Goal: Task Accomplishment & Management: Use online tool/utility

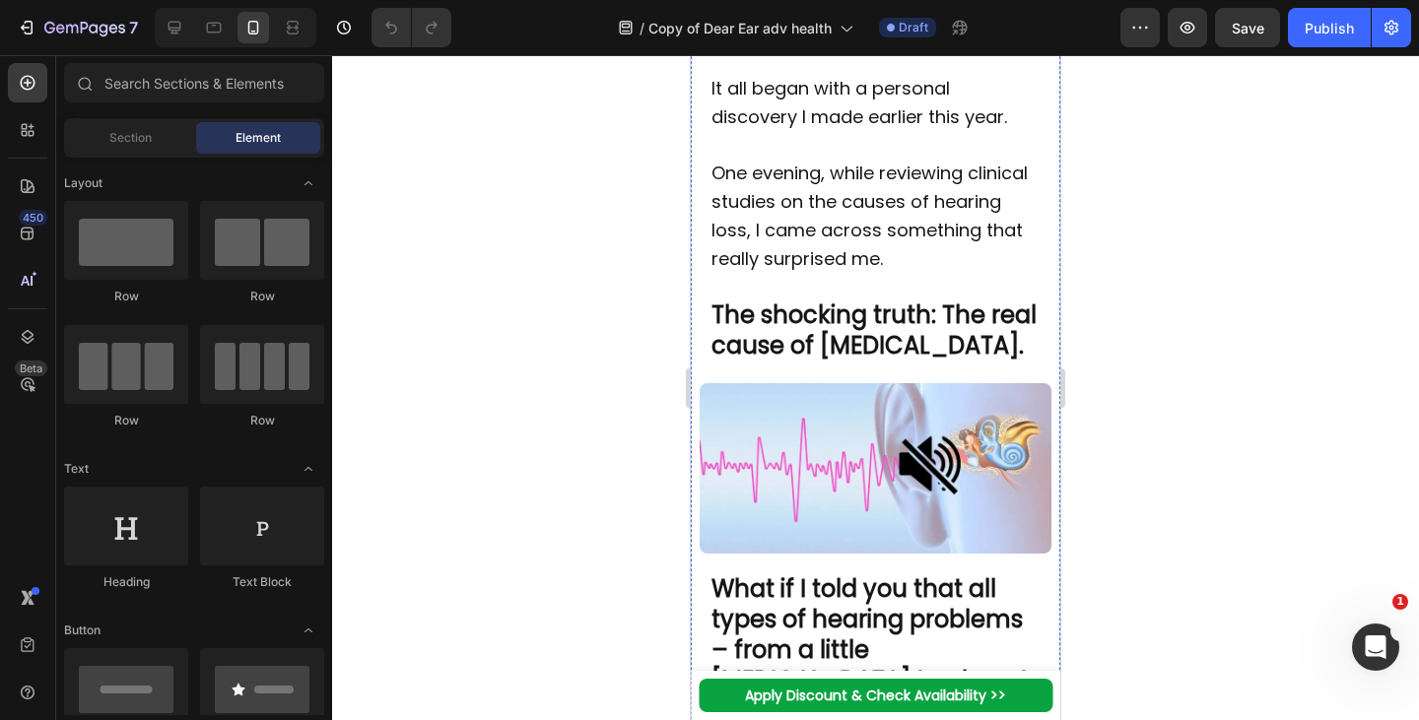
scroll to position [2116, 0]
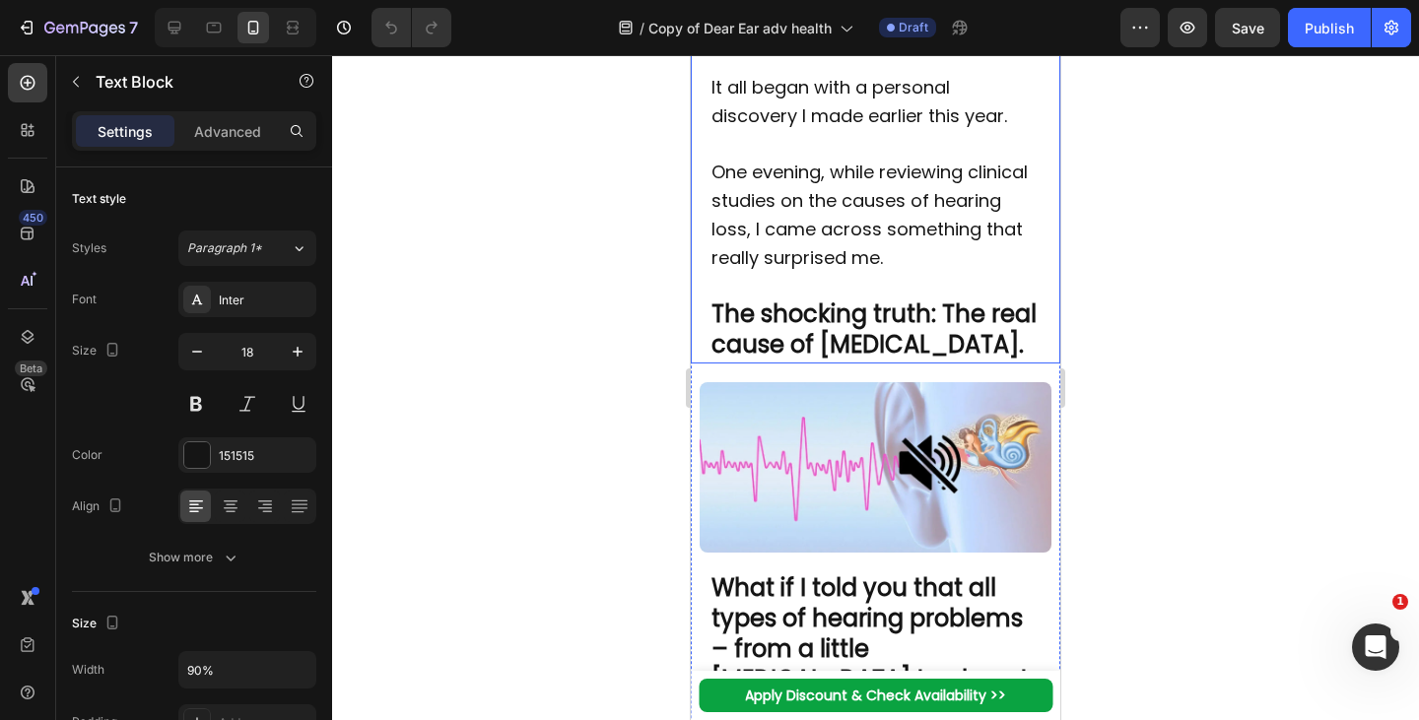
click at [901, 361] on strong "The shocking truth: The real cause of hearing loss." at bounding box center [873, 329] width 325 height 63
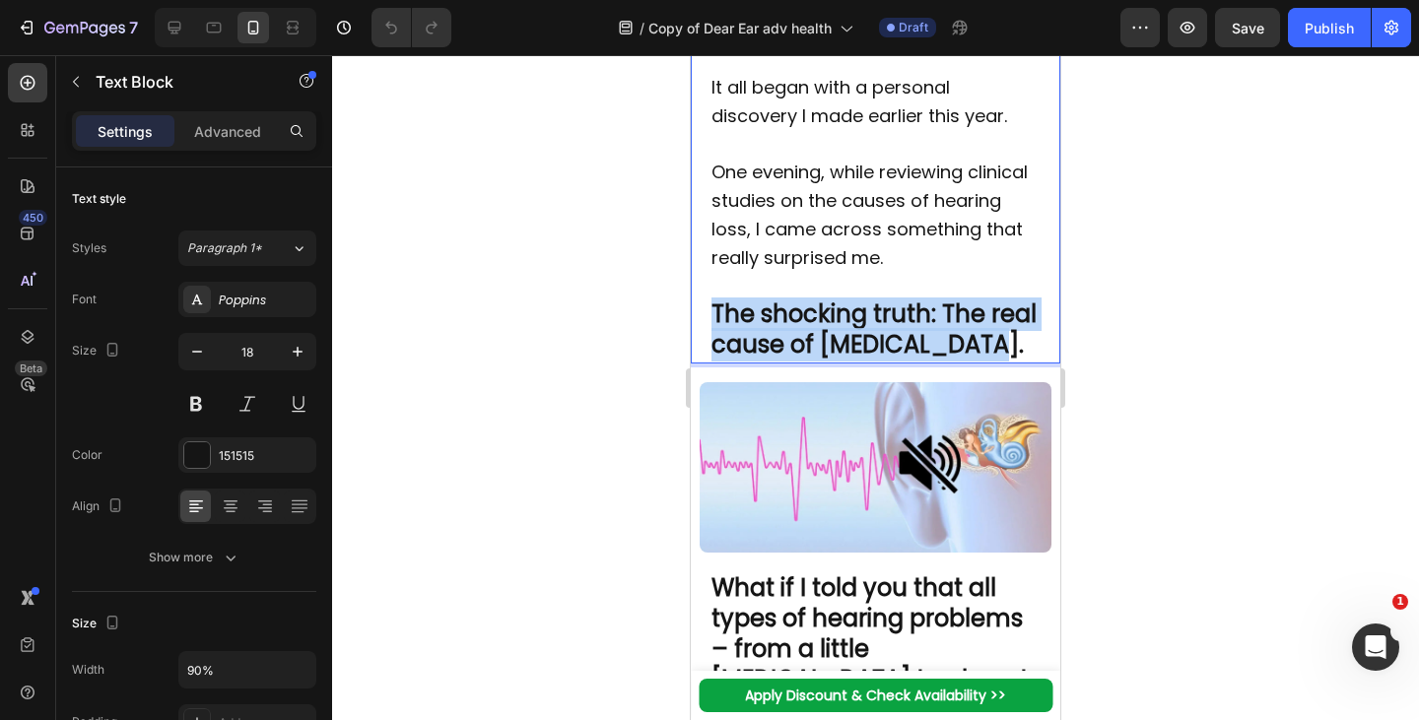
drag, startPoint x: 712, startPoint y: 356, endPoint x: 1021, endPoint y: 392, distance: 310.5
click at [1021, 362] on p "The shocking truth: The real cause of hearing loss." at bounding box center [875, 331] width 329 height 61
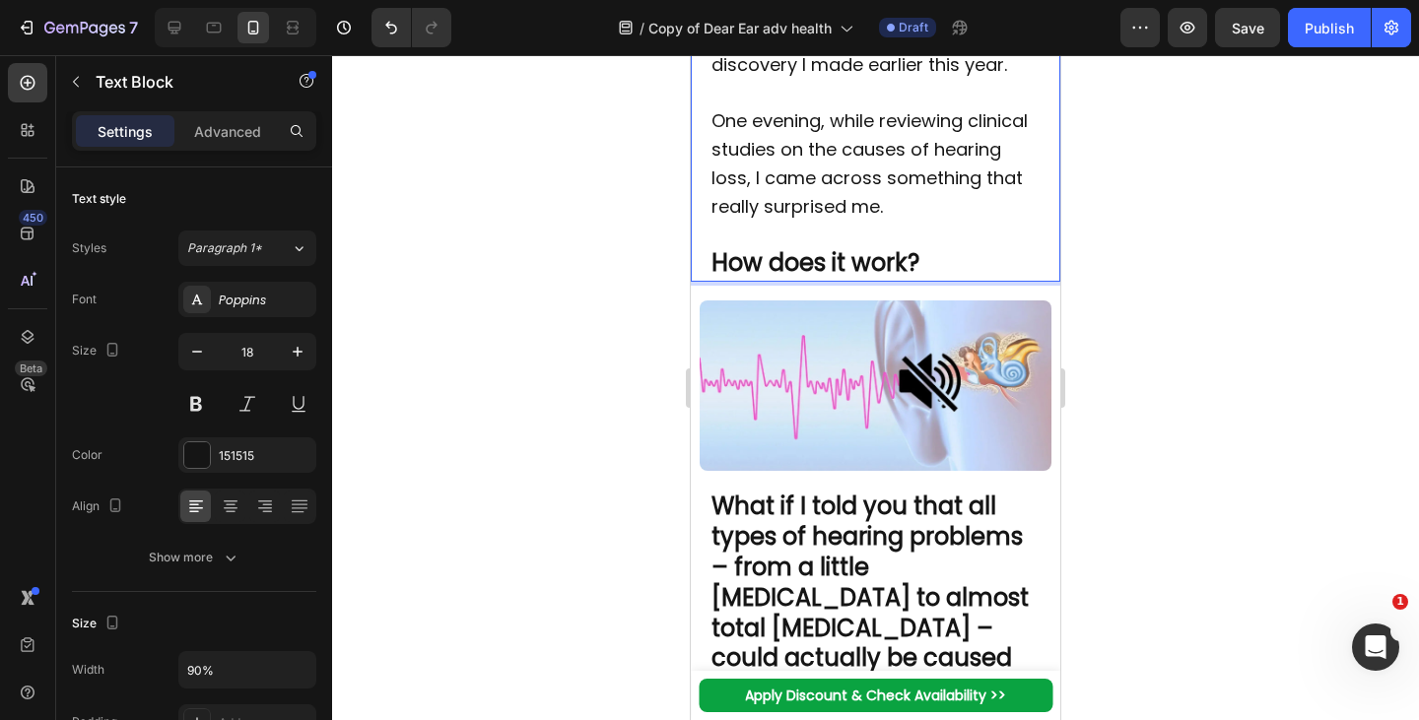
scroll to position [2172, 0]
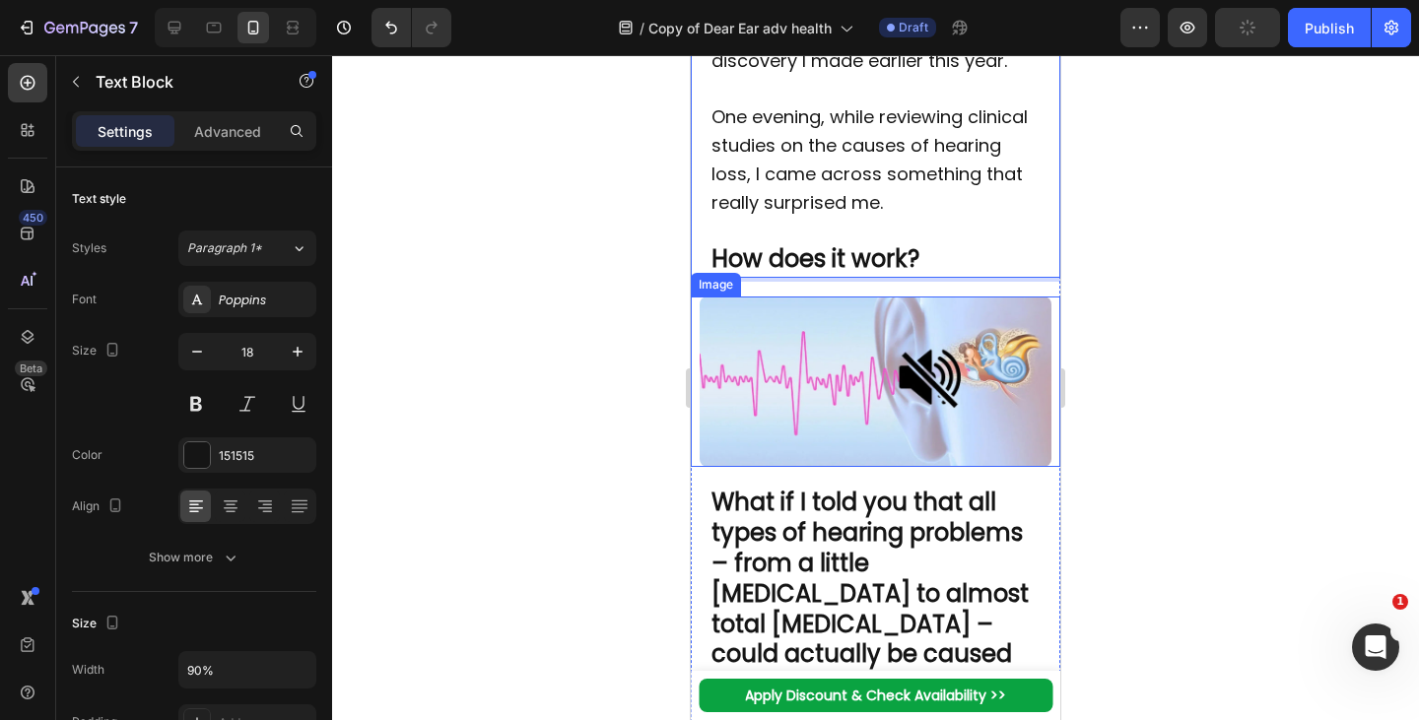
click at [841, 435] on img at bounding box center [875, 382] width 351 height 170
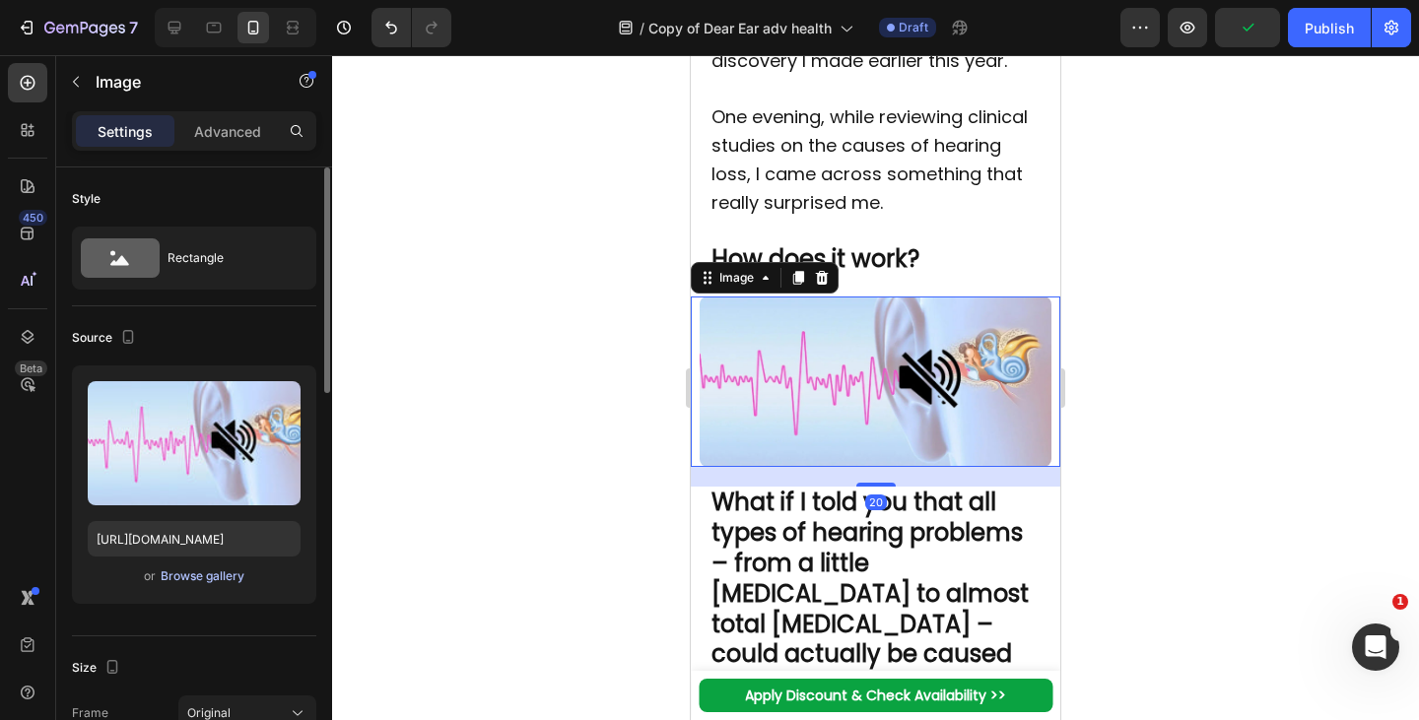
click at [219, 579] on div "Browse gallery" at bounding box center [203, 577] width 84 height 18
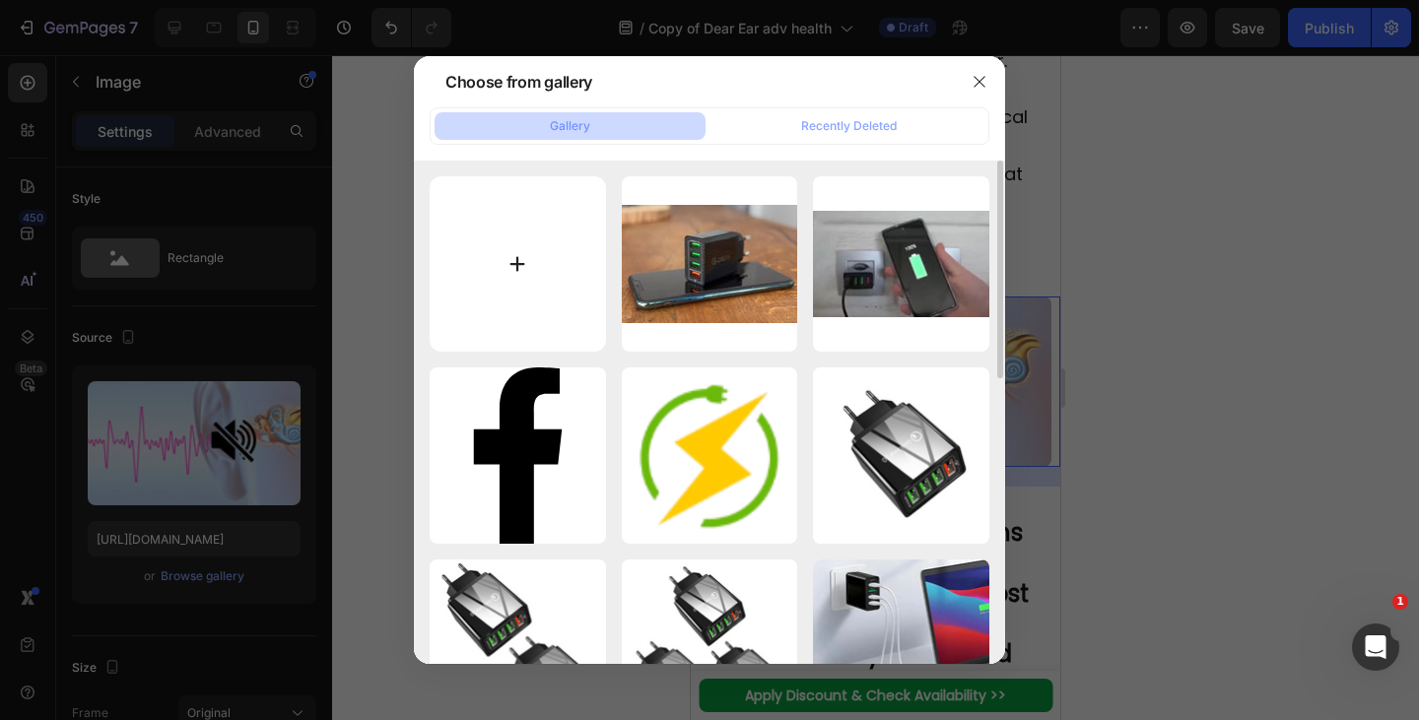
click at [555, 247] on input "file" at bounding box center [518, 264] width 176 height 176
type input "C:\fakepath\1753793738-imgi_5_1721411624-3__3_ (1).webp"
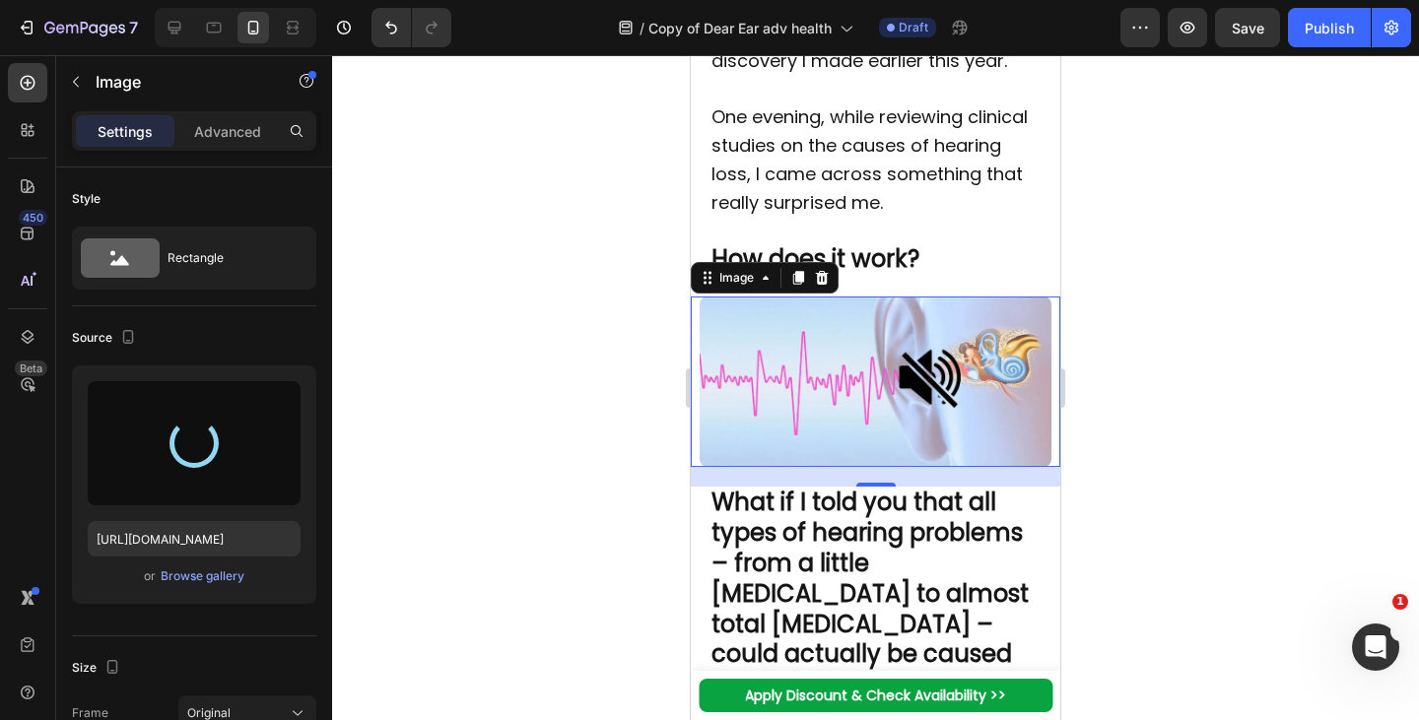
type input "[URL][DOMAIN_NAME]"
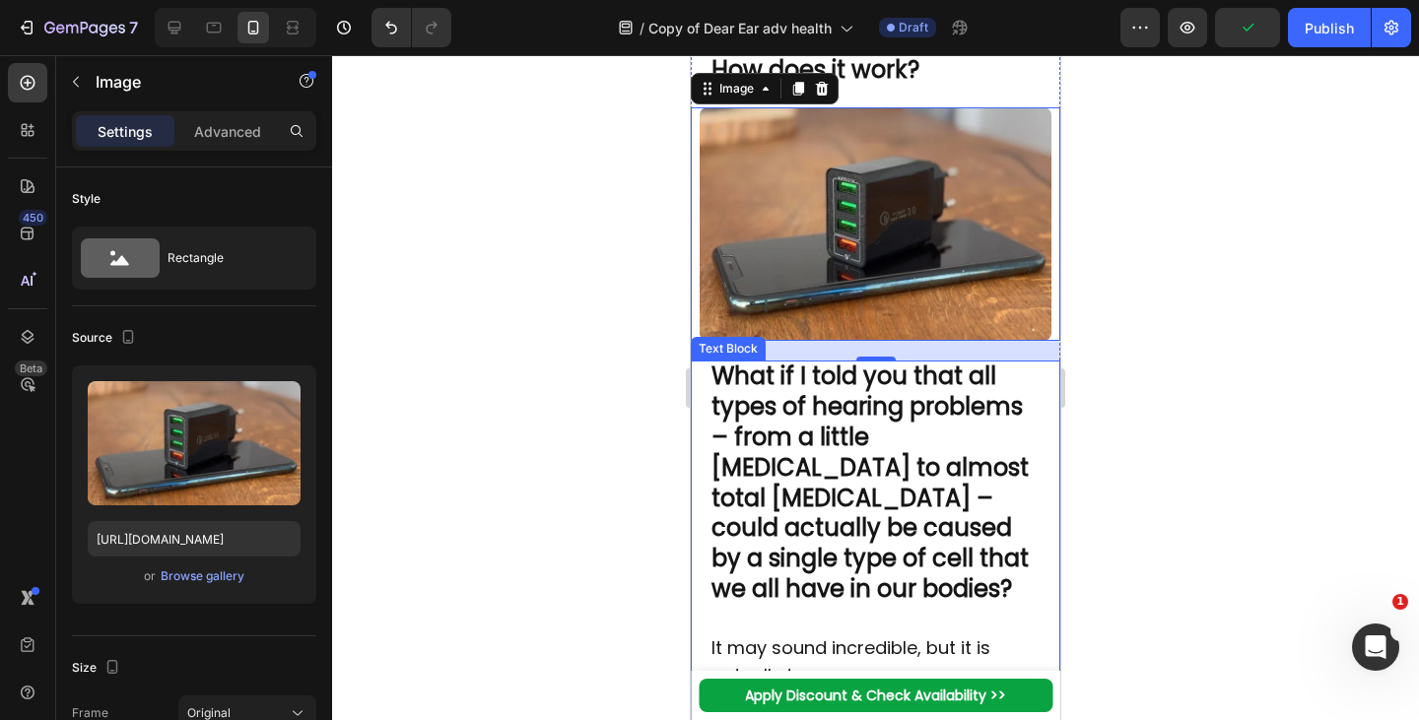
scroll to position [2685, 0]
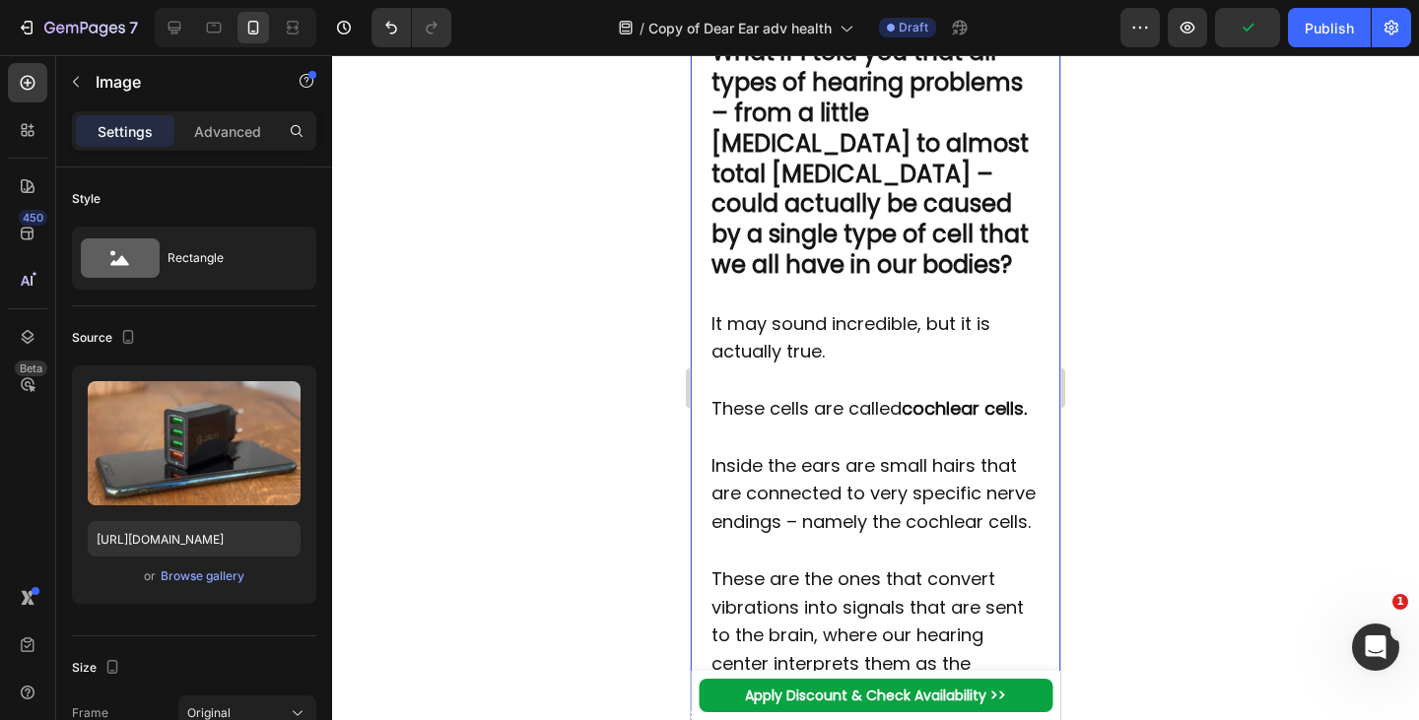
click at [892, 424] on p "These cells are called cochlear cells." at bounding box center [875, 409] width 329 height 29
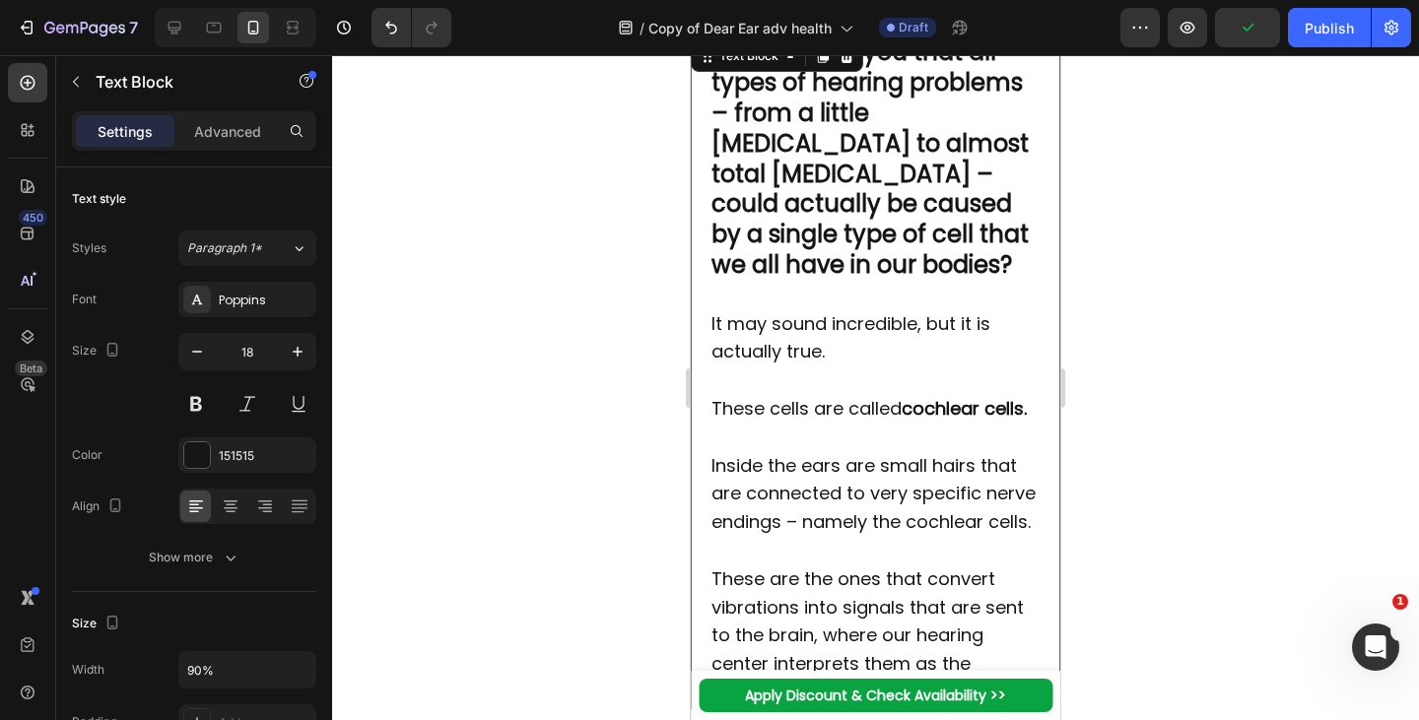
click at [807, 368] on p "It may sound incredible, but it is actually true." at bounding box center [875, 338] width 329 height 57
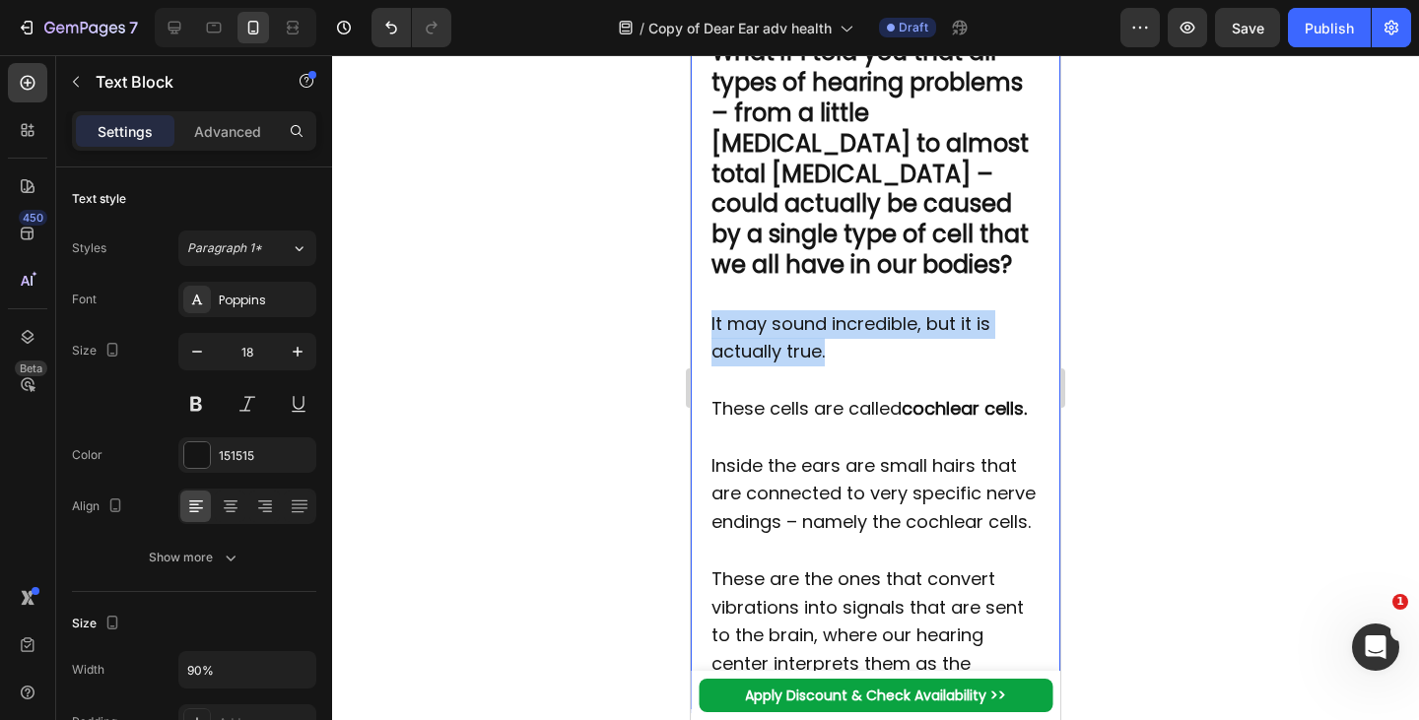
drag, startPoint x: 837, startPoint y: 392, endPoint x: 709, endPoint y: 359, distance: 132.4
click at [709, 359] on div "What if I told you that all types of hearing problems – from a little ringing i…" at bounding box center [875, 372] width 333 height 672
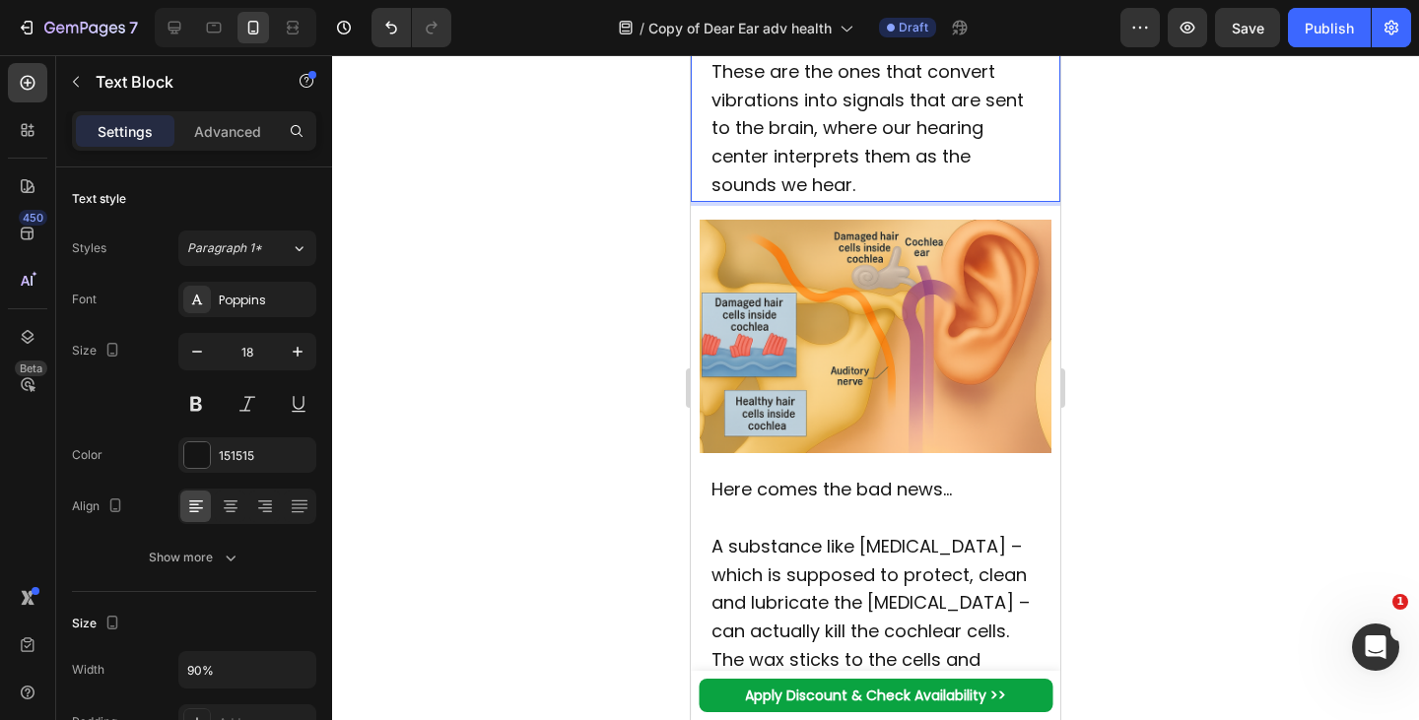
scroll to position [2960, 0]
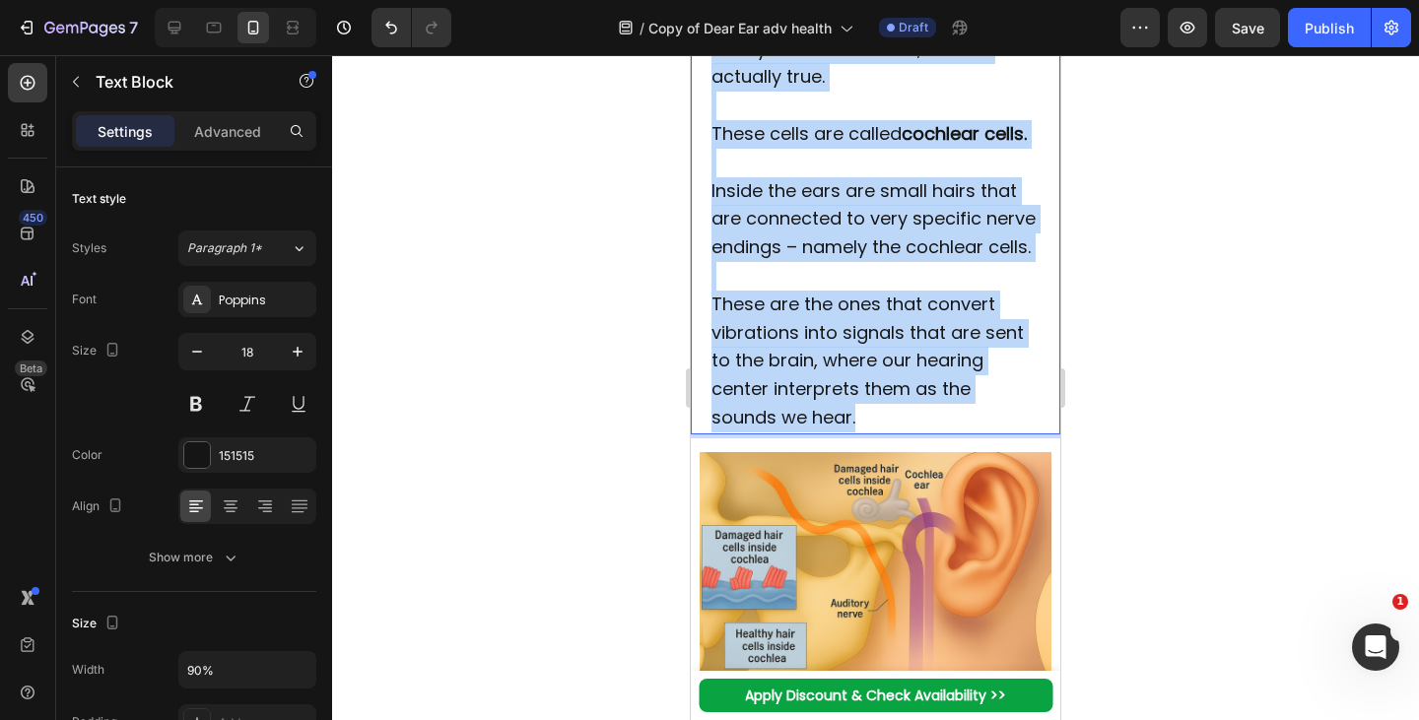
drag, startPoint x: 886, startPoint y: 502, endPoint x: 708, endPoint y: 90, distance: 448.4
click at [709, 90] on div "What if I told you that all types of hearing problems – from a little ringing i…" at bounding box center [875, 98] width 333 height 672
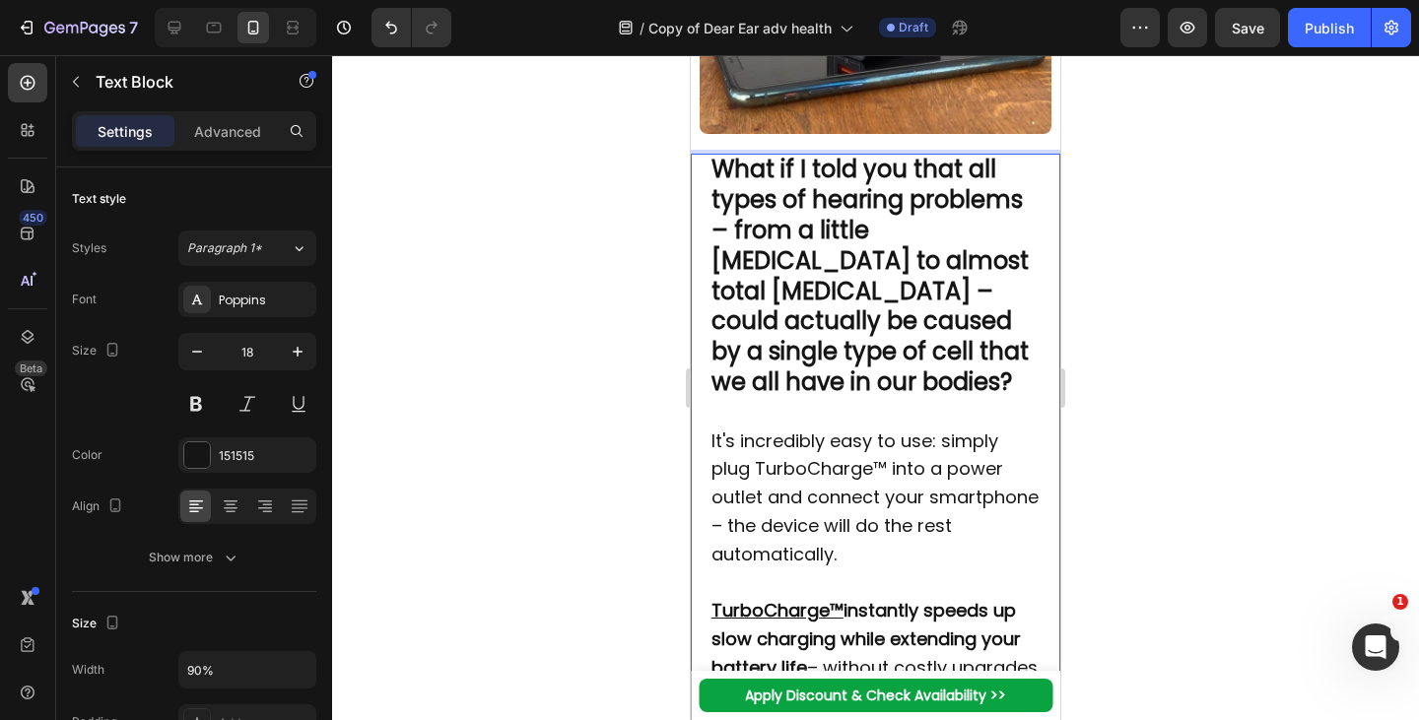
scroll to position [2567, 0]
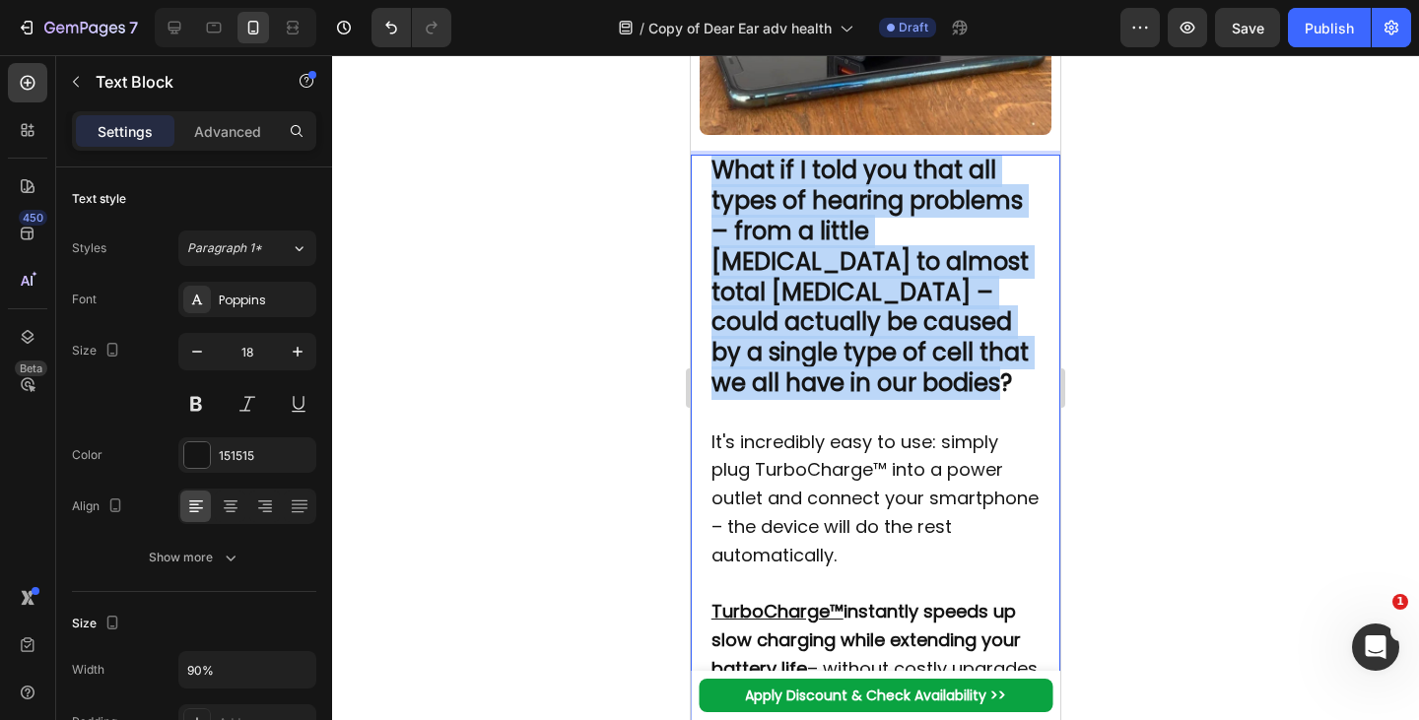
drag, startPoint x: 960, startPoint y: 423, endPoint x: 686, endPoint y: 196, distance: 355.5
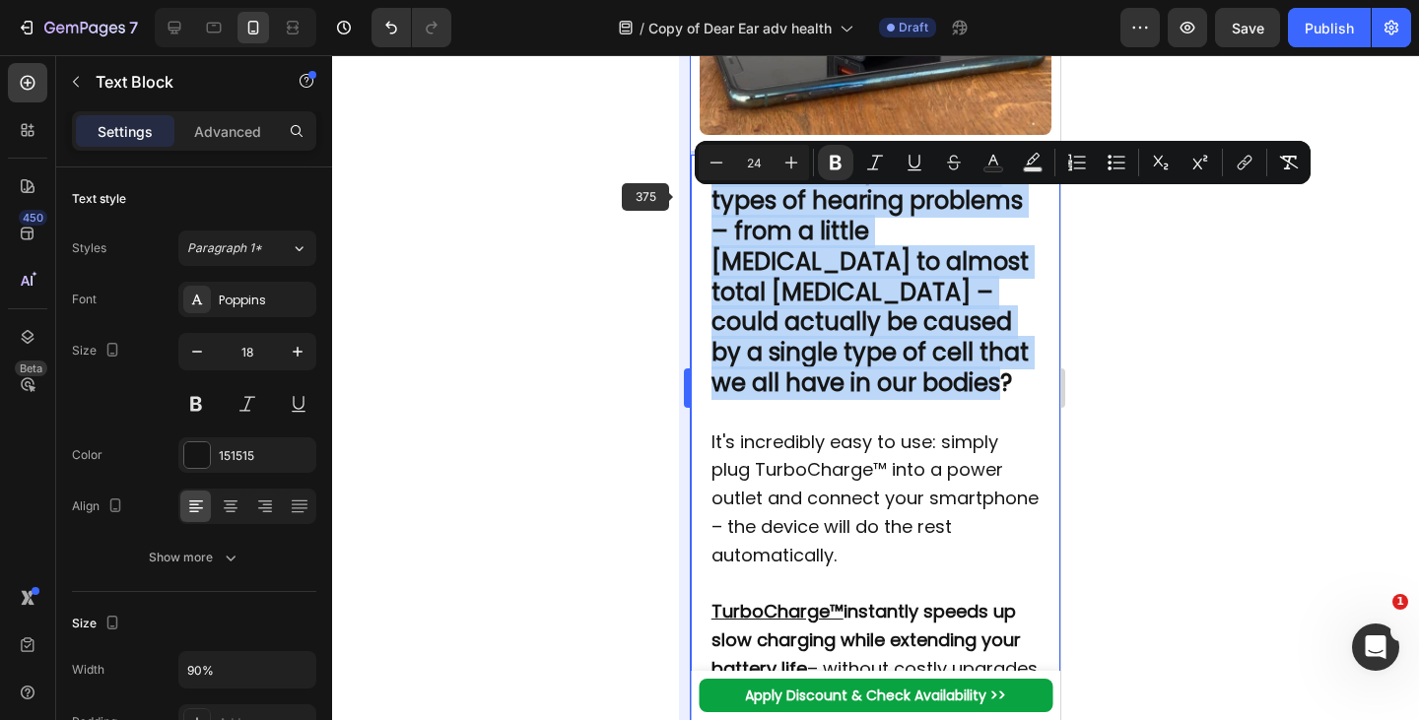
copy strong "What if I told you that all types of hearing problems – from a little ringing i…"
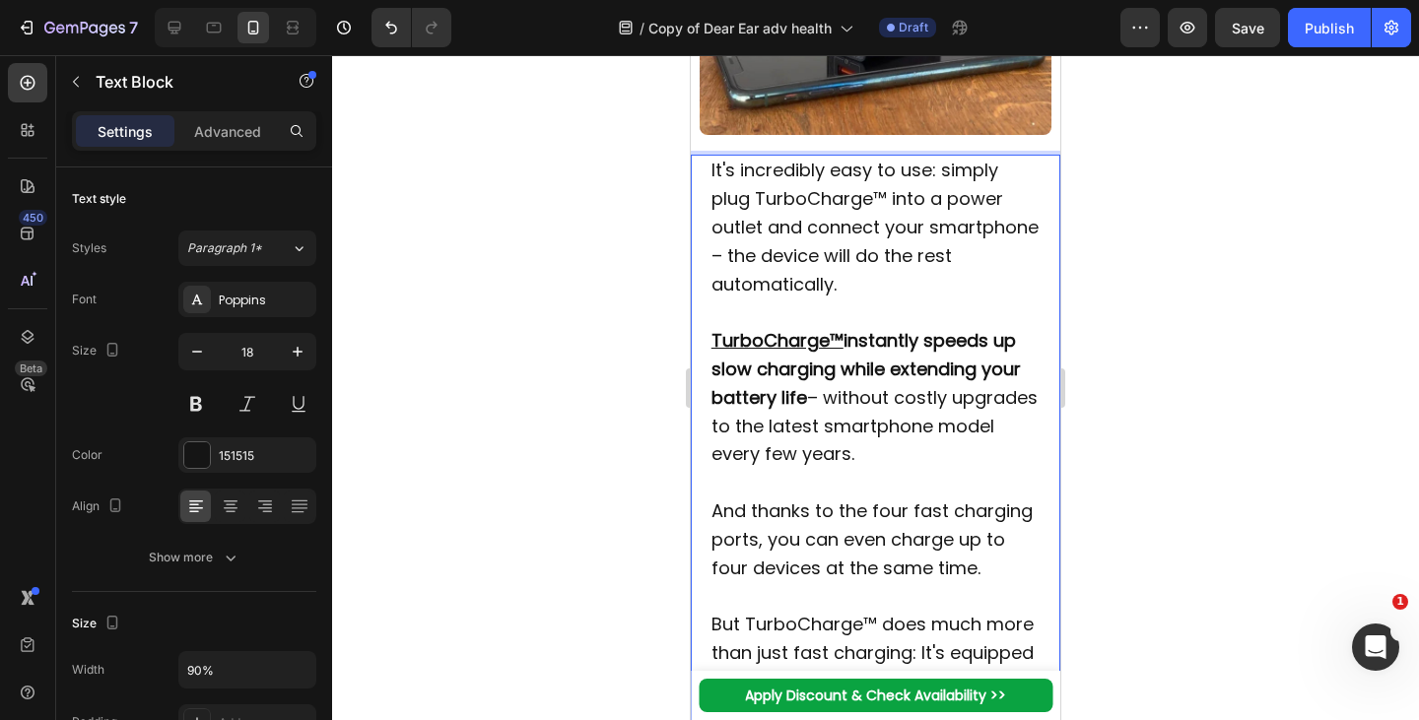
scroll to position [3119, 0]
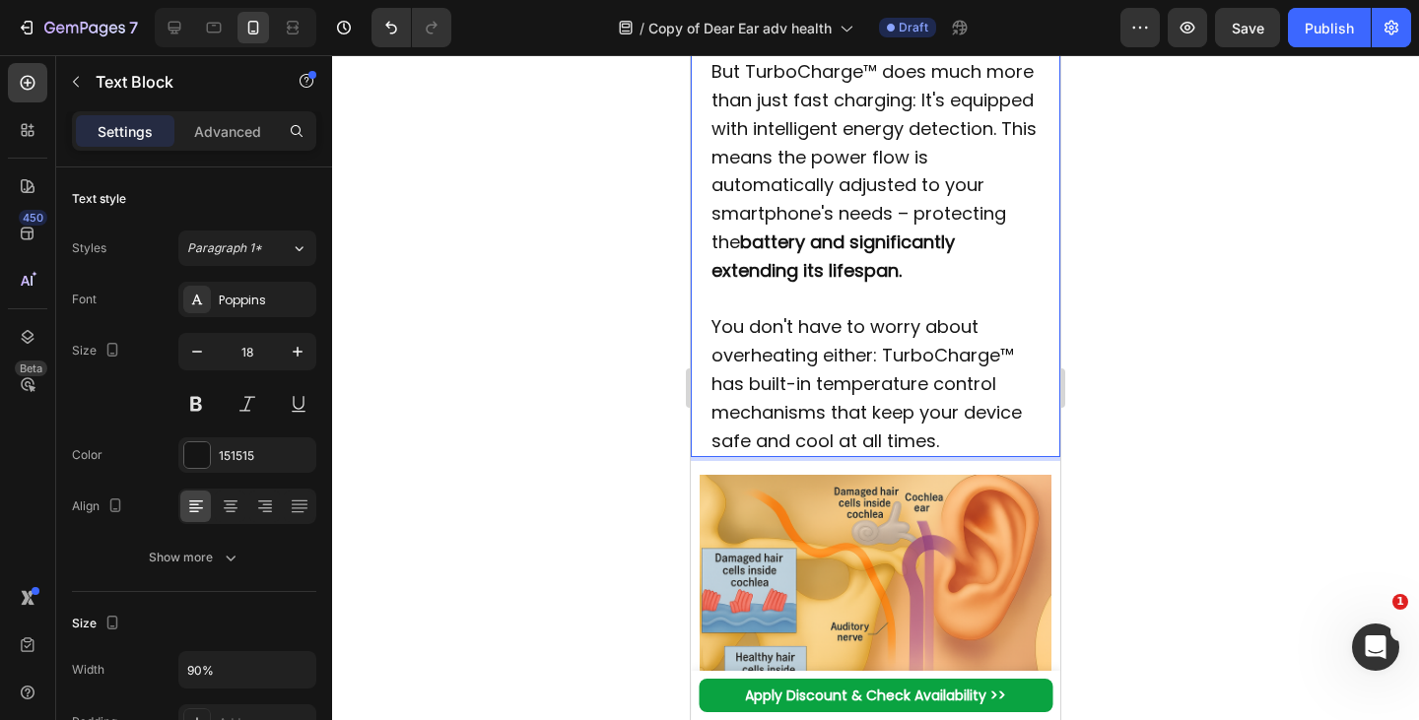
click at [959, 455] on p "You don't have to worry about overheating either: TurboCharge™ has built-in tem…" at bounding box center [875, 384] width 329 height 142
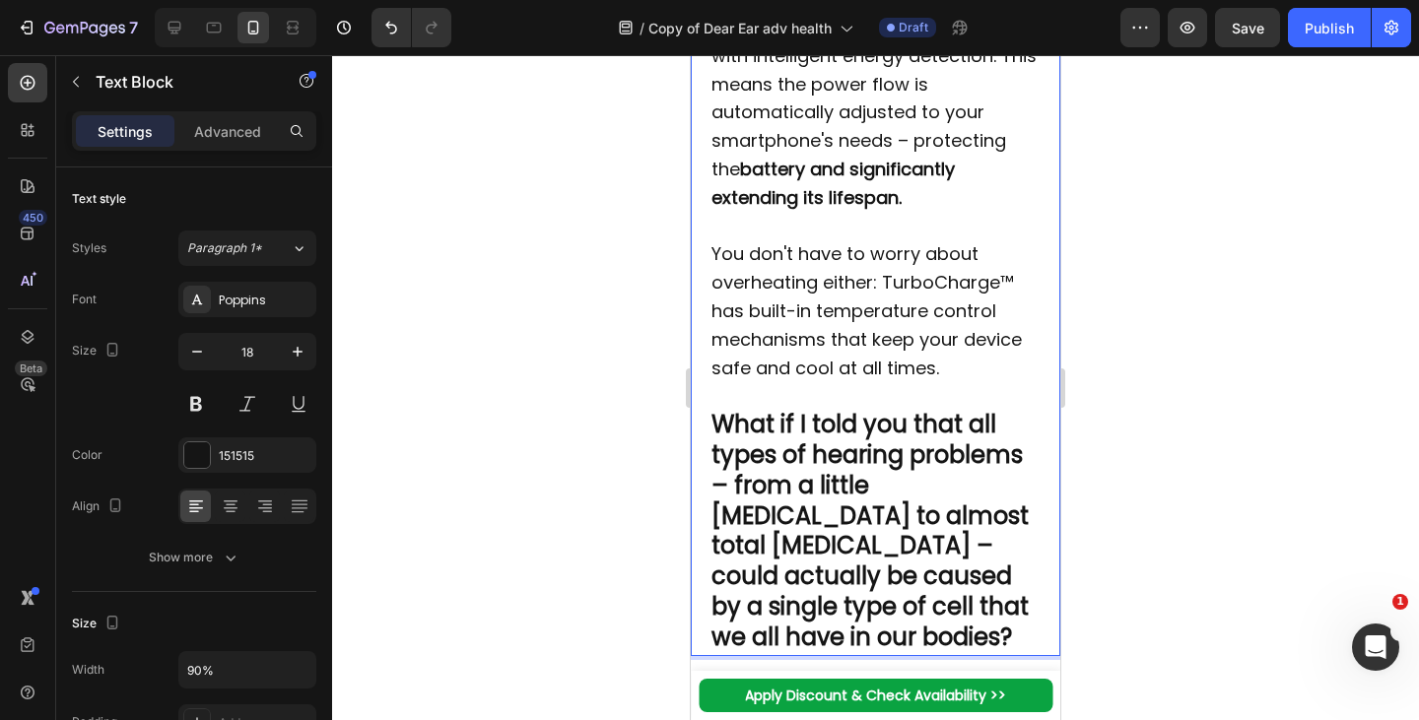
scroll to position [3212, 0]
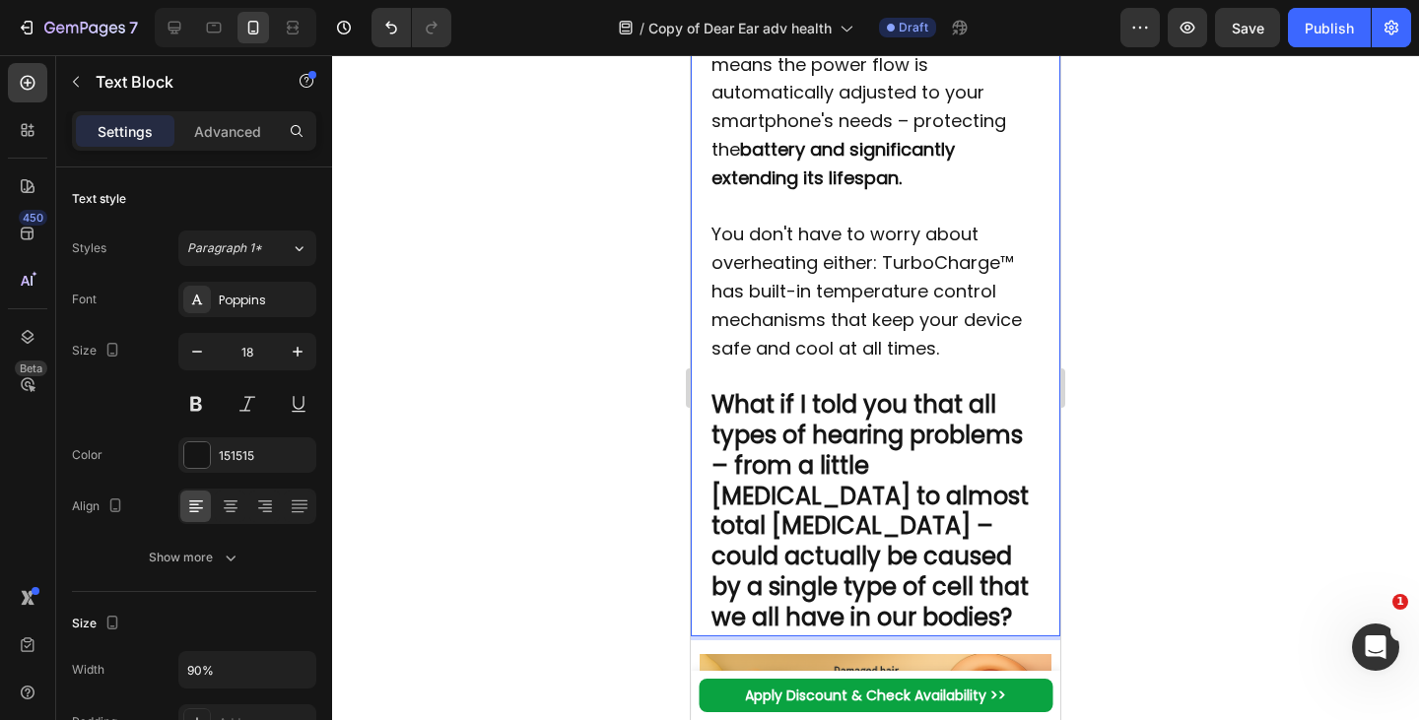
click at [971, 471] on p "What if I told you that all types of hearing problems – from a little ringing i…" at bounding box center [875, 512] width 329 height 242
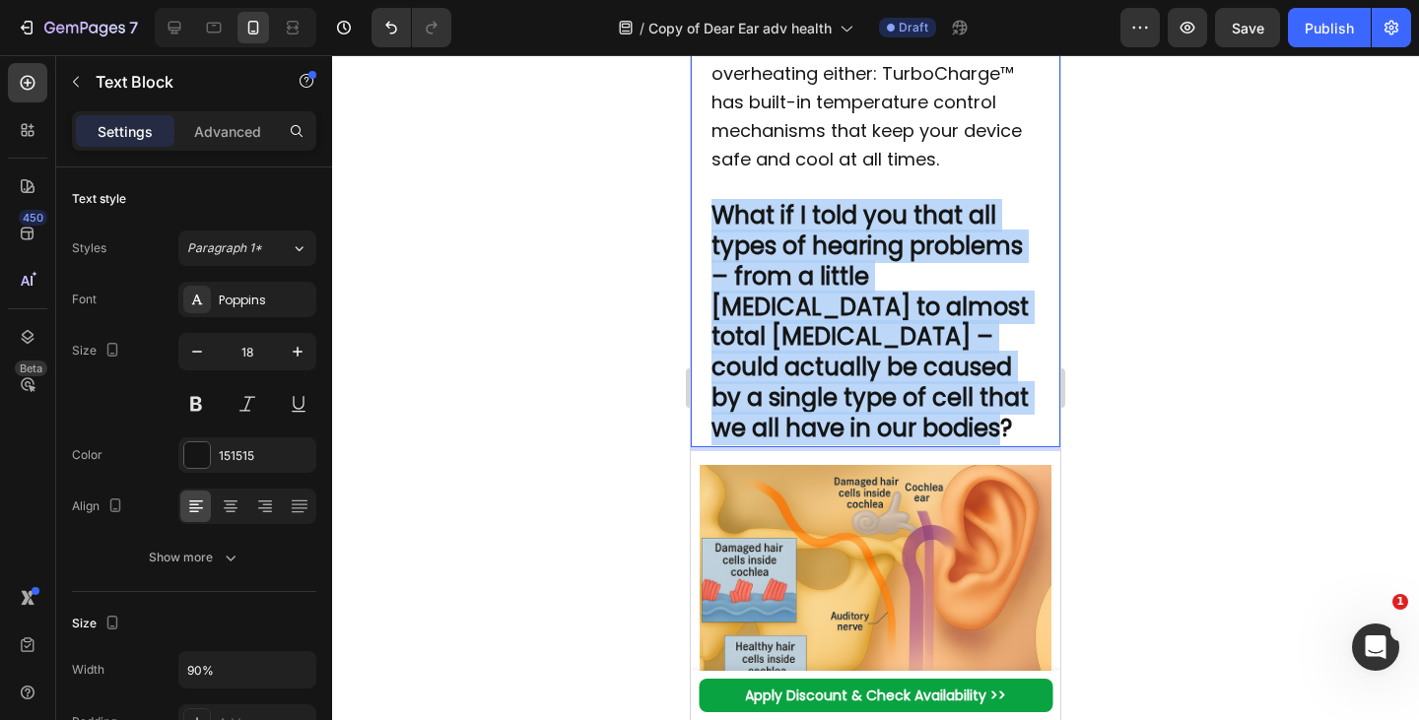
drag, startPoint x: 957, startPoint y: 490, endPoint x: 712, endPoint y: 279, distance: 322.7
click at [712, 279] on p "What if I told you that all types of hearing problems – from a little ringing i…" at bounding box center [875, 323] width 329 height 242
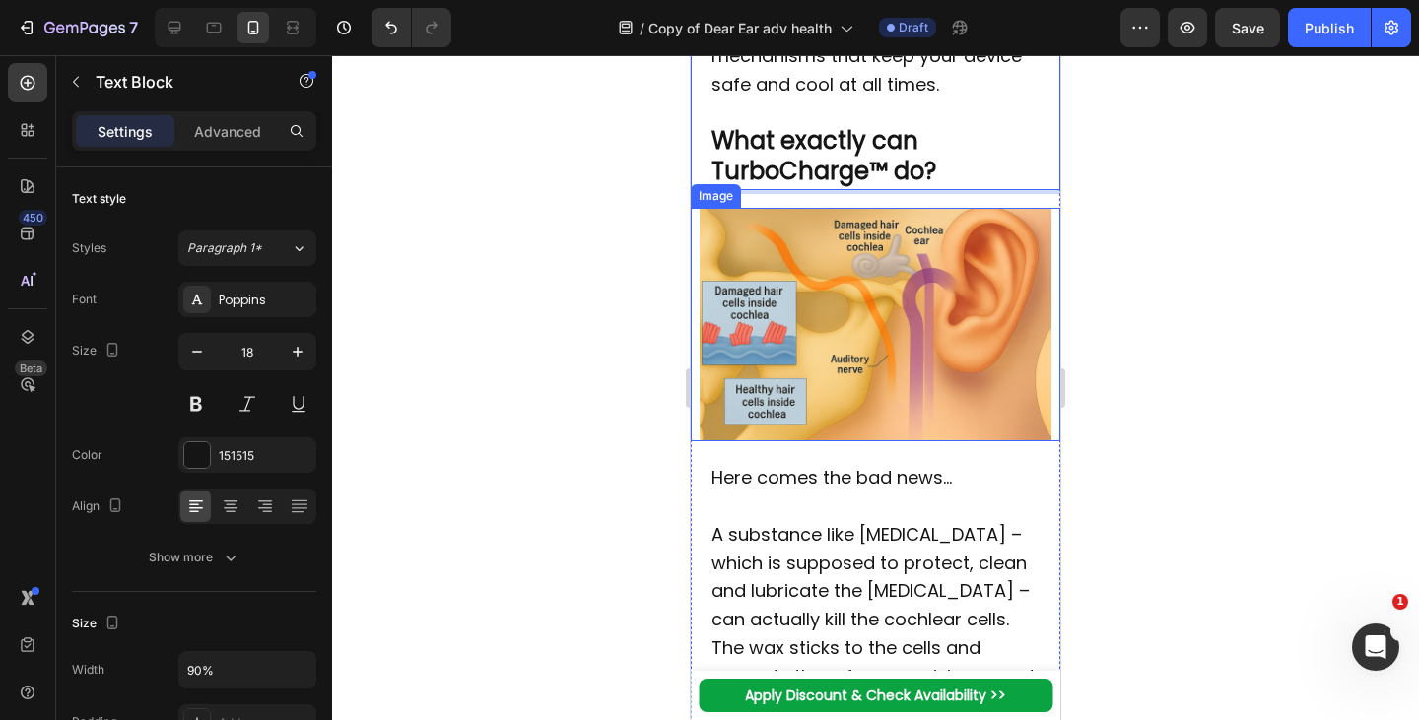
scroll to position [3477, 0]
drag, startPoint x: 1129, startPoint y: 433, endPoint x: 909, endPoint y: 408, distance: 221.1
click at [909, 408] on img at bounding box center [875, 324] width 351 height 234
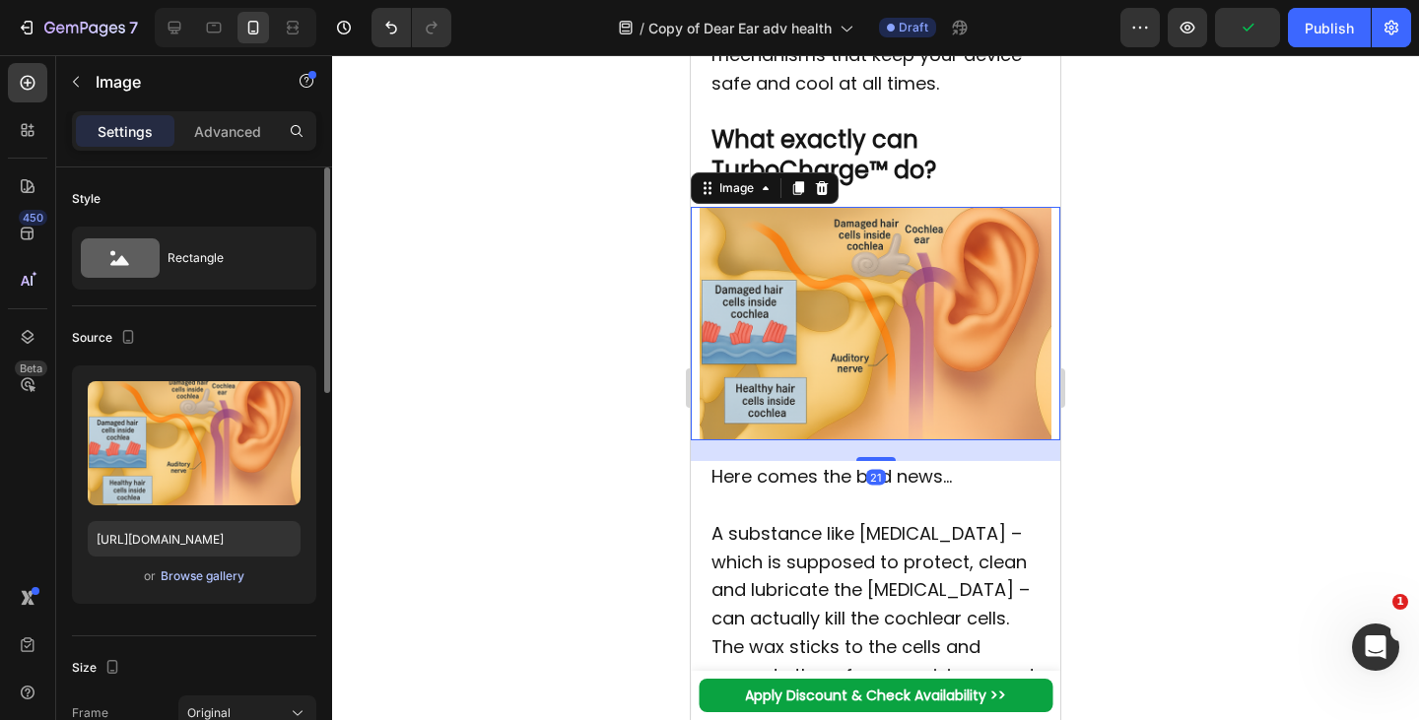
click at [212, 578] on div "Browse gallery" at bounding box center [203, 577] width 84 height 18
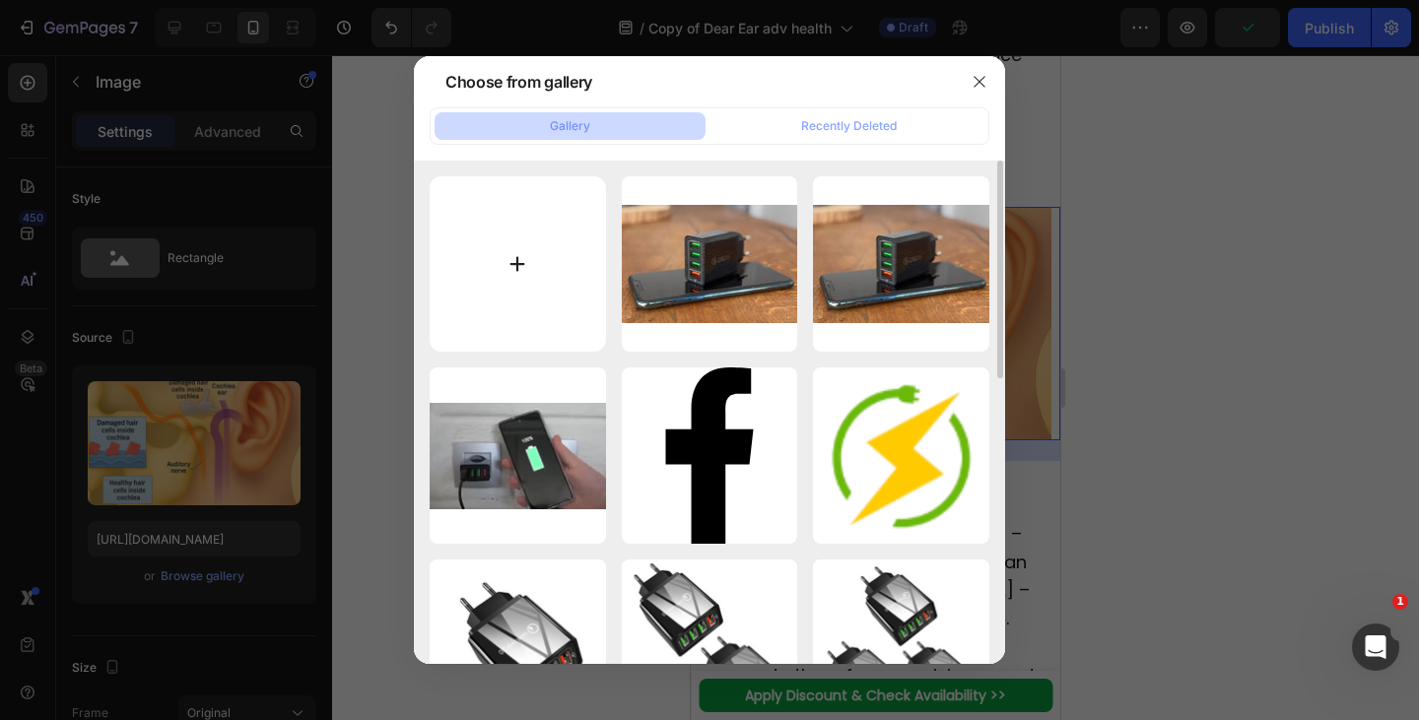
click at [559, 307] on input "file" at bounding box center [518, 264] width 176 height 176
type input "C:\fakepath\1753793735-imgi_7_1721411729-review-1.webp"
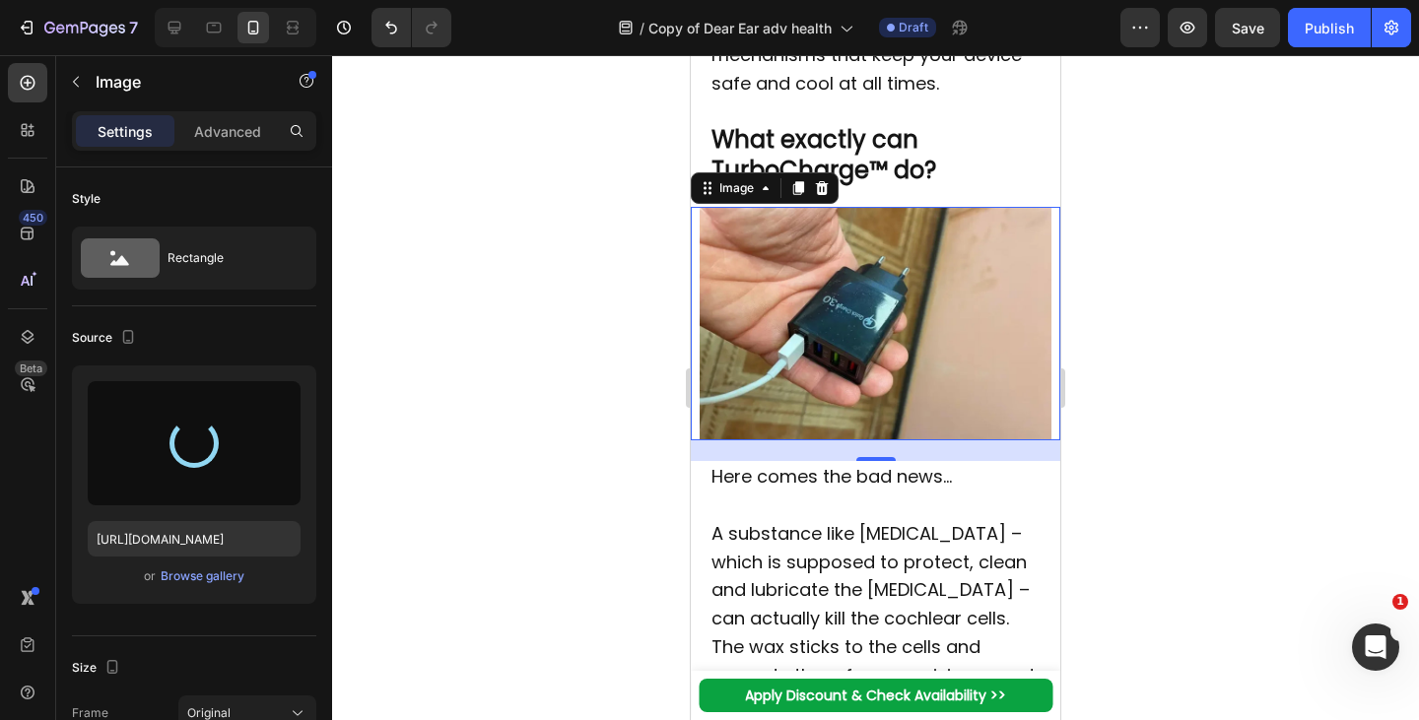
type input "[URL][DOMAIN_NAME]"
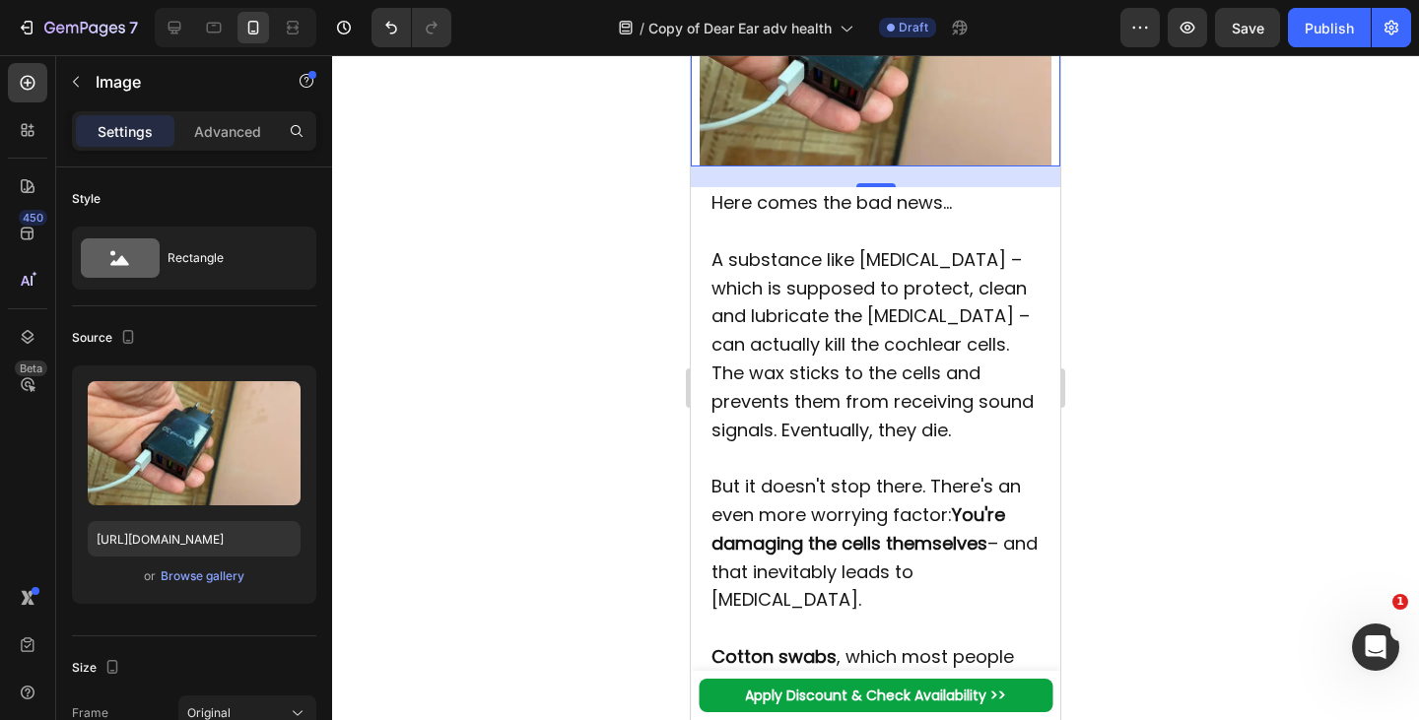
scroll to position [3754, 0]
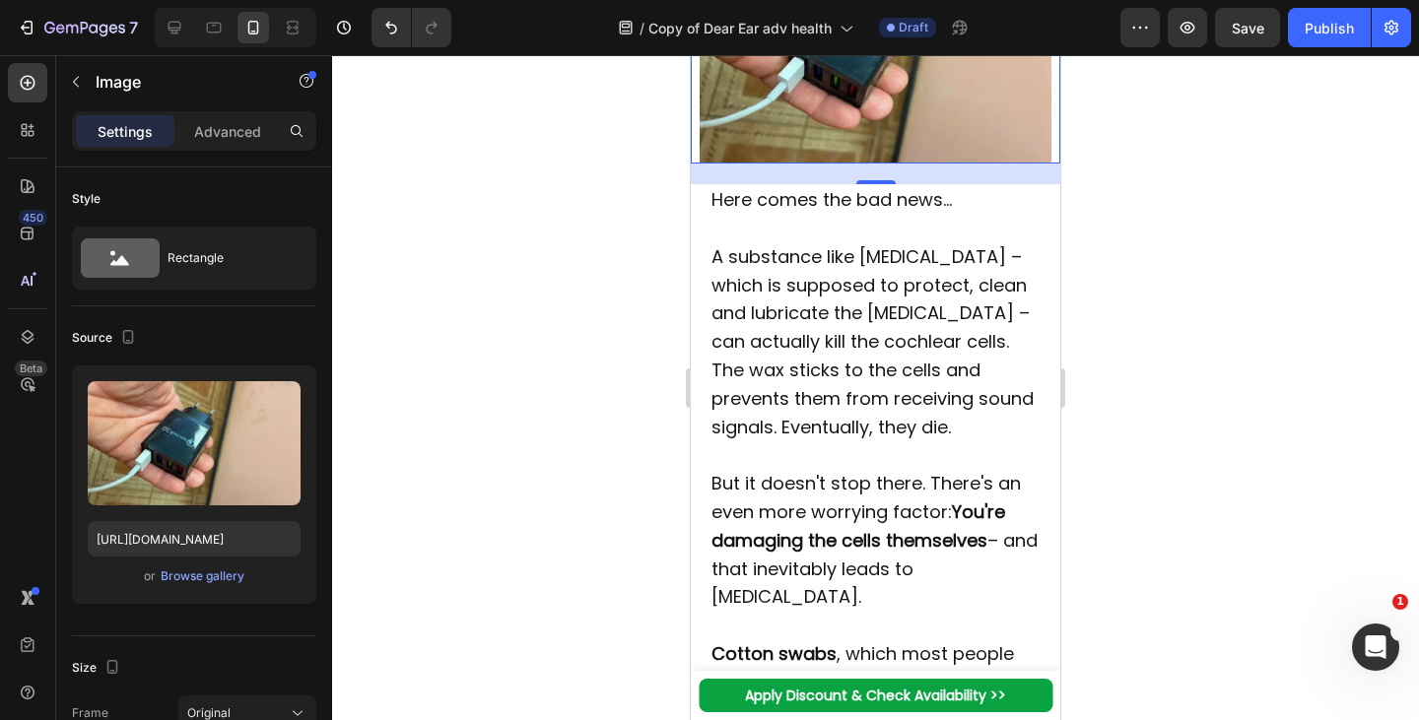
click at [894, 388] on p "A substance like earwax – which is supposed to protect, clean and lubricate the…" at bounding box center [875, 342] width 329 height 199
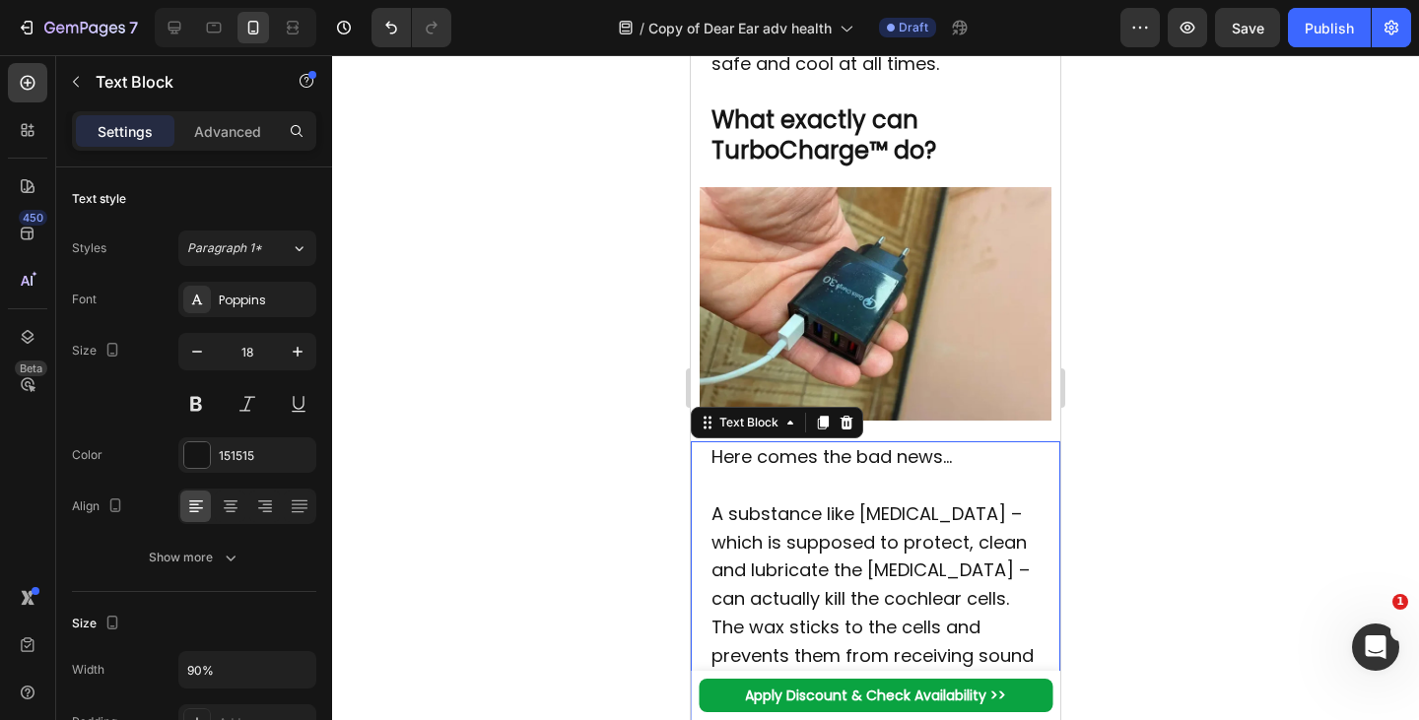
scroll to position [3450, 0]
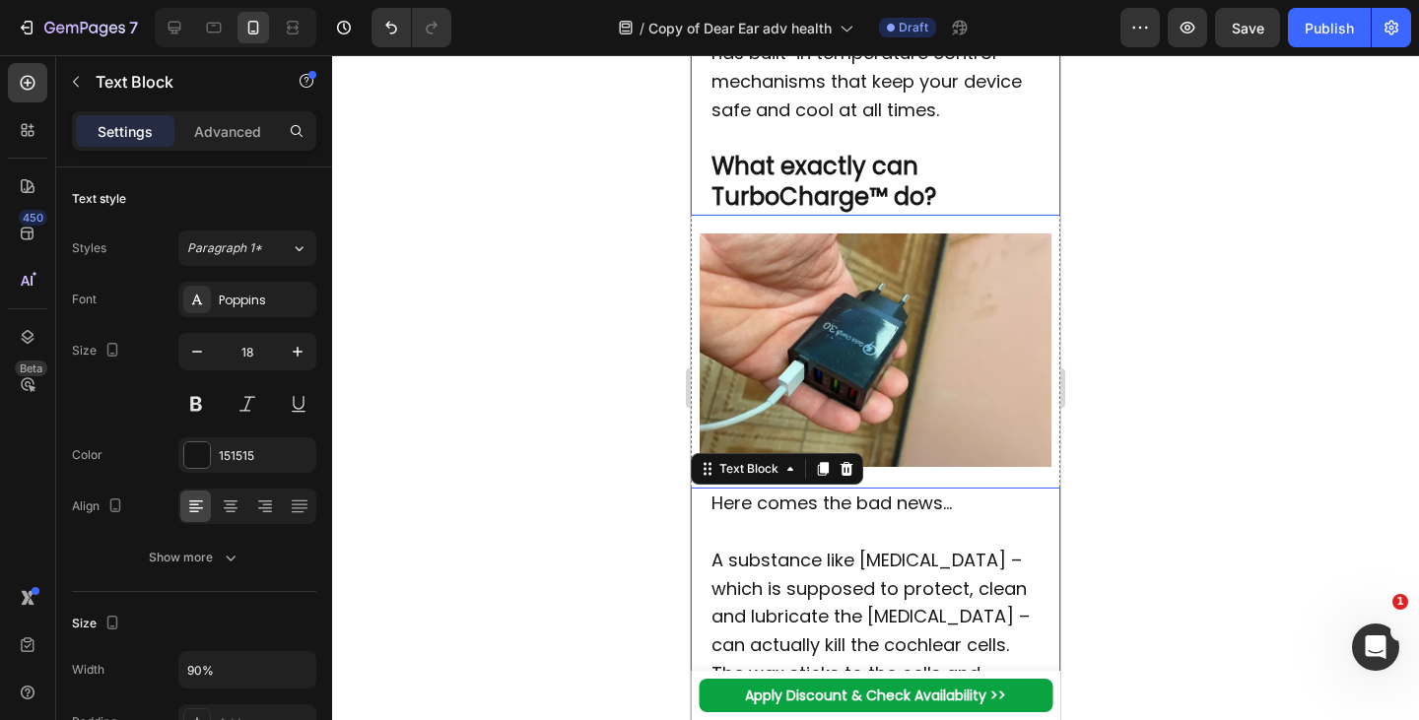
click at [836, 213] on strong "What exactly can TurboCharge™ do?" at bounding box center [823, 181] width 225 height 63
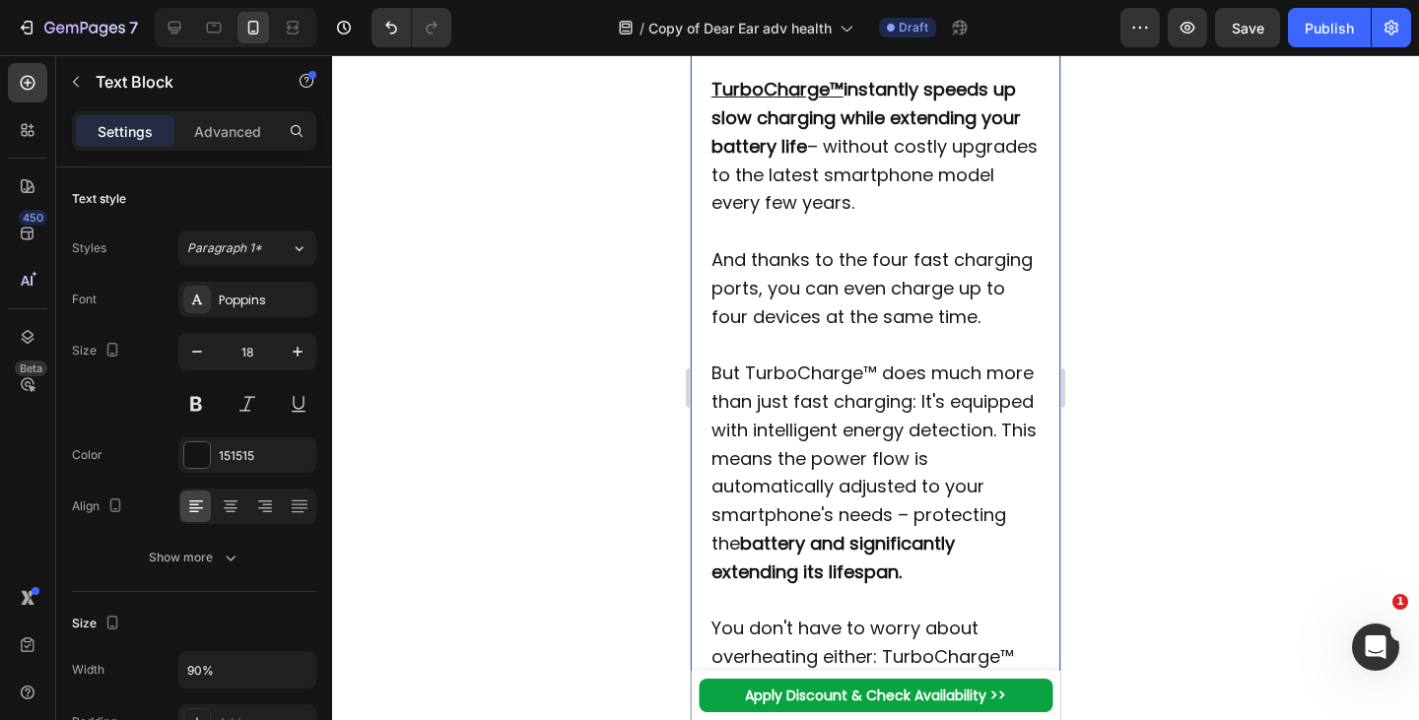
scroll to position [2388, 0]
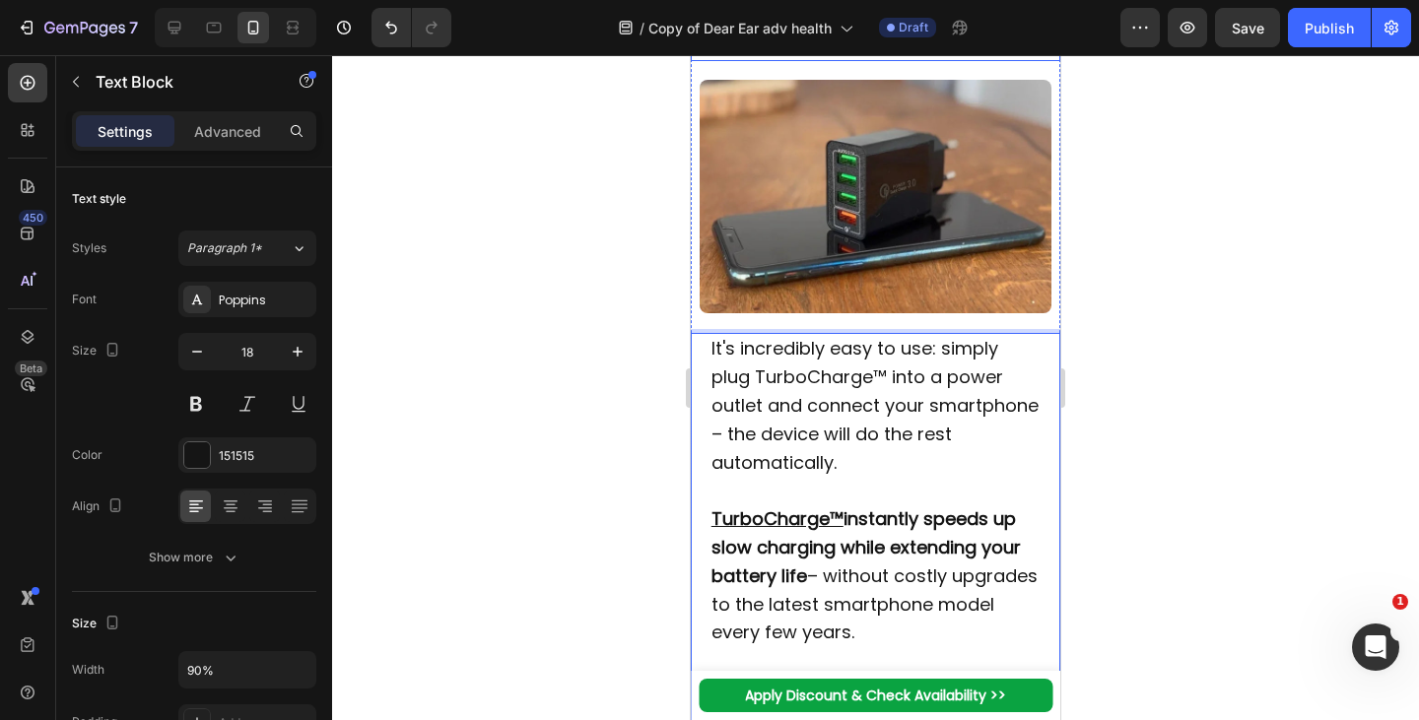
click at [826, 58] on strong "How does it work?" at bounding box center [815, 42] width 208 height 33
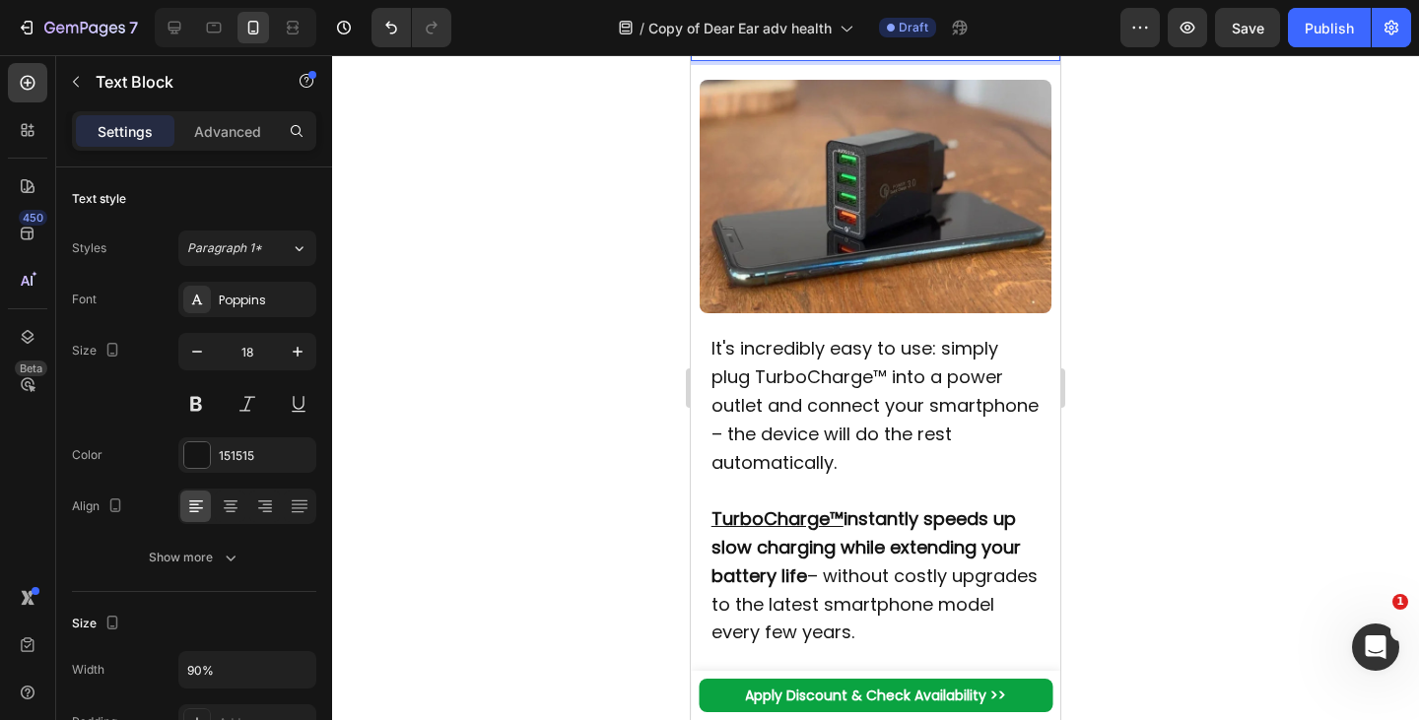
drag, startPoint x: 952, startPoint y: 99, endPoint x: 721, endPoint y: 91, distance: 230.7
click at [721, 59] on p "How does it work?" at bounding box center [875, 44] width 329 height 31
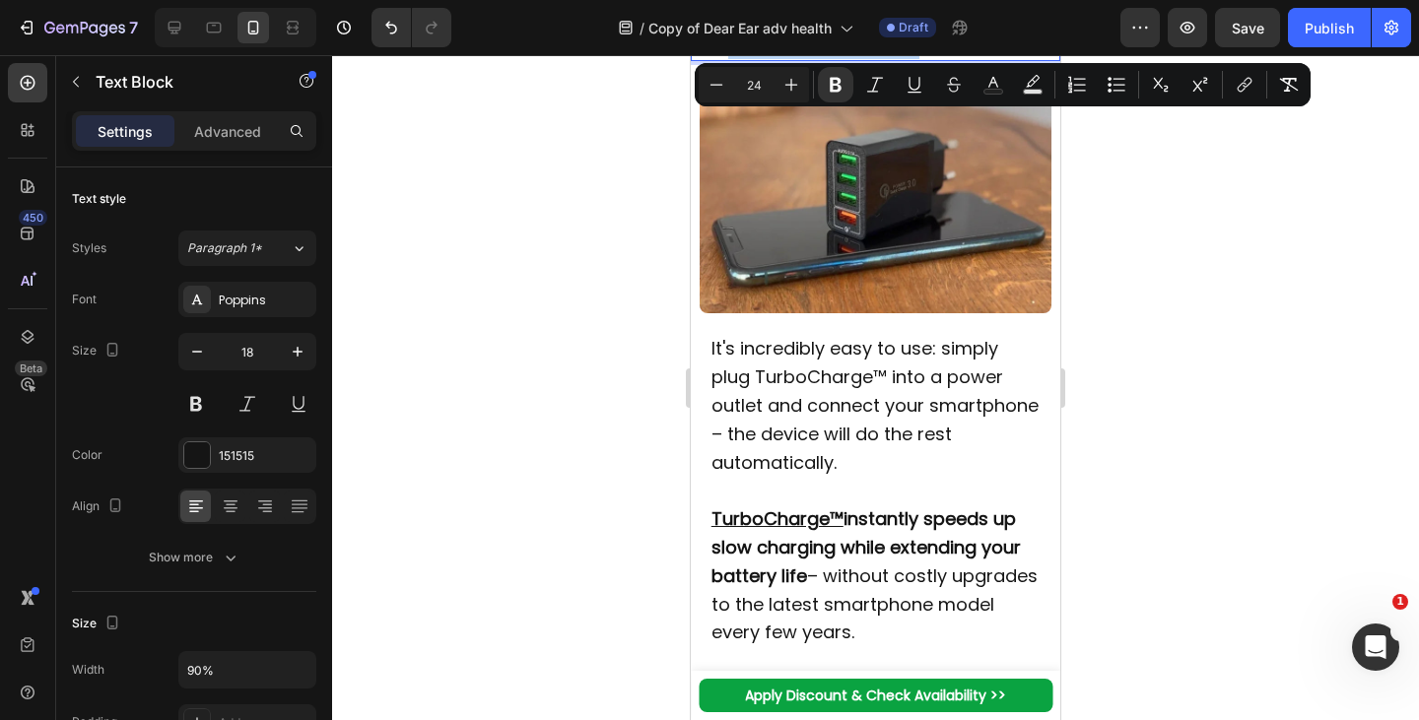
click at [752, 167] on img at bounding box center [875, 197] width 351 height 234
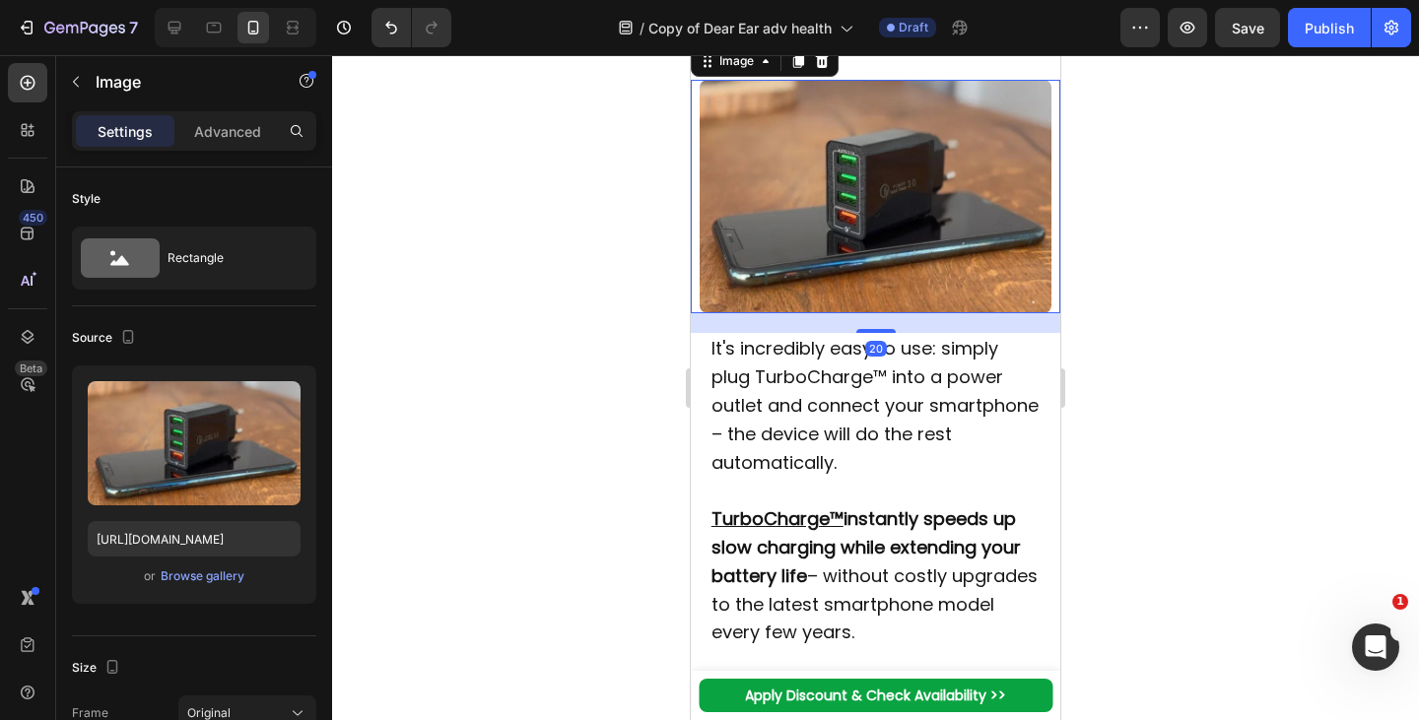
scroll to position [2268, 0]
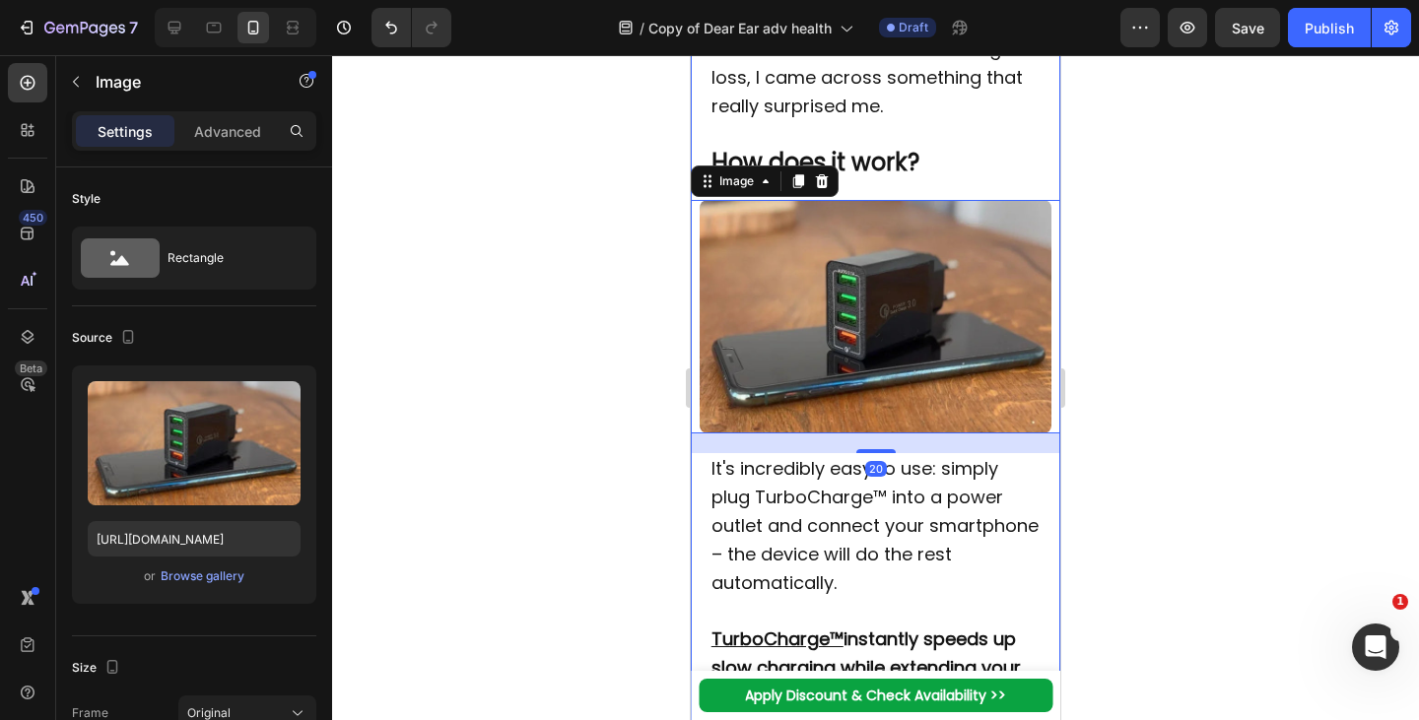
click at [938, 149] on p "Rich Text Editor. Editing area: main" at bounding box center [875, 134] width 329 height 29
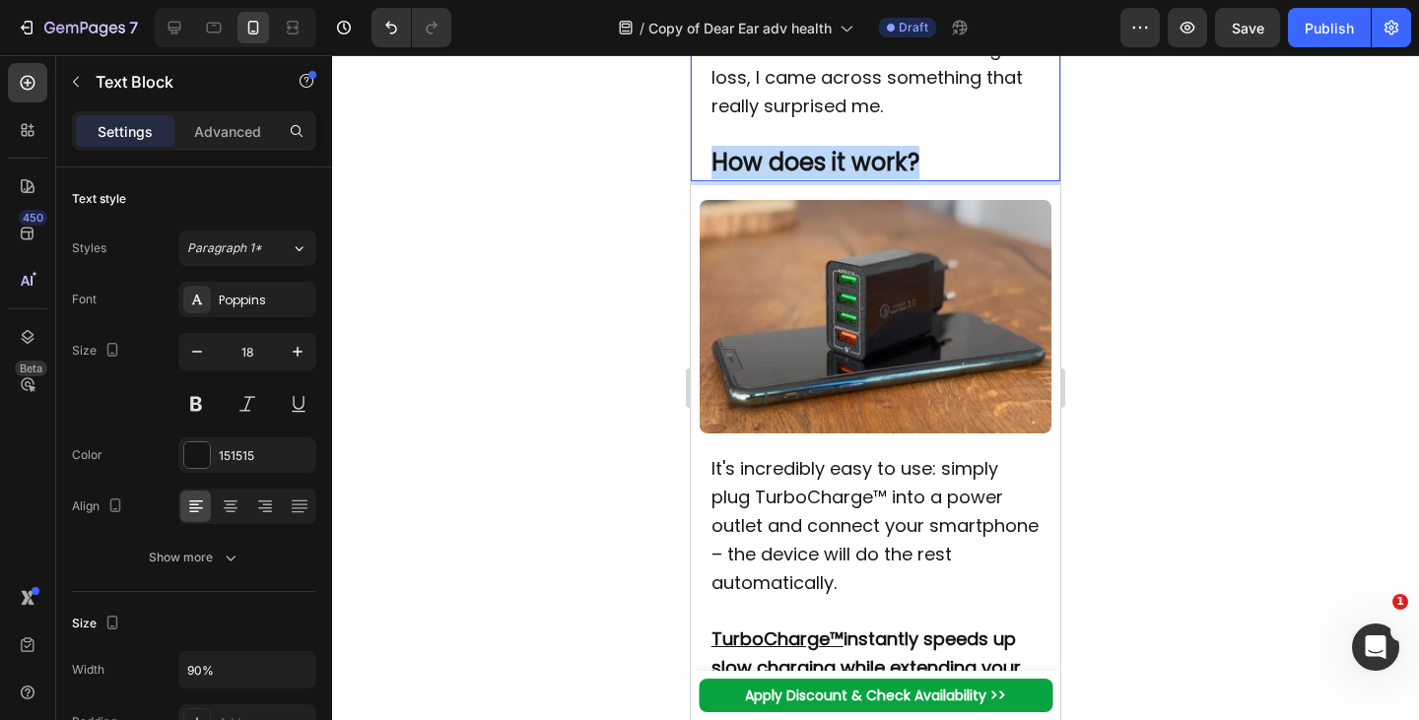
drag, startPoint x: 770, startPoint y: 201, endPoint x: 717, endPoint y: 196, distance: 52.5
click at [717, 179] on p "How does it work?" at bounding box center [875, 164] width 329 height 31
copy strong "How does it work?"
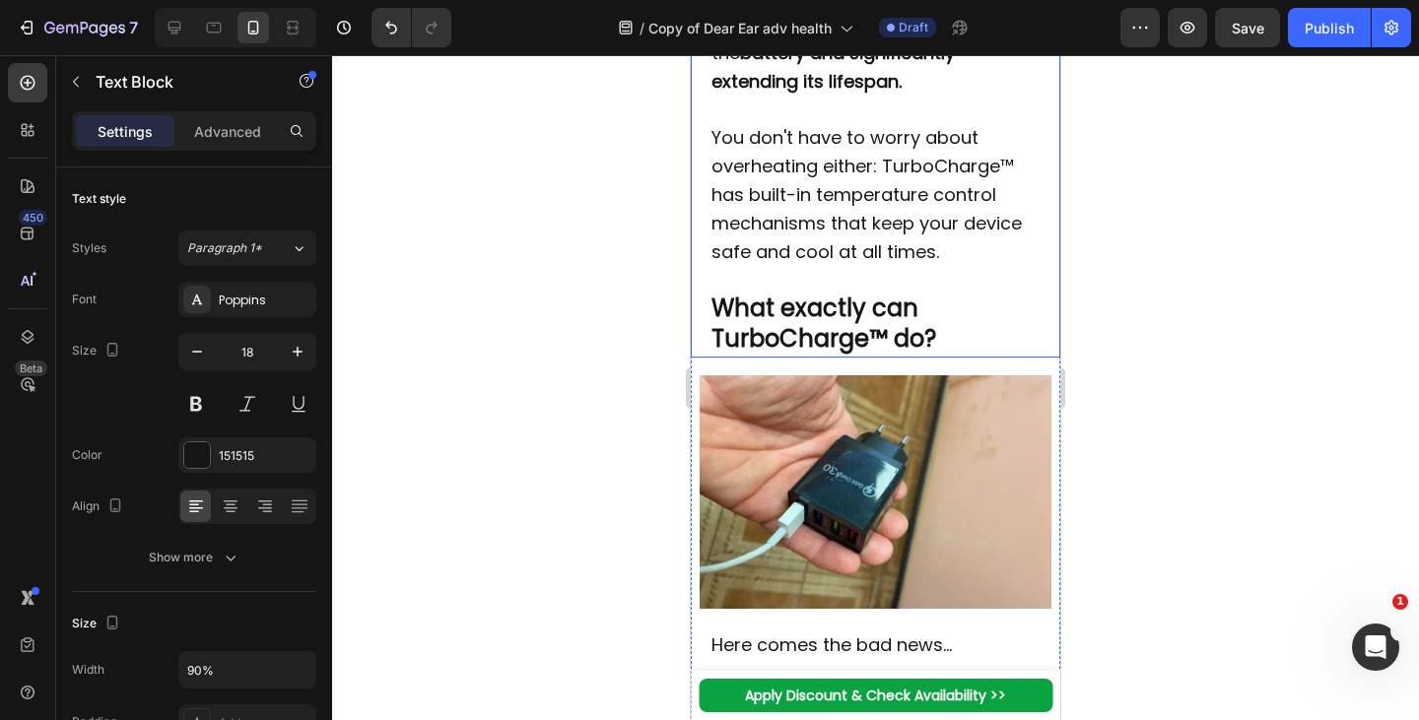
scroll to position [3647, 0]
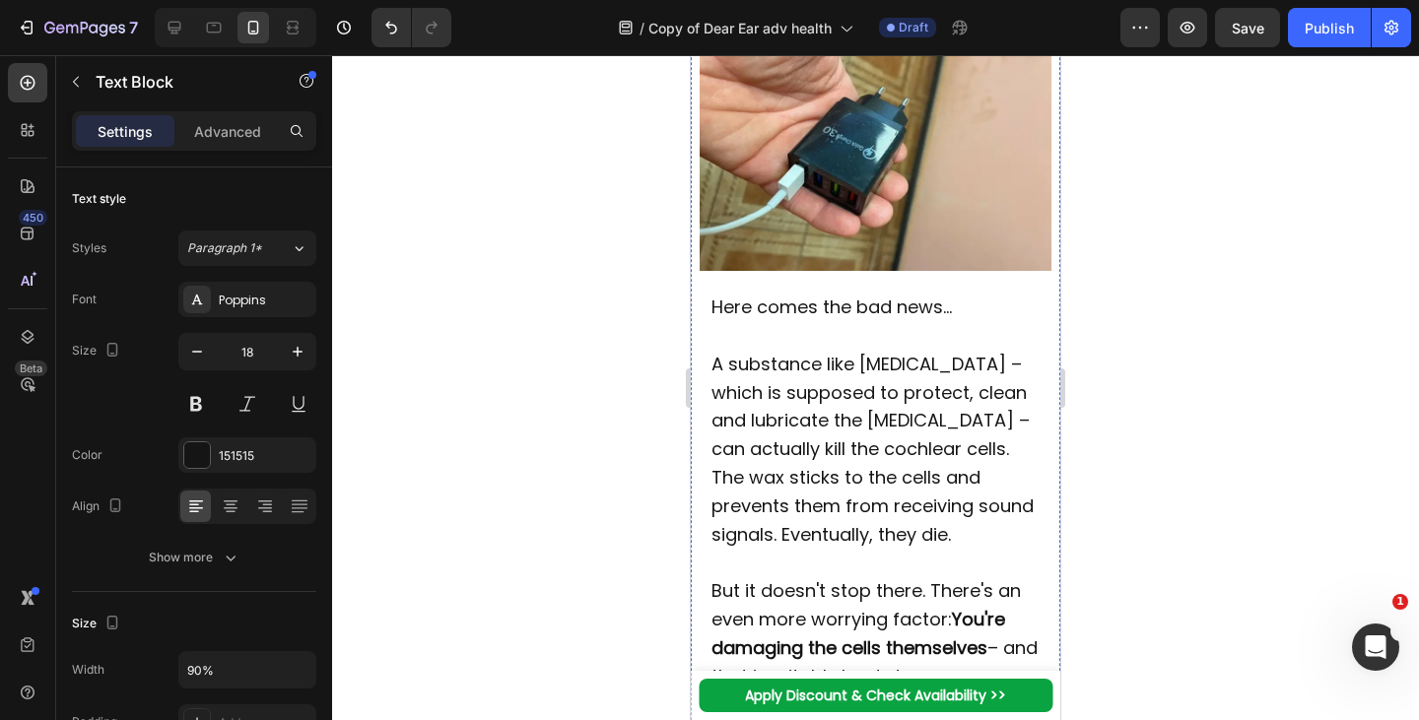
click at [855, 351] on p at bounding box center [875, 336] width 329 height 29
click at [830, 351] on p at bounding box center [875, 336] width 329 height 29
click at [713, 322] on p "Here comes the bad news…" at bounding box center [875, 308] width 329 height 29
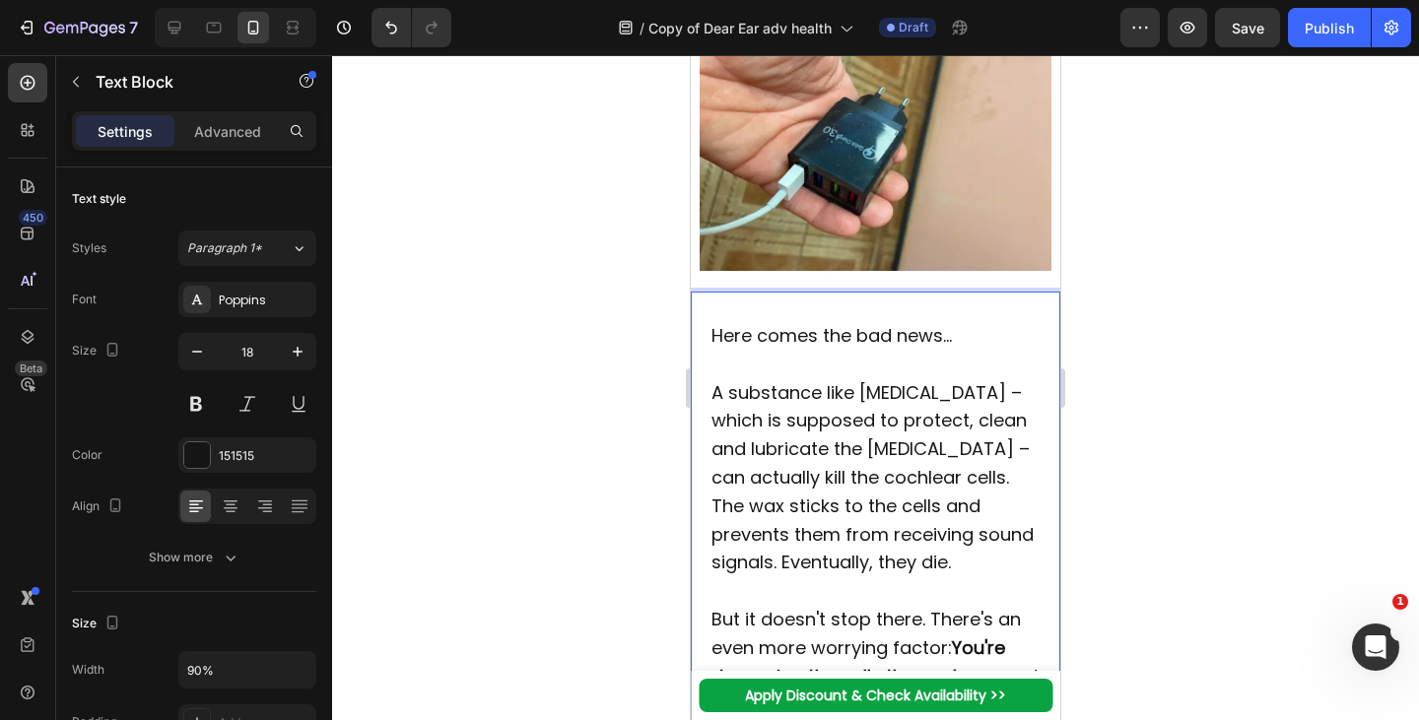
click at [713, 322] on p "Rich Text Editor. Editing area: main" at bounding box center [875, 308] width 329 height 29
drag, startPoint x: 852, startPoint y: 368, endPoint x: 710, endPoint y: 359, distance: 142.2
click at [711, 324] on p "How does it work?" at bounding box center [875, 309] width 329 height 31
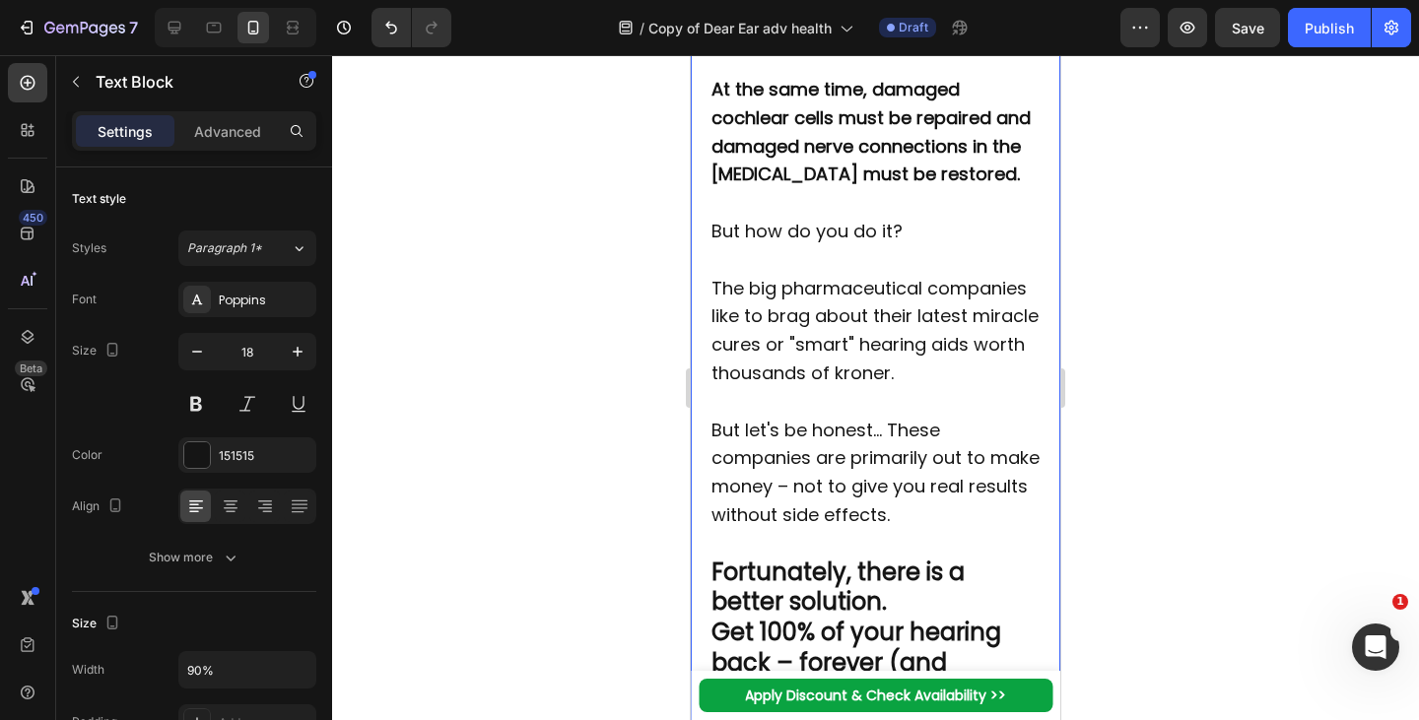
scroll to position [5433, 0]
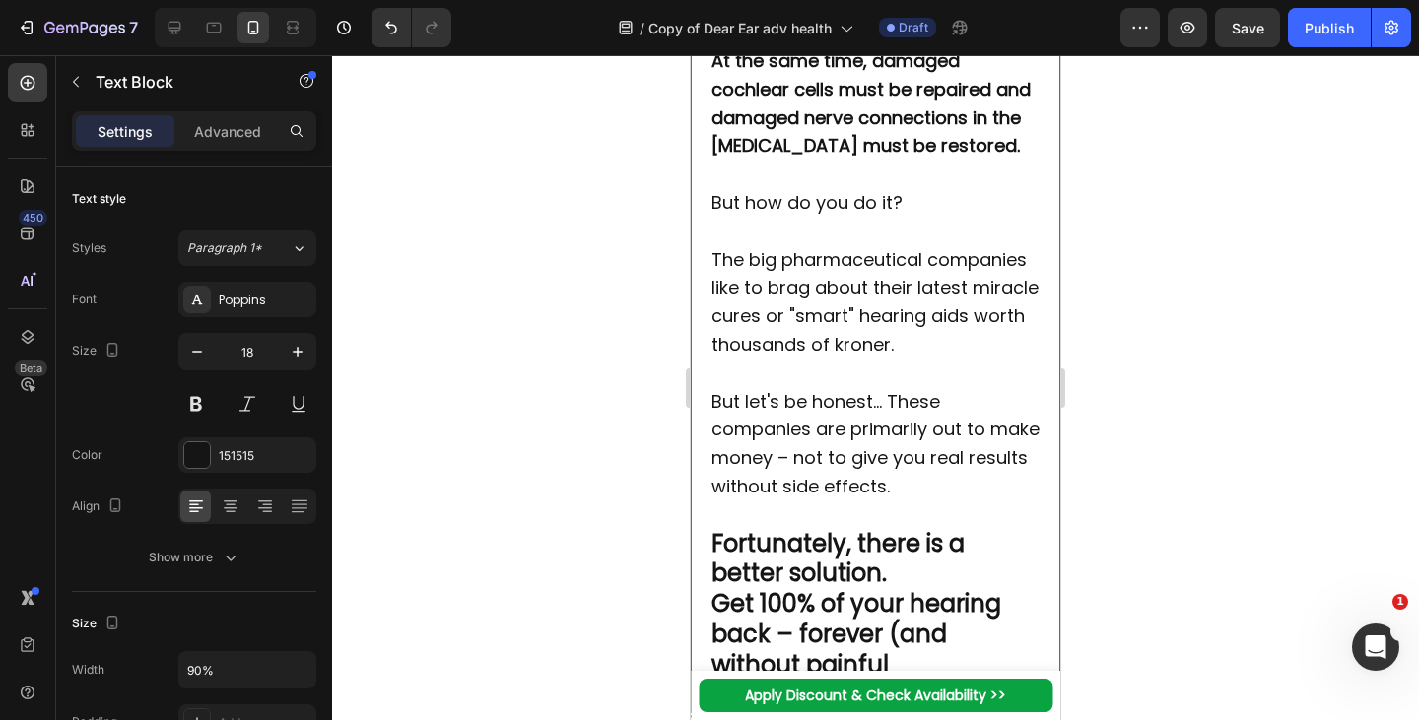
drag, startPoint x: 734, startPoint y: 502, endPoint x: 933, endPoint y: 161, distance: 394.8
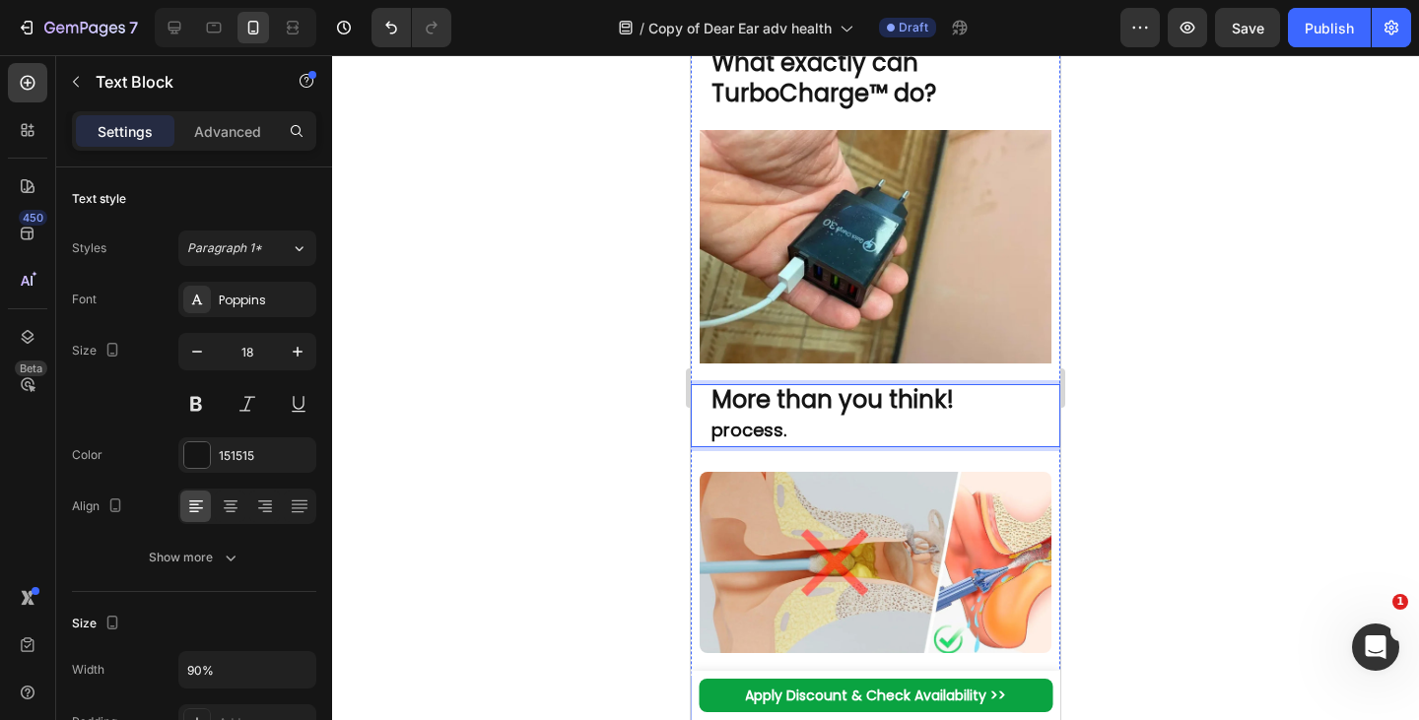
scroll to position [3553, 0]
drag, startPoint x: 780, startPoint y: 486, endPoint x: 688, endPoint y: 496, distance: 93.1
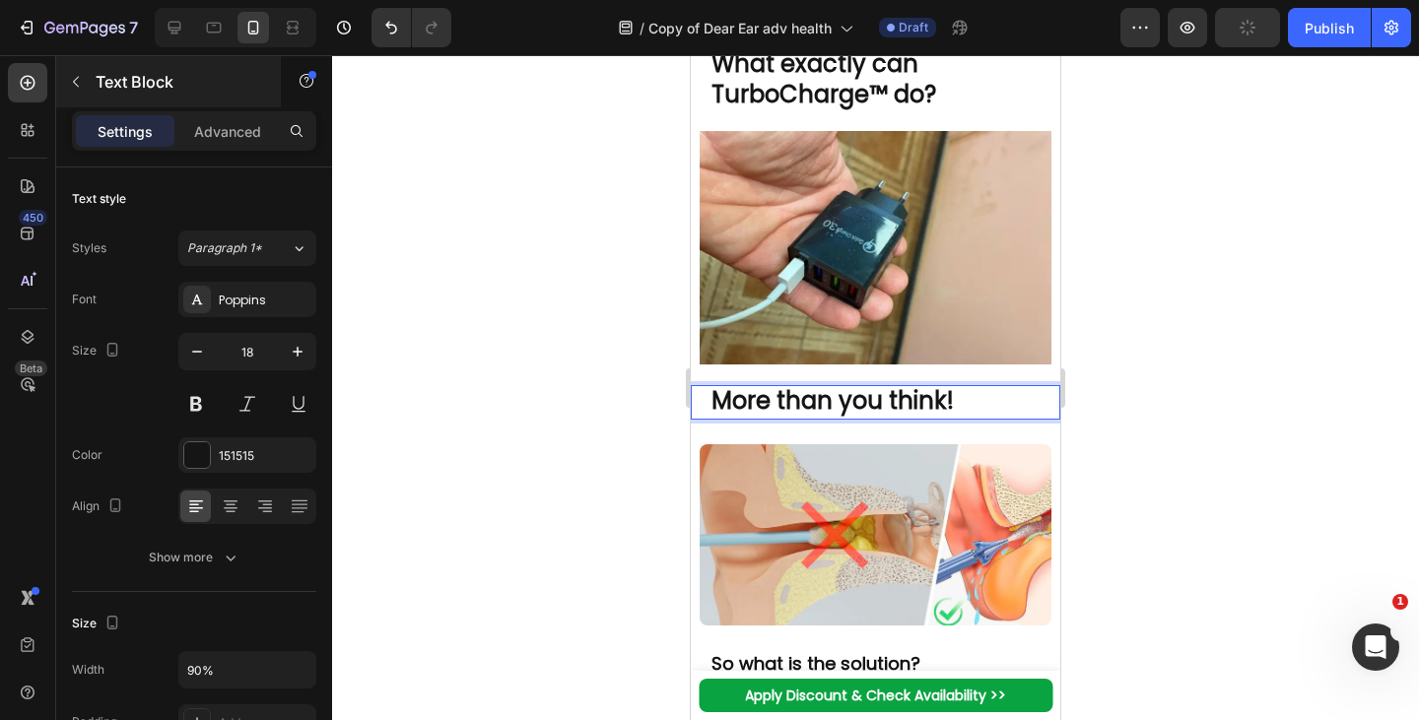
click at [80, 74] on icon "button" at bounding box center [76, 82] width 16 height 16
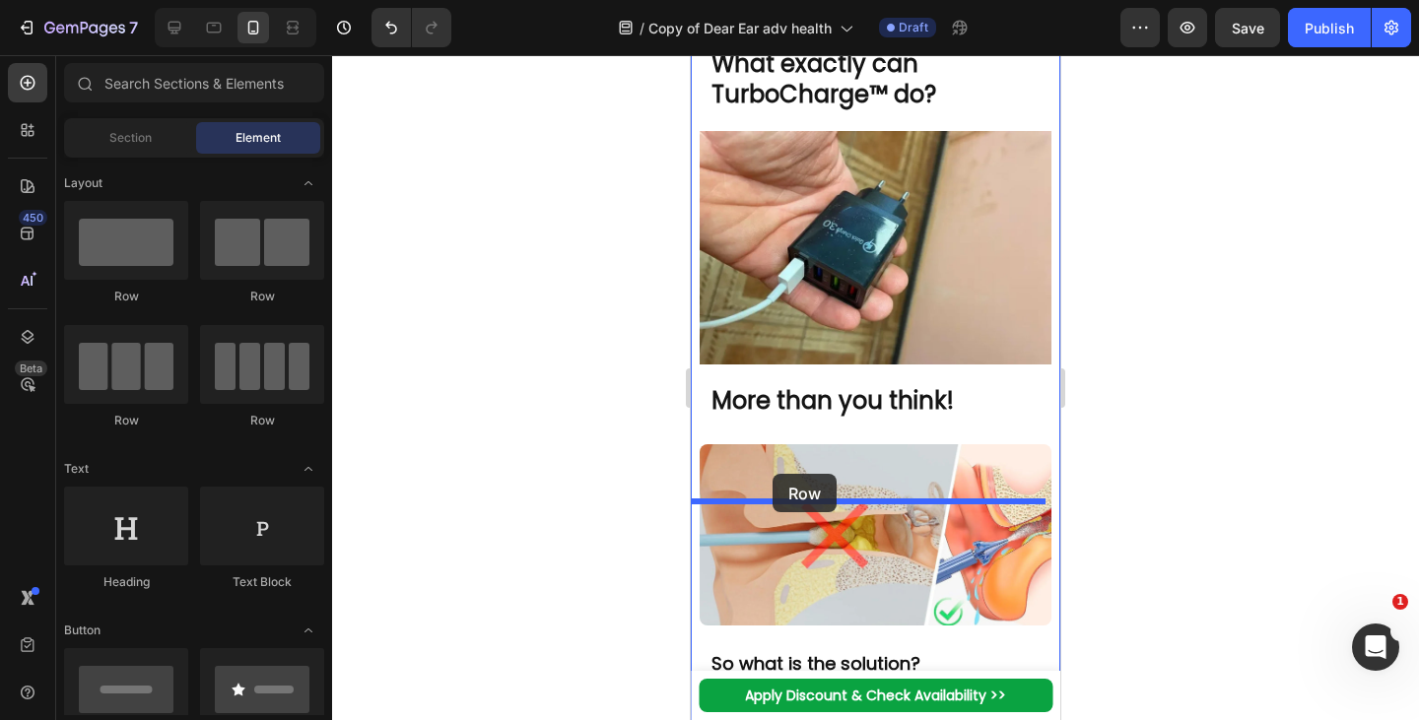
drag, startPoint x: 943, startPoint y: 330, endPoint x: 772, endPoint y: 474, distance: 223.0
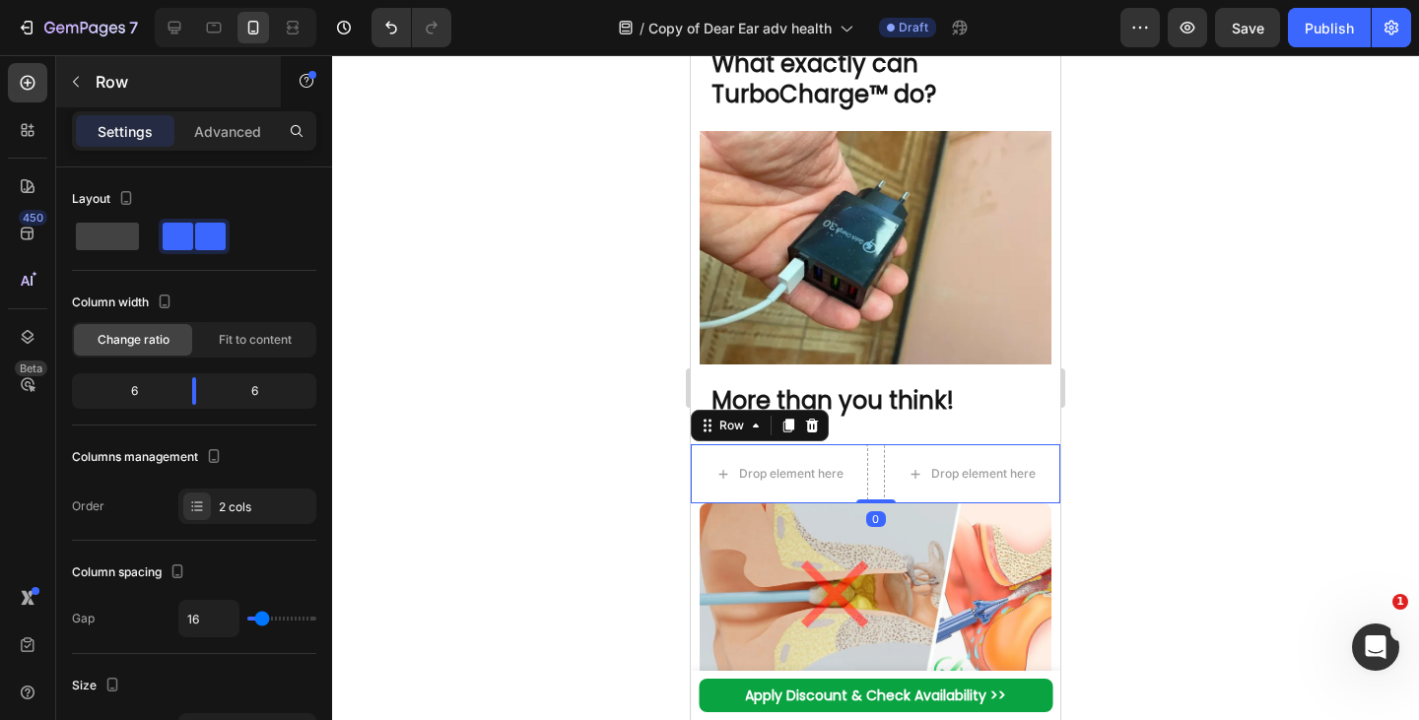
click at [72, 85] on icon "button" at bounding box center [76, 82] width 16 height 16
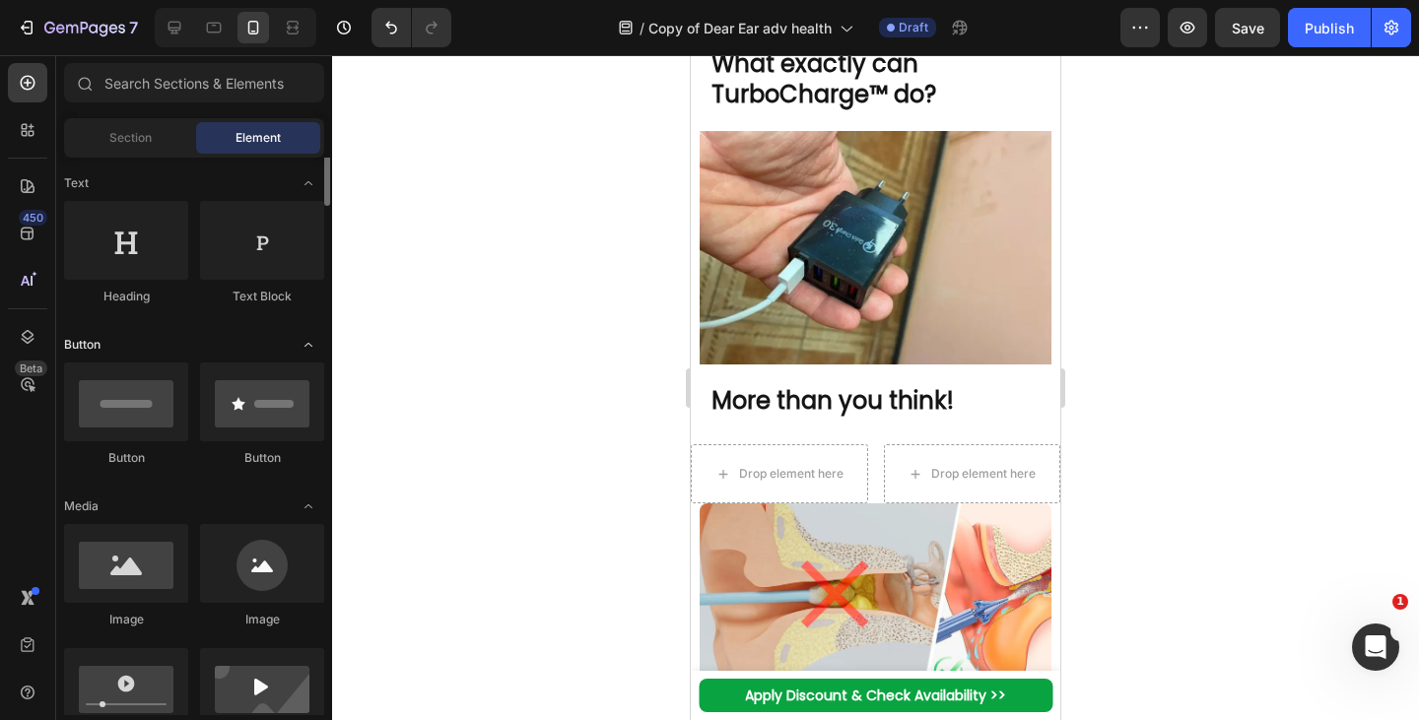
scroll to position [295, 0]
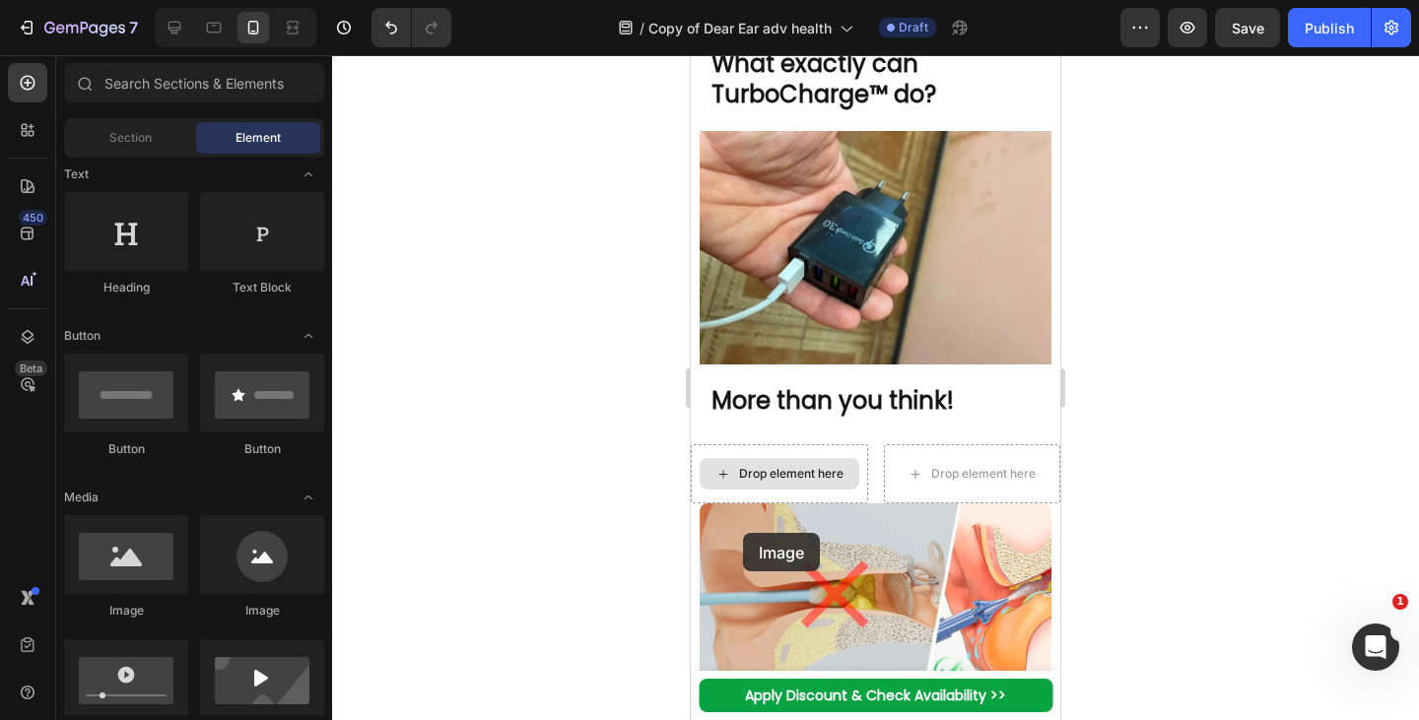
drag, startPoint x: 1273, startPoint y: 613, endPoint x: 743, endPoint y: 534, distance: 535.9
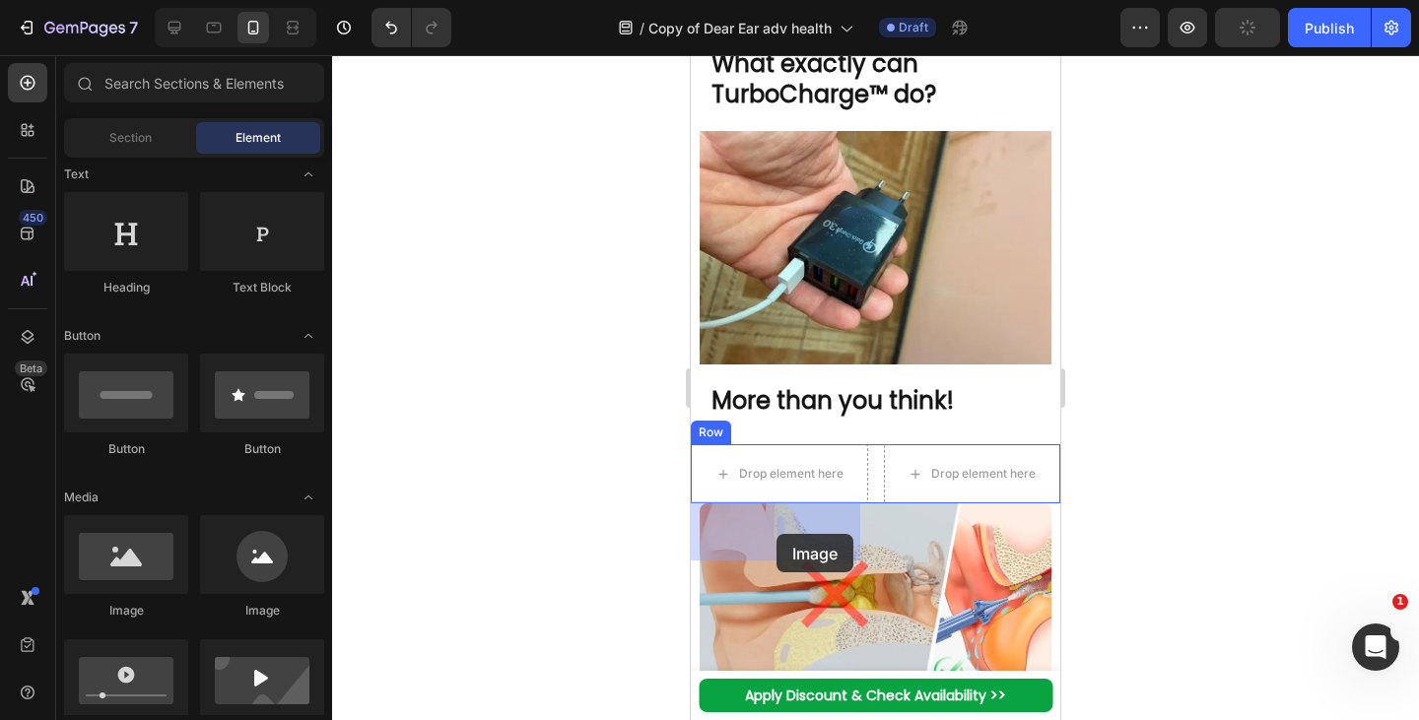
drag, startPoint x: 806, startPoint y: 612, endPoint x: 776, endPoint y: 534, distance: 83.3
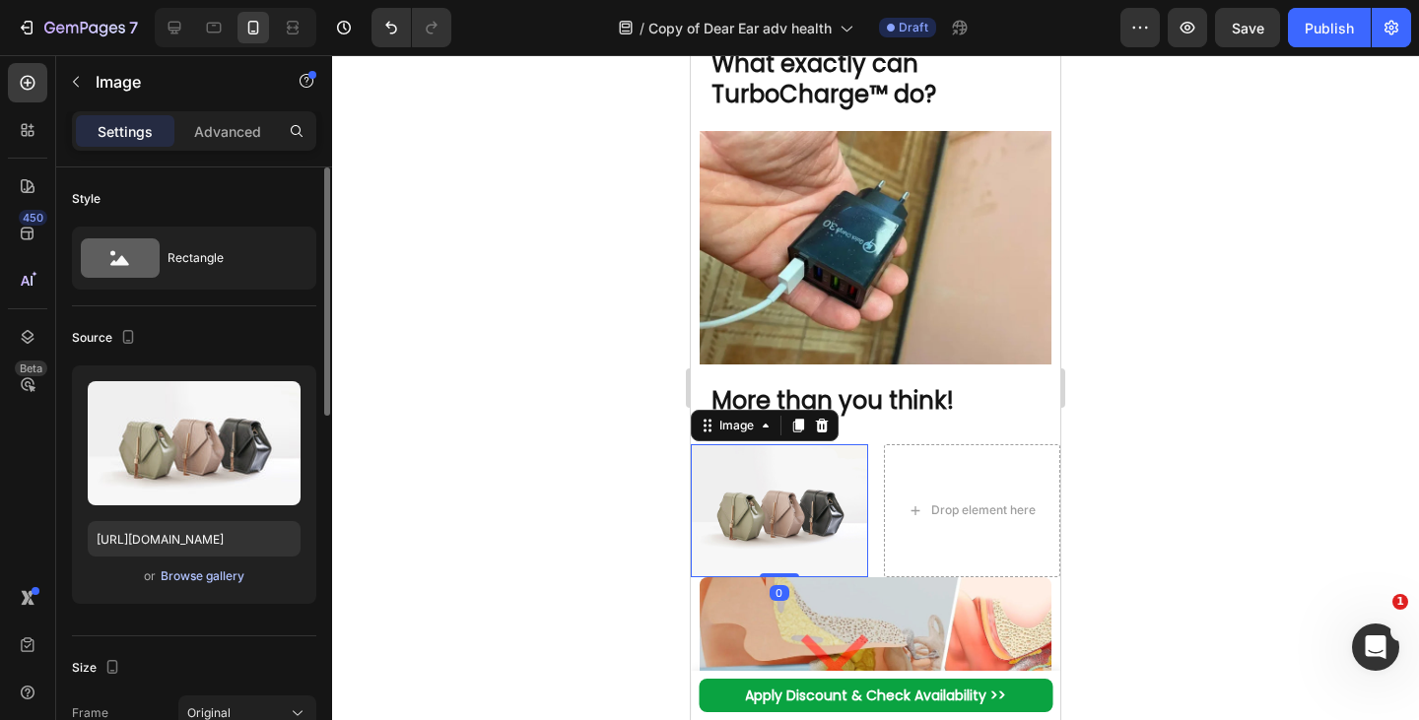
click at [214, 576] on div "Browse gallery" at bounding box center [203, 577] width 84 height 18
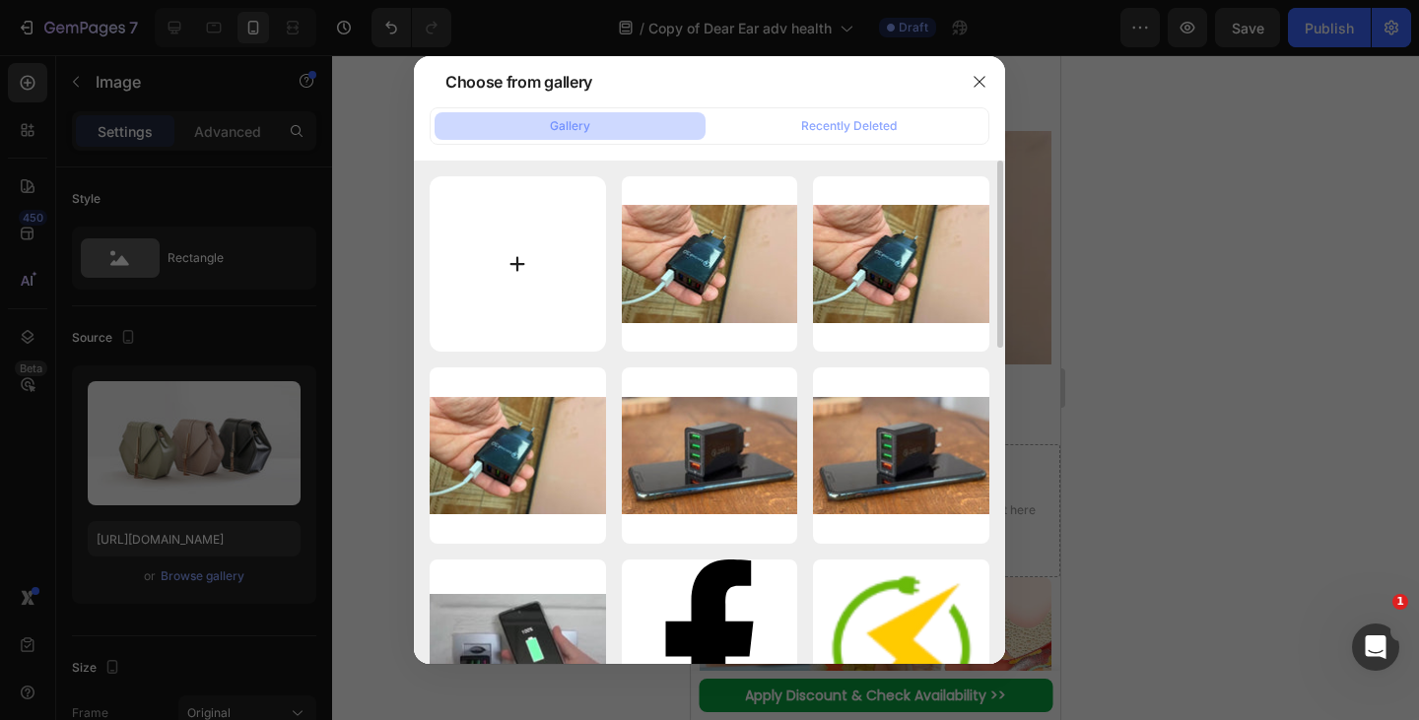
click at [494, 220] on input "file" at bounding box center [518, 264] width 176 height 176
type input "C:\fakepath\1753795233-#534DE- TurboCharge™ (1).webp"
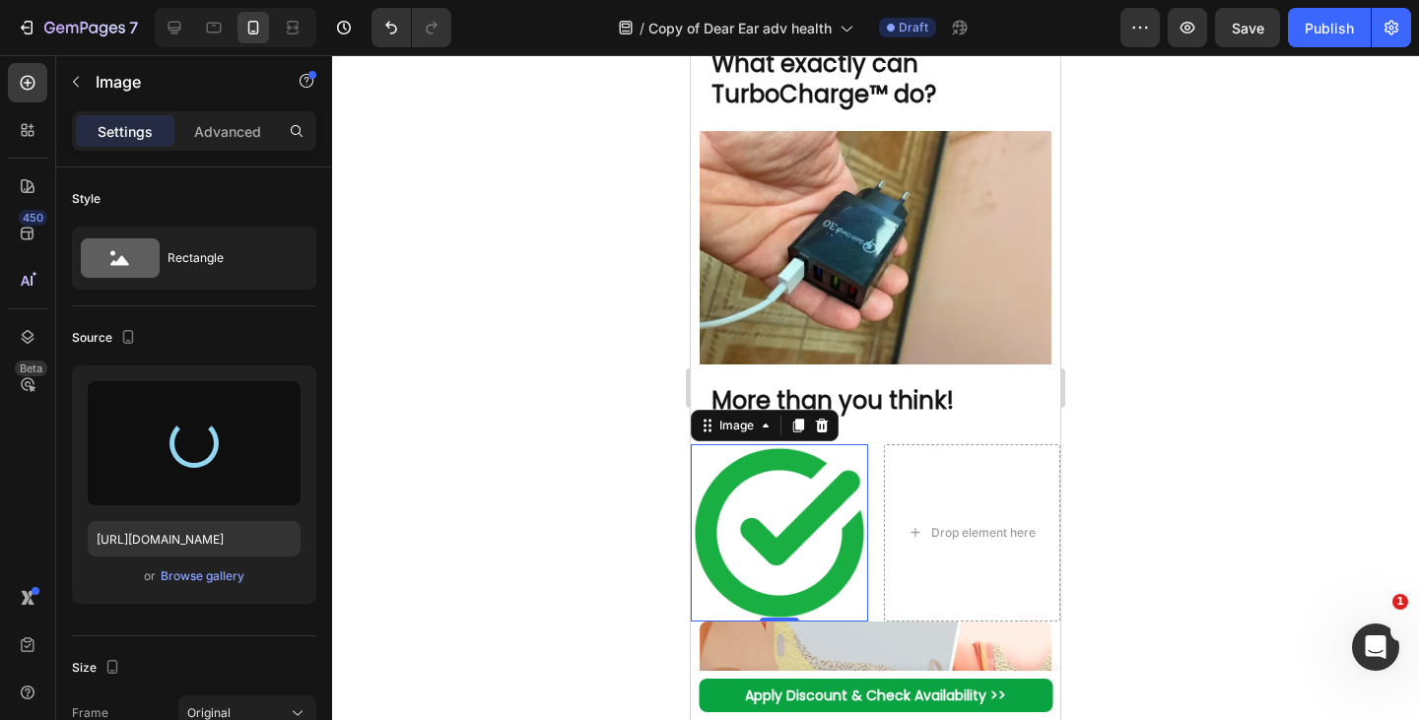
type input "[URL][DOMAIN_NAME]"
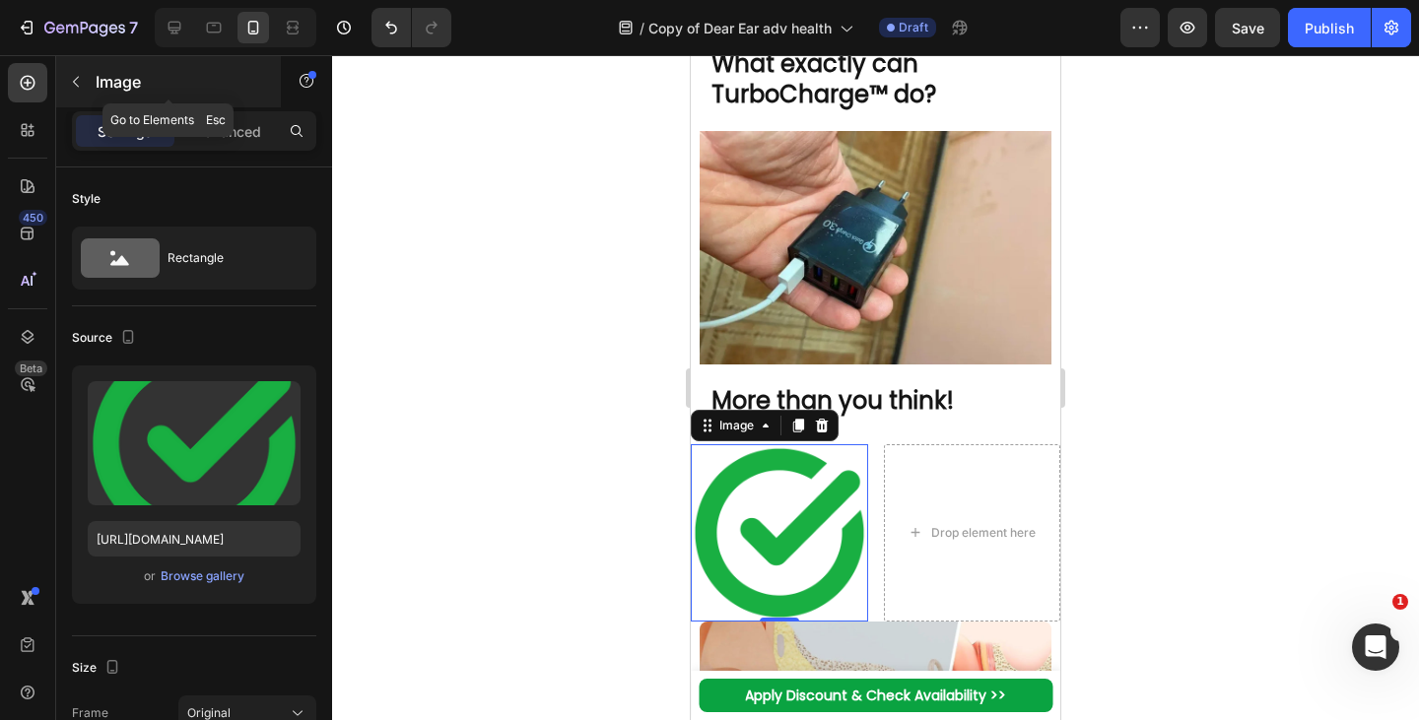
click at [91, 73] on button "button" at bounding box center [76, 82] width 32 height 32
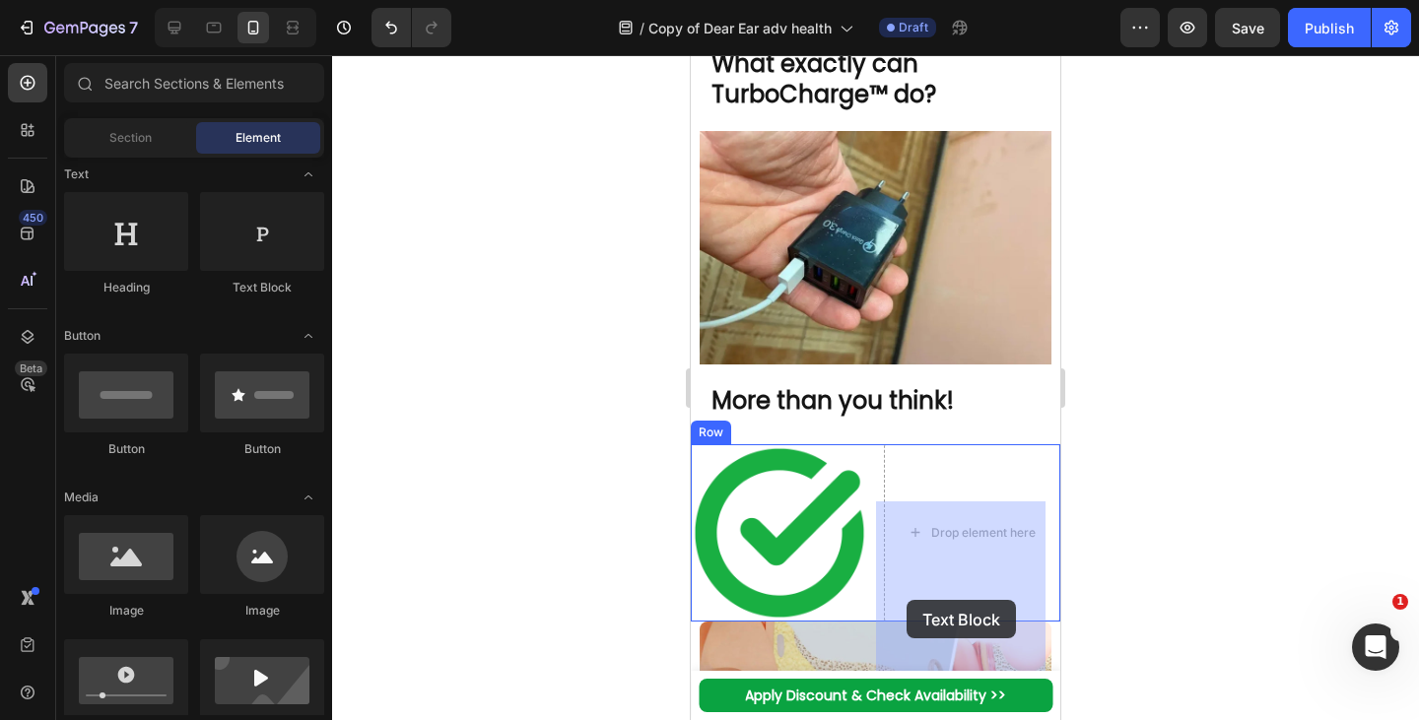
drag, startPoint x: 1445, startPoint y: 563, endPoint x: 906, endPoint y: 600, distance: 540.2
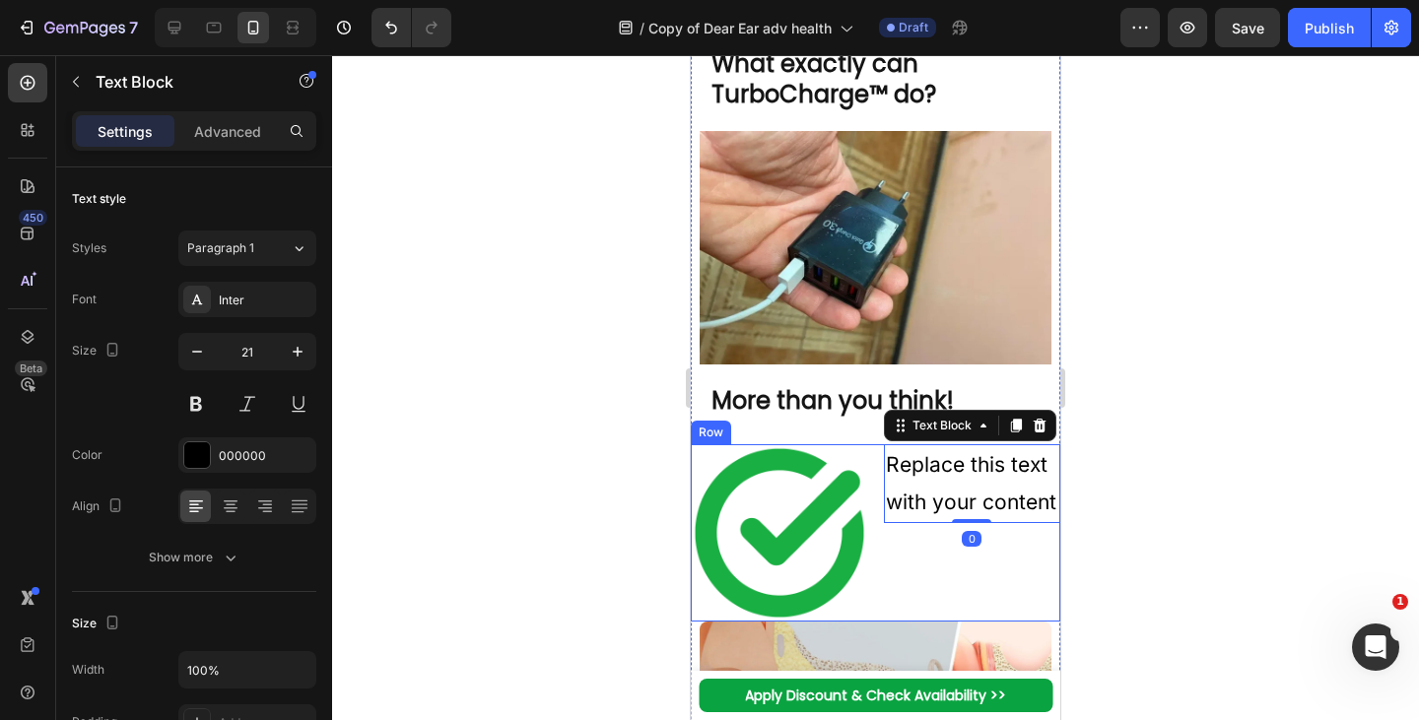
click at [870, 567] on div "Image Replace this text with your content Text Block 0 Row" at bounding box center [875, 532] width 369 height 177
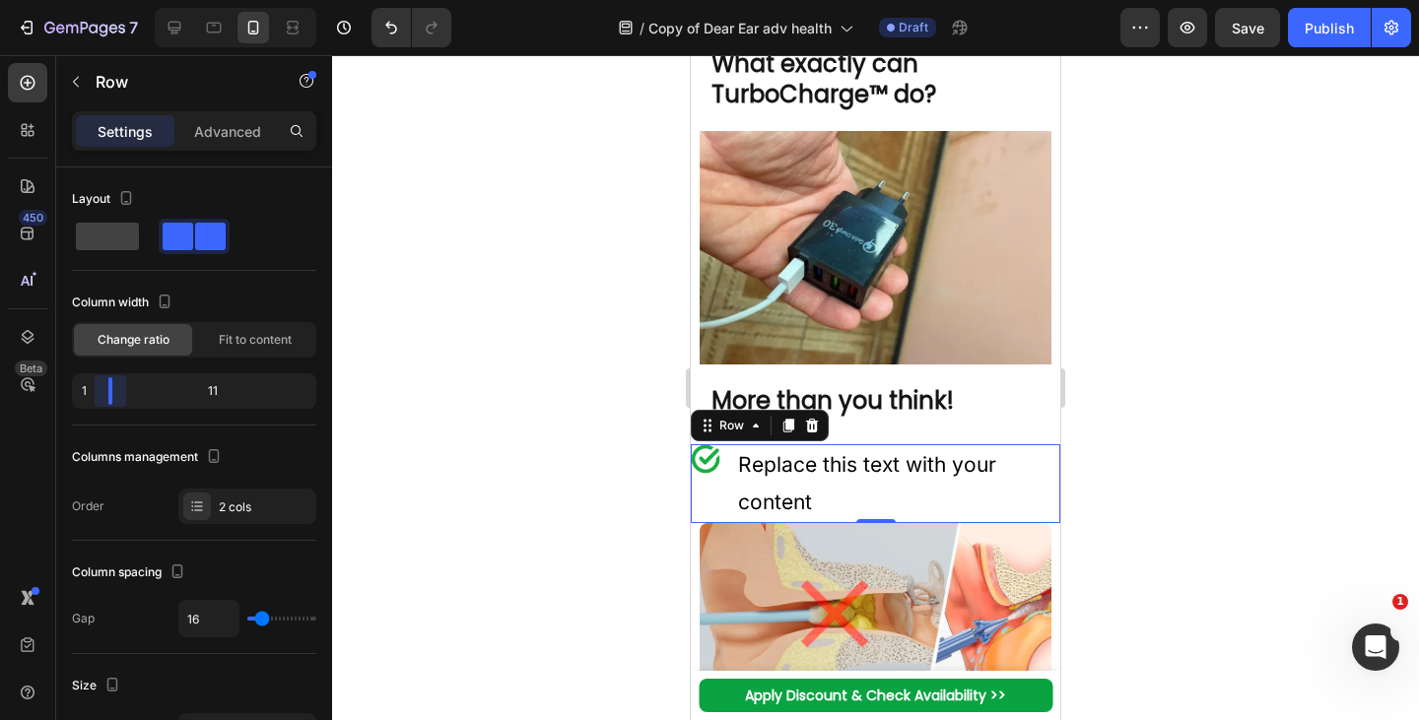
drag, startPoint x: 161, startPoint y: 397, endPoint x: 658, endPoint y: 545, distance: 519.1
click at [92, 0] on body "7 Version history / Copy of Dear Ear adv health Draft Preview Save Publish 450 …" at bounding box center [709, 0] width 1419 height 0
click at [708, 474] on img at bounding box center [706, 459] width 30 height 30
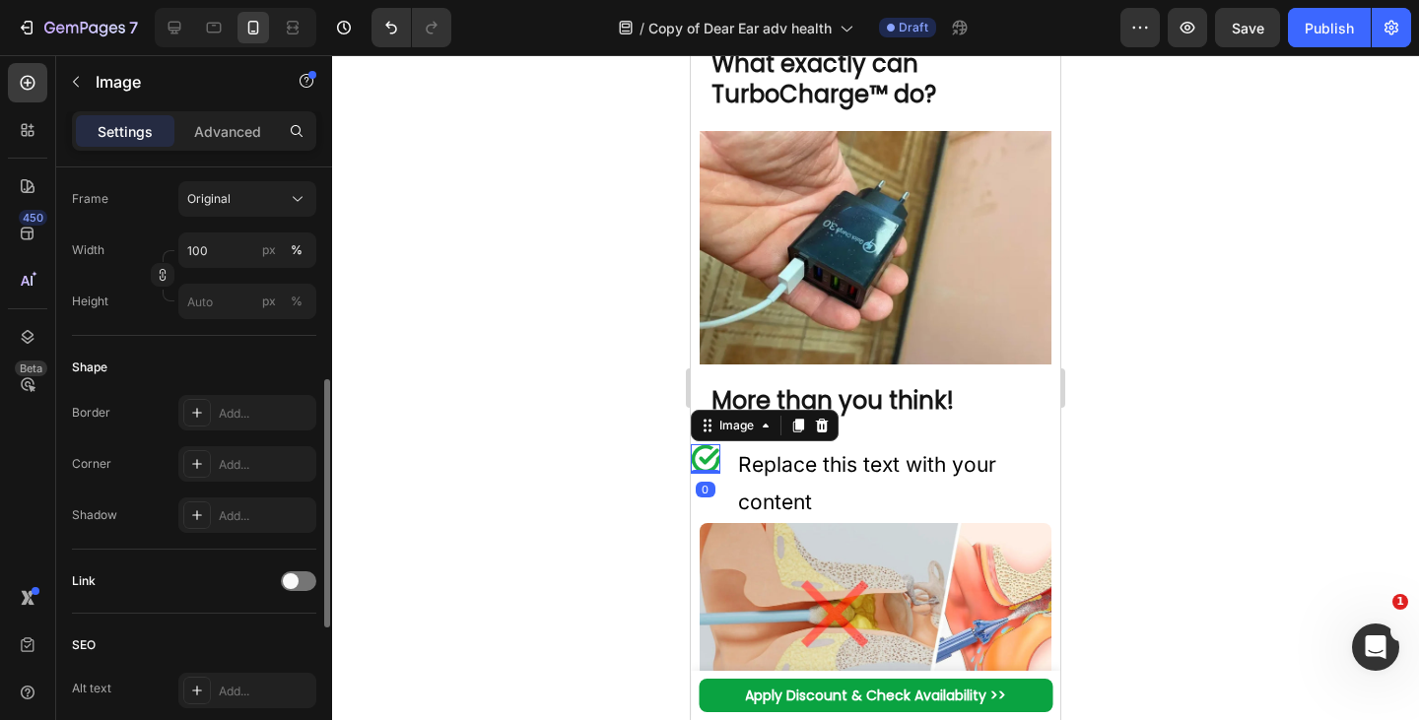
scroll to position [516, 0]
click at [227, 255] on input "100" at bounding box center [247, 248] width 138 height 35
type input "28"
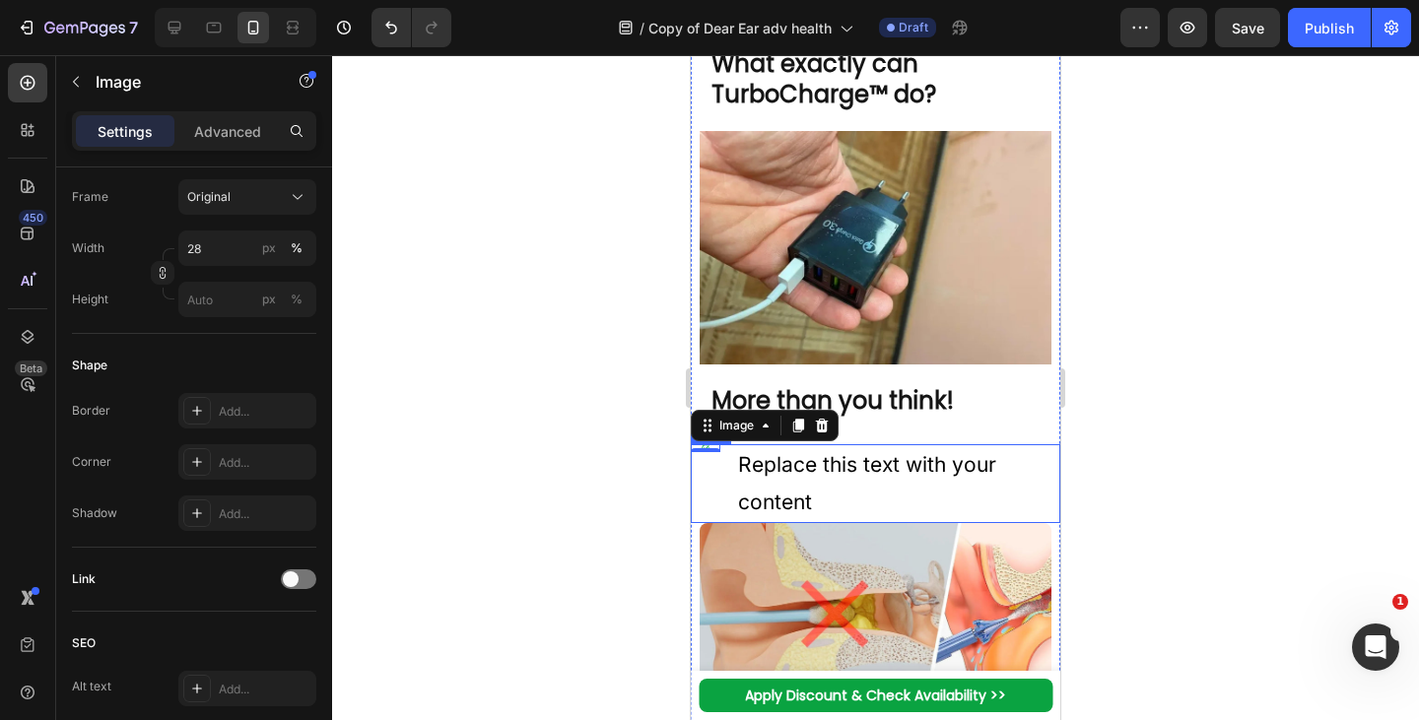
click at [719, 523] on div "Image 0 Replace this text with your content Text Block Row" at bounding box center [875, 483] width 369 height 79
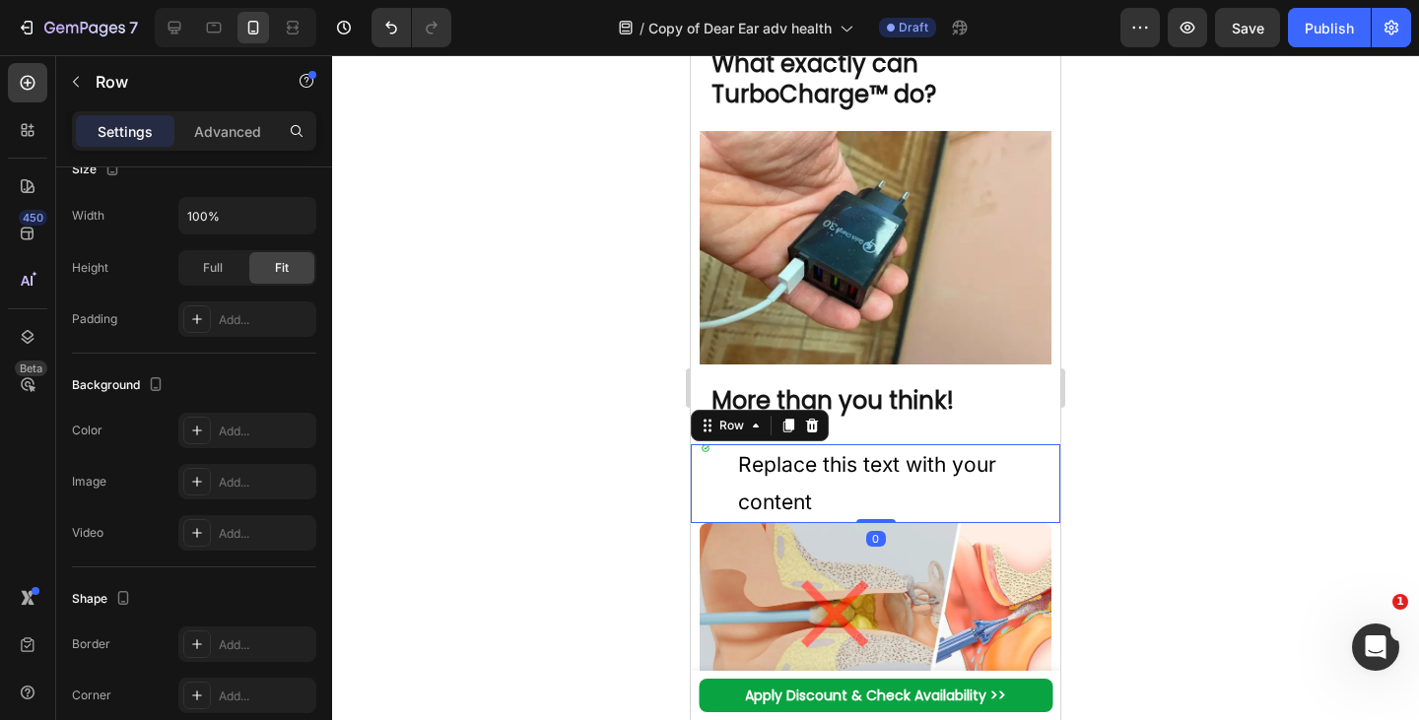
scroll to position [0, 0]
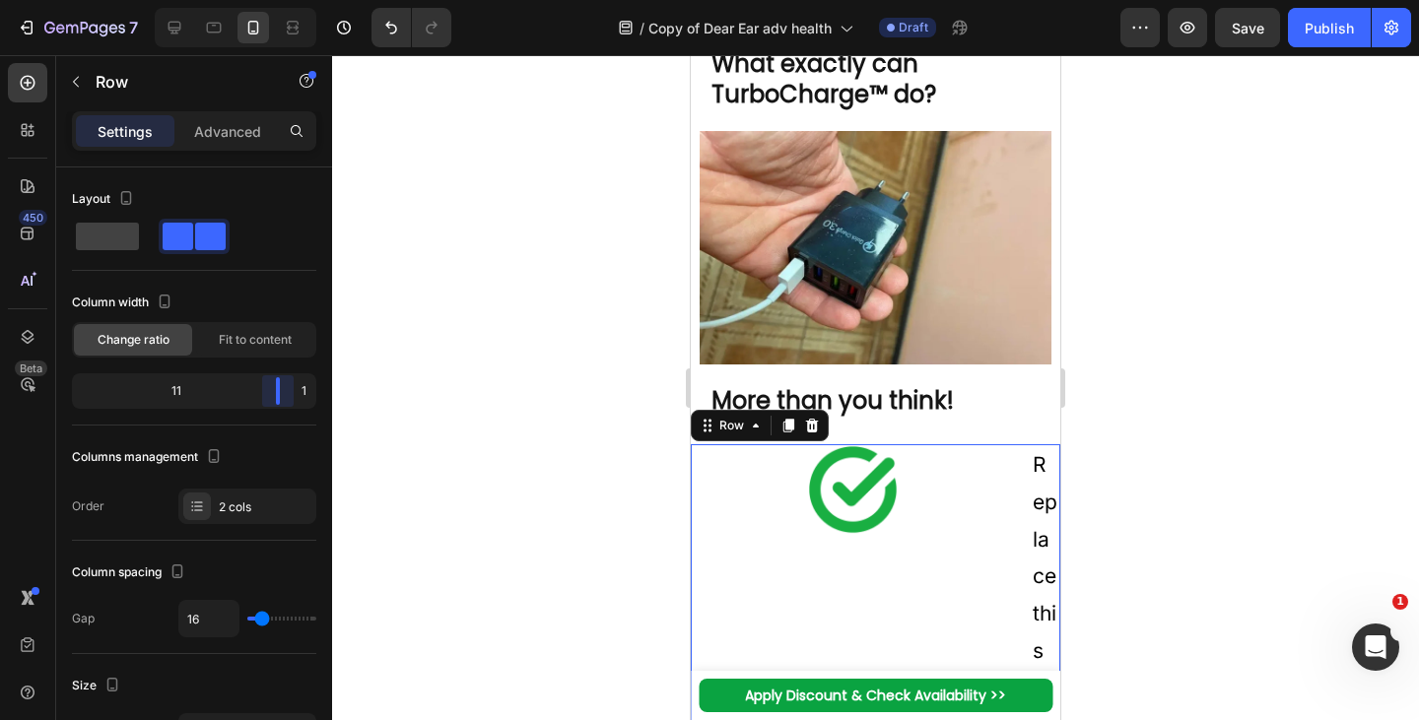
drag, startPoint x: 111, startPoint y: 398, endPoint x: 336, endPoint y: 413, distance: 225.1
click at [336, 0] on body "7 Version history / Copy of Dear Ear adv health Draft Preview Save Publish 450 …" at bounding box center [709, 0] width 1419 height 0
click at [852, 535] on img at bounding box center [852, 489] width 91 height 91
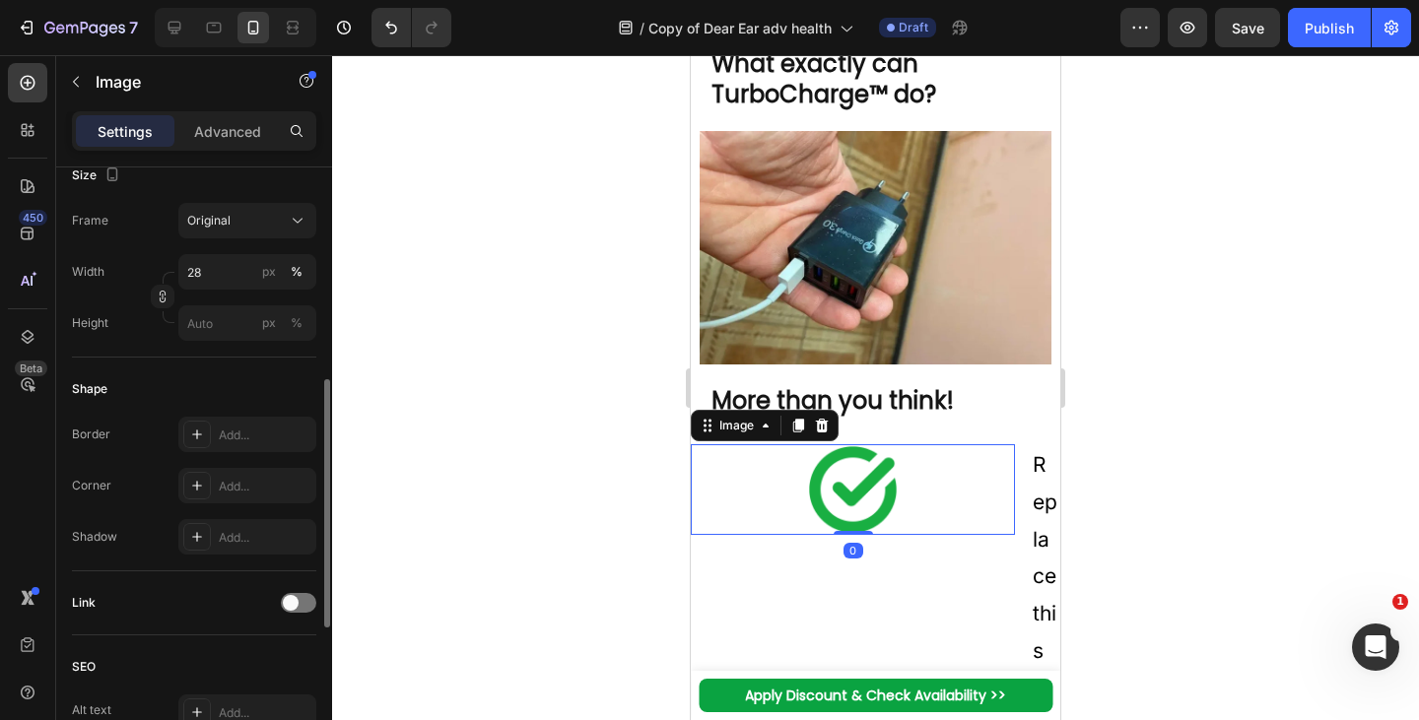
scroll to position [500, 0]
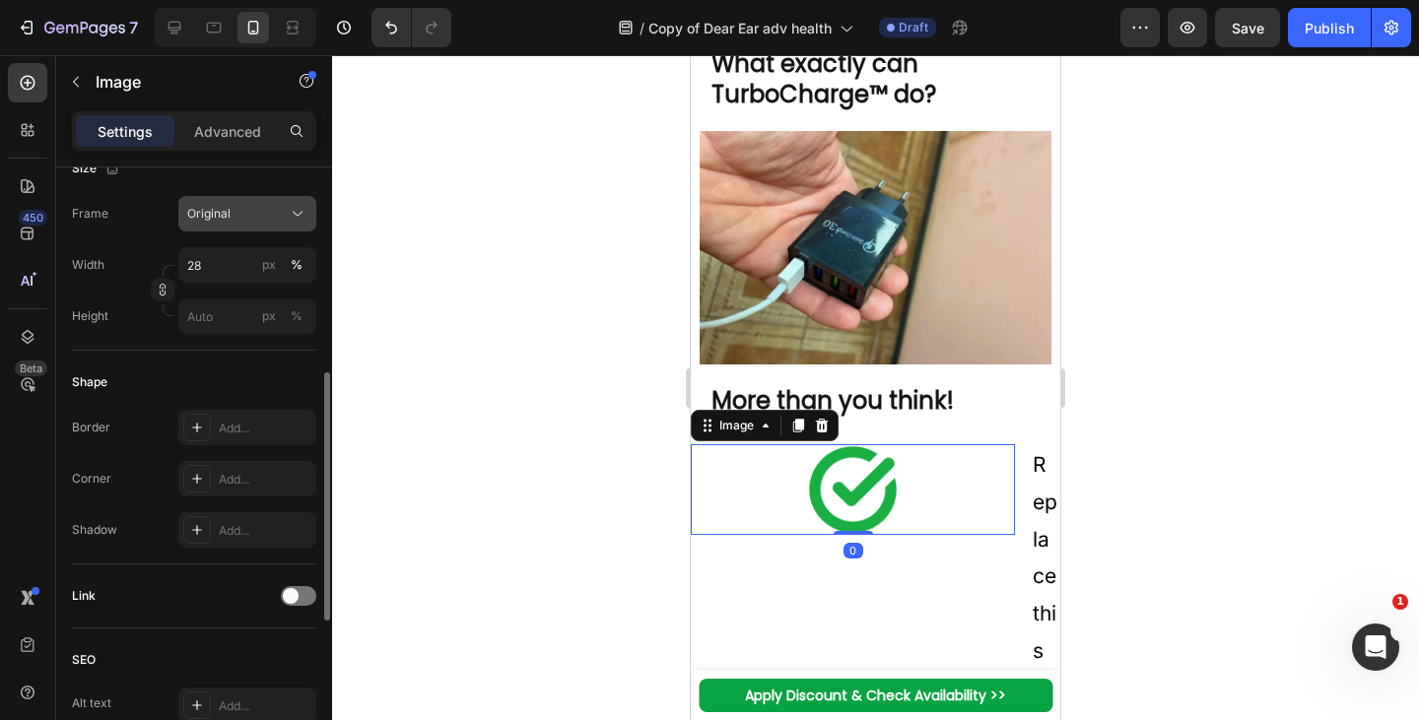
click at [230, 212] on span "Original" at bounding box center [208, 214] width 43 height 18
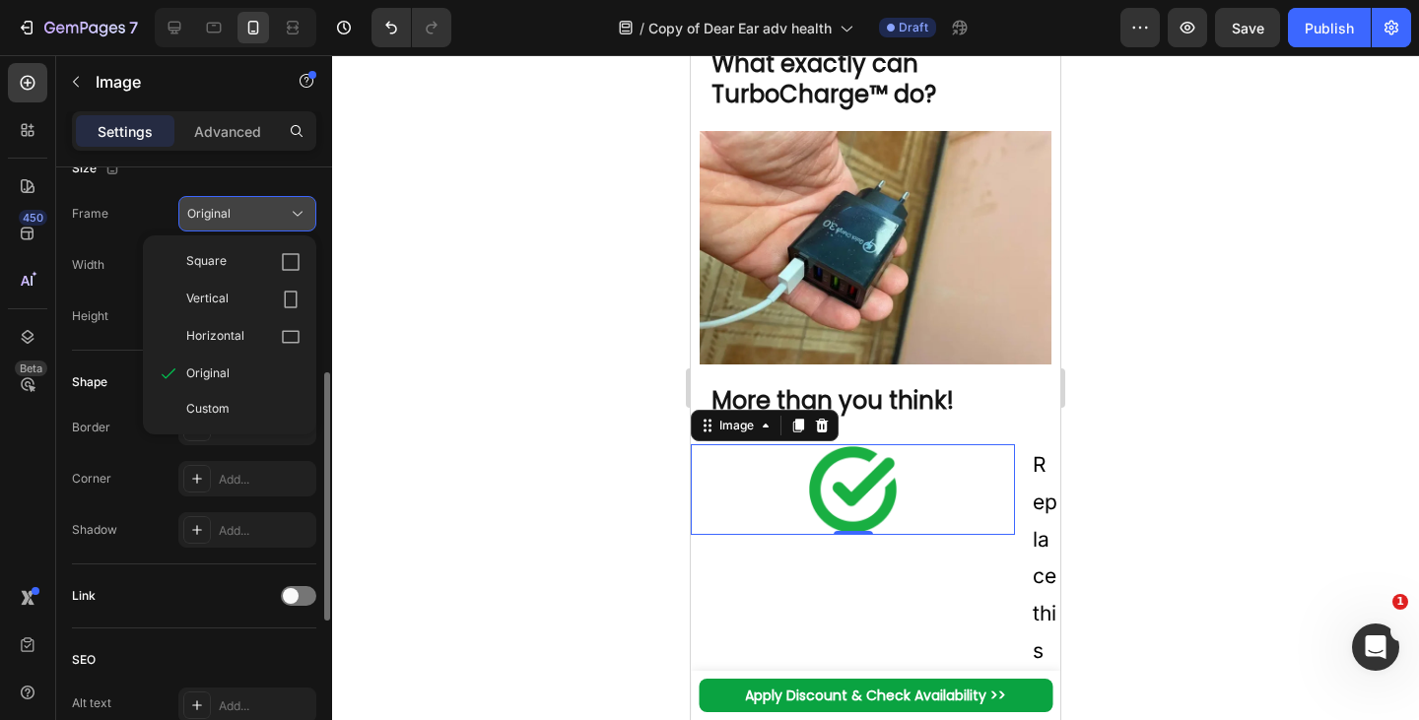
click at [260, 256] on div "Square" at bounding box center [243, 262] width 114 height 20
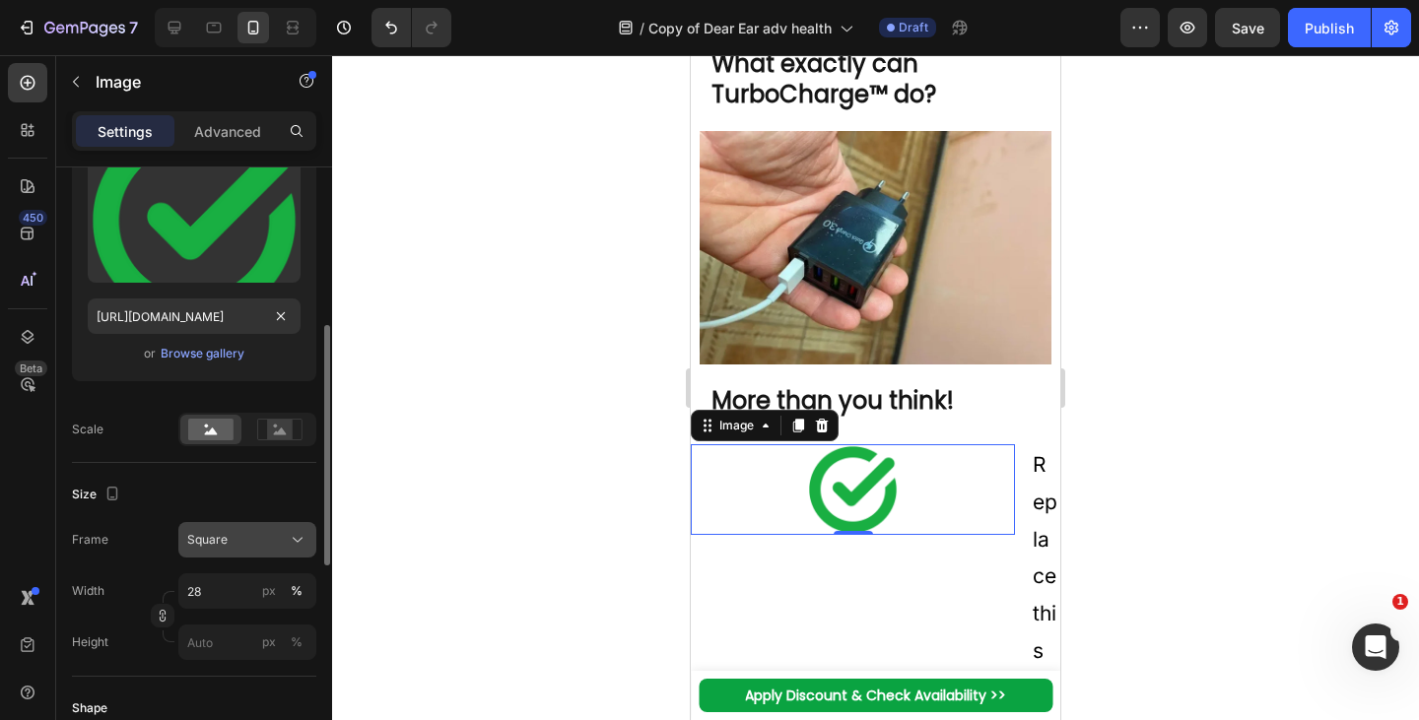
scroll to position [224, 0]
click at [264, 433] on icon at bounding box center [279, 429] width 45 height 22
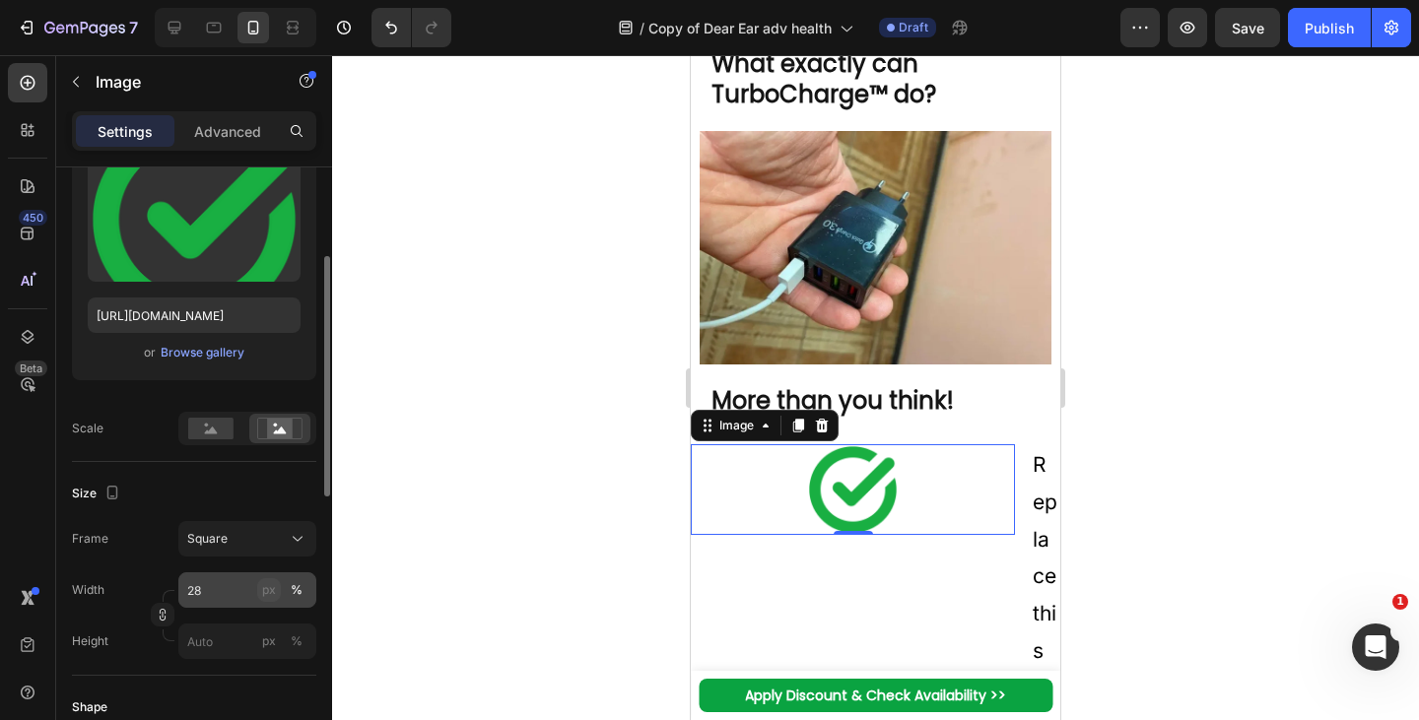
click at [273, 592] on div "px" at bounding box center [269, 590] width 14 height 18
type input "28"
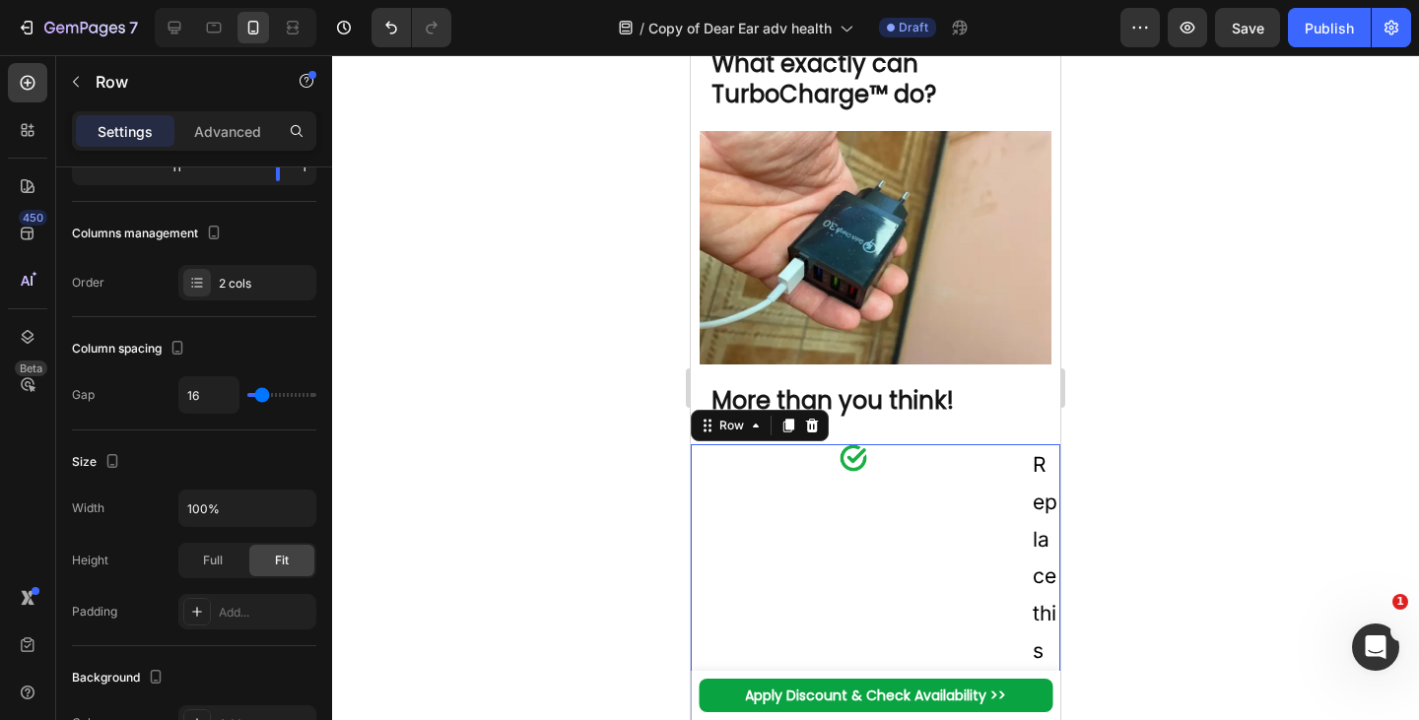
scroll to position [0, 0]
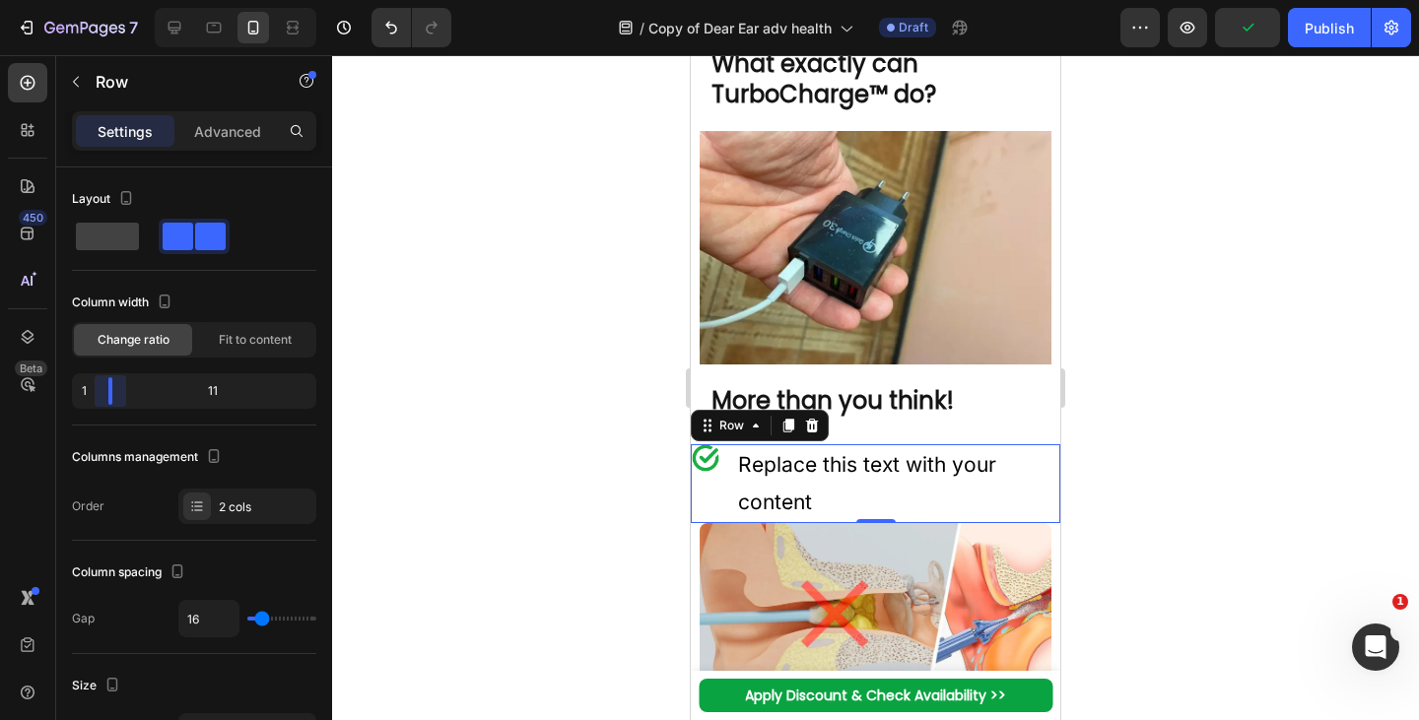
drag, startPoint x: 228, startPoint y: 395, endPoint x: 92, endPoint y: 527, distance: 189.5
click at [95, 0] on body "7 Version history / Copy of Dear Ear adv health Draft Preview Publish 450 Beta …" at bounding box center [709, 0] width 1419 height 0
click at [703, 472] on img at bounding box center [706, 458] width 28 height 28
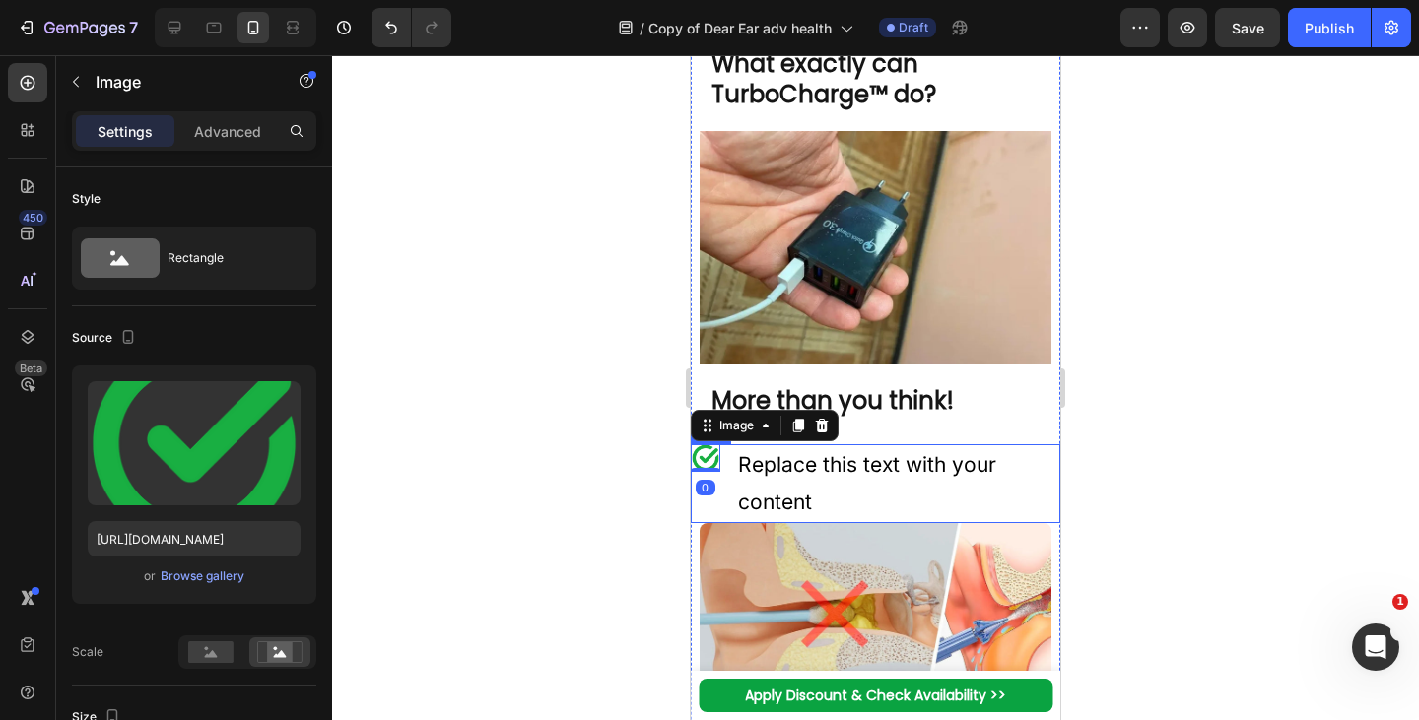
click at [729, 523] on div "Image 0 Replace this text with your content Text Block Row" at bounding box center [875, 483] width 369 height 79
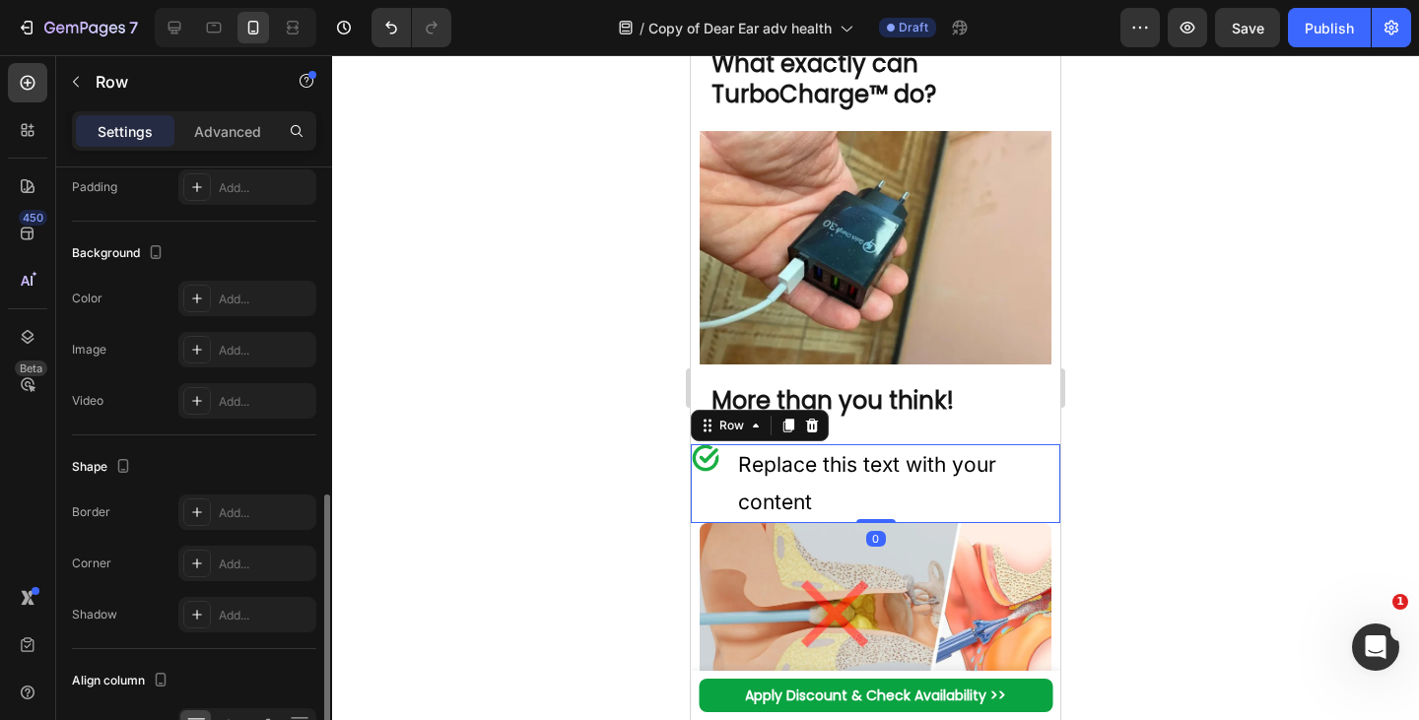
scroll to position [693, 0]
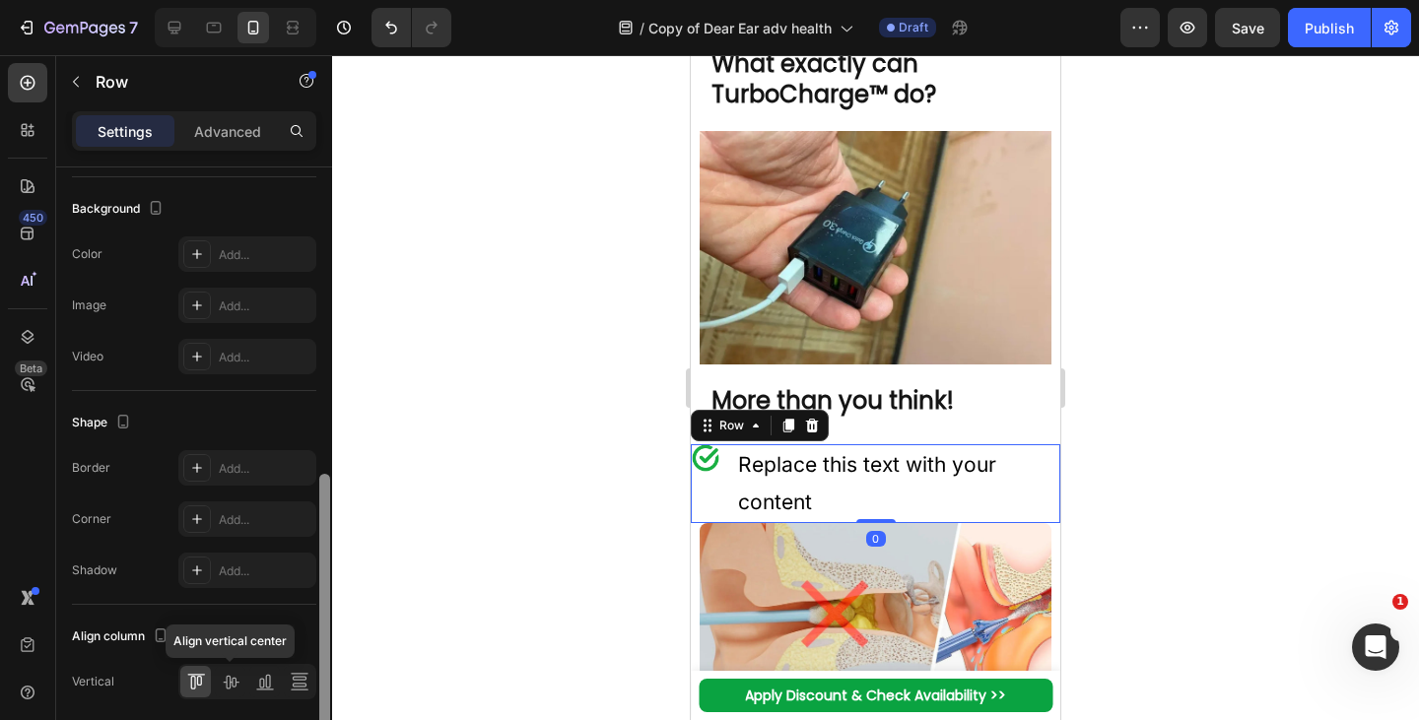
click at [230, 678] on icon at bounding box center [231, 683] width 16 height 14
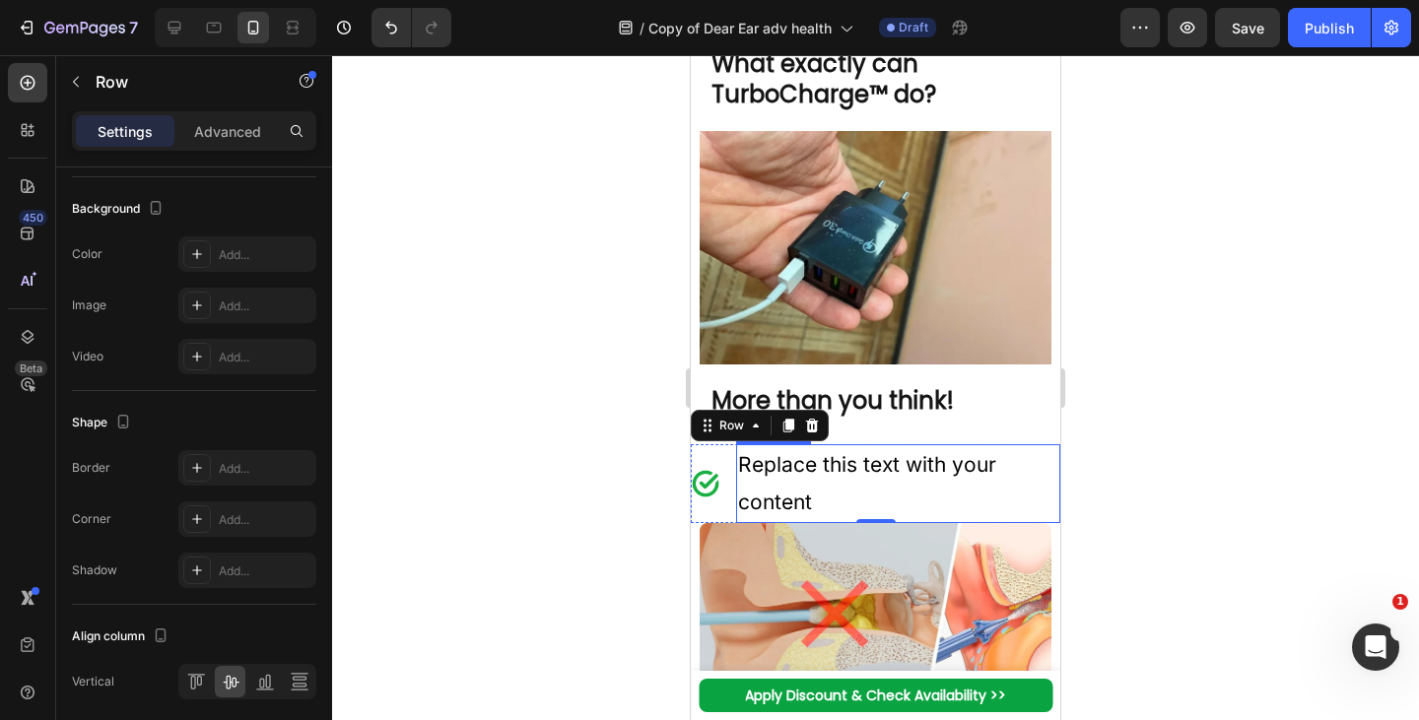
click at [780, 523] on div "Replace this text with your content" at bounding box center [898, 483] width 324 height 79
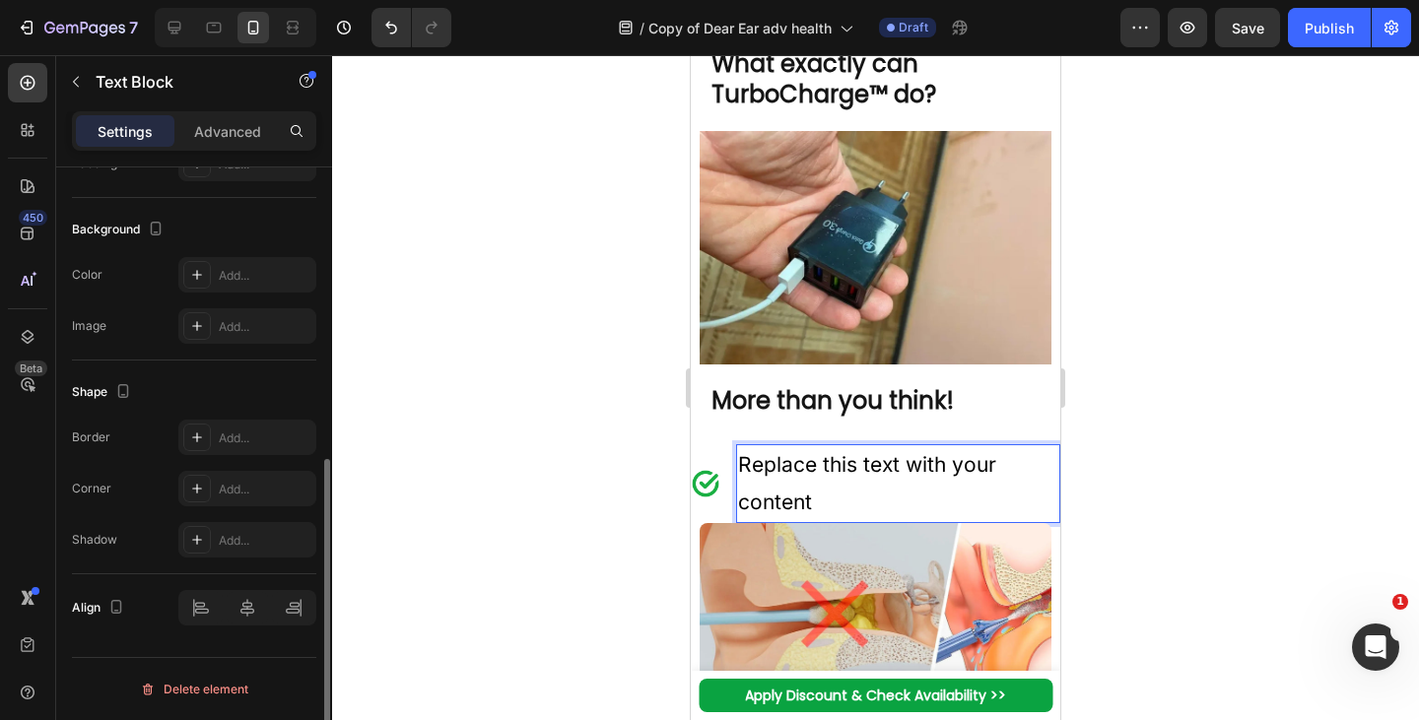
scroll to position [0, 0]
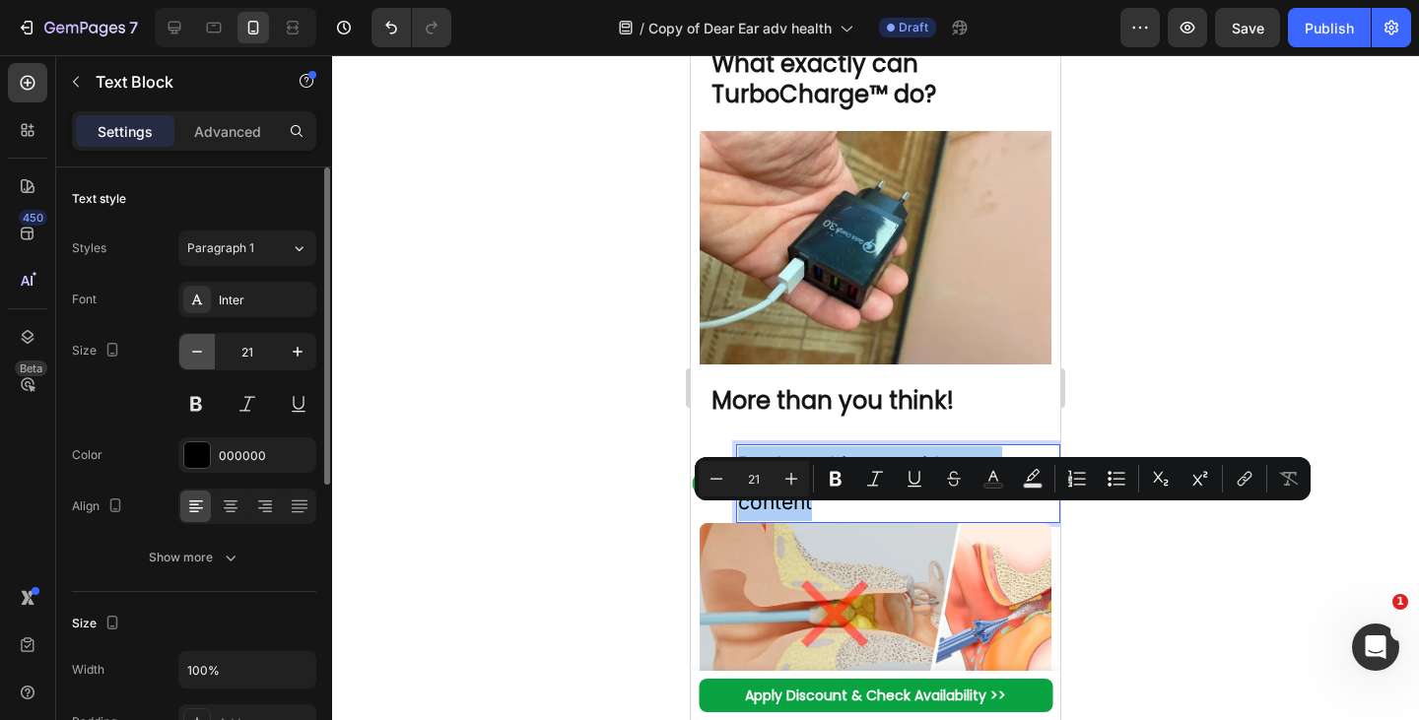
click at [198, 351] on icon "button" at bounding box center [197, 352] width 20 height 20
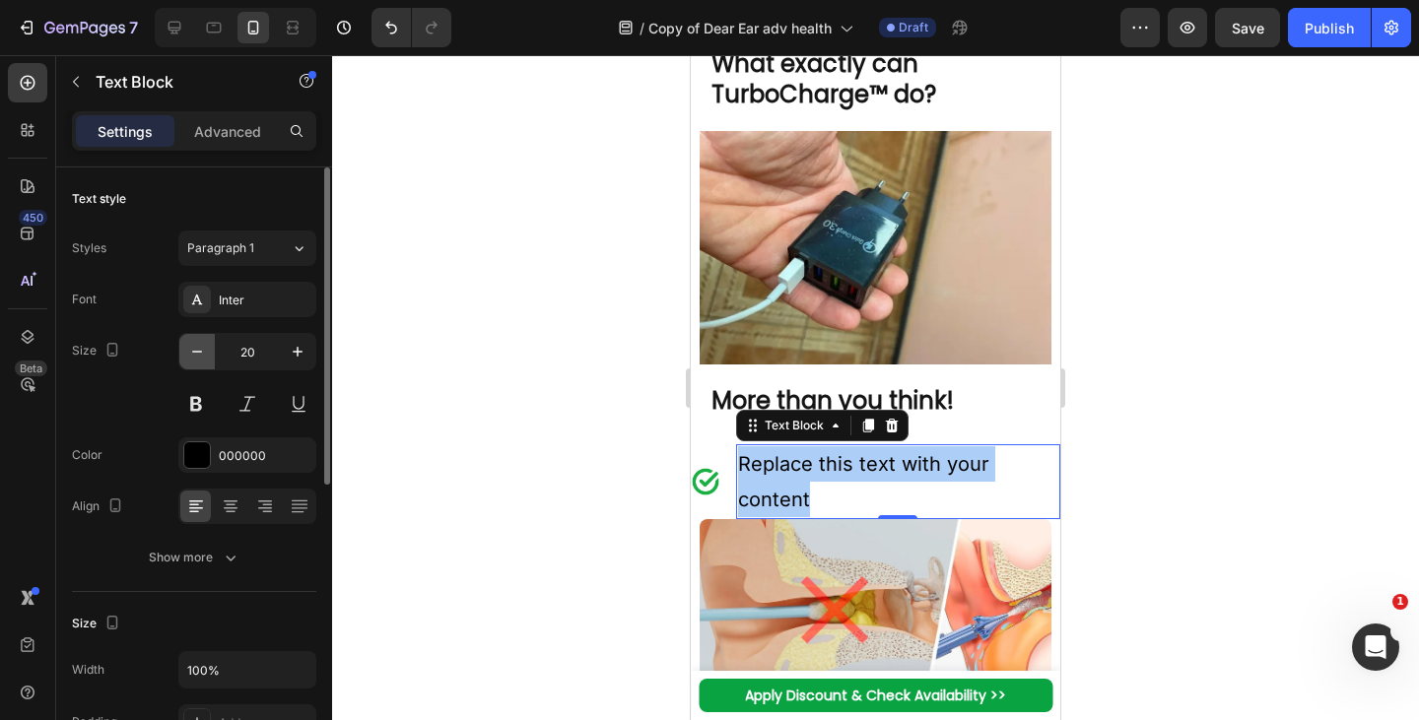
click at [204, 358] on icon "button" at bounding box center [197, 352] width 20 height 20
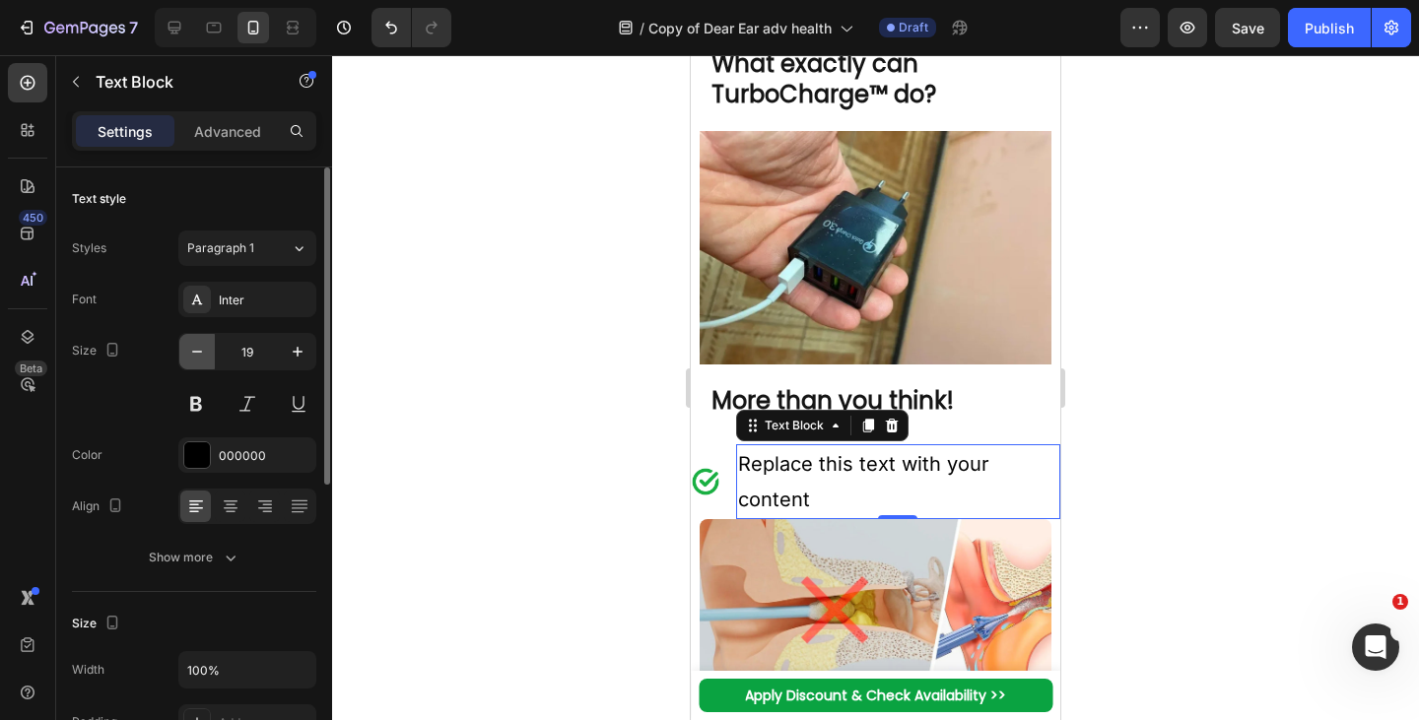
click at [203, 356] on icon "button" at bounding box center [197, 352] width 20 height 20
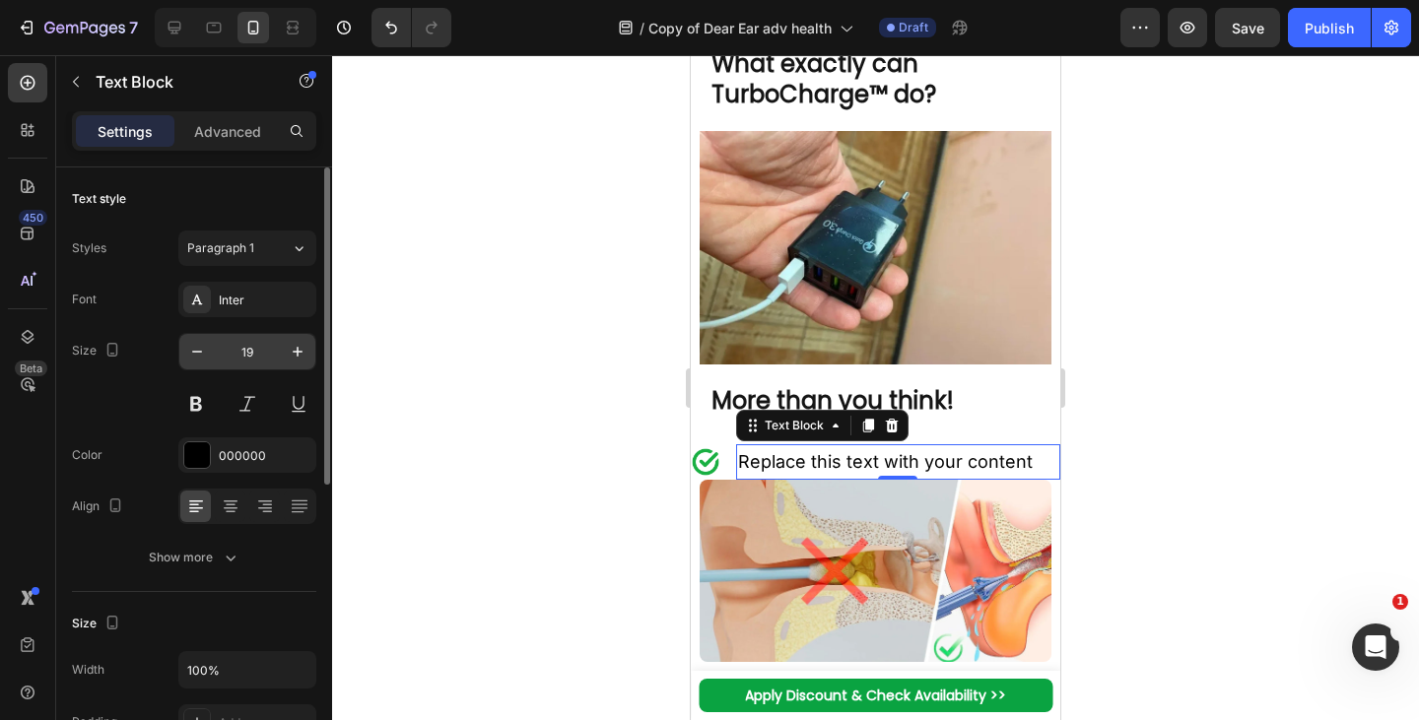
type input "18"
click at [274, 308] on div "Inter" at bounding box center [265, 301] width 93 height 18
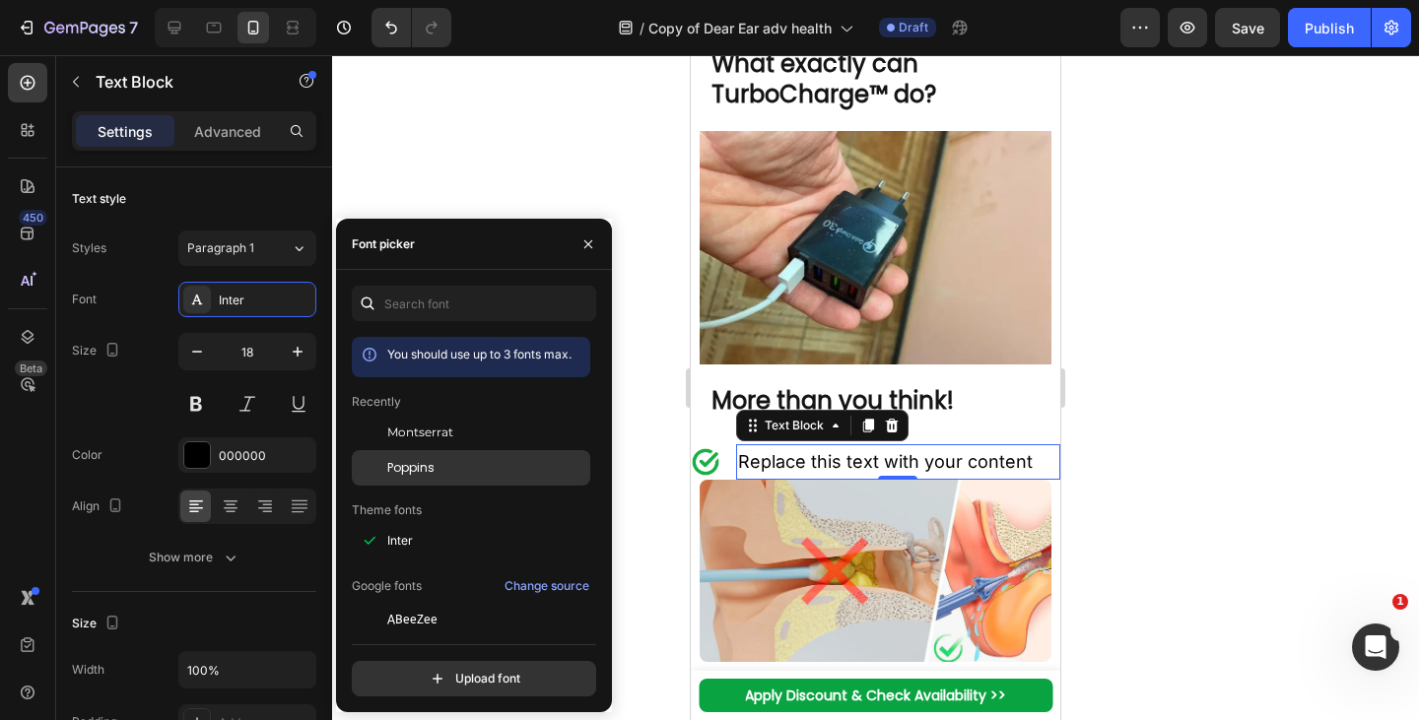
click at [419, 467] on span "Poppins" at bounding box center [410, 468] width 47 height 18
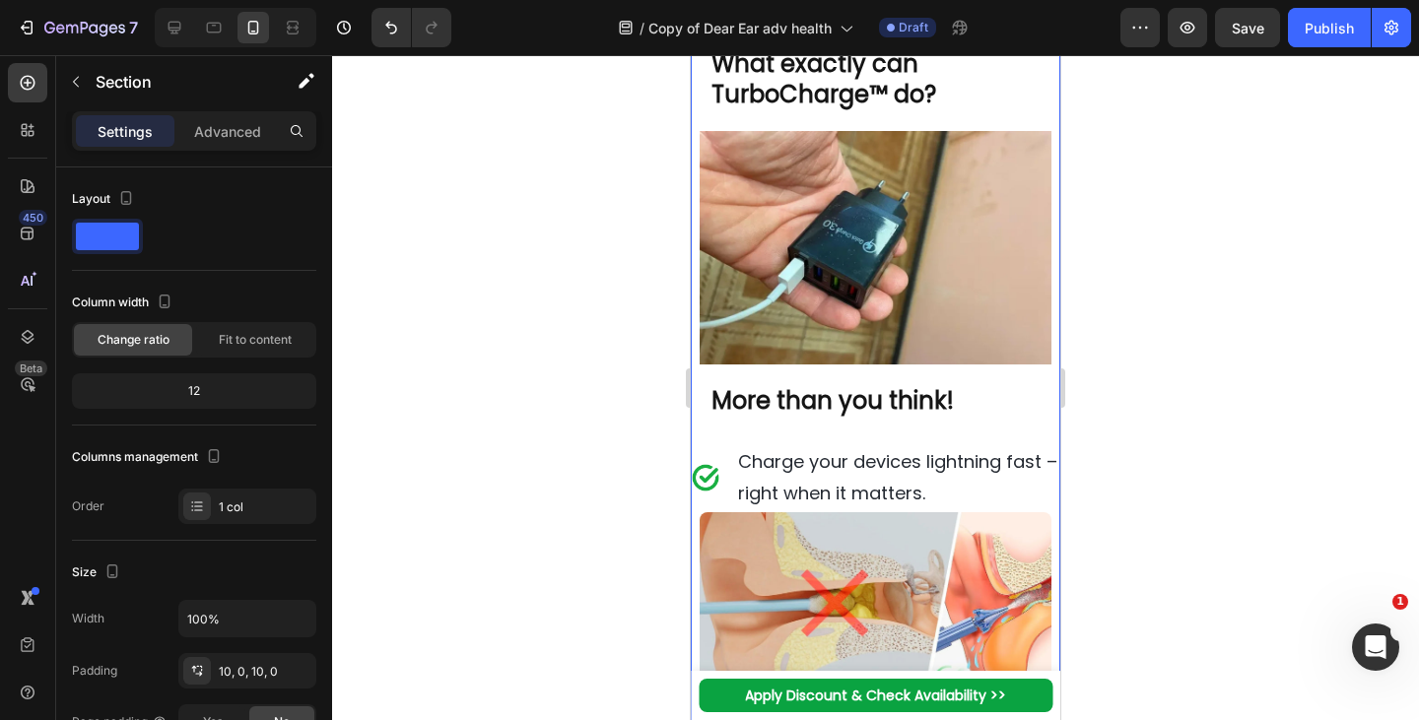
click at [963, 505] on span "Charge your devices lightning fast – right when it matters." at bounding box center [897, 477] width 319 height 56
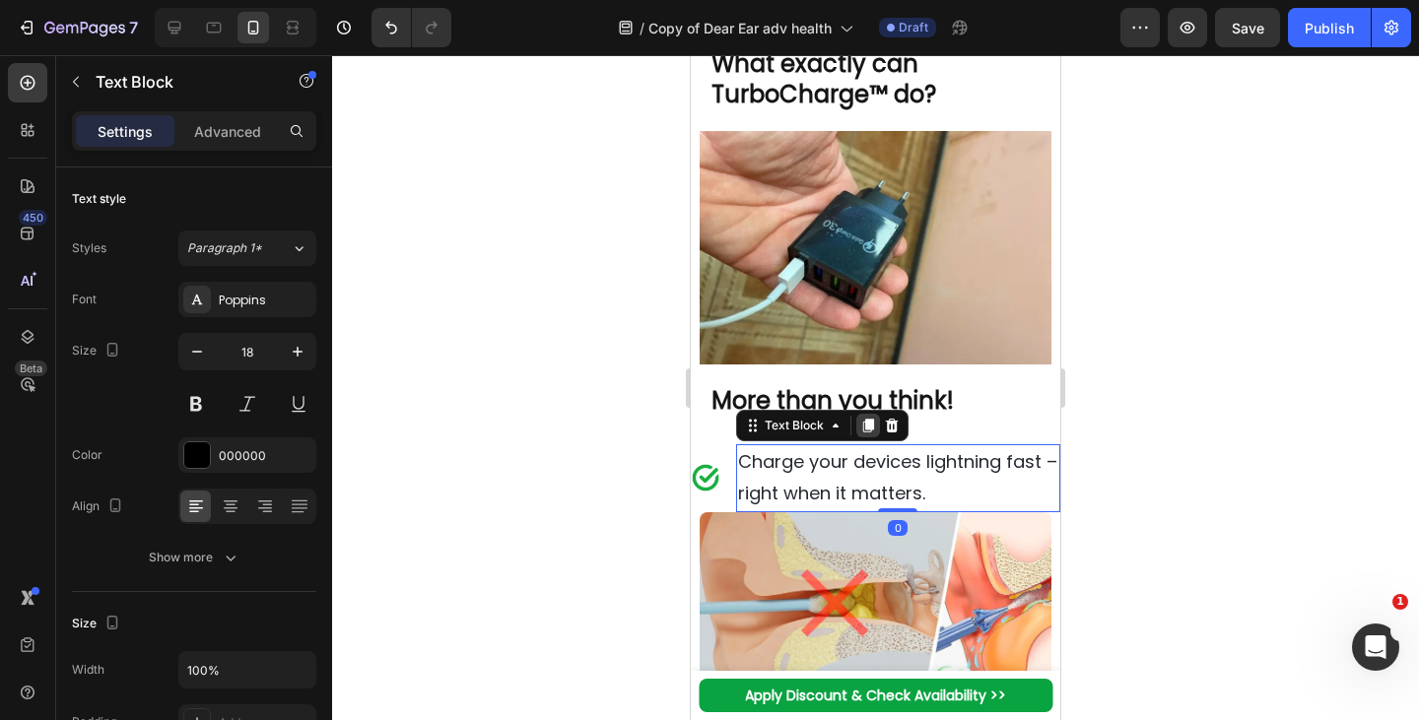
click at [864, 433] on icon at bounding box center [868, 426] width 11 height 14
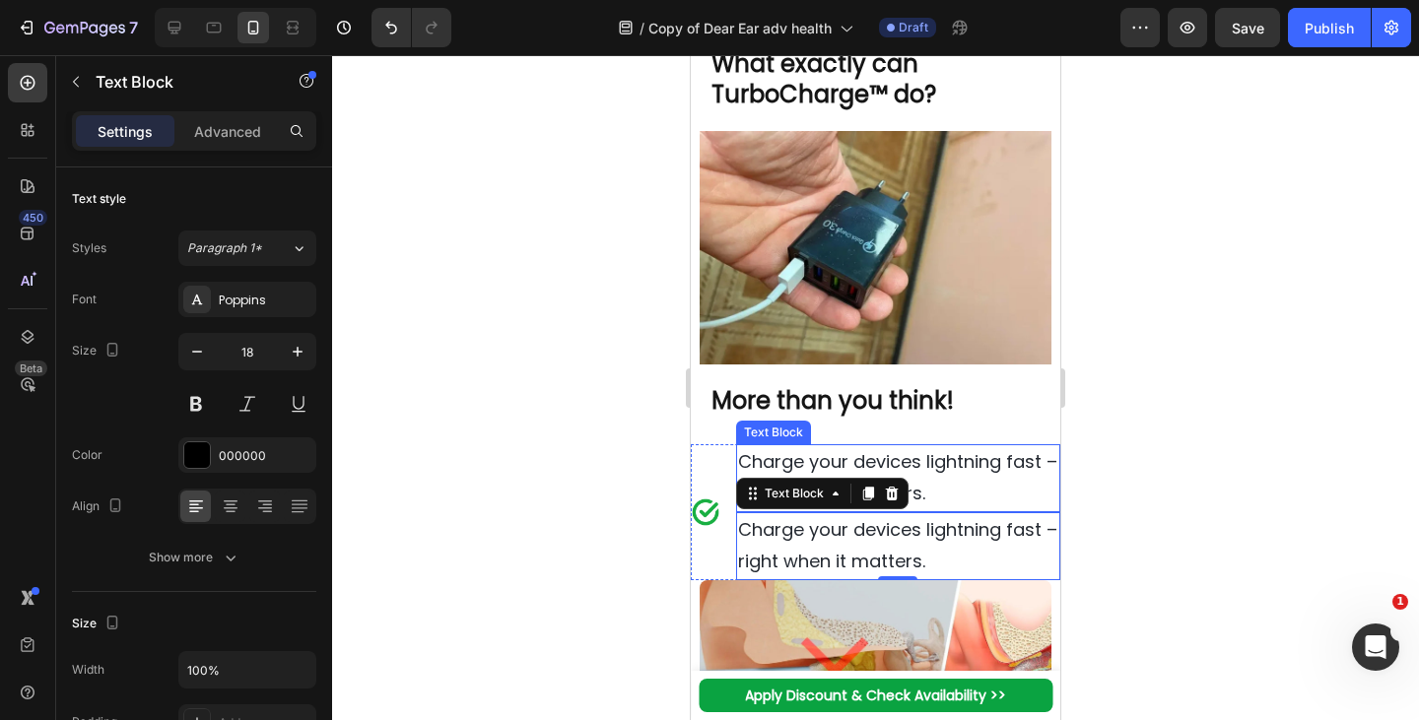
click at [959, 505] on span "Charge your devices lightning fast – right when it matters." at bounding box center [897, 477] width 319 height 56
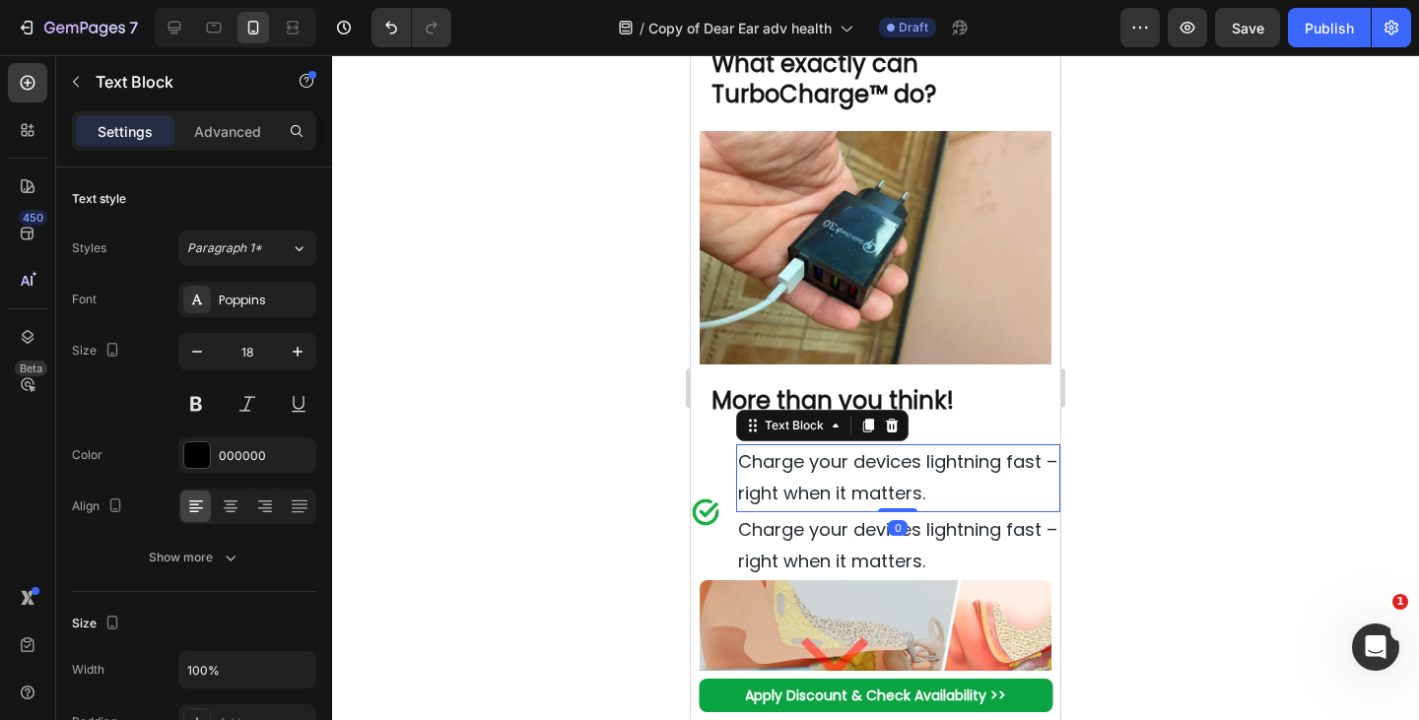
click at [839, 510] on p "Charge your devices lightning fast – right when it matters." at bounding box center [898, 478] width 320 height 64
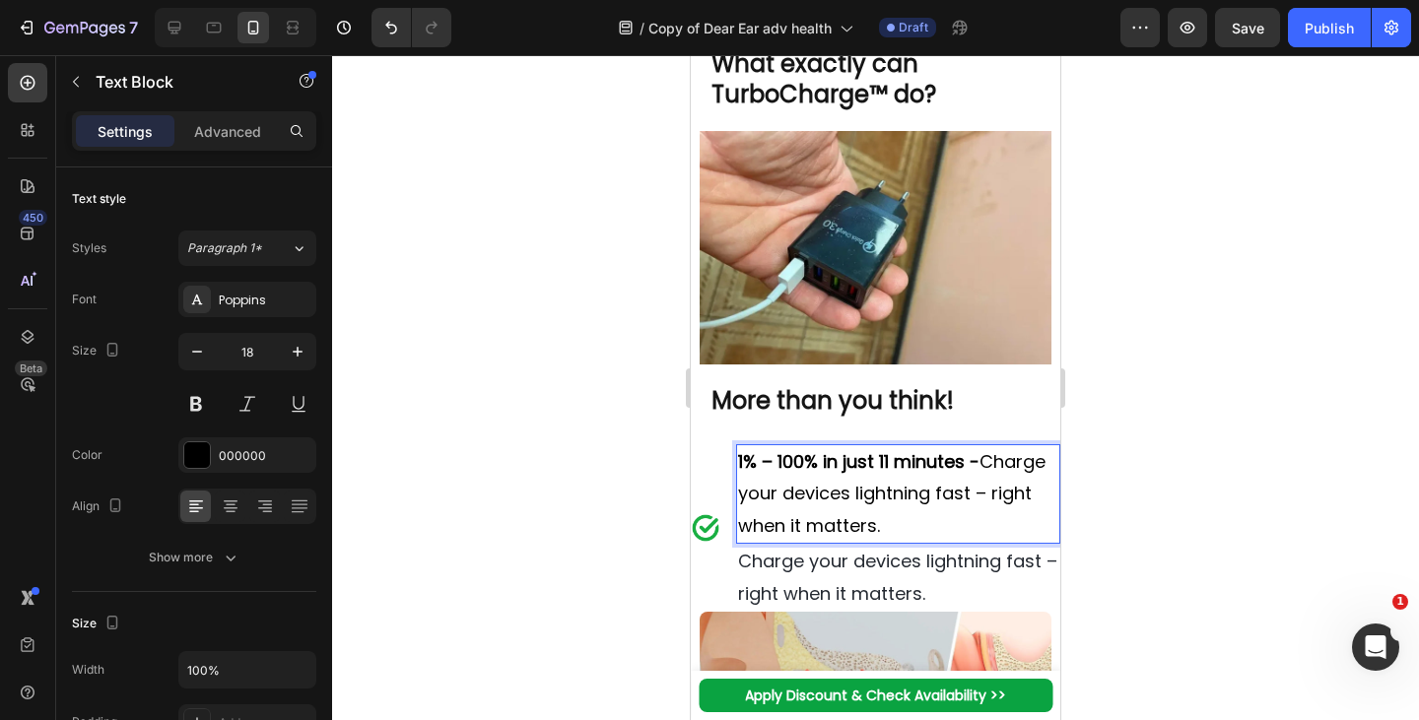
click at [914, 605] on span "Charge your devices lightning fast – right when it matters." at bounding box center [897, 577] width 319 height 56
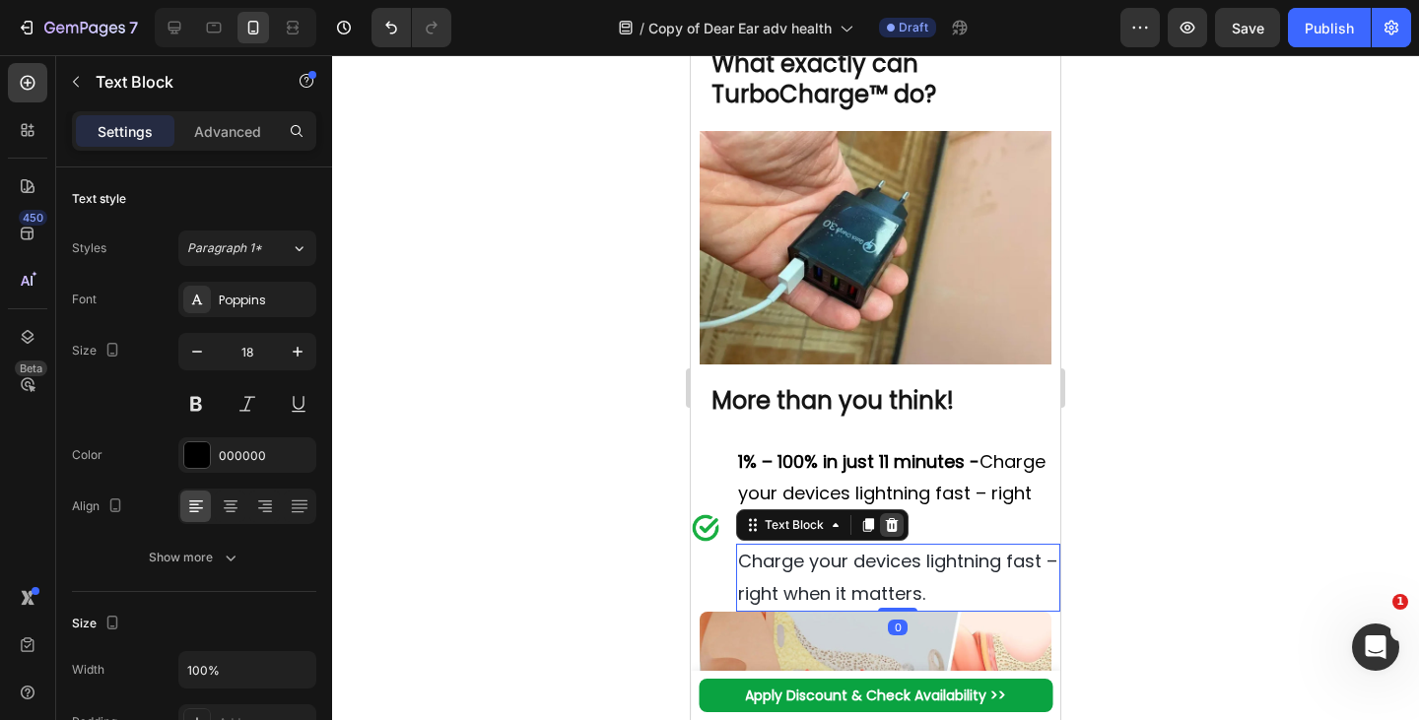
click at [898, 533] on icon at bounding box center [892, 525] width 16 height 16
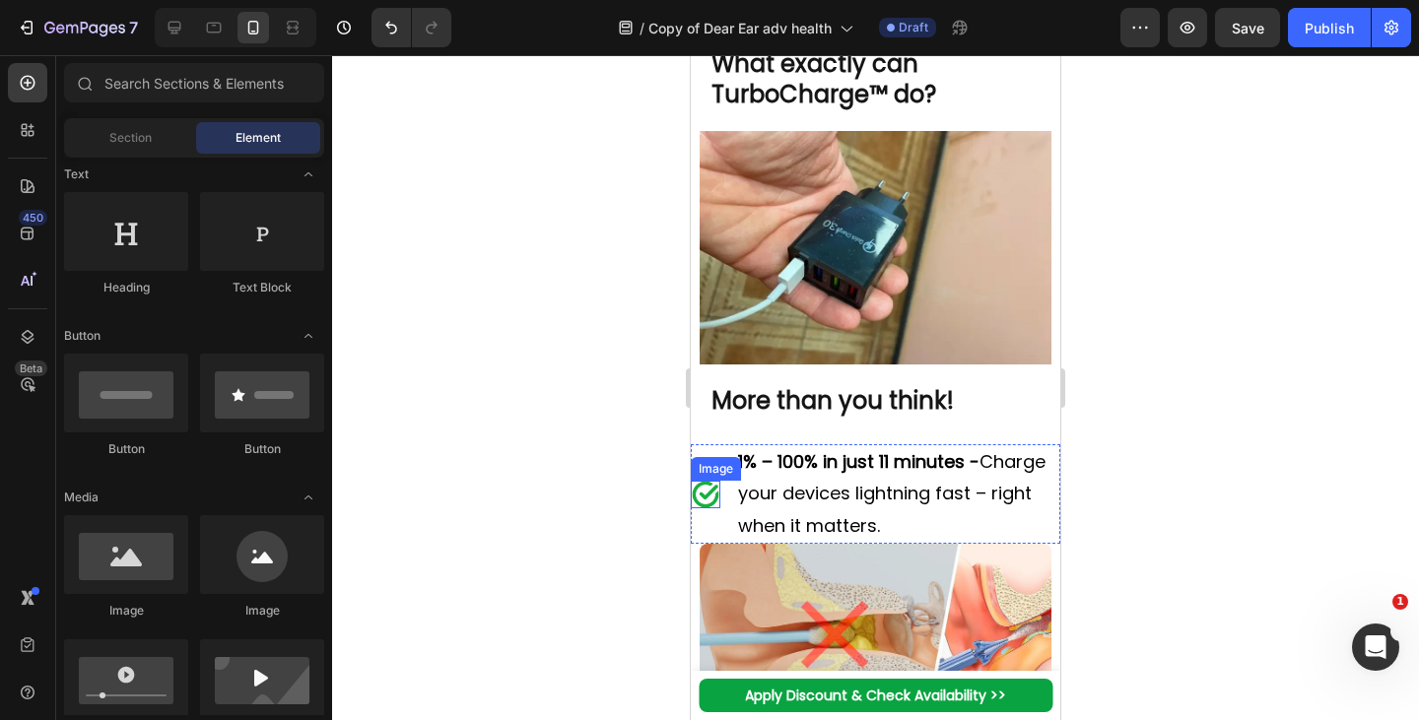
click at [711, 508] on img at bounding box center [706, 495] width 28 height 28
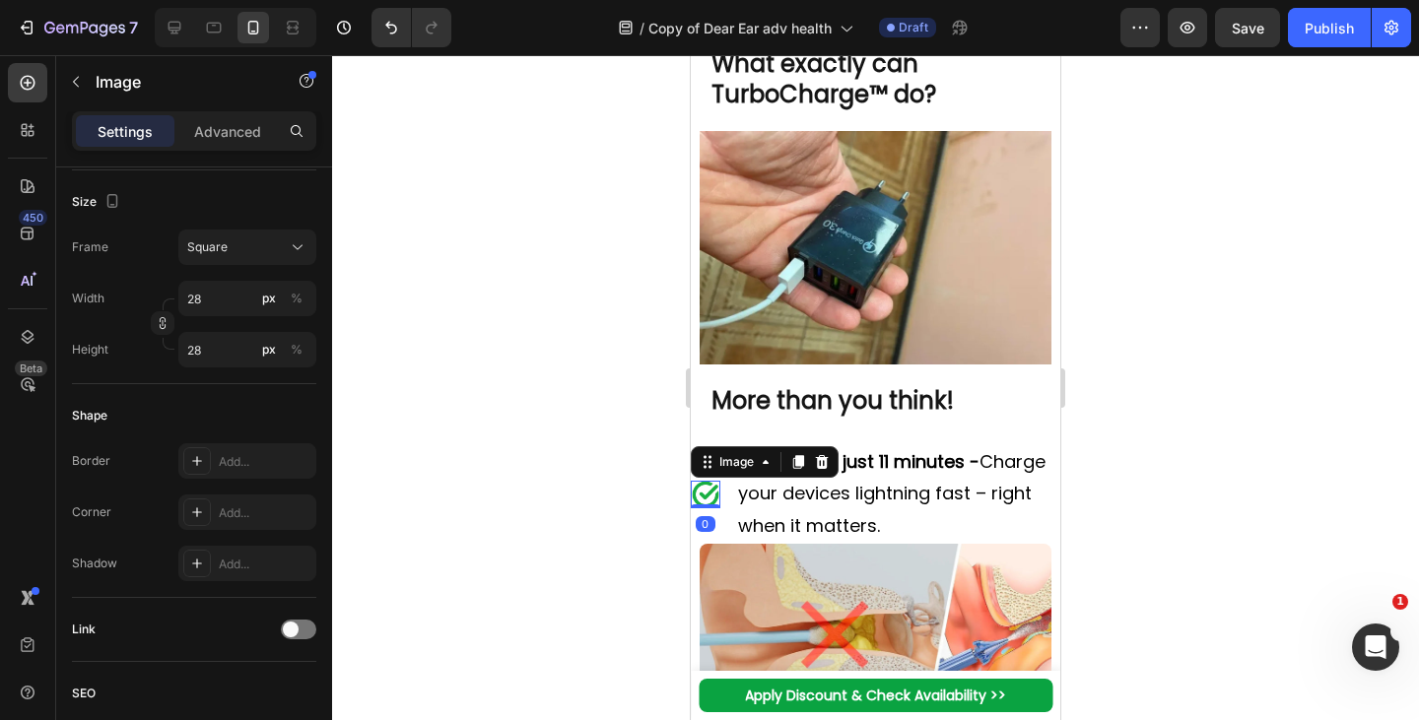
scroll to position [928, 0]
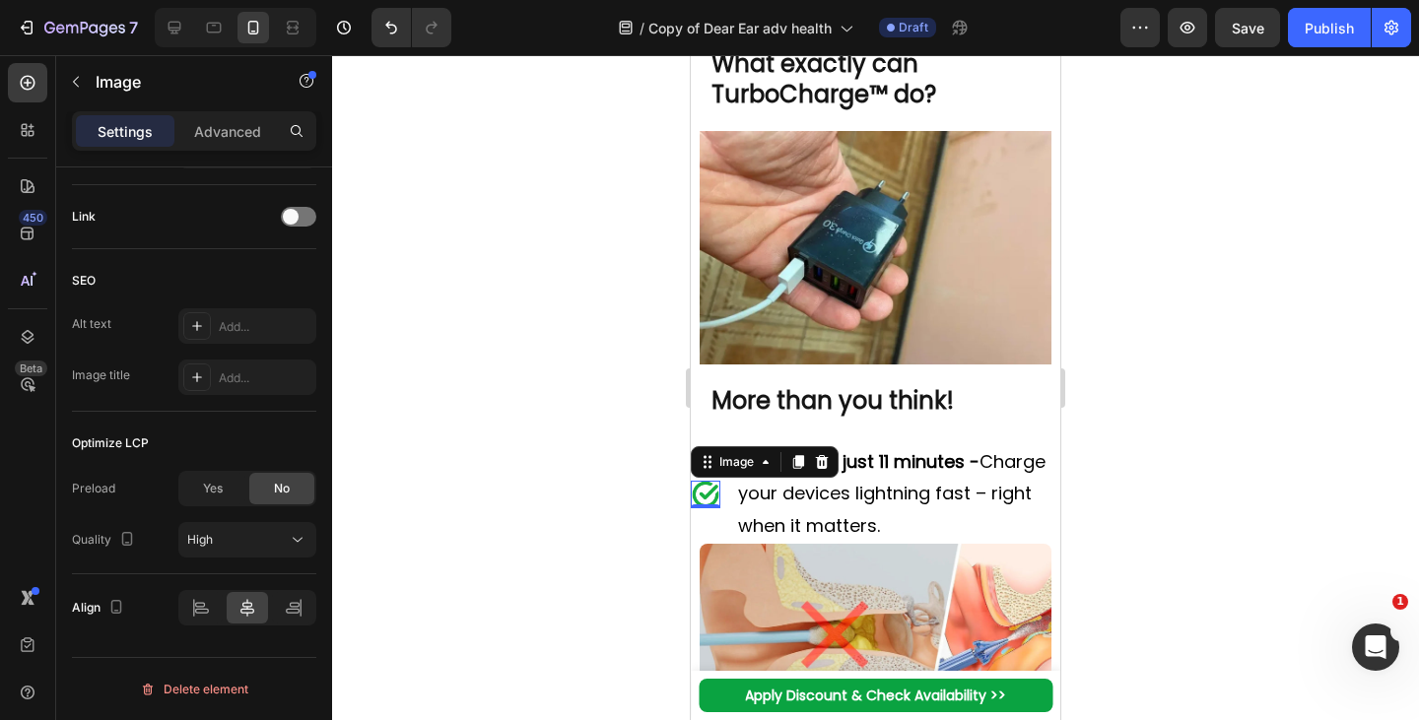
click at [714, 544] on div "Image 0" at bounding box center [706, 494] width 30 height 100
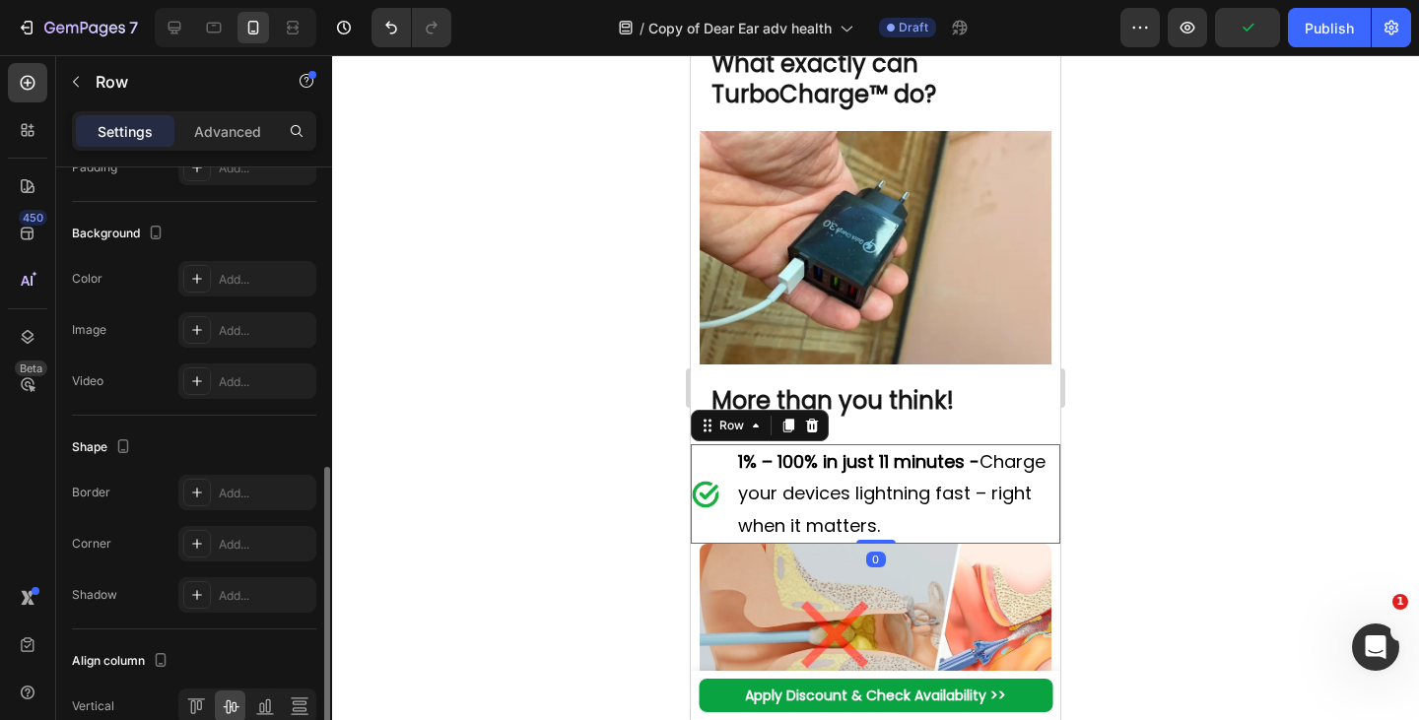
scroll to position [767, 0]
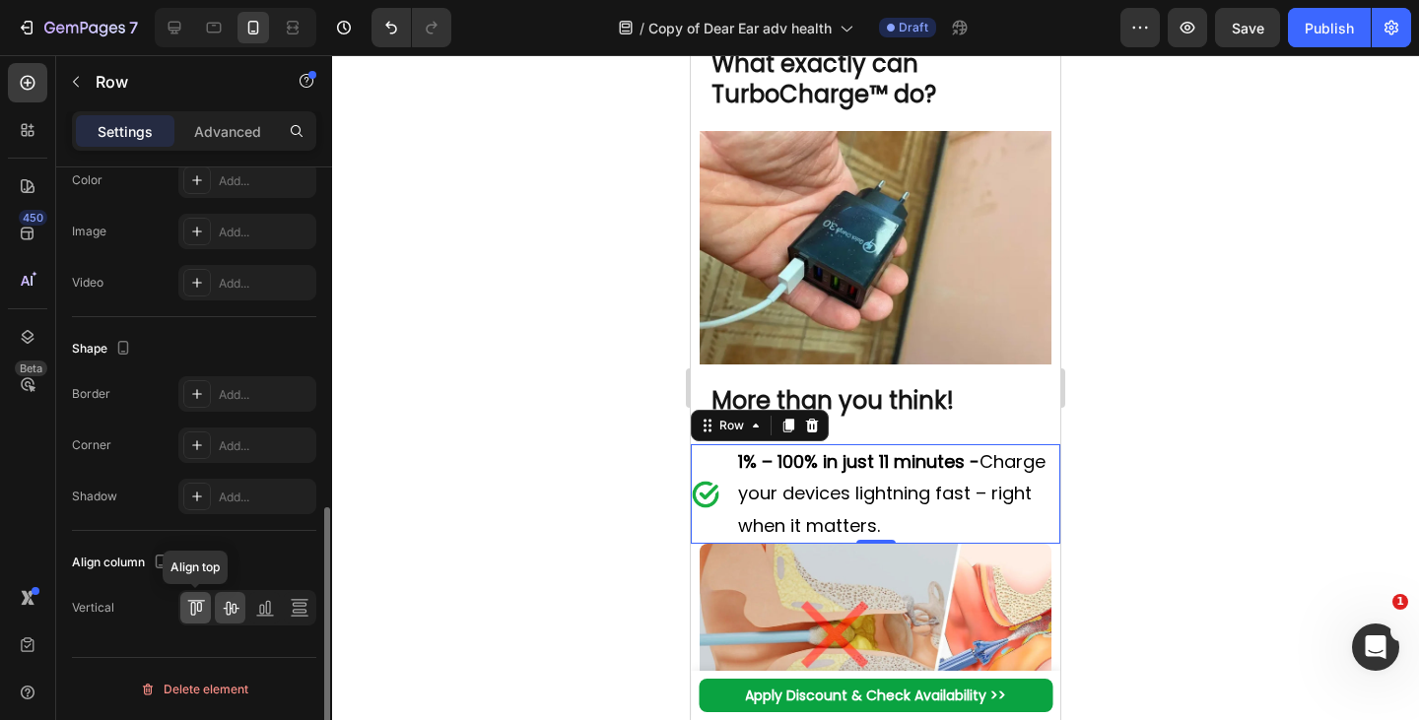
click at [203, 605] on icon at bounding box center [196, 608] width 20 height 20
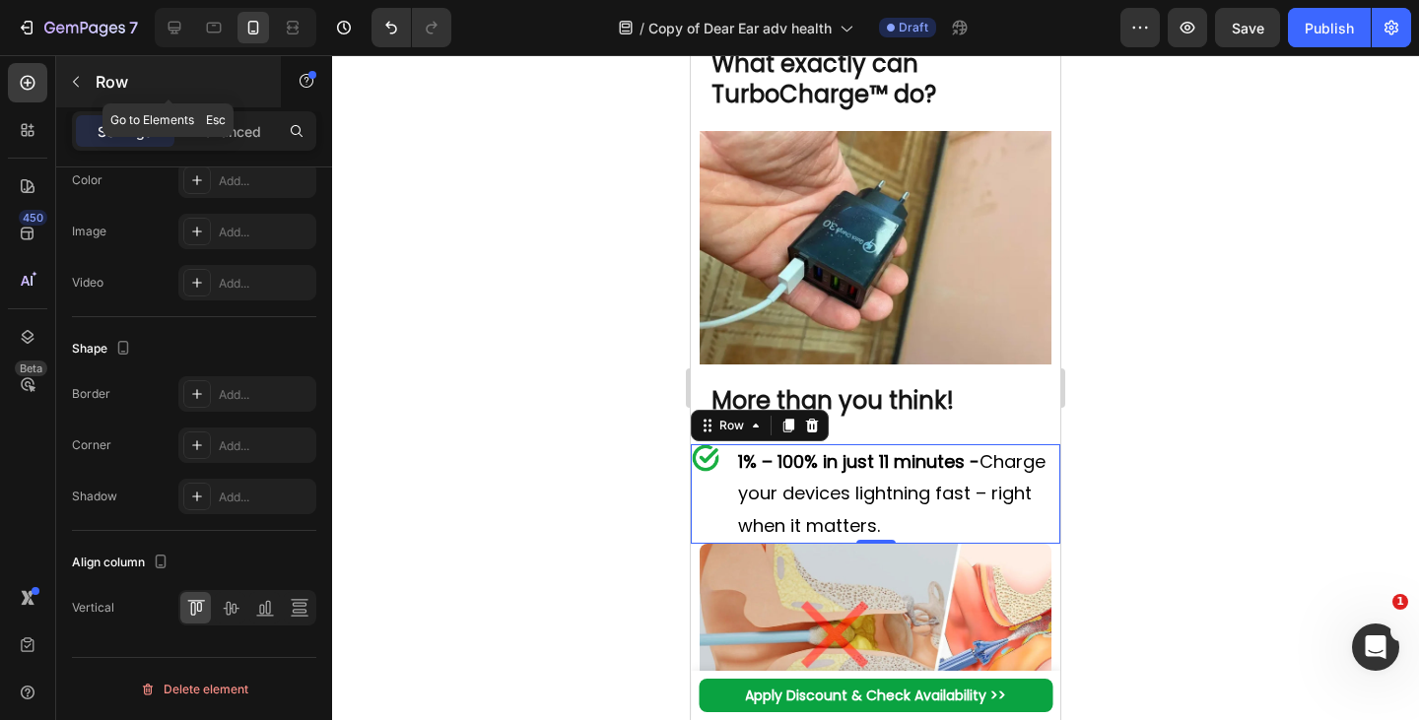
click at [83, 93] on button "button" at bounding box center [76, 82] width 32 height 32
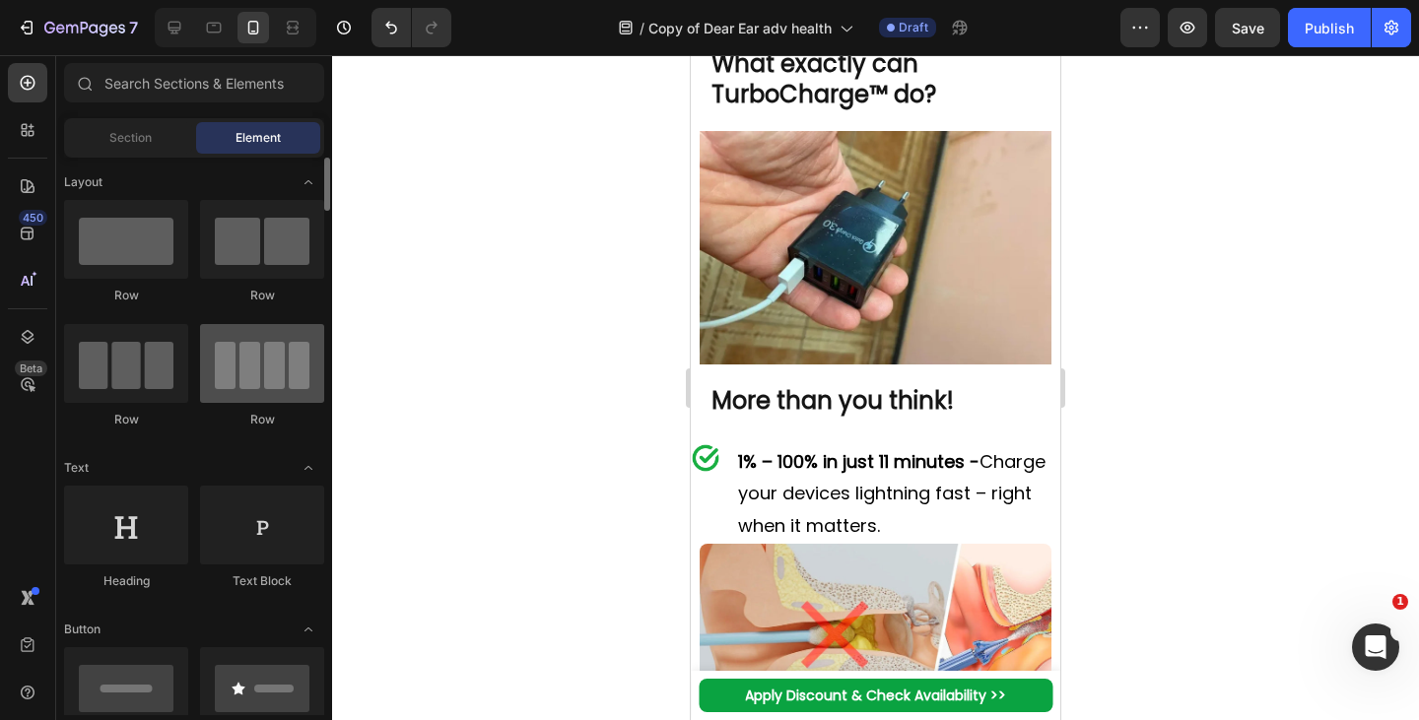
scroll to position [0, 0]
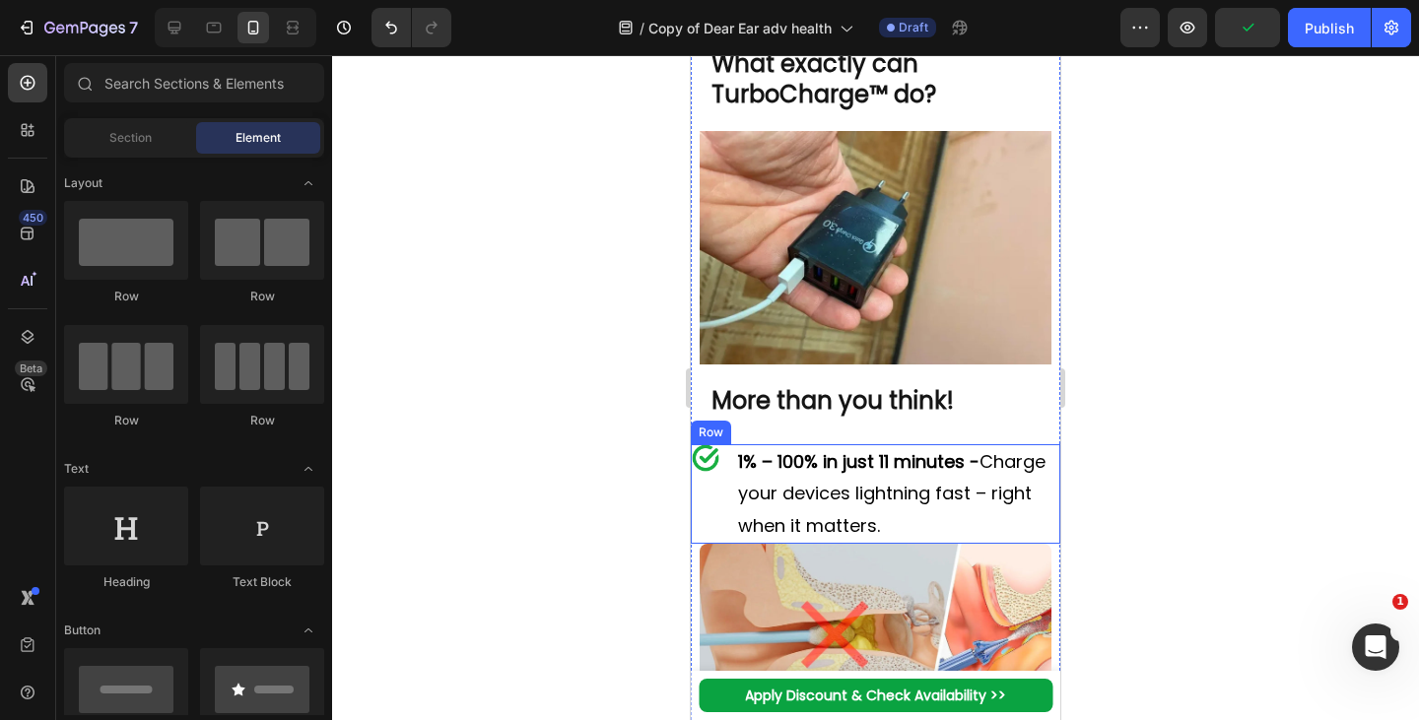
click at [718, 544] on div "Image" at bounding box center [706, 494] width 30 height 100
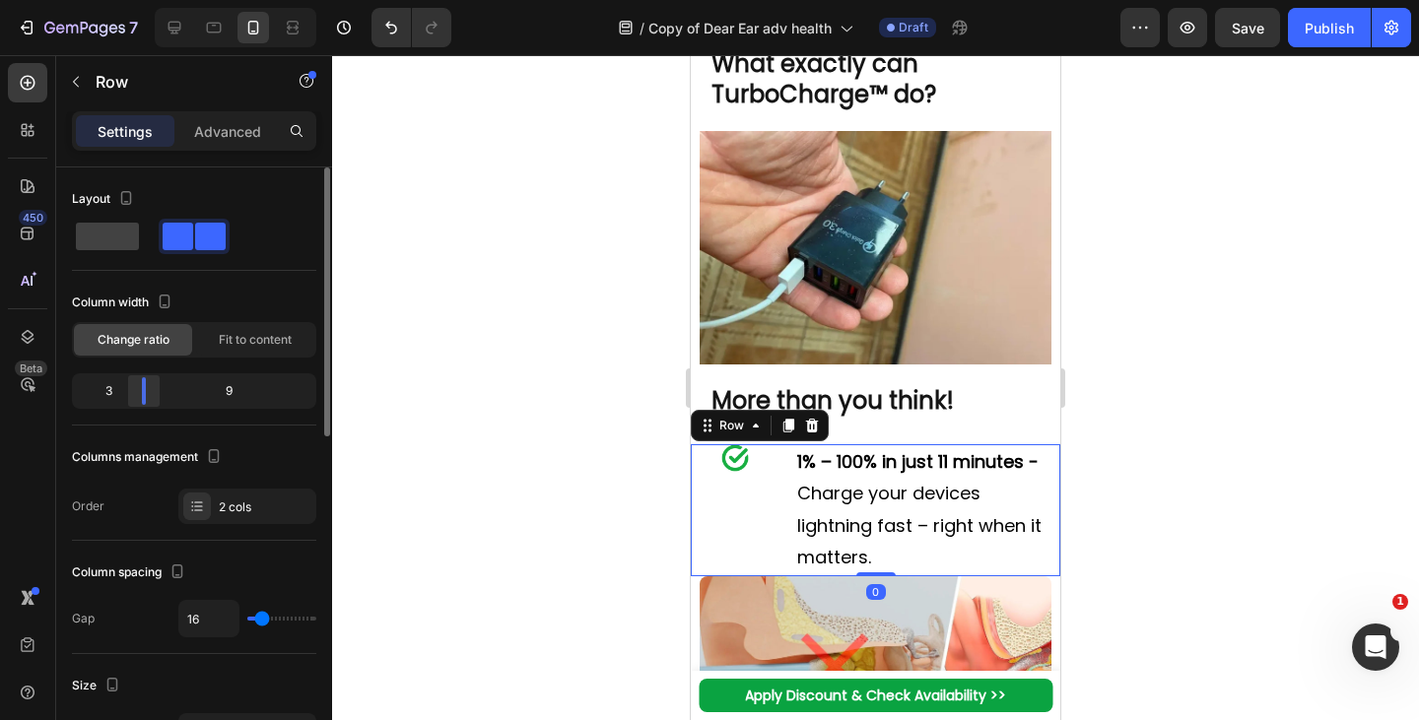
drag, startPoint x: 110, startPoint y: 386, endPoint x: 130, endPoint y: 392, distance: 20.6
click at [130, 0] on body "7 Version history / Copy of Dear Ear adv health Draft Preview Save Publish 450 …" at bounding box center [709, 0] width 1419 height 0
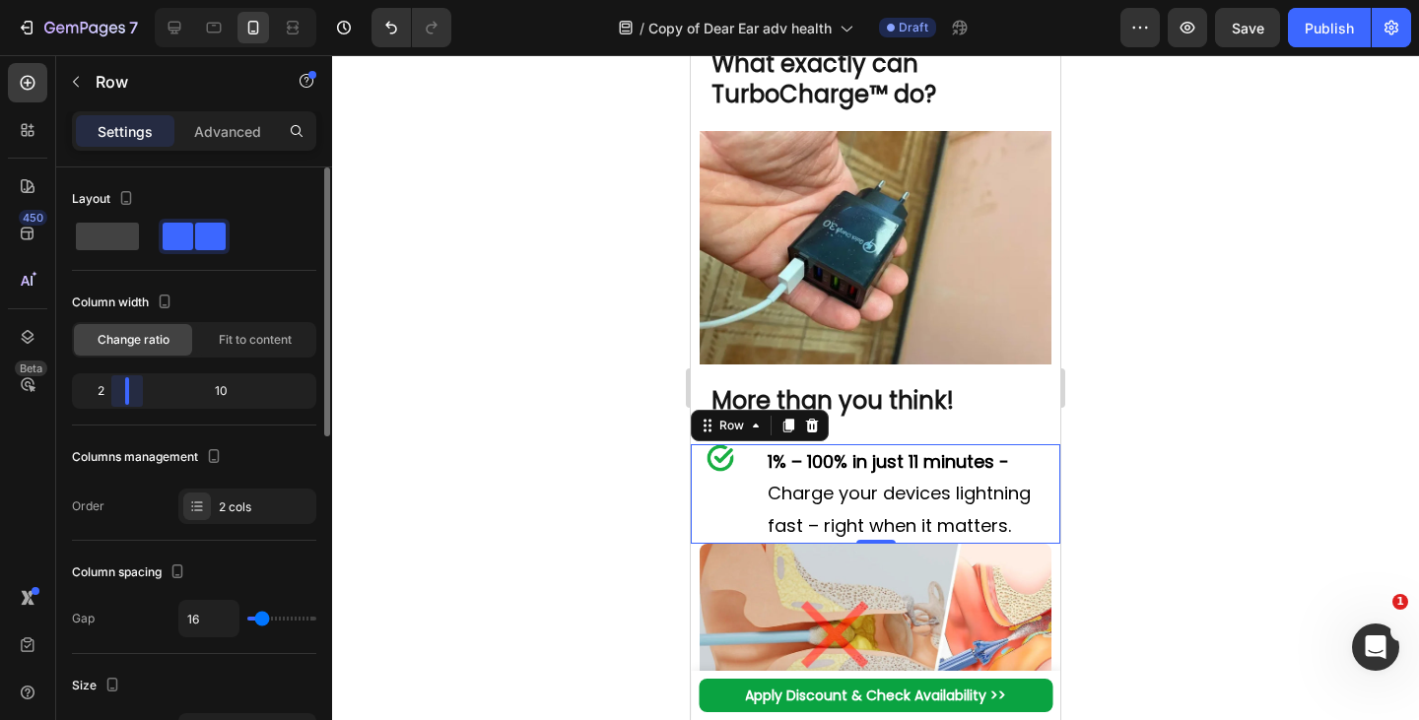
drag, startPoint x: 132, startPoint y: 393, endPoint x: 247, endPoint y: 559, distance: 201.7
click at [114, 0] on body "7 Version history / Copy of Dear Ear adv health Draft Preview Save Publish 450 …" at bounding box center [709, 0] width 1419 height 0
type input "0"
drag, startPoint x: 247, startPoint y: 617, endPoint x: 213, endPoint y: 614, distance: 34.6
type input "0"
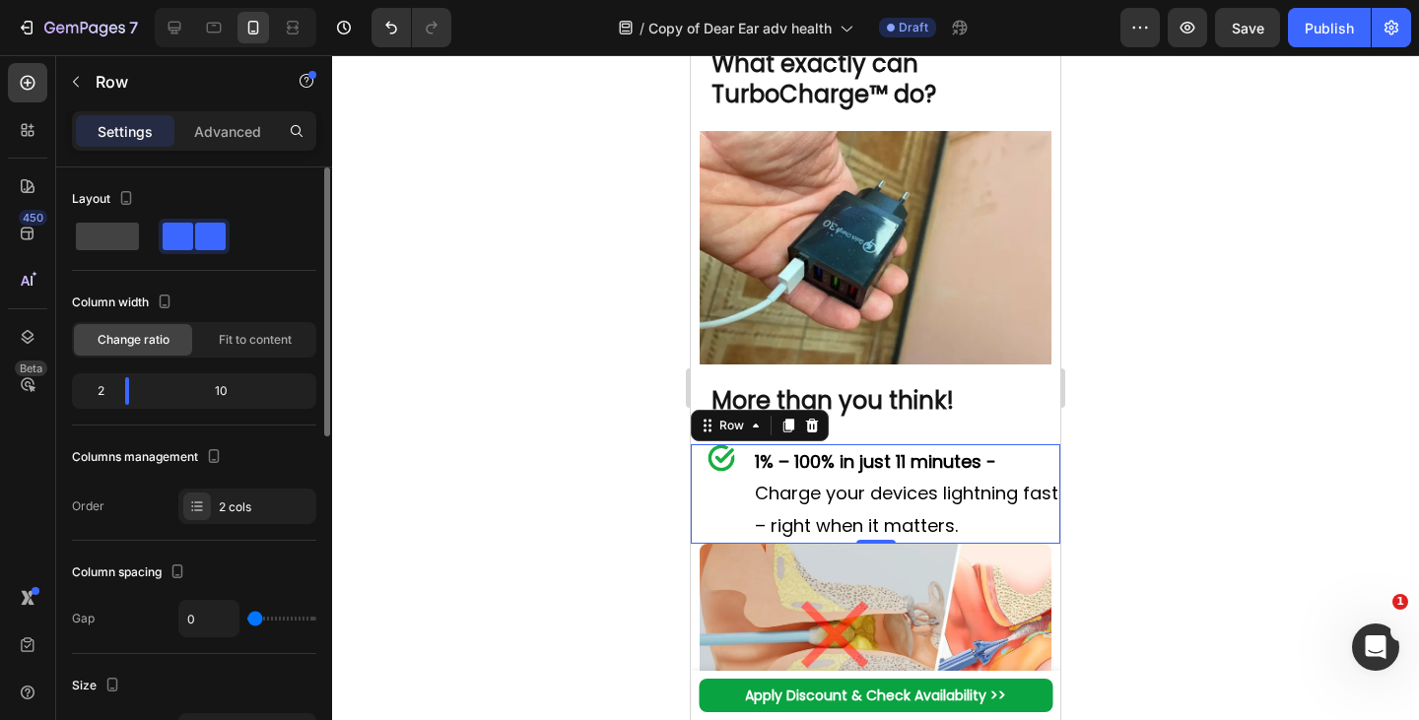
click at [247, 617] on input "range" at bounding box center [281, 619] width 69 height 4
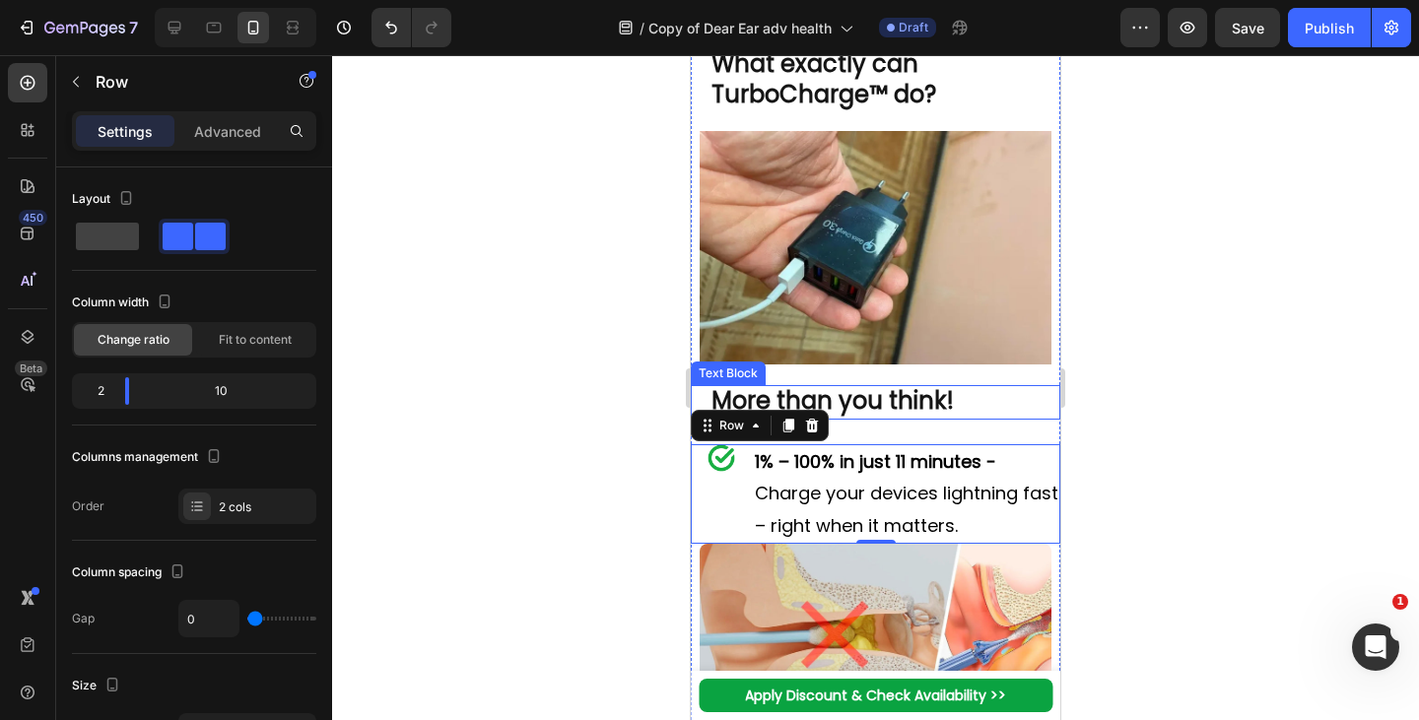
click at [997, 418] on p "More than you think!" at bounding box center [875, 402] width 329 height 31
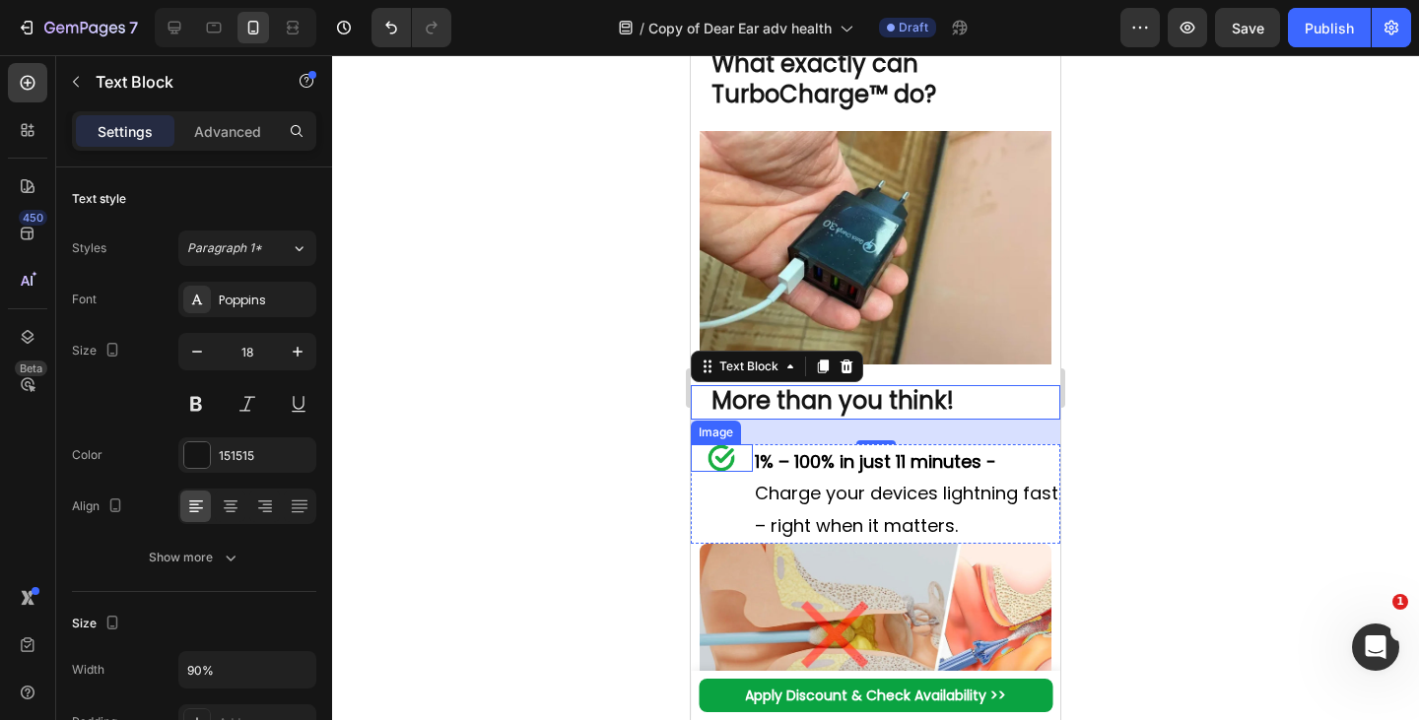
click at [732, 472] on img at bounding box center [721, 458] width 28 height 28
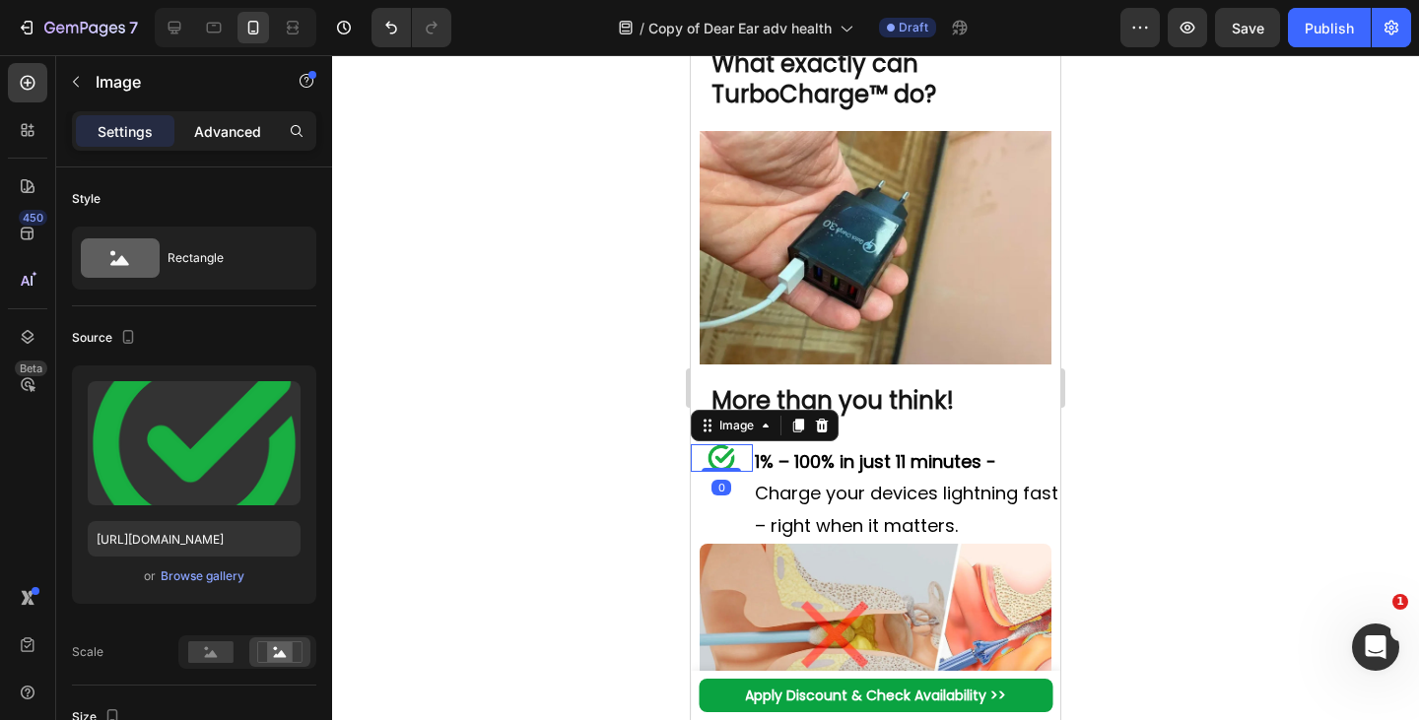
click at [235, 140] on p "Advanced" at bounding box center [227, 131] width 67 height 21
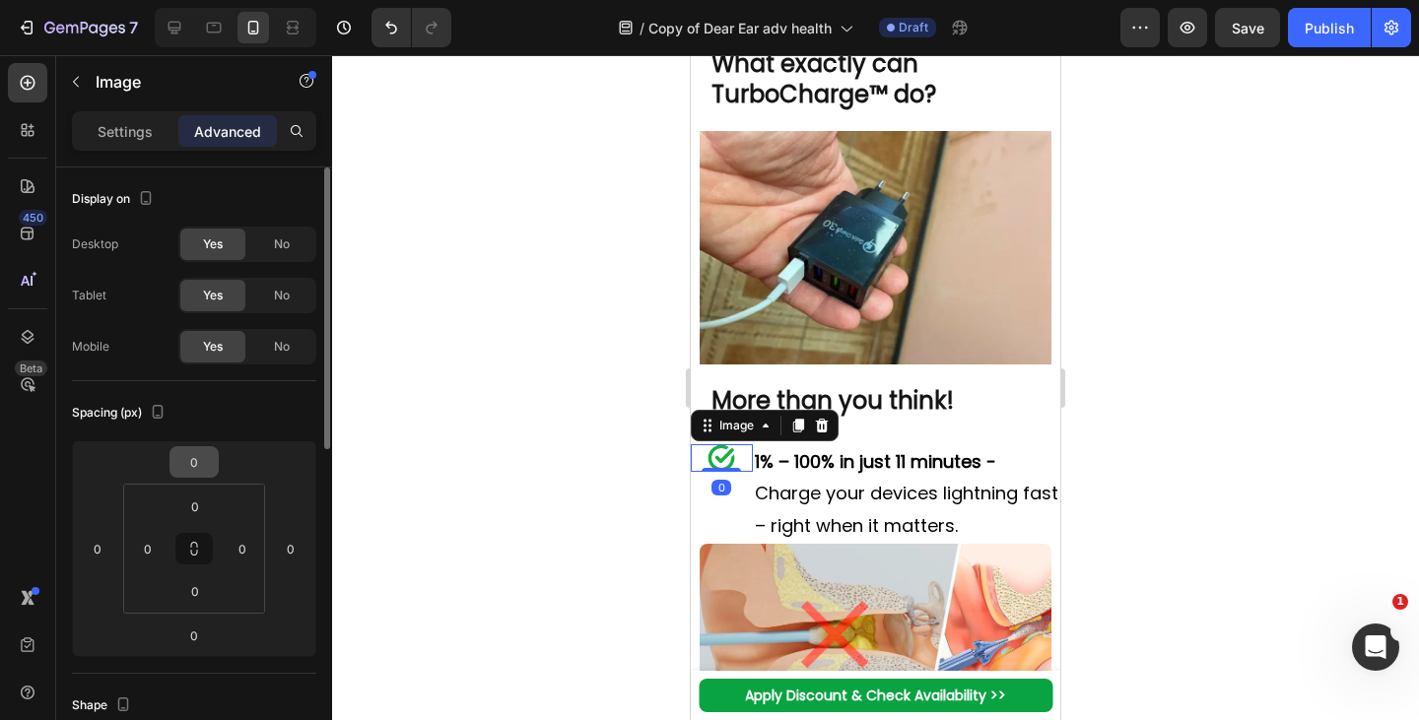
click at [197, 465] on input "0" at bounding box center [193, 462] width 39 height 30
type input "010"
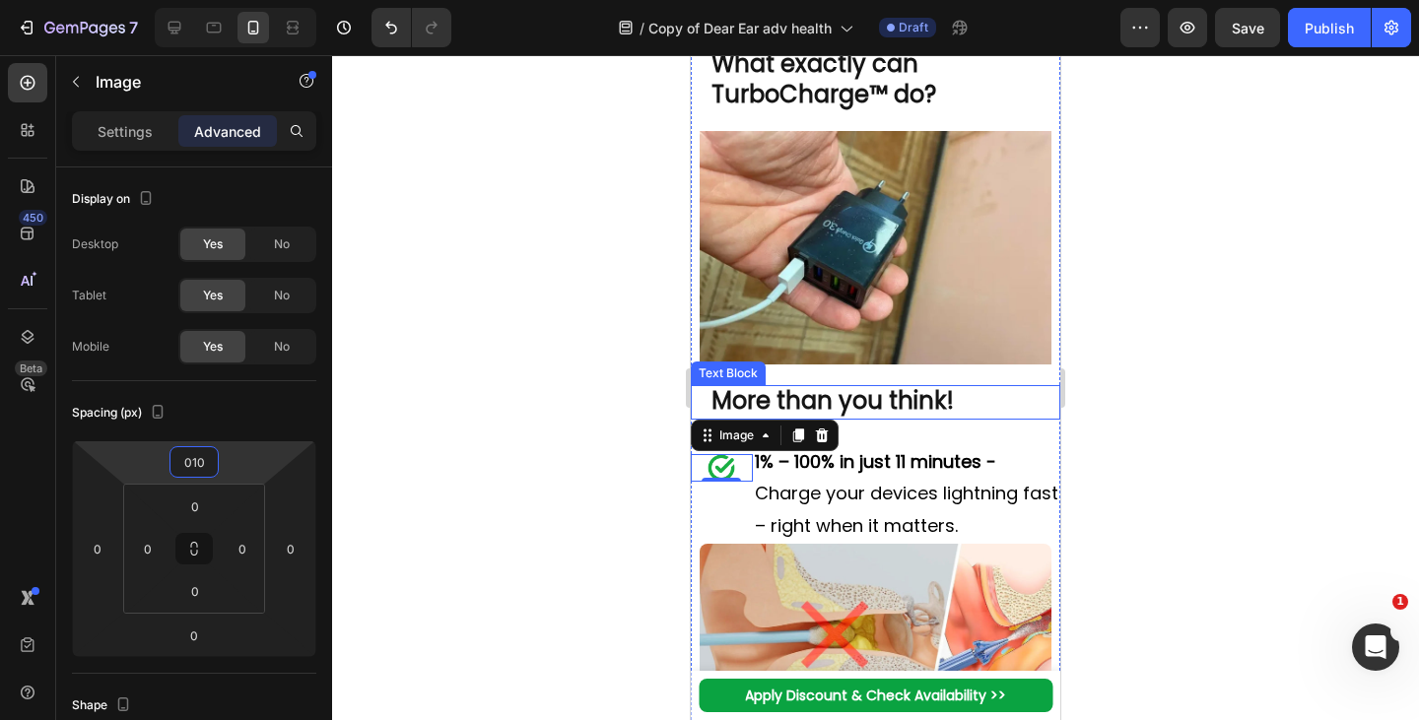
click at [883, 366] on img at bounding box center [875, 248] width 351 height 234
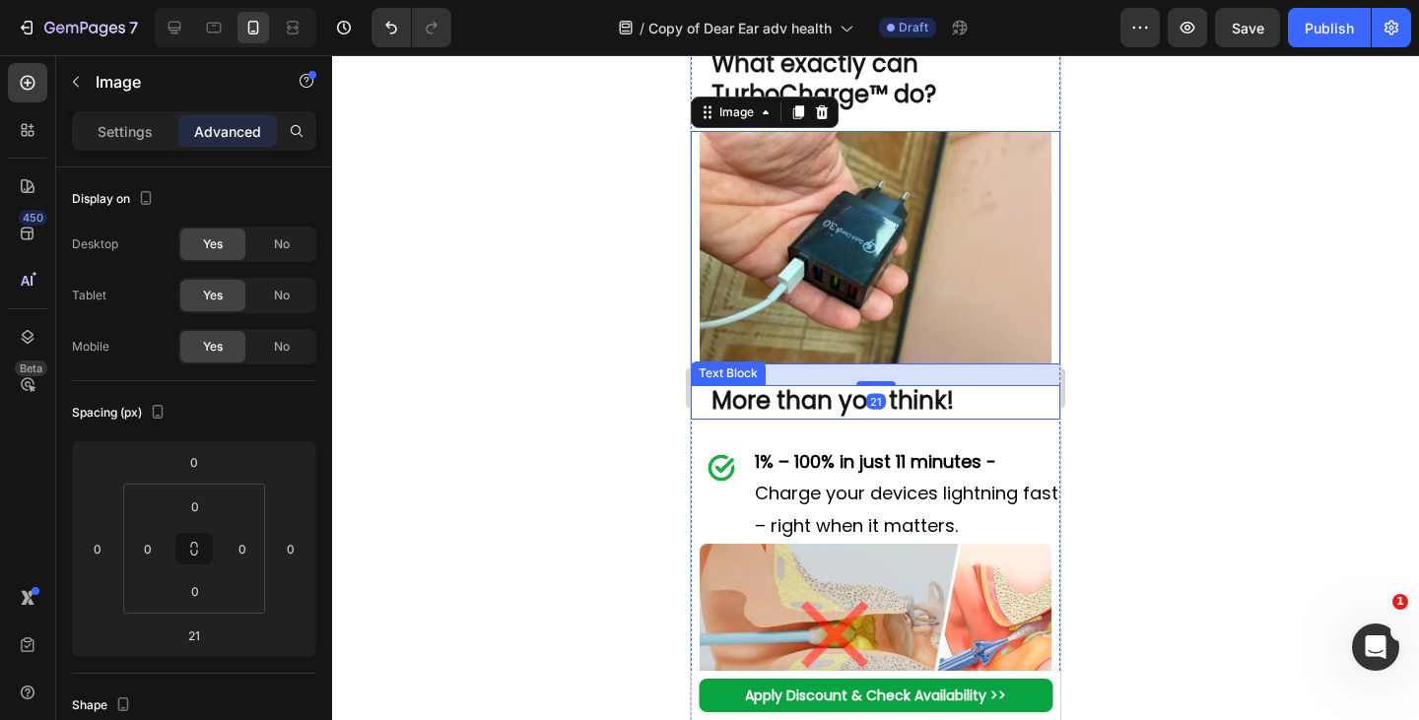
scroll to position [705, 0]
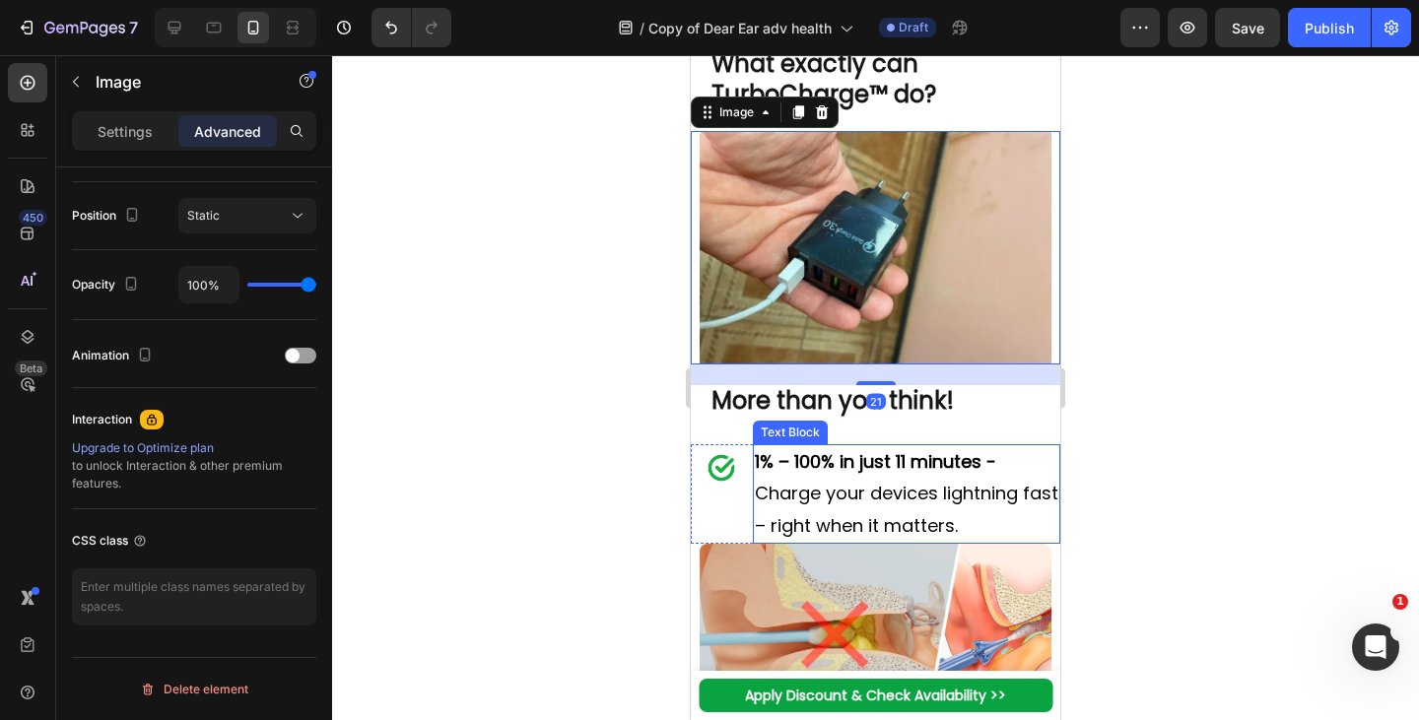
click at [976, 474] on strong "1% – 100% in just 11 minutes -" at bounding box center [875, 461] width 241 height 25
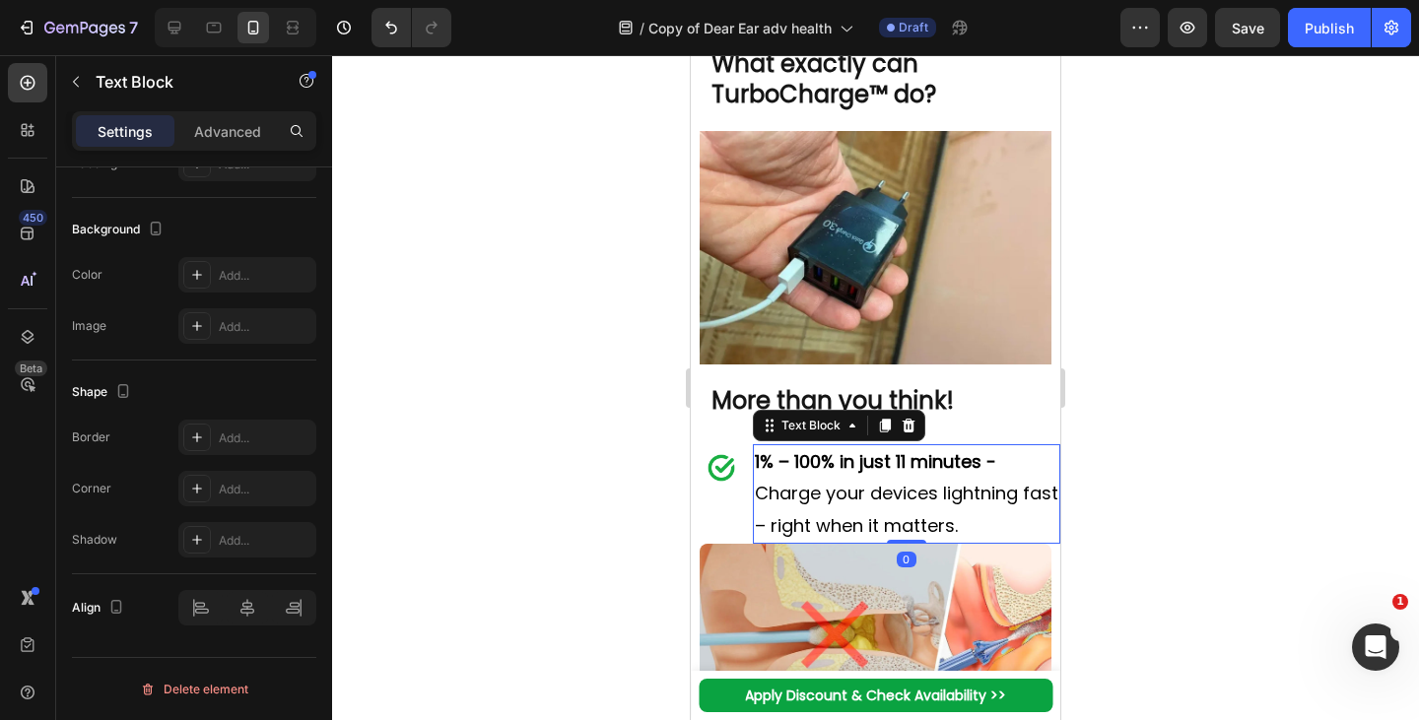
scroll to position [0, 0]
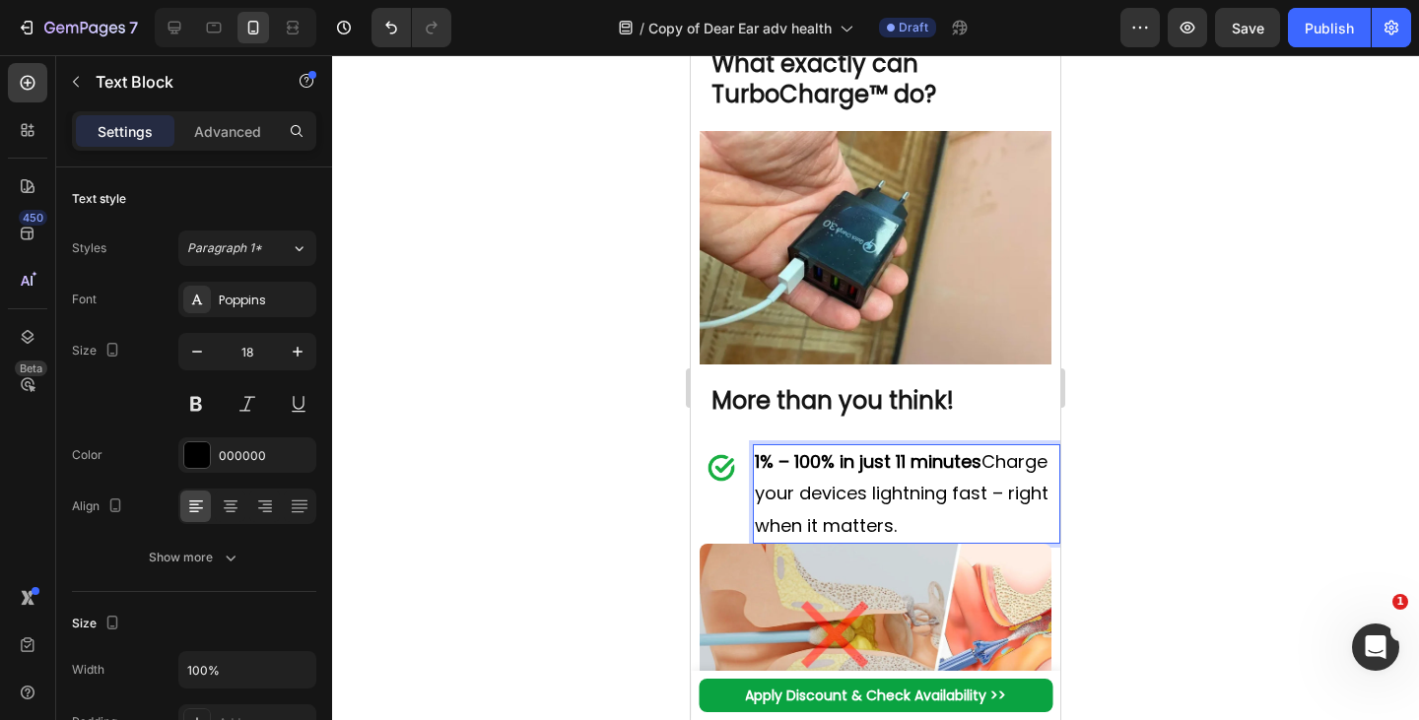
click at [798, 542] on p "1% – 100% in just 11 minutes Charge your devices lightning fast – right when it…" at bounding box center [907, 494] width 304 height 96
click at [981, 474] on strong "1% – 100% in just 11 minutes" at bounding box center [868, 461] width 227 height 25
click at [972, 542] on p "1% – 100% in just 11 minutes - Charge your devices lightning fast, right when i…" at bounding box center [907, 494] width 304 height 96
click at [996, 474] on strong "1% – 100% in just 11 minutes -" at bounding box center [875, 461] width 241 height 25
click at [800, 417] on strong "More than you think!" at bounding box center [832, 400] width 242 height 33
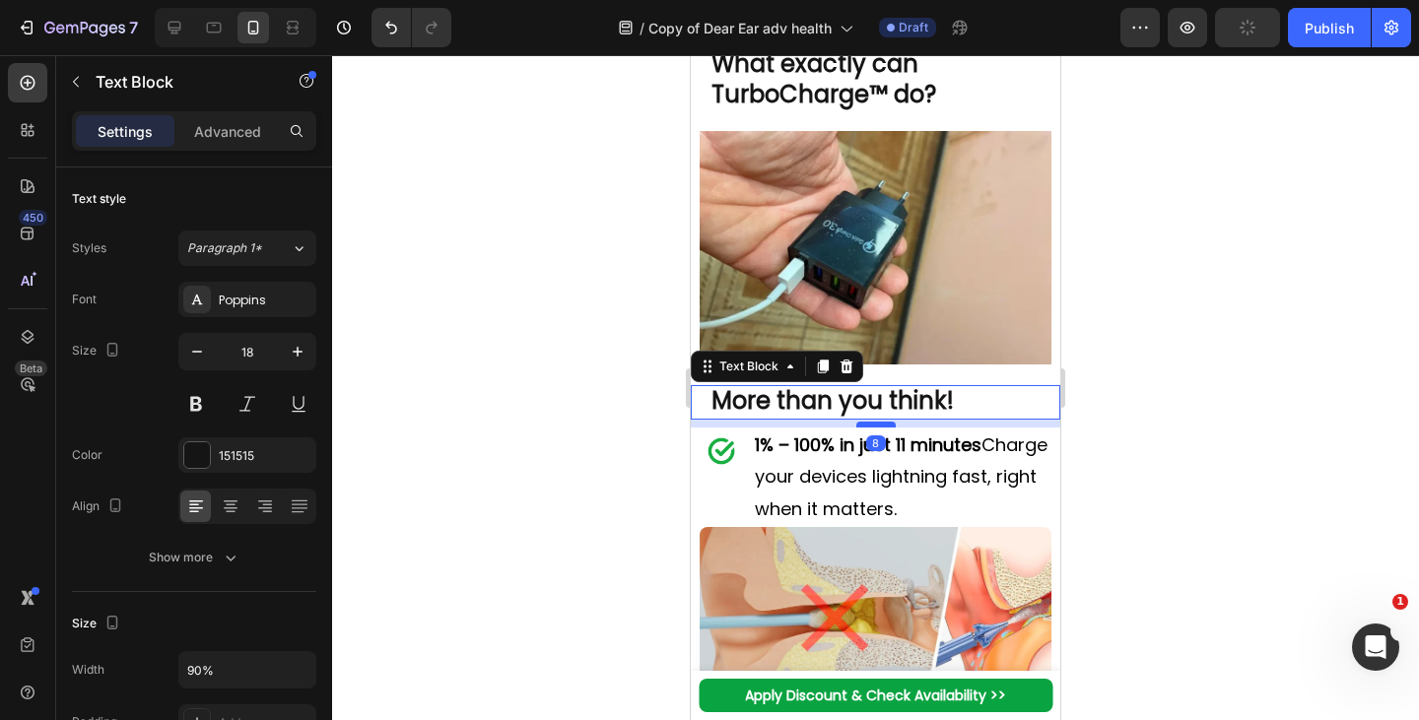
drag, startPoint x: 862, startPoint y: 500, endPoint x: 1335, endPoint y: 222, distance: 548.5
click at [885, 428] on div at bounding box center [875, 425] width 39 height 6
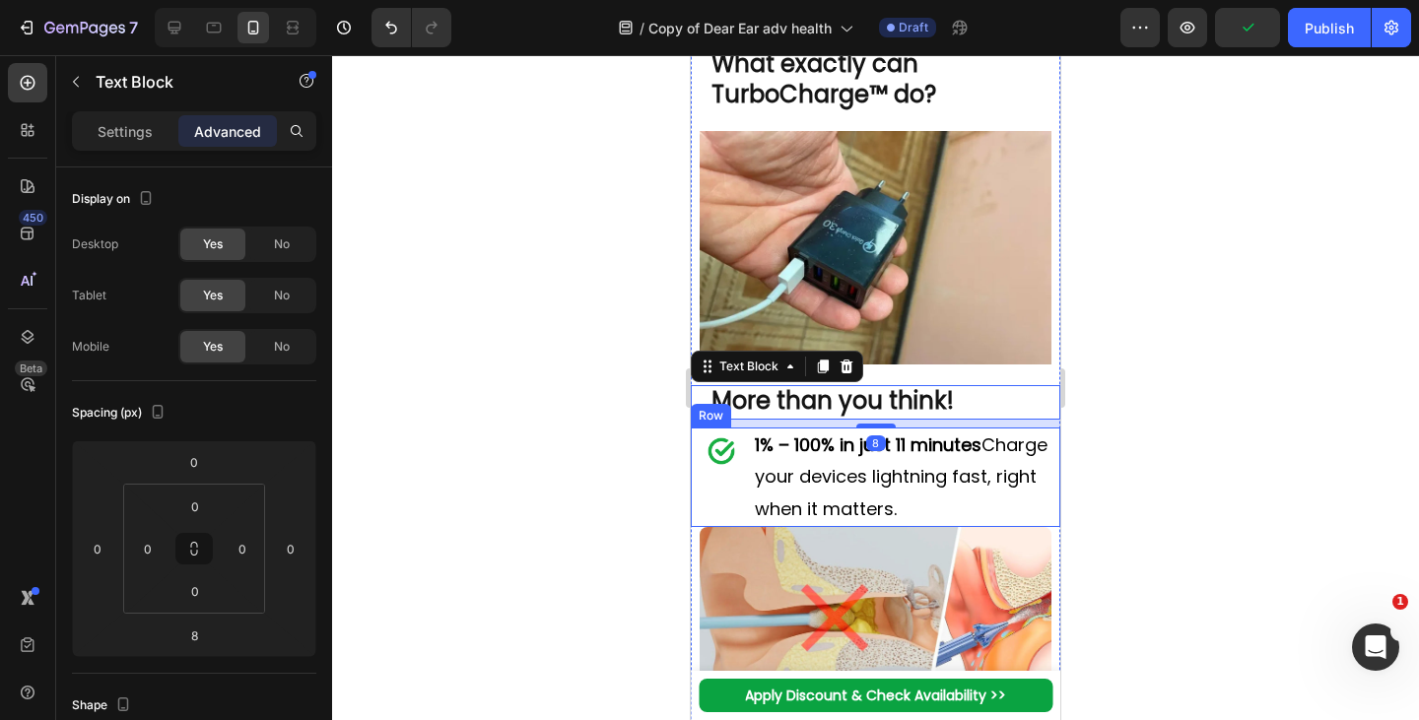
click at [725, 527] on div "Image" at bounding box center [722, 478] width 62 height 100
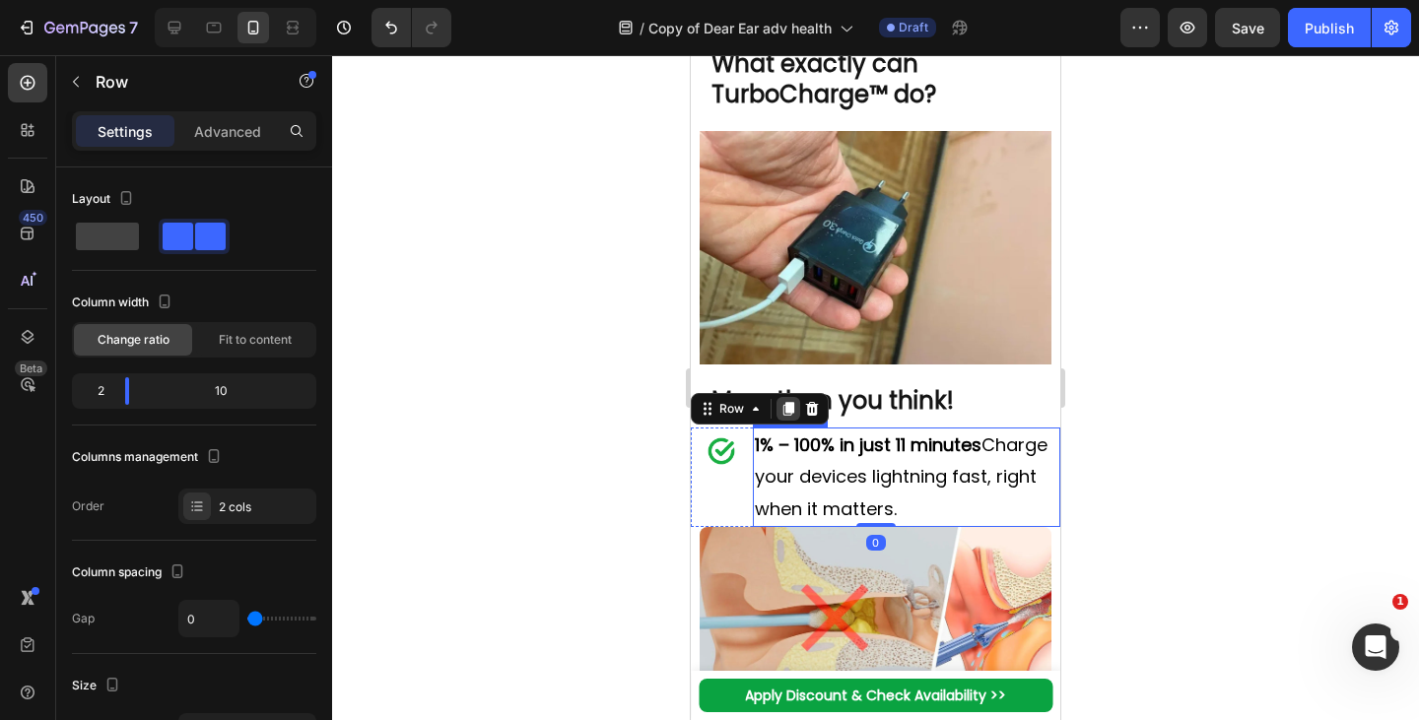
click at [780, 417] on icon at bounding box center [788, 409] width 16 height 16
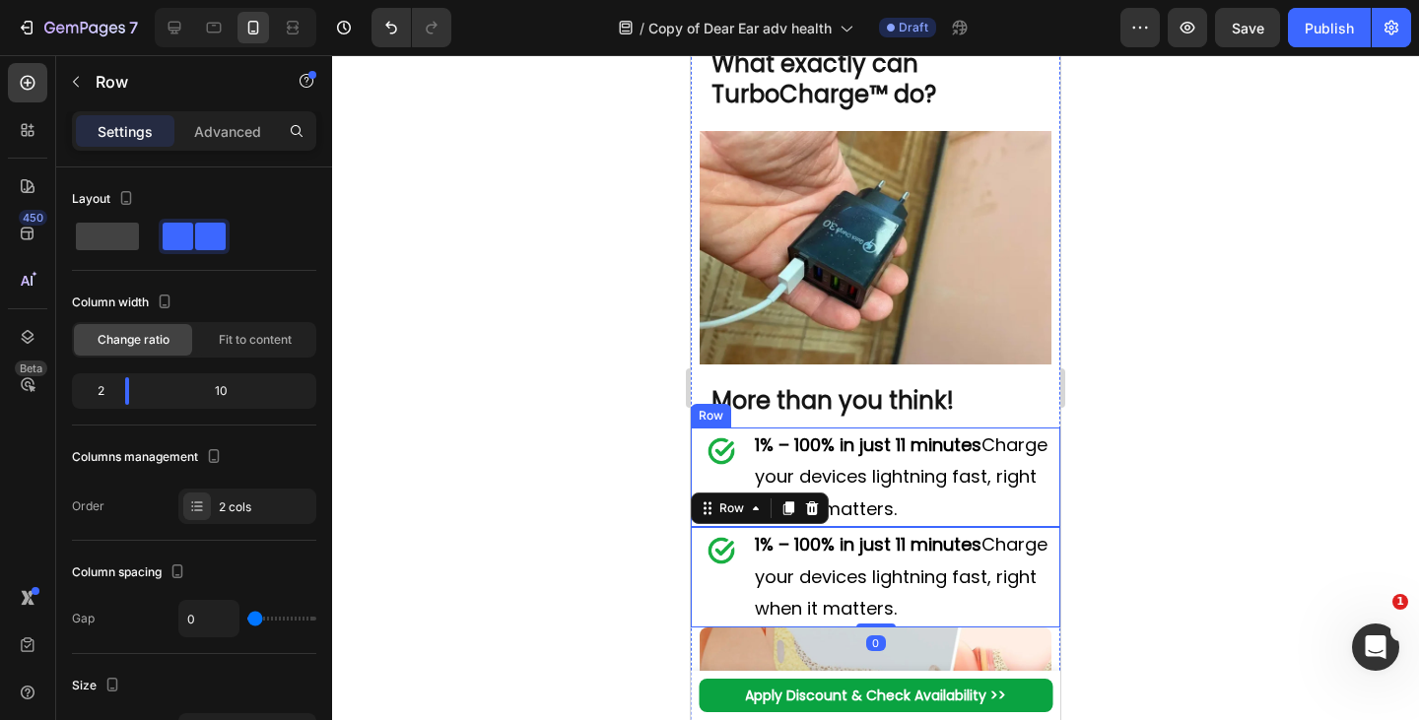
click at [728, 527] on div "Image" at bounding box center [722, 478] width 62 height 100
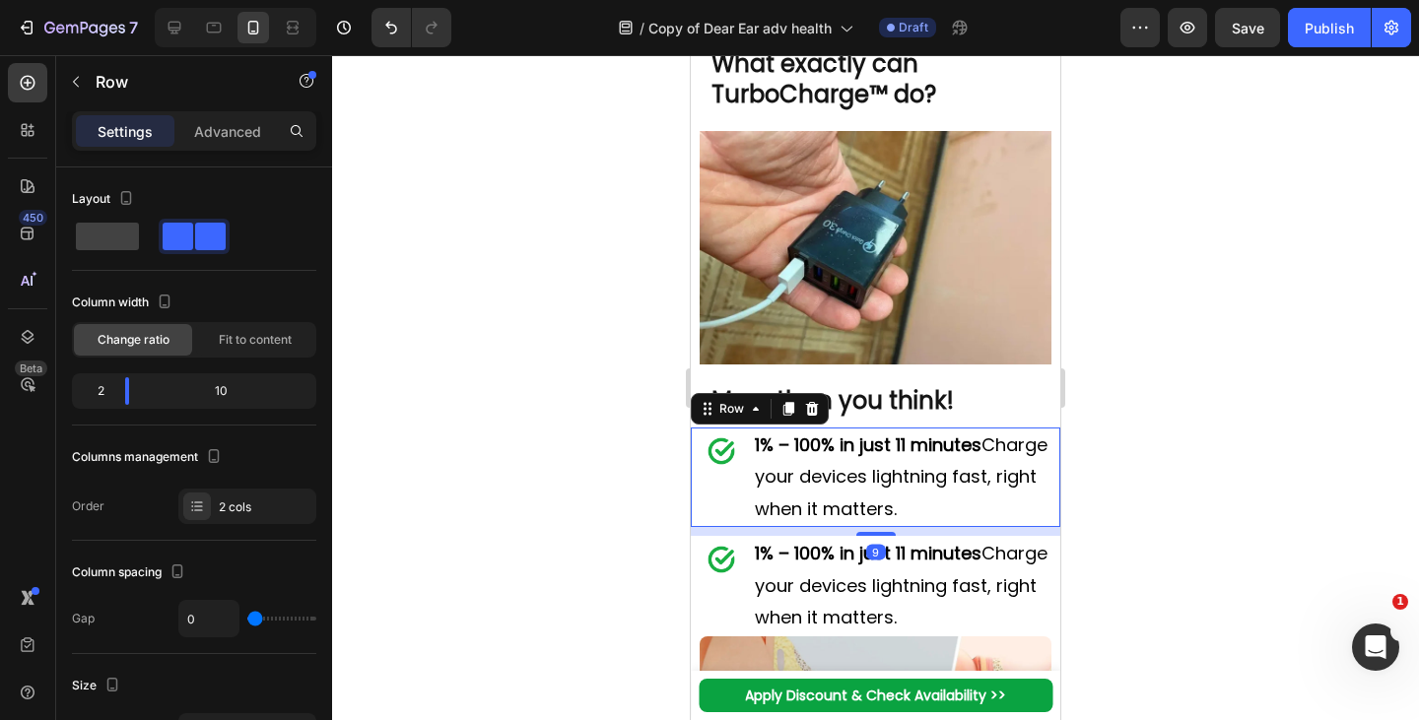
drag, startPoint x: 866, startPoint y: 583, endPoint x: 873, endPoint y: 592, distance: 11.2
click at [873, 536] on div at bounding box center [875, 534] width 39 height 4
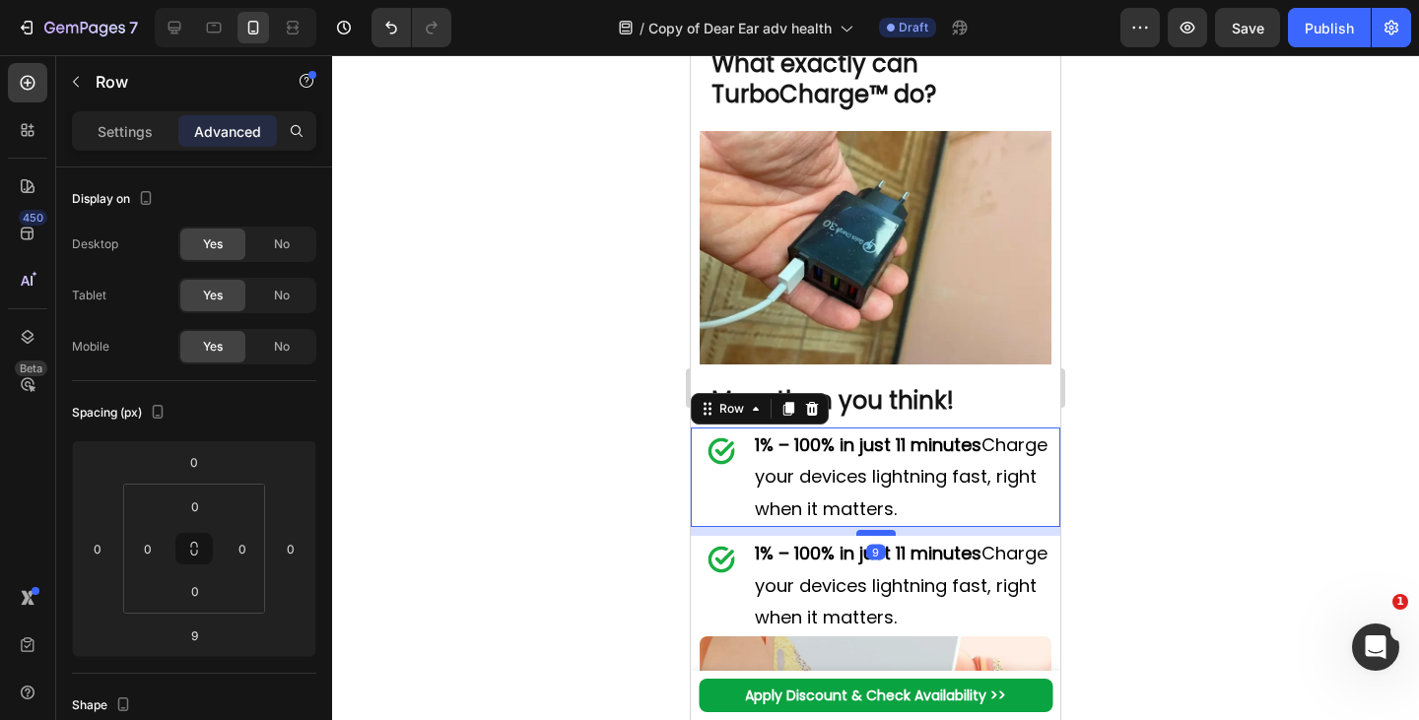
scroll to position [3721, 0]
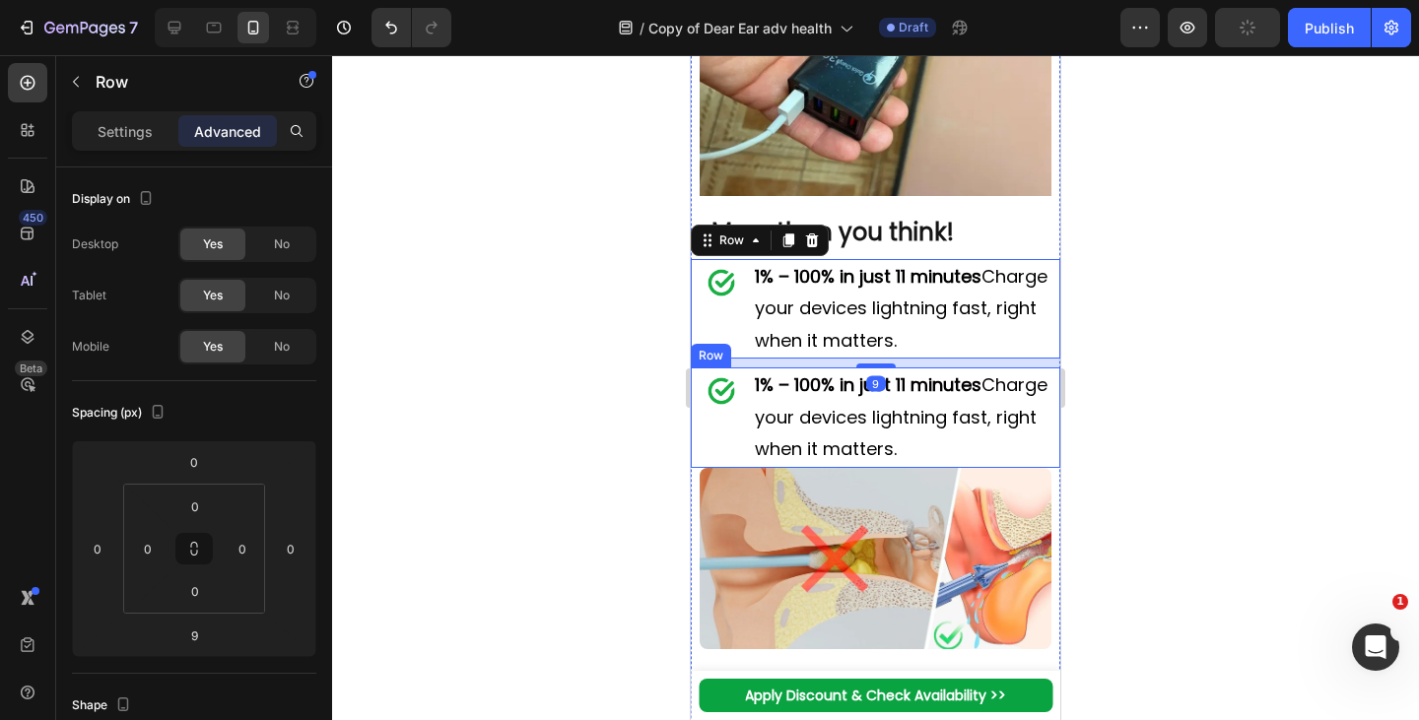
click at [733, 467] on div "Image" at bounding box center [722, 418] width 62 height 100
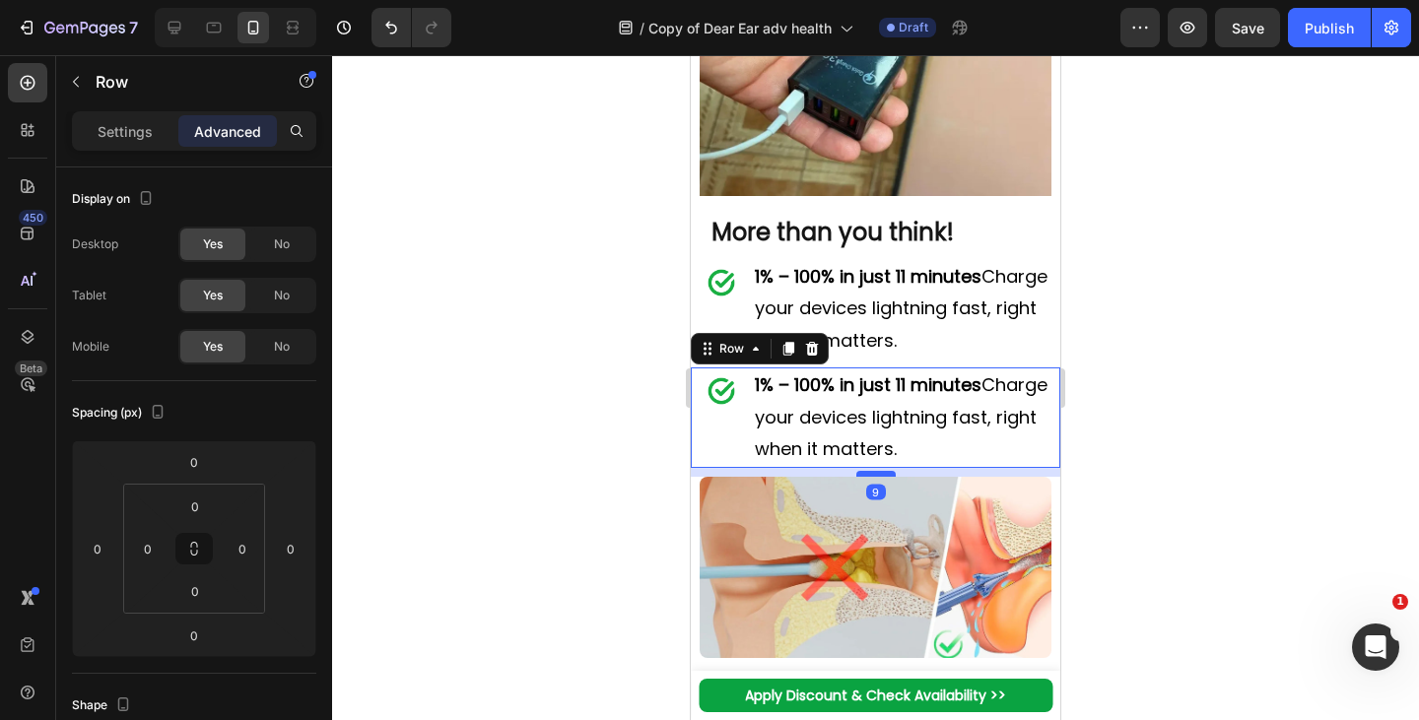
click at [870, 477] on div at bounding box center [875, 474] width 39 height 6
type input "10"
click at [790, 356] on icon at bounding box center [788, 349] width 11 height 14
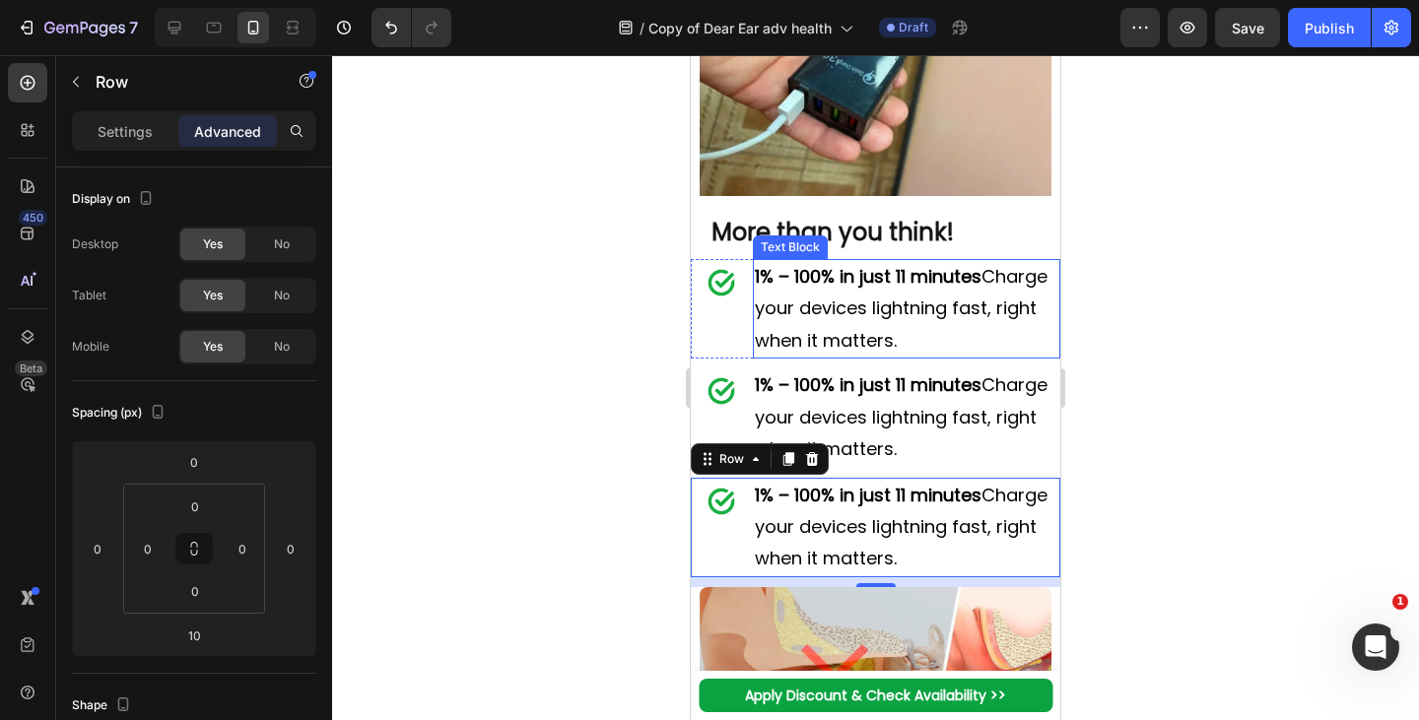
click at [921, 465] on p "1% – 100% in just 11 minutes Charge your devices lightning fast, right when it …" at bounding box center [907, 417] width 304 height 96
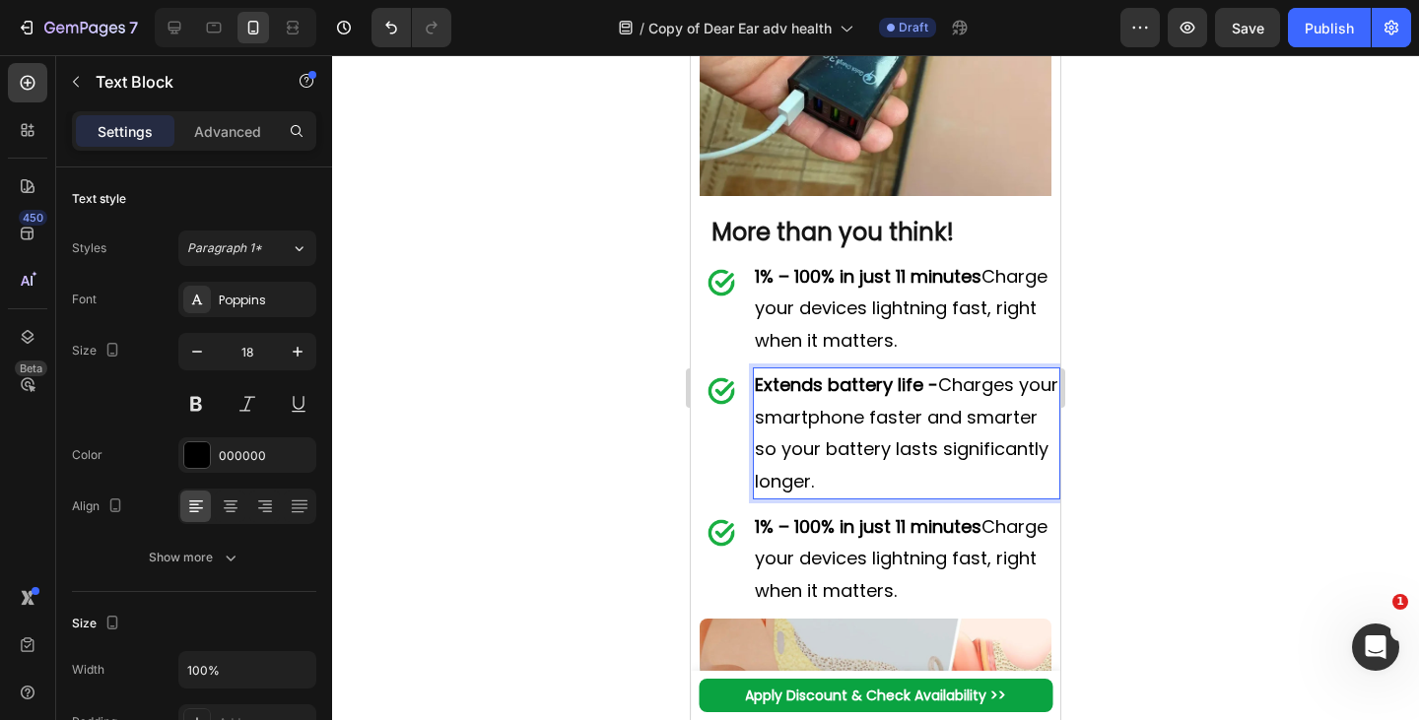
click at [904, 539] on strong "1% – 100% in just 11 minutes" at bounding box center [868, 526] width 227 height 25
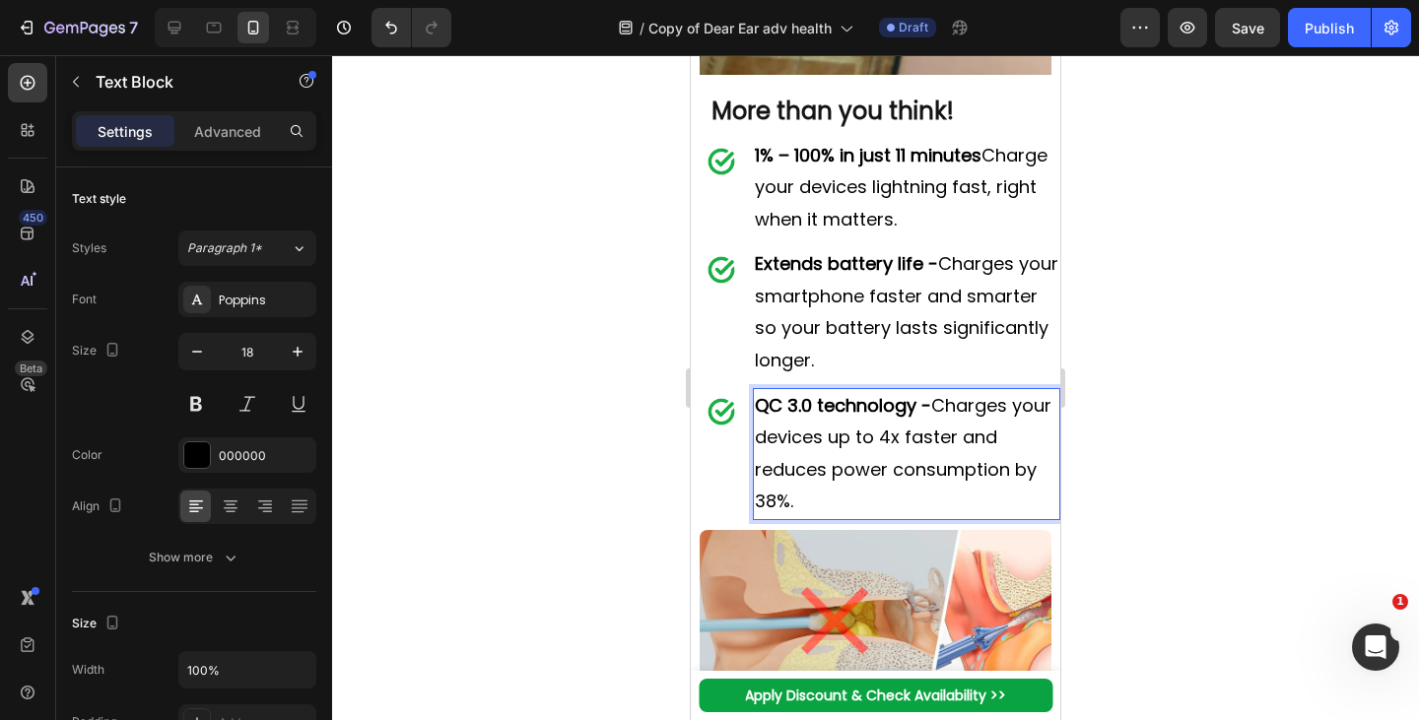
scroll to position [3844, 0]
drag, startPoint x: 728, startPoint y: 551, endPoint x: 869, endPoint y: 477, distance: 159.1
click at [728, 519] on div "Image" at bounding box center [722, 453] width 62 height 132
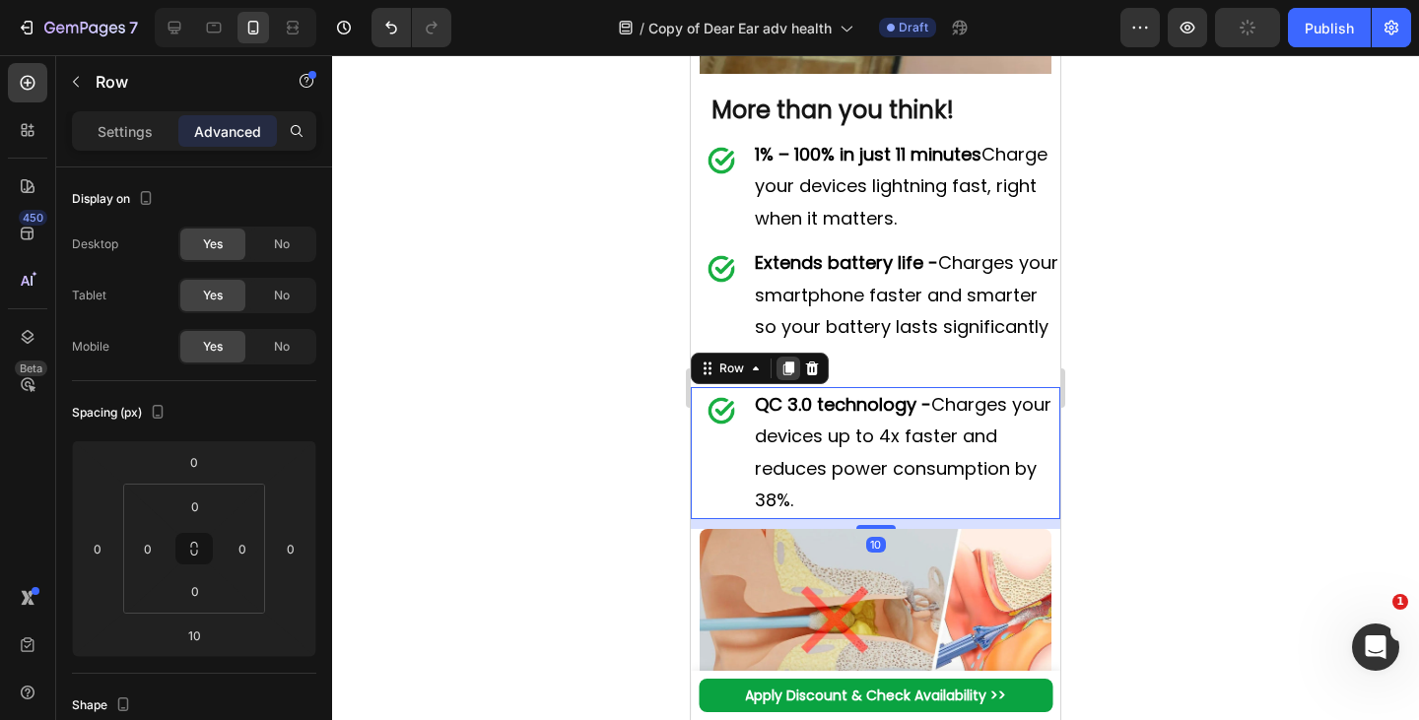
click at [787, 375] on icon at bounding box center [788, 369] width 11 height 14
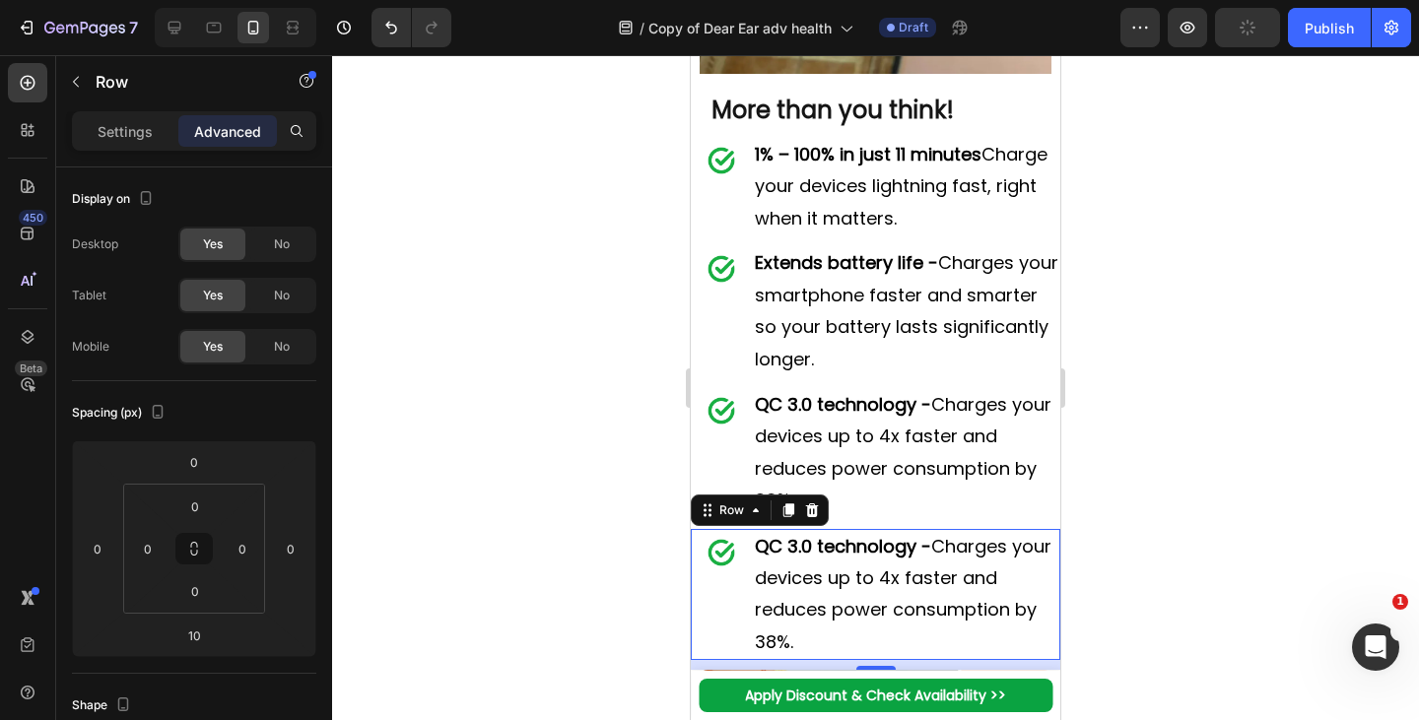
click at [788, 517] on icon at bounding box center [788, 510] width 11 height 14
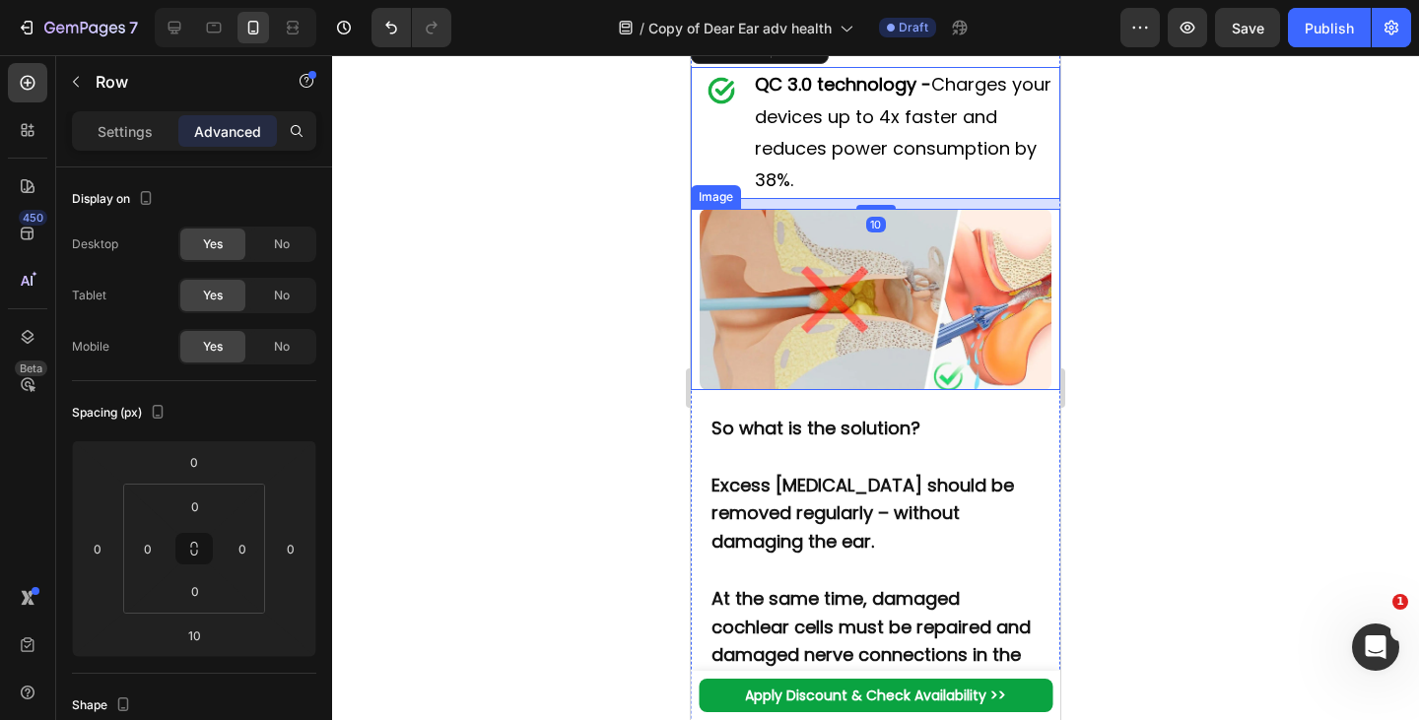
scroll to position [4165, 0]
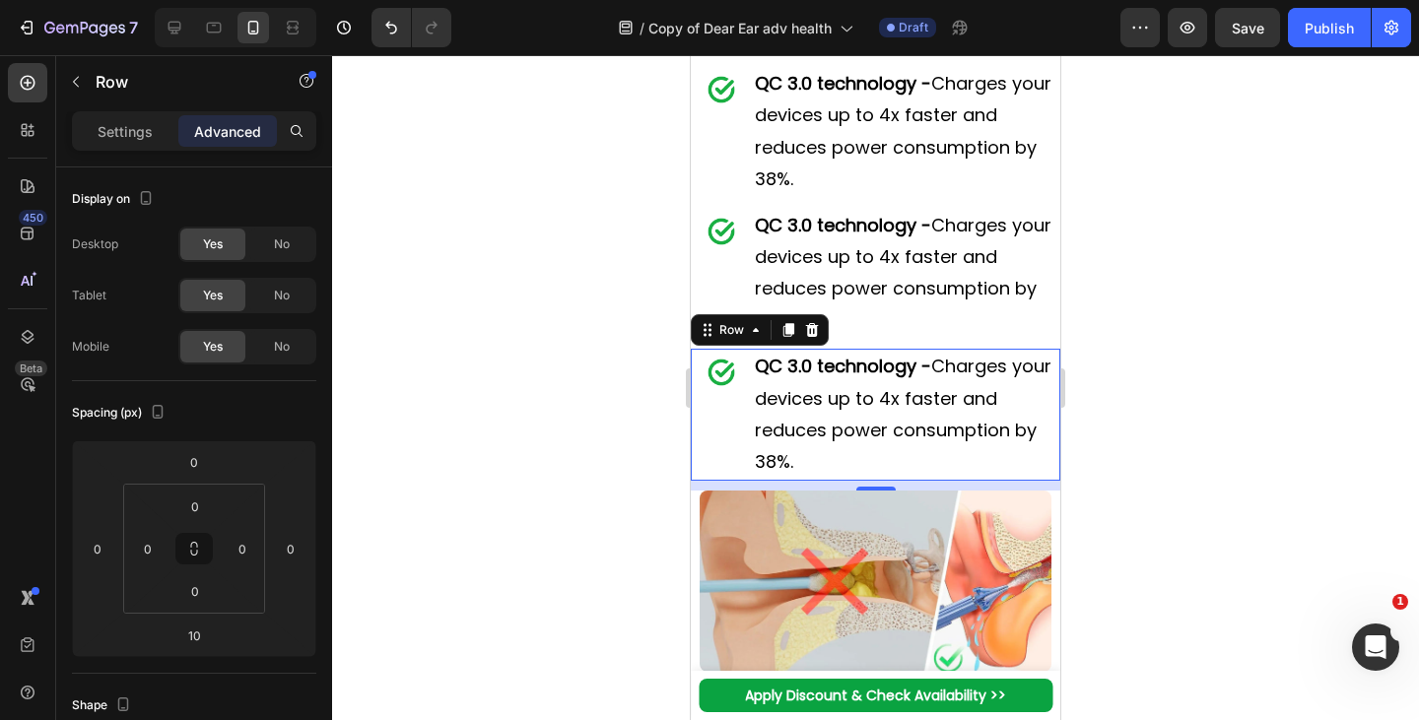
click at [924, 335] on p "QC 3.0 technology - Charges your devices up to 4x faster and reduces power cons…" at bounding box center [907, 274] width 304 height 128
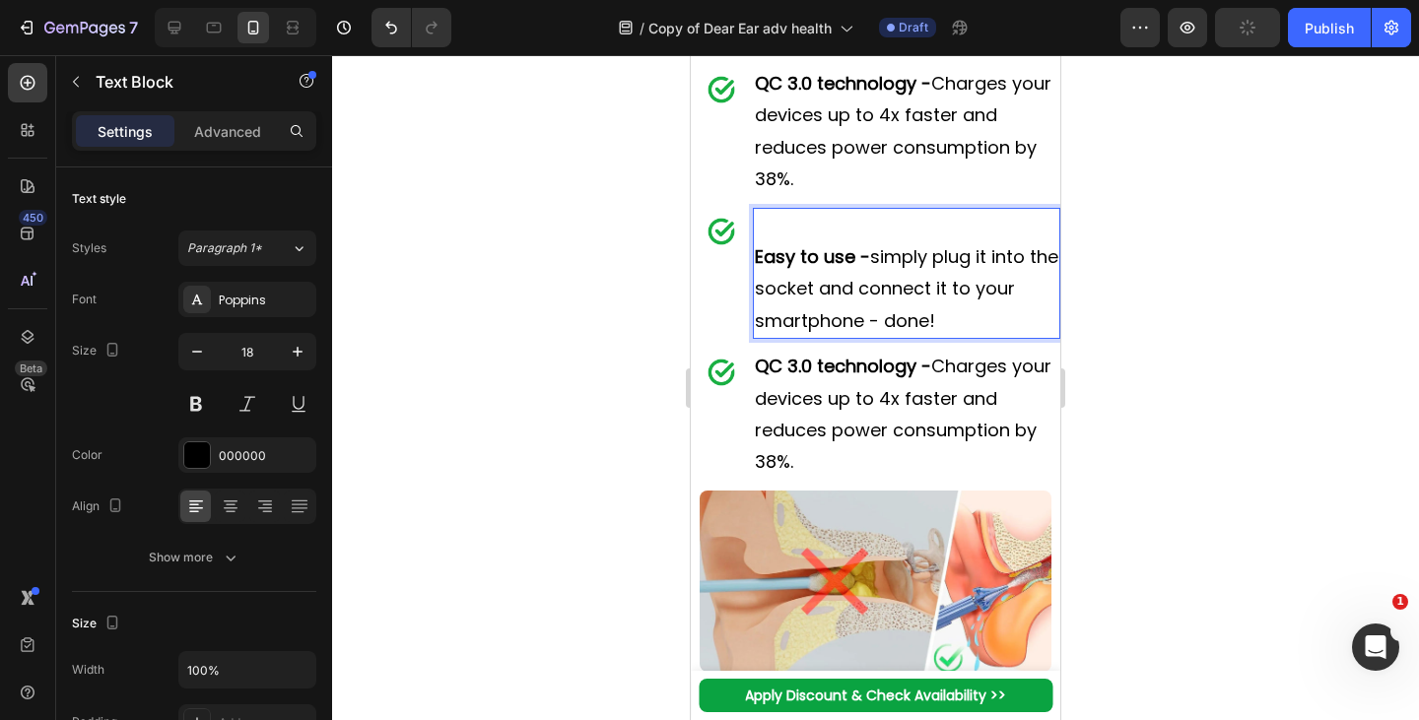
click at [756, 269] on strong "Easy to use -" at bounding box center [812, 256] width 115 height 25
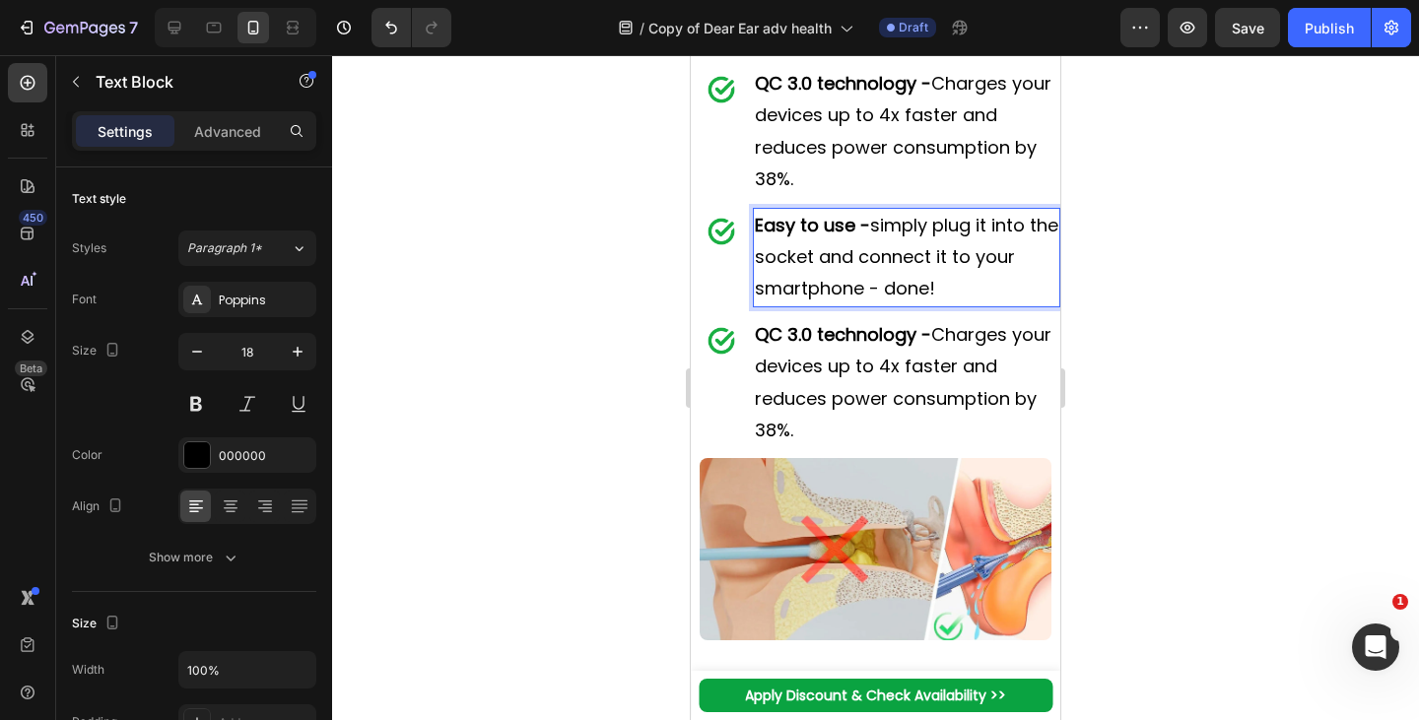
click at [845, 447] on p "QC 3.0 technology - Charges your devices up to 4x faster and reduces power cons…" at bounding box center [907, 383] width 304 height 128
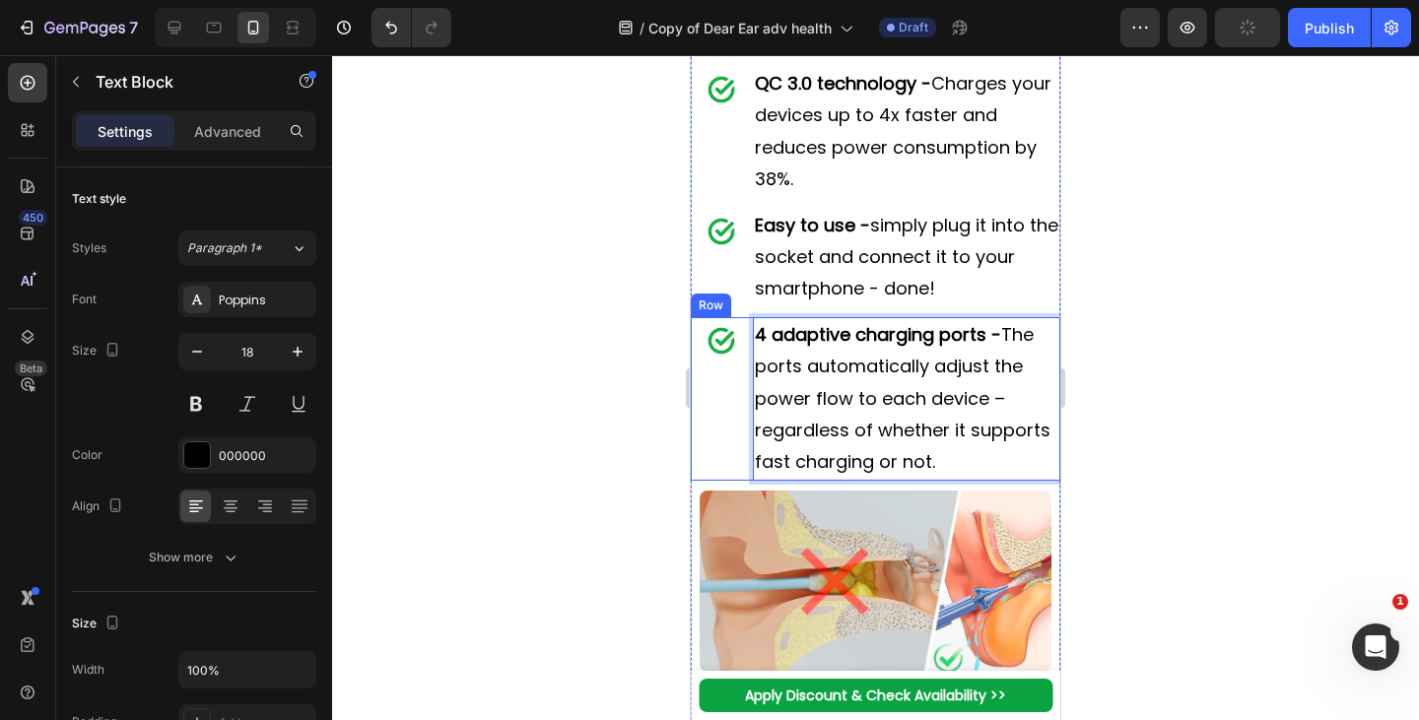
click at [729, 456] on div "Image" at bounding box center [722, 399] width 62 height 164
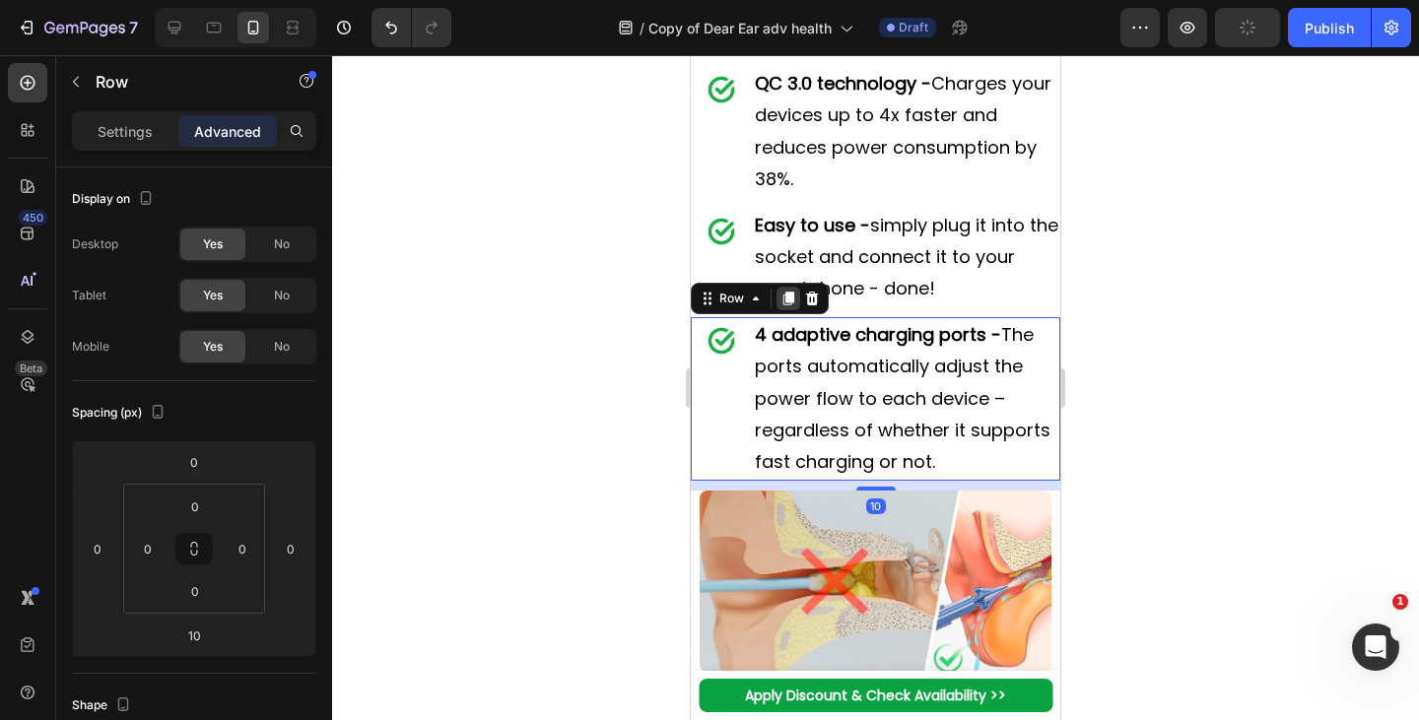
click at [780, 306] on icon at bounding box center [788, 299] width 16 height 16
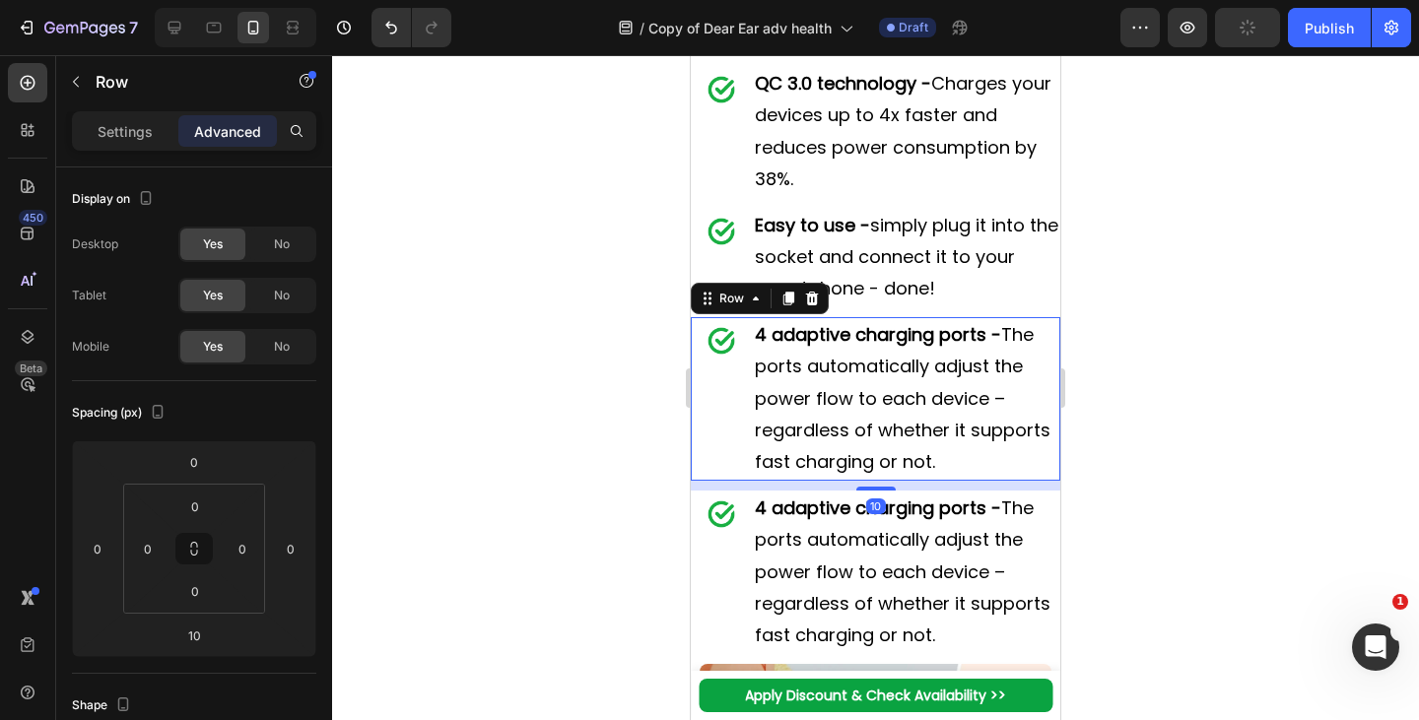
click at [834, 577] on p "4 adaptive charging ports - The ports automatically adjust the power flow to ea…" at bounding box center [907, 573] width 304 height 160
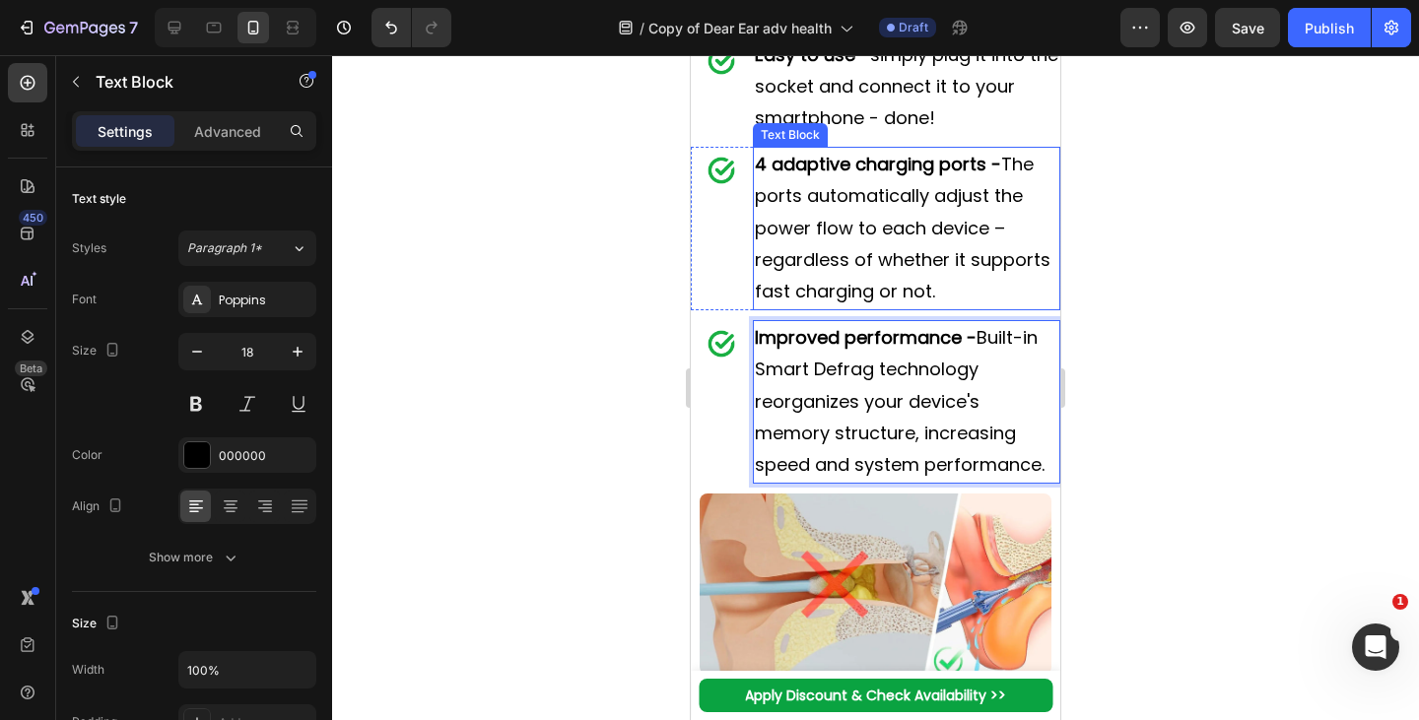
scroll to position [4353, 0]
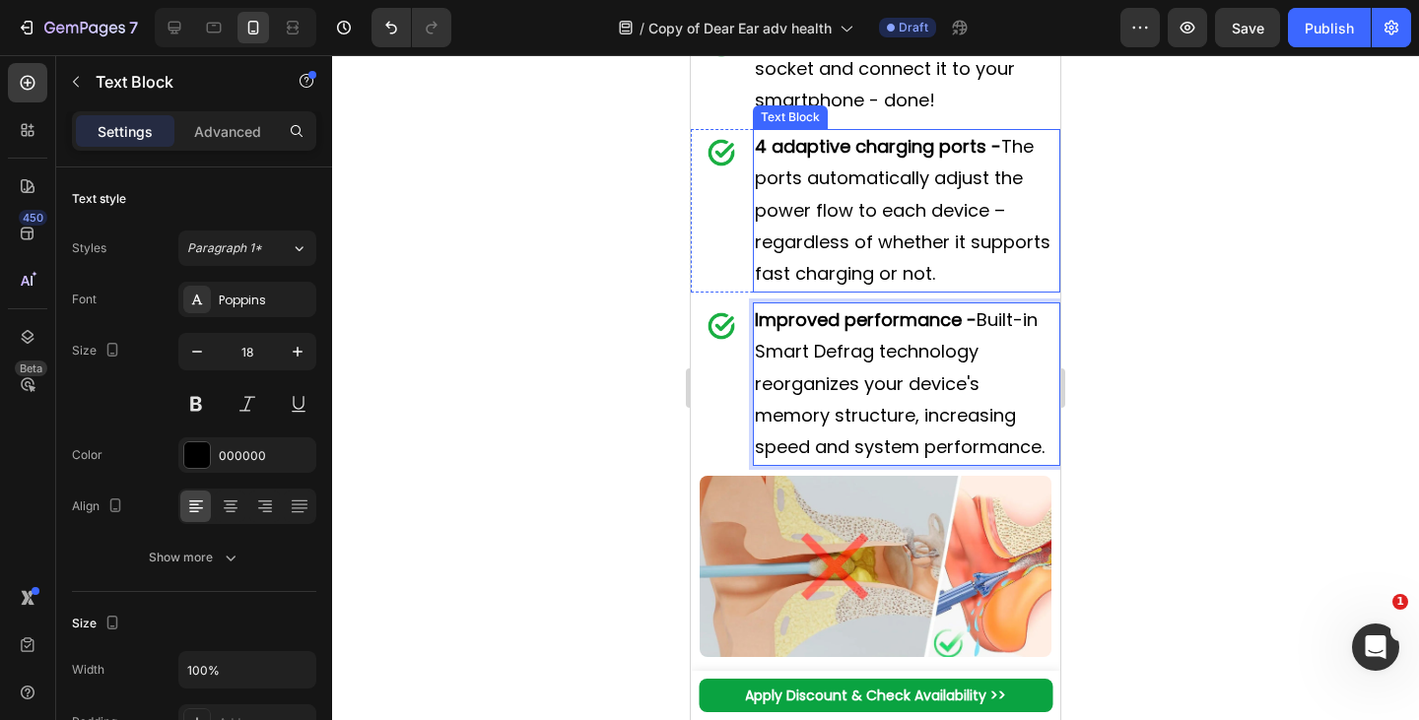
click at [719, 443] on div "Image" at bounding box center [722, 384] width 62 height 164
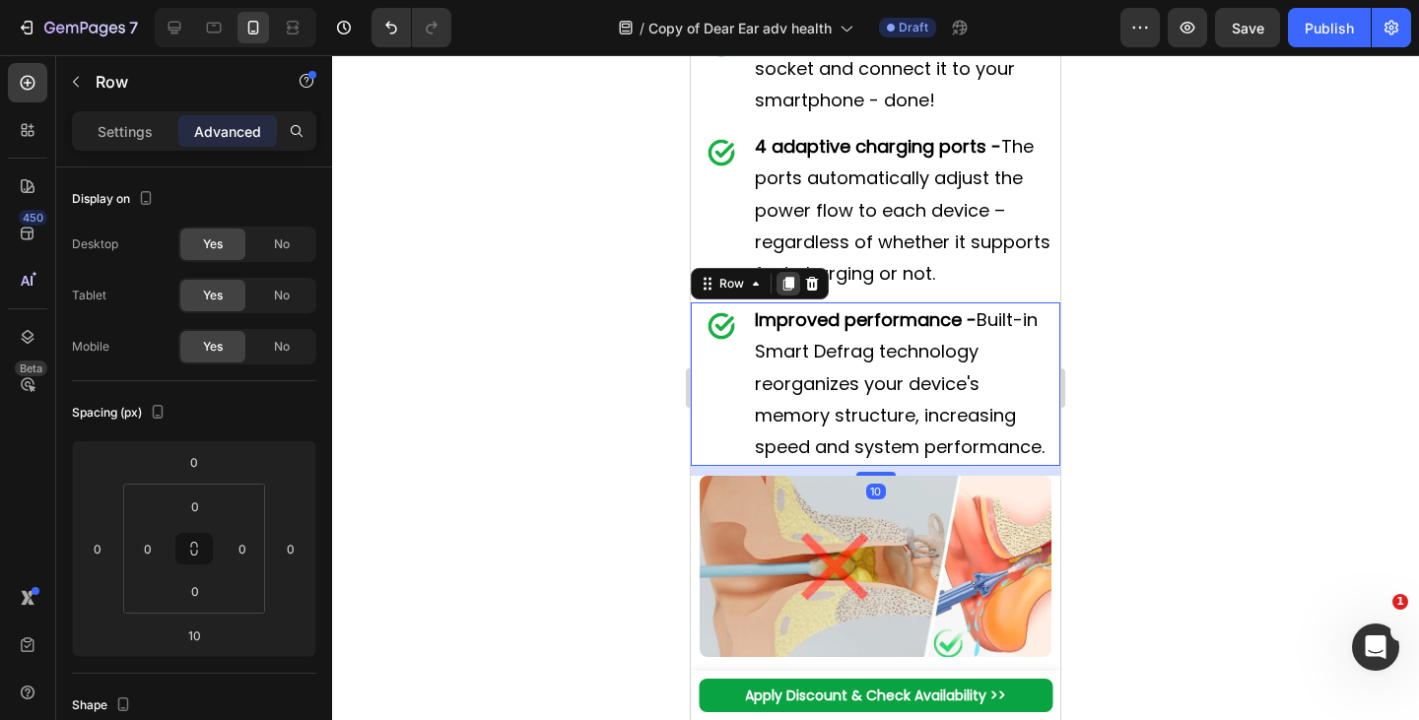
click at [787, 291] on icon at bounding box center [788, 284] width 11 height 14
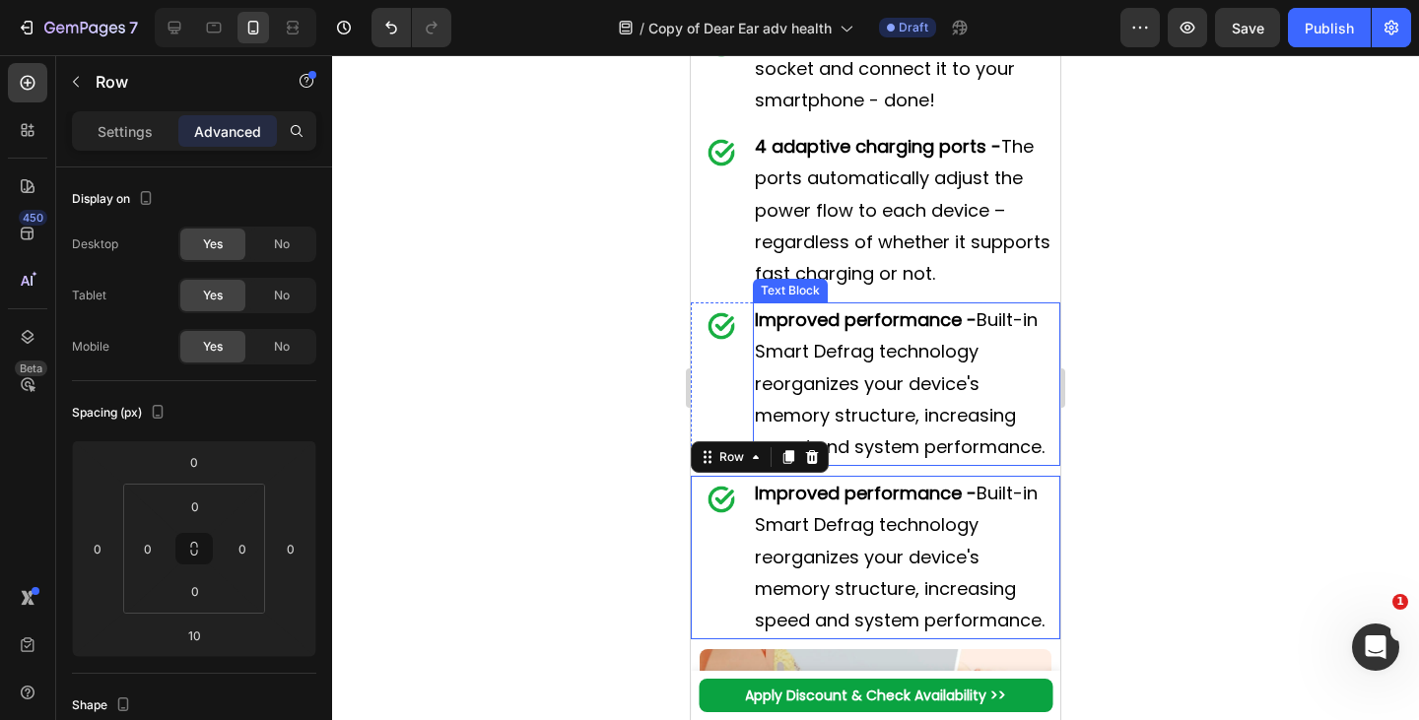
click at [861, 594] on p "Improved performance - Built-in Smart Defrag technology reorganizes your device…" at bounding box center [907, 558] width 304 height 160
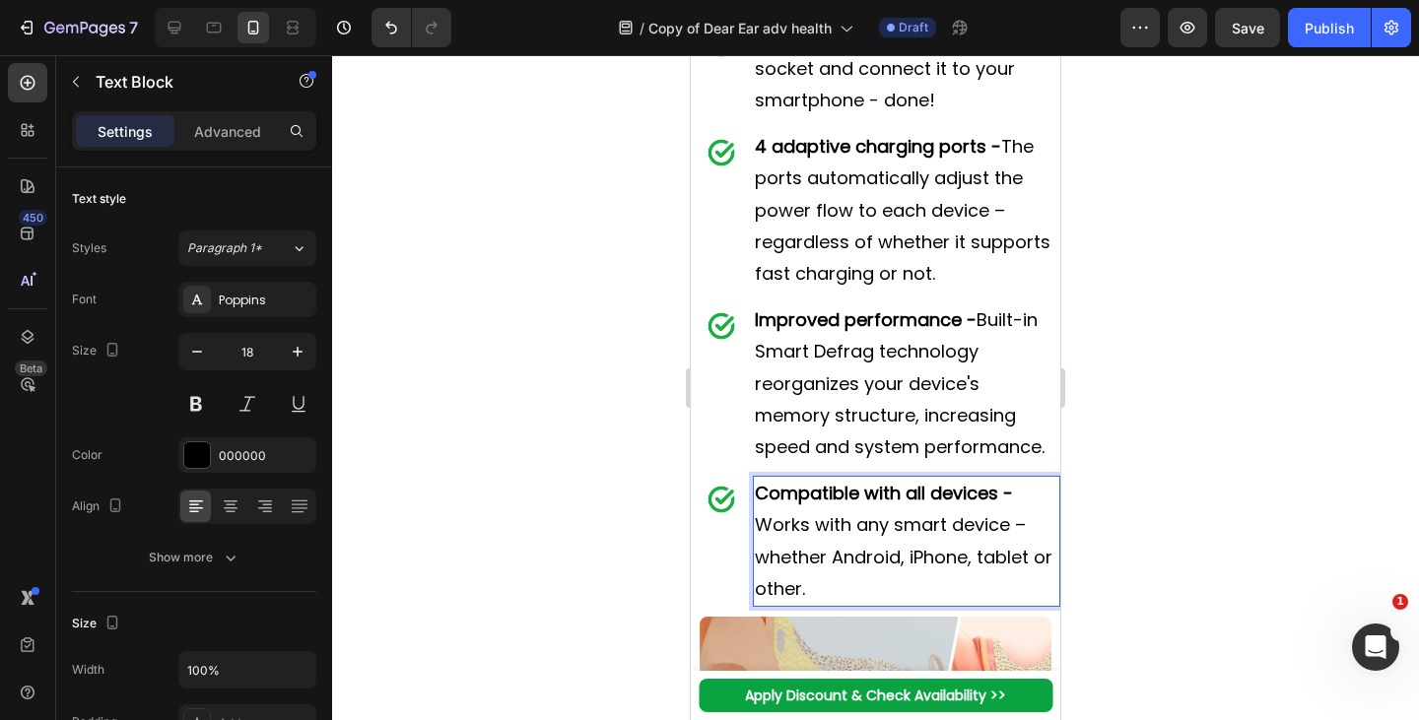
scroll to position [4556, 0]
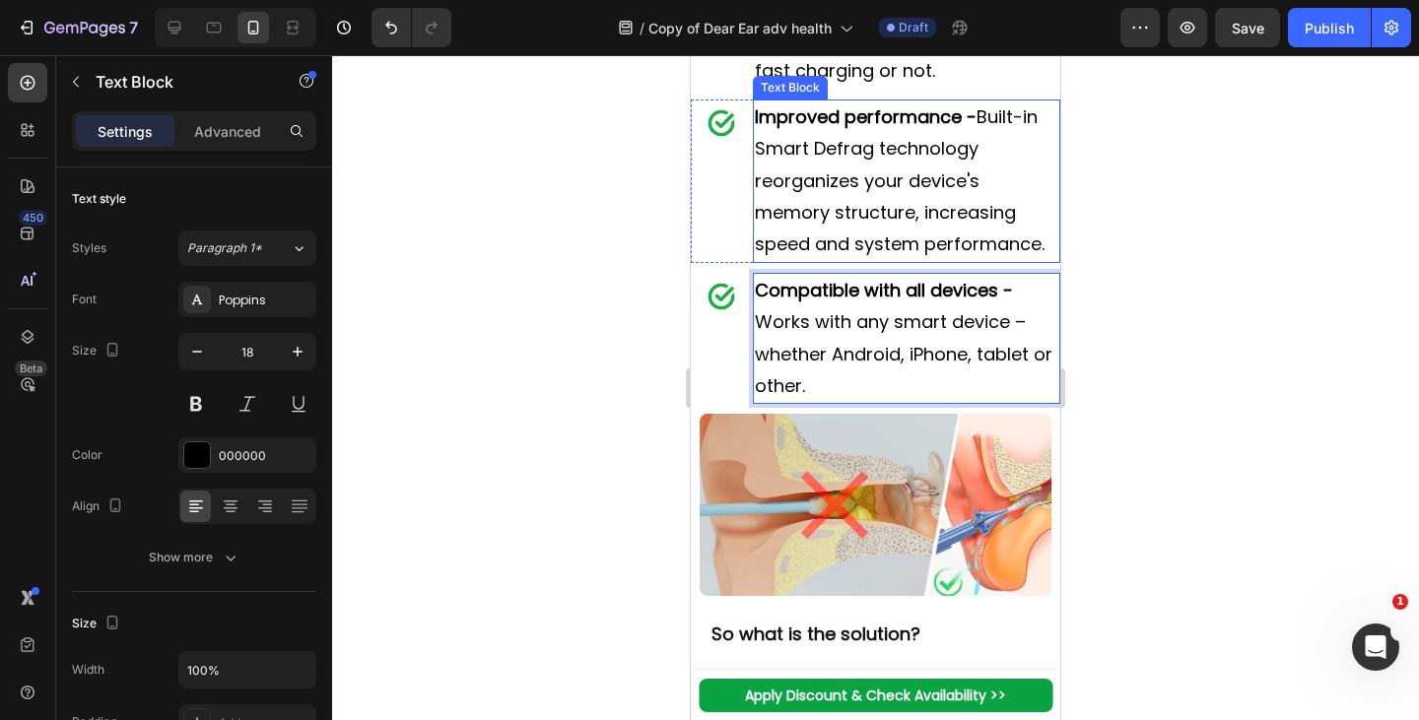
click at [930, 260] on p "Improved performance - Built-in Smart Defrag technology reorganizes your device…" at bounding box center [907, 181] width 304 height 160
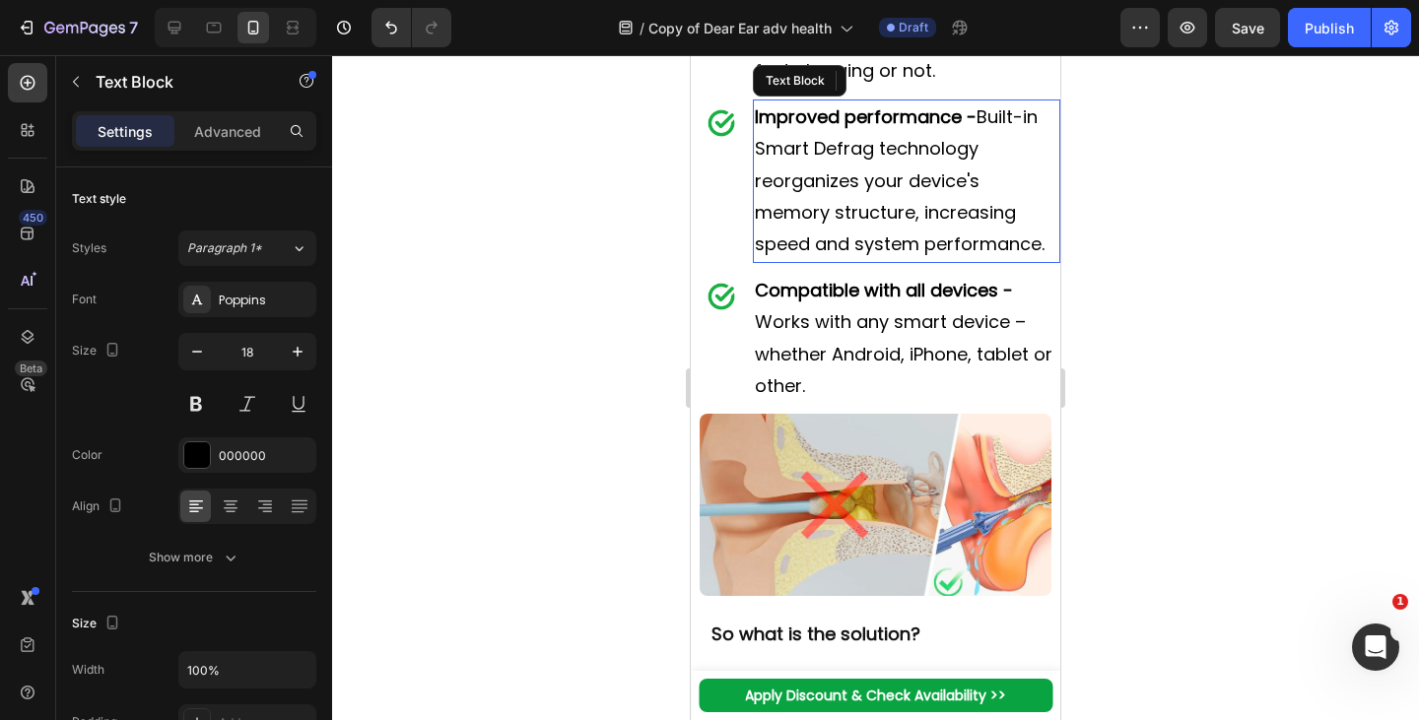
click at [891, 402] on p "Compatible with all devices - Works with any smart device – whether Android, iP…" at bounding box center [907, 339] width 304 height 128
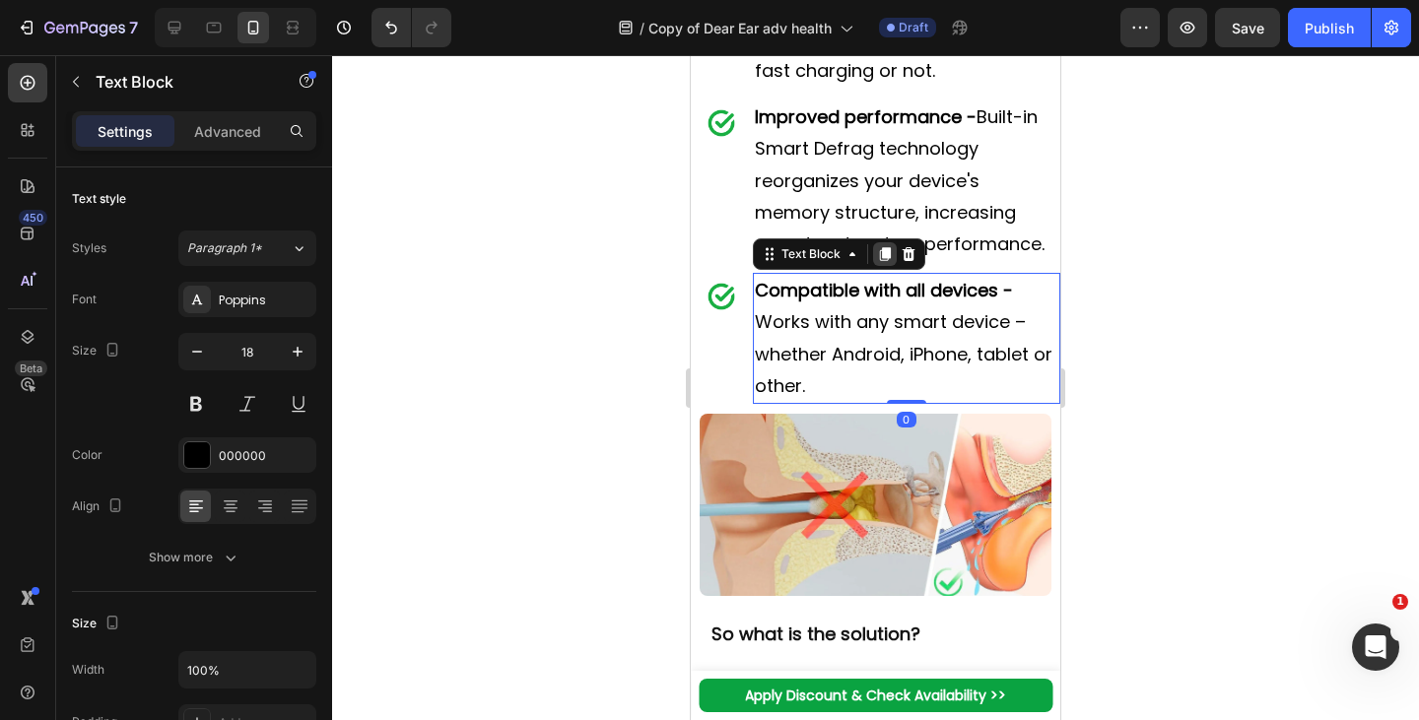
click at [882, 261] on icon at bounding box center [884, 254] width 11 height 14
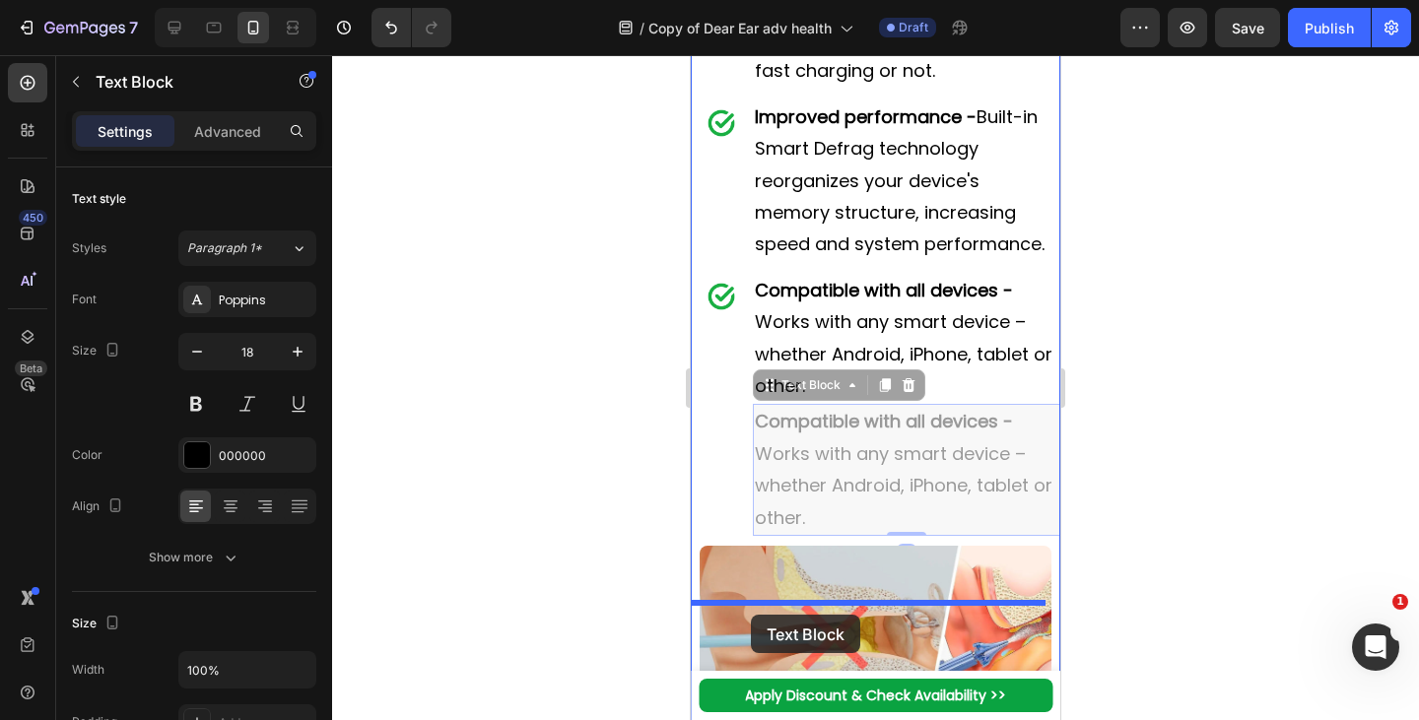
drag, startPoint x: 769, startPoint y: 505, endPoint x: 750, endPoint y: 616, distance: 111.9
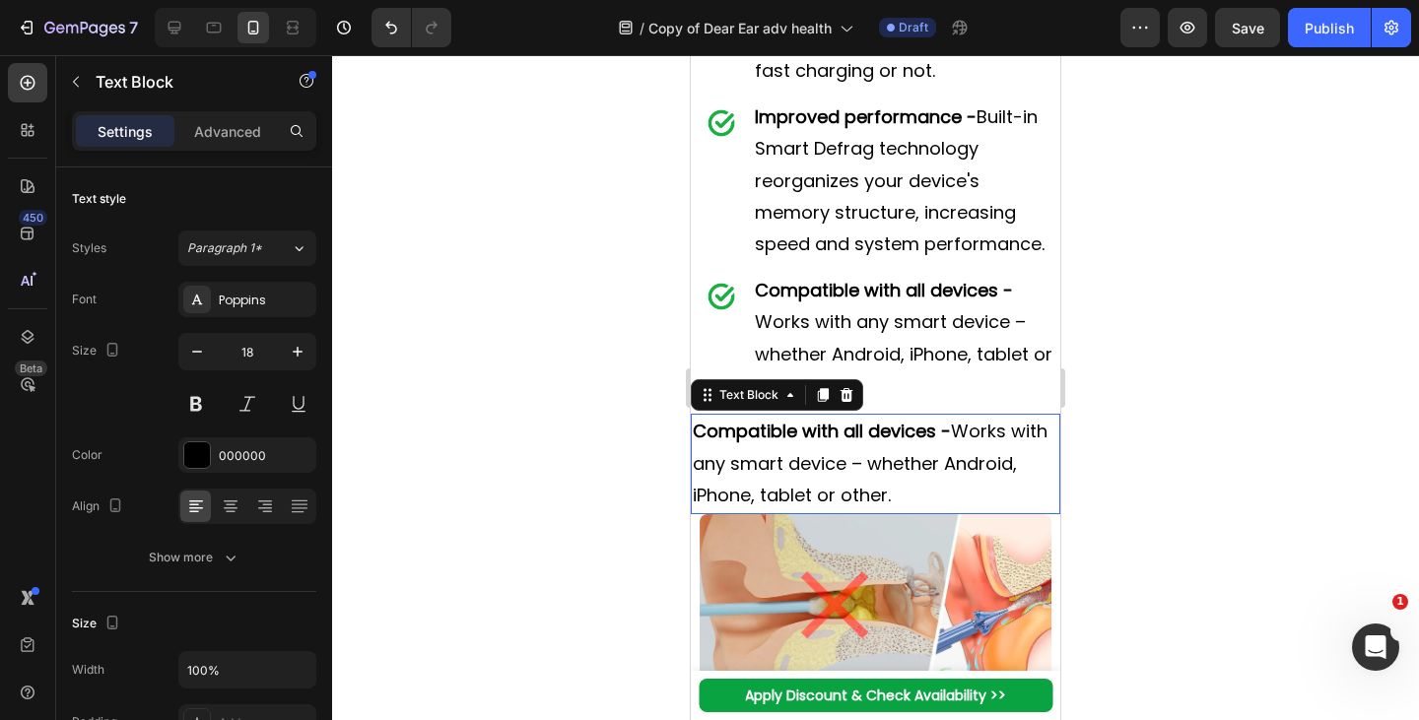
click at [808, 511] on p "Compatible with all devices - Works with any smart device – whether Android, iP…" at bounding box center [876, 464] width 366 height 96
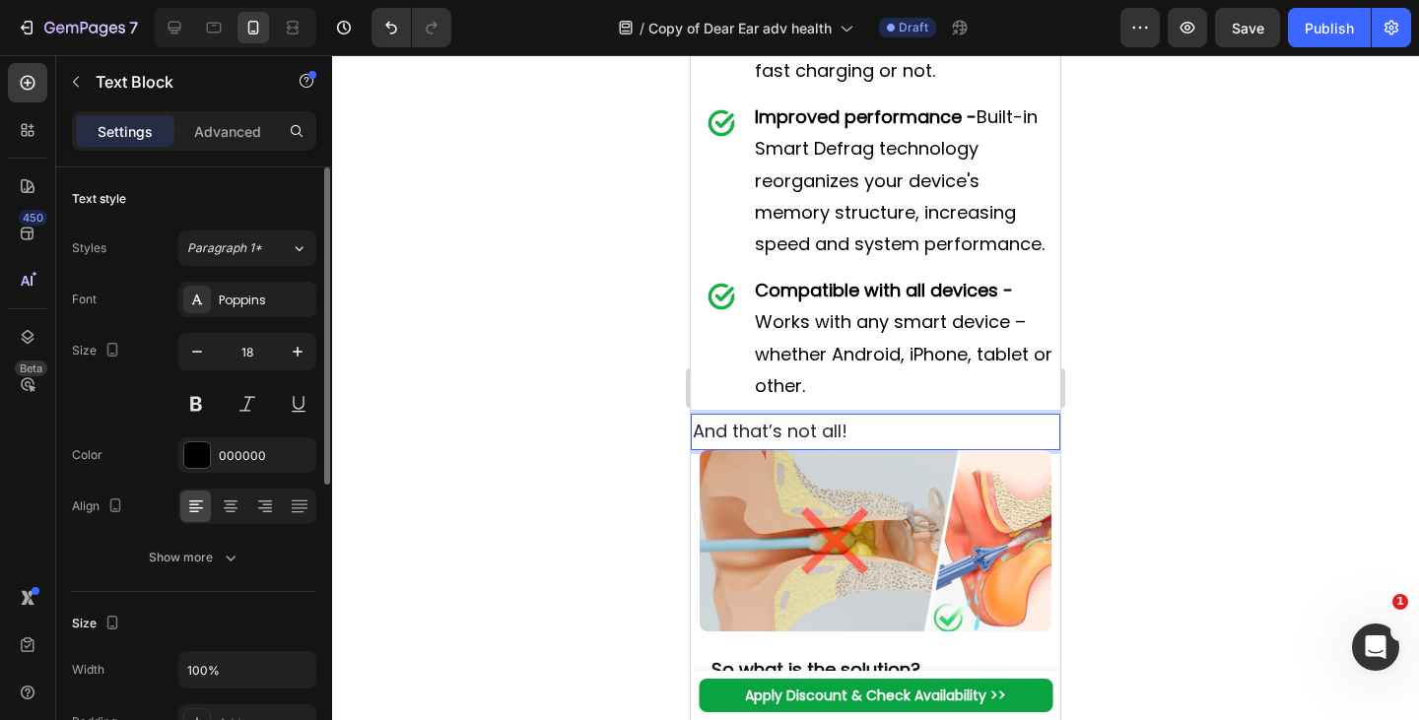
click at [221, 125] on p "Advanced" at bounding box center [227, 131] width 67 height 21
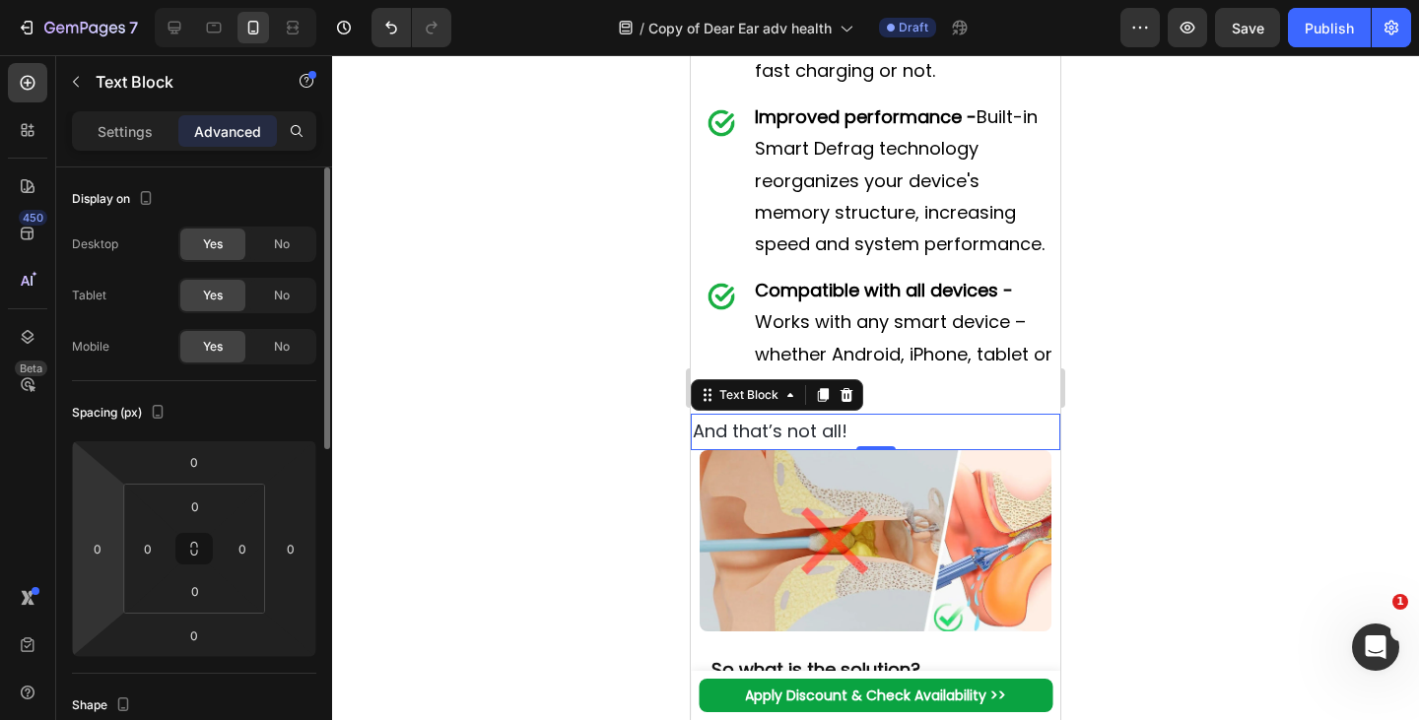
click at [101, 542] on input "0" at bounding box center [98, 549] width 30 height 30
type input "010"
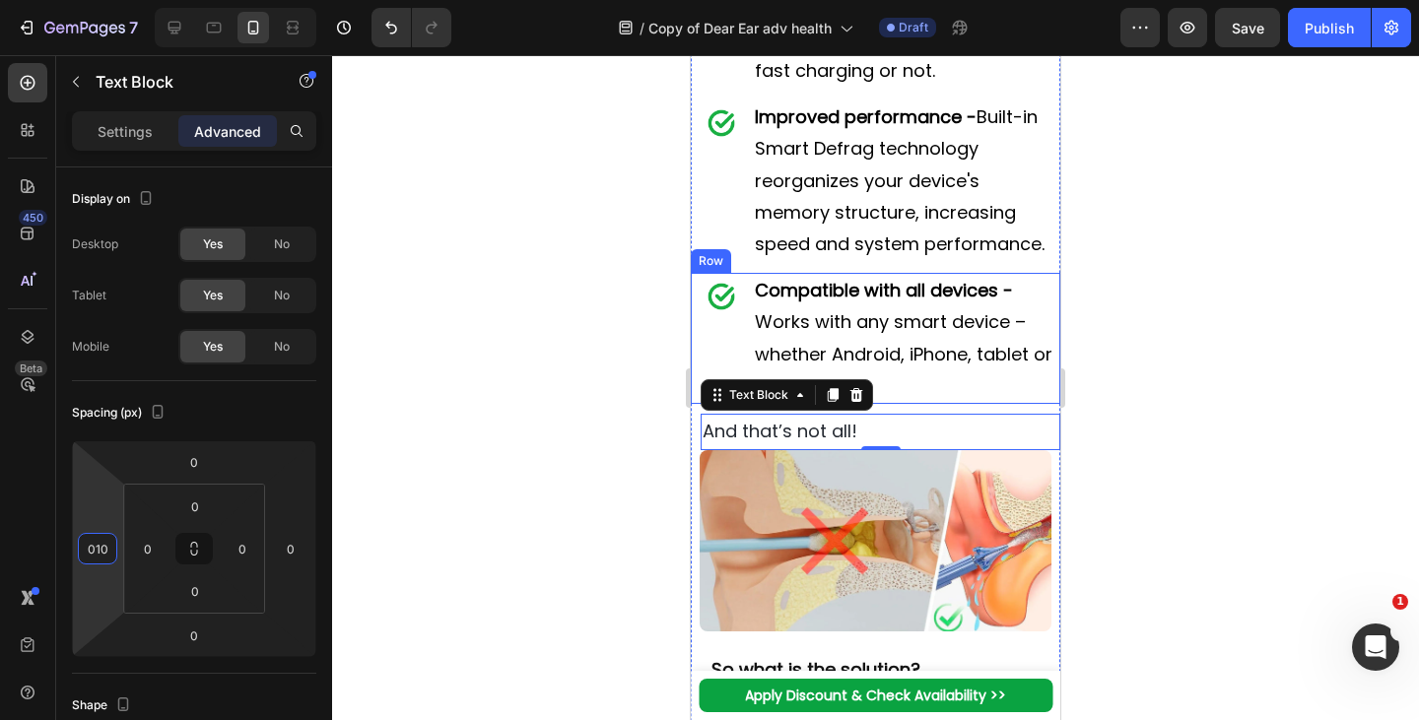
click at [858, 369] on p "Compatible with all devices - Works with any smart device – whether Android, iP…" at bounding box center [907, 339] width 304 height 128
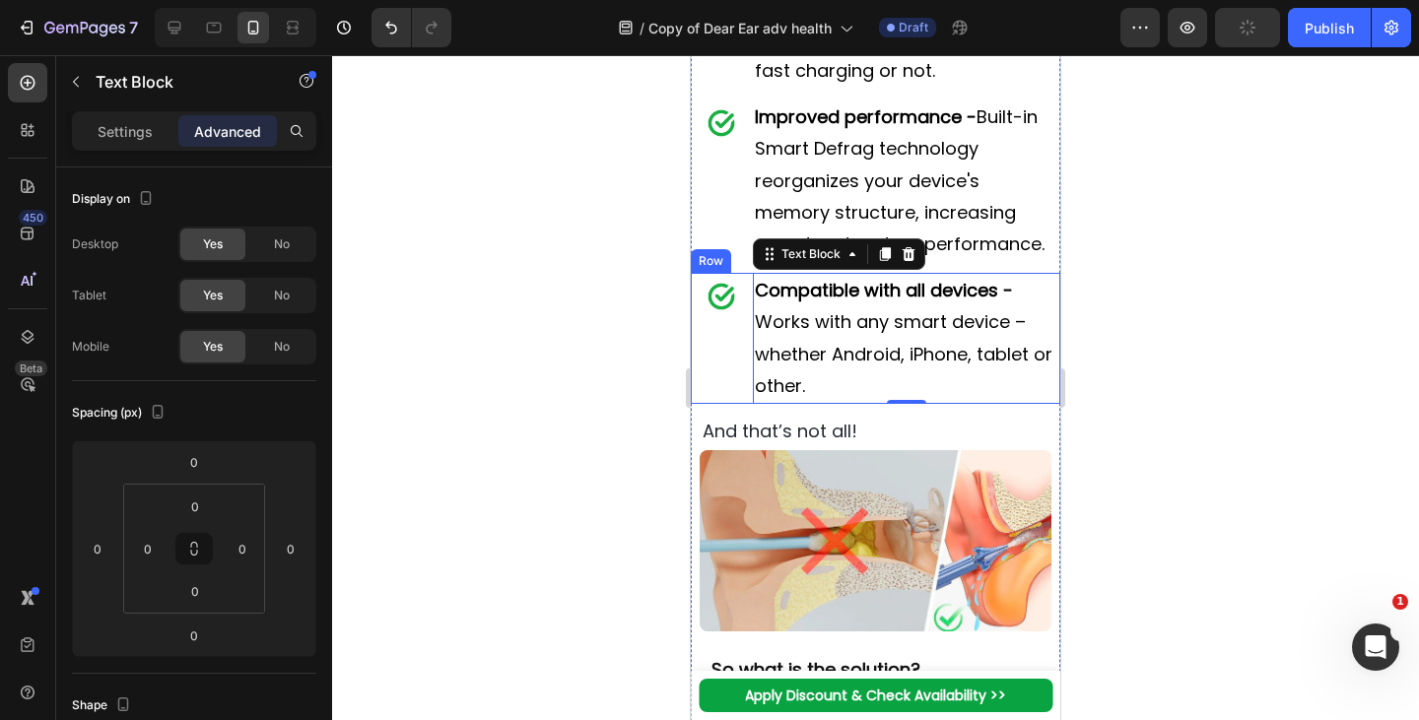
click at [736, 405] on div "Image" at bounding box center [722, 339] width 62 height 132
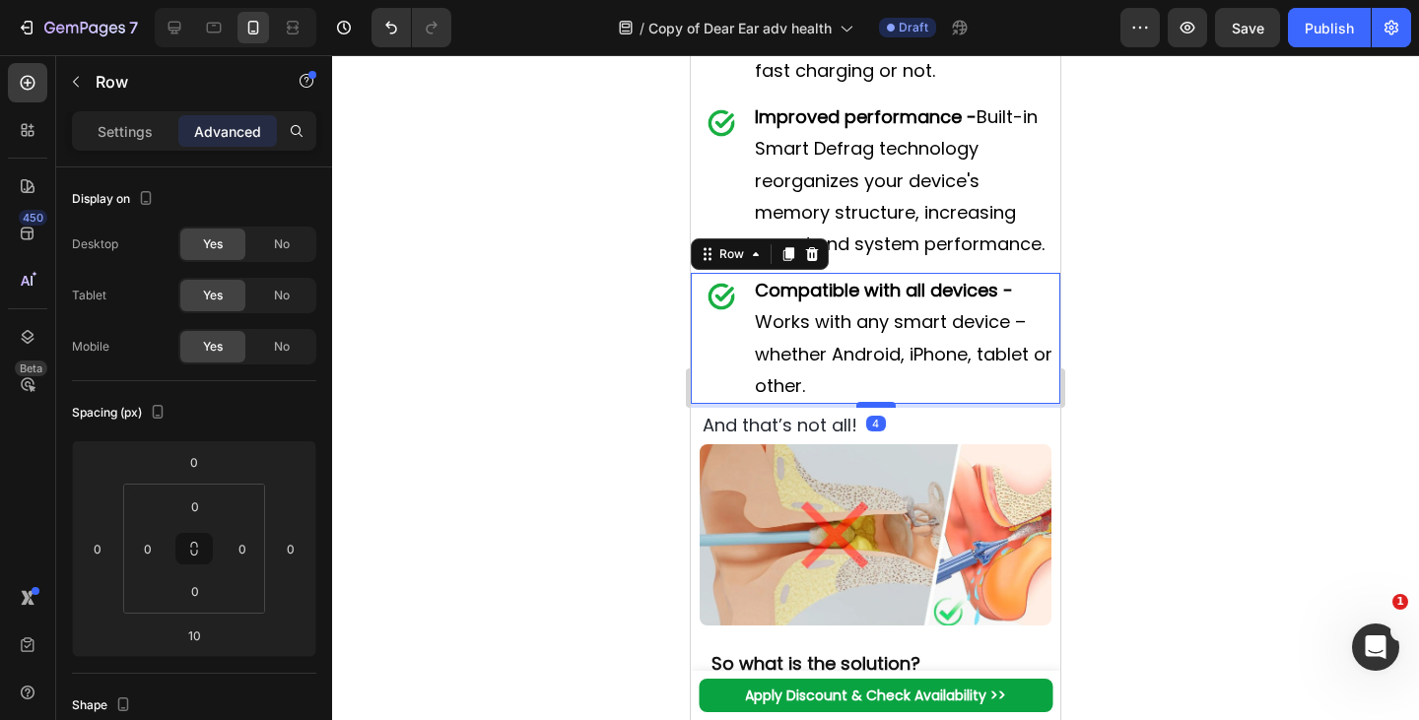
drag, startPoint x: 859, startPoint y: 469, endPoint x: 867, endPoint y: 462, distance: 10.5
click at [867, 408] on div at bounding box center [875, 405] width 39 height 6
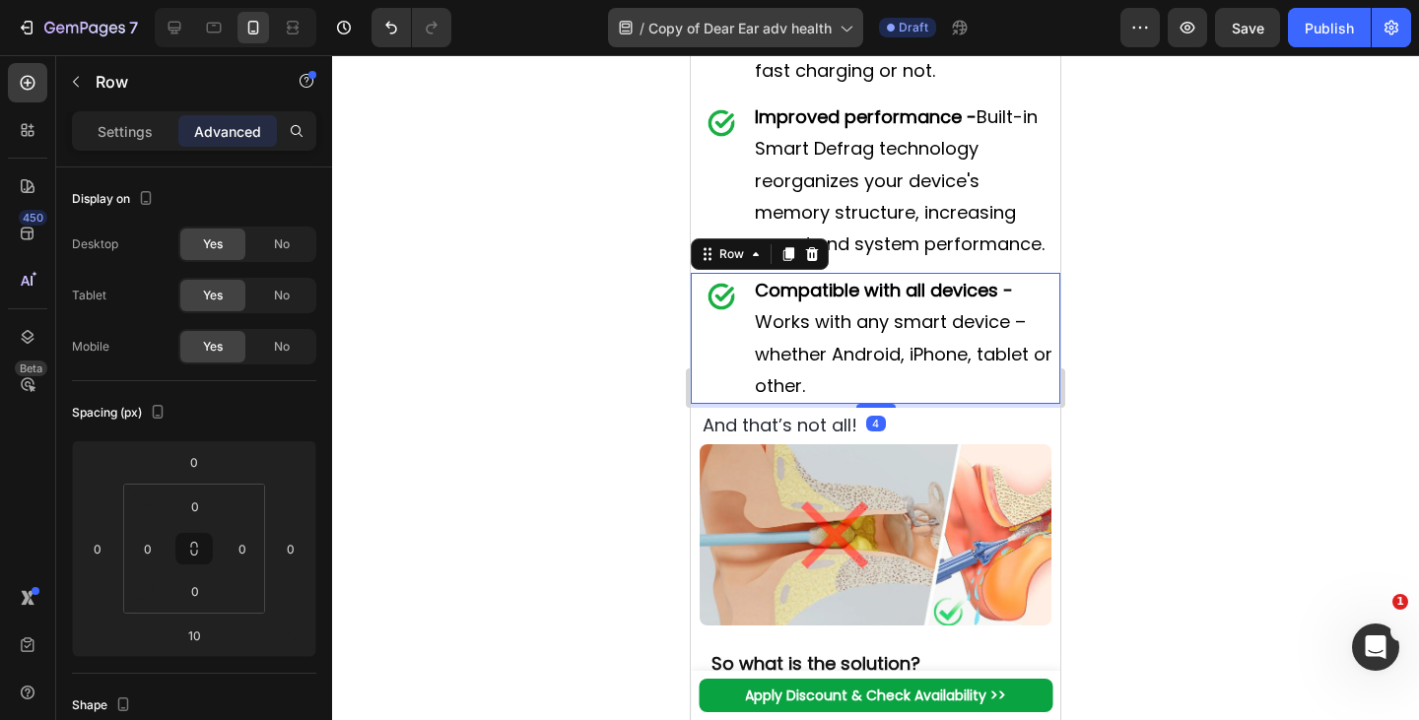
type input "3"
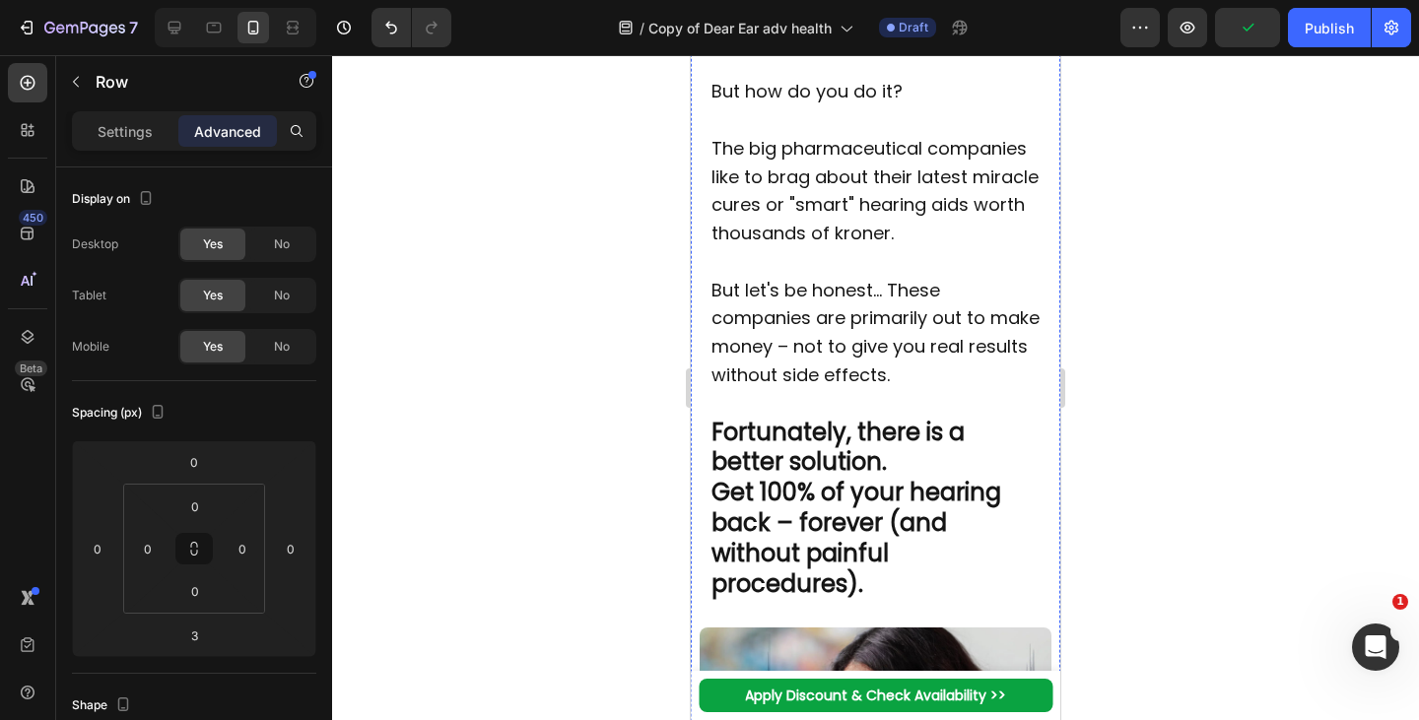
scroll to position [4556, 0]
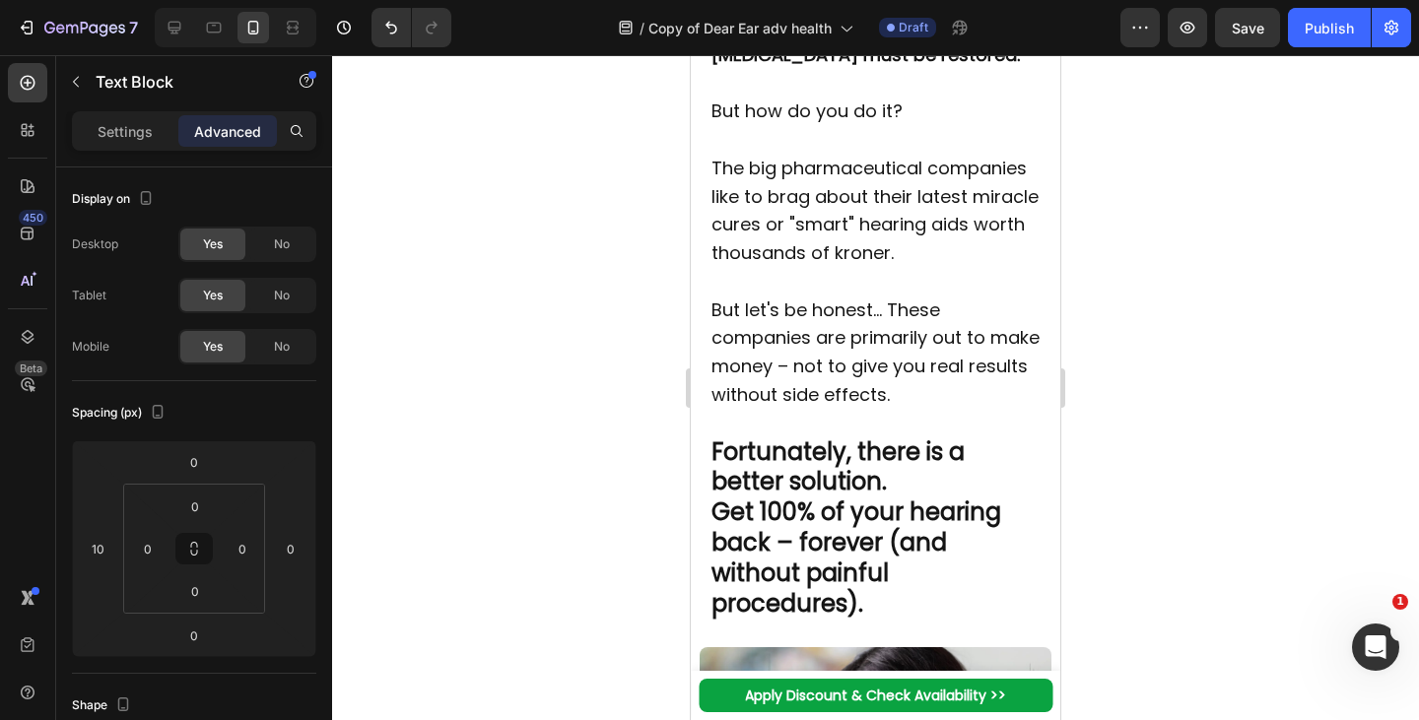
drag, startPoint x: 869, startPoint y: 496, endPoint x: 826, endPoint y: 541, distance: 62.7
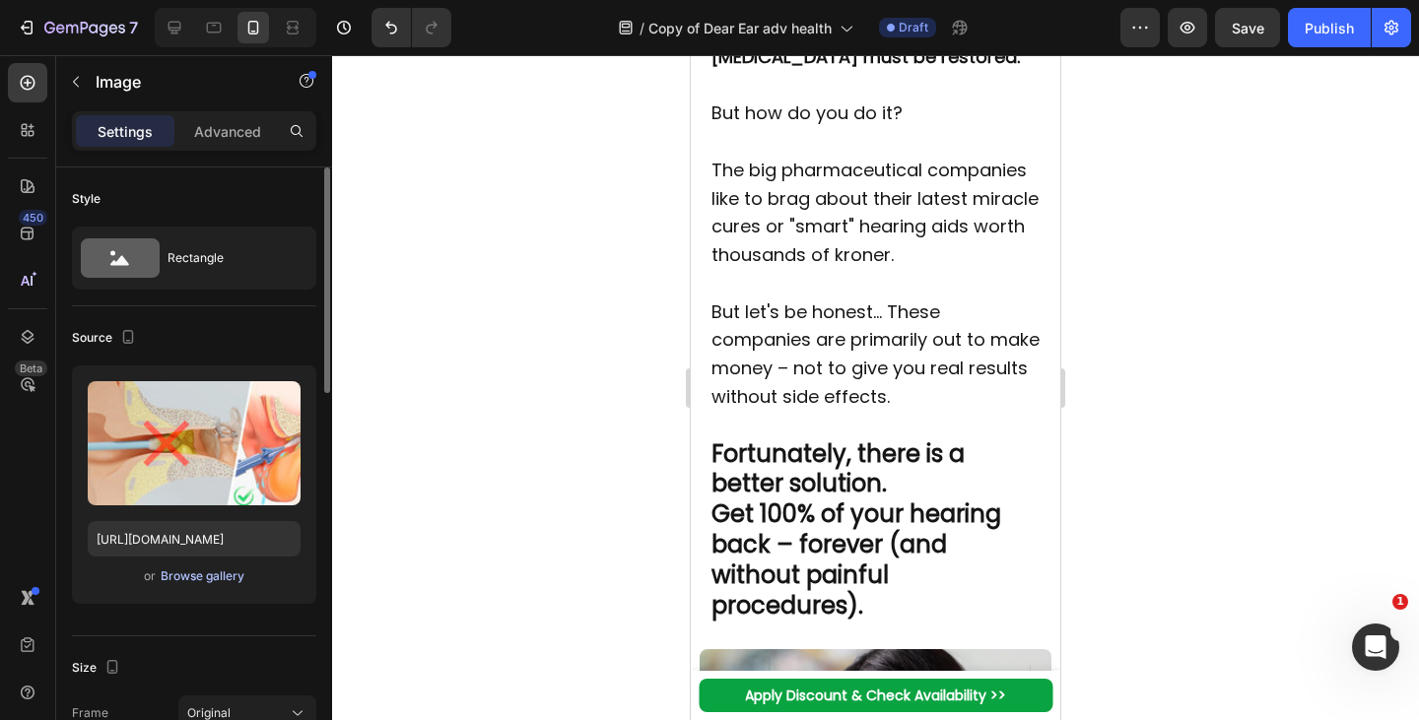
click at [212, 573] on div "Browse gallery" at bounding box center [203, 577] width 84 height 18
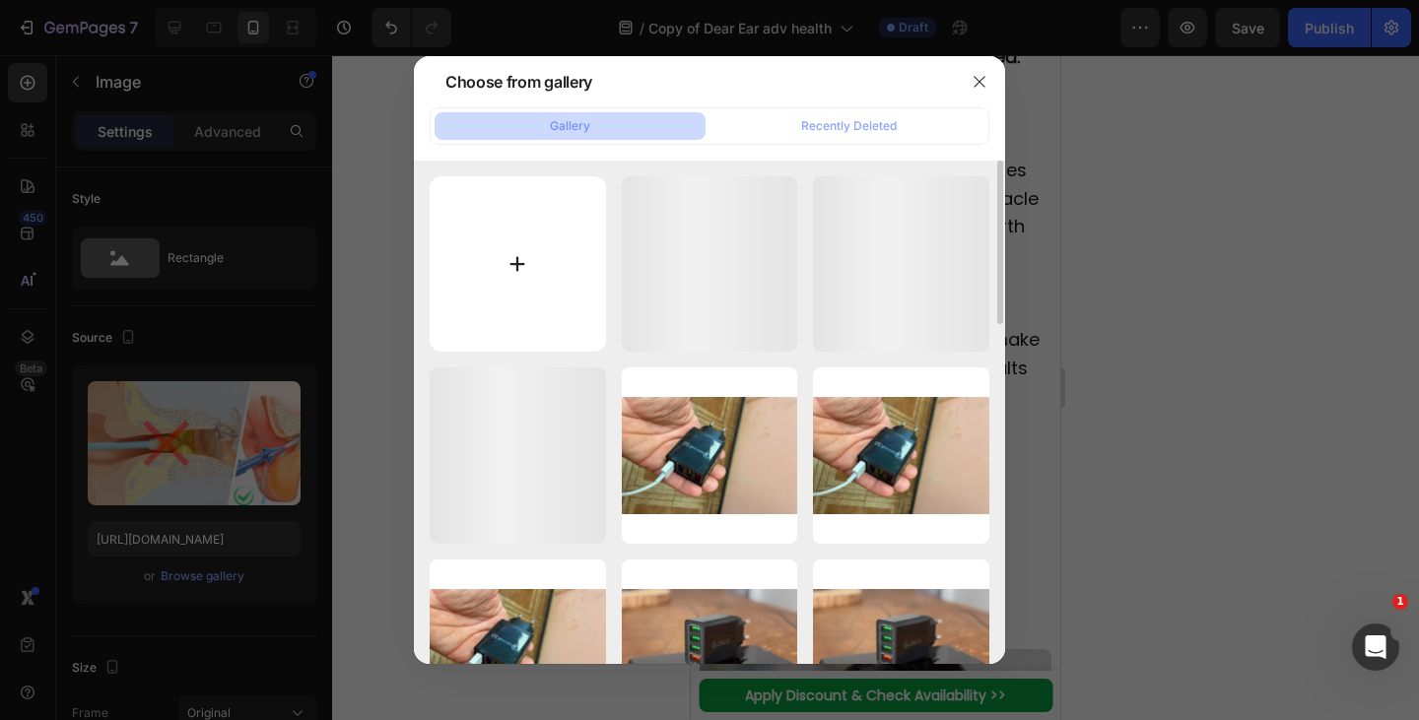
click at [502, 295] on input "file" at bounding box center [518, 264] width 176 height 176
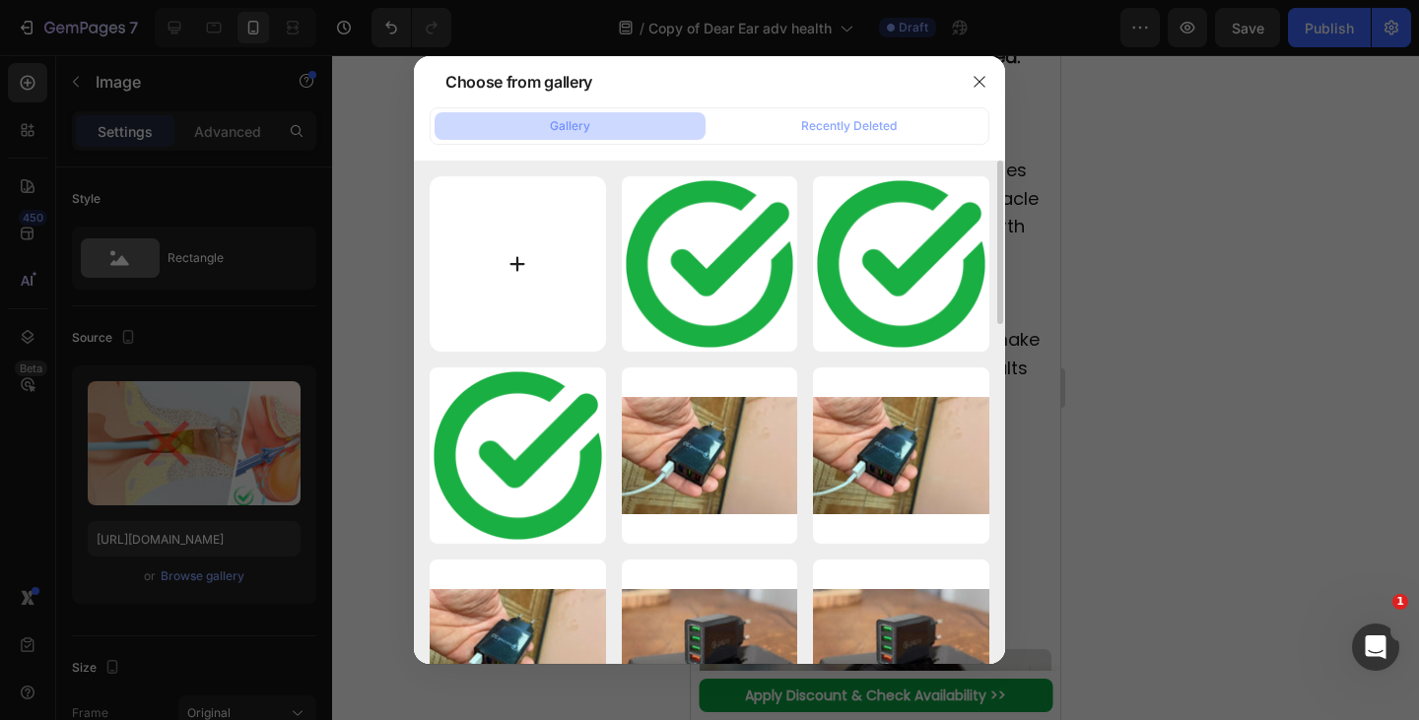
type input "C:\fakepath\1753793734-imgi_8_1721411774-2__2_.webp"
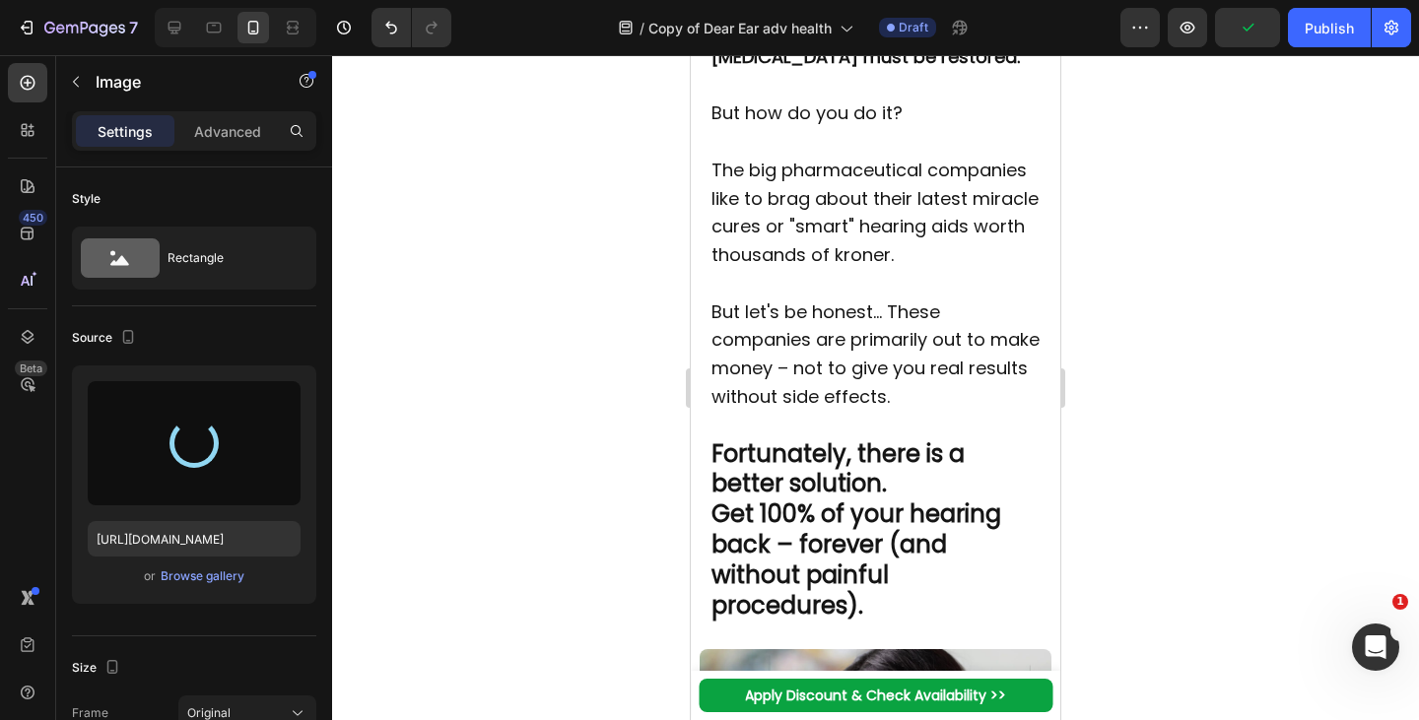
type input "[URL][DOMAIN_NAME]"
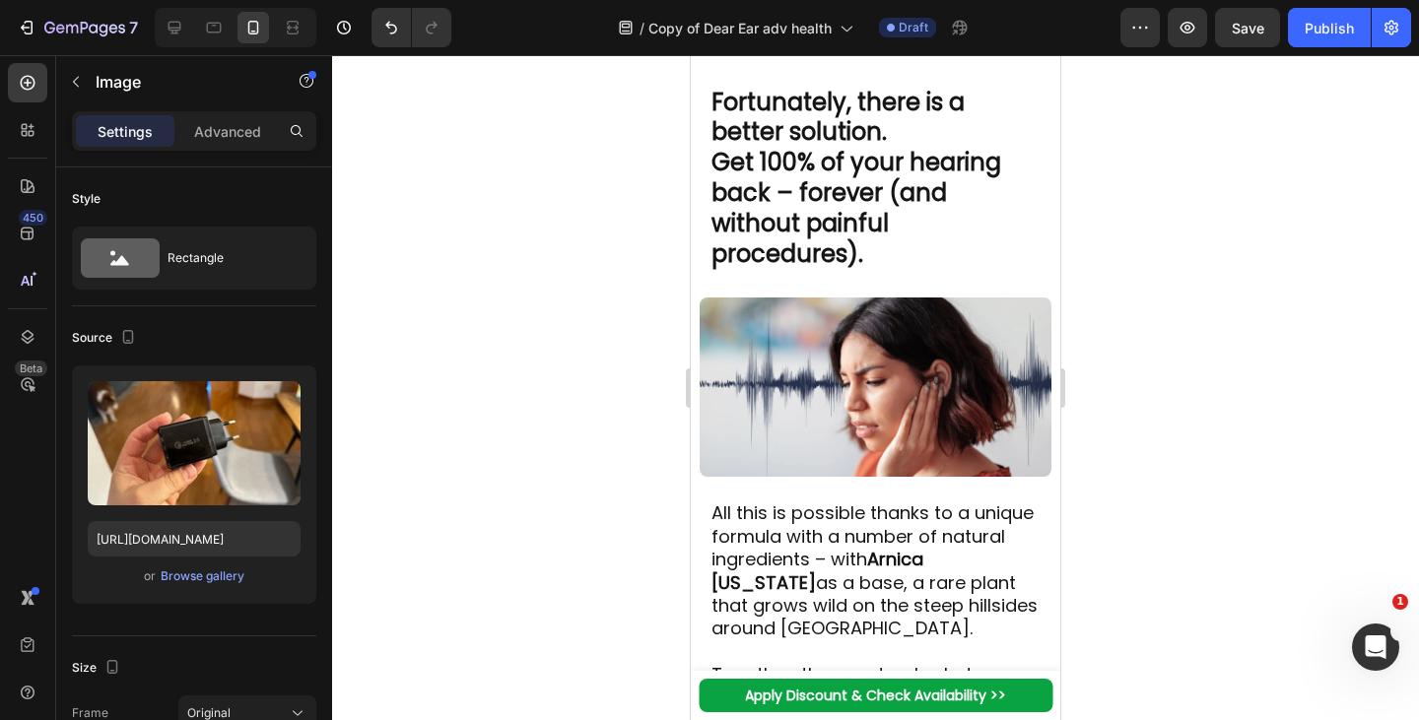
scroll to position [4916, 0]
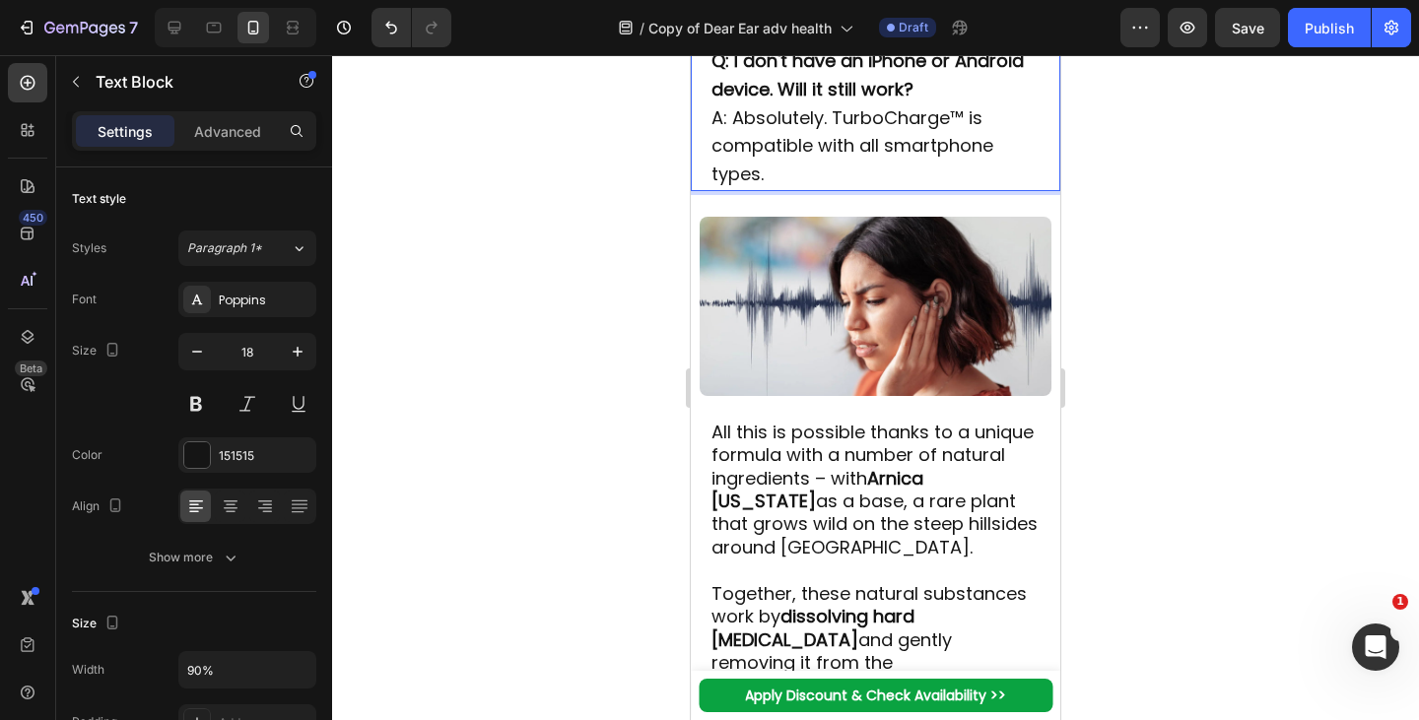
scroll to position [5317, 0]
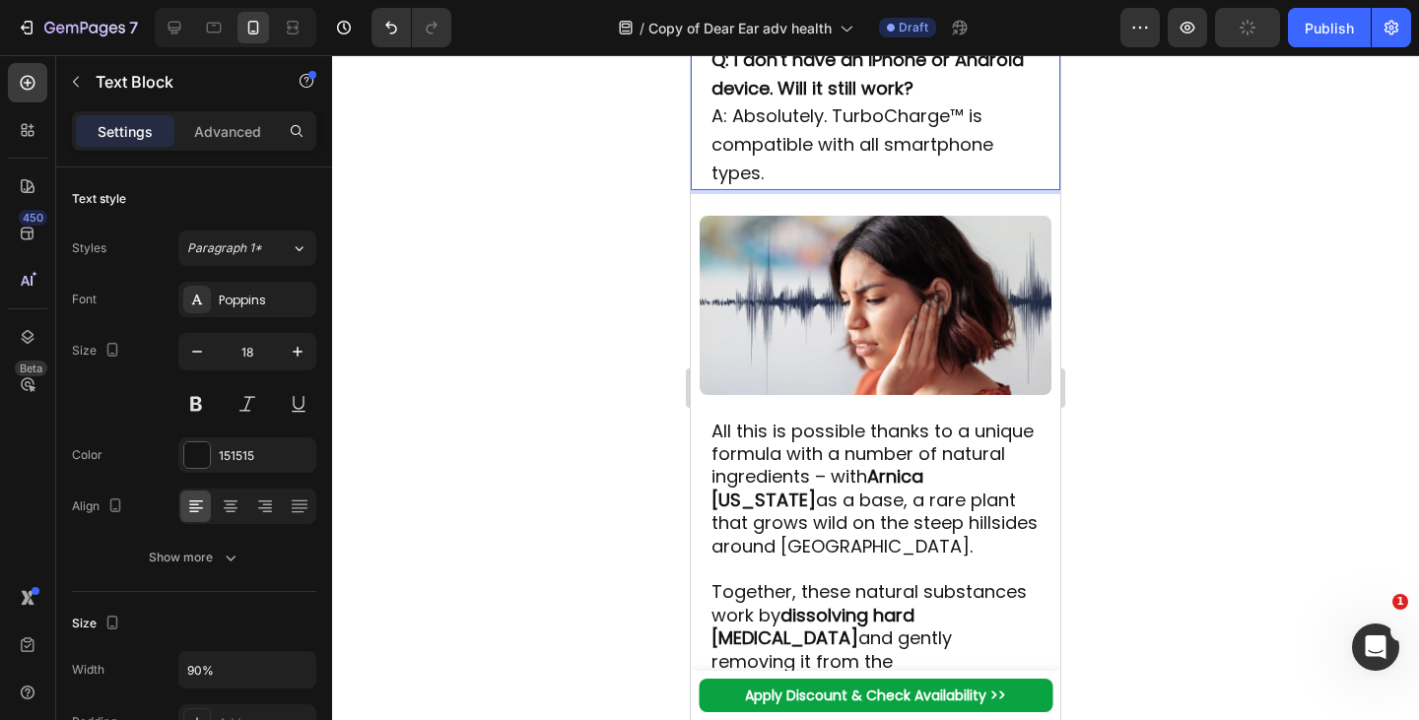
scroll to position [5348, 0]
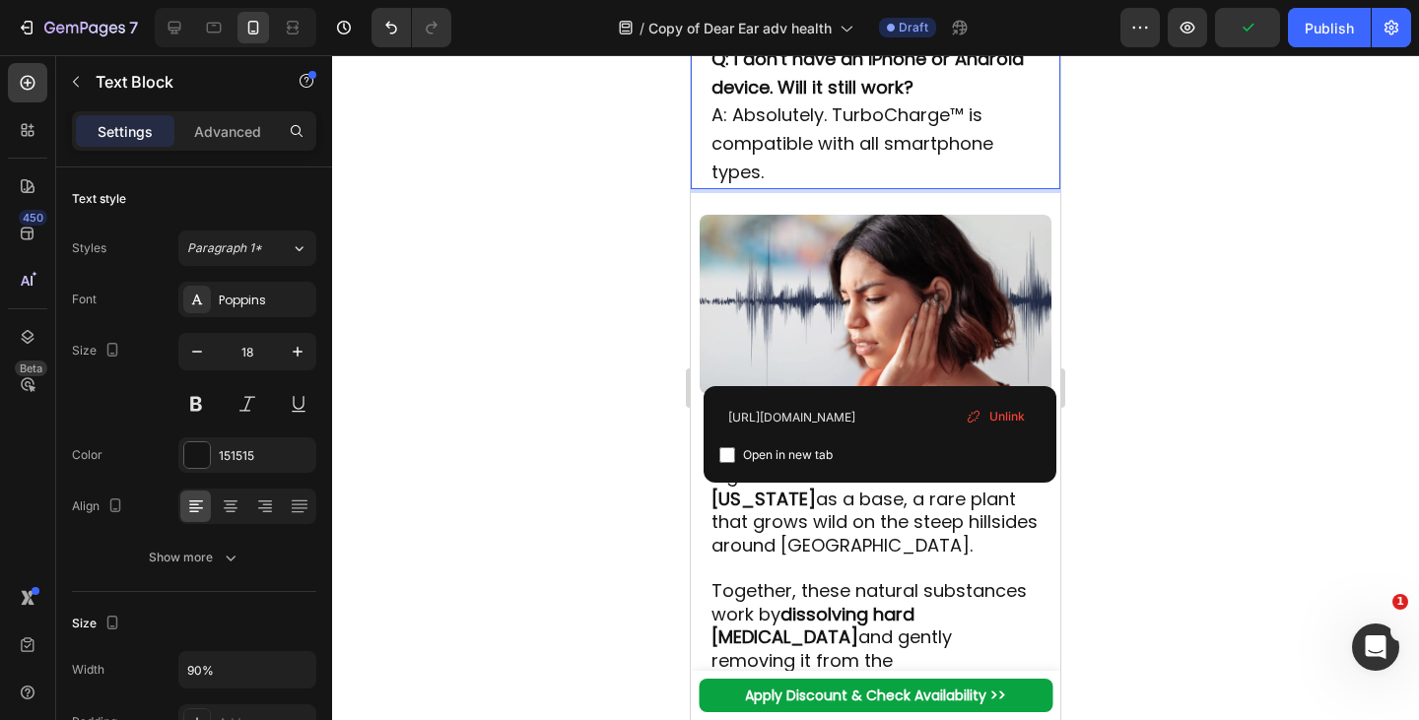
drag, startPoint x: 987, startPoint y: 367, endPoint x: 703, endPoint y: 333, distance: 286.7
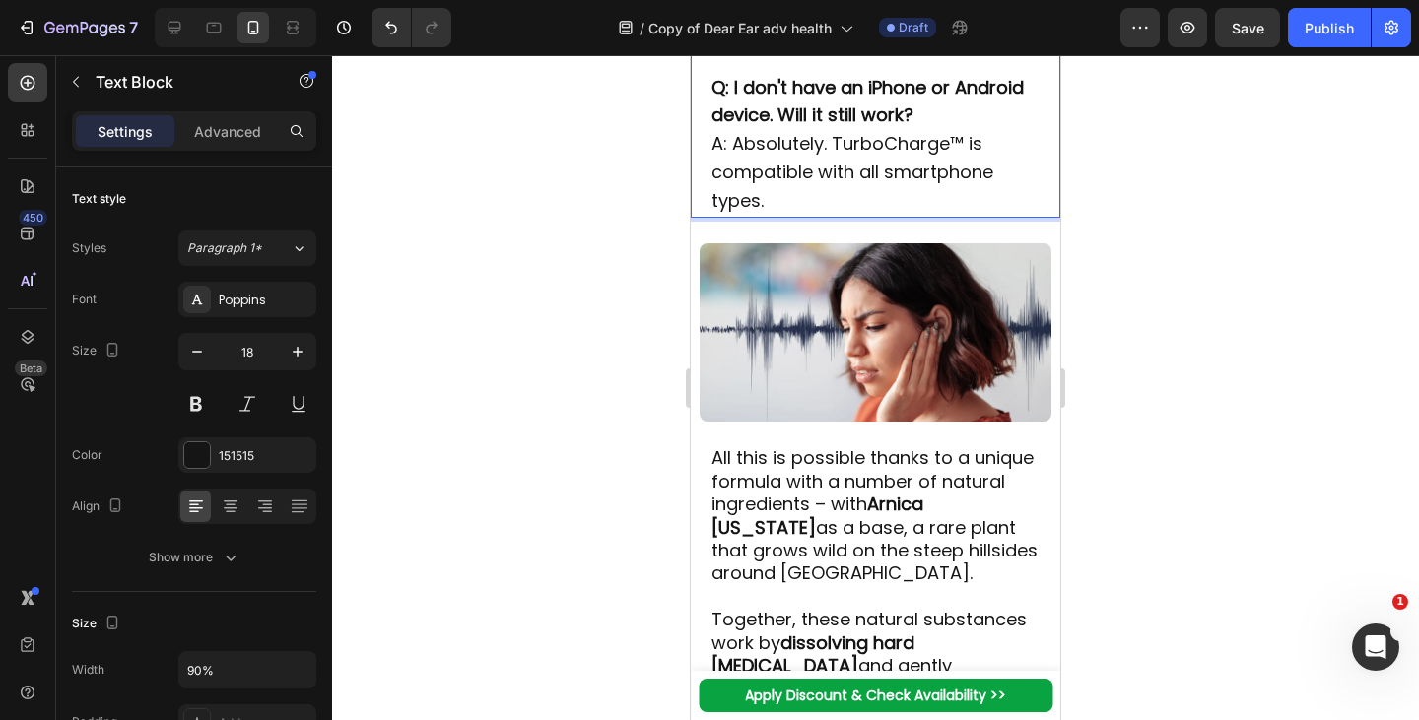
drag, startPoint x: 763, startPoint y: 375, endPoint x: 713, endPoint y: 368, distance: 49.9
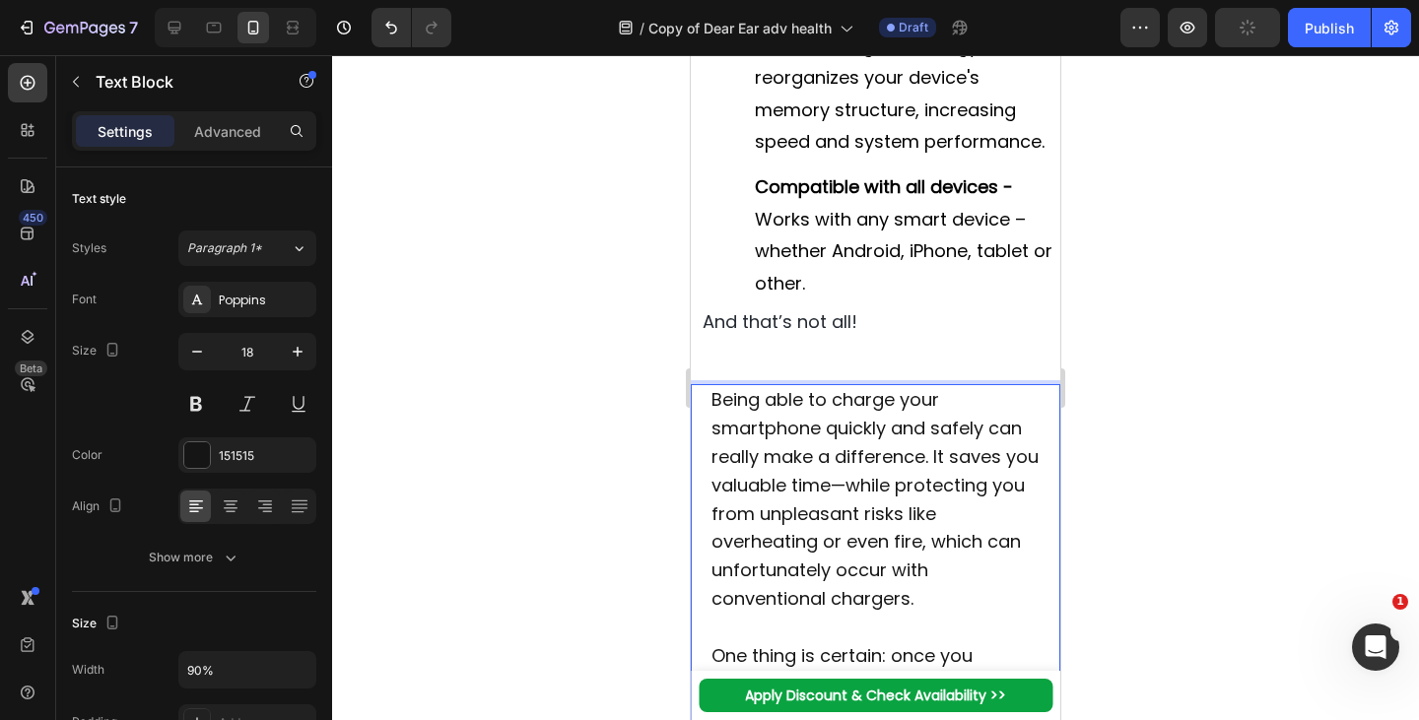
scroll to position [3373, 0]
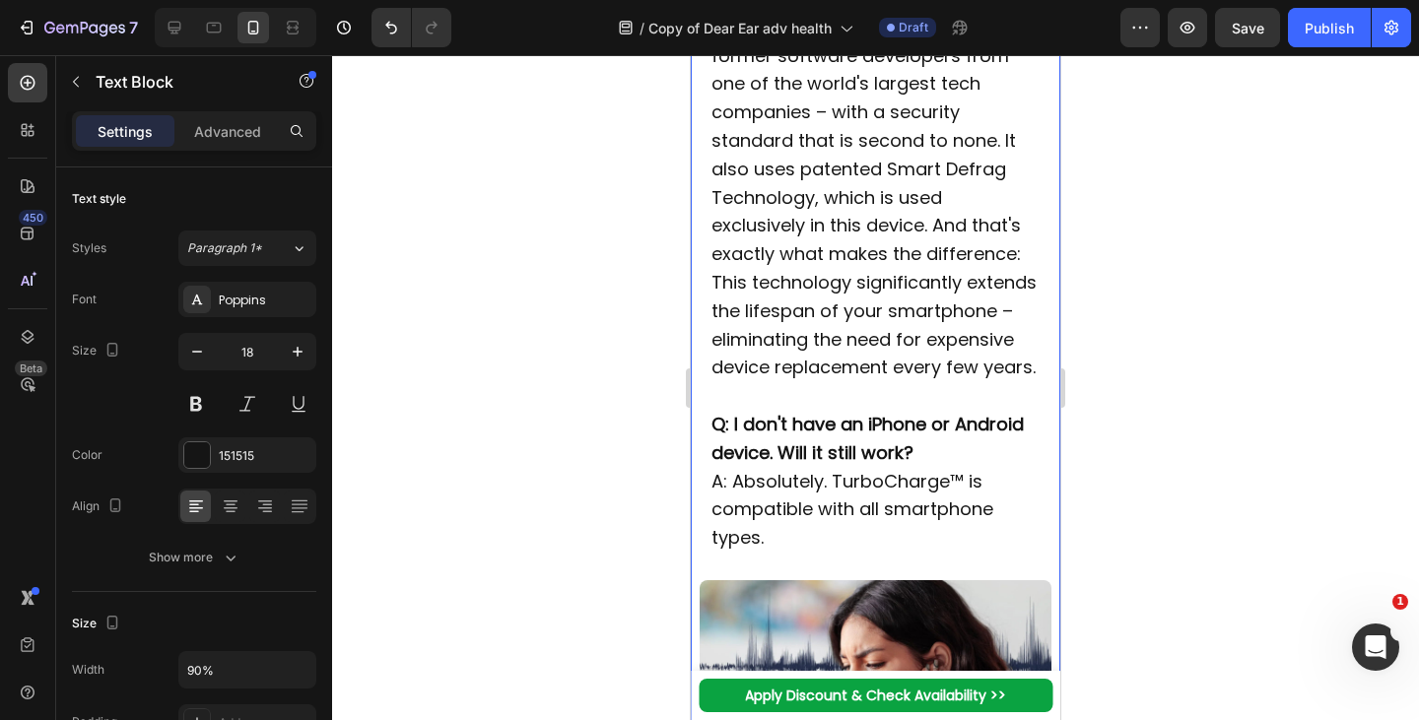
scroll to position [5277, 0]
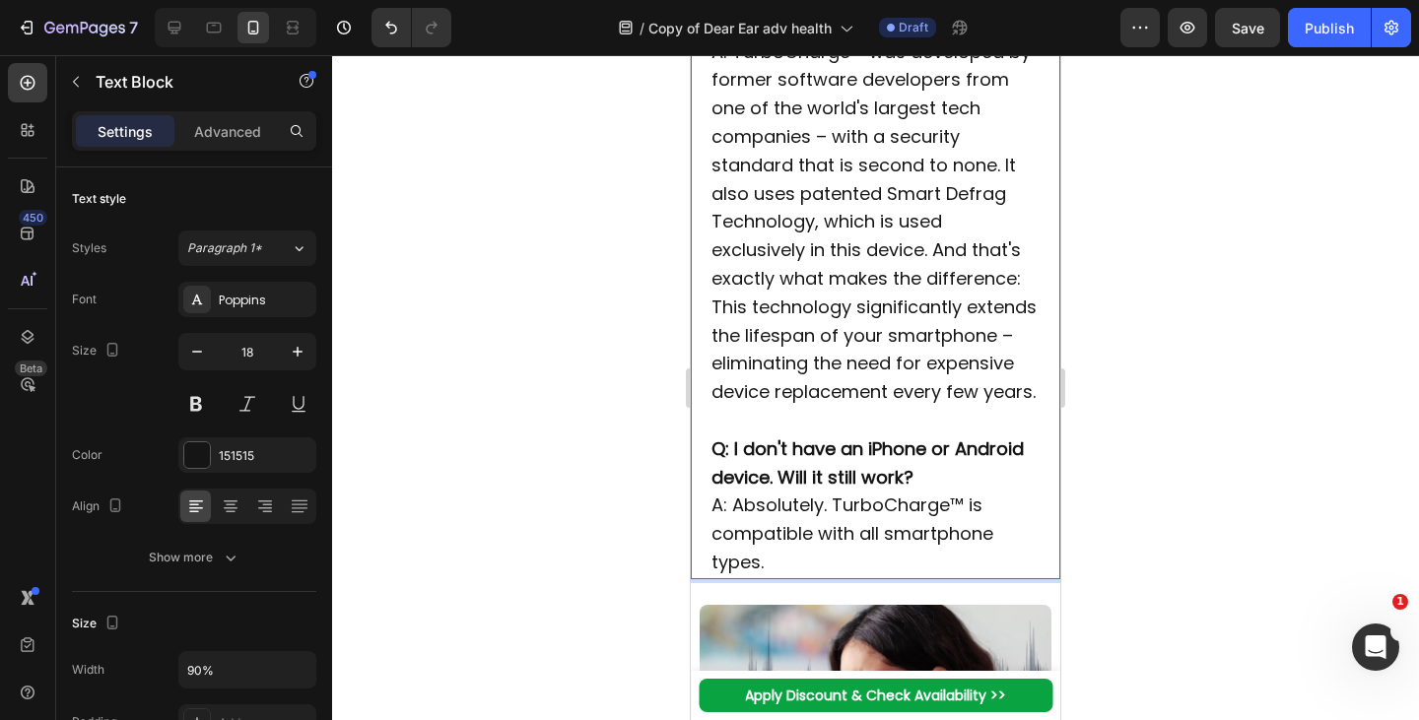
drag, startPoint x: 730, startPoint y: 470, endPoint x: 710, endPoint y: 458, distance: 23.0
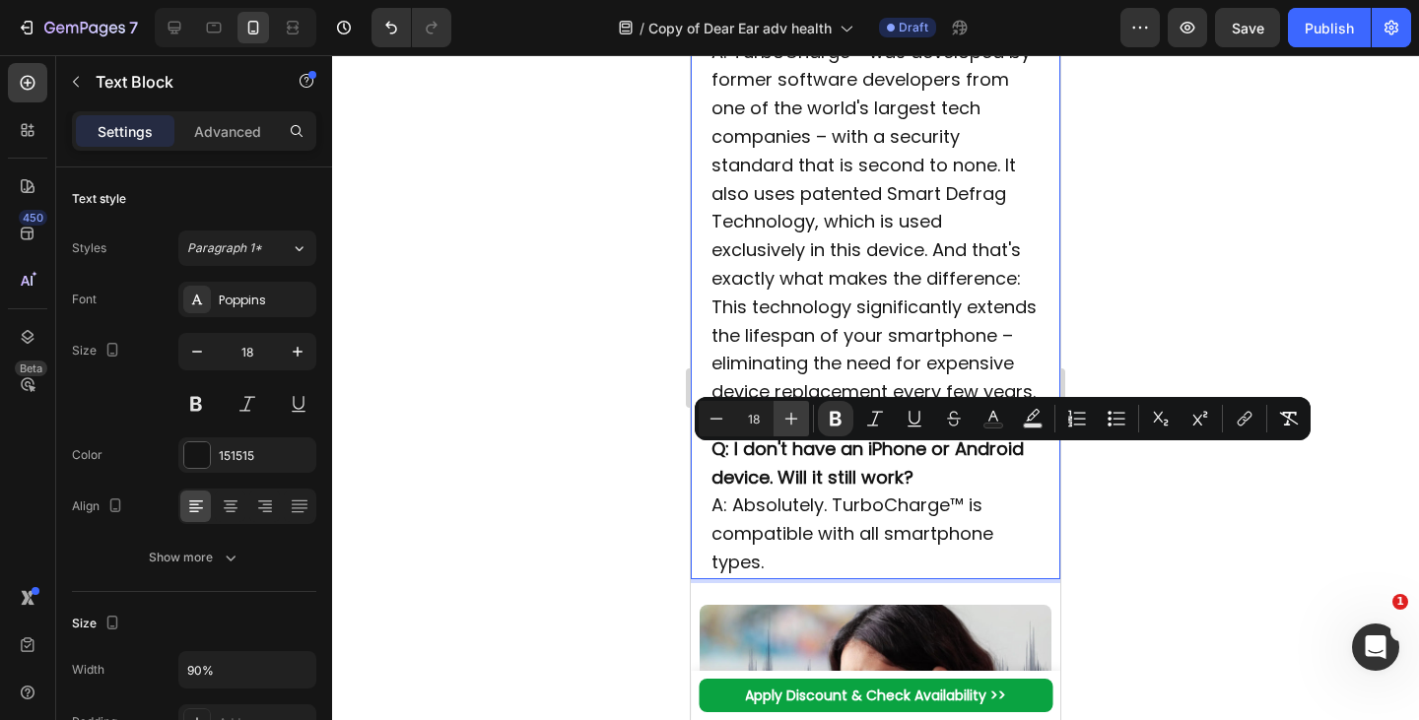
click at [790, 418] on icon "Editor contextual toolbar" at bounding box center [791, 419] width 13 height 13
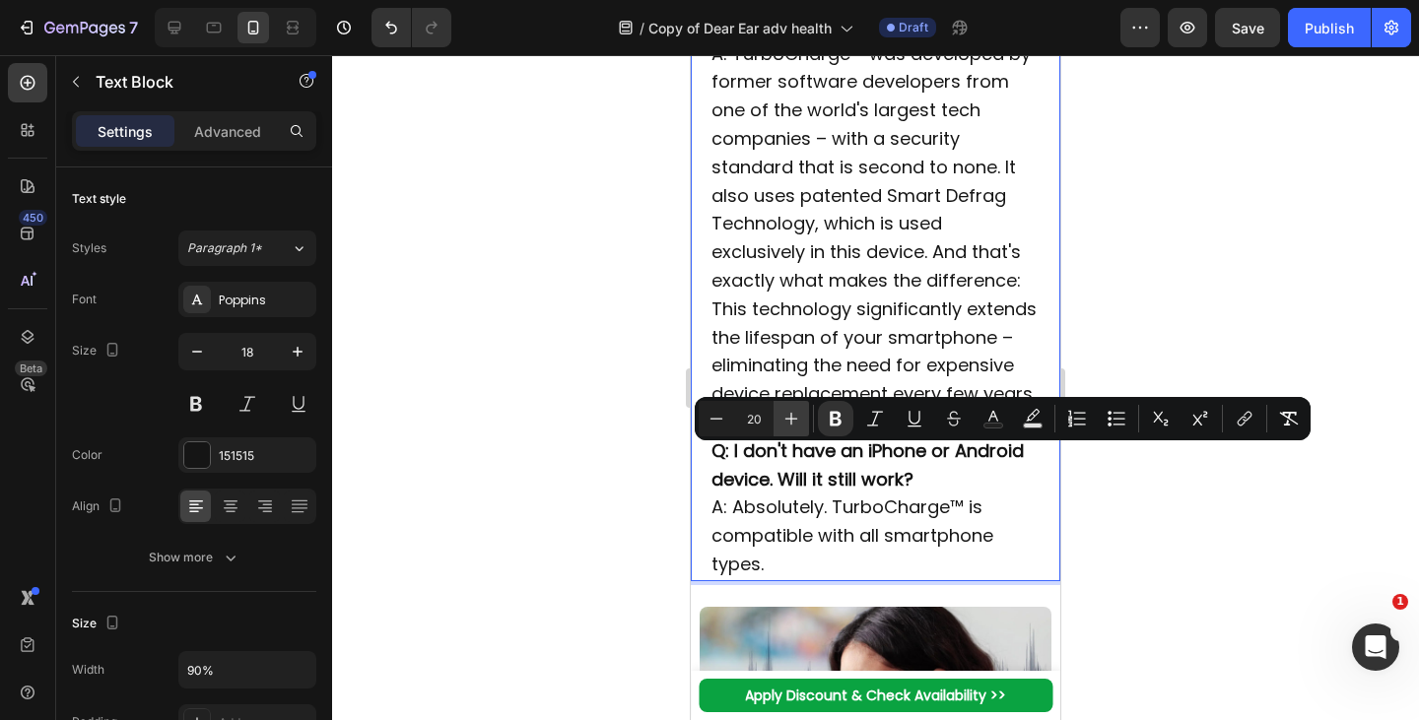
click at [790, 418] on icon "Editor contextual toolbar" at bounding box center [791, 419] width 13 height 13
type input "24"
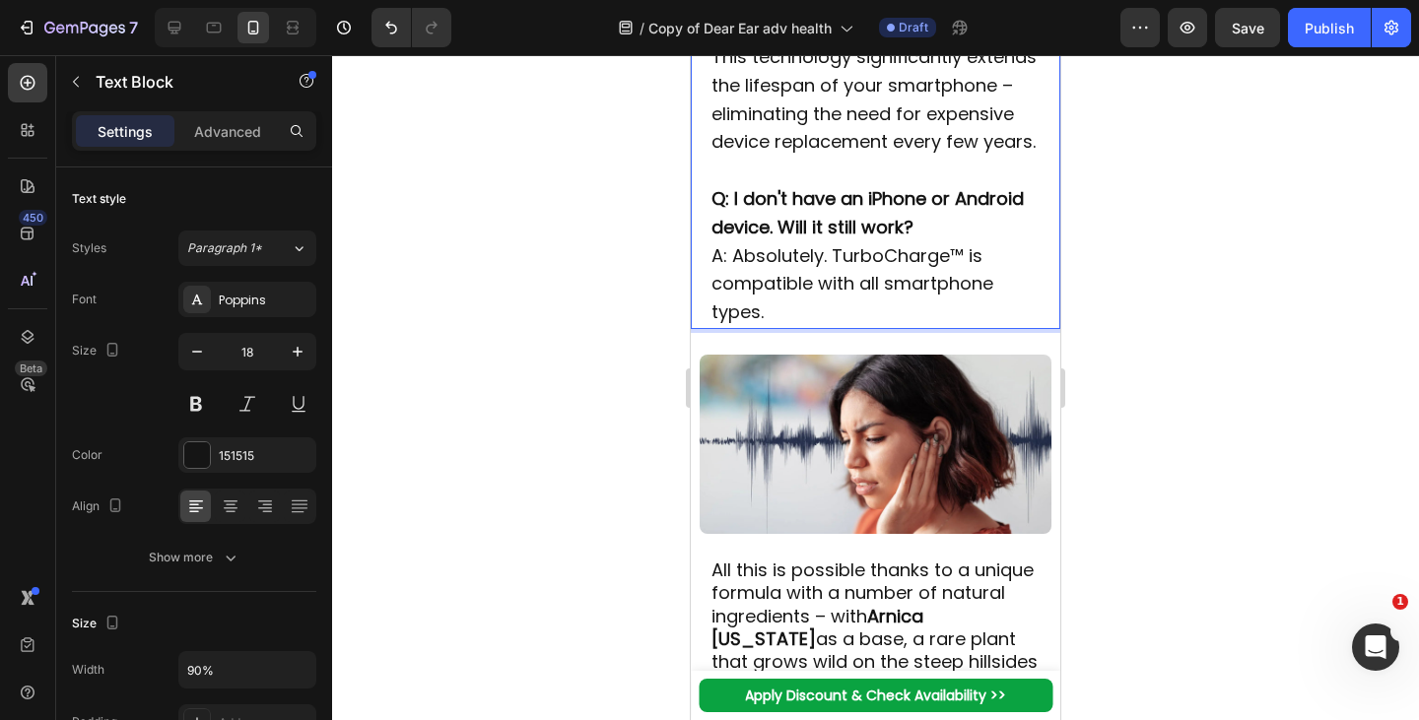
scroll to position [5510, 0]
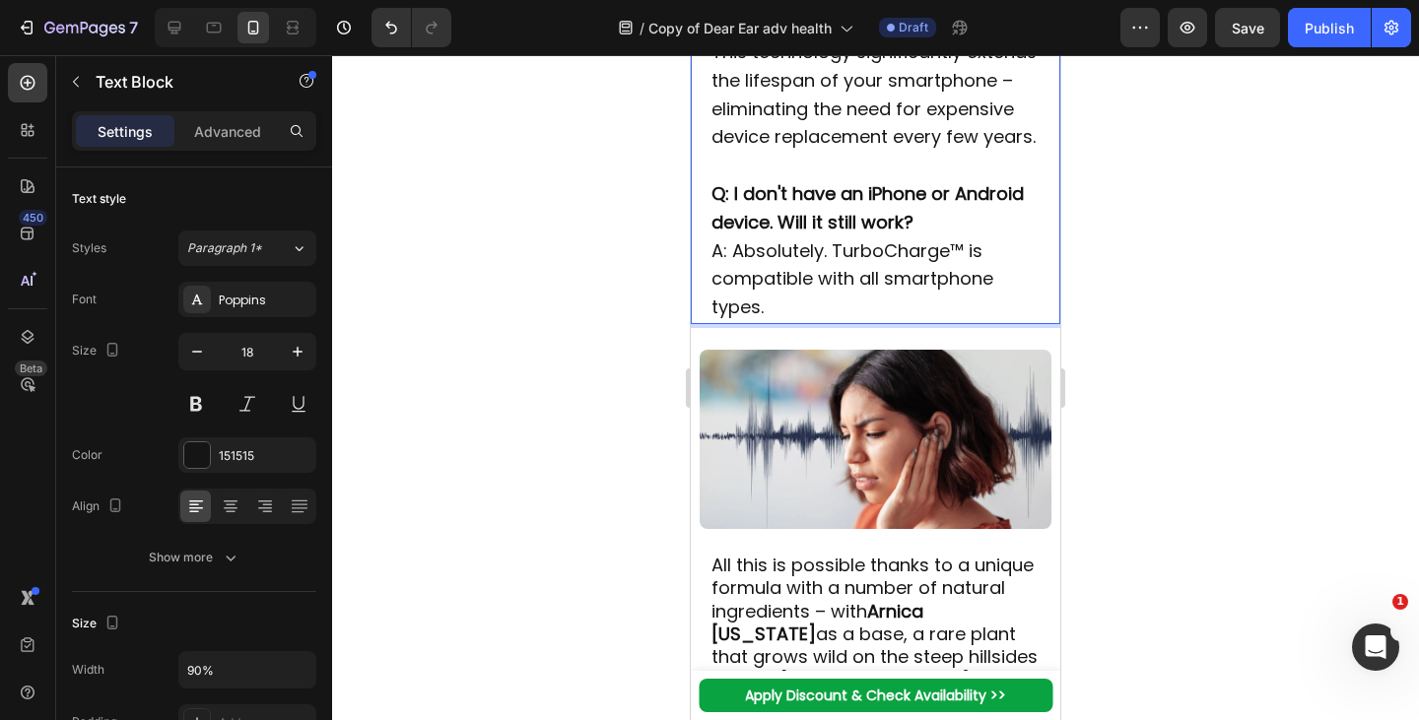
drag, startPoint x: 758, startPoint y: 221, endPoint x: 725, endPoint y: 206, distance: 35.7
copy strong "ome frequently asked questions we have received:"
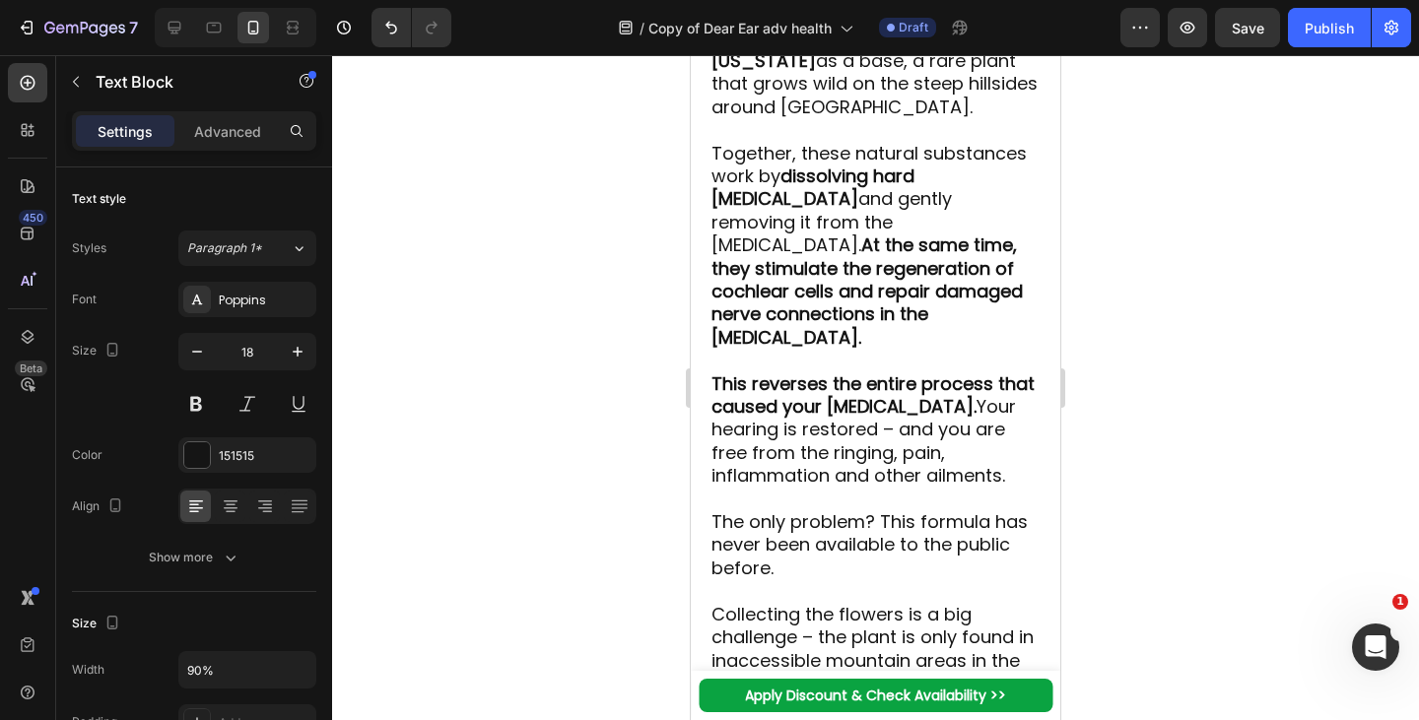
scroll to position [6084, 0]
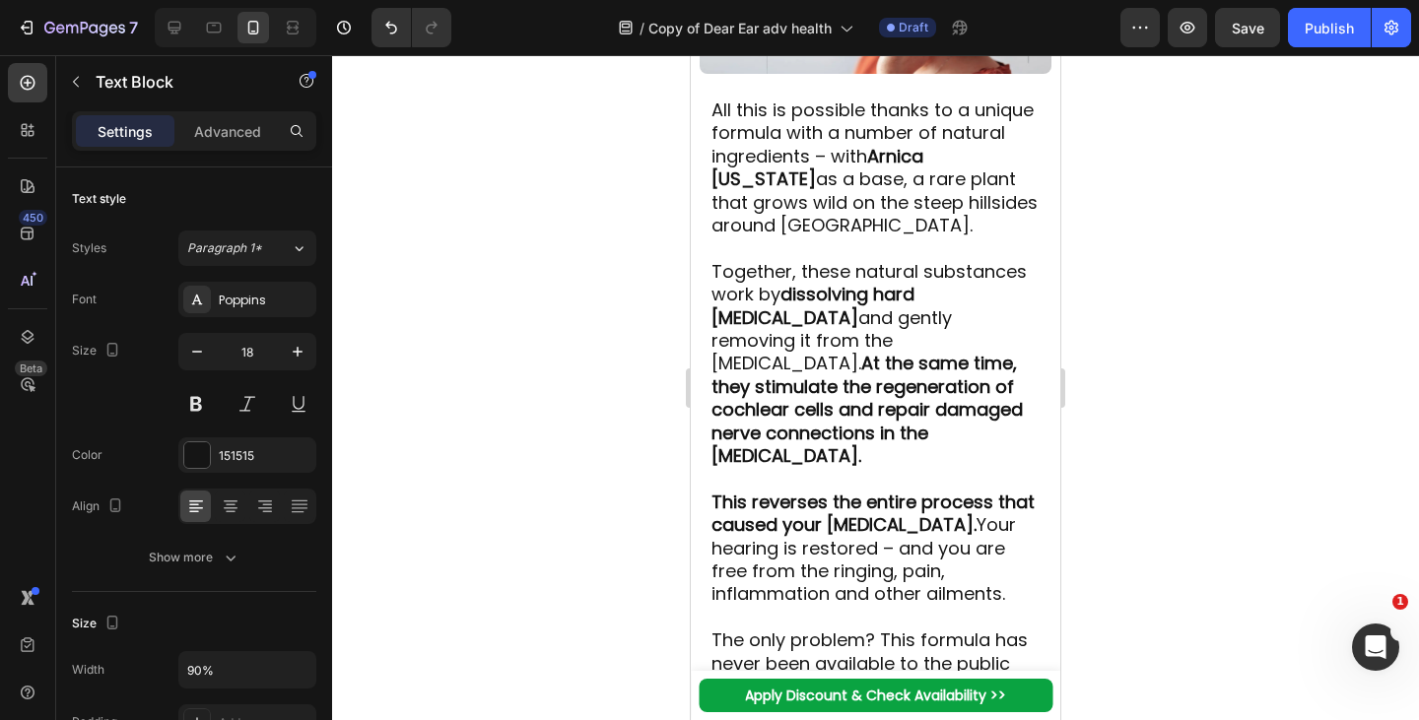
drag, startPoint x: 740, startPoint y: 590, endPoint x: 712, endPoint y: 572, distance: 32.8
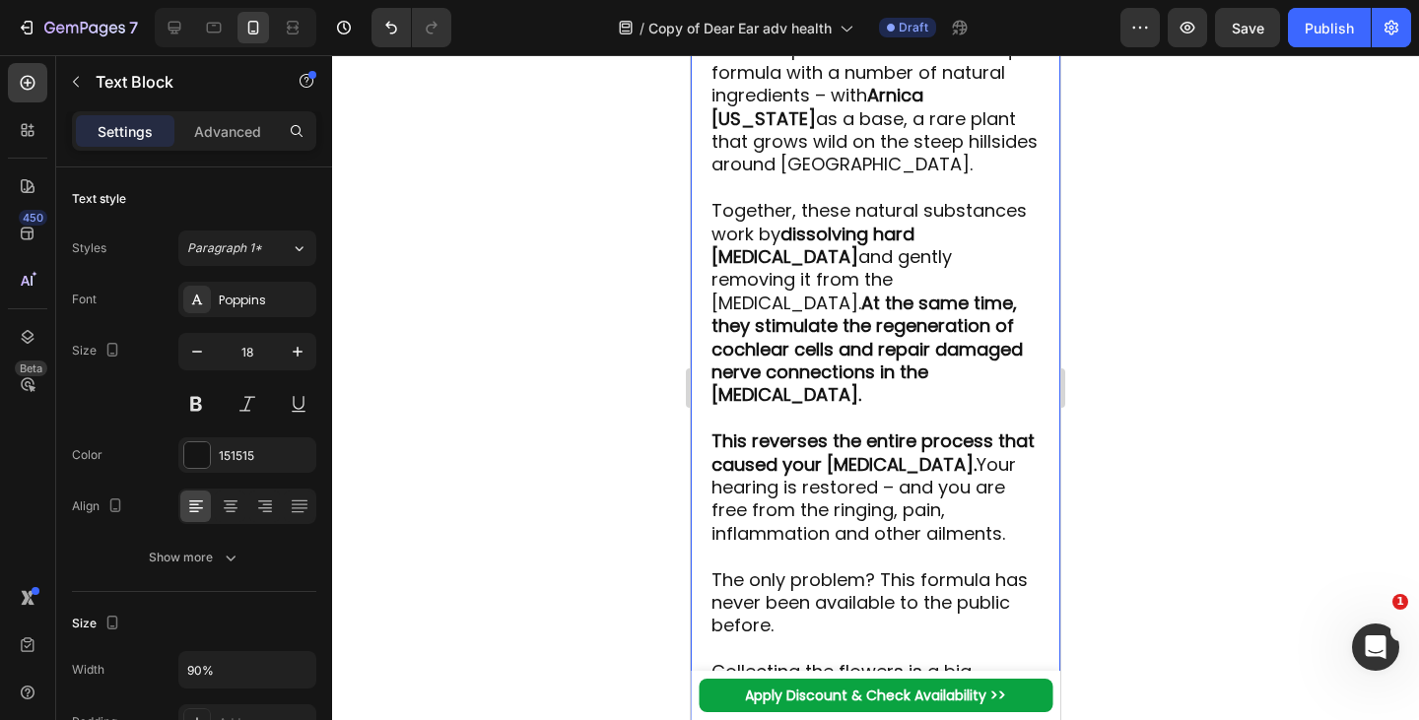
scroll to position [6453, 0]
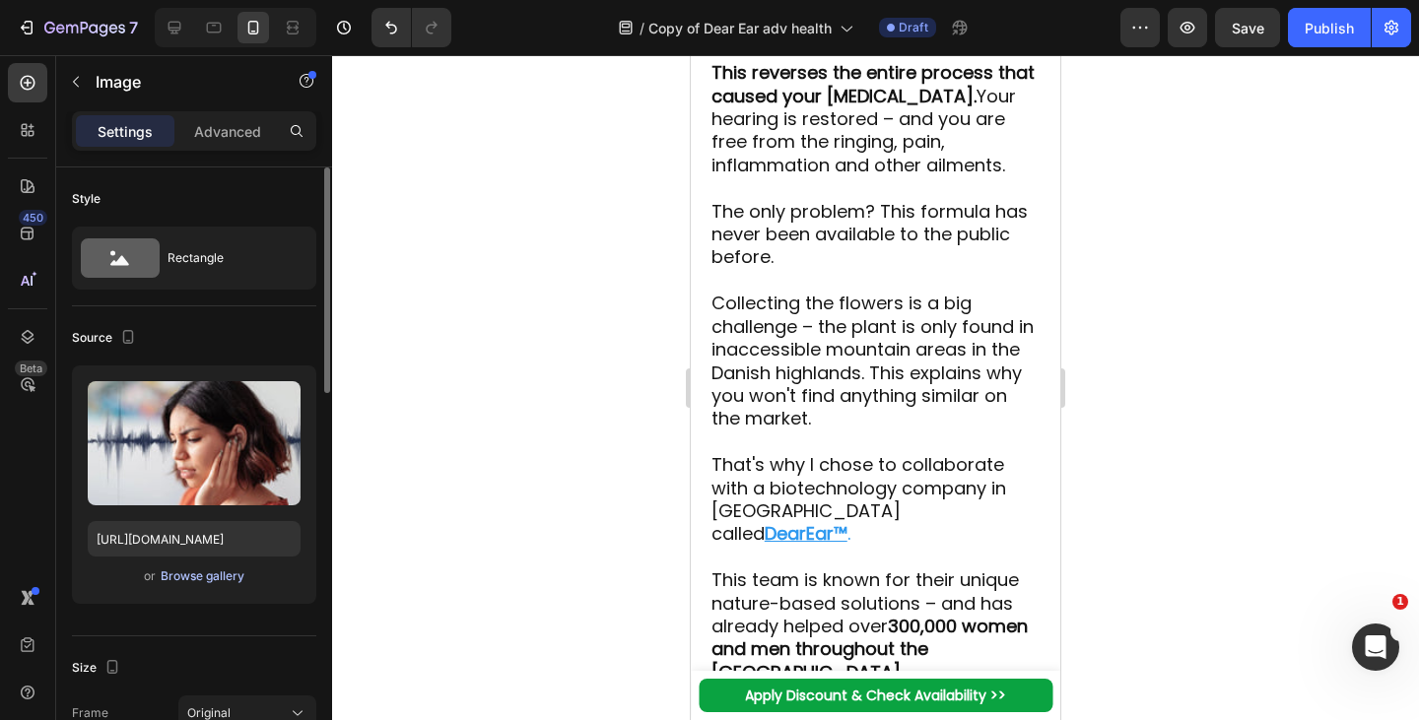
click at [192, 580] on div "Browse gallery" at bounding box center [203, 577] width 84 height 18
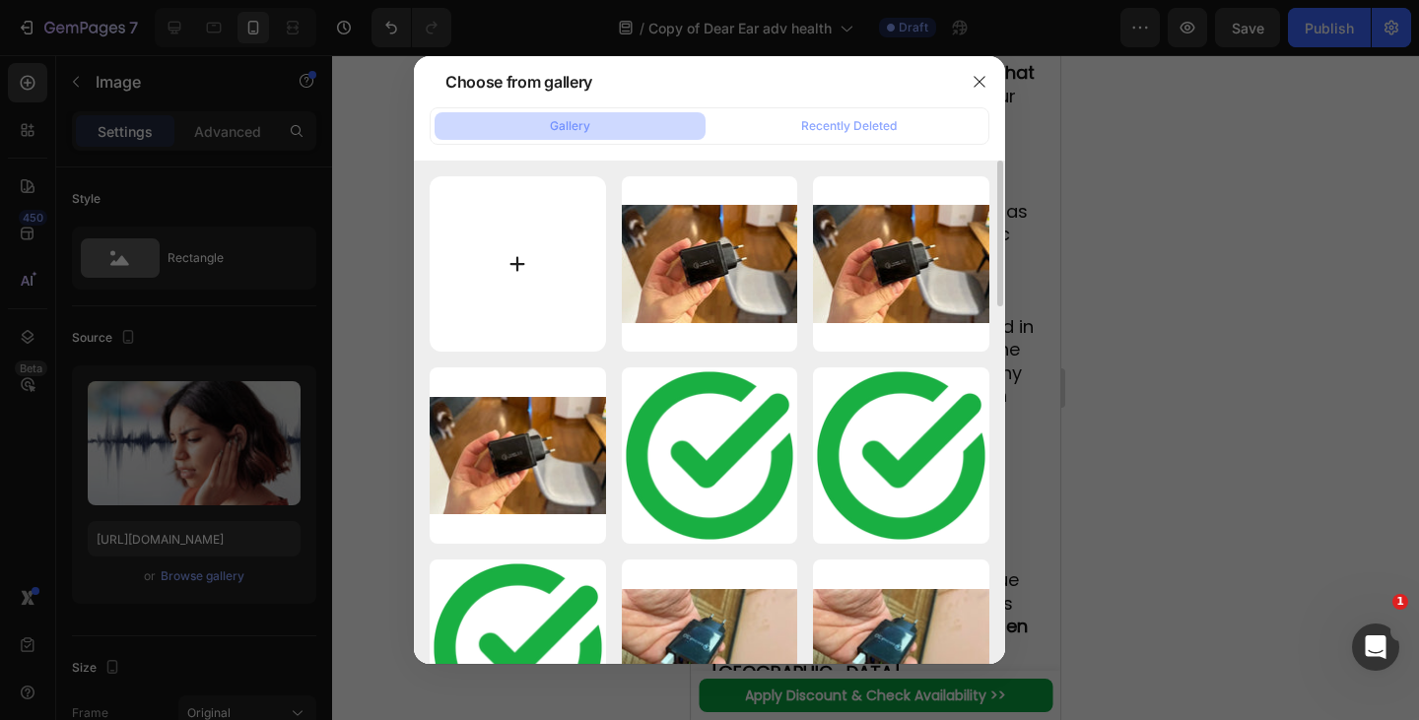
click at [528, 283] on input "file" at bounding box center [518, 264] width 176 height 176
type input "C:\fakepath\1753793731-imgi_9_1721411806-gemini1.webp"
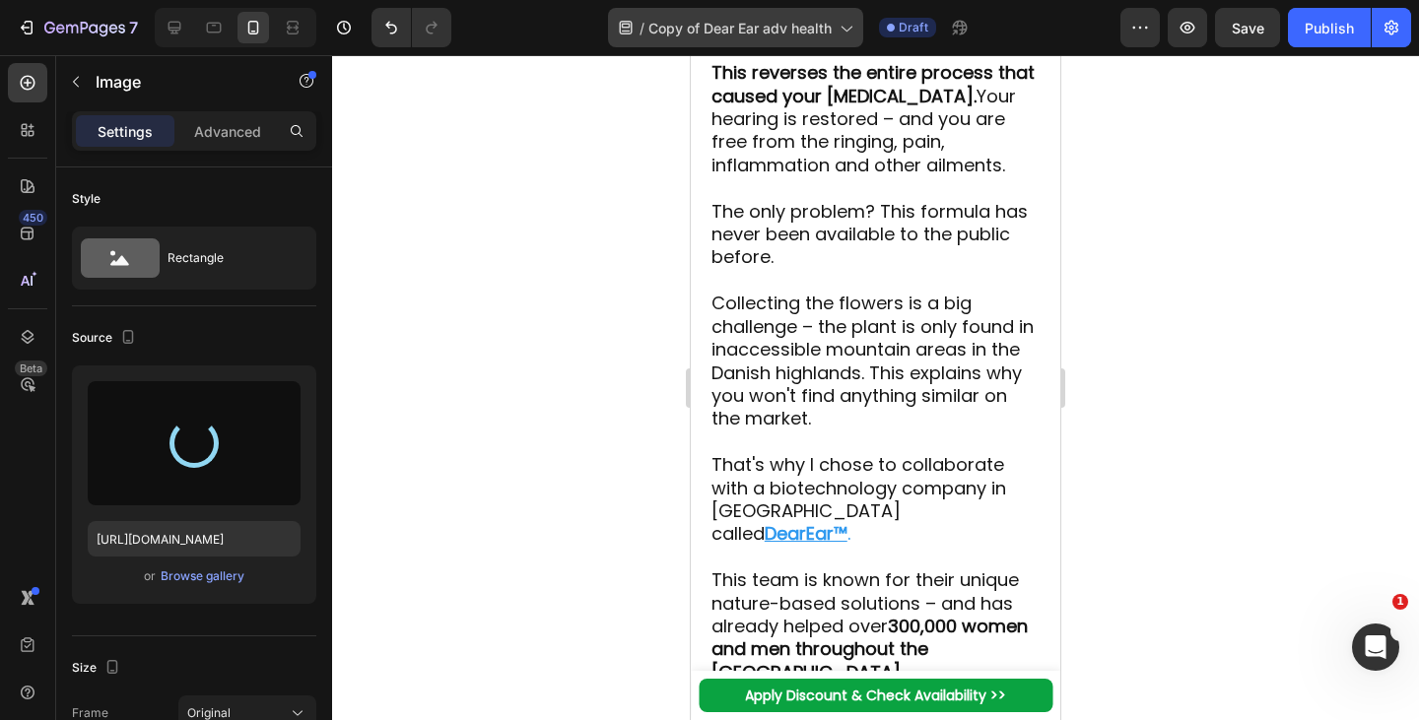
type input "[URL][DOMAIN_NAME]"
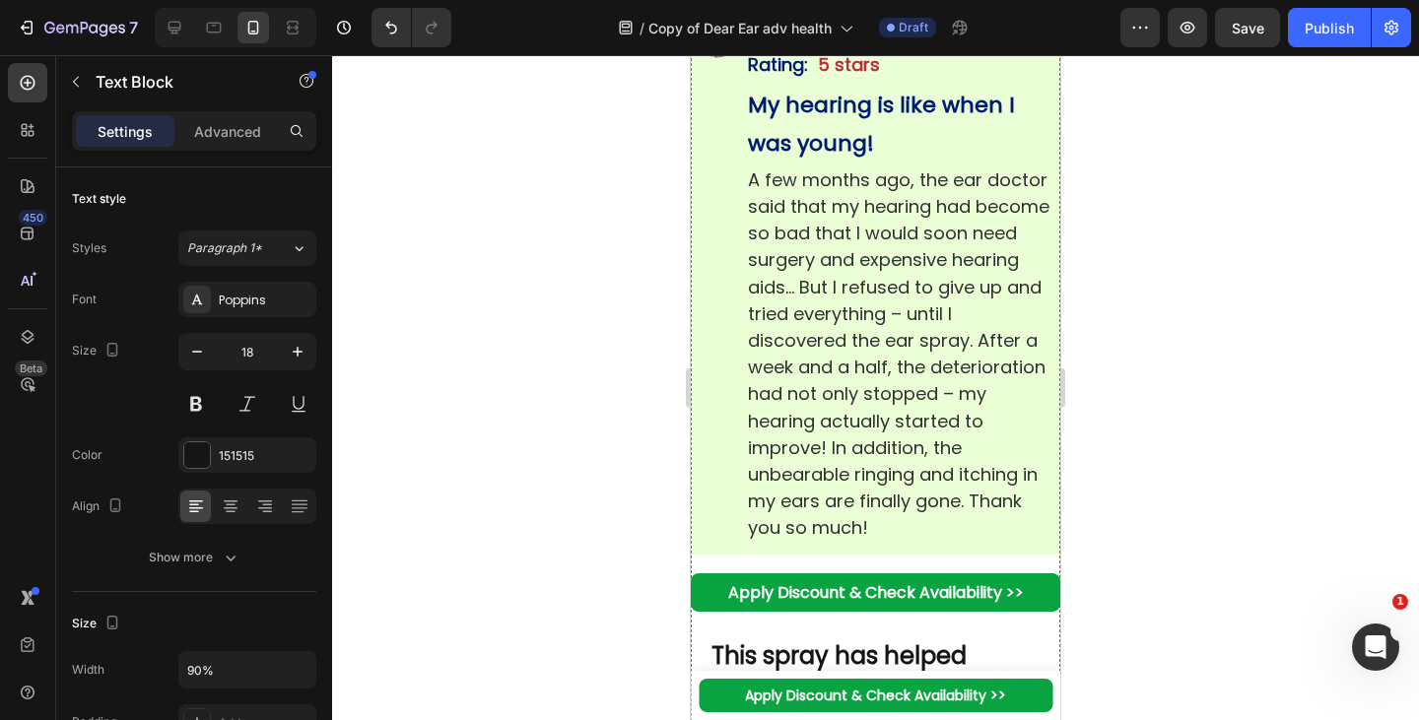
scroll to position [8652, 0]
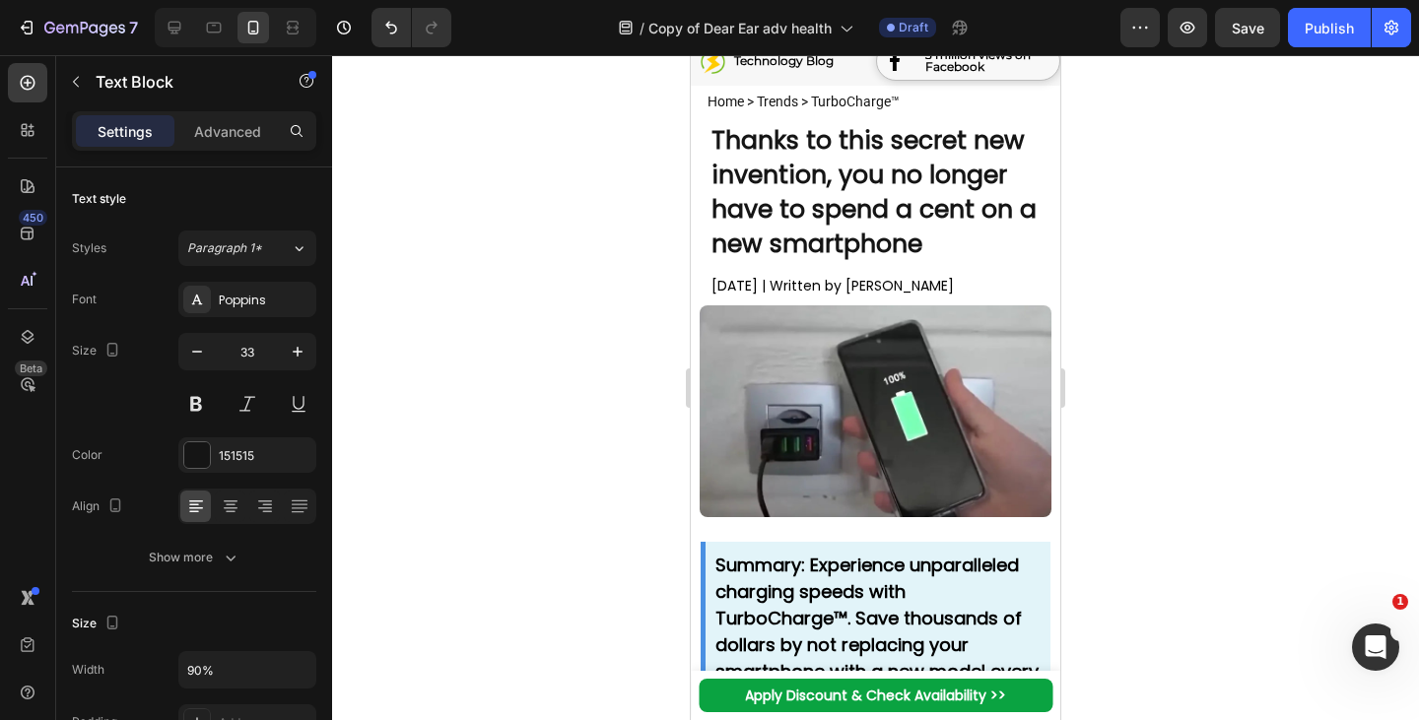
scroll to position [153, 0]
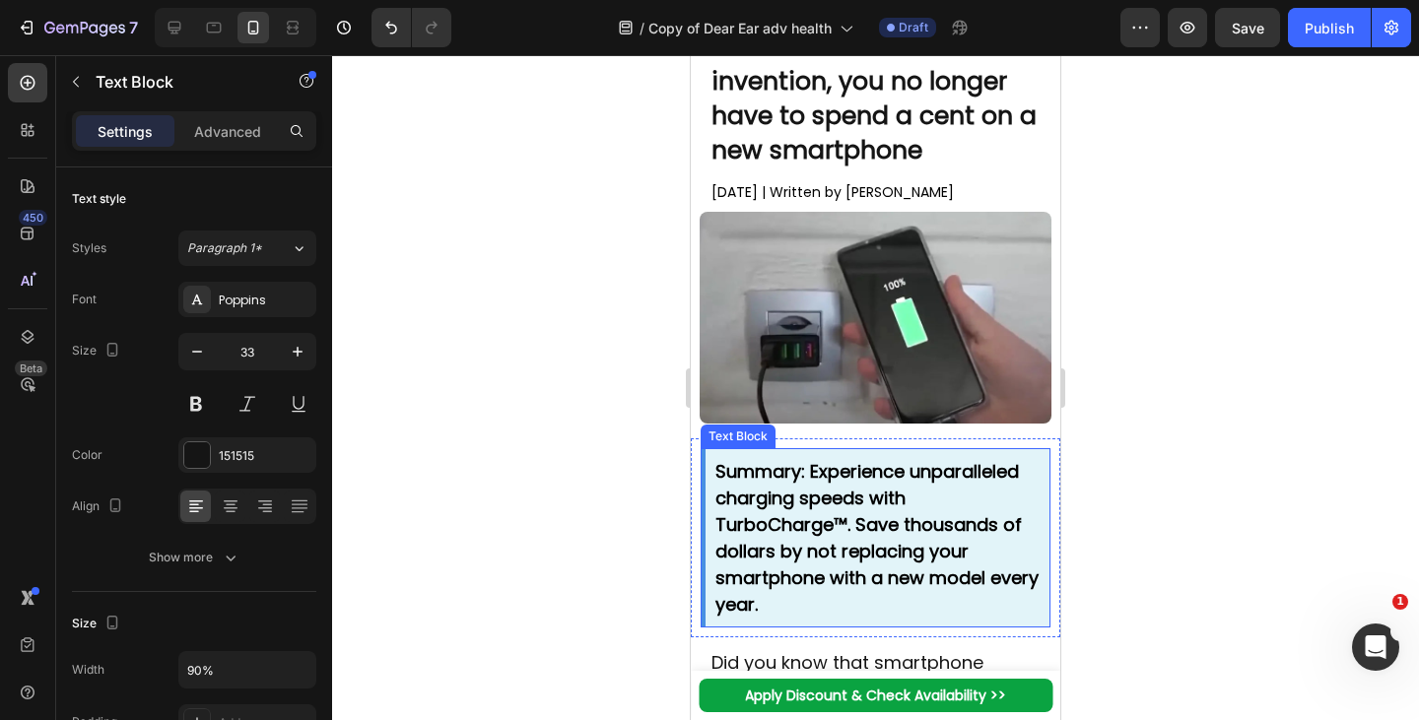
drag, startPoint x: 844, startPoint y: 486, endPoint x: 789, endPoint y: 457, distance: 62.1
click at [844, 486] on strong "Summary: Experience unparalleled charging speeds with TurboCharge™. Save thousa…" at bounding box center [876, 538] width 323 height 158
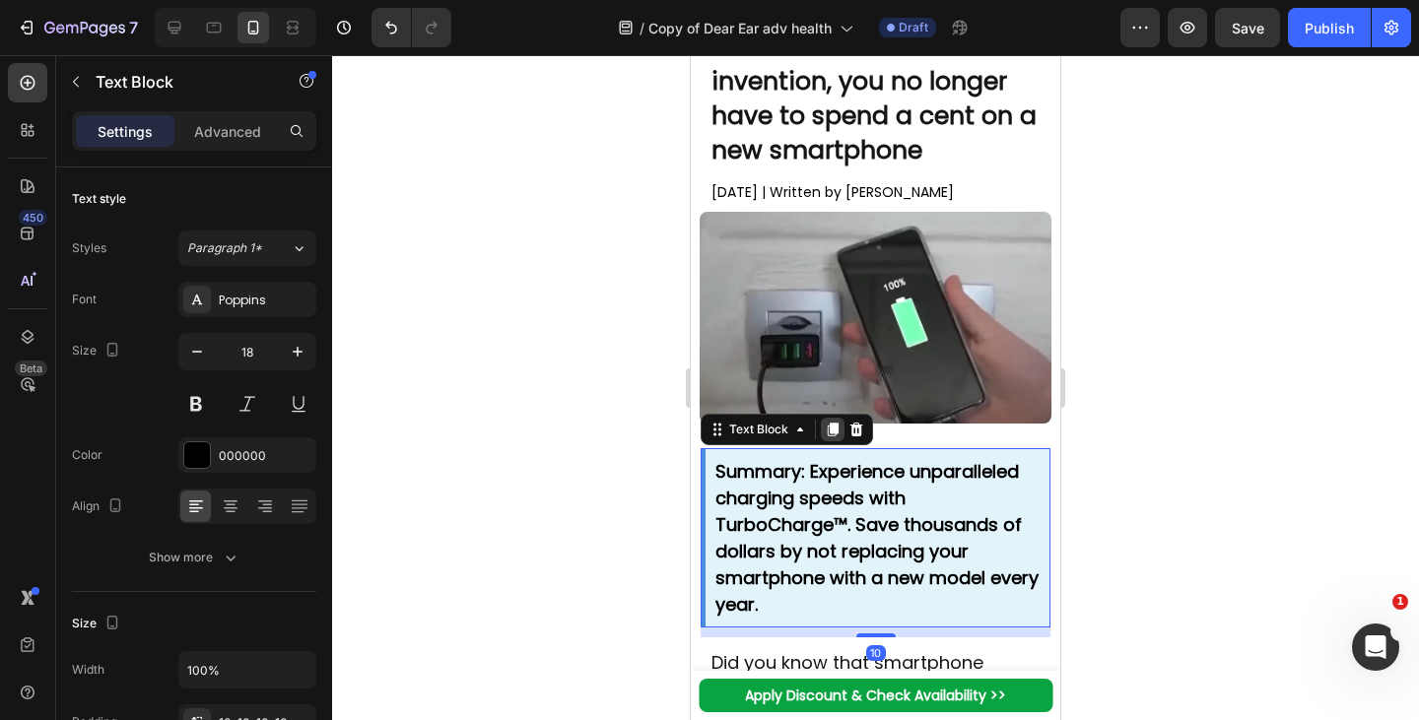
click at [837, 428] on icon at bounding box center [833, 430] width 16 height 16
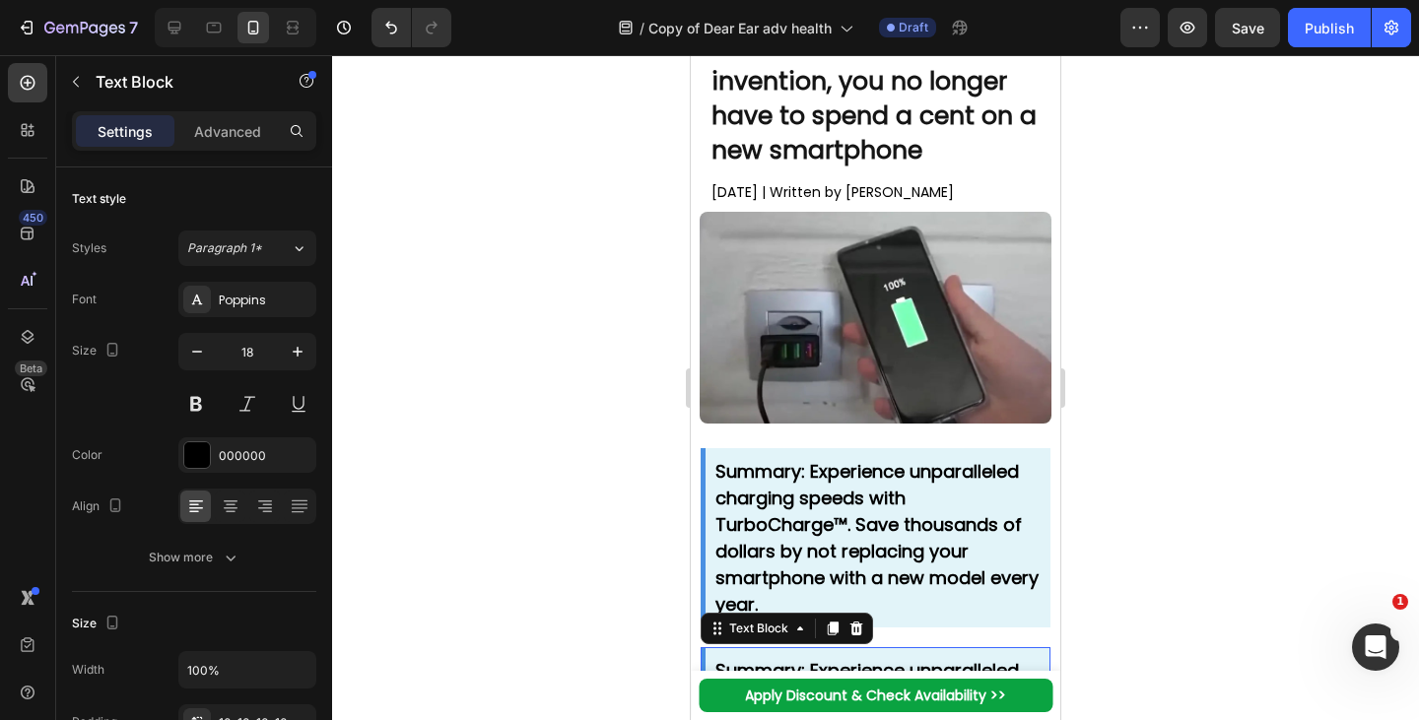
scroll to position [668, 0]
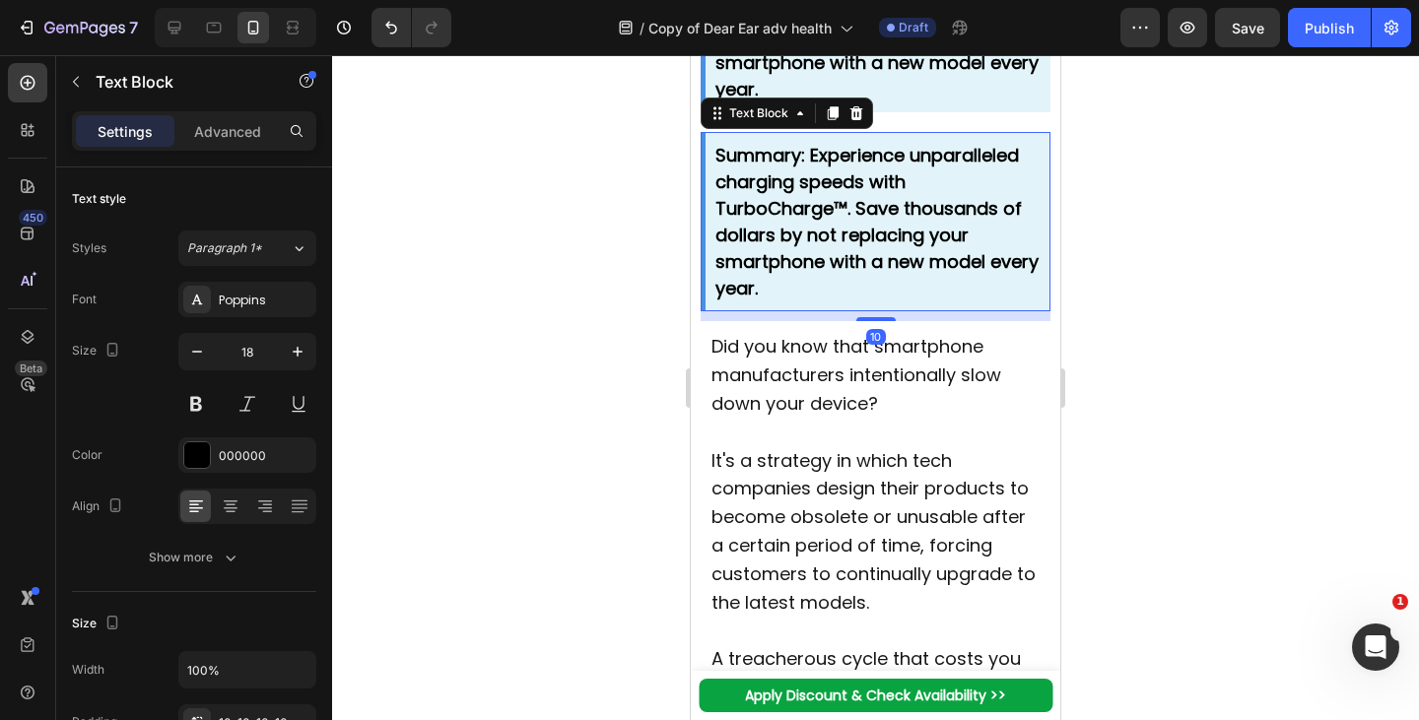
click at [822, 175] on strong "Summary: Experience unparalleled charging speeds with TurboCharge™. Save thousa…" at bounding box center [876, 222] width 323 height 158
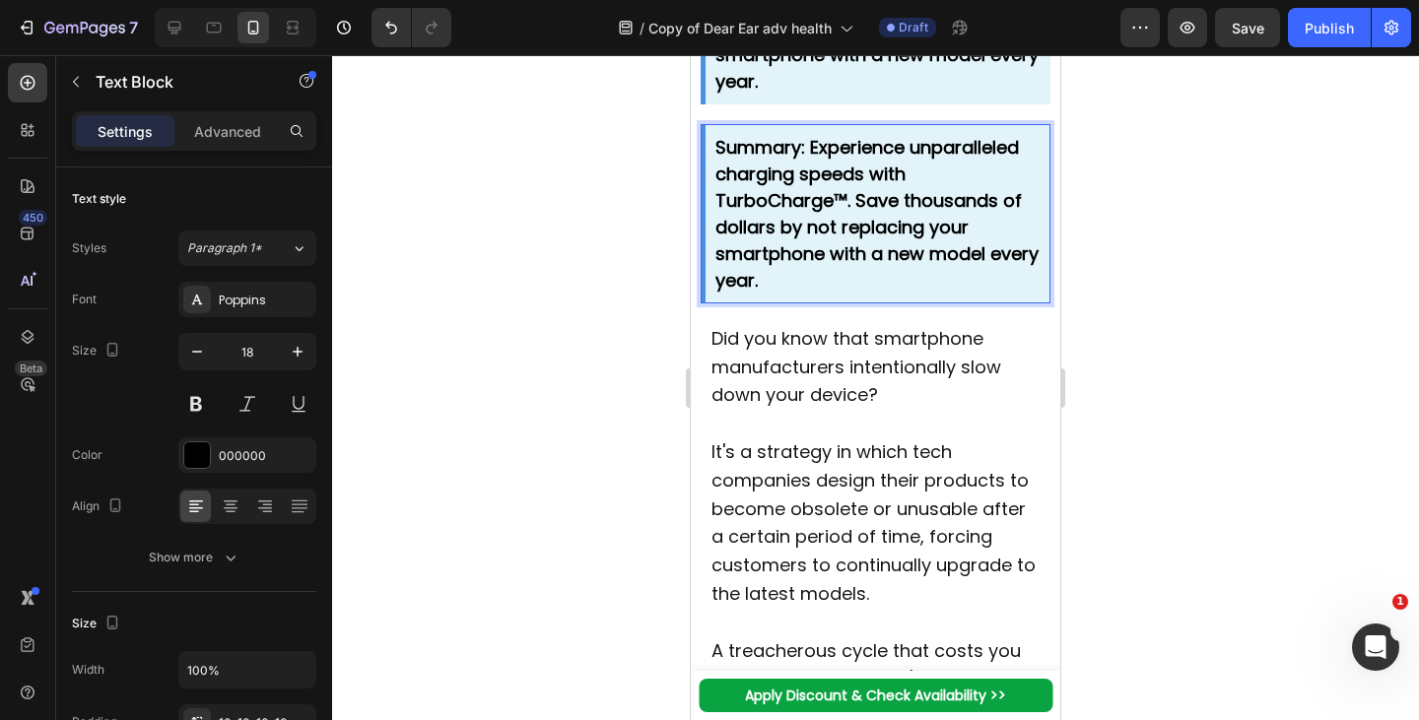
drag, startPoint x: 808, startPoint y: 149, endPoint x: 830, endPoint y: 282, distance: 134.8
click at [830, 282] on p "Summary: Experience unparalleled charging speeds with TurboCharge™. Save thousa…" at bounding box center [877, 214] width 325 height 160
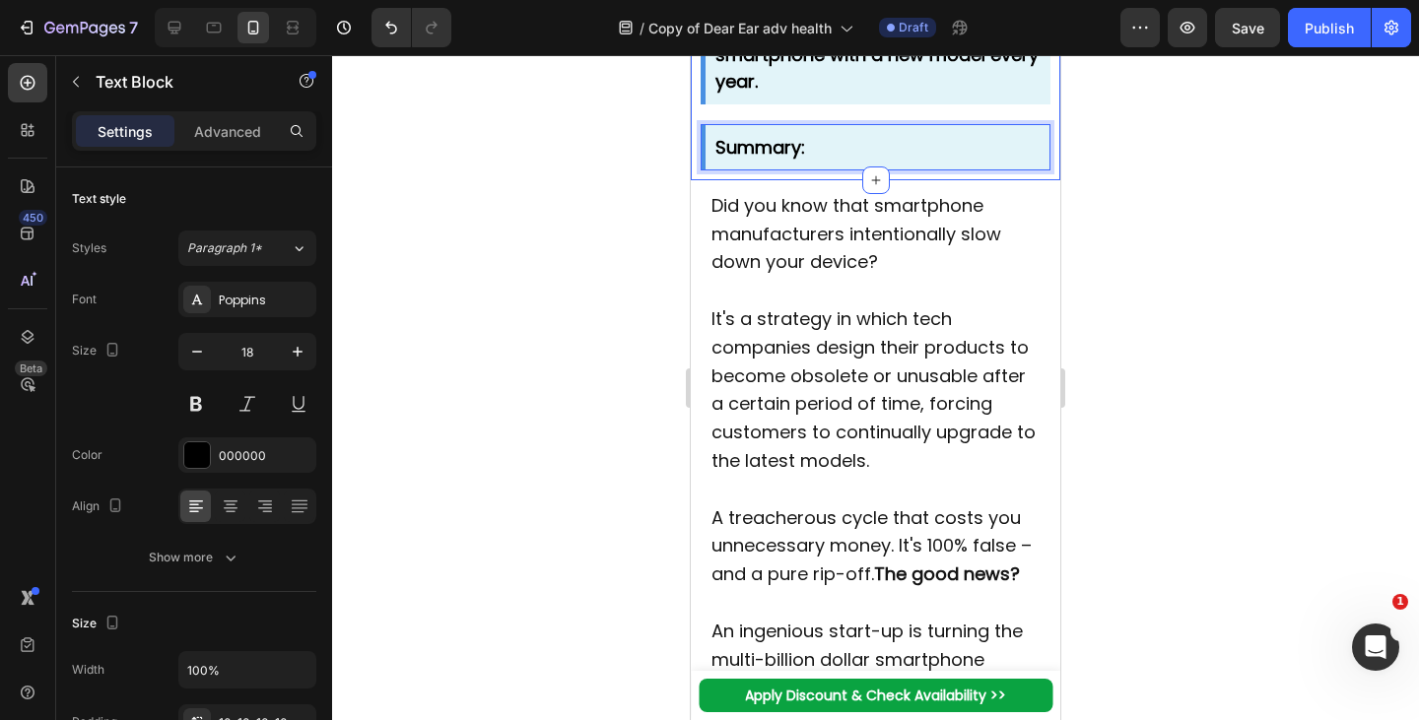
click at [917, 248] on p "Did you know that smartphone manufacturers intentionally slow down your device?" at bounding box center [875, 234] width 329 height 85
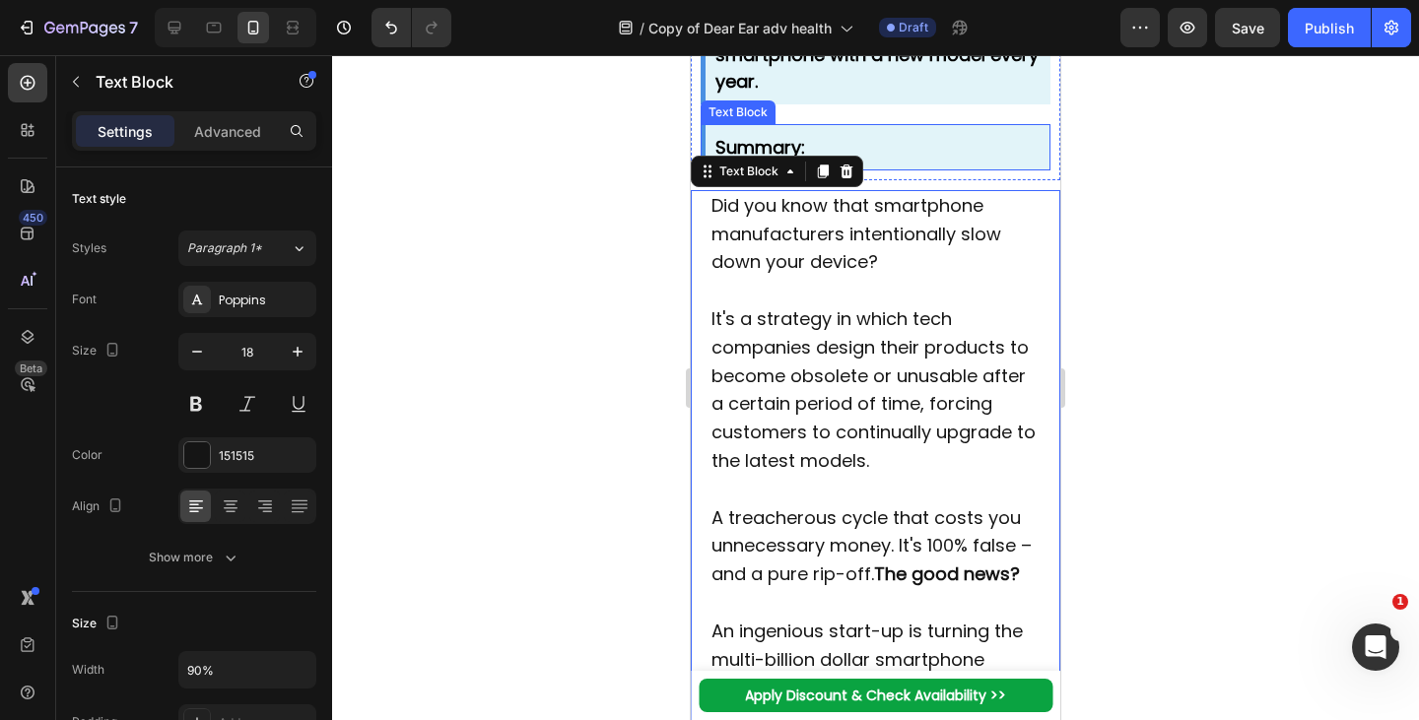
click at [862, 142] on p "Summary:" at bounding box center [877, 147] width 325 height 27
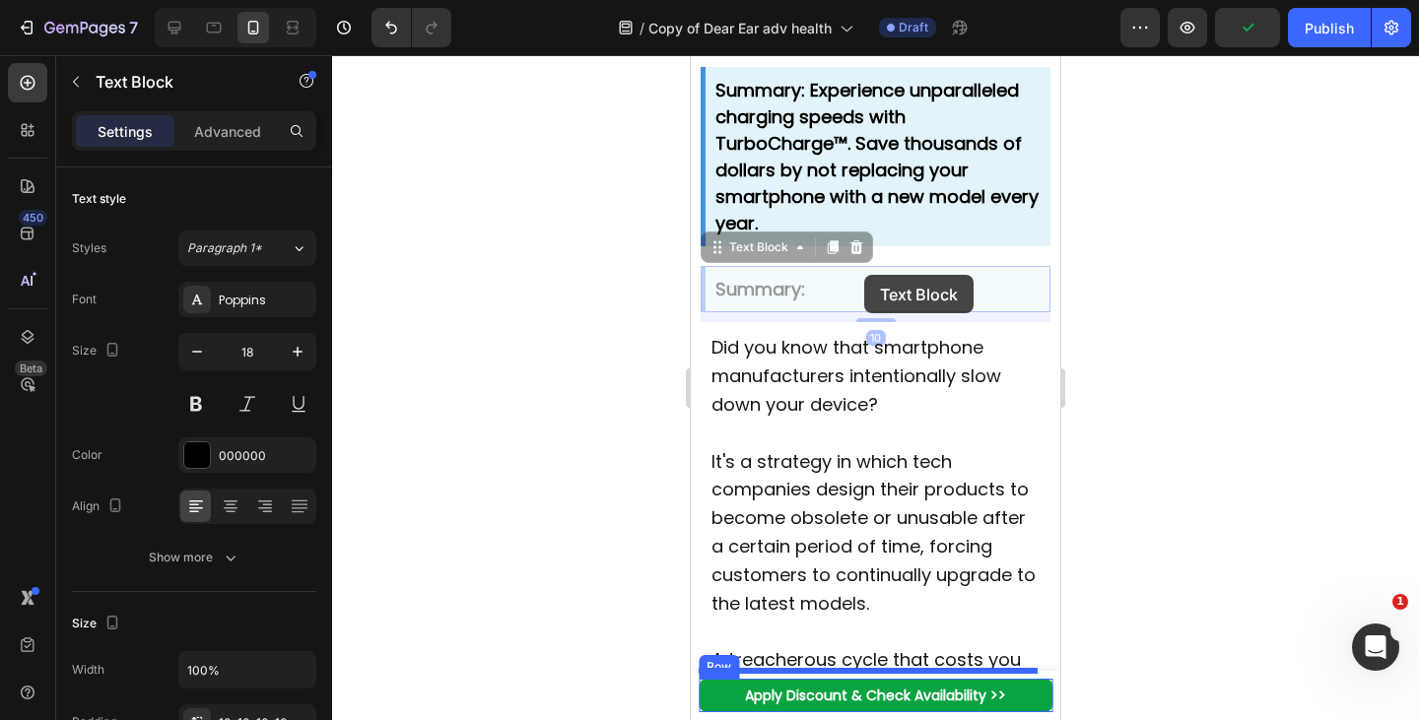
scroll to position [526, 0]
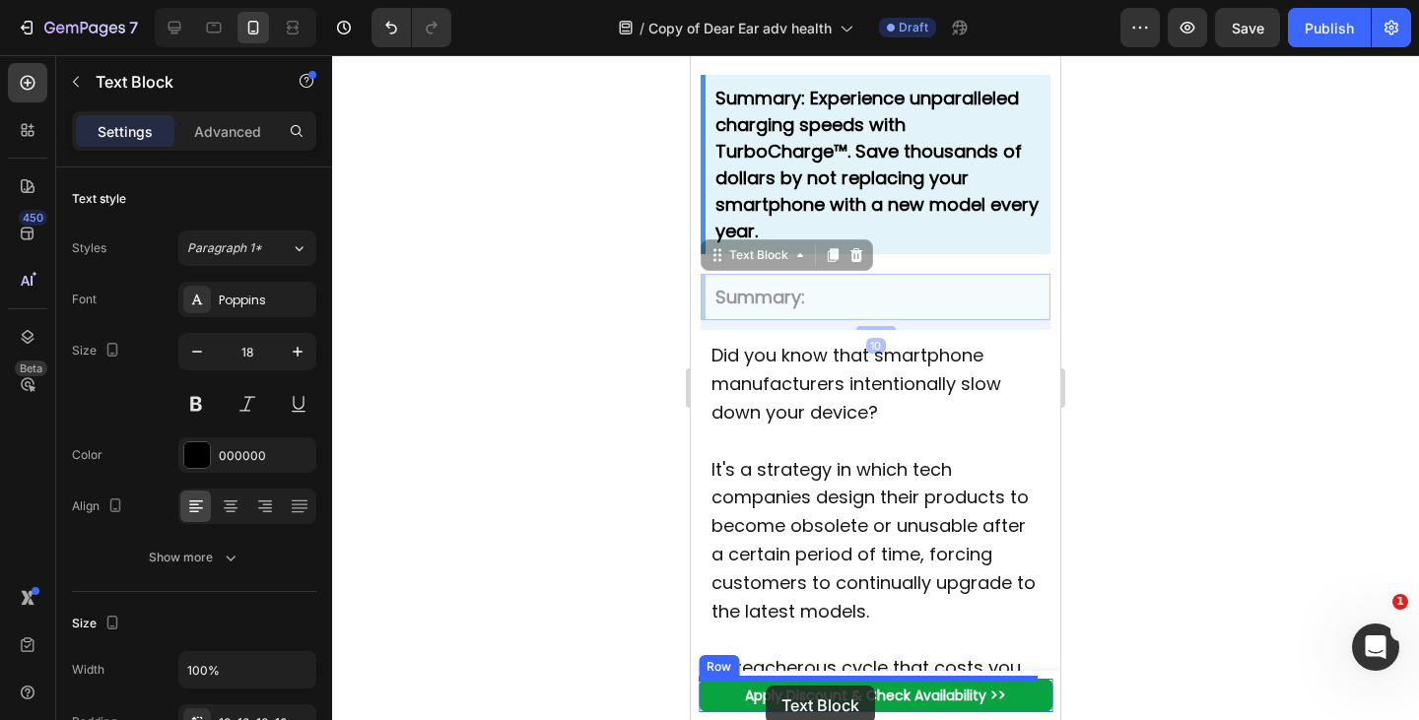
drag, startPoint x: 727, startPoint y: 560, endPoint x: 763, endPoint y: 684, distance: 129.1
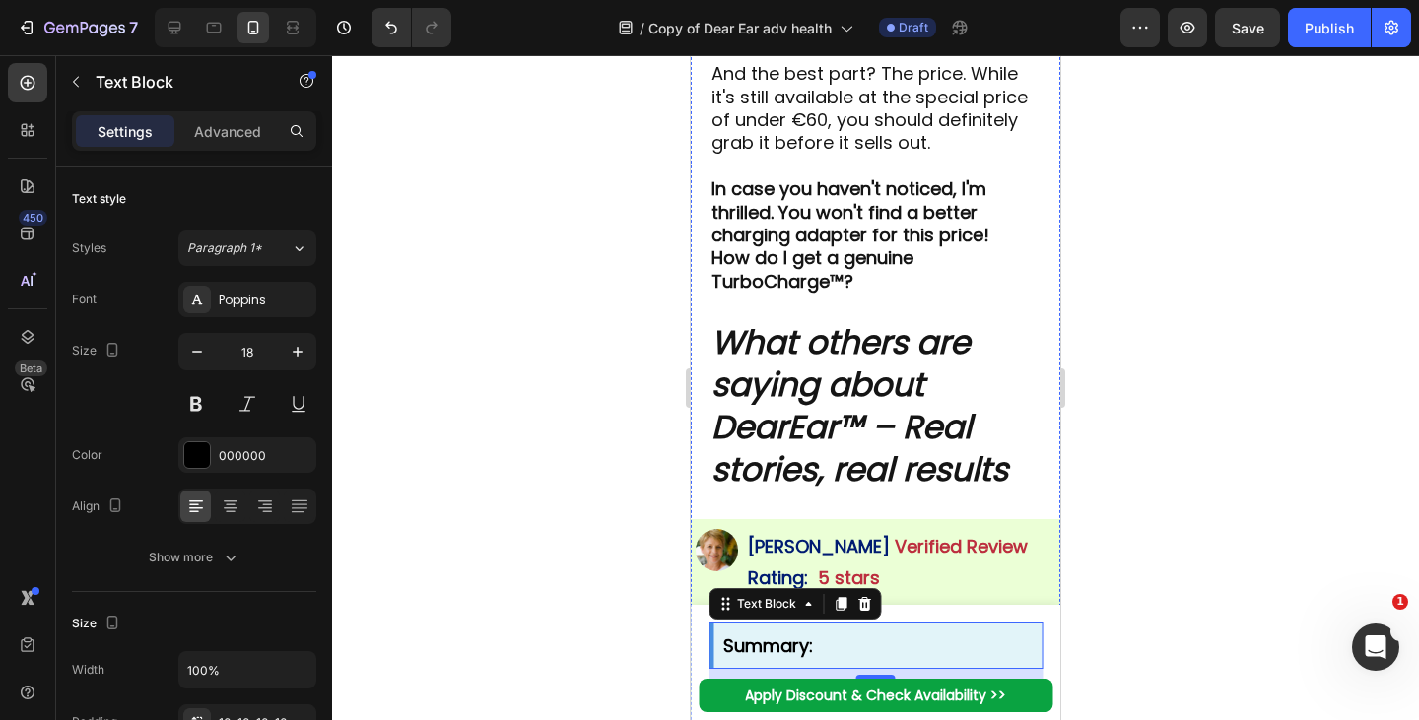
scroll to position [8295, 0]
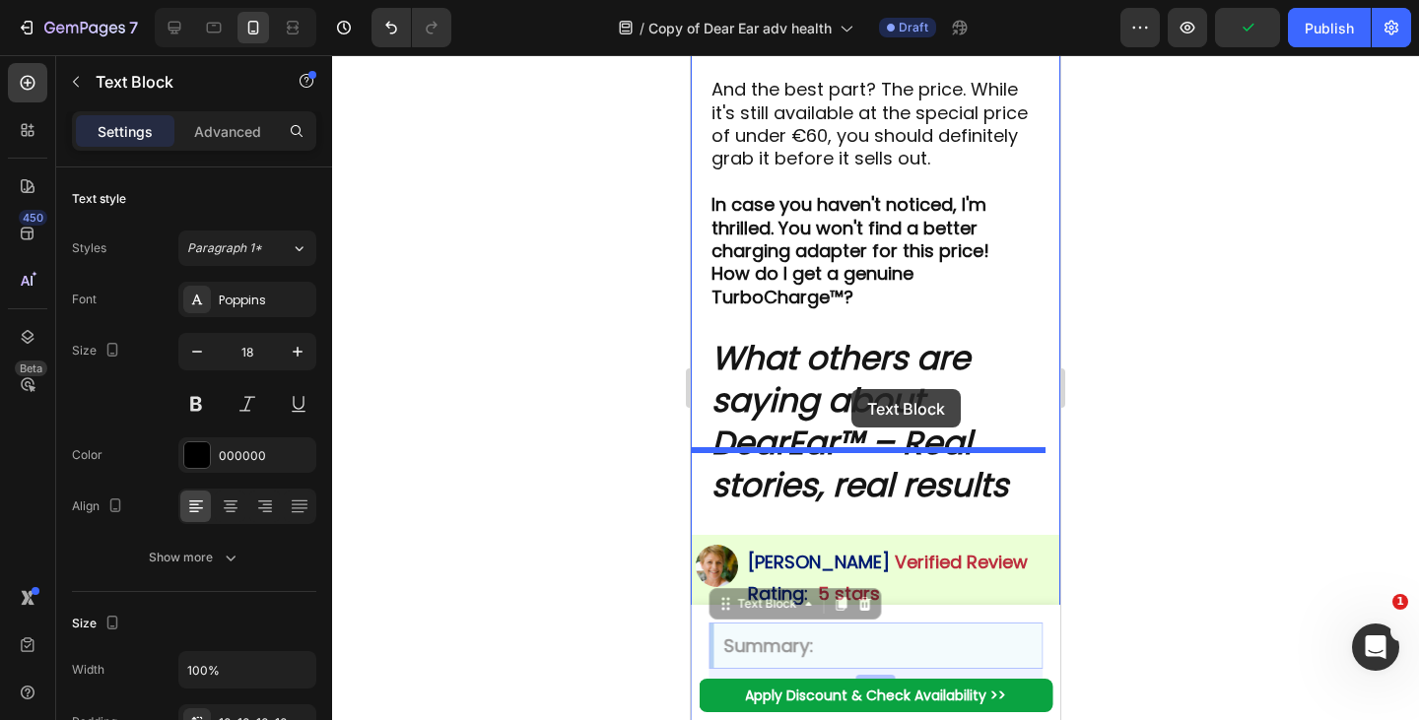
drag, startPoint x: 748, startPoint y: 563, endPoint x: 1187, endPoint y: 56, distance: 670.5
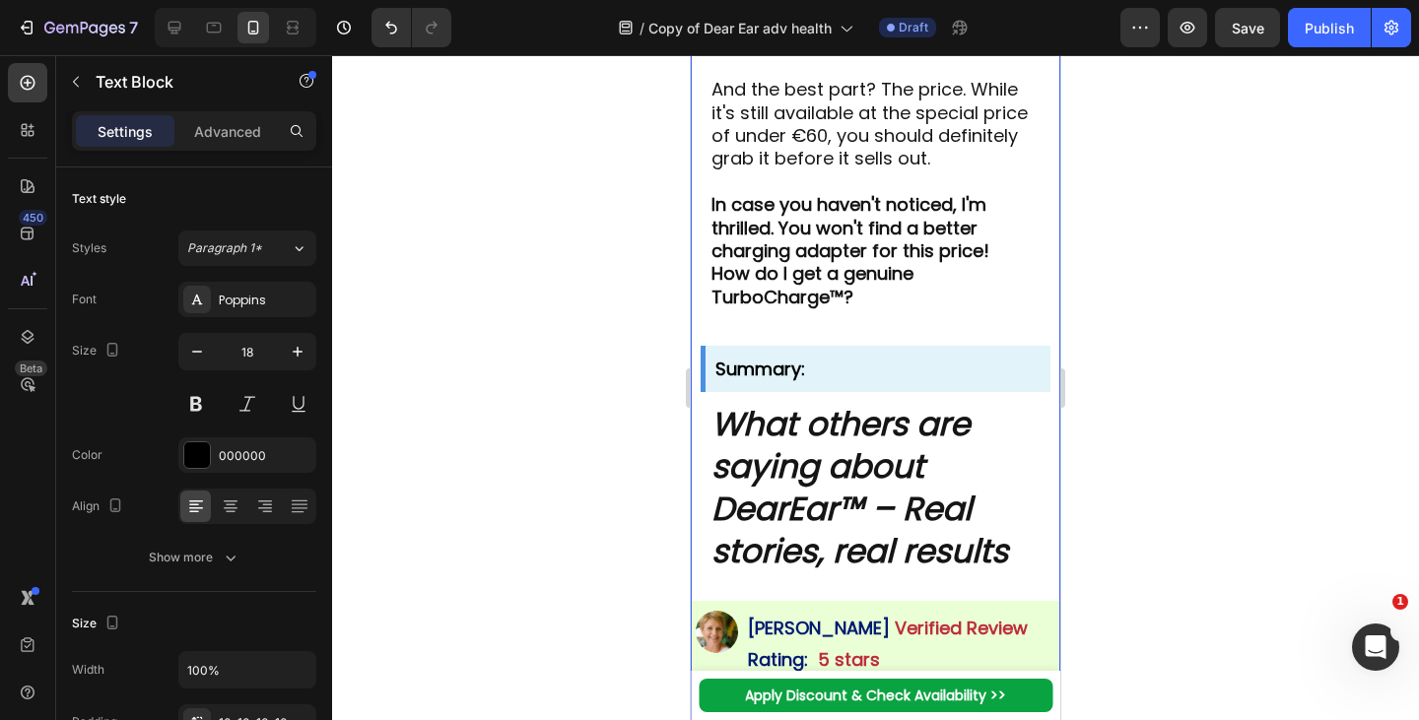
click at [774, 381] on strong "Summary:" at bounding box center [760, 369] width 90 height 25
drag, startPoint x: 774, startPoint y: 483, endPoint x: 763, endPoint y: 484, distance: 11.9
click at [760, 381] on strong "Summary:" at bounding box center [760, 369] width 90 height 25
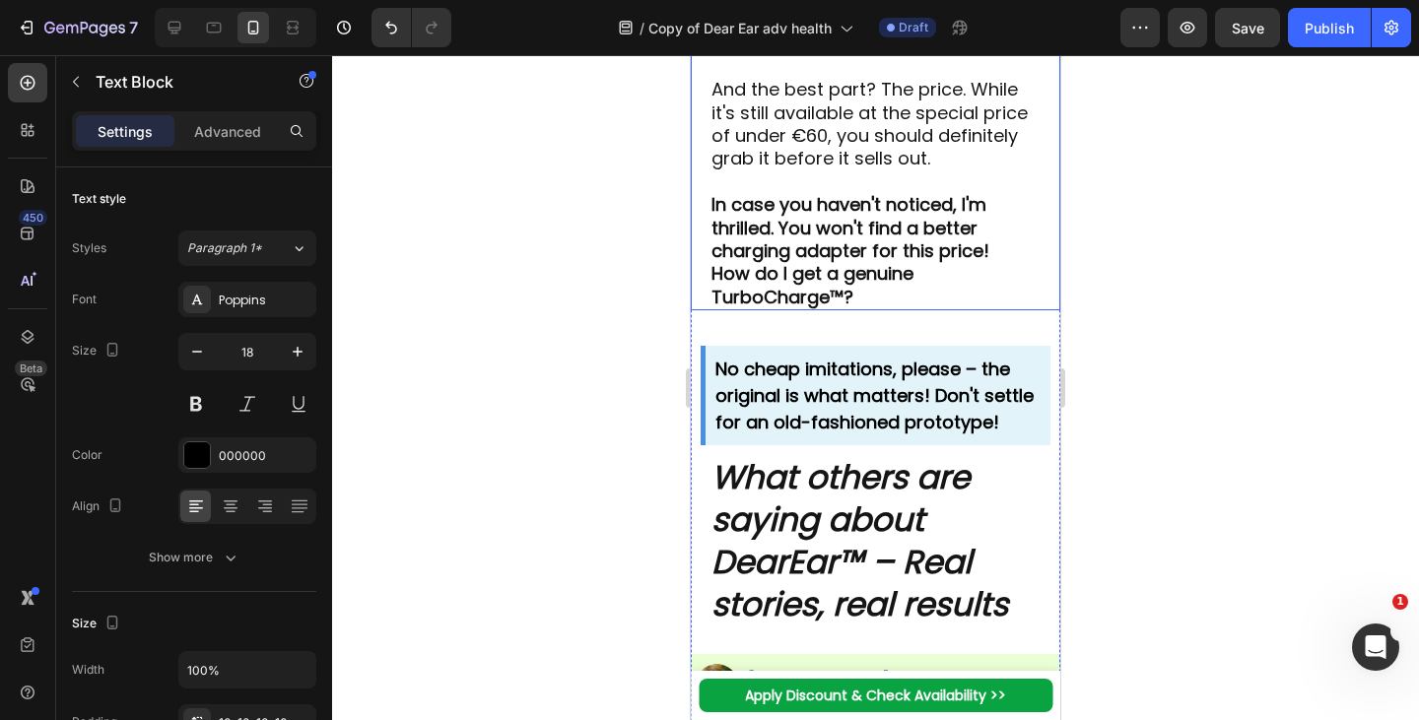
click at [779, 308] on strong "How do I get a genuine TurboCharge™?" at bounding box center [812, 284] width 202 height 47
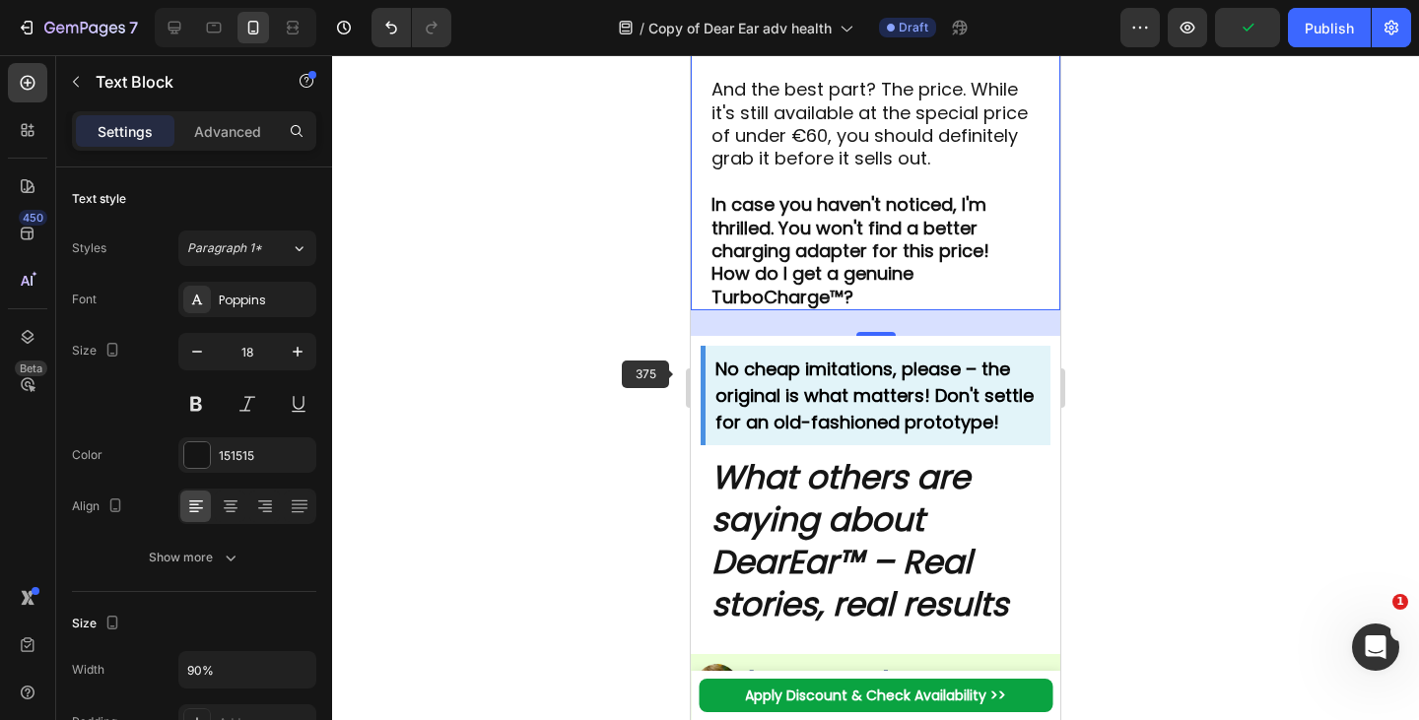
click at [794, 435] on strong "No cheap imitations, please – the original is what matters! Don't settle for an…" at bounding box center [874, 396] width 318 height 78
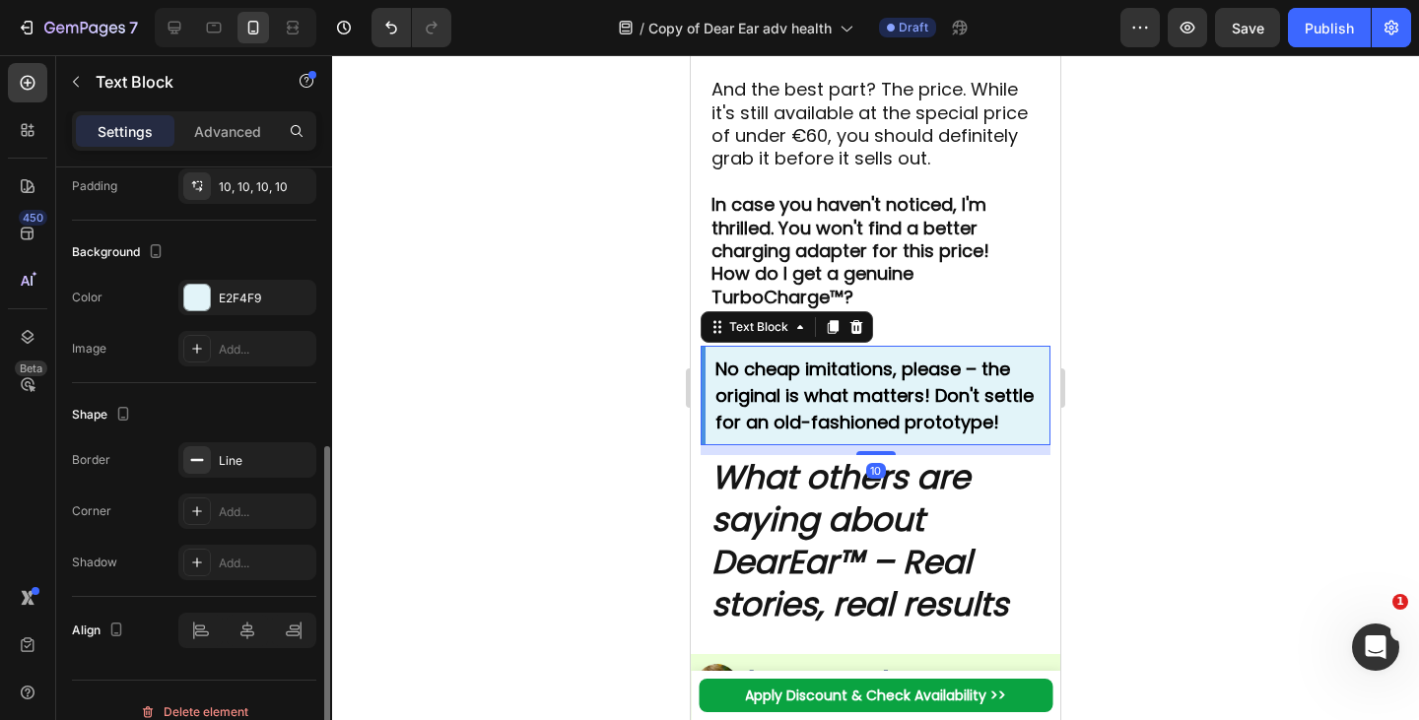
scroll to position [559, 0]
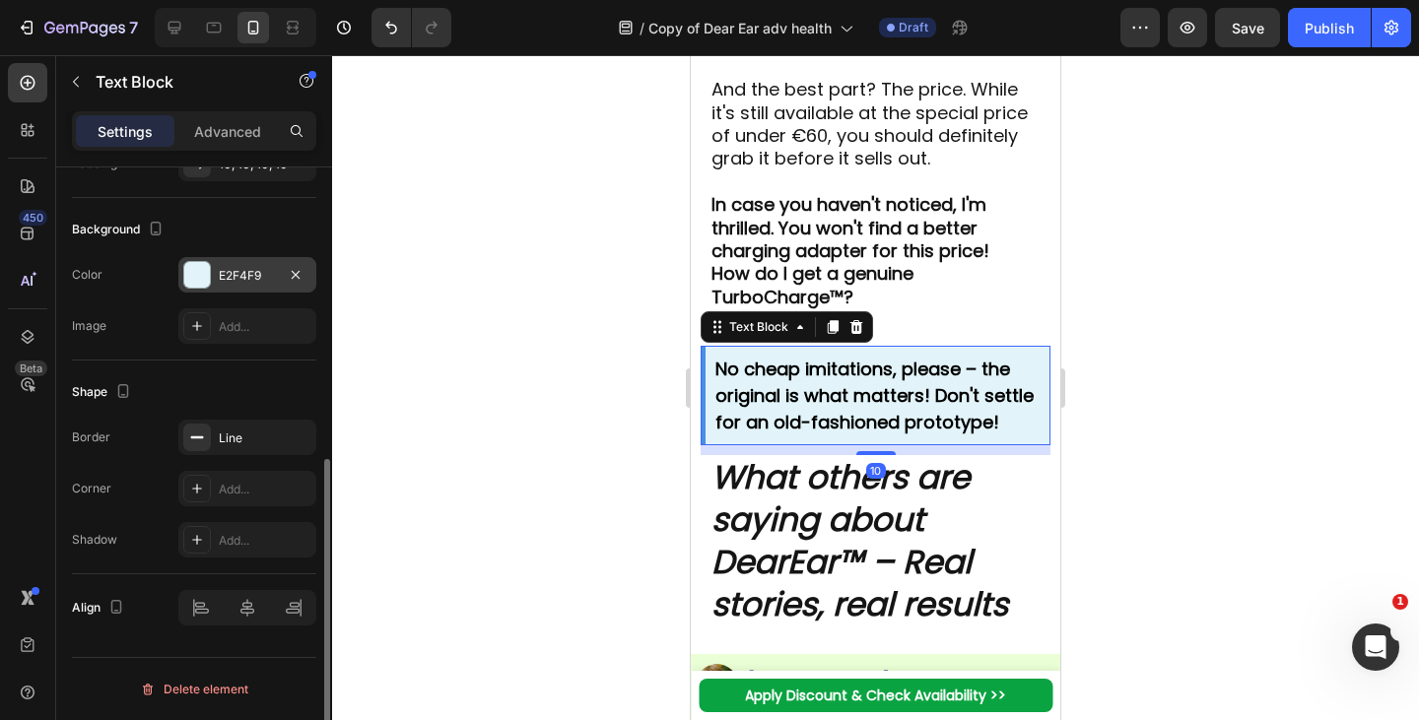
click at [234, 270] on div "E2F4F9" at bounding box center [247, 276] width 57 height 18
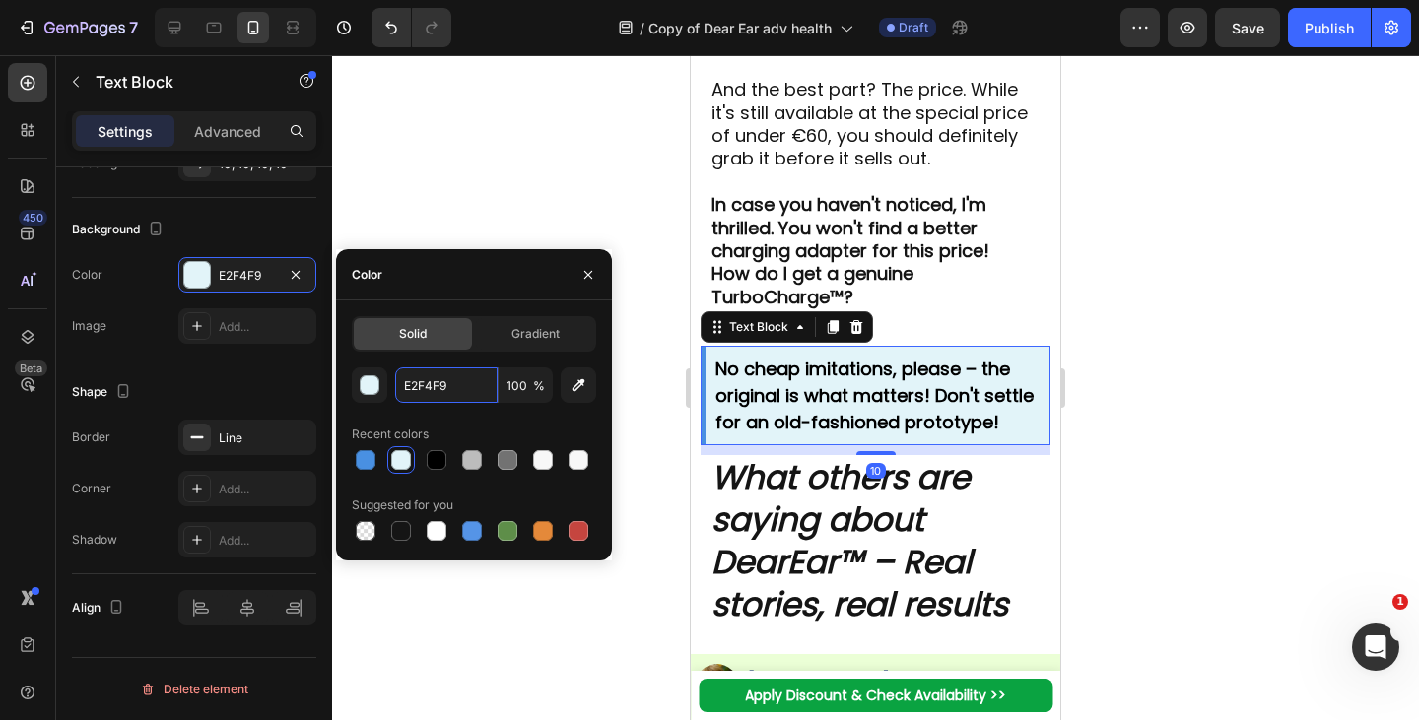
click at [431, 393] on input "E2F4F9" at bounding box center [446, 385] width 102 height 35
paste input "#e7e7e7"
type input "#e7e7e7"
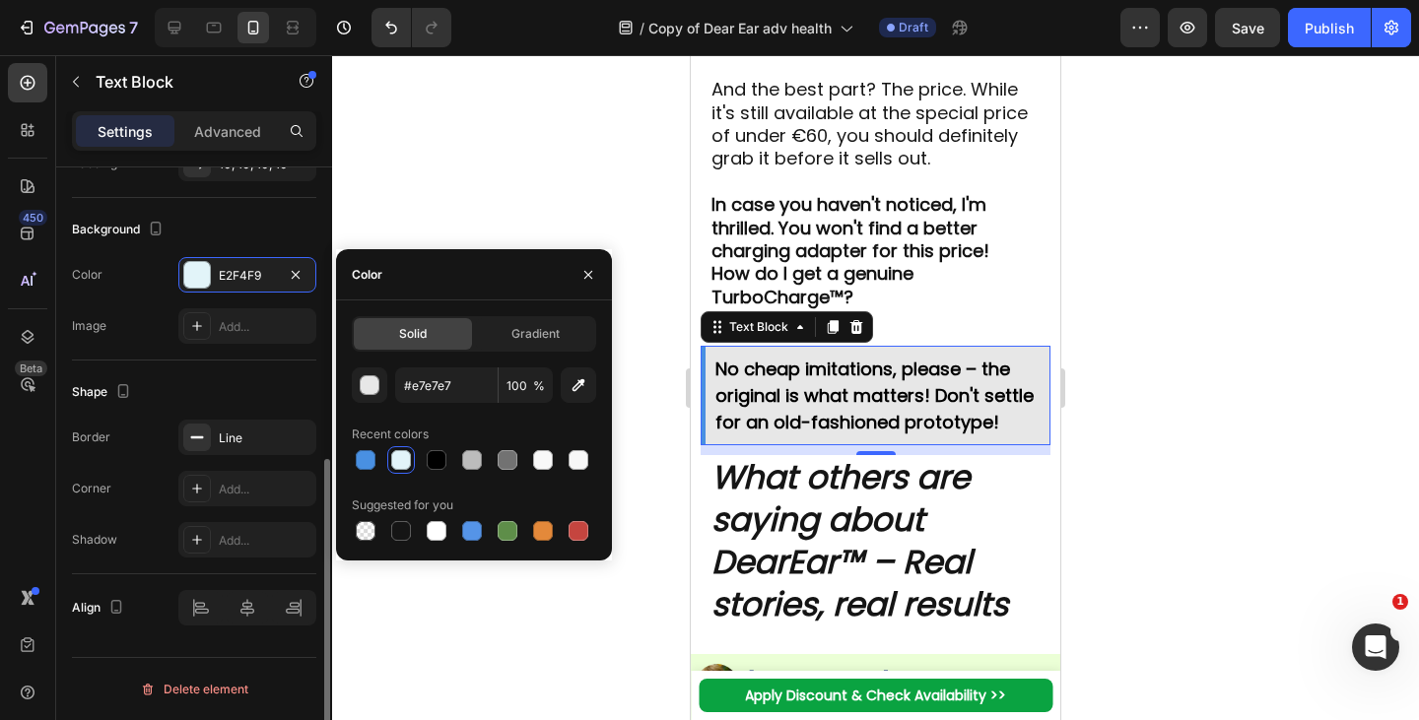
click at [235, 234] on div "Background" at bounding box center [194, 230] width 244 height 32
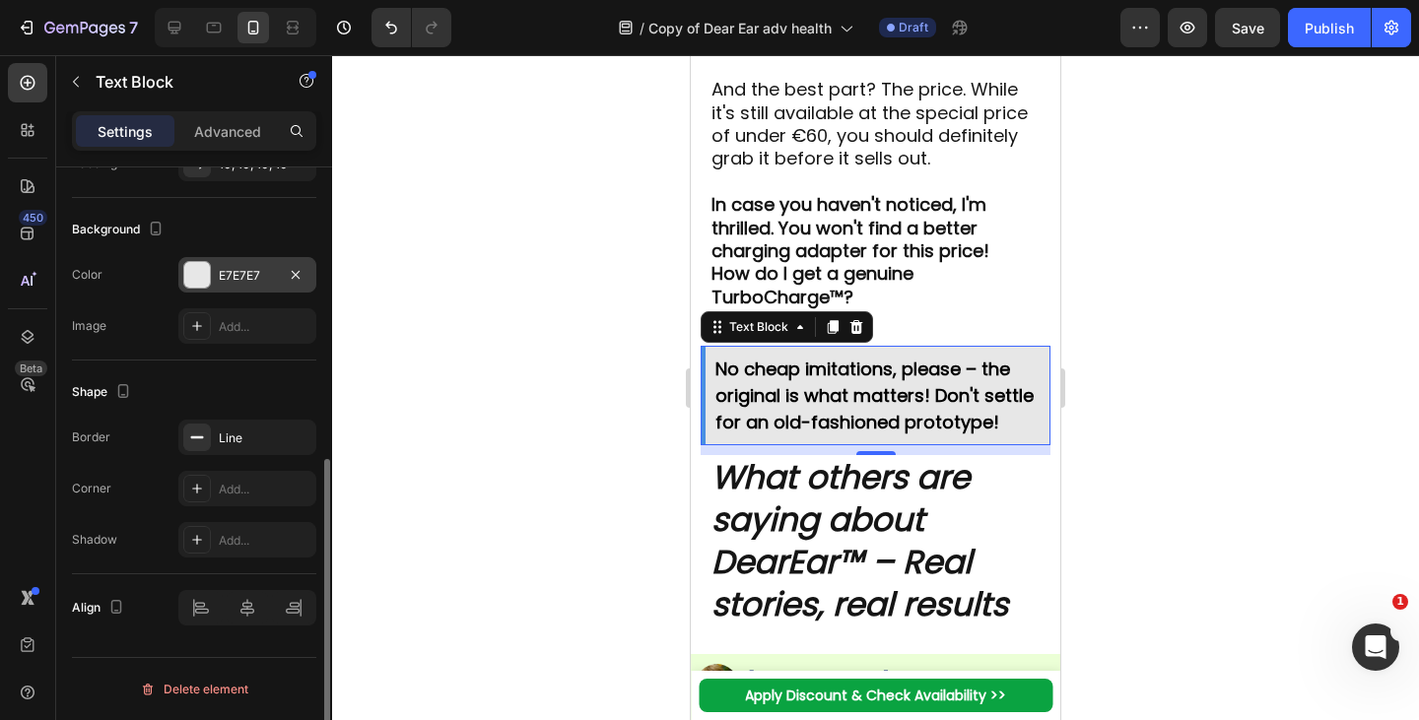
click at [235, 275] on div "E7E7E7" at bounding box center [247, 276] width 57 height 18
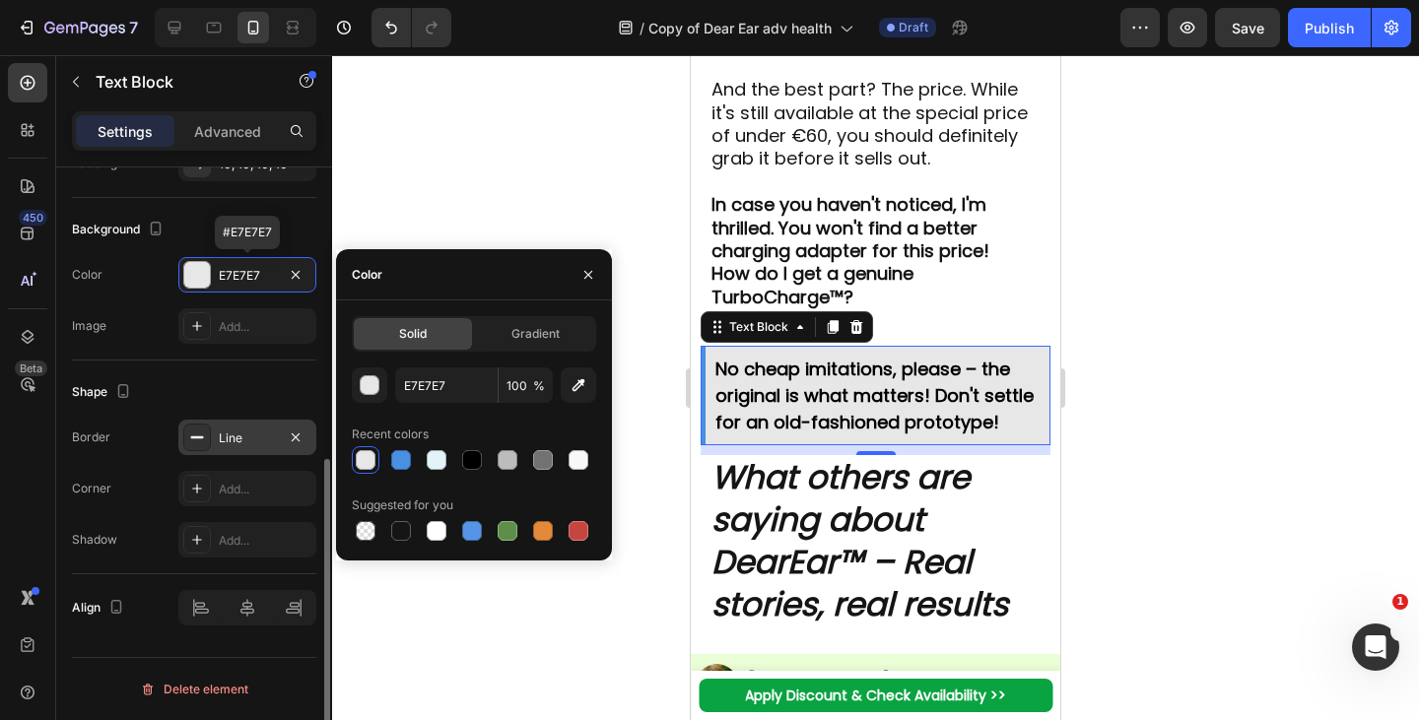
click at [246, 424] on div "Line" at bounding box center [247, 437] width 138 height 35
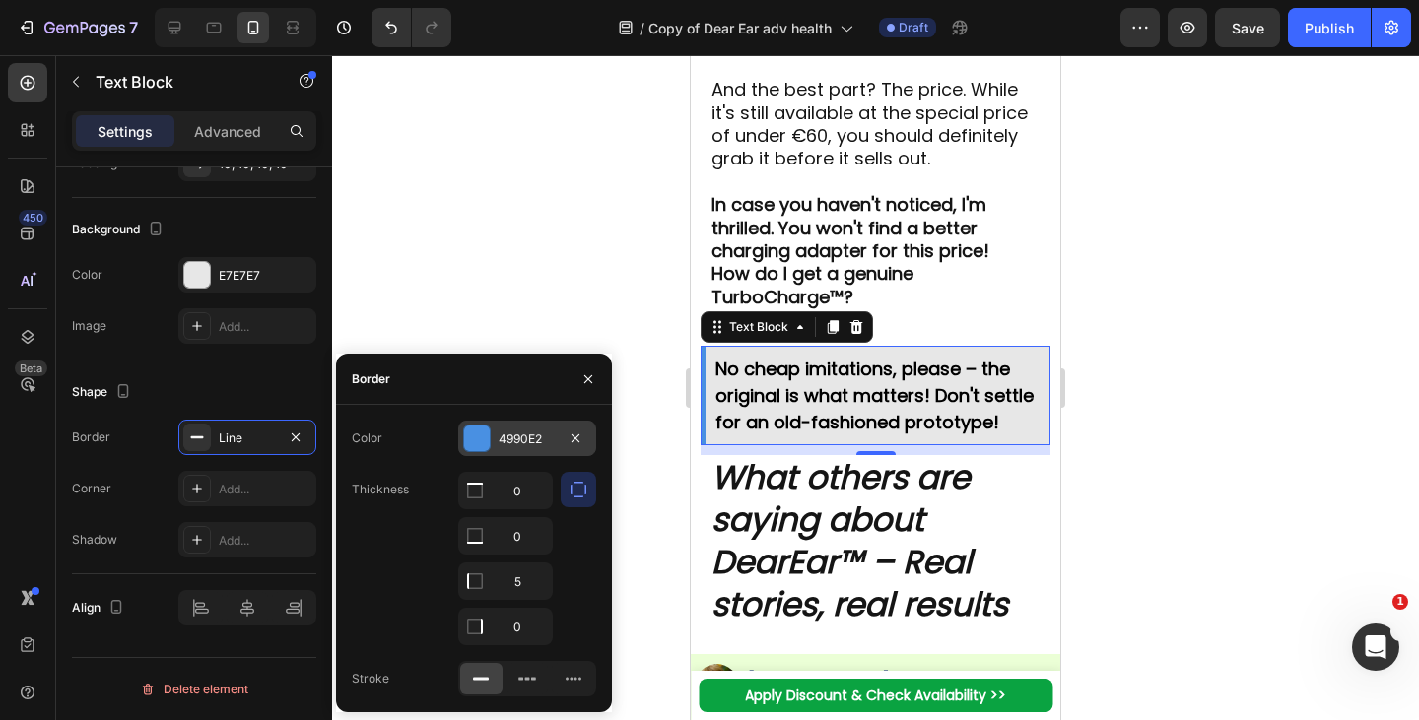
click at [517, 442] on div "4990E2" at bounding box center [527, 440] width 57 height 18
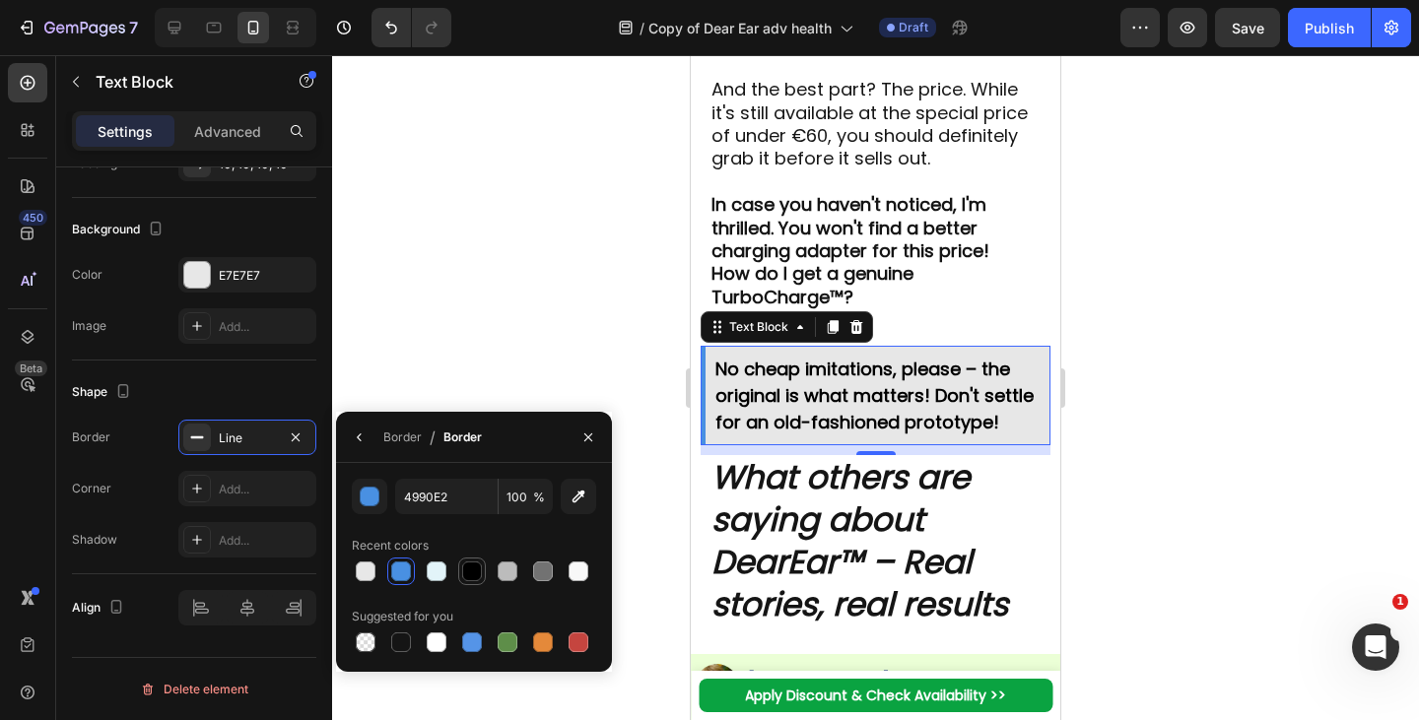
click at [476, 572] on div at bounding box center [472, 572] width 20 height 20
type input "000000"
click at [846, 308] on strong "How do I get a genuine TurboCharge™?" at bounding box center [812, 284] width 202 height 47
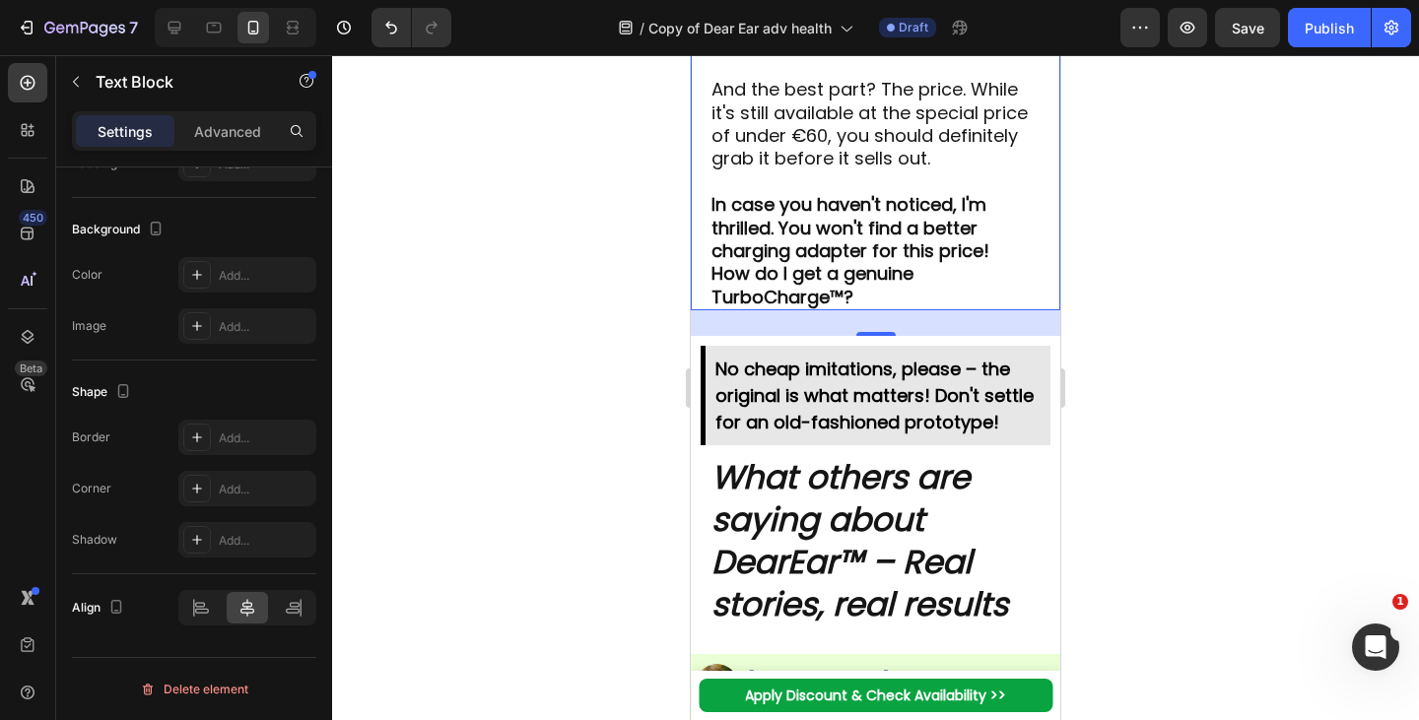
click at [914, 435] on strong "No cheap imitations, please – the original is what matters! Don't settle for an…" at bounding box center [874, 396] width 318 height 78
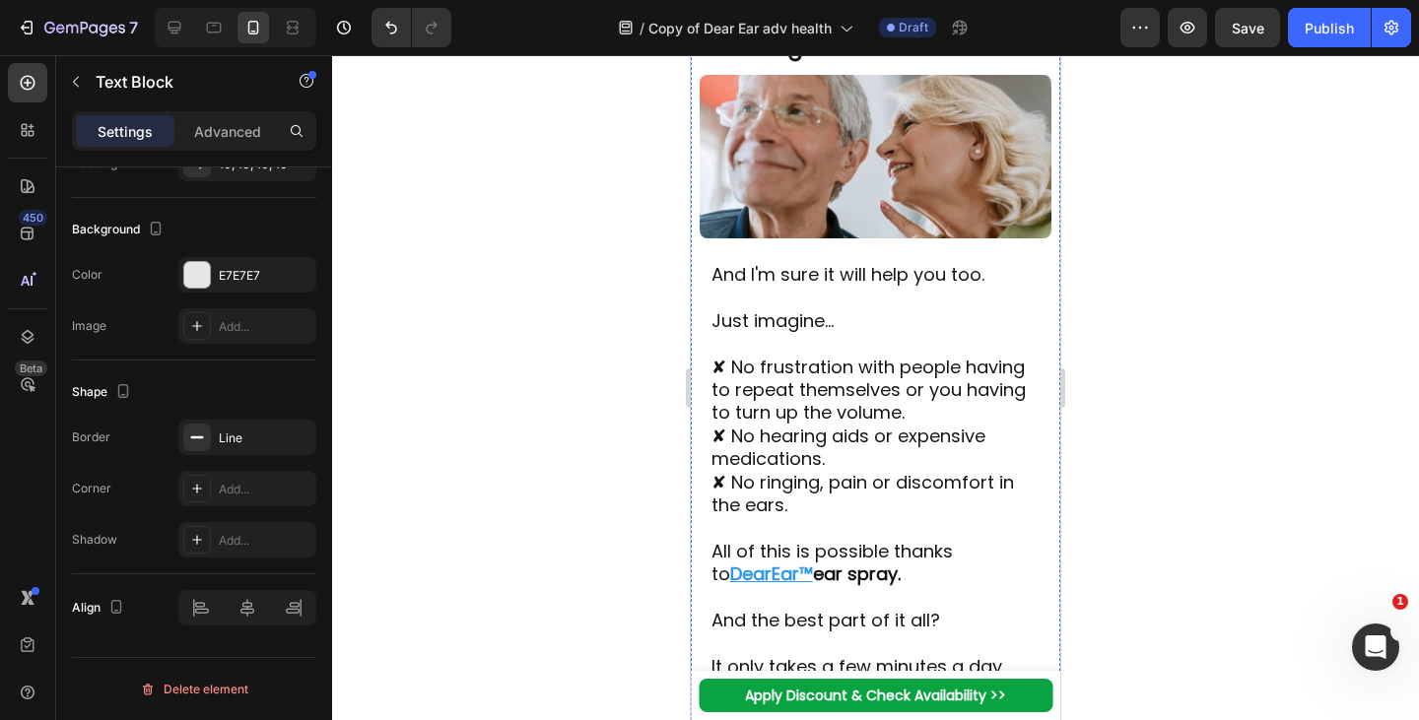
scroll to position [9969, 0]
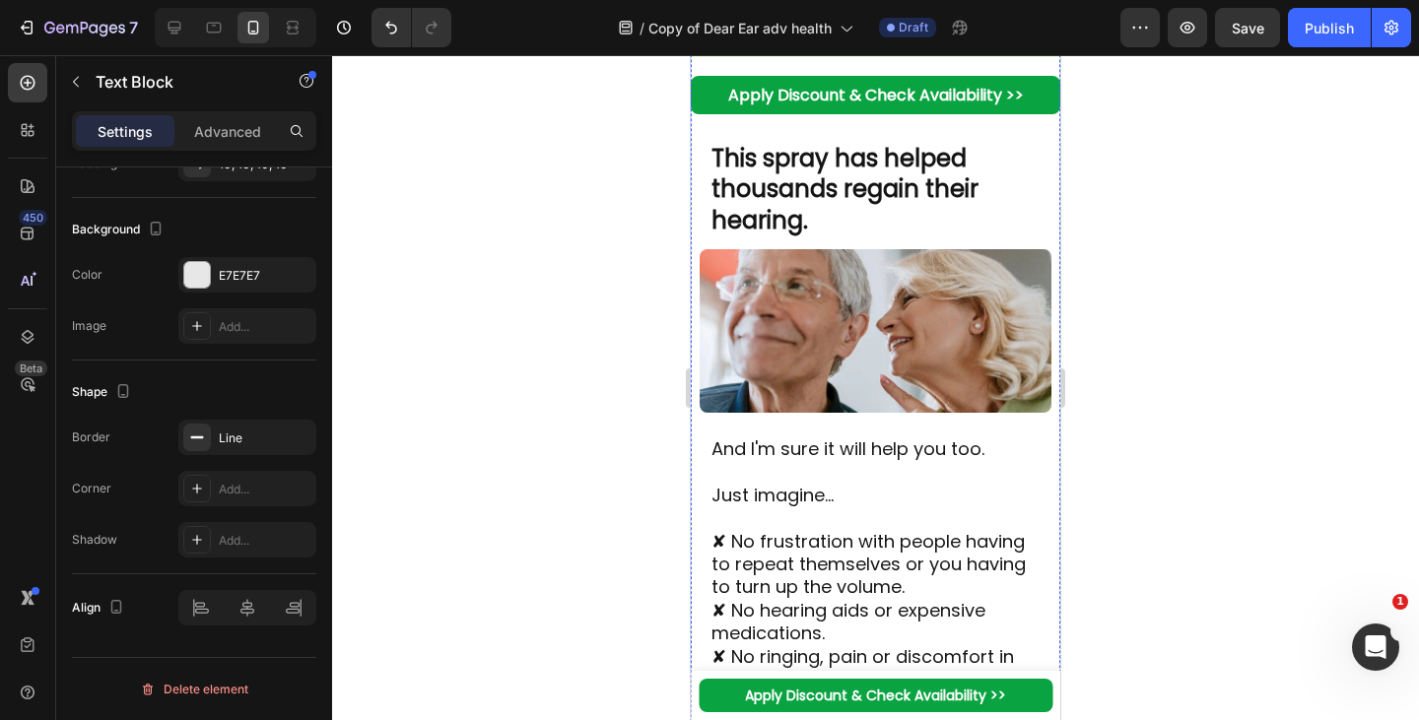
click at [802, 413] on img at bounding box center [875, 331] width 351 height 164
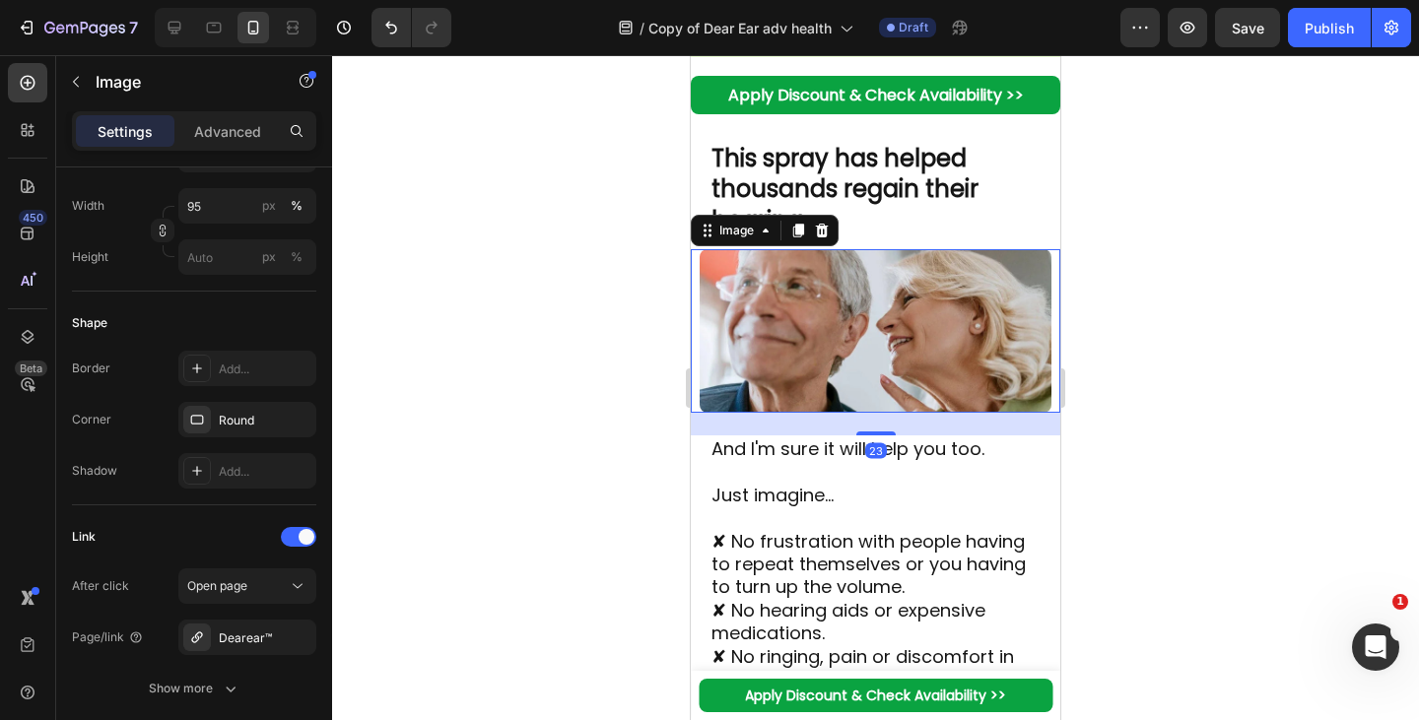
click at [198, 27] on div "Browse gallery" at bounding box center [203, 18] width 84 height 18
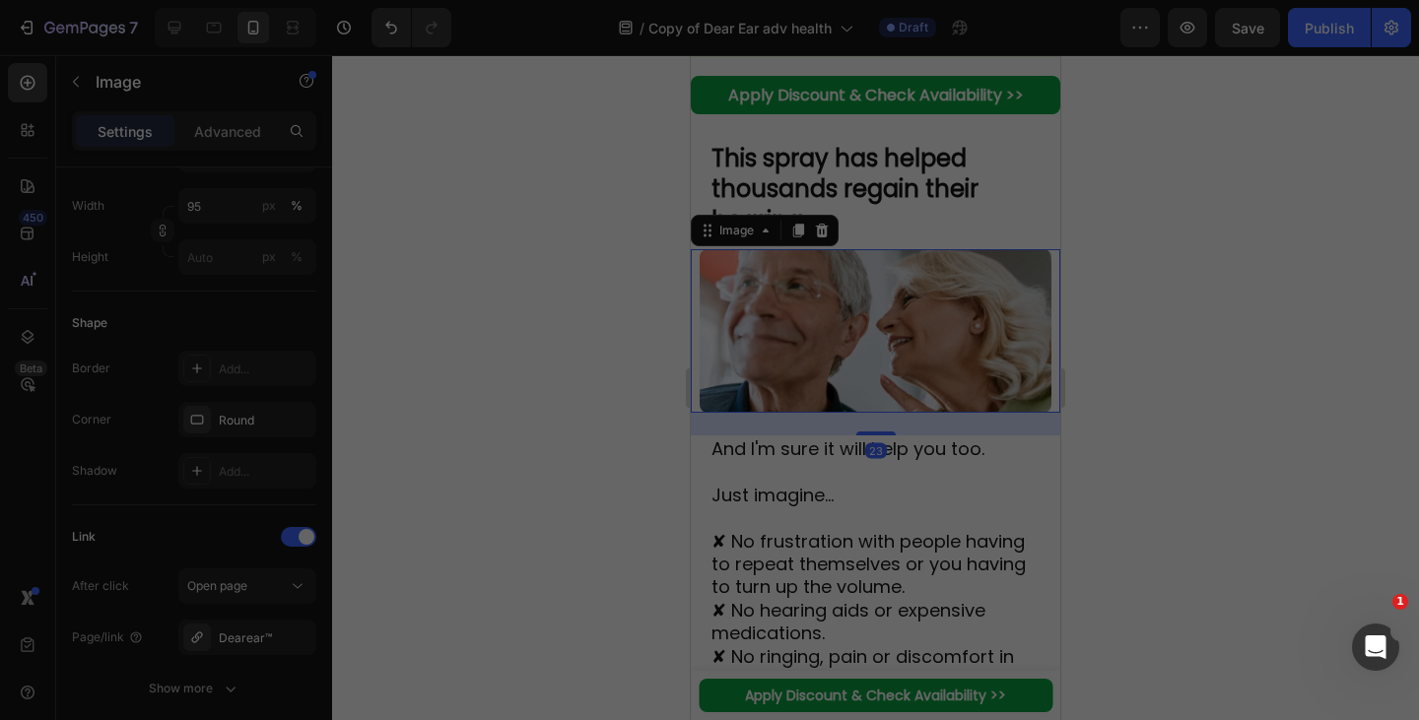
scroll to position [0, 0]
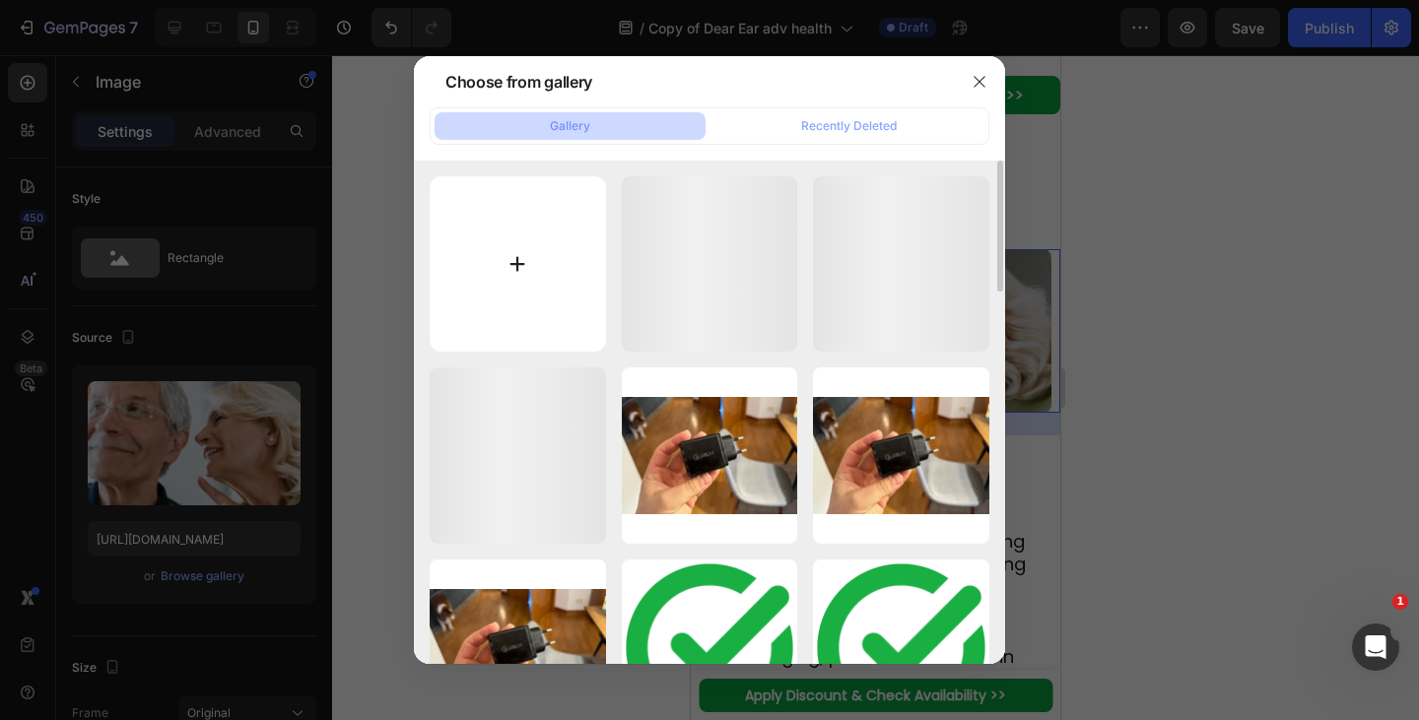
click at [521, 271] on input "file" at bounding box center [518, 264] width 176 height 176
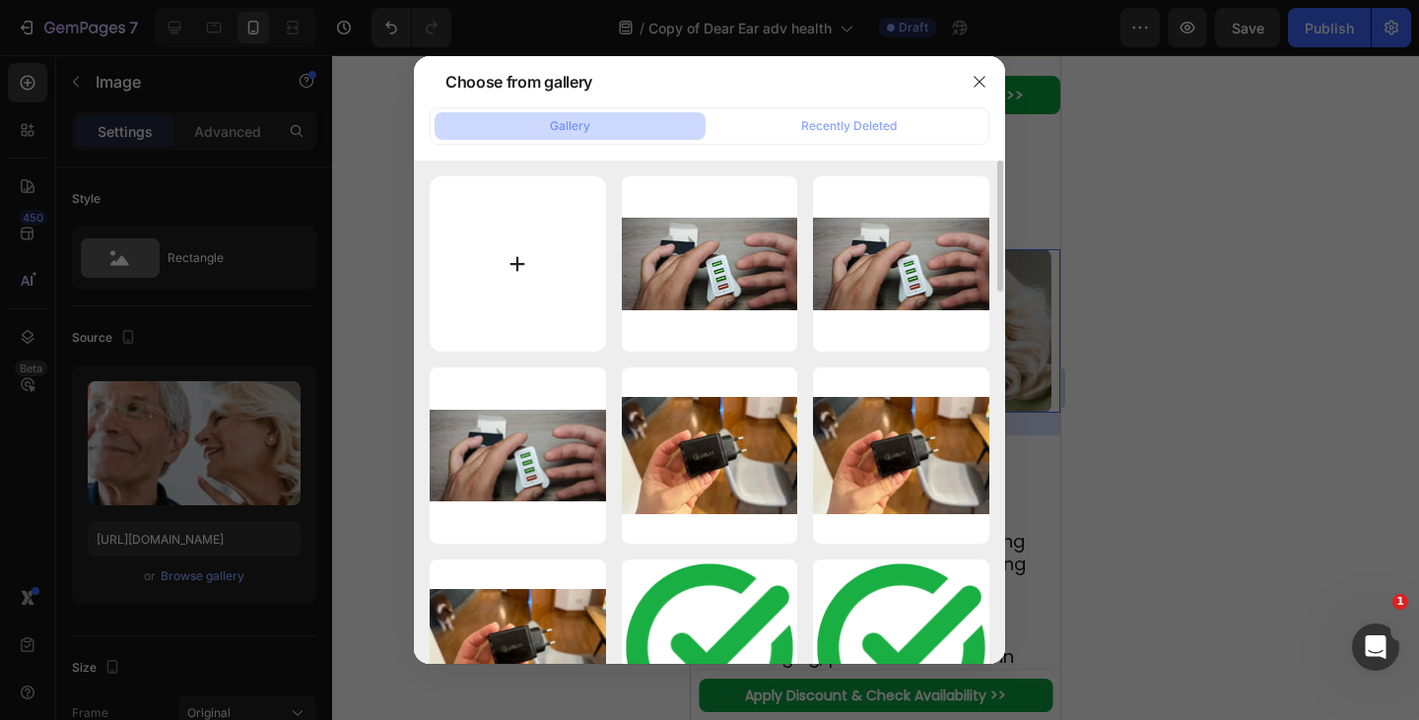
type input "C:\fakepath\1753793729-imgi_10_1720818437-shutterstock_1837194838.webp"
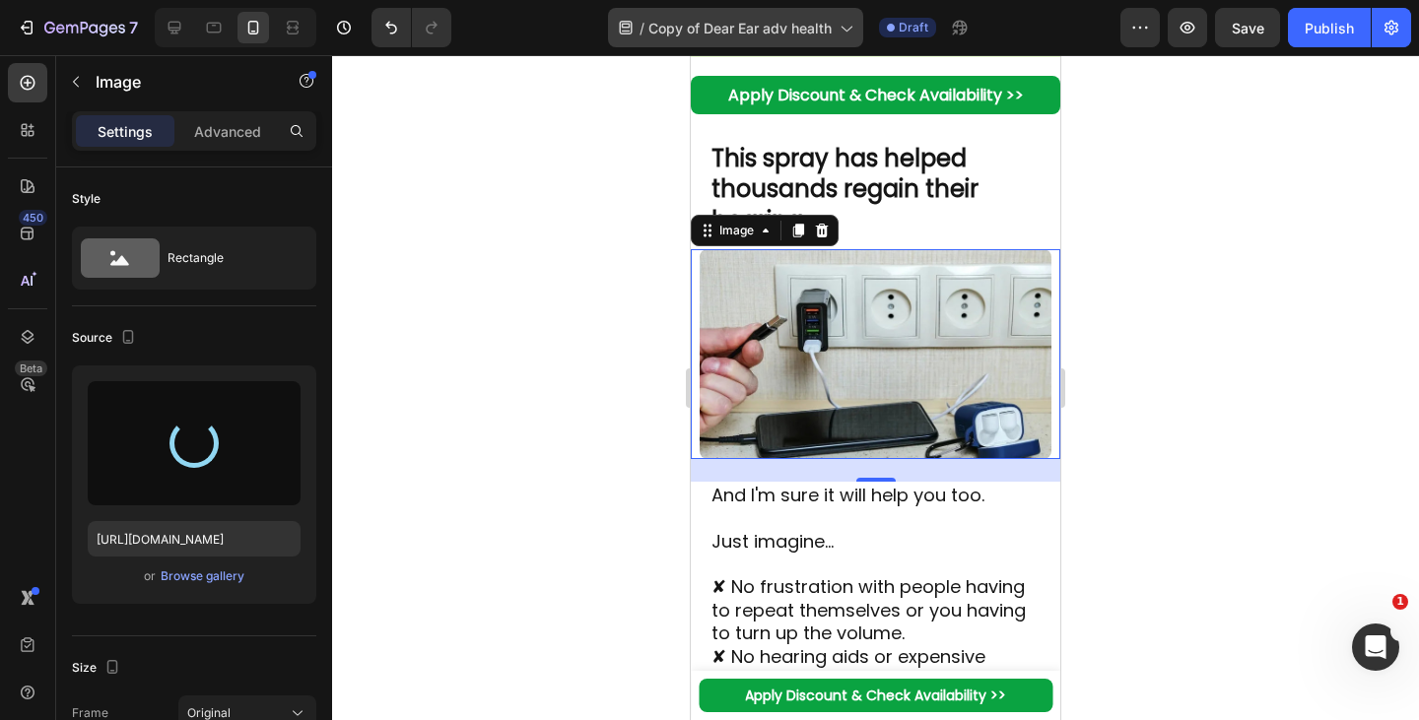
type input "[URL][DOMAIN_NAME]"
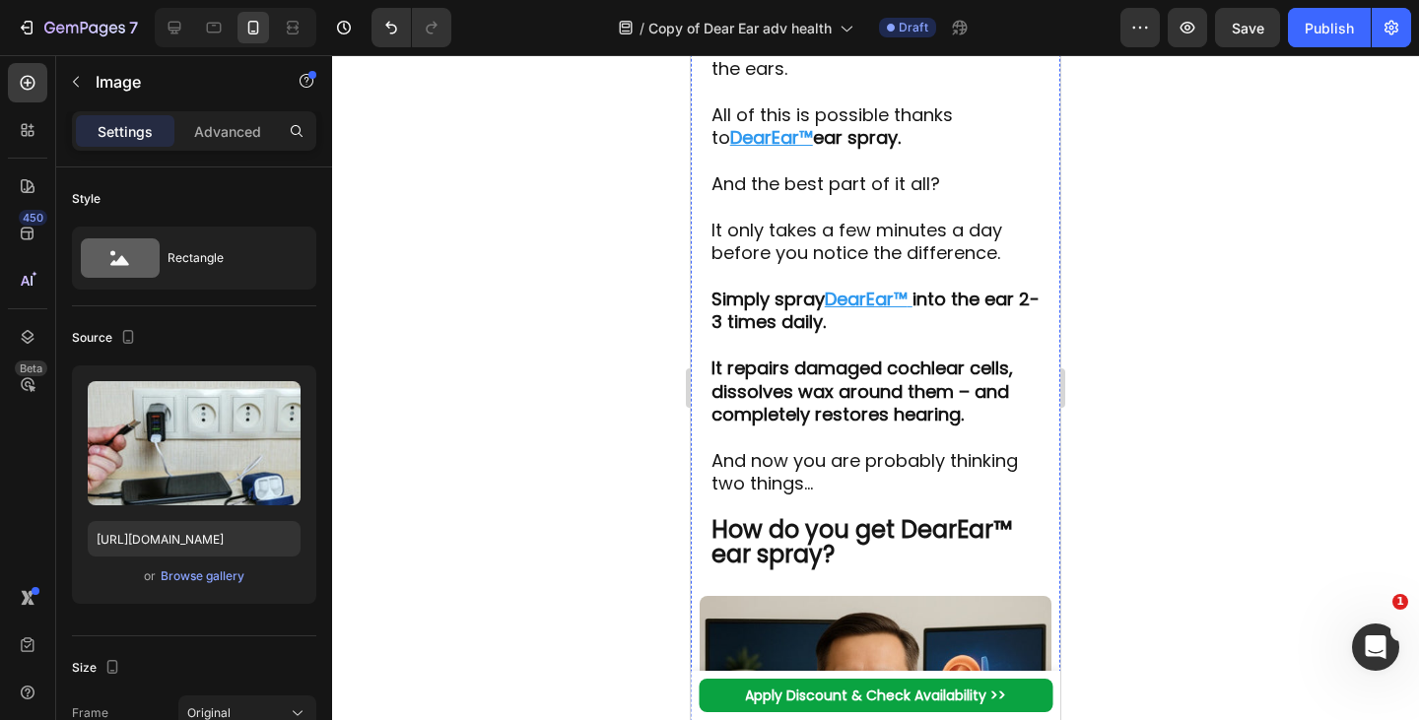
scroll to position [10623, 0]
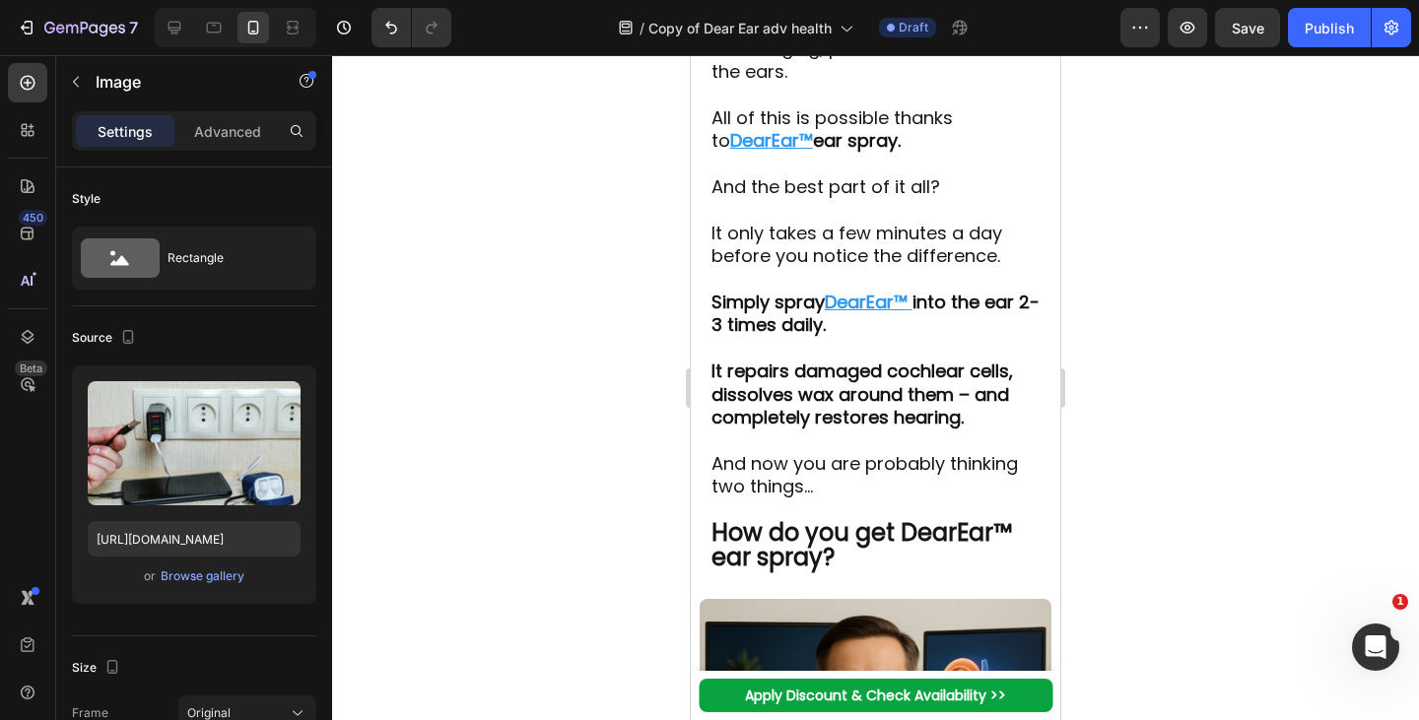
click at [819, 221] on p at bounding box center [875, 209] width 329 height 23
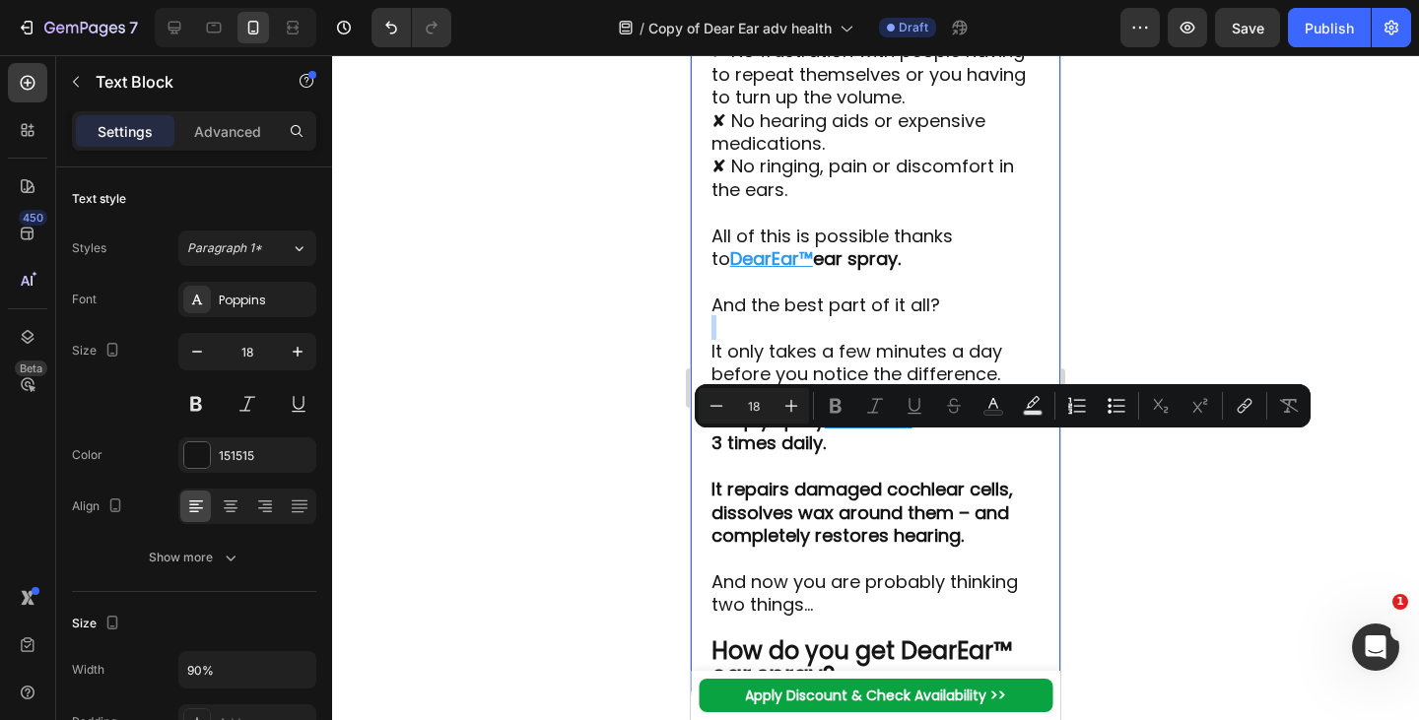
scroll to position [10504, 0]
click at [856, 202] on p "✘ No ringing, pain or discomfort in the ears." at bounding box center [875, 179] width 329 height 46
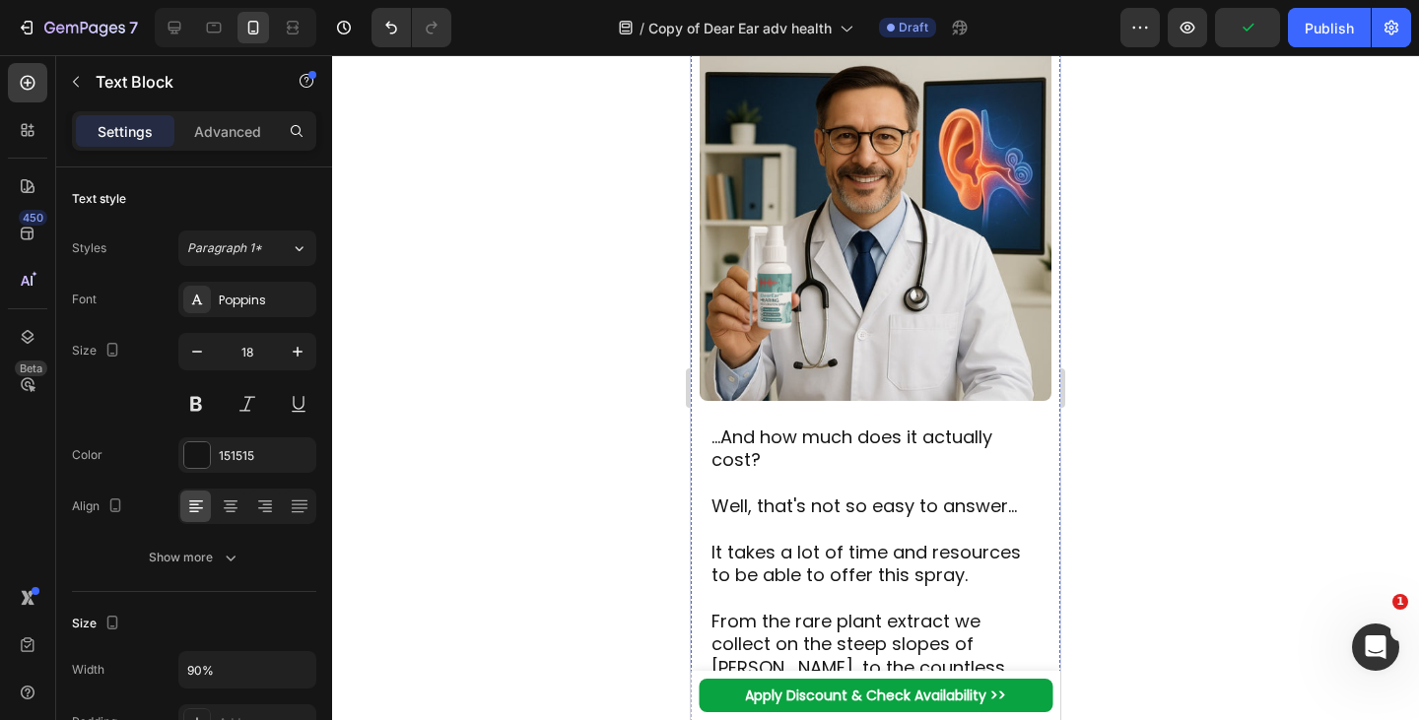
scroll to position [10500, 0]
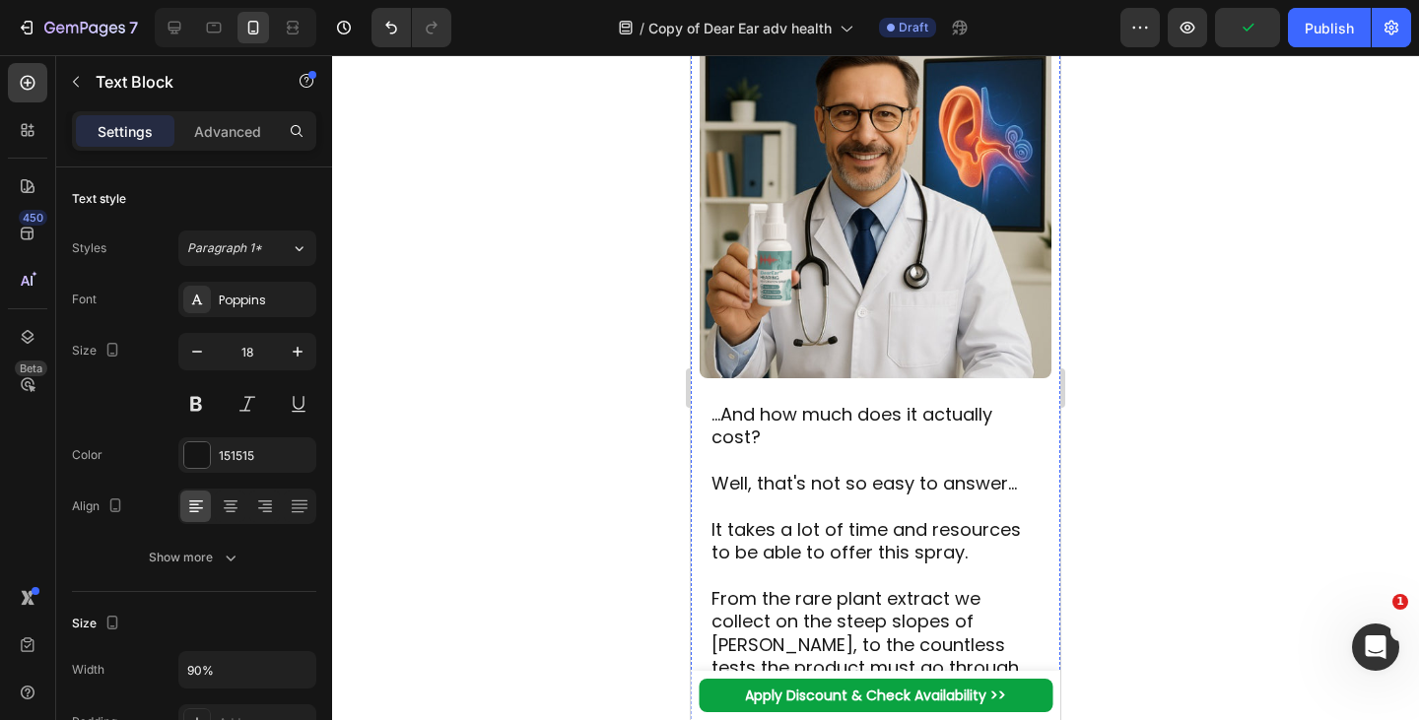
click at [879, 302] on img at bounding box center [875, 203] width 351 height 352
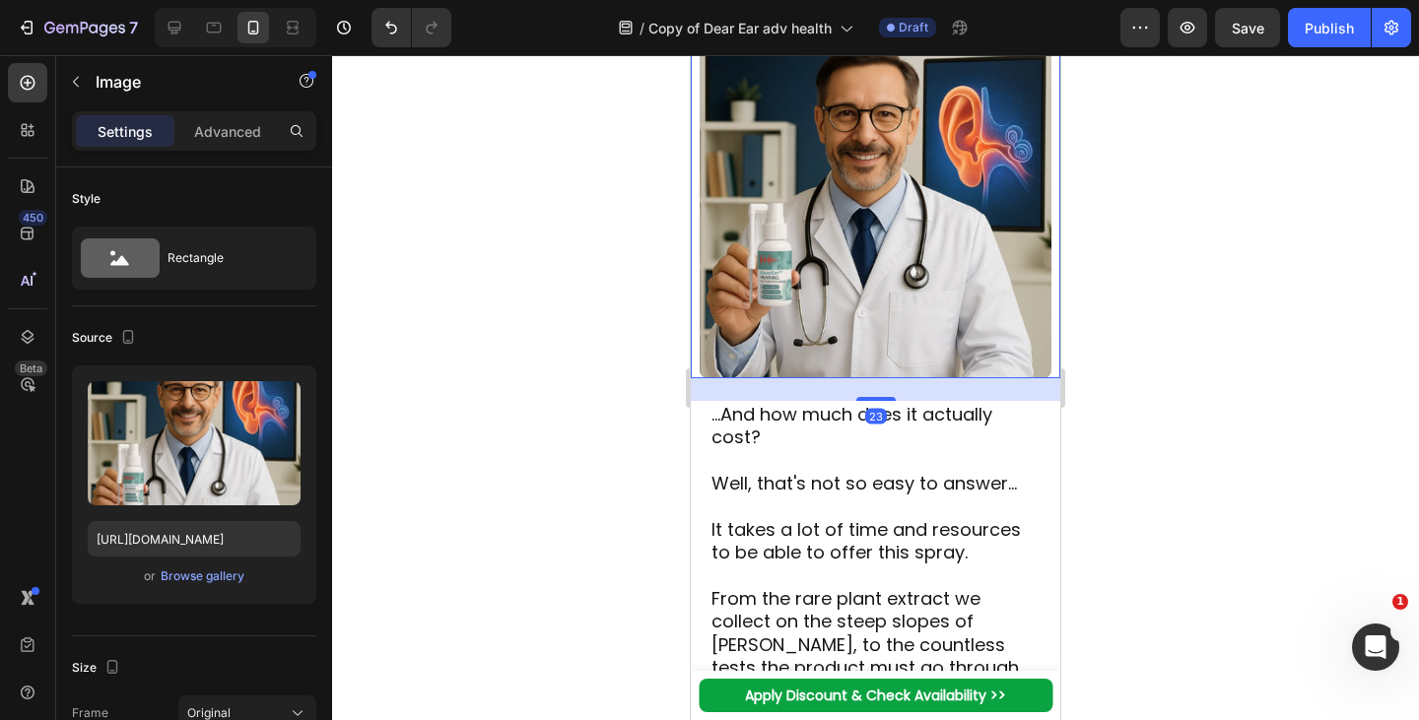
click at [817, 16] on icon at bounding box center [822, 8] width 16 height 16
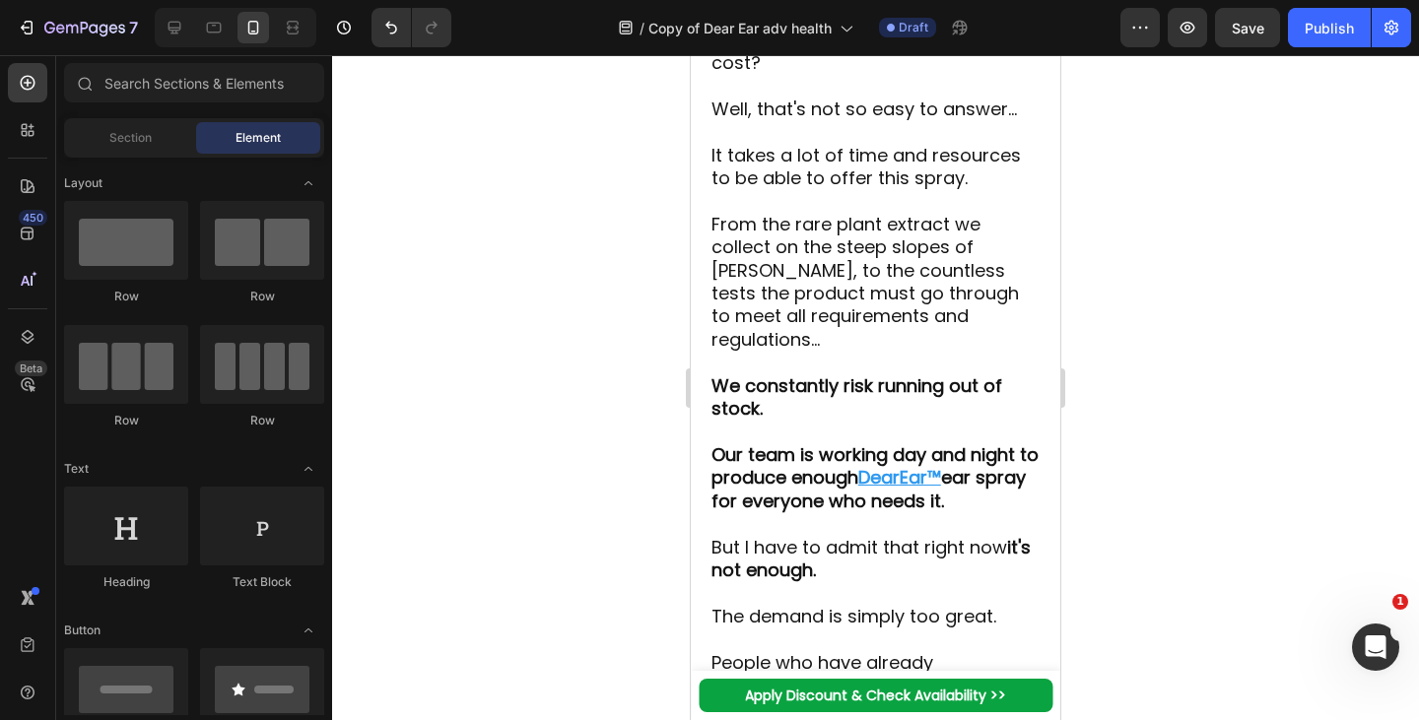
click at [852, 212] on p at bounding box center [875, 200] width 329 height 23
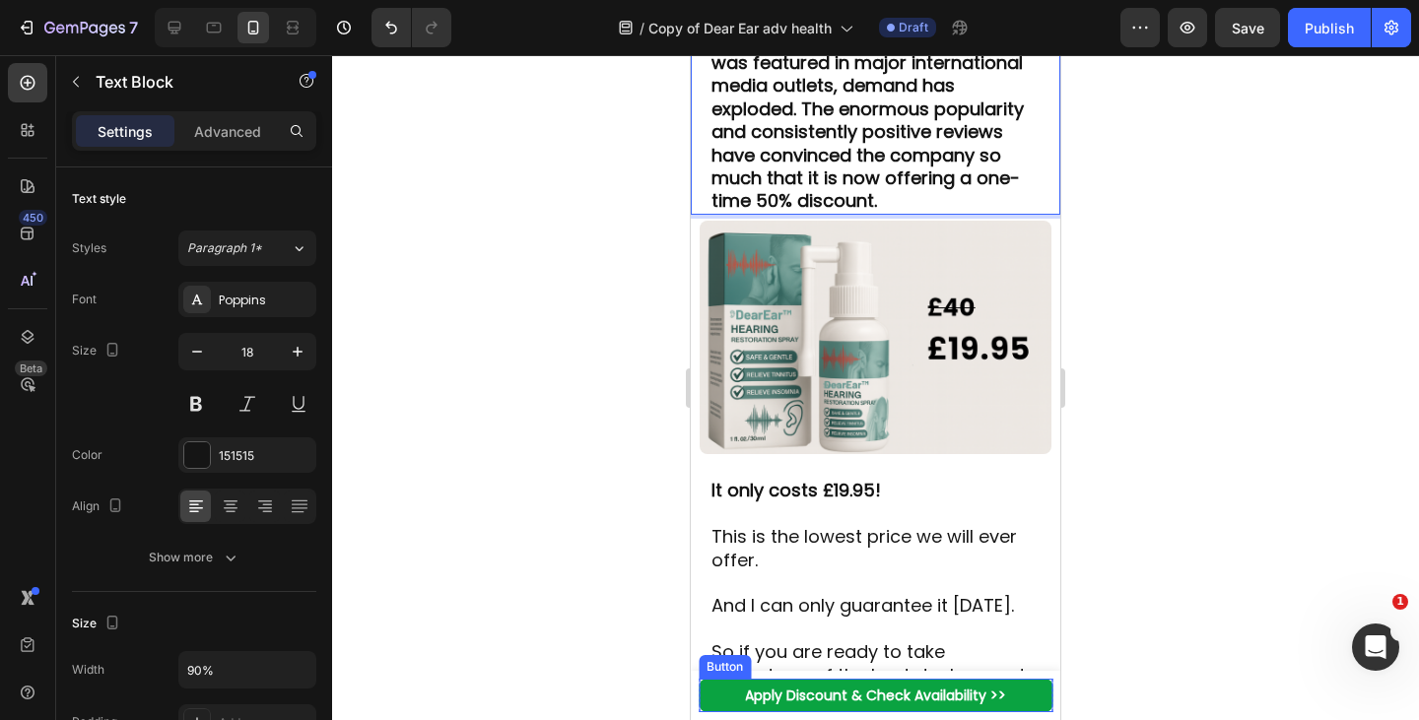
click at [737, 705] on link "Apply Discount & Check Availability >>" at bounding box center [876, 695] width 354 height 33
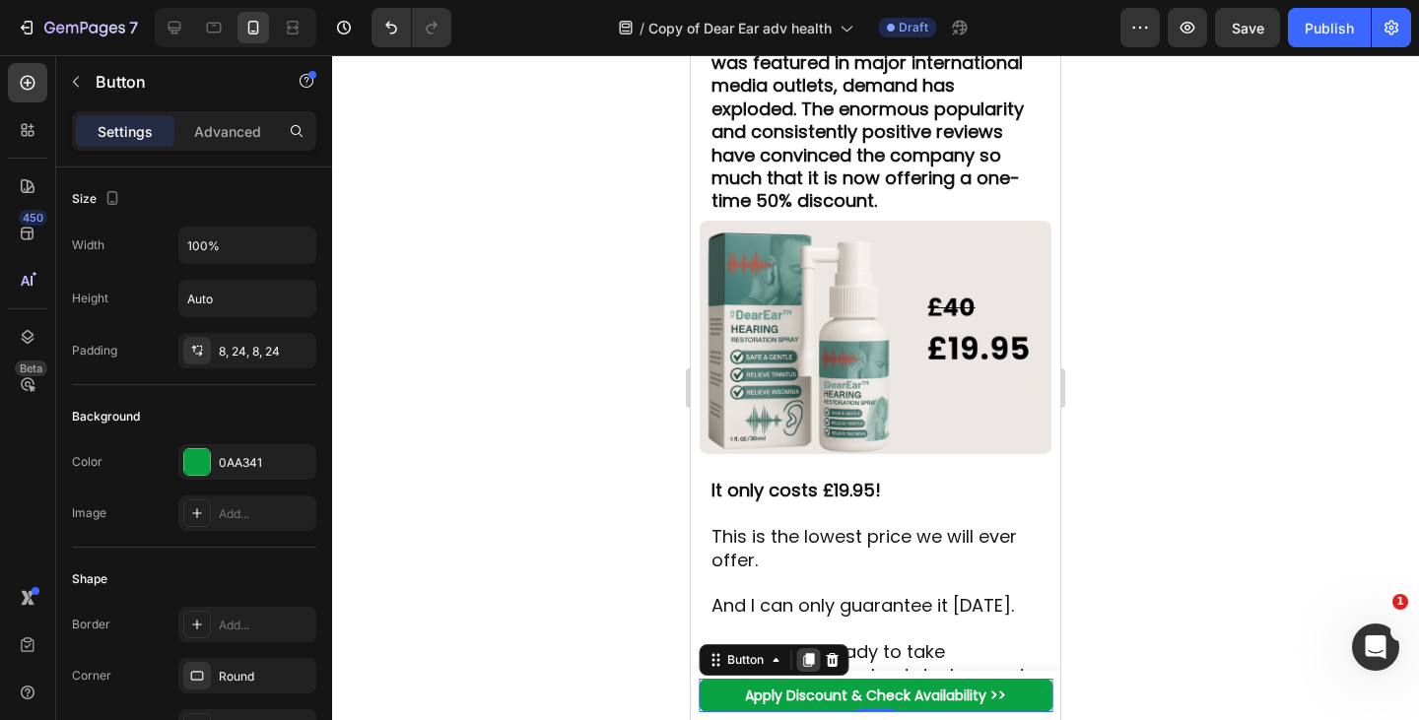
click at [803, 661] on icon at bounding box center [808, 660] width 16 height 16
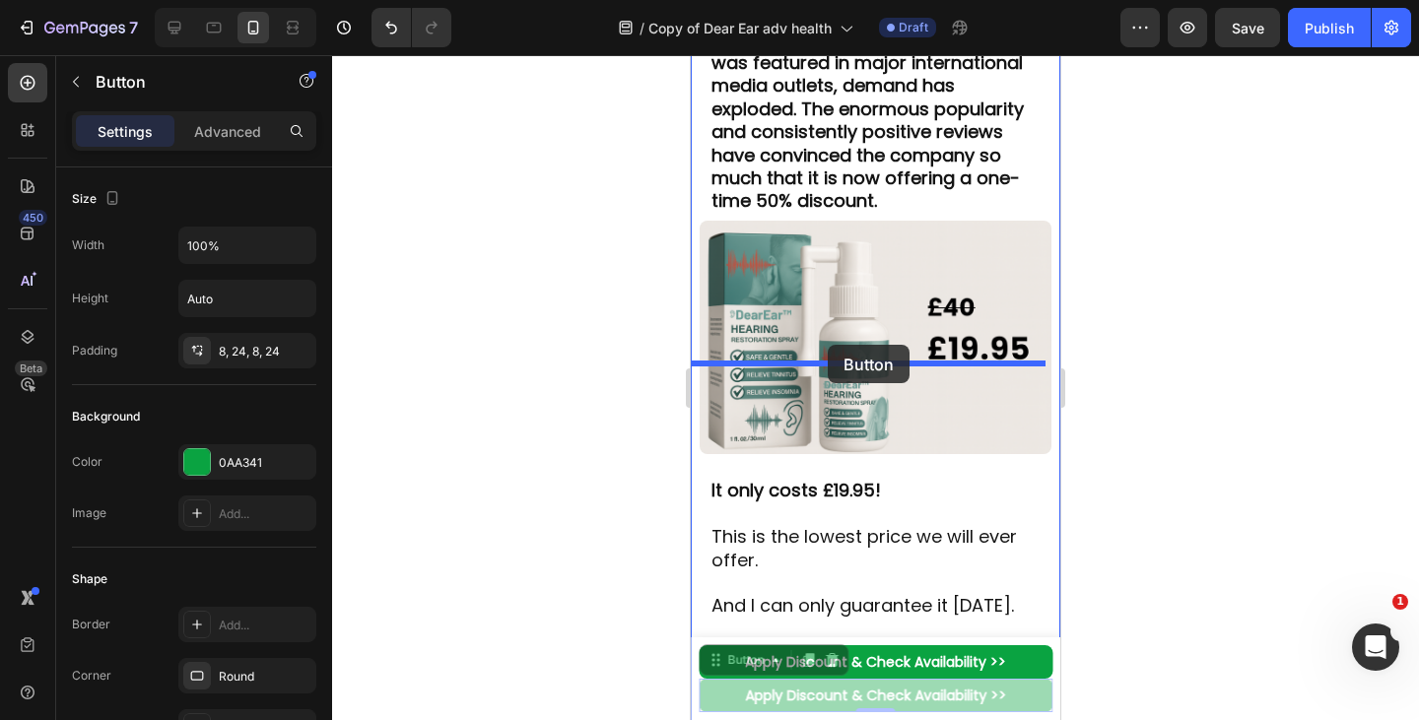
drag, startPoint x: 884, startPoint y: 478, endPoint x: 828, endPoint y: 345, distance: 144.4
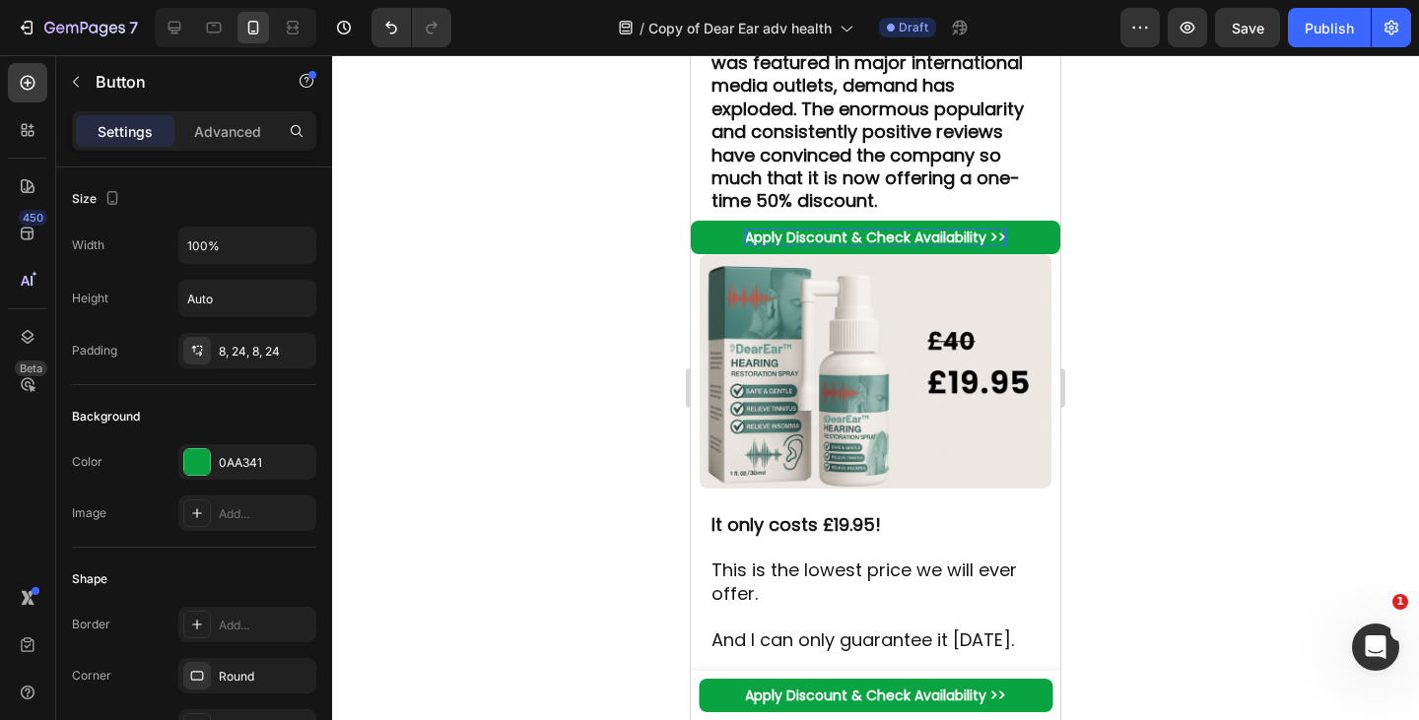
click at [872, 247] on strong "Apply Discount & Check Availability >>" at bounding box center [875, 238] width 261 height 20
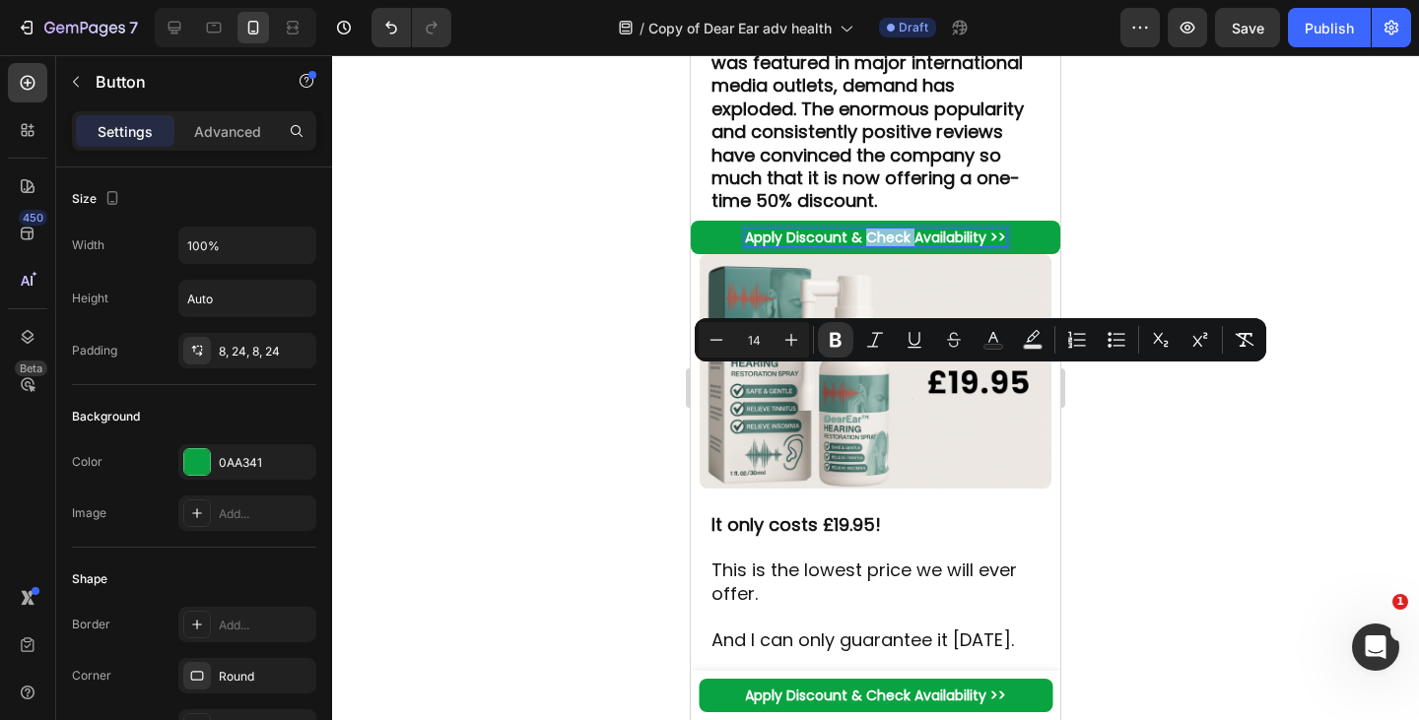
click at [858, 247] on strong "Apply Discount & Check Availability >>" at bounding box center [875, 238] width 261 height 20
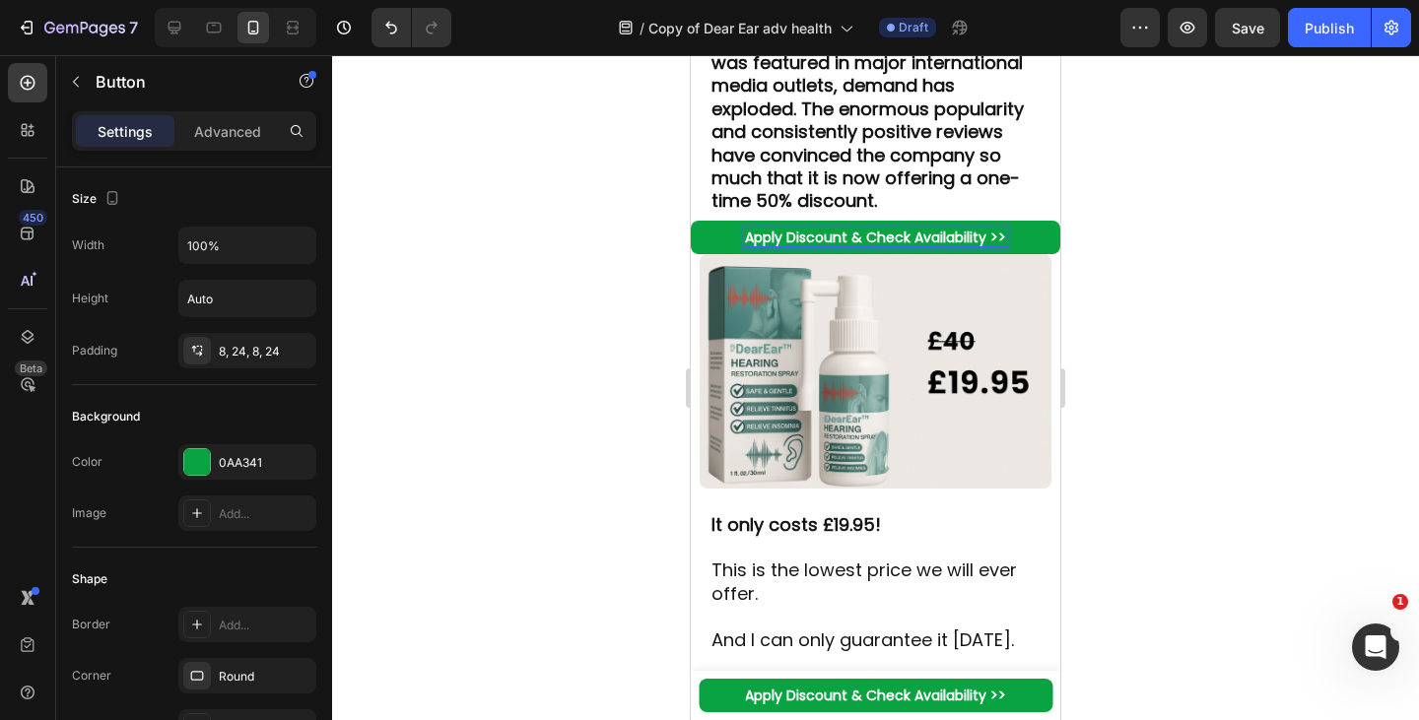
drag, startPoint x: 858, startPoint y: 381, endPoint x: 707, endPoint y: 377, distance: 150.8
click at [707, 254] on link "Apply Discount & Check Availability >>" at bounding box center [875, 237] width 369 height 33
click at [876, 475] on img at bounding box center [875, 371] width 351 height 234
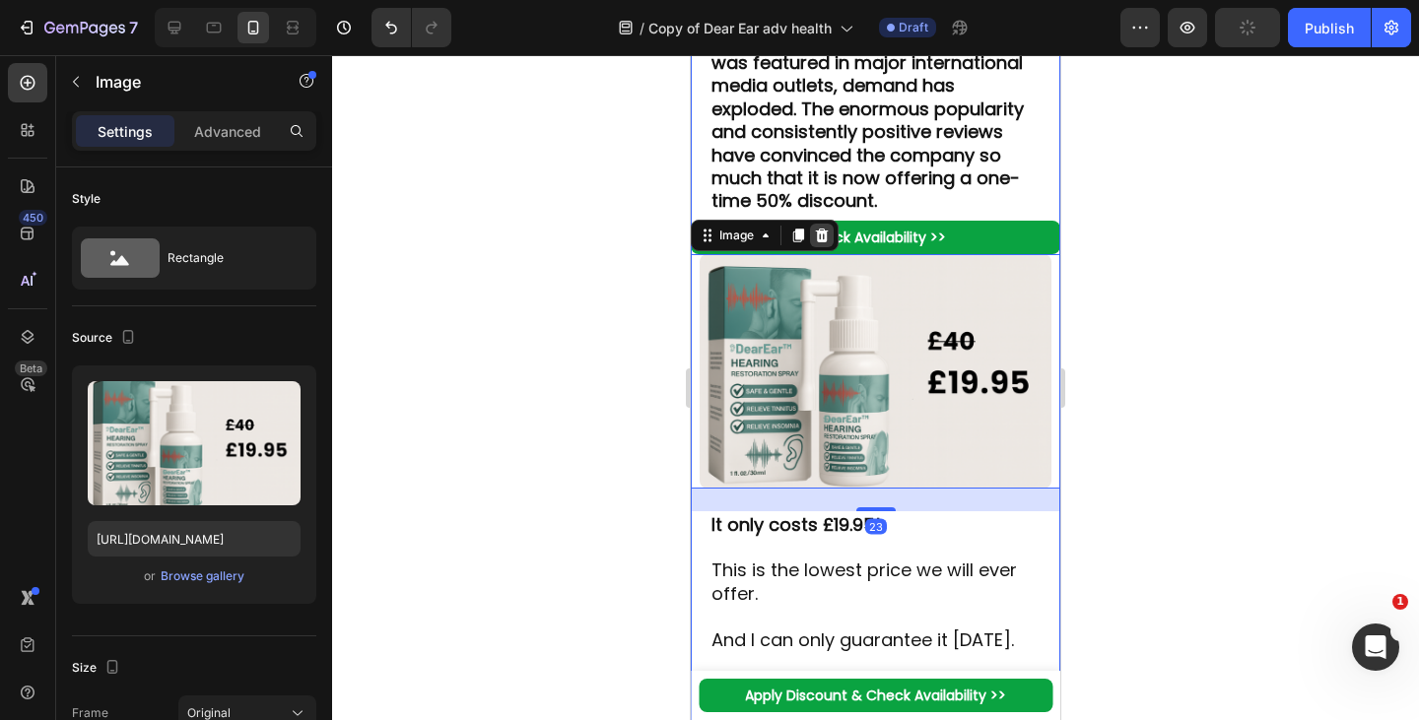
click at [823, 242] on icon at bounding box center [822, 236] width 13 height 14
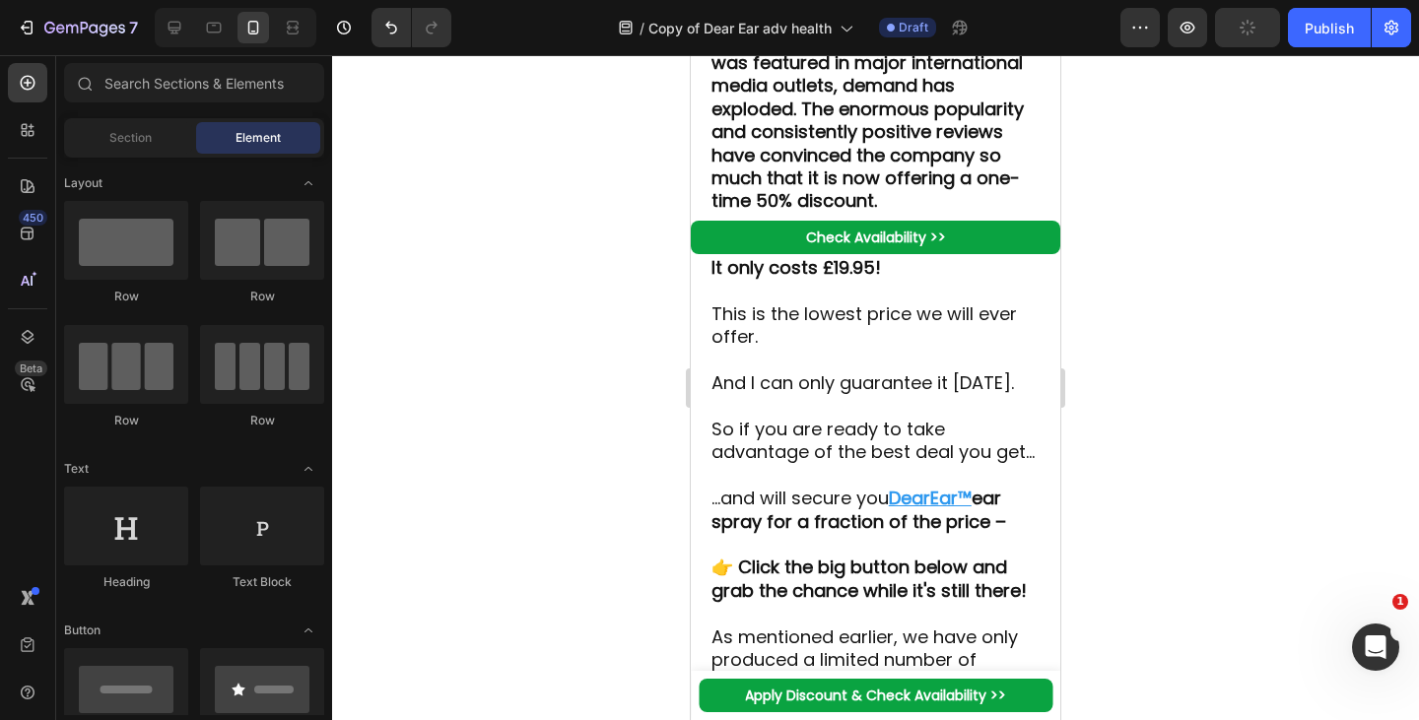
click at [791, 371] on p at bounding box center [875, 360] width 329 height 23
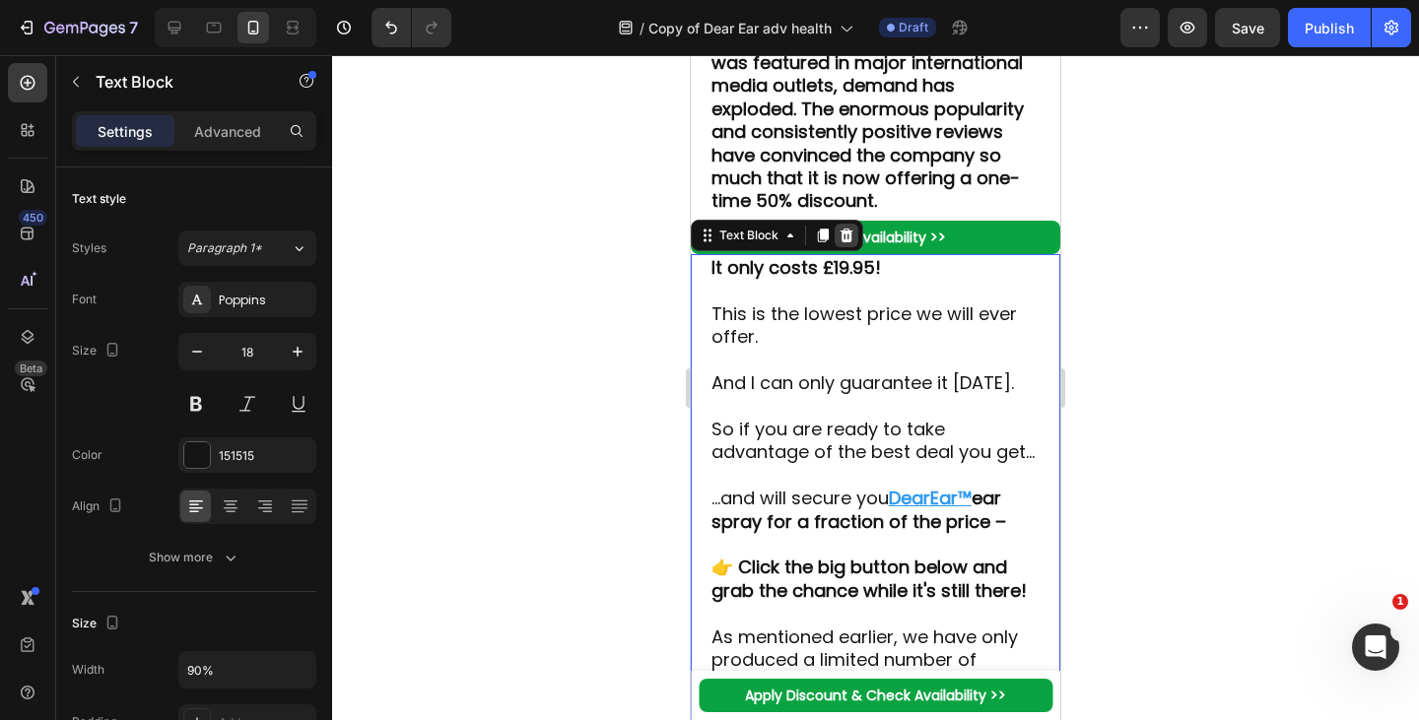
click at [846, 243] on icon at bounding box center [846, 236] width 16 height 16
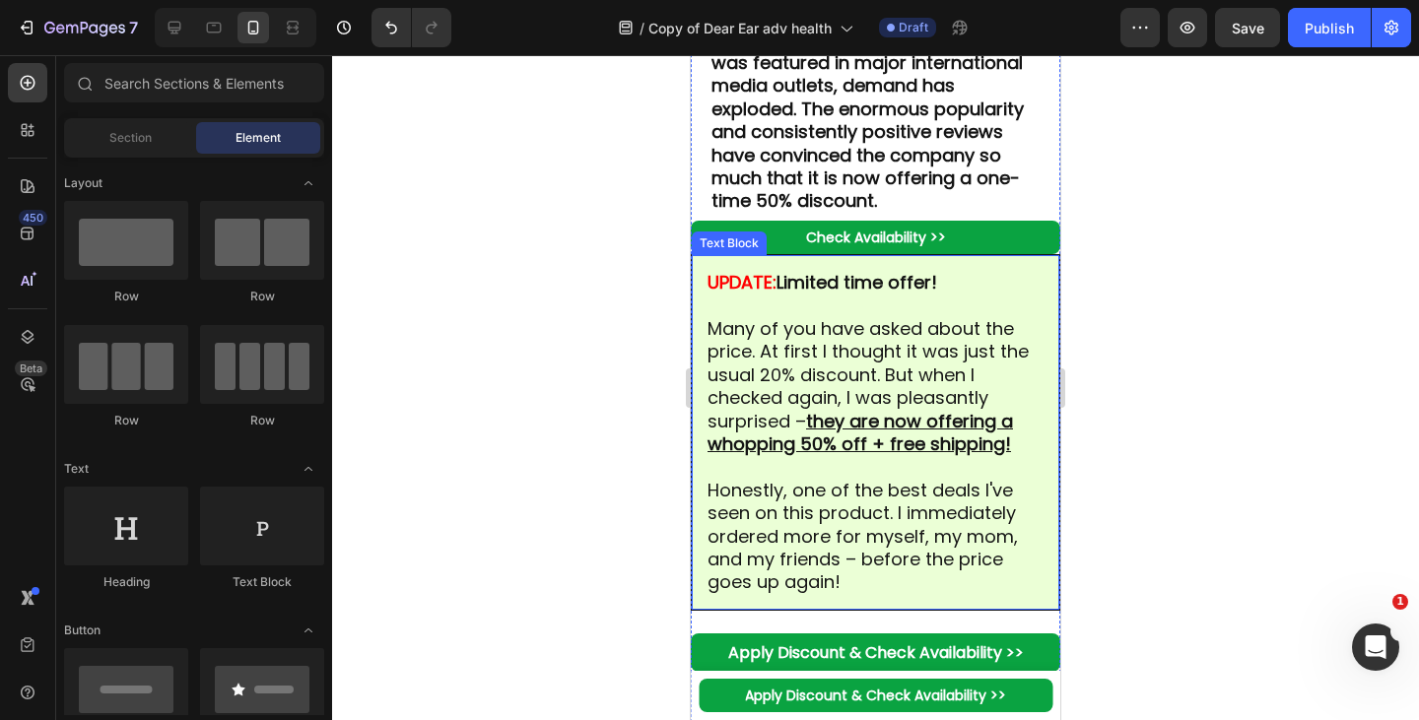
click at [808, 455] on p "Many of you have asked about the price. At first I thought it was just the usua…" at bounding box center [875, 386] width 336 height 138
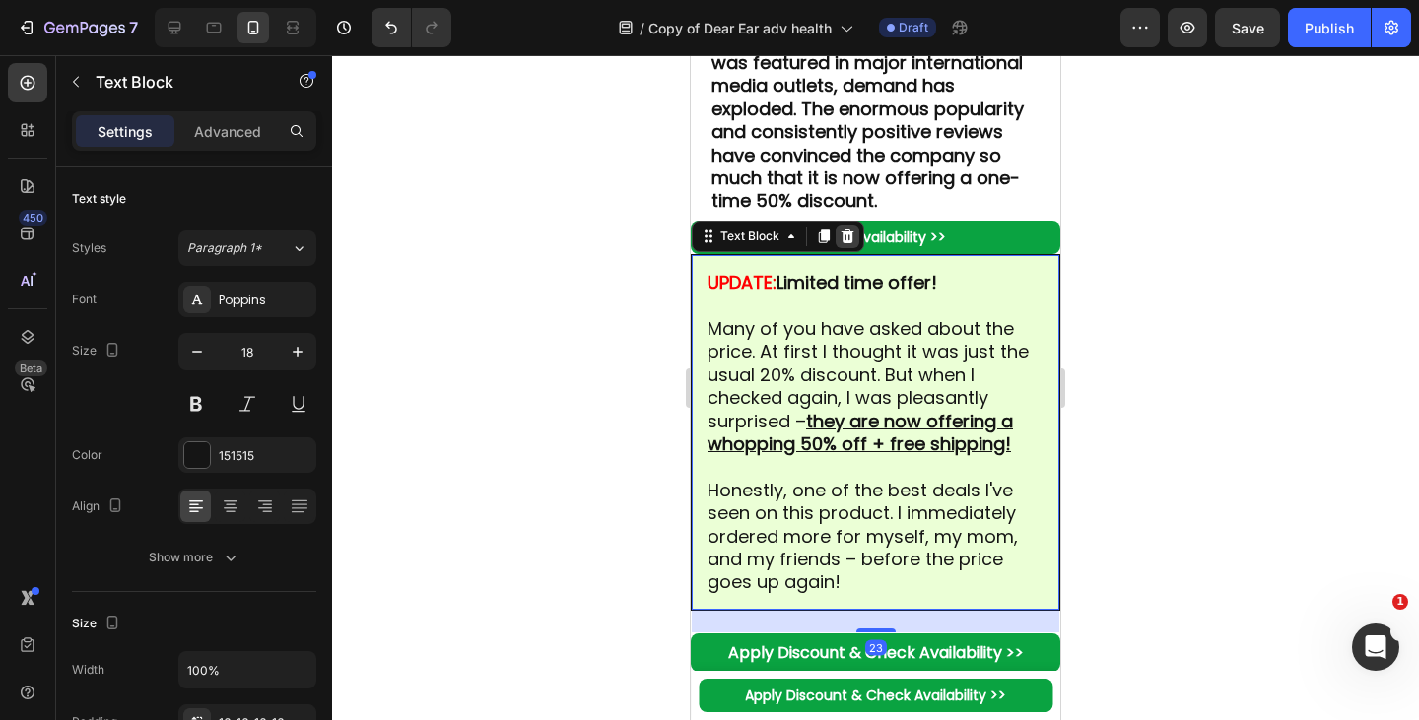
click at [843, 243] on icon at bounding box center [847, 237] width 13 height 14
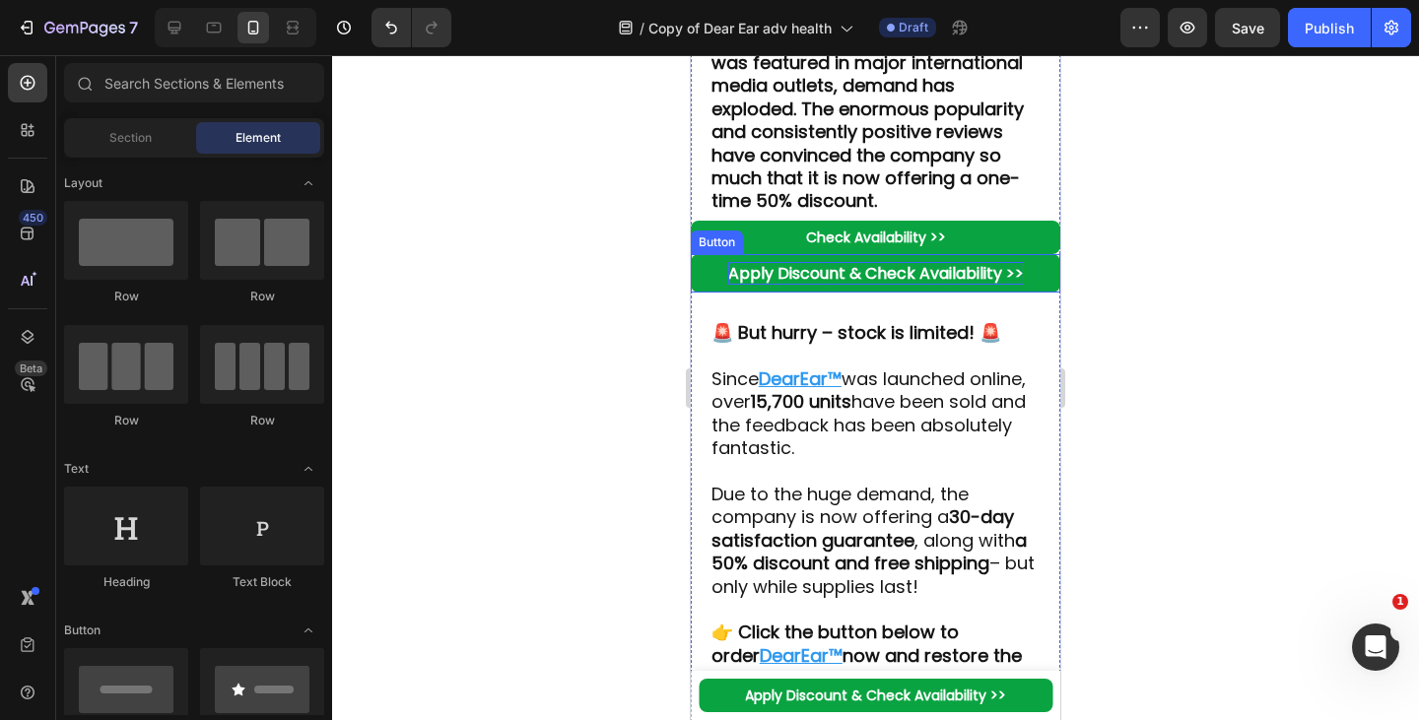
click at [745, 285] on strong "Apply Discount & Check Availability >>" at bounding box center [876, 273] width 296 height 23
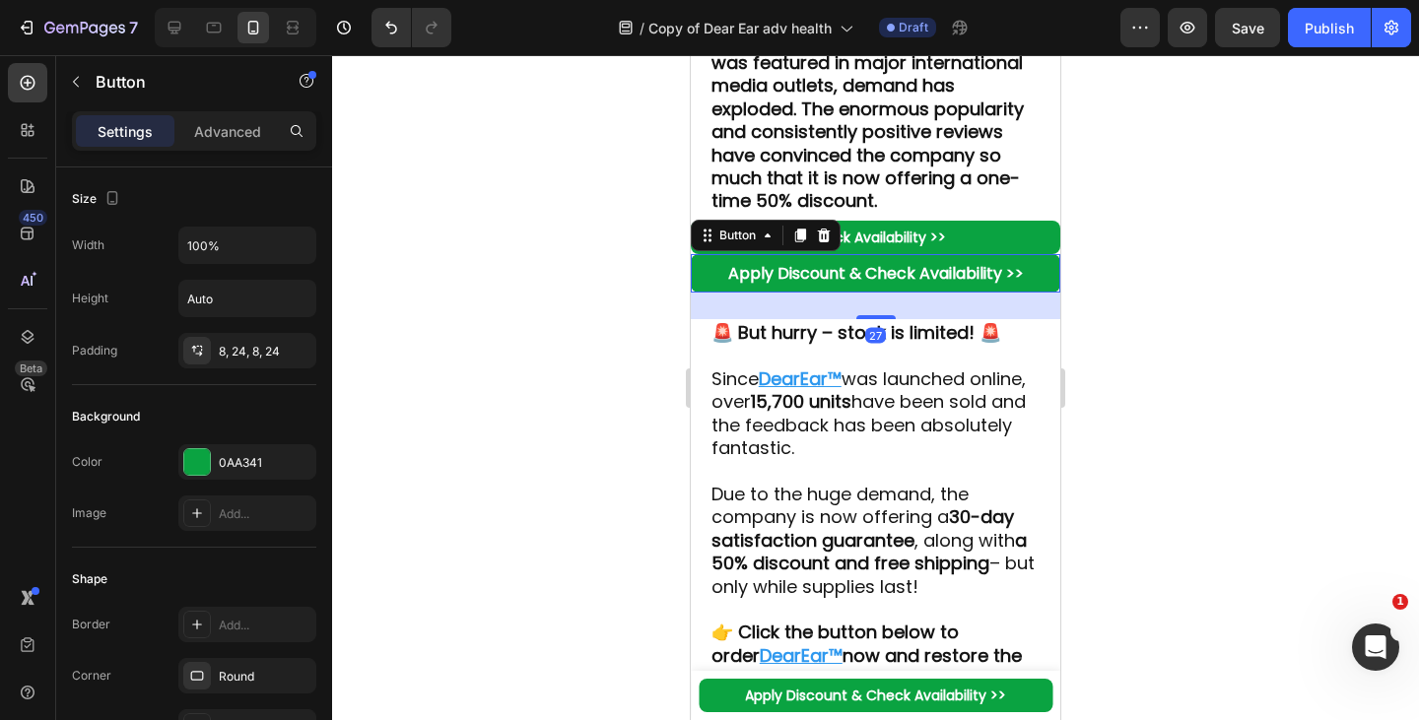
click at [828, 243] on icon at bounding box center [824, 236] width 16 height 16
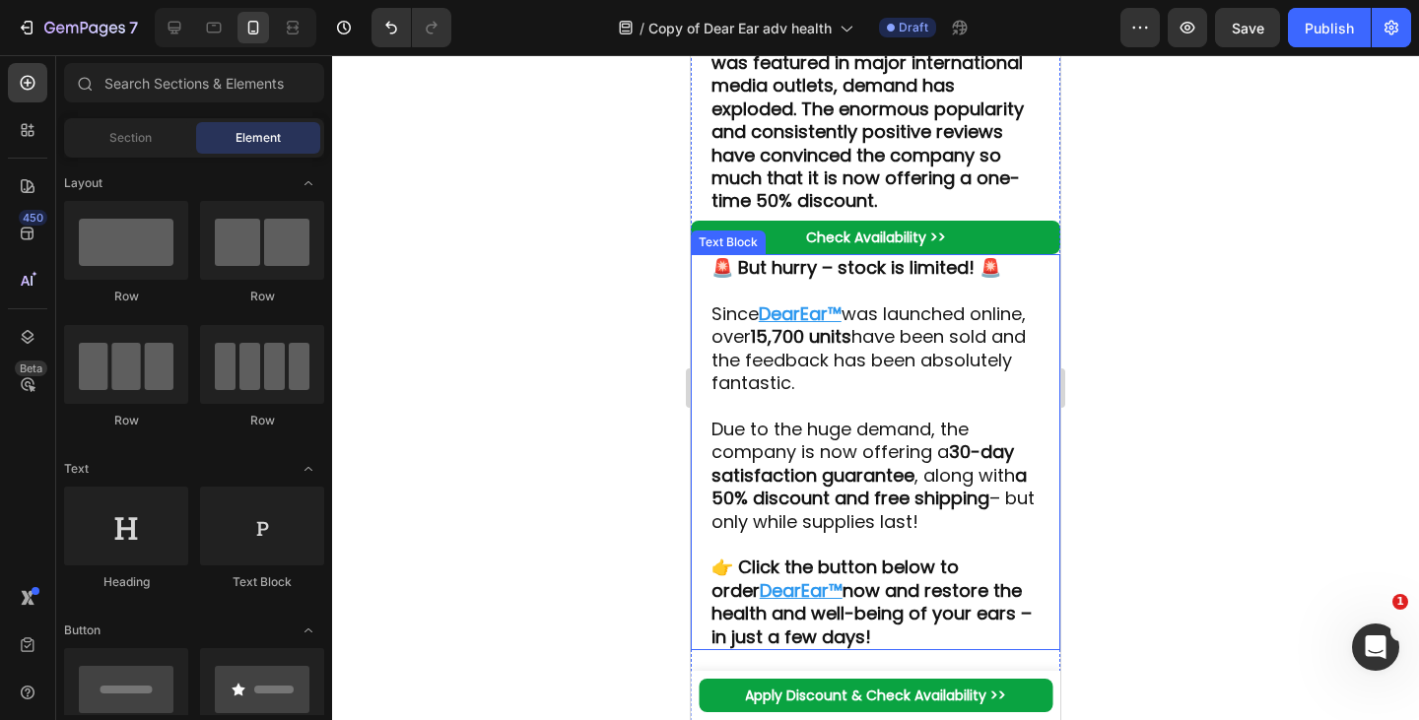
click at [791, 395] on p "Since DearEar™ was launched online, over 15,700 units have been sold and the fe…" at bounding box center [875, 348] width 329 height 93
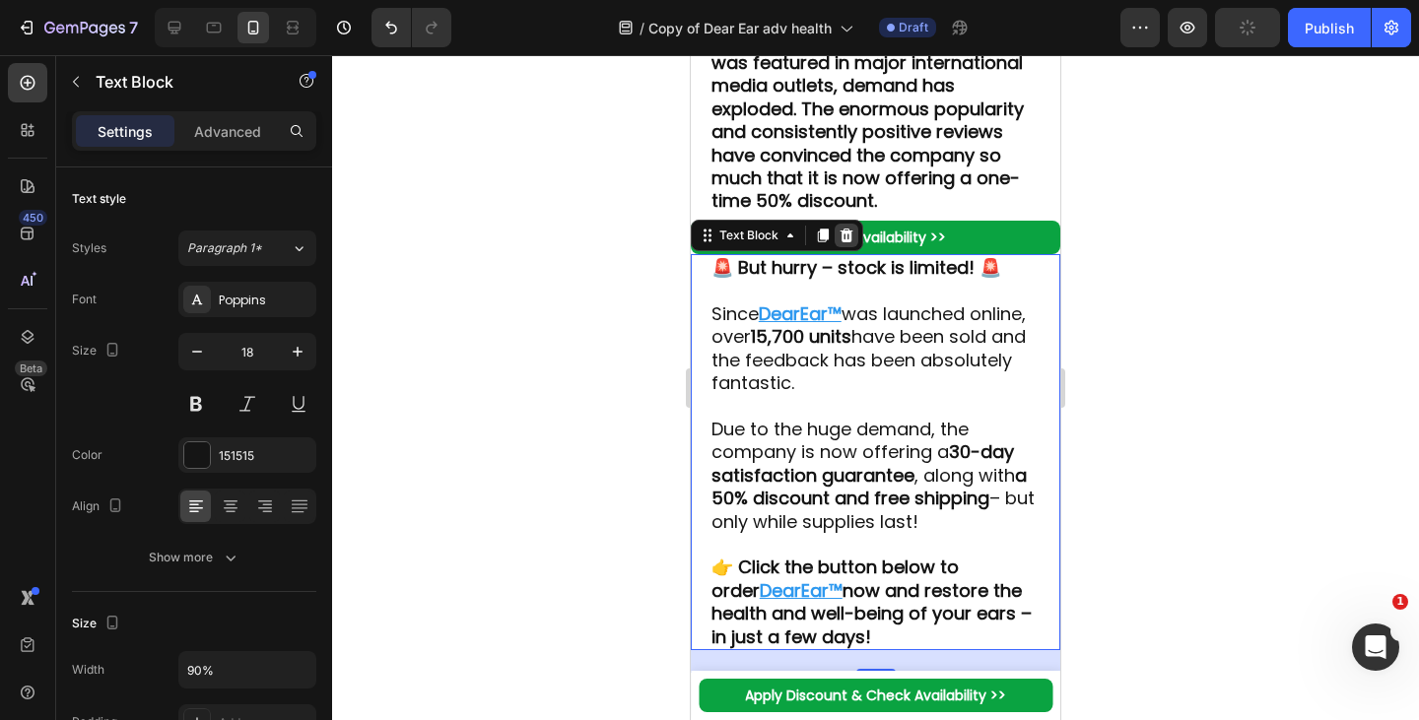
click at [847, 247] on div at bounding box center [847, 236] width 24 height 24
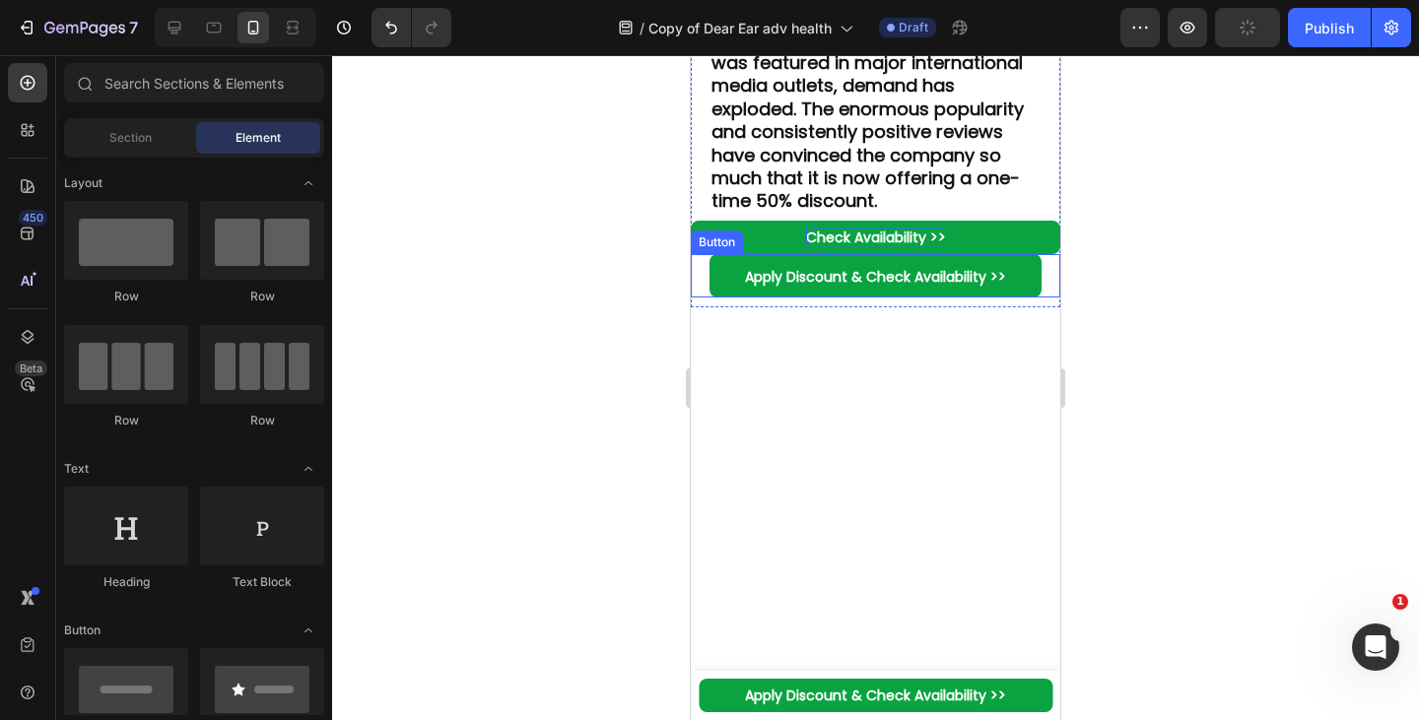
click at [760, 287] on strong "Apply Discount & Check Availability >>" at bounding box center [875, 277] width 261 height 20
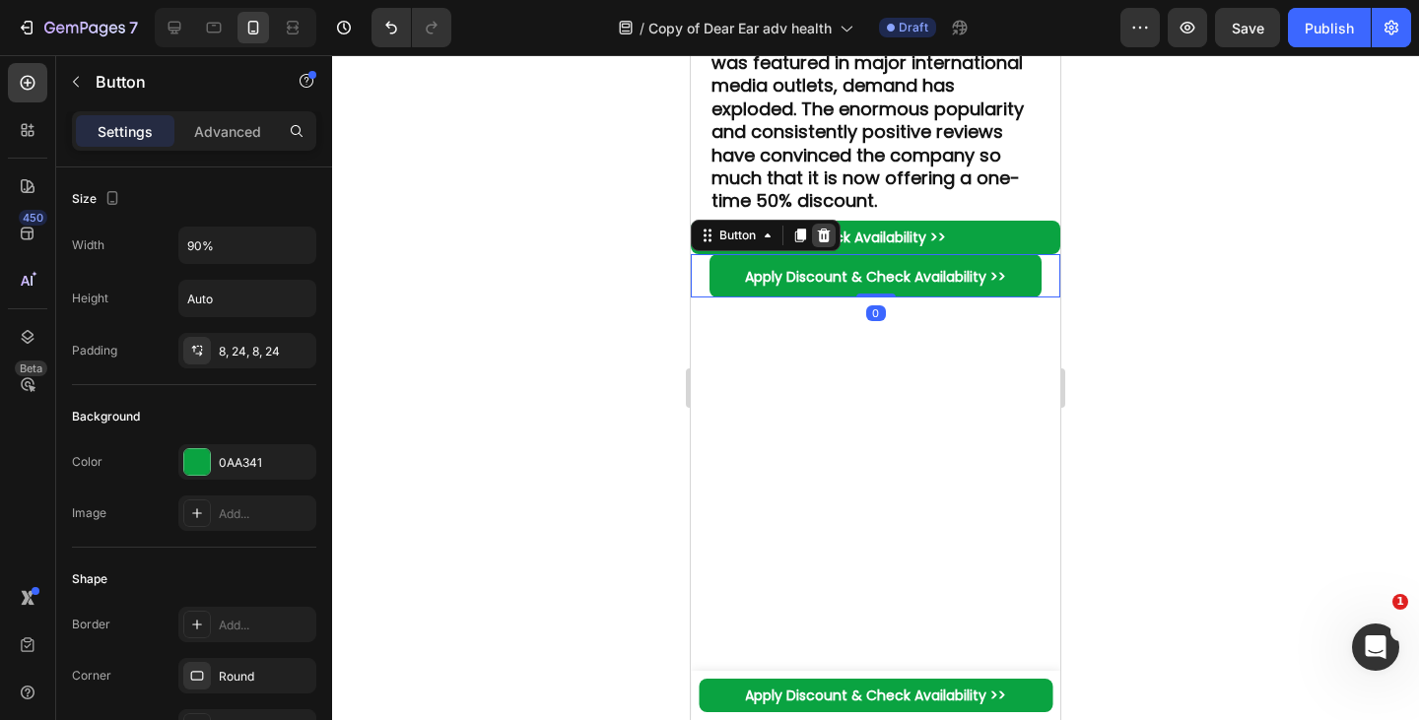
click at [827, 243] on icon at bounding box center [824, 236] width 16 height 16
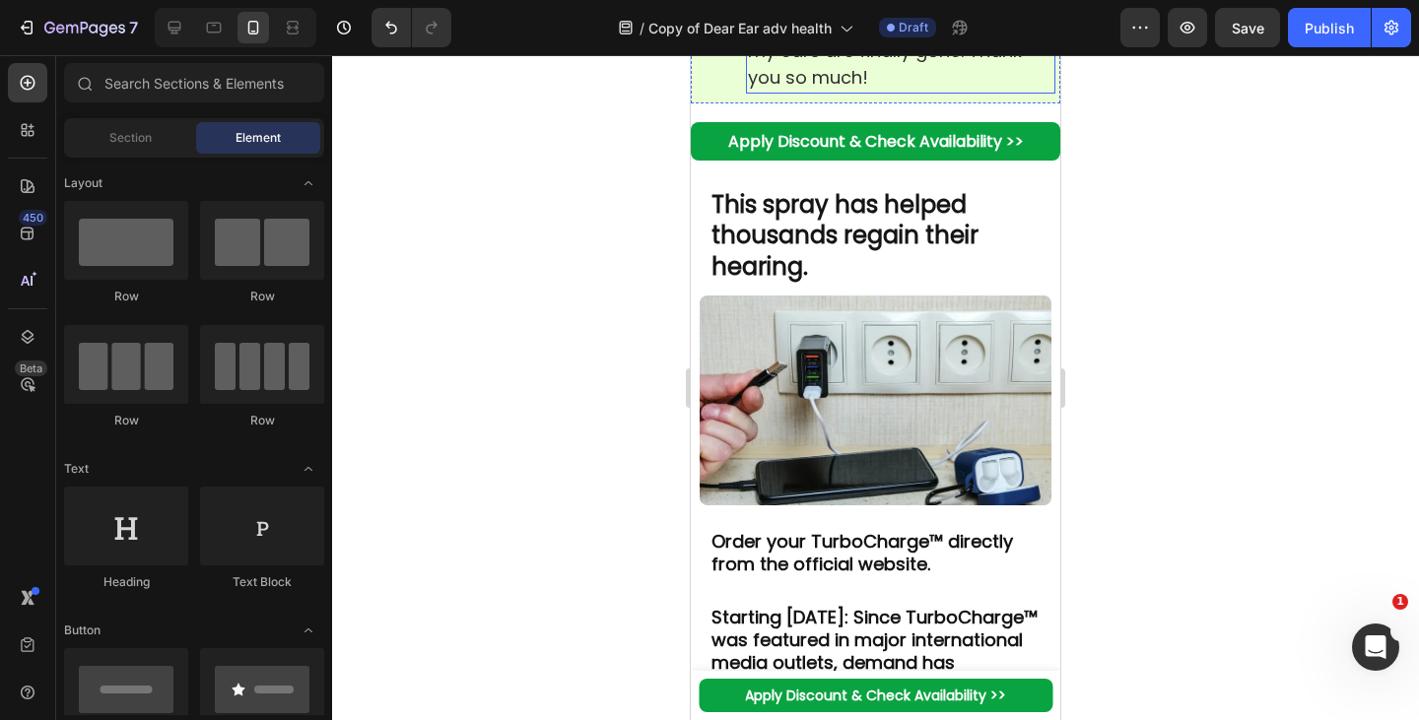
scroll to position [9436, 0]
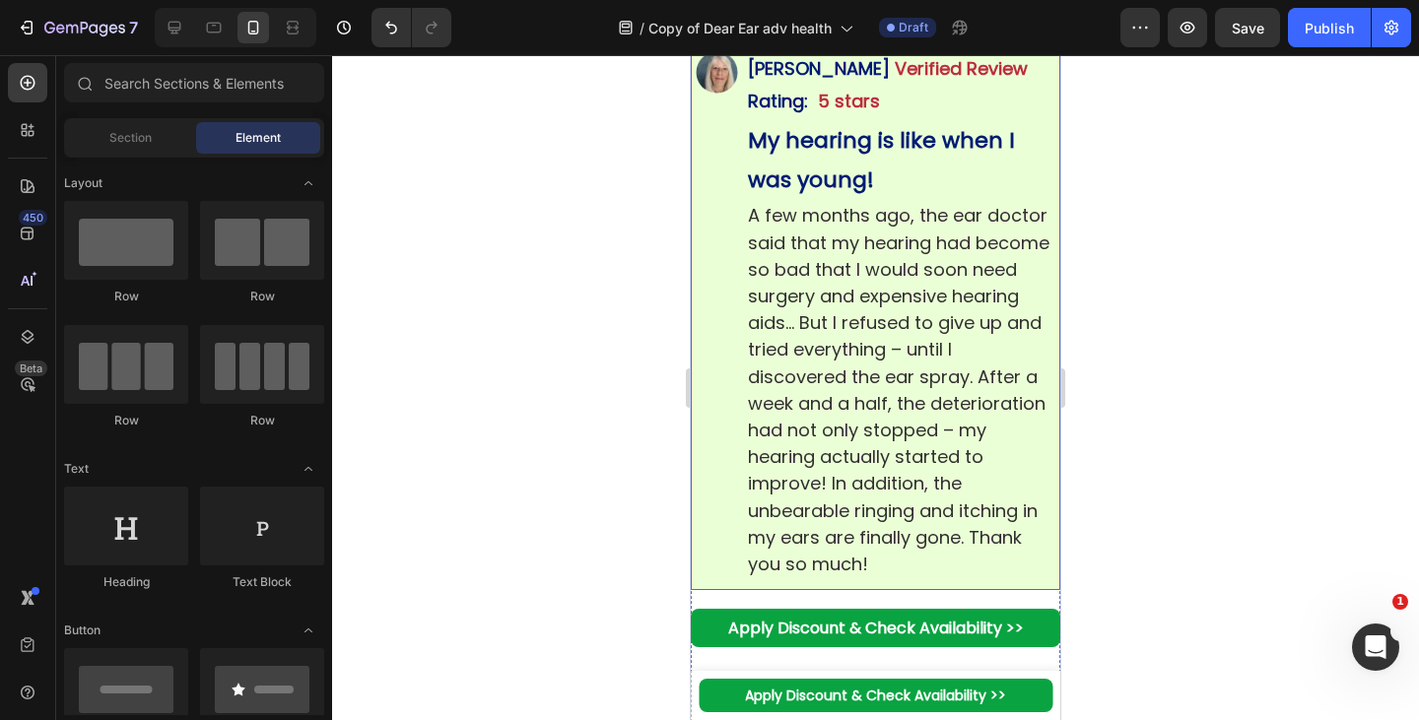
click at [755, 184] on div "Image Edith Fairchild Verified Review Rating: 5 stars Text Block My hearing is …" at bounding box center [875, 315] width 369 height 549
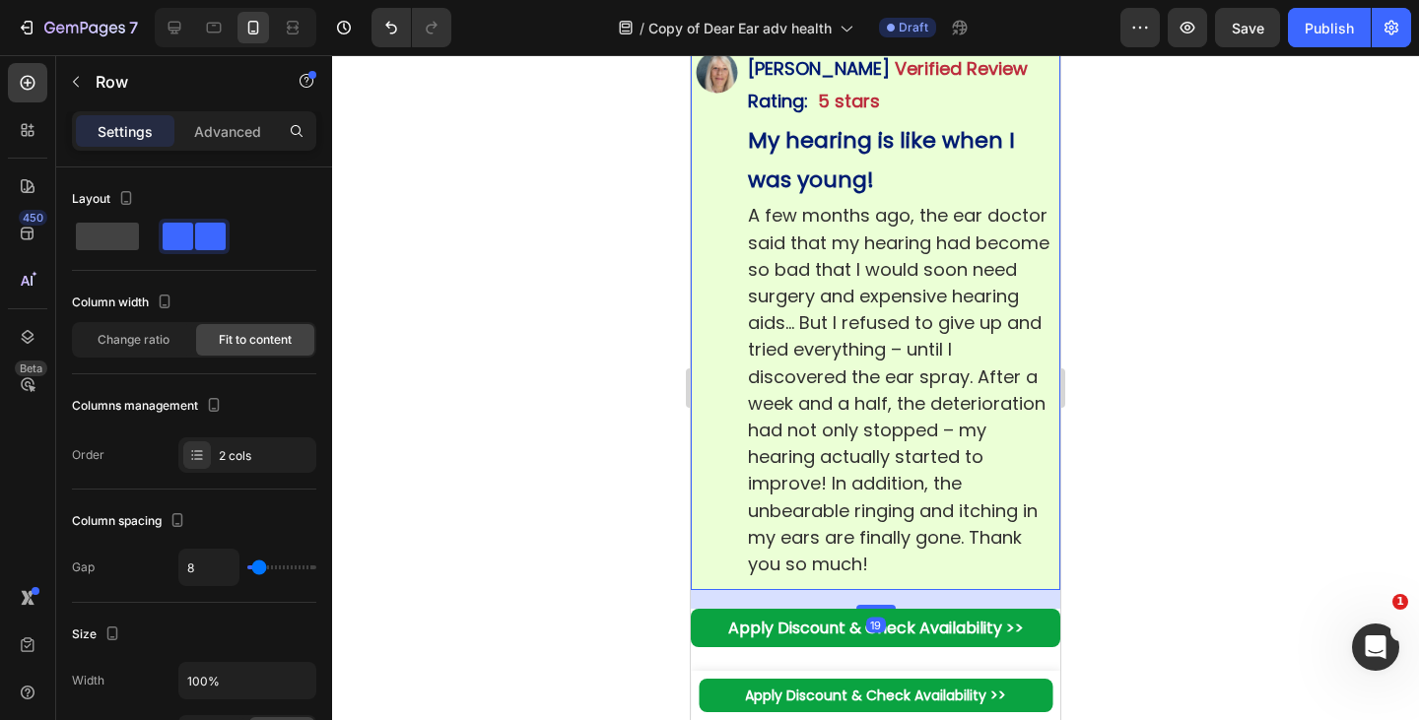
click at [815, 34] on div at bounding box center [812, 23] width 24 height 24
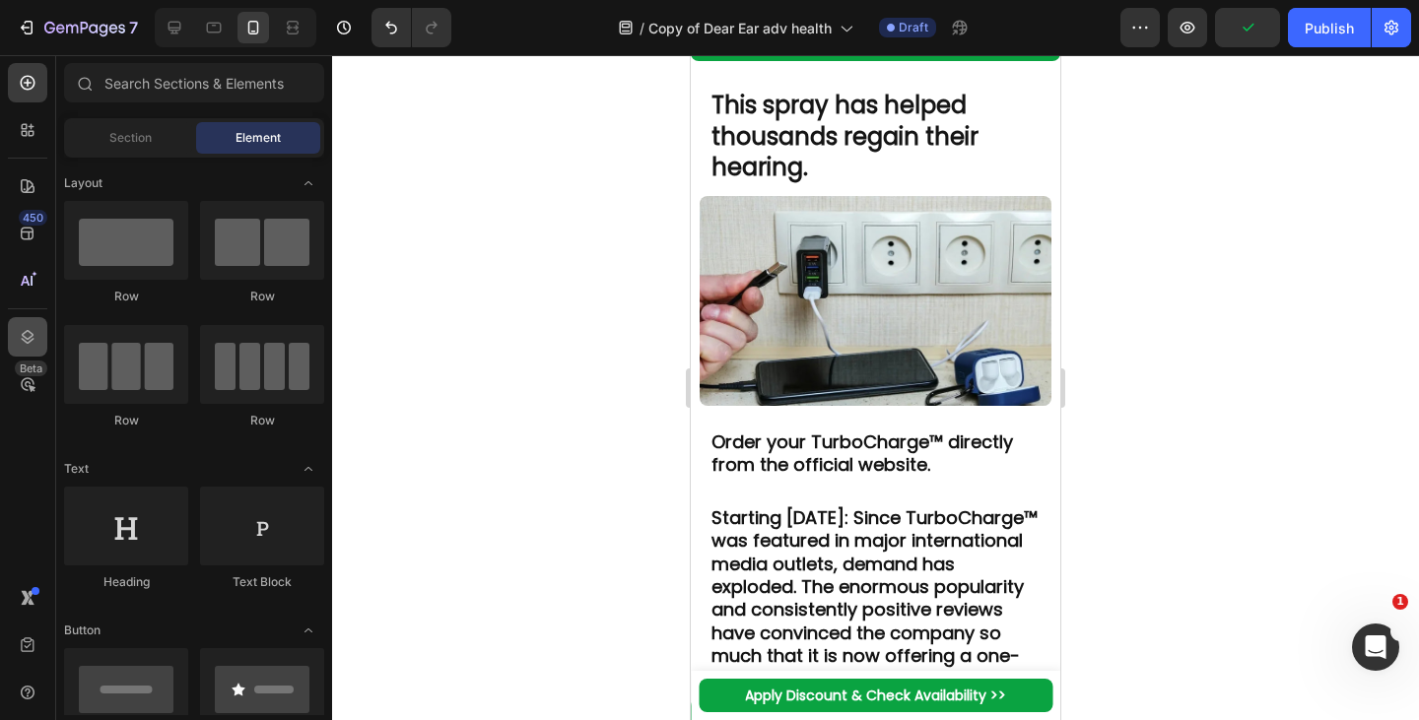
click at [24, 341] on icon at bounding box center [28, 337] width 13 height 14
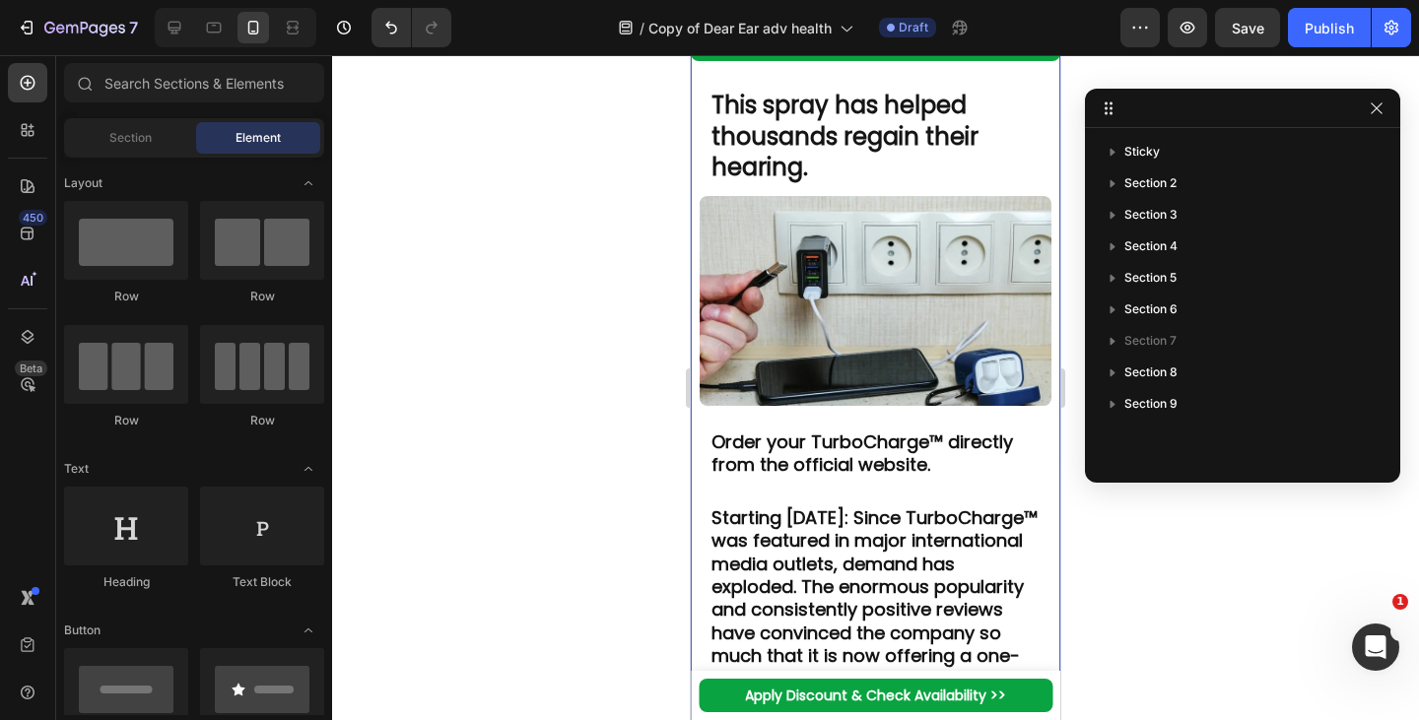
scroll to position [9023, 0]
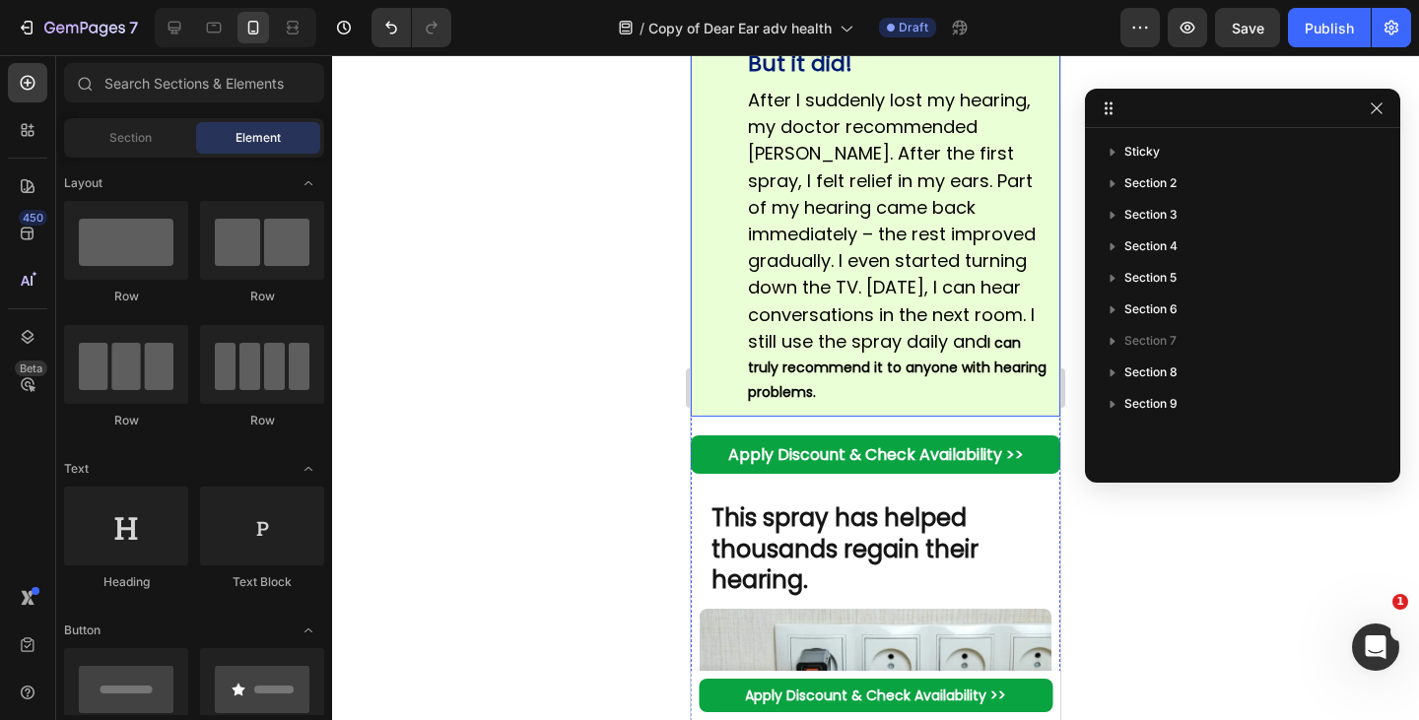
click at [719, 257] on div "Image" at bounding box center [717, 171] width 42 height 471
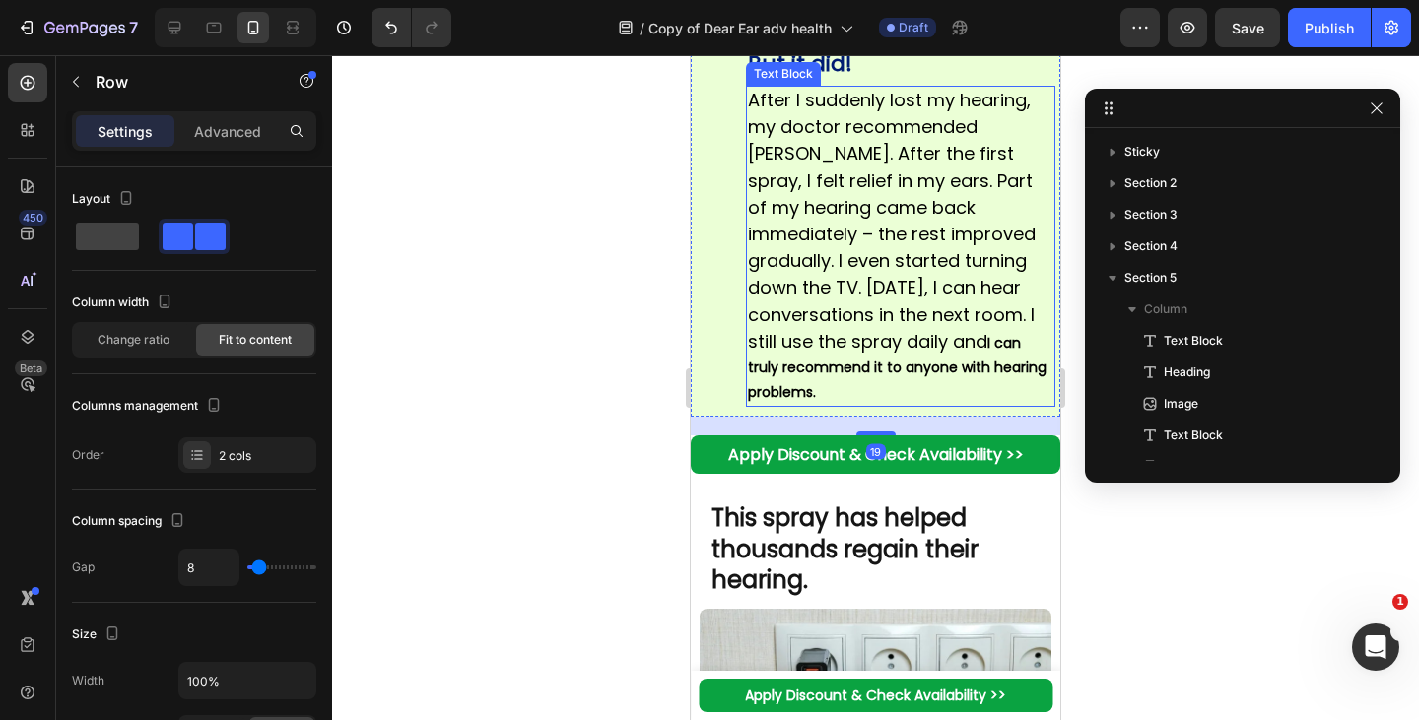
scroll to position [751, 0]
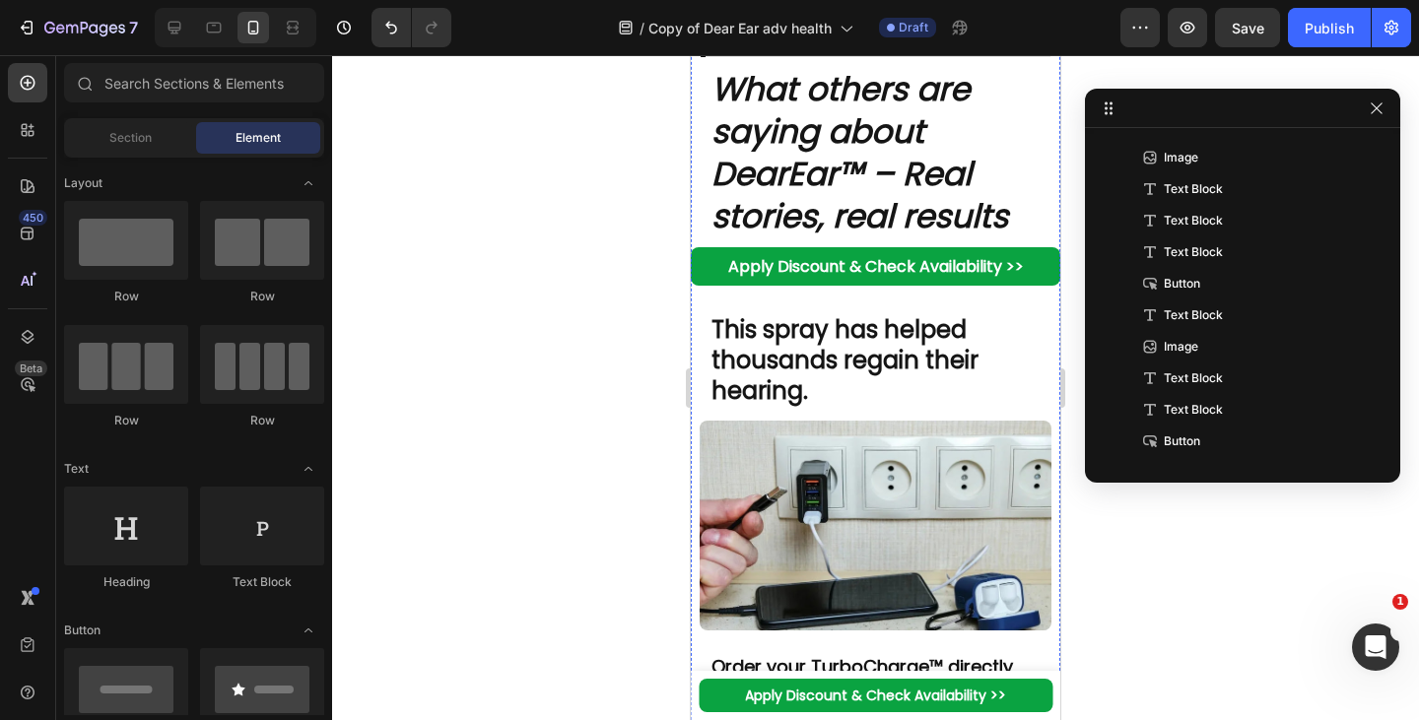
scroll to position [8685, 0]
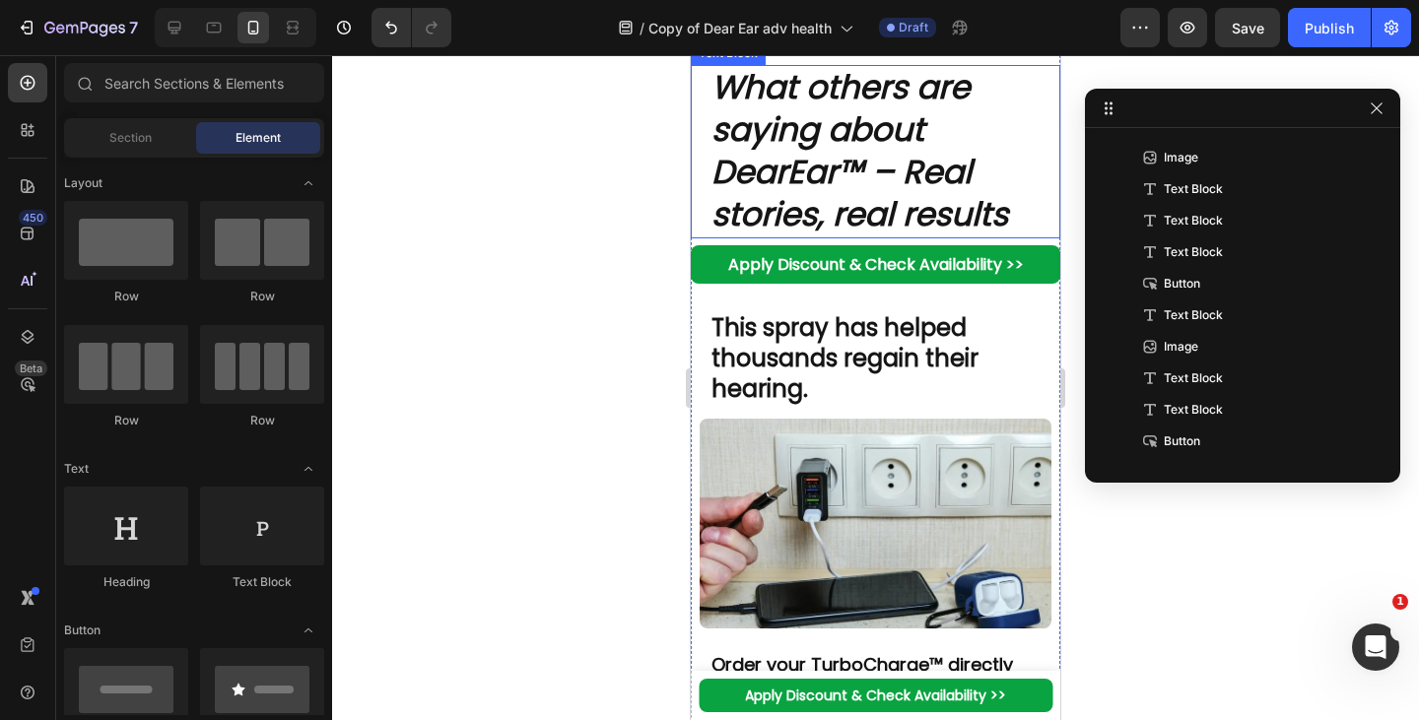
click at [823, 237] on strong "What others are saying about DearEar™ – Real stories, real results" at bounding box center [859, 150] width 297 height 173
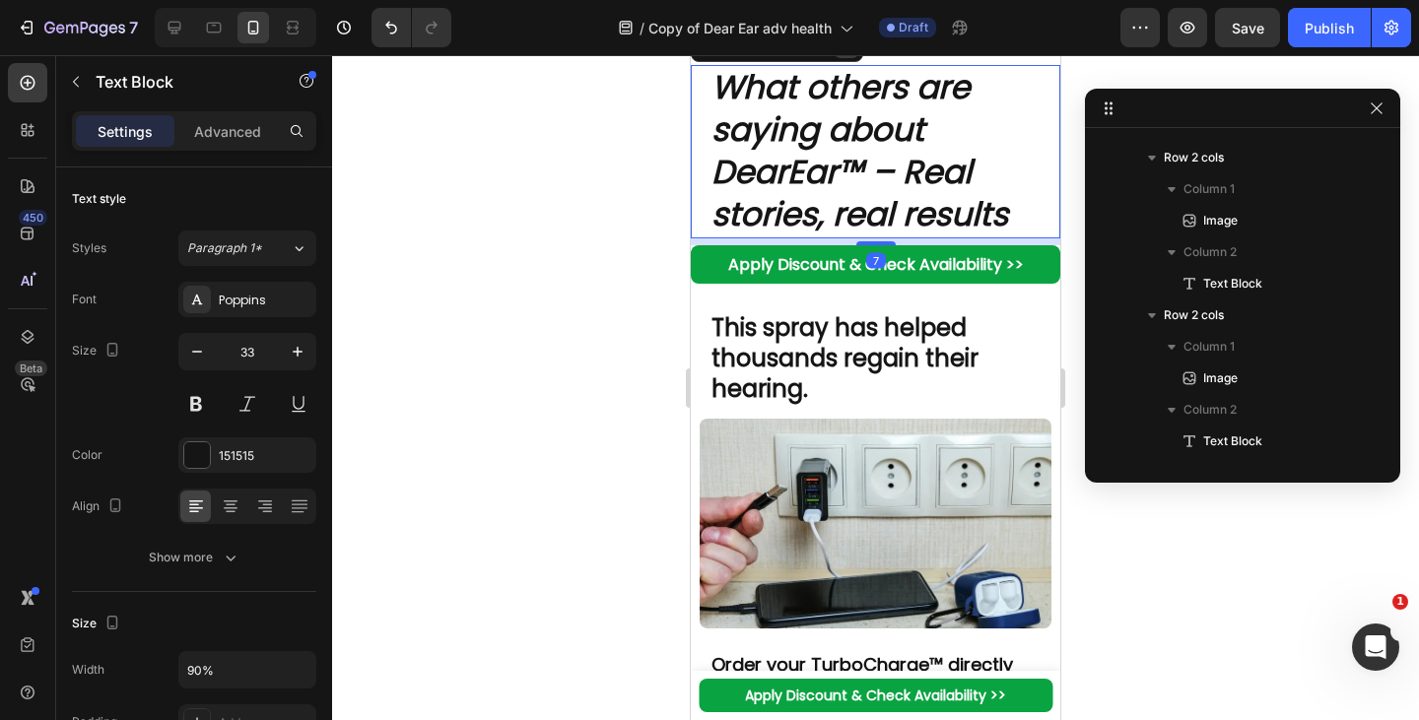
scroll to position [1602, 0]
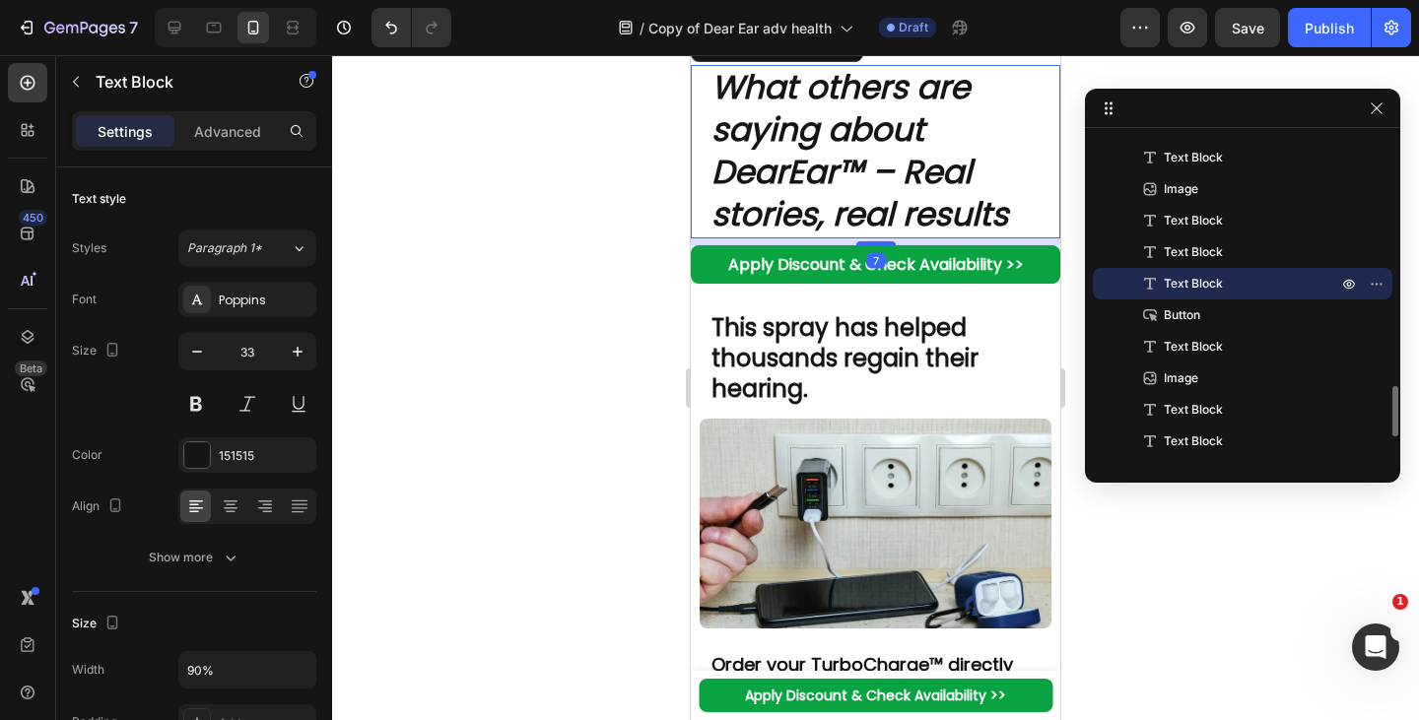
click at [851, 54] on icon at bounding box center [846, 46] width 16 height 16
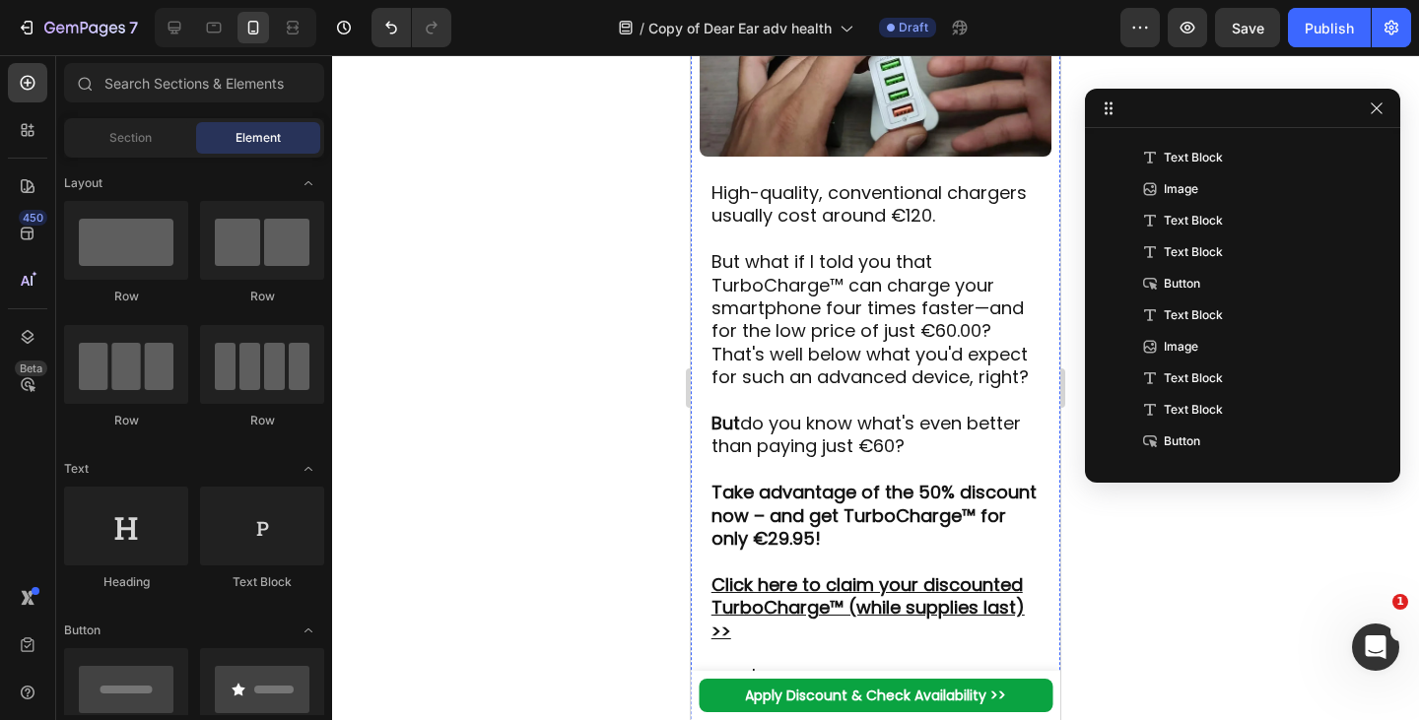
scroll to position [6650, 0]
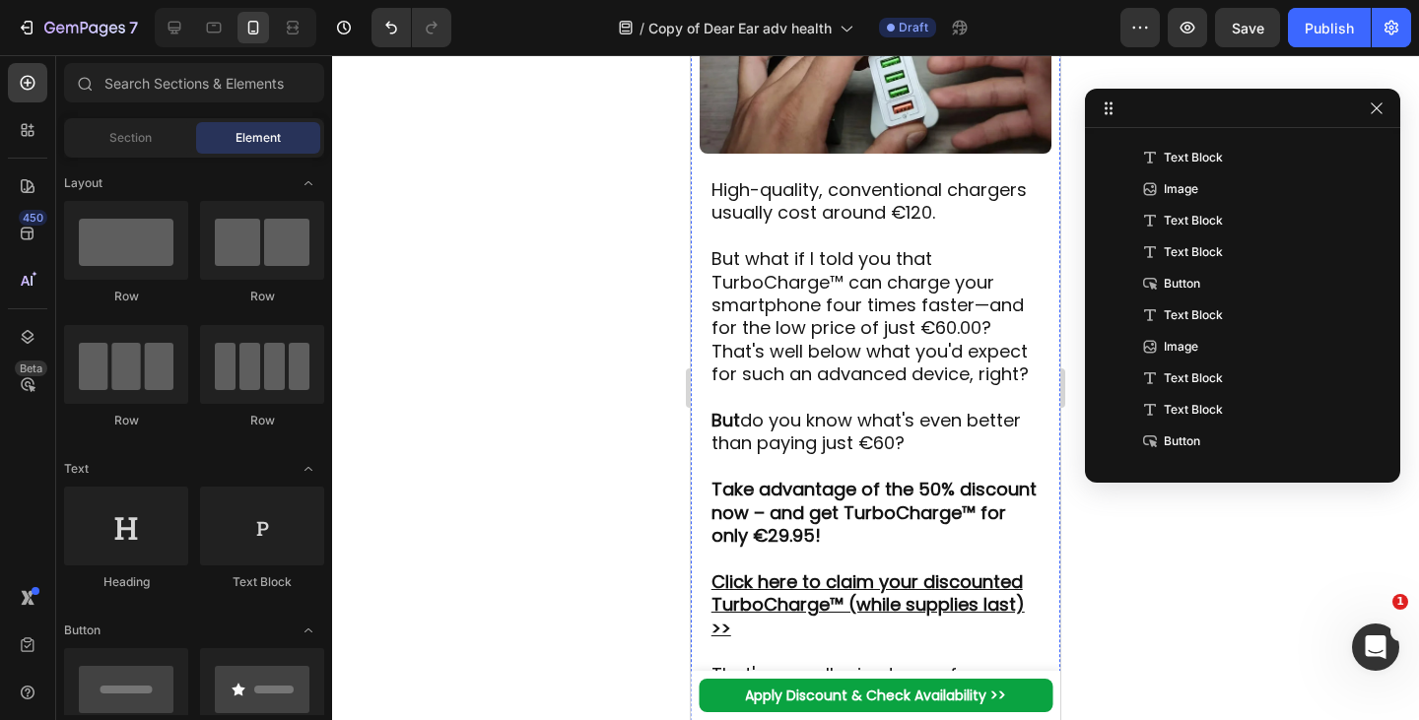
click at [863, 385] on p "But what if I told you that TurboCharge™ can charge your smartphone four times …" at bounding box center [875, 316] width 329 height 138
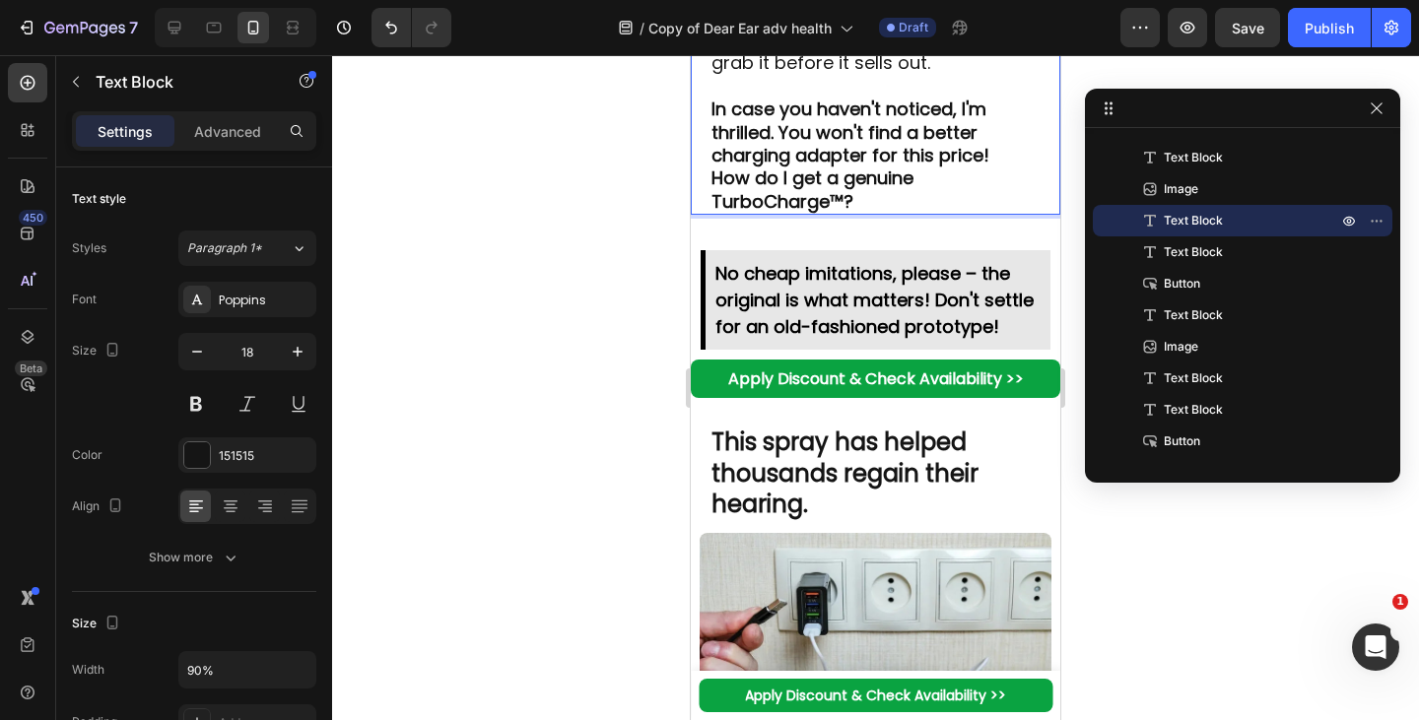
scroll to position [8393, 0]
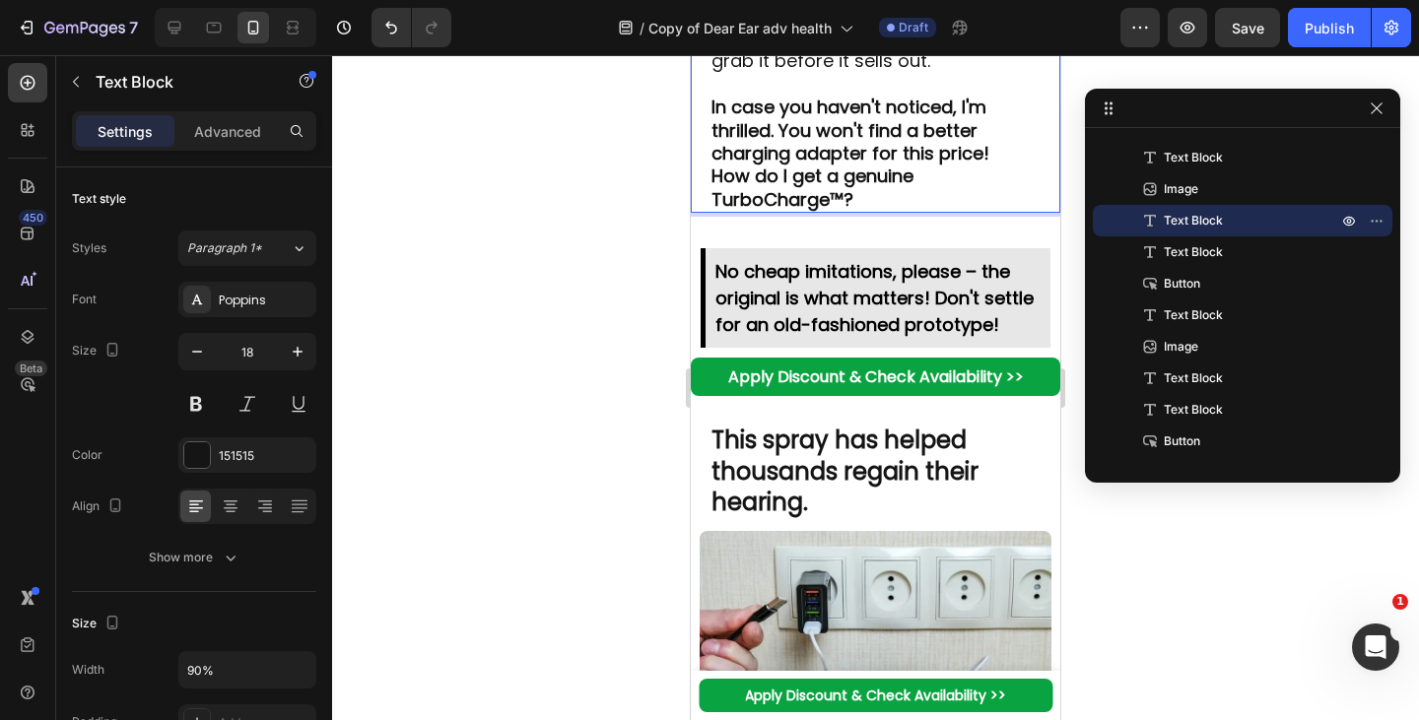
click at [711, 211] on strong "How do I get a genuine TurboCharge™?" at bounding box center [812, 187] width 202 height 47
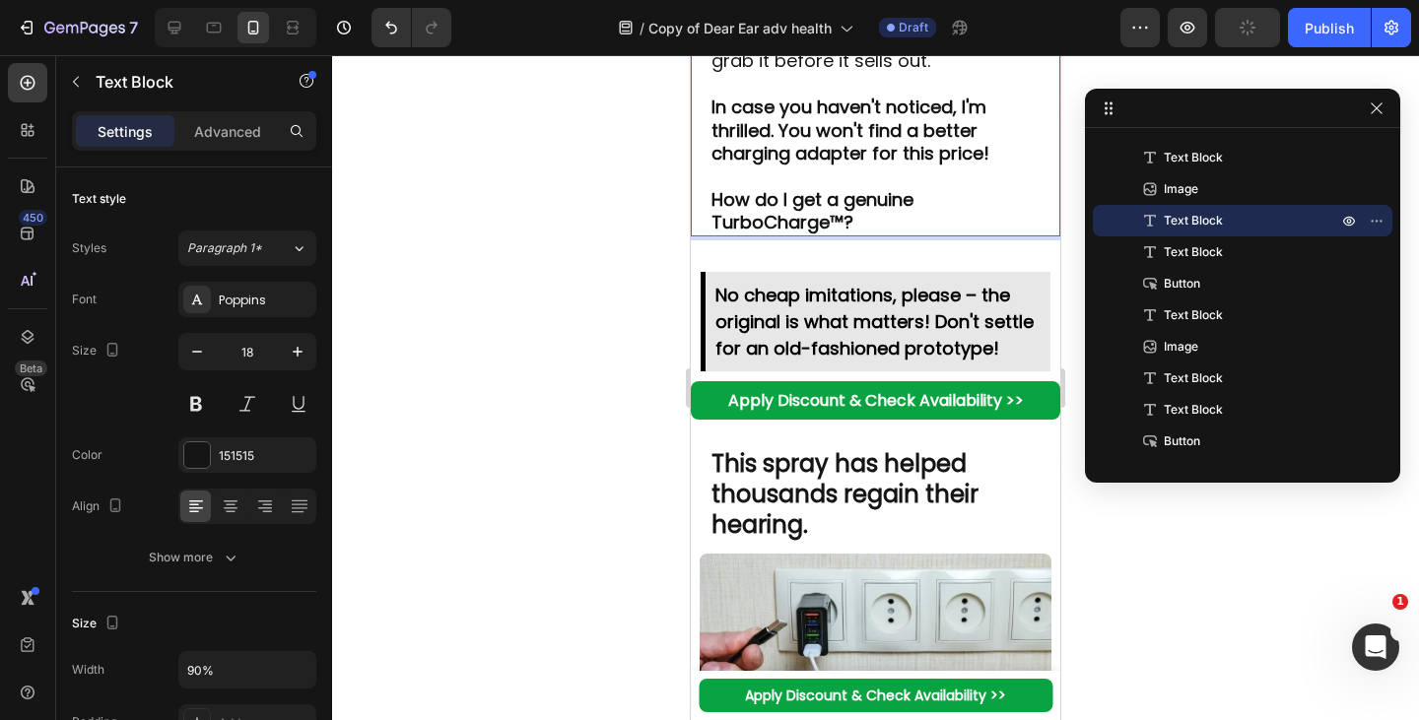
drag, startPoint x: 840, startPoint y: 334, endPoint x: 860, endPoint y: 302, distance: 37.2
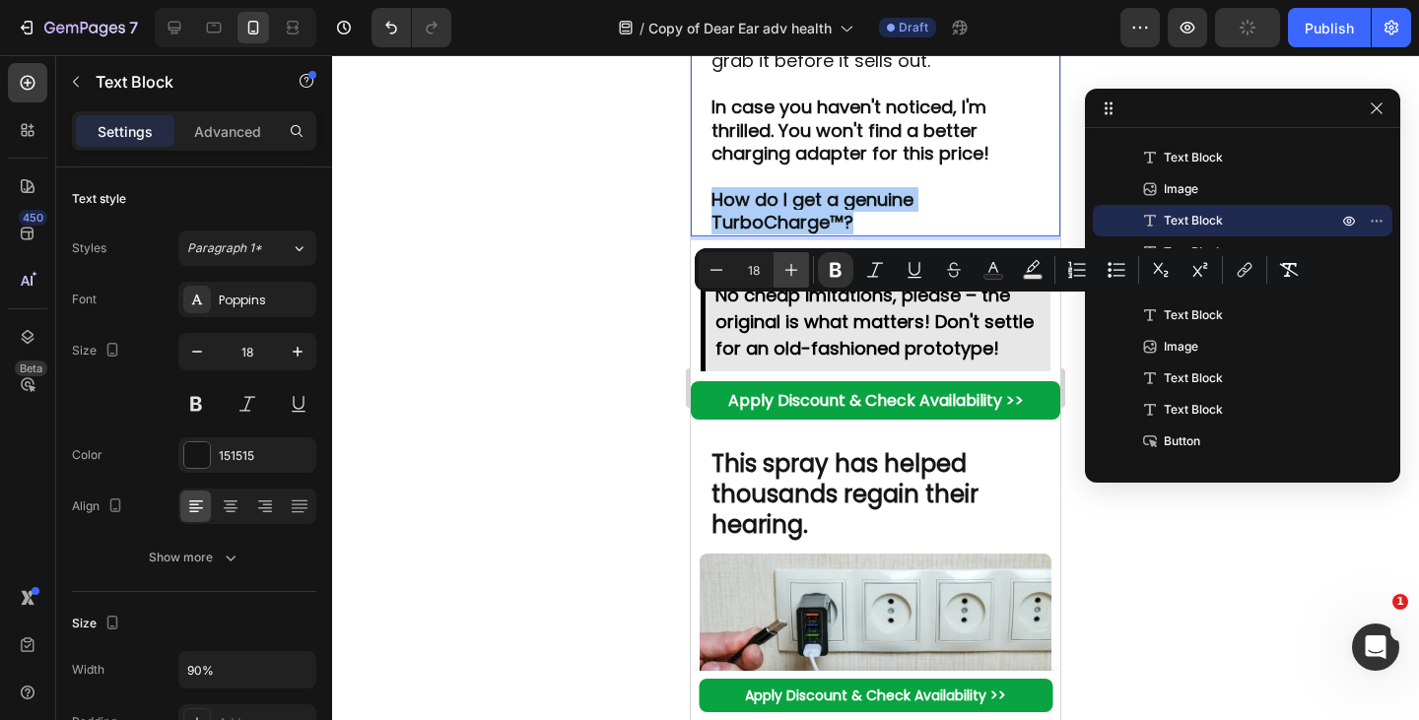
click at [790, 273] on icon "Editor contextual toolbar" at bounding box center [791, 270] width 13 height 13
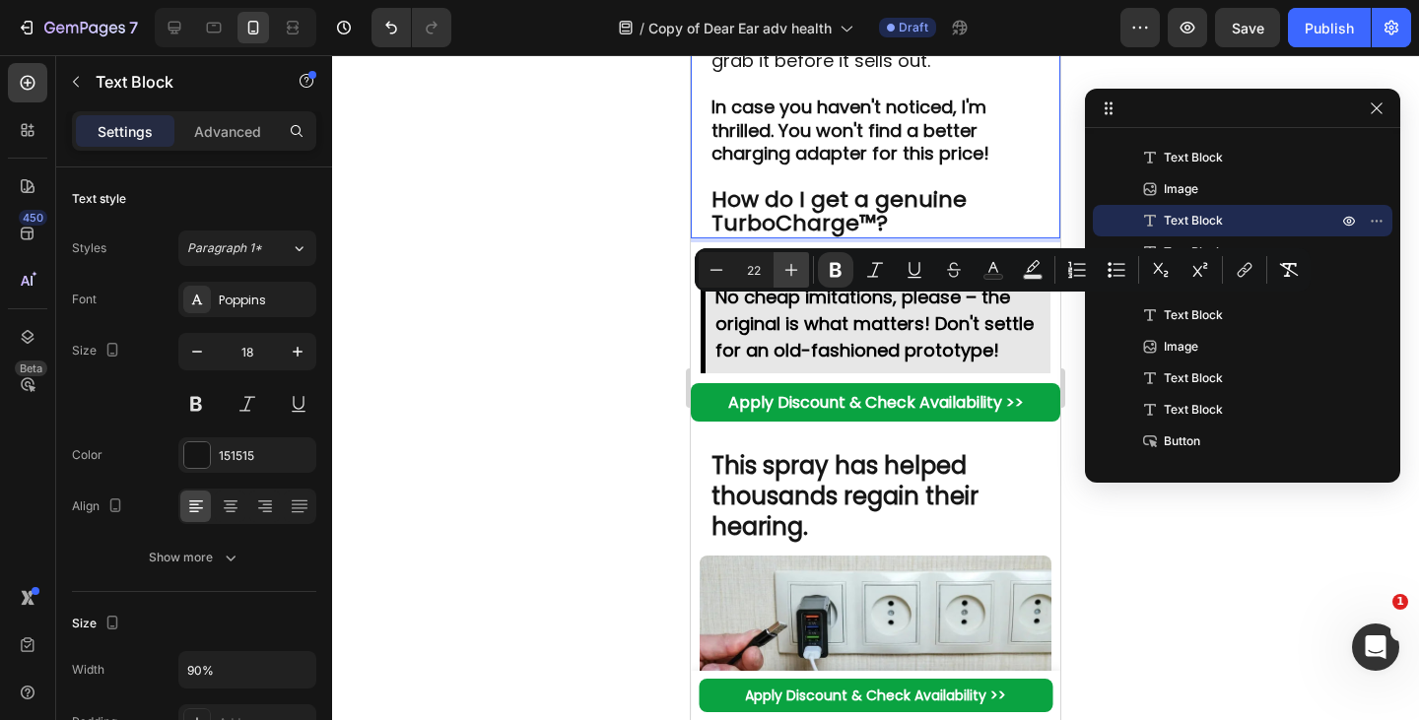
click at [790, 273] on icon "Editor contextual toolbar" at bounding box center [791, 270] width 13 height 13
type input "24"
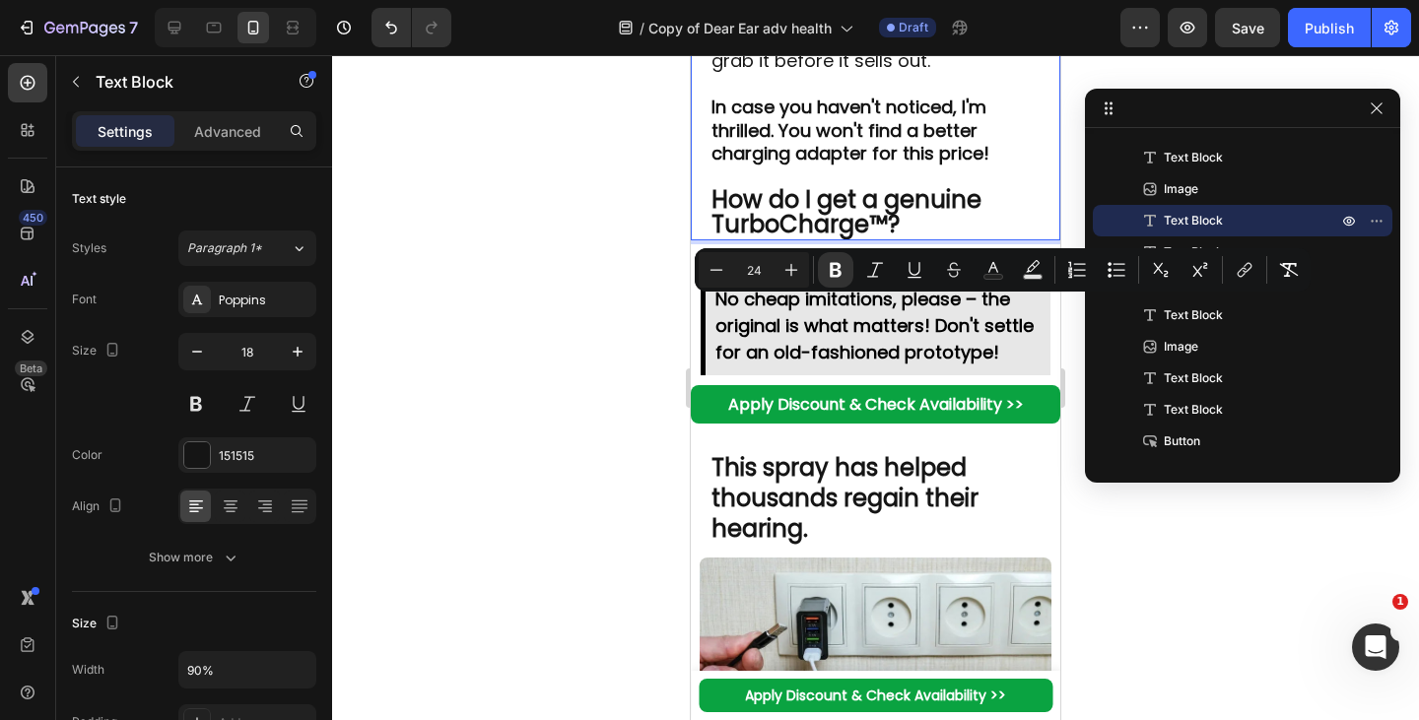
click at [817, 96] on p "Rich Text Editor. Editing area: main" at bounding box center [875, 84] width 329 height 23
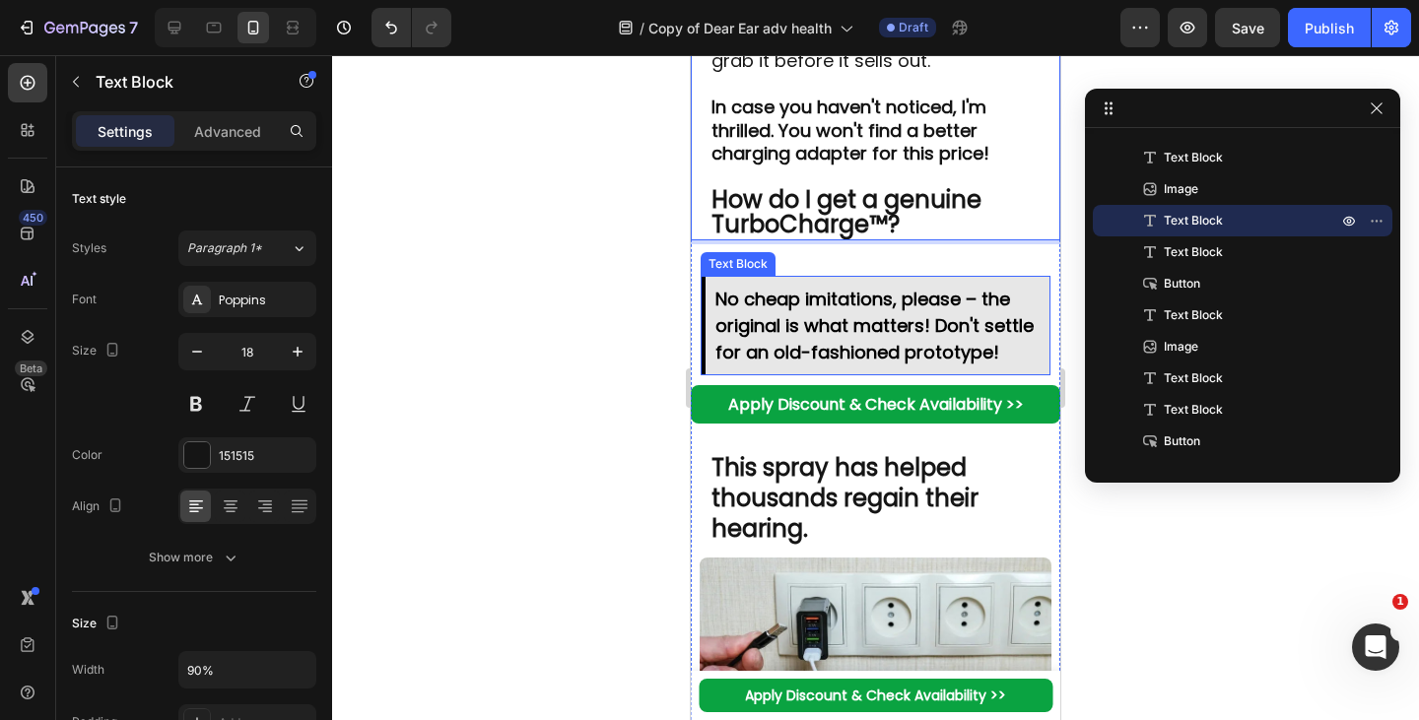
click at [908, 375] on div "No cheap imitations, please – the original is what matters! Don't settle for an…" at bounding box center [876, 326] width 350 height 100
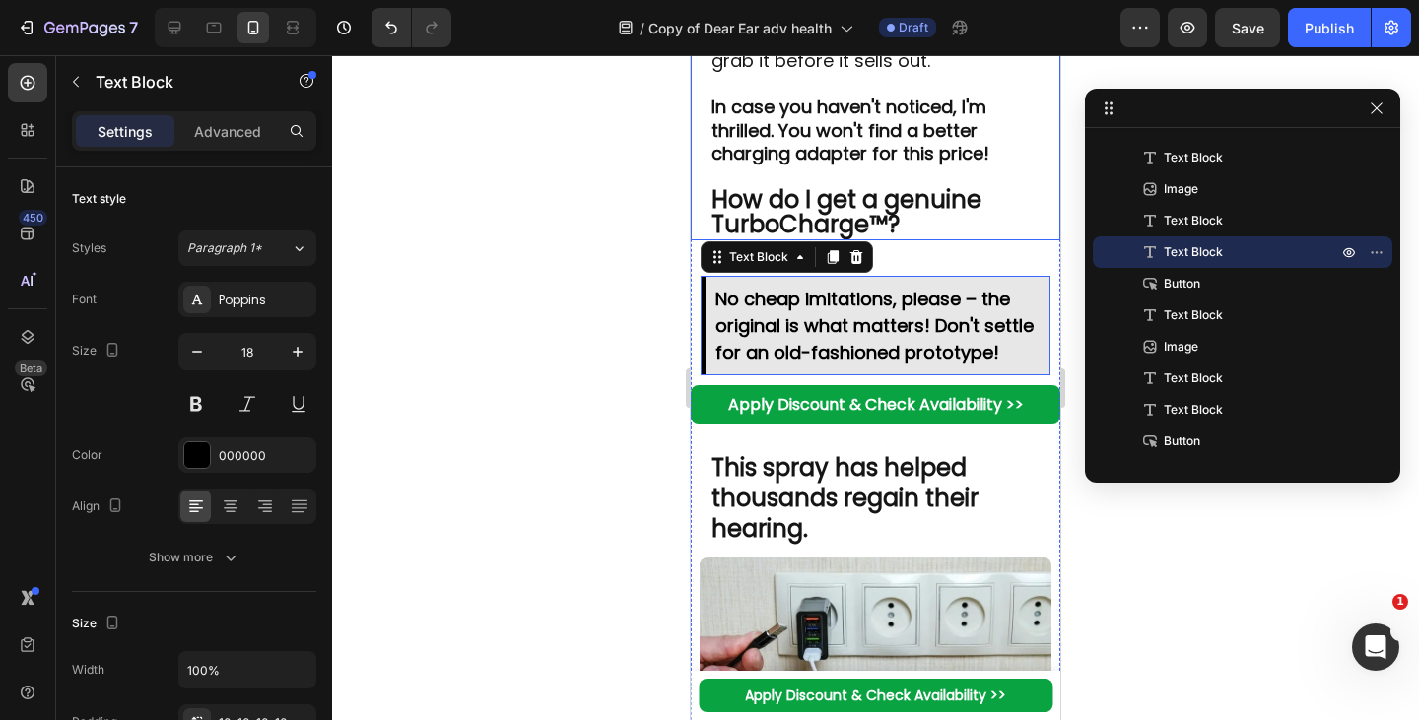
click at [865, 240] on strong "How do I get a genuine TurboCharge™?" at bounding box center [846, 211] width 270 height 57
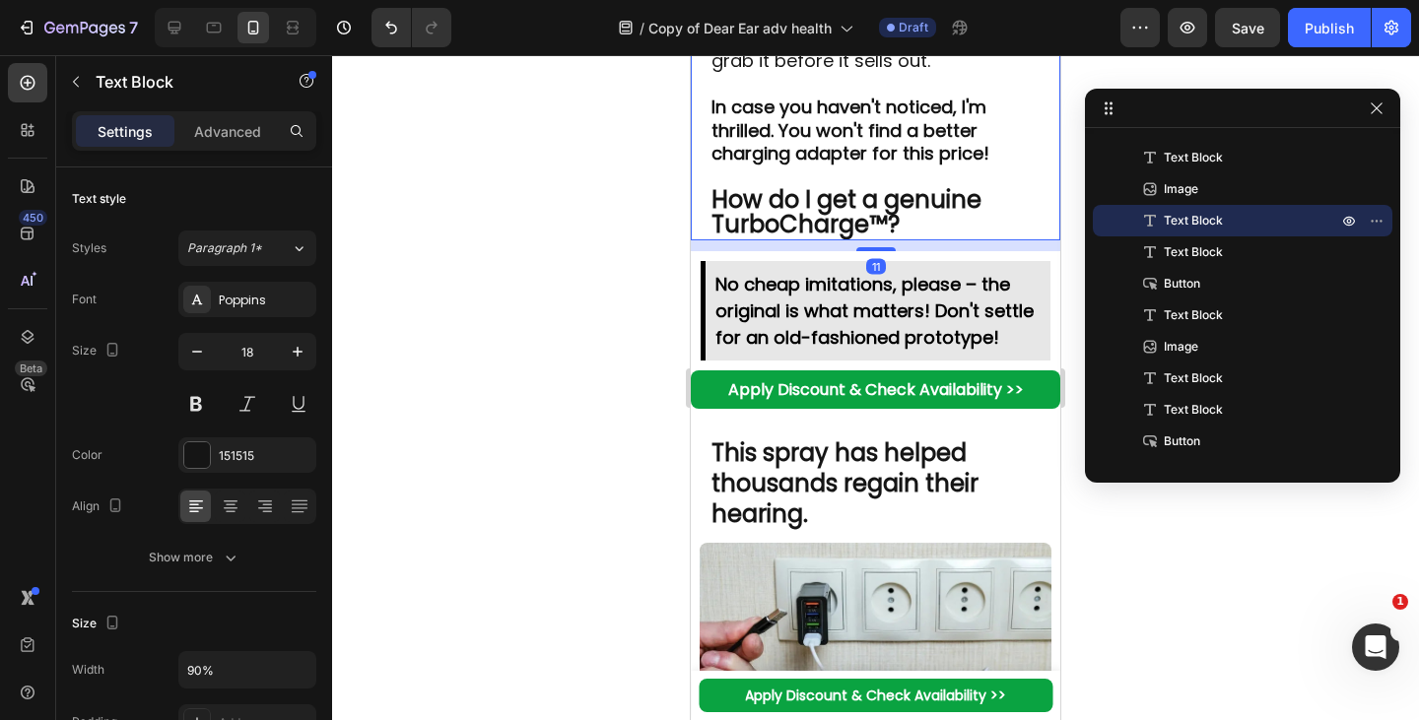
click at [888, 240] on div "11" at bounding box center [875, 240] width 369 height 0
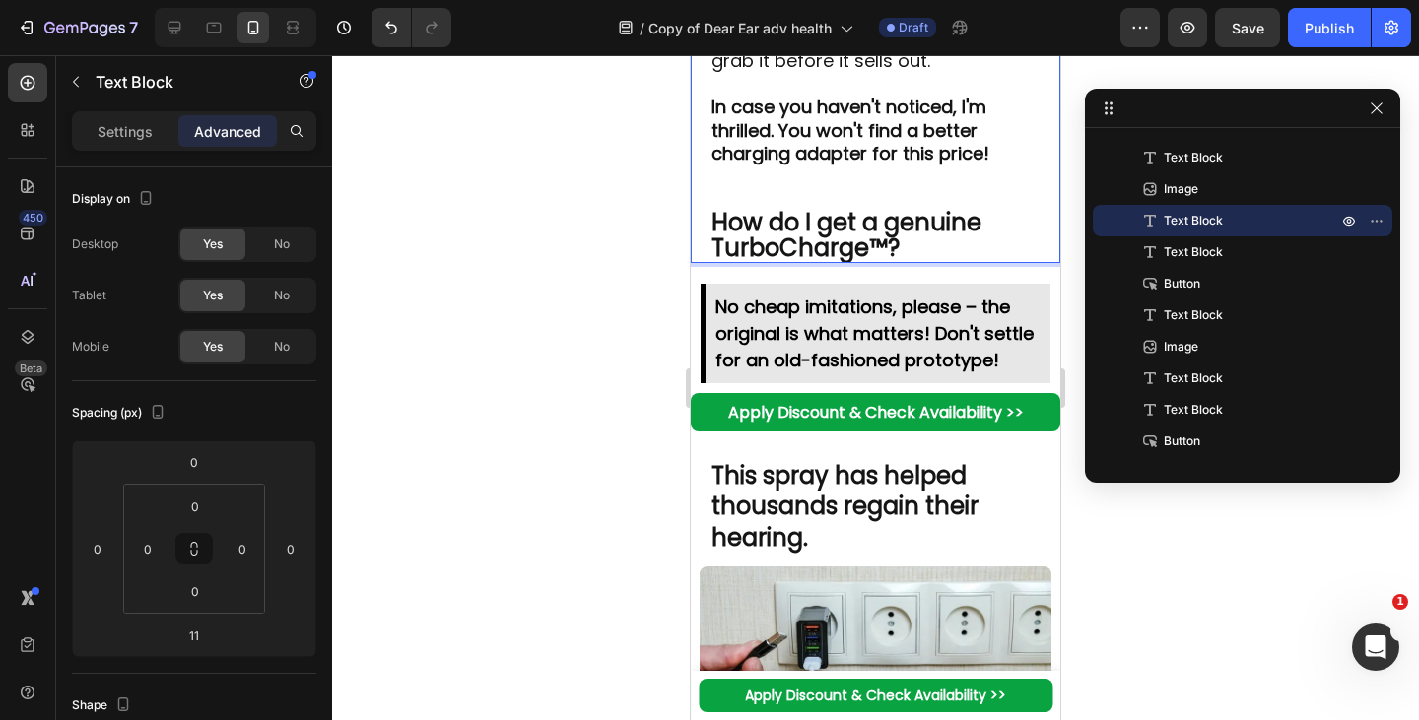
click at [841, 166] on strong "In case you haven't noticed, I'm thrilled. You won't find a better charging ada…" at bounding box center [850, 130] width 278 height 71
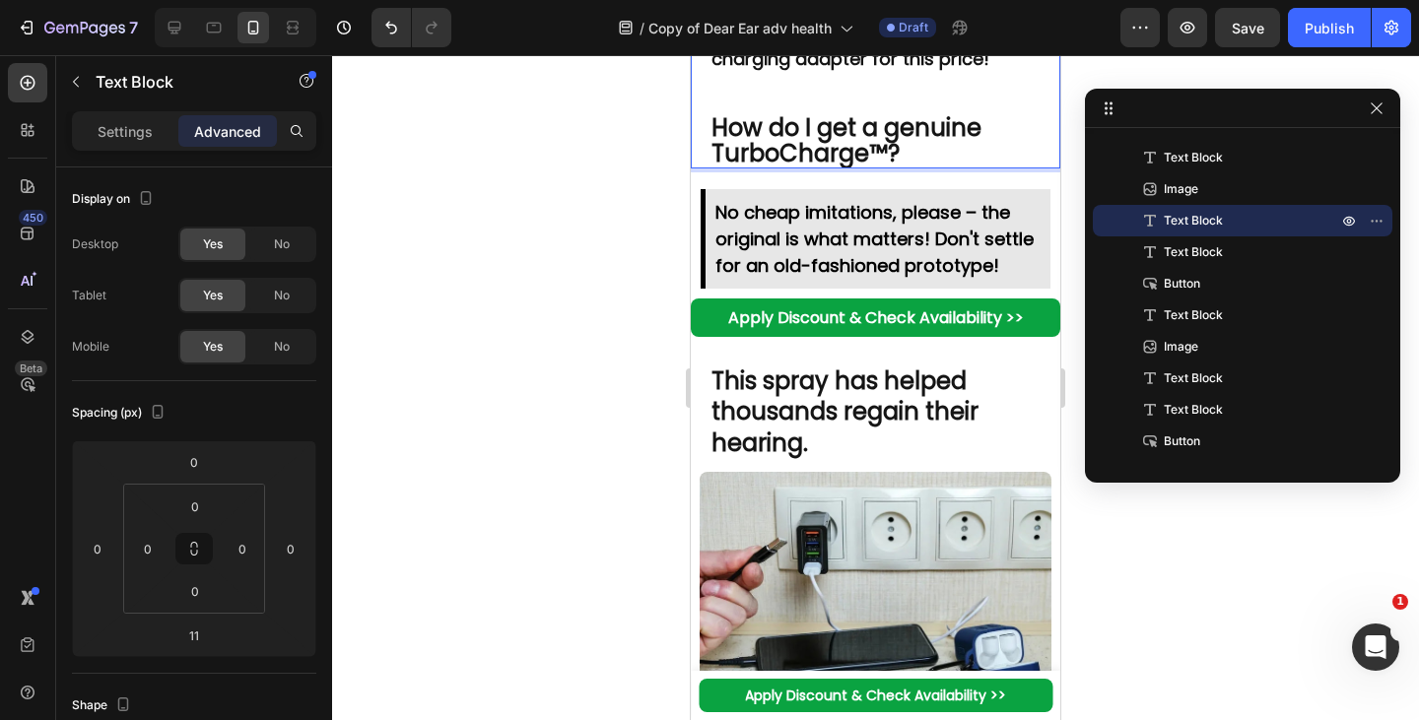
scroll to position [8488, 0]
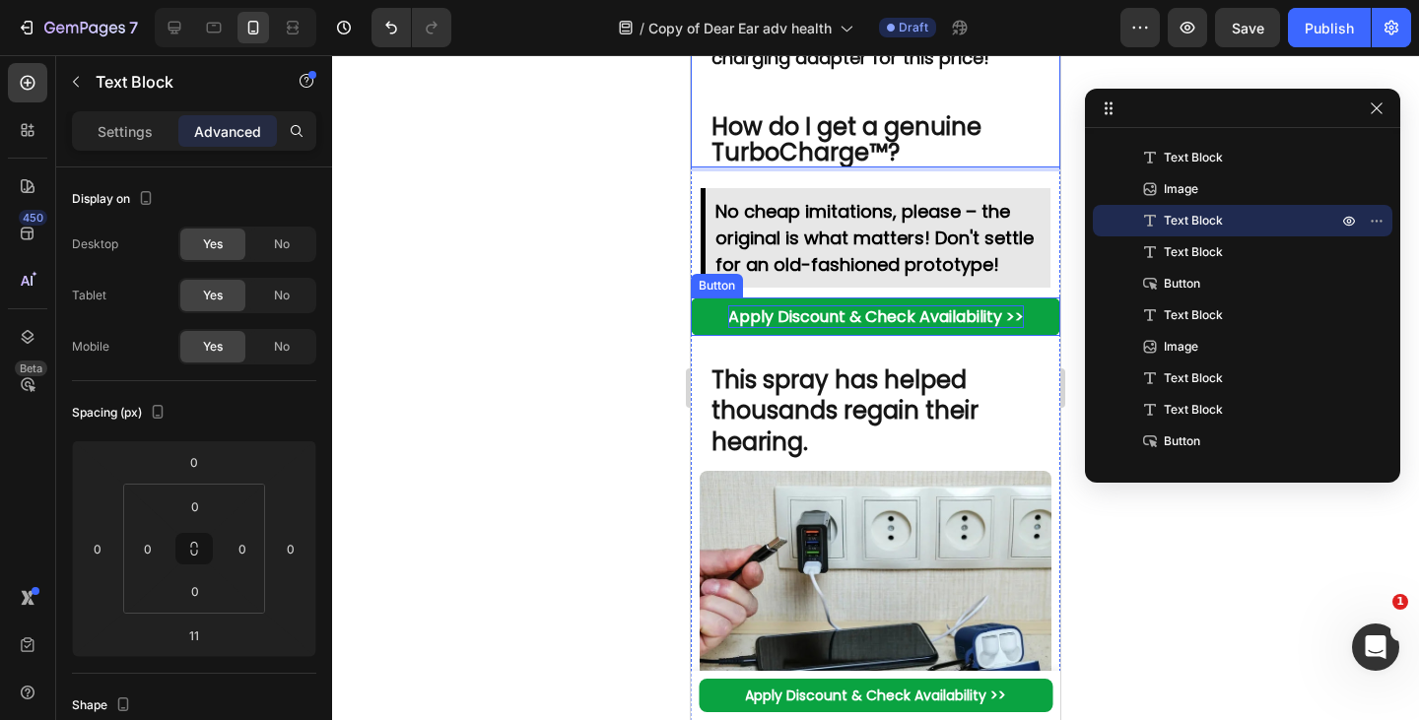
click at [704, 336] on link "Apply Discount & Check Availability >>" at bounding box center [875, 317] width 369 height 38
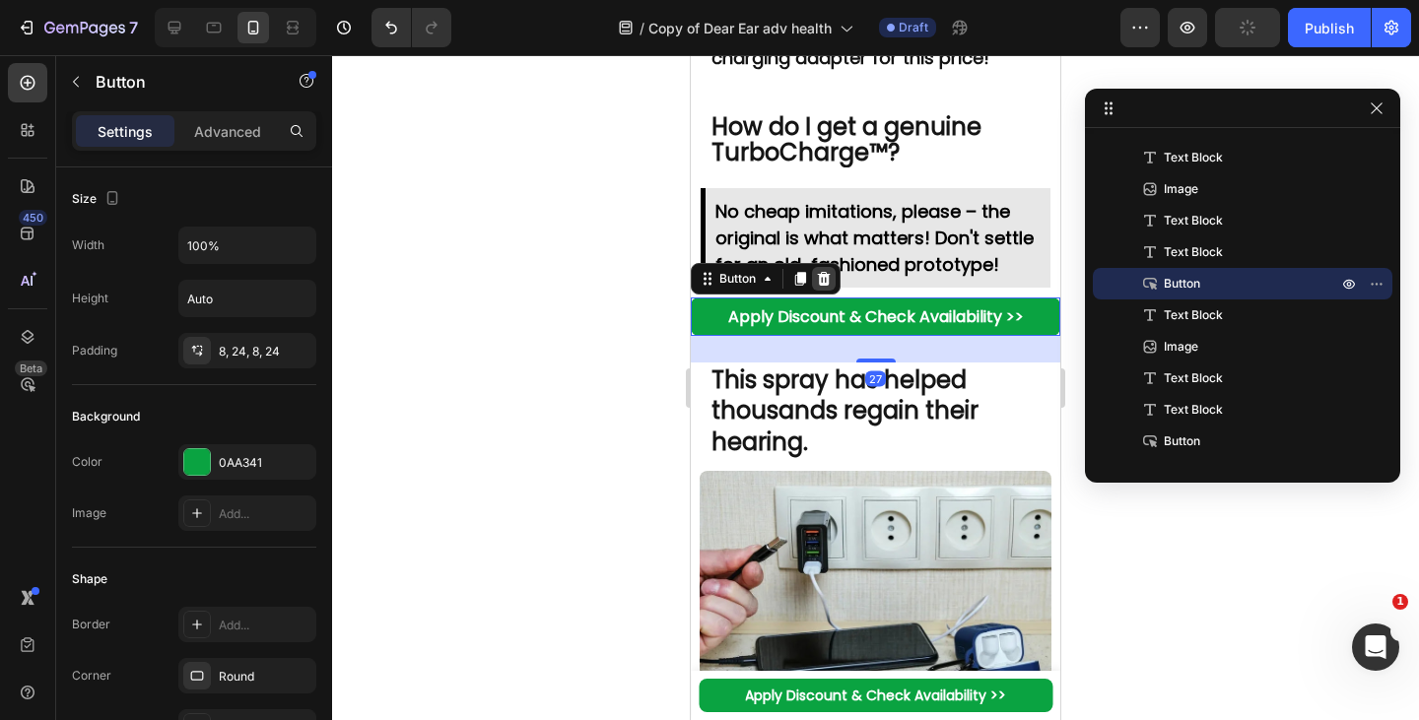
click at [826, 286] on icon at bounding box center [824, 279] width 13 height 14
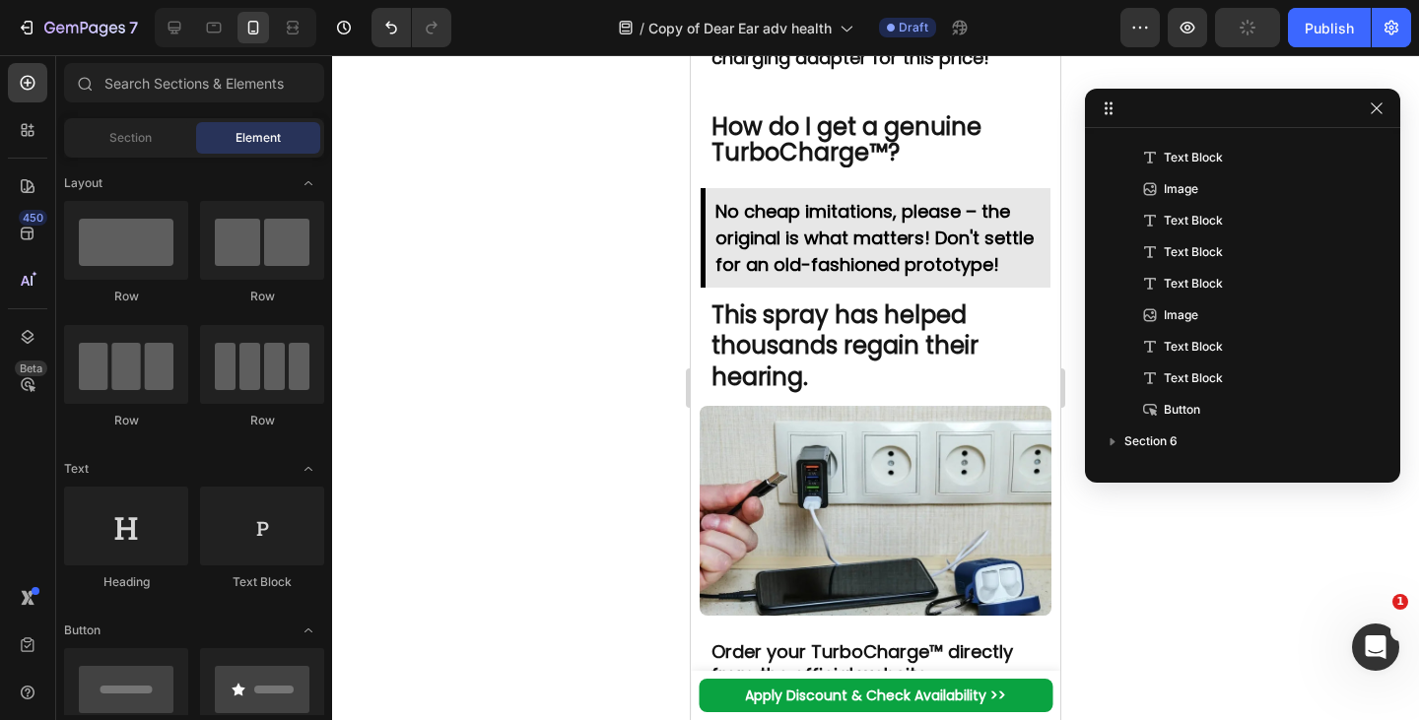
click at [782, 392] on strong "This spray has helped thousands regain their hearing." at bounding box center [844, 346] width 267 height 94
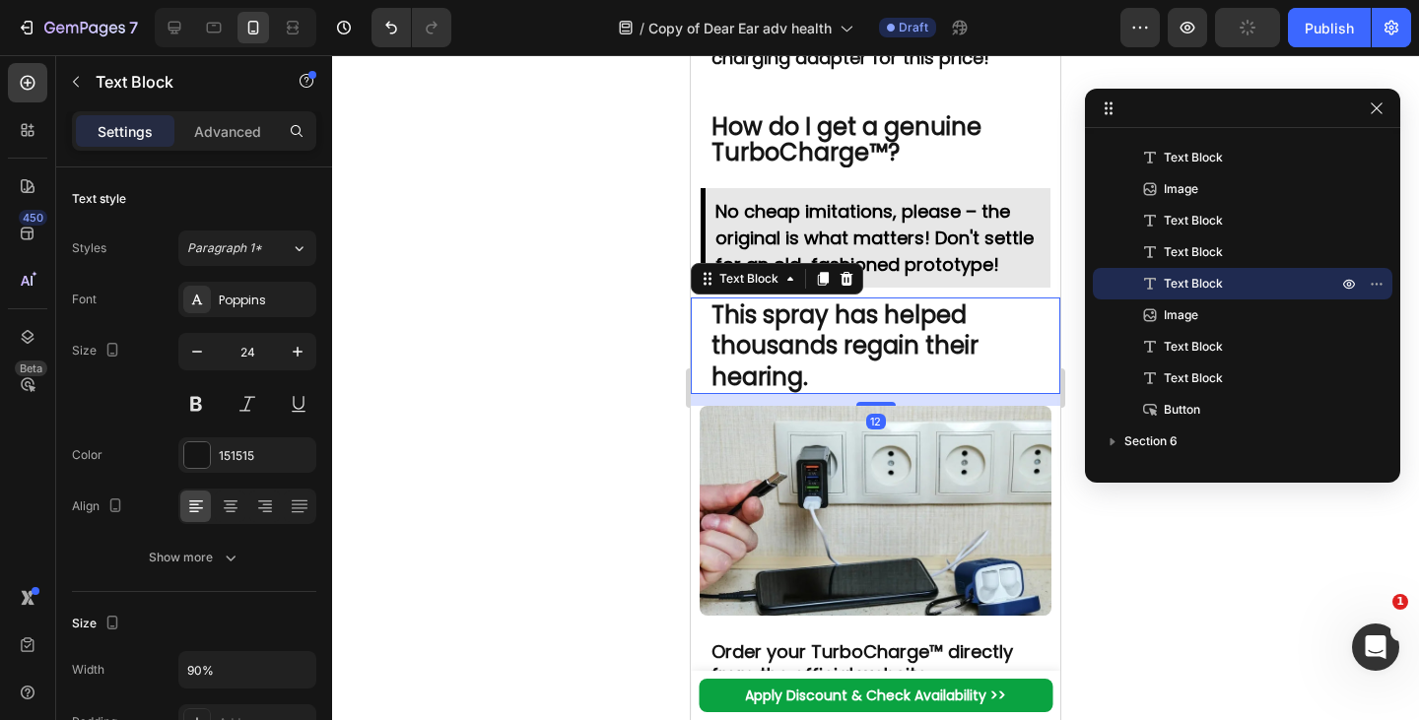
click at [839, 287] on icon at bounding box center [846, 279] width 16 height 16
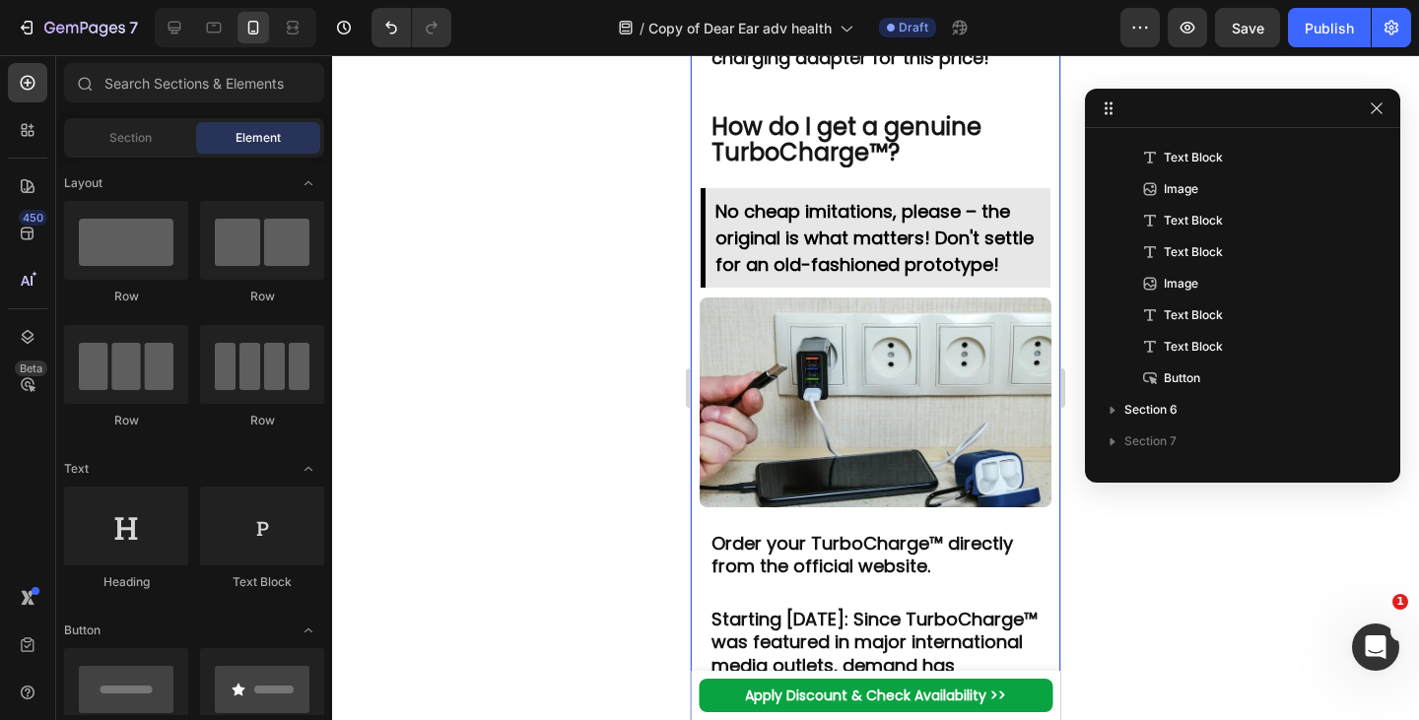
click at [803, 288] on div "No cheap imitations, please – the original is what matters! Don't settle for an…" at bounding box center [876, 238] width 350 height 100
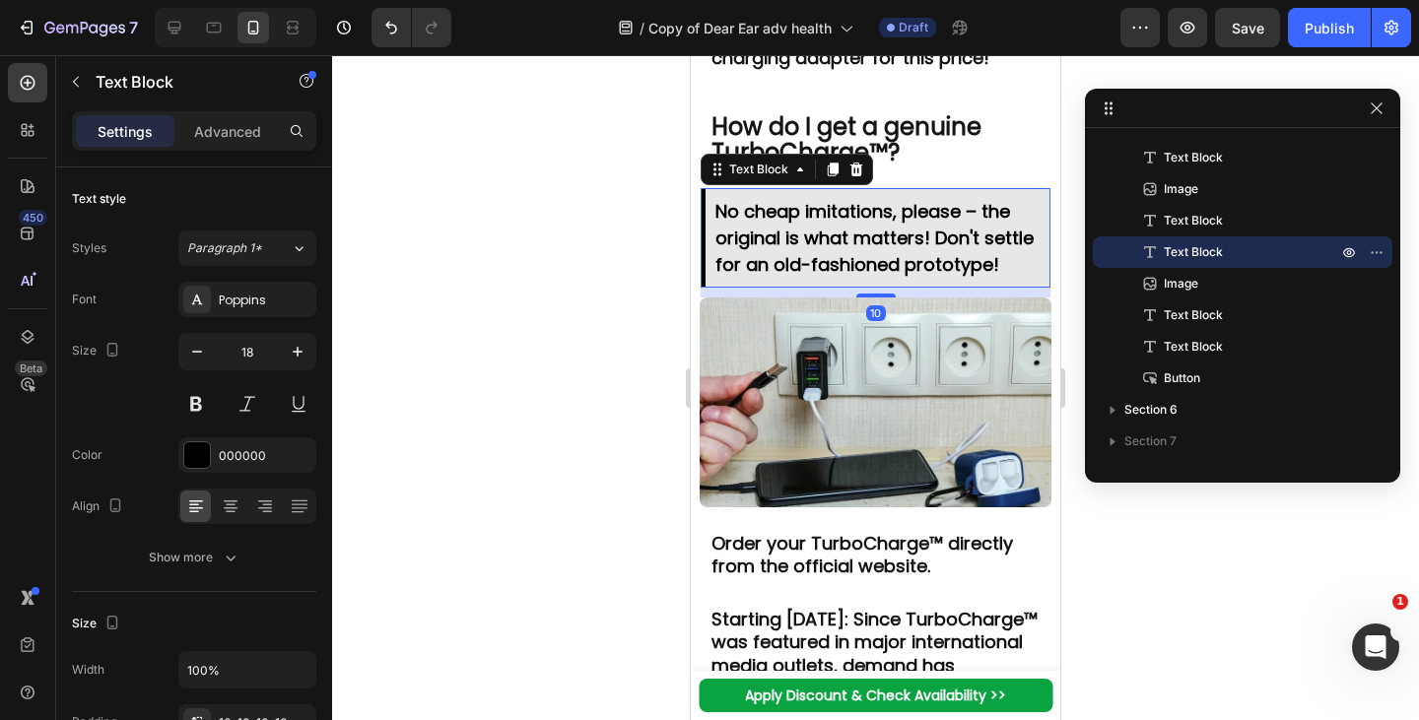
click at [240, 130] on p "Advanced" at bounding box center [227, 131] width 67 height 21
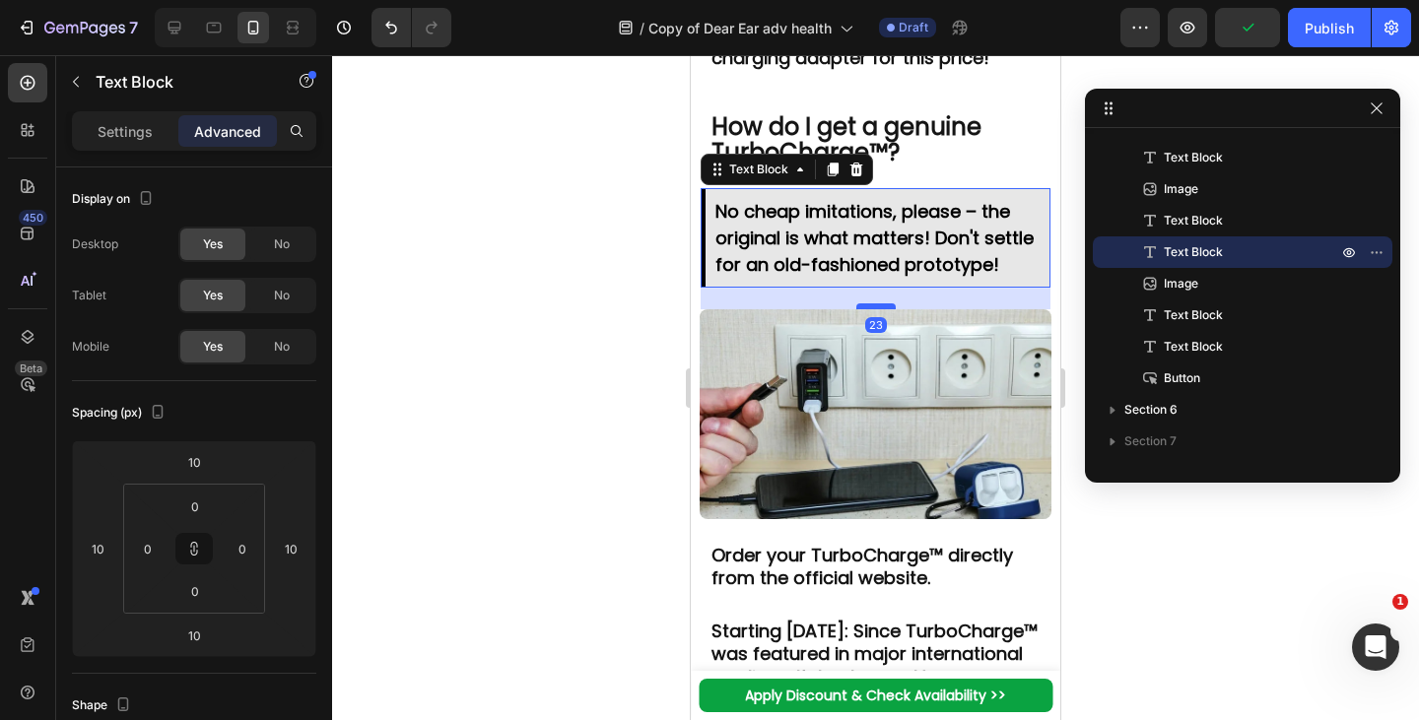
drag, startPoint x: 872, startPoint y: 437, endPoint x: 872, endPoint y: 448, distance: 10.8
click at [872, 309] on div at bounding box center [875, 306] width 39 height 6
type input "21"
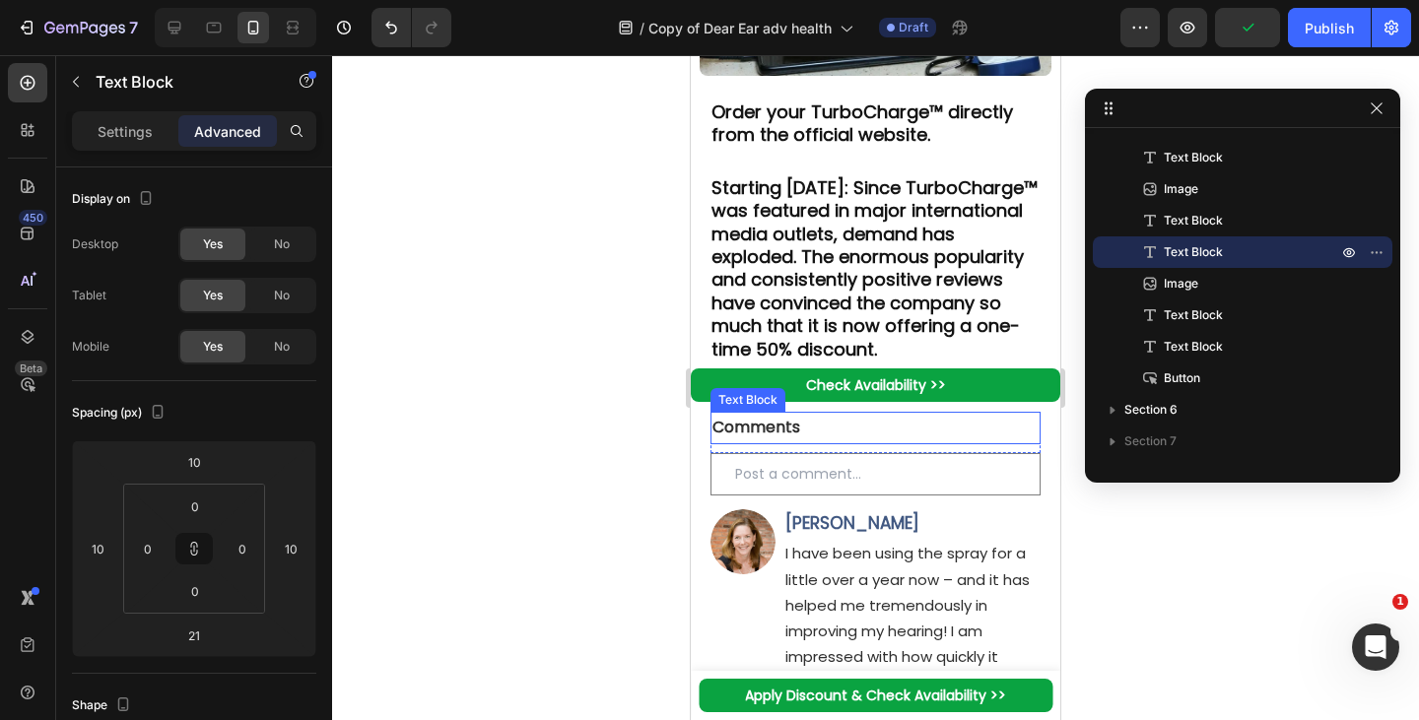
click at [843, 147] on strong "Order your TurboCharge™ directly from the official website." at bounding box center [861, 123] width 301 height 47
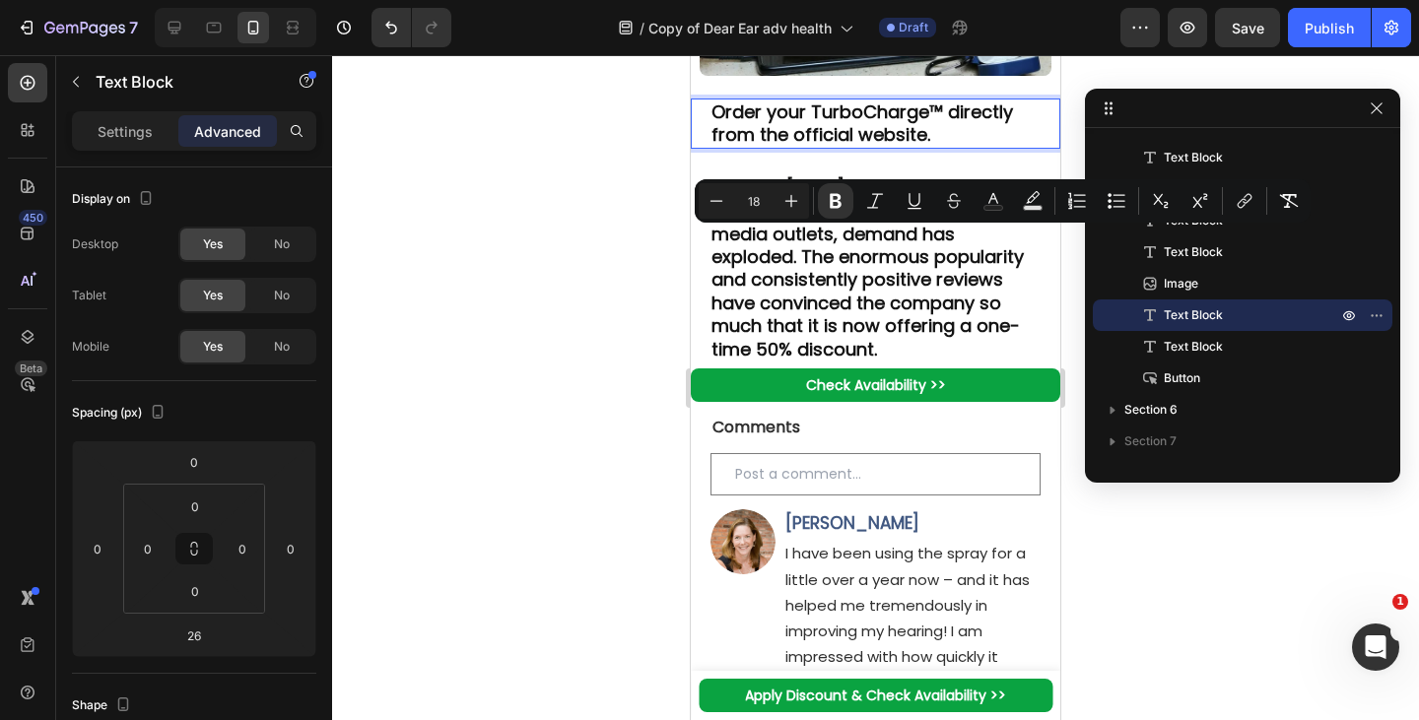
click at [984, 208] on rect "Editor contextual toolbar" at bounding box center [993, 208] width 19 height 5
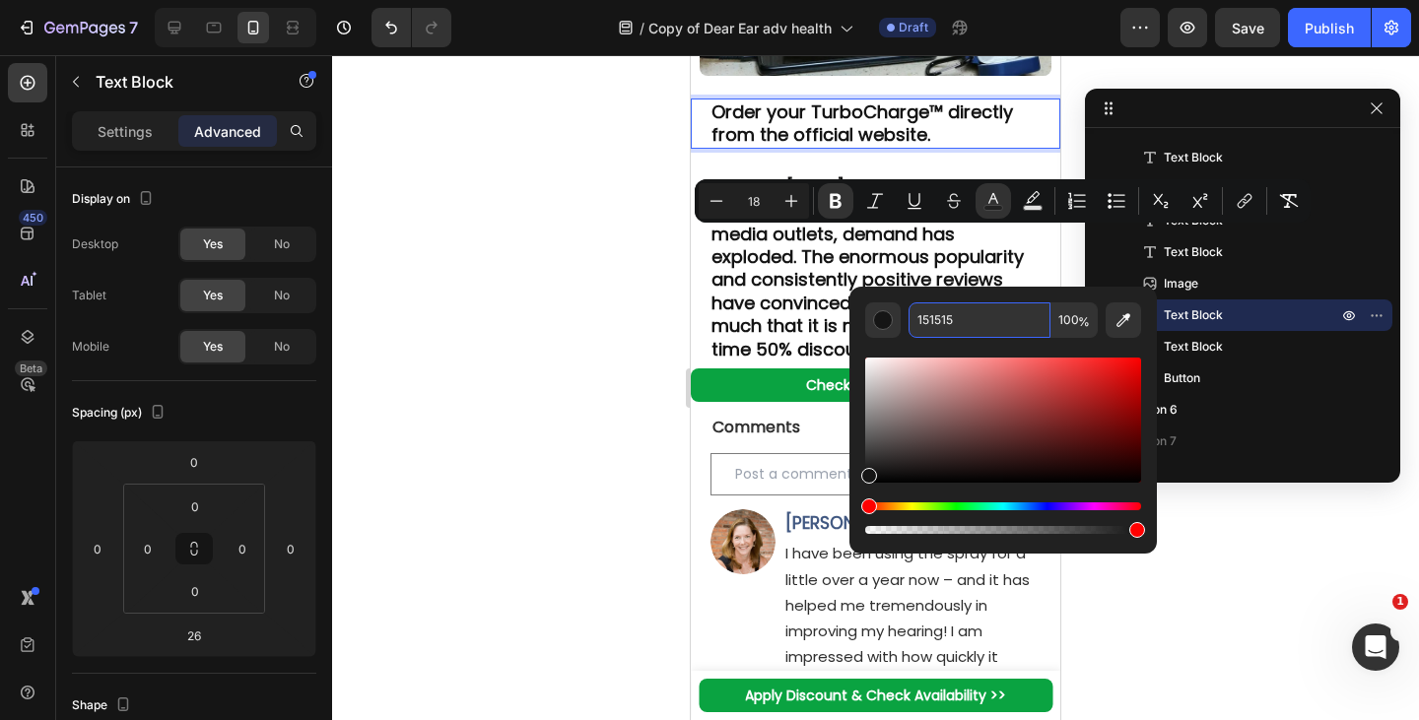
click at [941, 325] on input "151515" at bounding box center [979, 319] width 142 height 35
paste input "#4990e2"
type input "#4990e2"
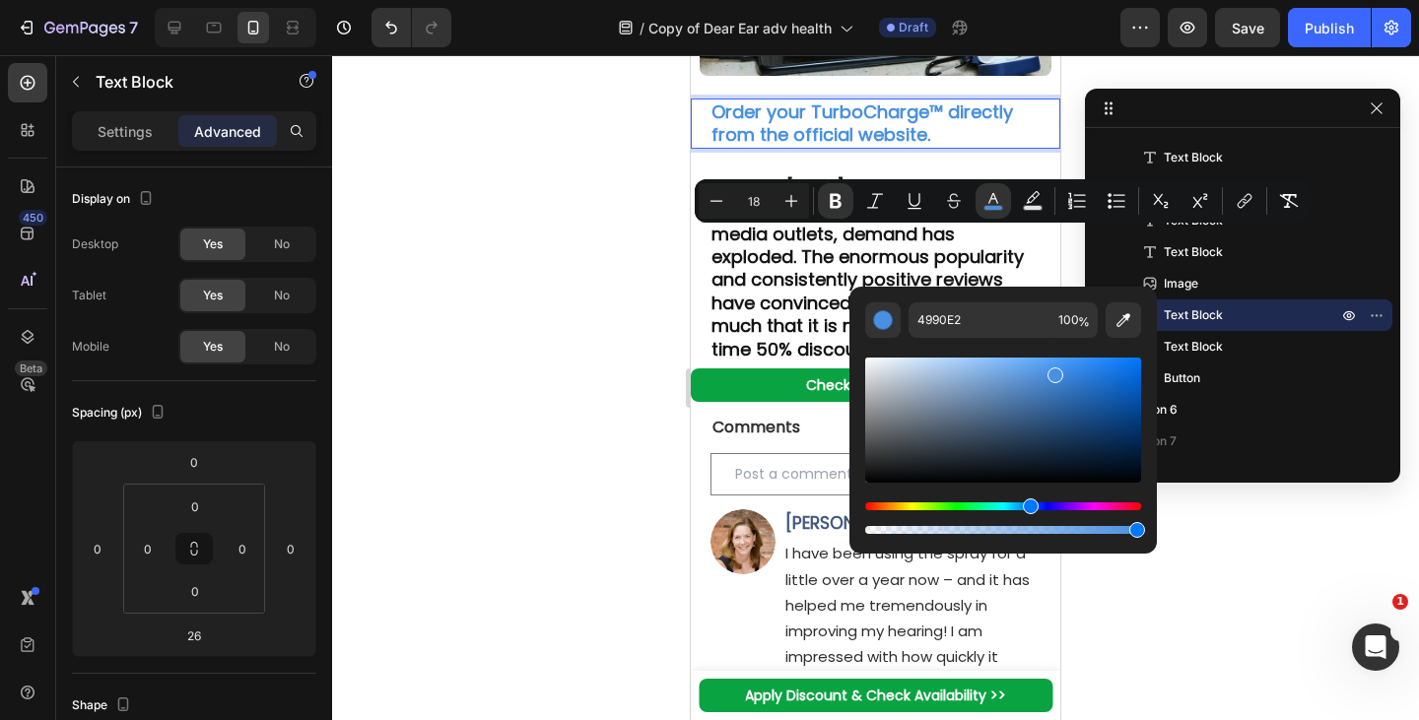
click at [775, 334] on strong "Starting [DATE]: Since TurboCharge™ was featured in major international media o…" at bounding box center [874, 268] width 326 height 186
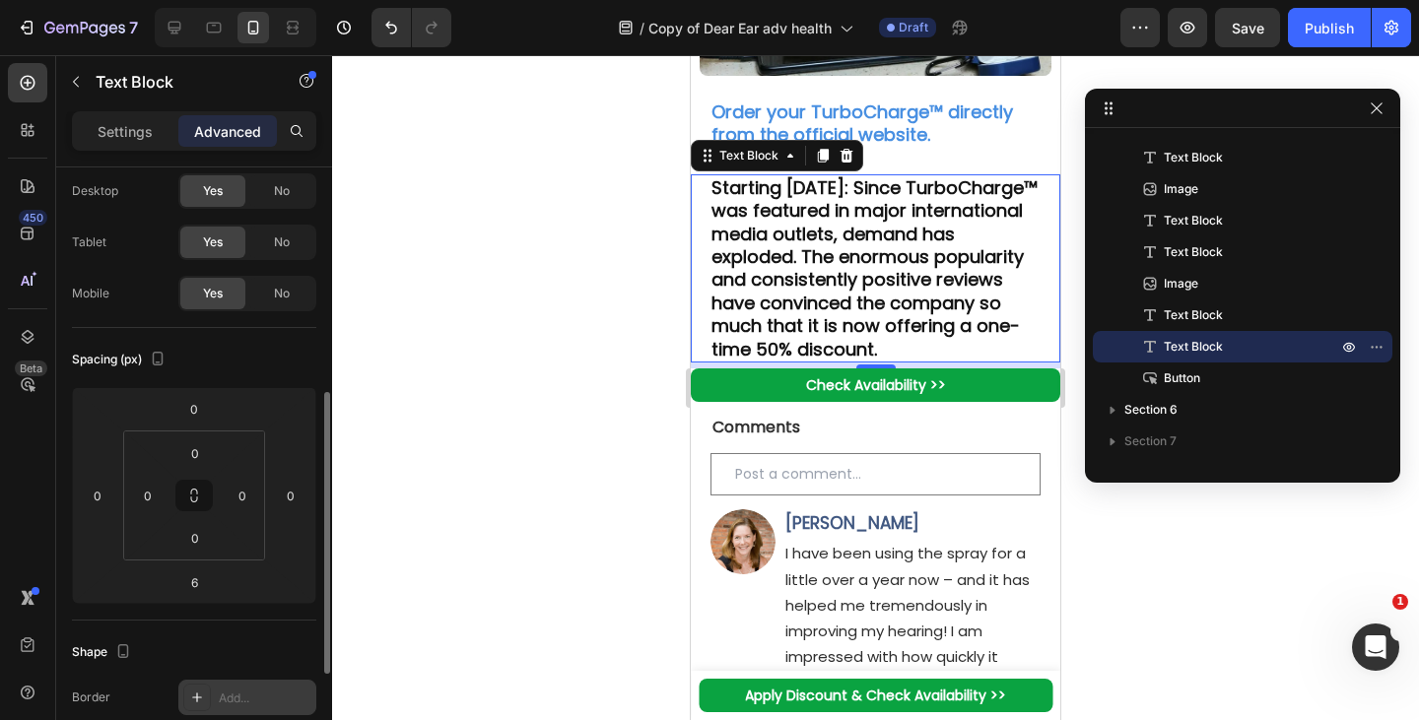
scroll to position [194, 0]
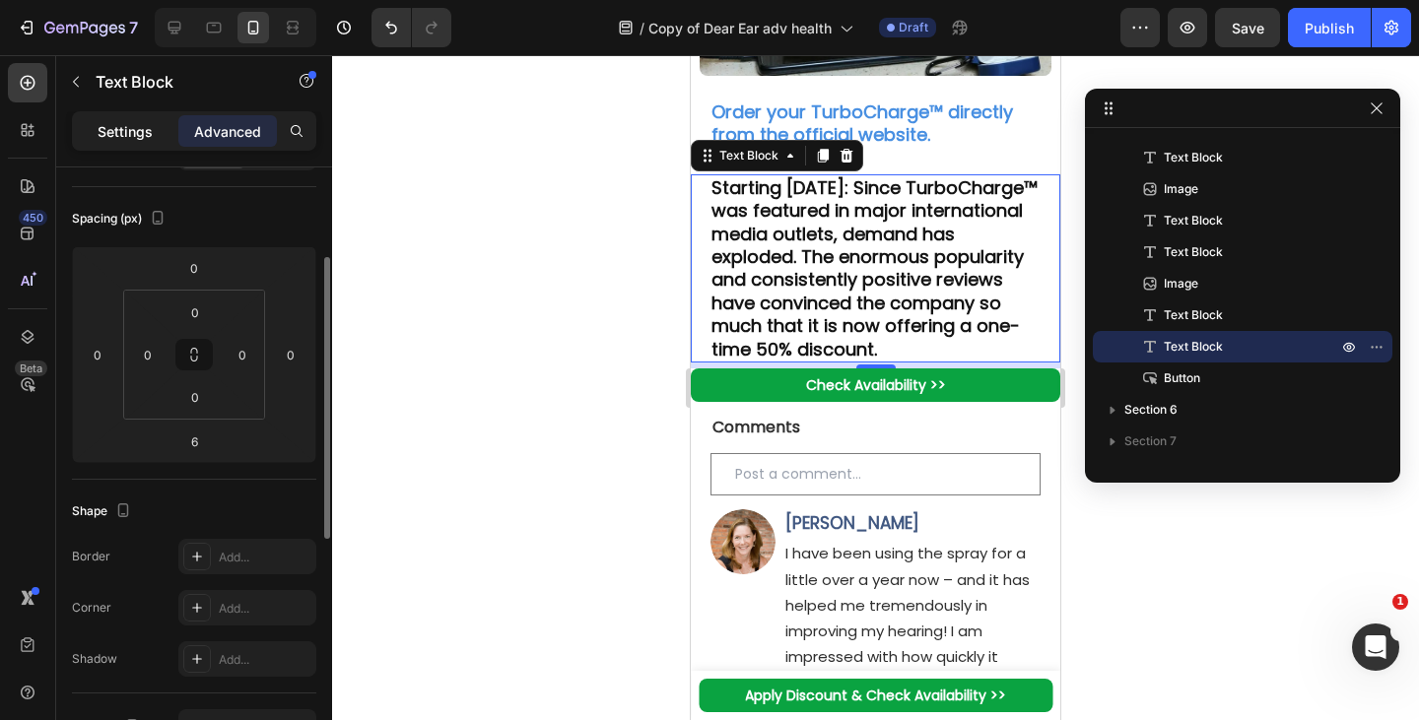
click at [126, 123] on p "Settings" at bounding box center [125, 131] width 55 height 21
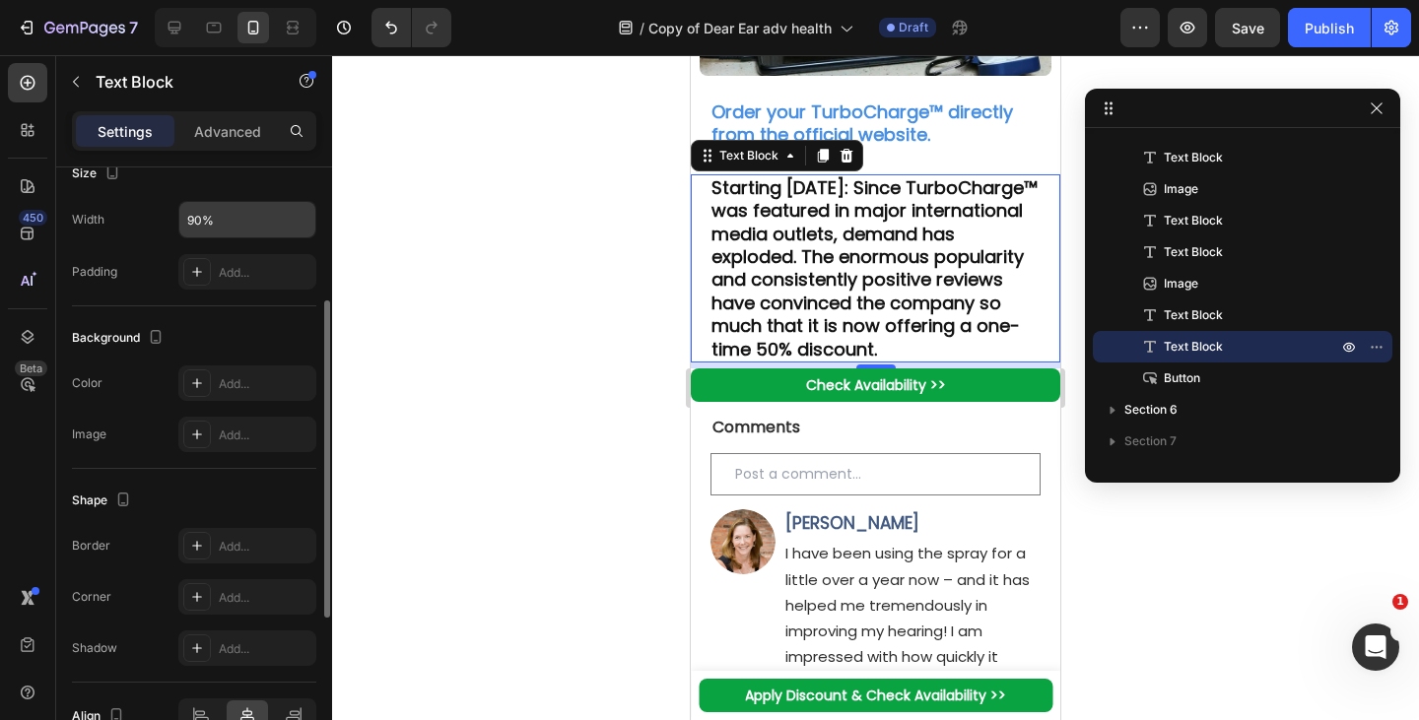
scroll to position [451, 0]
click at [230, 546] on div "Add..." at bounding box center [265, 546] width 93 height 18
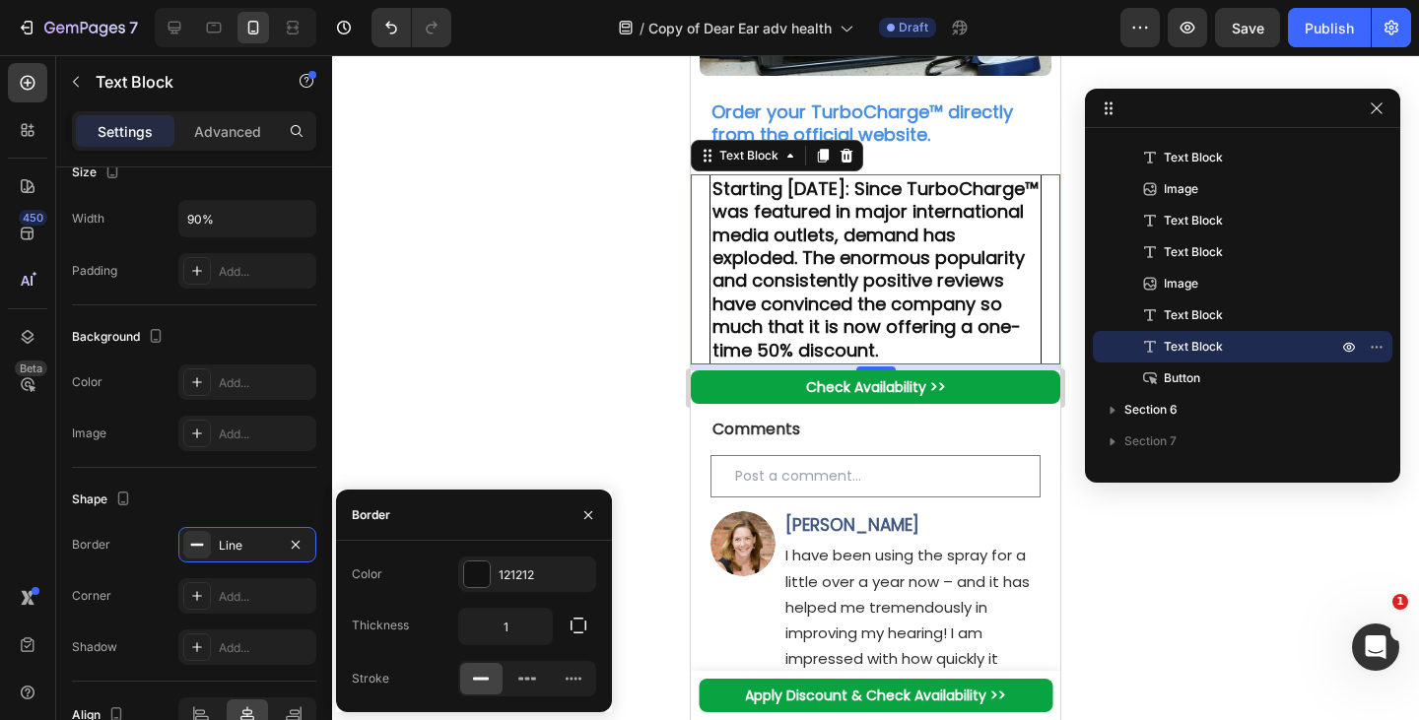
scroll to position [452, 0]
click at [512, 570] on div "121212" at bounding box center [527, 576] width 57 height 18
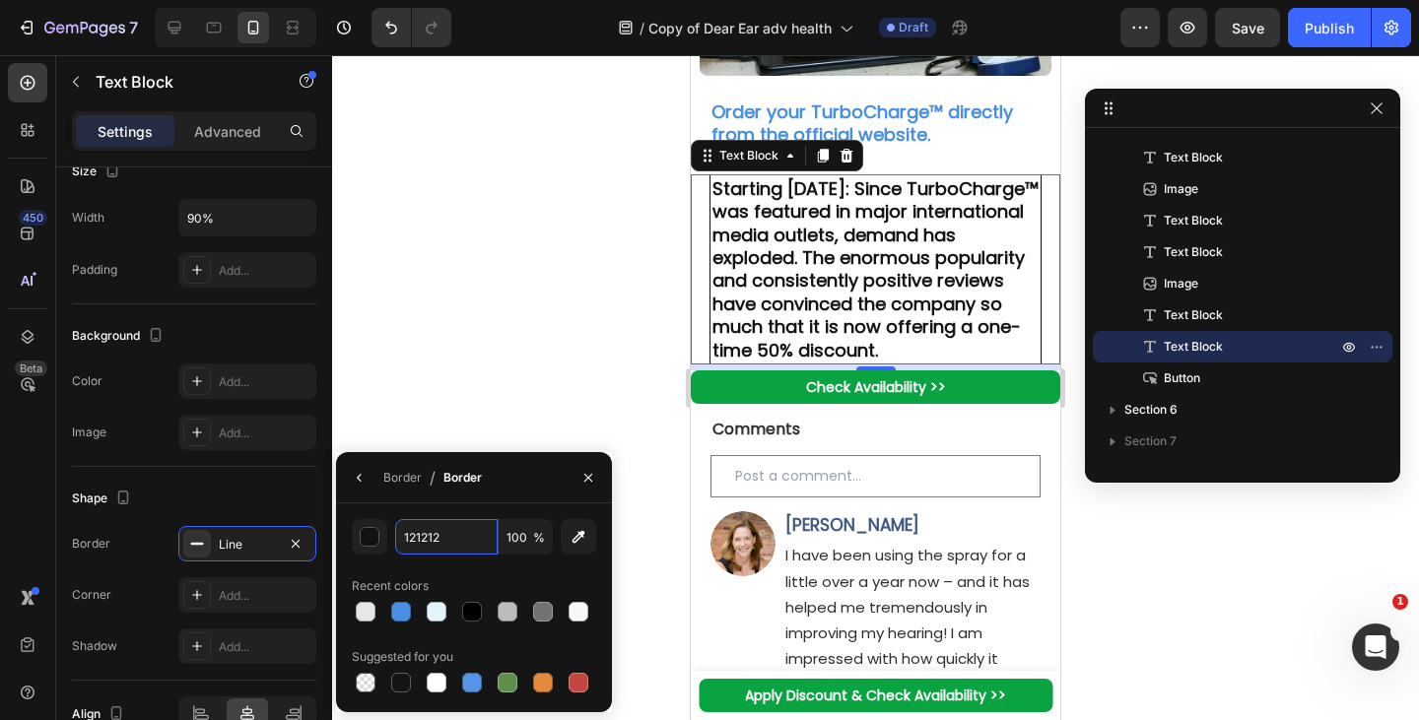
click at [435, 540] on input "121212" at bounding box center [446, 536] width 102 height 35
paste input "#fffcdd"
type input "#fffcdd"
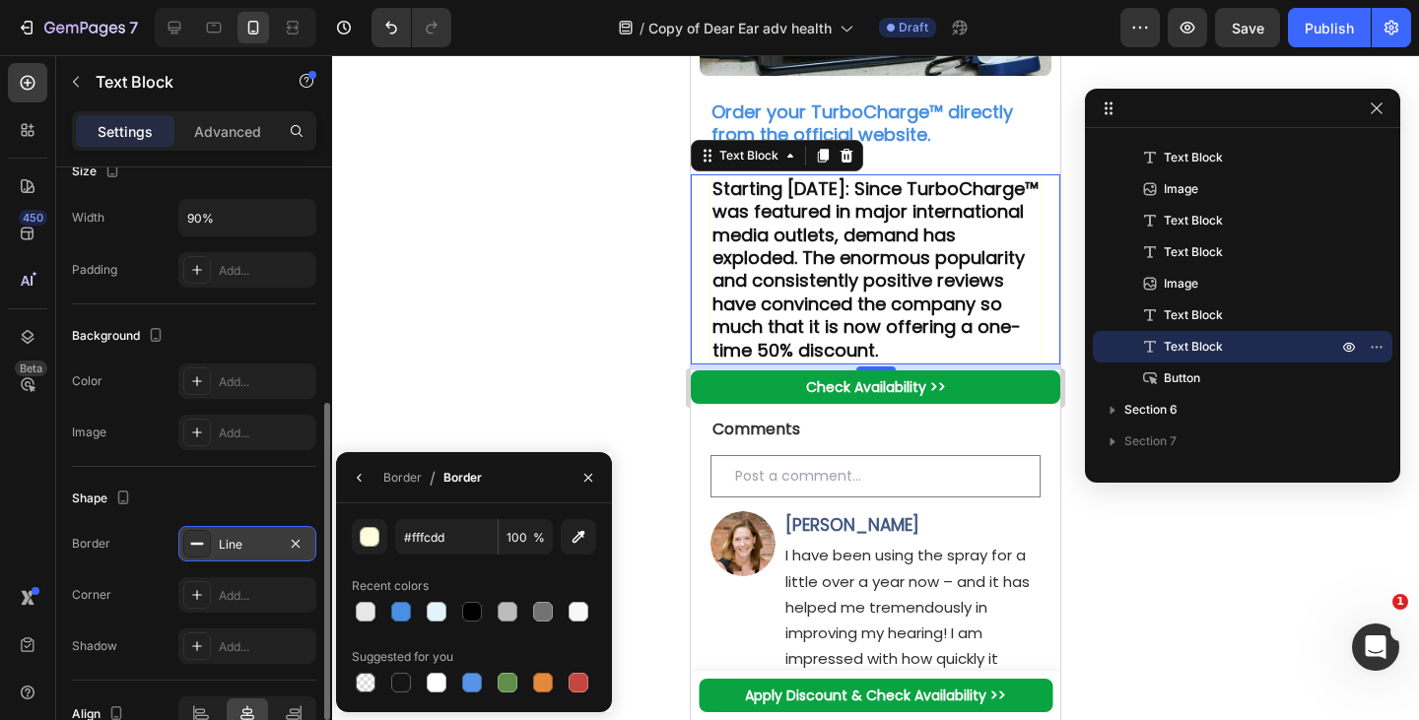
click at [307, 539] on div "Line" at bounding box center [247, 543] width 138 height 35
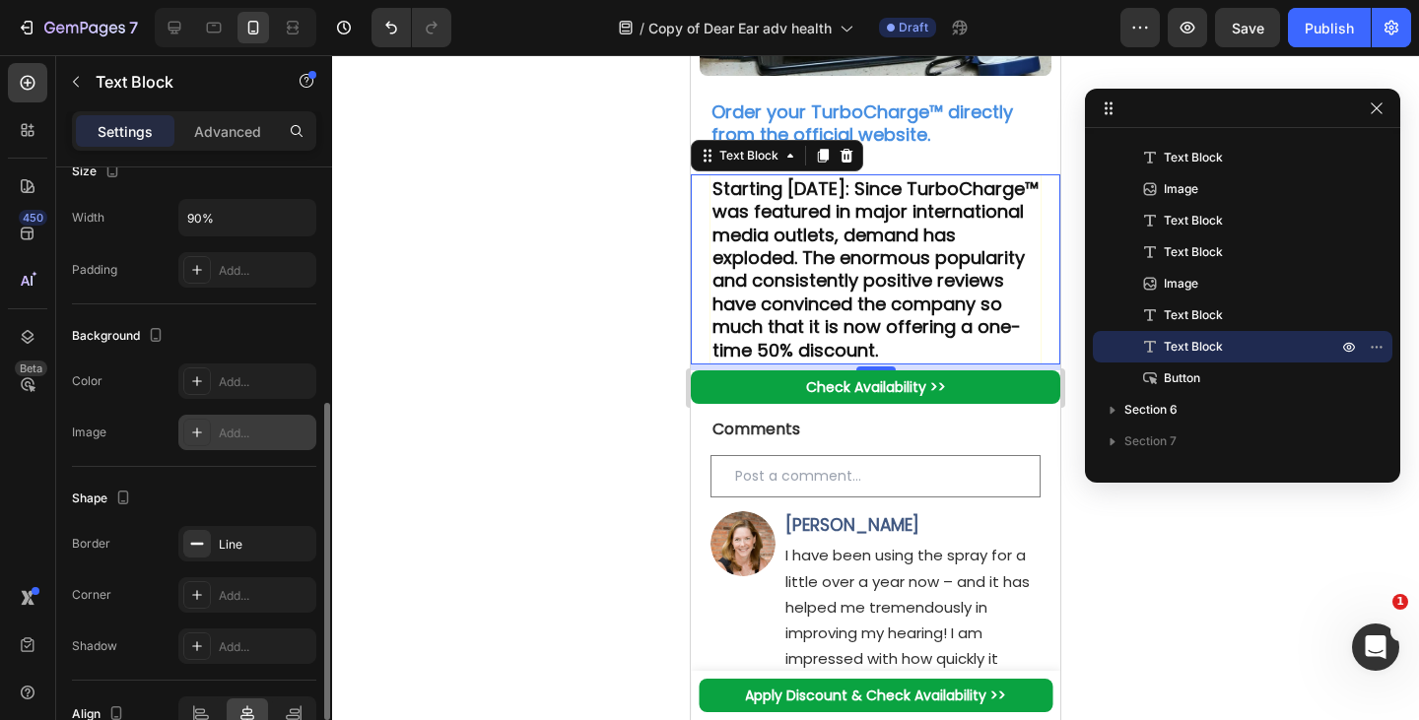
click at [195, 379] on icon at bounding box center [197, 381] width 16 height 16
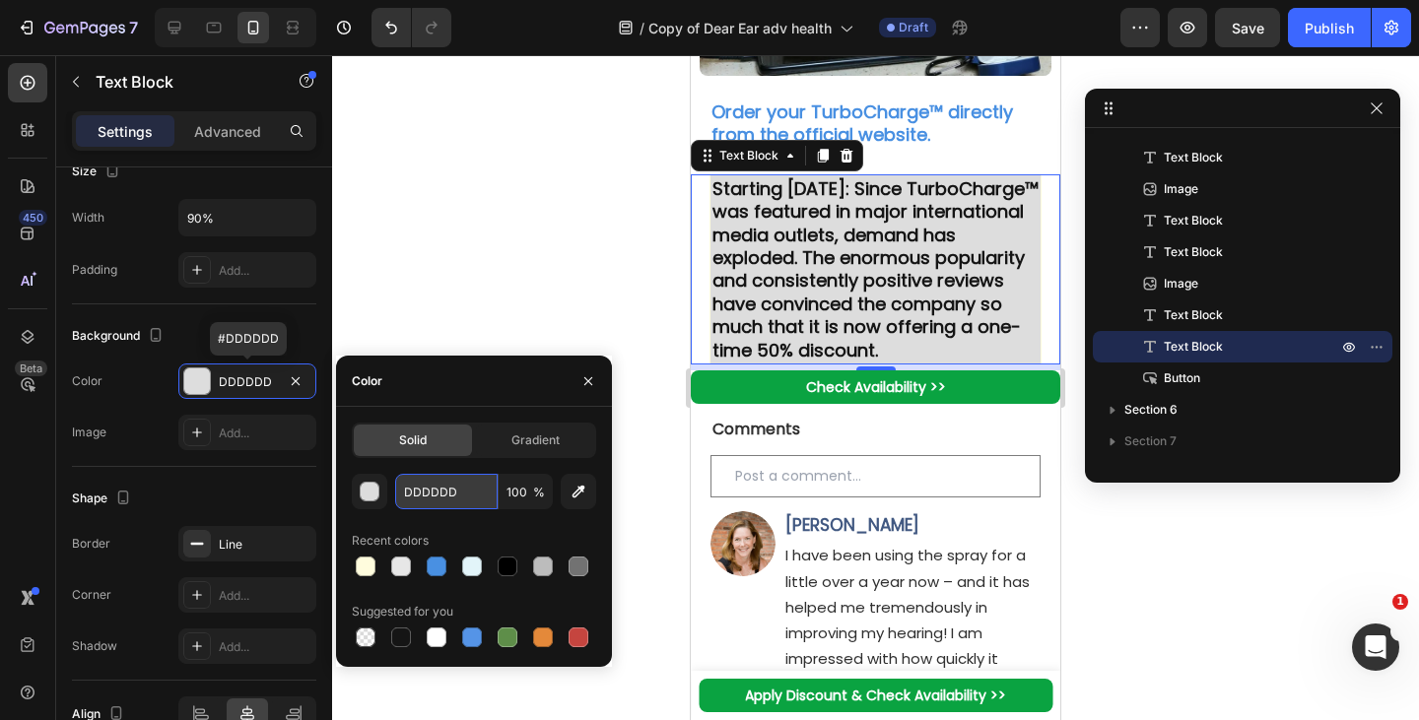
click at [446, 485] on input "DDDDDD" at bounding box center [446, 491] width 102 height 35
paste input "#fffcdd"
type input "#fffcdd"
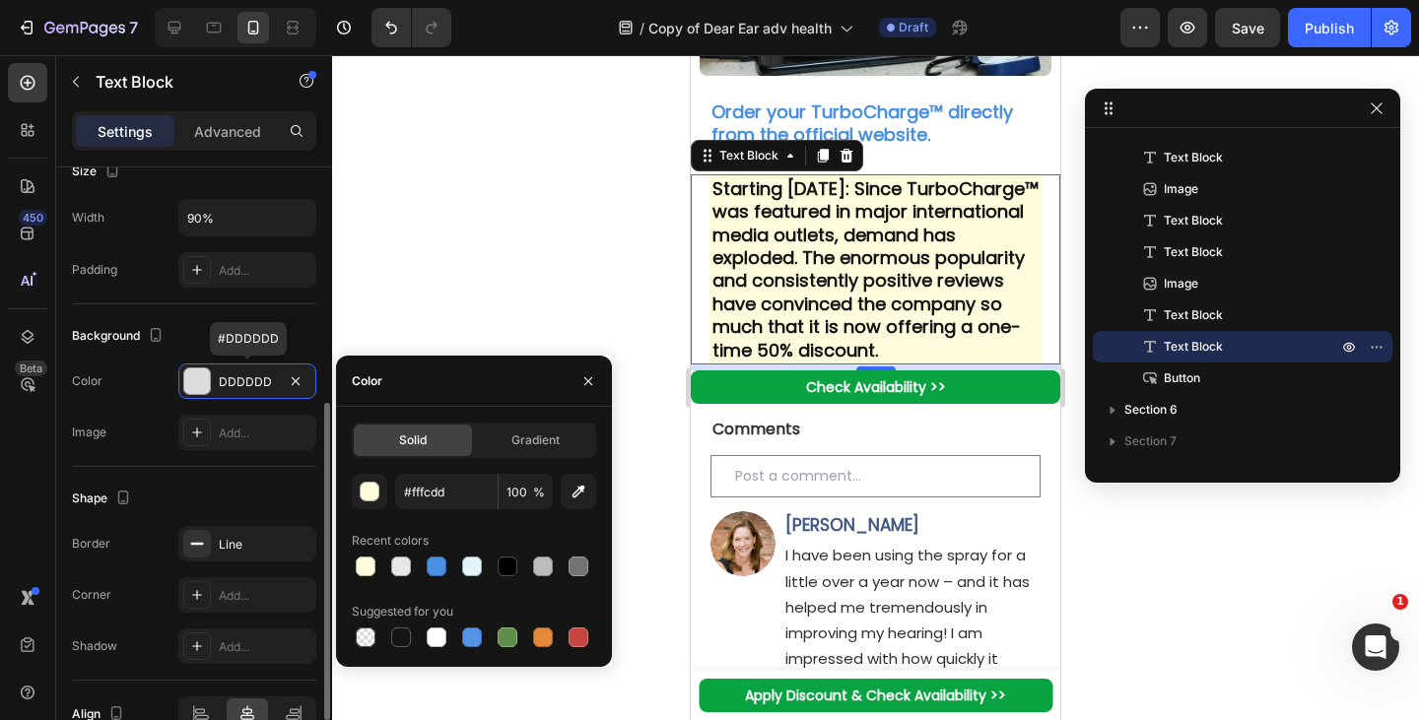
click at [218, 267] on div "Add..." at bounding box center [247, 269] width 138 height 35
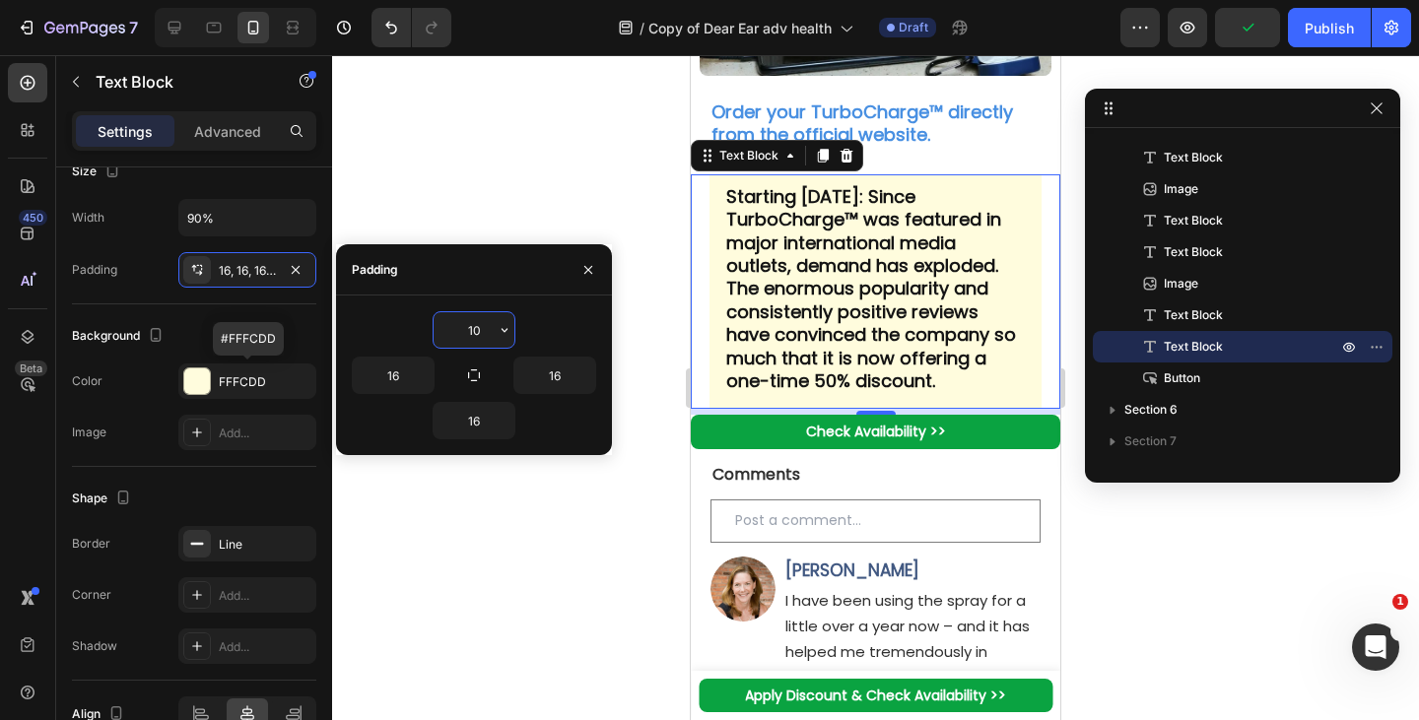
type input "10"
click at [476, 380] on icon "button" at bounding box center [474, 375] width 12 height 12
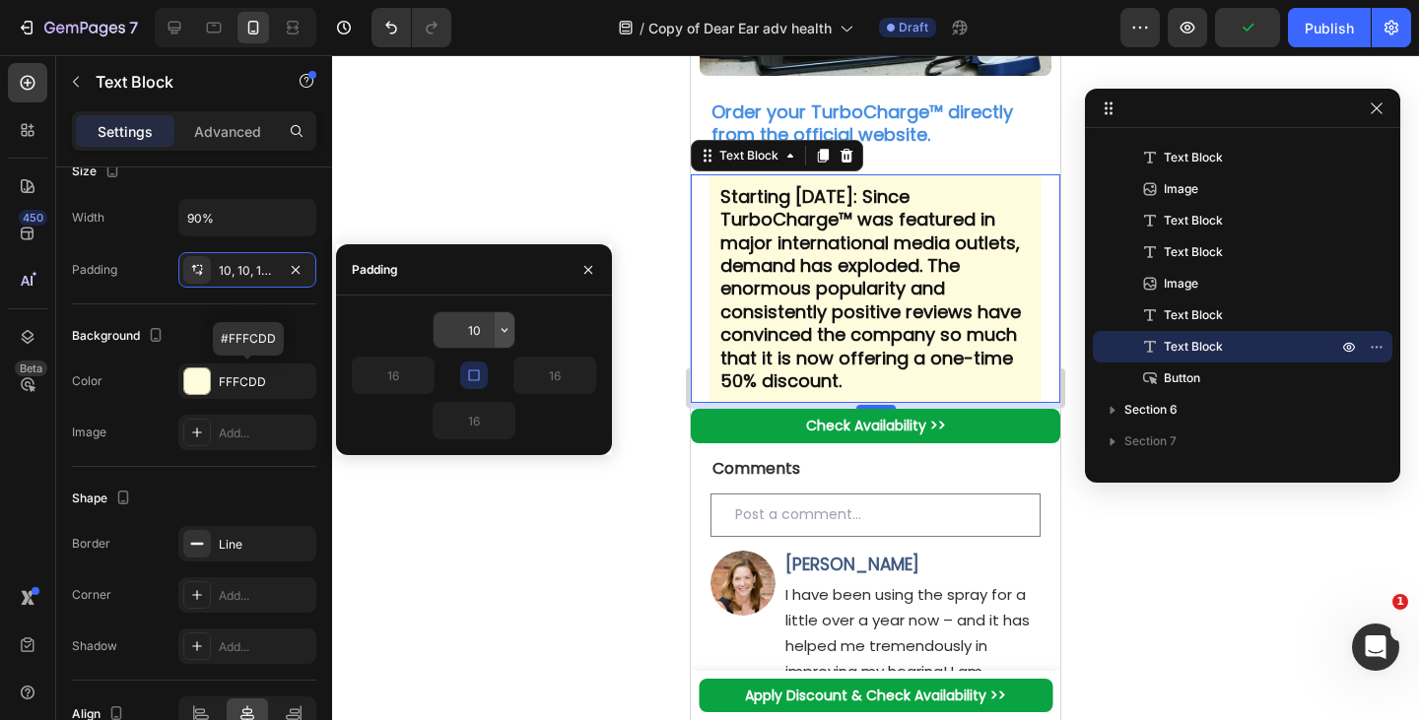
type input "10"
click at [476, 329] on input "10" at bounding box center [474, 329] width 81 height 35
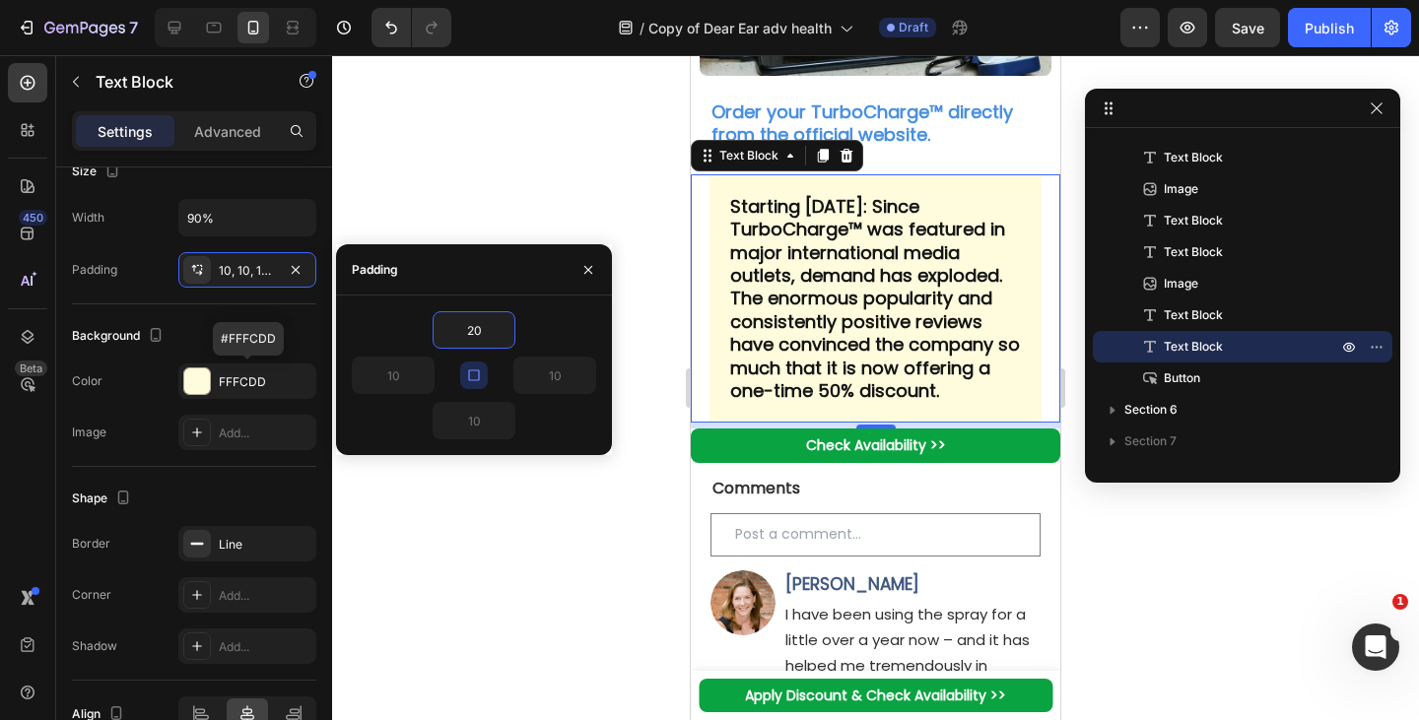
type input "2"
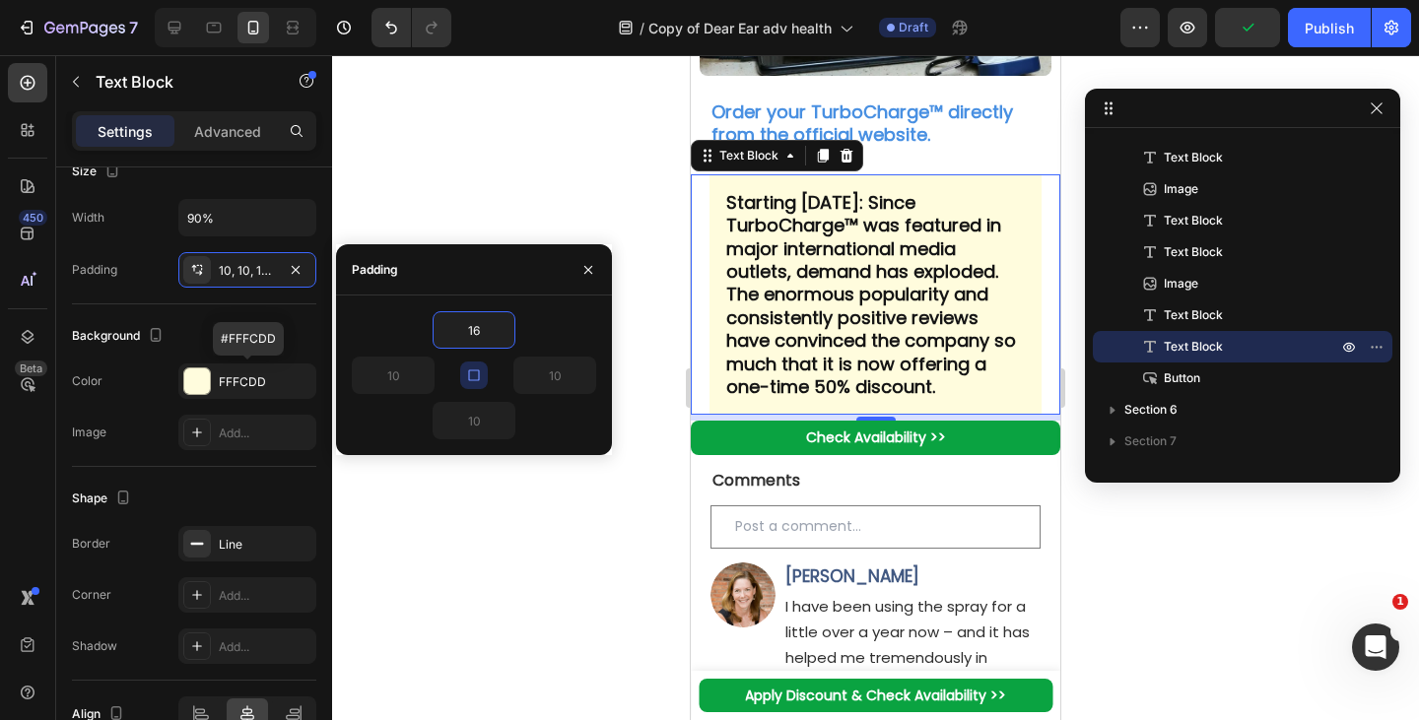
type input "16"
click at [467, 366] on button "button" at bounding box center [474, 376] width 28 height 28
type input "16"
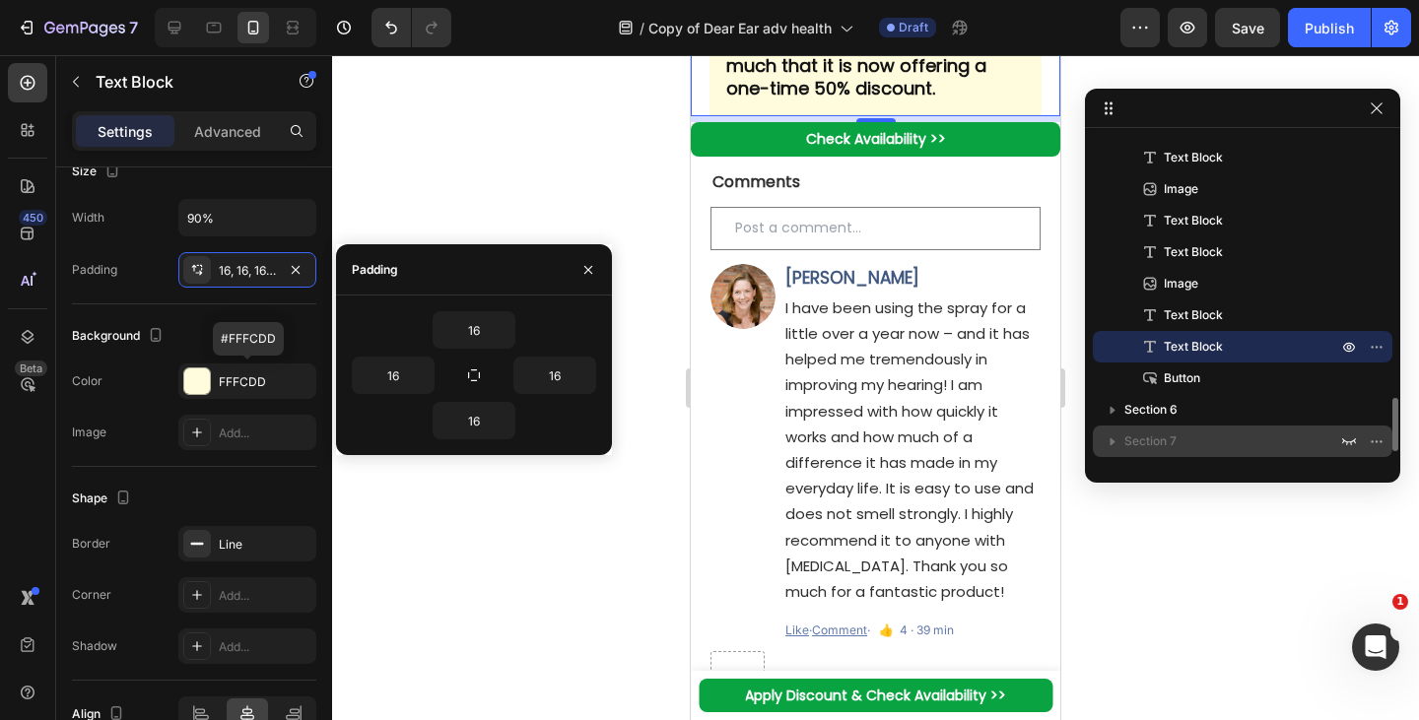
scroll to position [1661, 0]
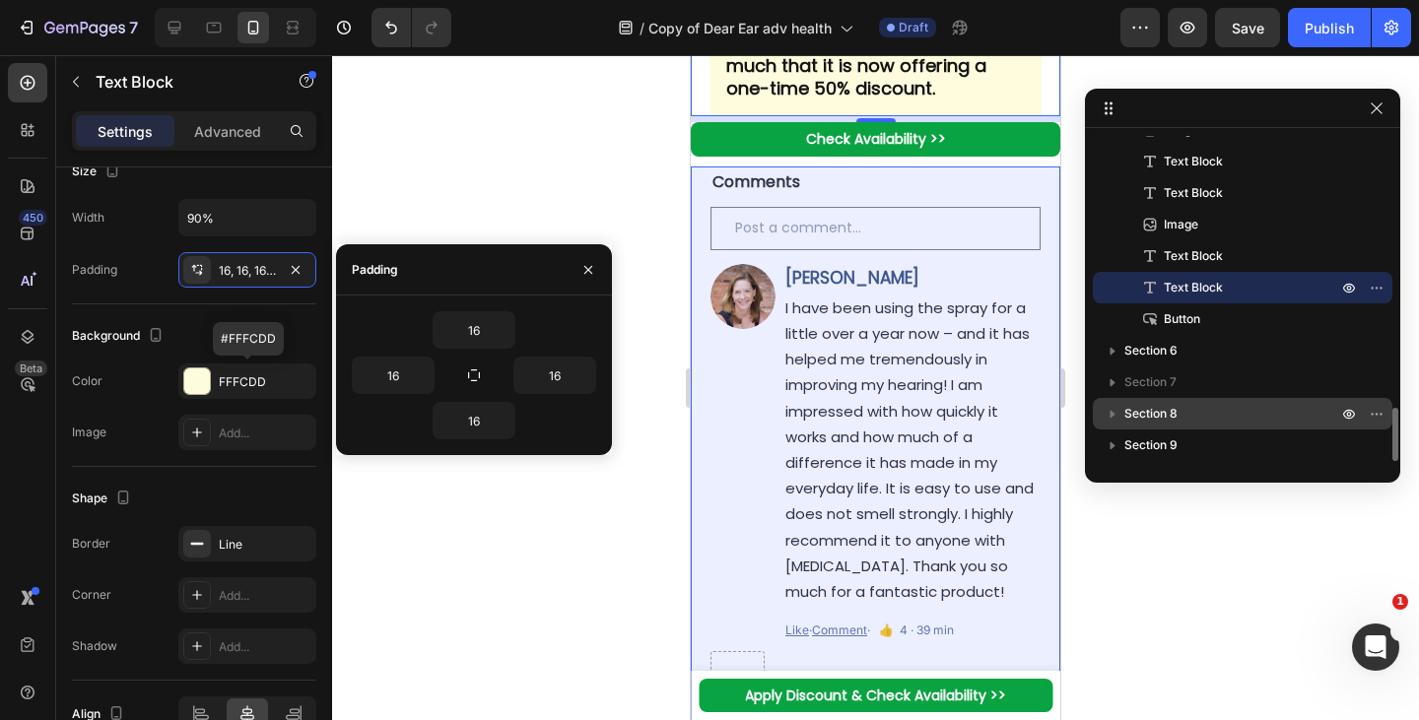
click at [1171, 419] on span "Section 8" at bounding box center [1150, 414] width 53 height 20
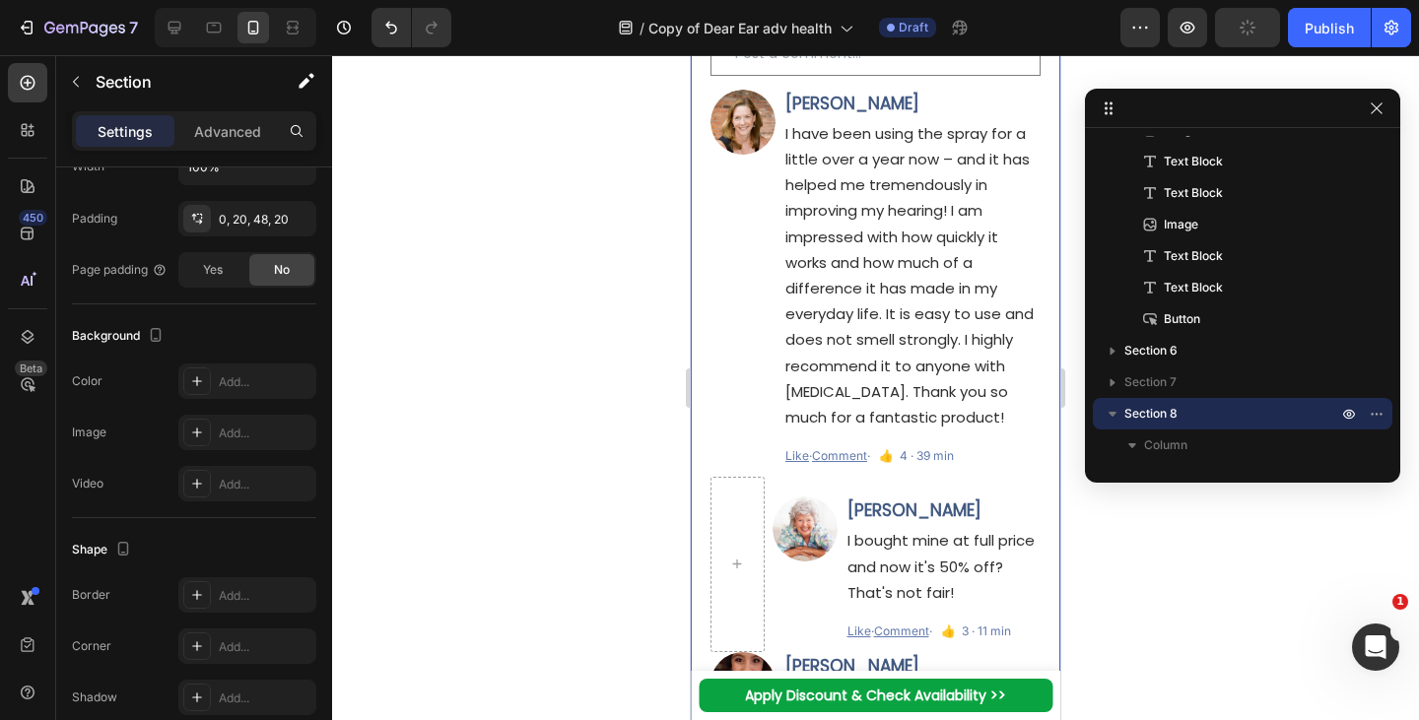
scroll to position [0, 0]
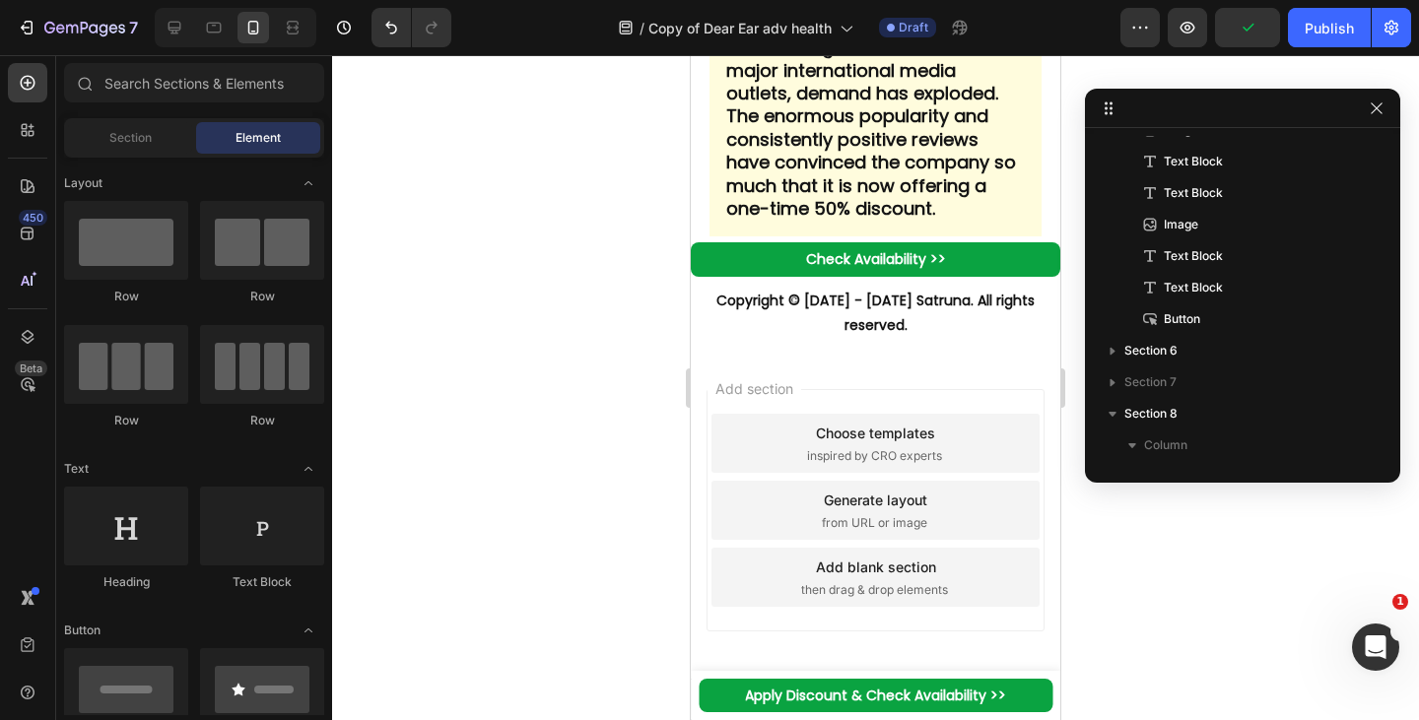
scroll to position [9241, 0]
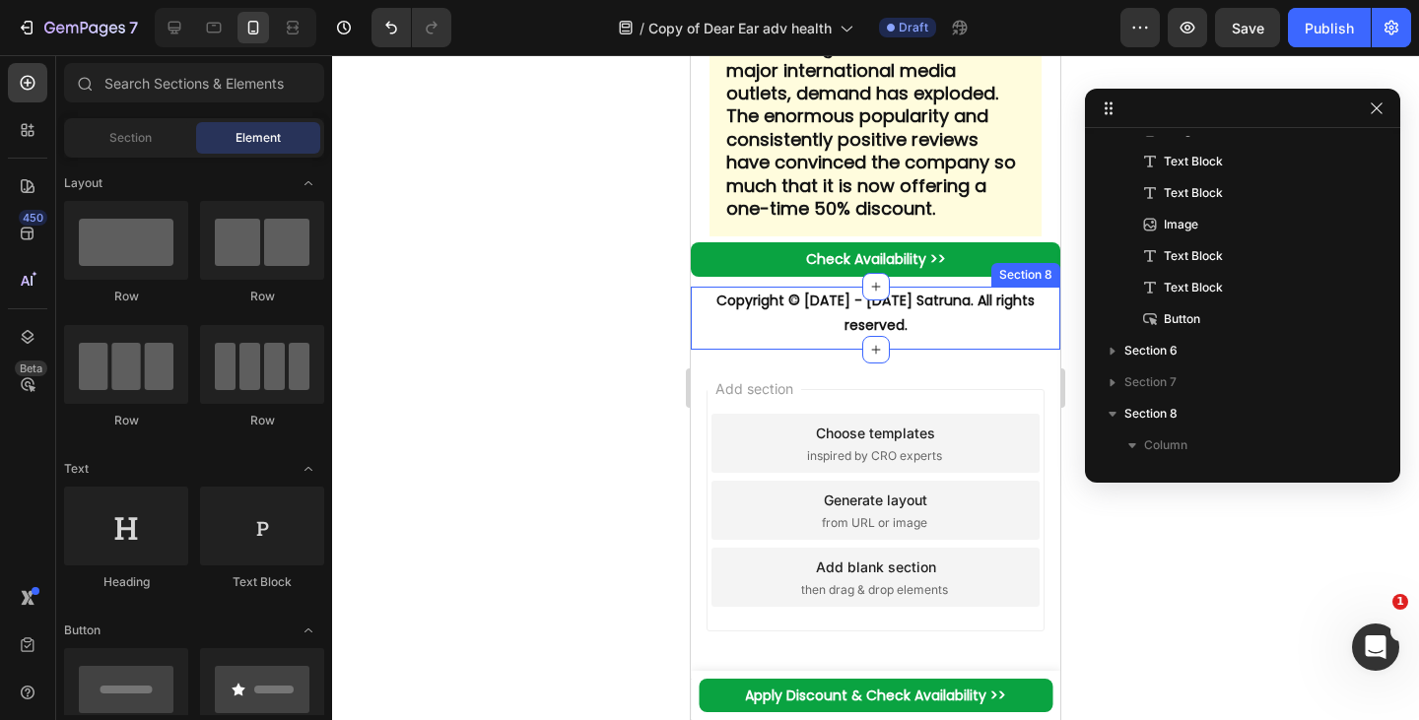
click at [700, 343] on div "Copyright © 2014 - 2025 Satruna. All rights reserved. Text Block Section 8" at bounding box center [875, 318] width 369 height 63
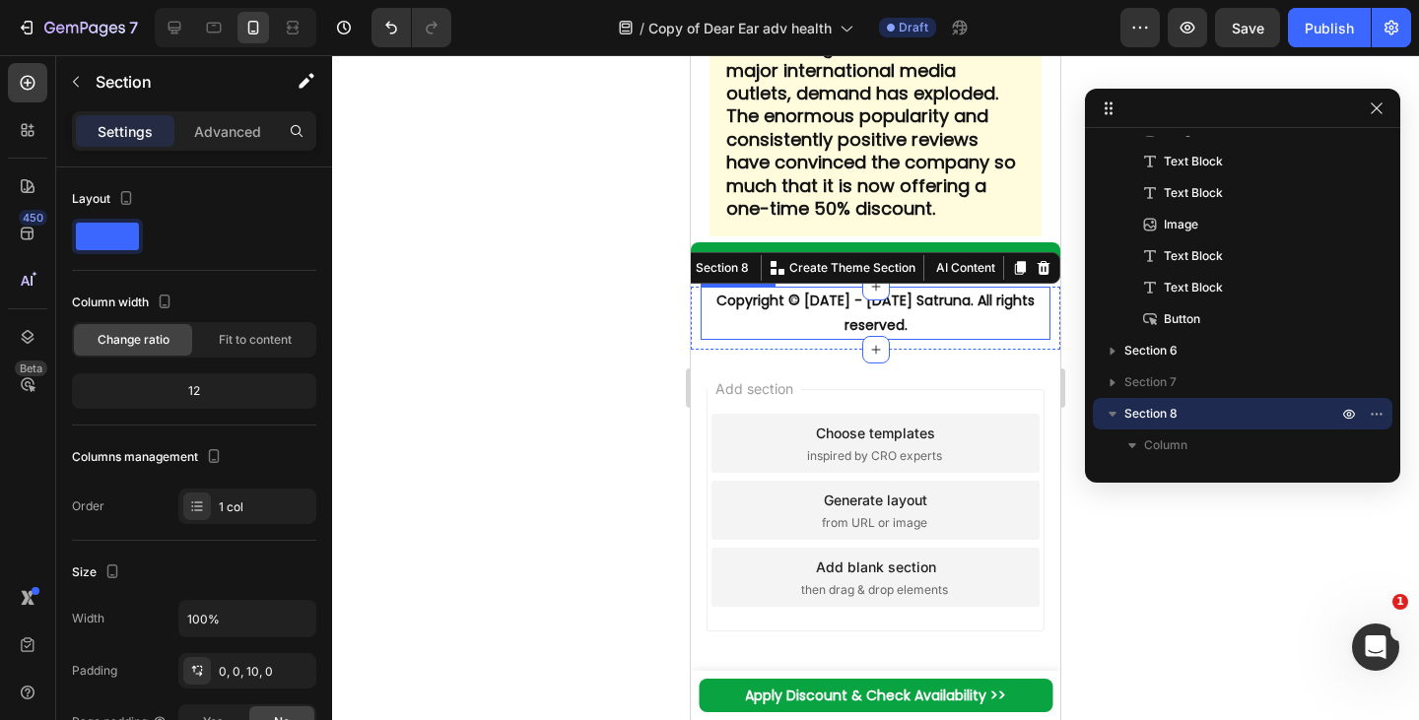
click at [1038, 264] on icon at bounding box center [1044, 268] width 13 height 14
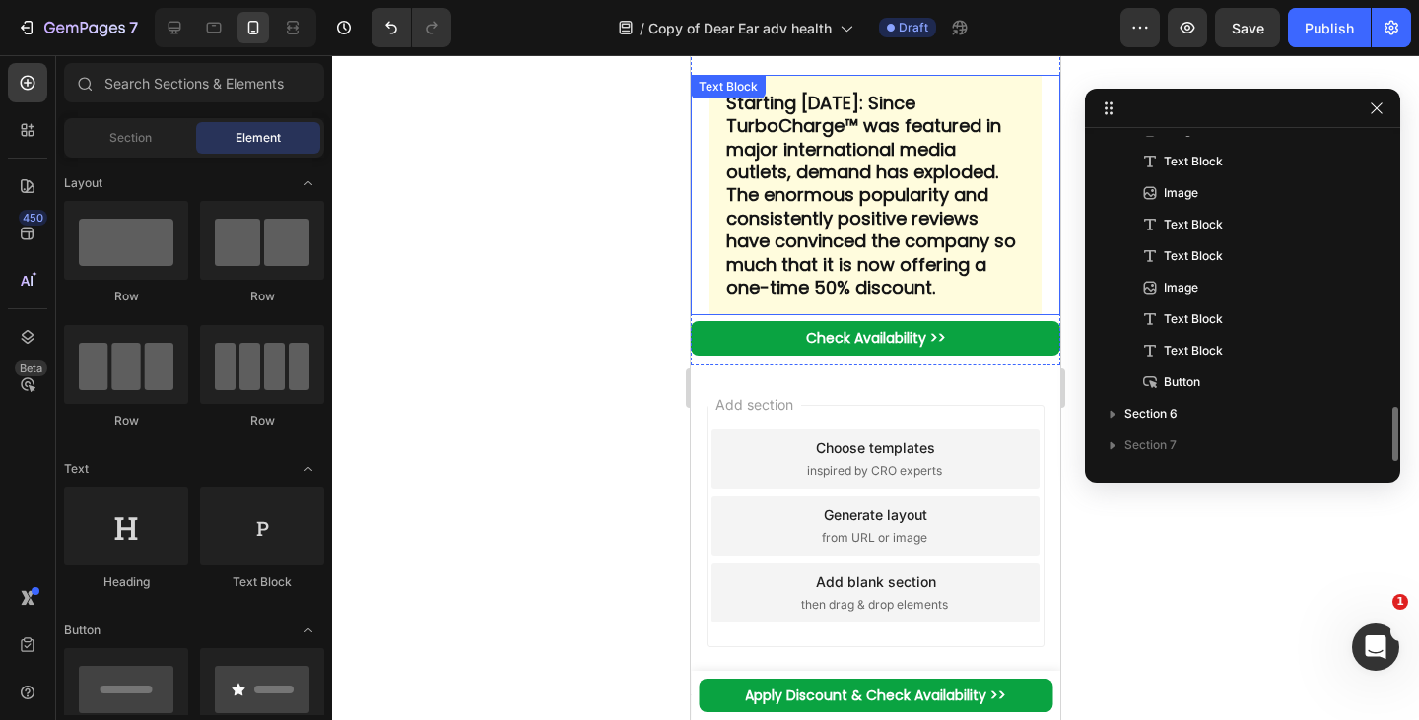
scroll to position [9029, 0]
click at [739, 356] on link "Check Availability >>" at bounding box center [875, 338] width 369 height 33
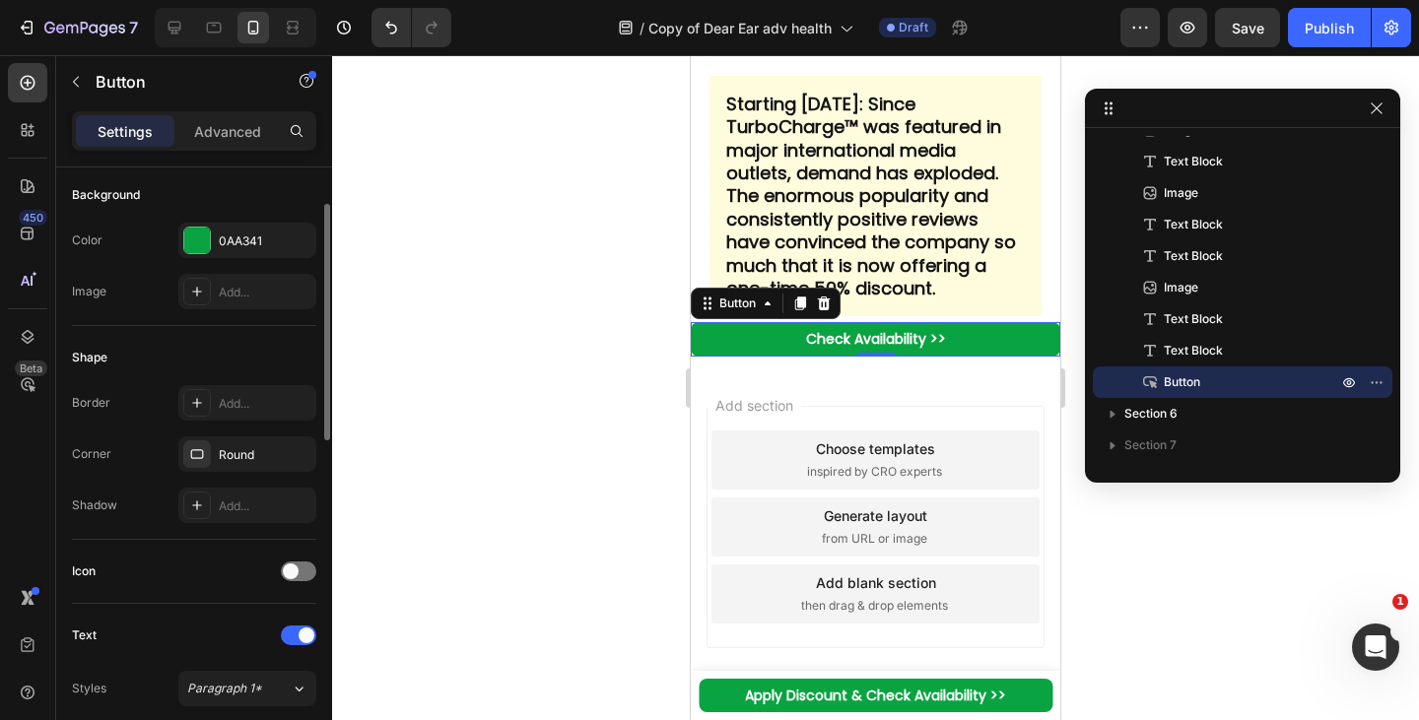
scroll to position [0, 0]
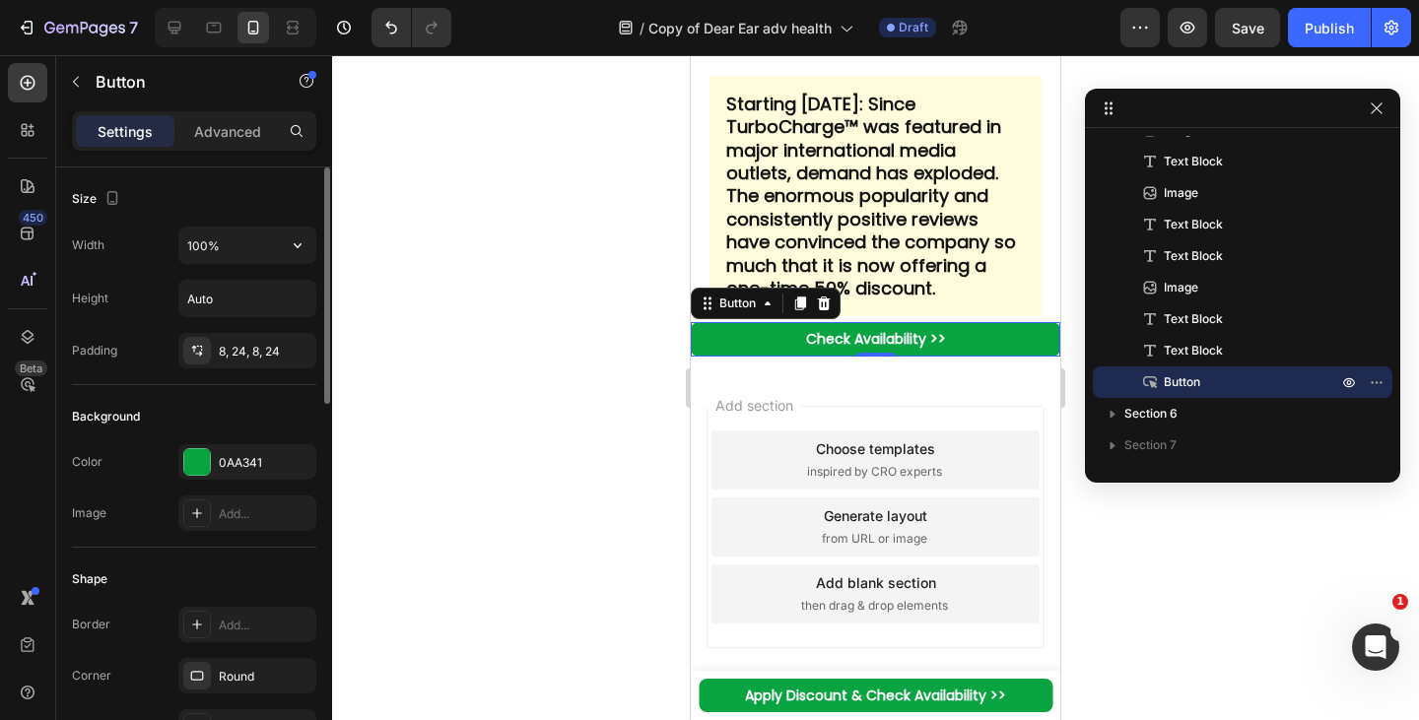
click at [227, 248] on input "100%" at bounding box center [247, 245] width 136 height 35
click at [235, 356] on div "8, 24, 8, 24" at bounding box center [265, 352] width 93 height 18
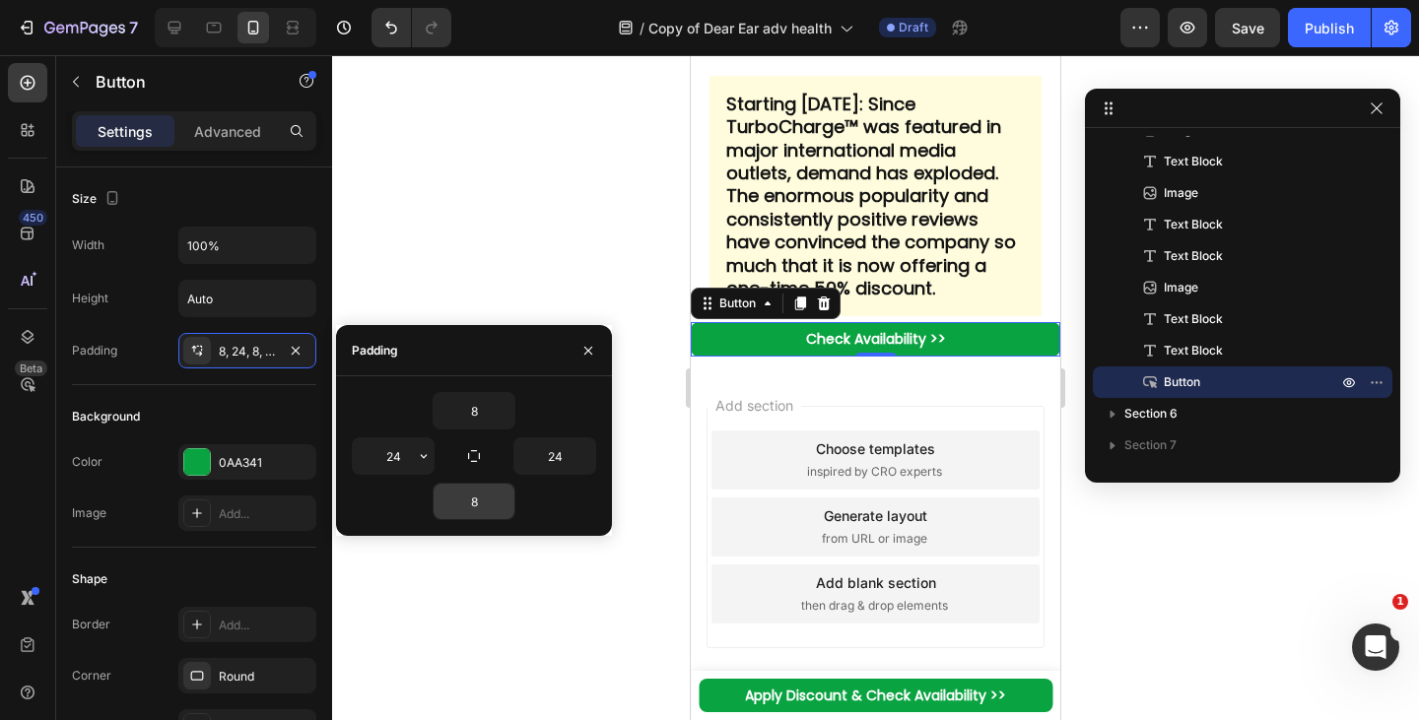
click at [401, 453] on input "24" at bounding box center [393, 455] width 81 height 35
type input "35"
click at [560, 460] on input "24" at bounding box center [554, 455] width 81 height 35
type input "35"
click at [476, 415] on input "8" at bounding box center [474, 410] width 81 height 35
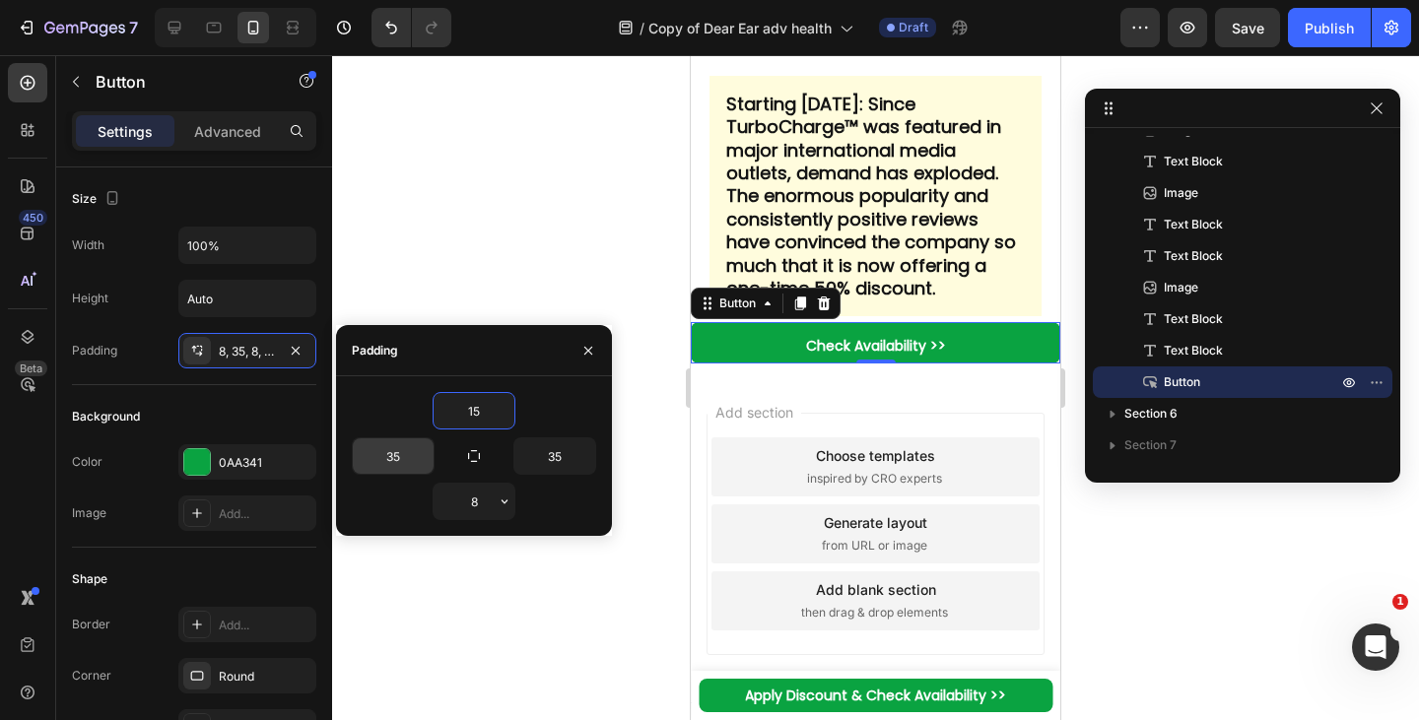
type input "15"
click at [478, 503] on input "8" at bounding box center [474, 501] width 81 height 35
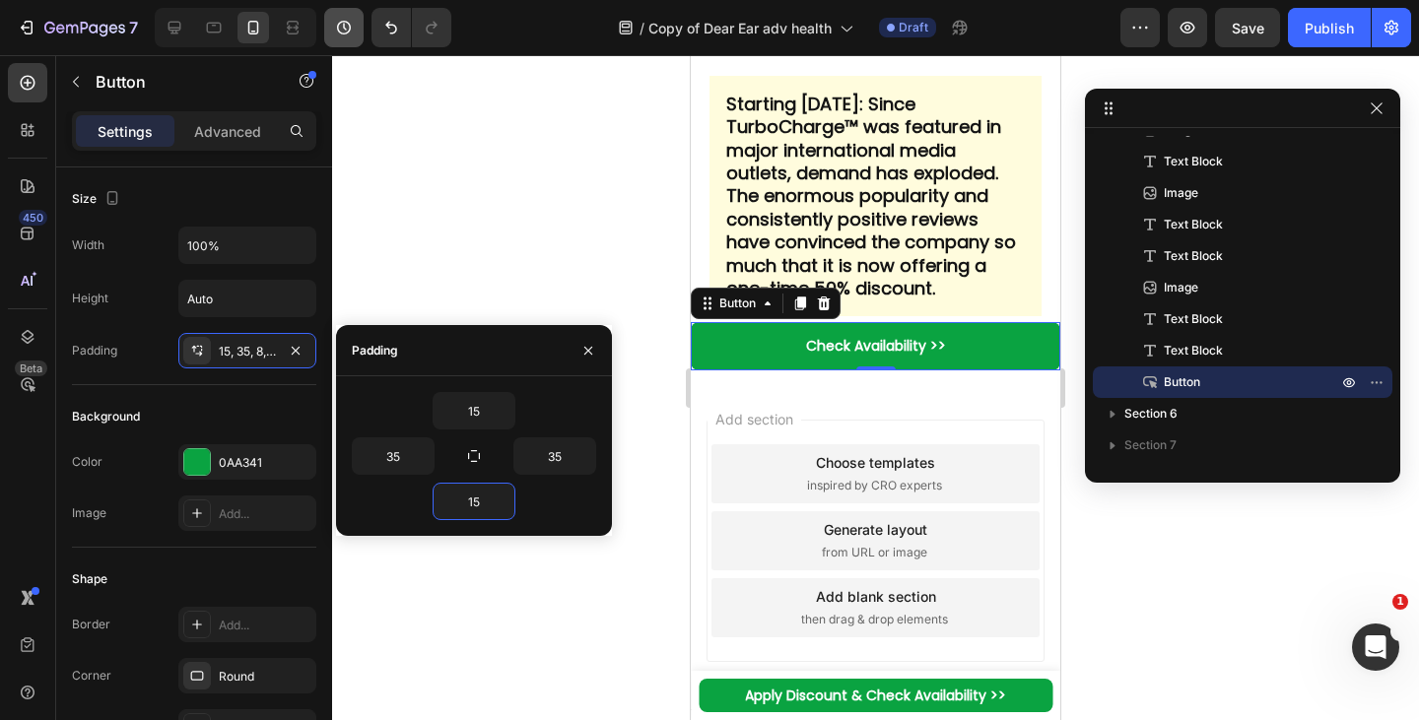
type input "15"
click at [142, 326] on div "Width 100% Height Auto Padding 15, 35, 15, 35" at bounding box center [194, 298] width 244 height 142
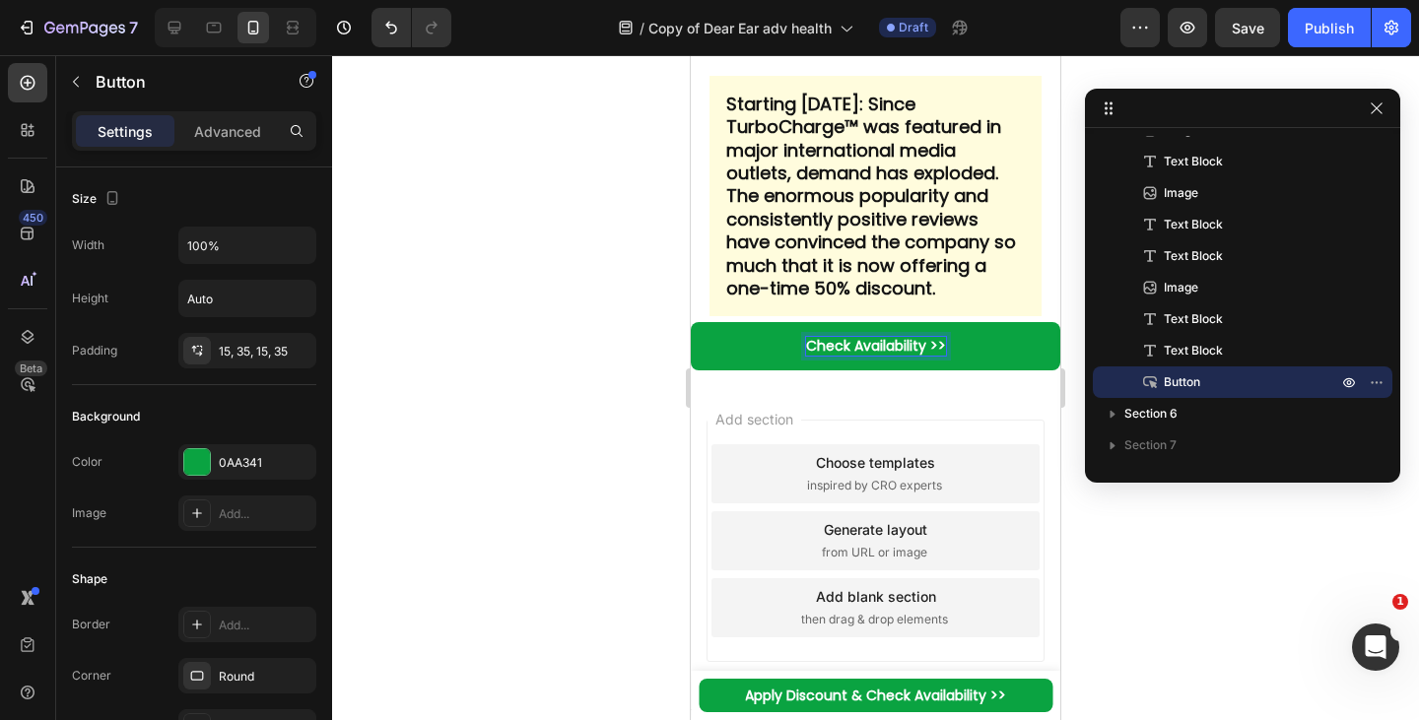
click at [895, 356] on strong "Check Availability >>" at bounding box center [876, 346] width 140 height 20
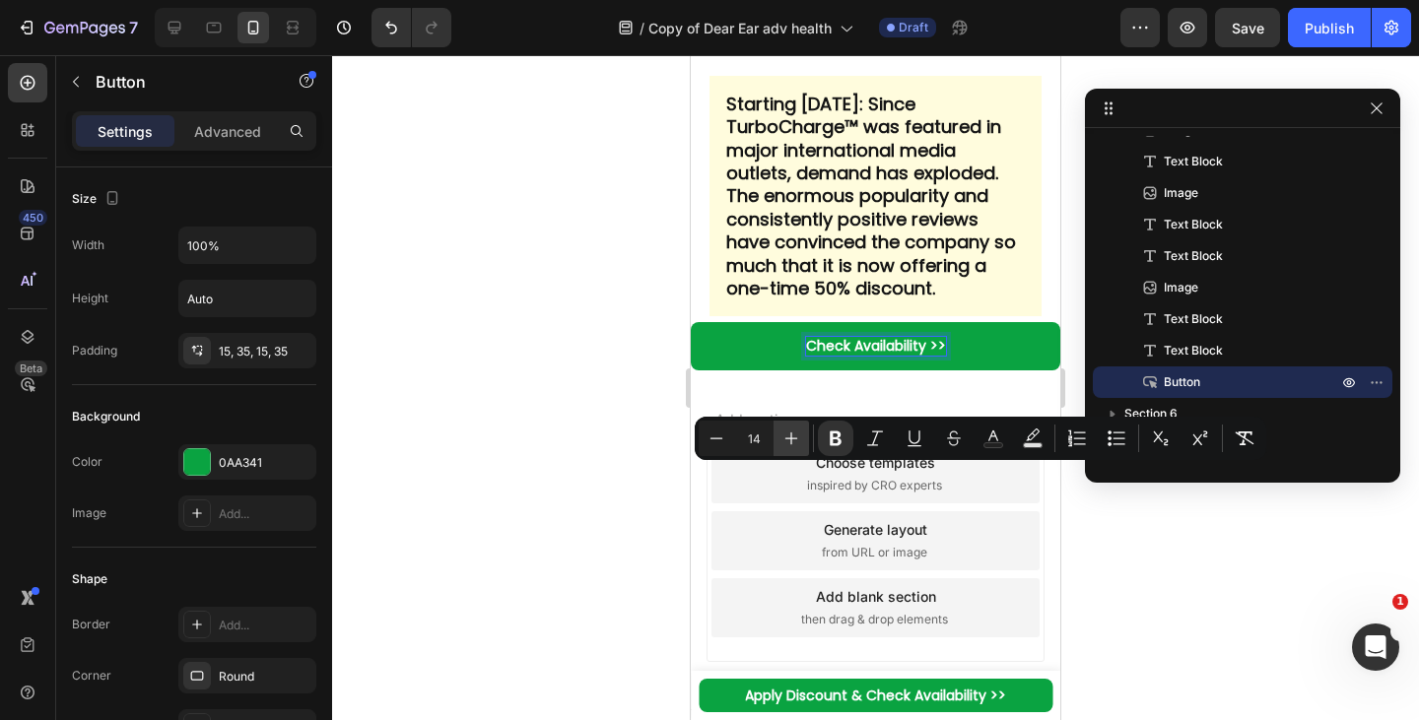
click at [789, 430] on icon "Editor contextual toolbar" at bounding box center [791, 439] width 20 height 20
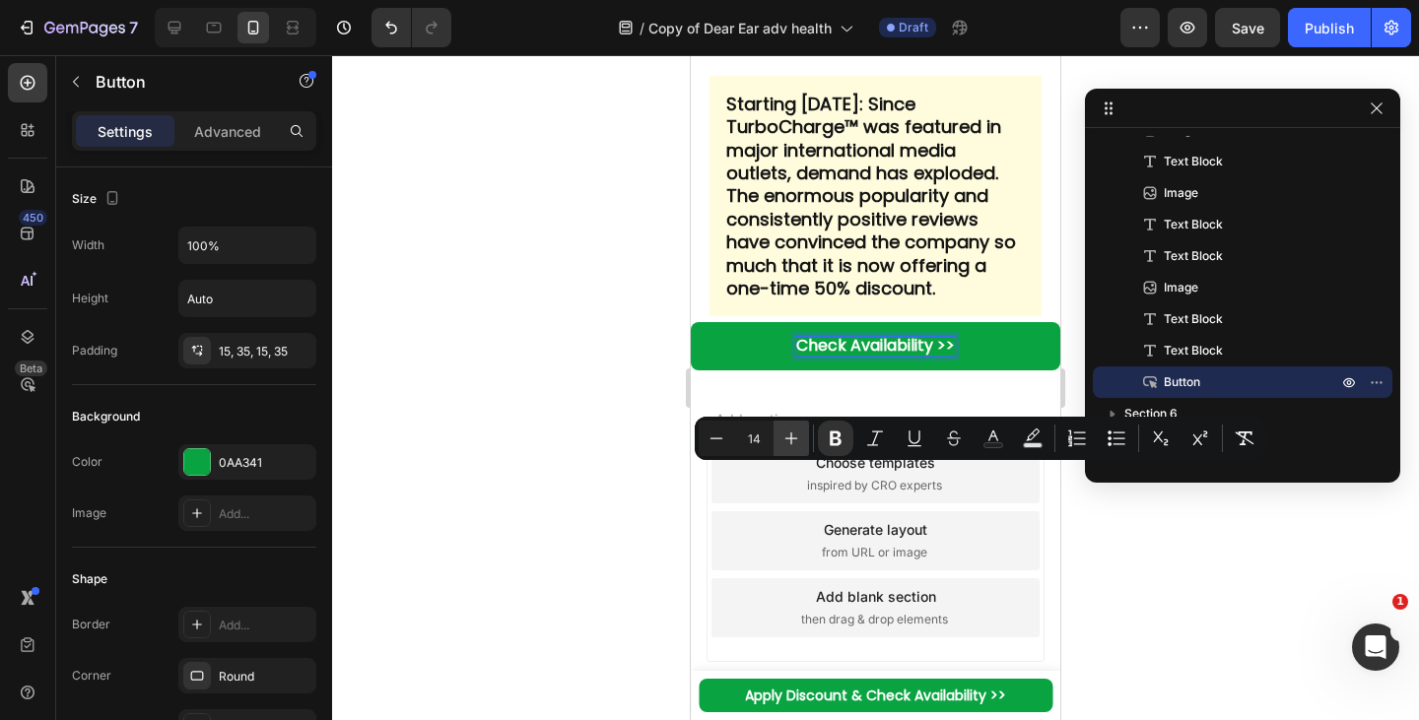
click at [789, 430] on icon "Editor contextual toolbar" at bounding box center [791, 439] width 20 height 20
click at [789, 435] on icon "Editor contextual toolbar" at bounding box center [791, 439] width 20 height 20
click at [793, 438] on icon "Editor contextual toolbar" at bounding box center [791, 439] width 13 height 13
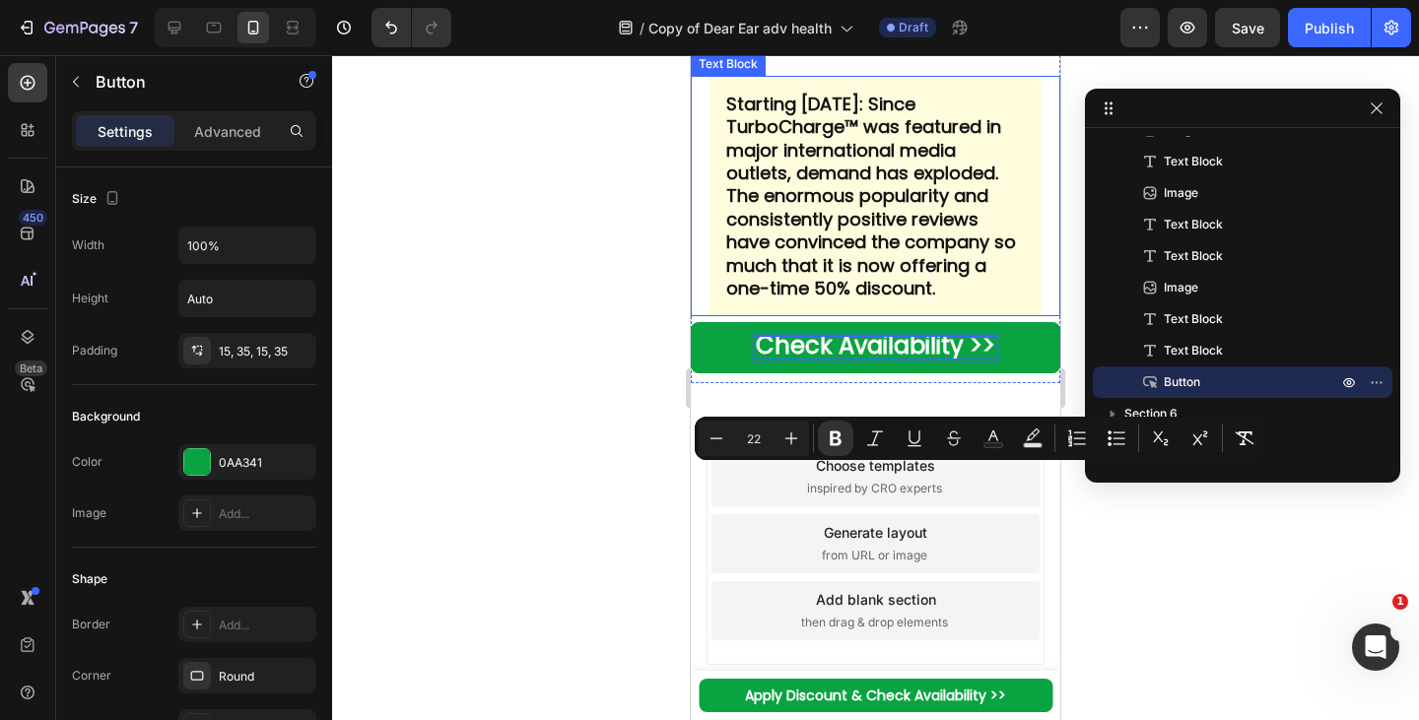
type input "24"
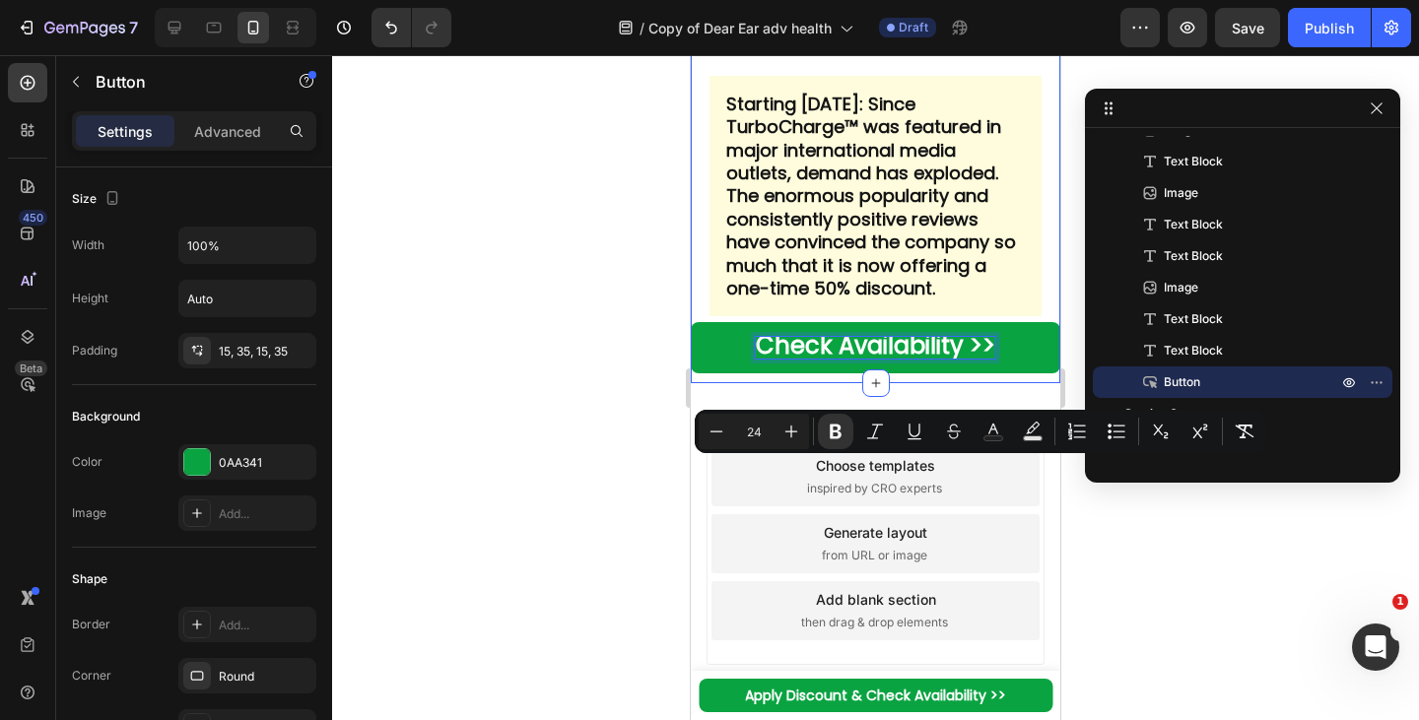
click at [709, 372] on link "Check Availability >>" at bounding box center [875, 347] width 369 height 50
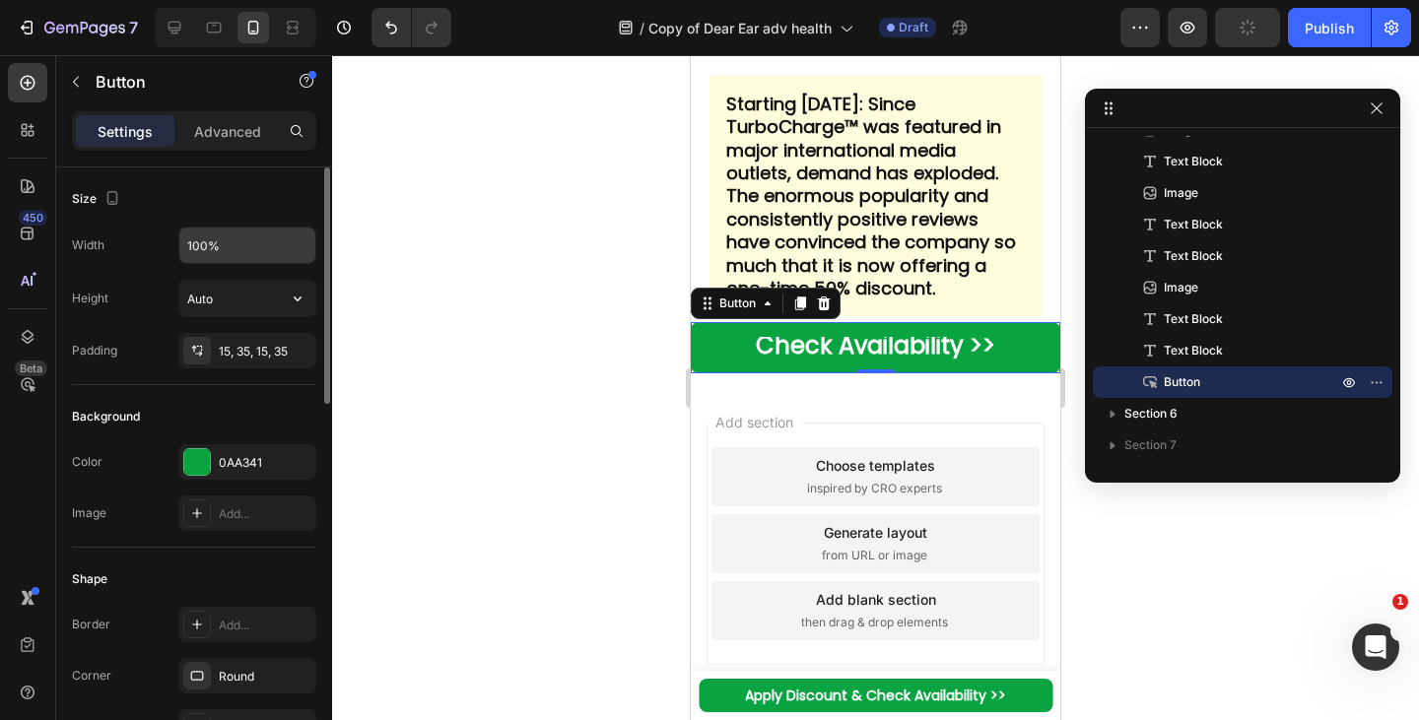
click at [225, 253] on input "100%" at bounding box center [247, 245] width 136 height 35
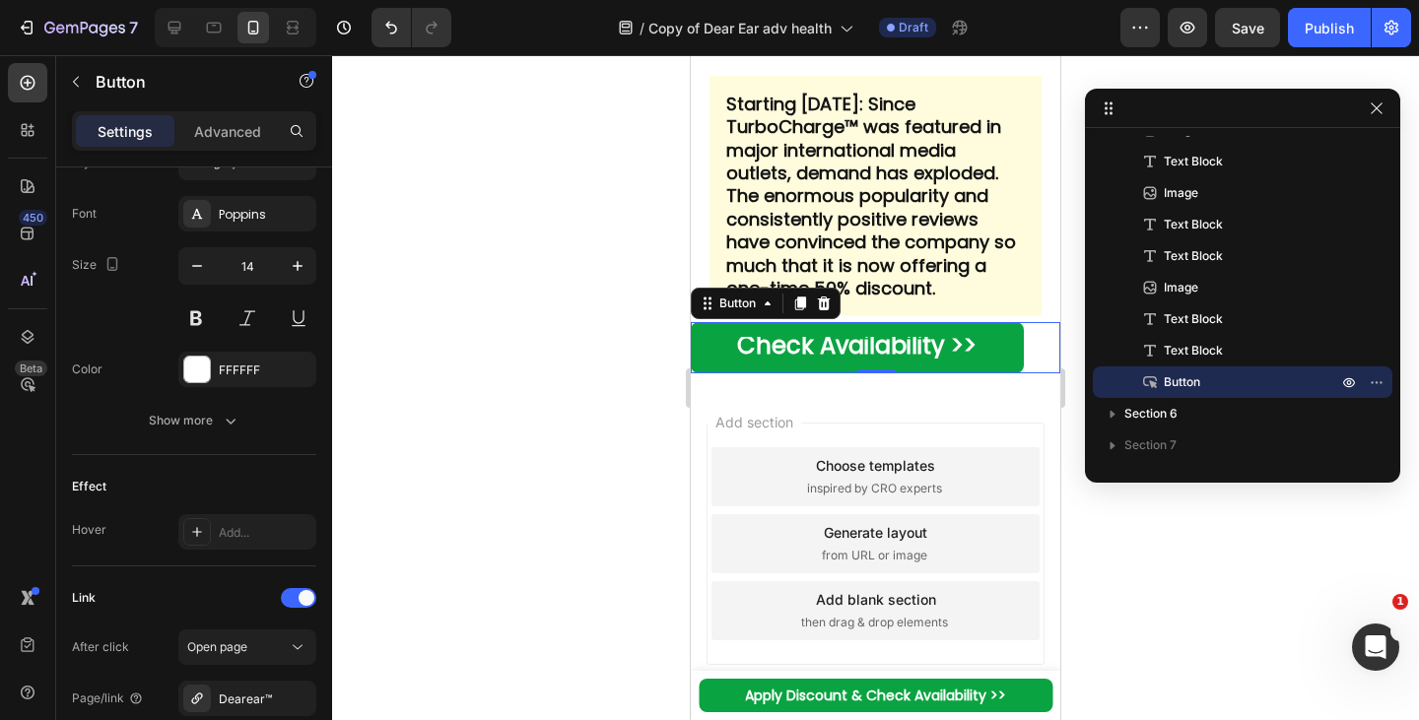
scroll to position [958, 0]
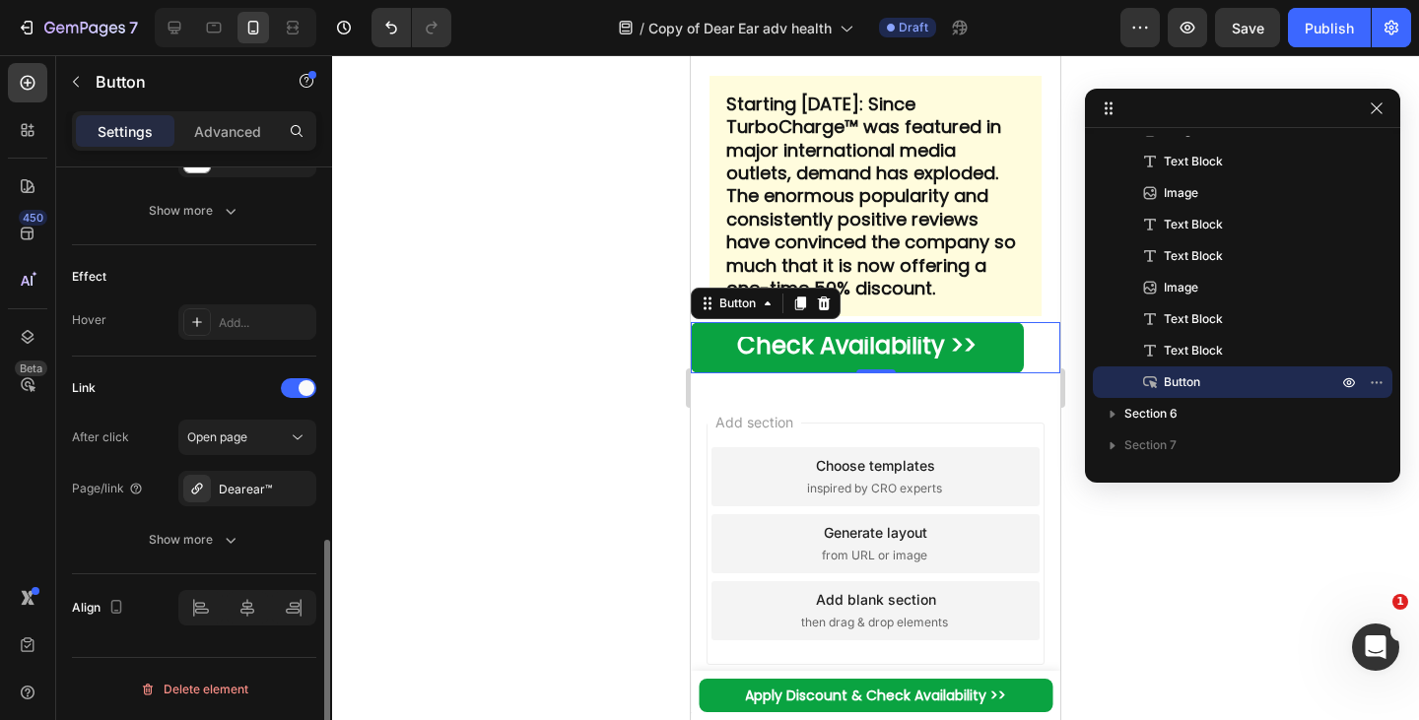
type input "90%"
click at [244, 611] on icon at bounding box center [247, 608] width 20 height 20
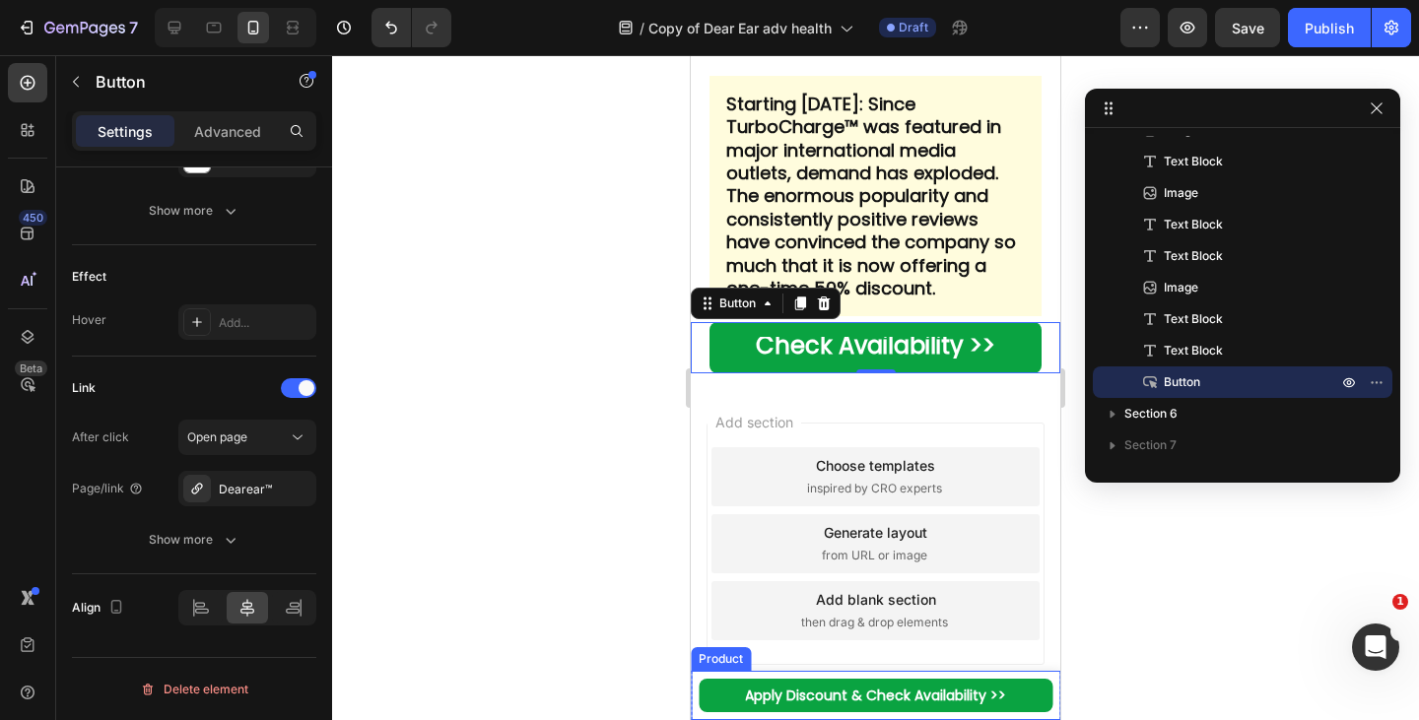
click at [695, 698] on div "Product Images HerbaFlex™ Product Title £19.95 Product Price Product Price Row …" at bounding box center [875, 695] width 369 height 49
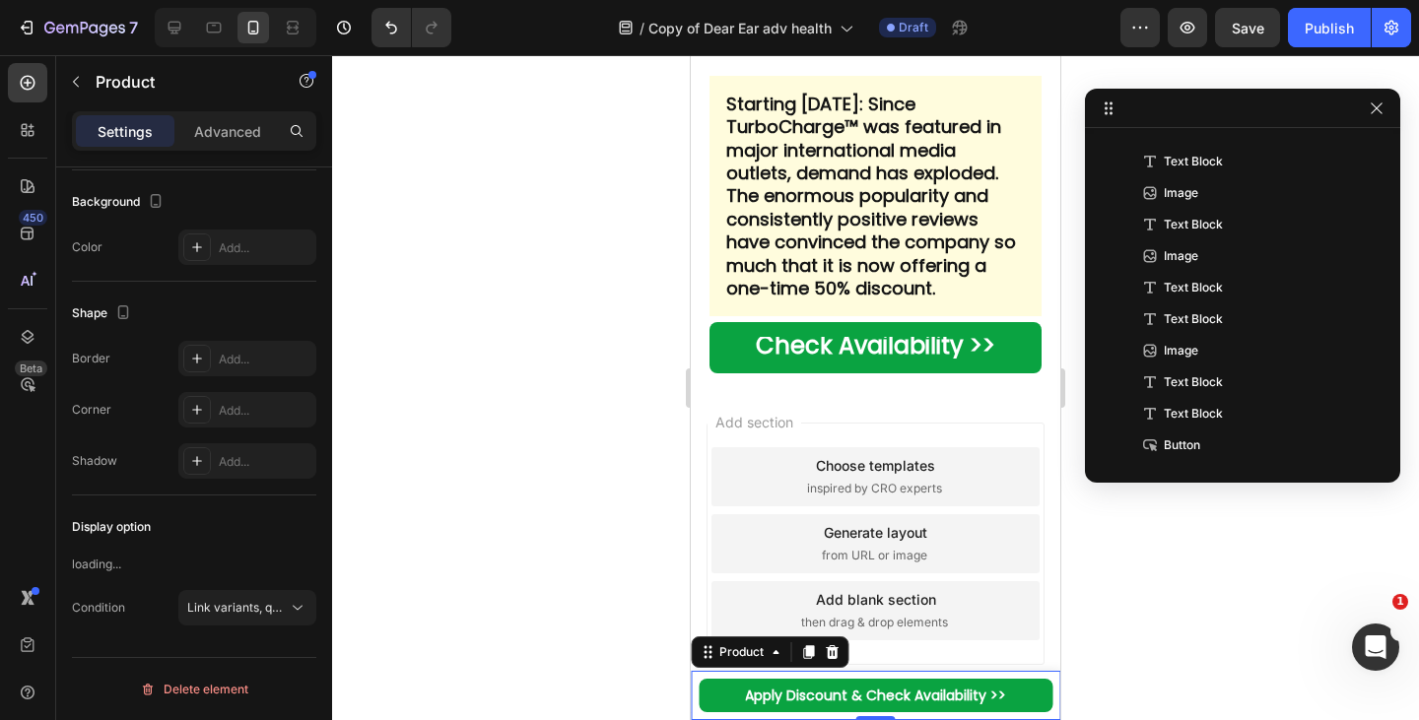
scroll to position [0, 0]
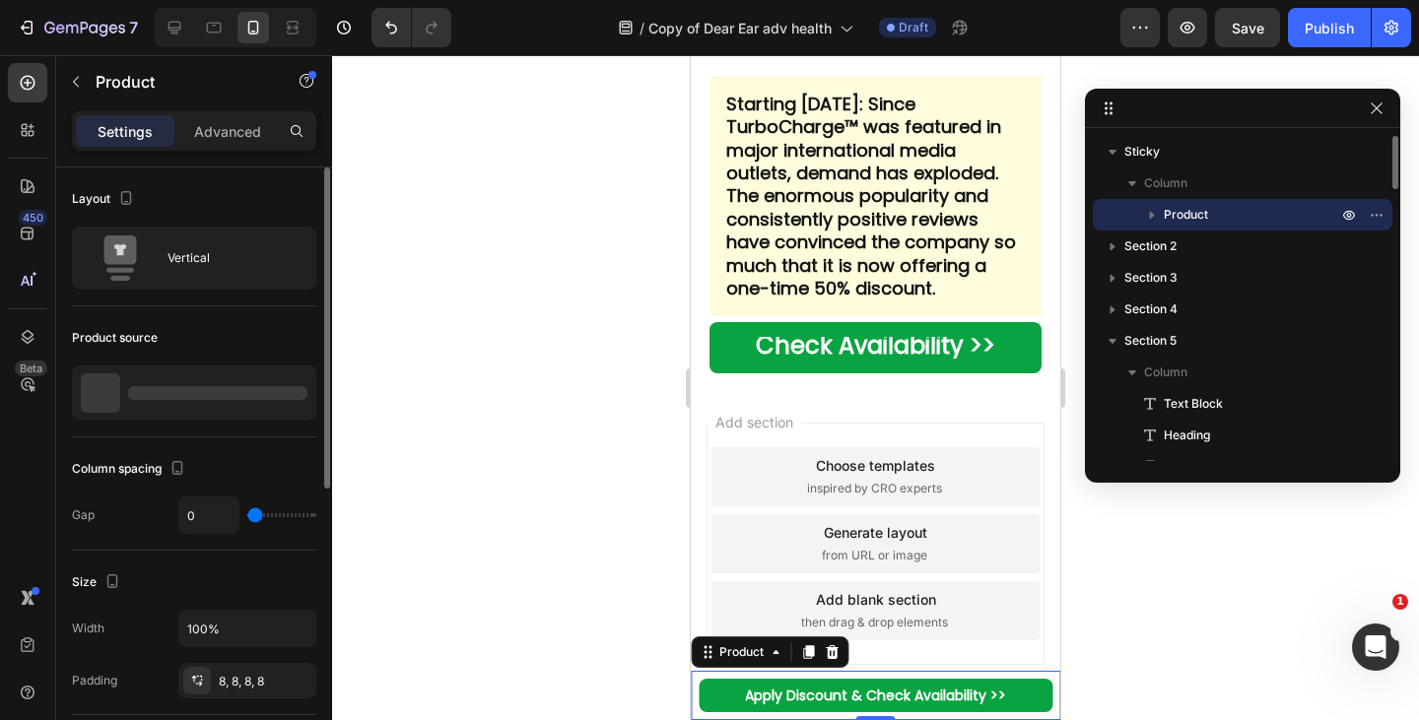
click at [835, 652] on icon at bounding box center [832, 652] width 13 height 14
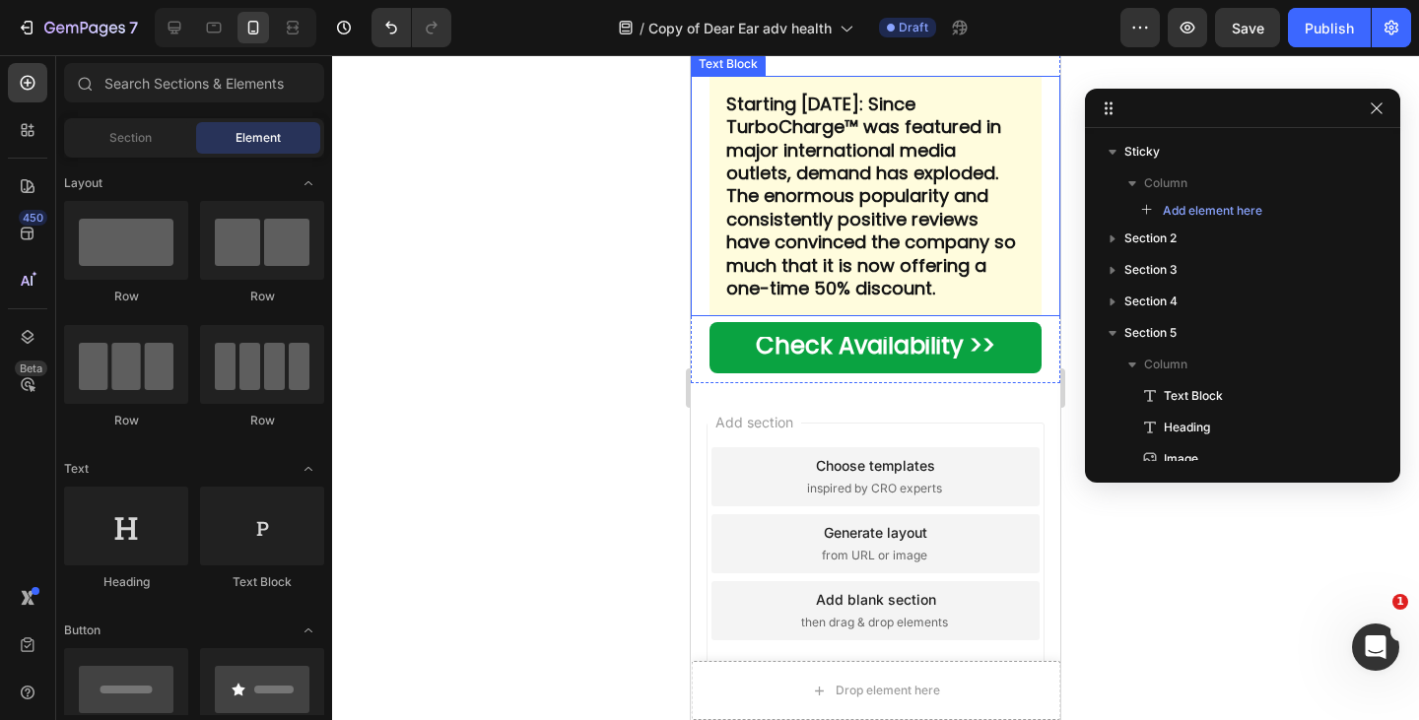
click at [831, 301] on strong "Starting [DATE]: Since TurboCharge™ was featured in major international media o…" at bounding box center [871, 196] width 290 height 209
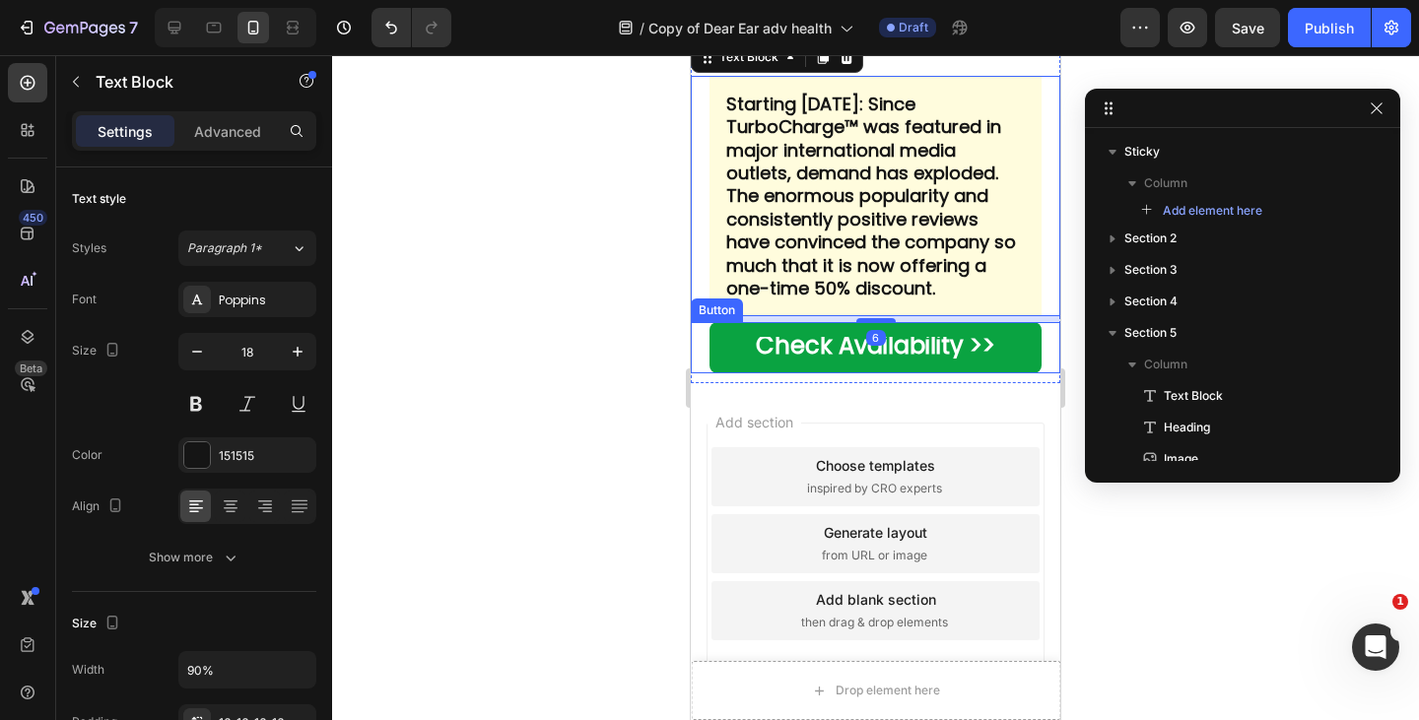
scroll to position [1653, 0]
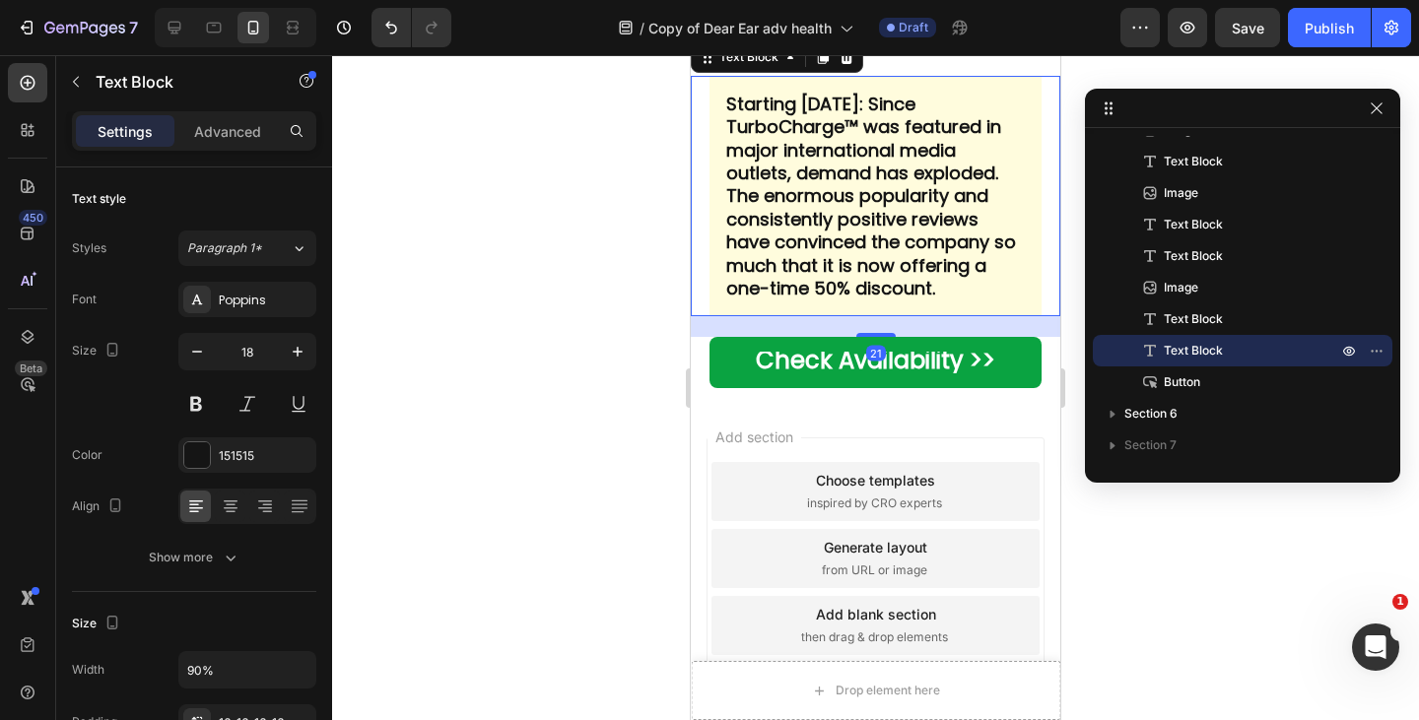
drag, startPoint x: 878, startPoint y: 461, endPoint x: 1268, endPoint y: 77, distance: 547.6
click at [892, 316] on div "21" at bounding box center [875, 316] width 369 height 0
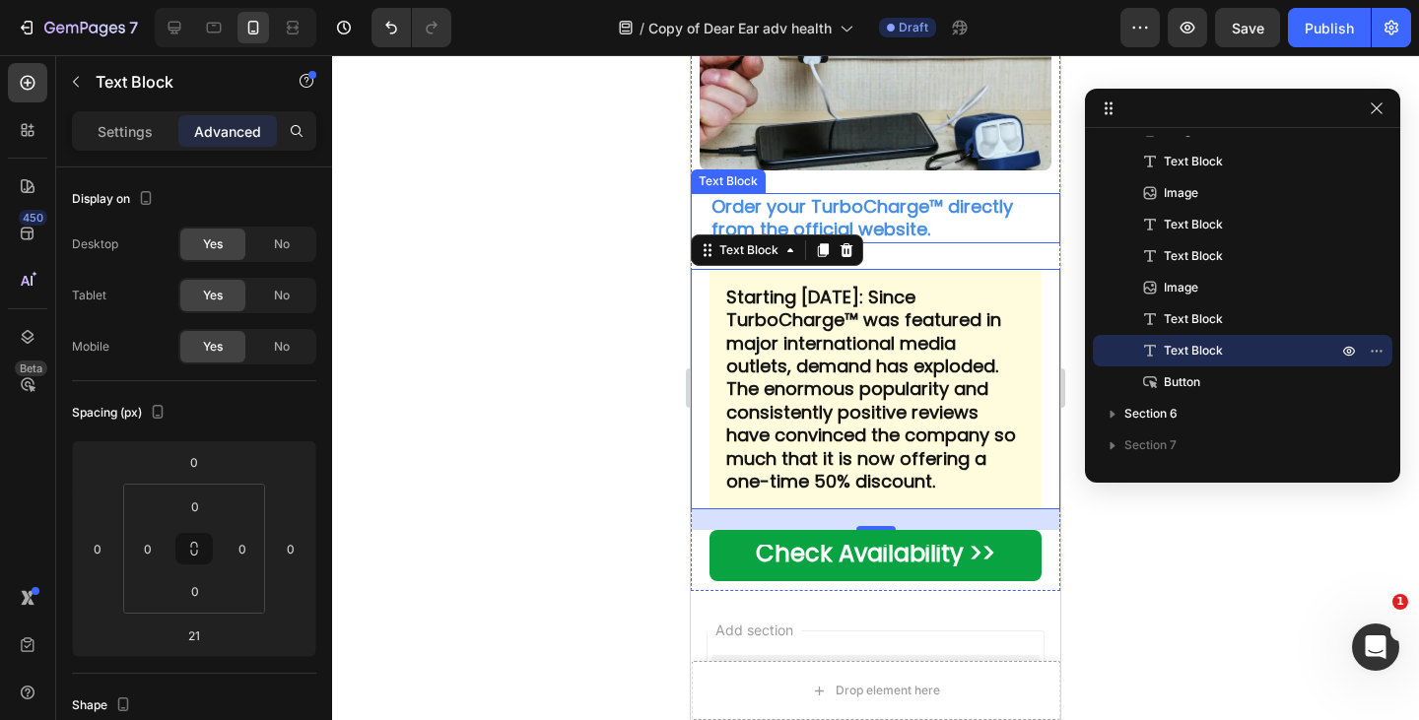
scroll to position [8895, 0]
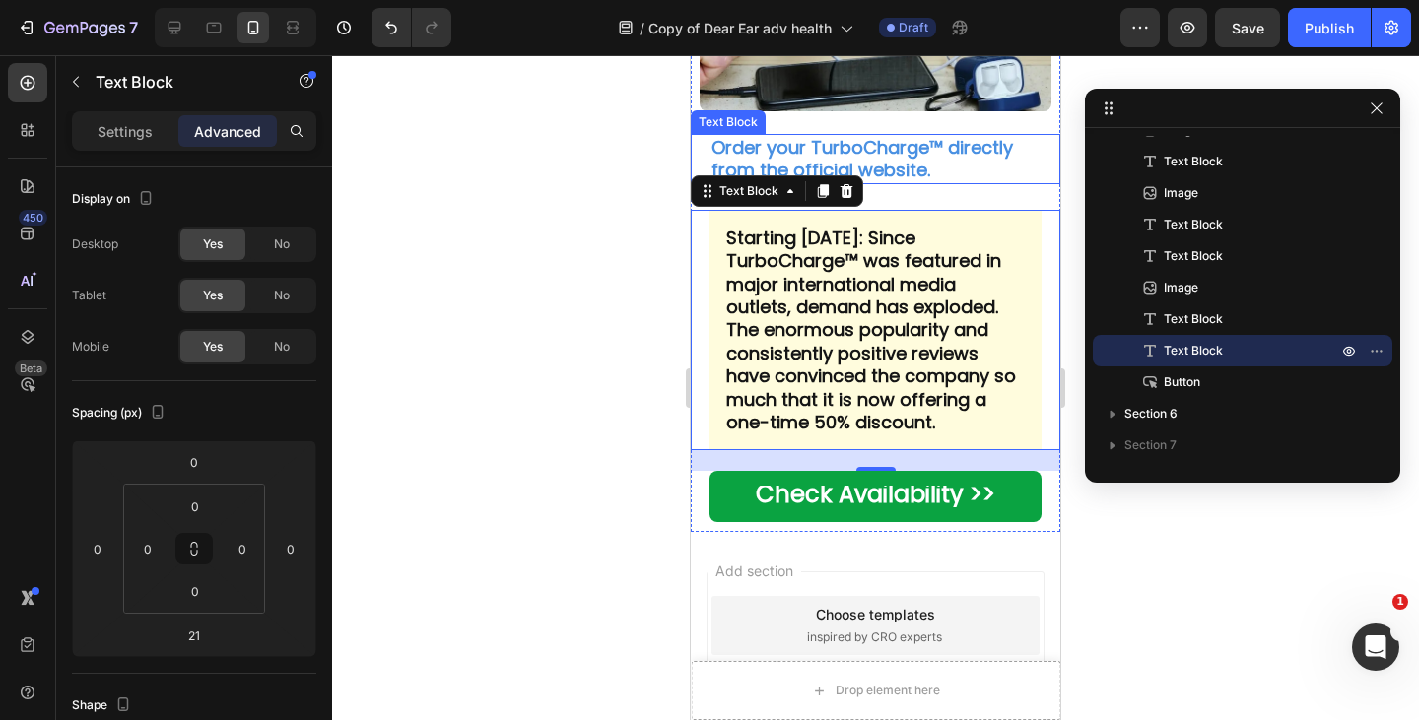
click at [85, 79] on button "button" at bounding box center [76, 82] width 32 height 32
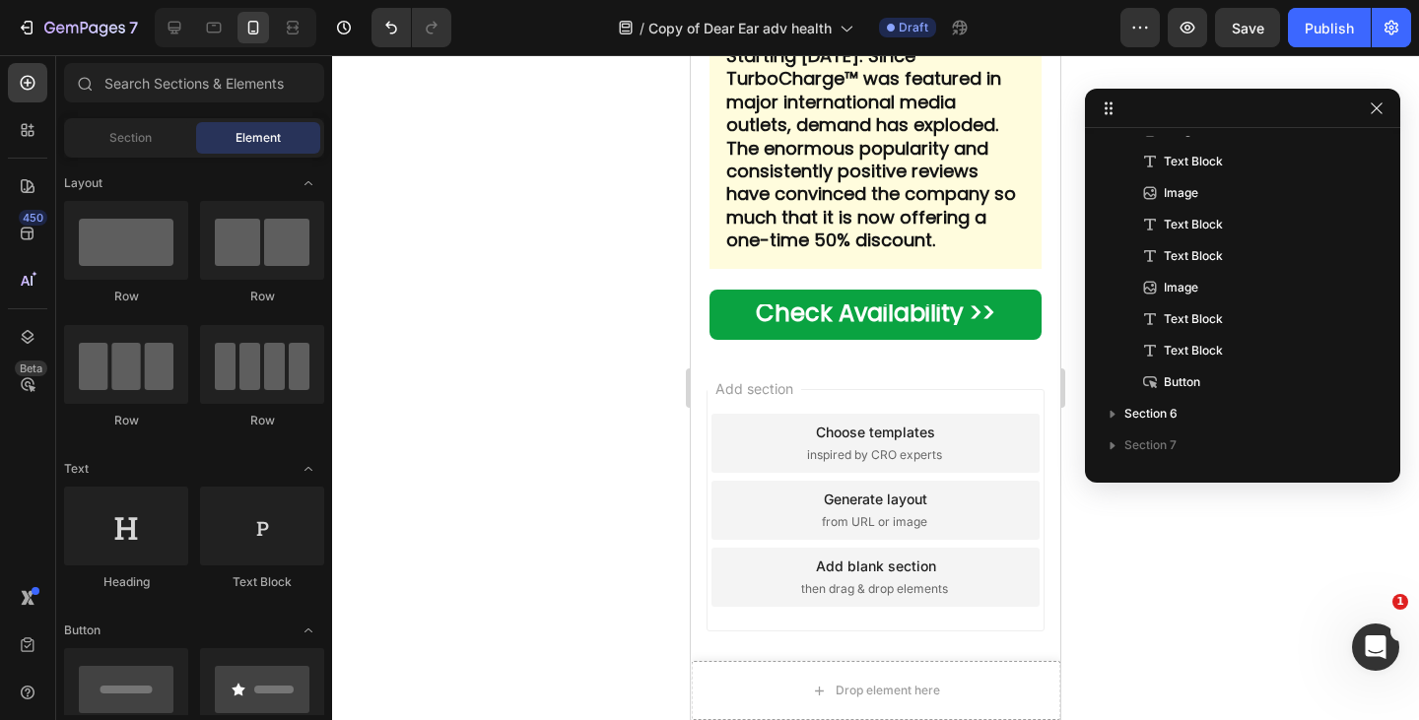
scroll to position [8895, 0]
drag, startPoint x: 829, startPoint y: 401, endPoint x: 1183, endPoint y: 466, distance: 360.6
click at [829, 252] on strong "Starting [DATE]: Since TurboCharge™ was featured in major international media o…" at bounding box center [871, 147] width 290 height 209
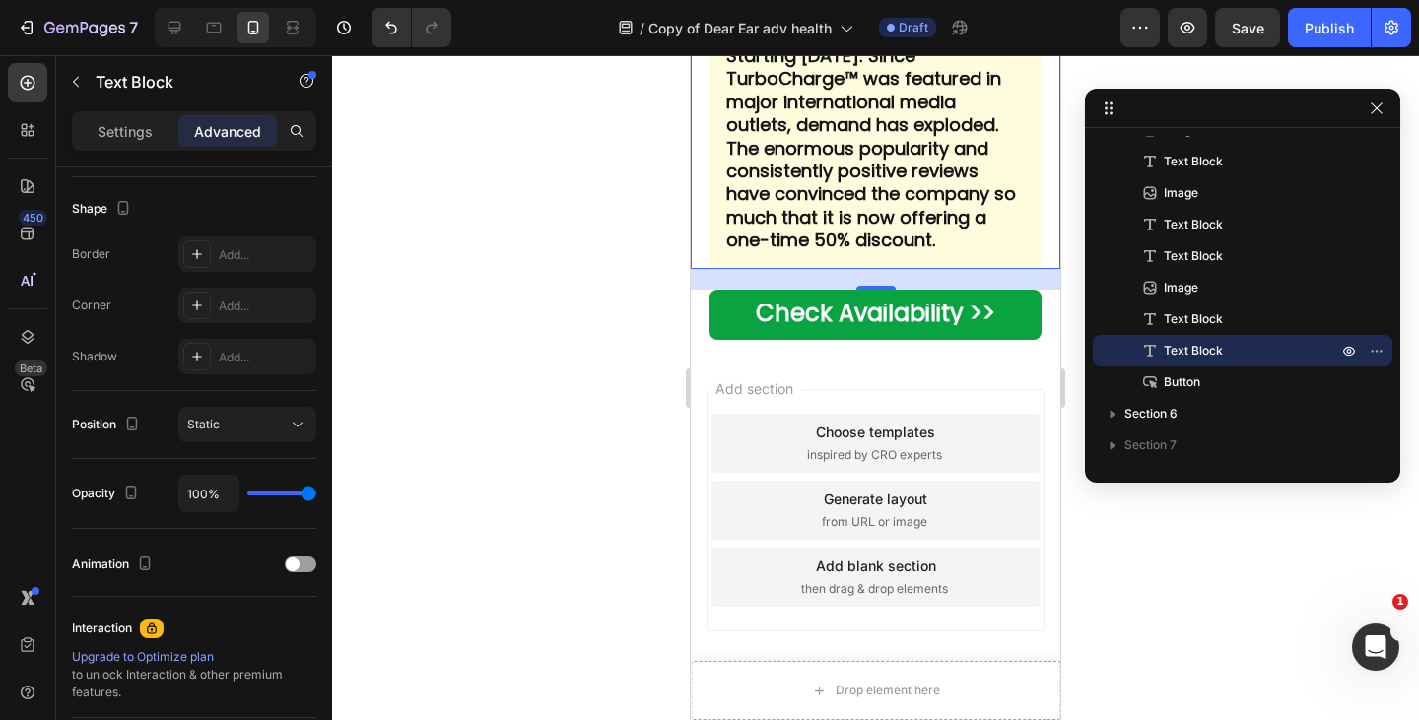
scroll to position [0, 0]
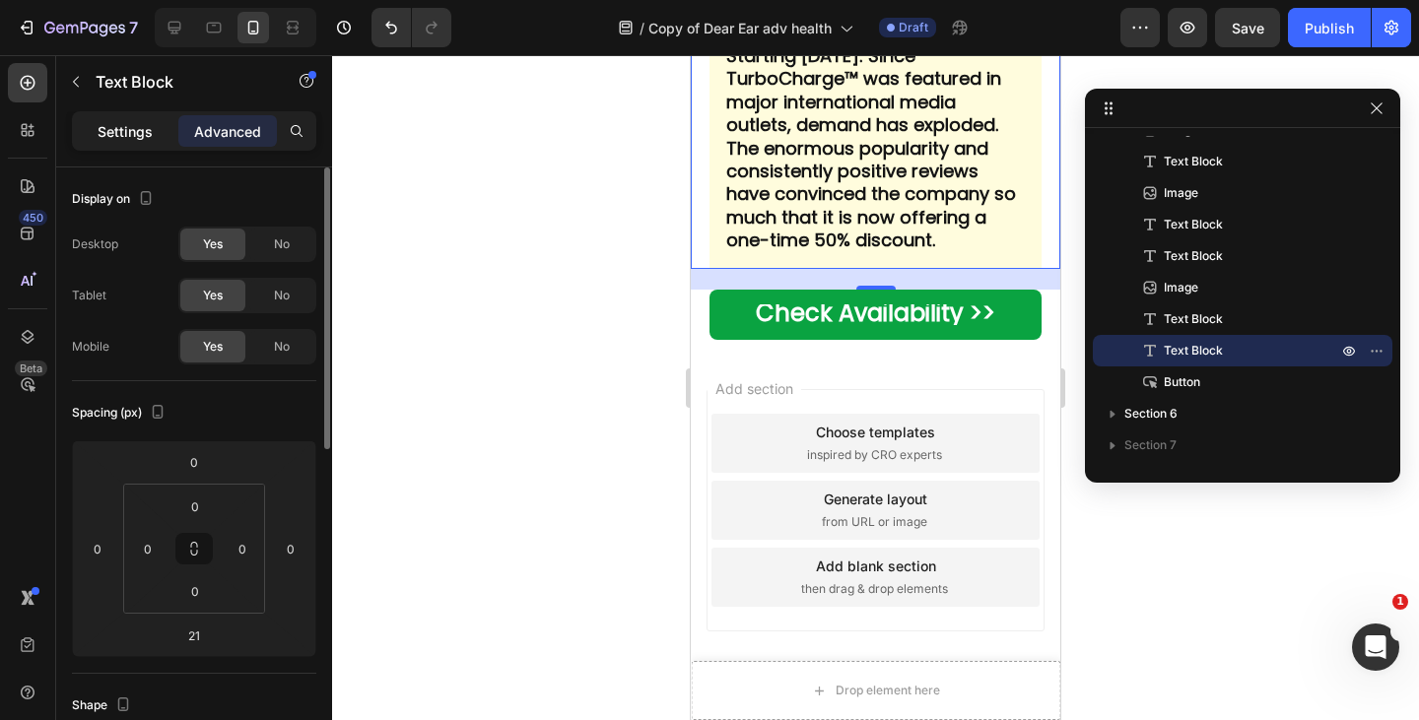
click at [132, 131] on p "Settings" at bounding box center [125, 131] width 55 height 21
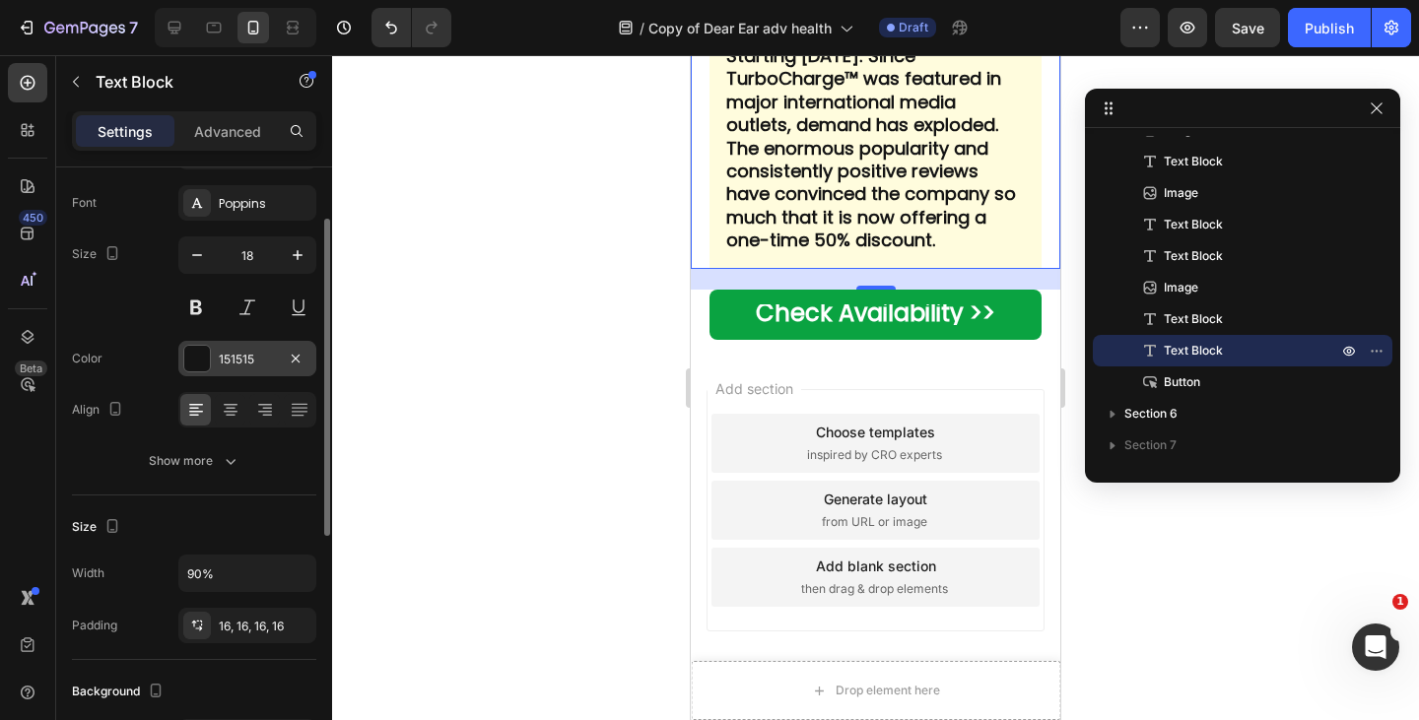
scroll to position [98, 0]
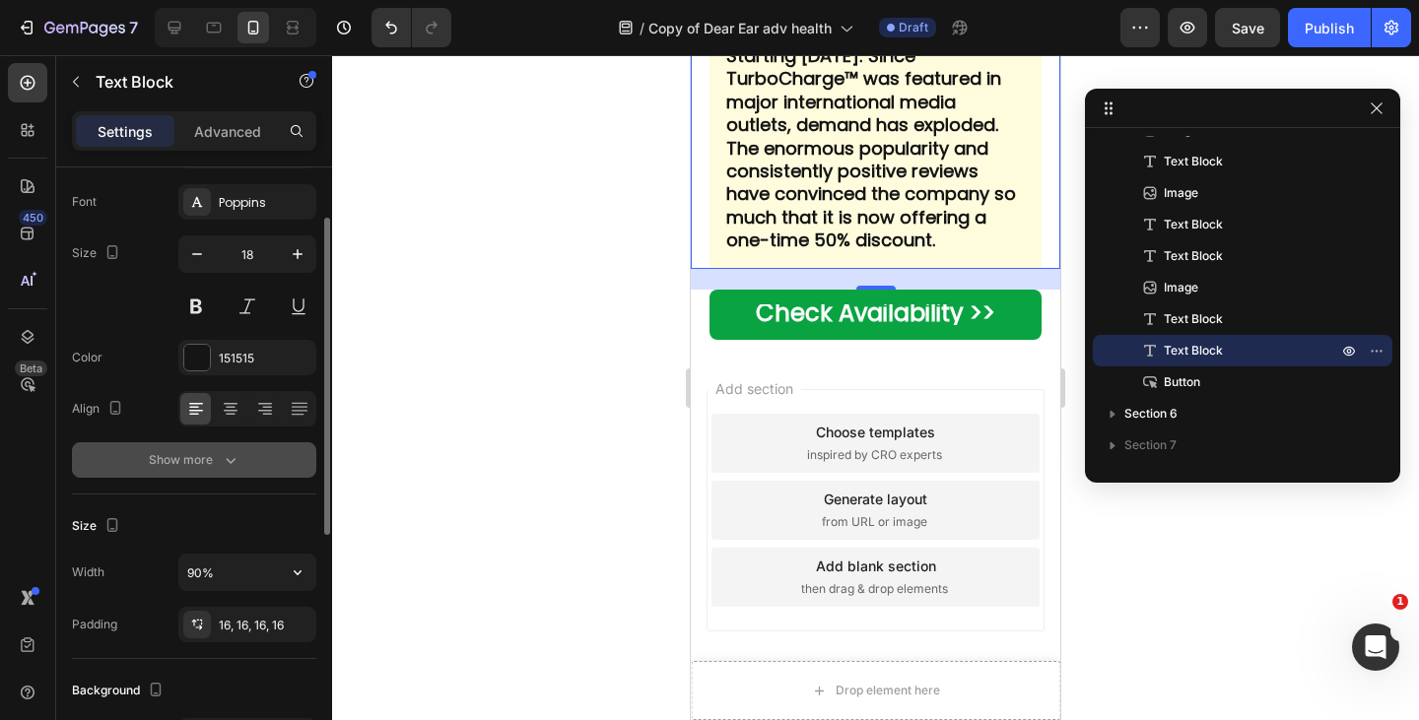
click at [206, 476] on button "Show more" at bounding box center [194, 459] width 244 height 35
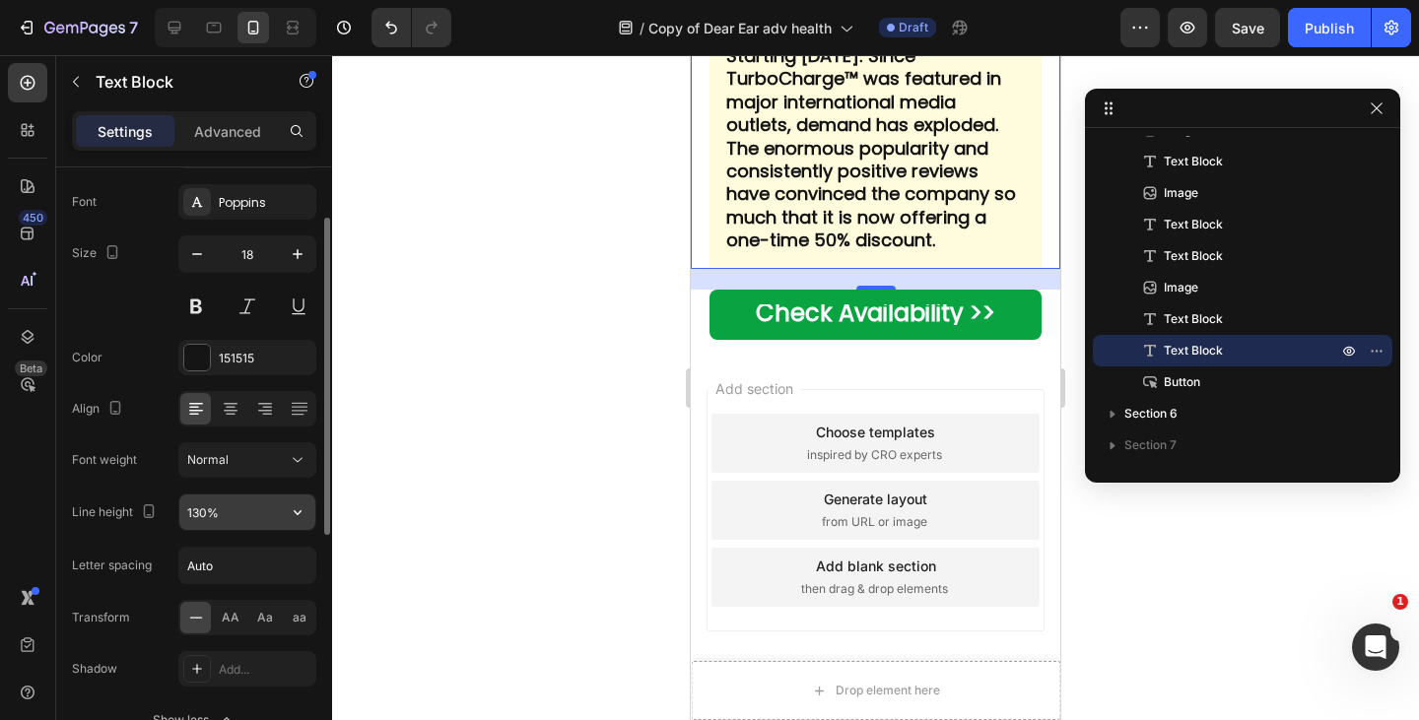
click at [232, 515] on input "130%" at bounding box center [247, 512] width 136 height 35
type input "140%"
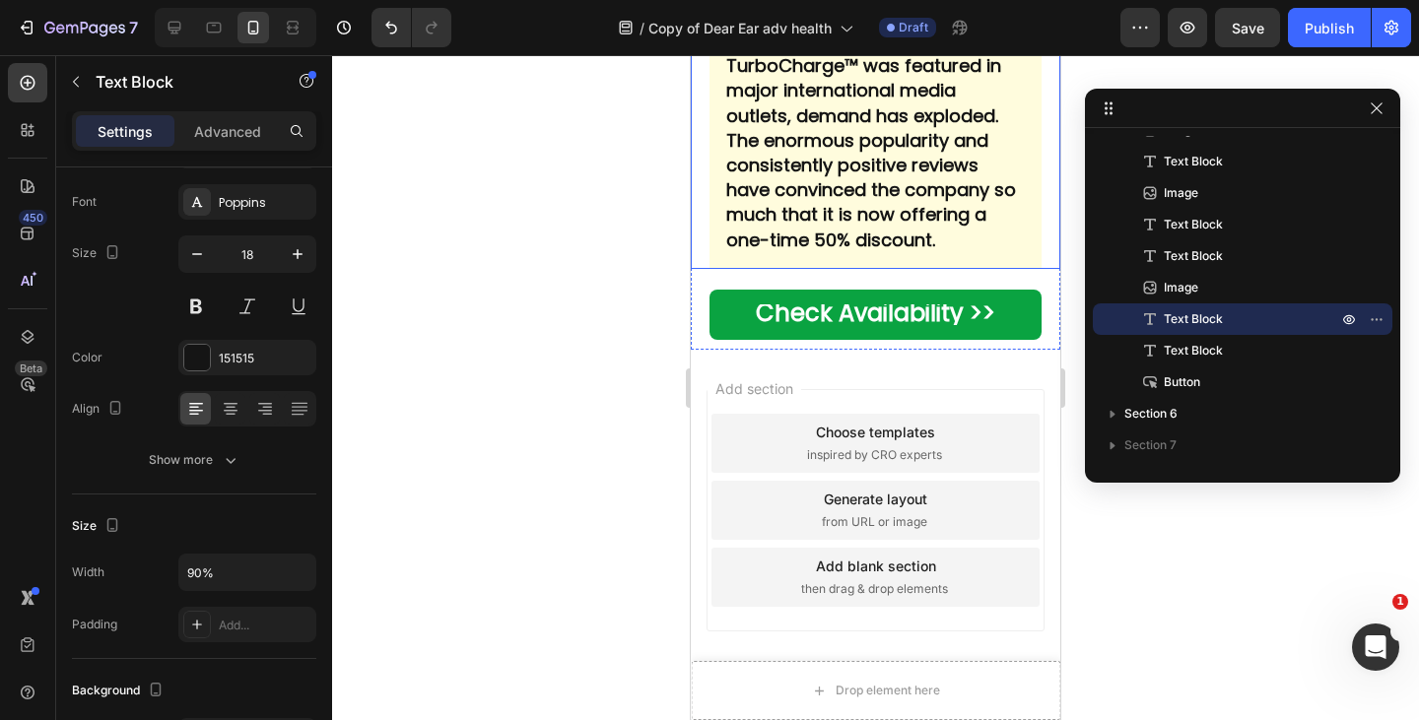
scroll to position [8640, 0]
drag, startPoint x: 866, startPoint y: 593, endPoint x: 825, endPoint y: 312, distance: 283.8
click at [865, 12] on div at bounding box center [875, 10] width 39 height 4
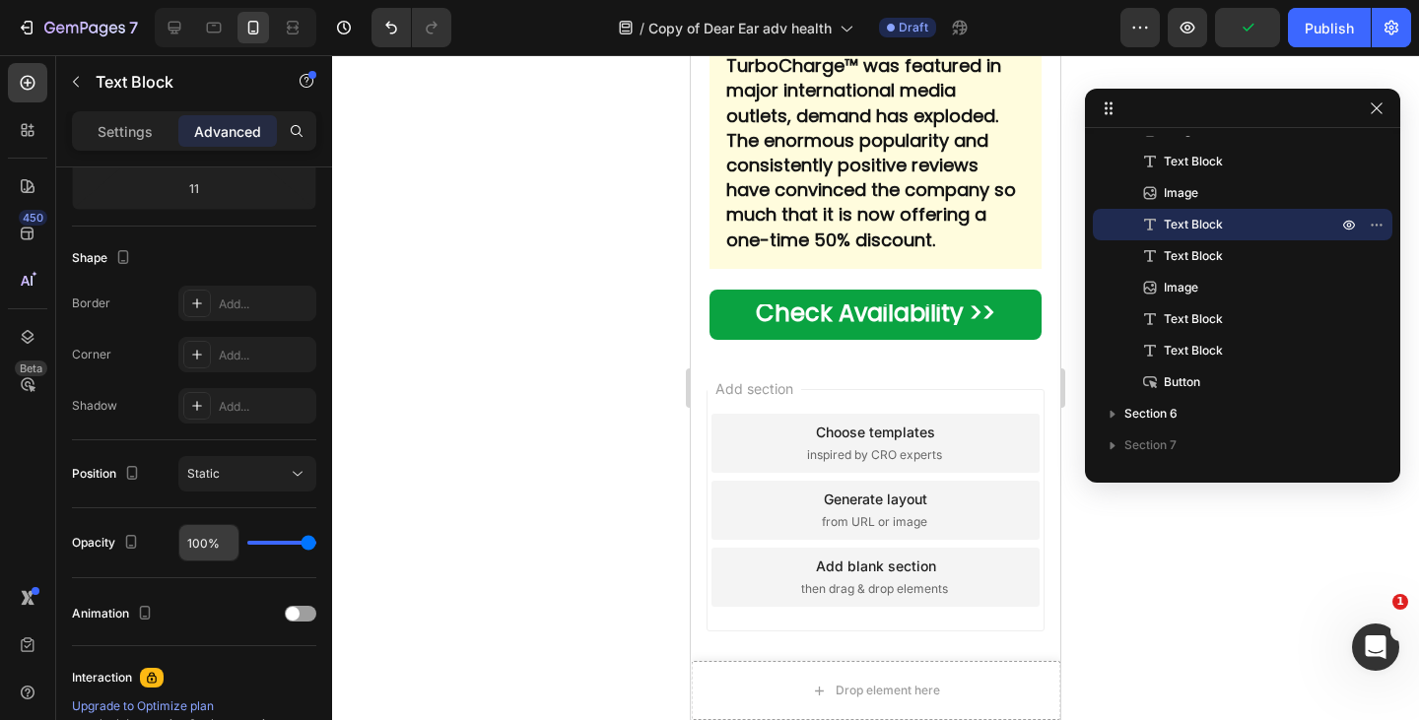
scroll to position [0, 0]
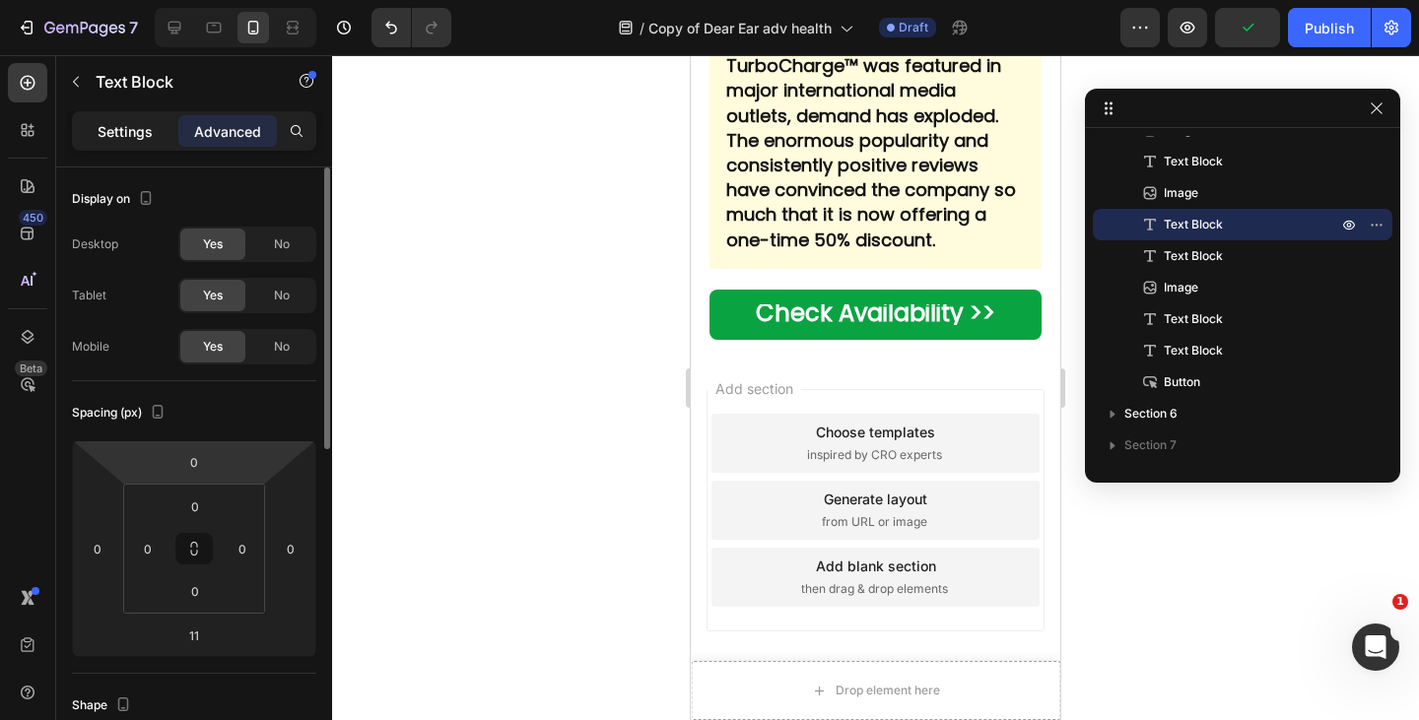
click at [140, 129] on p "Settings" at bounding box center [125, 131] width 55 height 21
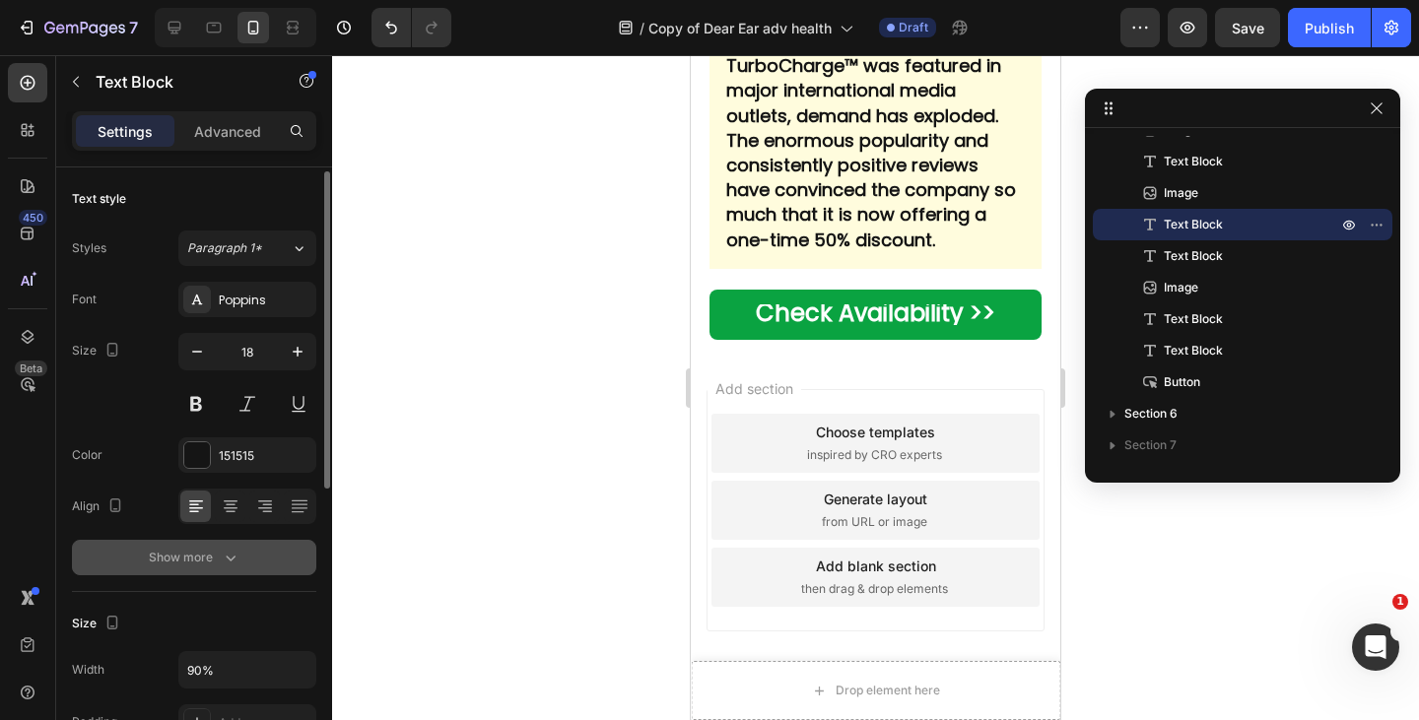
scroll to position [3, 0]
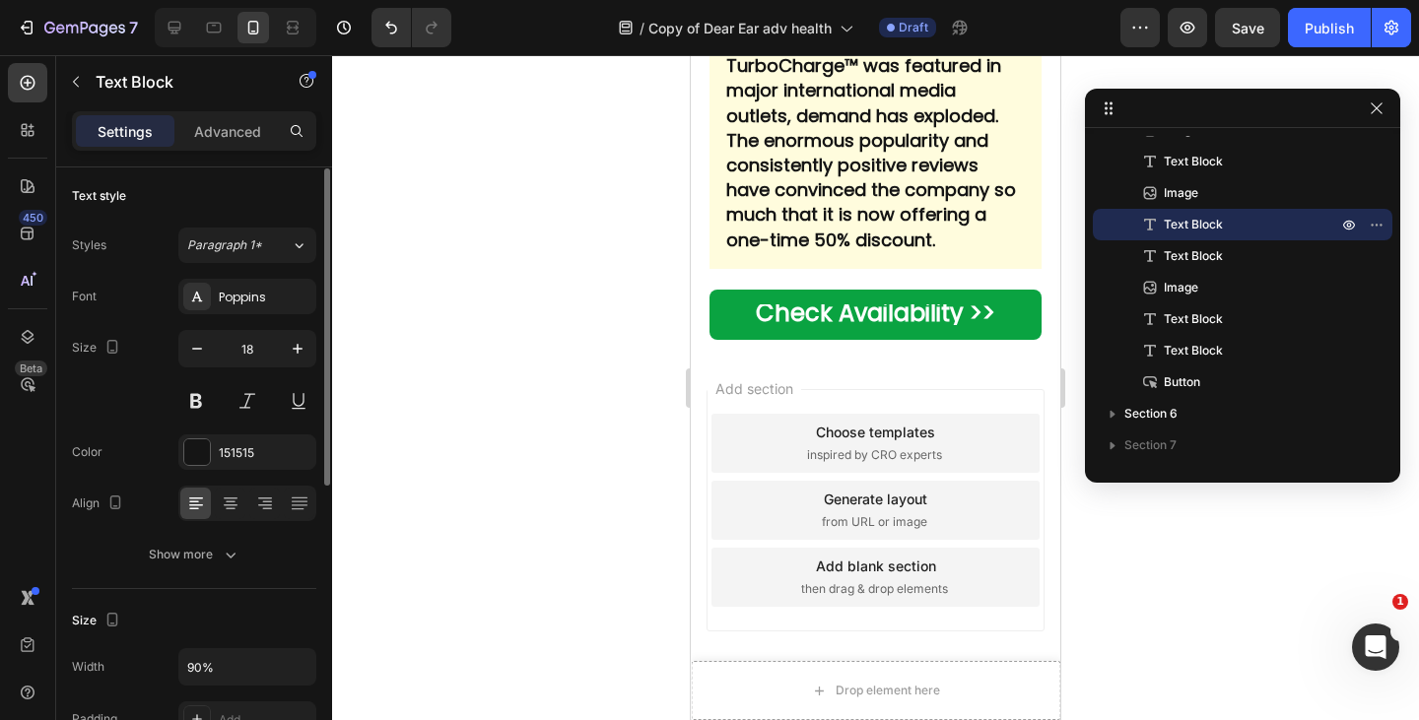
click at [195, 554] on div "Show more" at bounding box center [195, 555] width 92 height 20
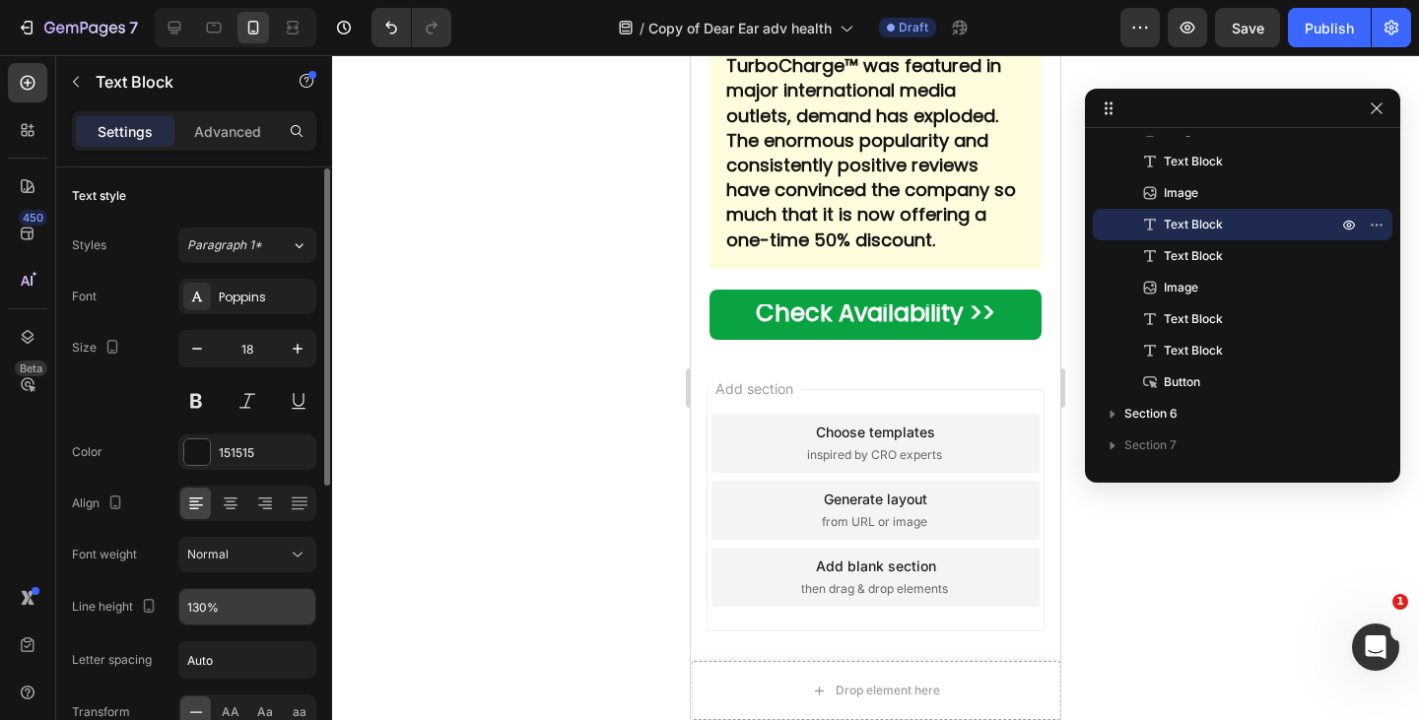
click at [239, 609] on input "130%" at bounding box center [247, 606] width 136 height 35
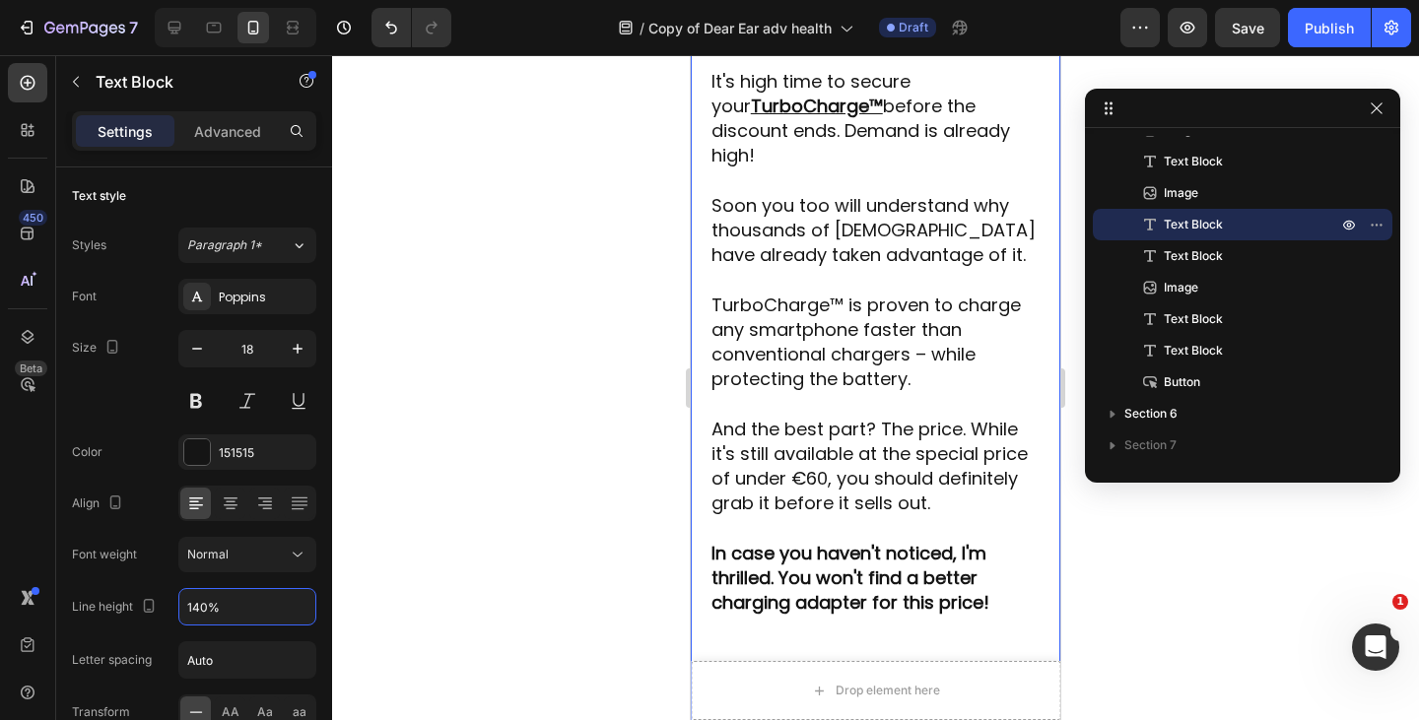
scroll to position [6955, 0]
type input "140%"
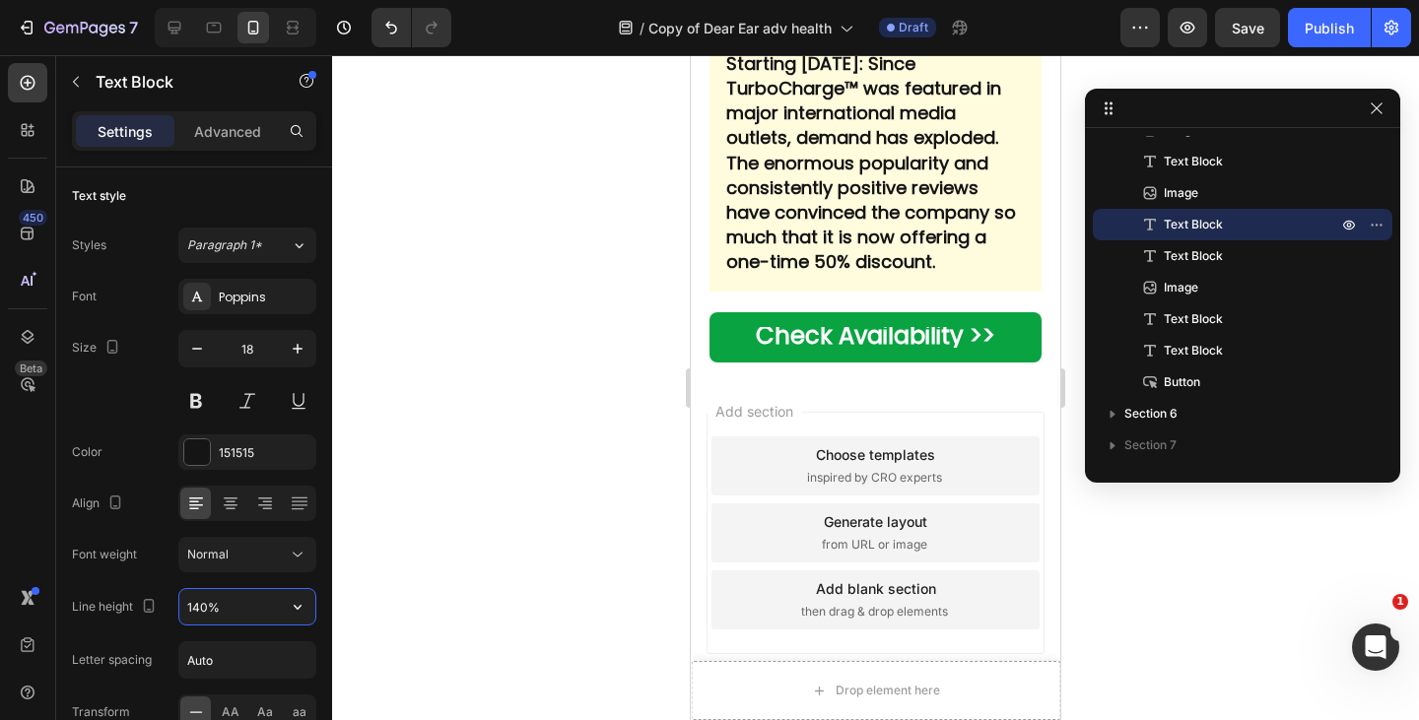
scroll to position [7824, 0]
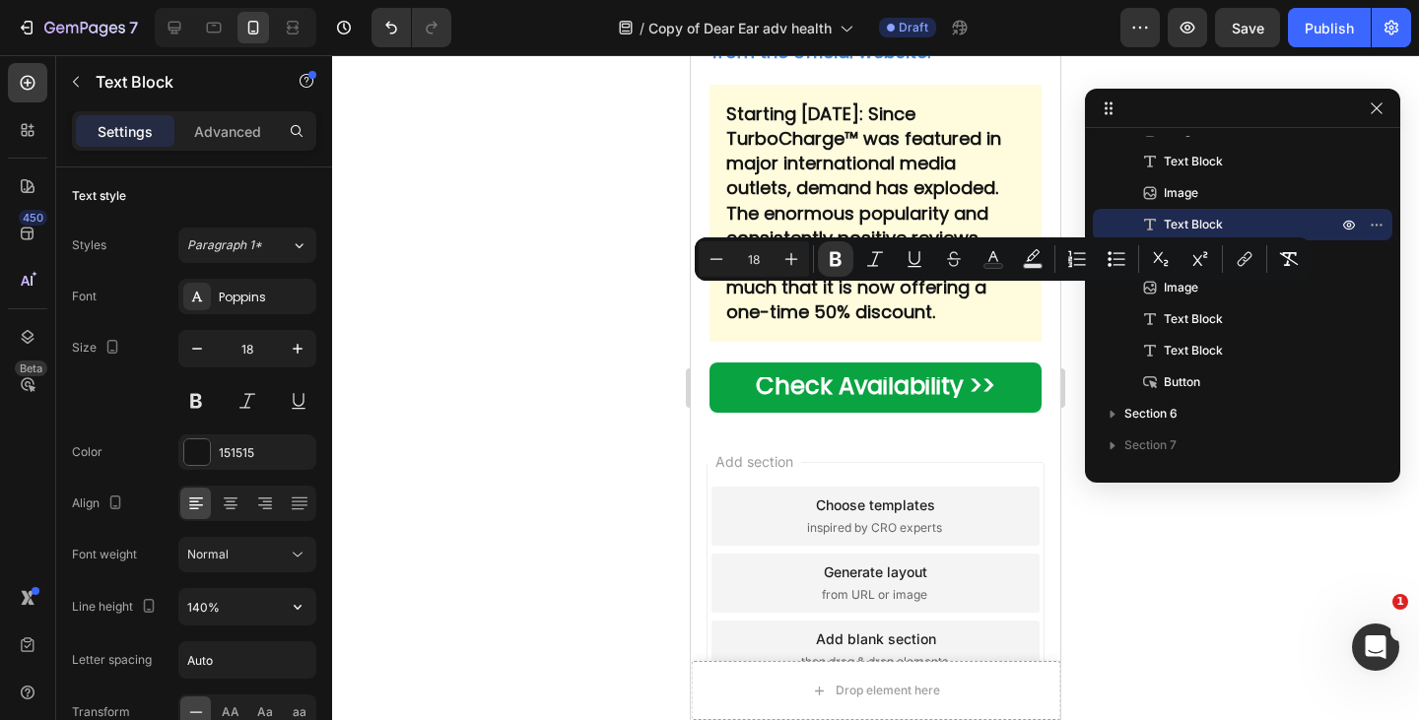
drag, startPoint x: 946, startPoint y: 305, endPoint x: 698, endPoint y: 296, distance: 248.5
click at [793, 256] on icon "Editor contextual toolbar" at bounding box center [791, 259] width 20 height 20
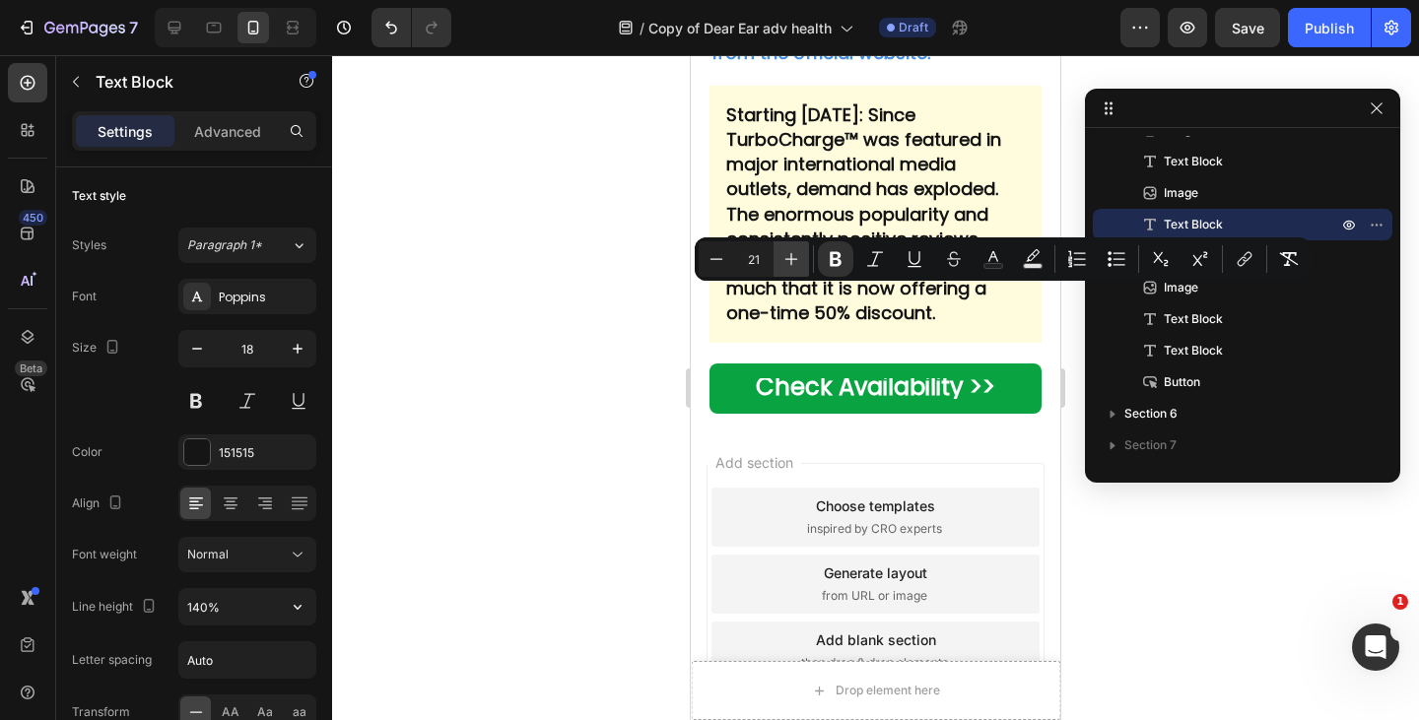
type input "22"
click at [792, 256] on icon "Editor contextual toolbar" at bounding box center [791, 259] width 20 height 20
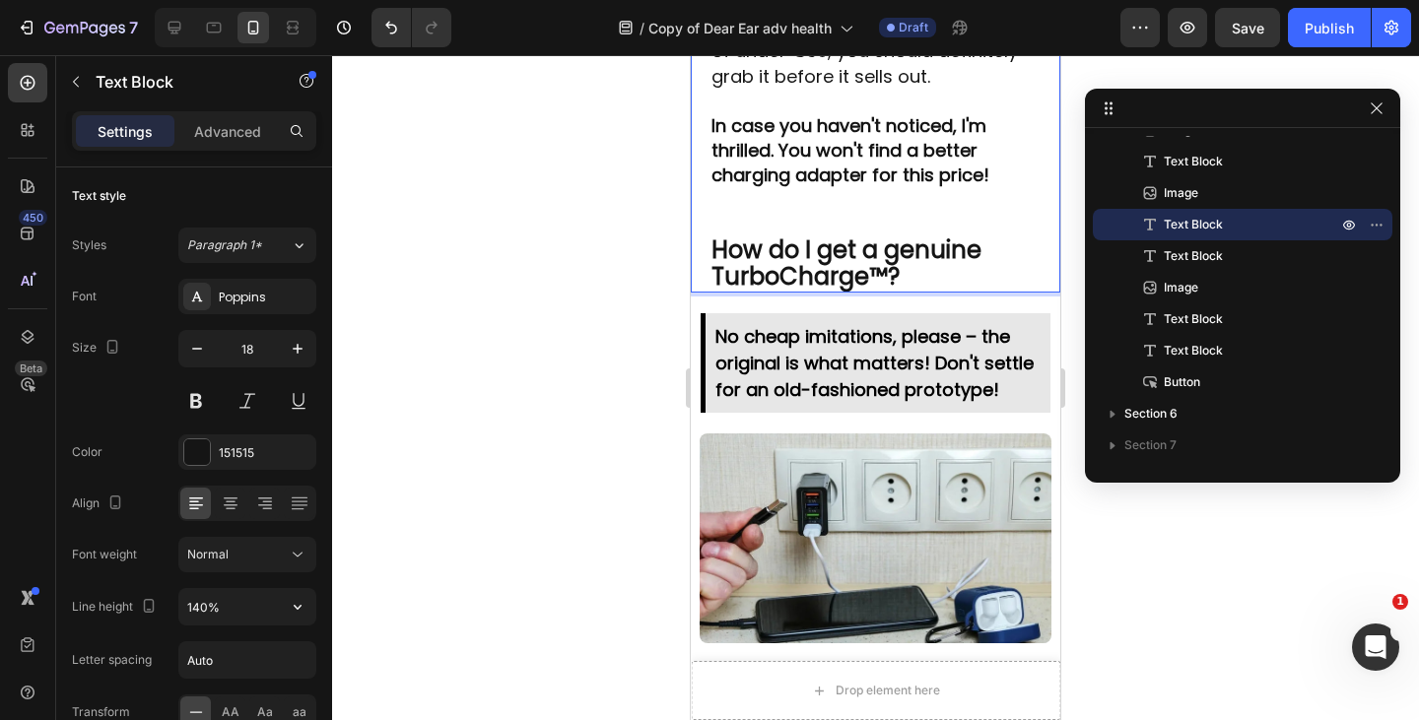
scroll to position [7198, 0]
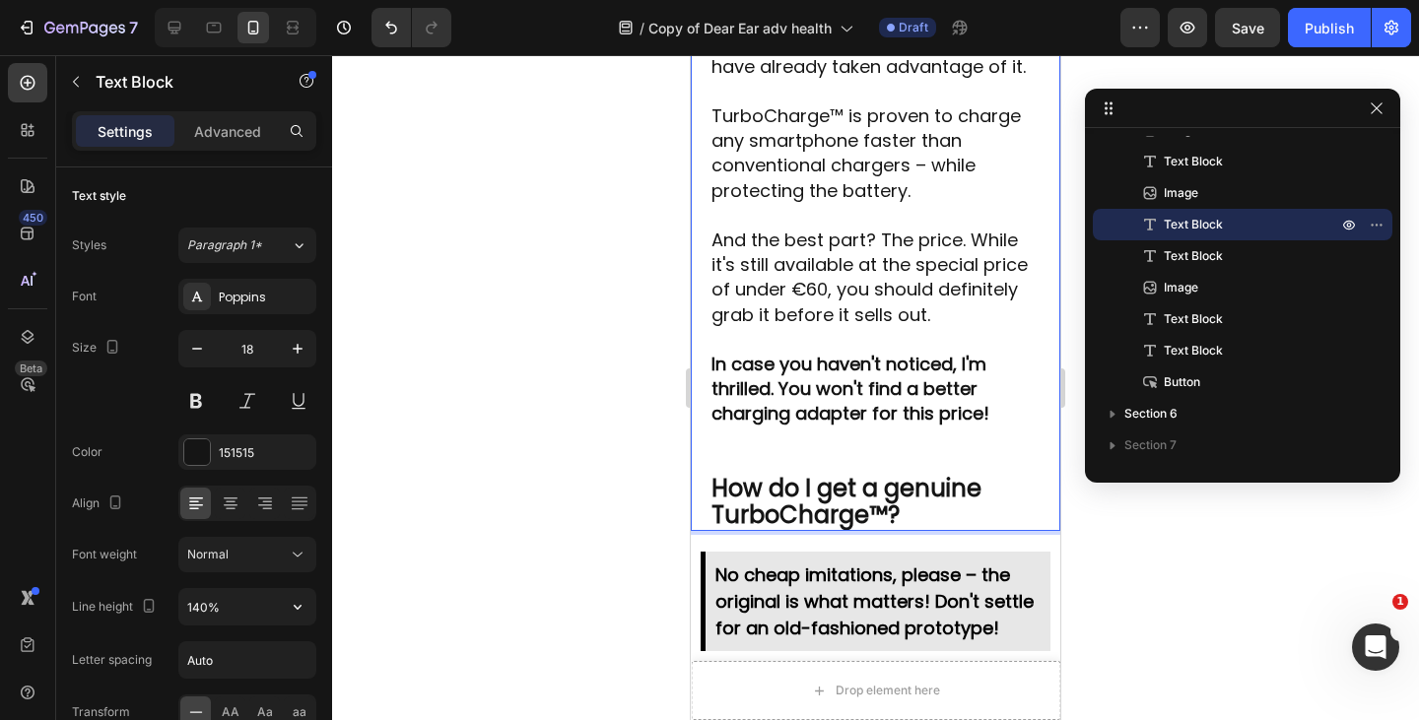
drag, startPoint x: 724, startPoint y: 360, endPoint x: 712, endPoint y: 353, distance: 13.7
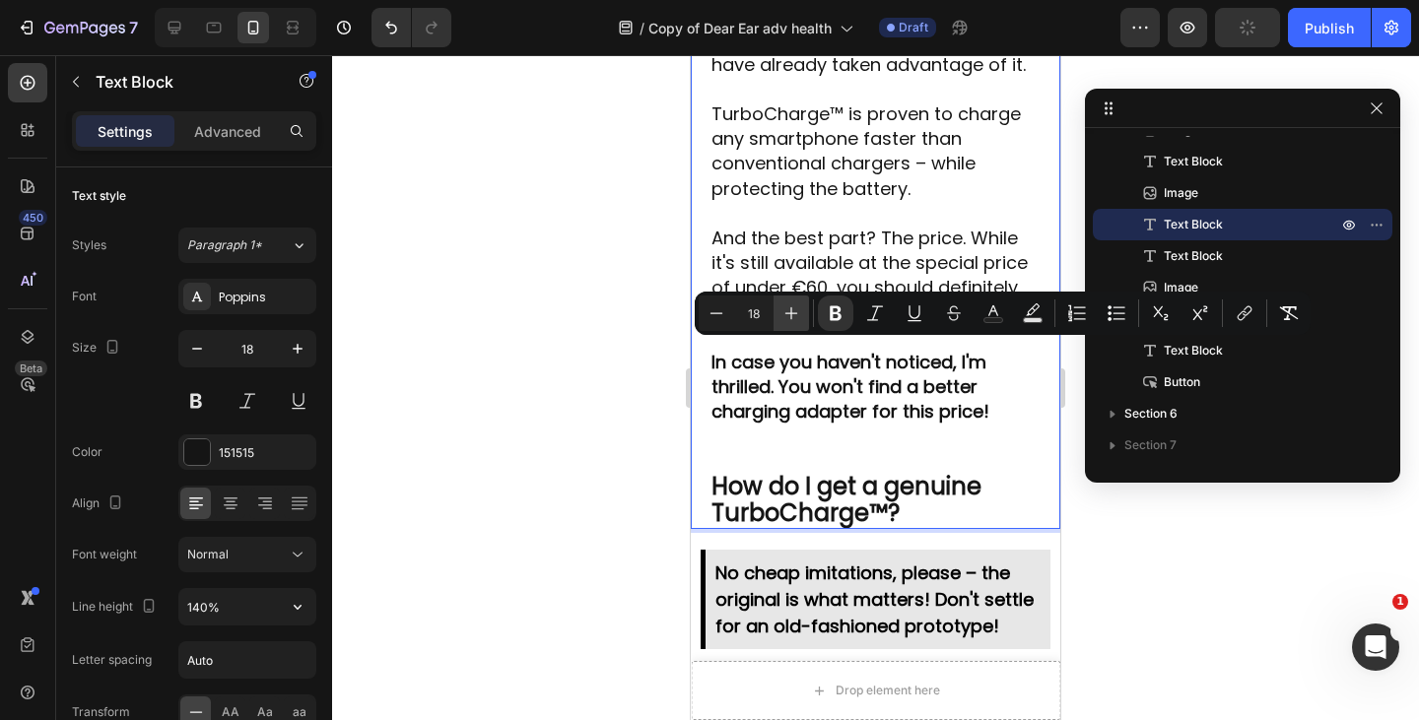
click at [793, 312] on icon "Editor contextual toolbar" at bounding box center [791, 313] width 13 height 13
click at [792, 313] on icon "Editor contextual toolbar" at bounding box center [791, 313] width 13 height 13
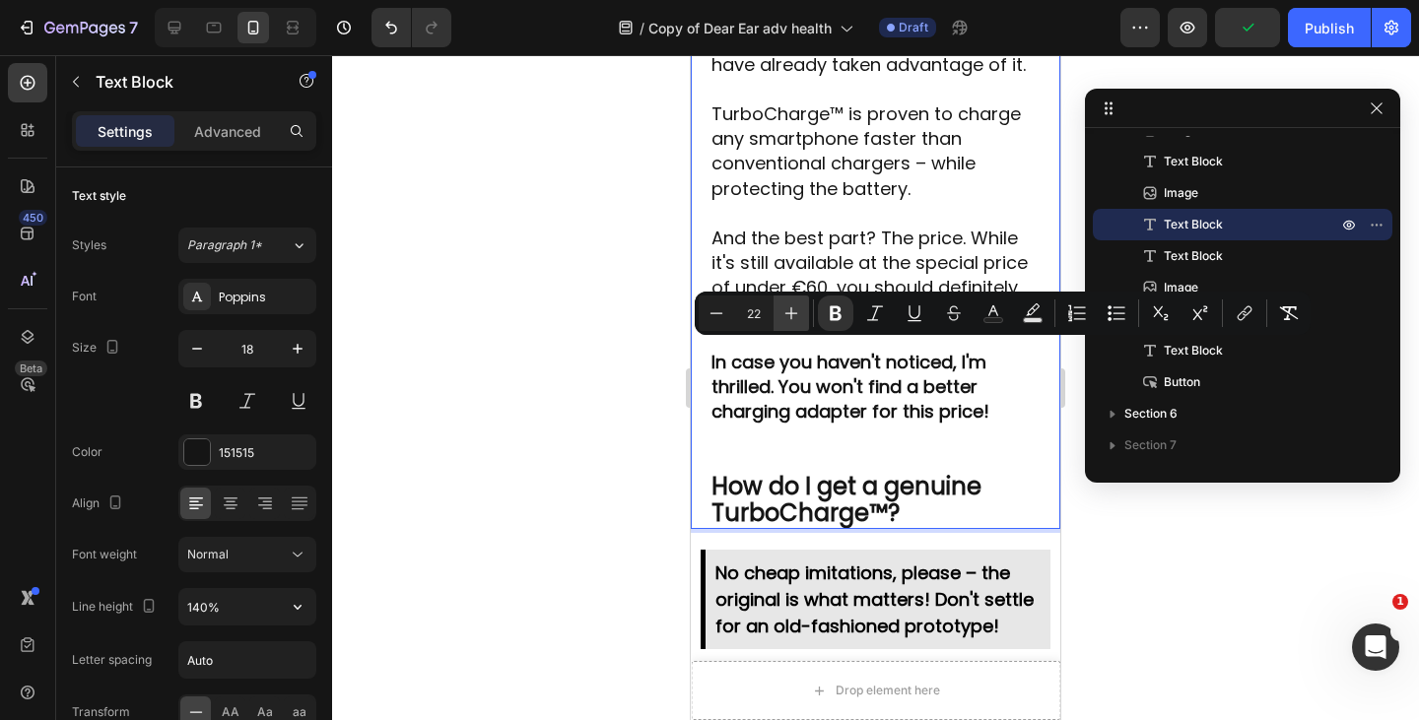
click at [792, 313] on icon "Editor contextual toolbar" at bounding box center [791, 313] width 13 height 13
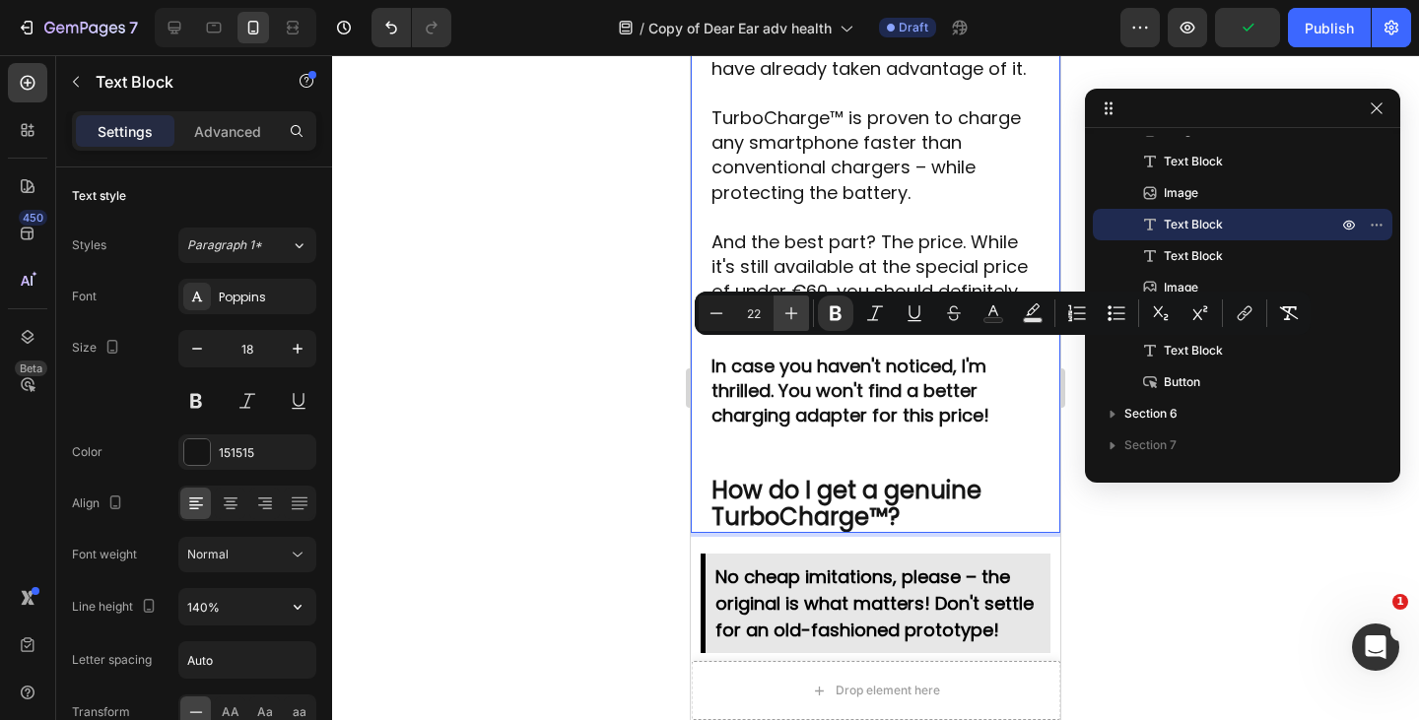
type input "24"
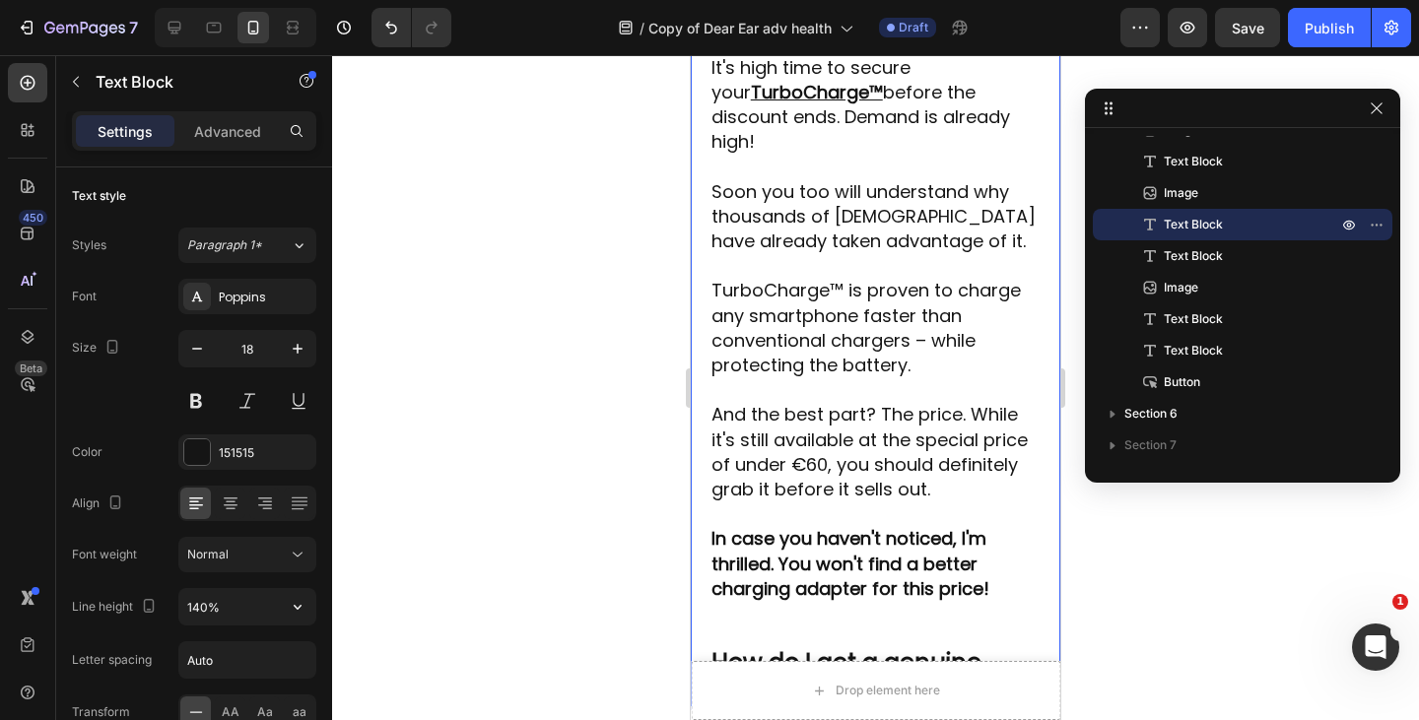
scroll to position [7073, 0]
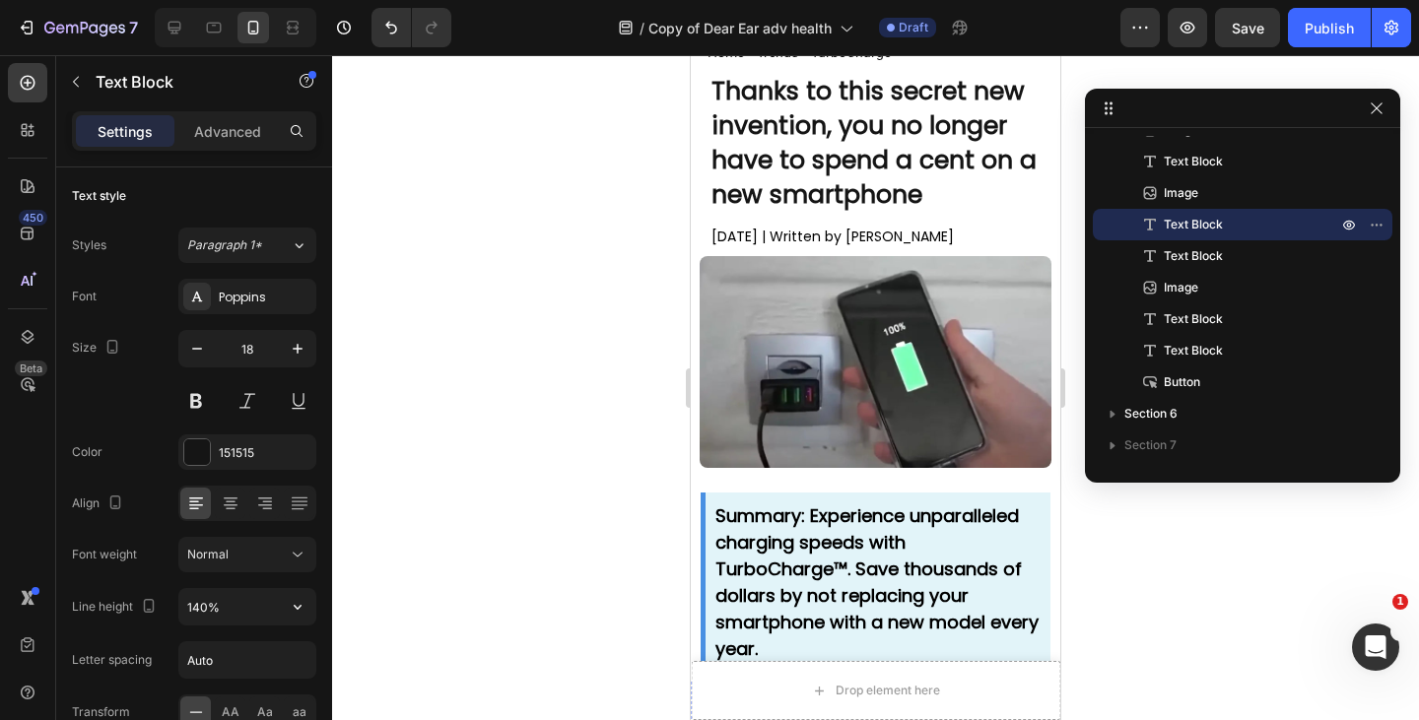
scroll to position [0, 0]
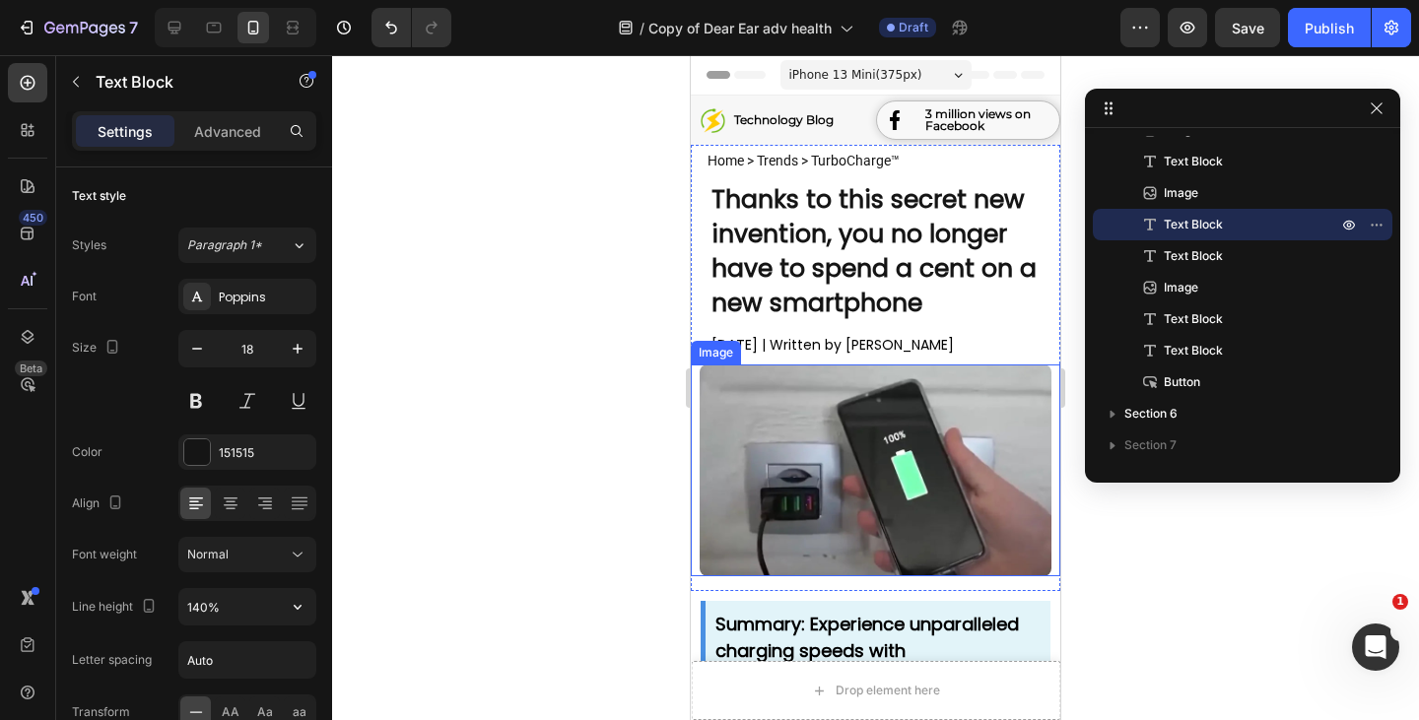
click at [875, 422] on img at bounding box center [875, 471] width 351 height 212
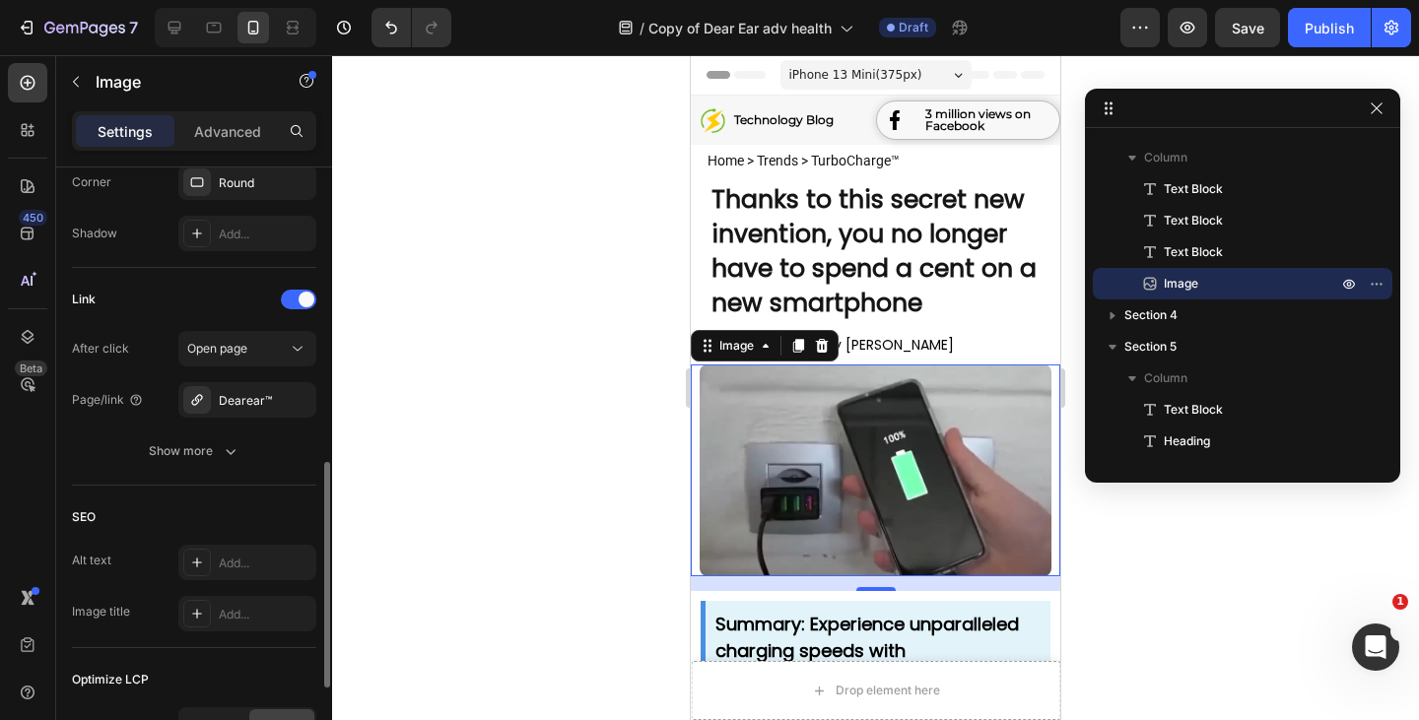
scroll to position [1033, 0]
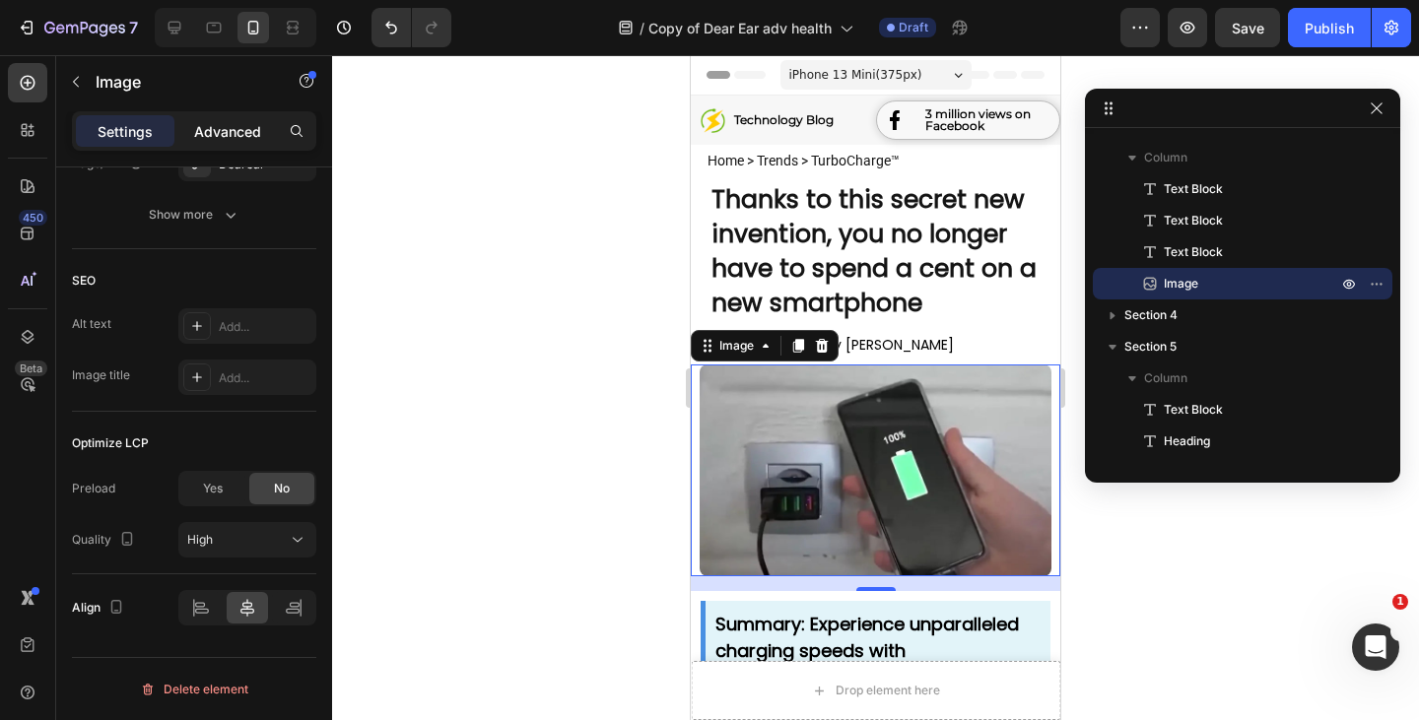
click at [228, 133] on p "Advanced" at bounding box center [227, 131] width 67 height 21
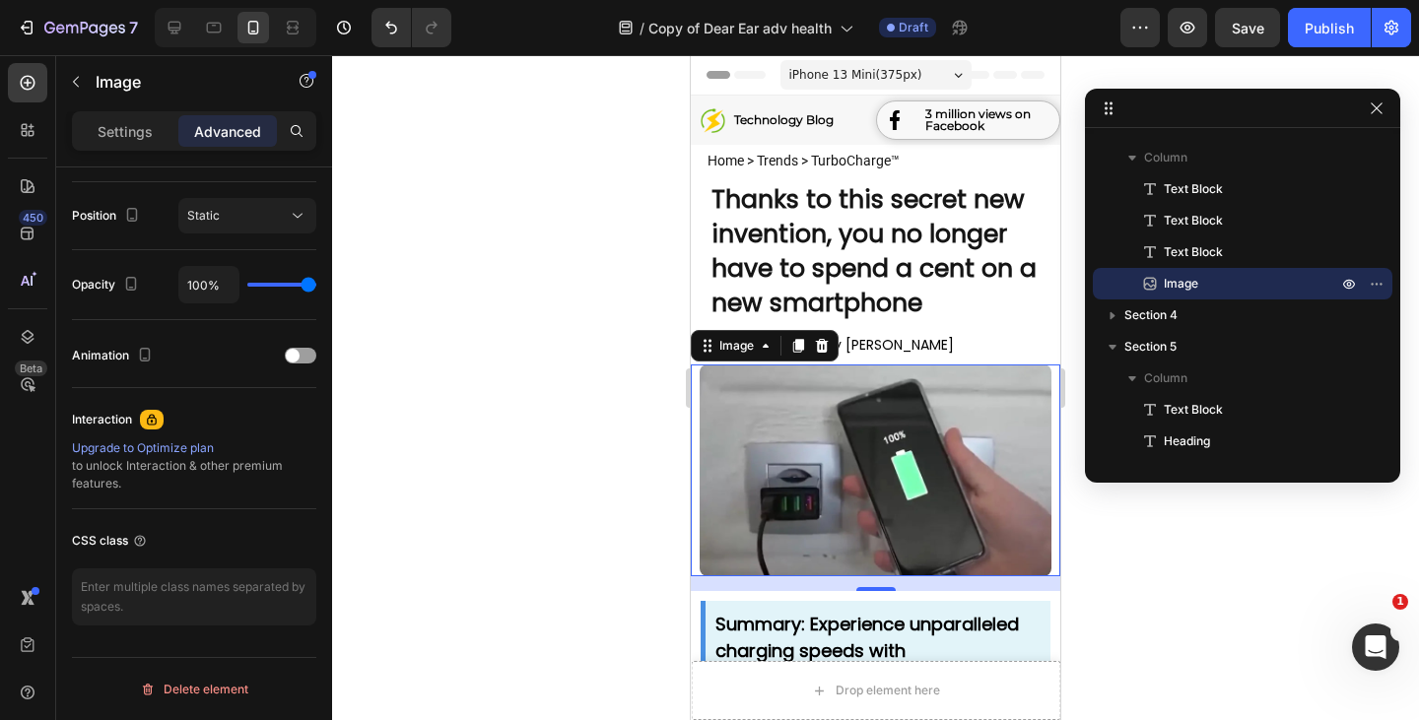
scroll to position [0, 0]
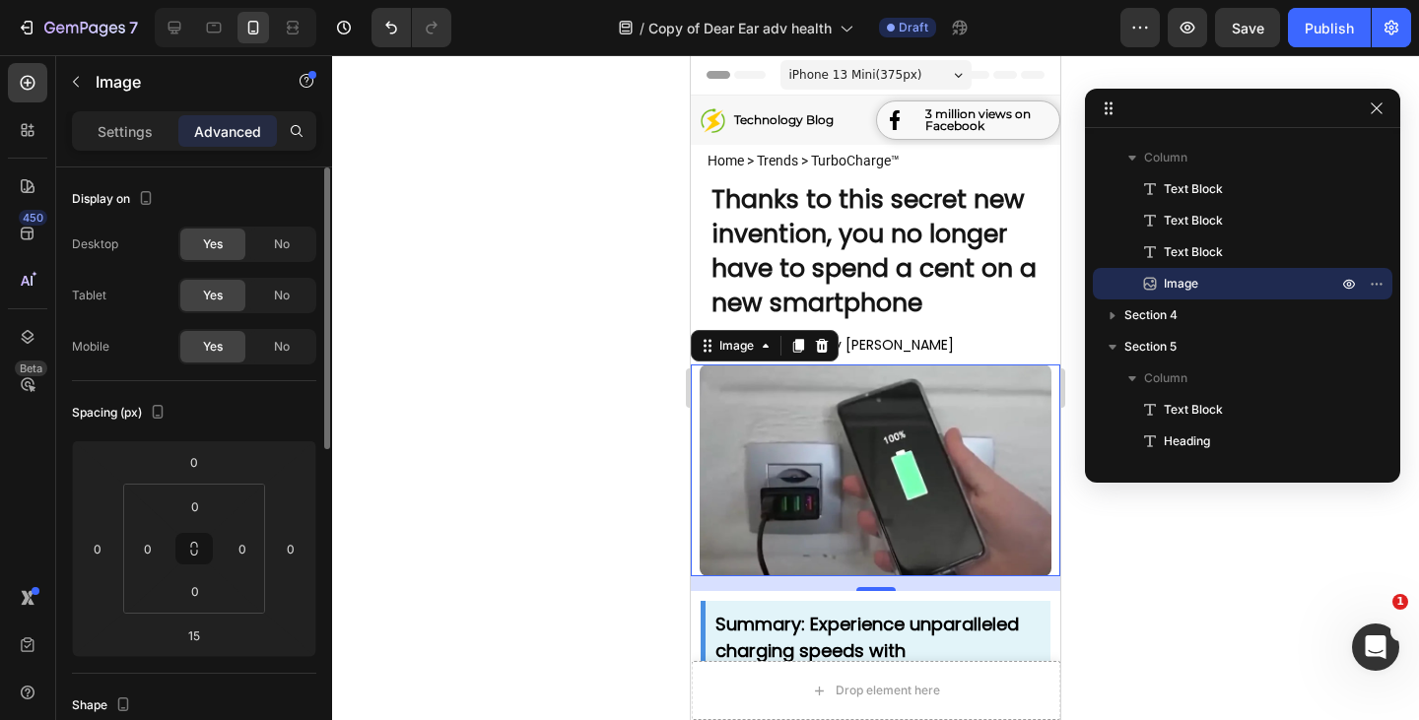
click at [132, 142] on div "Settings" at bounding box center [125, 131] width 99 height 32
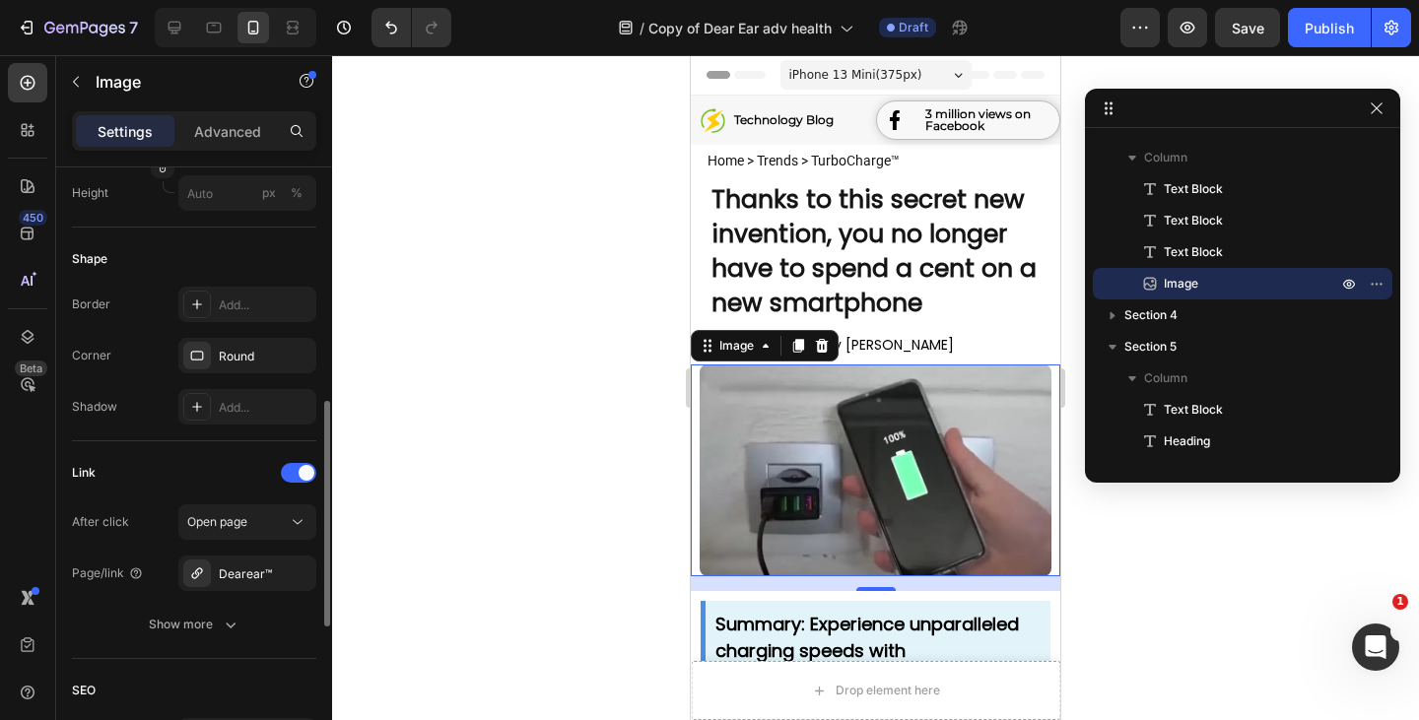
scroll to position [625, 0]
click at [250, 573] on div "Dearear™" at bounding box center [247, 573] width 57 height 18
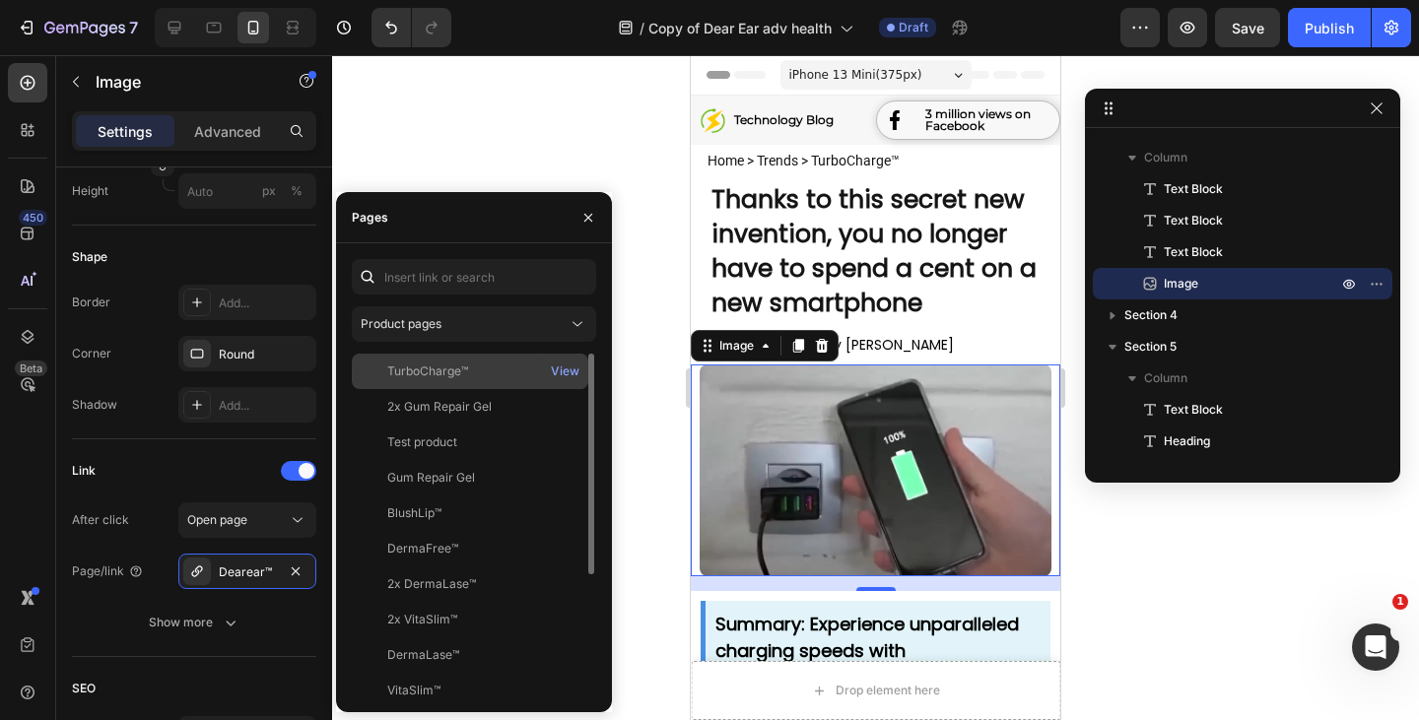
click at [425, 374] on div "TurboCharge™" at bounding box center [427, 372] width 81 height 18
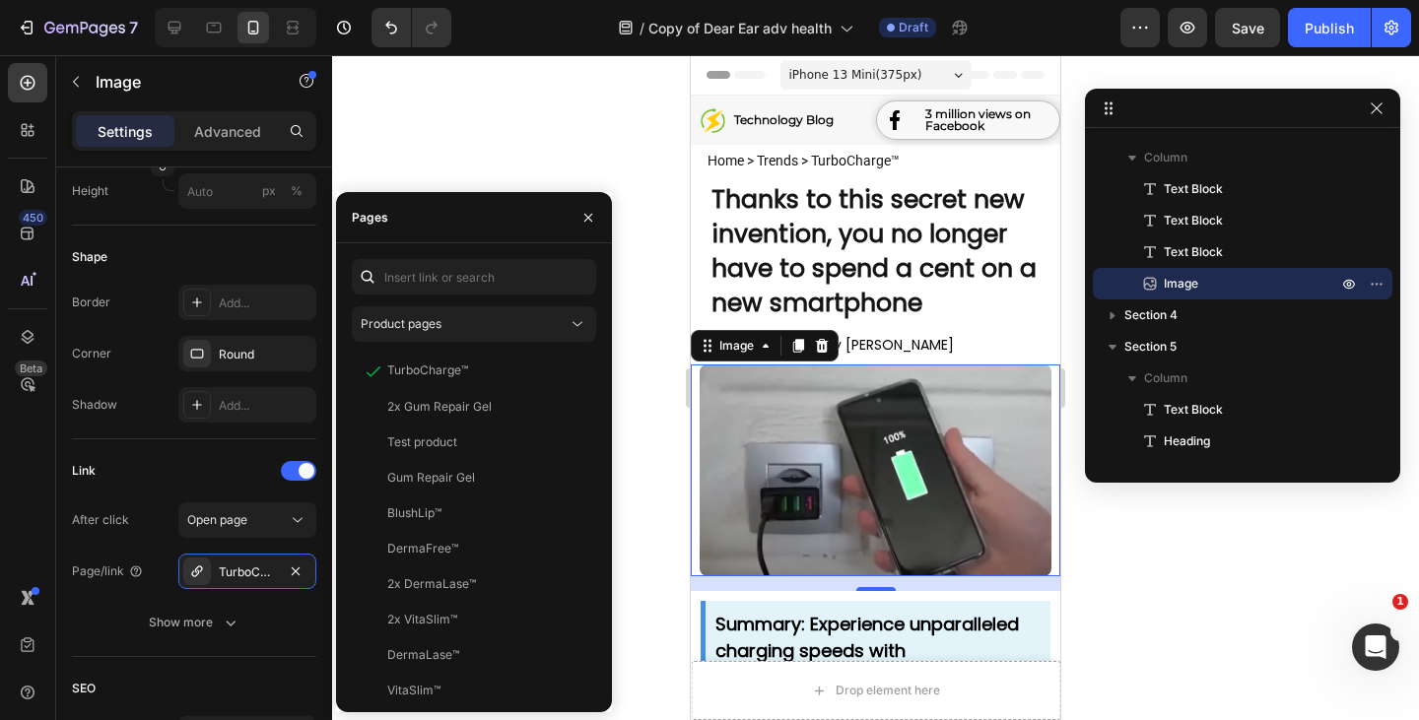
click at [632, 323] on div at bounding box center [875, 387] width 1087 height 665
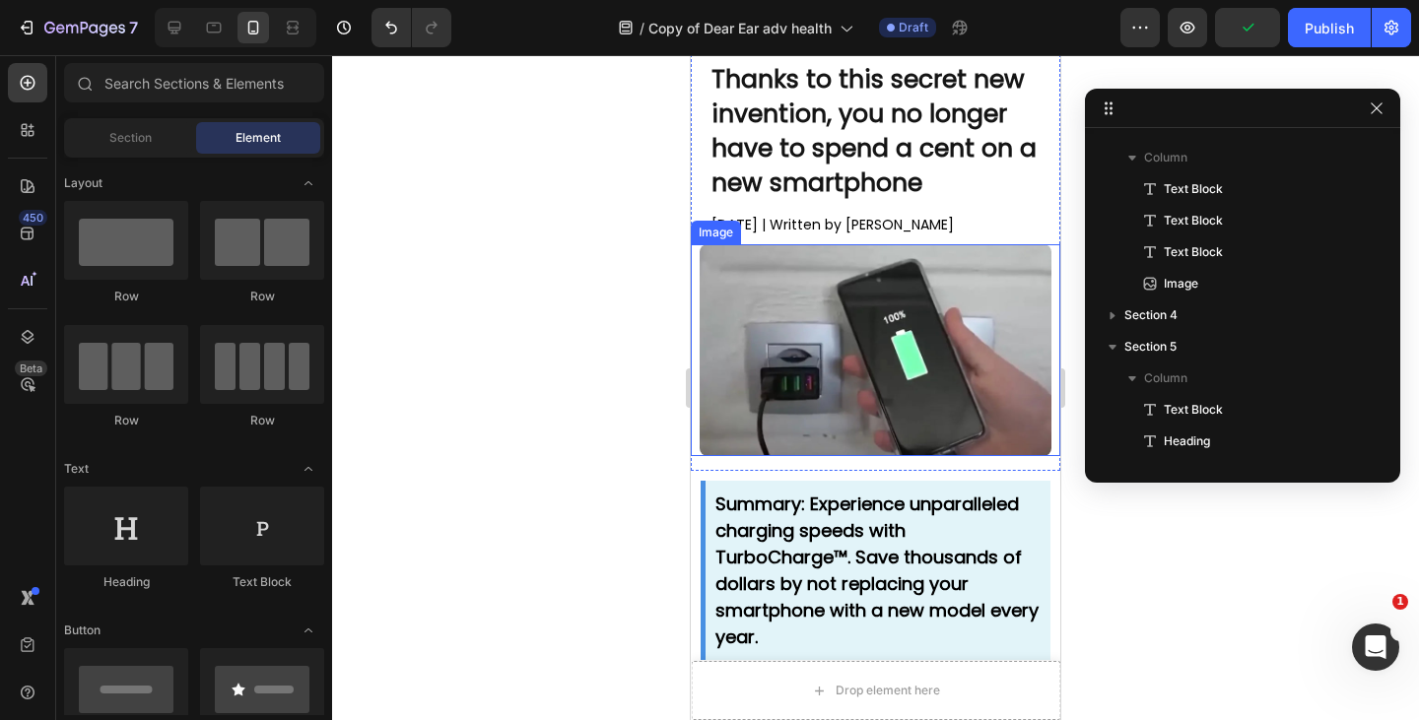
scroll to position [0, 0]
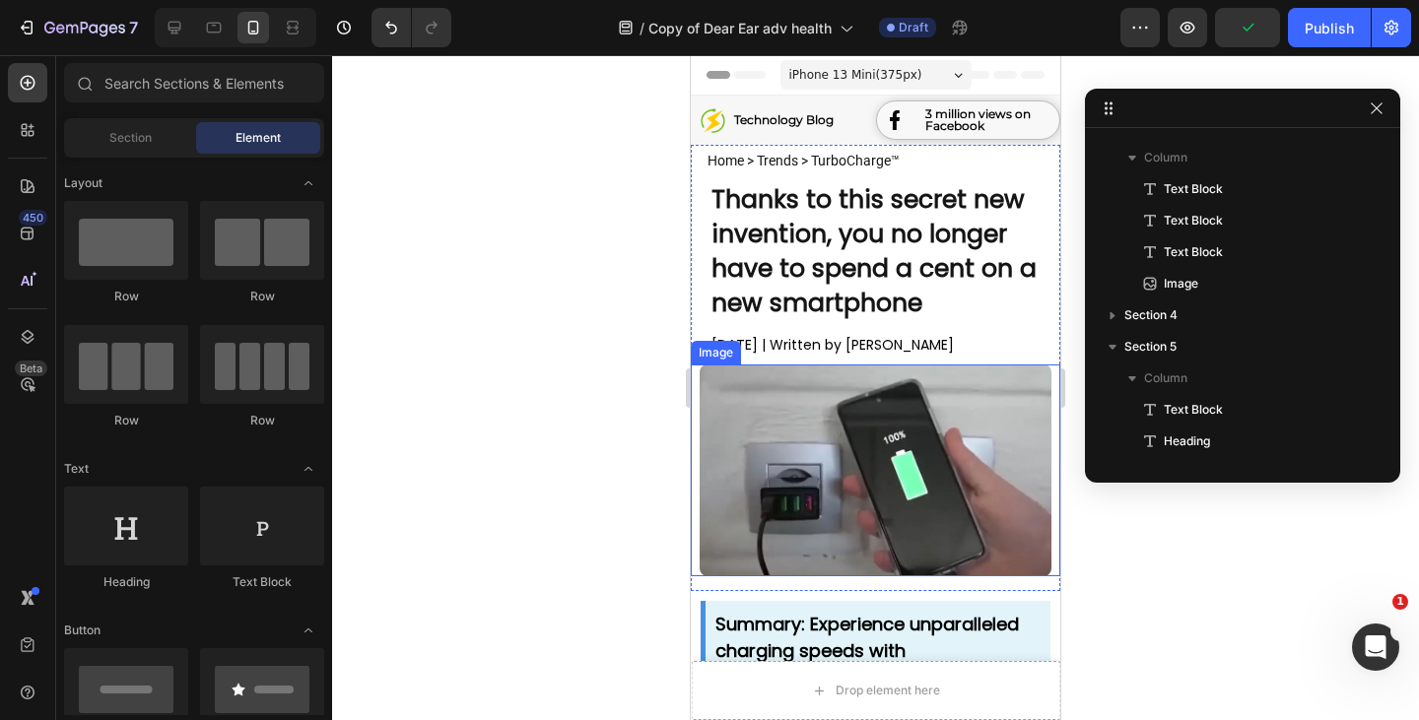
click at [711, 120] on img at bounding box center [713, 120] width 25 height 25
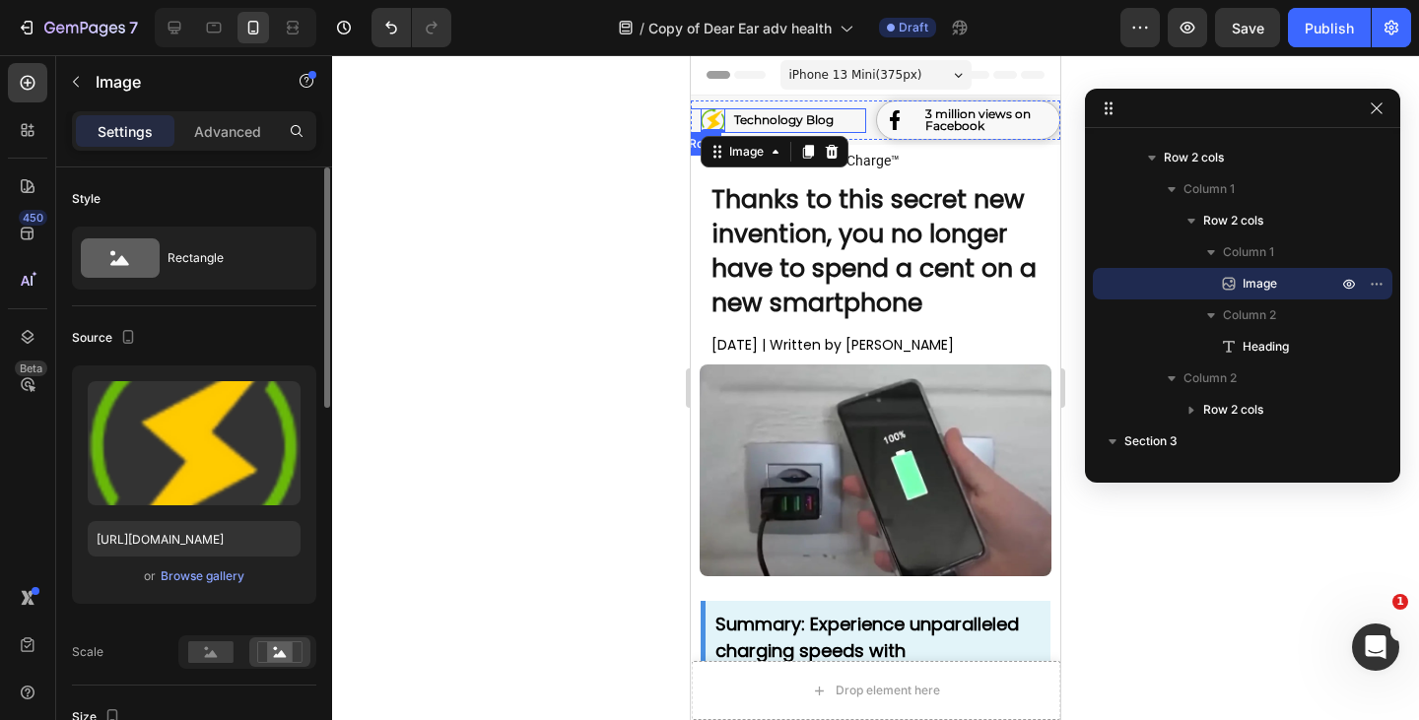
click at [889, 119] on img at bounding box center [895, 120] width 20 height 20
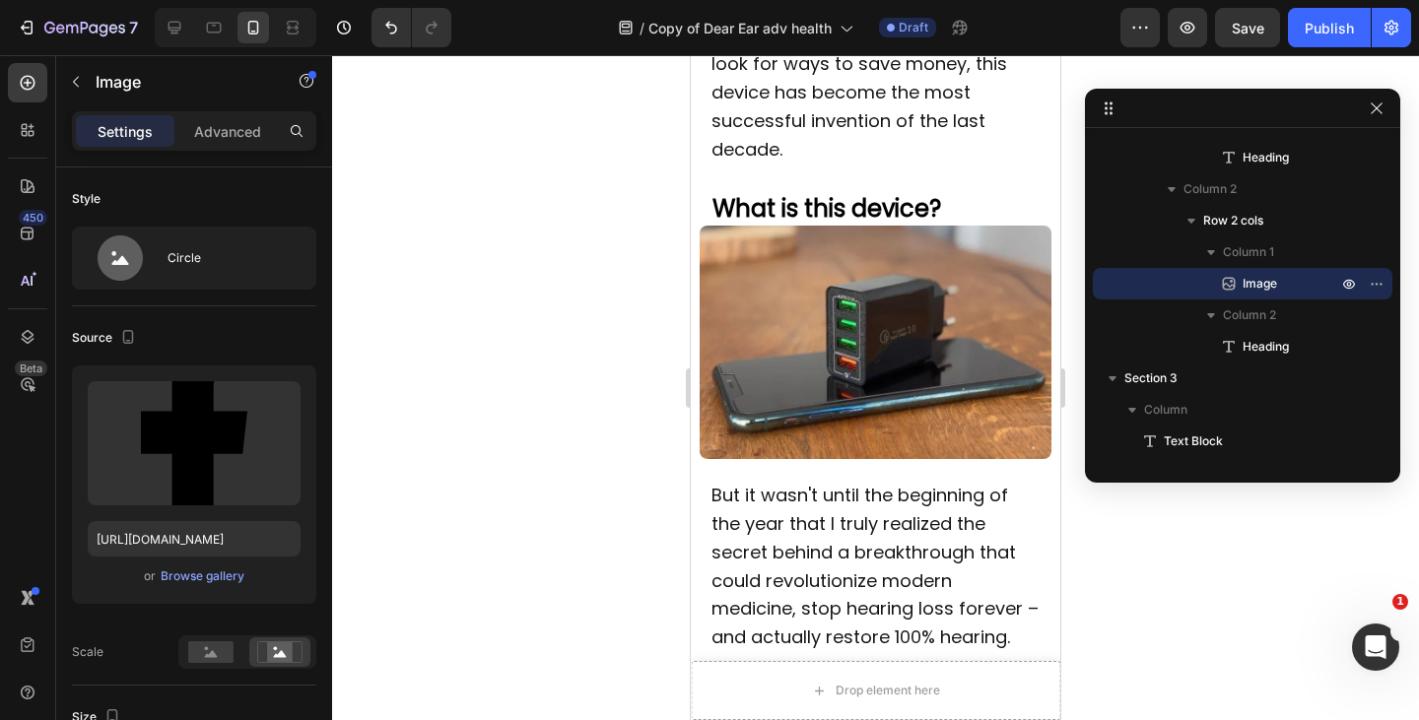
scroll to position [1516, 0]
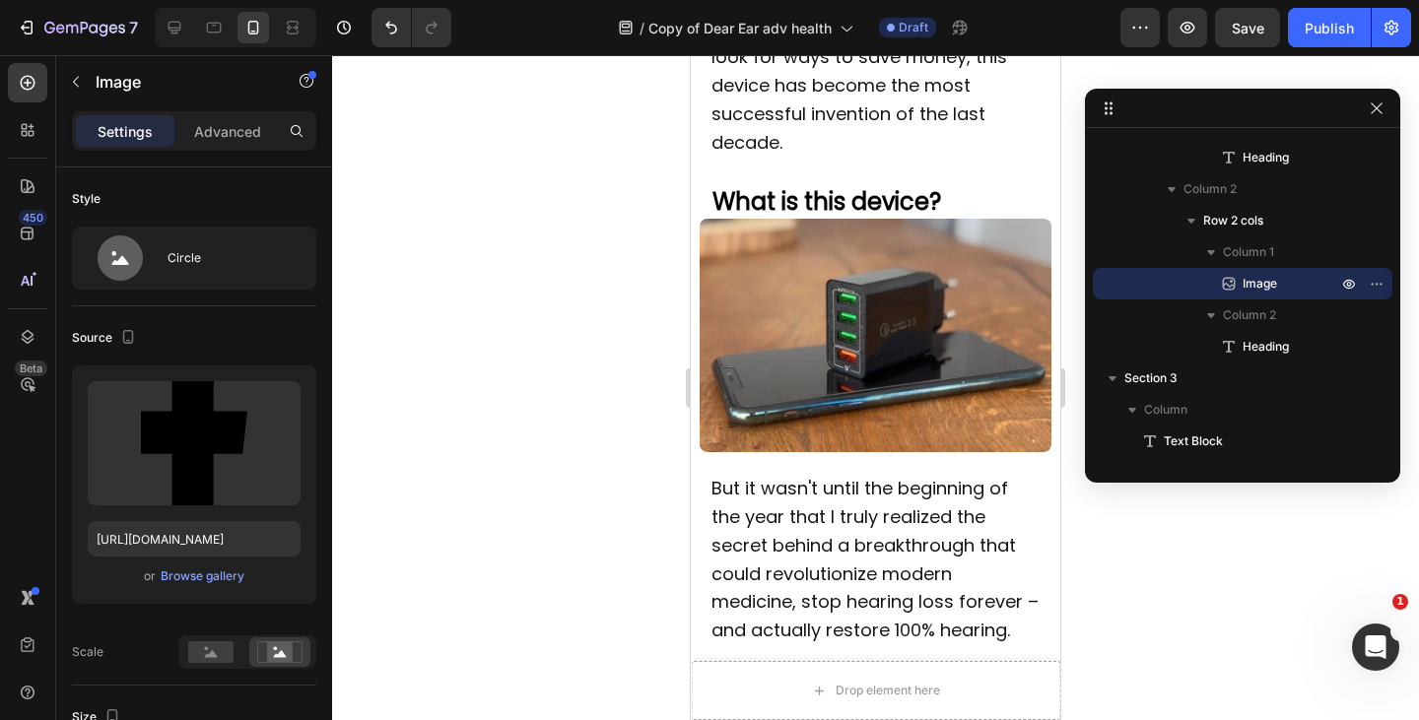
click at [837, 336] on img at bounding box center [875, 336] width 351 height 234
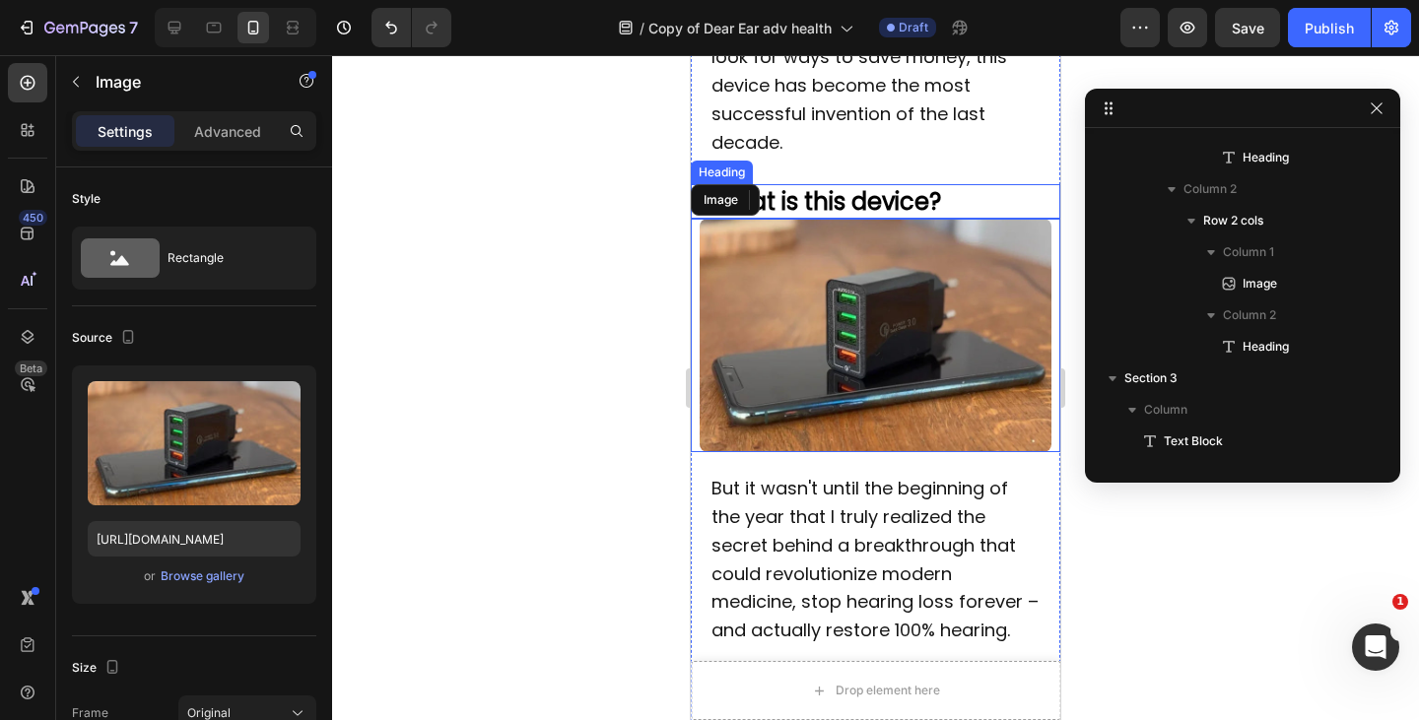
click at [870, 218] on strong "What is this device?" at bounding box center [826, 201] width 229 height 33
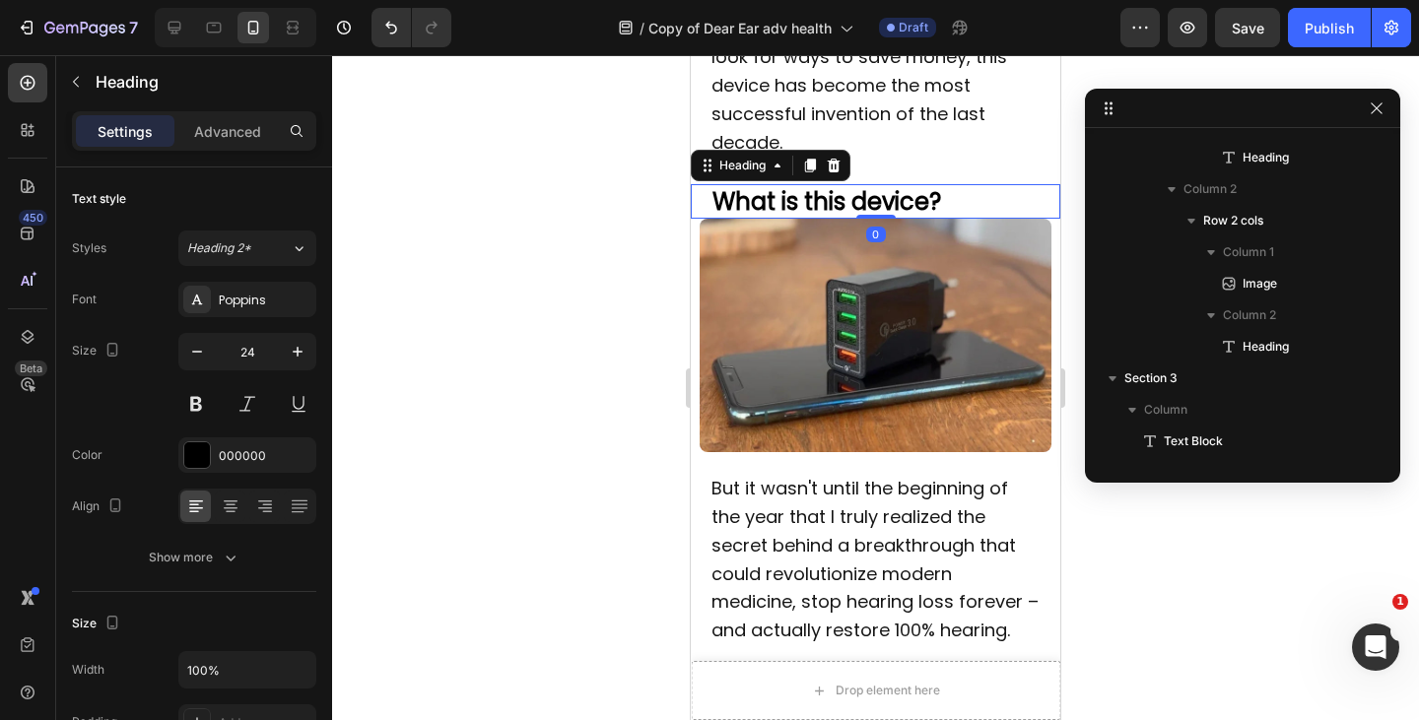
scroll to position [774, 0]
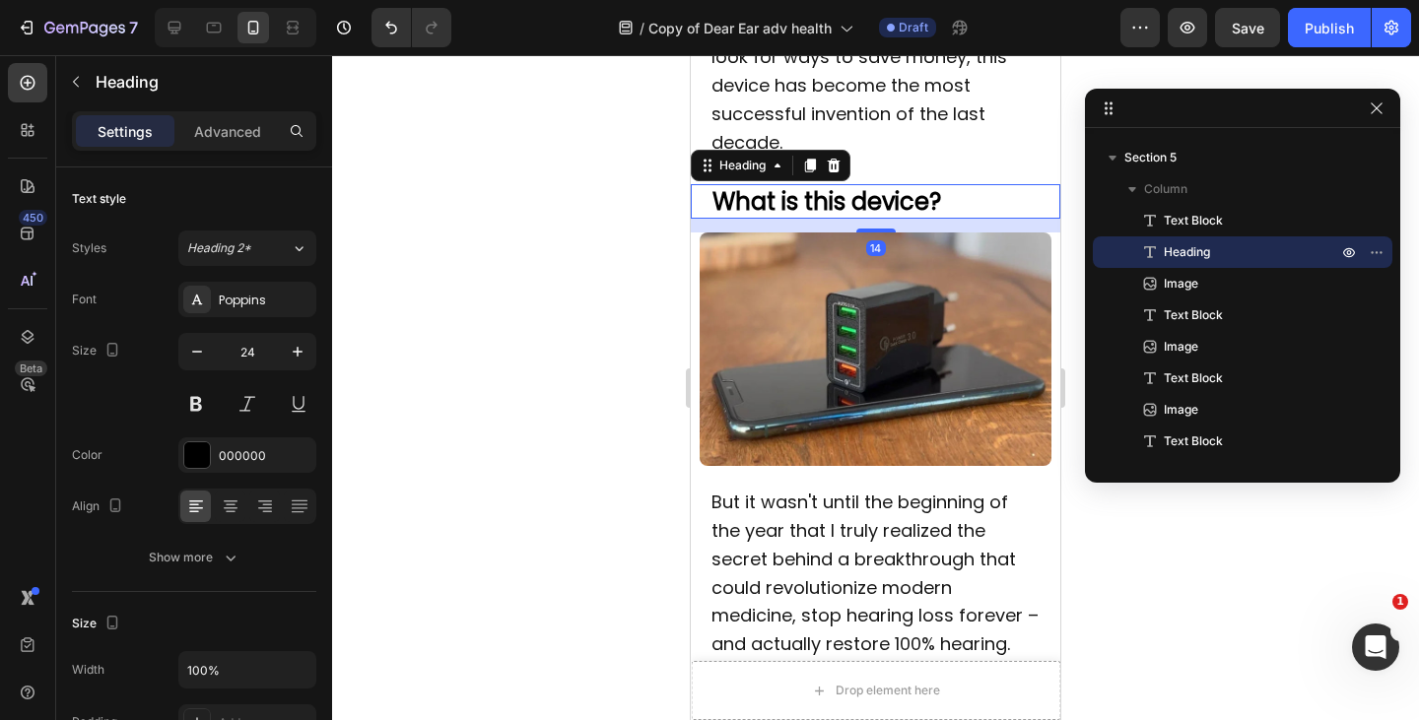
drag, startPoint x: 869, startPoint y: 246, endPoint x: 869, endPoint y: 262, distance: 15.8
click at [869, 233] on div at bounding box center [875, 231] width 39 height 4
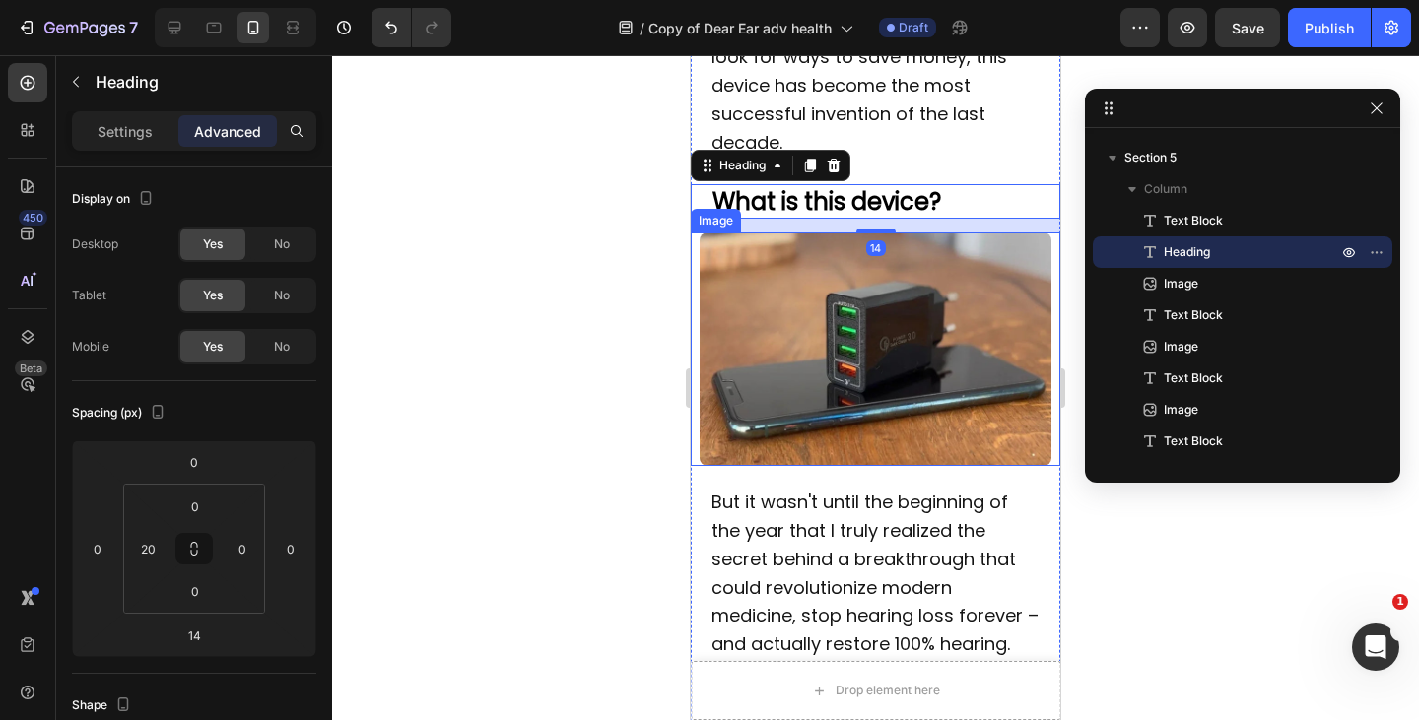
click at [859, 301] on img at bounding box center [875, 350] width 351 height 234
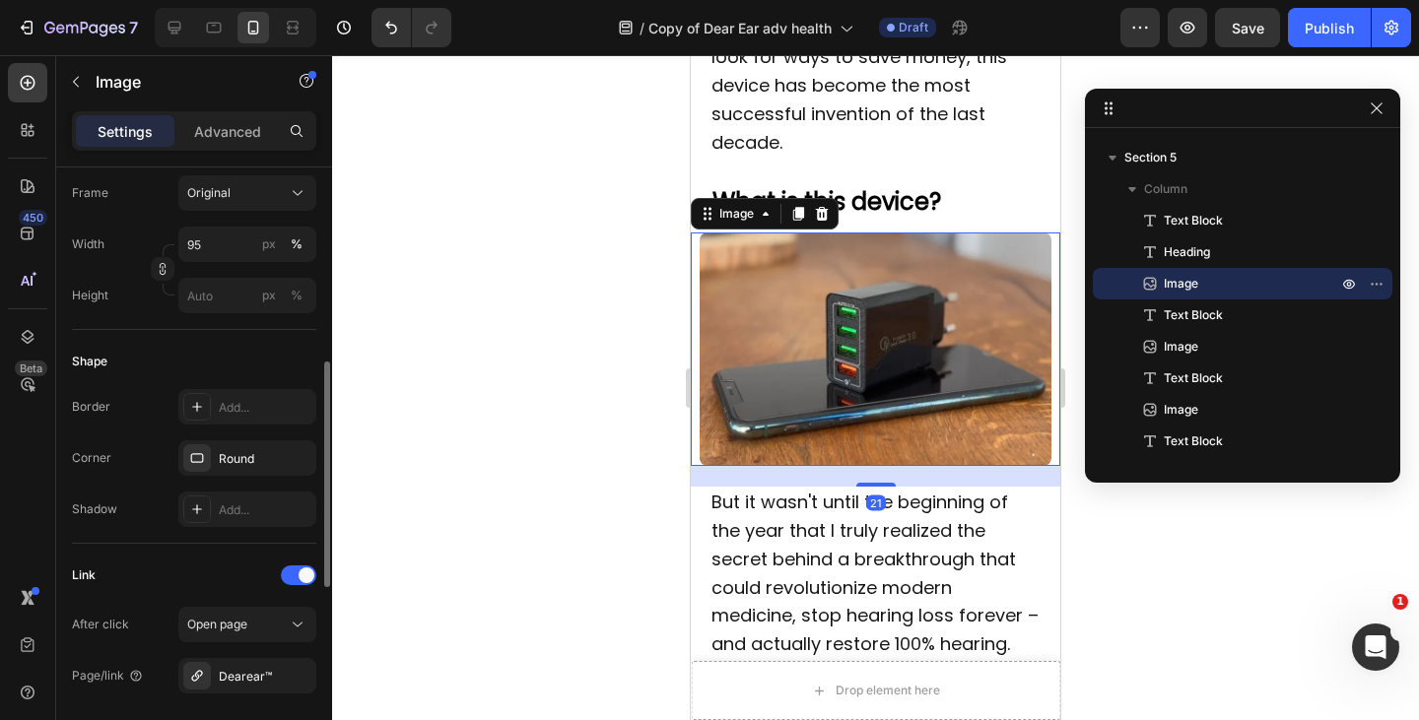
scroll to position [521, 0]
click at [237, 678] on div "Dearear™" at bounding box center [247, 676] width 57 height 18
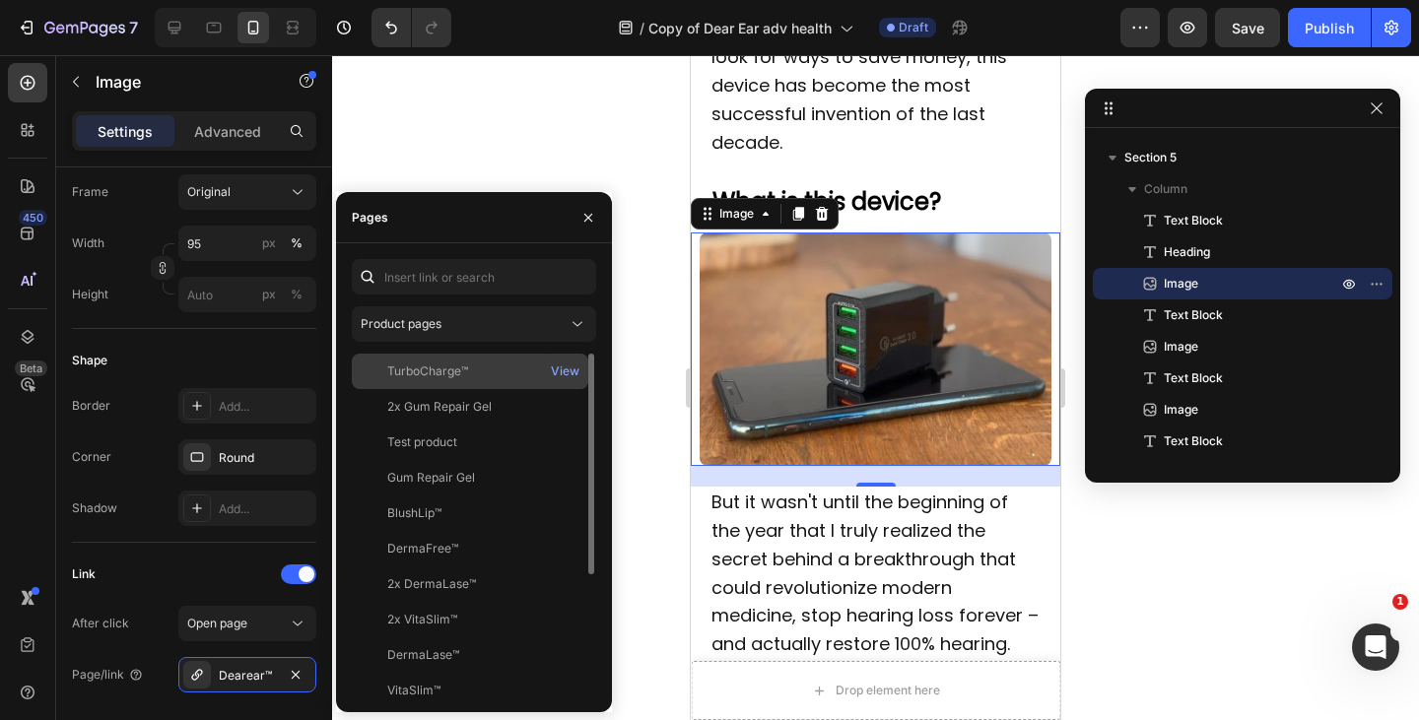
click at [486, 372] on div "TurboCharge™" at bounding box center [470, 372] width 221 height 18
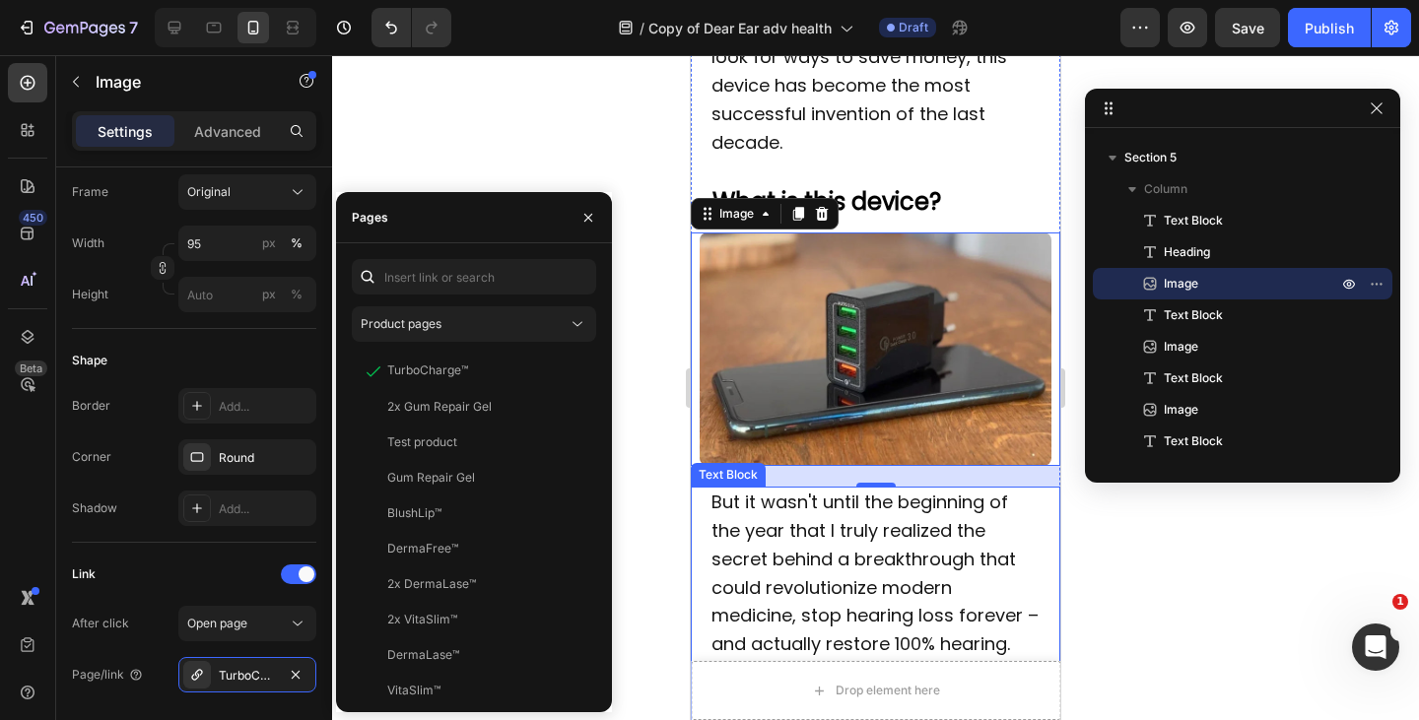
click at [821, 418] on img at bounding box center [875, 350] width 351 height 234
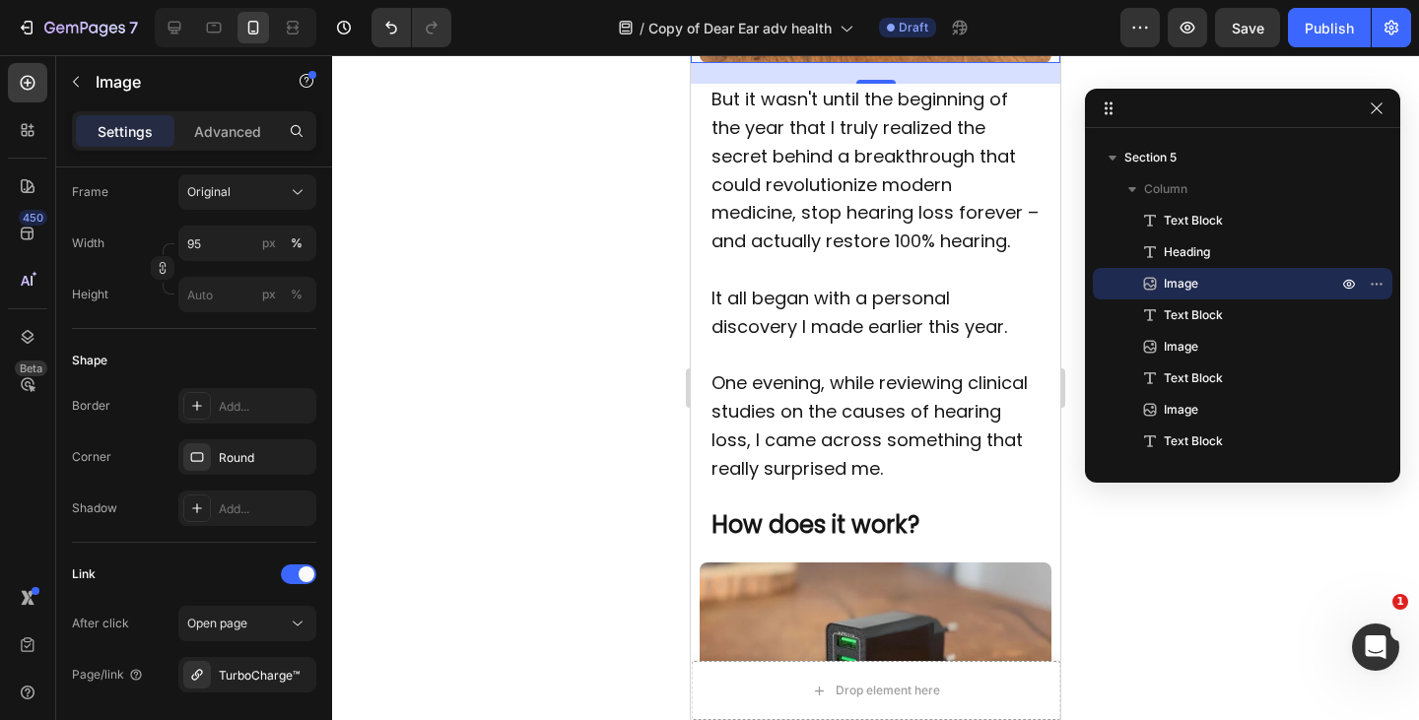
scroll to position [2207, 0]
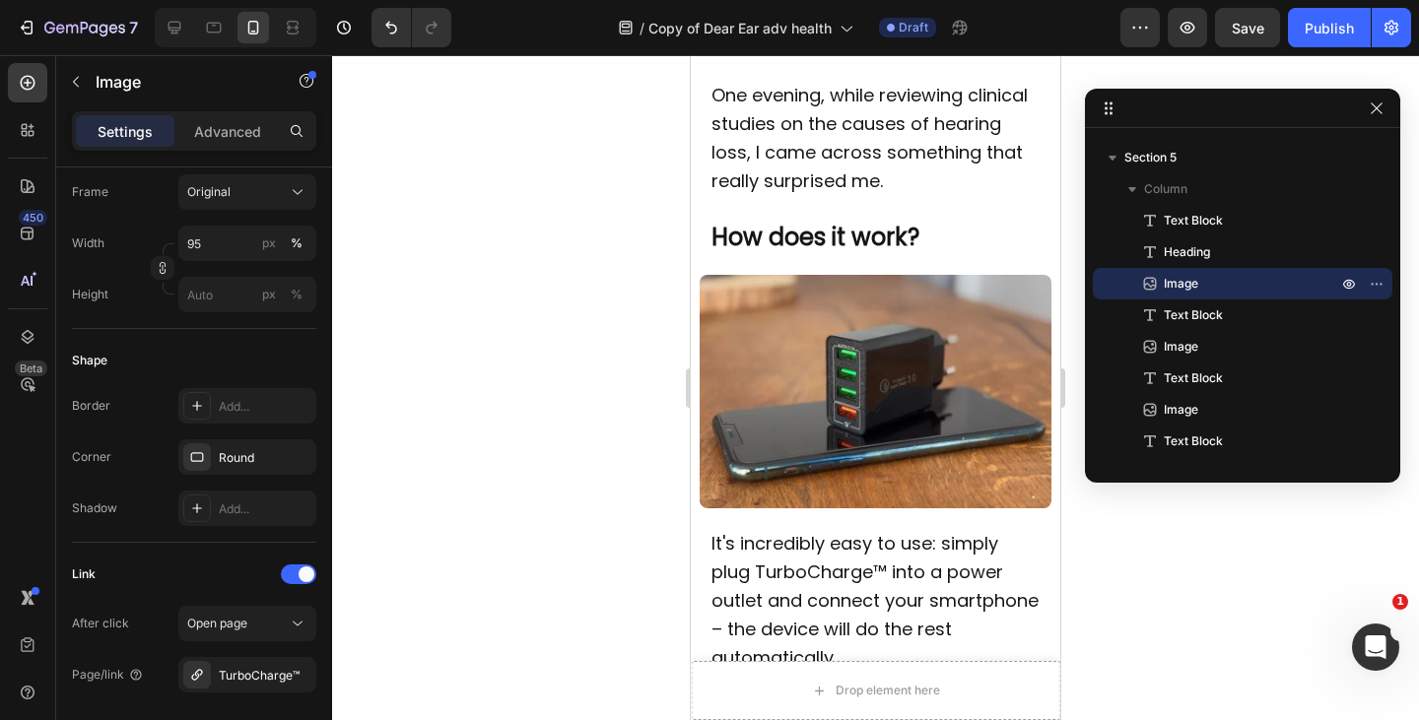
click at [918, 436] on img at bounding box center [875, 392] width 351 height 234
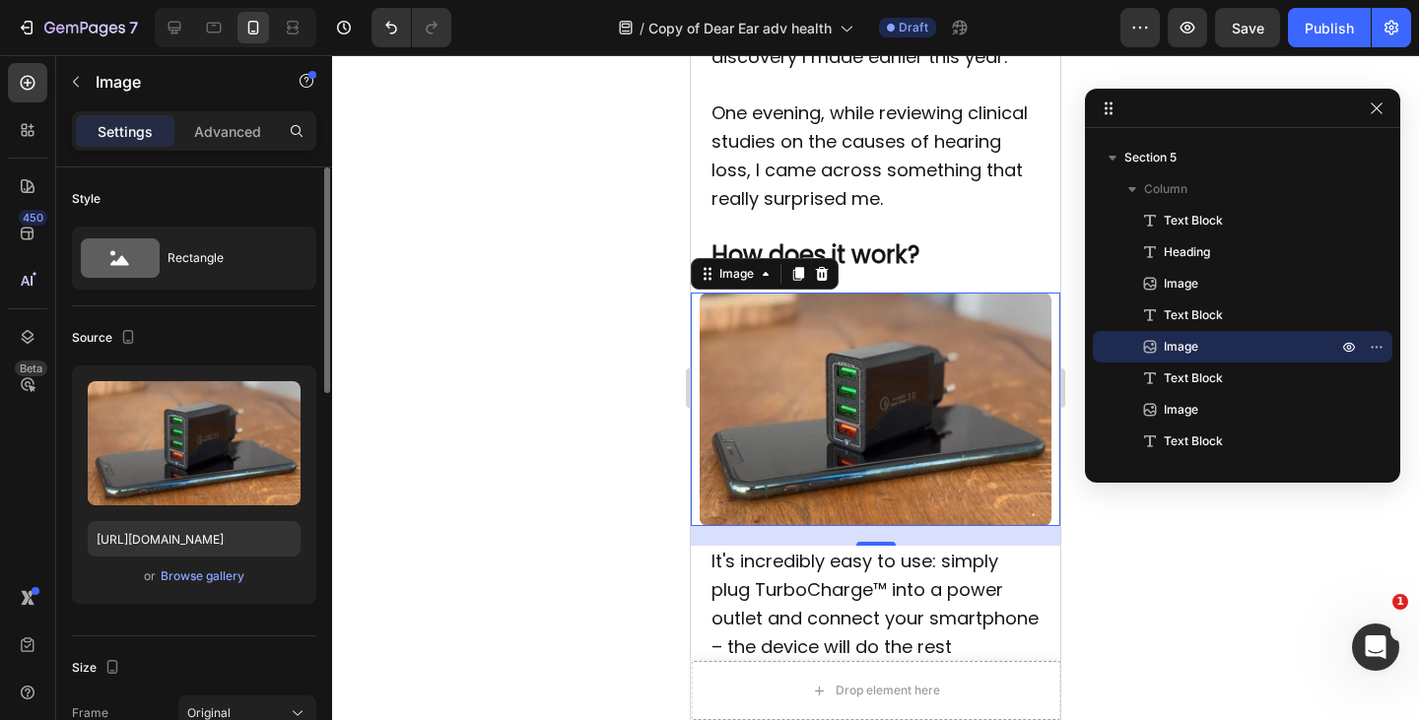
scroll to position [1, 0]
click at [215, 576] on div "Browse gallery" at bounding box center [203, 576] width 84 height 18
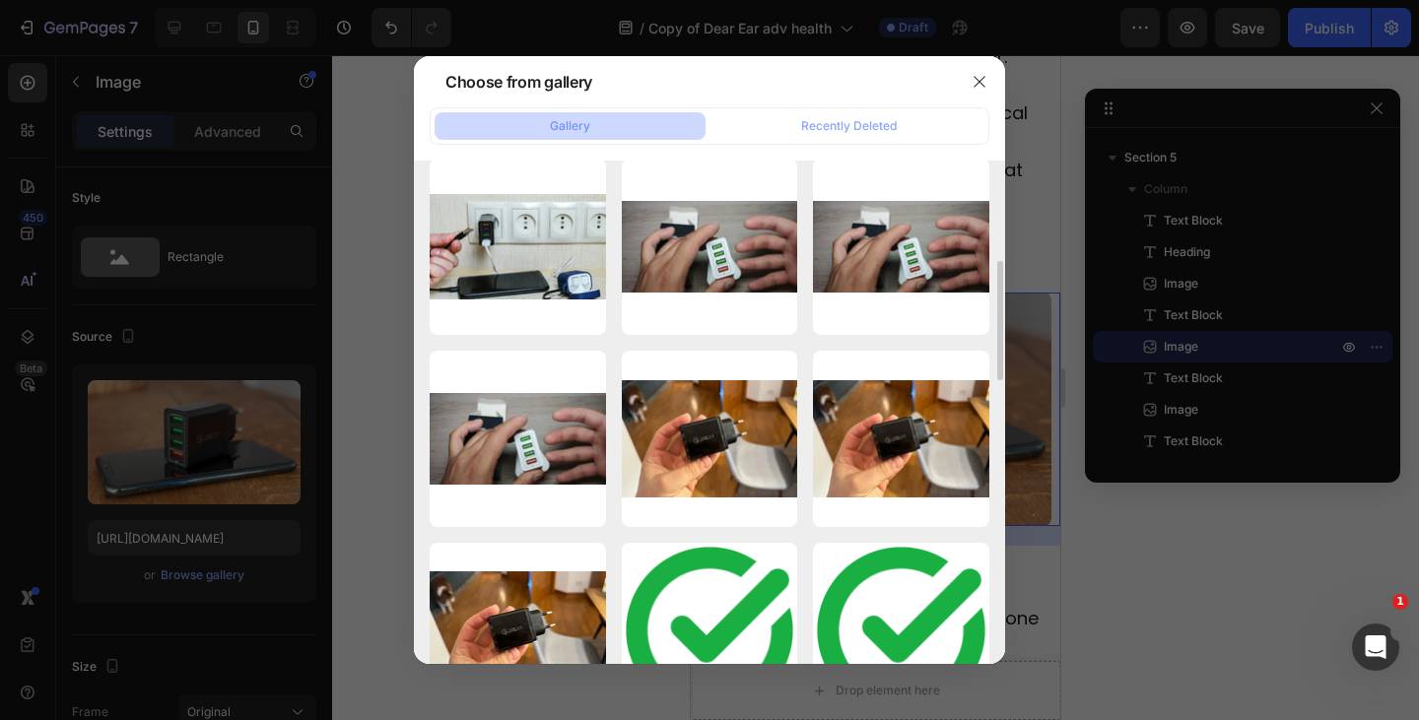
scroll to position [0, 0]
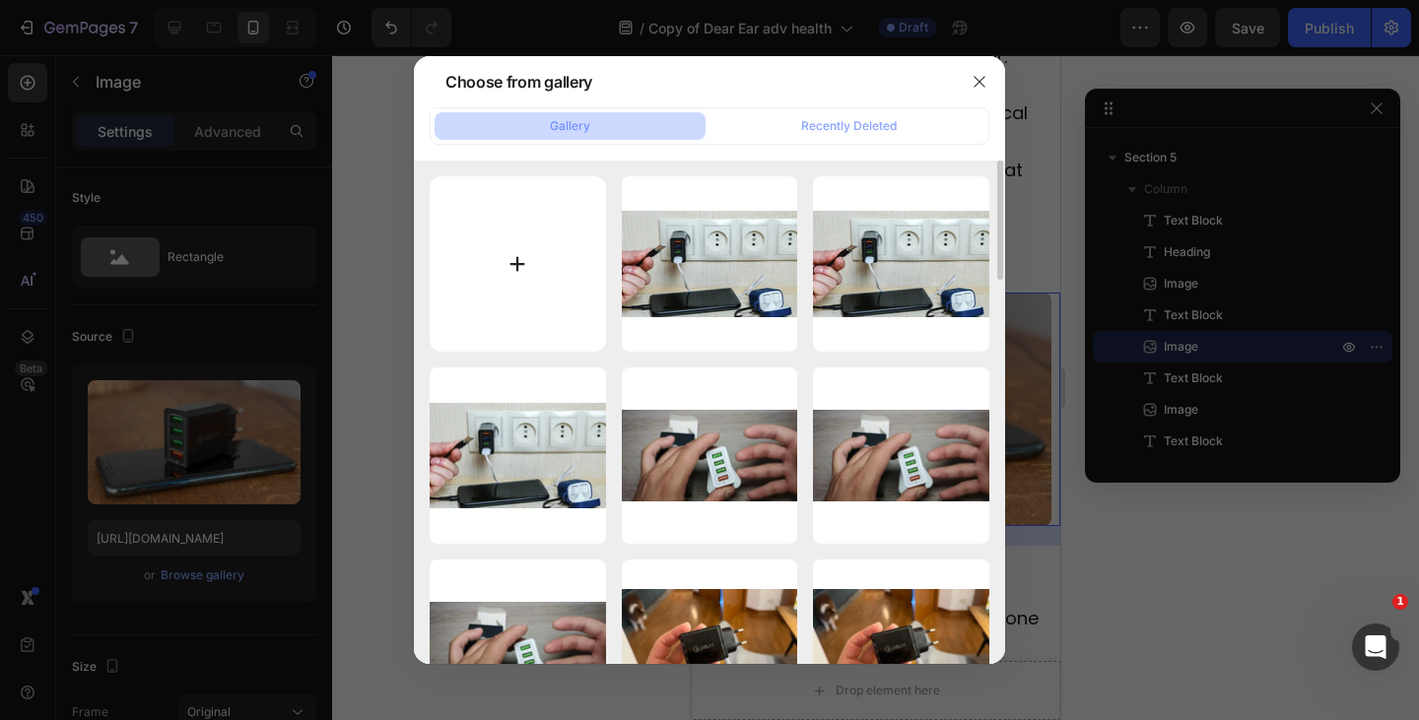
click at [486, 285] on input "file" at bounding box center [518, 264] width 176 height 176
click at [531, 233] on input "file" at bounding box center [518, 264] width 176 height 176
type input "C:\fakepath\1753793737-imgi_6_1721411670-1__3_.webp"
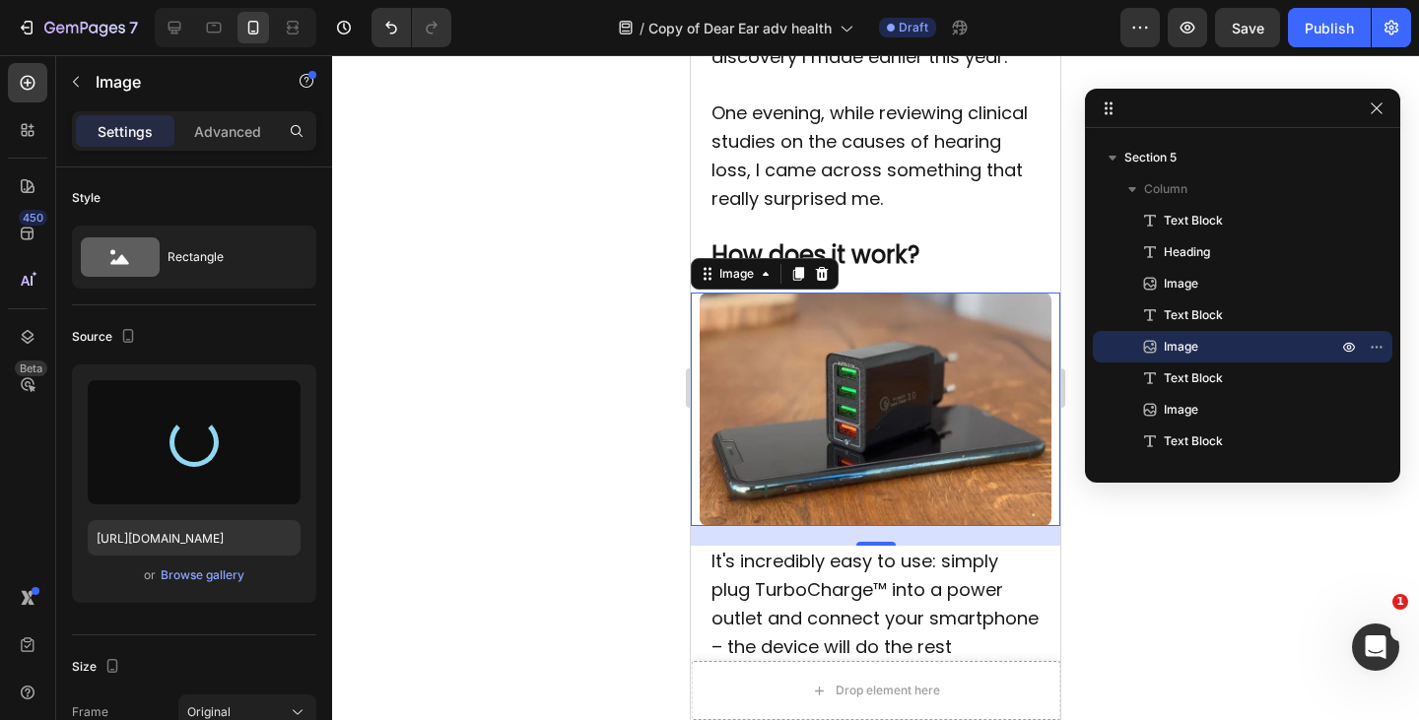
type input "[URL][DOMAIN_NAME]"
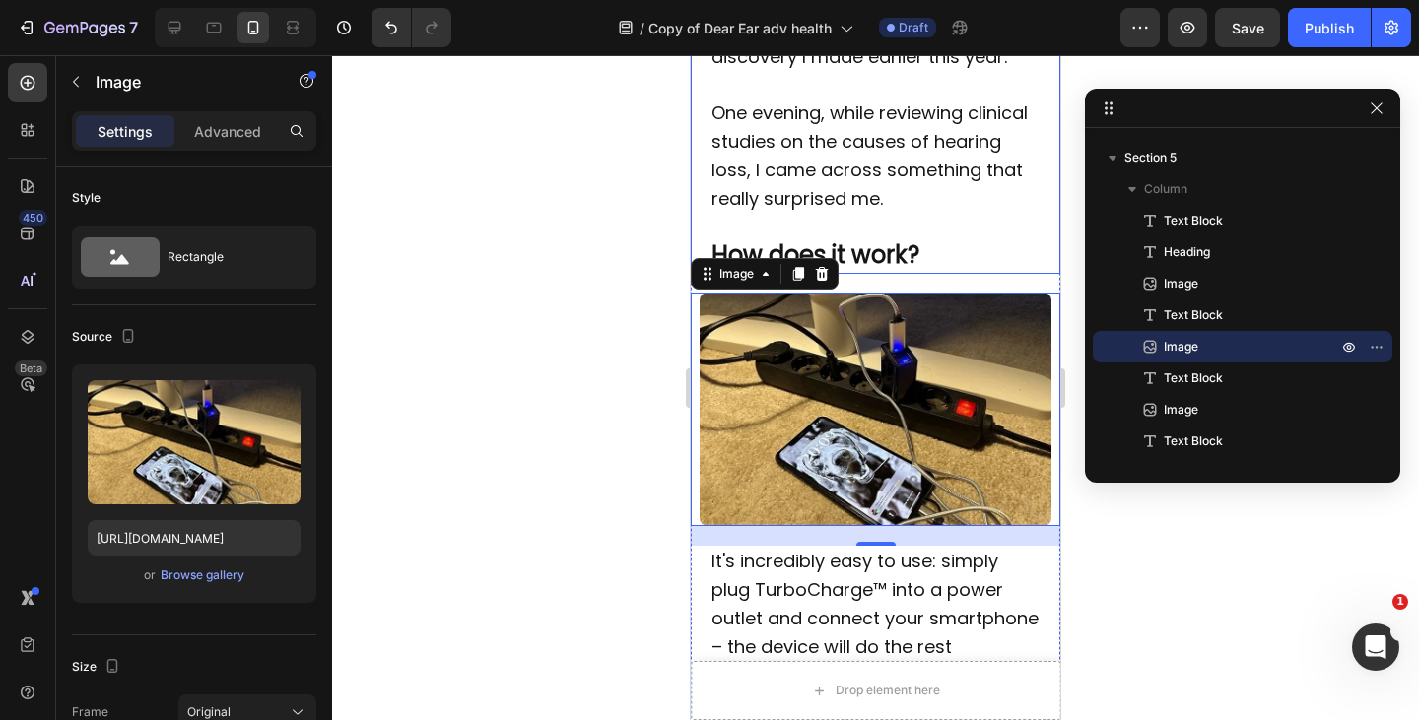
click at [862, 271] on strong "How does it work?" at bounding box center [815, 254] width 208 height 33
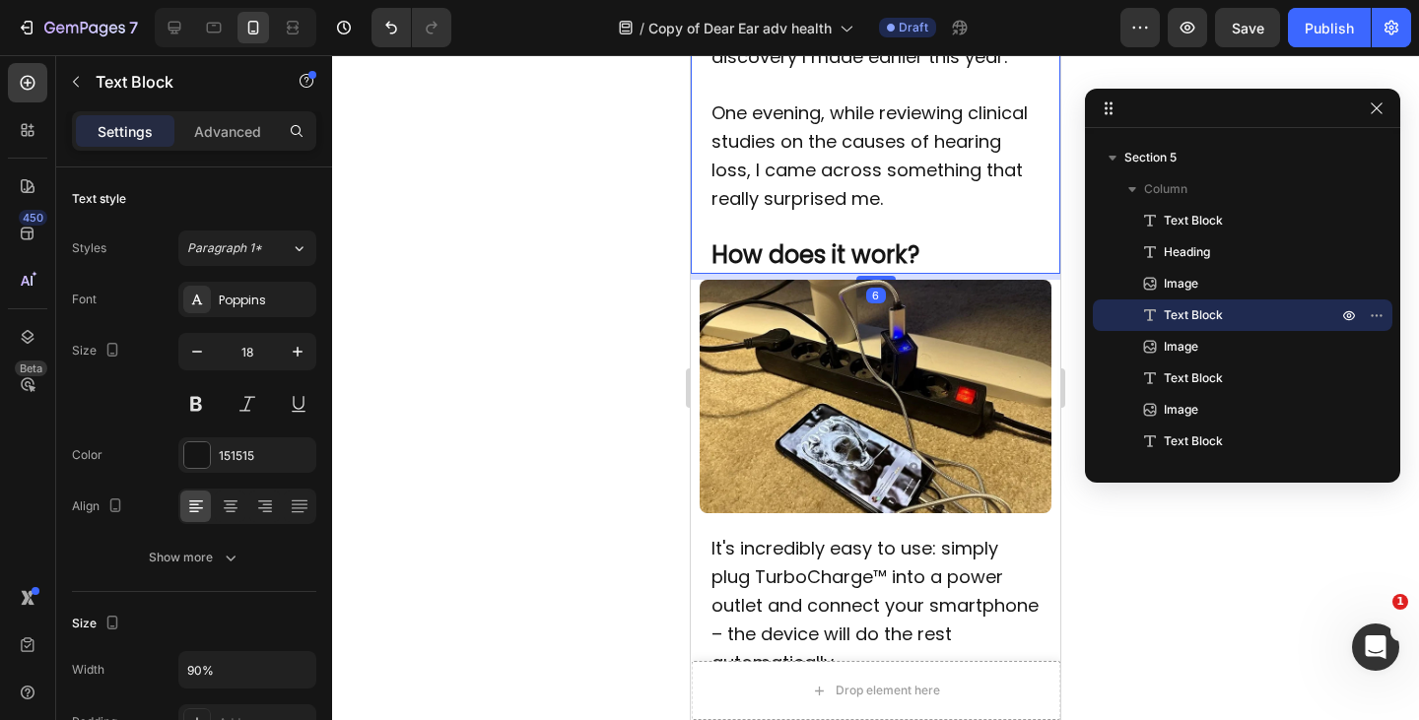
drag, startPoint x: 867, startPoint y: 338, endPoint x: 808, endPoint y: 376, distance: 70.5
click at [865, 280] on div at bounding box center [875, 278] width 39 height 4
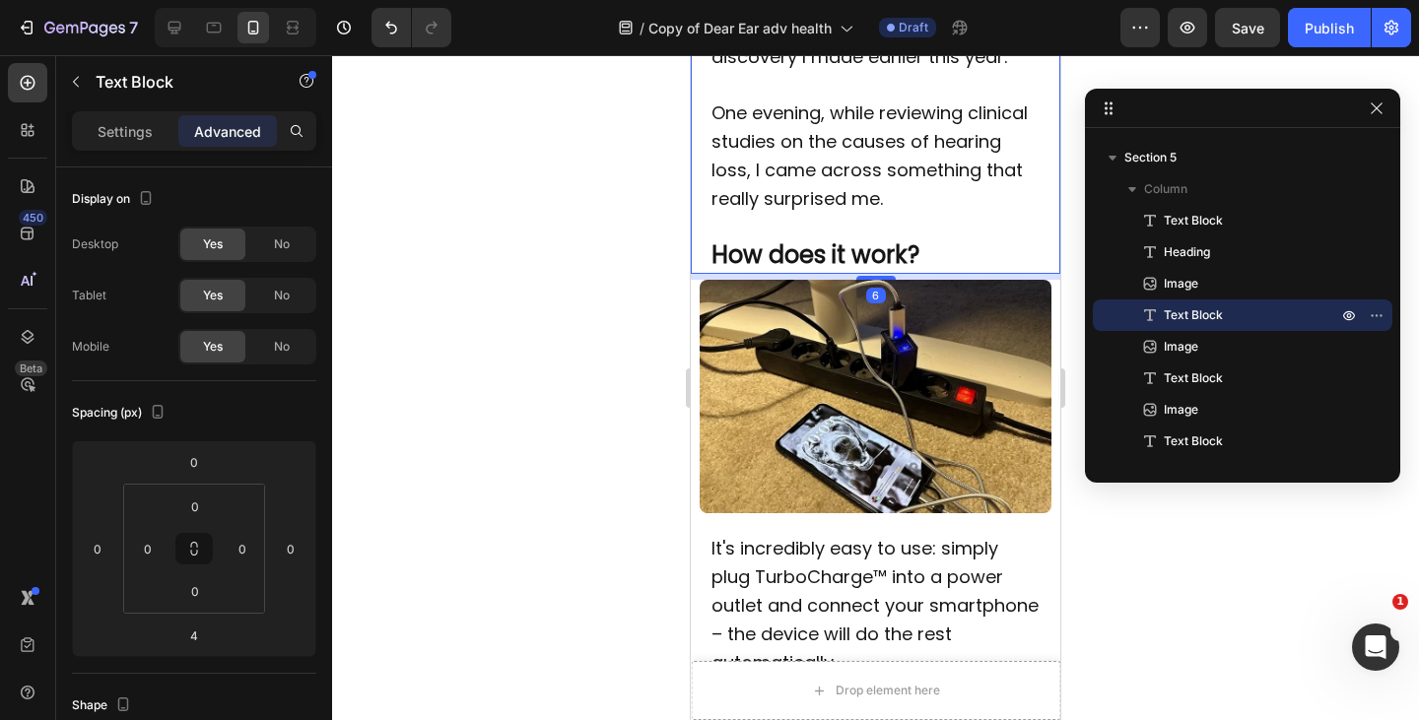
click at [808, 376] on img at bounding box center [875, 397] width 351 height 234
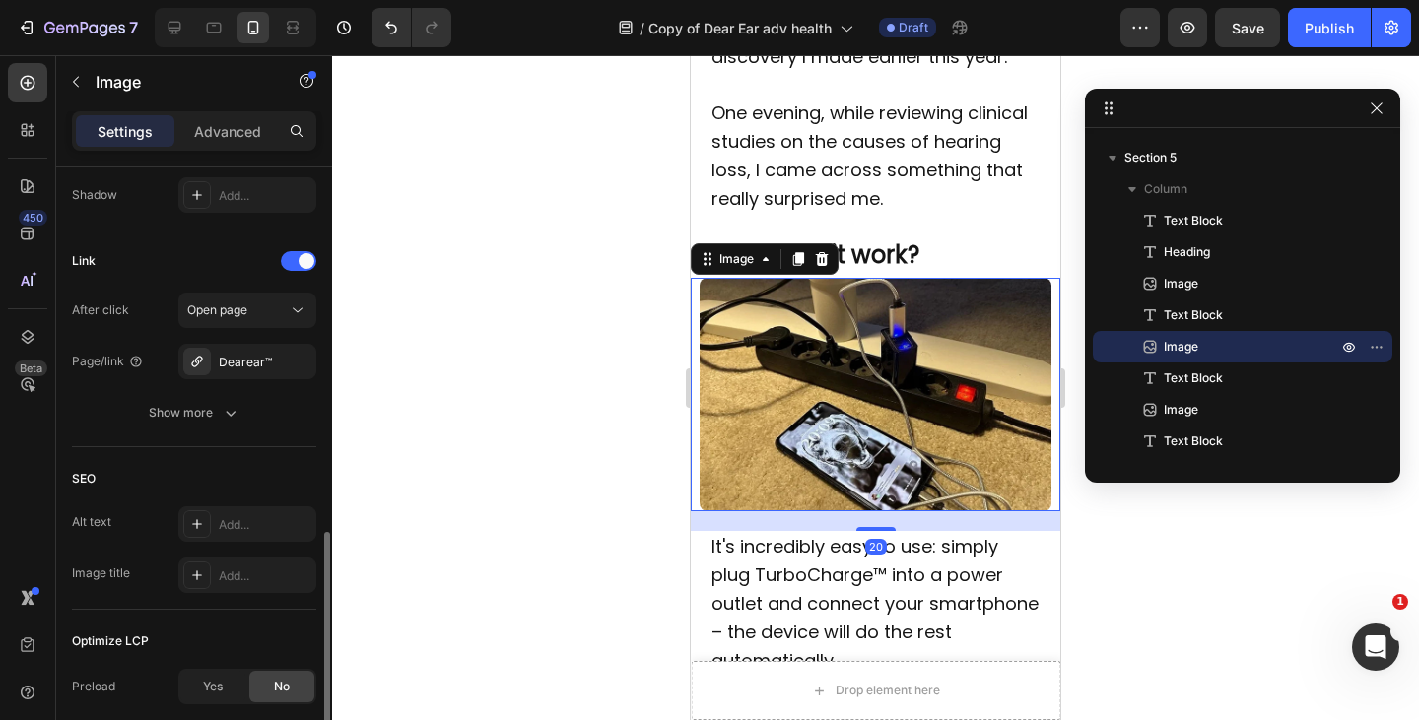
scroll to position [1033, 0]
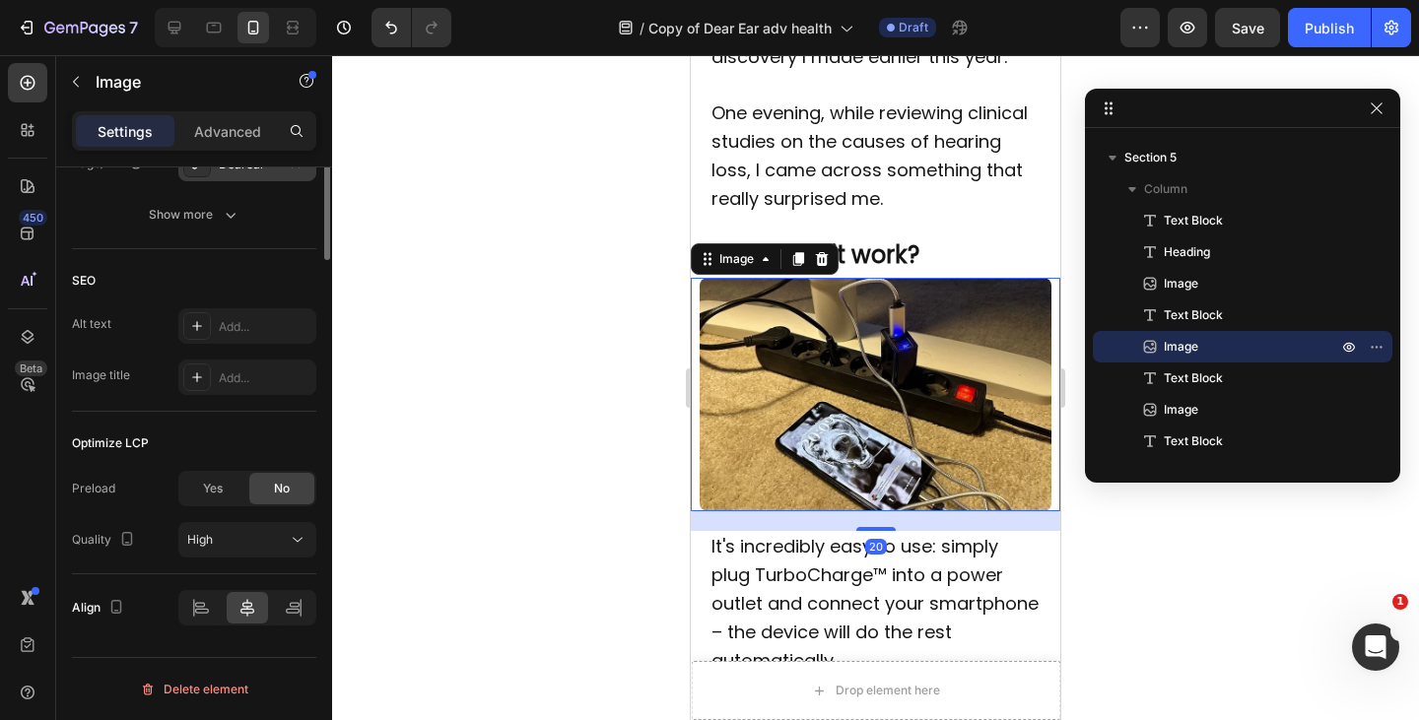
click at [273, 173] on div "Dearear™" at bounding box center [247, 165] width 57 height 18
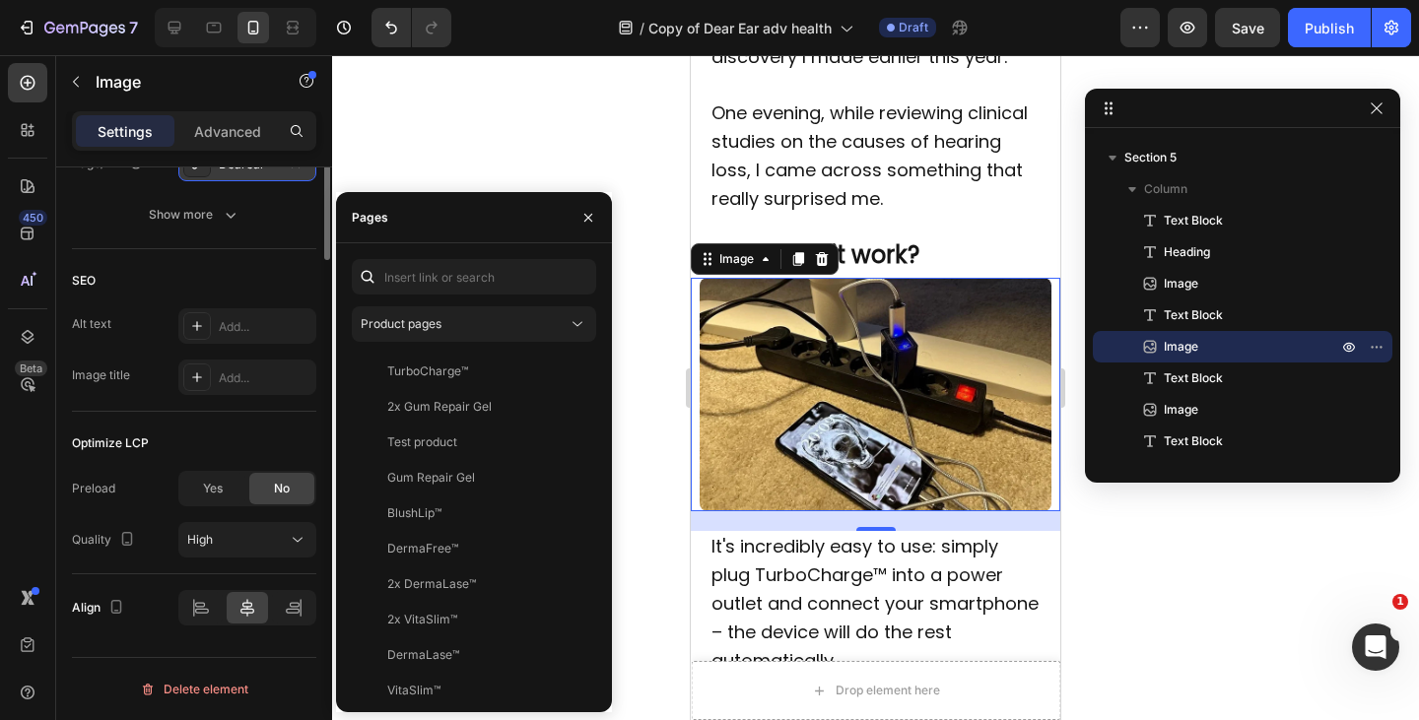
scroll to position [656, 0]
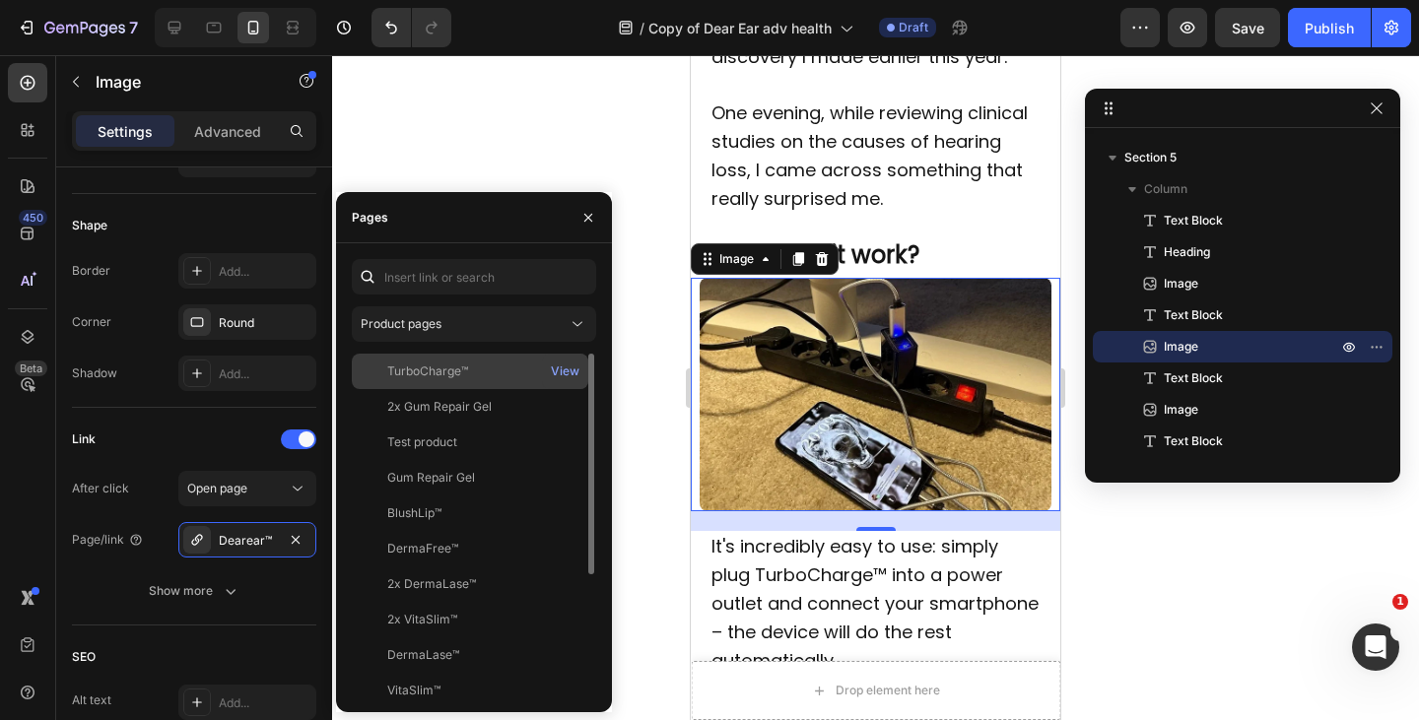
click at [446, 371] on div "TurboCharge™" at bounding box center [427, 372] width 81 height 18
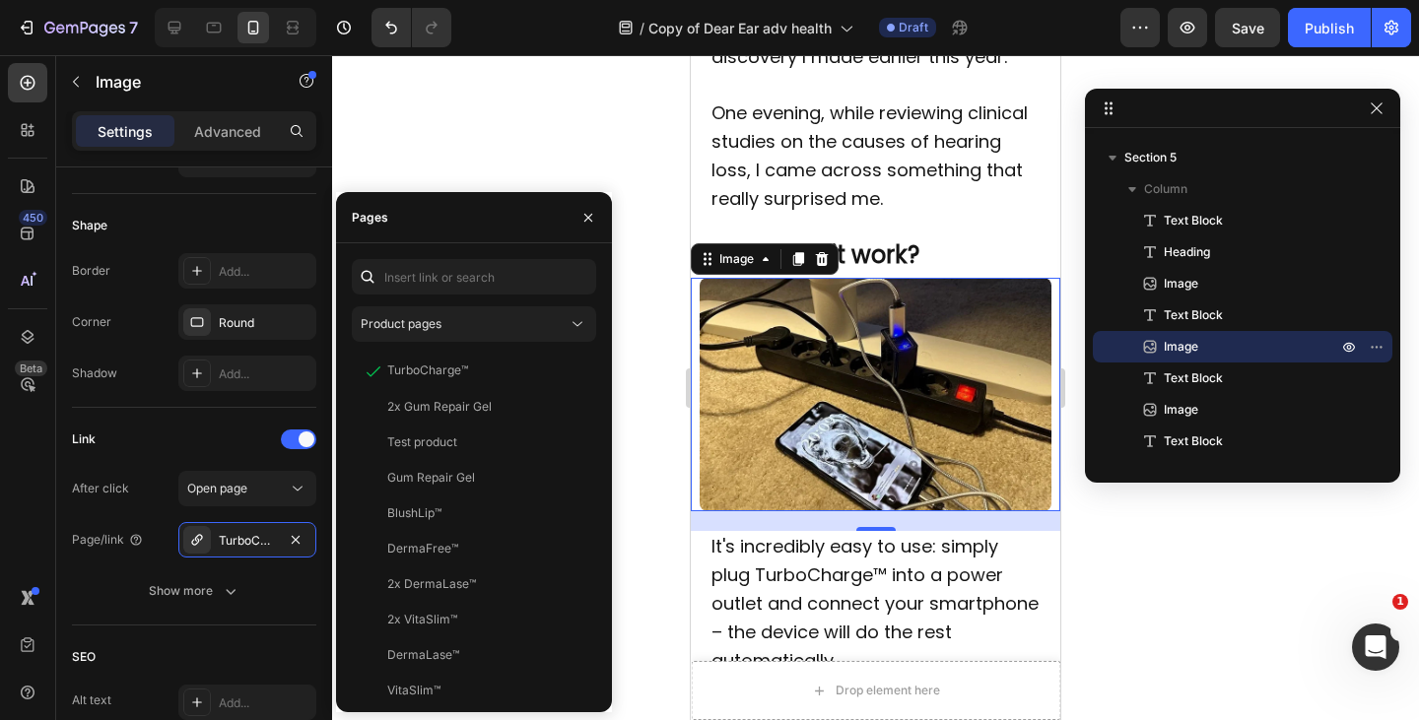
click at [894, 241] on p at bounding box center [875, 227] width 329 height 29
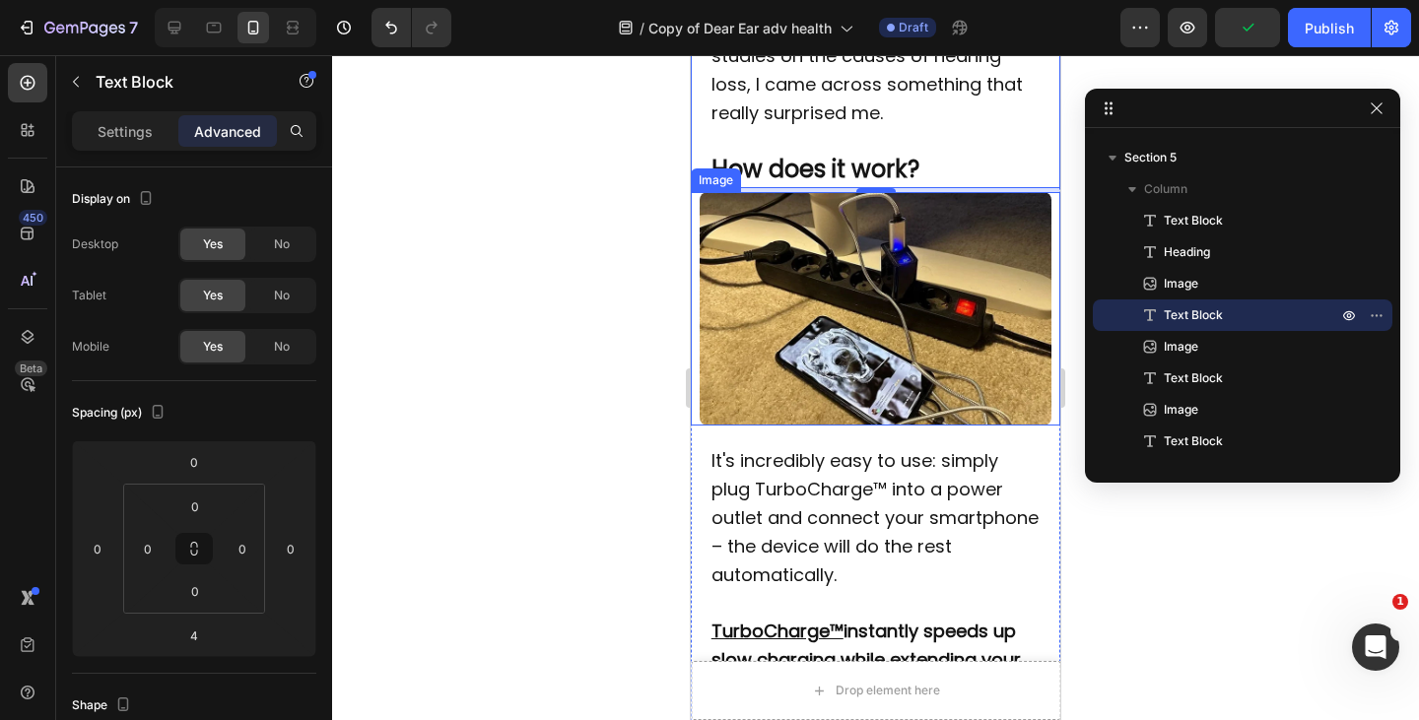
scroll to position [2270, 0]
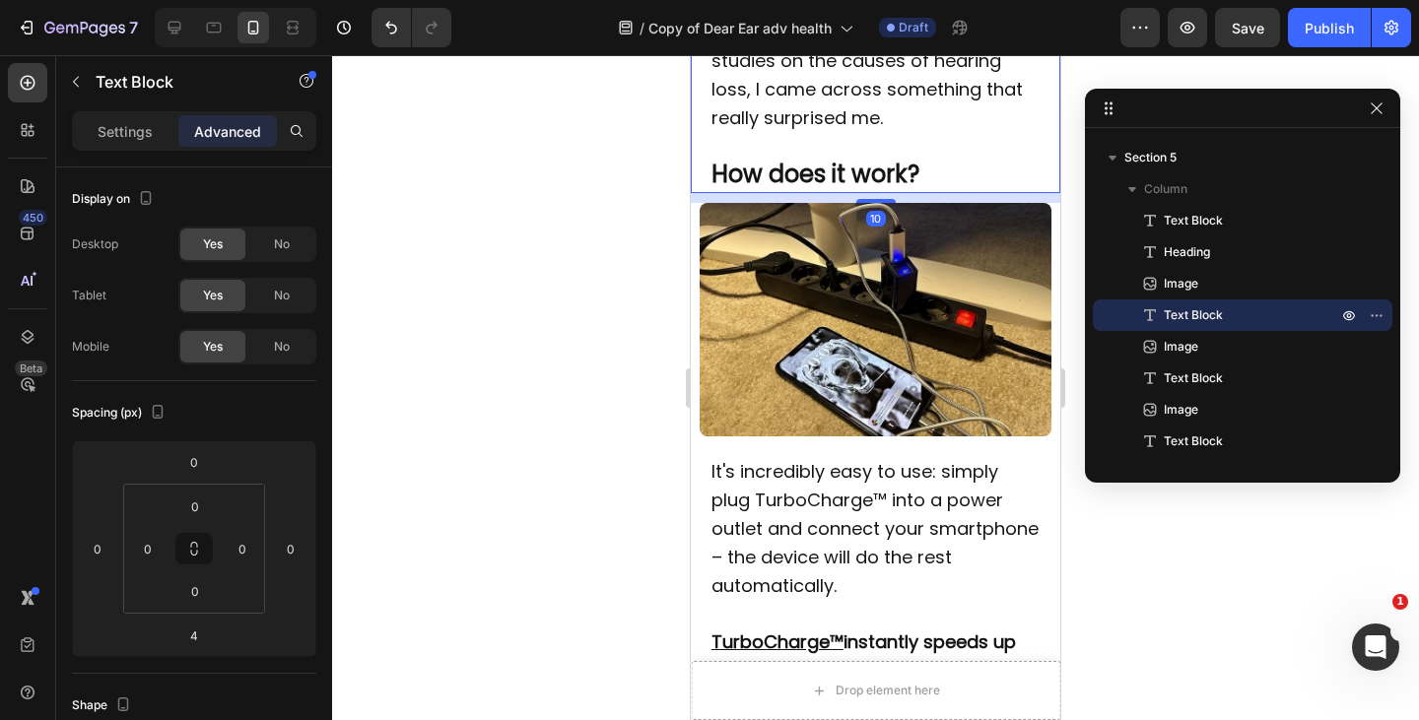
drag, startPoint x: 866, startPoint y: 241, endPoint x: 915, endPoint y: 461, distance: 225.2
click at [866, 203] on div at bounding box center [875, 201] width 39 height 4
type input "10"
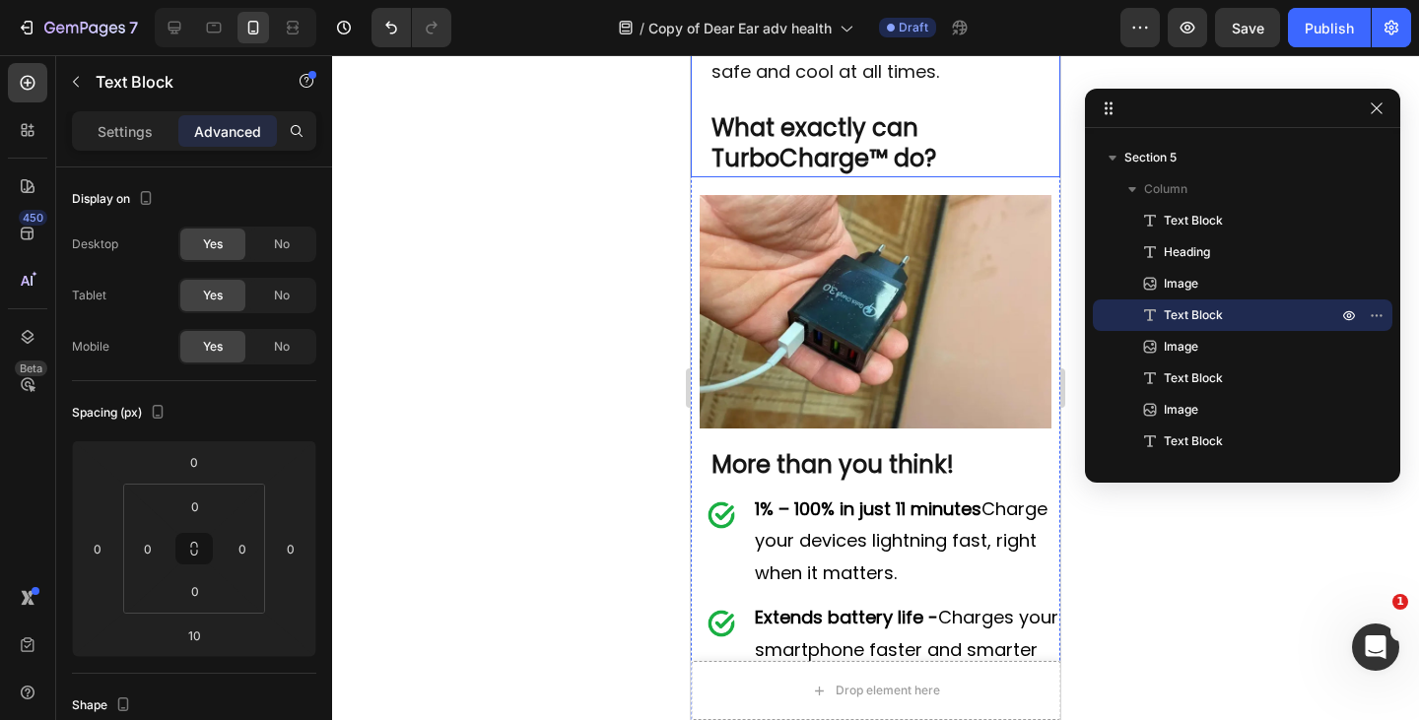
scroll to position [3495, 0]
click at [862, 379] on img at bounding box center [875, 311] width 351 height 234
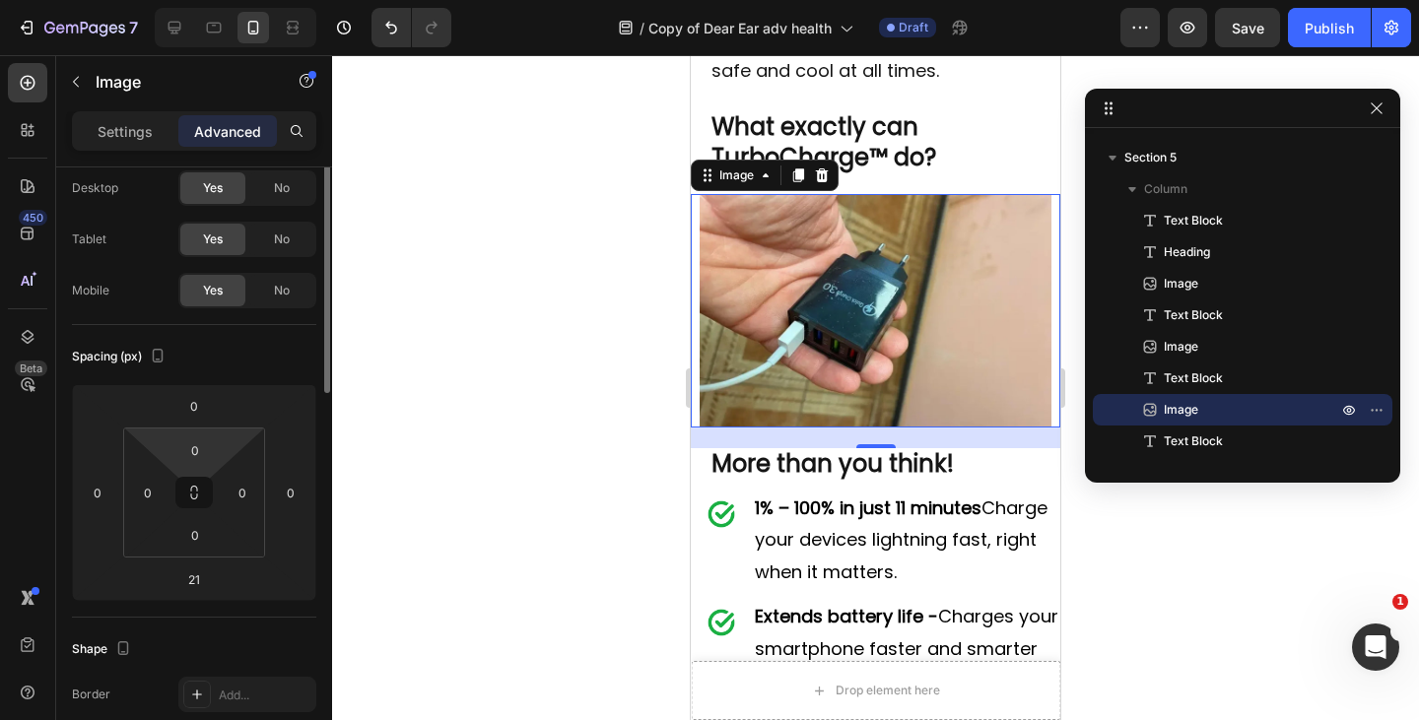
scroll to position [0, 0]
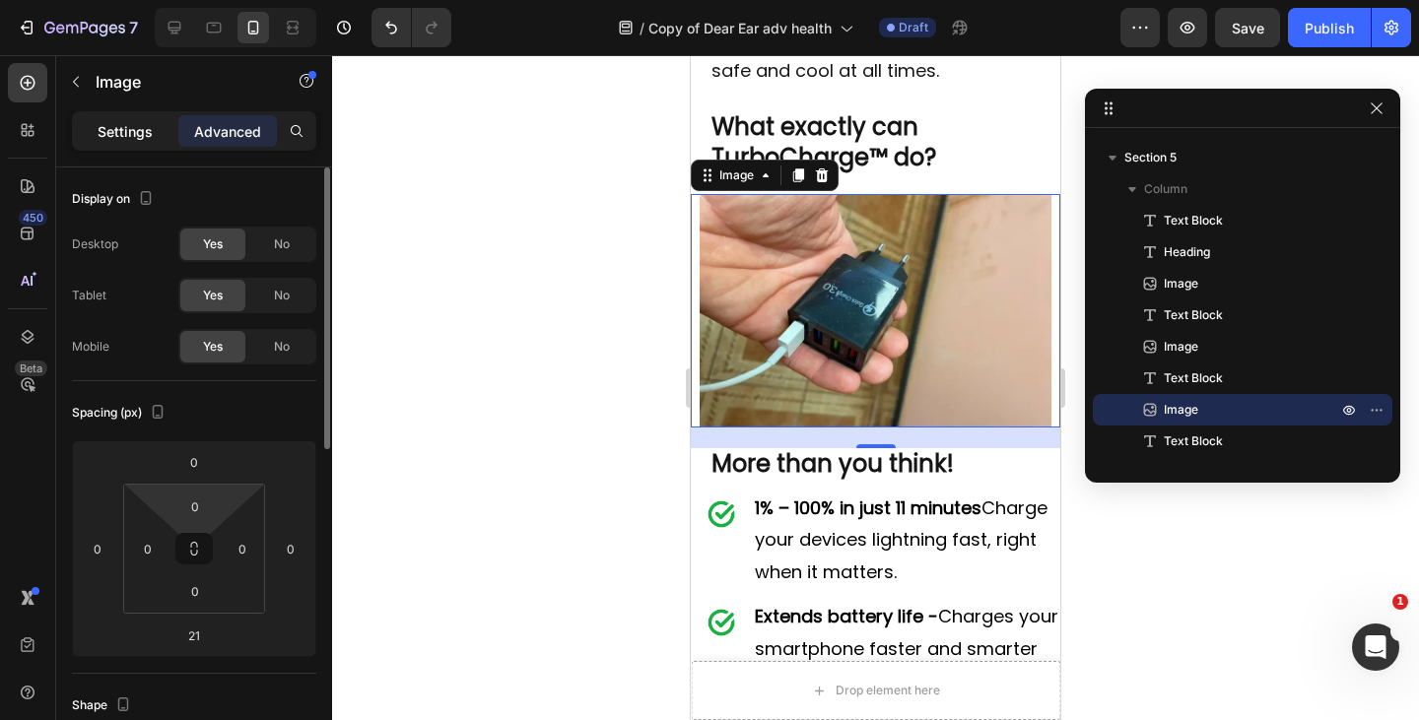
click at [140, 133] on p "Settings" at bounding box center [125, 131] width 55 height 21
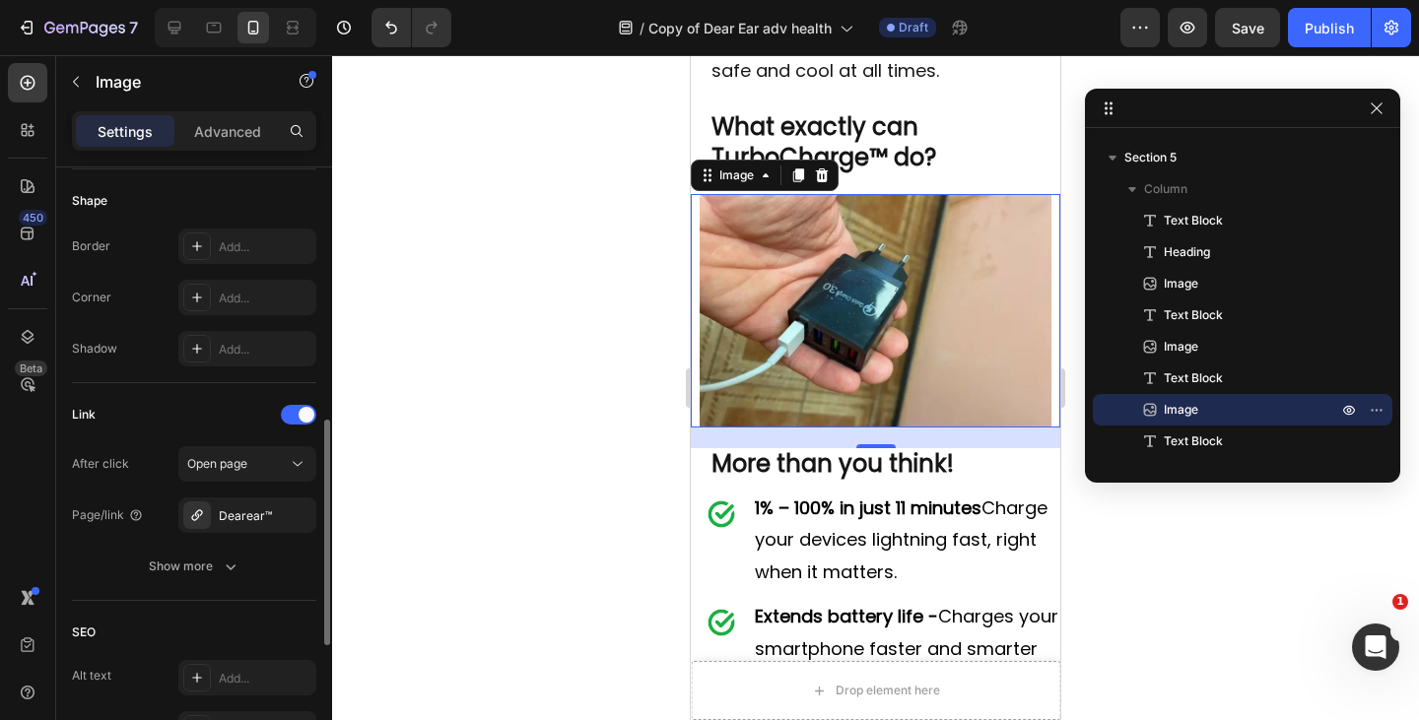
scroll to position [682, 0]
click at [260, 522] on div "Dearear™" at bounding box center [247, 515] width 57 height 18
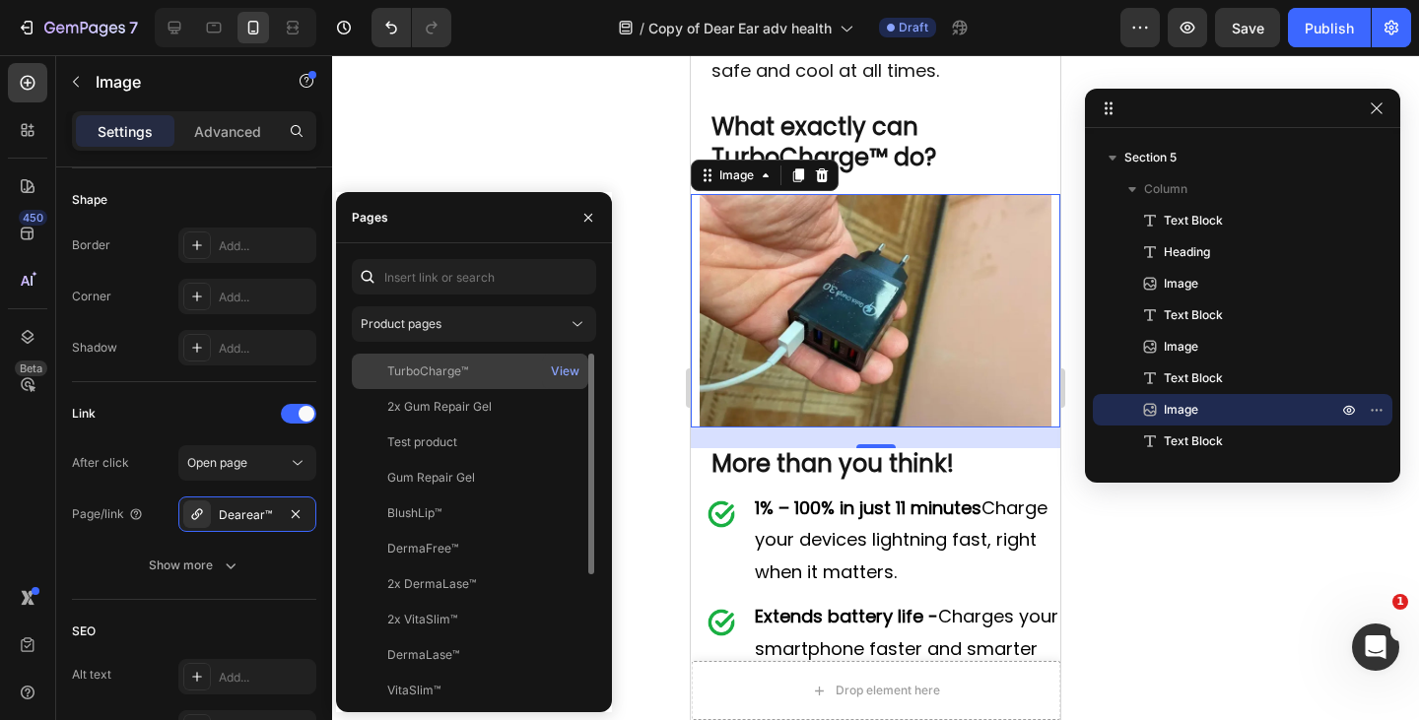
click at [445, 375] on div "TurboCharge™" at bounding box center [427, 372] width 81 height 18
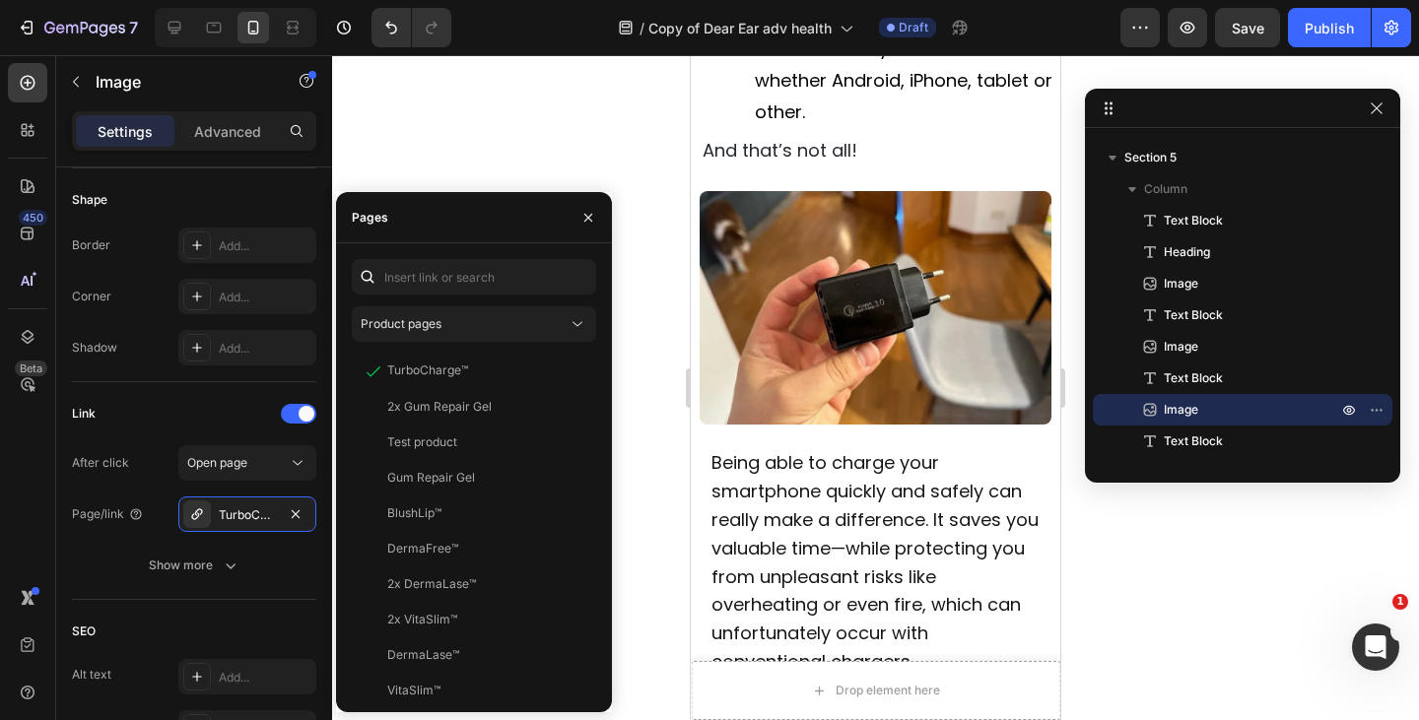
scroll to position [4836, 0]
click at [798, 393] on img at bounding box center [875, 307] width 351 height 234
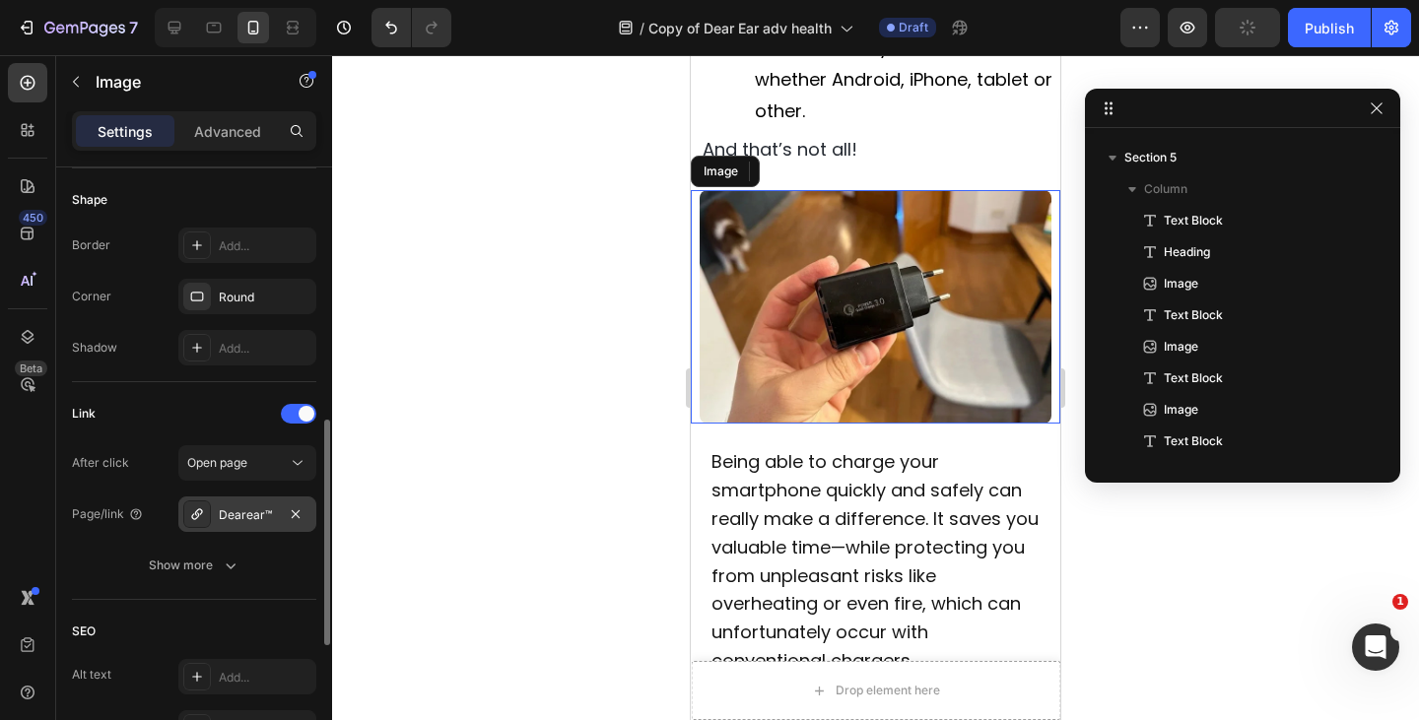
click at [243, 518] on div "Dearear™" at bounding box center [247, 515] width 57 height 18
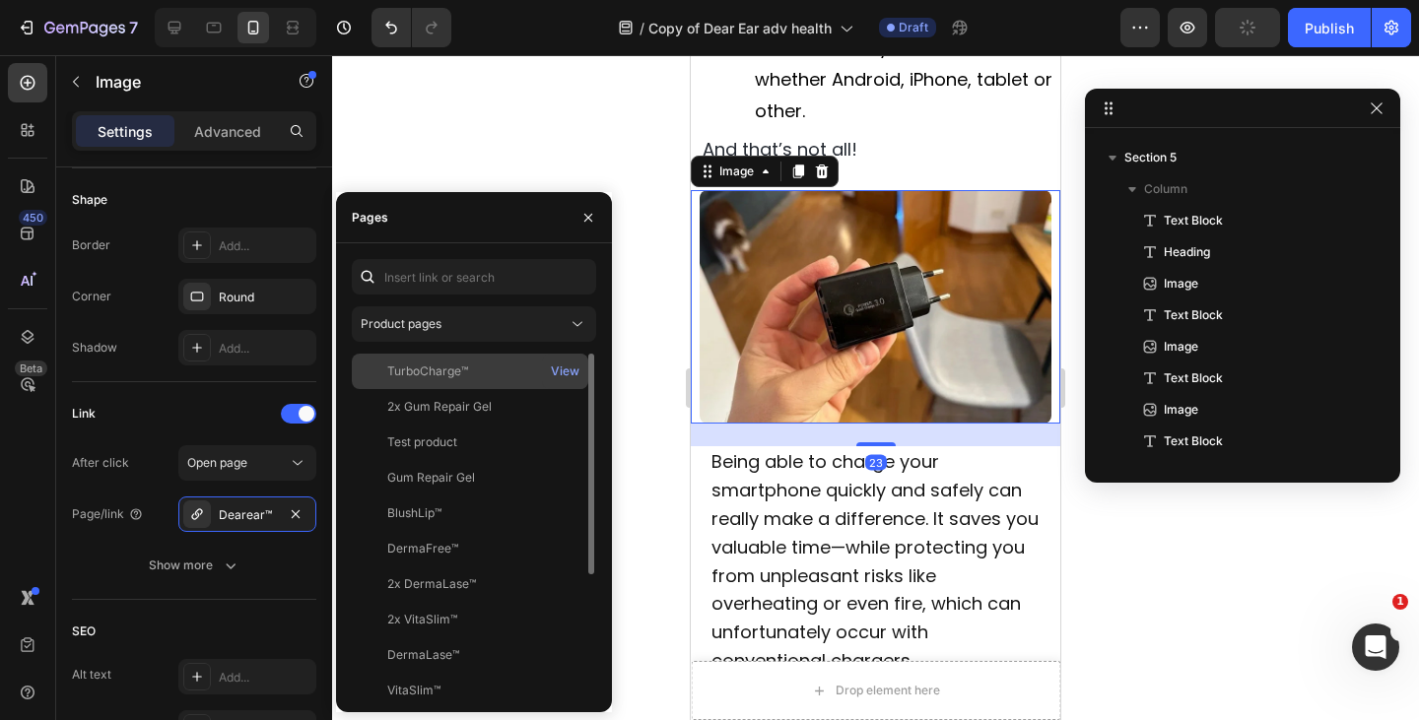
scroll to position [2099, 0]
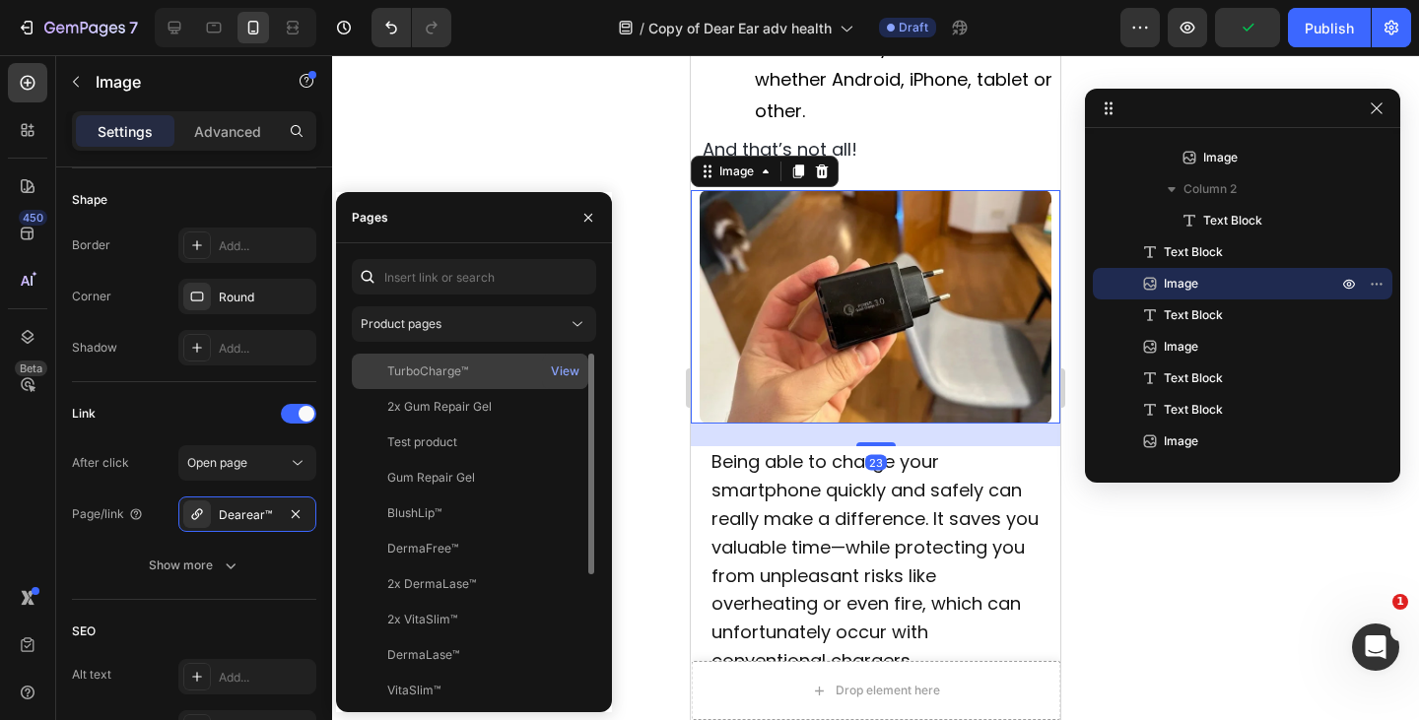
click at [433, 389] on div "TurboCharge™ View" at bounding box center [470, 406] width 236 height 35
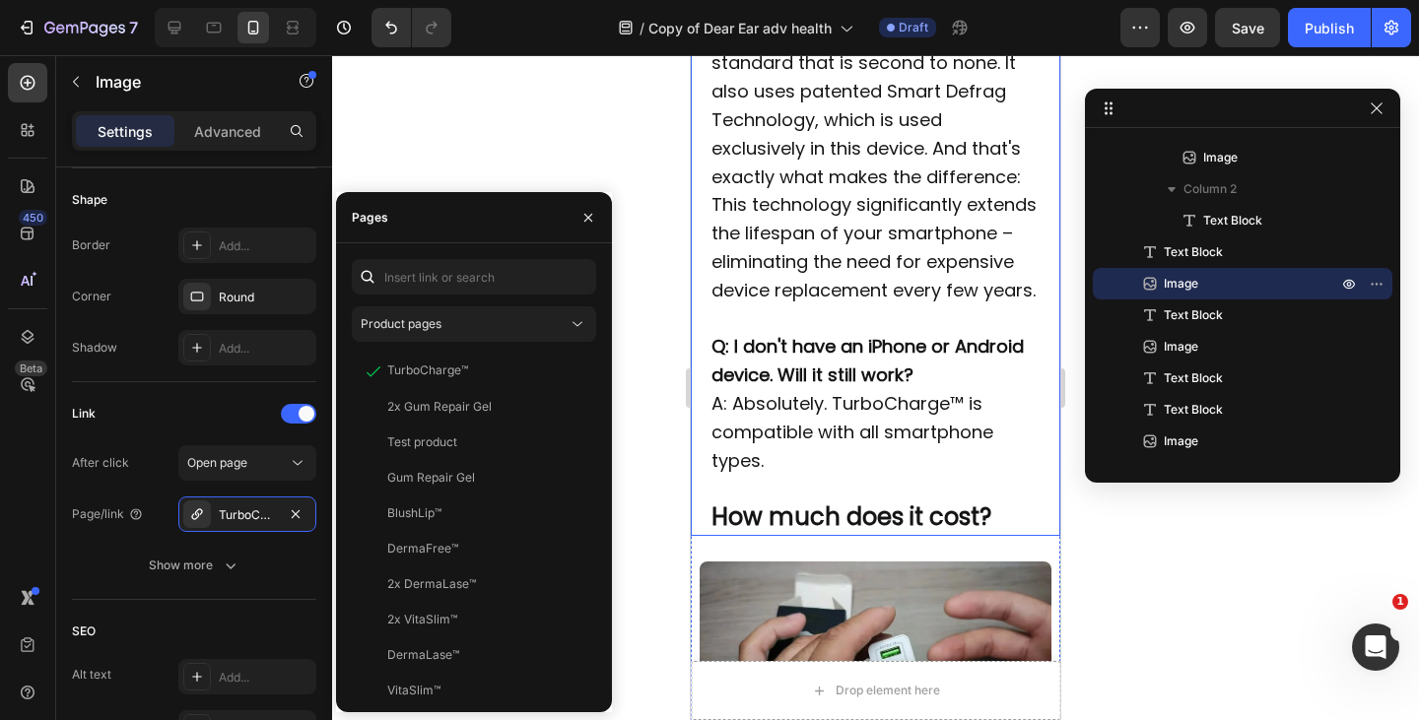
scroll to position [6499, 0]
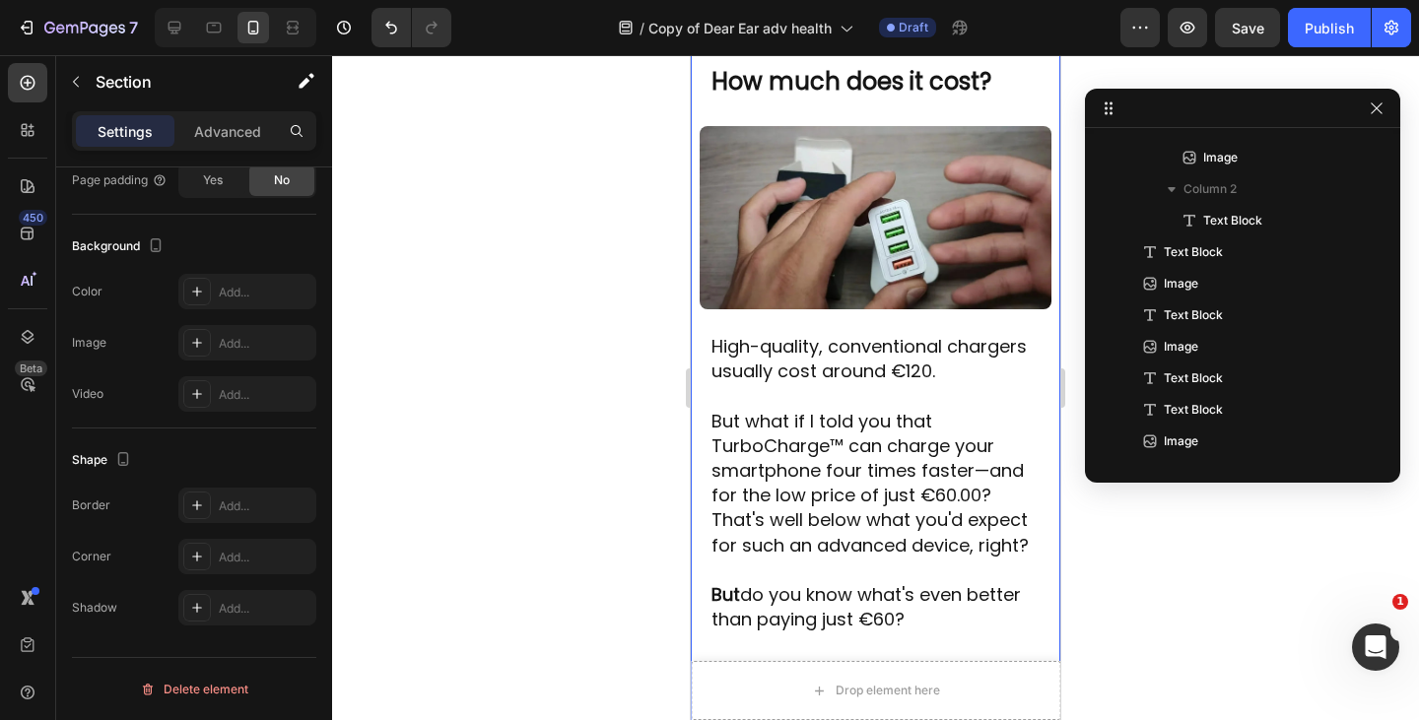
scroll to position [0, 0]
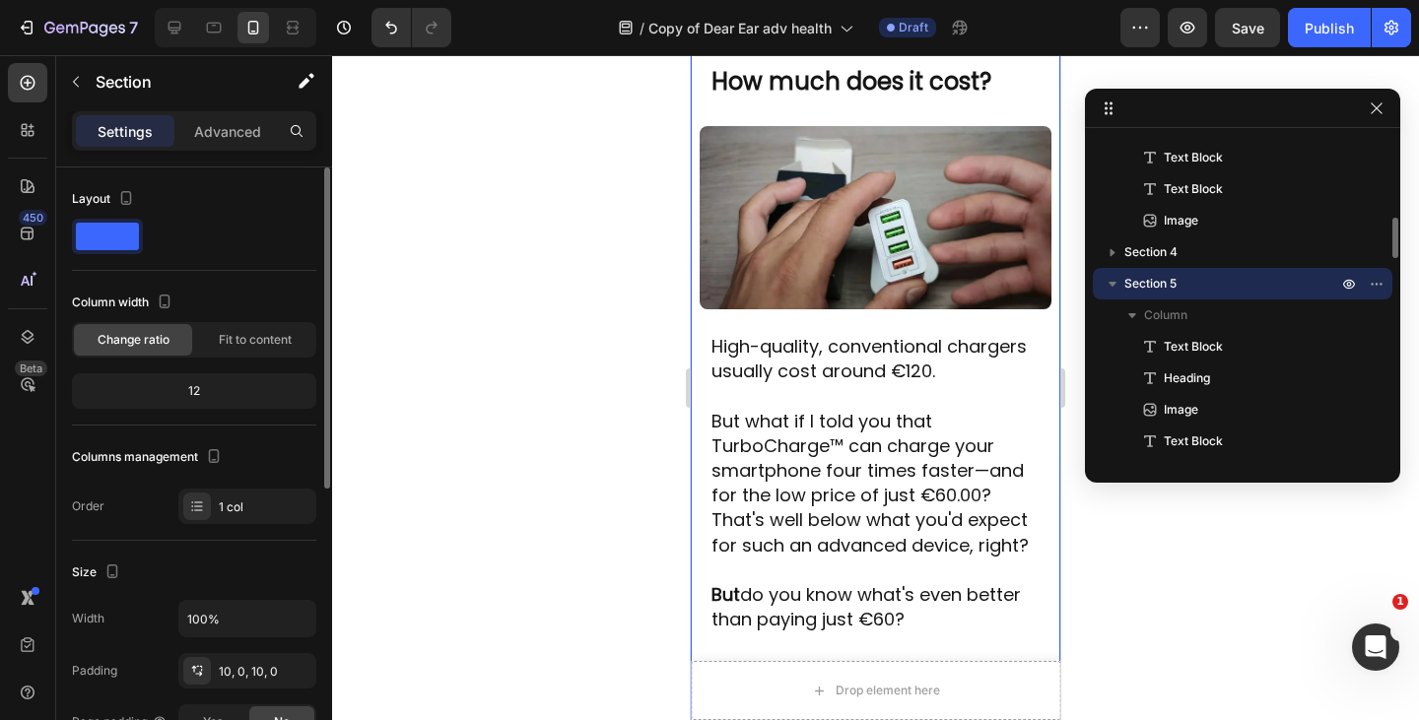
click at [813, 303] on img at bounding box center [875, 217] width 351 height 183
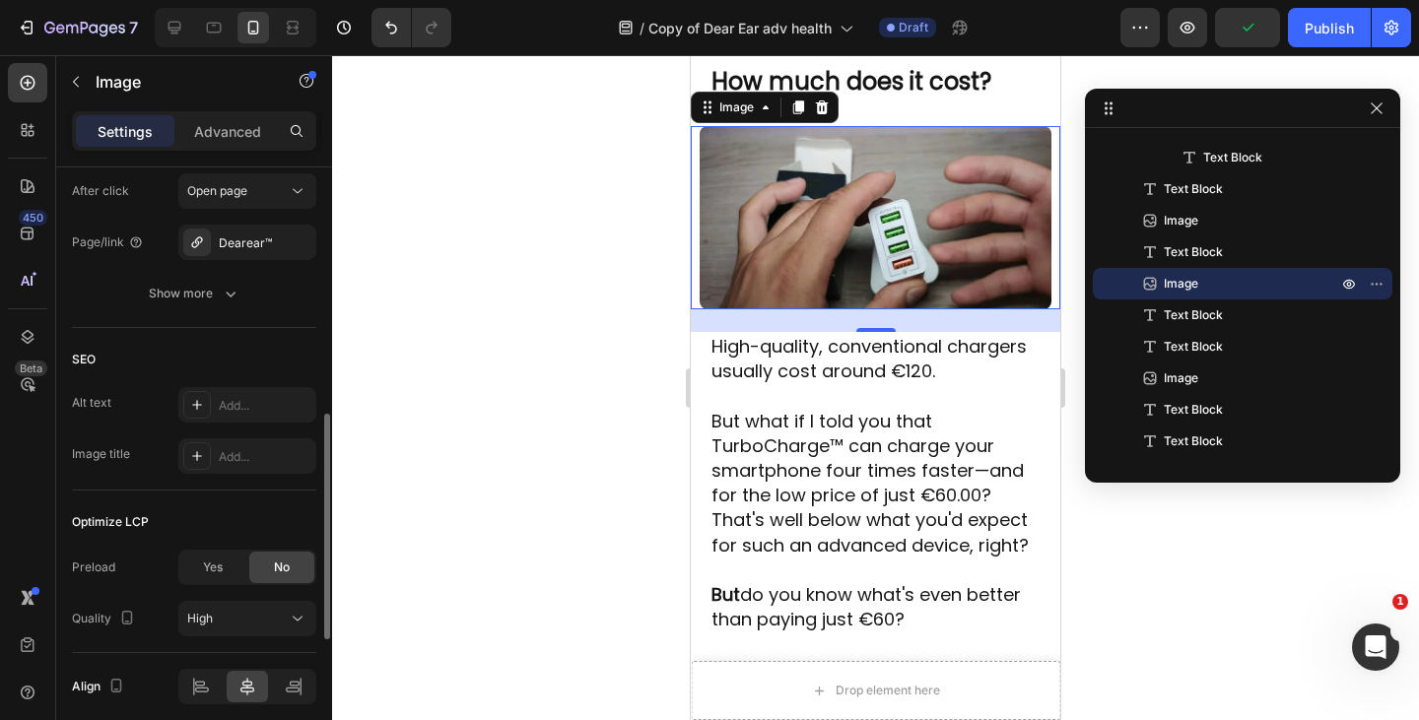
scroll to position [863, 0]
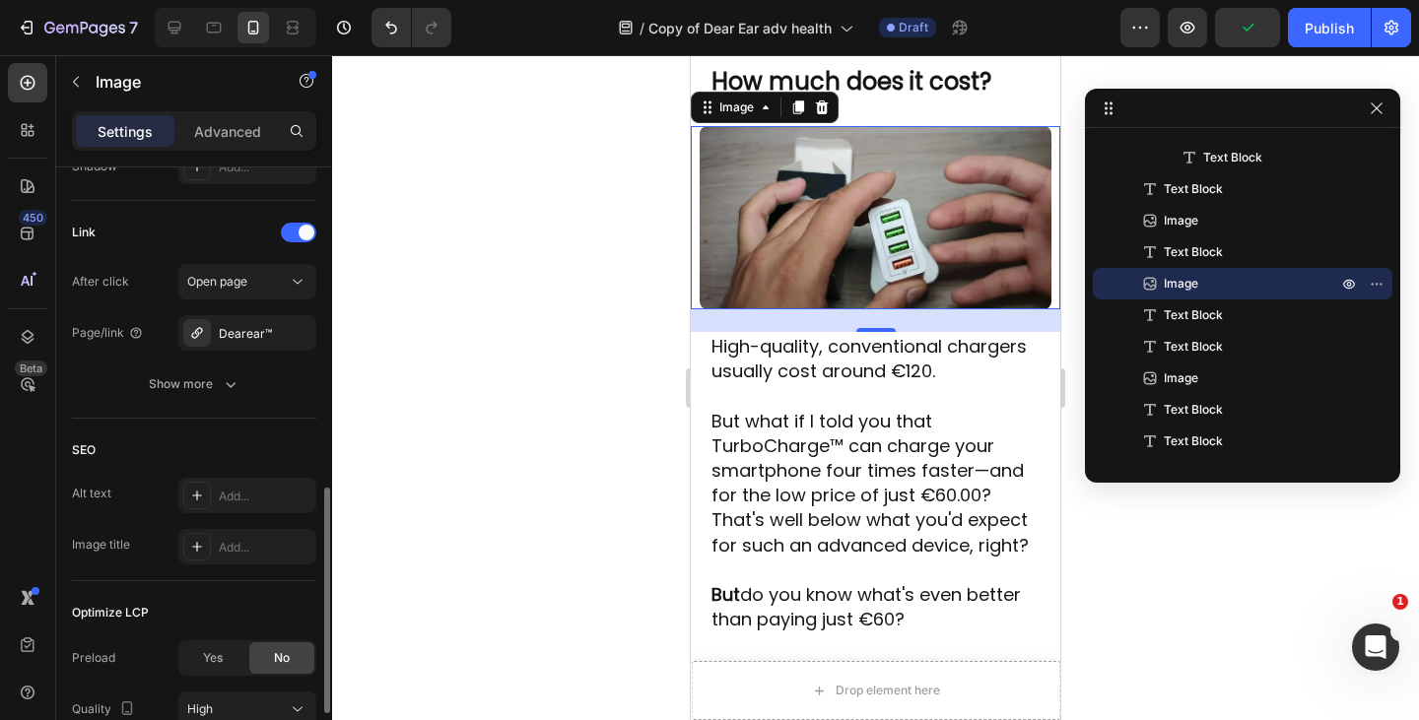
click at [269, 334] on div "Dearear™" at bounding box center [265, 334] width 93 height 18
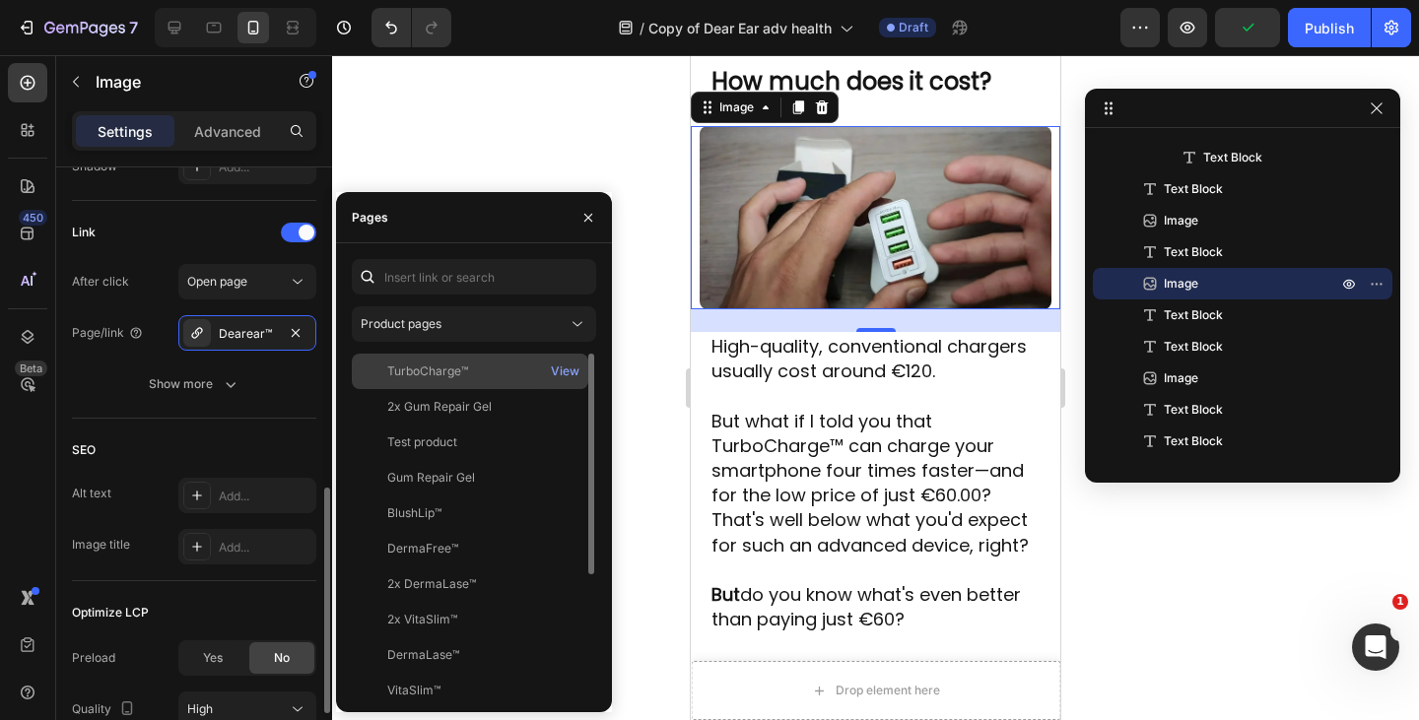
click at [448, 373] on div "TurboCharge™" at bounding box center [427, 372] width 81 height 18
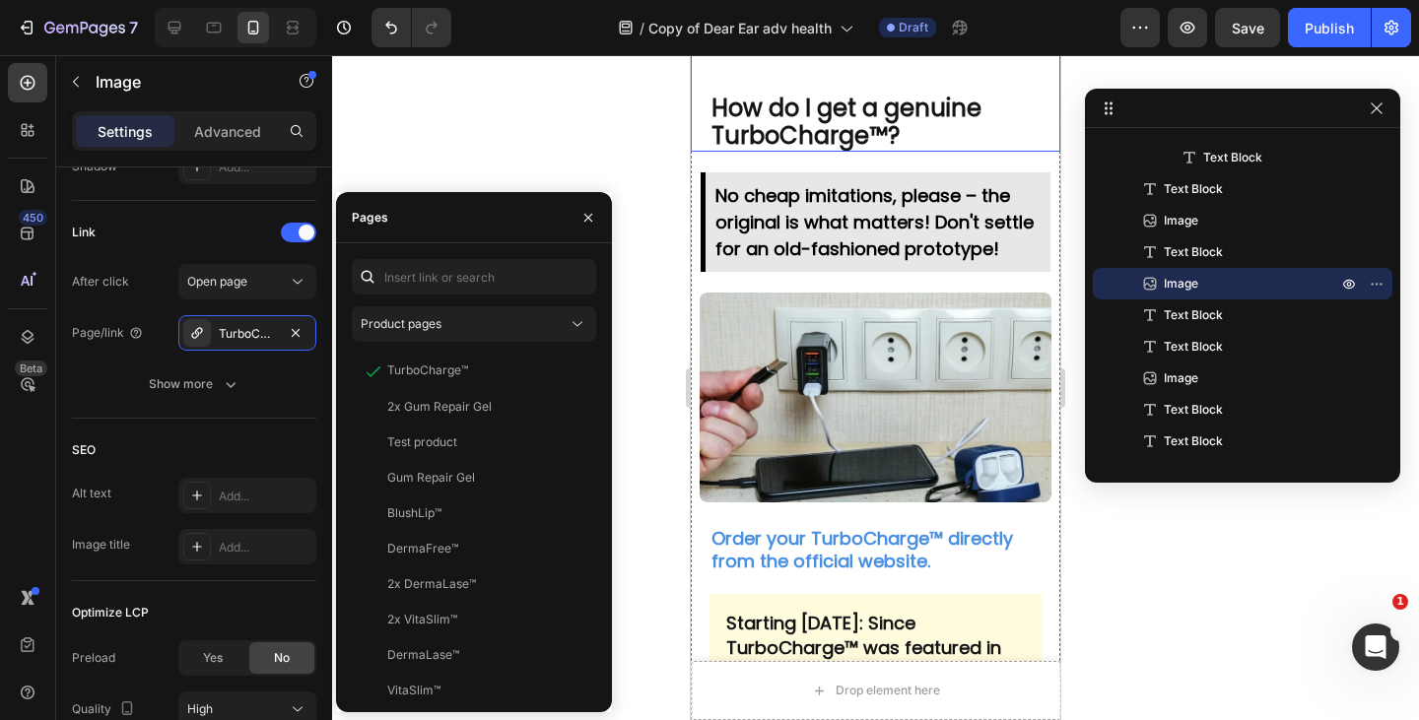
scroll to position [9097, 0]
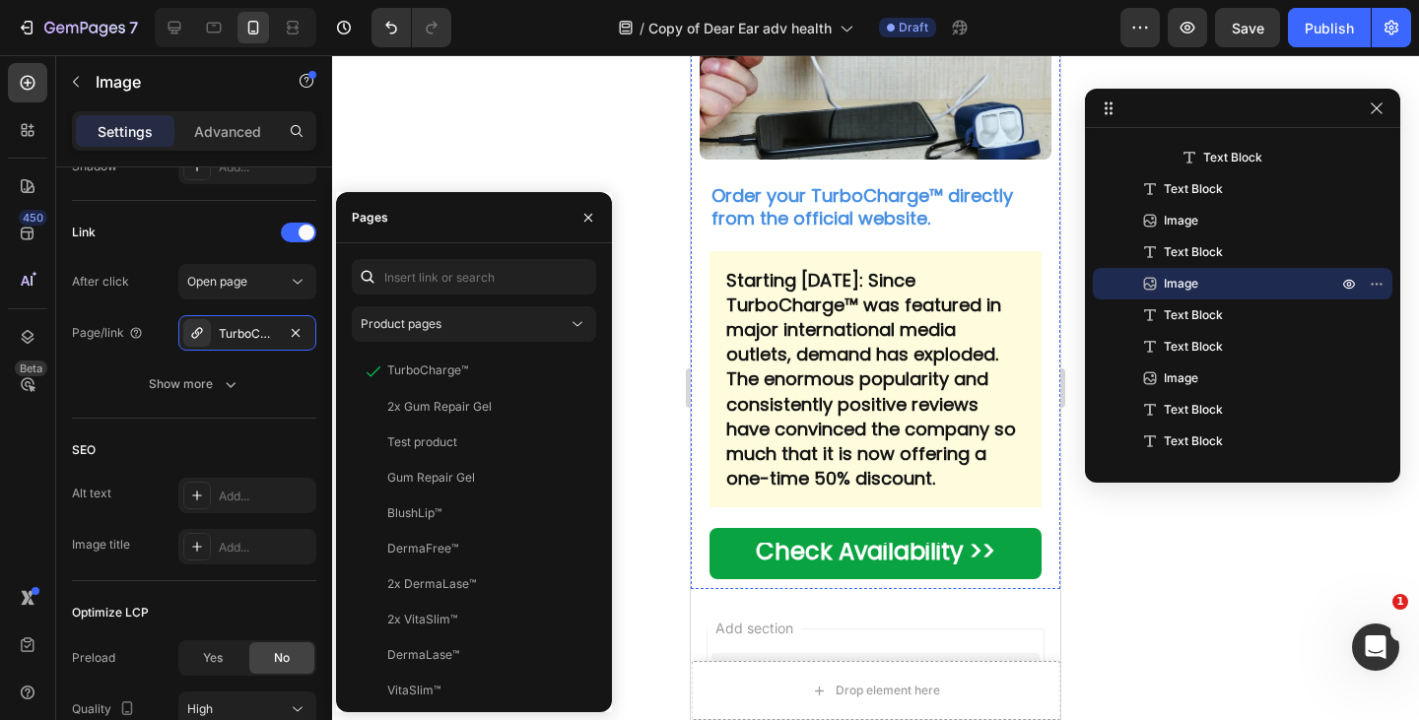
click at [802, 160] on img at bounding box center [875, 55] width 351 height 210
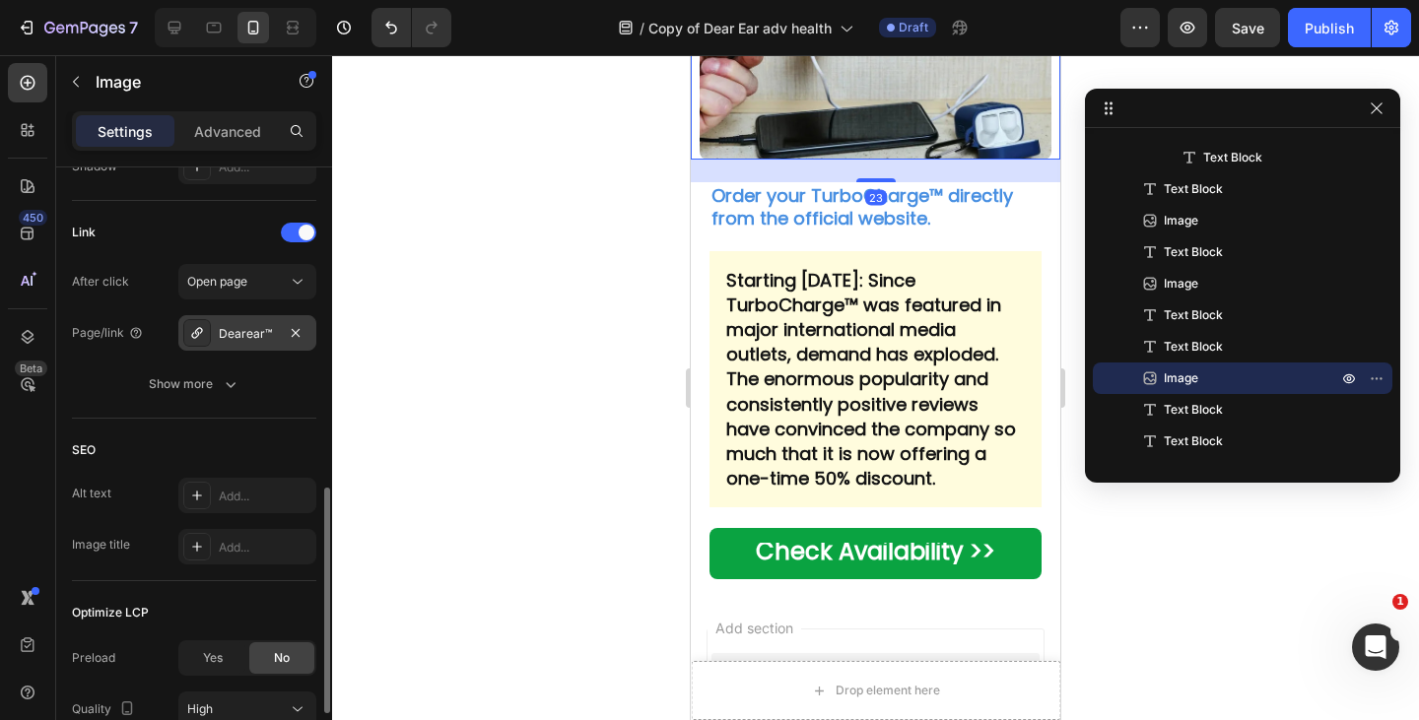
click at [229, 333] on div "Dearear™" at bounding box center [247, 334] width 57 height 18
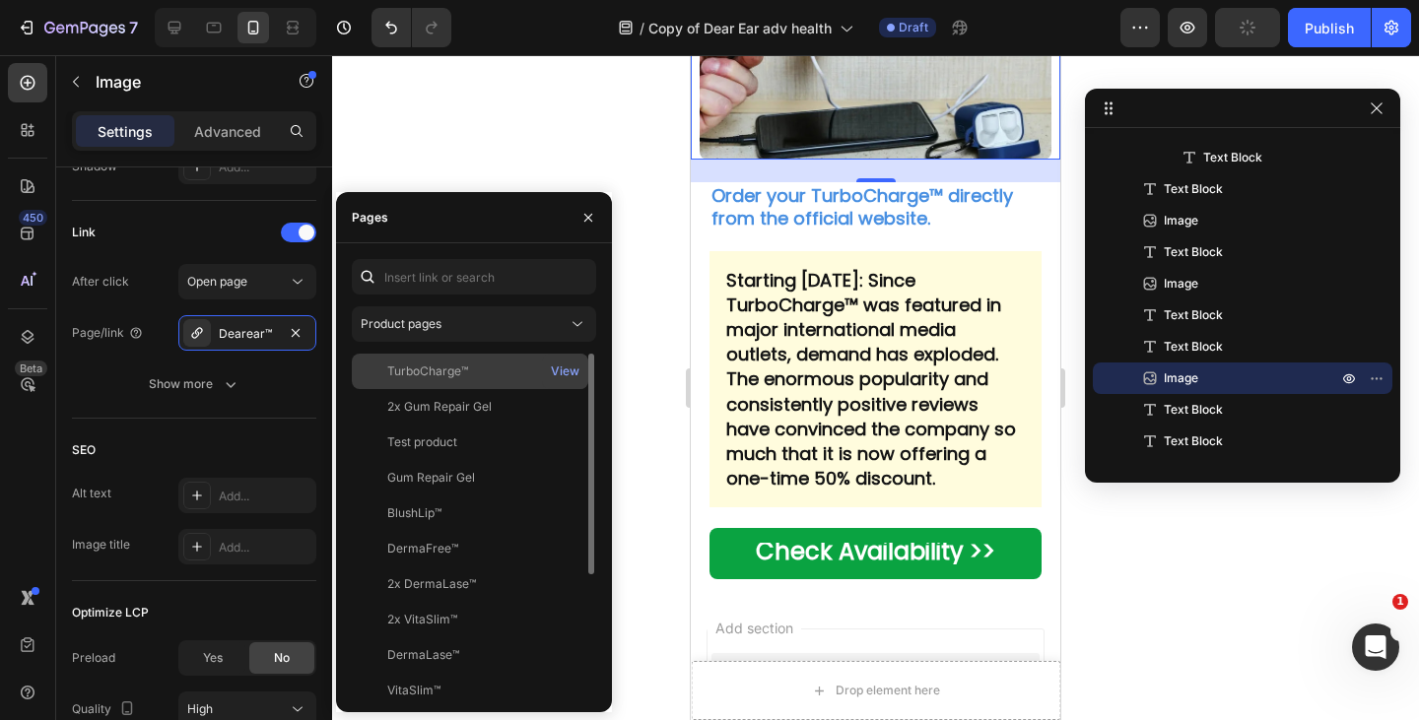
click at [485, 366] on div "TurboCharge™" at bounding box center [470, 372] width 221 height 18
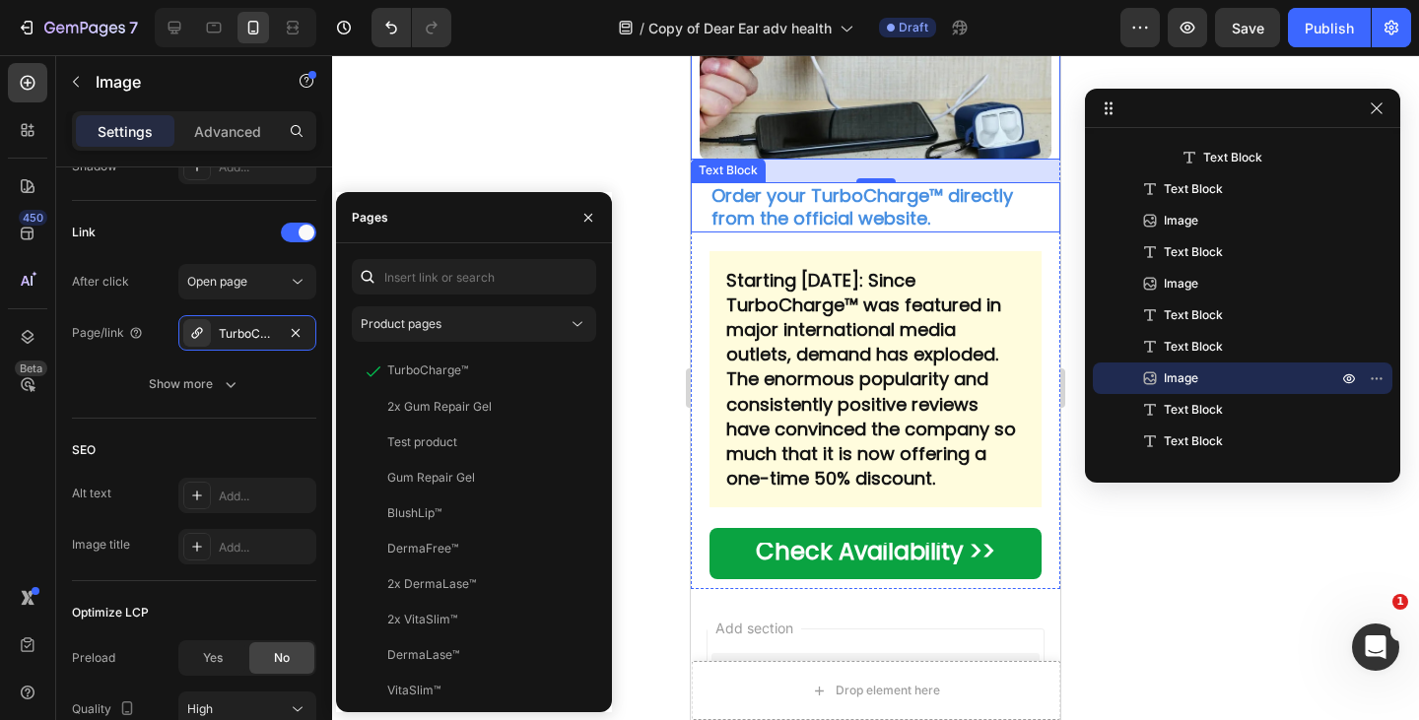
click at [845, 231] on strong "Order your TurboCharge™ directly from the official website." at bounding box center [861, 206] width 301 height 47
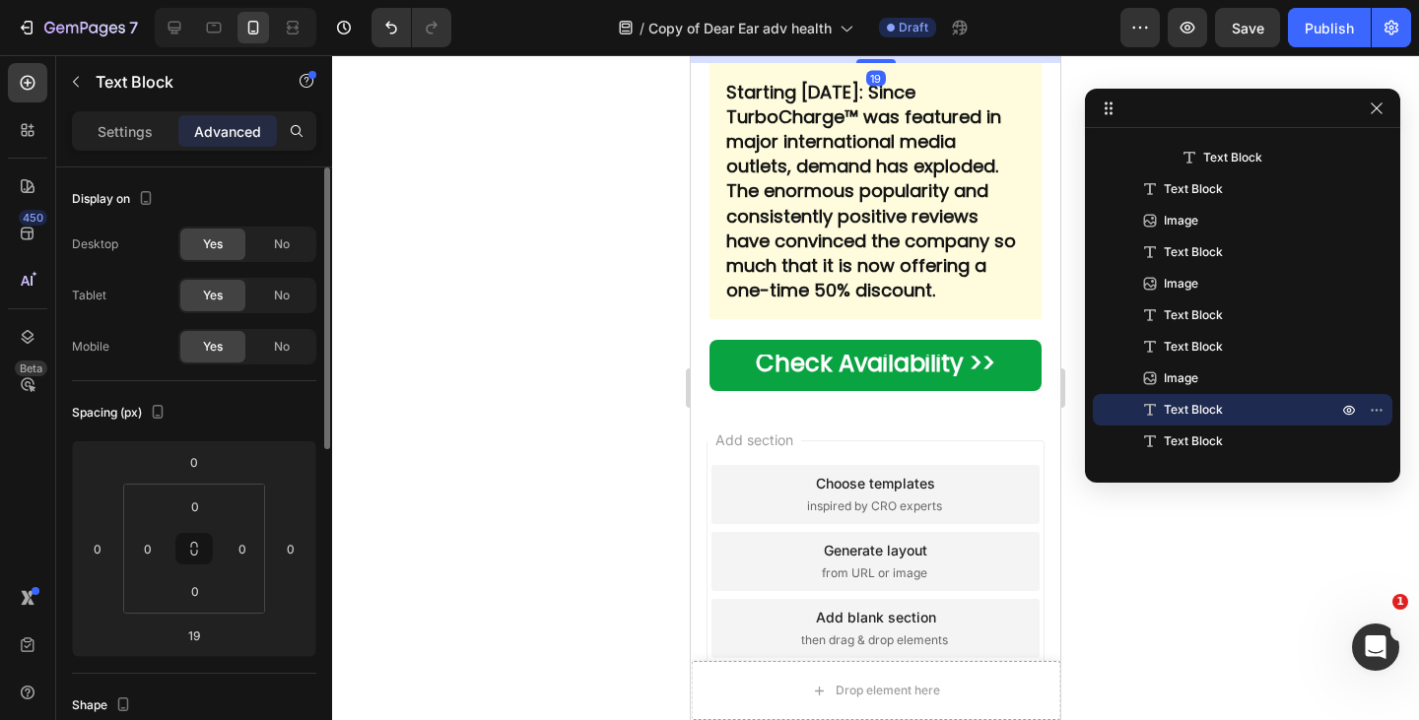
scroll to position [9473, 0]
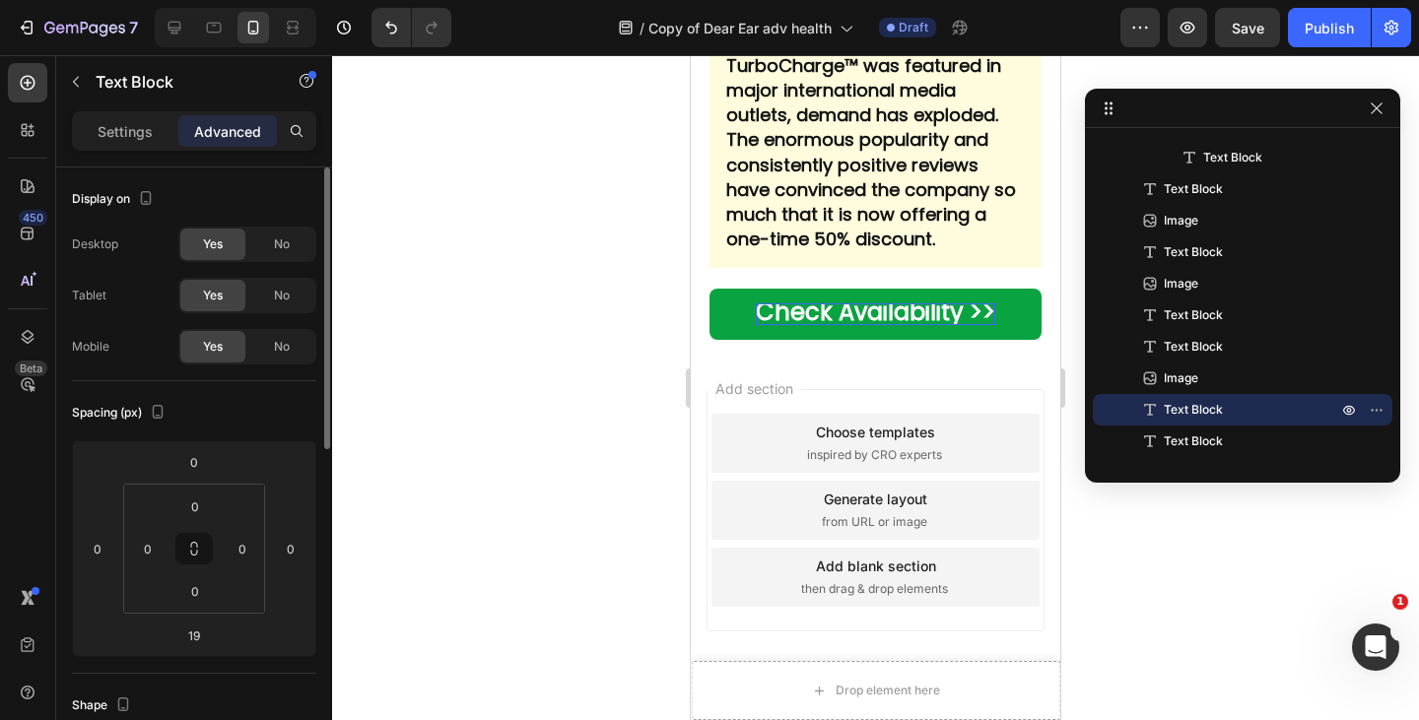
click at [781, 324] on strong "Check Availability >>" at bounding box center [875, 312] width 239 height 33
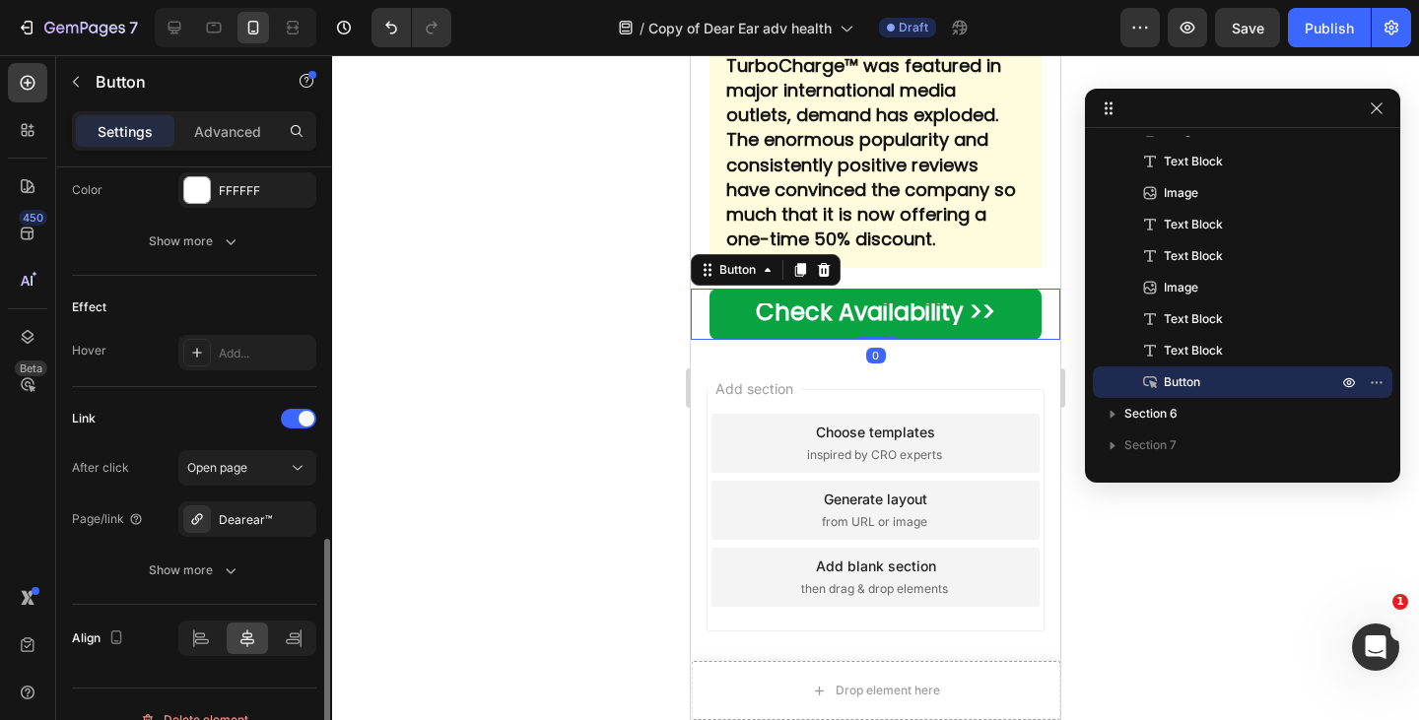
scroll to position [939, 0]
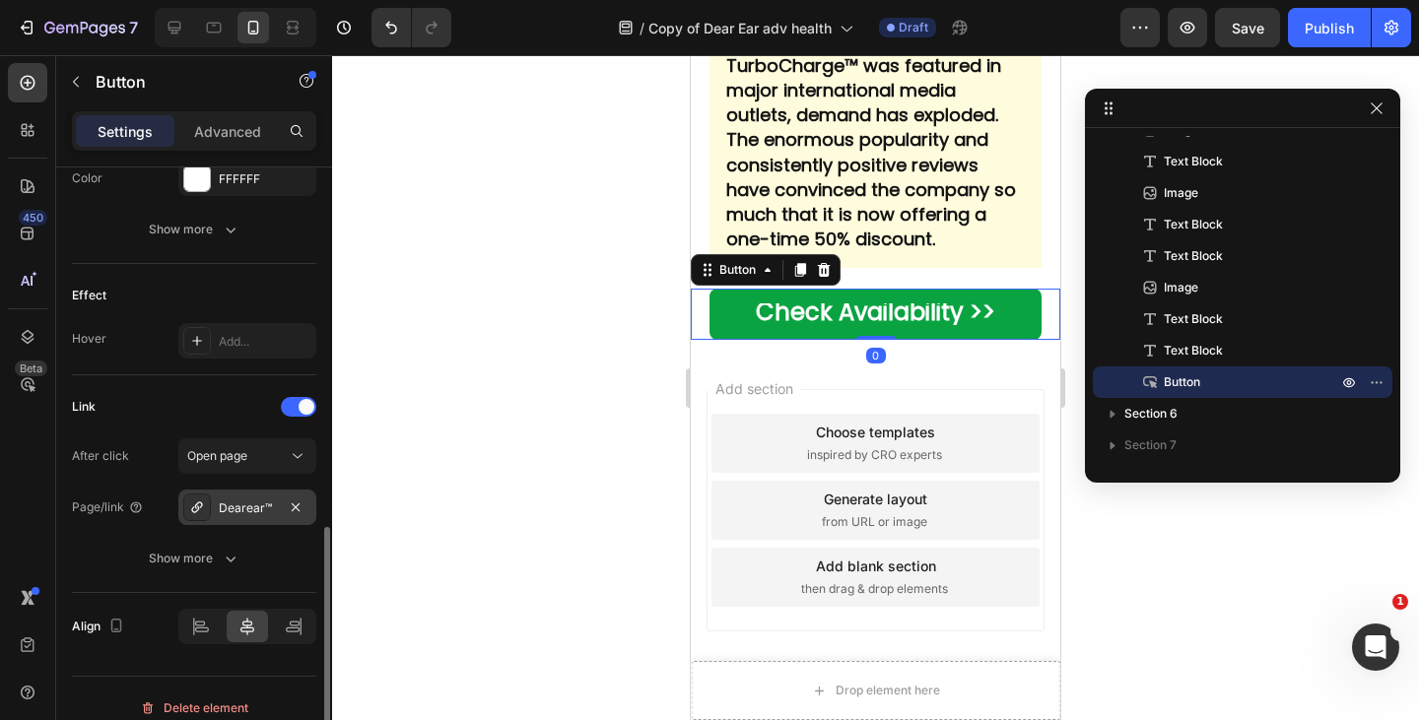
click at [245, 512] on div "Dearear™" at bounding box center [247, 509] width 57 height 18
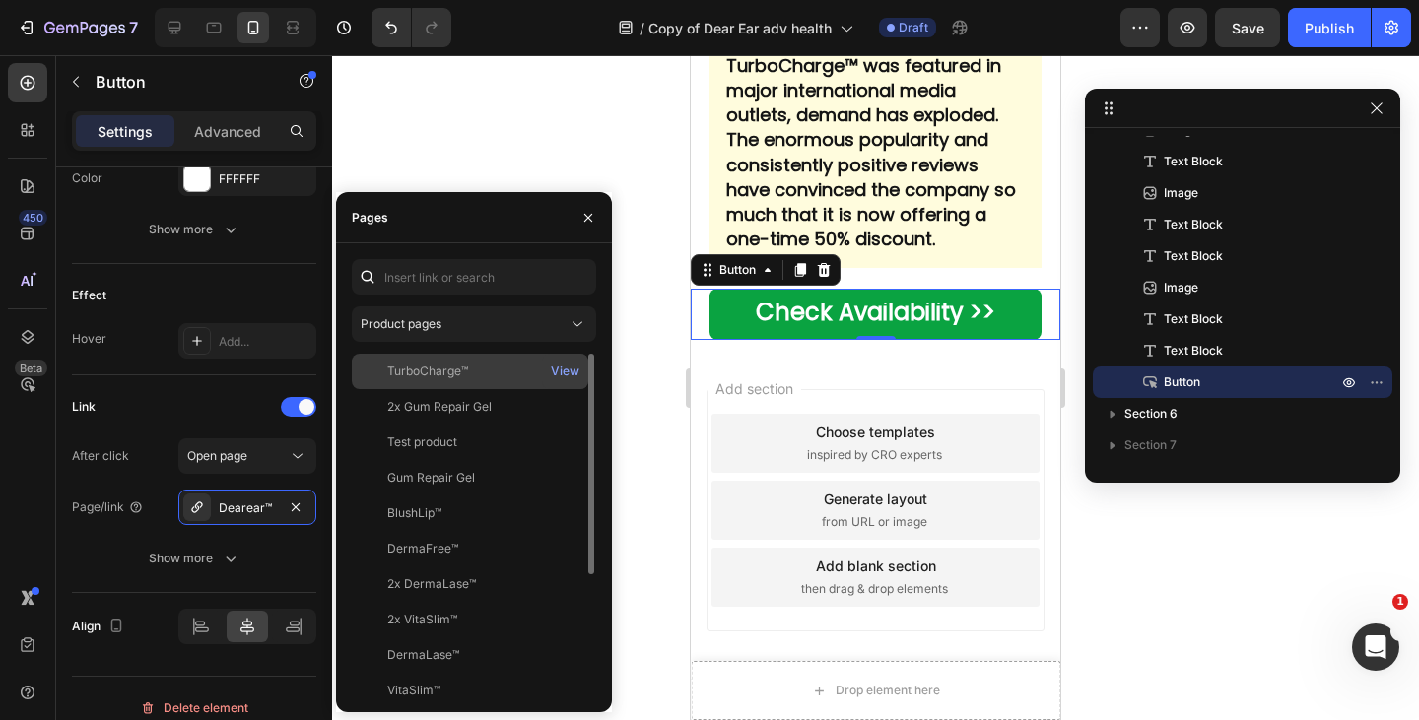
click at [431, 374] on div "TurboCharge™" at bounding box center [427, 372] width 81 height 18
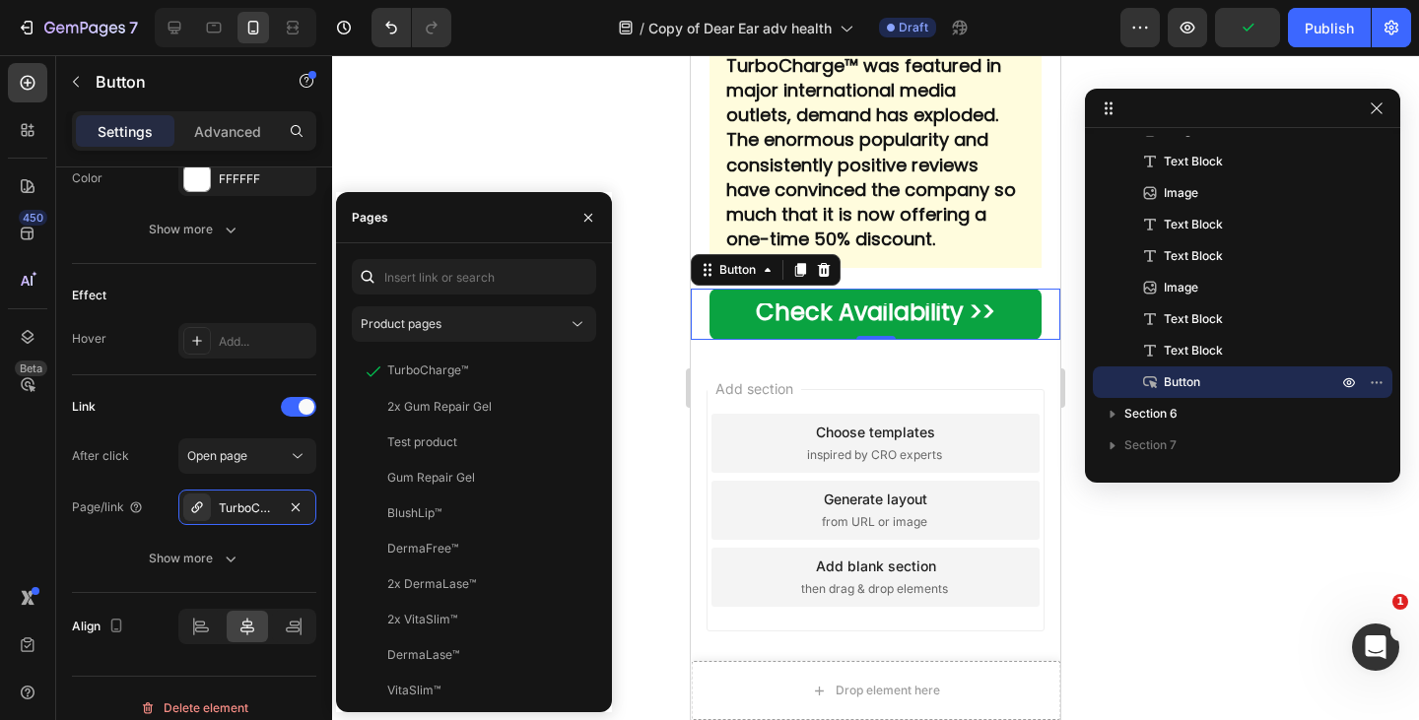
click at [890, 229] on strong "Starting [DATE]: Since TurboCharge™ was featured in major international media o…" at bounding box center [871, 141] width 290 height 224
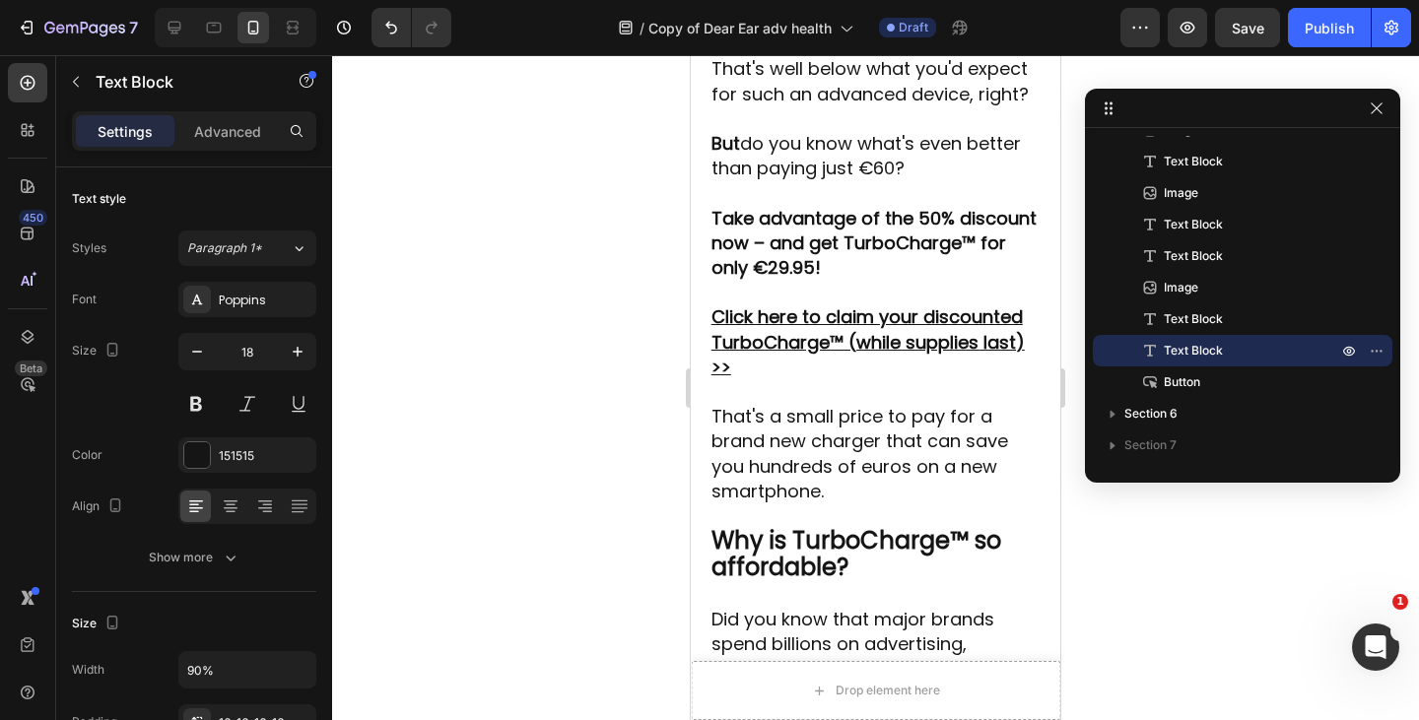
scroll to position [7008, 0]
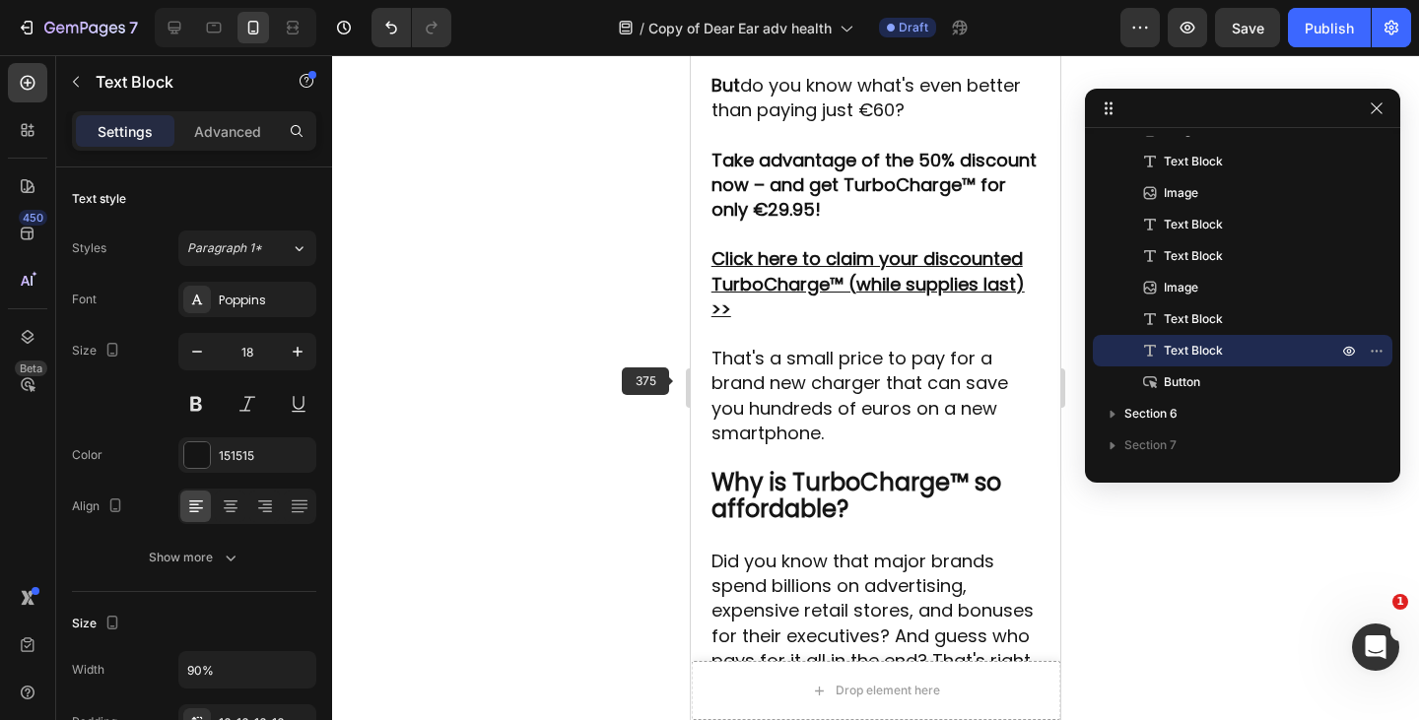
click at [805, 321] on p "Click here to claim your discounted TurboCharge™ (while supplies last) >>" at bounding box center [875, 283] width 329 height 75
click at [755, 321] on p "Click here to claim your discounted TurboCharge™ (while supplies last) >>" at bounding box center [875, 283] width 329 height 75
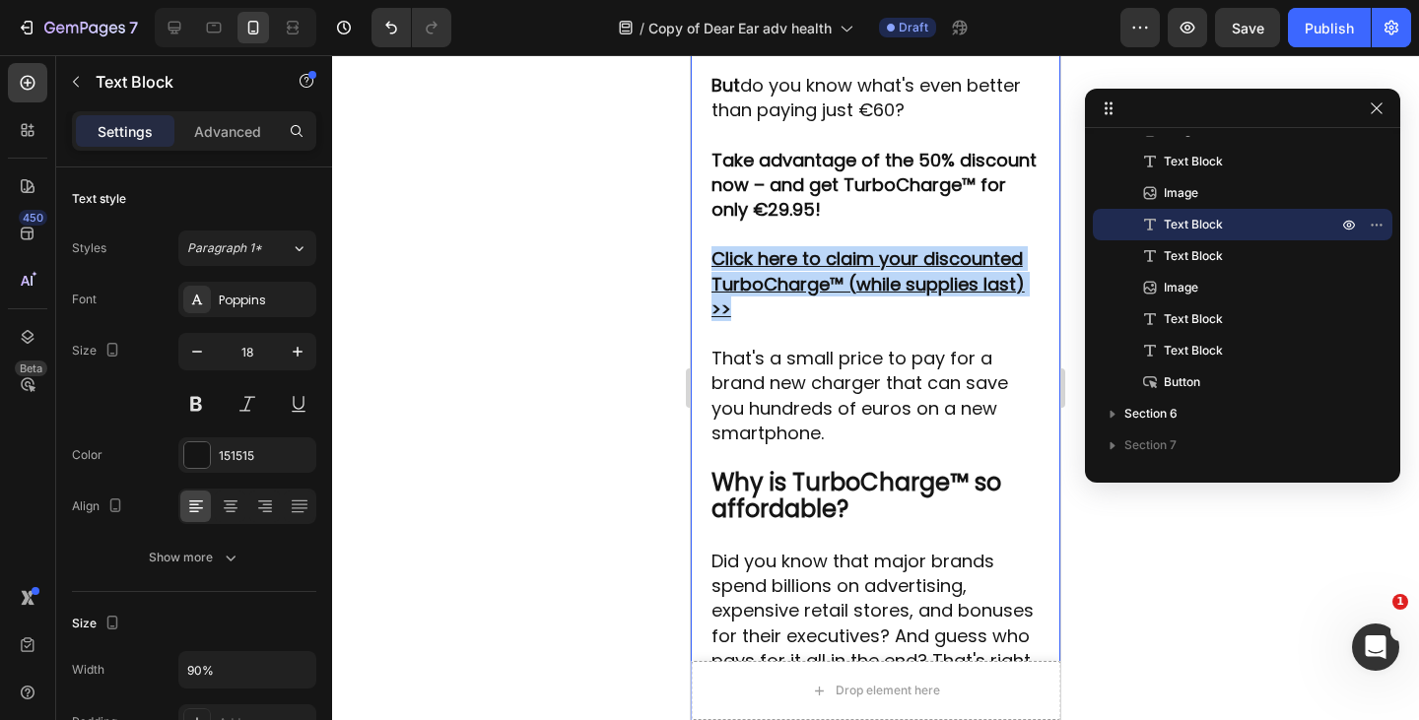
drag, startPoint x: 713, startPoint y: 369, endPoint x: 707, endPoint y: 358, distance: 13.2
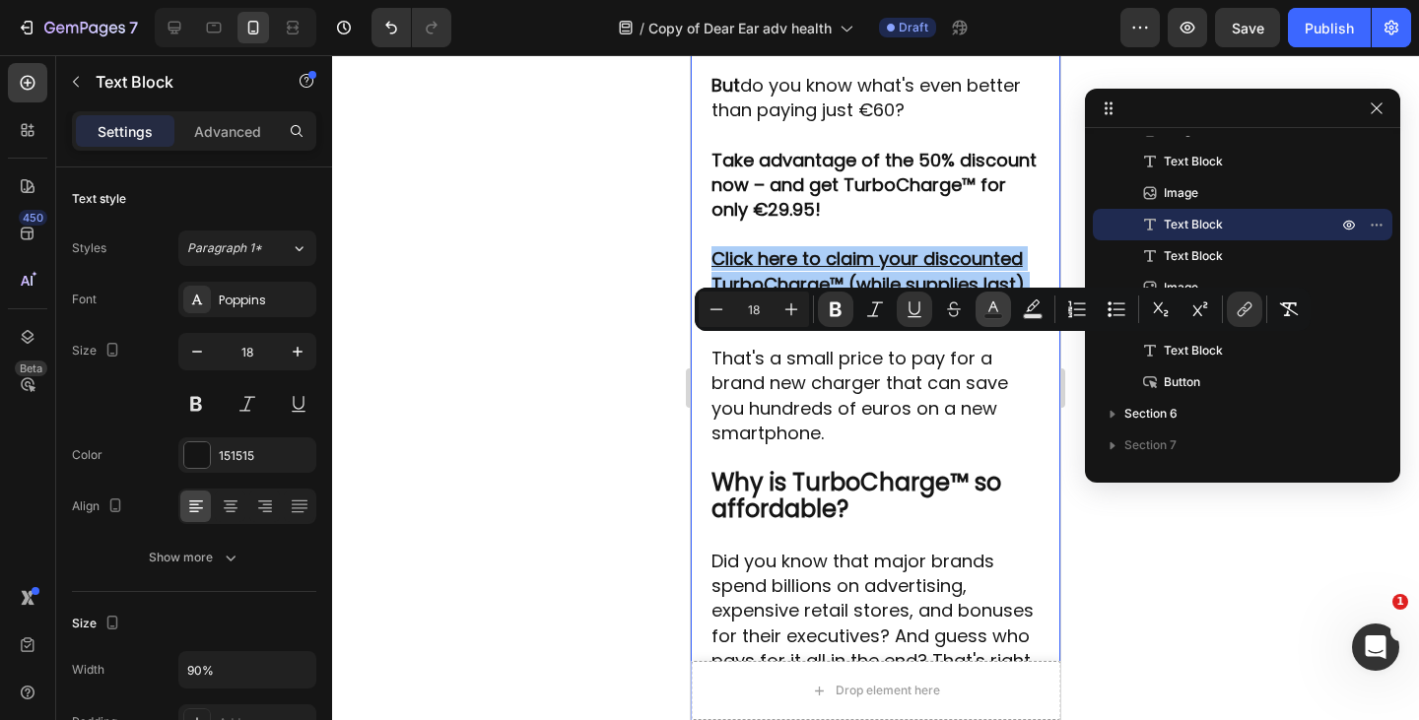
click at [995, 305] on icon "Editor contextual toolbar" at bounding box center [993, 306] width 10 height 11
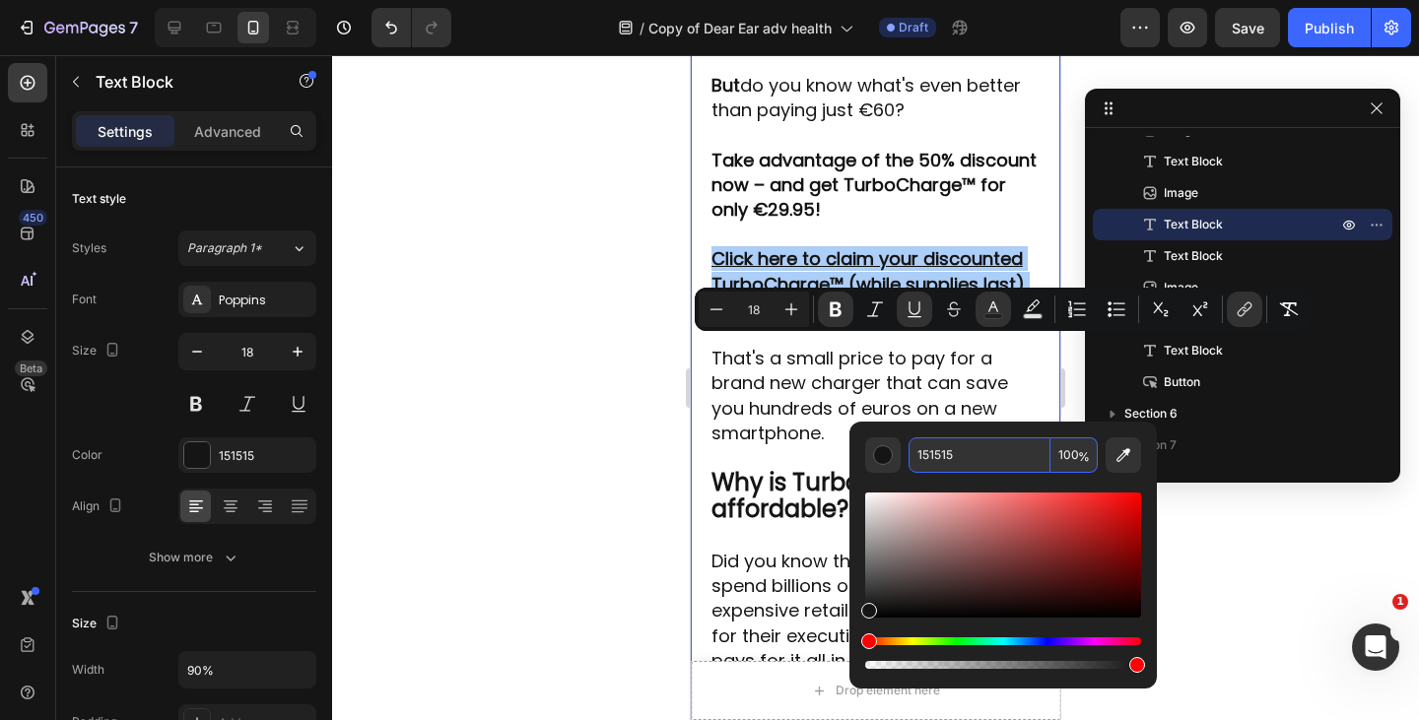
click at [947, 449] on input "151515" at bounding box center [979, 454] width 142 height 35
paste input "4990E2"
type input "4990E2"
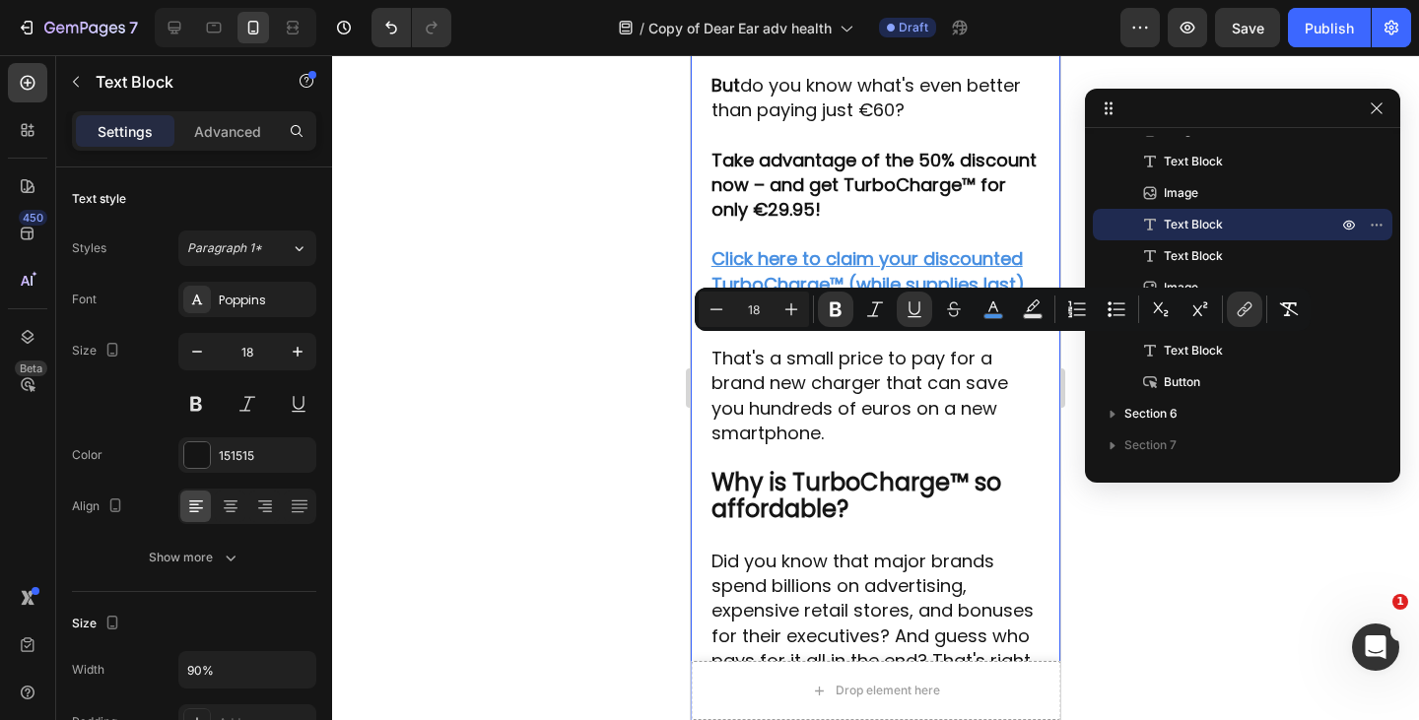
click at [806, 320] on u "Click here to claim your discounted TurboCharge™ (while supplies last) >>" at bounding box center [867, 283] width 313 height 74
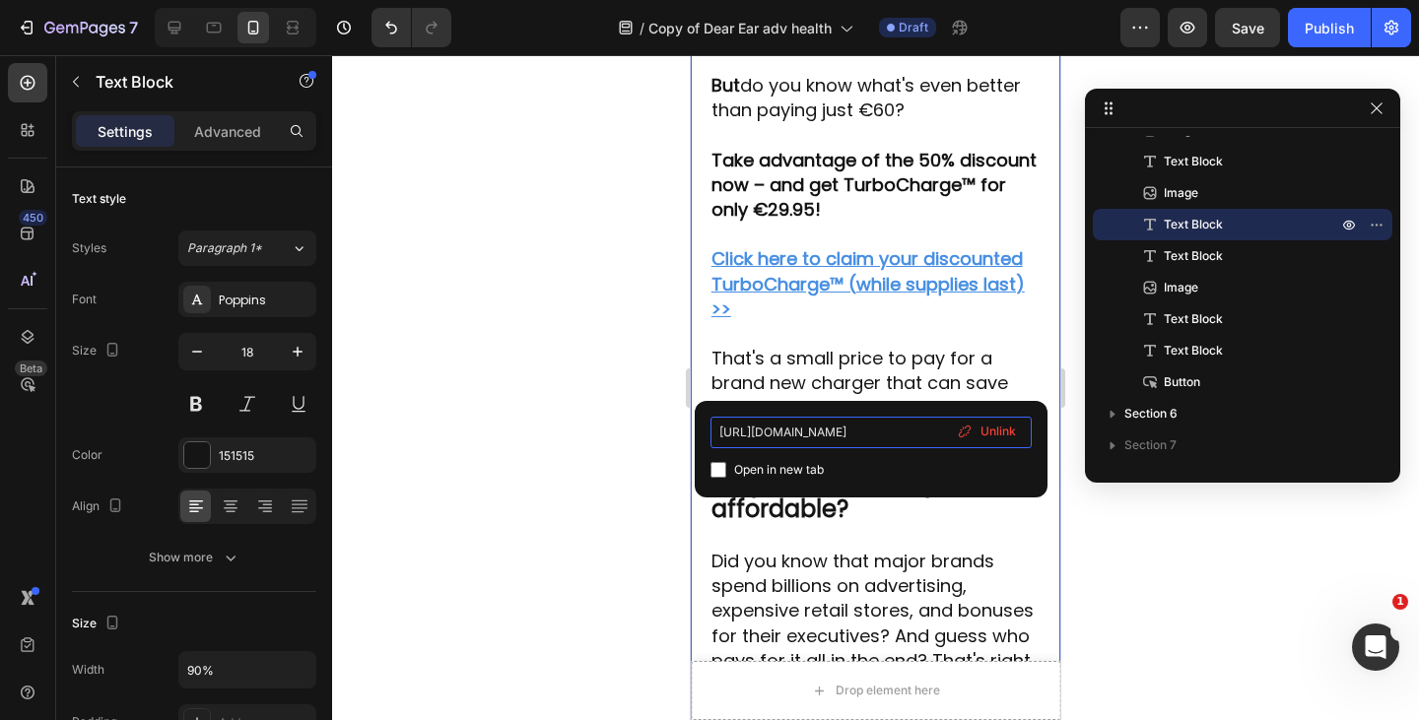
click at [775, 433] on input "https://www.bewegungsmeister.de/TurboCharge/p1#next-step" at bounding box center [870, 433] width 321 height 32
paste input "satruna.com/products/turbocharge"
type input "https://satruna.com/products/turbocharge"
click at [910, 460] on div "Open in new tab" at bounding box center [870, 470] width 321 height 24
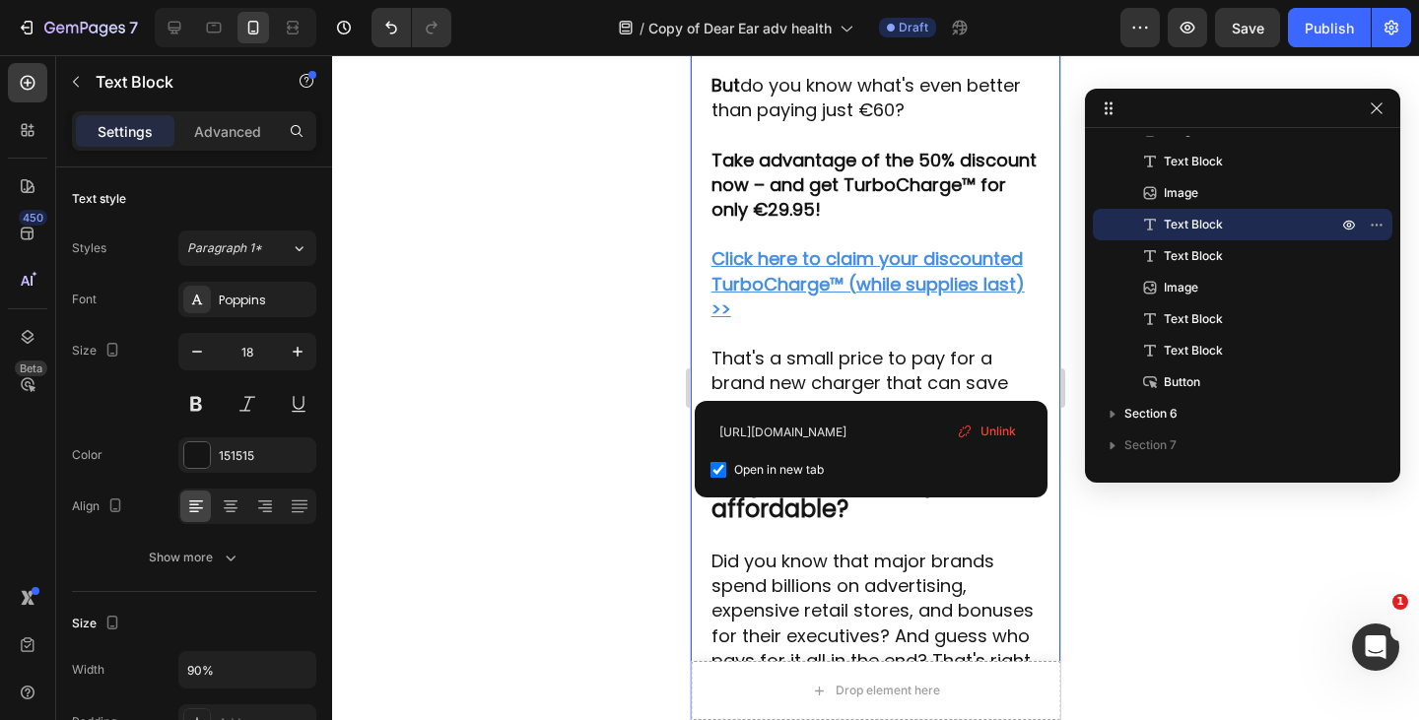
scroll to position [0, 0]
click at [786, 469] on span "Open in new tab" at bounding box center [779, 470] width 90 height 24
checkbox input "false"
click at [872, 222] on strong "Take advantage of the 50% discount now – and get TurboCharge™ for only €29.95!" at bounding box center [873, 185] width 325 height 74
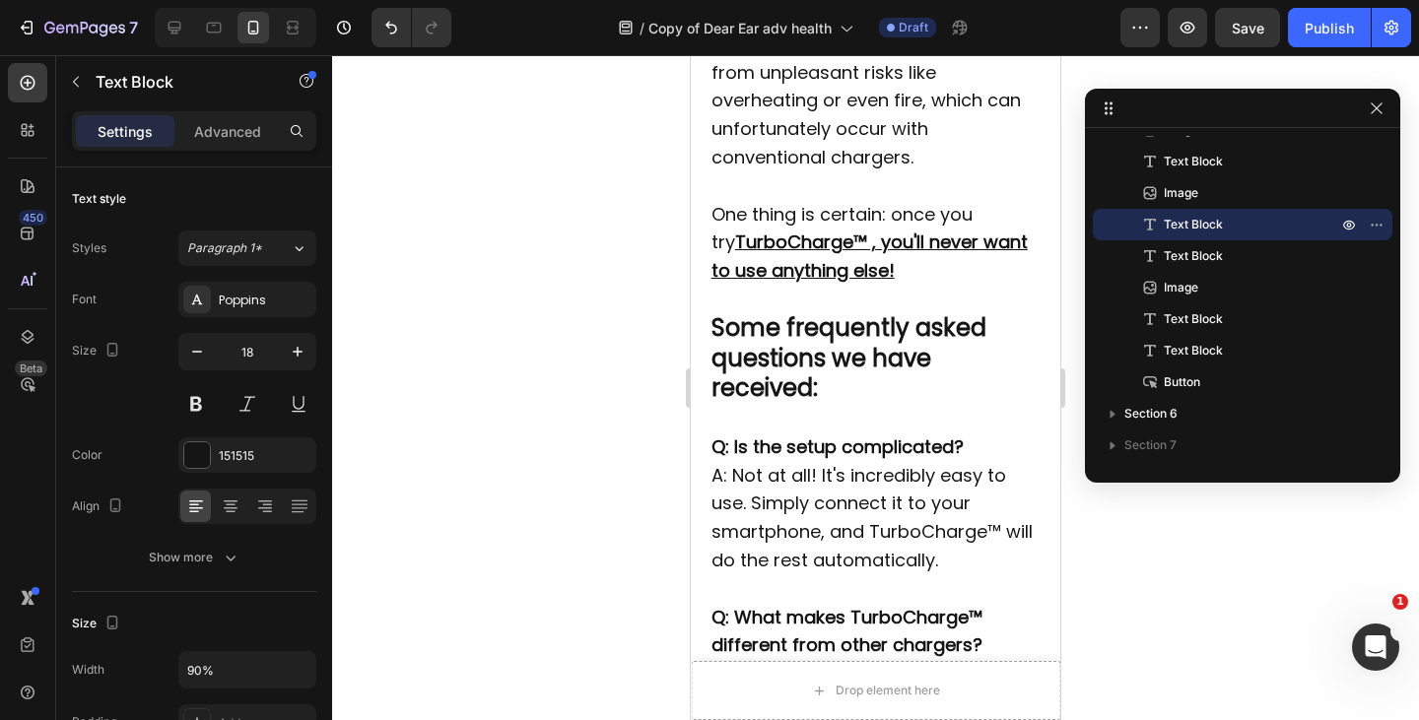
scroll to position [5335, 0]
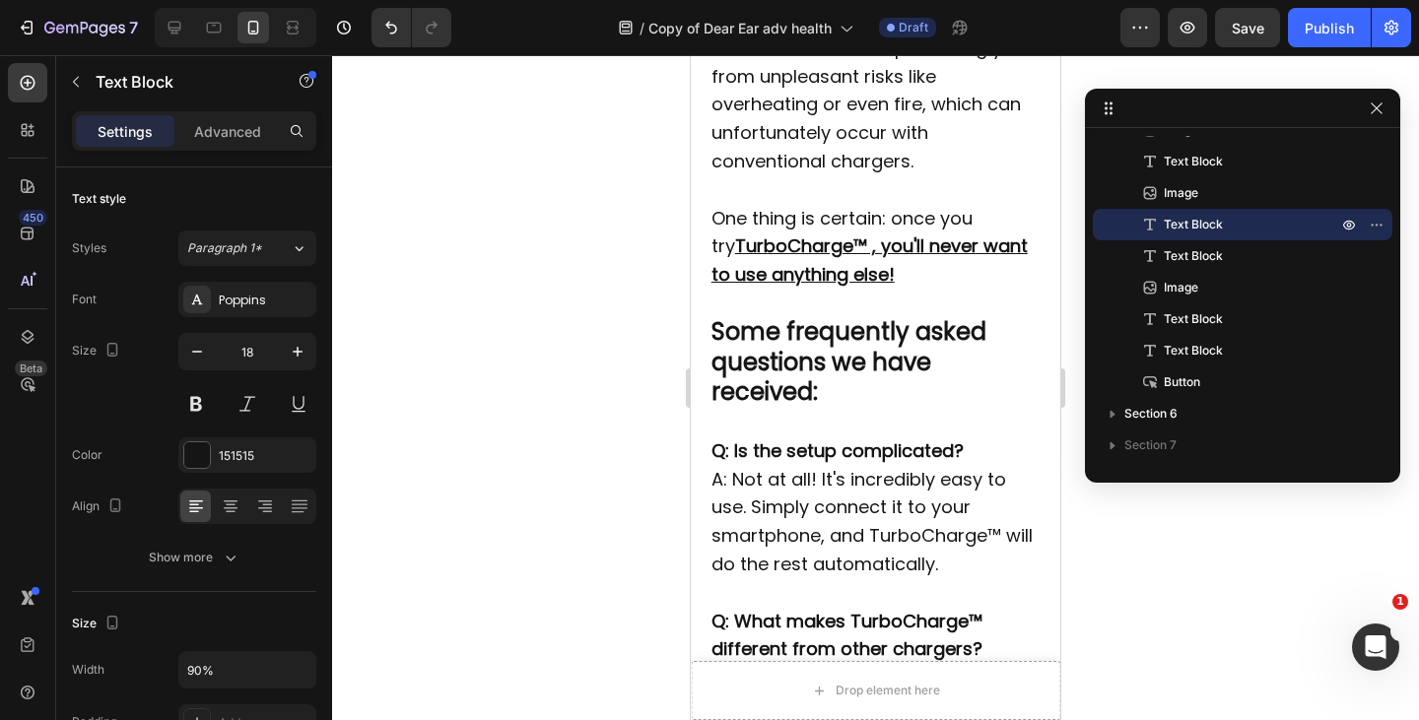
click at [813, 290] on p "One thing is certain: once you try TurboCharge™ , you'll never want to use anyt…" at bounding box center [875, 247] width 329 height 85
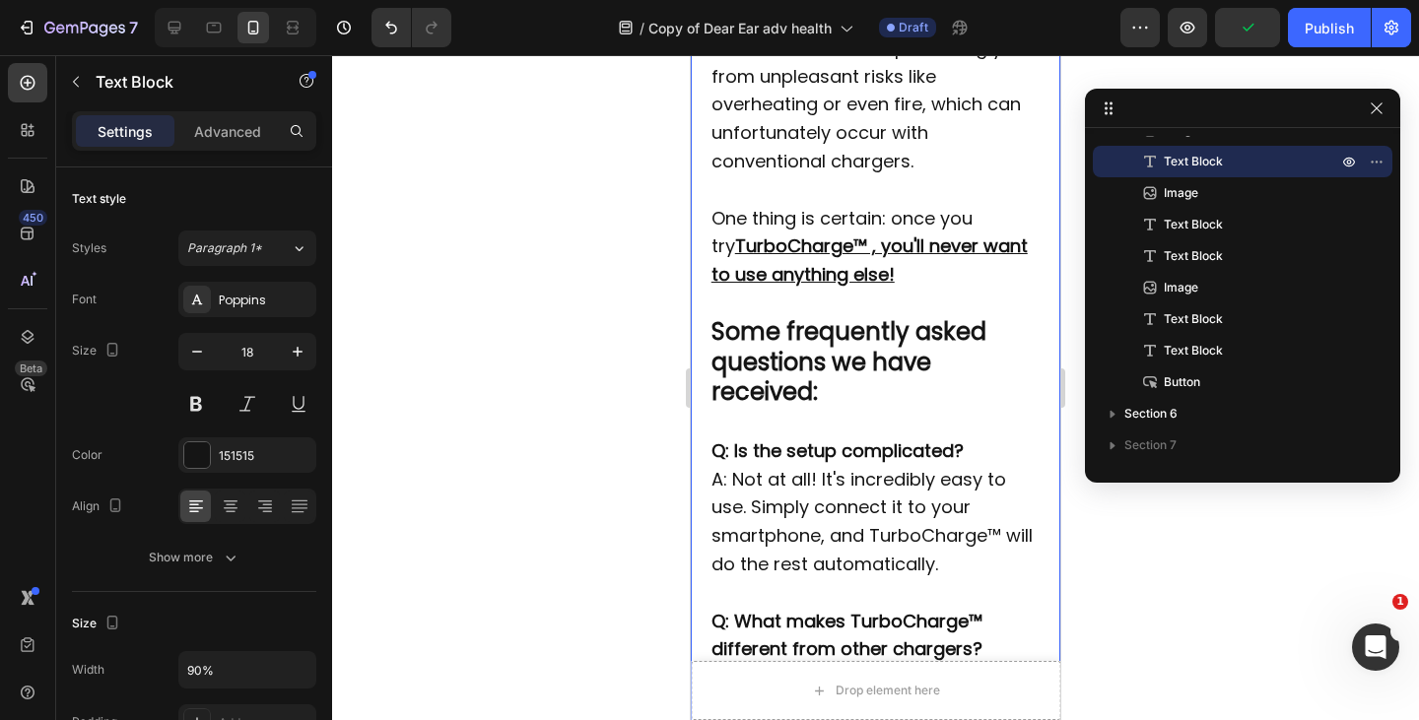
click at [781, 287] on u "TurboCharge™ , you'll never want to use anything else!" at bounding box center [869, 260] width 316 height 53
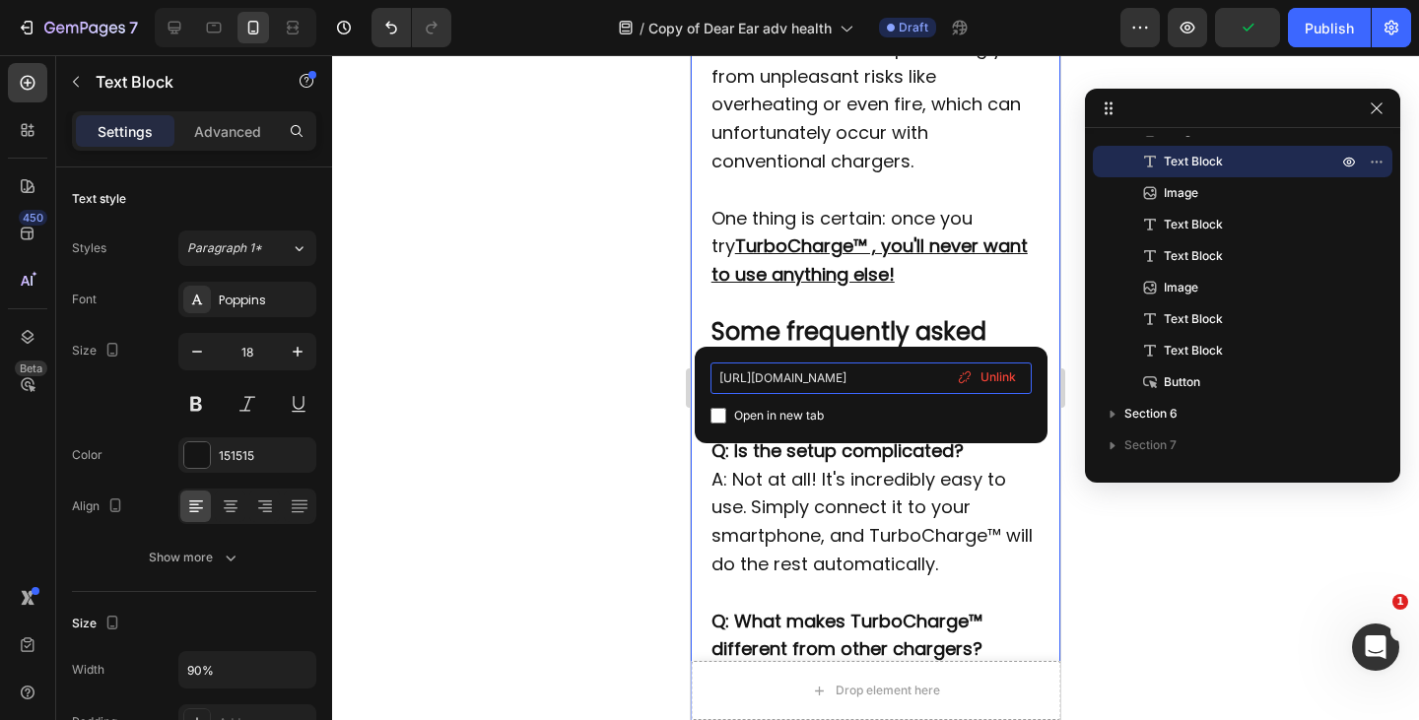
click at [826, 386] on input "https://www.bewegungsmeister.de/TurboCharge/p1#next-step" at bounding box center [870, 379] width 321 height 32
paste input "satruna.com/products/turbocharge"
type input "https://satruna.com/products/turbocharge"
click at [906, 358] on div "https://satruna.com/products/turbocharge Open in new tab Unlink" at bounding box center [871, 395] width 353 height 97
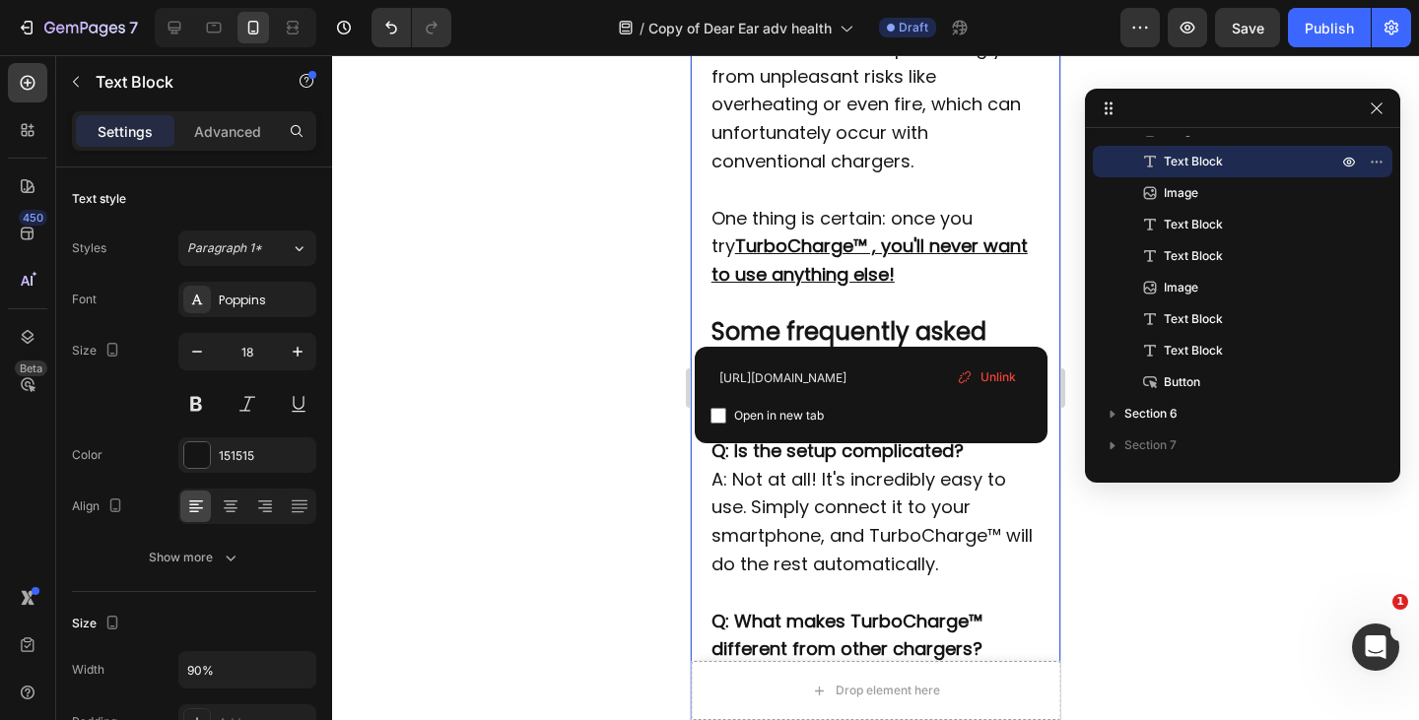
scroll to position [0, 0]
click at [874, 175] on p "Being able to charge your smartphone quickly and safely can really make a diffe…" at bounding box center [875, 62] width 329 height 227
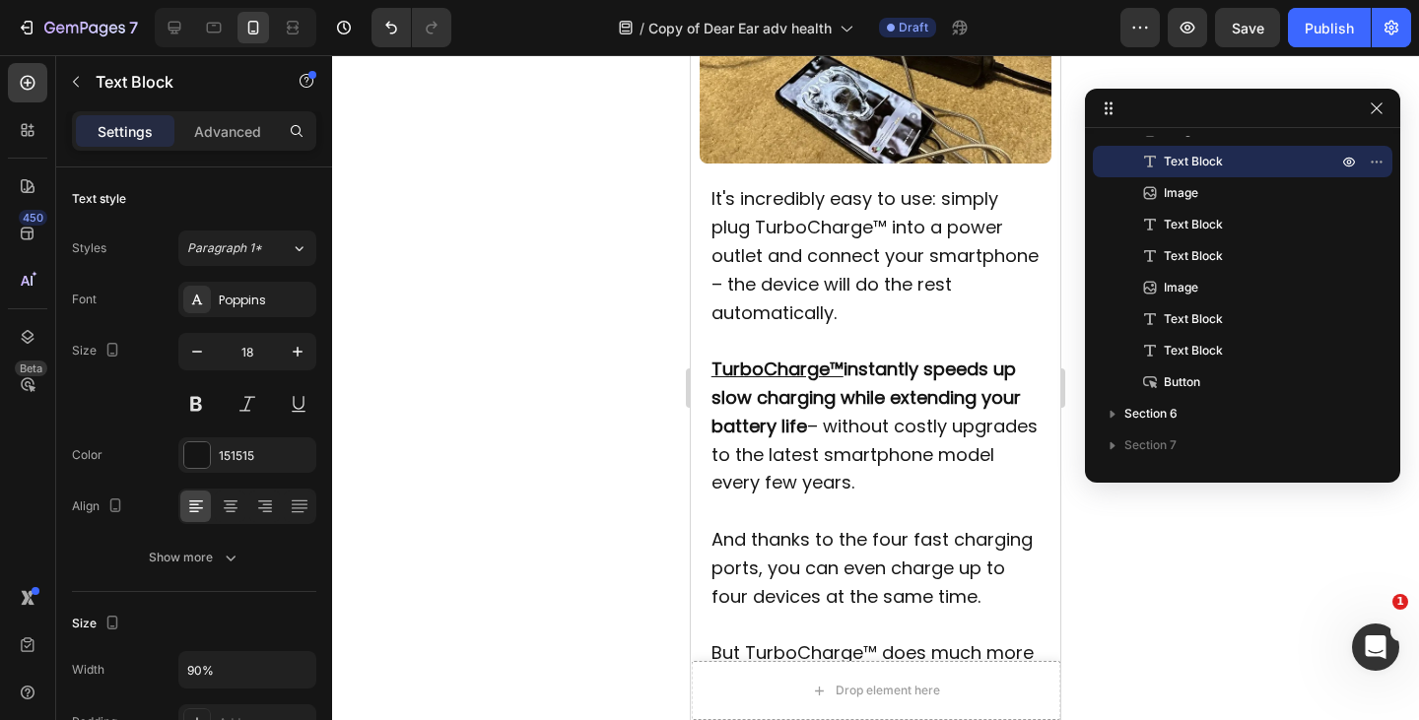
scroll to position [2547, 0]
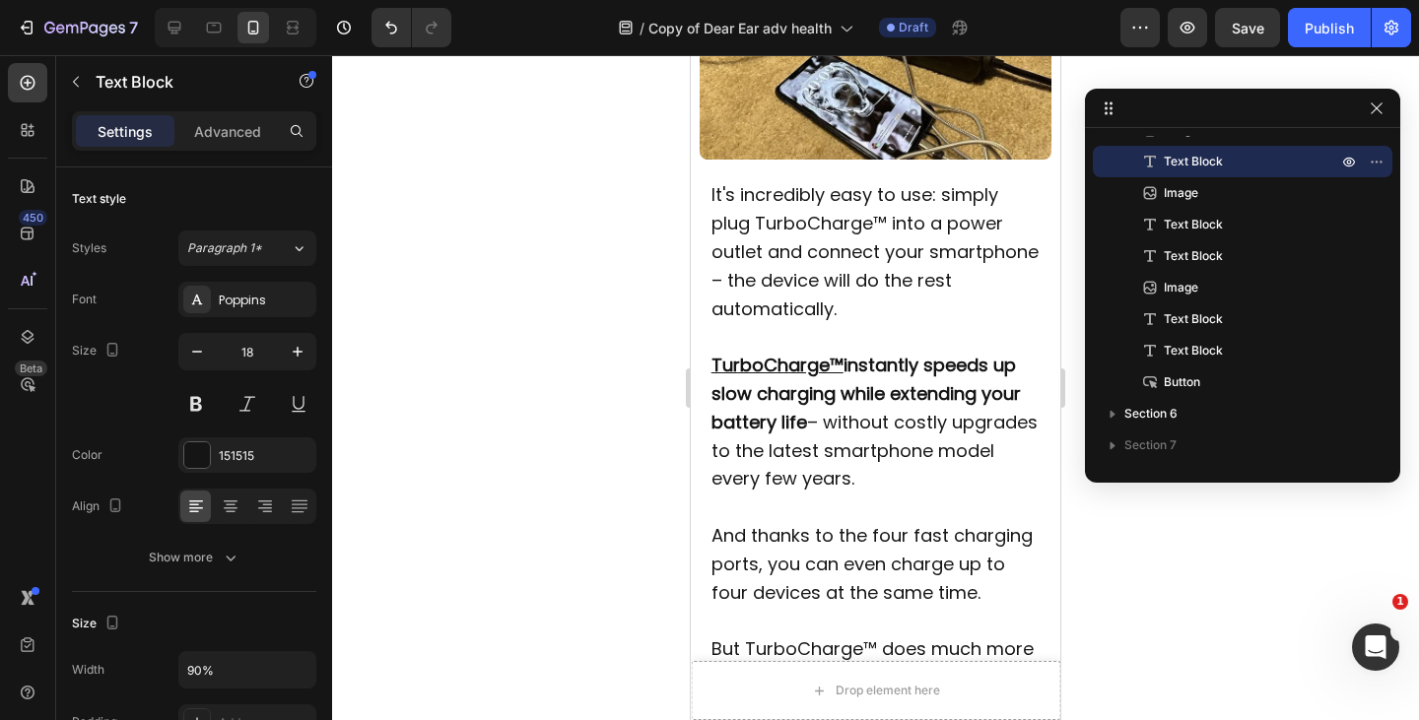
click at [775, 377] on u "TurboCharge™" at bounding box center [777, 365] width 132 height 25
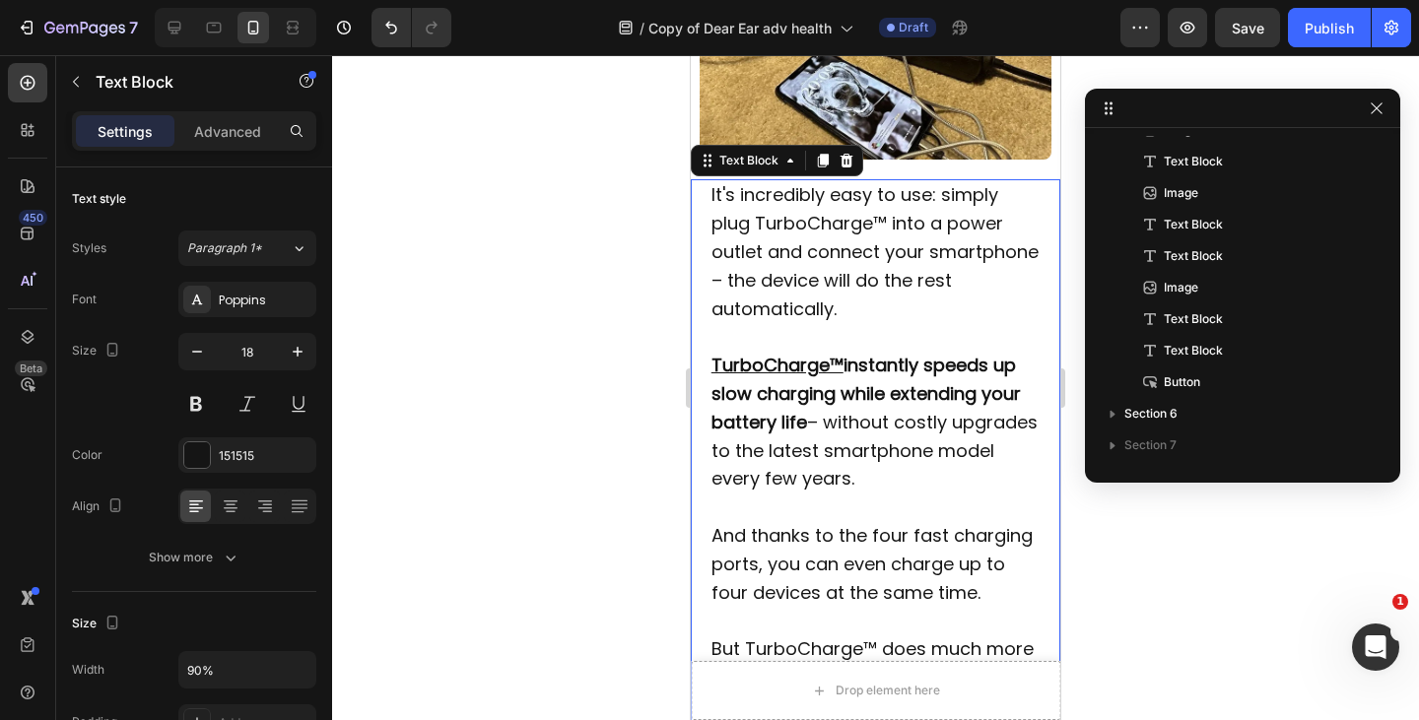
click at [789, 377] on u "TurboCharge™" at bounding box center [777, 365] width 132 height 25
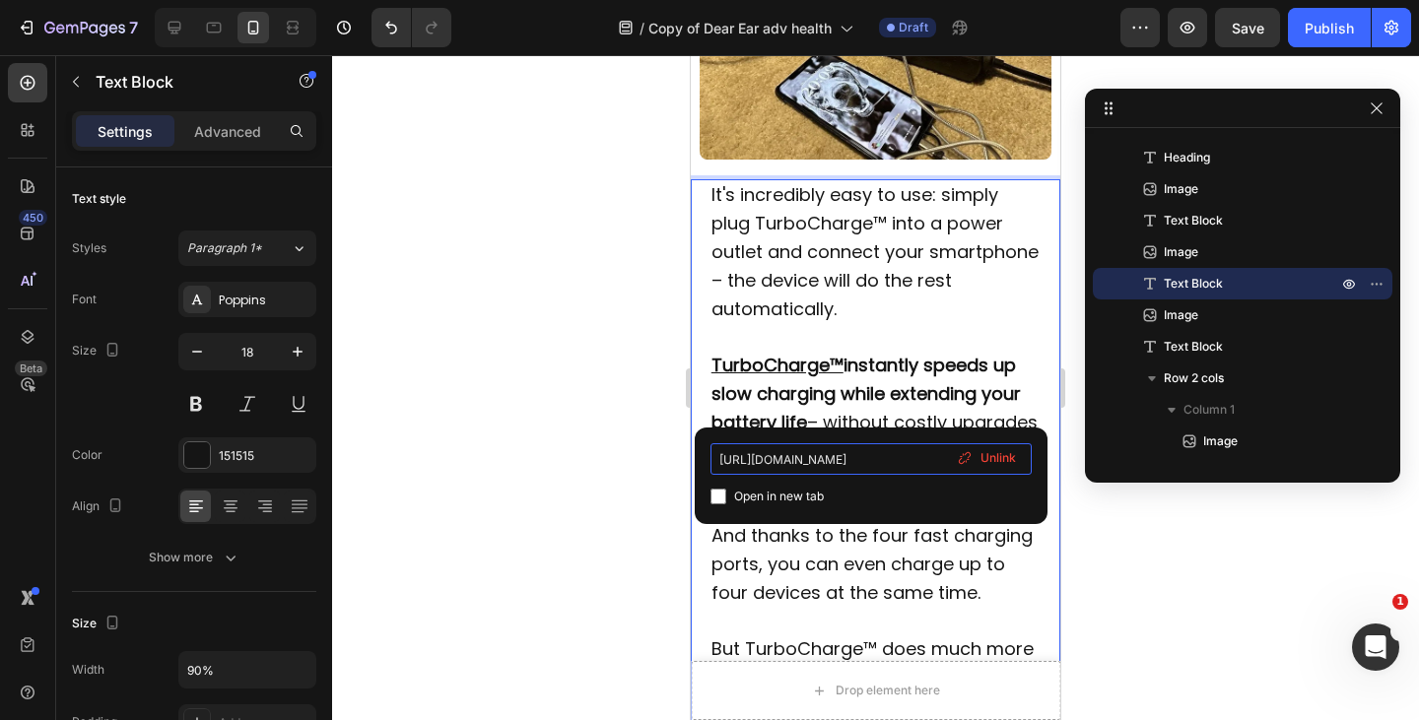
click at [837, 458] on input "https://www.bewegungsmeister.de/TurboCharge/p1#next-step" at bounding box center [870, 459] width 321 height 32
type input "https://satruna.com/products/turbocharge"
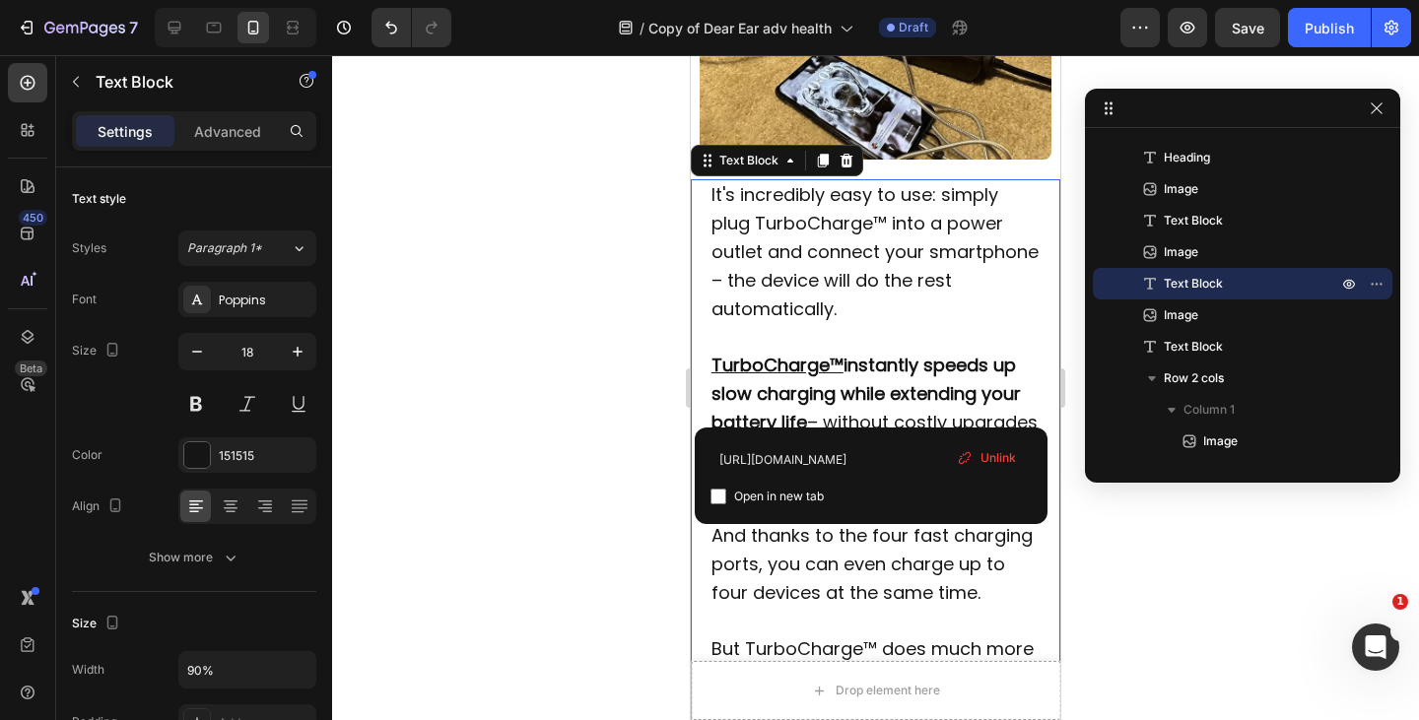
click at [930, 434] on div "https://satruna.com/products/turbocharge Open in new tab Unlink" at bounding box center [871, 476] width 353 height 97
click at [750, 323] on p "It's incredibly easy to use: simply plug TurboCharge™ into a power outlet and c…" at bounding box center [875, 252] width 329 height 142
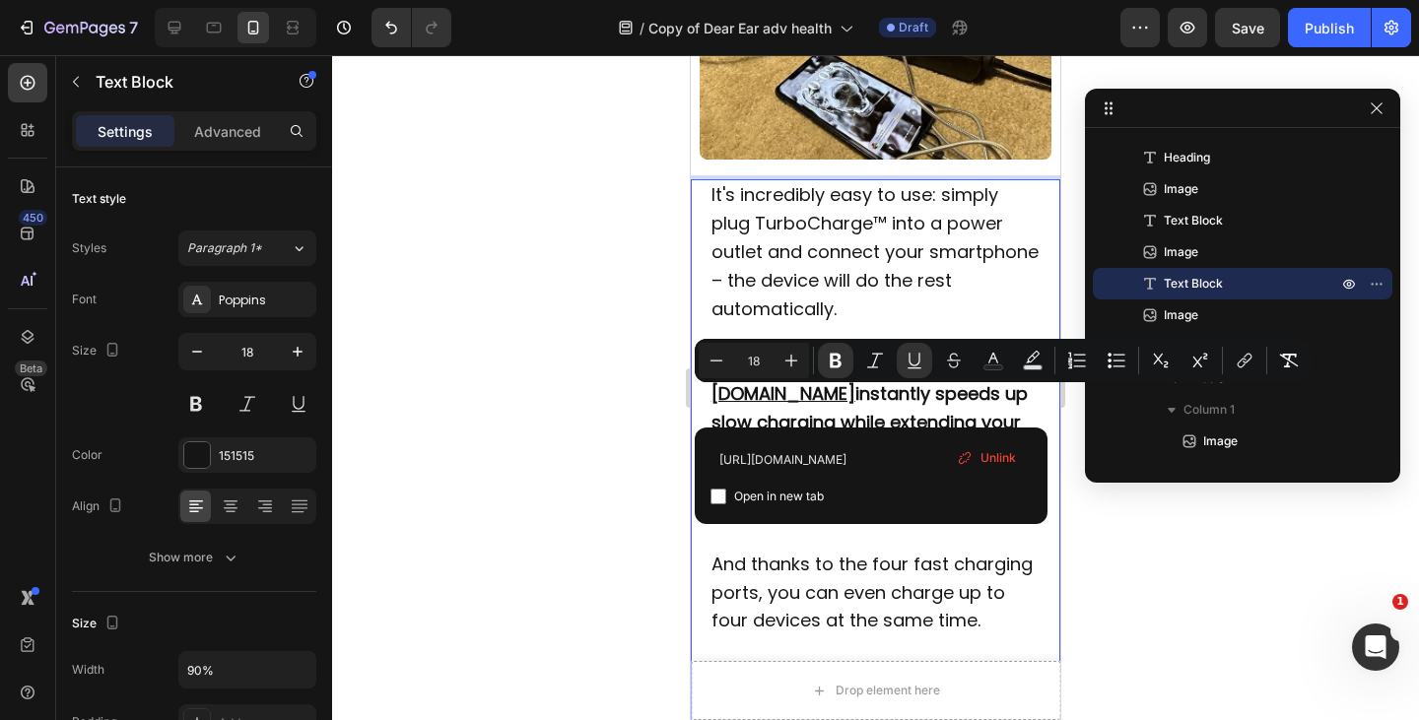
drag, startPoint x: 750, startPoint y: 353, endPoint x: 716, endPoint y: 401, distance: 58.8
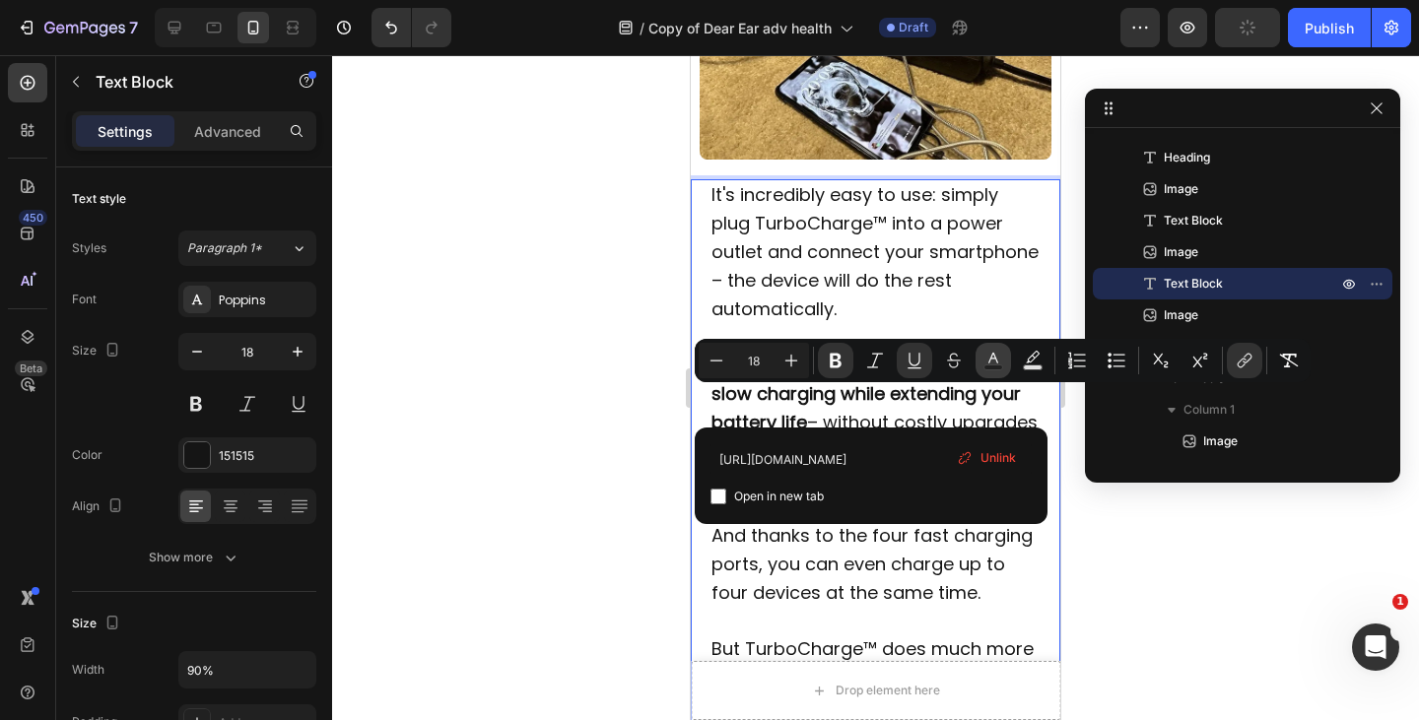
click at [997, 358] on icon "Editor contextual toolbar" at bounding box center [993, 361] width 20 height 20
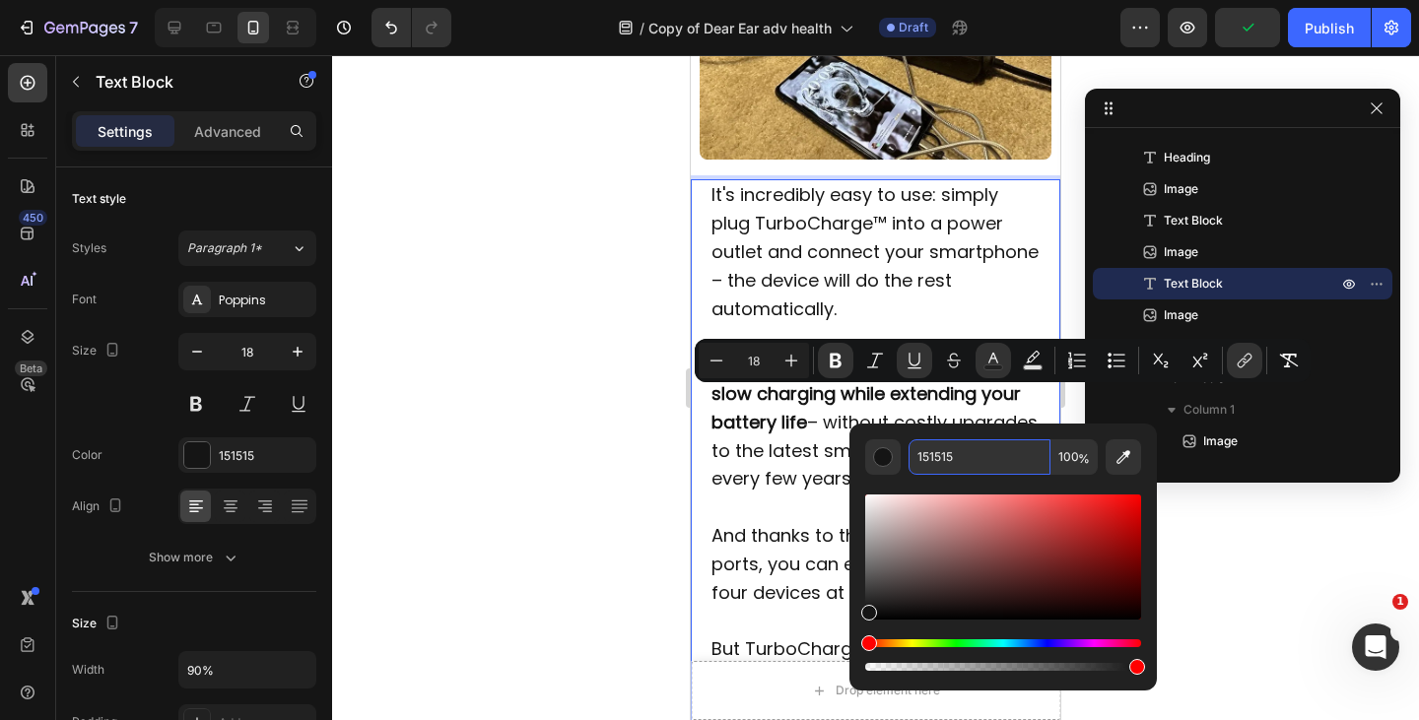
click at [941, 453] on input "151515" at bounding box center [979, 456] width 142 height 35
paste input "https://satruna.com/products/turbocharge"
type input "151515"
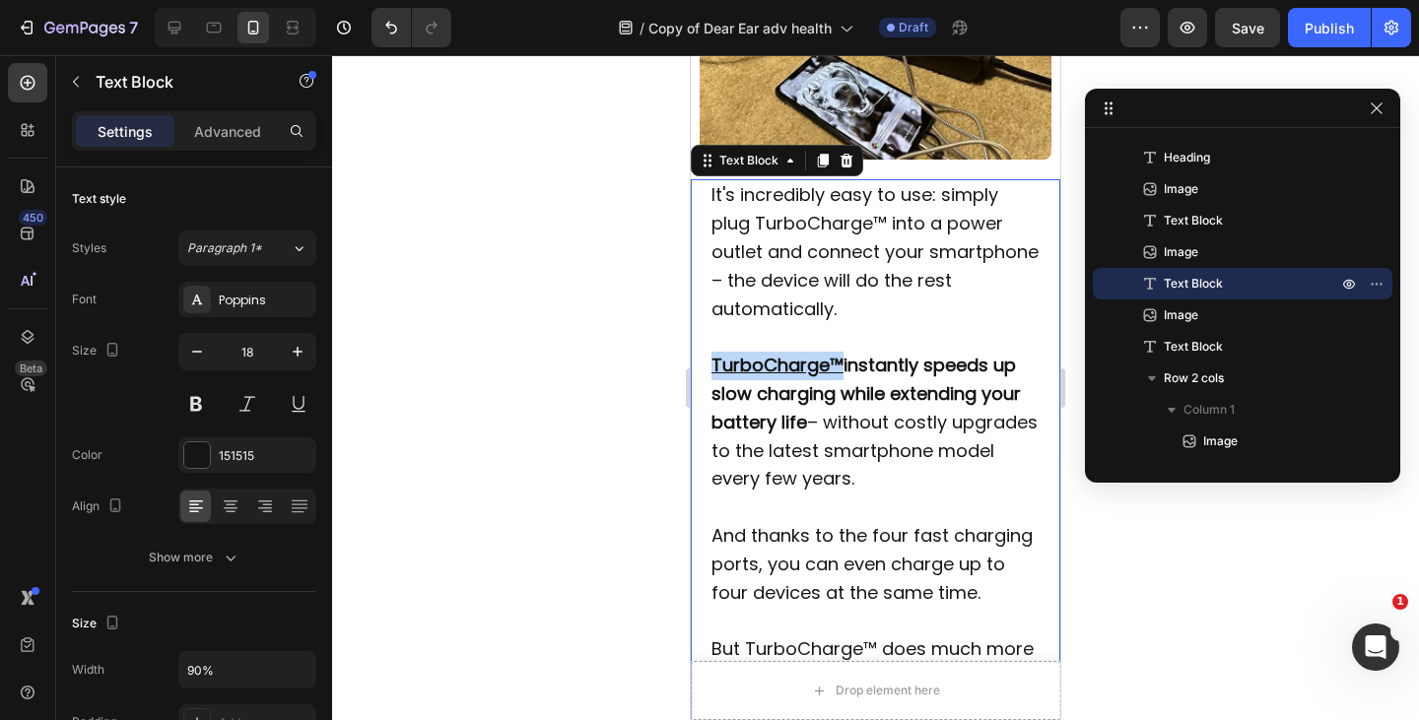
click at [733, 323] on p "It's incredibly easy to use: simply plug TurboCharge™ into a power outlet and c…" at bounding box center [875, 252] width 329 height 142
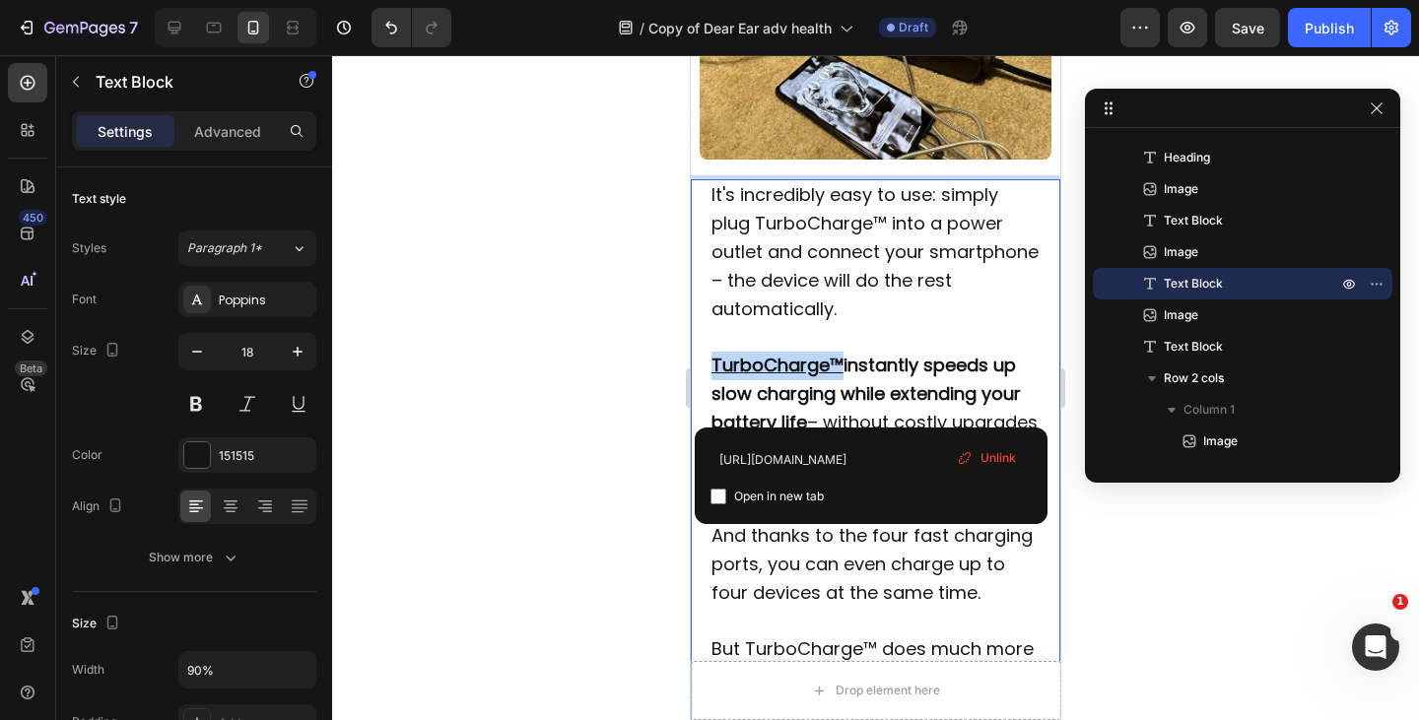
drag, startPoint x: 711, startPoint y: 399, endPoint x: 840, endPoint y: 402, distance: 129.1
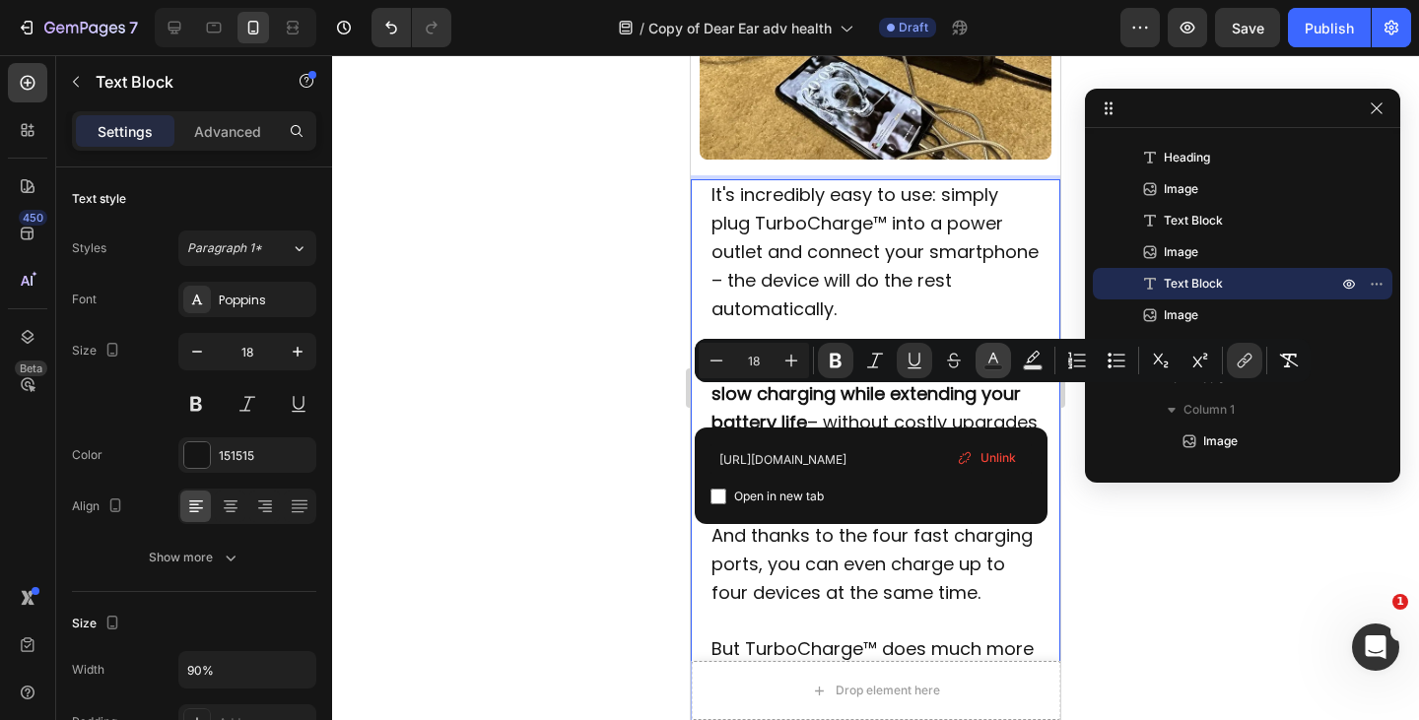
click at [997, 358] on icon "Editor contextual toolbar" at bounding box center [993, 361] width 20 height 20
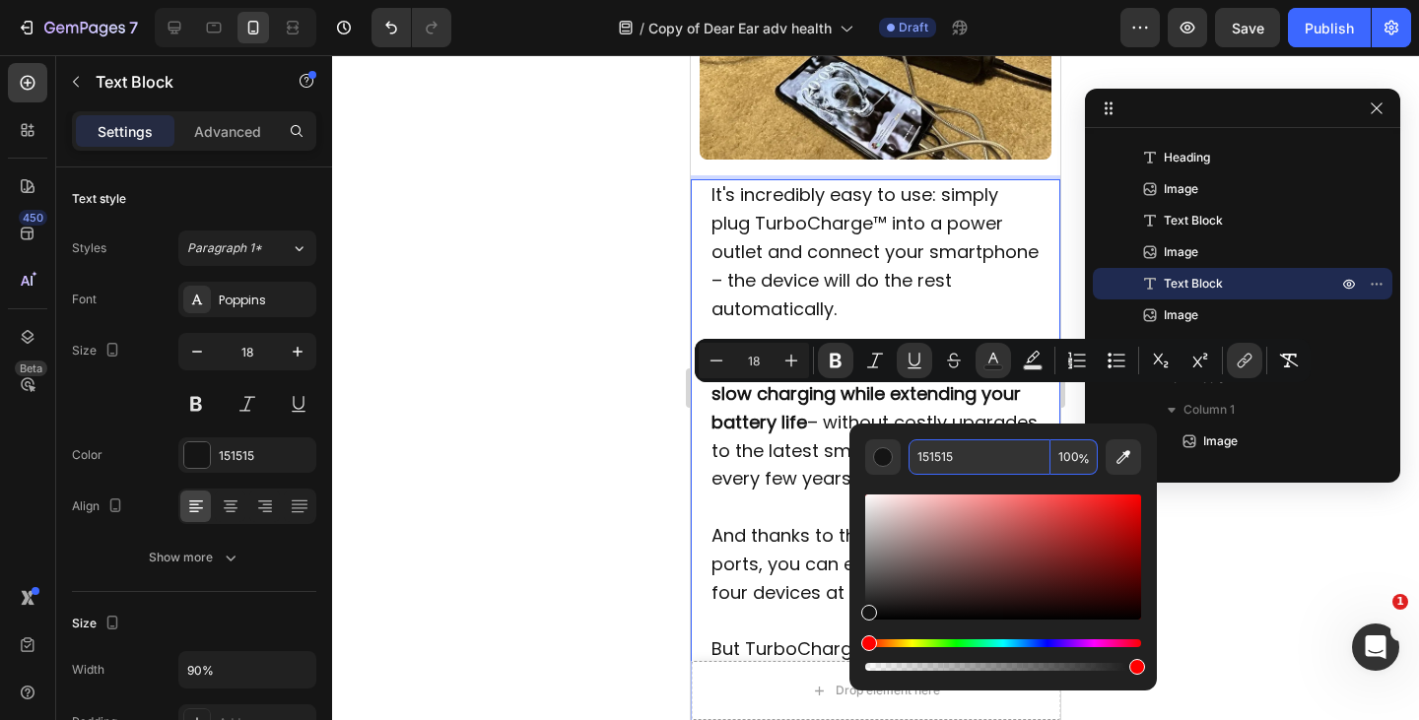
click at [948, 455] on input "151515" at bounding box center [979, 456] width 142 height 35
paste input "4990E2"
type input "4990E2"
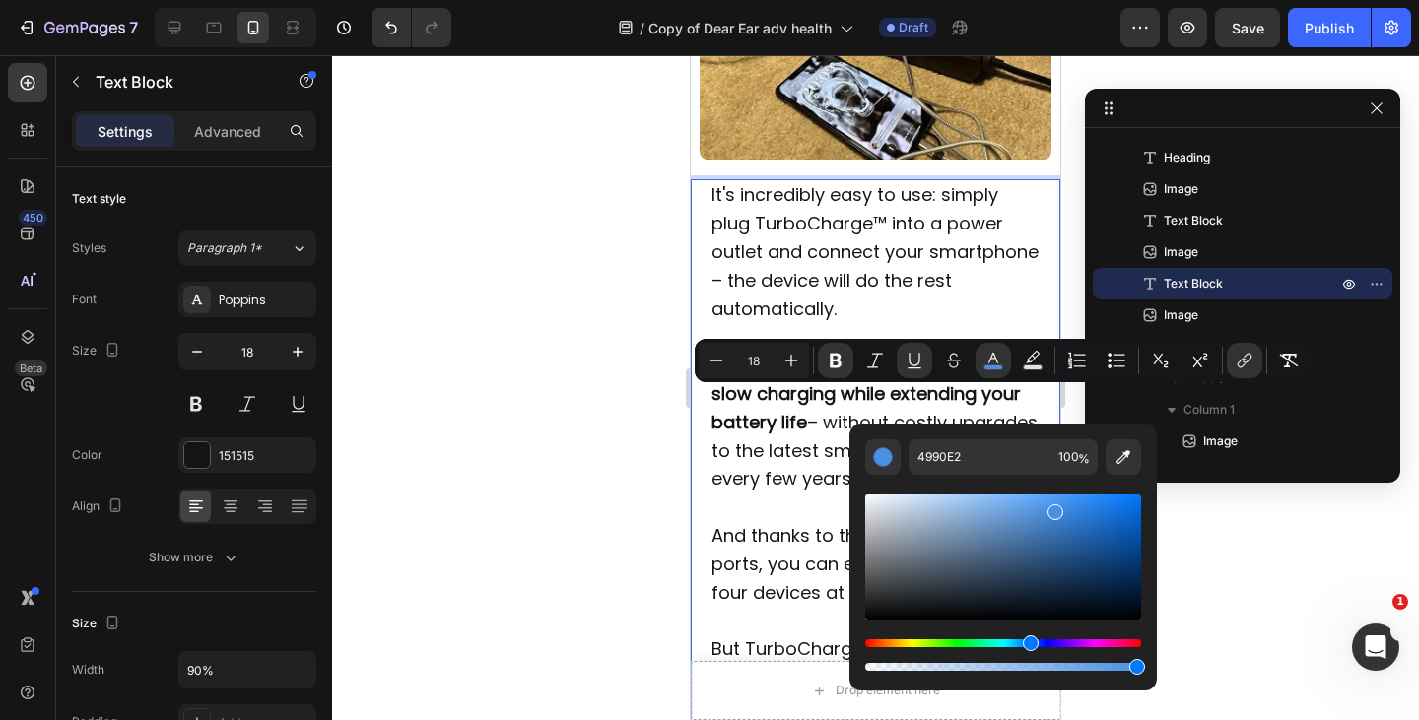
click at [899, 304] on p "It's incredibly easy to use: simply plug TurboCharge™ into a power outlet and c…" at bounding box center [875, 252] width 329 height 142
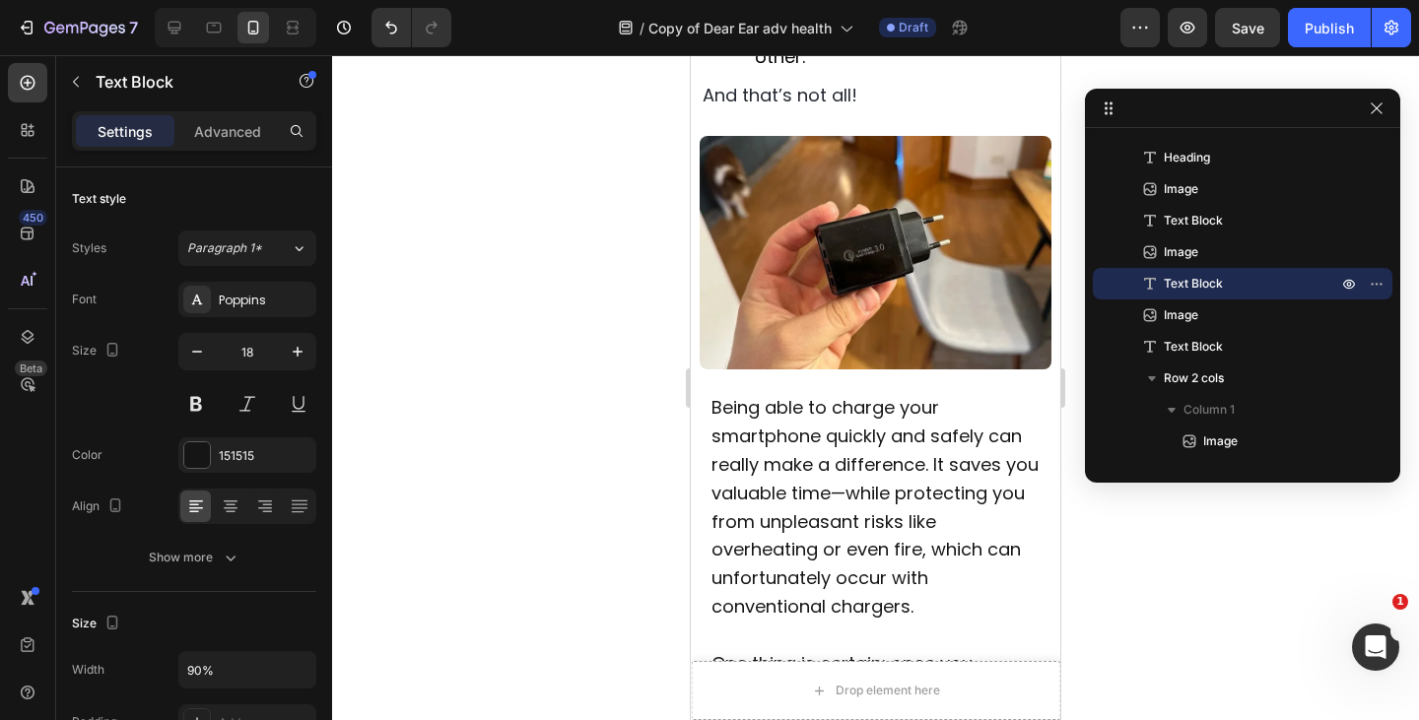
scroll to position [5409, 0]
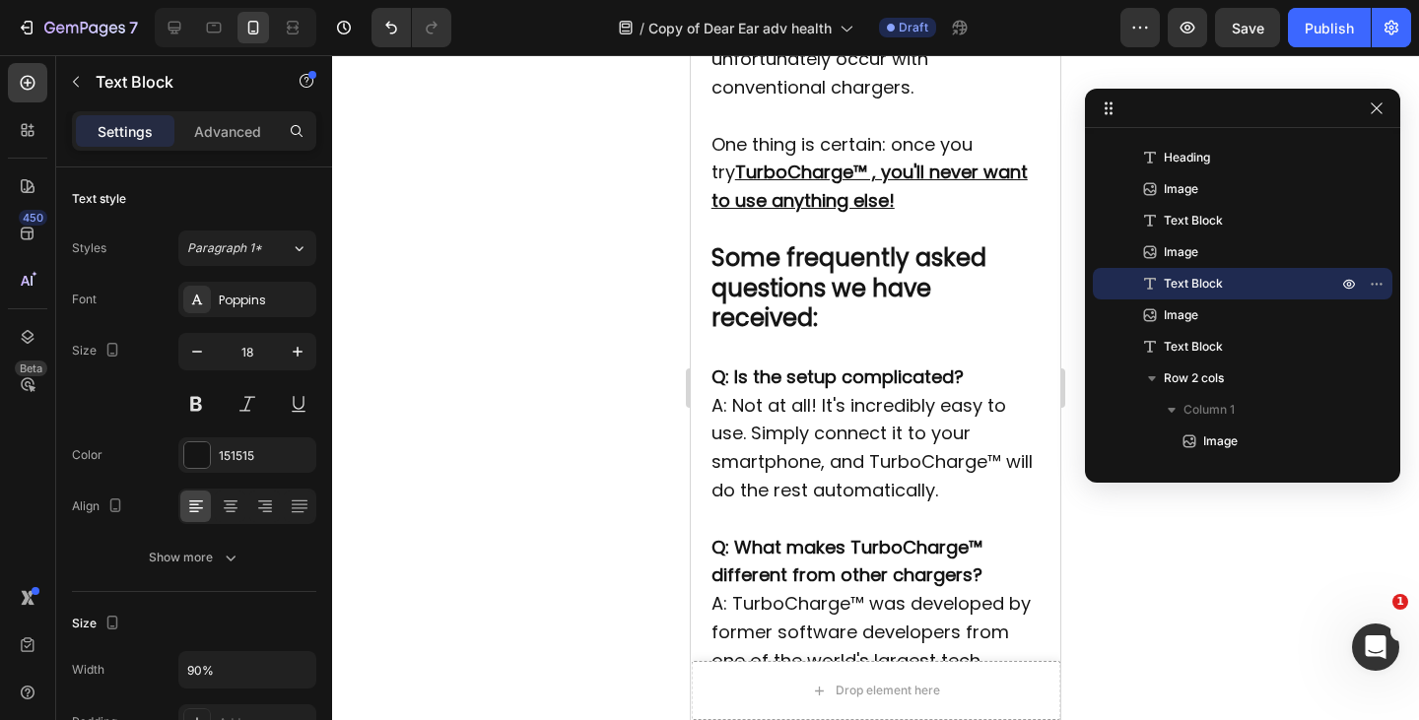
click at [886, 216] on p "One thing is certain: once you try TurboCharge™ , you'll never want to use anyt…" at bounding box center [875, 173] width 329 height 85
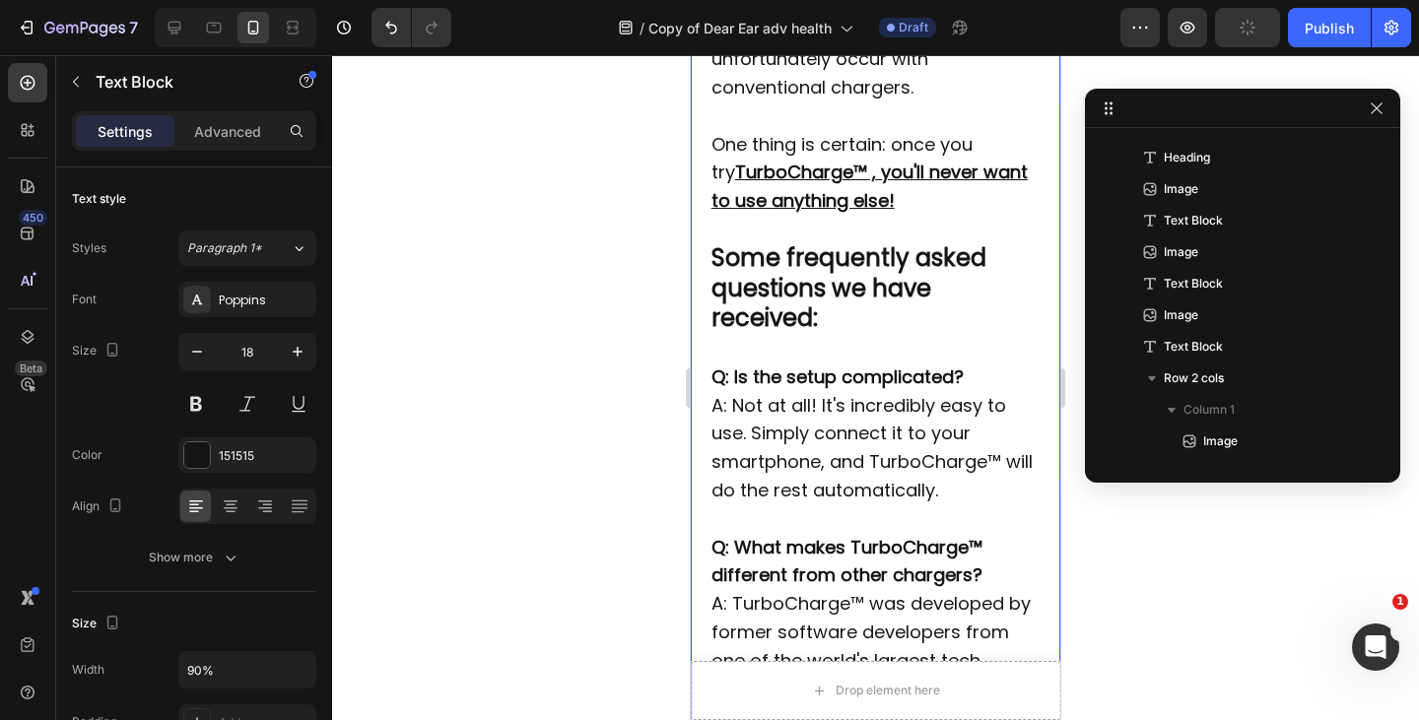
drag, startPoint x: 735, startPoint y: 227, endPoint x: 990, endPoint y: 177, distance: 259.9
click at [875, 216] on p "One thing is certain: once you try TurboCharge™ , you'll never want to use anyt…" at bounding box center [875, 173] width 329 height 85
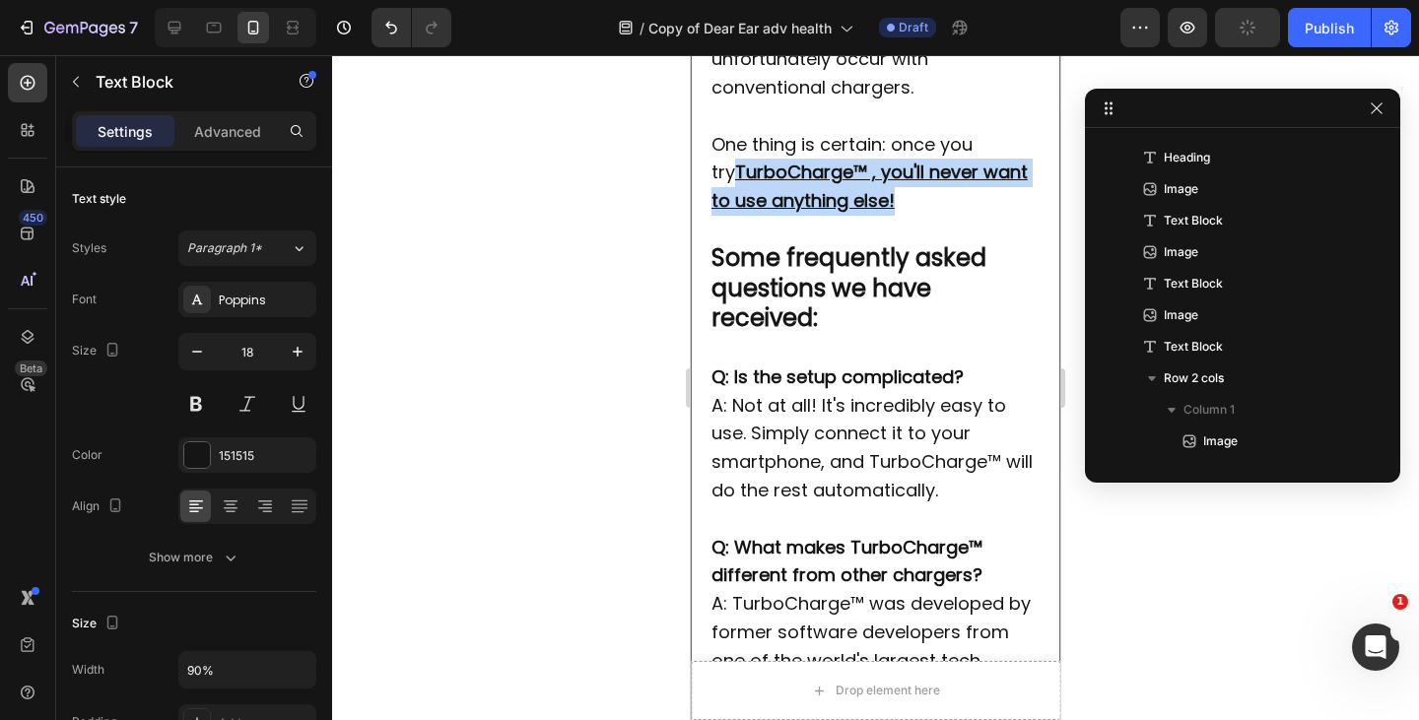
scroll to position [2130, 0]
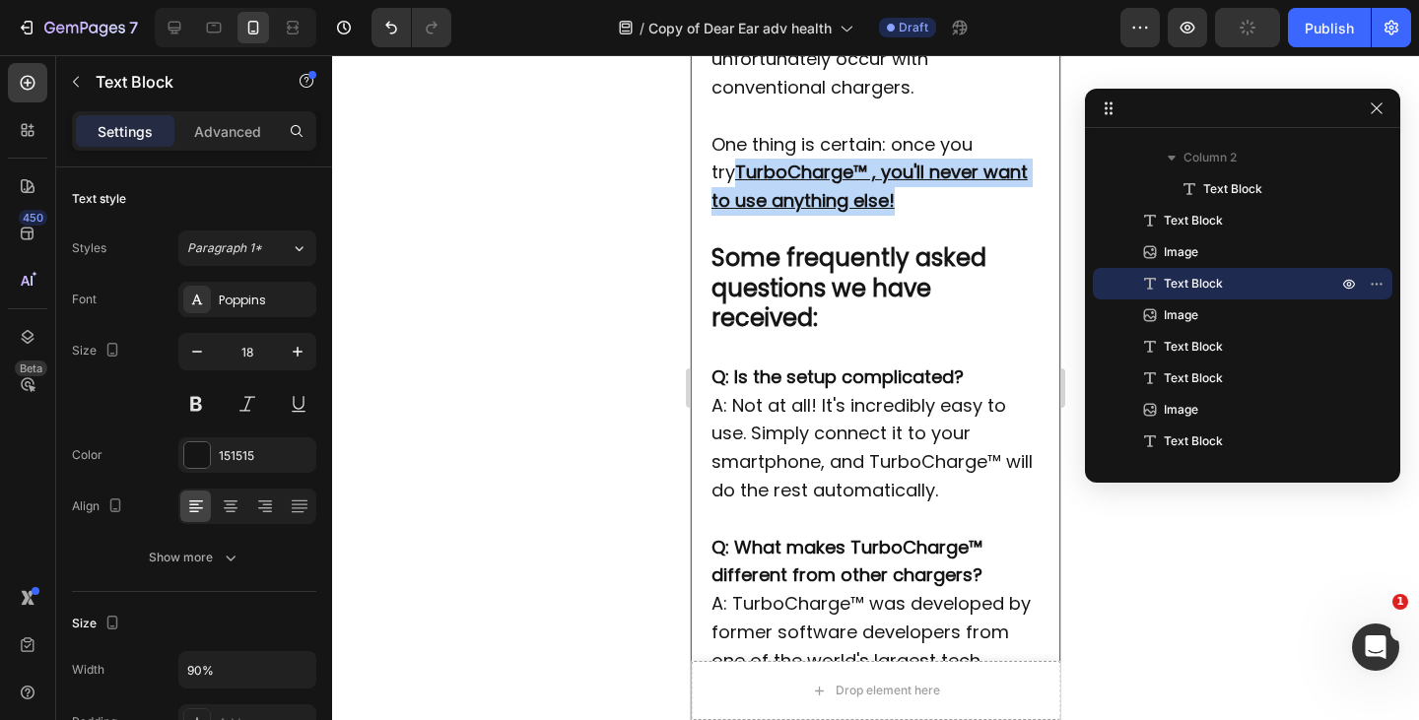
click at [990, 131] on p "Rich Text Editor. Editing area: main" at bounding box center [875, 116] width 329 height 29
drag, startPoint x: 888, startPoint y: 250, endPoint x: 877, endPoint y: 250, distance: 10.8
click at [877, 216] on p "One thing is certain: once you try TurboCharge™ , you'll never want to use anyt…" at bounding box center [875, 173] width 329 height 85
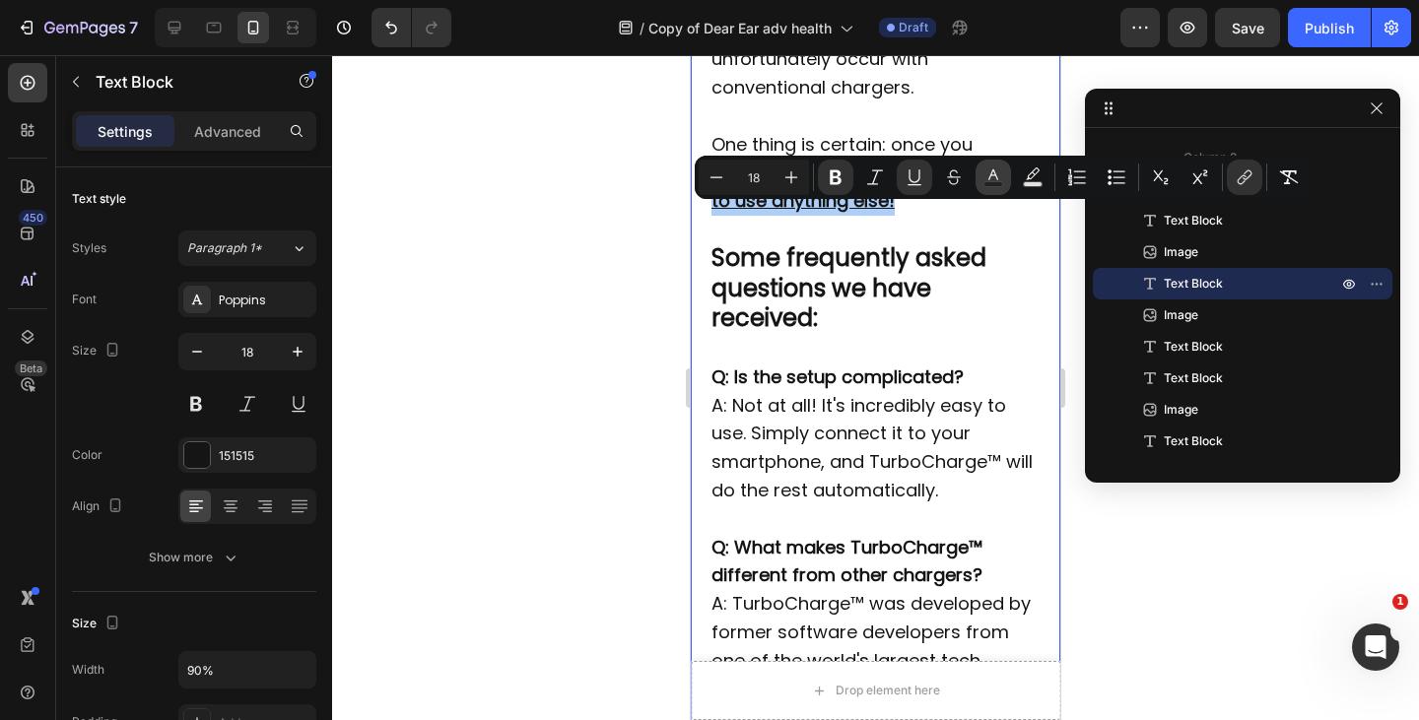
click at [994, 179] on icon "Editor contextual toolbar" at bounding box center [993, 177] width 20 height 20
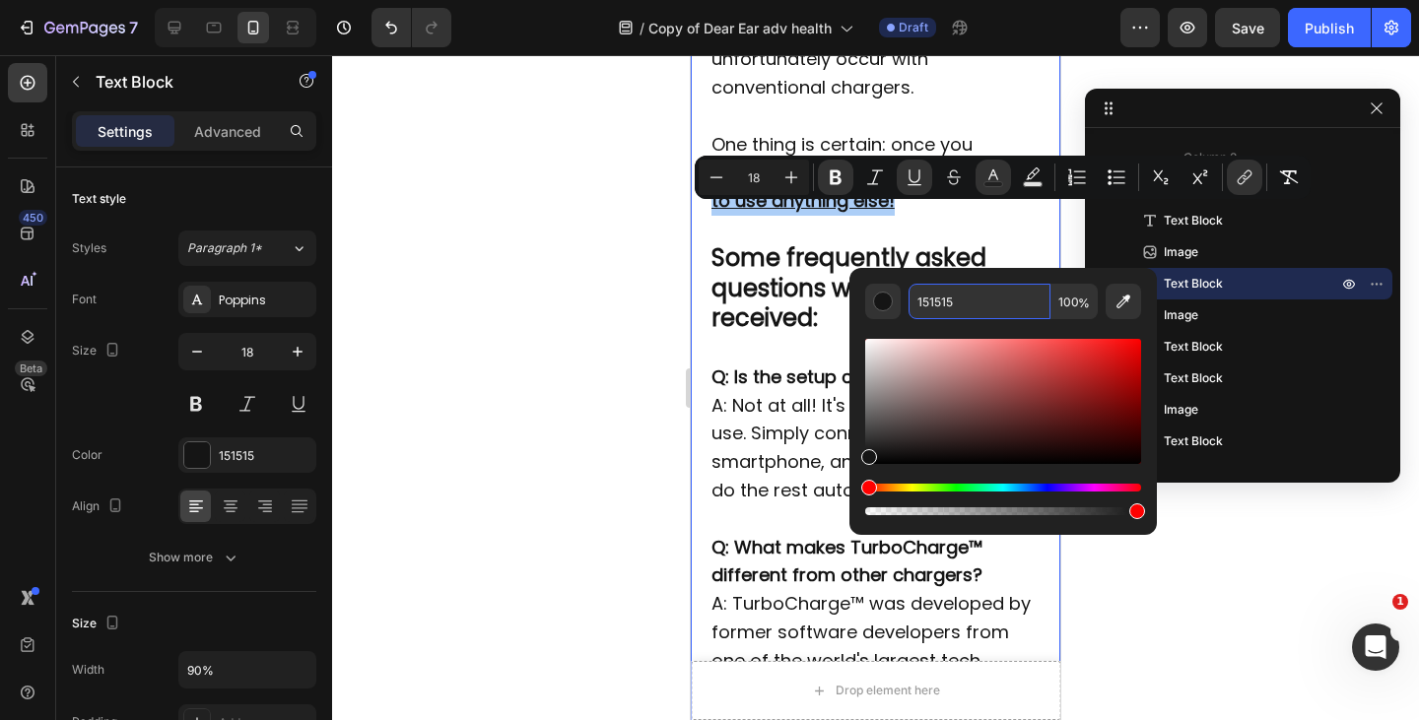
click at [936, 294] on input "151515" at bounding box center [979, 301] width 142 height 35
paste input "4990E2"
type input "4990E2"
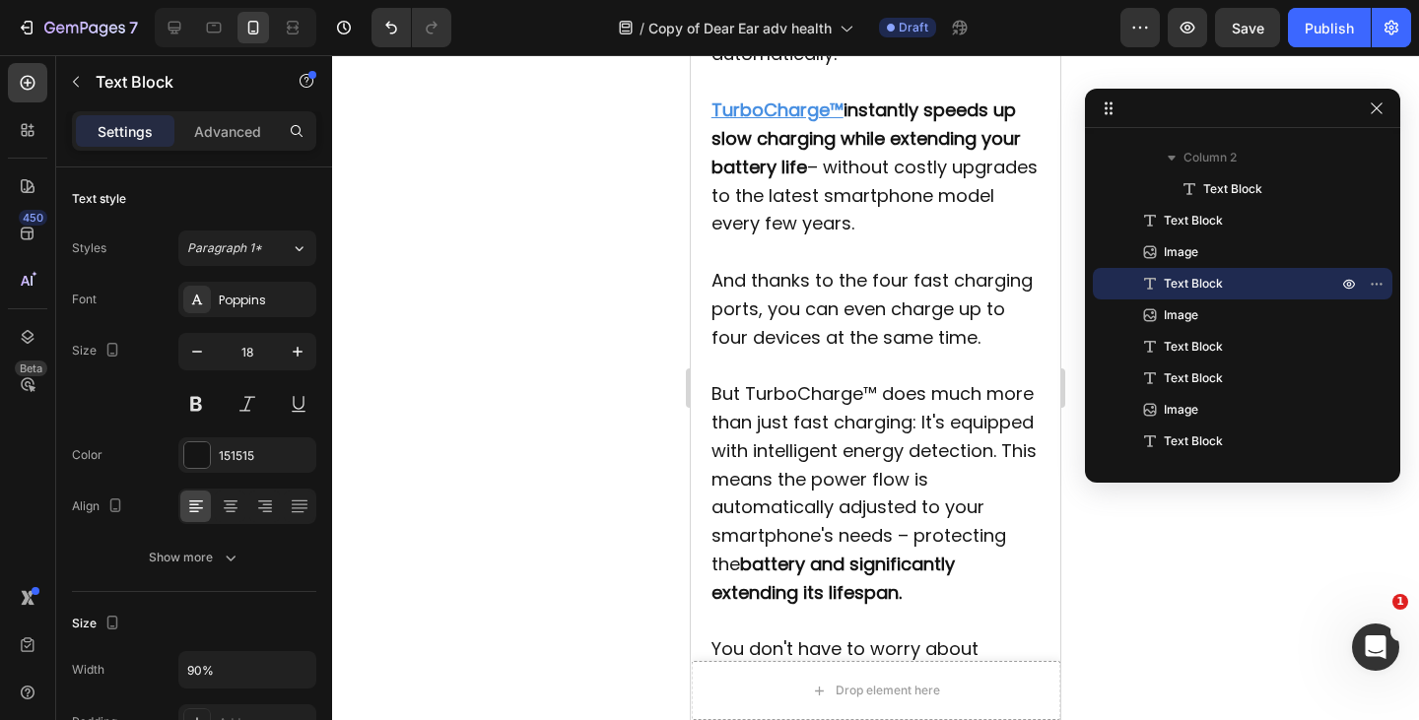
scroll to position [2800, 0]
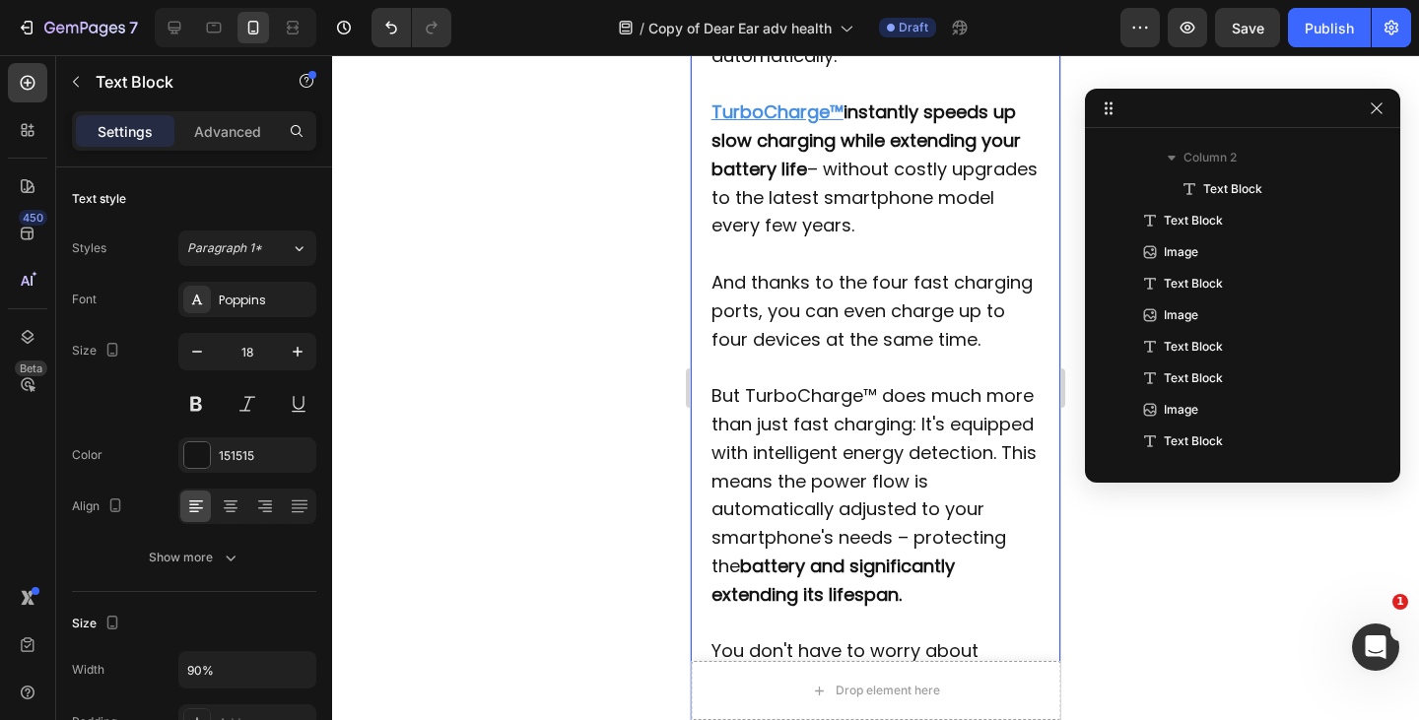
click at [839, 124] on u "TurboCharge™" at bounding box center [777, 112] width 132 height 25
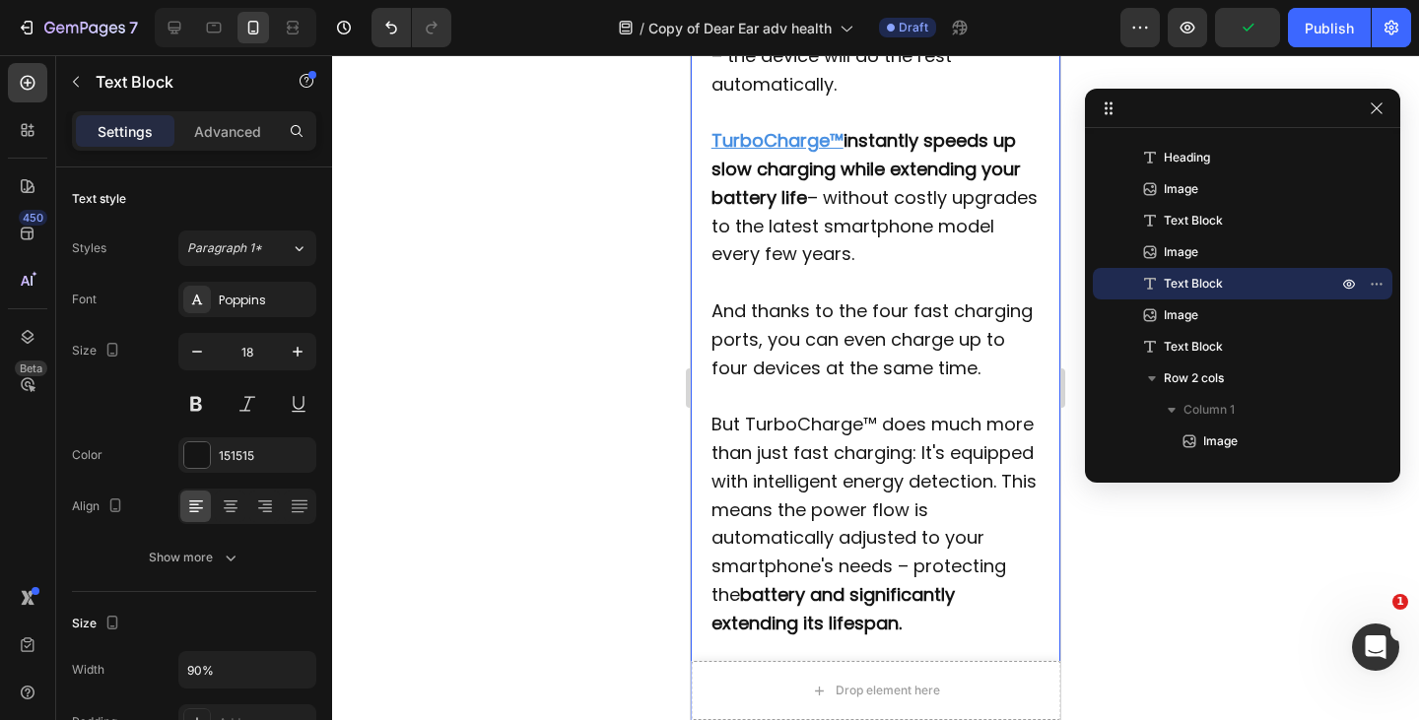
scroll to position [2393, 0]
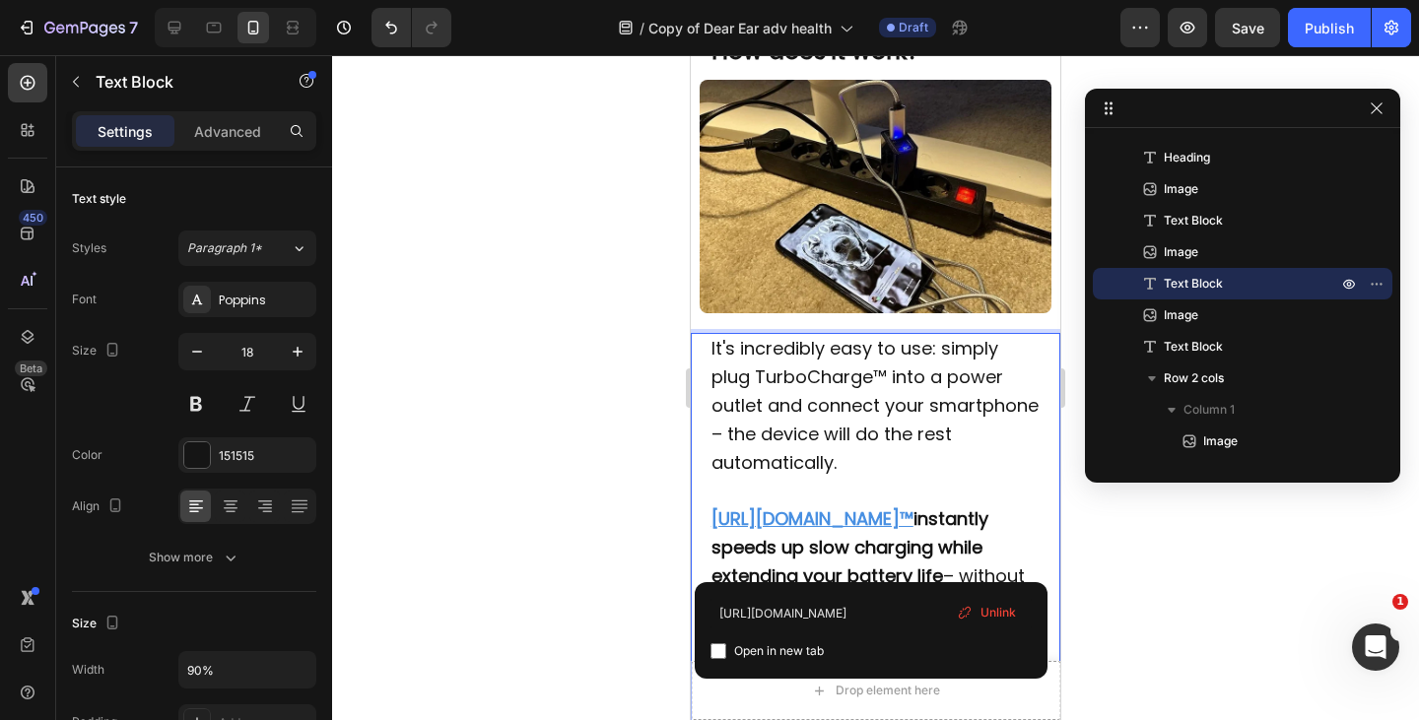
drag, startPoint x: 709, startPoint y: 557, endPoint x: 787, endPoint y: 567, distance: 78.5
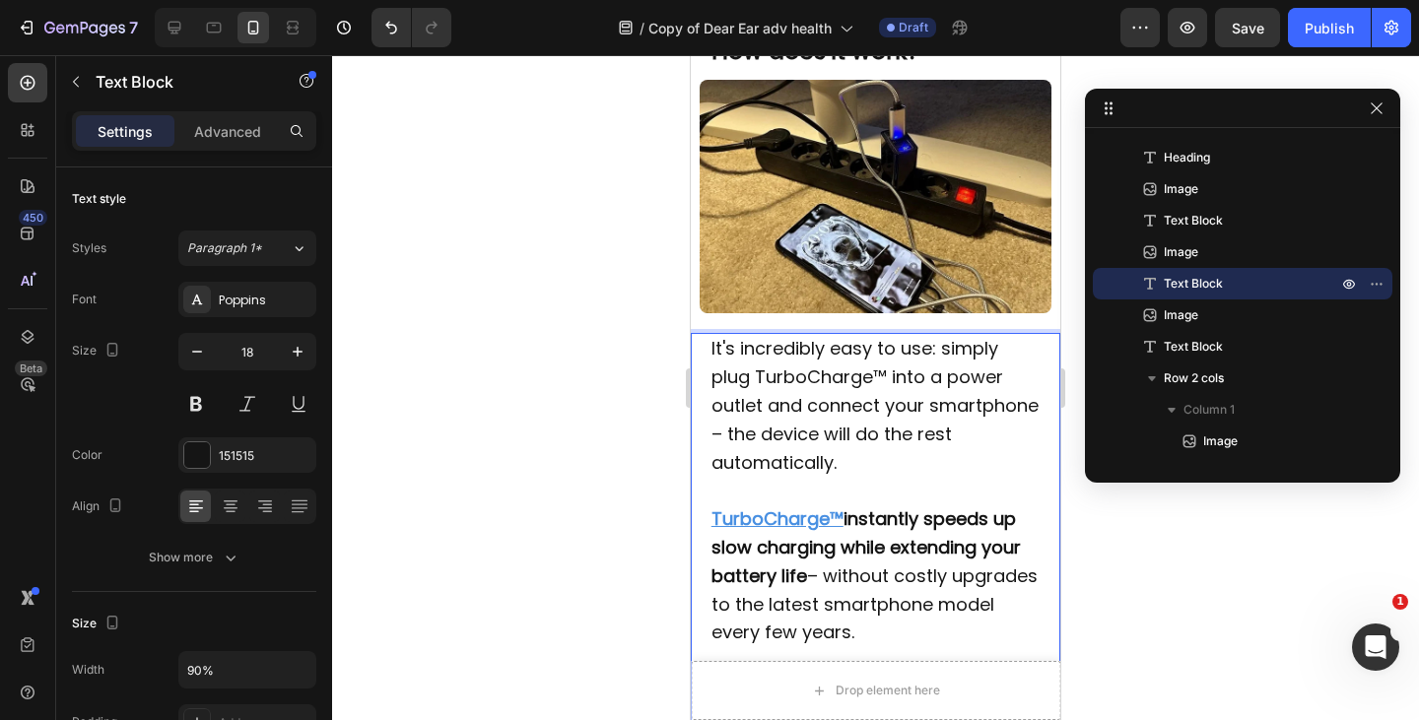
click at [842, 565] on p "TurboCharge™ instantly speeds up slow charging while extending your battery lif…" at bounding box center [875, 576] width 329 height 142
copy span "Rich Text Editor. Editing area: main"
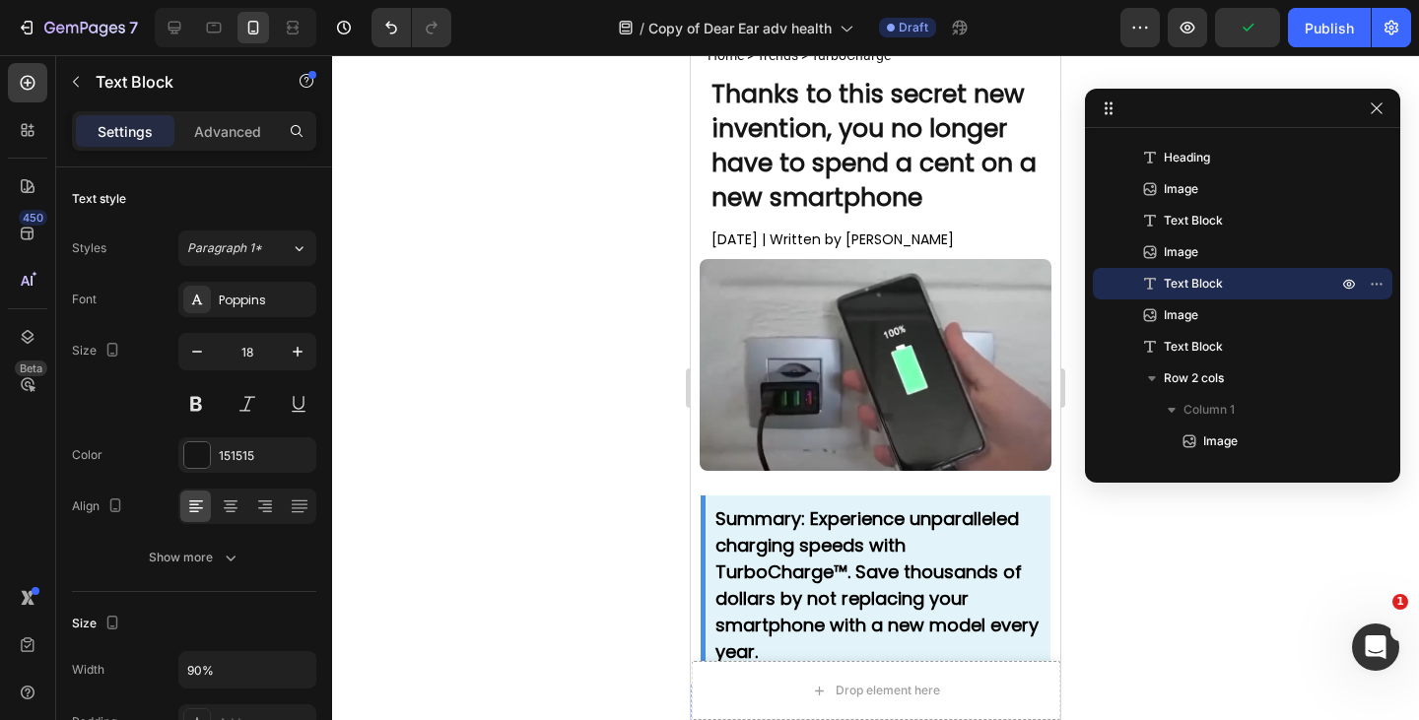
scroll to position [87, 0]
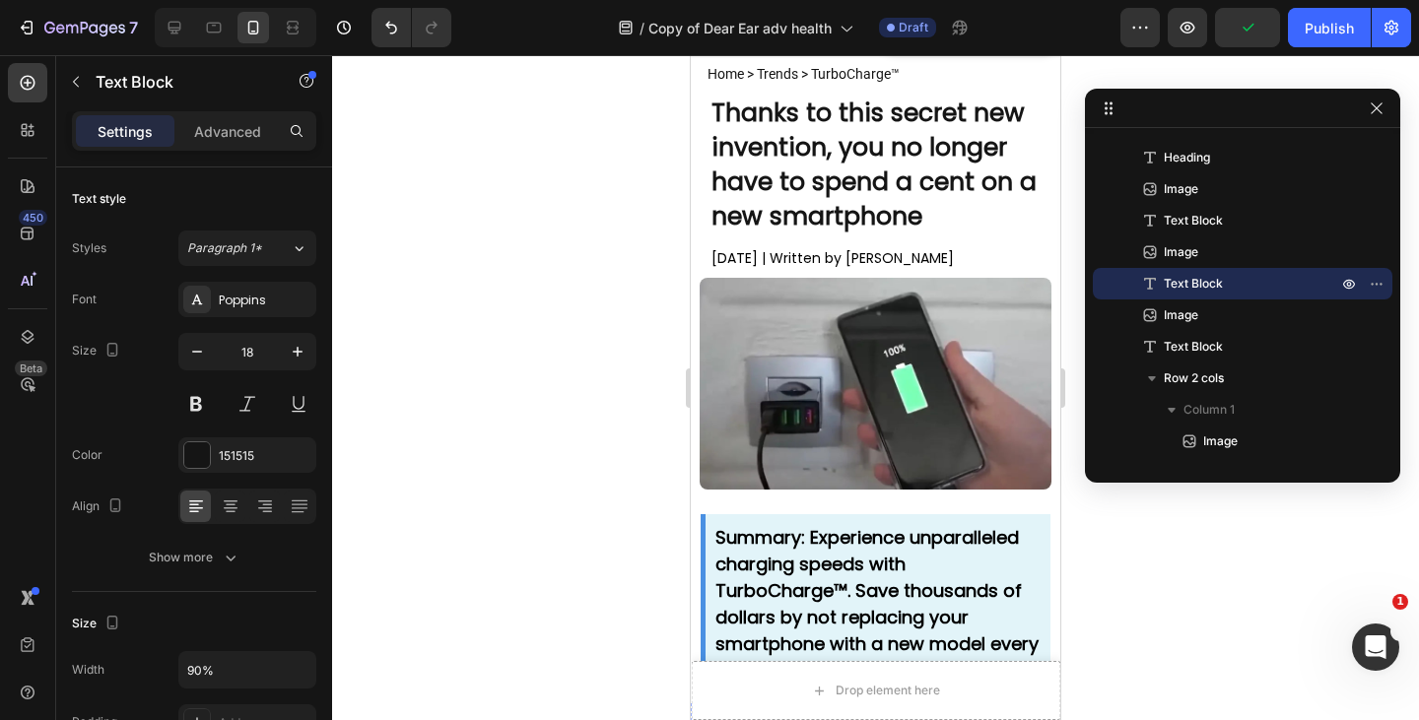
type input "16"
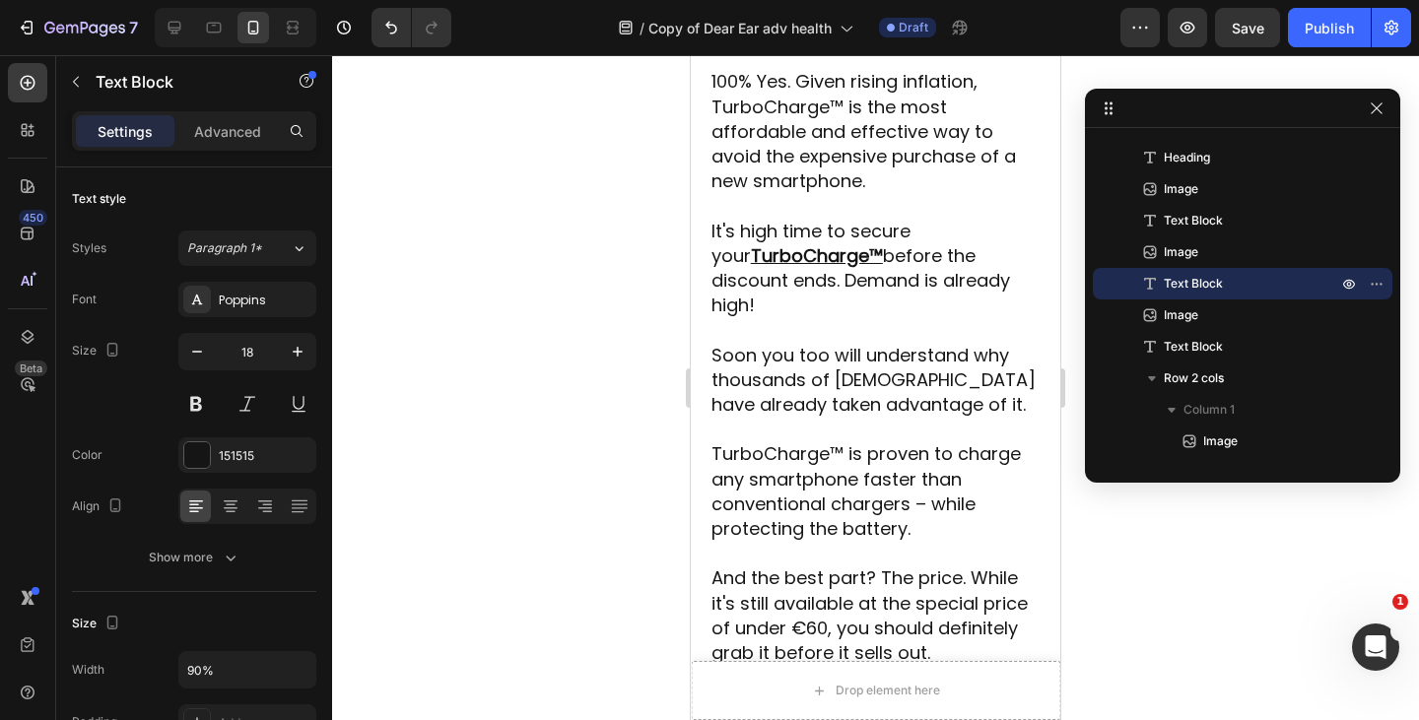
scroll to position [8037, 0]
click at [845, 317] on p "It's high time to secure your TurboCharge™ before the discount ends. Demand is …" at bounding box center [875, 268] width 329 height 100
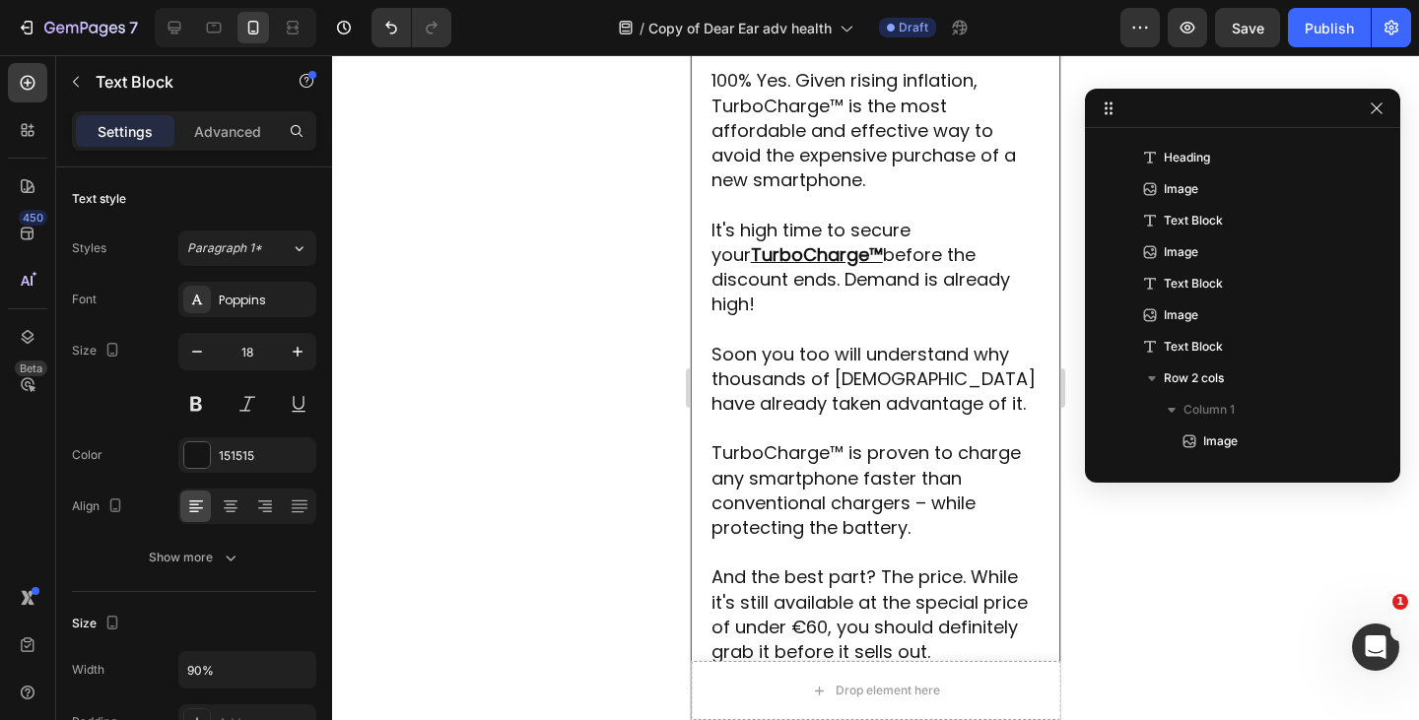
scroll to position [2193, 0]
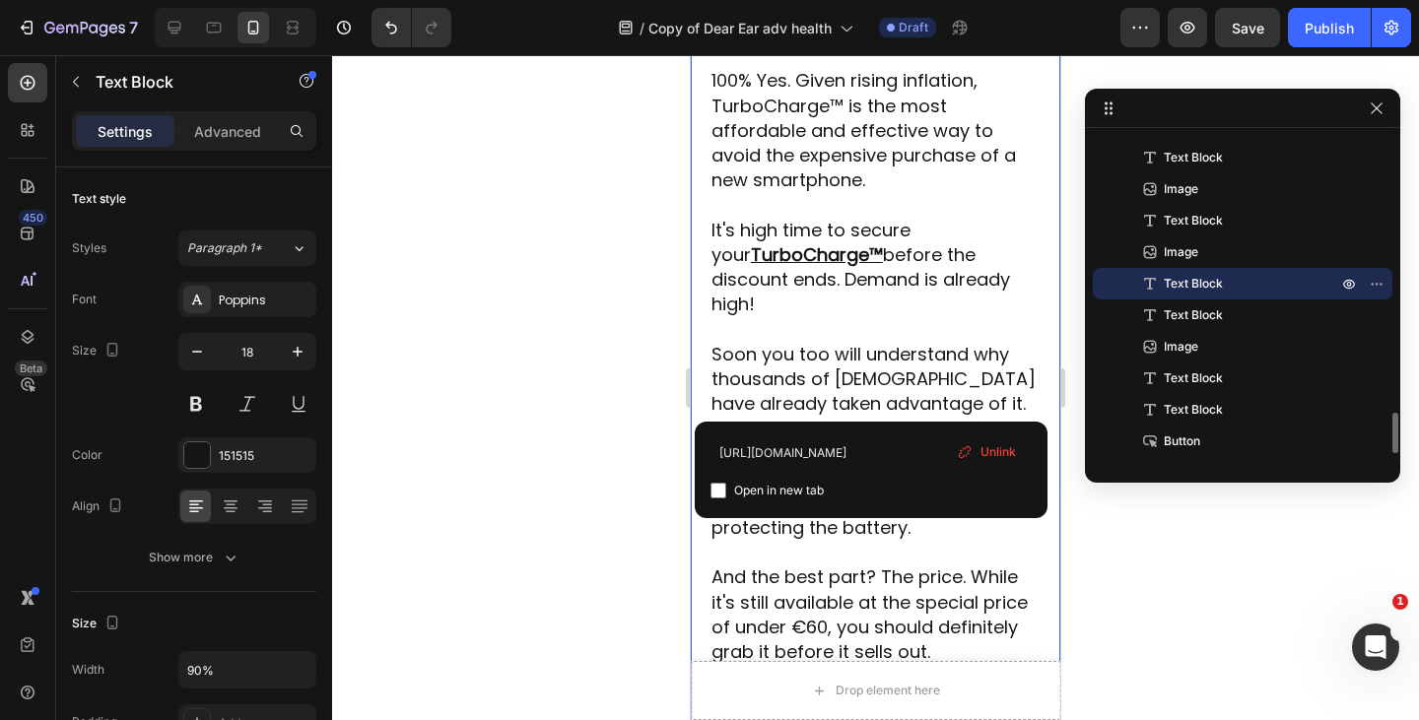
click at [842, 317] on p "It's high time to secure your TurboCharge™ before the discount ends. Demand is …" at bounding box center [875, 268] width 329 height 100
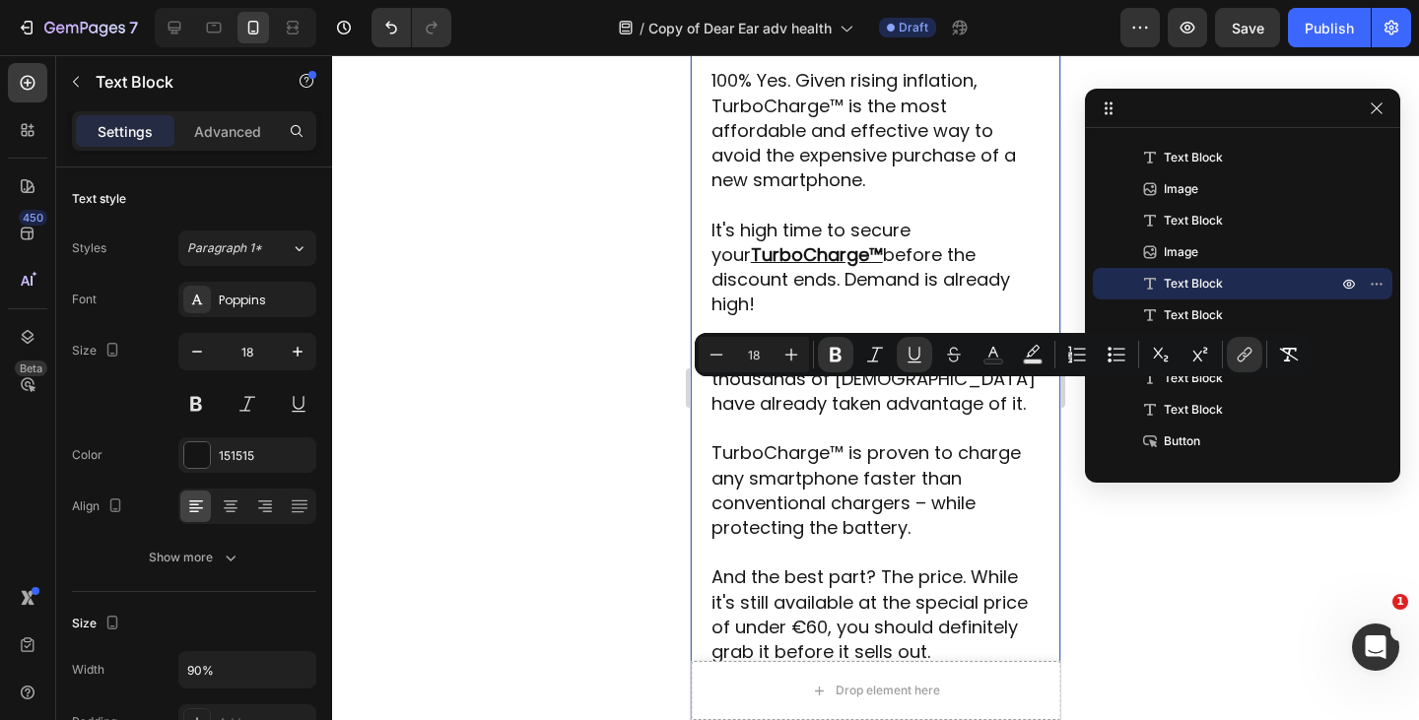
drag, startPoint x: 842, startPoint y: 397, endPoint x: 714, endPoint y: 402, distance: 128.2
click at [714, 317] on p "It's high time to secure your TurboCharge™ before the discount ends. Demand is …" at bounding box center [875, 268] width 329 height 100
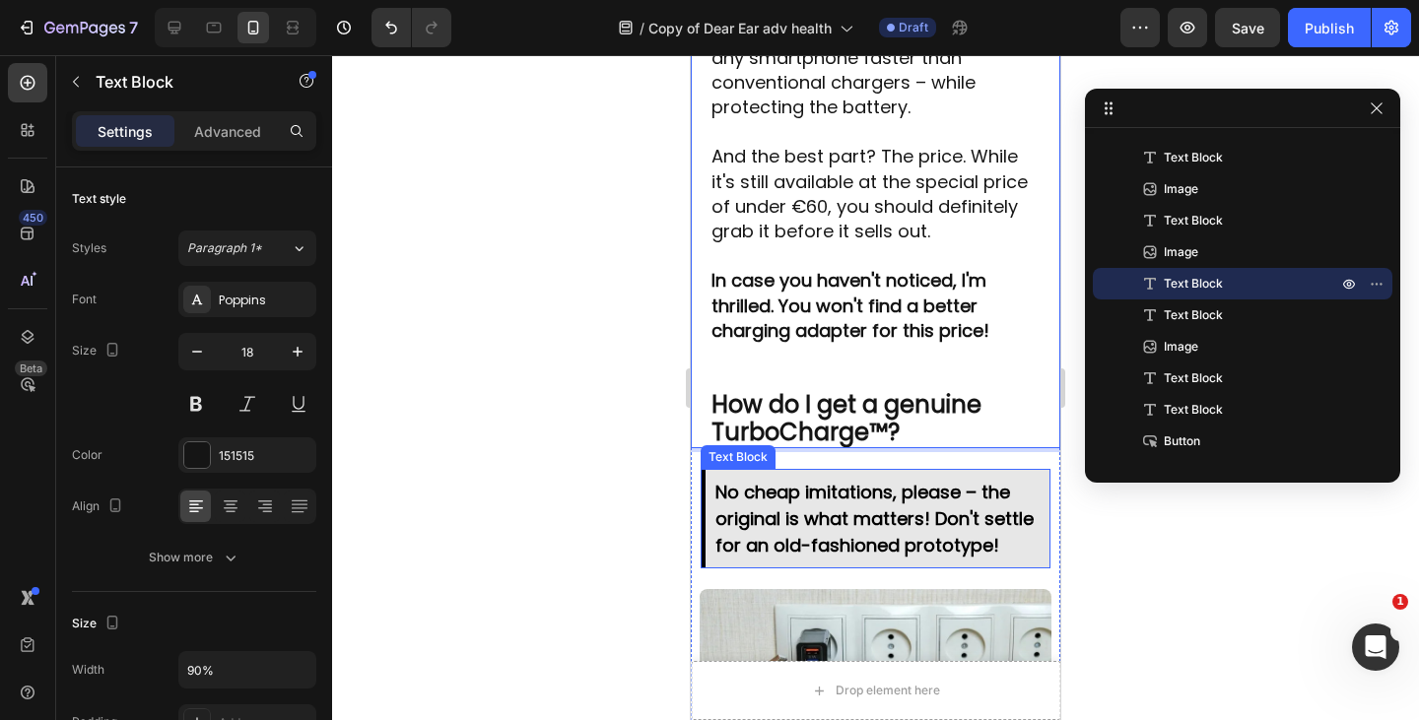
scroll to position [8459, 0]
click at [853, 242] on p "And the best part? The price. While it's still available at the special price o…" at bounding box center [875, 193] width 329 height 100
drag, startPoint x: 855, startPoint y: 325, endPoint x: 890, endPoint y: 265, distance: 69.3
click at [843, 242] on p "And the best part? The price. While it's still available at the special price o…" at bounding box center [875, 193] width 329 height 100
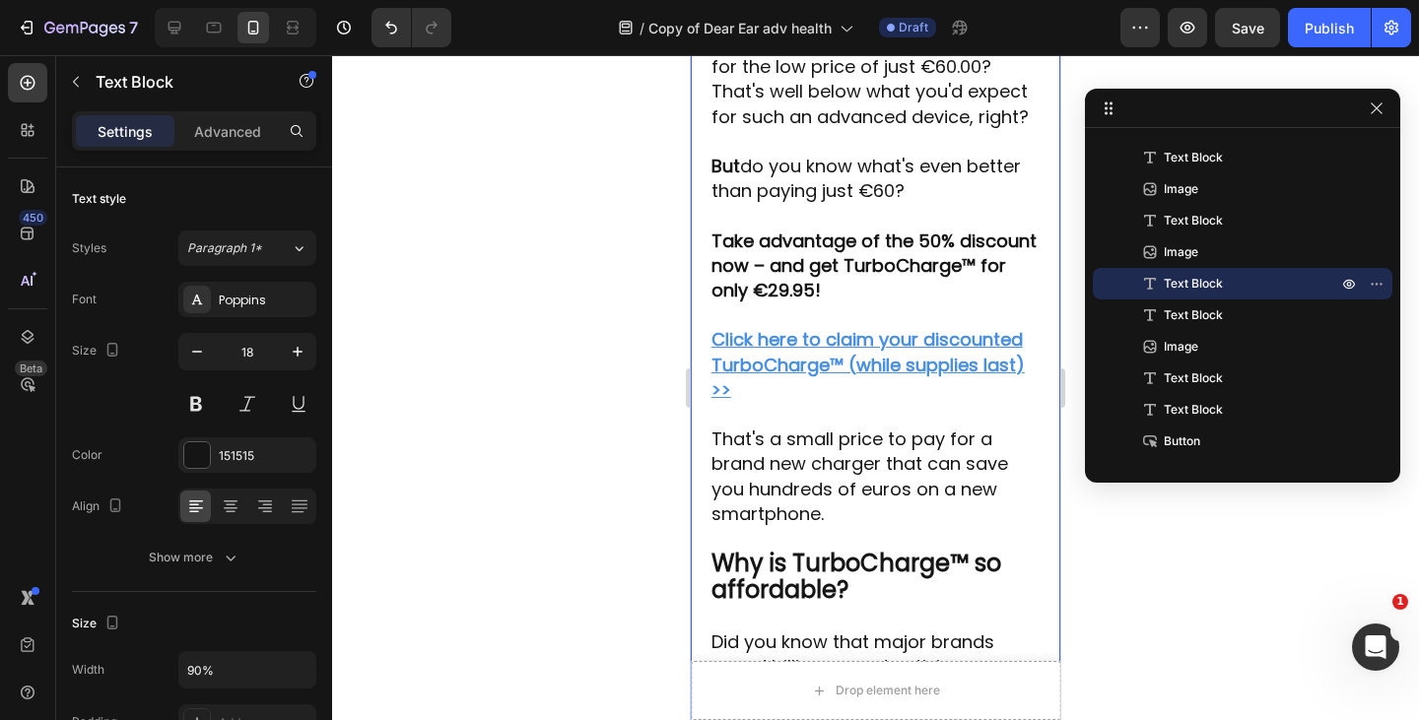
scroll to position [6780, 0]
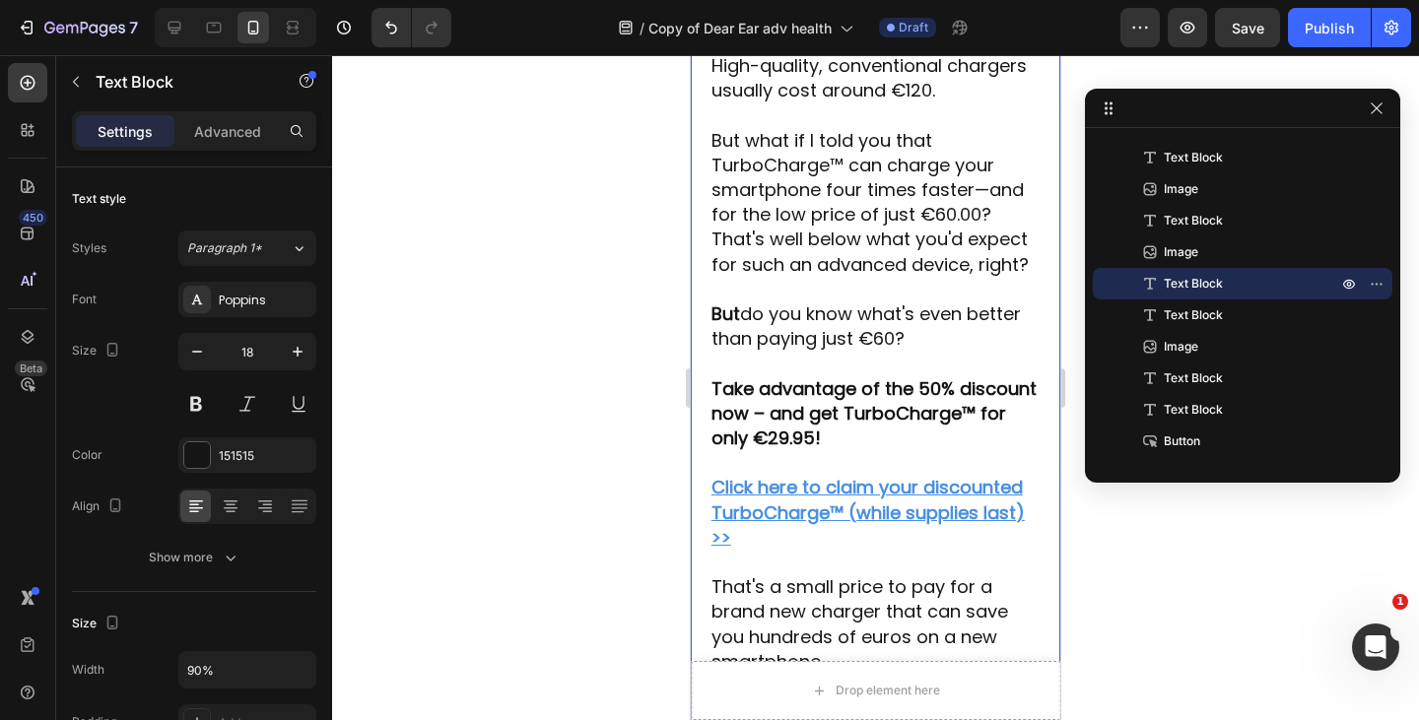
click at [926, 450] on strong "Take advantage of the 50% discount now – and get TurboCharge™ for only €29.95!" at bounding box center [873, 413] width 325 height 74
click at [922, 450] on strong "Take advantage of the 50% discount now – and get TurboCharge™ for only €29.95!" at bounding box center [873, 413] width 325 height 74
click at [944, 450] on strong "Take advantage of the 50% discount now – and get TurboCharge™ for only £29.95!" at bounding box center [873, 413] width 325 height 74
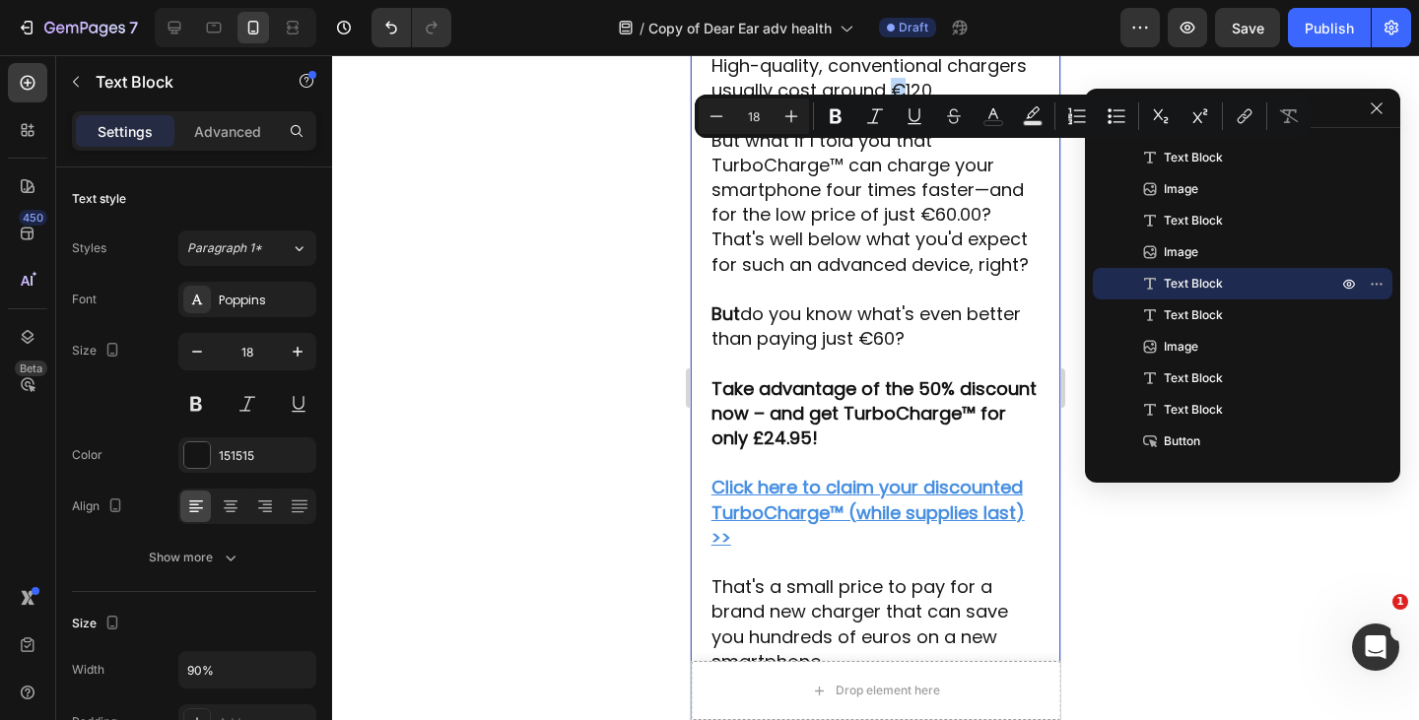
click at [978, 102] on p "High-quality, conventional chargers usually cost around €120." at bounding box center [875, 77] width 329 height 49
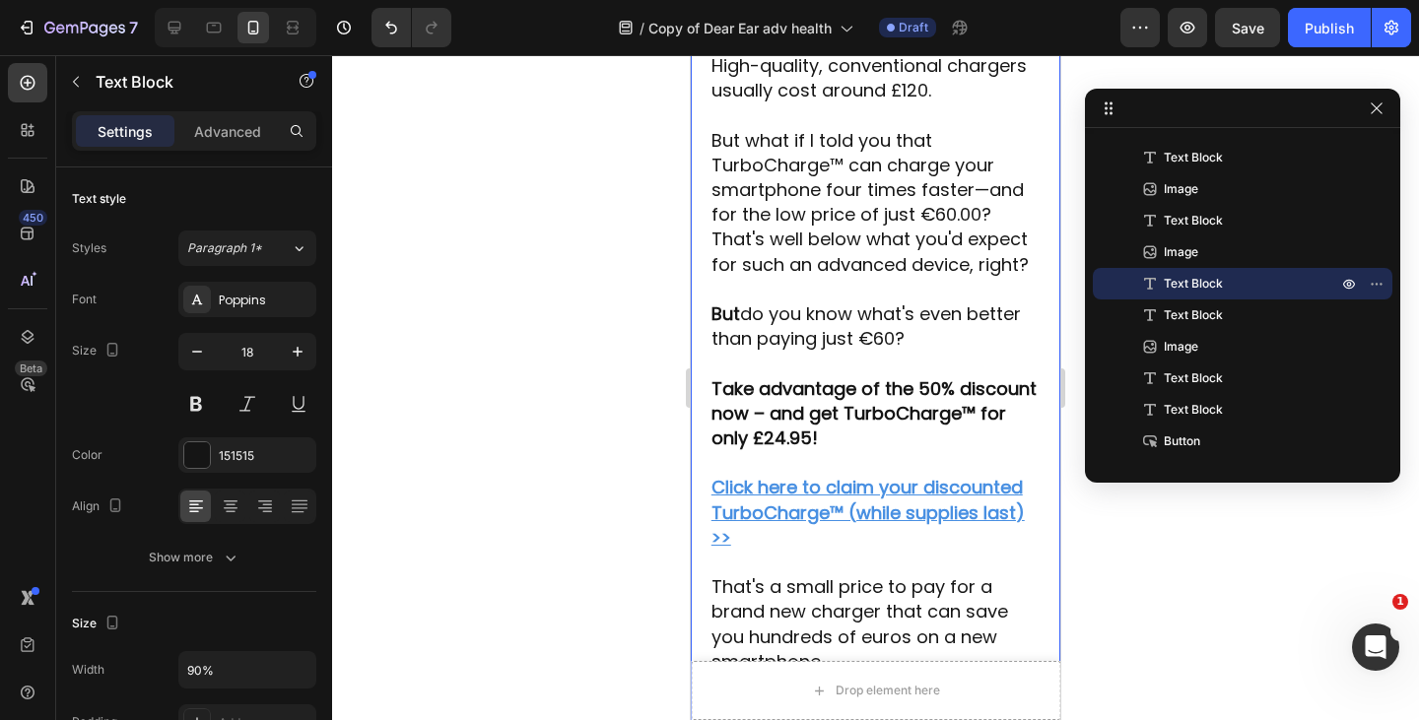
click at [998, 102] on p "High-quality, conventional chargers usually cost around £120." at bounding box center [875, 77] width 329 height 49
click at [927, 277] on p "But what if I told you that TurboCharge™ can charge your smartphone four times …" at bounding box center [875, 202] width 329 height 149
click at [868, 351] on p "But do you know what's even better than paying just €60?" at bounding box center [875, 325] width 329 height 49
click at [879, 351] on p "But do you know what's even better than paying just £60?" at bounding box center [875, 325] width 329 height 49
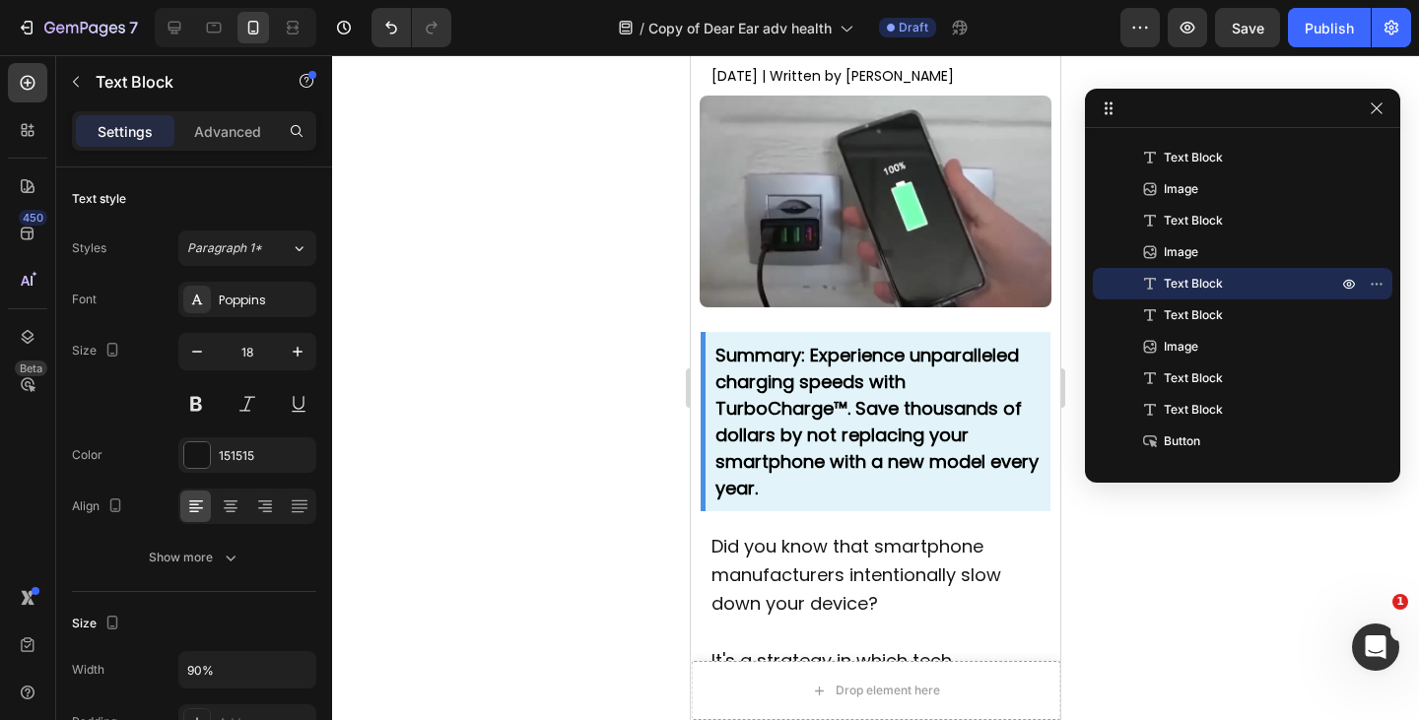
scroll to position [0, 0]
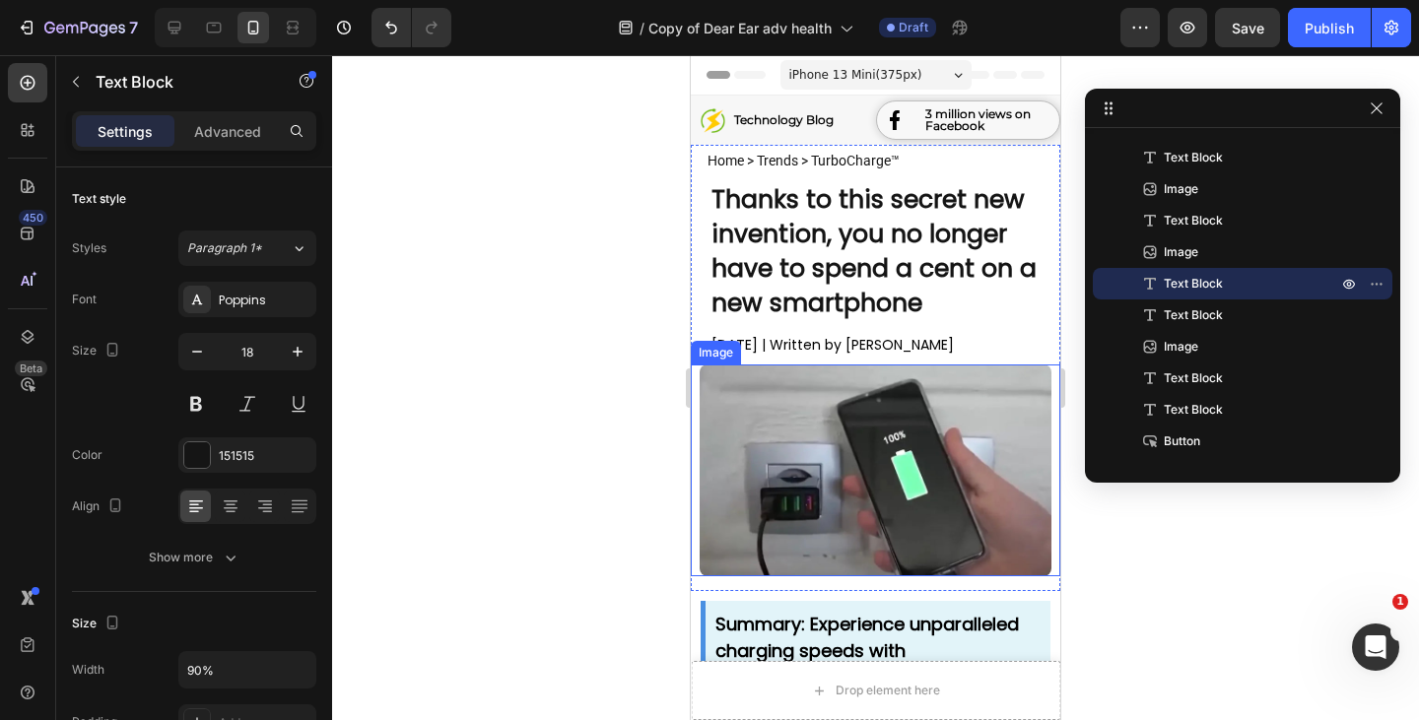
click at [888, 435] on img at bounding box center [875, 471] width 351 height 212
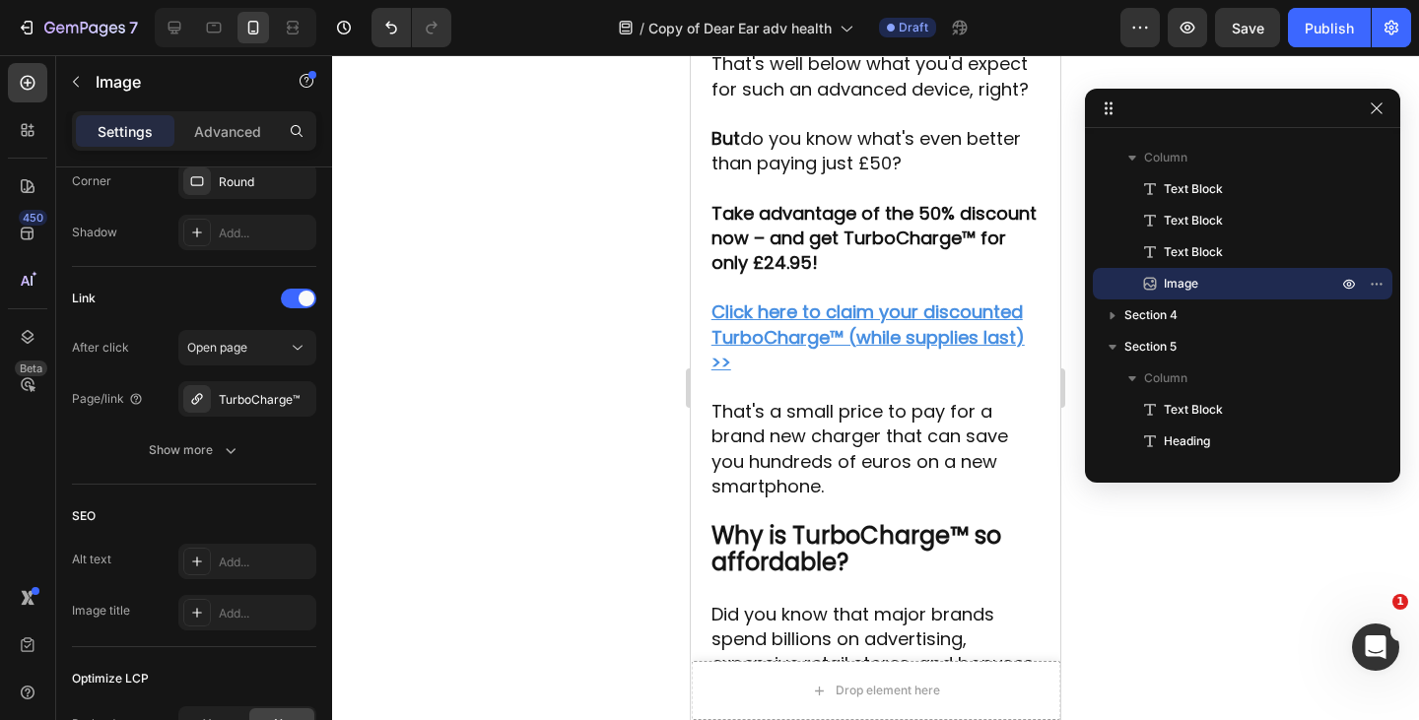
scroll to position [6967, 0]
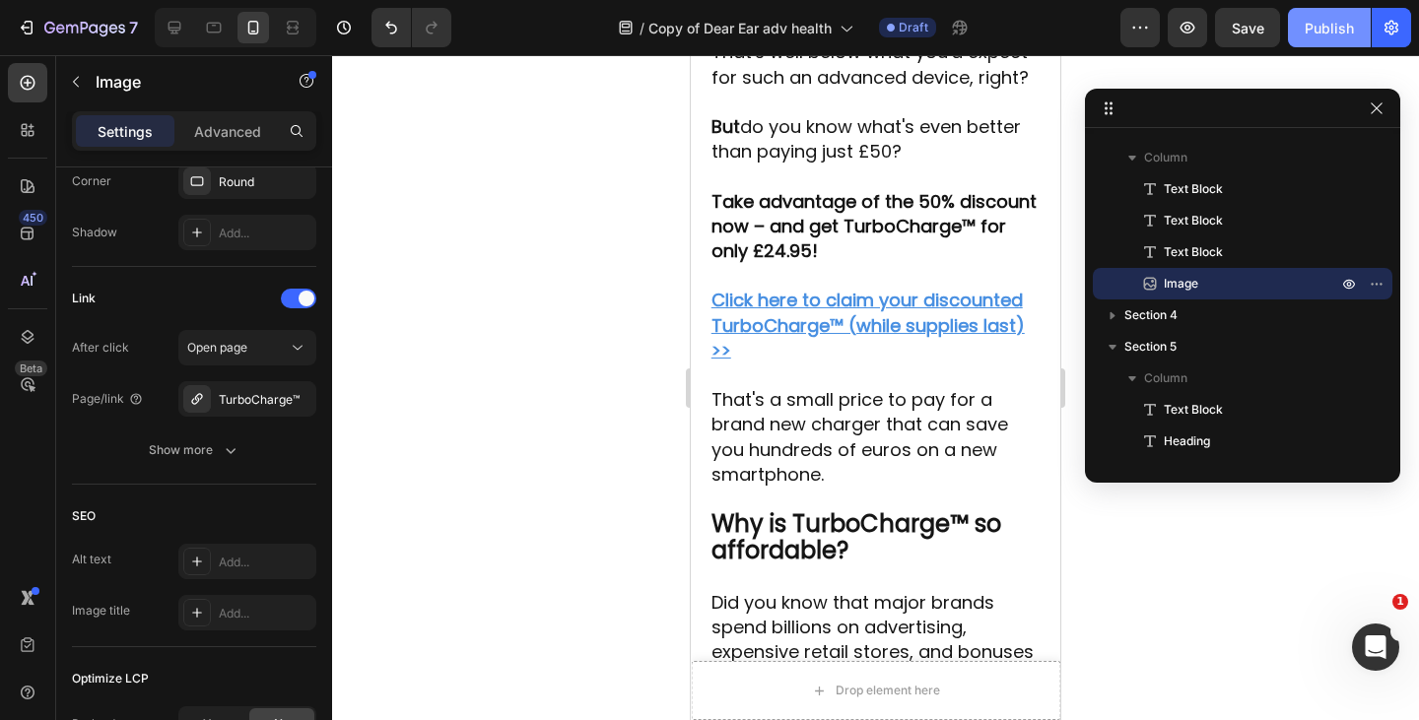
click at [1249, 32] on span "Save" at bounding box center [1248, 28] width 33 height 17
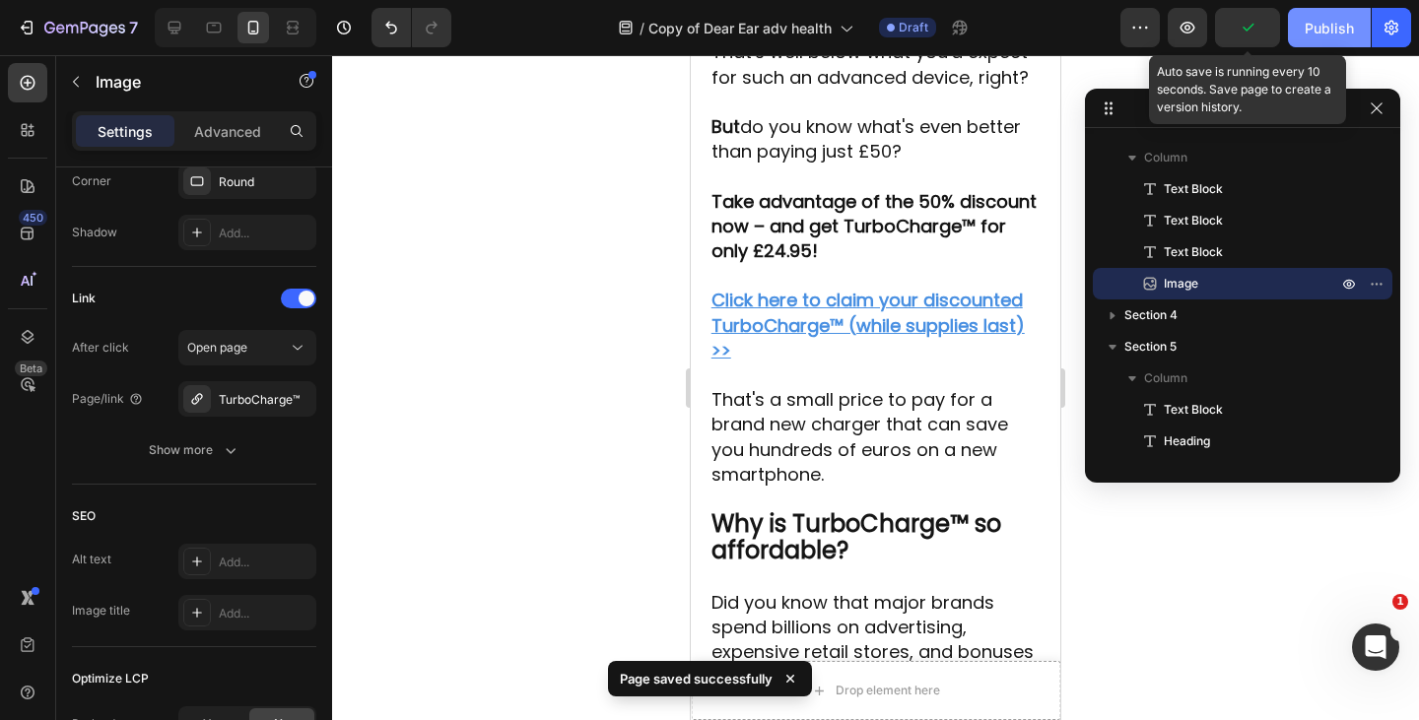
click at [1312, 31] on div "Publish" at bounding box center [1329, 28] width 49 height 21
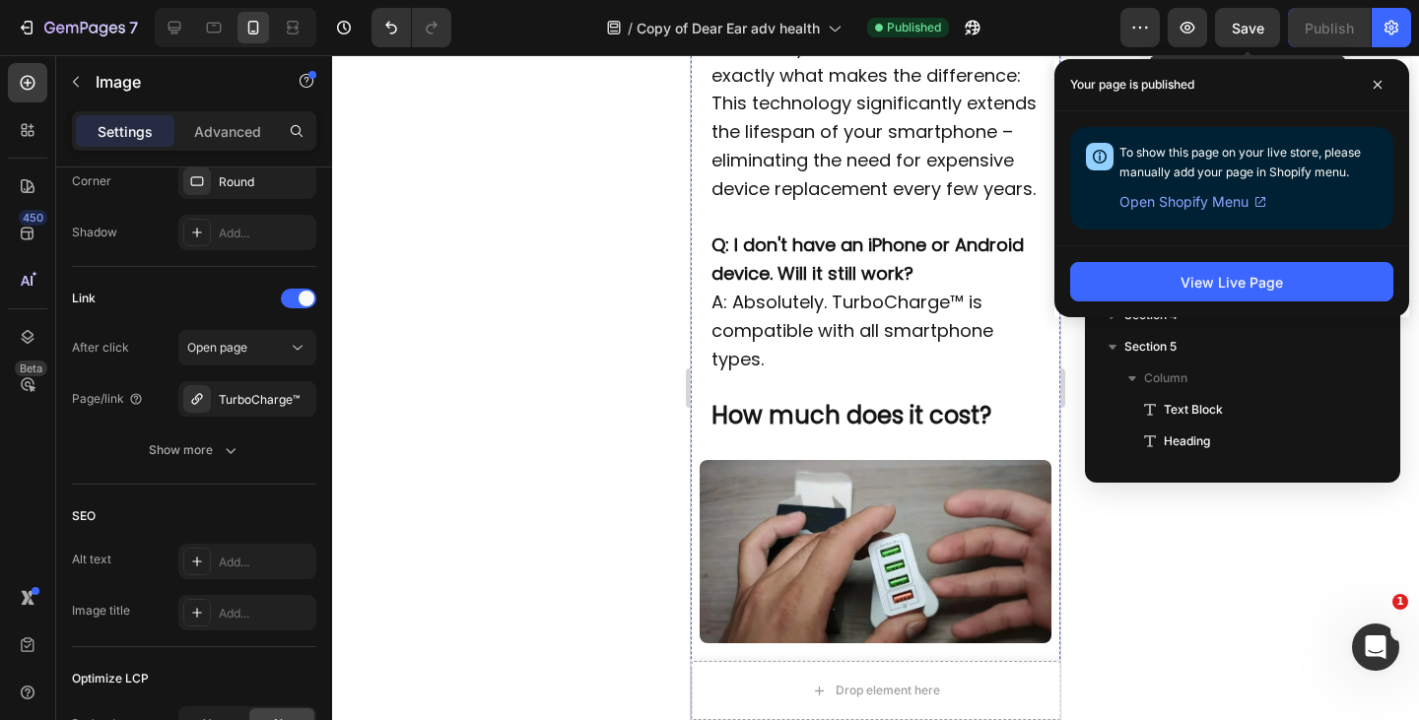
scroll to position [5860, 0]
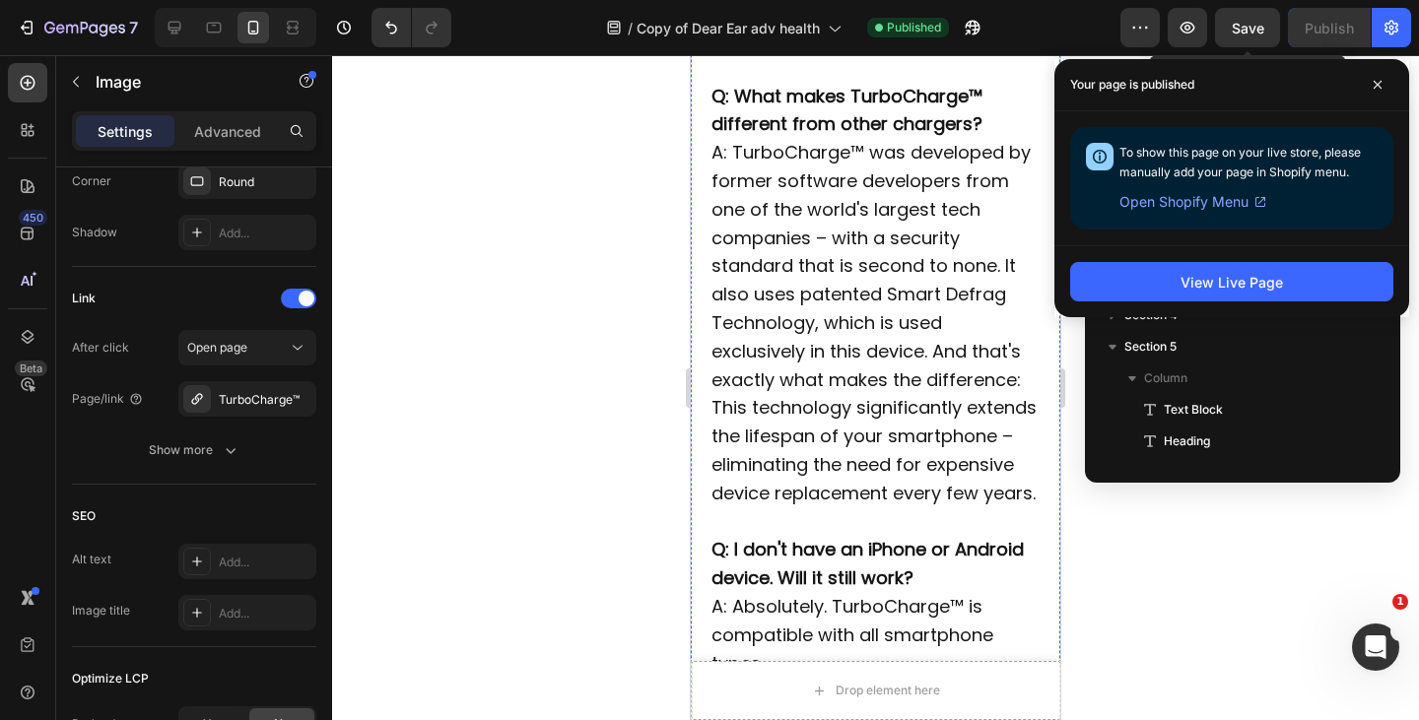
click at [219, 26] on icon at bounding box center [214, 28] width 20 height 20
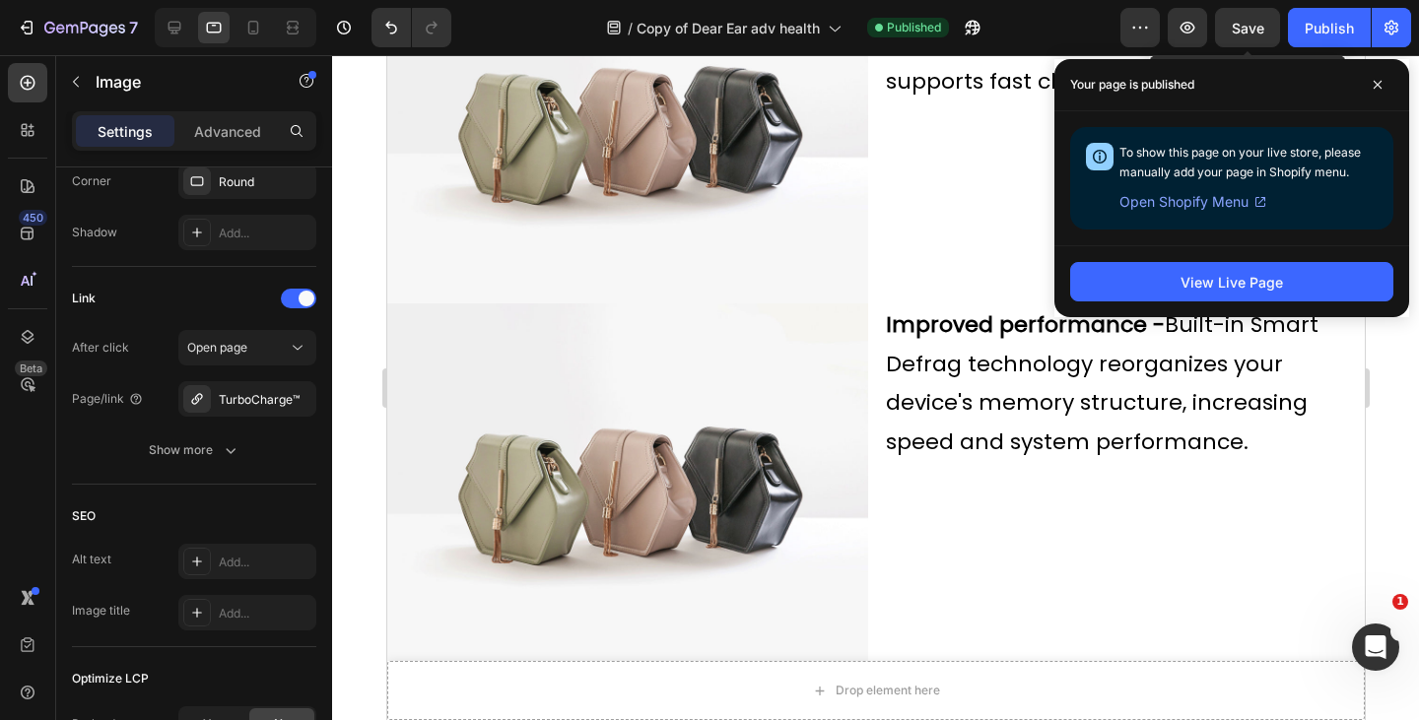
type input "https://ucarecdn.com/ee6d5074-1640-4cc7-8933-47c8589c3dee/-/format/auto/"
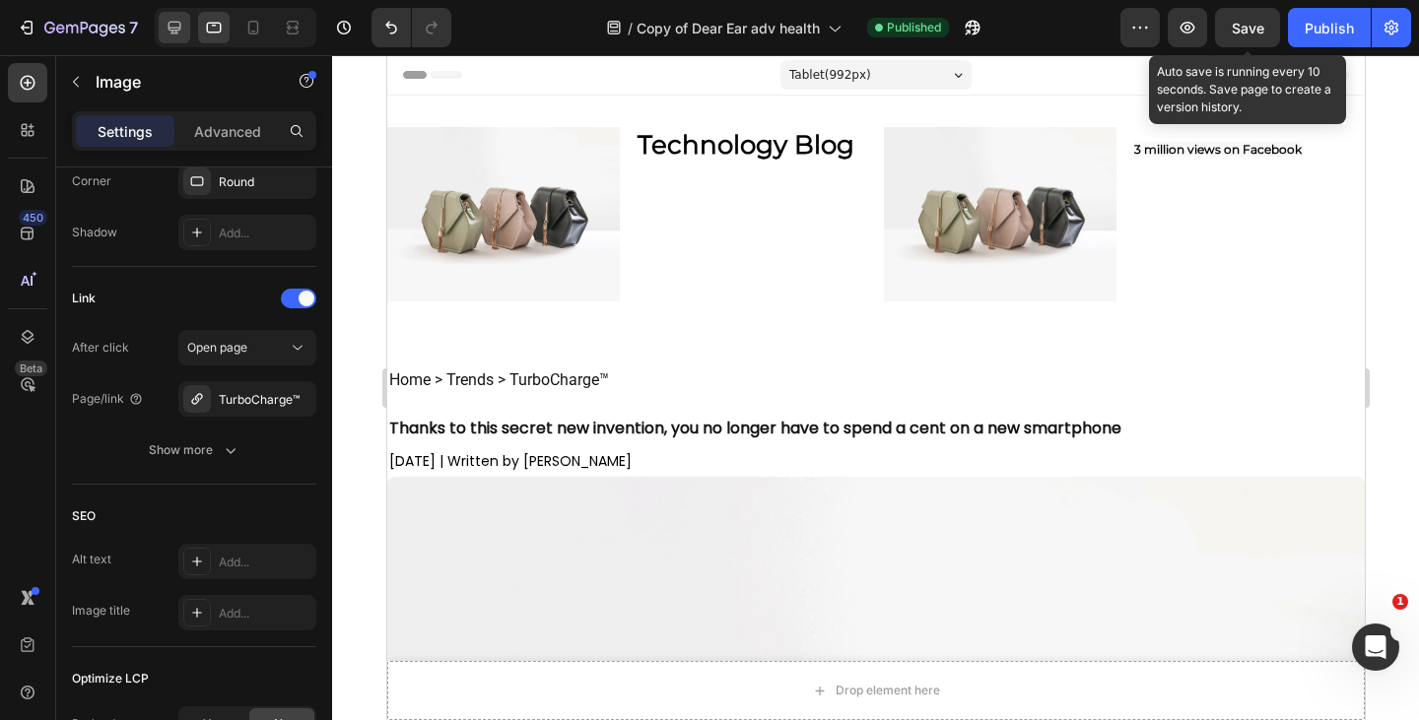
click at [170, 34] on icon at bounding box center [175, 28] width 20 height 20
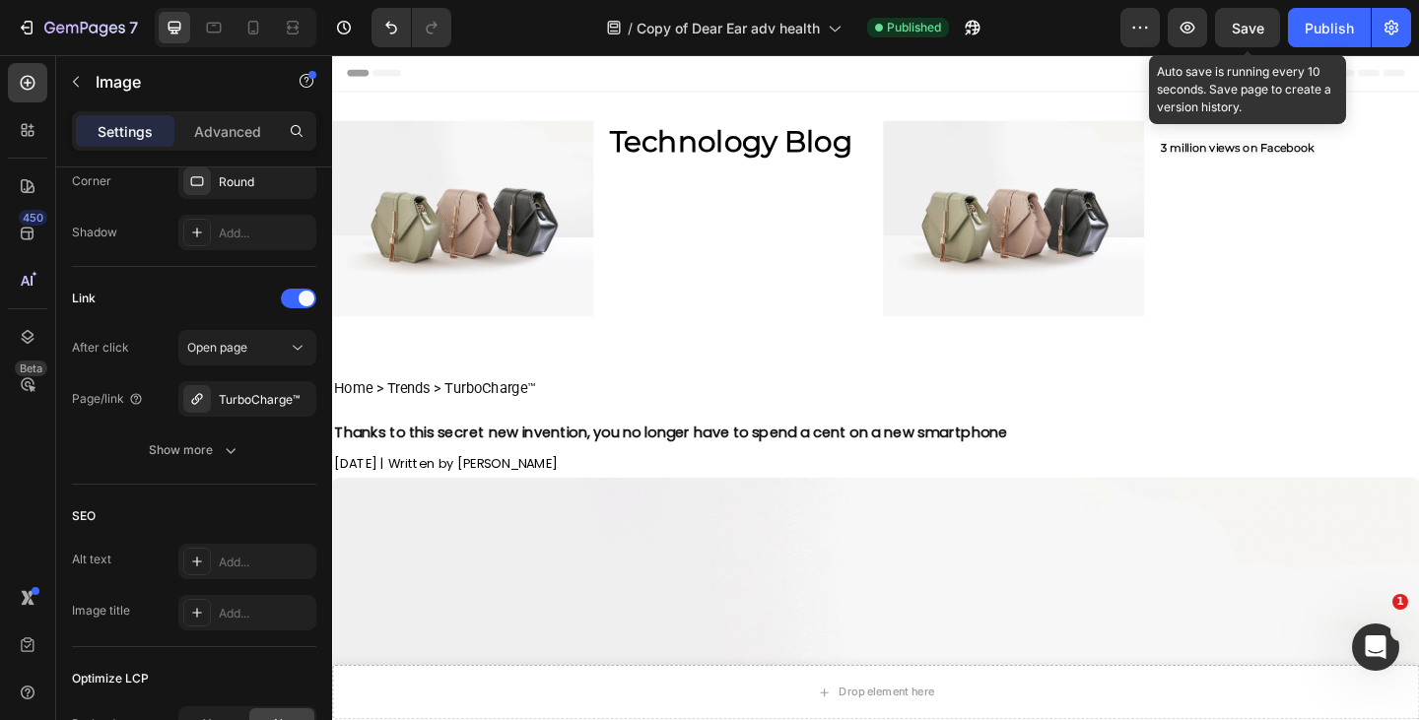
click at [510, 236] on img at bounding box center [474, 233] width 284 height 213
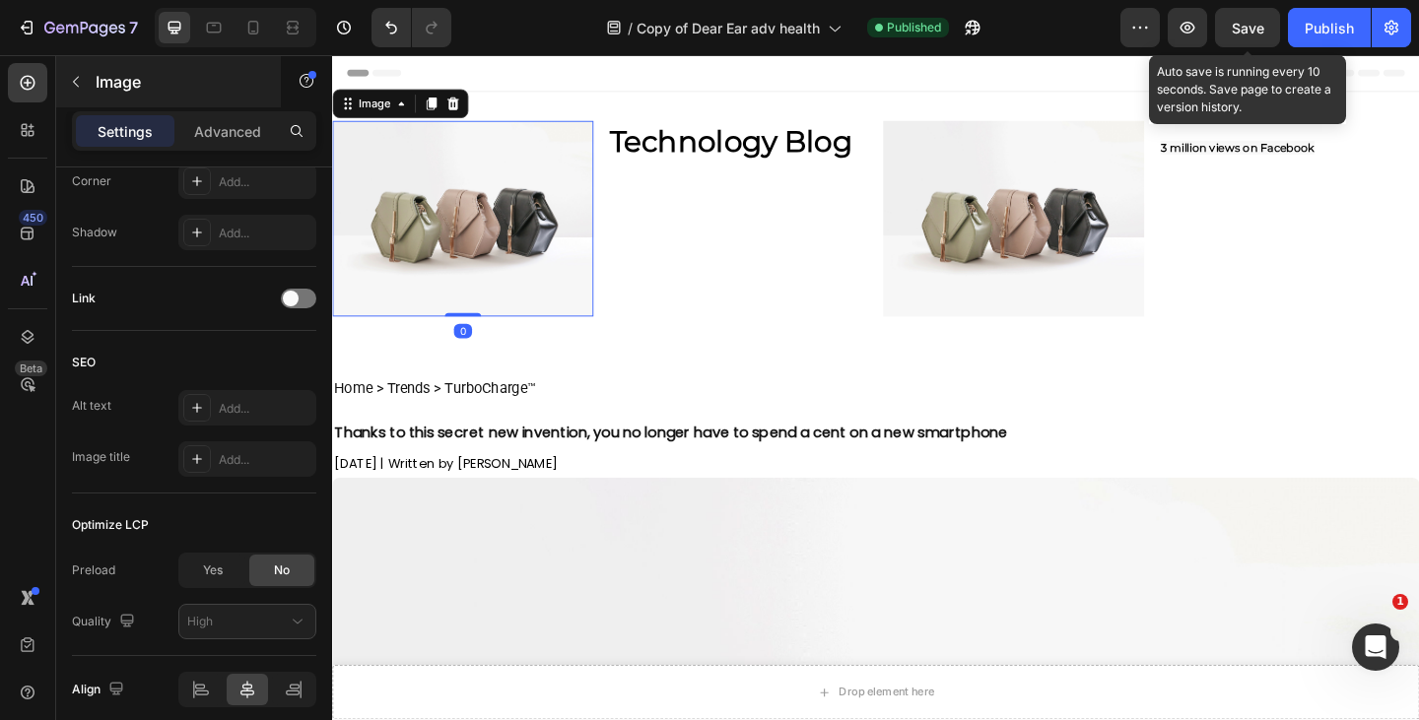
click at [69, 85] on icon "button" at bounding box center [76, 82] width 16 height 16
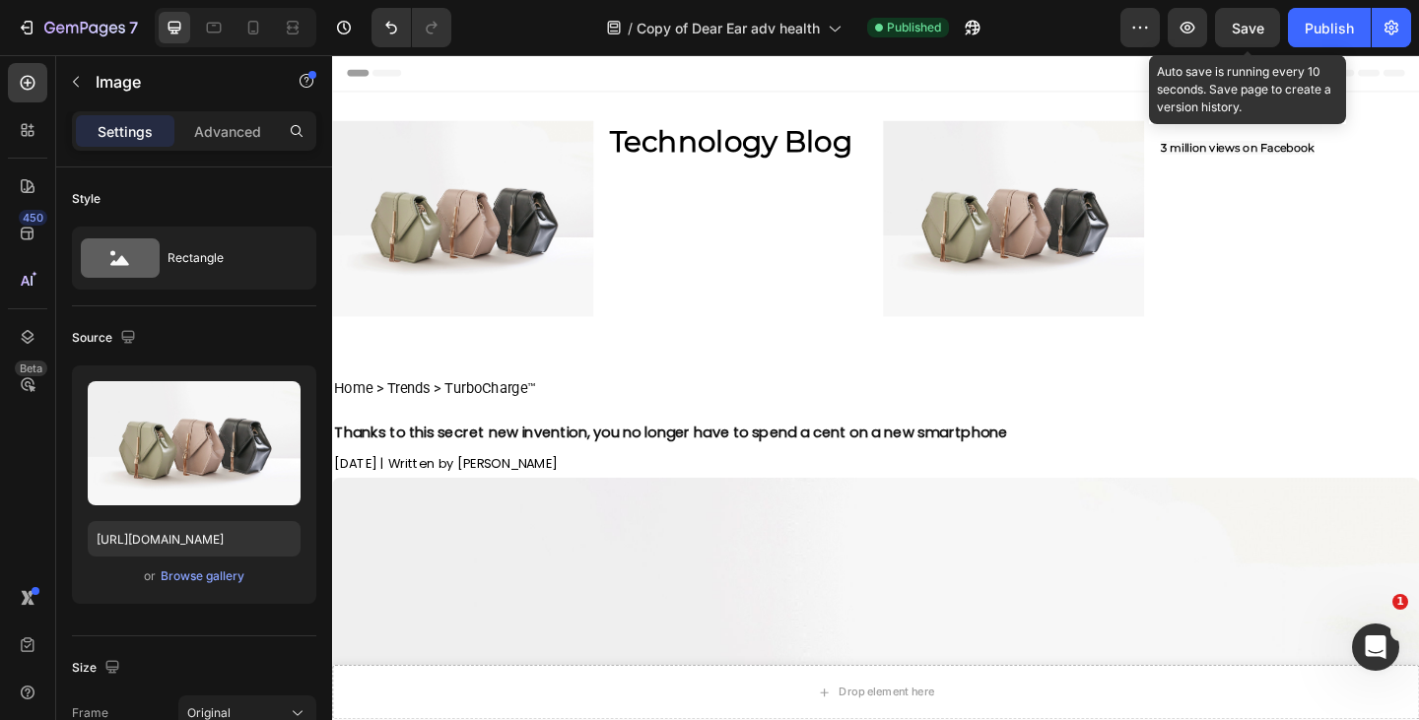
click at [457, 241] on img at bounding box center [474, 233] width 284 height 213
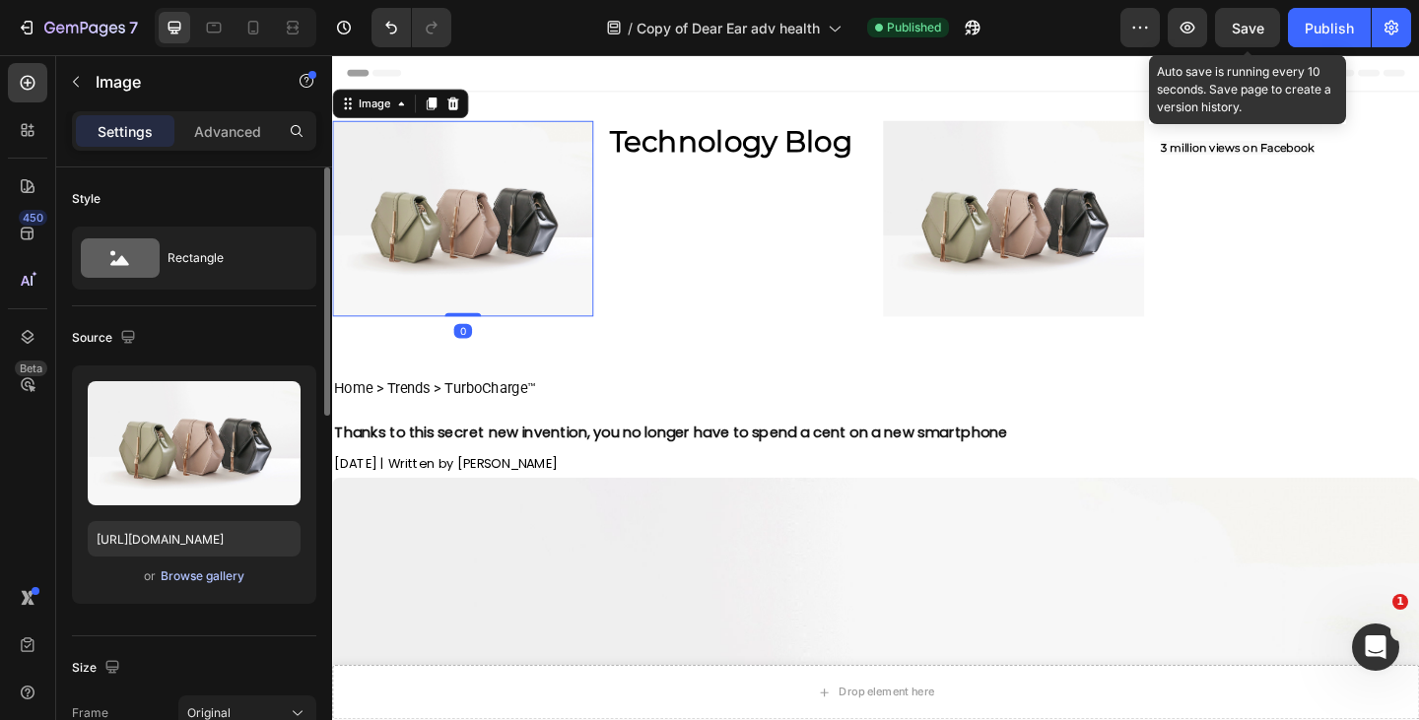
click at [196, 580] on div "Browse gallery" at bounding box center [203, 577] width 84 height 18
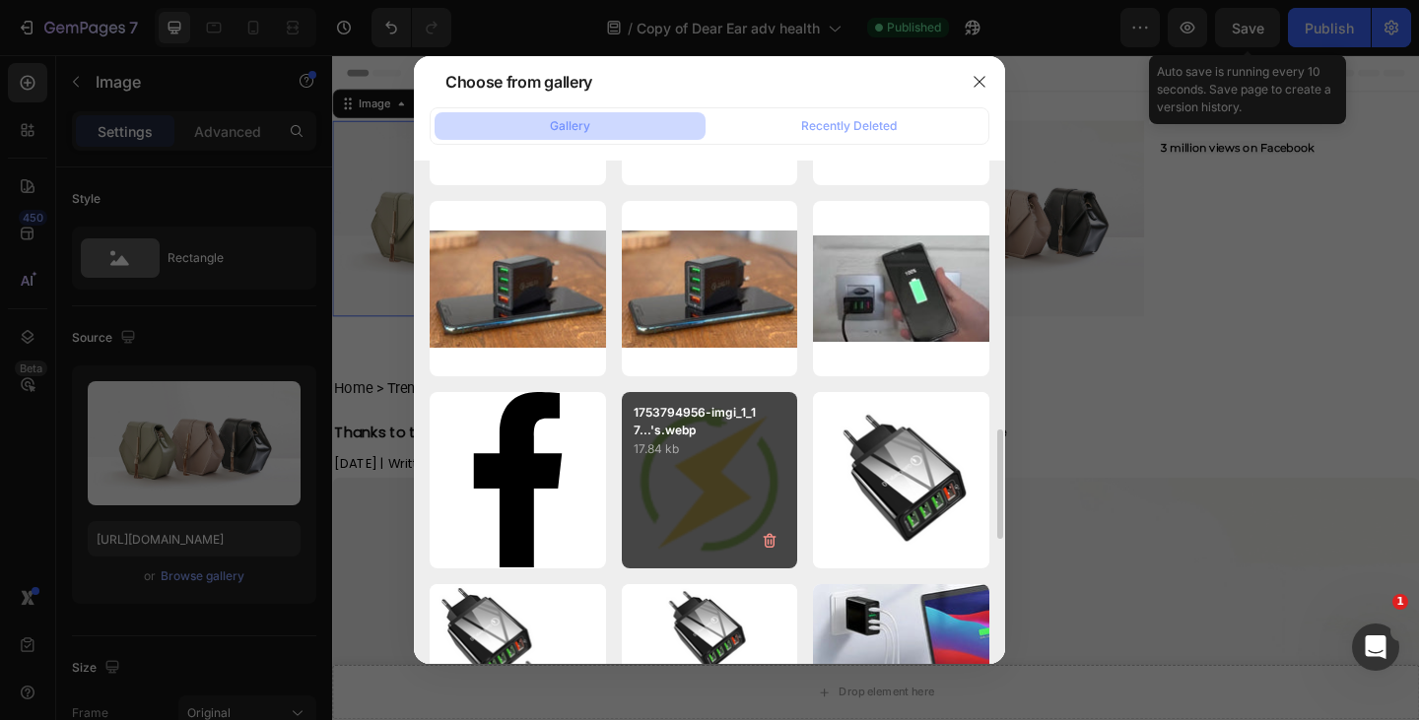
scroll to position [1146, 0]
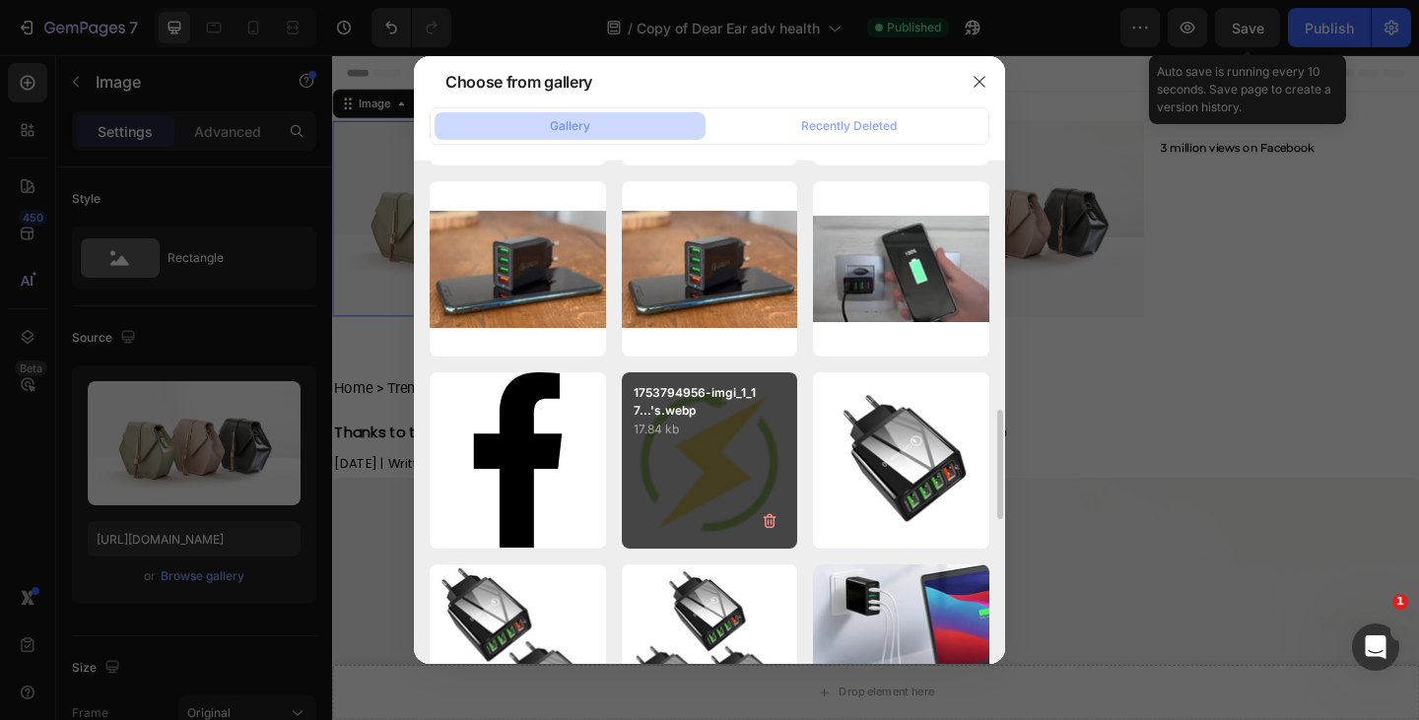
click at [716, 495] on div "1753794956-imgi_1_17...'s.webp 17.84 kb" at bounding box center [710, 460] width 176 height 176
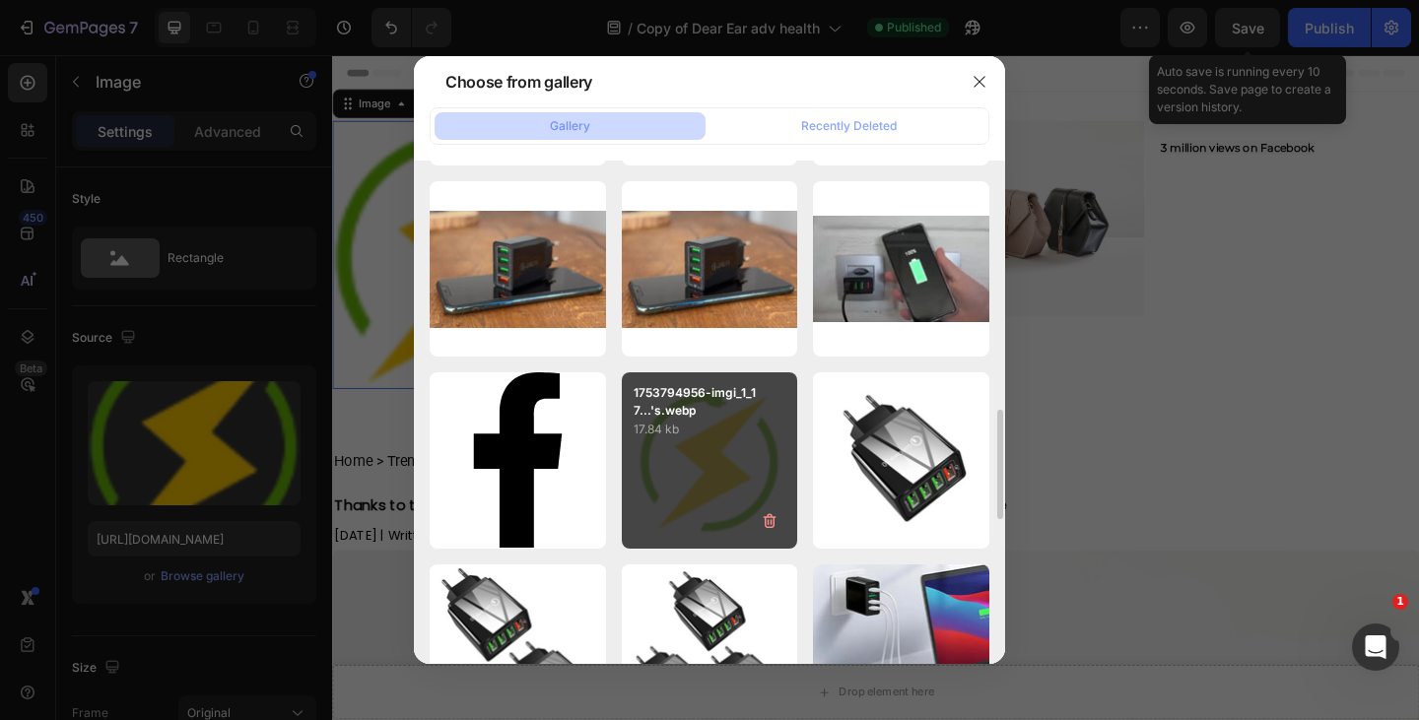
type input "[URL][DOMAIN_NAME]"
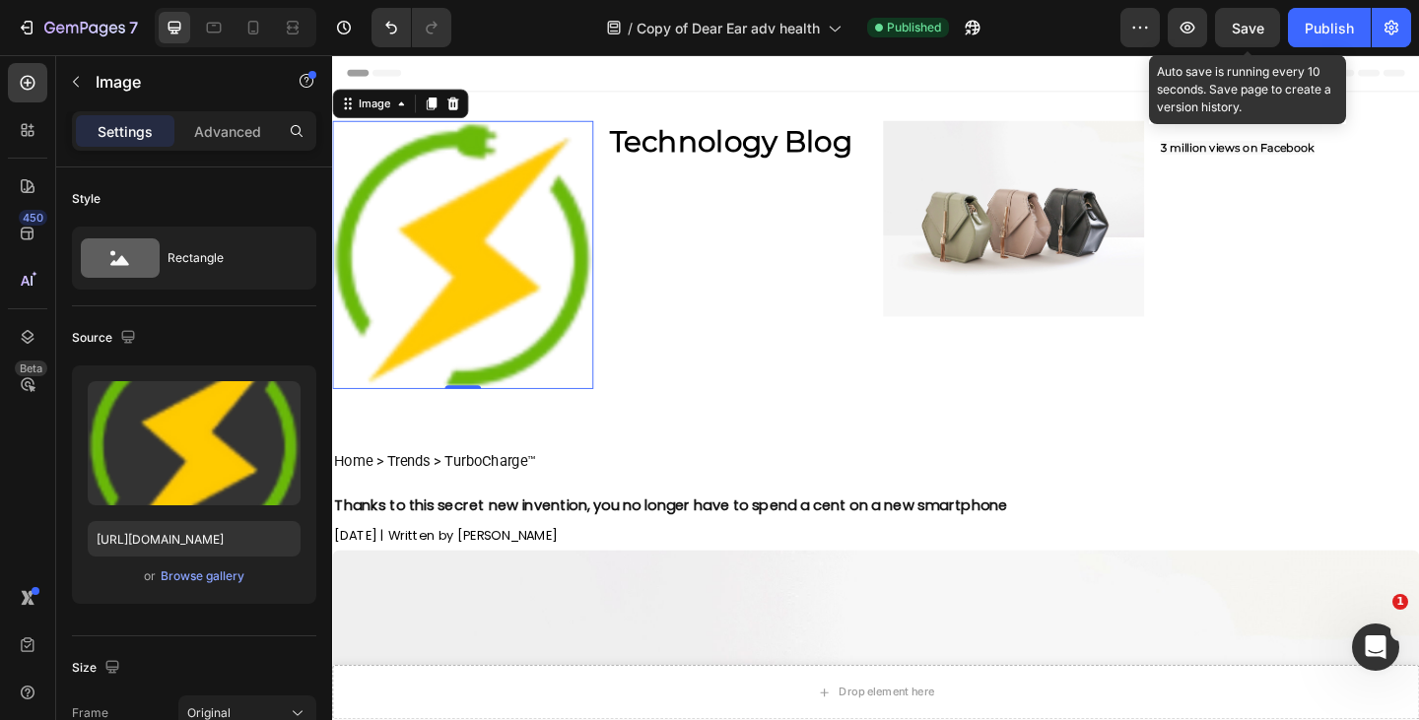
click at [956, 291] on img at bounding box center [1073, 233] width 284 height 213
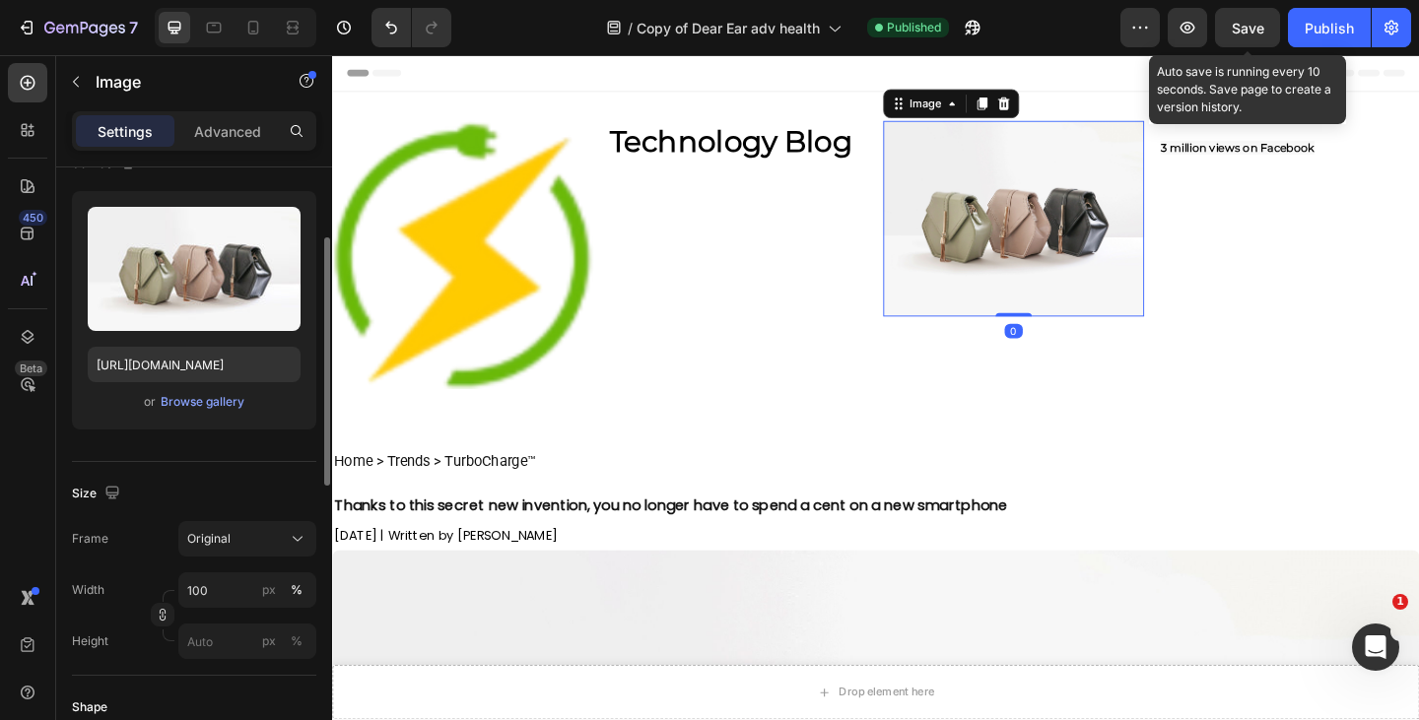
scroll to position [172, 0]
click at [190, 408] on div "Browse gallery" at bounding box center [203, 404] width 84 height 18
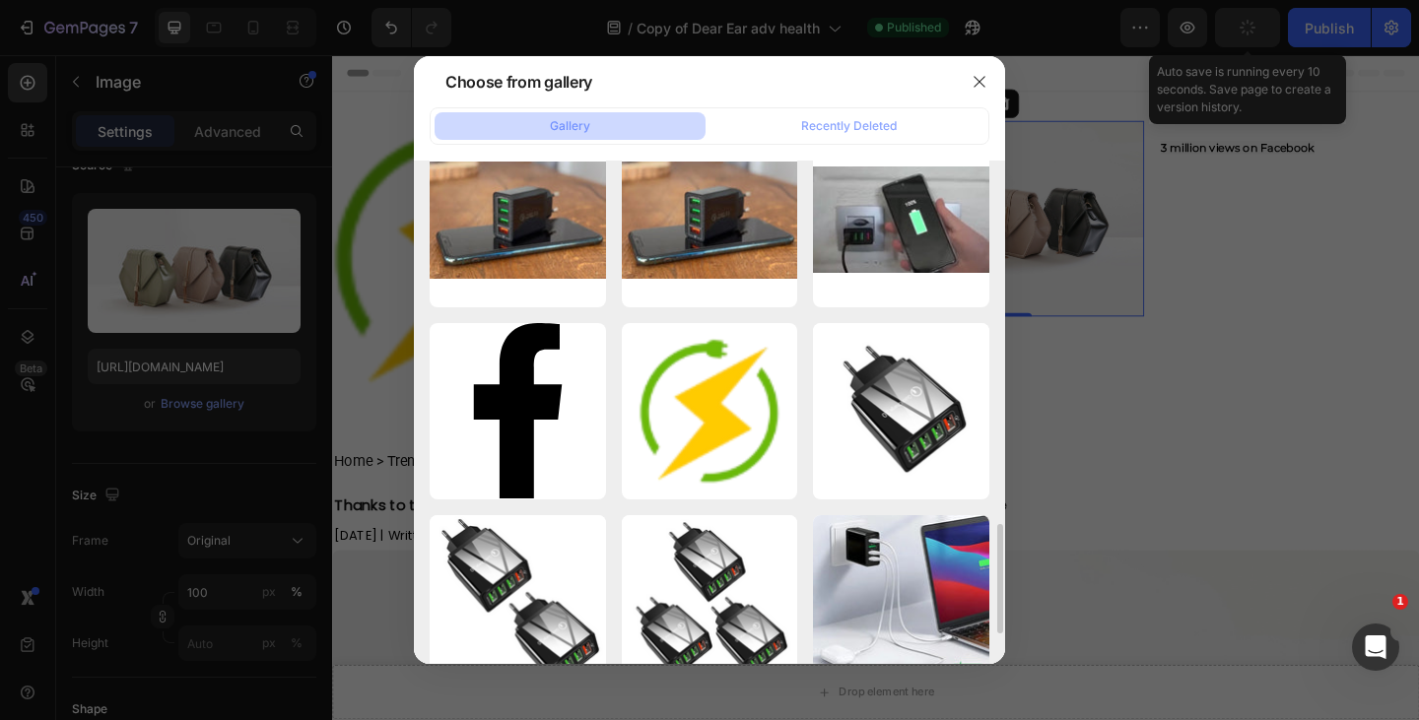
scroll to position [1281, 0]
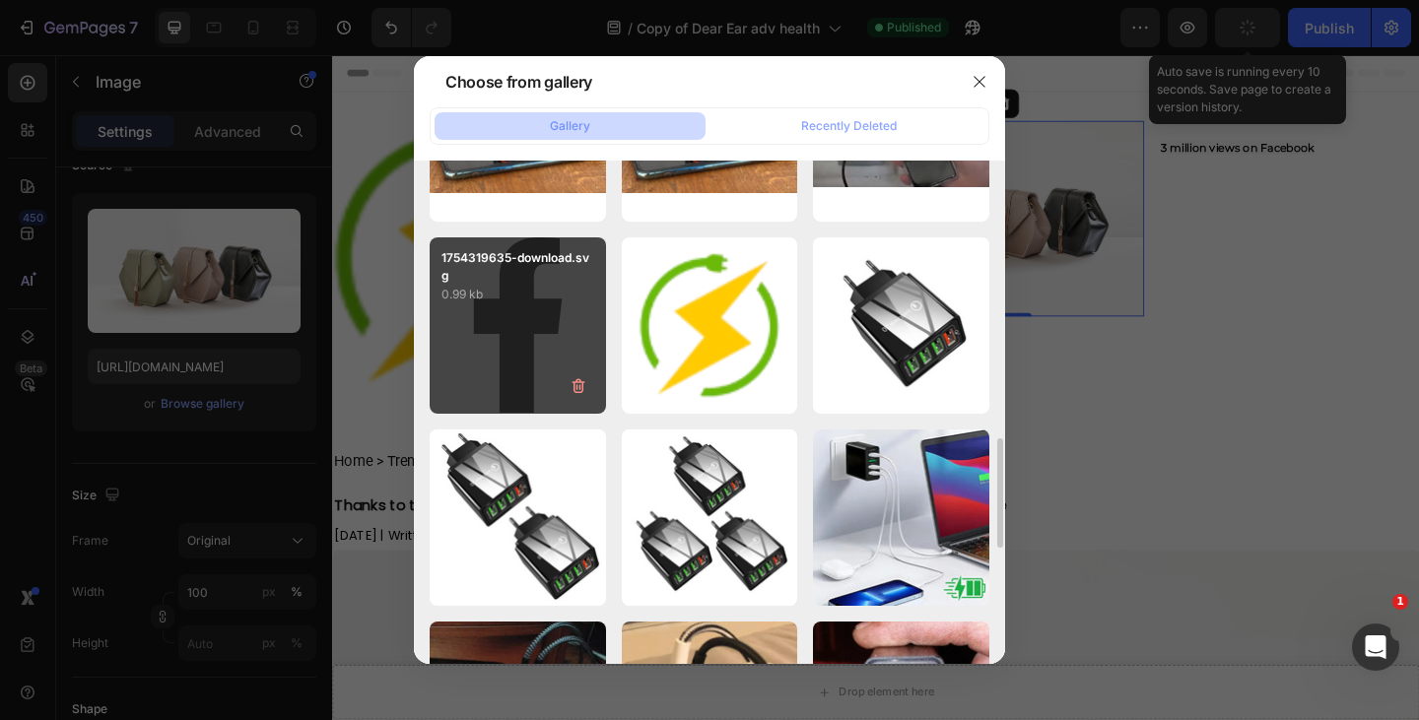
click at [580, 364] on div "1754319635-download.svg 0.99 kb" at bounding box center [518, 325] width 176 height 176
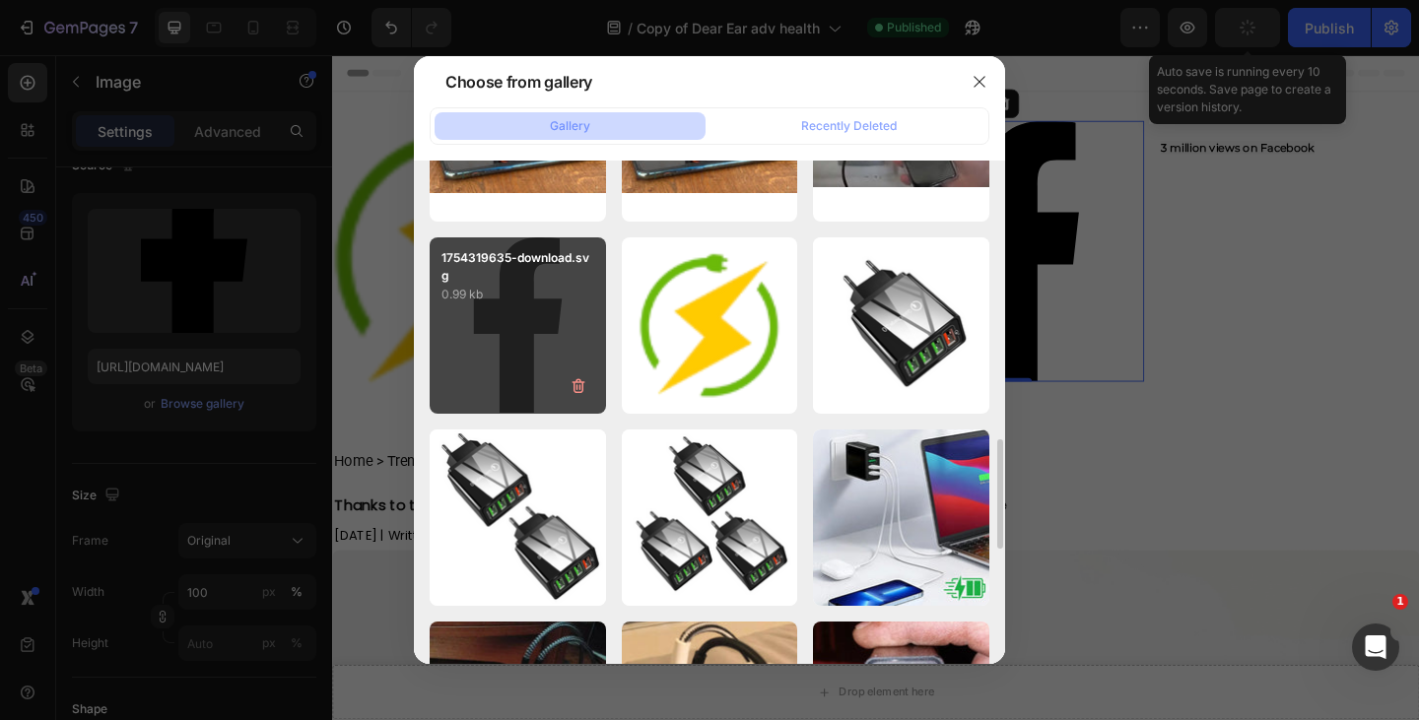
type input "https://cdn.shopify.com/s/files/1/0718/5114/7463/files/gempages_577936641763574…"
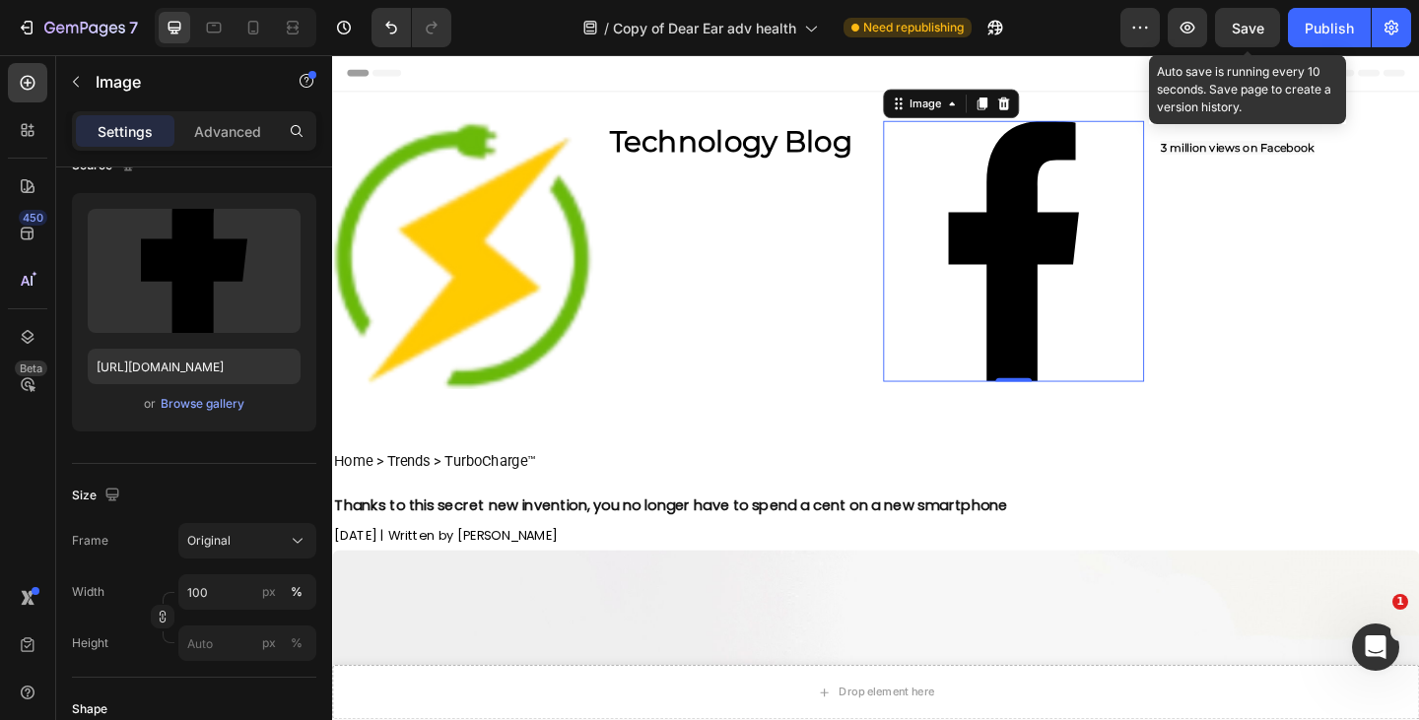
click at [526, 230] on img at bounding box center [474, 273] width 284 height 292
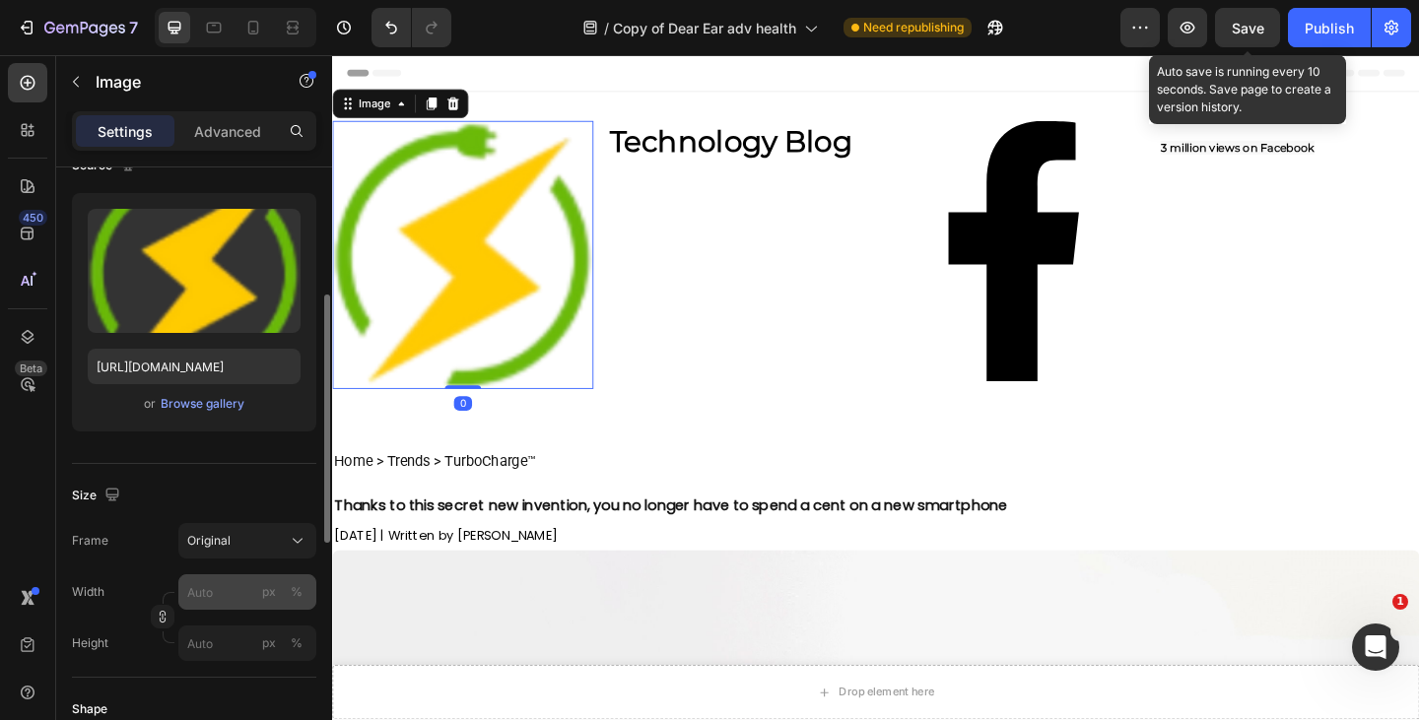
scroll to position [213, 0]
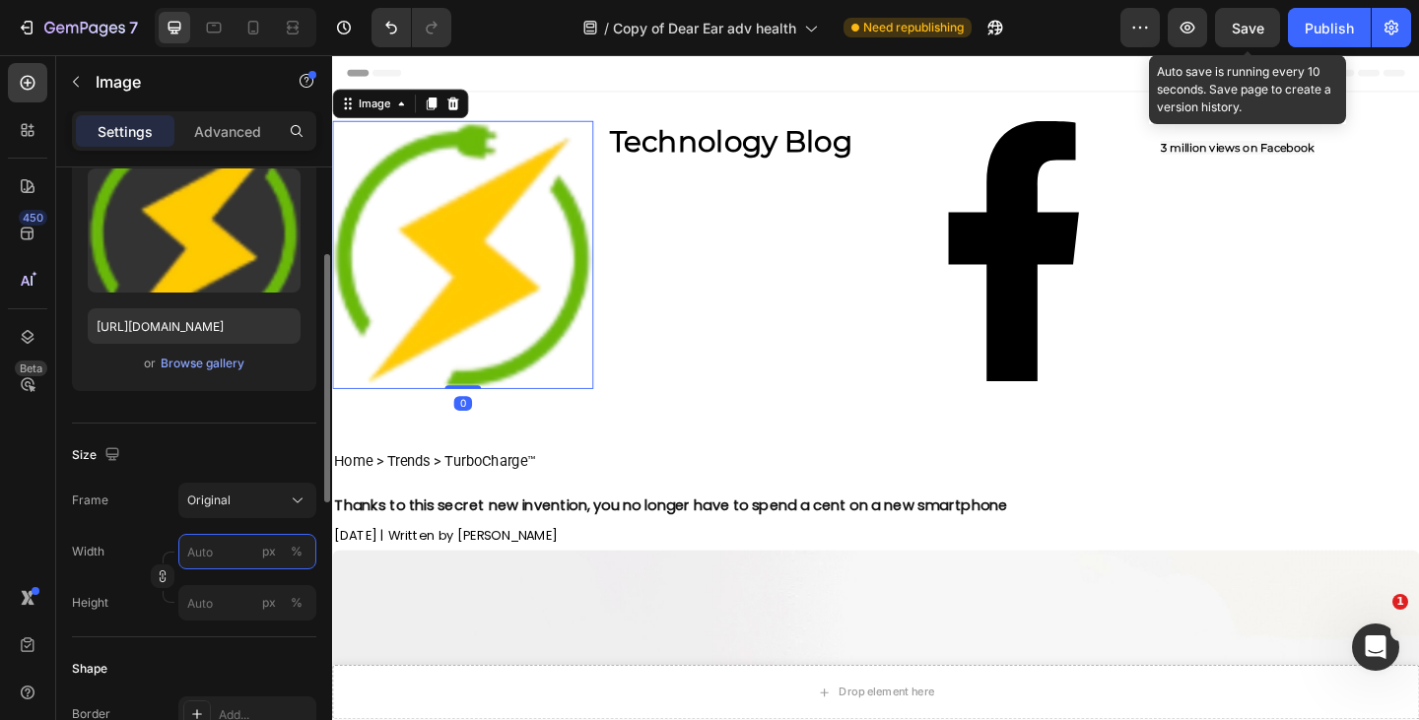
click at [223, 553] on input "px %" at bounding box center [247, 551] width 138 height 35
type input "49"
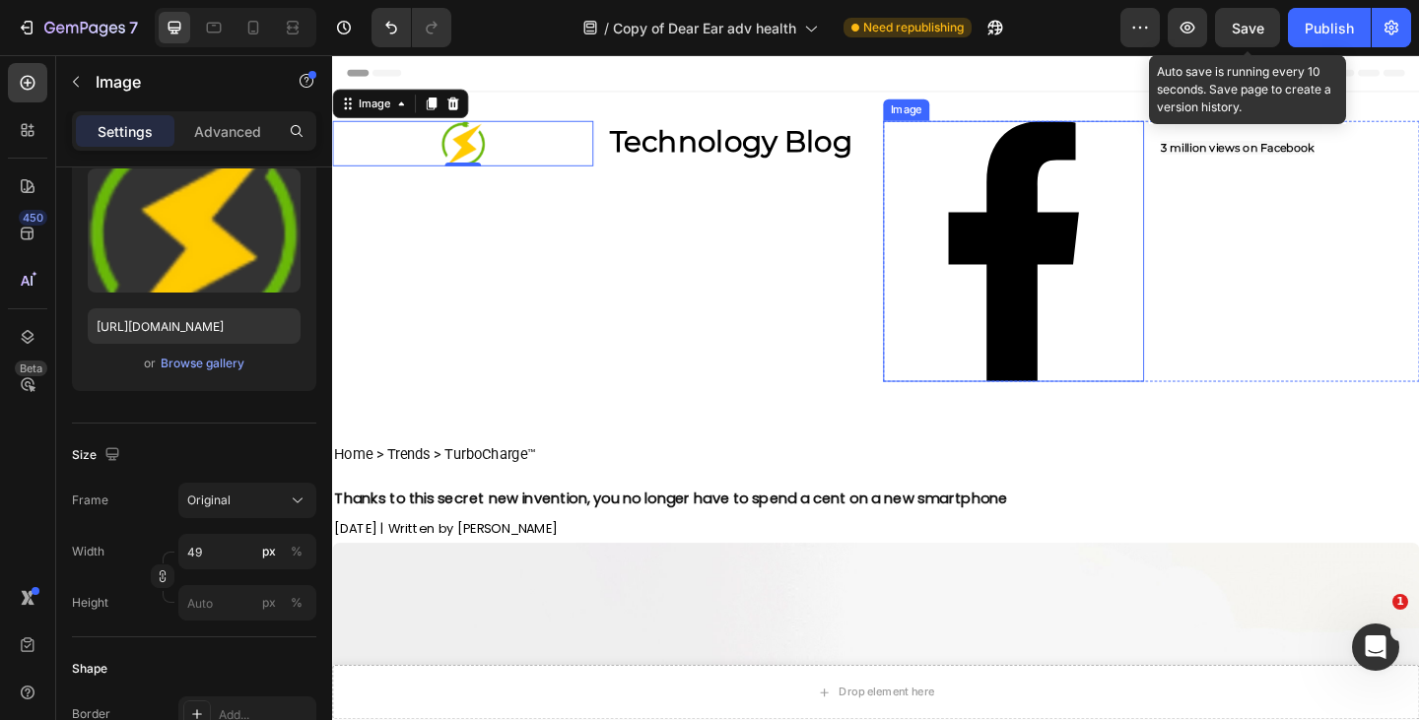
click at [1038, 331] on img at bounding box center [1073, 269] width 284 height 284
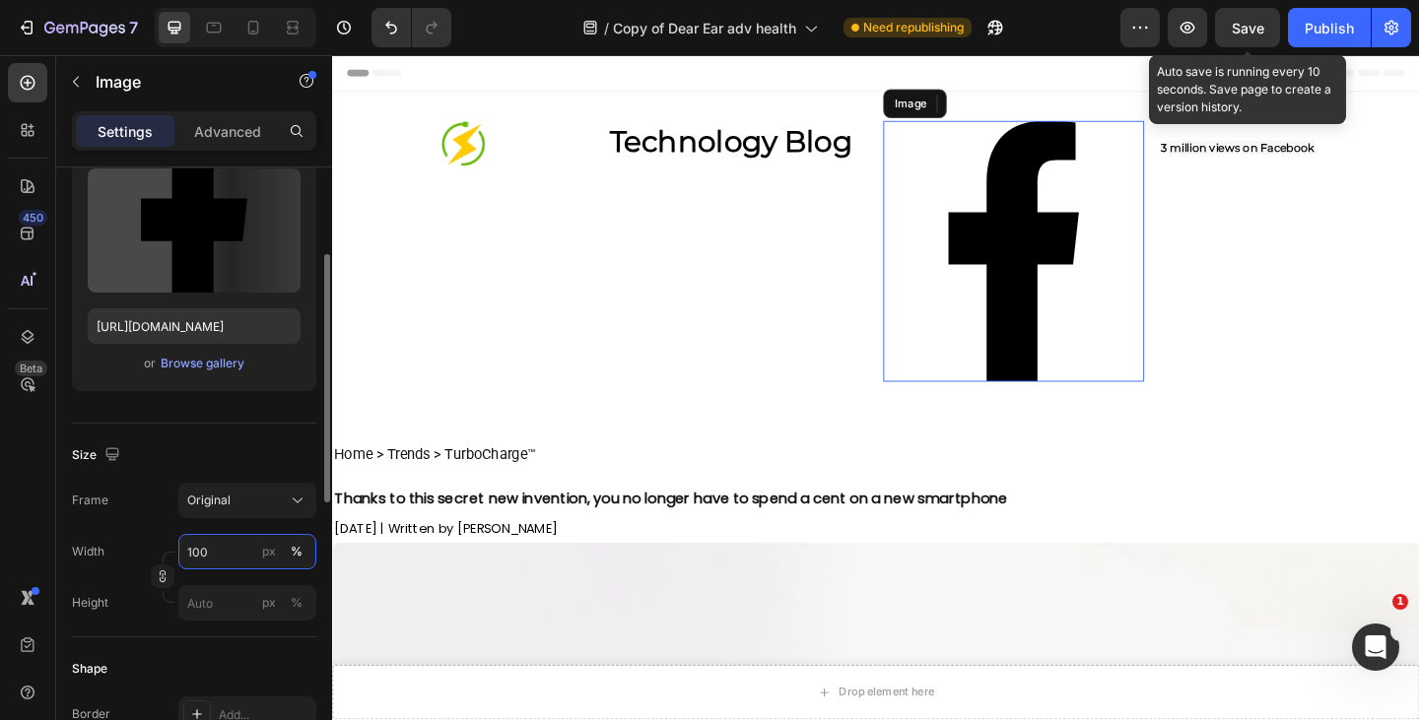
click at [215, 555] on input "100" at bounding box center [247, 551] width 138 height 35
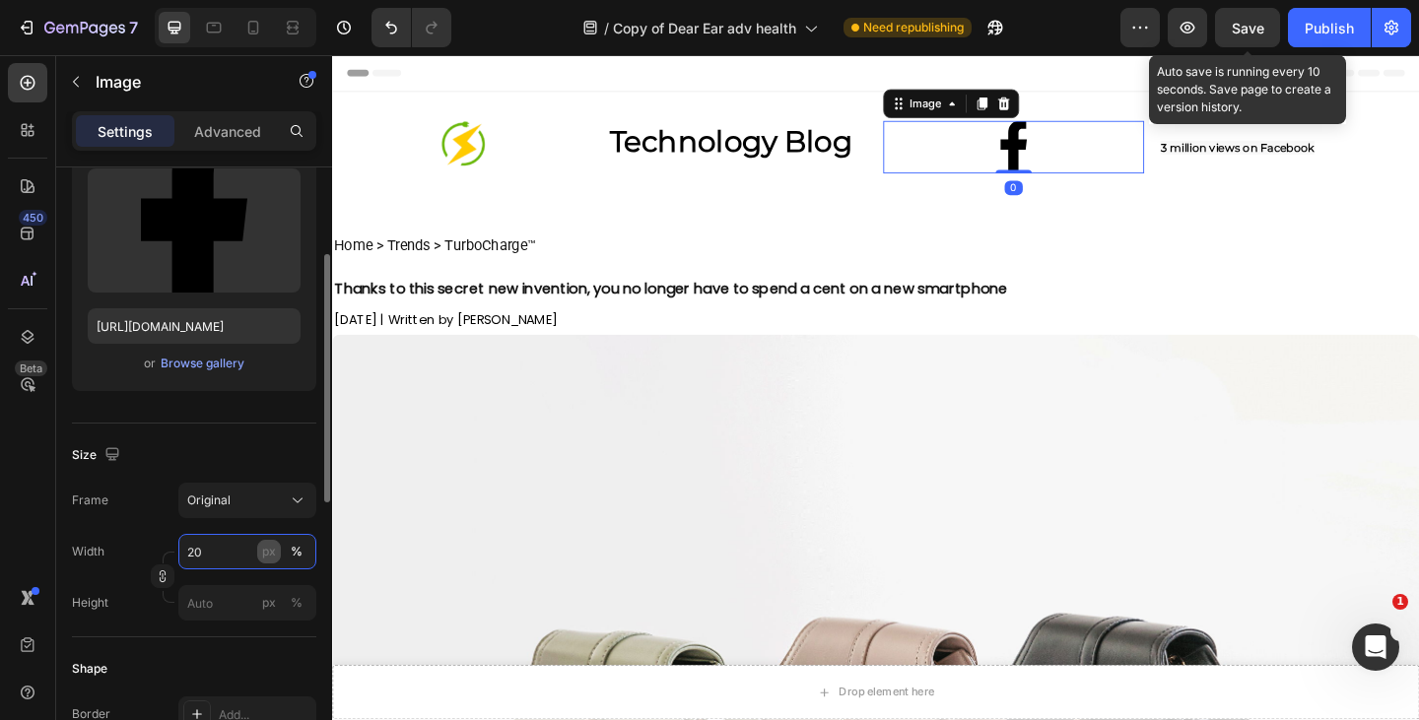
type input "20"
click at [269, 555] on div "px" at bounding box center [269, 552] width 14 height 18
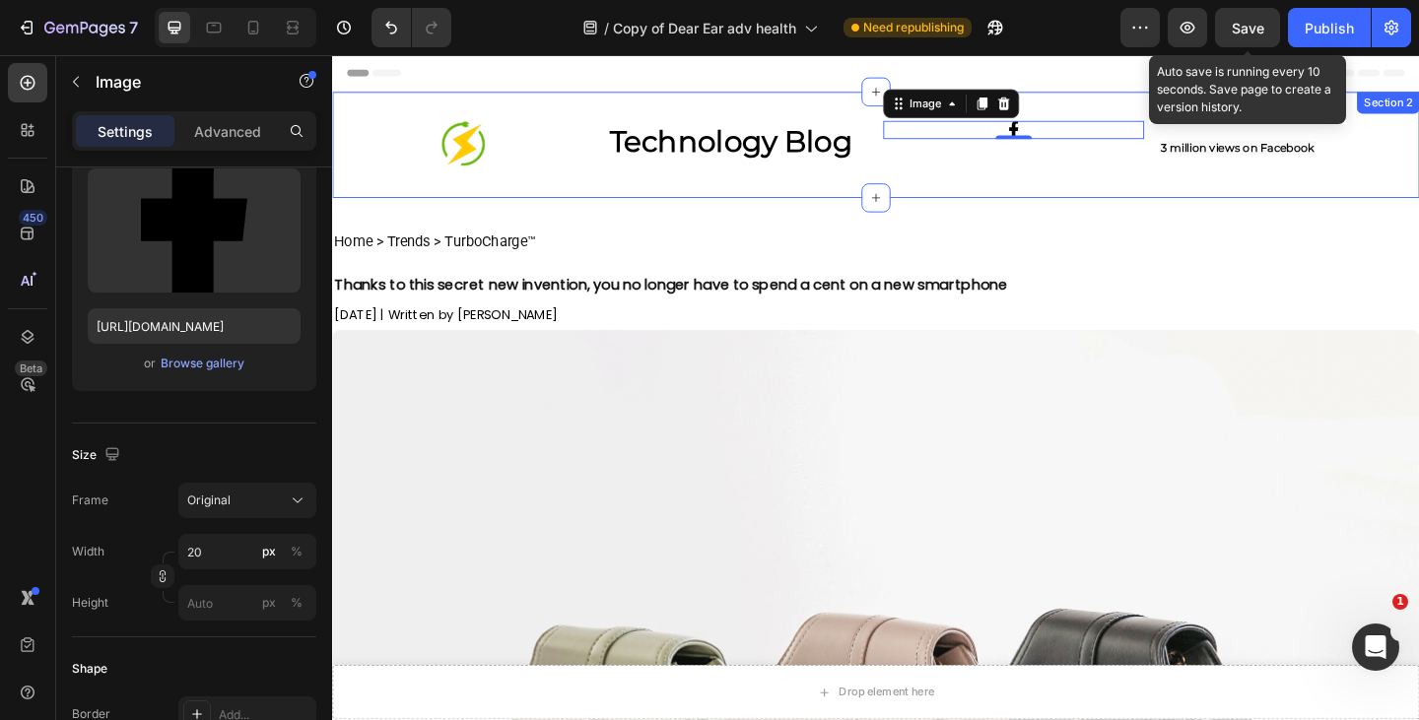
click at [549, 114] on div "Image Technology Blog Heading Row Image 0 3 million views on Facebook Heading R…" at bounding box center [923, 153] width 1182 height 115
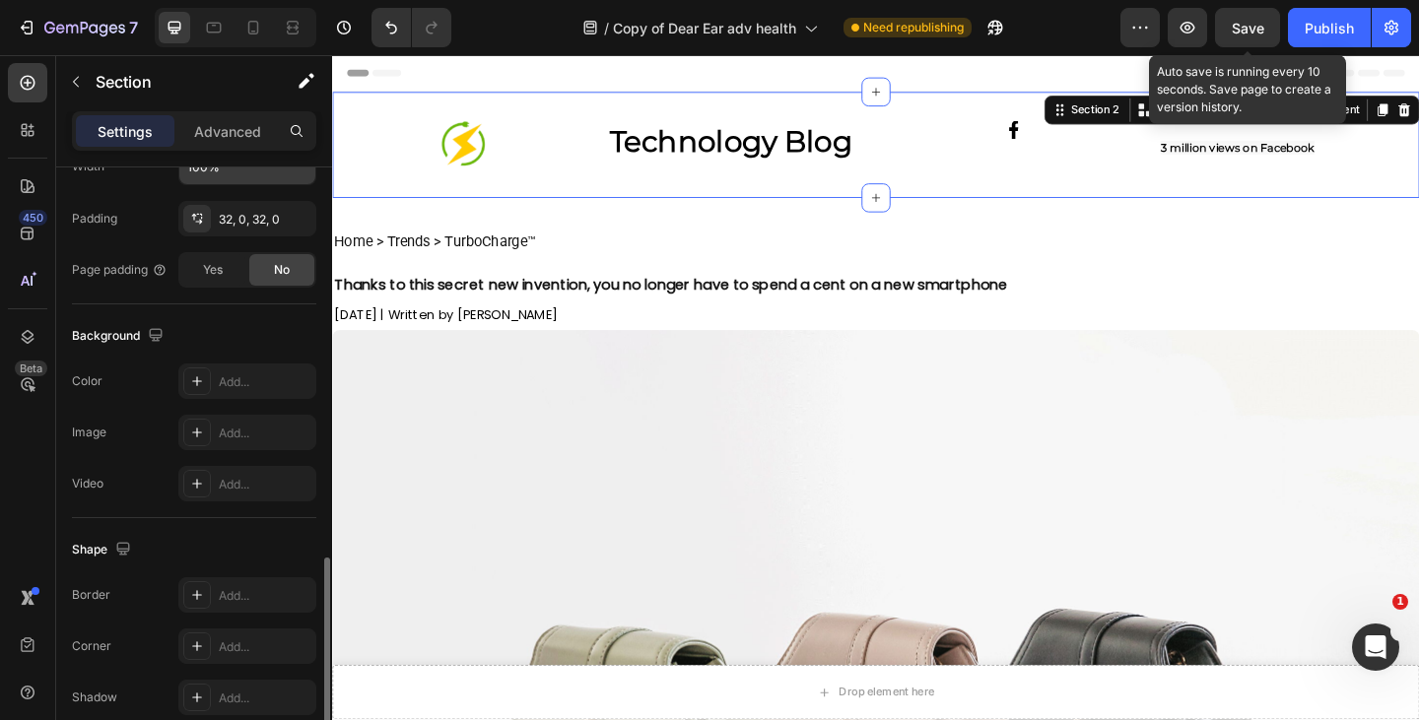
scroll to position [593, 0]
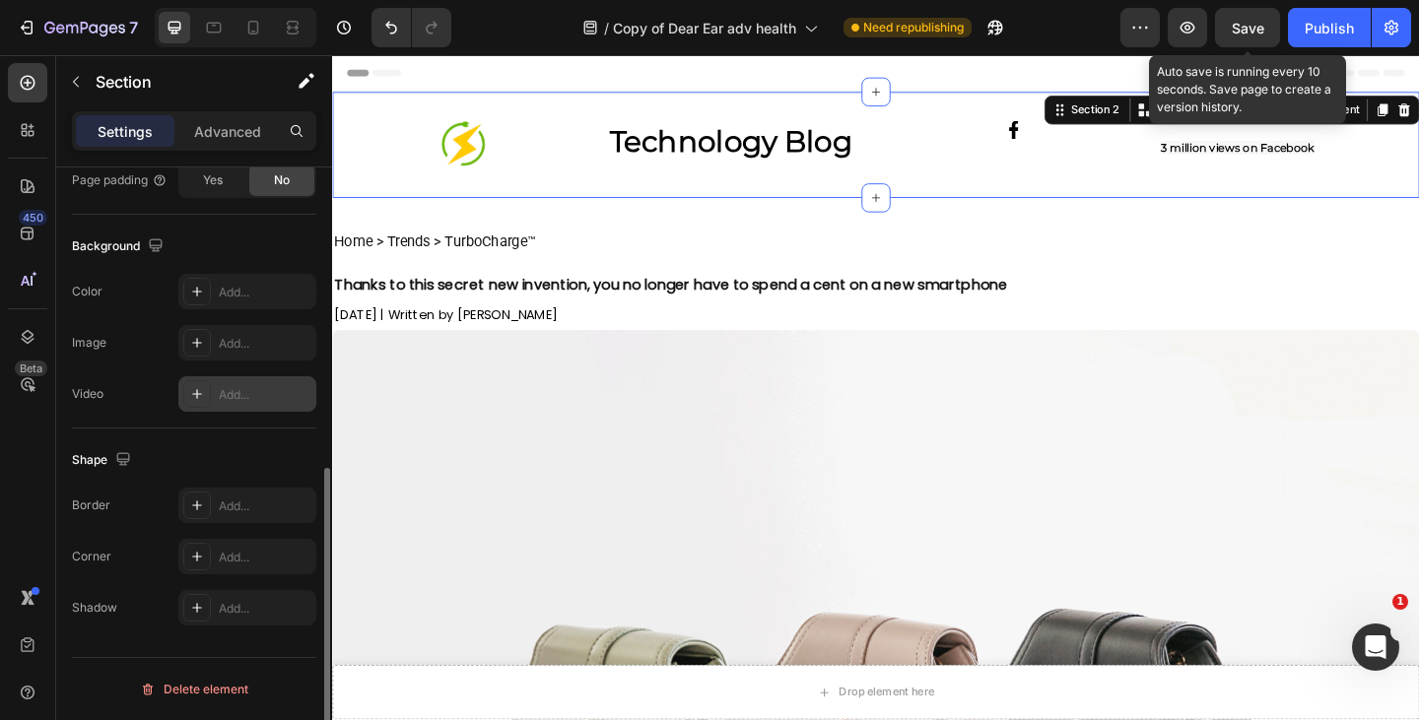
click at [233, 291] on div "Add..." at bounding box center [265, 293] width 93 height 18
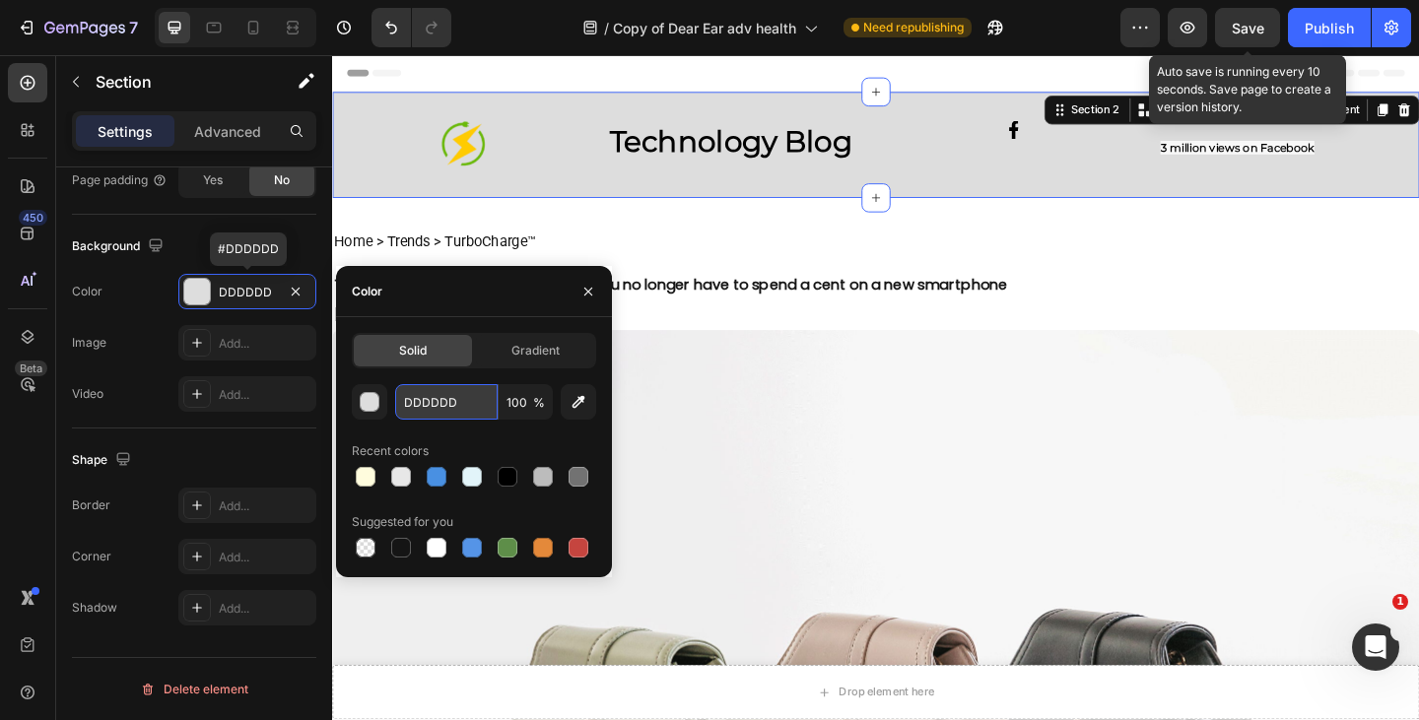
click at [445, 401] on input "DDDDDD" at bounding box center [446, 401] width 102 height 35
paste input "#f7f7f7"
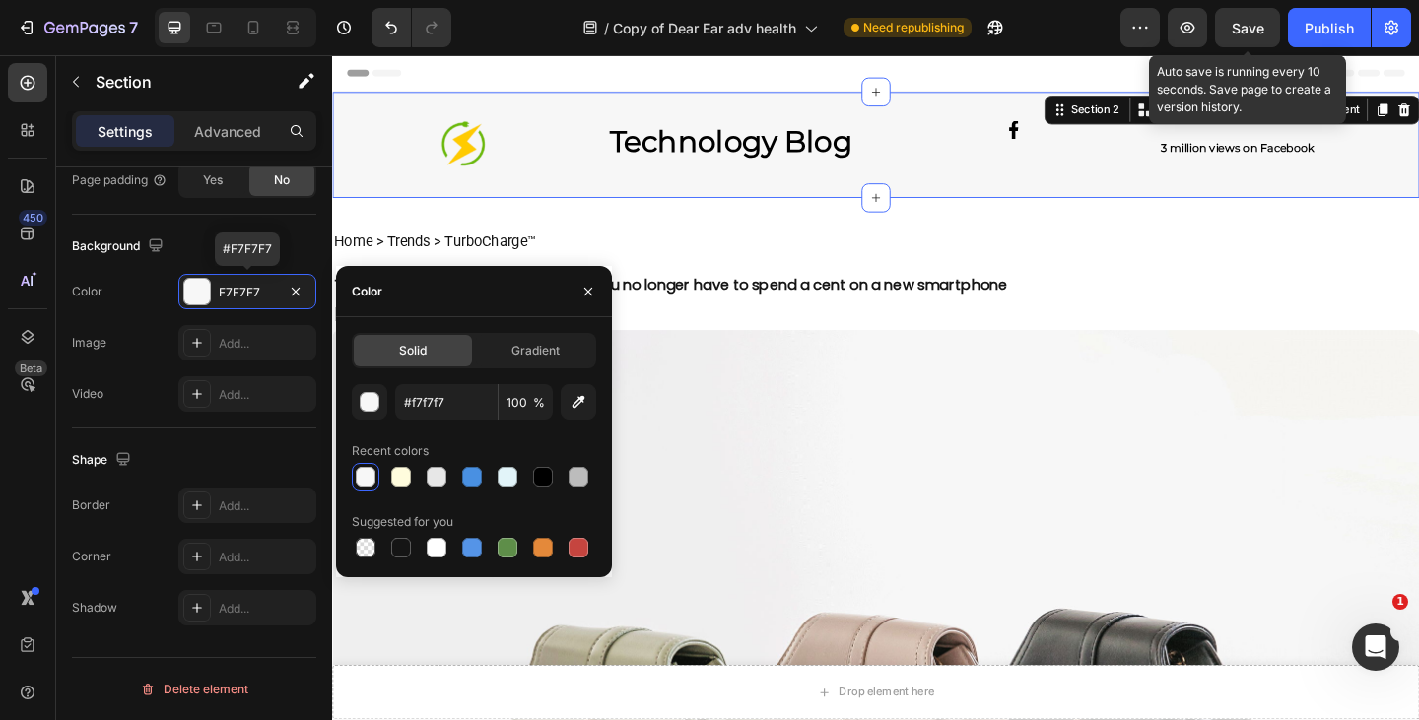
type input "F7F7F7"
click at [662, 142] on strong "Technology Blog" at bounding box center [766, 149] width 264 height 38
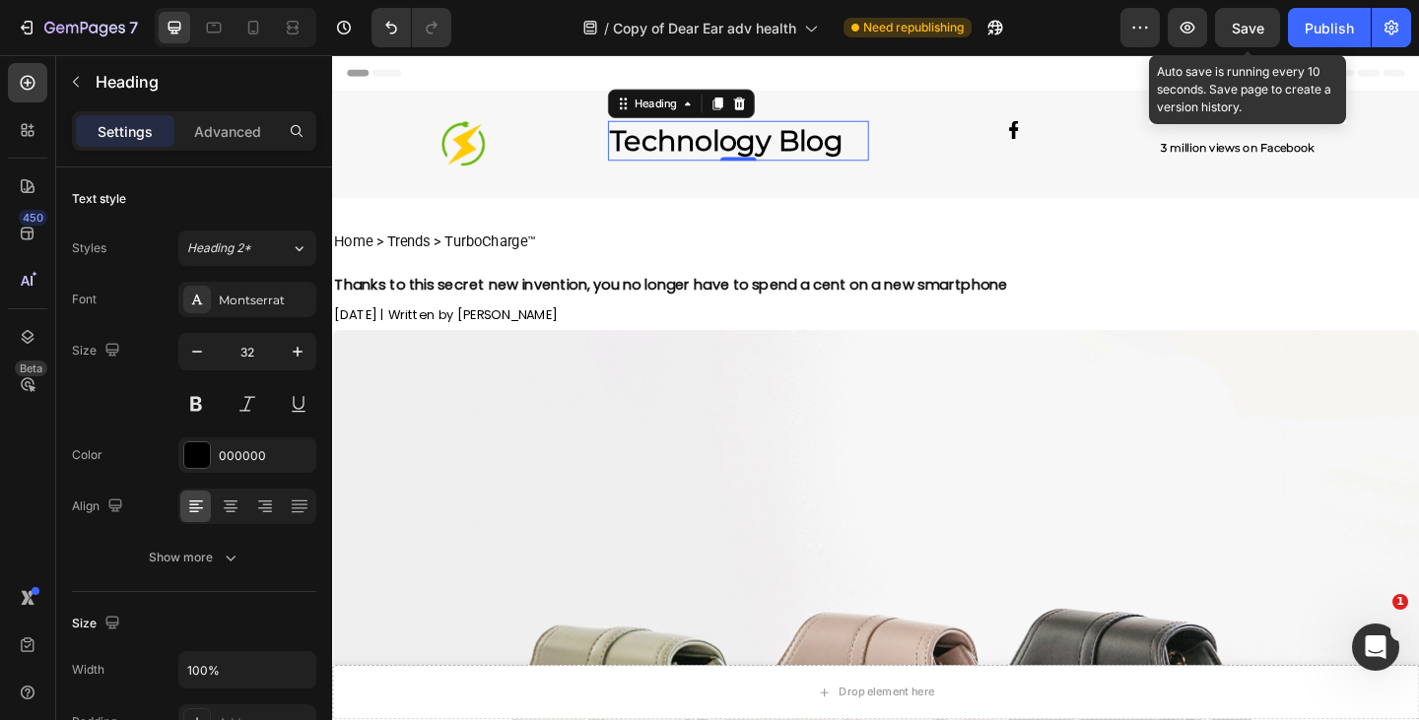
type input "31"
click at [1242, 26] on span "Save" at bounding box center [1248, 28] width 33 height 17
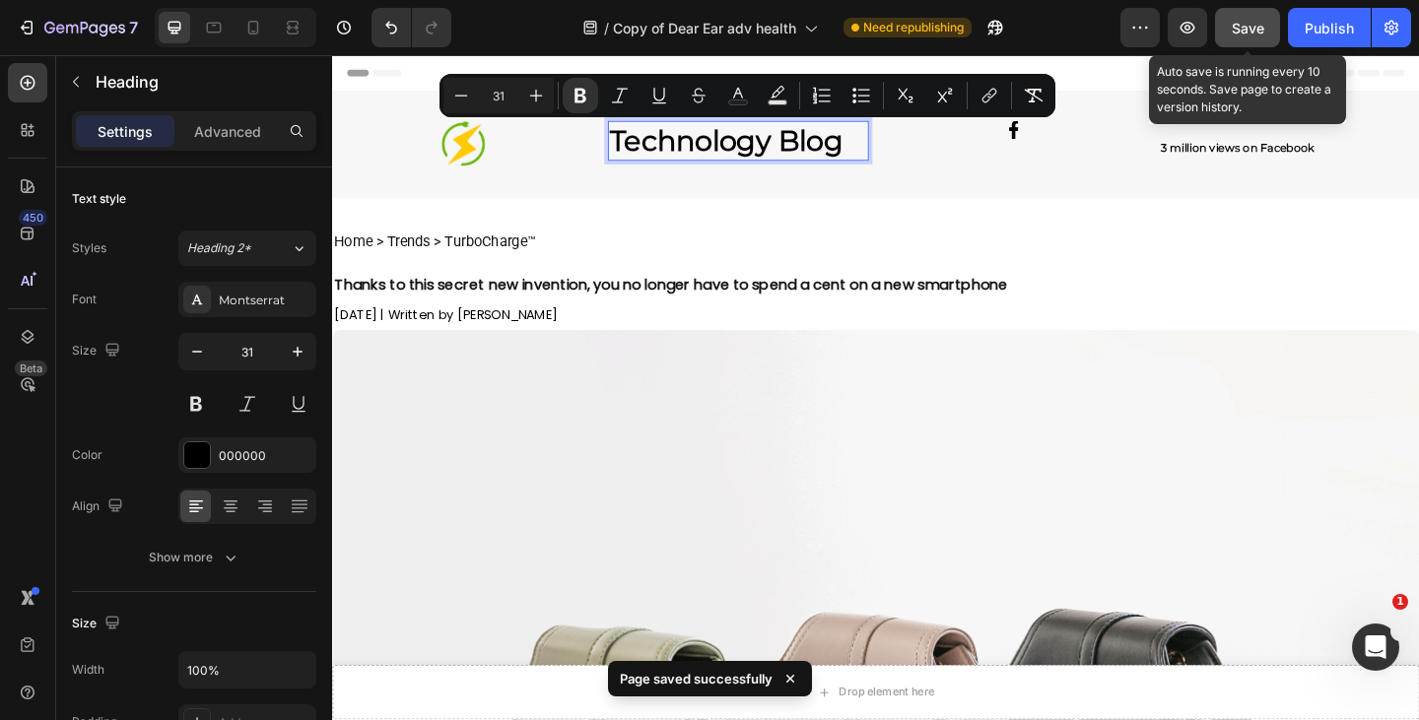
click at [460, 94] on icon "Editor contextual toolbar" at bounding box center [461, 96] width 20 height 20
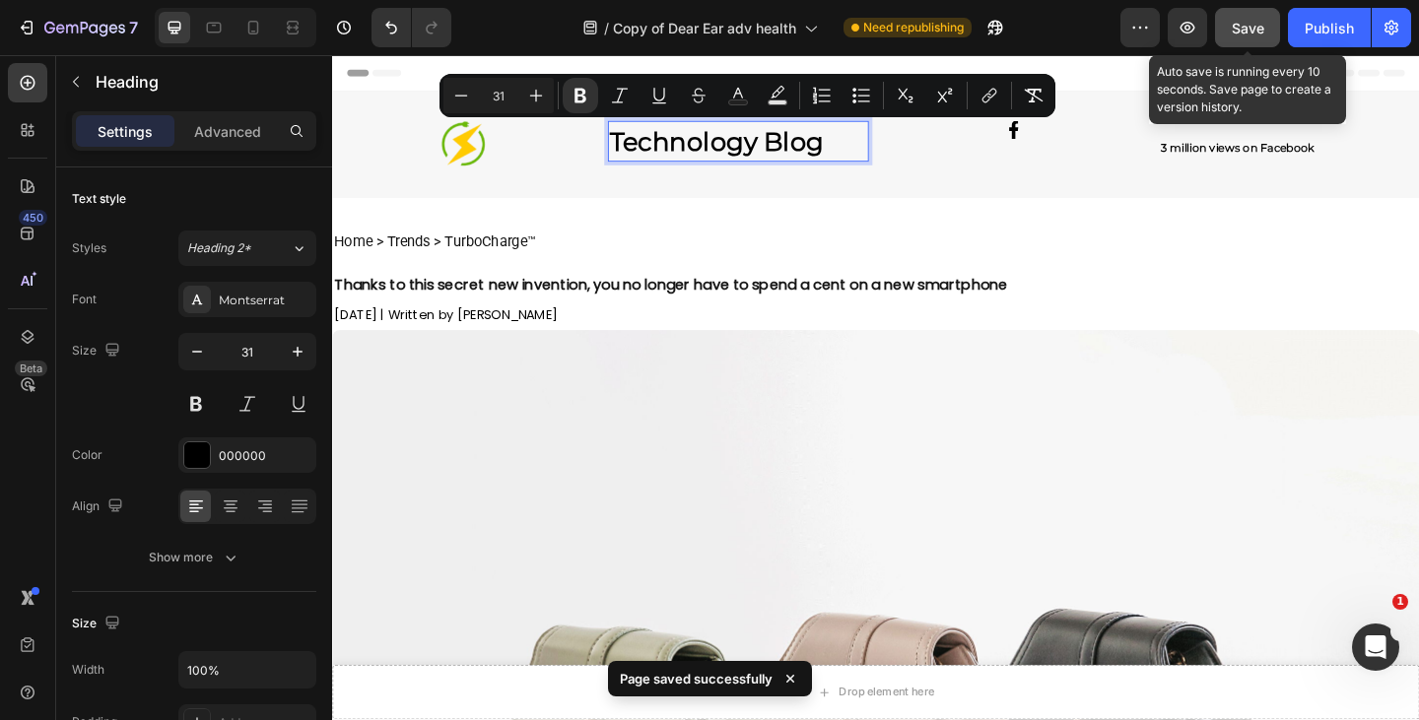
click at [460, 94] on icon "Editor contextual toolbar" at bounding box center [461, 96] width 20 height 20
click at [508, 98] on input "31" at bounding box center [498, 96] width 39 height 24
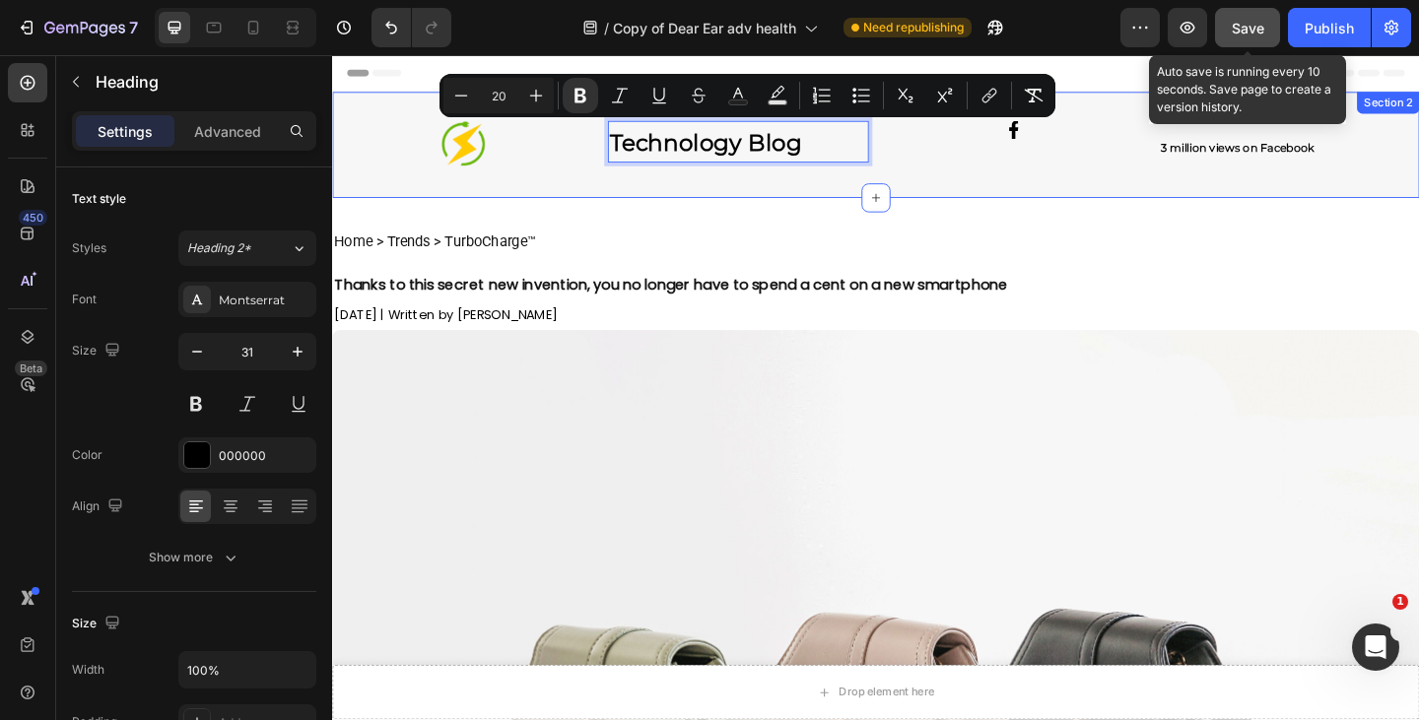
type input "20"
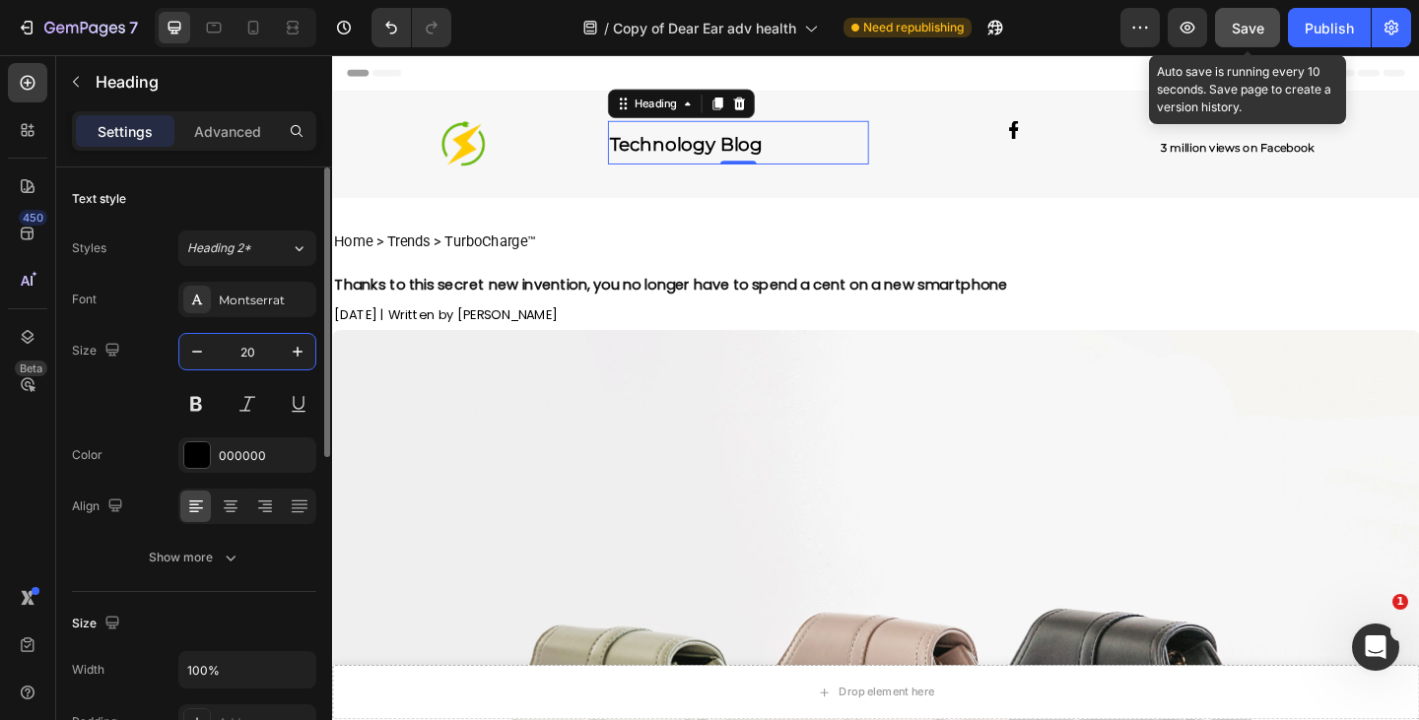
type input "20"
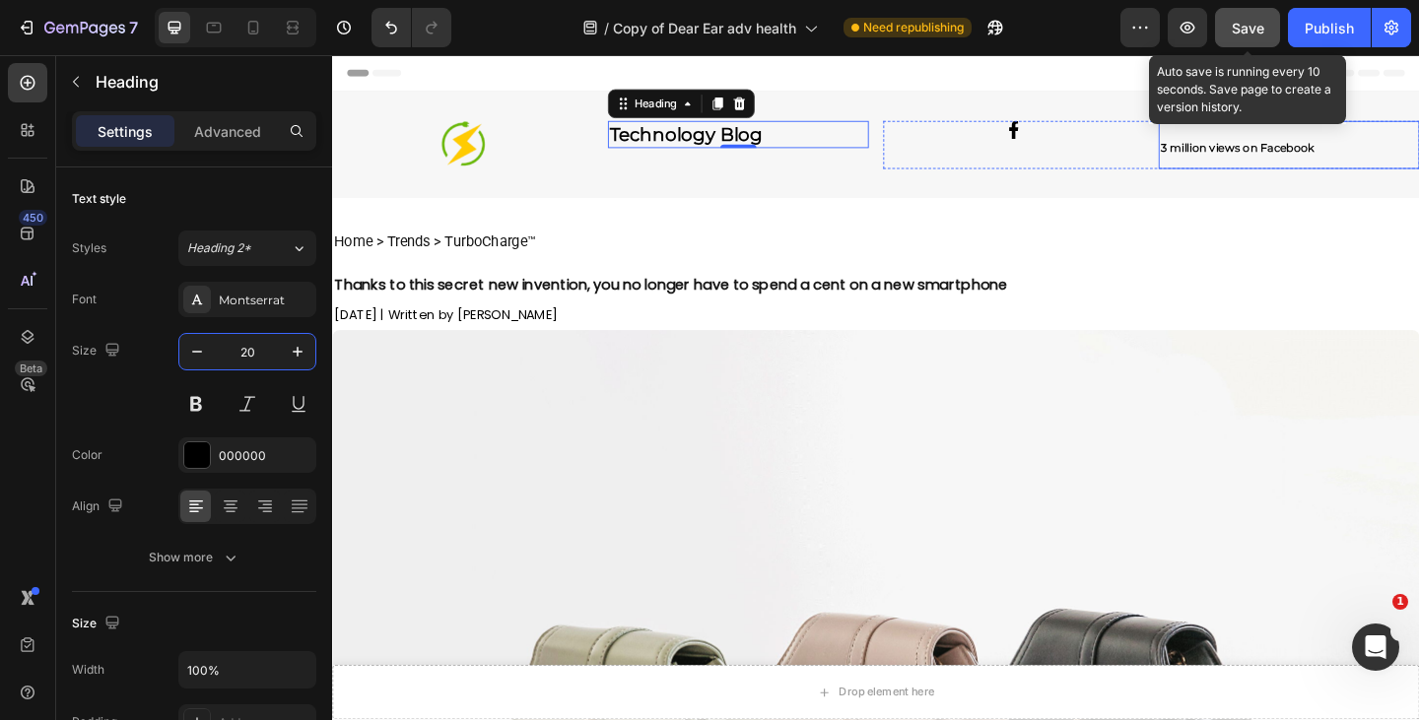
click at [1250, 158] on strong "3 million views on Facebook" at bounding box center [1316, 156] width 167 height 15
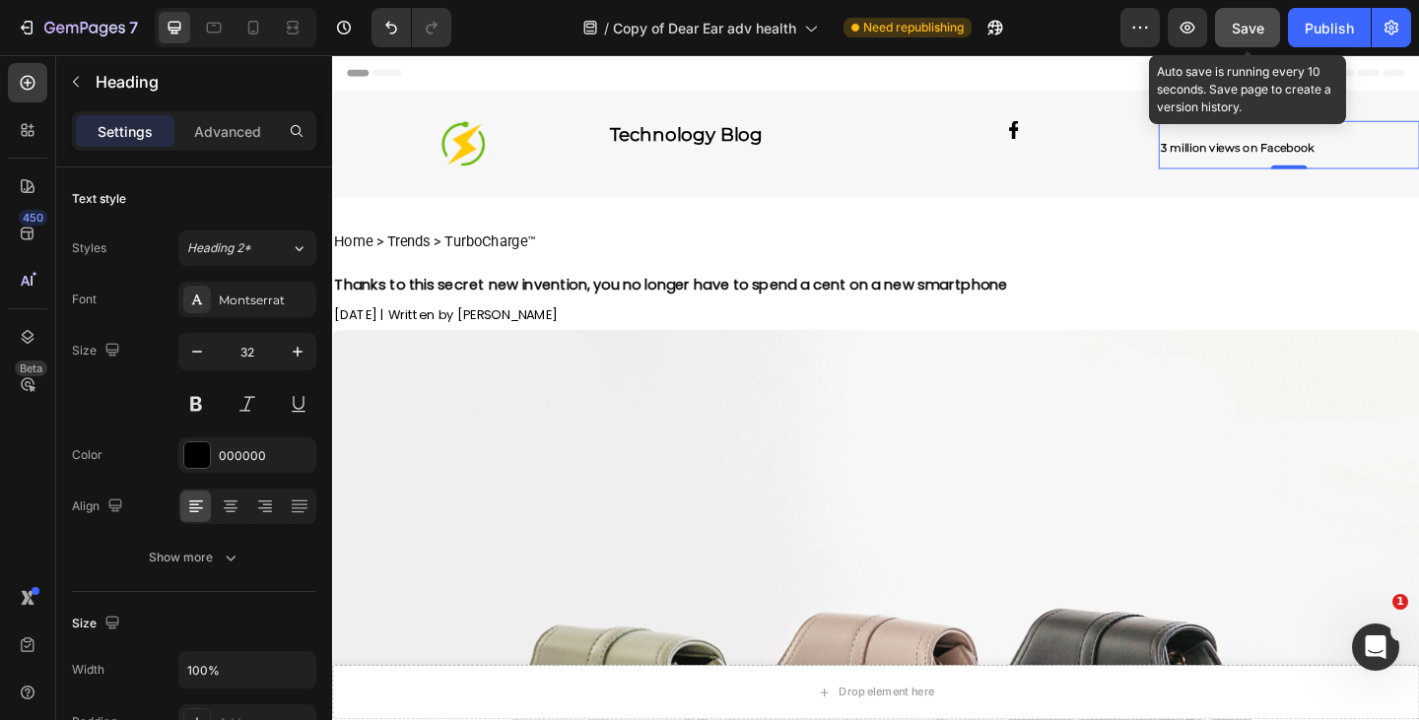
click at [1266, 166] on h2 "3 million views on Facebook" at bounding box center [1373, 153] width 284 height 52
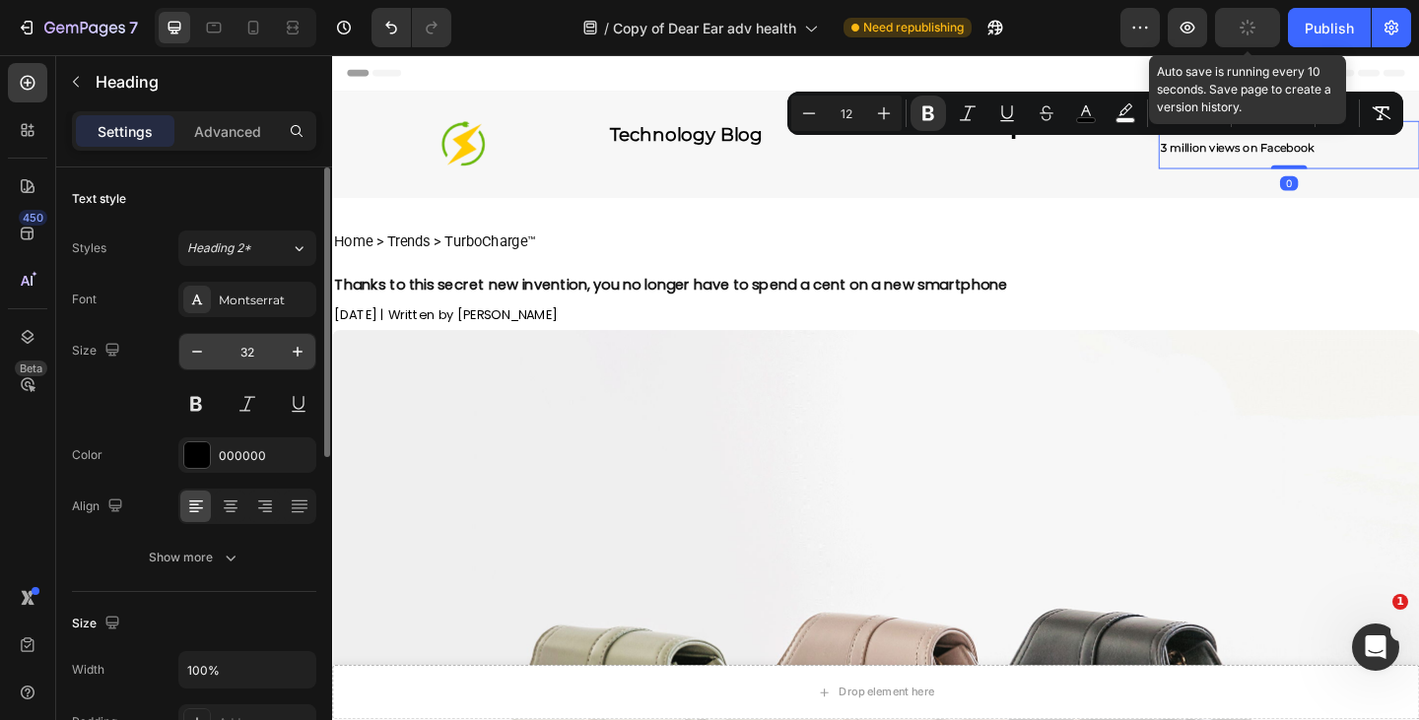
click at [247, 353] on input "32" at bounding box center [247, 351] width 65 height 35
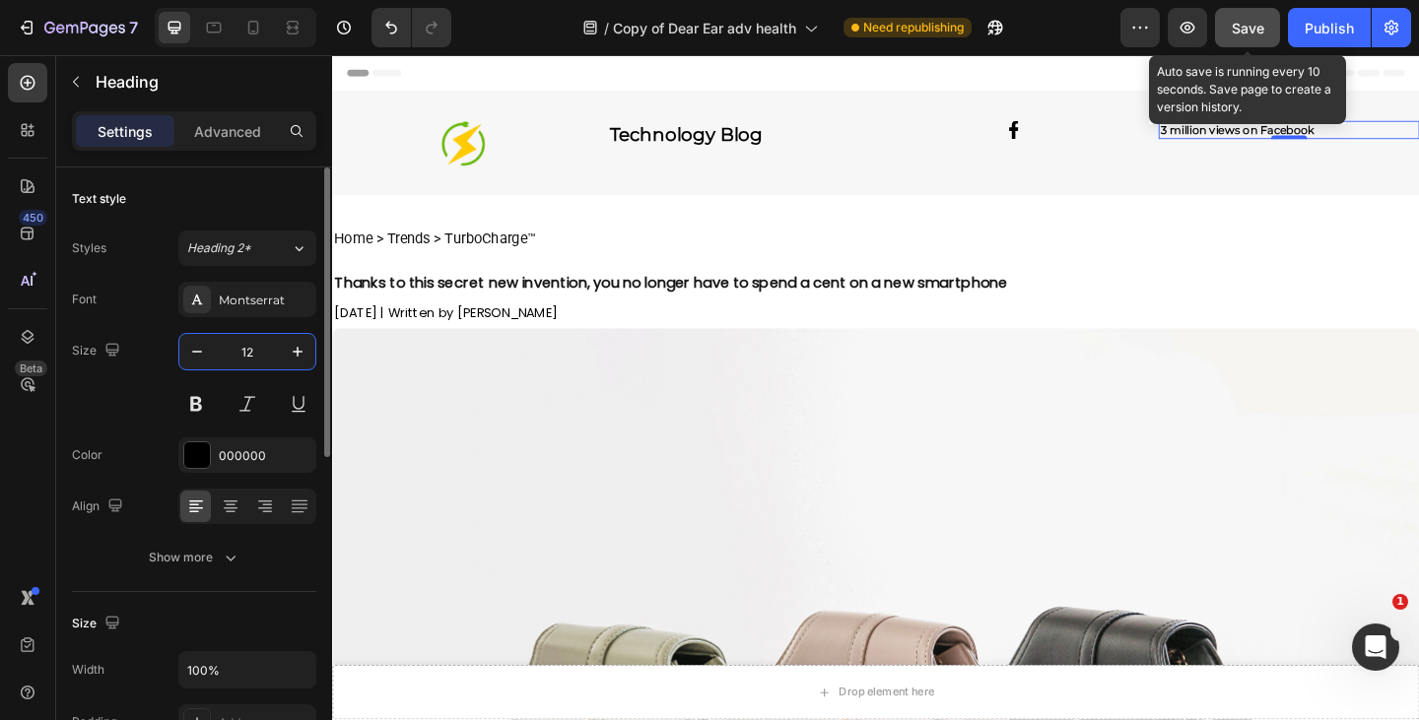
type input "12"
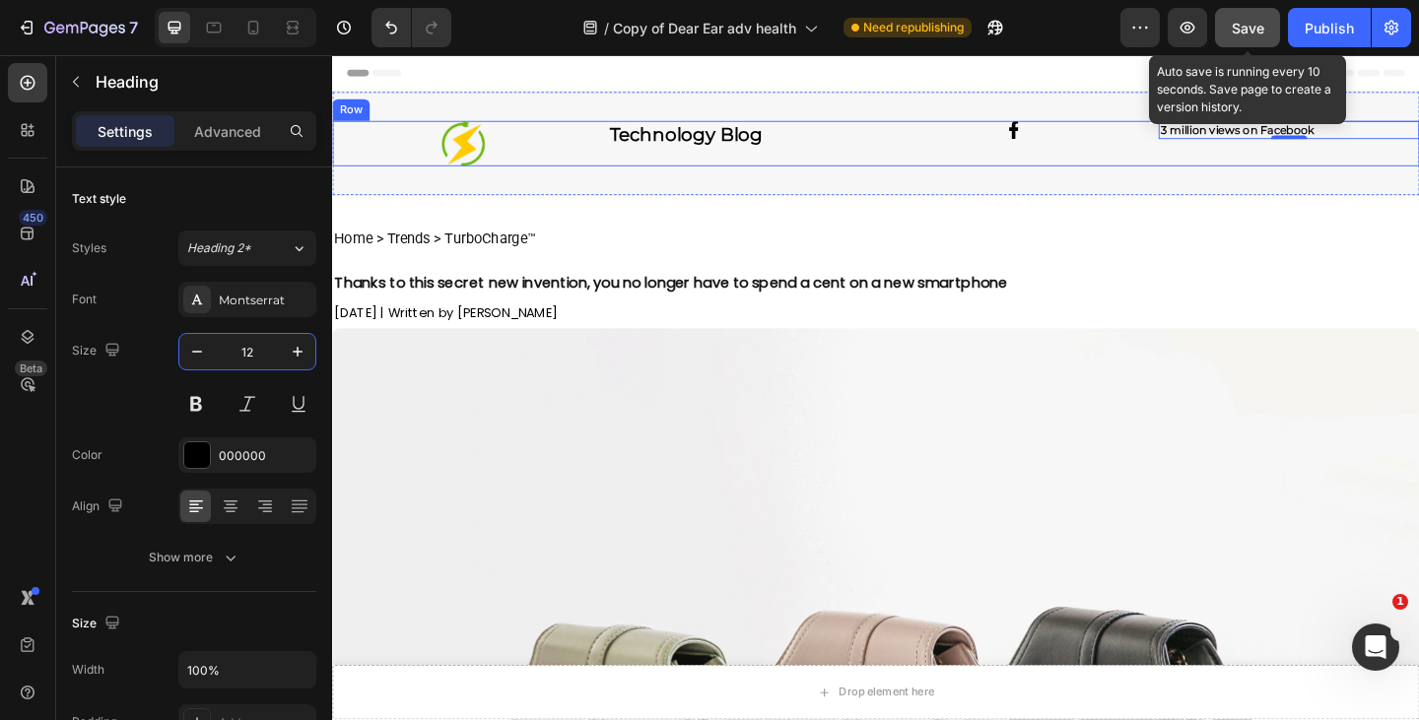
click at [1308, 137] on strong "3 million views on Facebook" at bounding box center [1316, 136] width 167 height 15
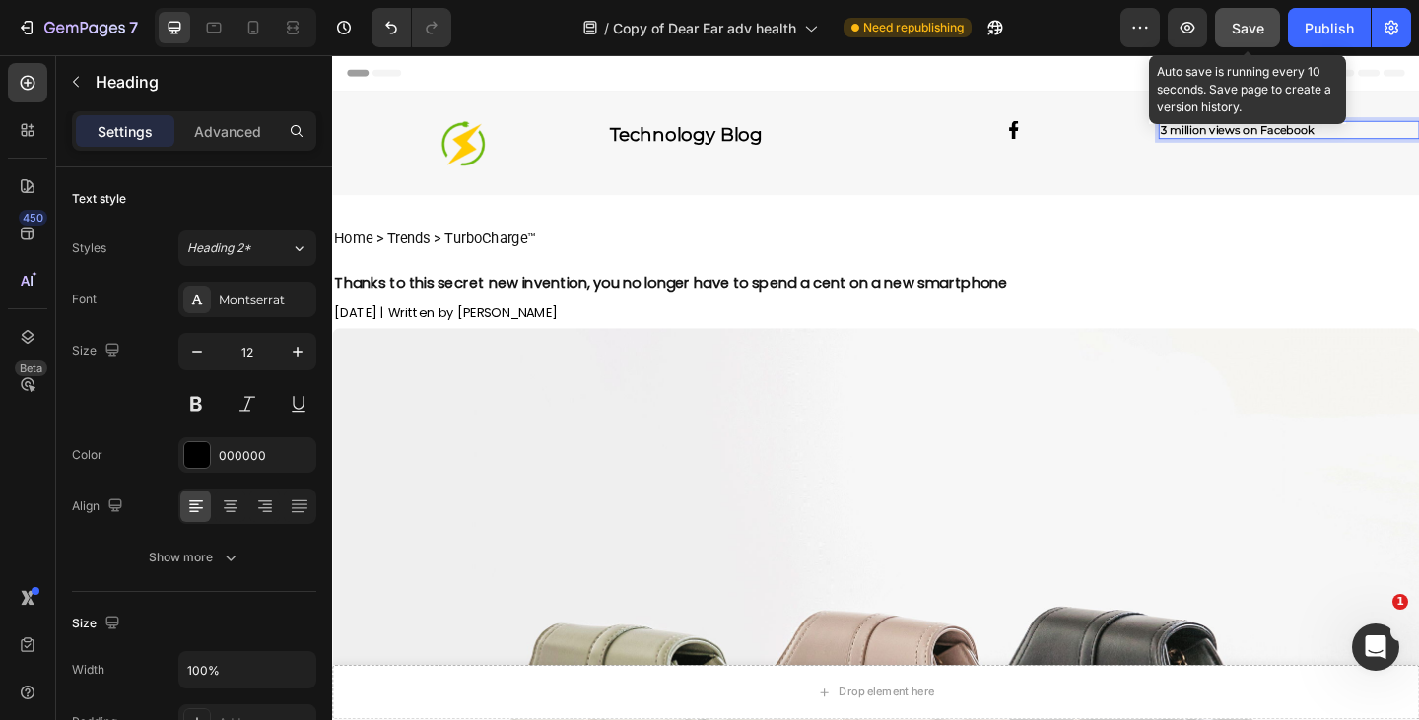
click at [1242, 30] on span "Save" at bounding box center [1248, 28] width 33 height 17
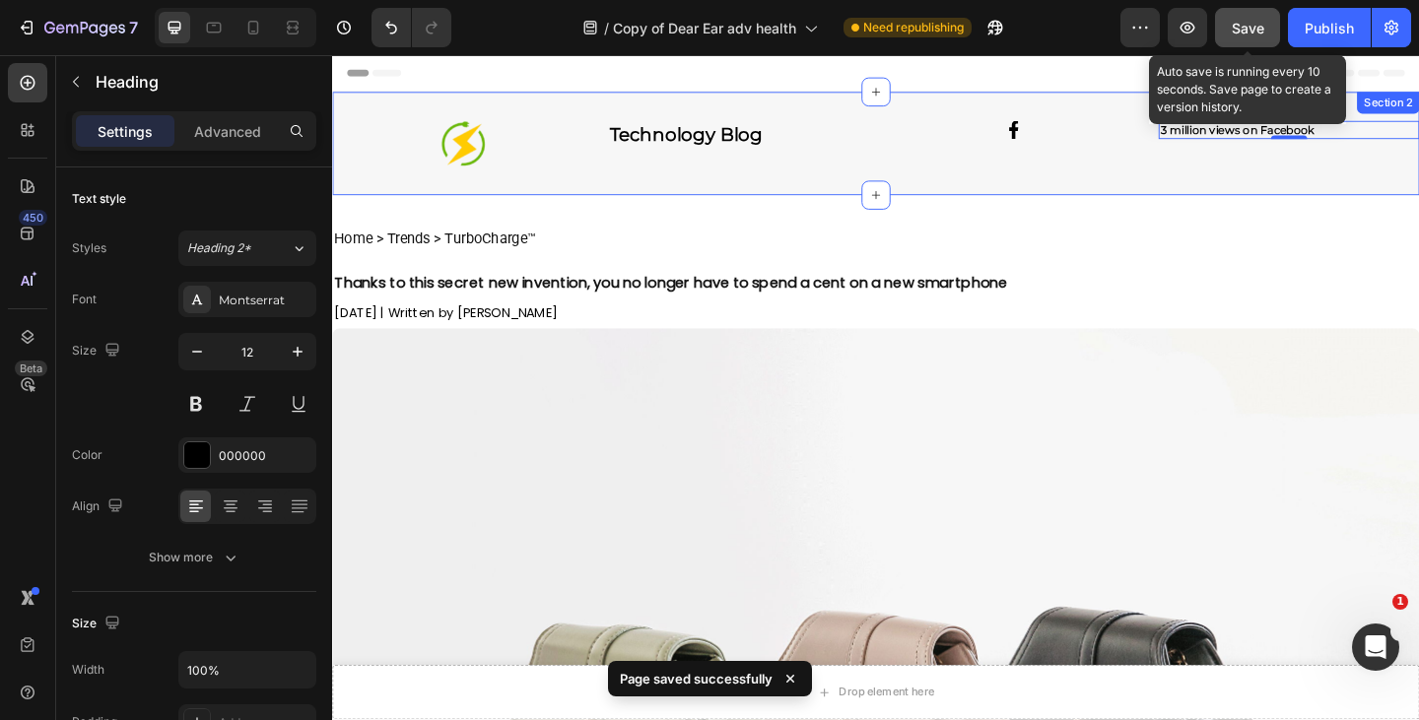
click at [474, 160] on img at bounding box center [474, 151] width 48 height 49
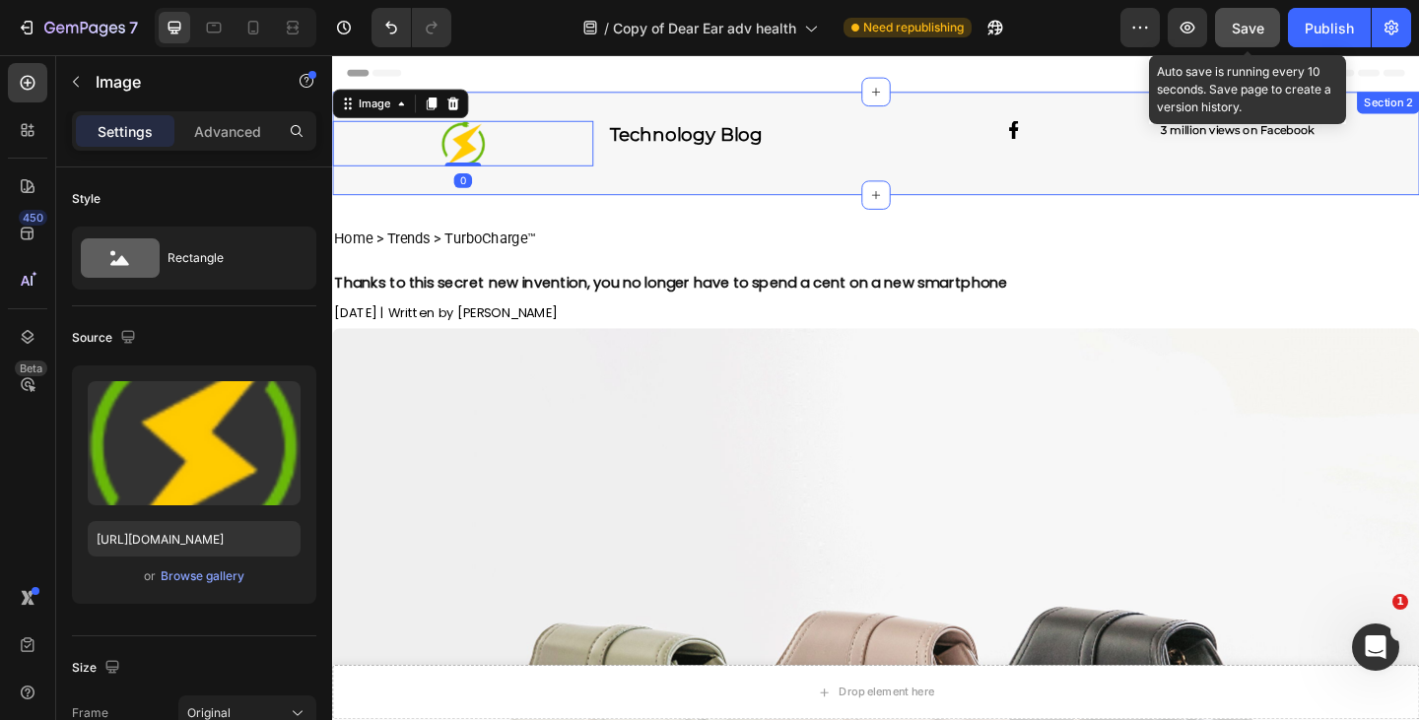
click at [617, 194] on div "Image 0 ⁠⁠⁠⁠⁠⁠⁠ Technology Blog Heading Row Image ⁠⁠⁠⁠⁠⁠⁠ 3 million views on Fa…" at bounding box center [923, 152] width 1182 height 112
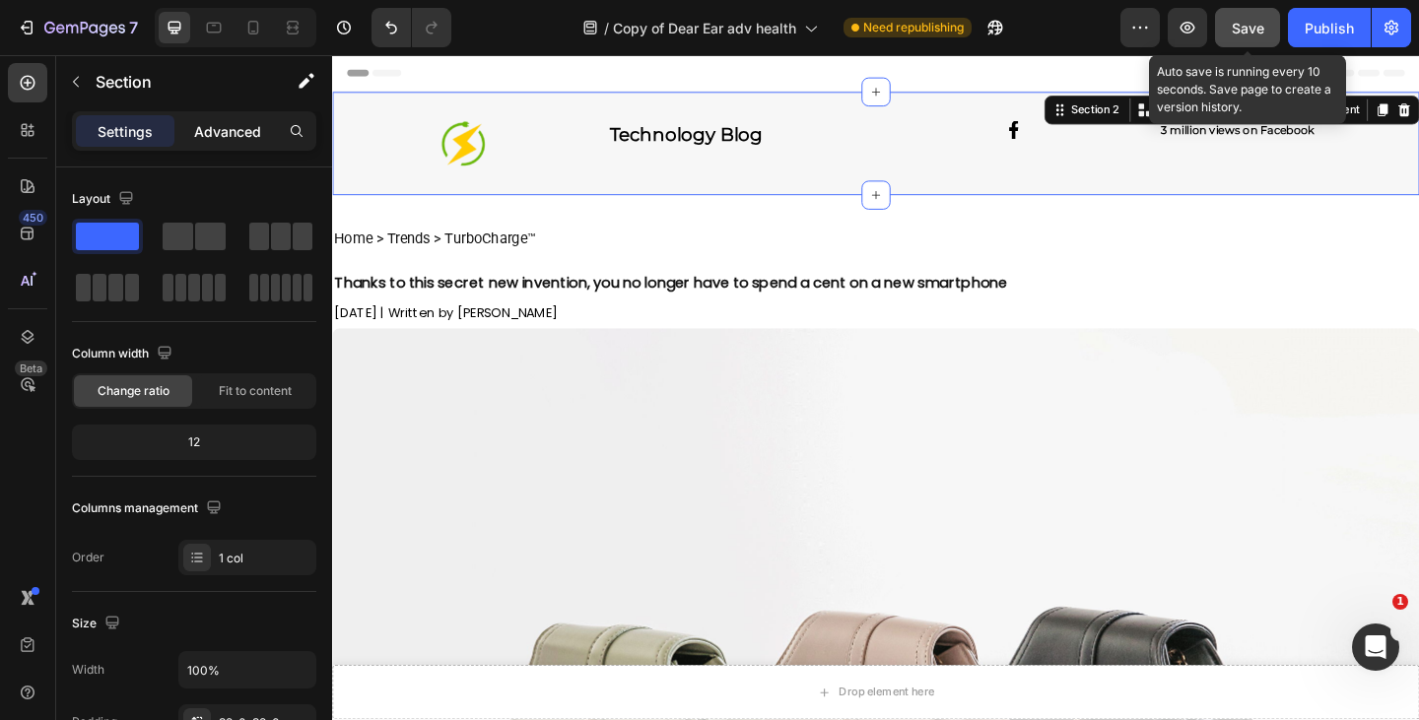
click at [222, 135] on p "Advanced" at bounding box center [227, 131] width 67 height 21
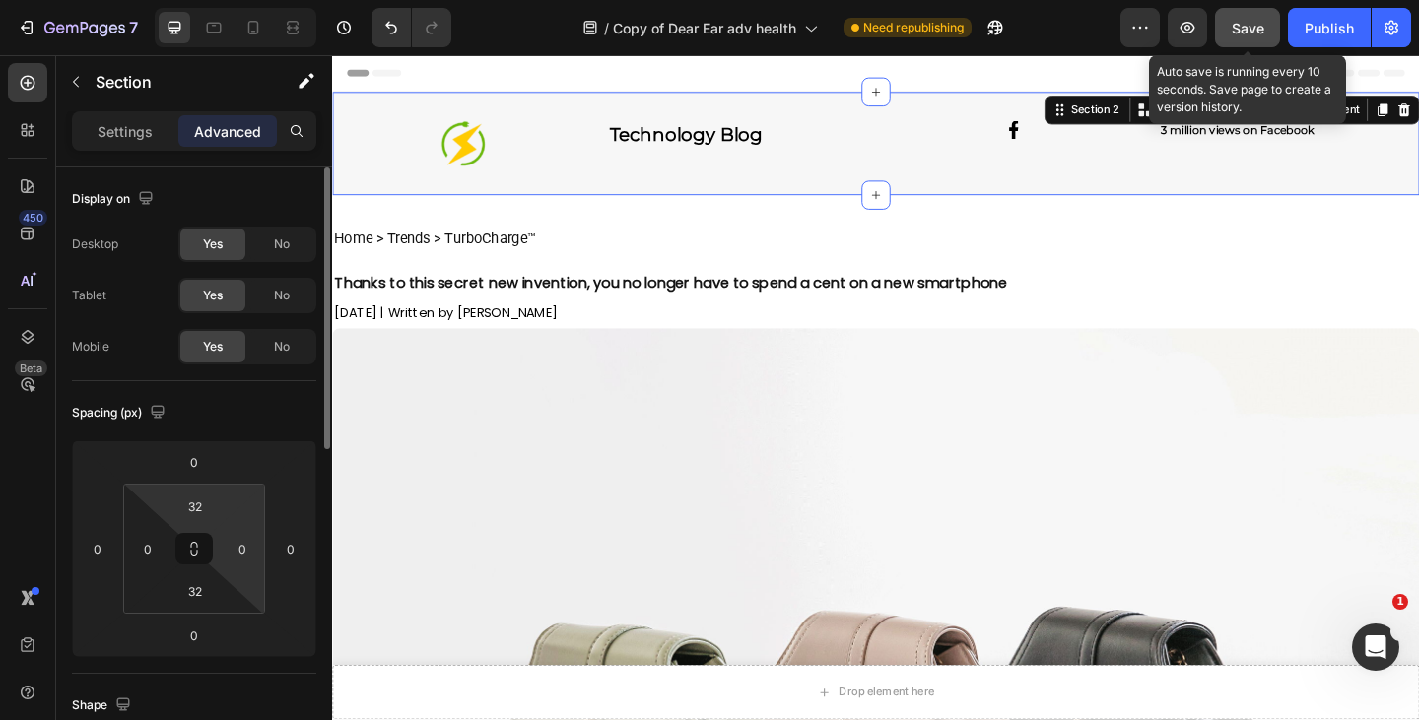
click at [195, 504] on input "32" at bounding box center [194, 507] width 39 height 30
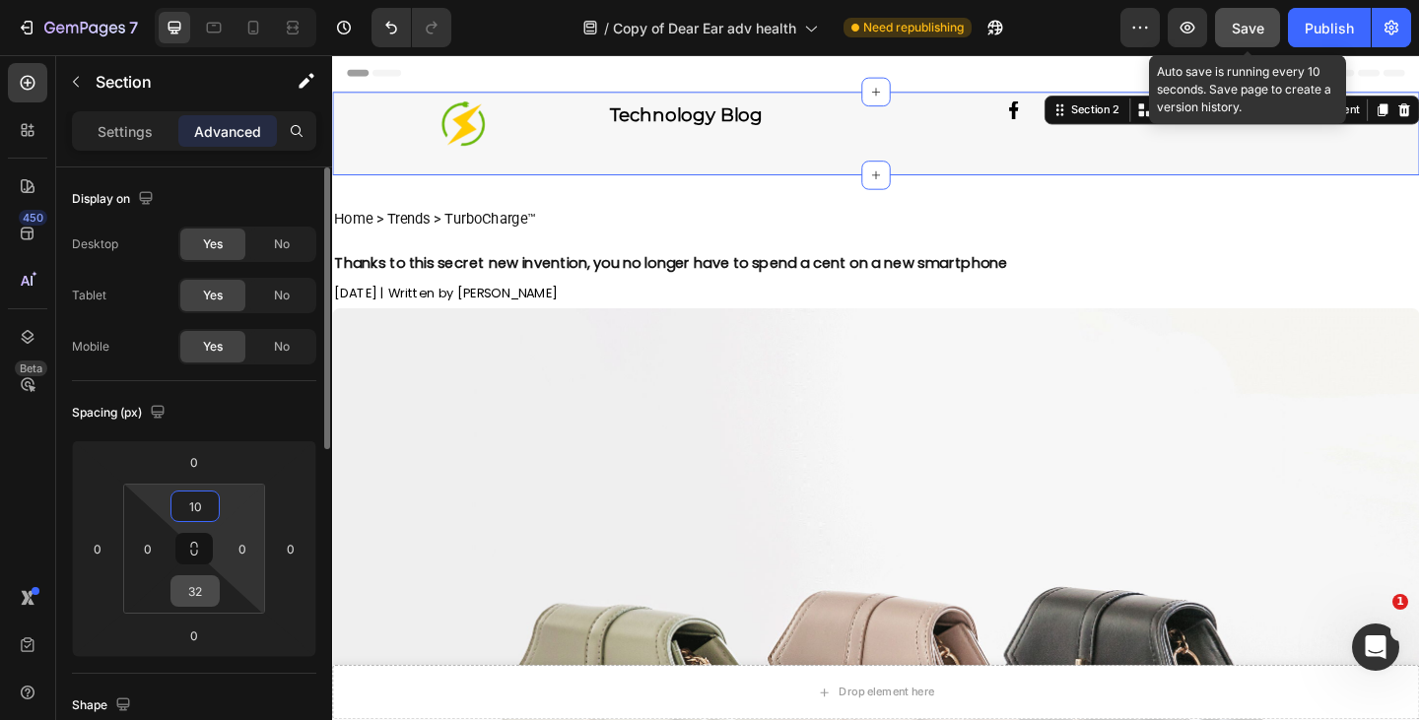
type input "10"
click at [199, 596] on input "32" at bounding box center [194, 591] width 39 height 30
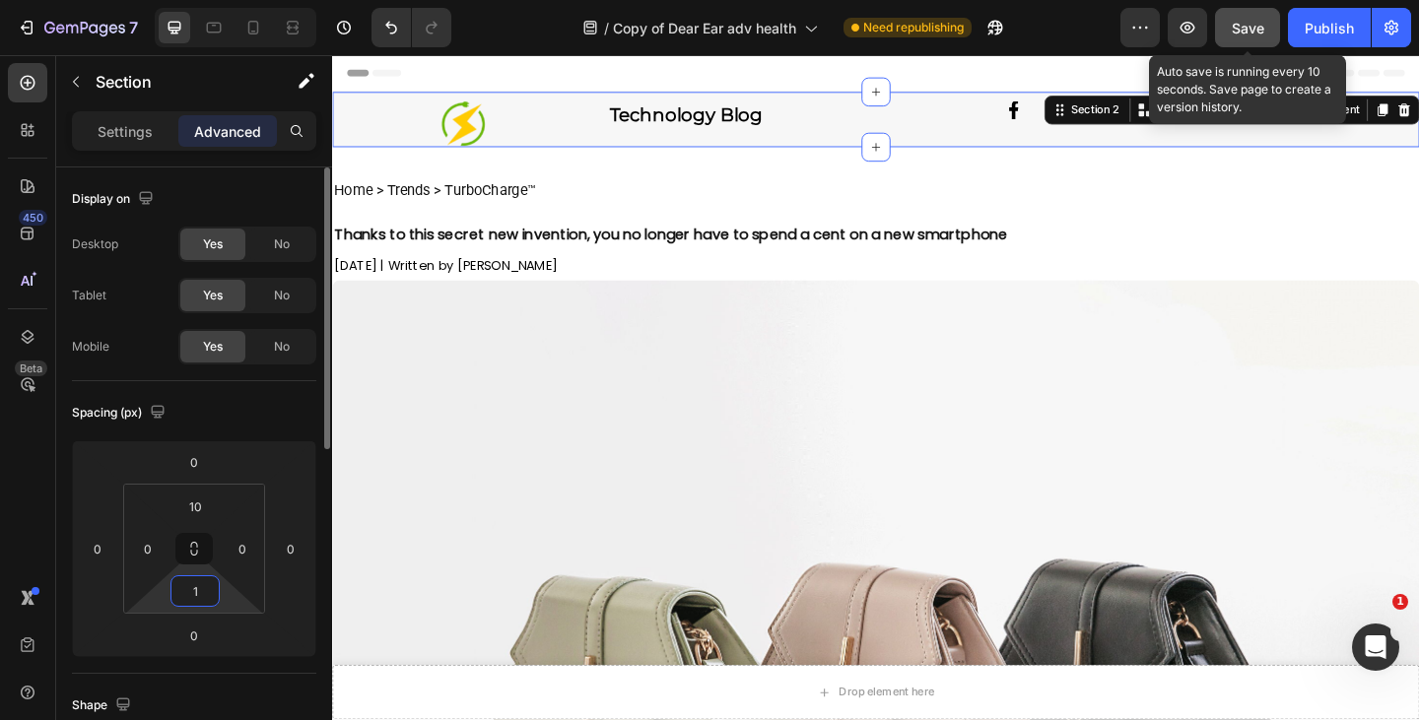
type input "10"
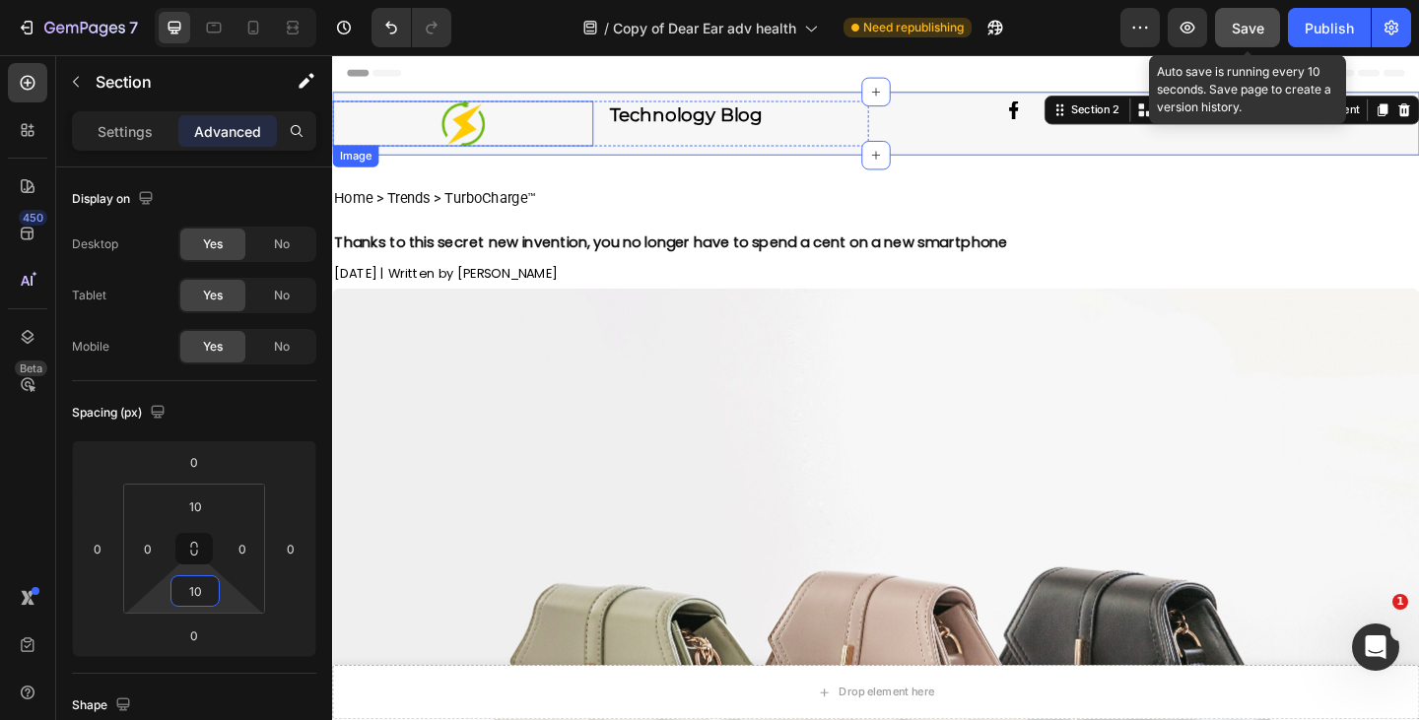
click at [608, 154] on div at bounding box center [474, 129] width 284 height 49
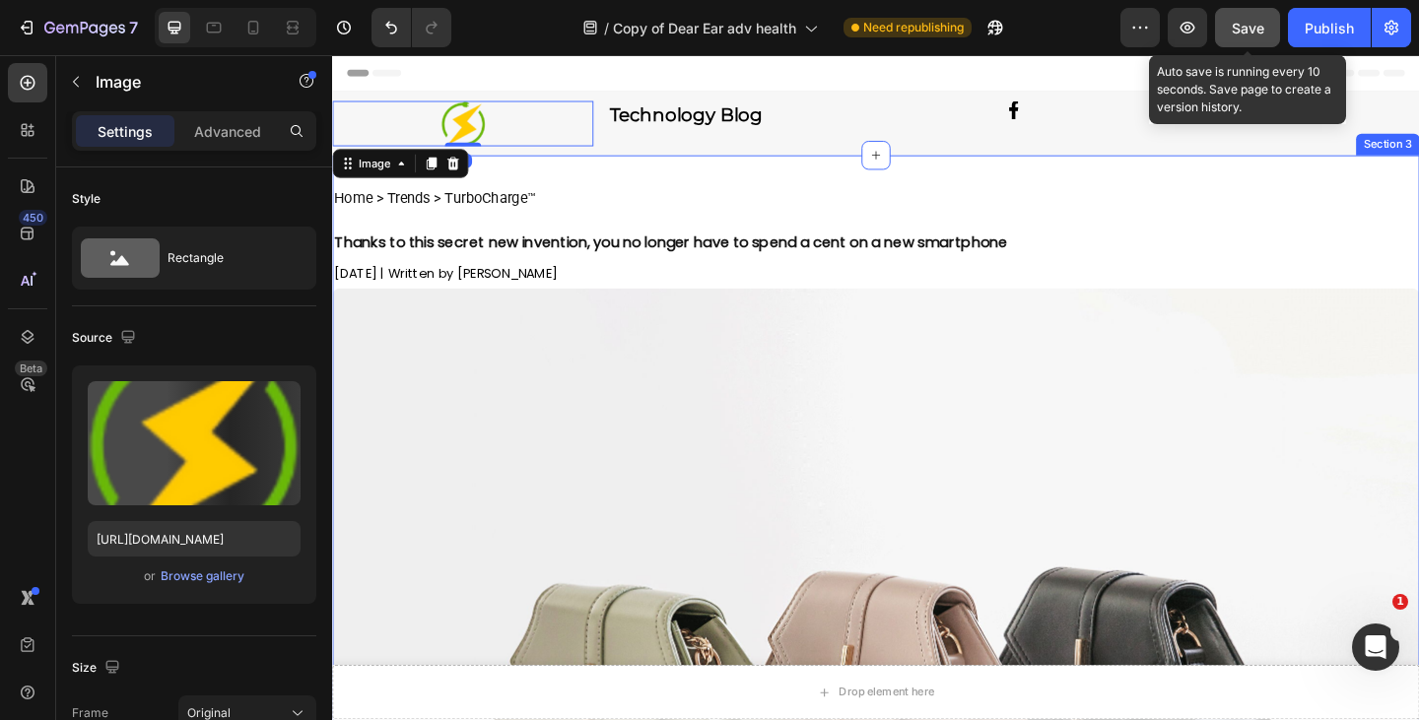
click at [75, 83] on icon "button" at bounding box center [76, 82] width 6 height 11
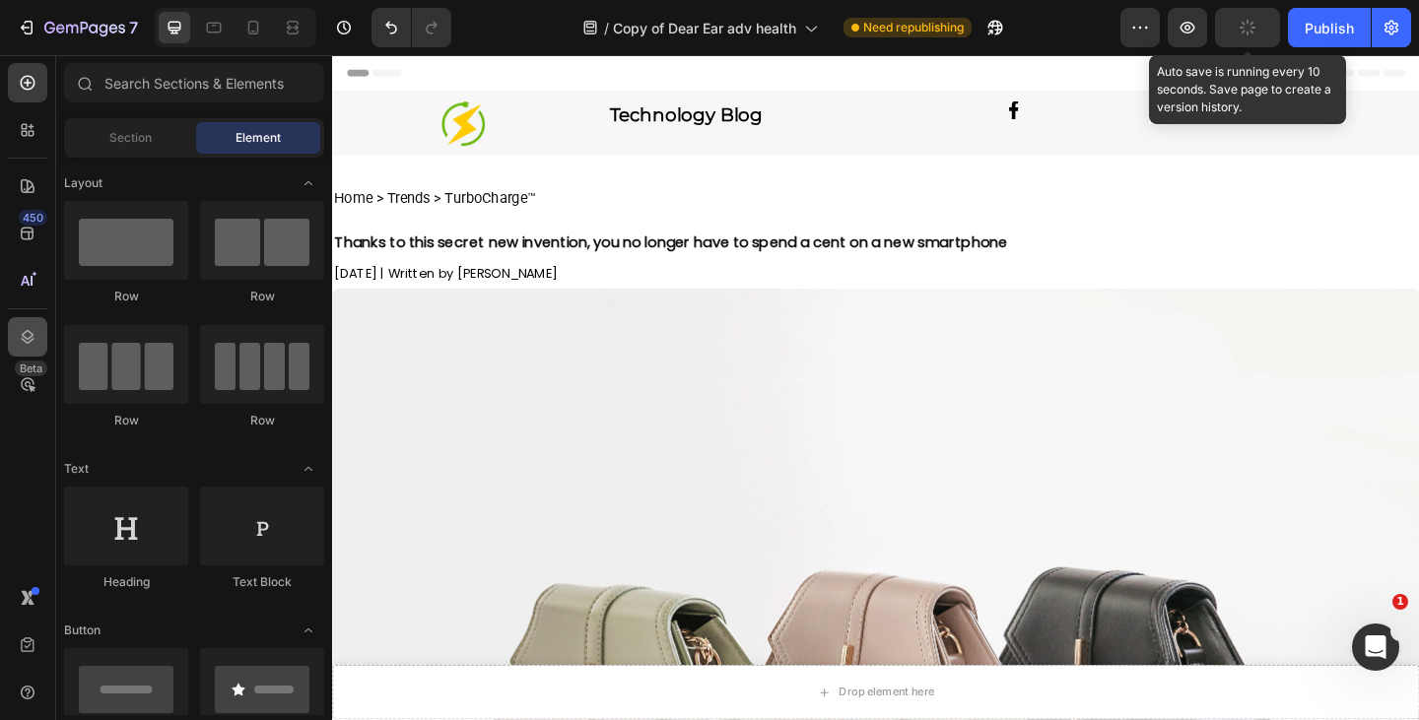
click at [24, 332] on icon at bounding box center [28, 337] width 20 height 20
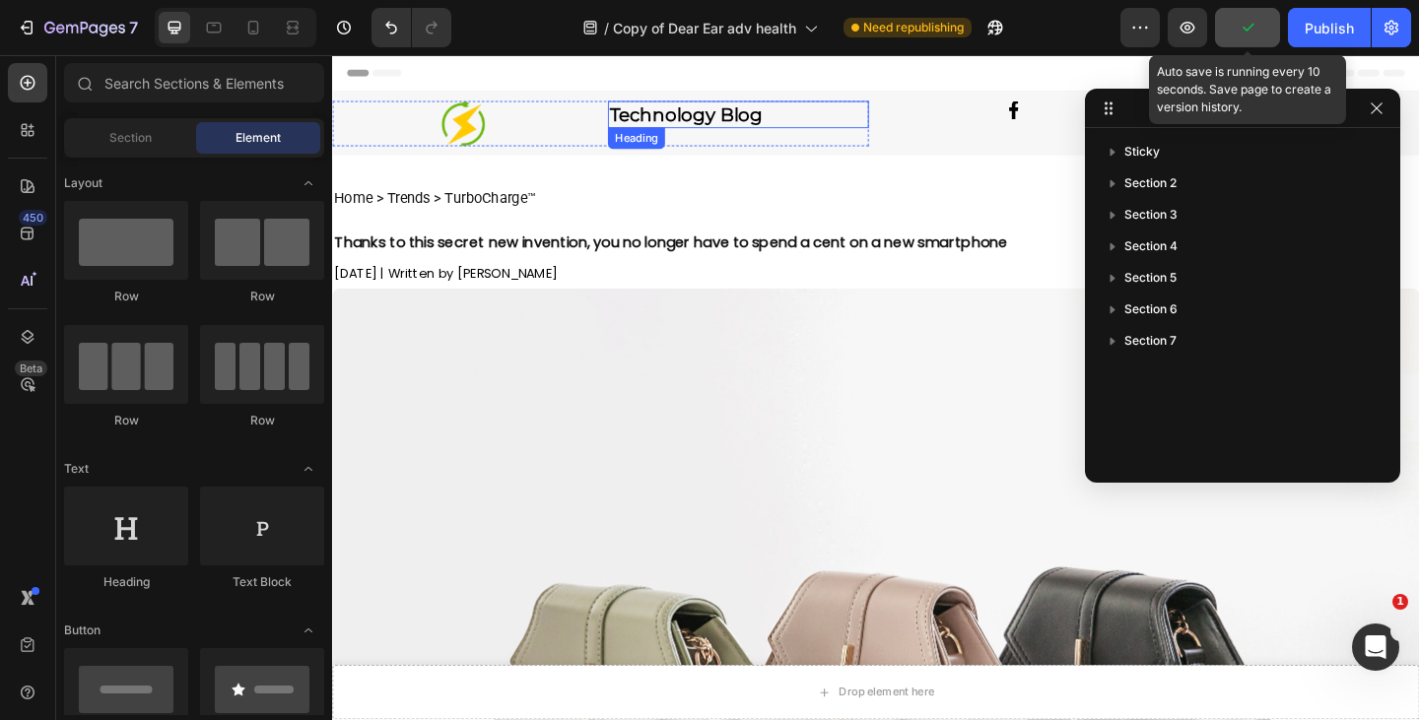
click at [681, 145] on div "⁠⁠⁠⁠⁠⁠⁠ Technology Blog Heading" at bounding box center [774, 129] width 284 height 49
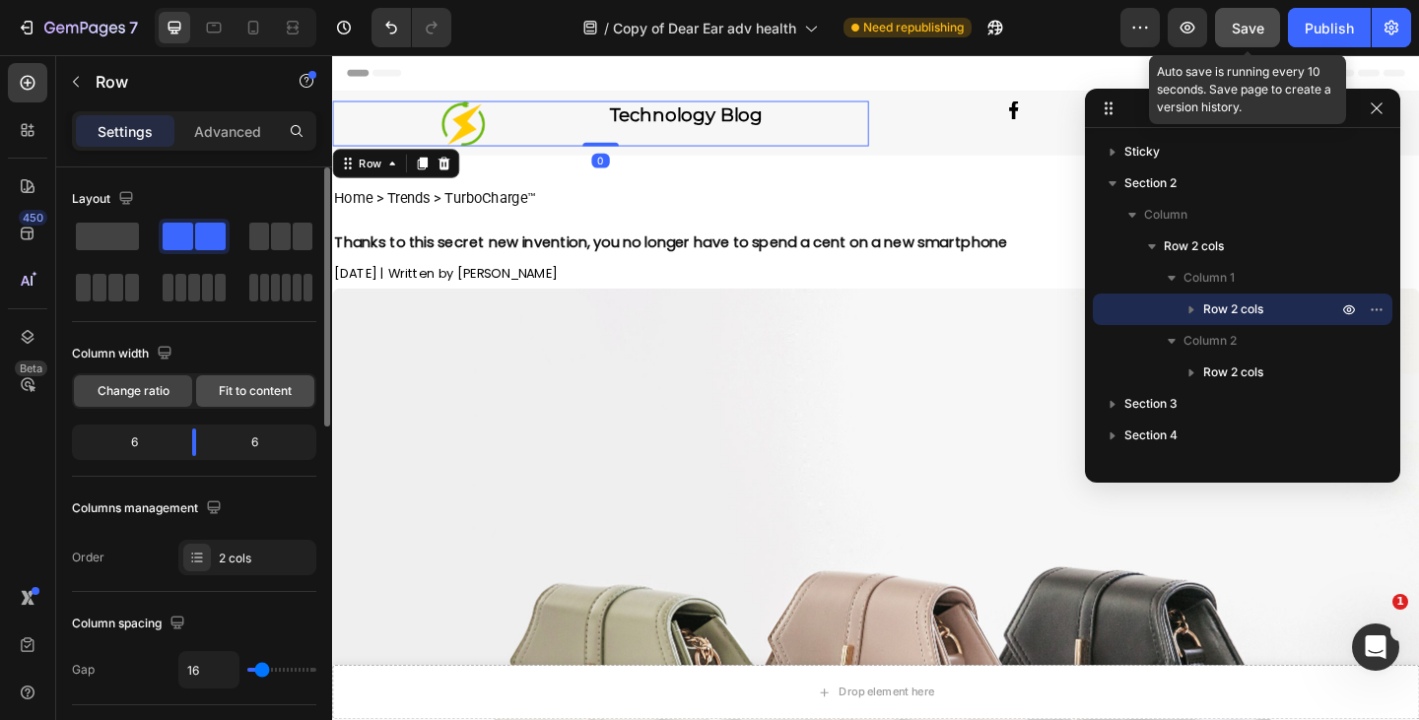
click at [235, 394] on span "Fit to content" at bounding box center [255, 391] width 73 height 18
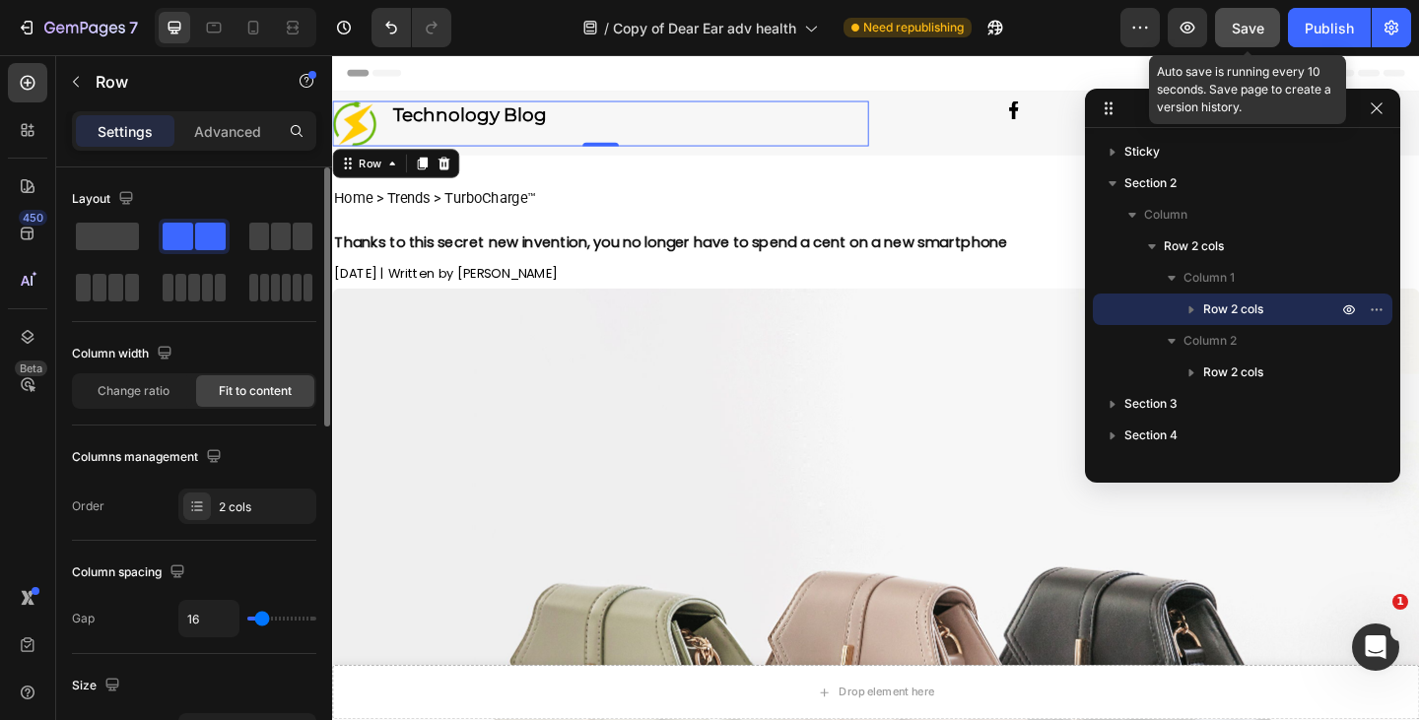
click at [149, 390] on span "Change ratio" at bounding box center [134, 391] width 72 height 18
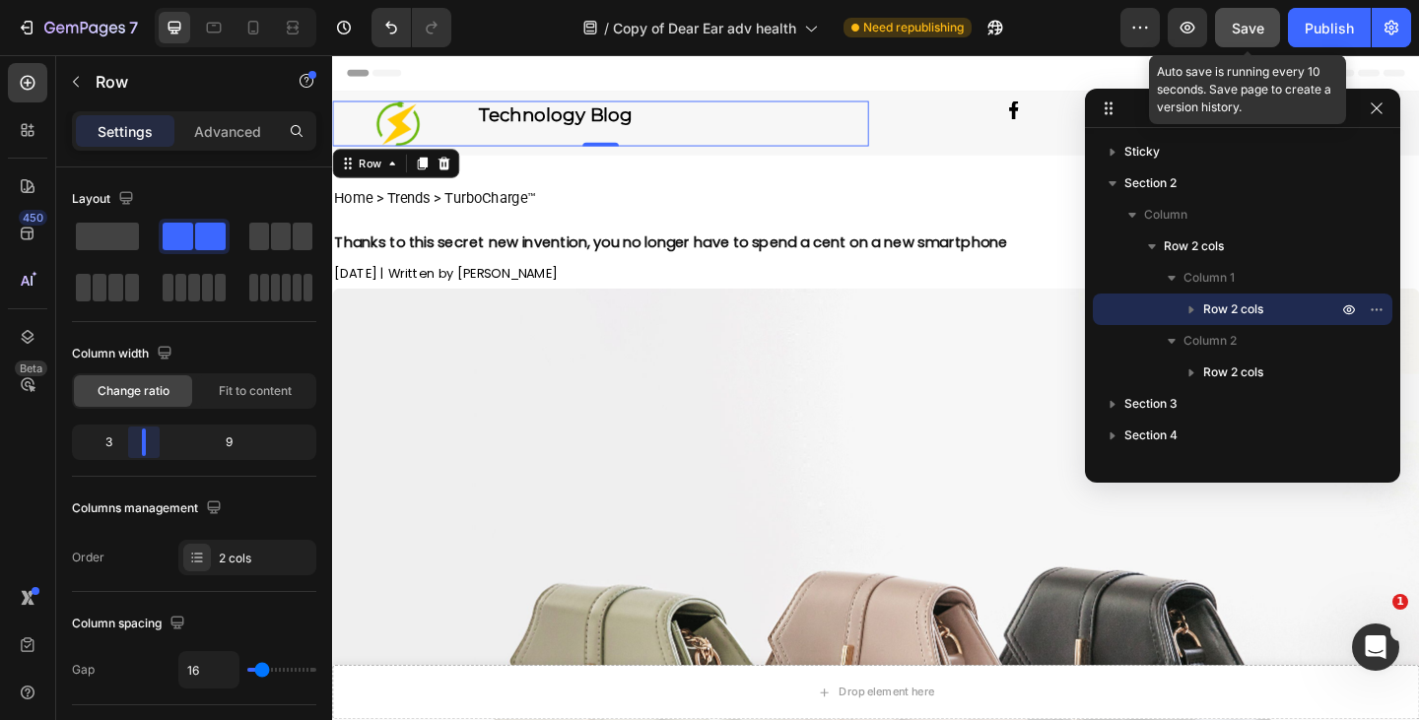
drag, startPoint x: 145, startPoint y: 437, endPoint x: 134, endPoint y: 439, distance: 11.0
click at [134, 0] on body "7 Version history / Copy of Dear Ear adv health Need republishing Preview Save …" at bounding box center [709, 0] width 1419 height 0
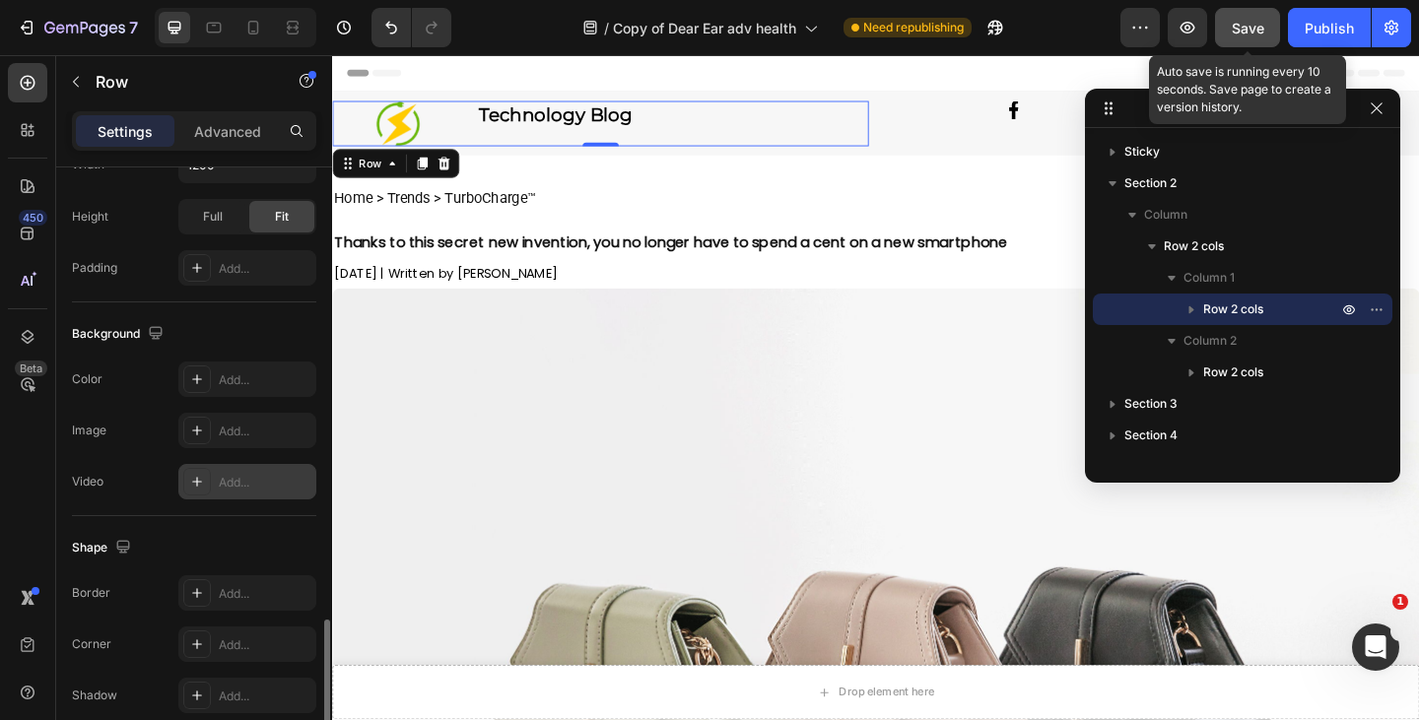
scroll to position [751, 0]
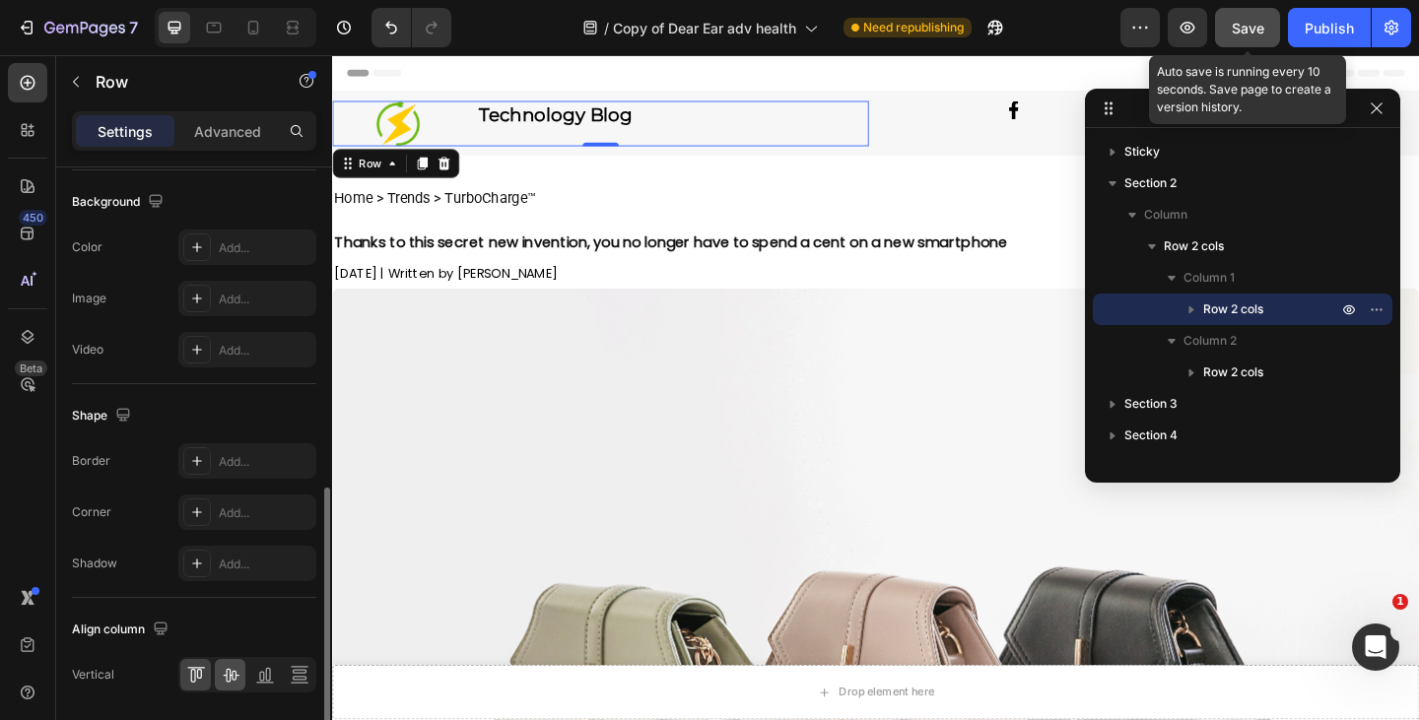
click at [234, 673] on icon at bounding box center [231, 675] width 20 height 20
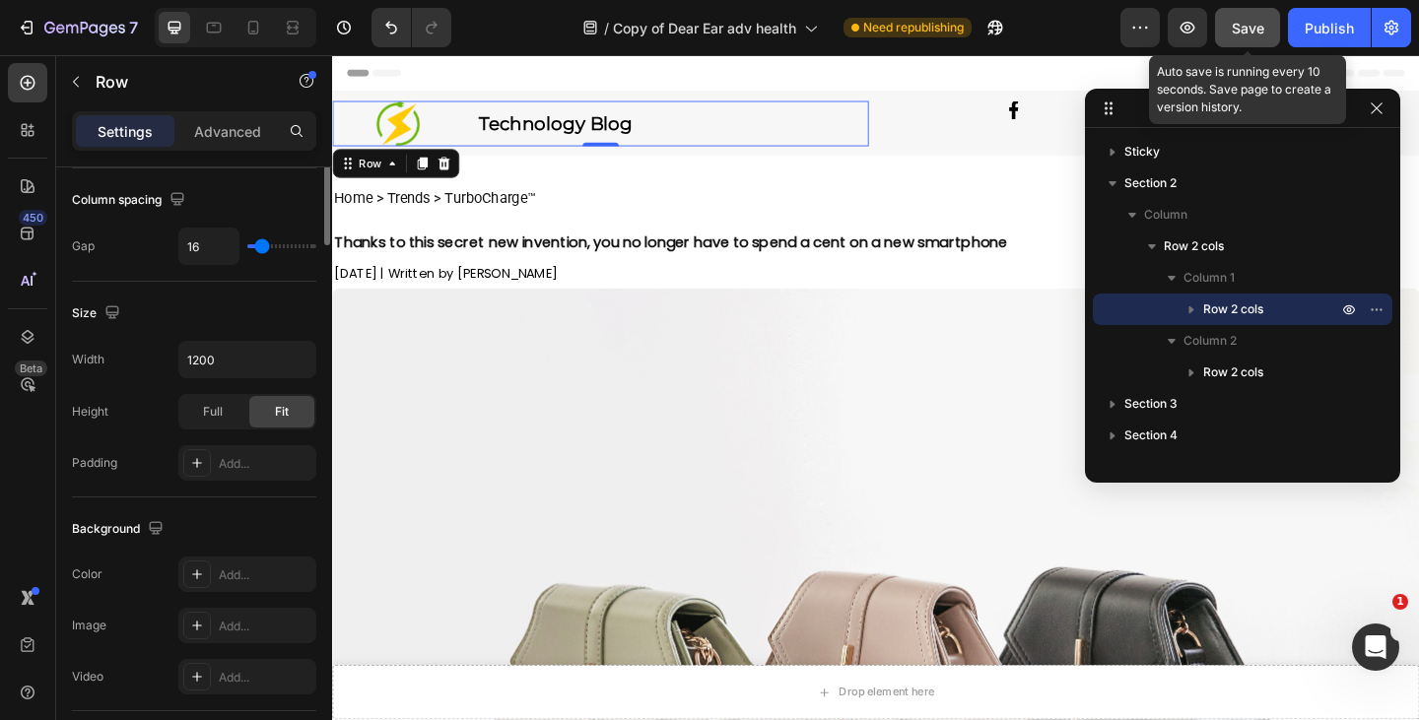
scroll to position [102, 0]
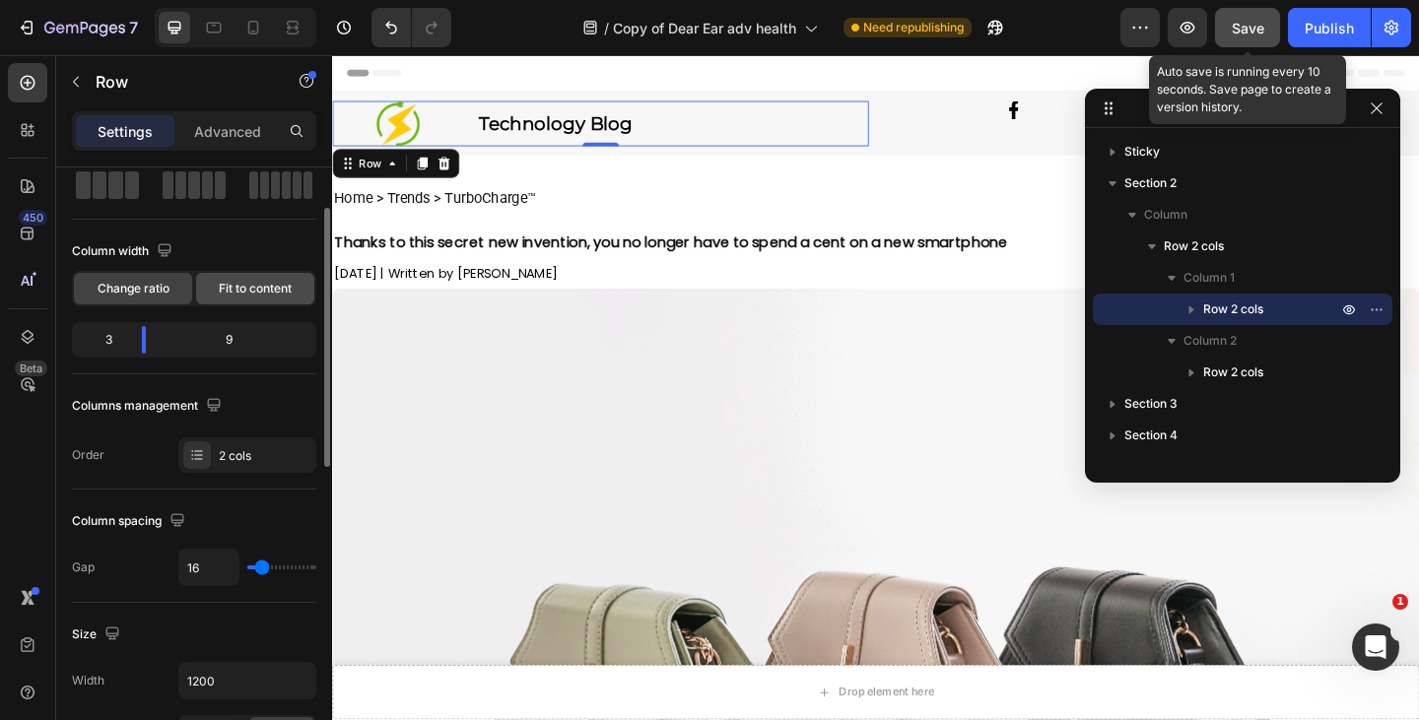
click at [220, 287] on span "Fit to content" at bounding box center [255, 289] width 73 height 18
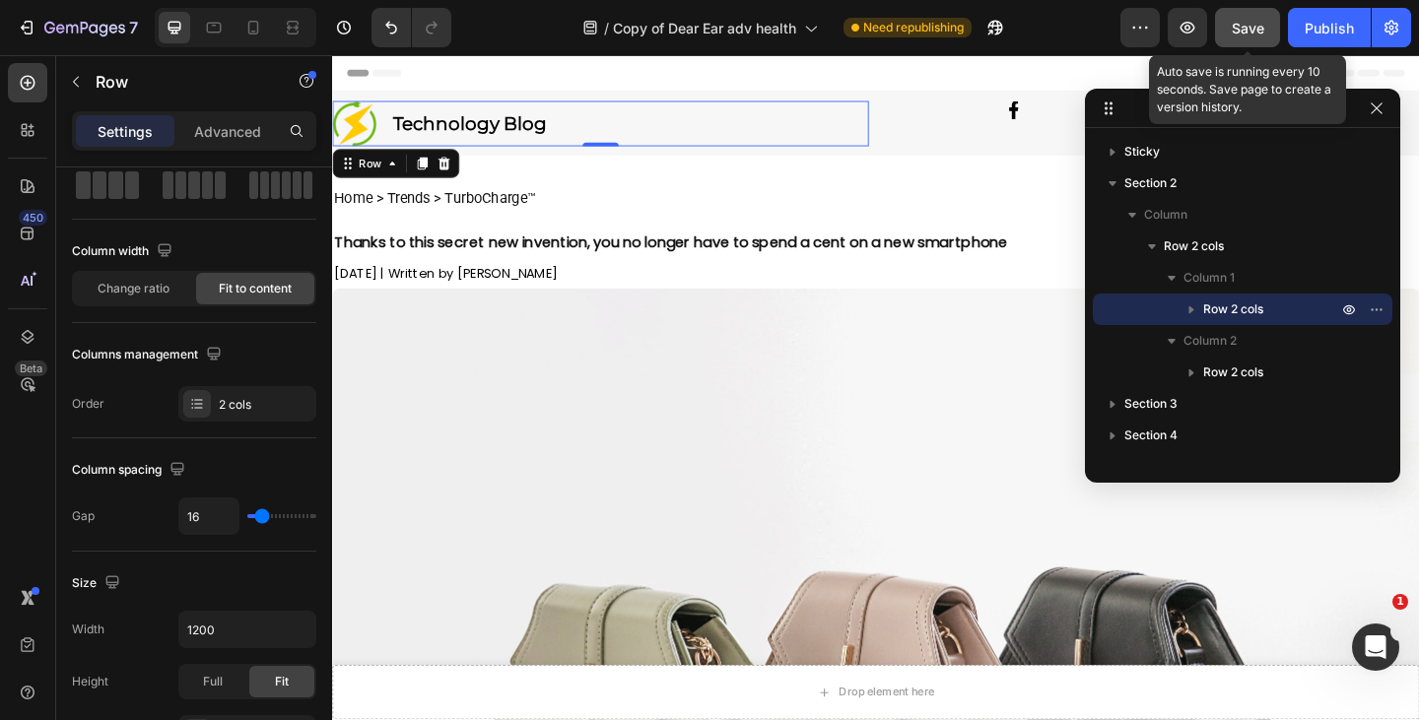
click at [521, 161] on div "Image ⁠⁠⁠⁠⁠⁠⁠ Technology Blog Heading Row 0 Image ⁠⁠⁠⁠⁠⁠⁠ 3 million views on Fa…" at bounding box center [923, 130] width 1182 height 69
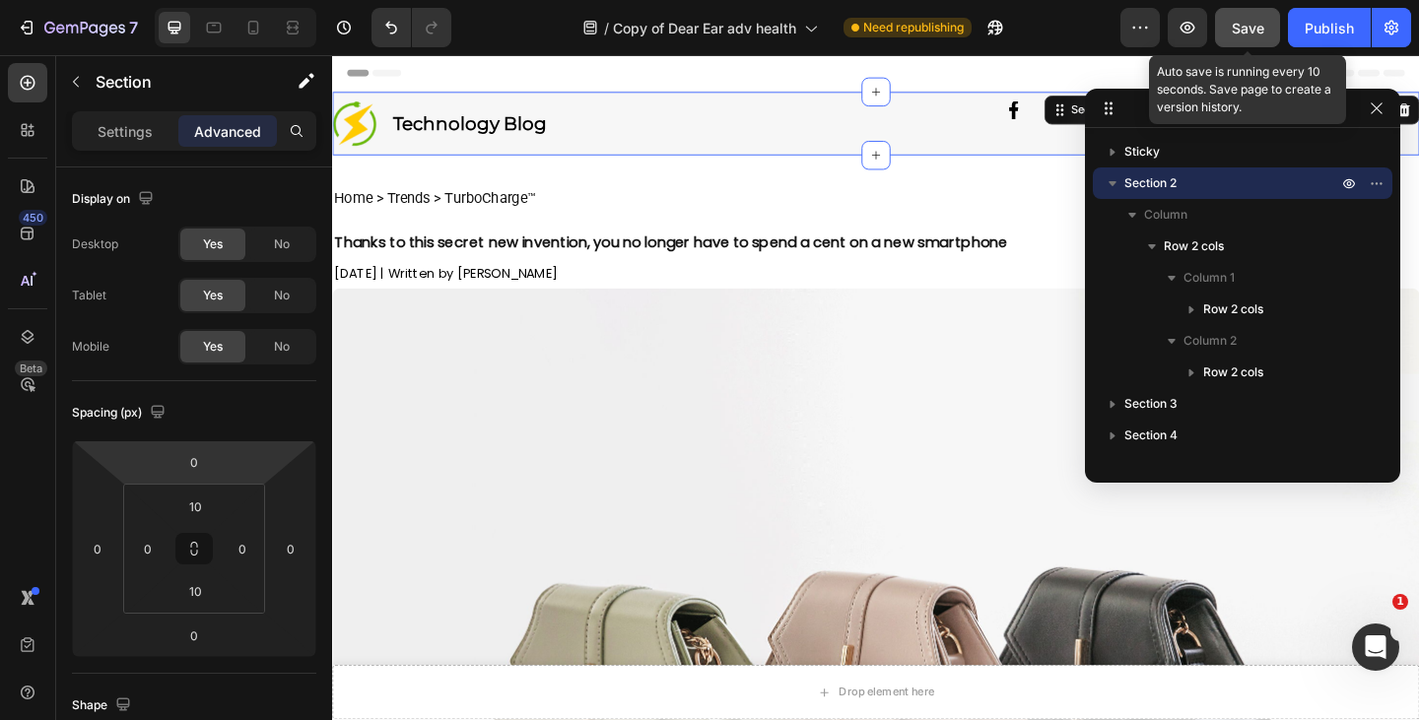
scroll to position [514, 0]
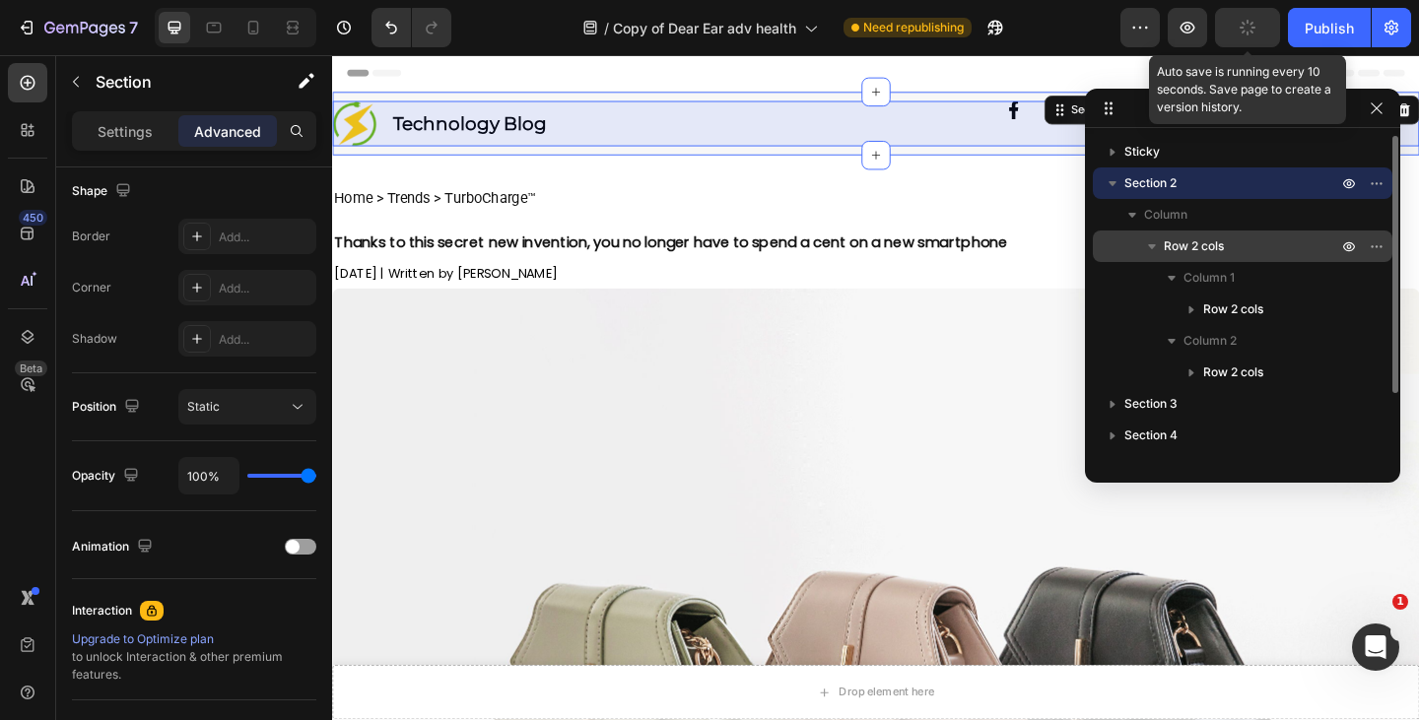
click at [1207, 243] on span "Row 2 cols" at bounding box center [1194, 246] width 60 height 20
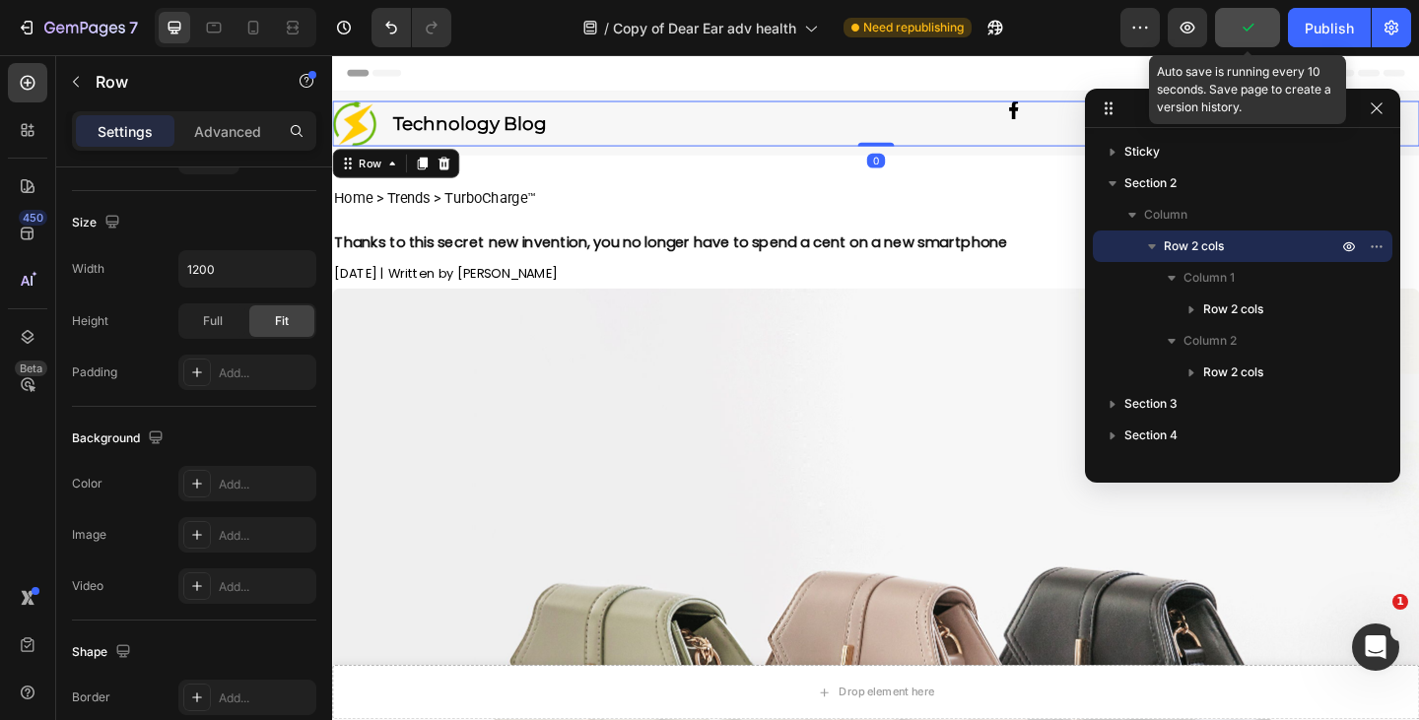
scroll to position [167, 0]
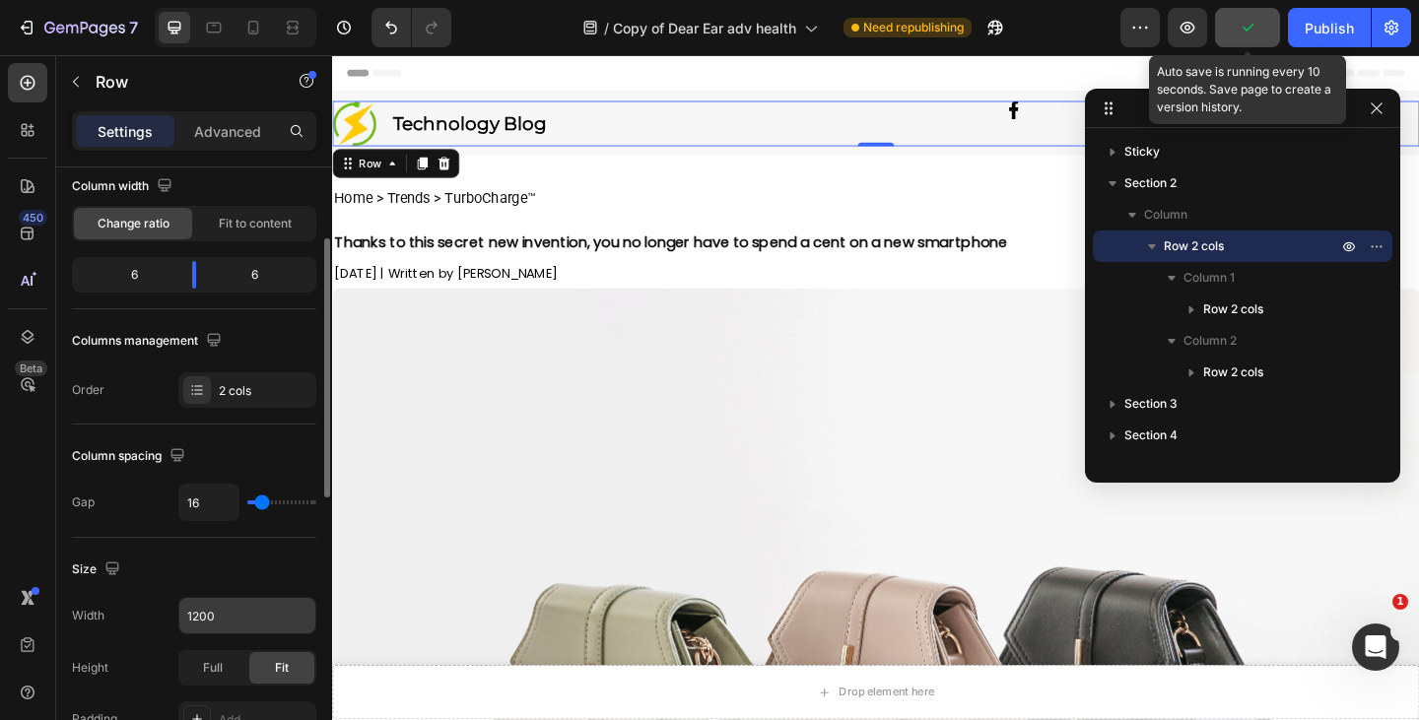
click at [234, 615] on input "1200" at bounding box center [247, 615] width 136 height 35
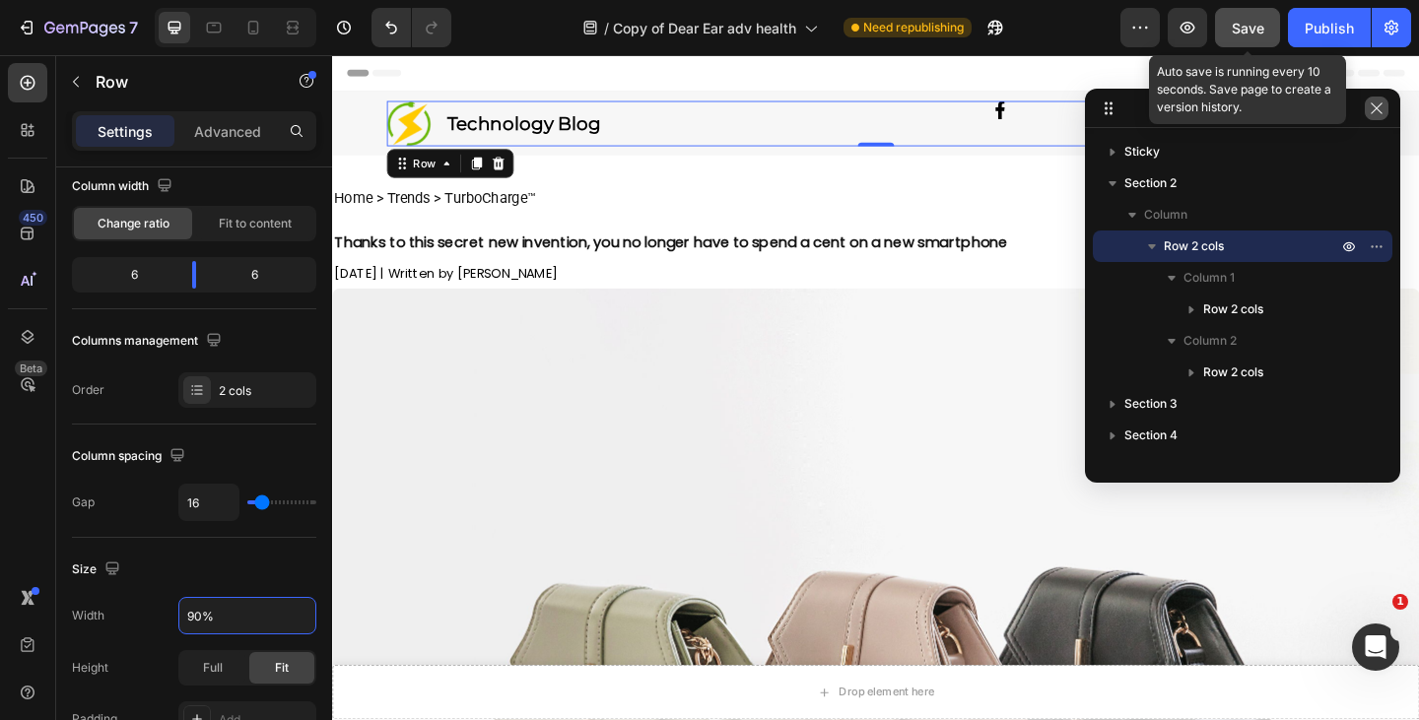
type input "90%"
drag, startPoint x: 1378, startPoint y: 111, endPoint x: 927, endPoint y: 93, distance: 451.6
click at [1378, 111] on icon "button" at bounding box center [1377, 108] width 16 height 16
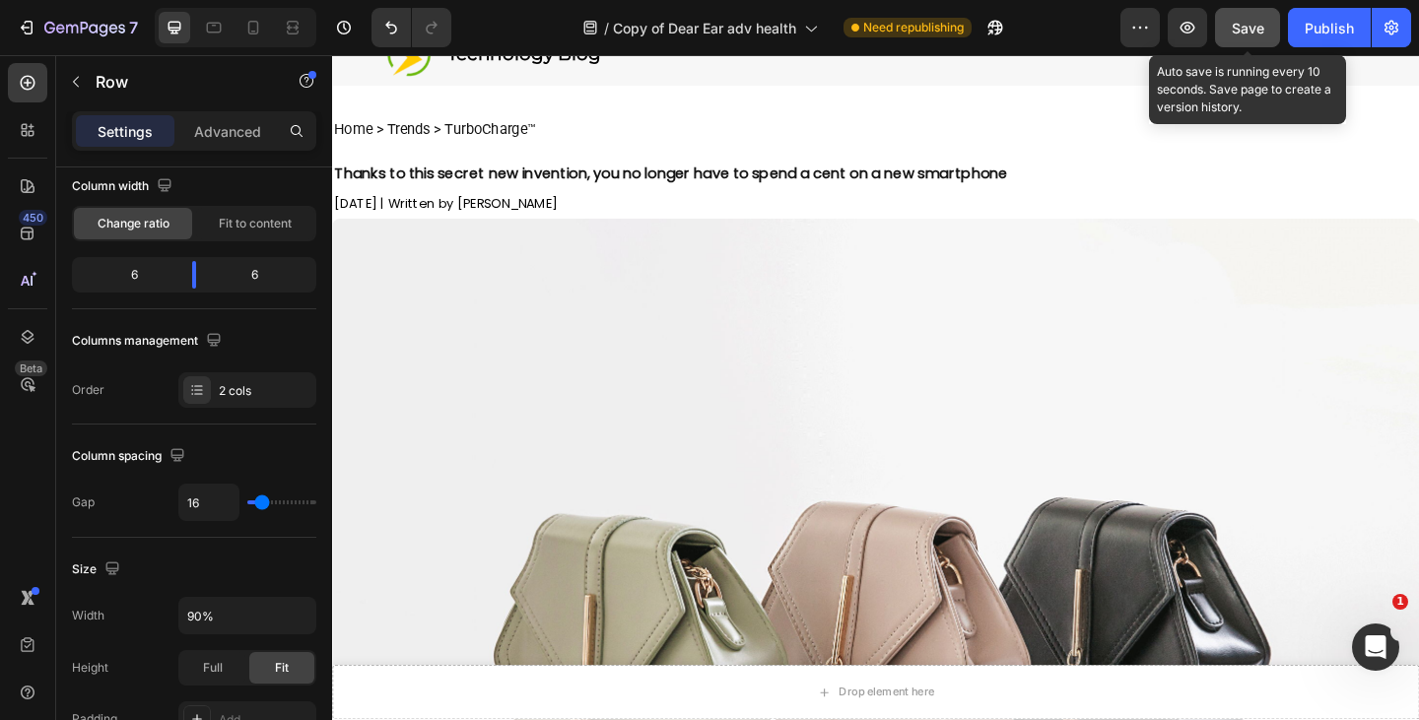
scroll to position [8, 0]
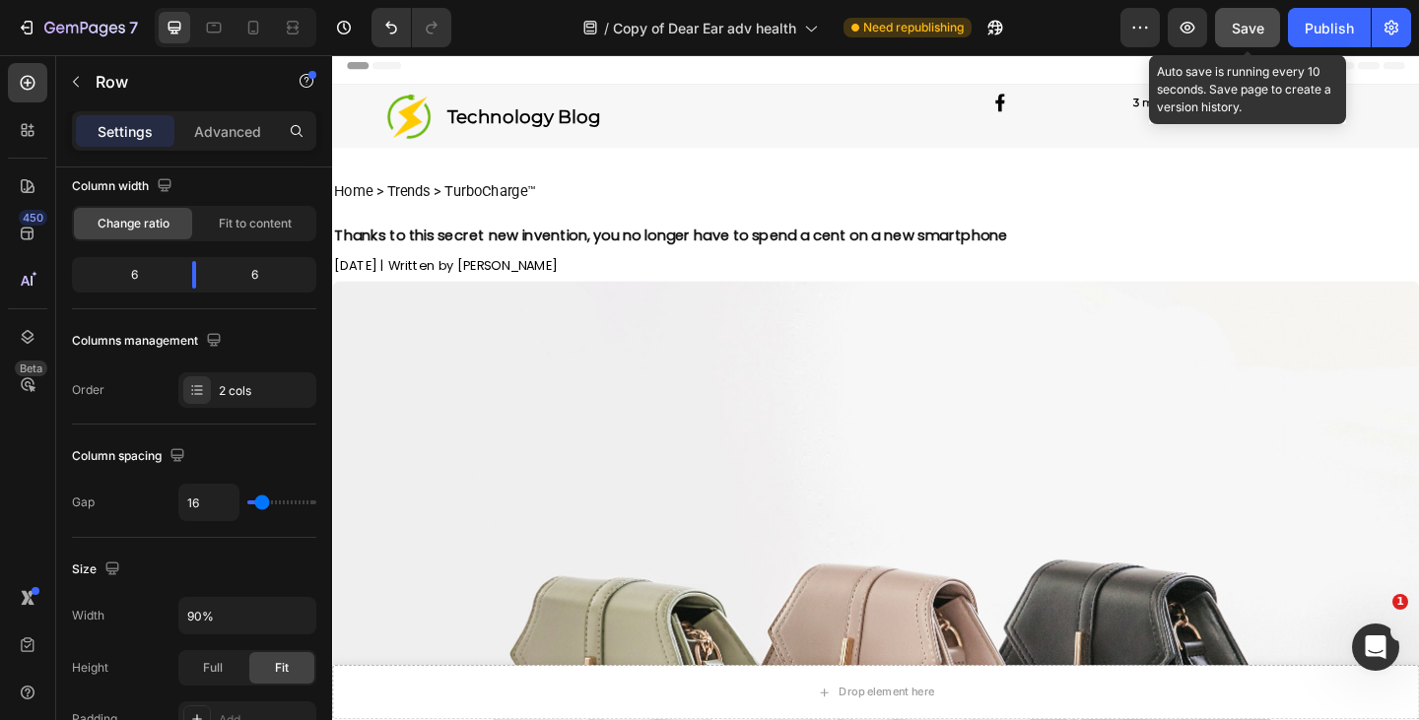
click at [1030, 130] on div "Image 3 million views on Facebook Heading Row" at bounding box center [1193, 122] width 524 height 49
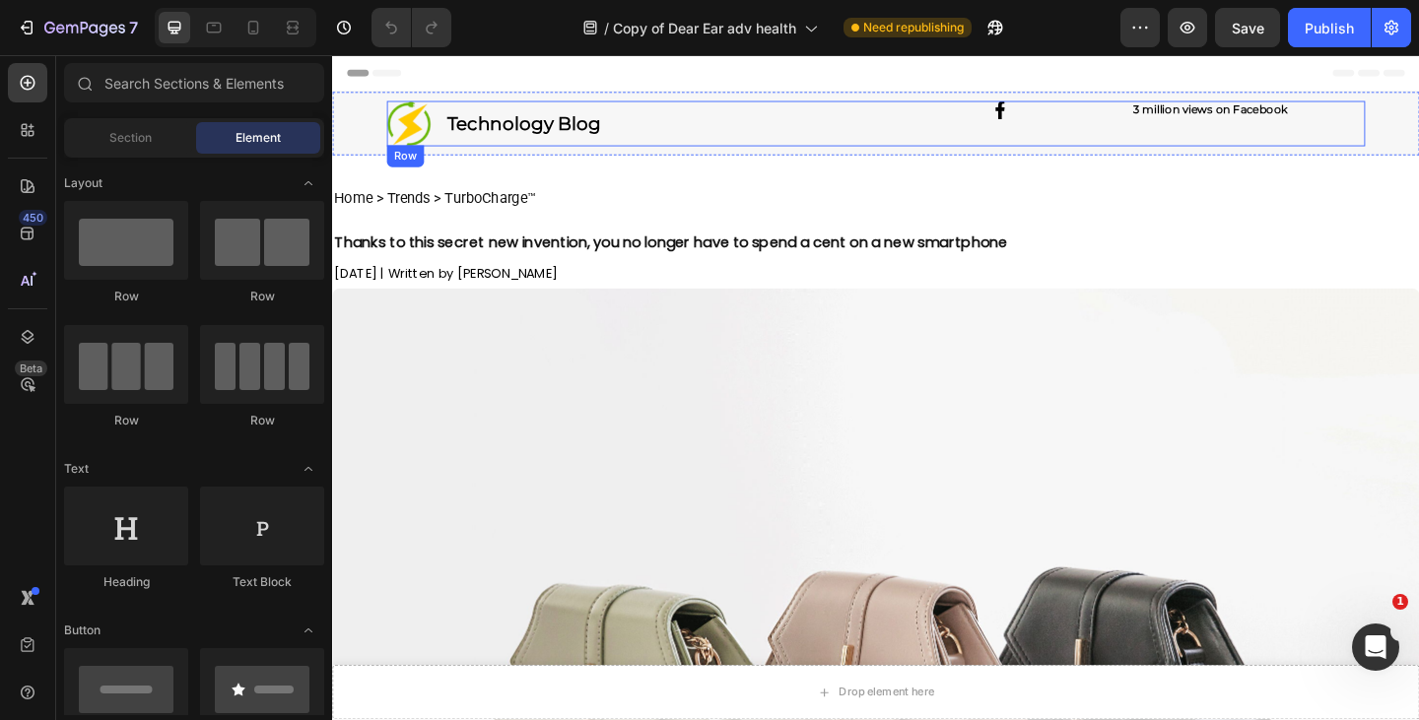
click at [1351, 131] on div "Image 3 million views on Facebook Heading Row" at bounding box center [1193, 129] width 524 height 49
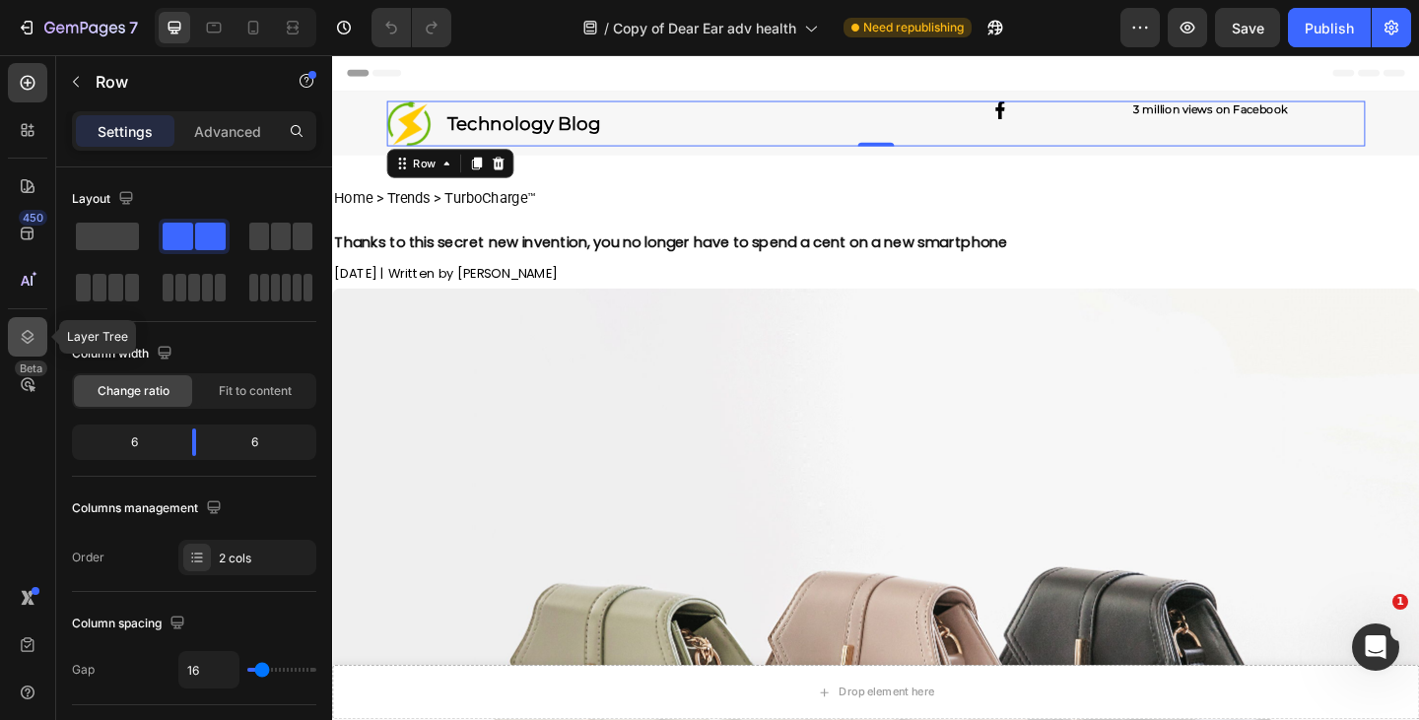
click at [32, 336] on icon at bounding box center [28, 337] width 13 height 14
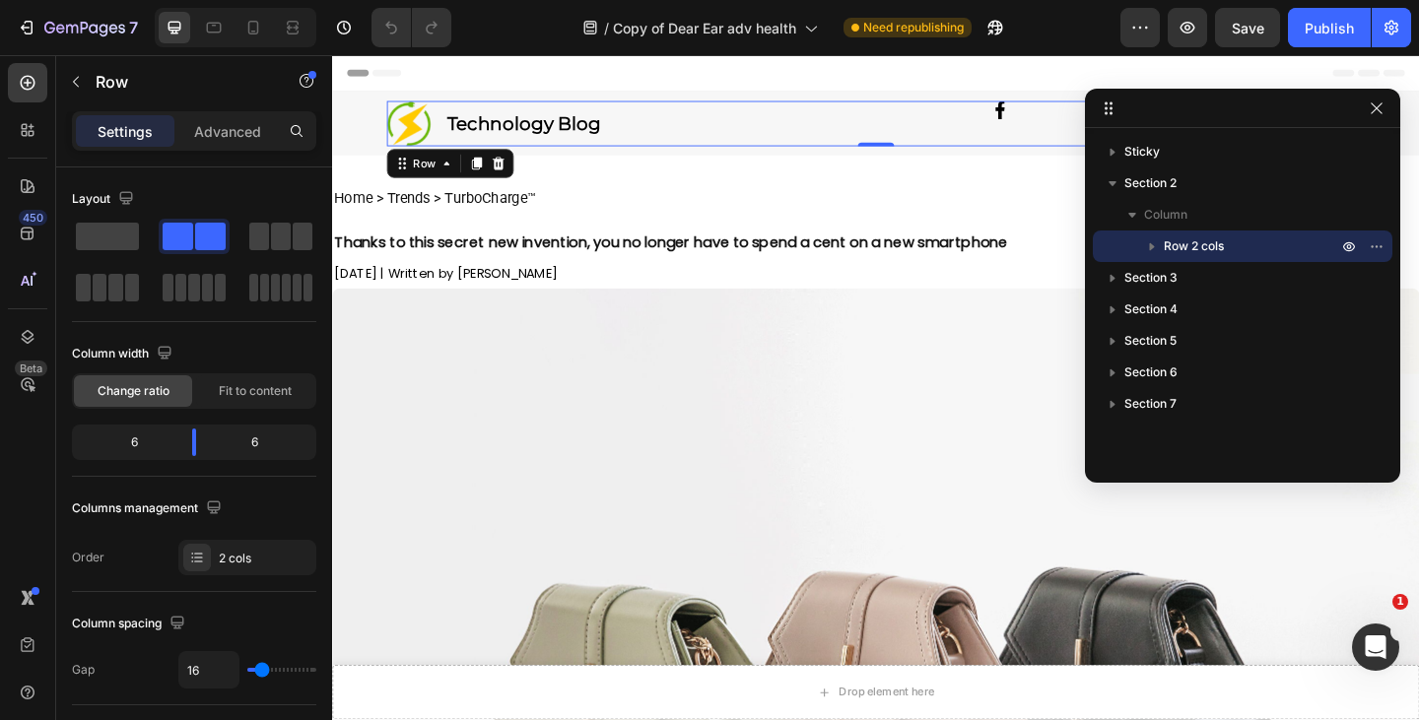
click at [1151, 247] on icon "button" at bounding box center [1152, 247] width 5 height 8
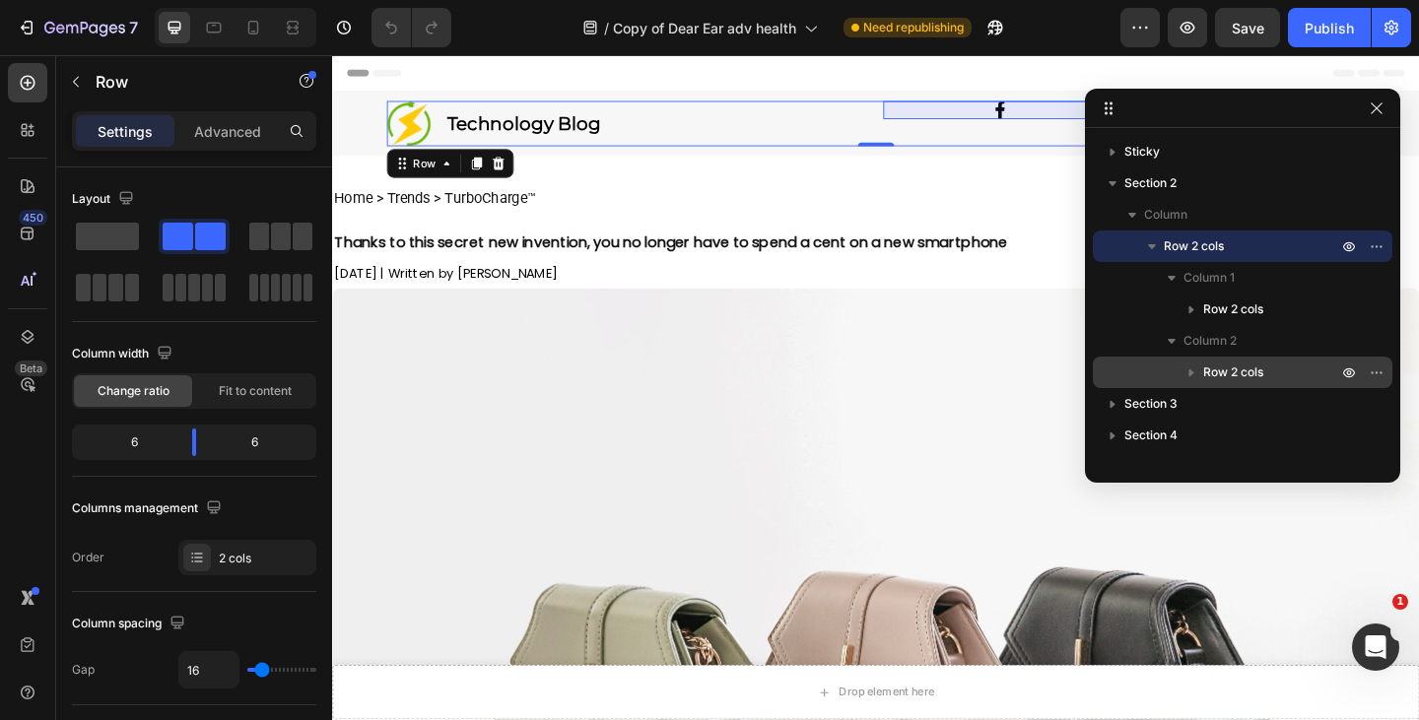
click at [1243, 373] on span "Row 2 cols" at bounding box center [1233, 373] width 60 height 20
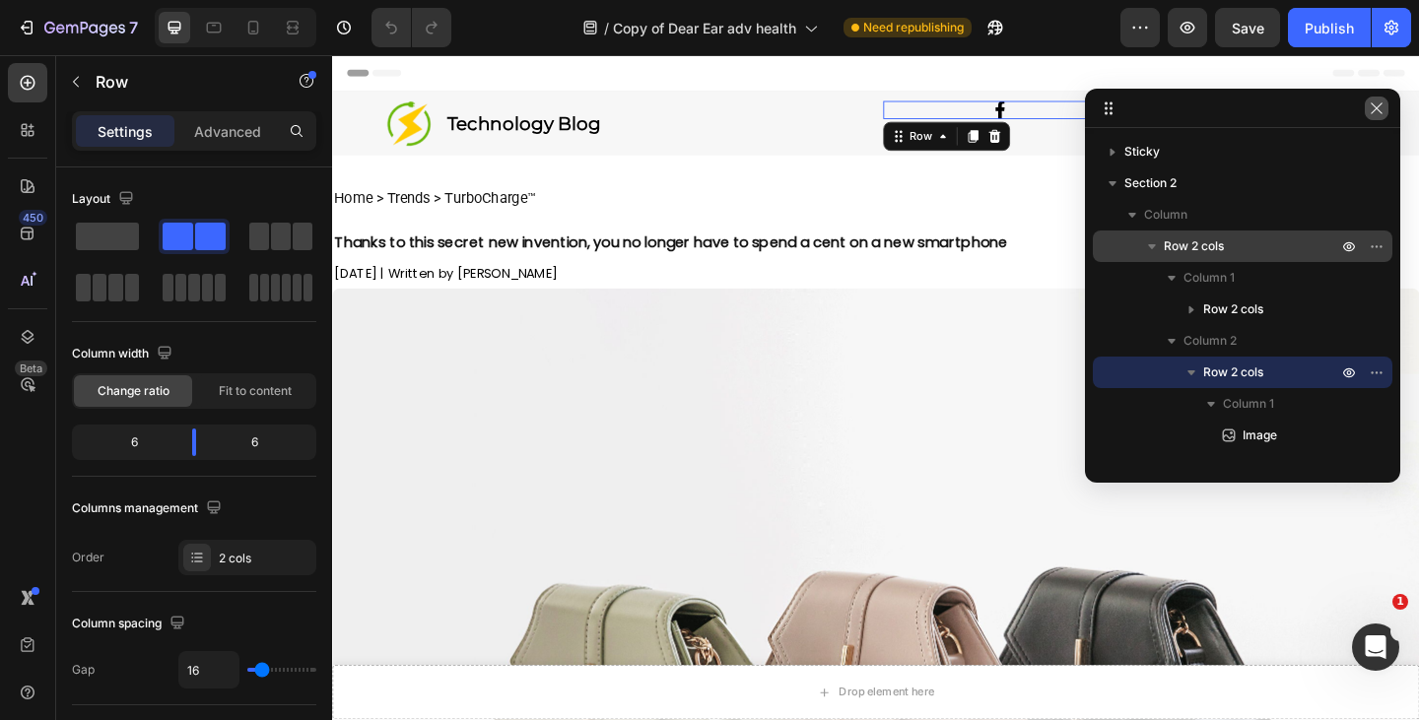
click at [1377, 113] on icon "button" at bounding box center [1377, 108] width 16 height 16
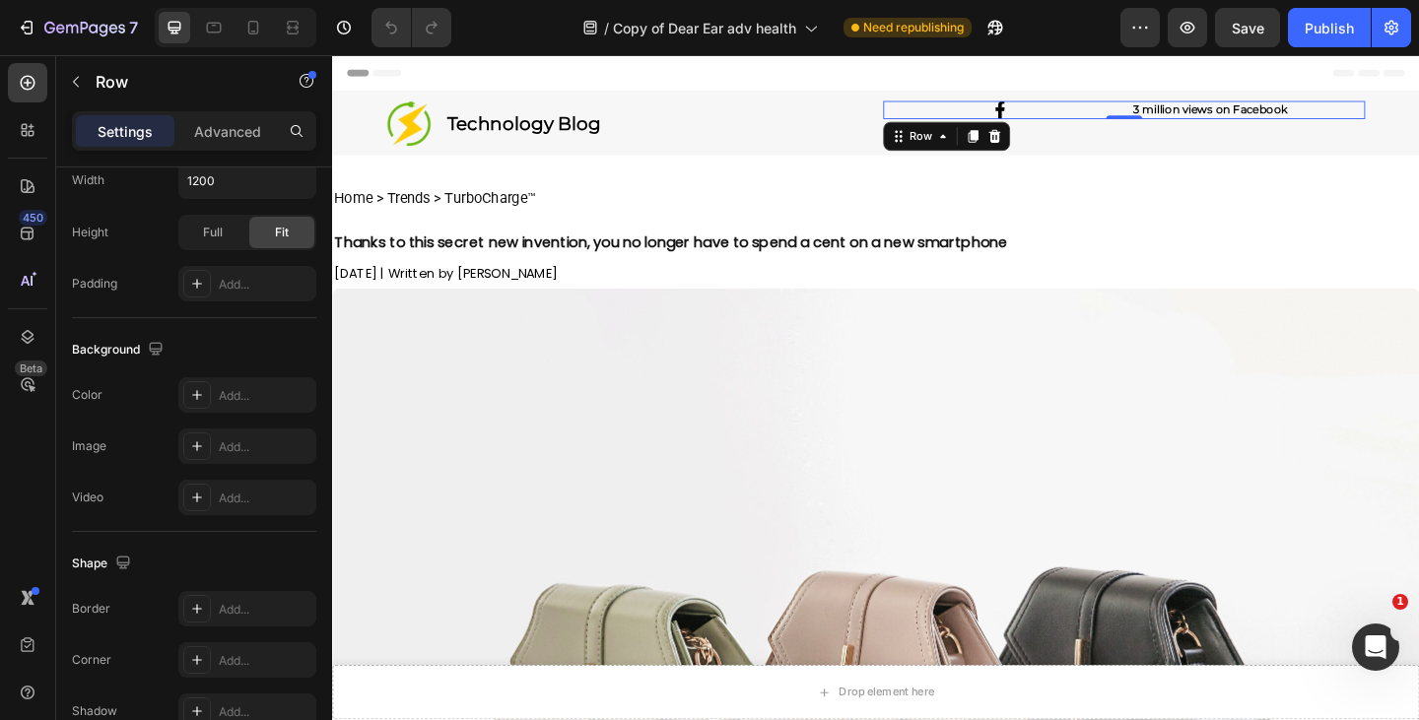
scroll to position [818, 0]
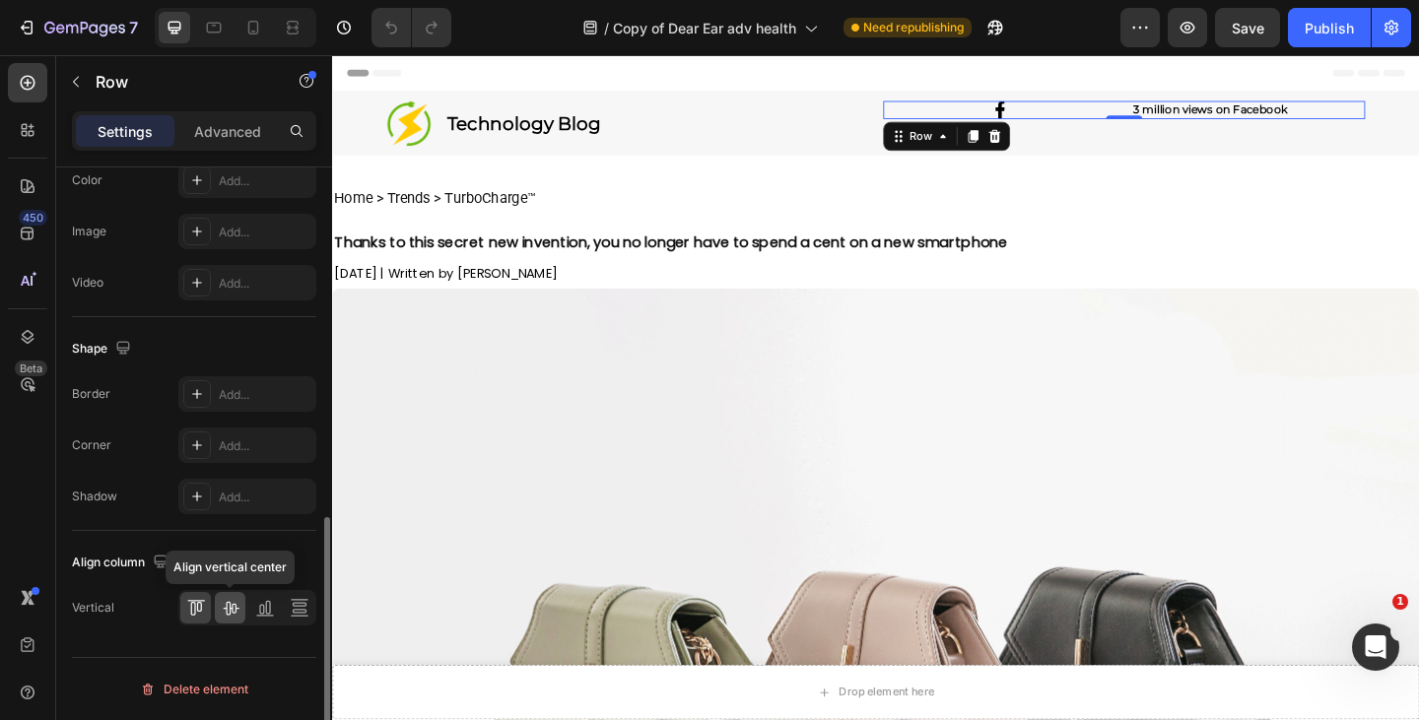
click at [225, 607] on icon at bounding box center [231, 608] width 20 height 20
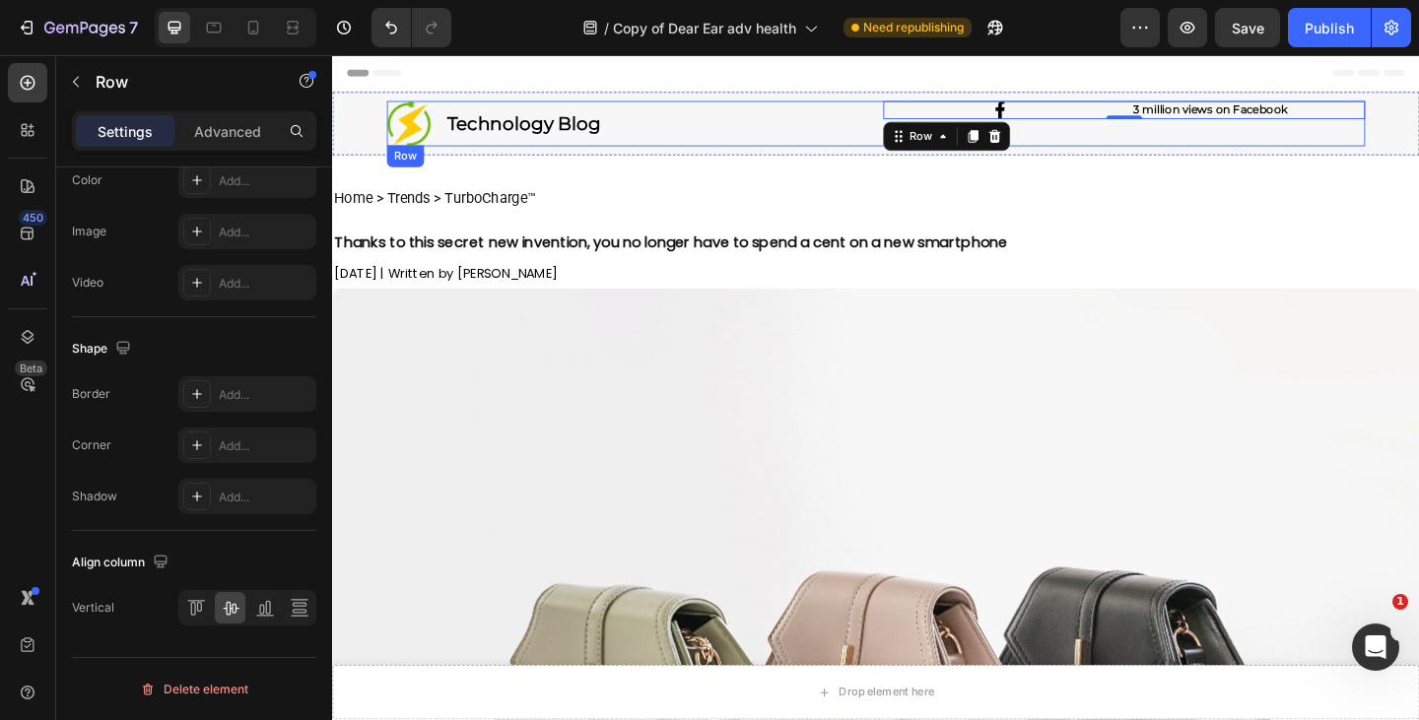
click at [1141, 140] on div "Image 3 million views on Facebook Heading Row 0" at bounding box center [1193, 129] width 524 height 49
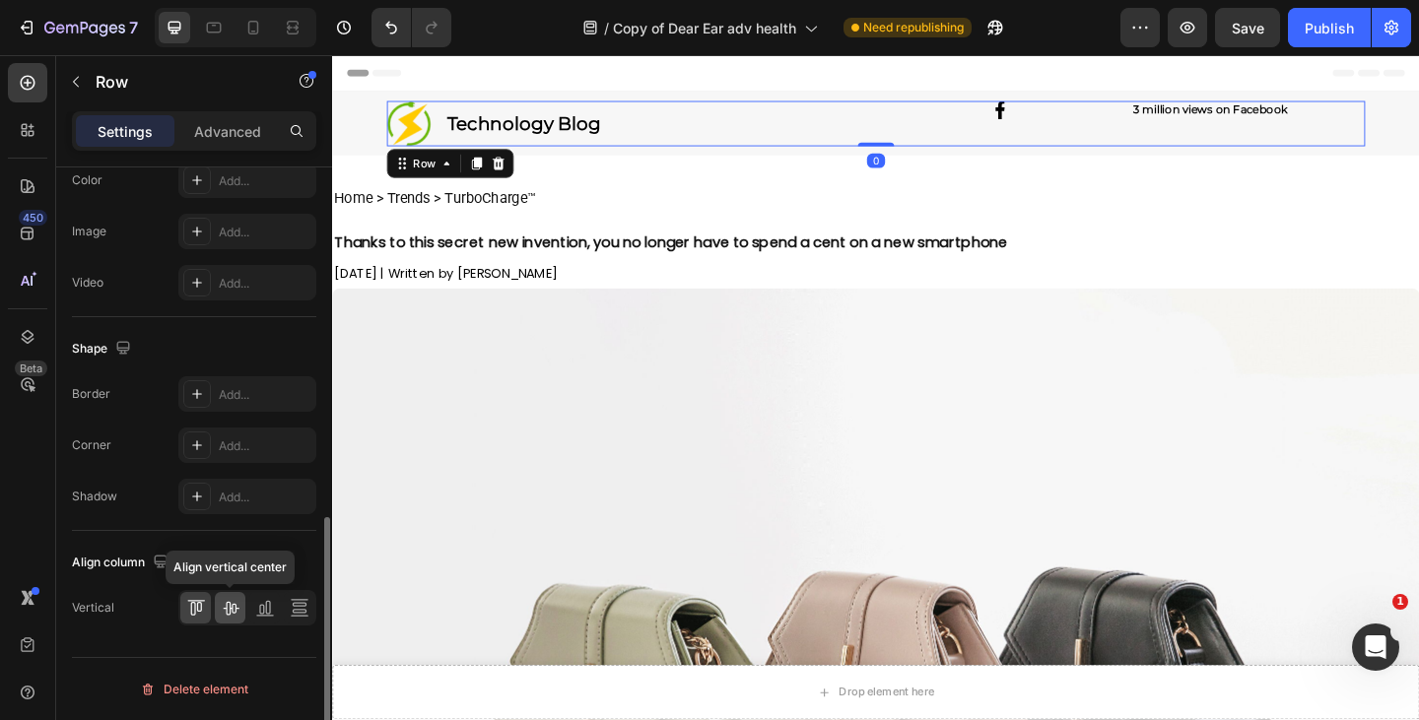
click at [228, 611] on icon at bounding box center [231, 608] width 20 height 20
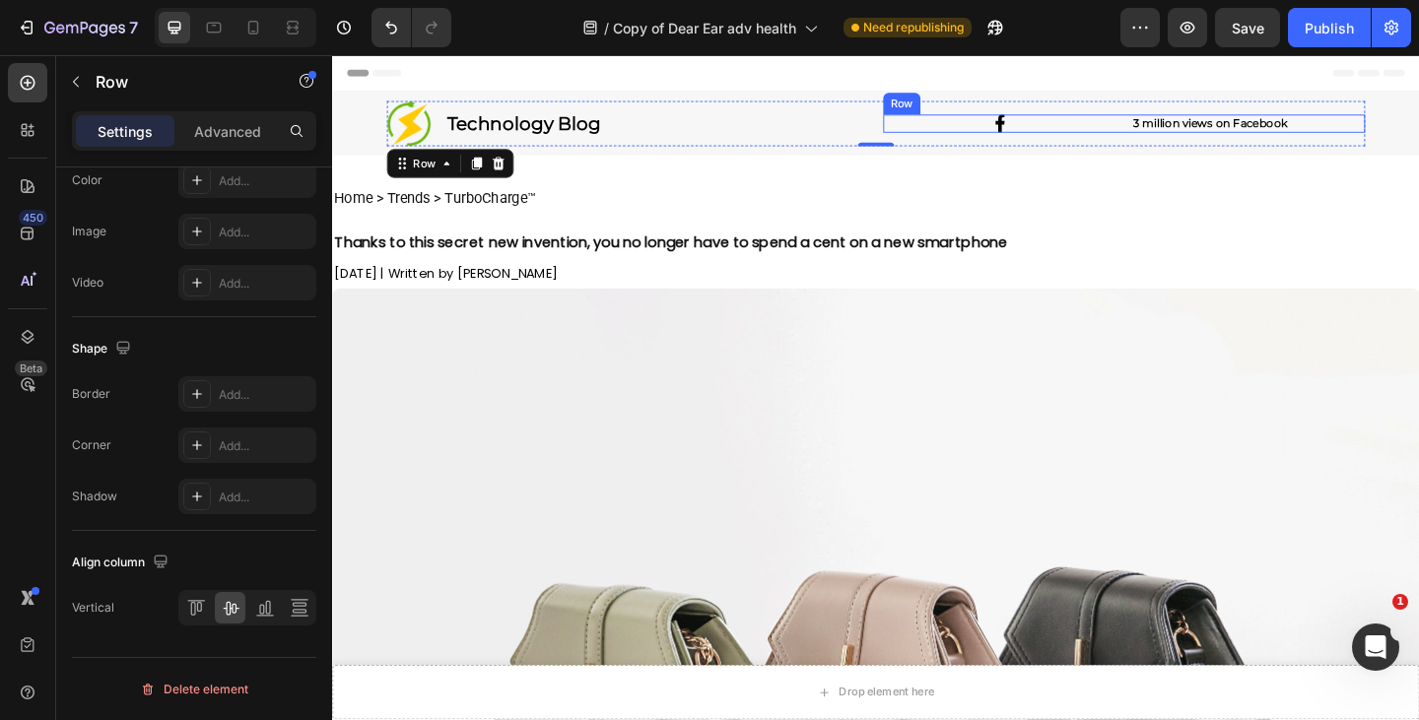
click at [1175, 130] on div "Image 3 million views on Facebook Heading Row" at bounding box center [1193, 130] width 524 height 20
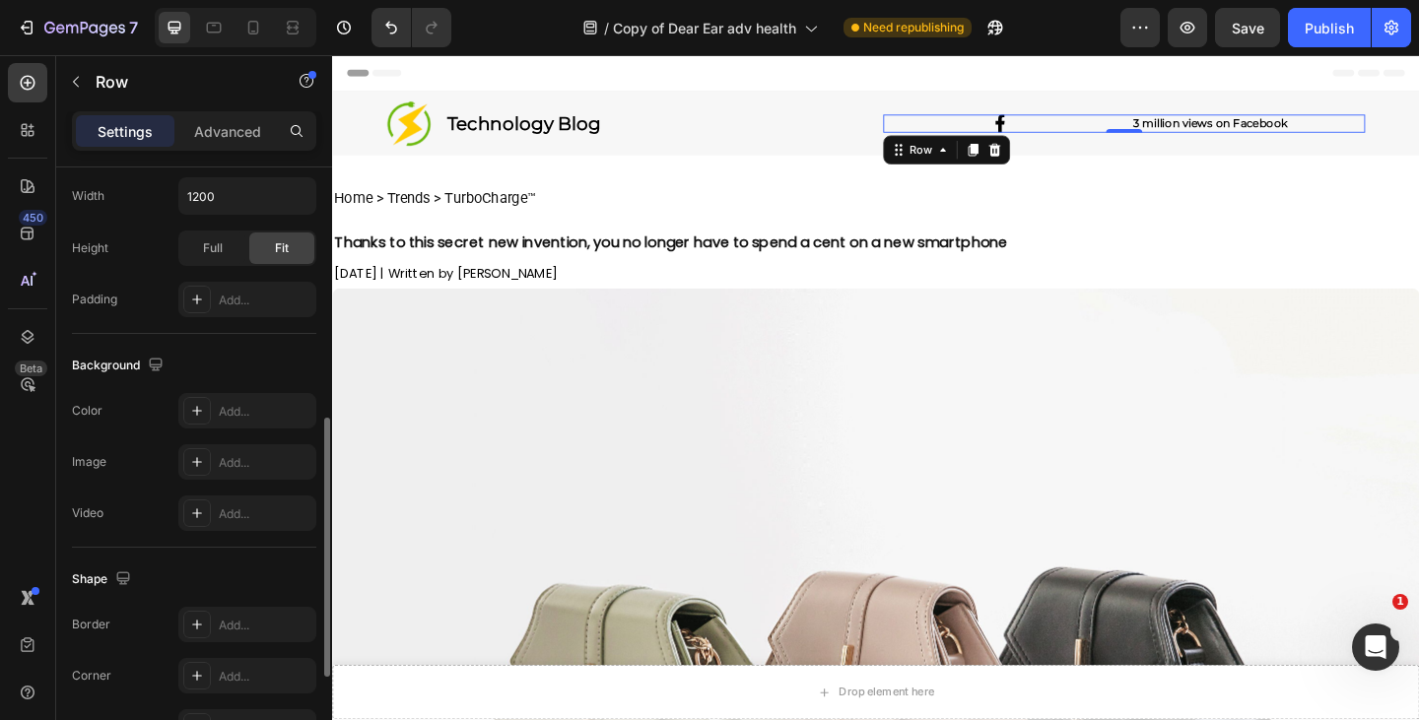
scroll to position [586, 0]
click at [199, 412] on icon at bounding box center [197, 412] width 10 height 10
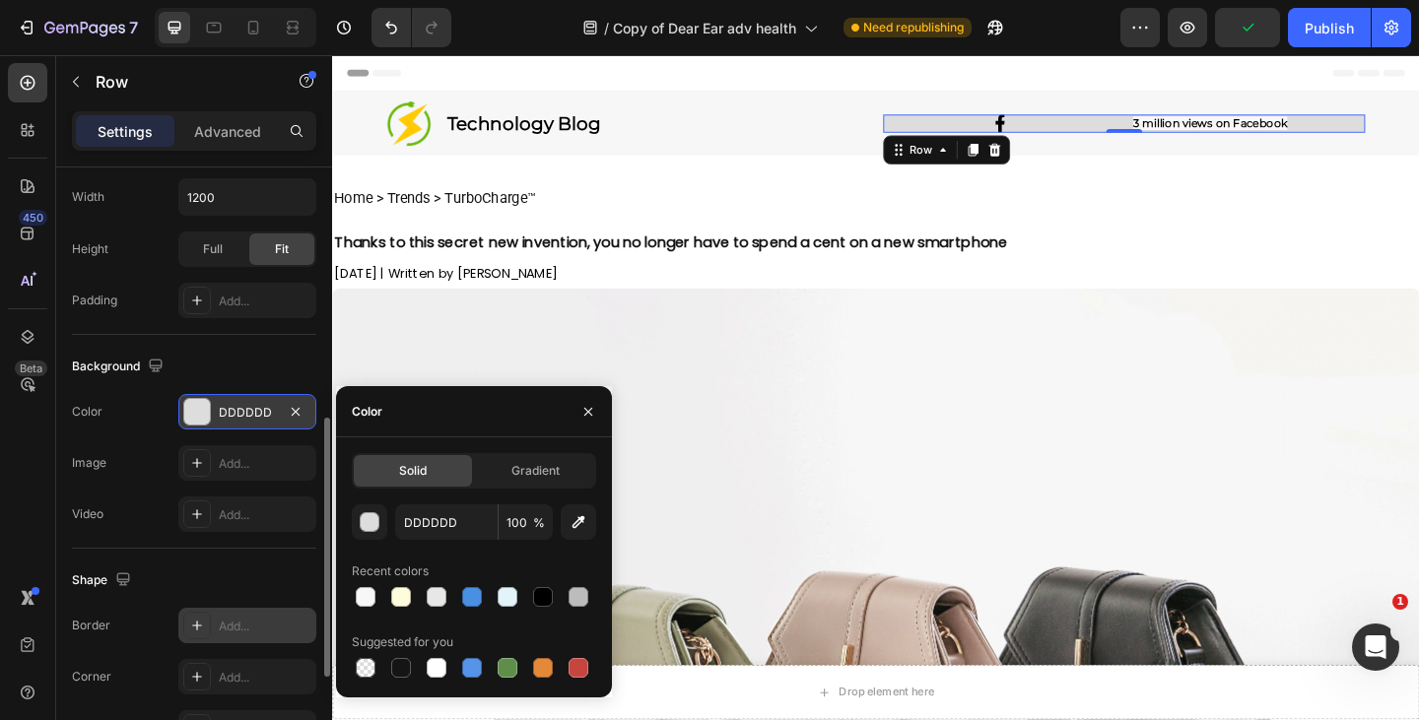
click at [203, 625] on icon at bounding box center [197, 626] width 16 height 16
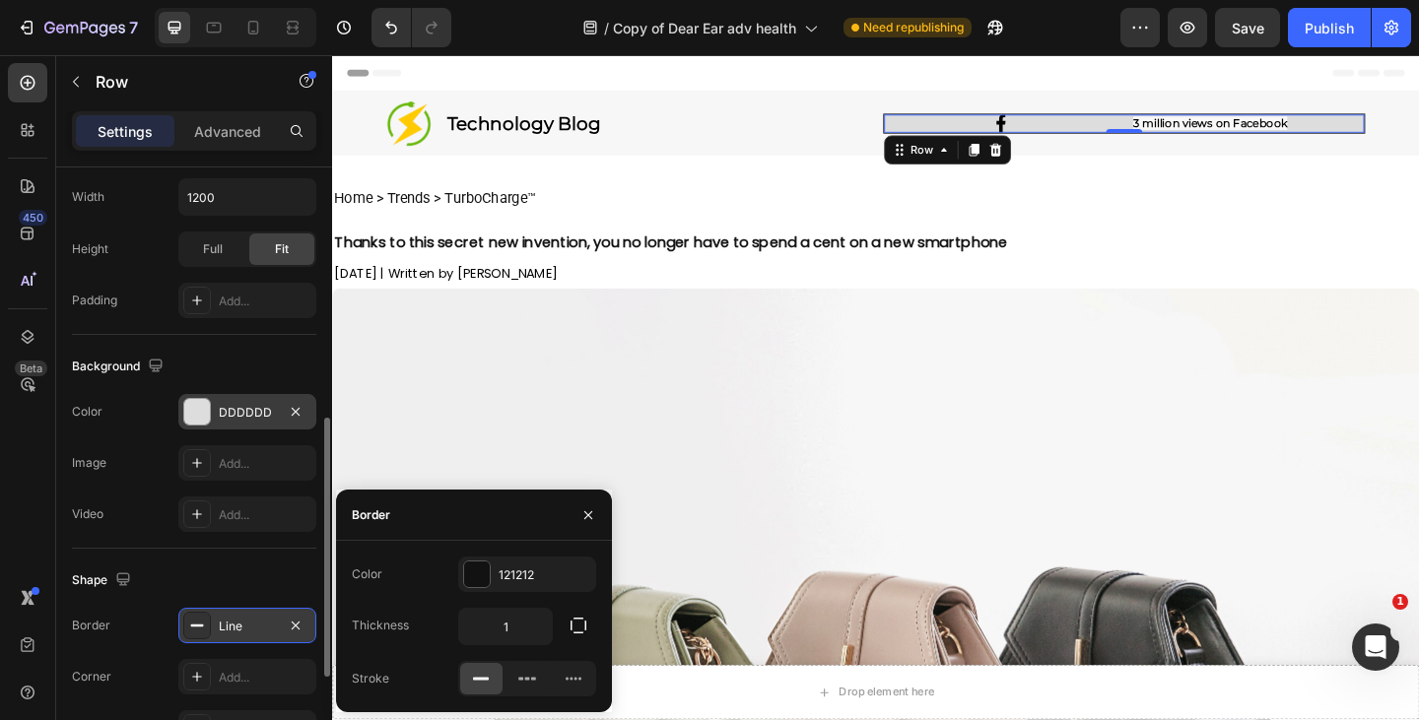
click at [211, 408] on div "DDDDDD" at bounding box center [247, 411] width 138 height 35
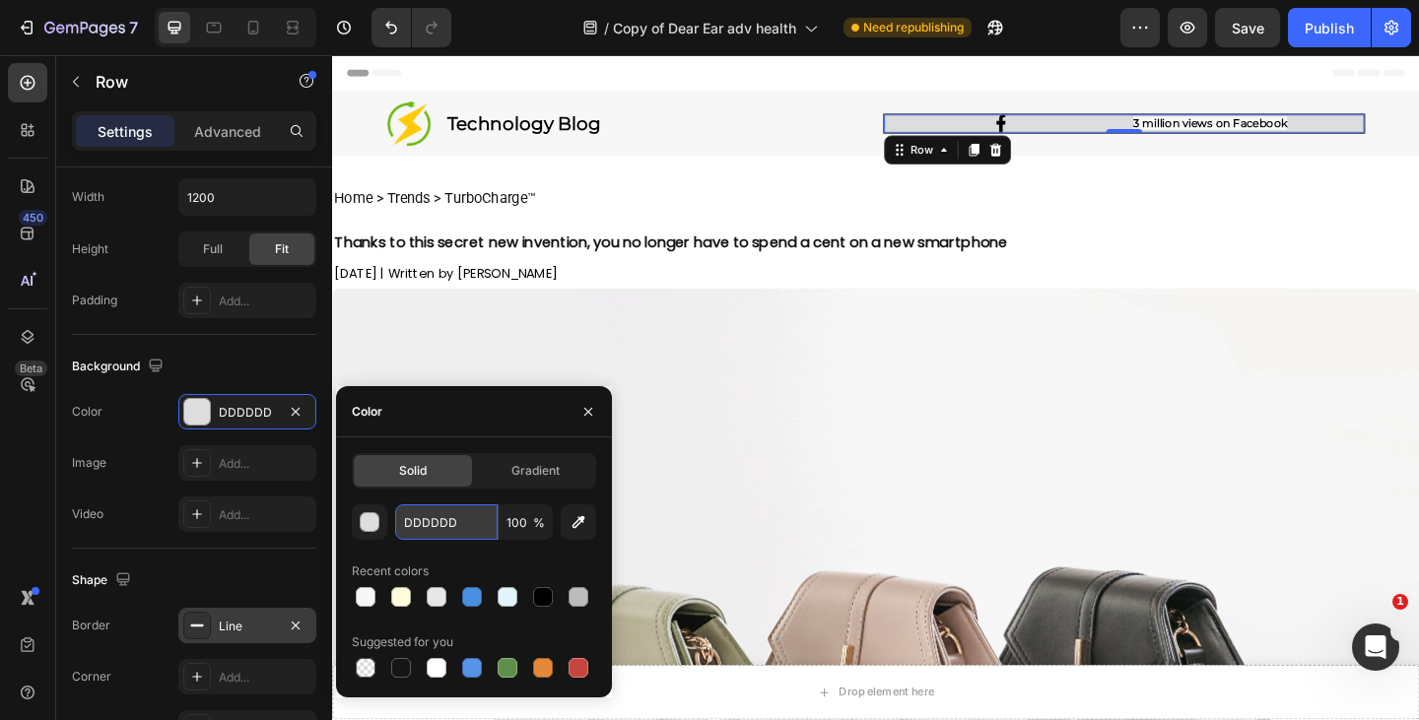
click at [471, 515] on input "DDDDDD" at bounding box center [446, 521] width 102 height 35
paste input "#f8f8f8"
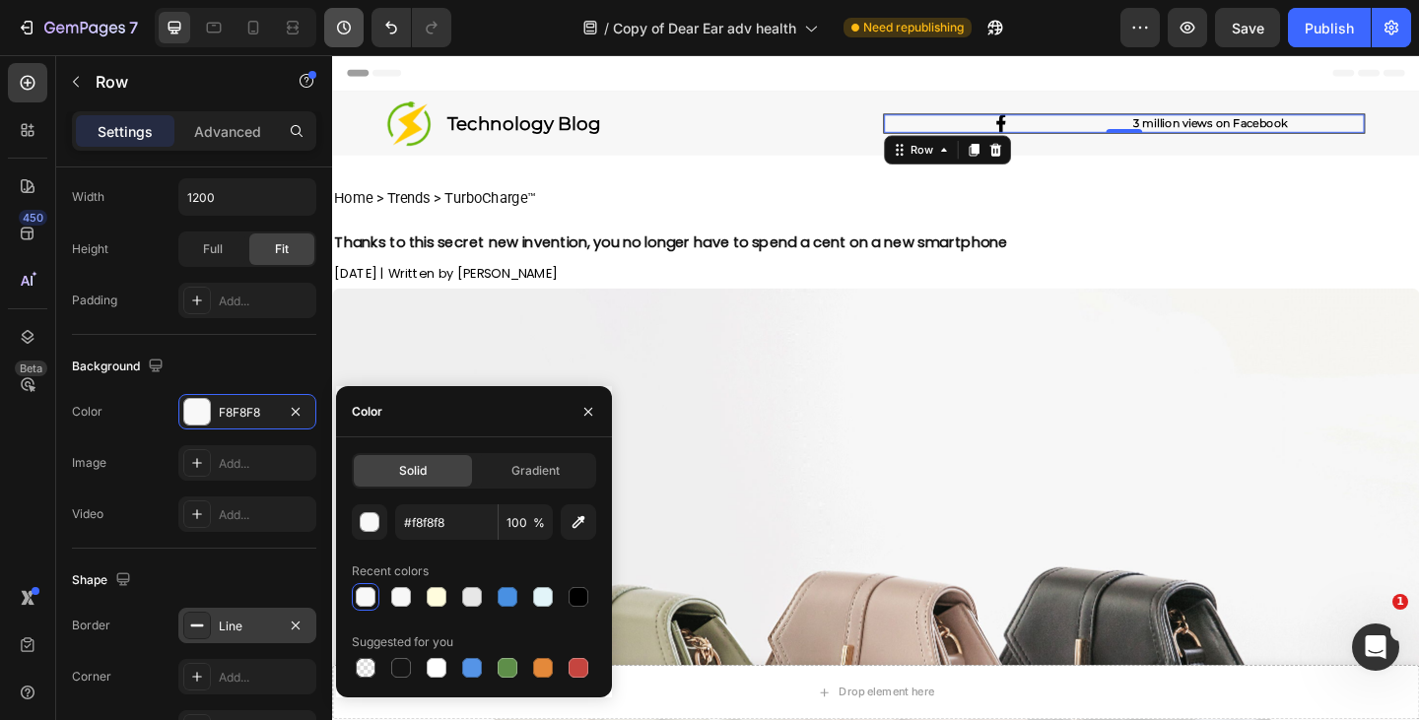
type input "F8F8F8"
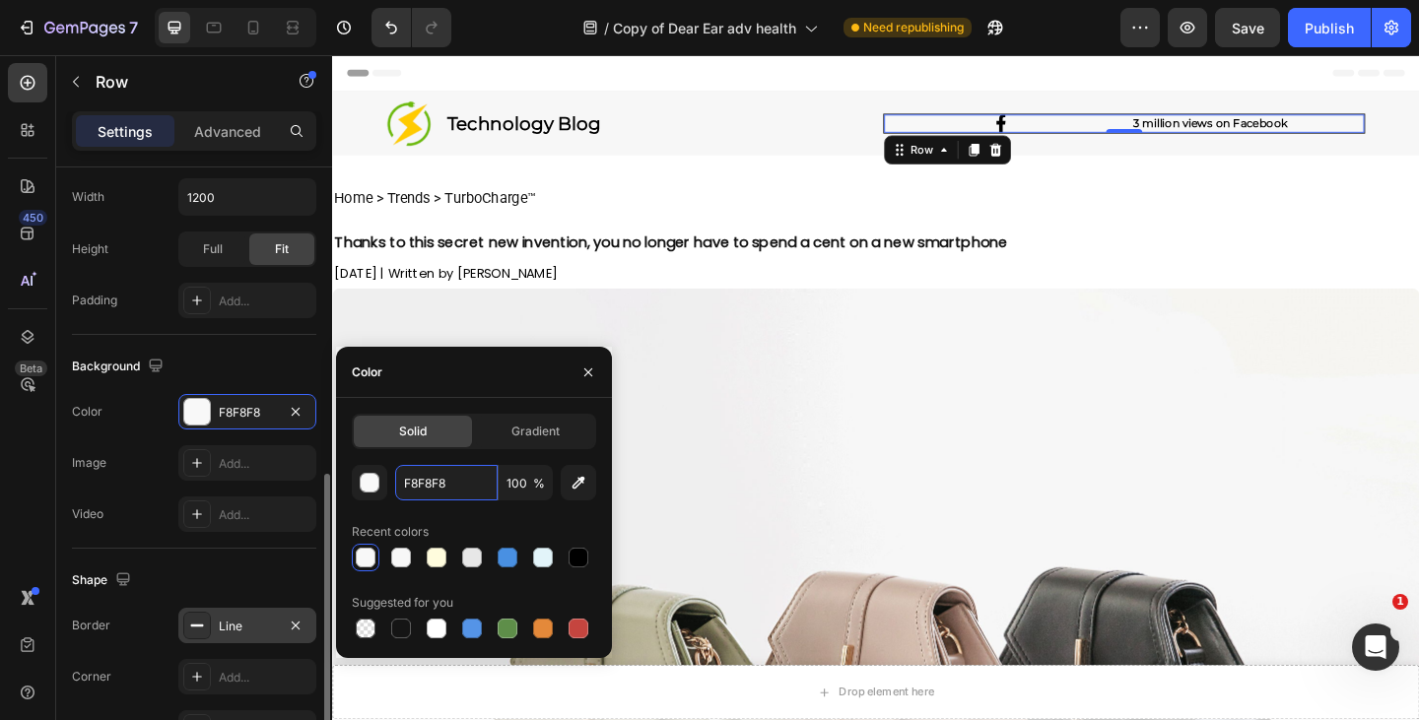
scroll to position [627, 0]
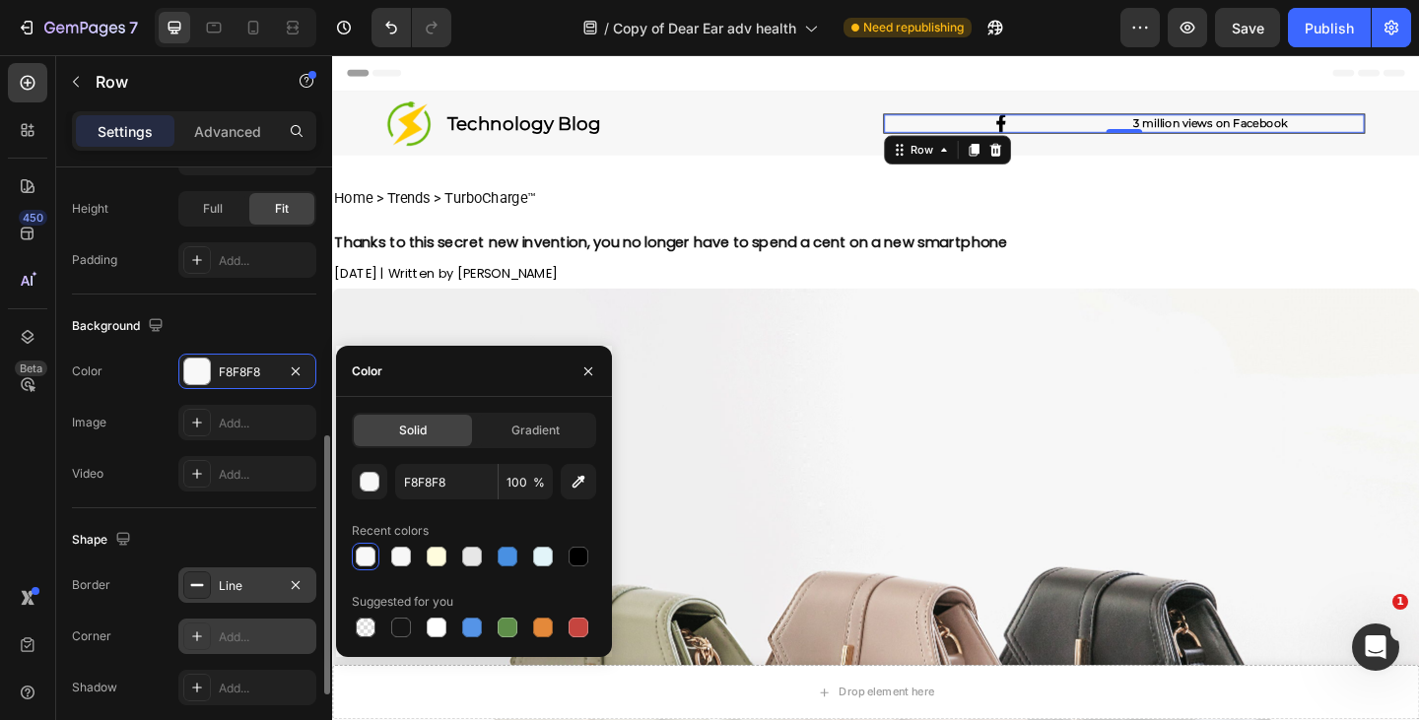
click at [240, 633] on div "Add..." at bounding box center [265, 638] width 93 height 18
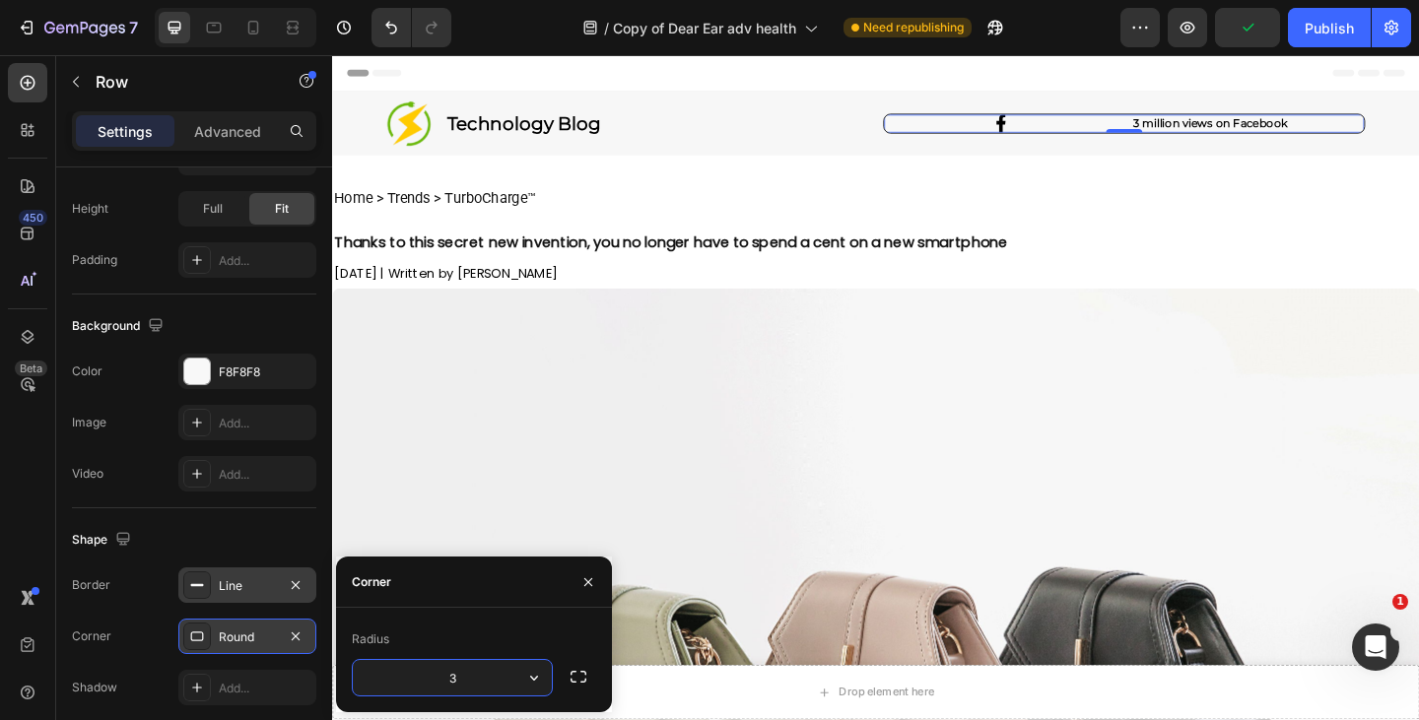
type input "30"
click at [292, 582] on icon "button" at bounding box center [296, 585] width 16 height 16
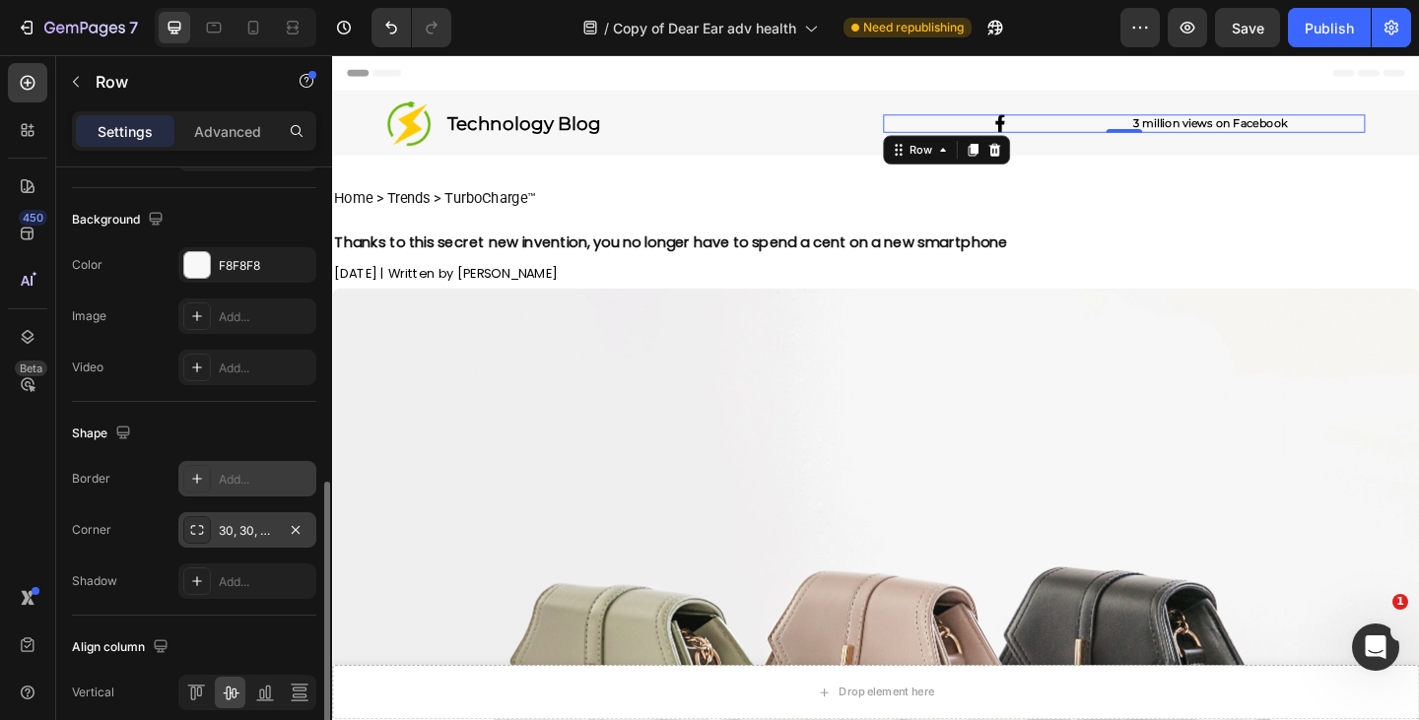
scroll to position [734, 0]
click at [193, 576] on icon at bounding box center [197, 580] width 16 height 16
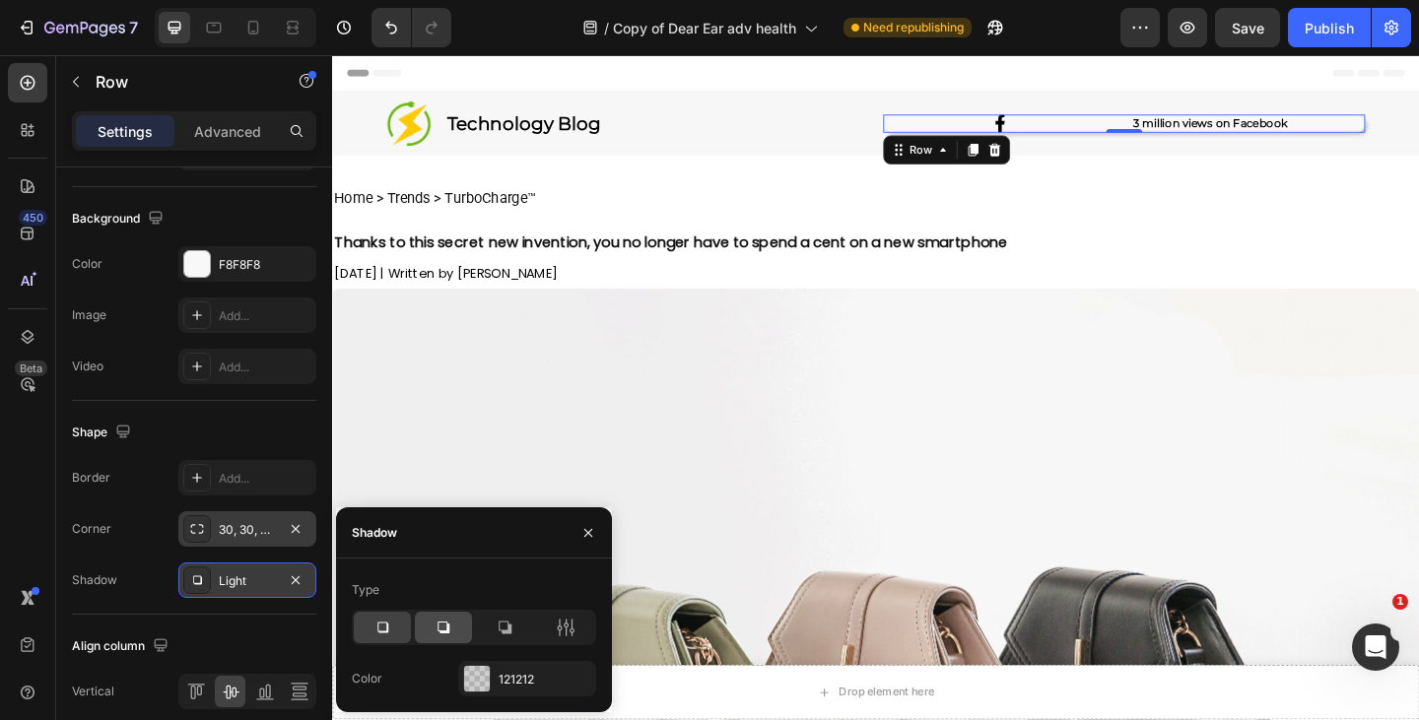
click at [449, 629] on icon at bounding box center [444, 628] width 20 height 20
click at [394, 632] on div at bounding box center [382, 628] width 57 height 32
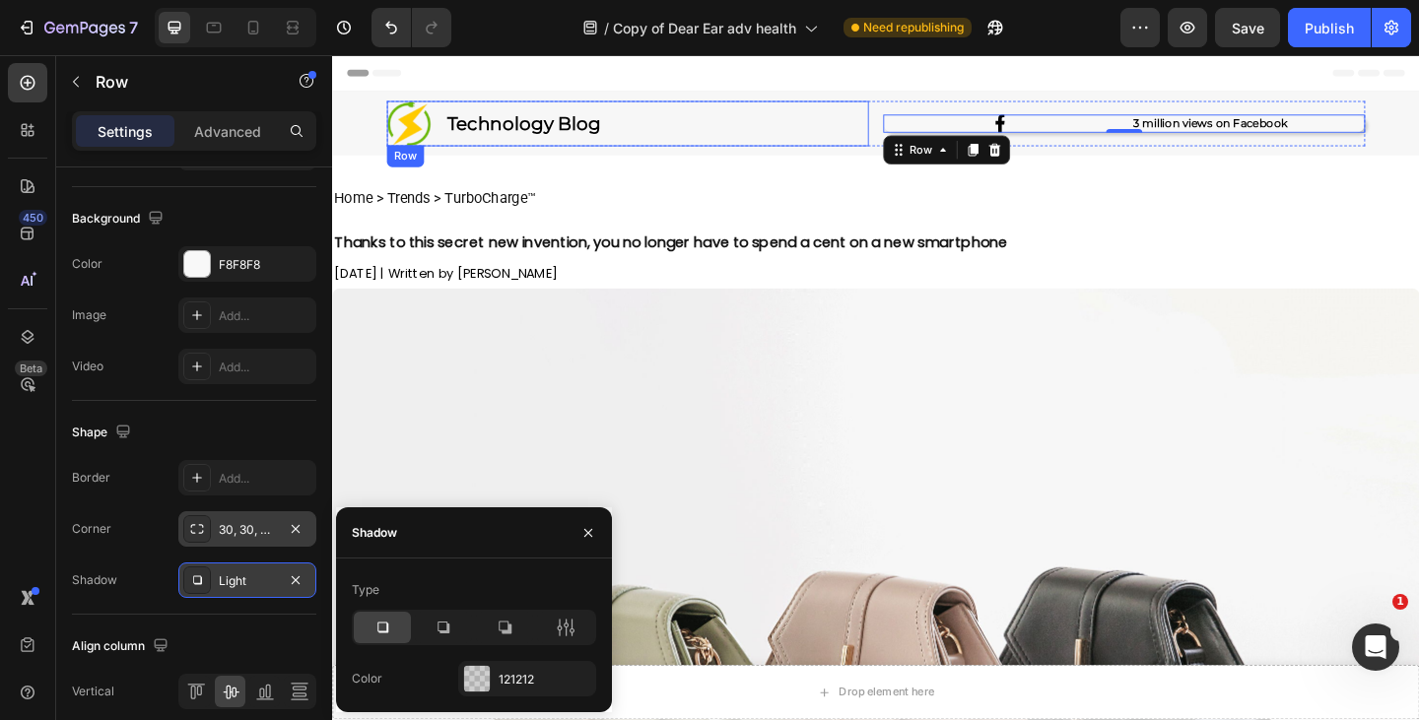
click at [812, 110] on div "Image Technology Blog Heading Row" at bounding box center [653, 129] width 524 height 49
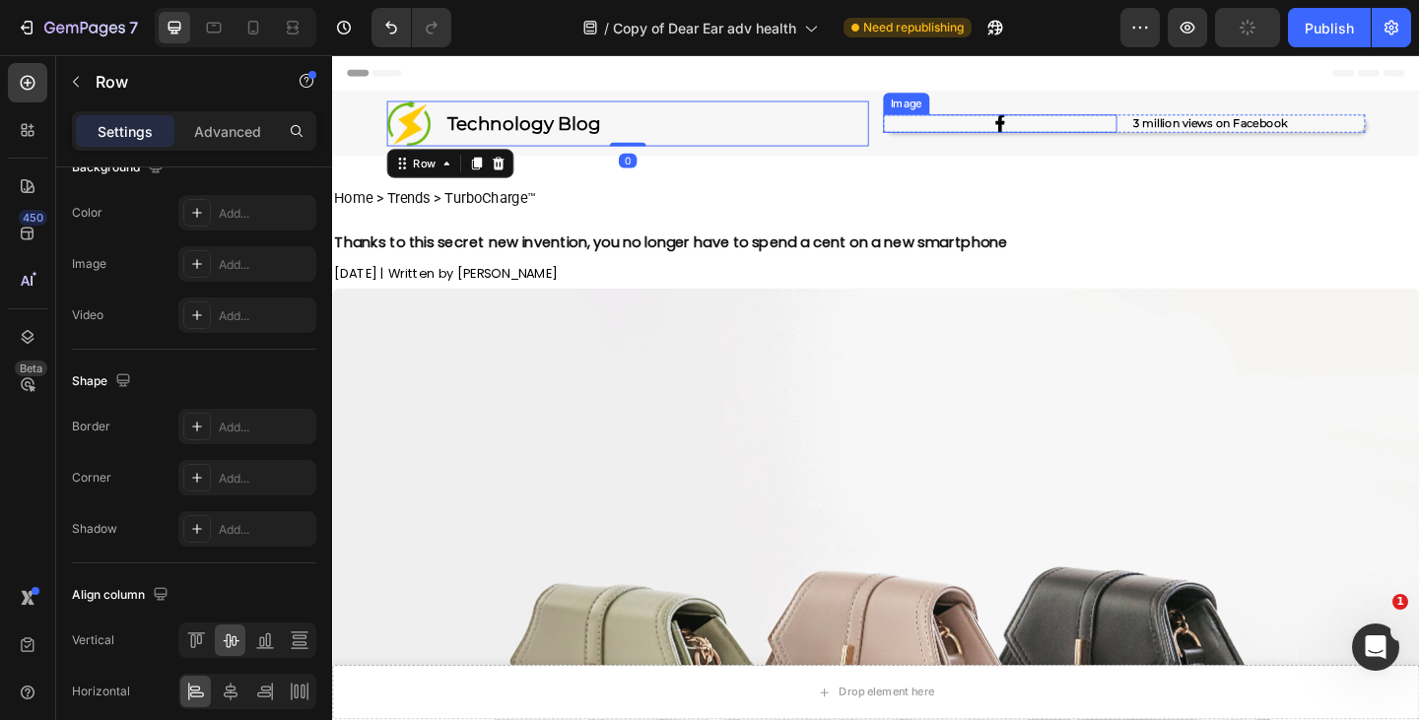
click at [950, 133] on div at bounding box center [1058, 130] width 254 height 20
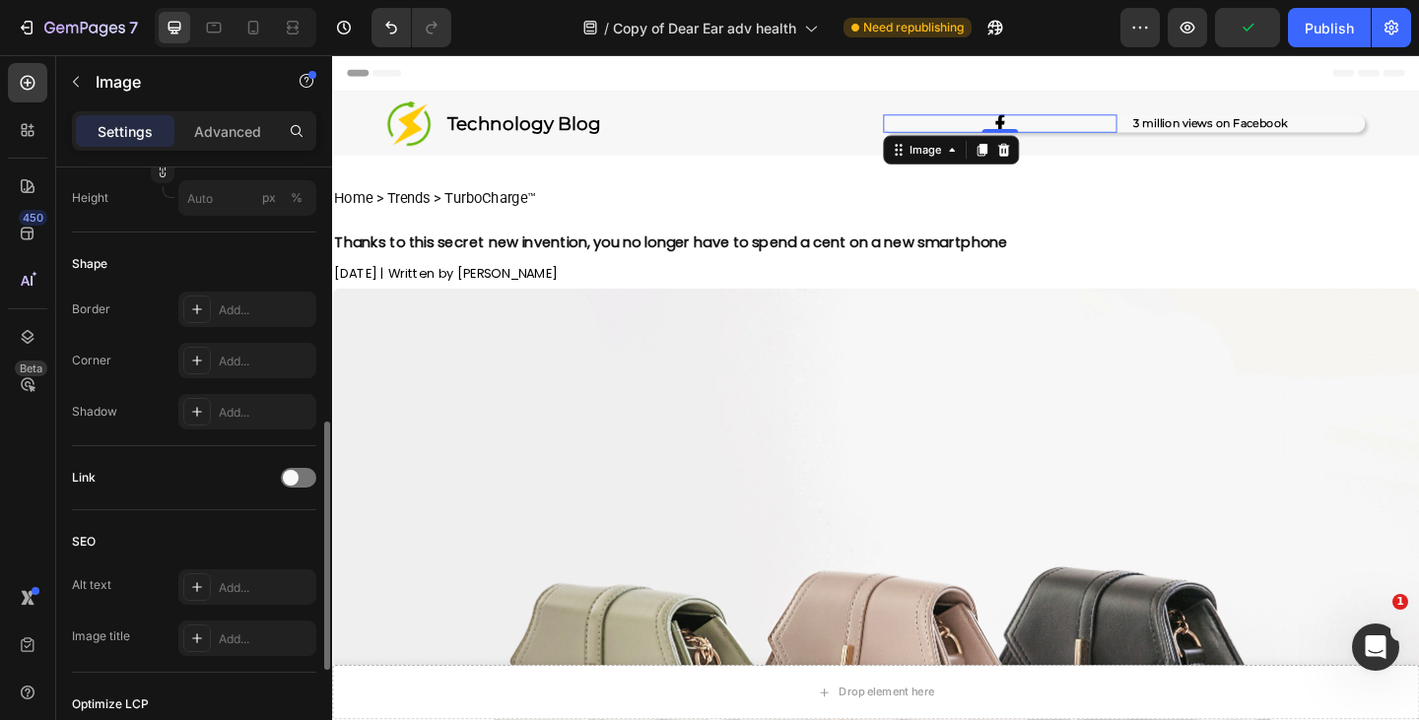
scroll to position [619, 0]
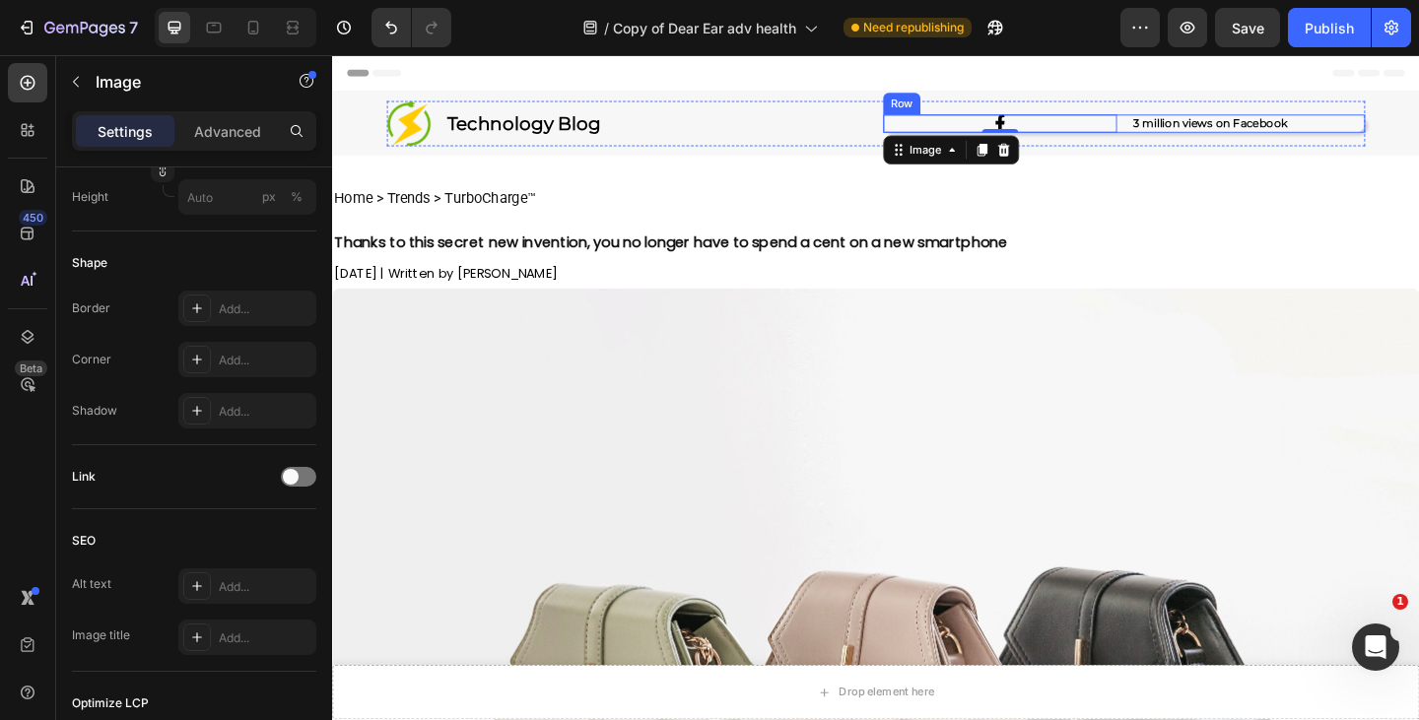
click at [1174, 130] on div "Image 0 3 million views on Facebook Heading Row" at bounding box center [1193, 130] width 524 height 20
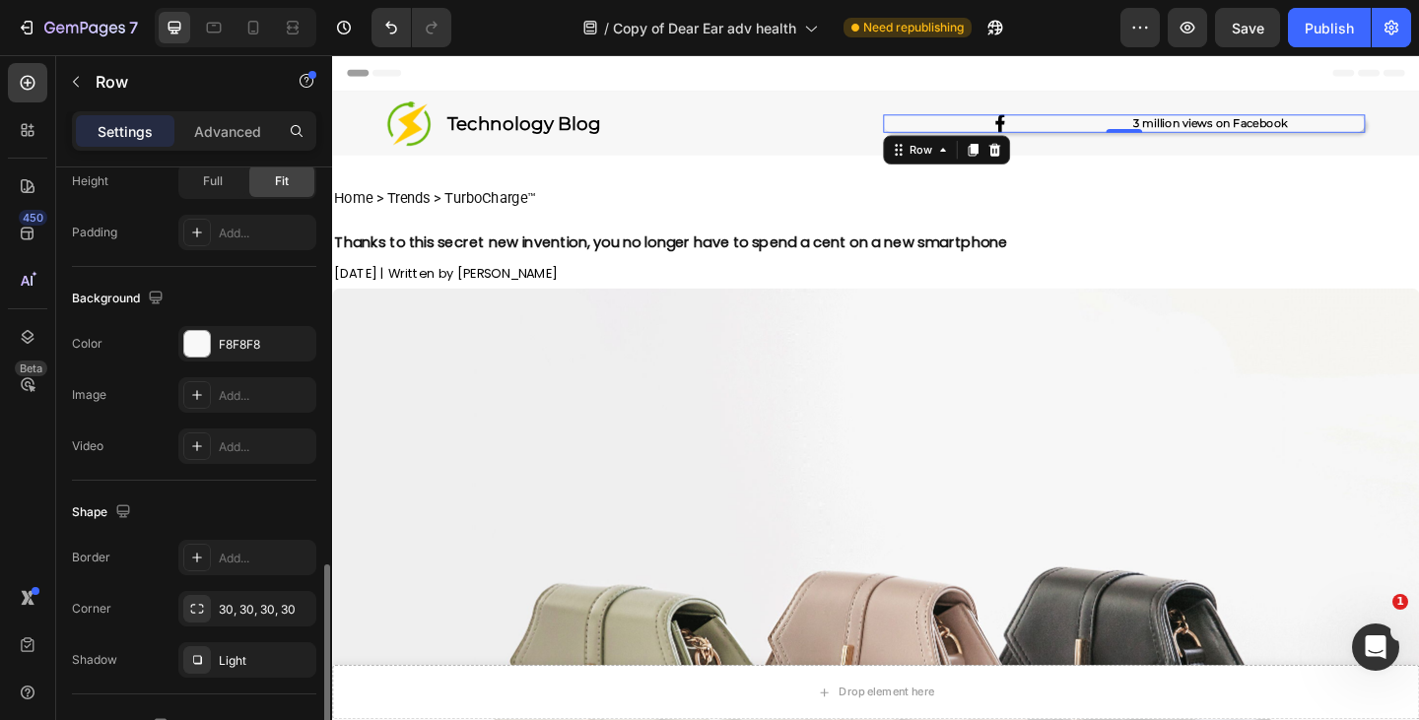
scroll to position [739, 0]
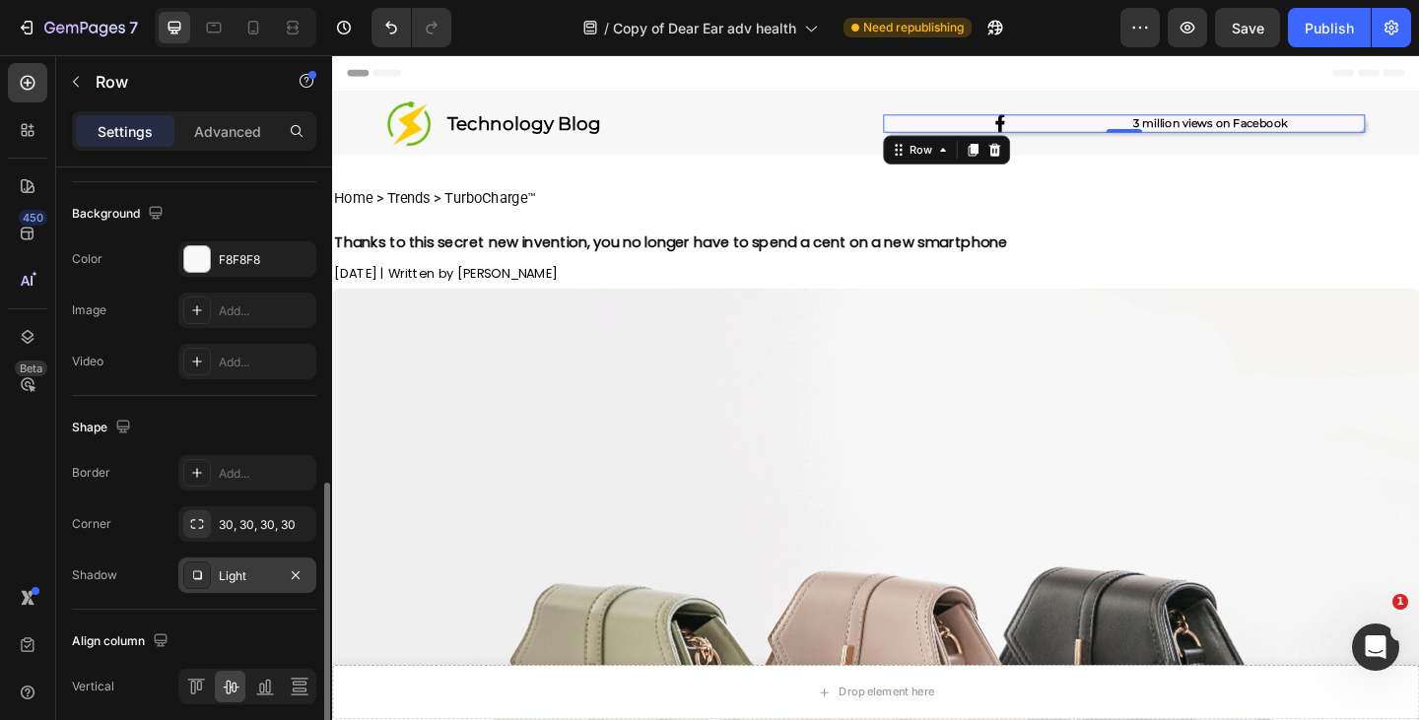
click at [228, 568] on div "Light" at bounding box center [247, 577] width 57 height 18
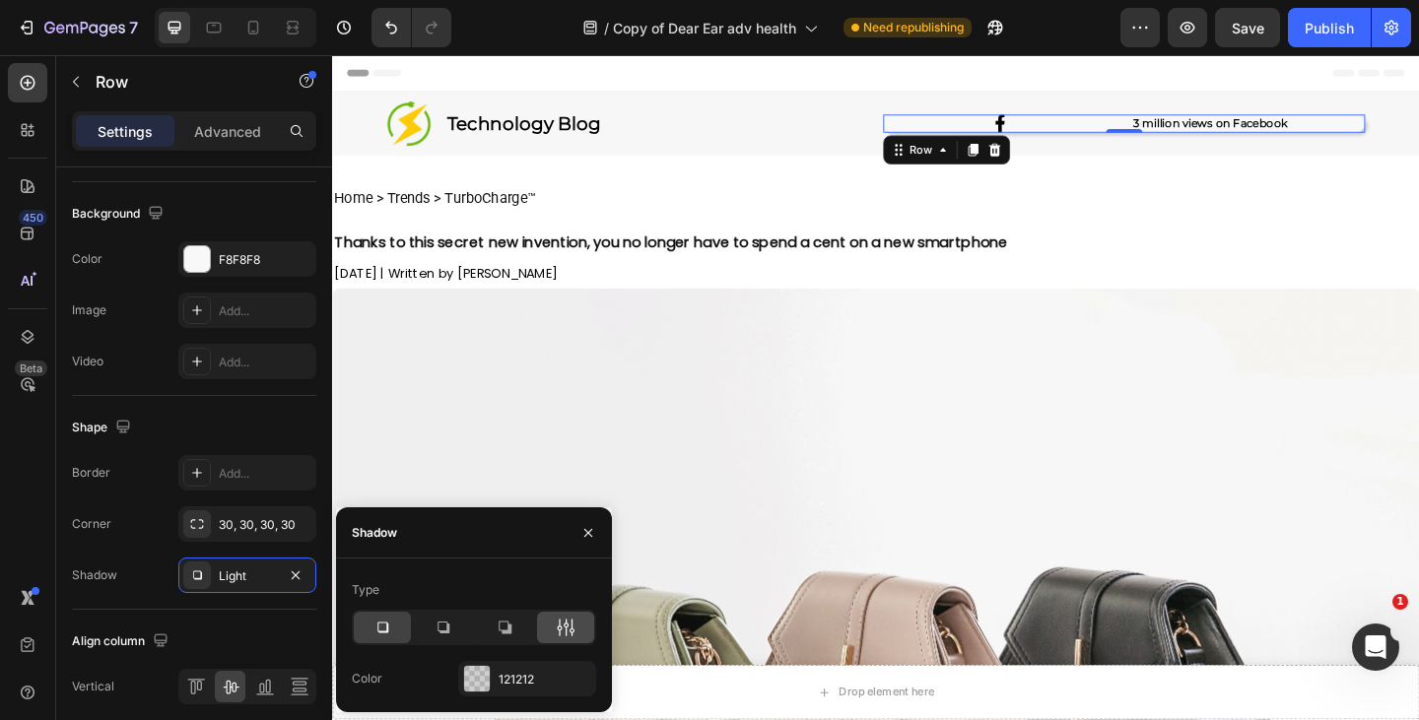
click at [566, 621] on icon at bounding box center [566, 628] width 20 height 20
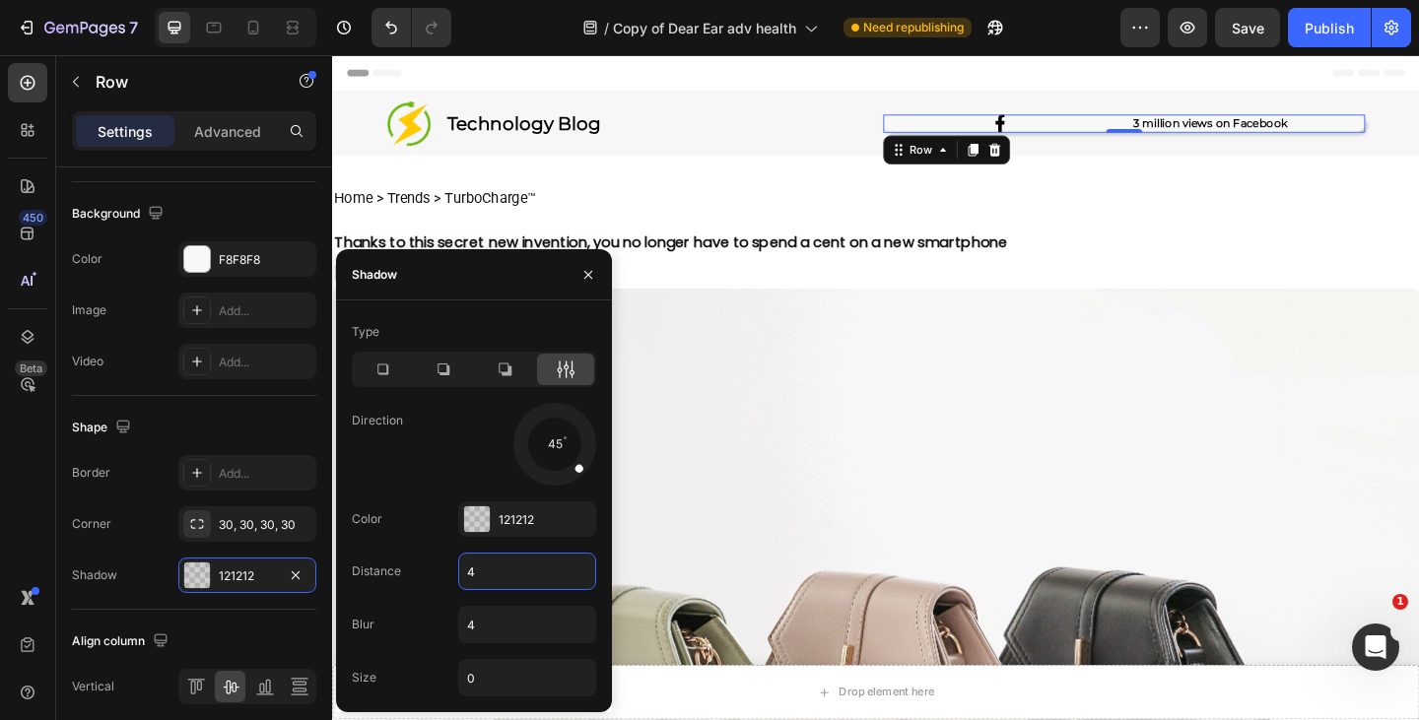
click at [493, 584] on input "4" at bounding box center [527, 571] width 136 height 35
type input "1"
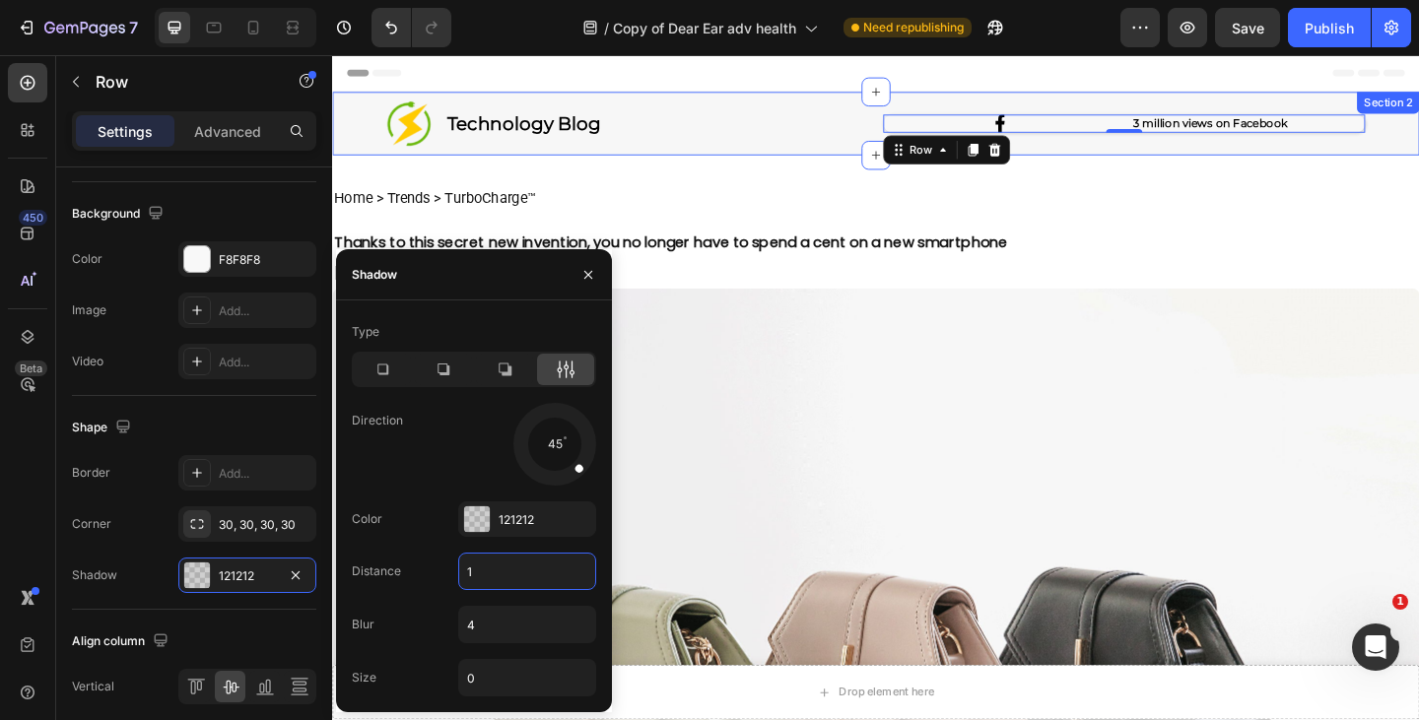
click at [1418, 123] on div "Image Technology Blog Heading Row Image 3 million views on Facebook Heading Row…" at bounding box center [923, 130] width 1182 height 69
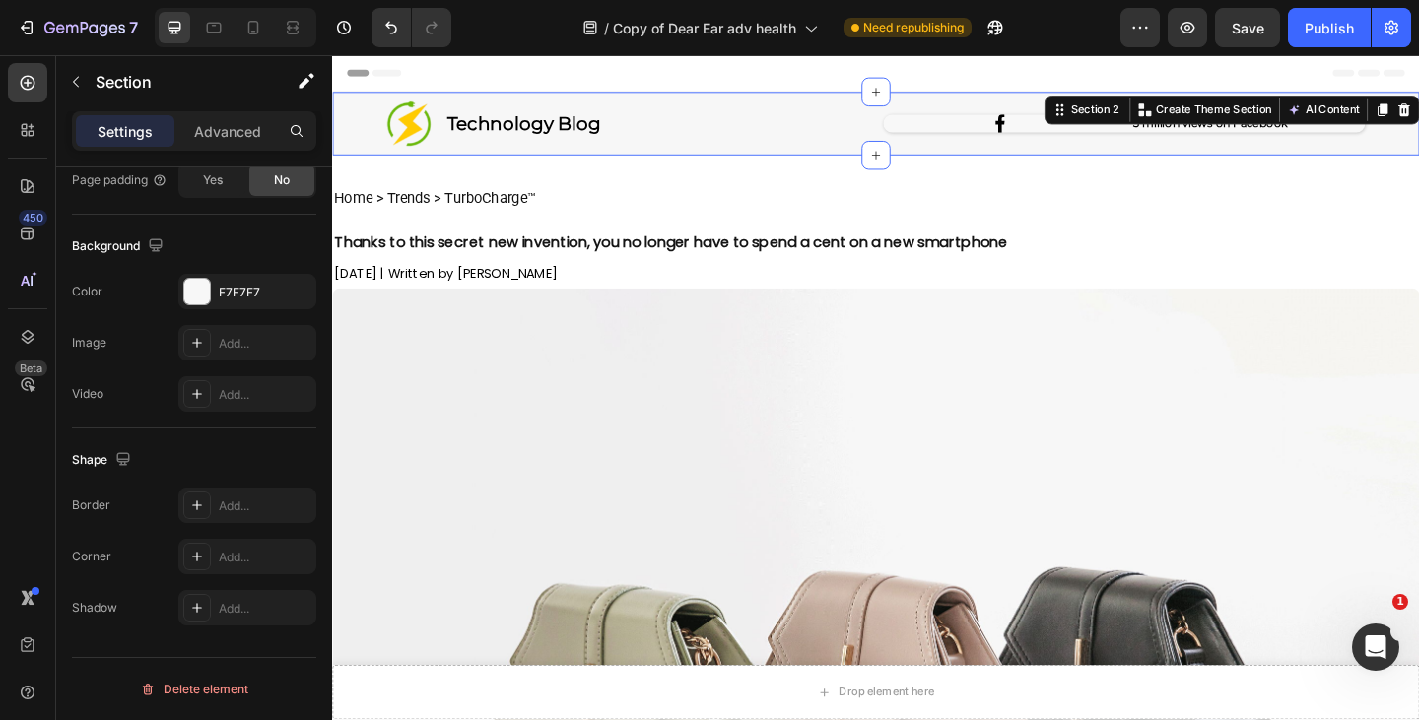
scroll to position [0, 0]
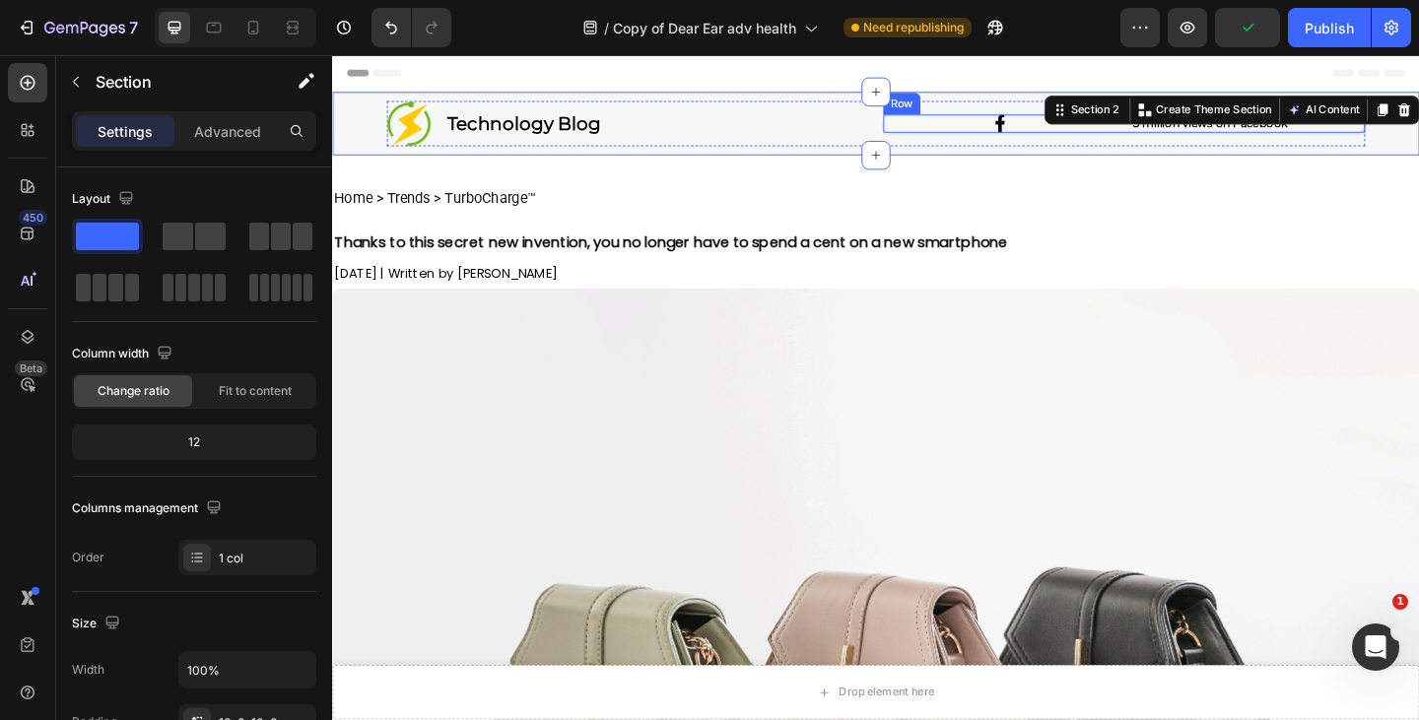
click at [1179, 135] on div "Image 3 million views on Facebook Heading Row" at bounding box center [1193, 130] width 524 height 20
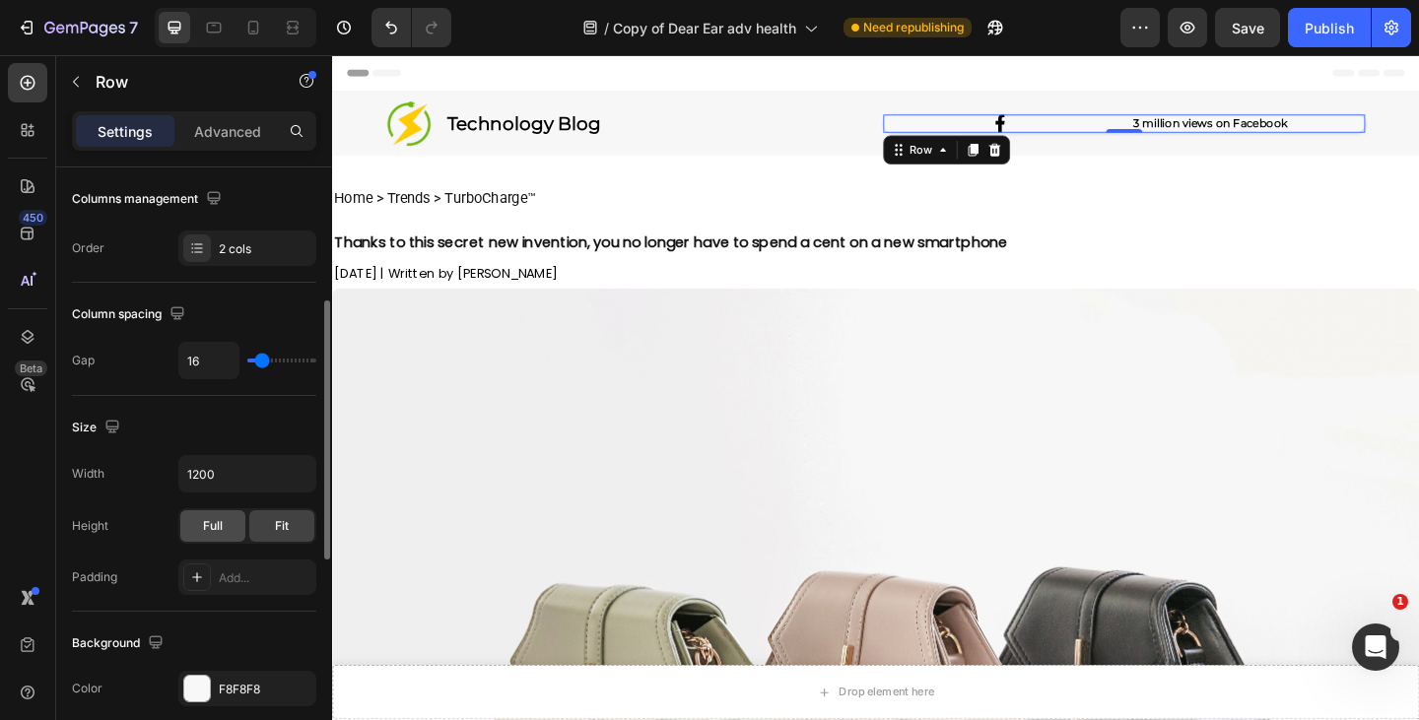
scroll to position [313, 0]
click at [219, 565] on div "Add..." at bounding box center [247, 573] width 138 height 35
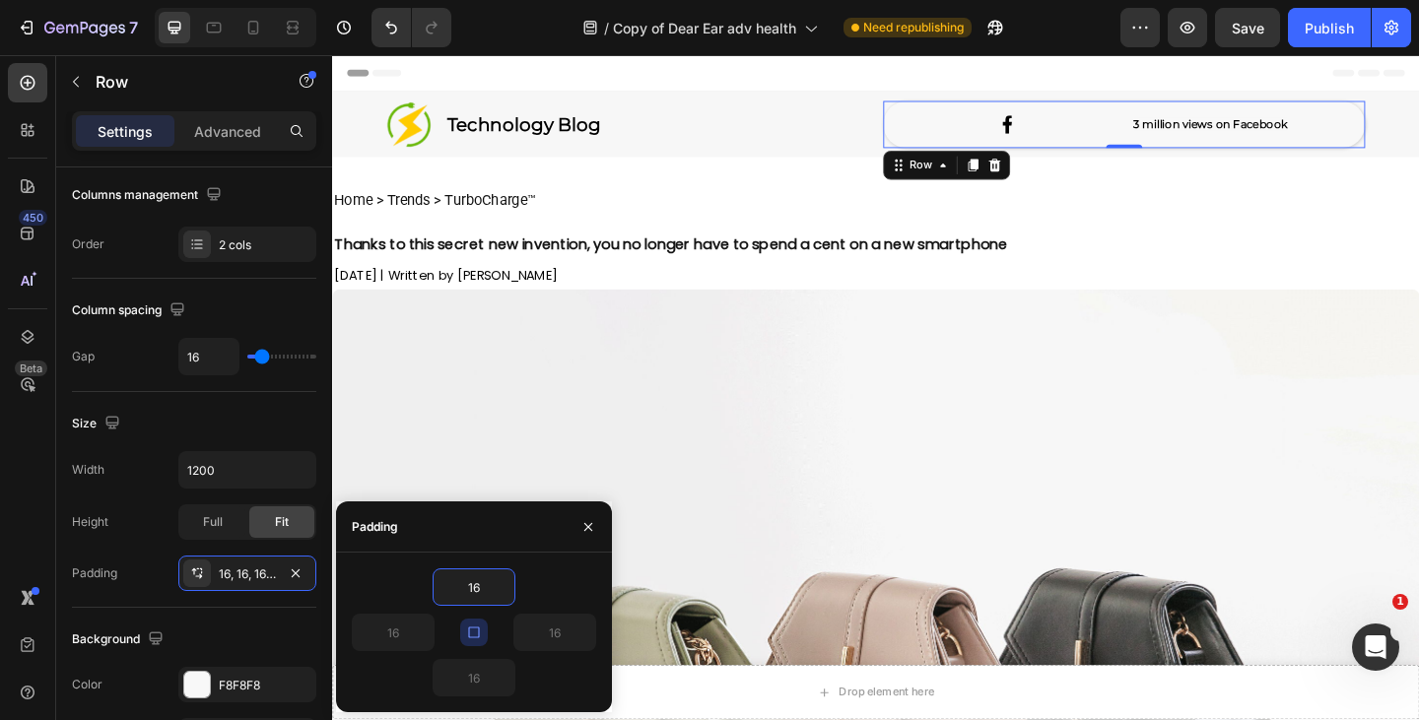
type input "4"
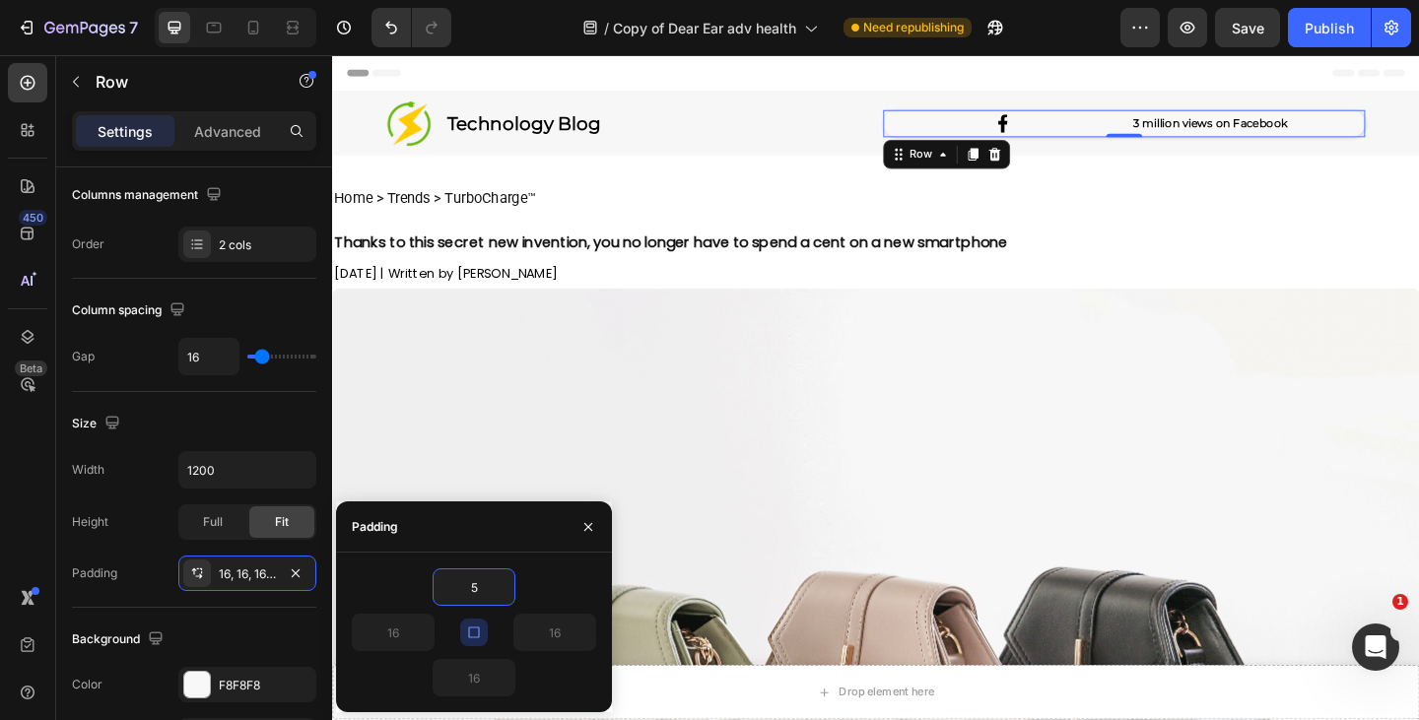
type input "5"
click at [473, 630] on icon "button" at bounding box center [474, 633] width 16 height 16
type input "5"
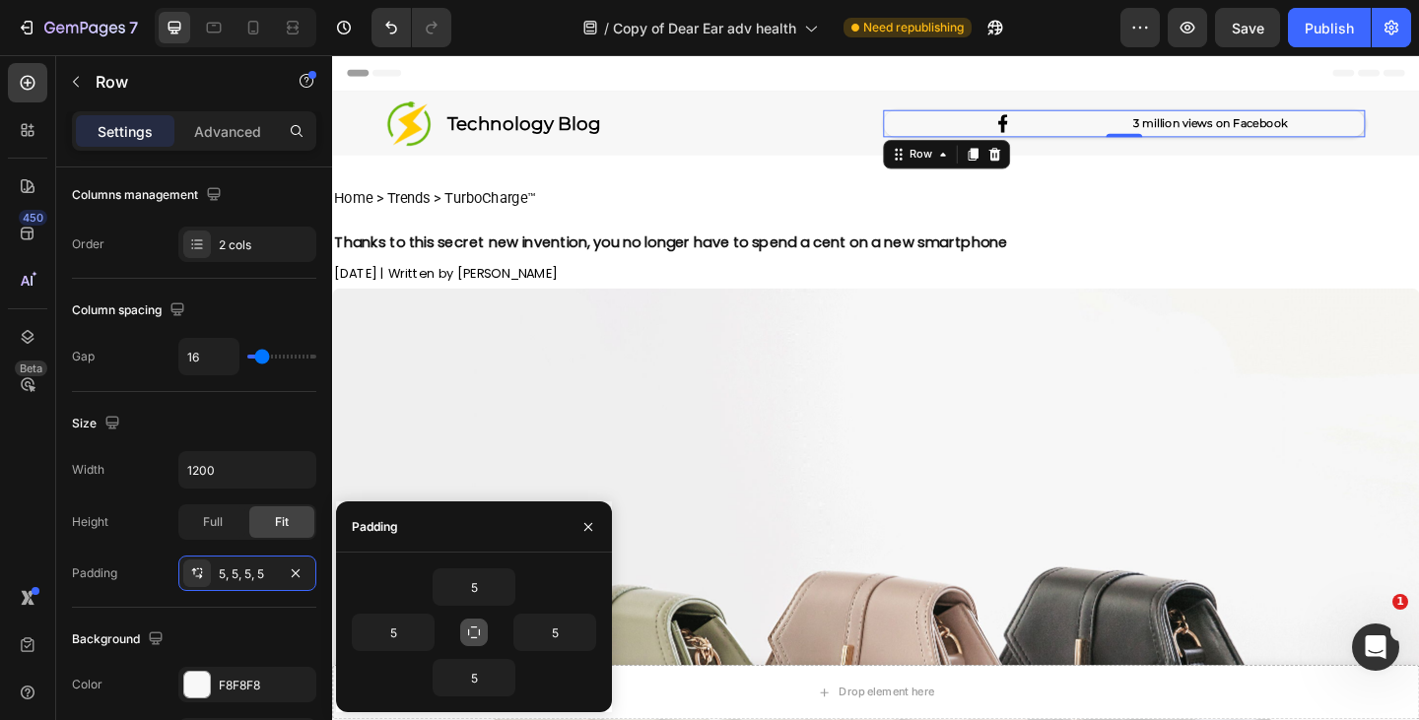
click at [480, 637] on icon "button" at bounding box center [474, 633] width 16 height 16
click at [482, 590] on input "5" at bounding box center [474, 586] width 81 height 35
type input "10"
click at [477, 622] on button "button" at bounding box center [474, 633] width 28 height 28
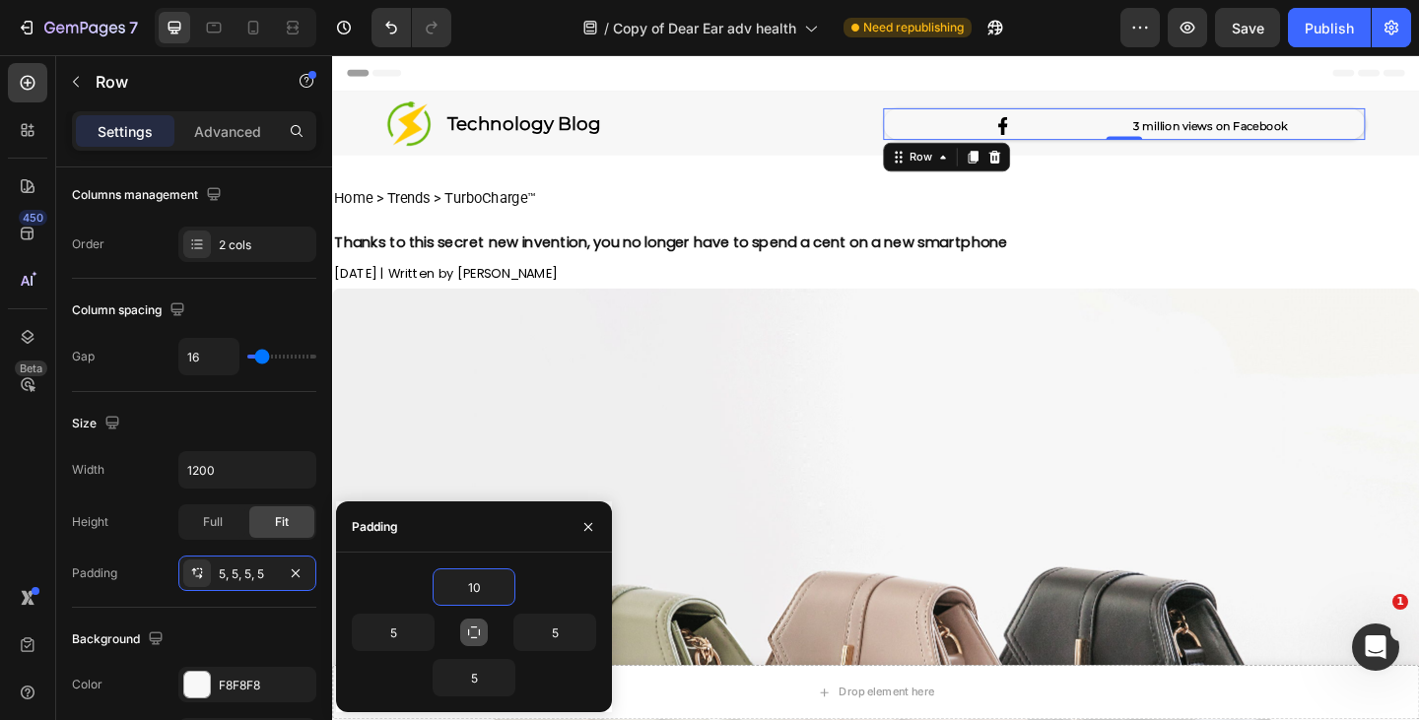
type input "10"
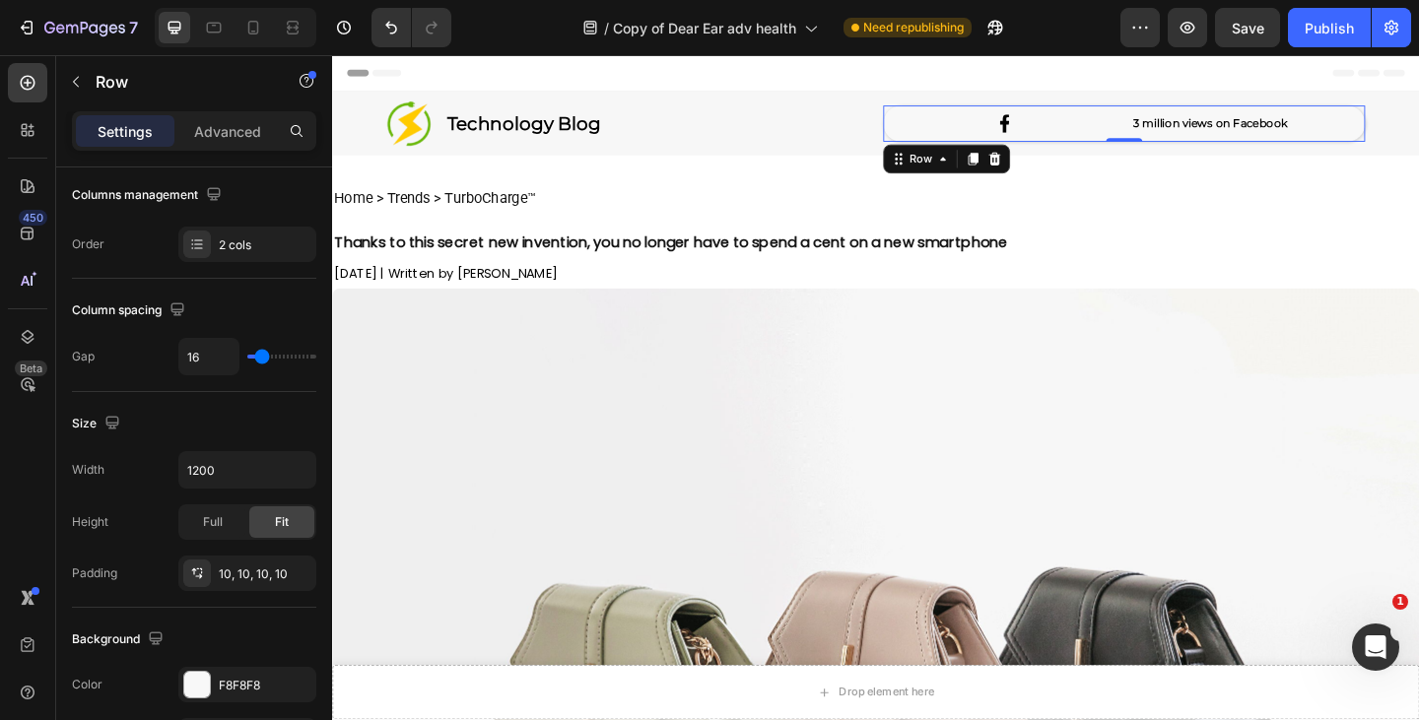
click at [1175, 137] on div "Image 3 million views on Facebook Heading Row 0" at bounding box center [1193, 129] width 524 height 39
click at [1180, 137] on div "Image 3 million views on Facebook Heading Row 0" at bounding box center [1193, 129] width 524 height 39
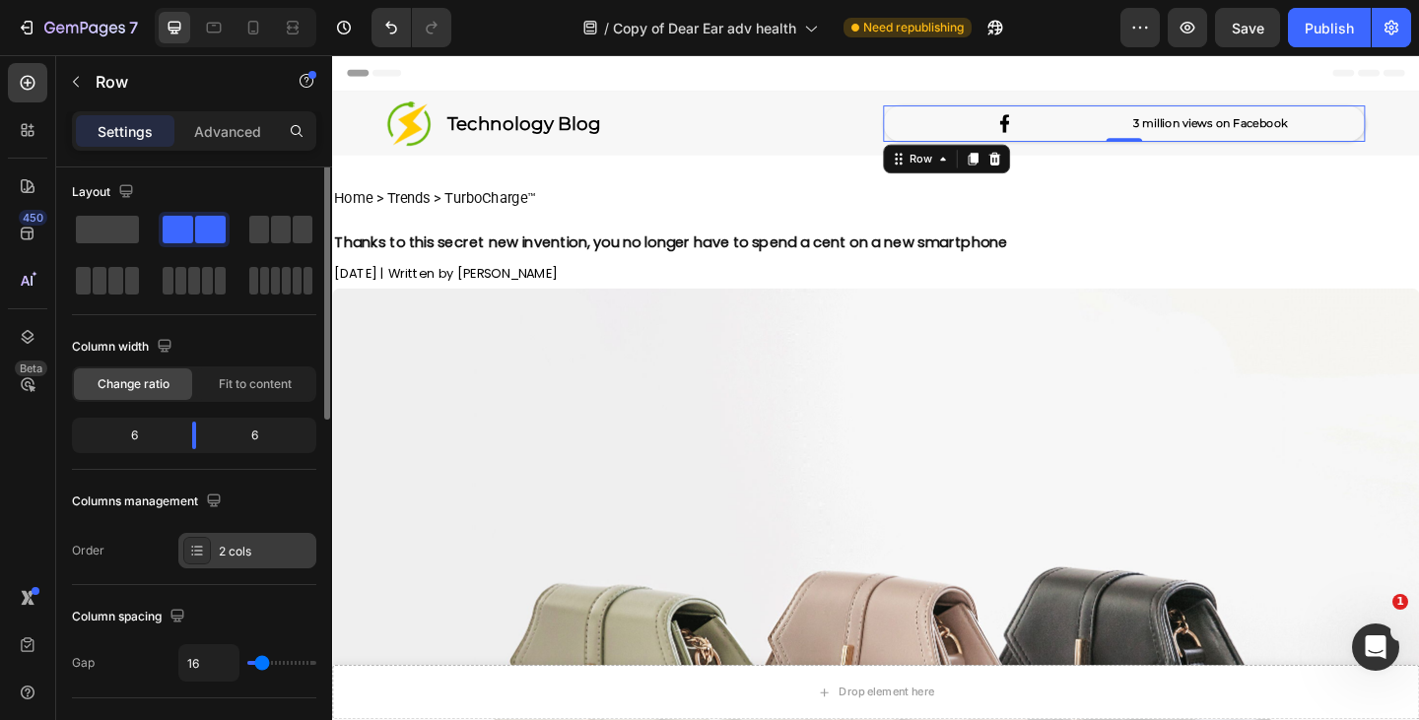
scroll to position [0, 0]
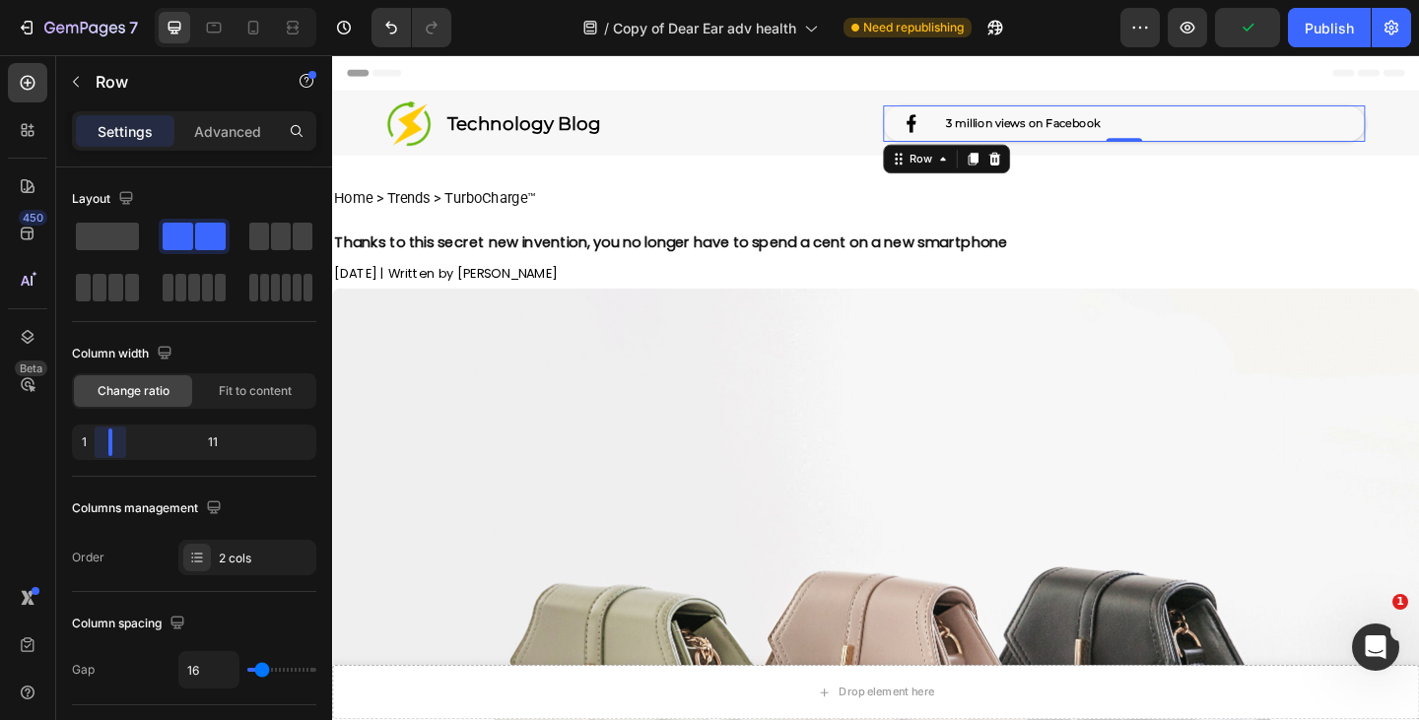
drag, startPoint x: 195, startPoint y: 433, endPoint x: 93, endPoint y: 436, distance: 102.5
click at [93, 0] on body "7 Version history / Copy of Dear Ear adv health Need republishing Preview Publi…" at bounding box center [709, 0] width 1419 height 0
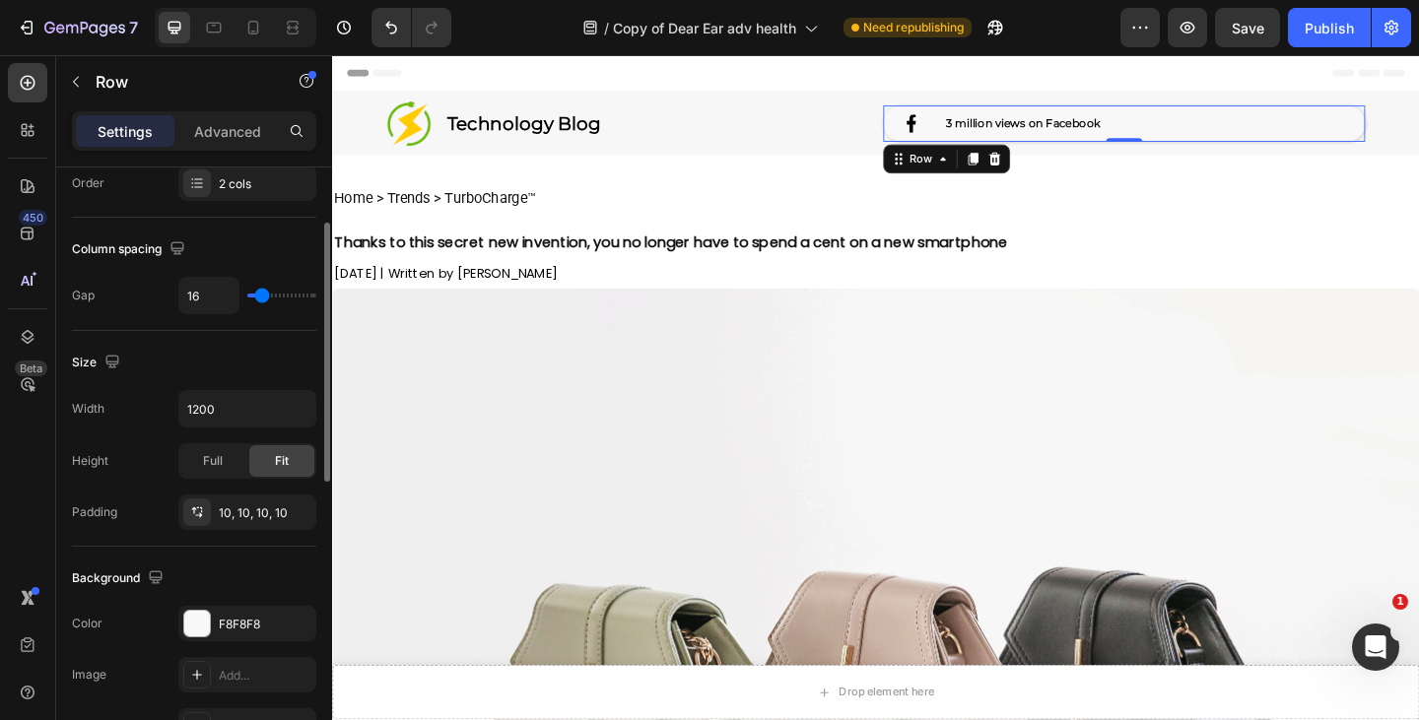
scroll to position [273, 0]
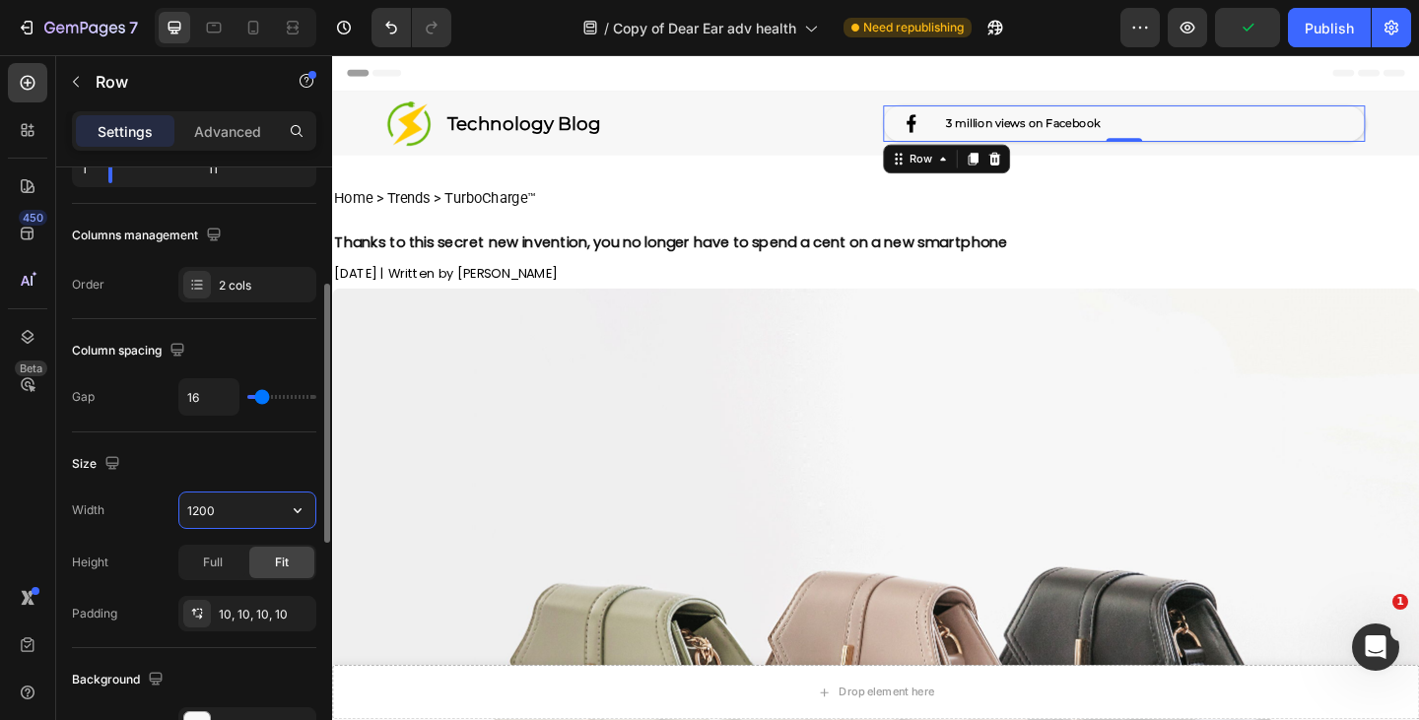
click at [234, 514] on input "1200" at bounding box center [247, 510] width 136 height 35
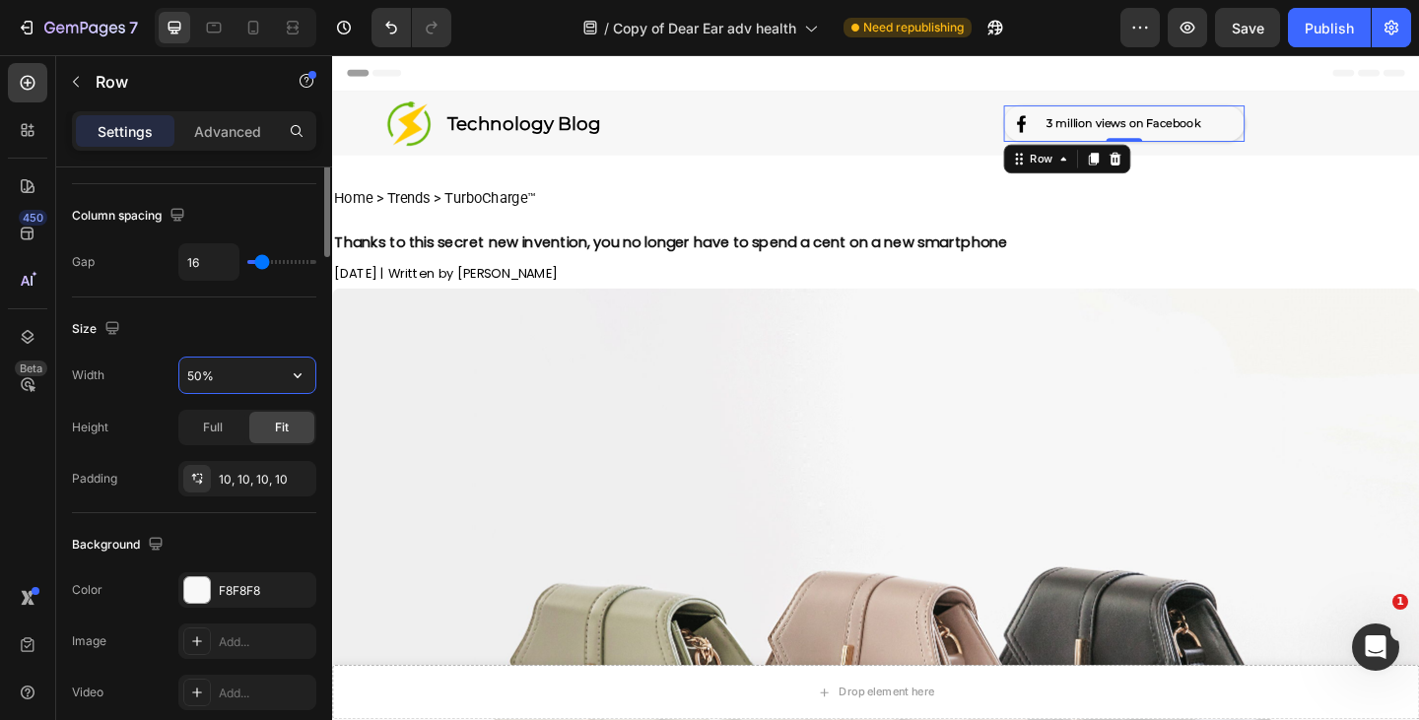
scroll to position [134, 0]
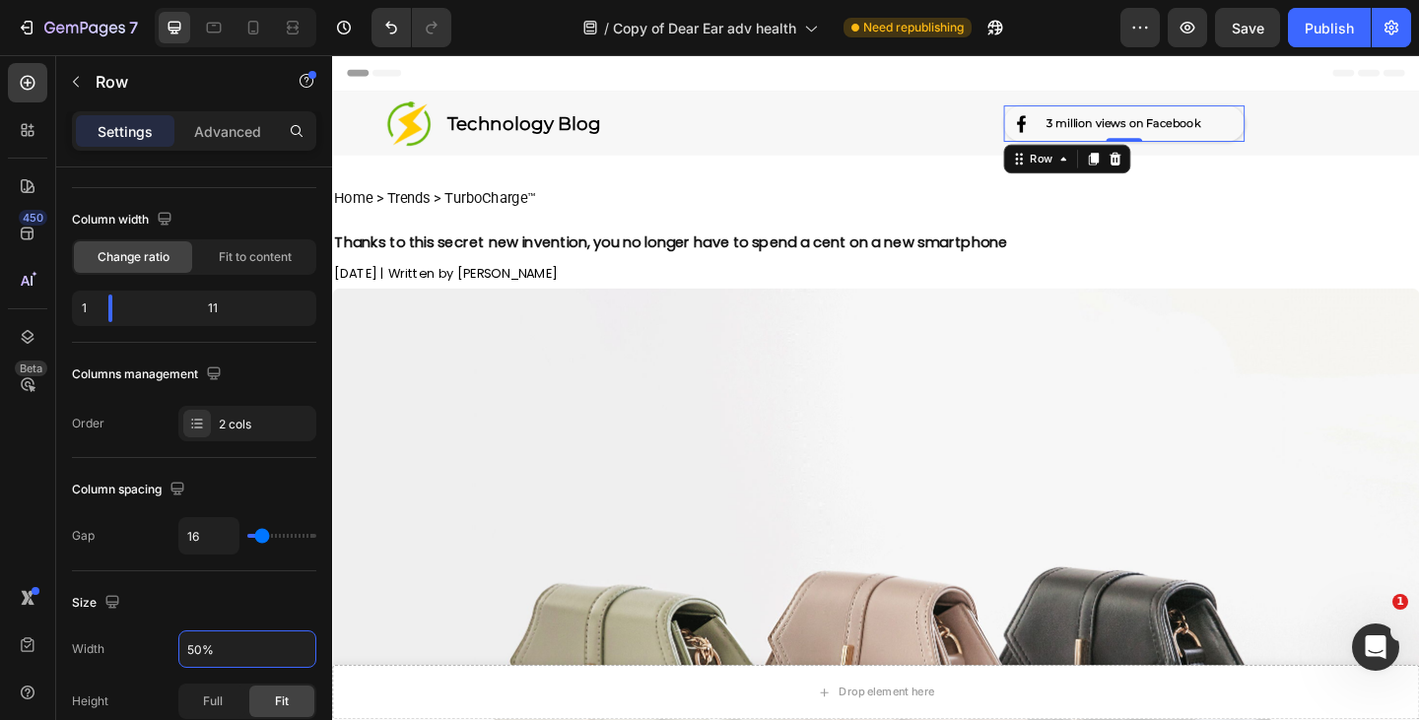
type input "50%"
click at [1093, 127] on div "Image 3 million views on Facebook Heading Row 0" at bounding box center [1193, 129] width 262 height 39
click at [117, 0] on body "7 Version history / Copy of Dear Ear adv health Need republishing Preview Save …" at bounding box center [709, 0] width 1419 height 0
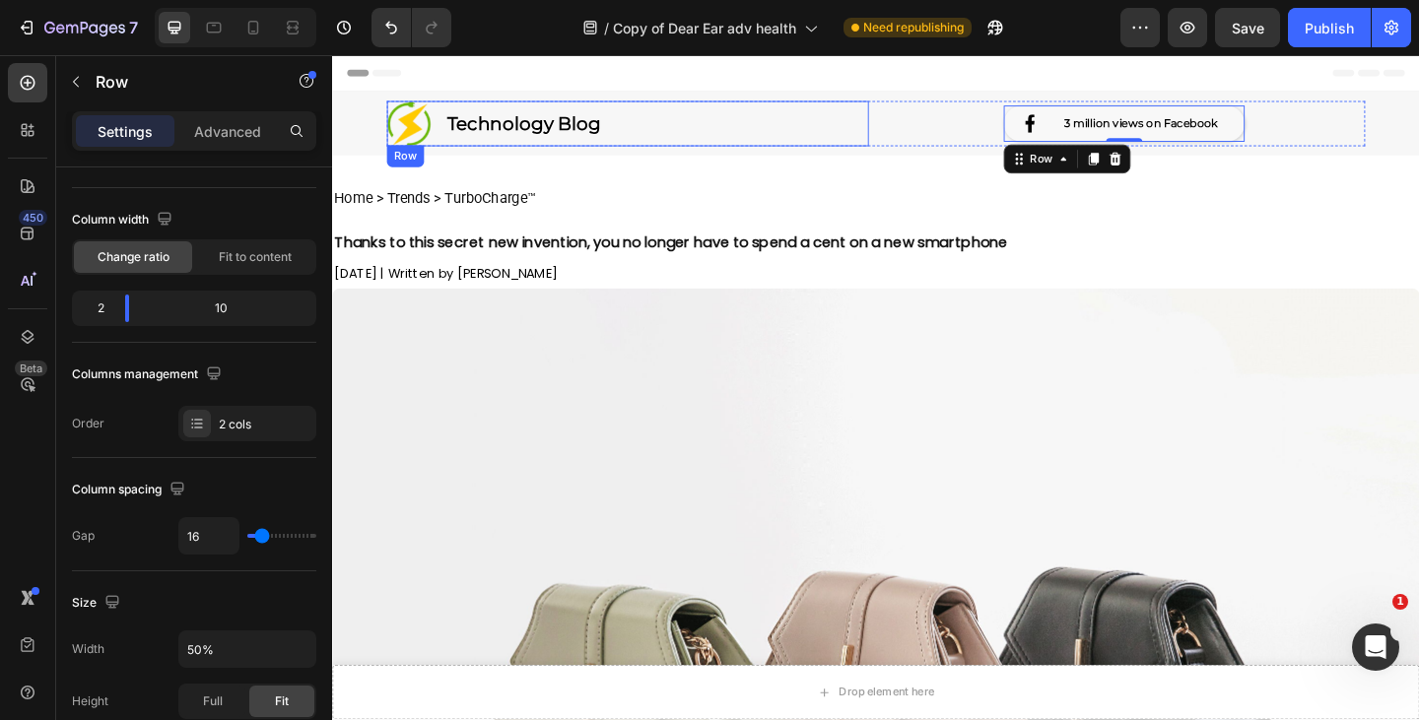
click at [584, 127] on strong "Technology Blog" at bounding box center [540, 130] width 167 height 24
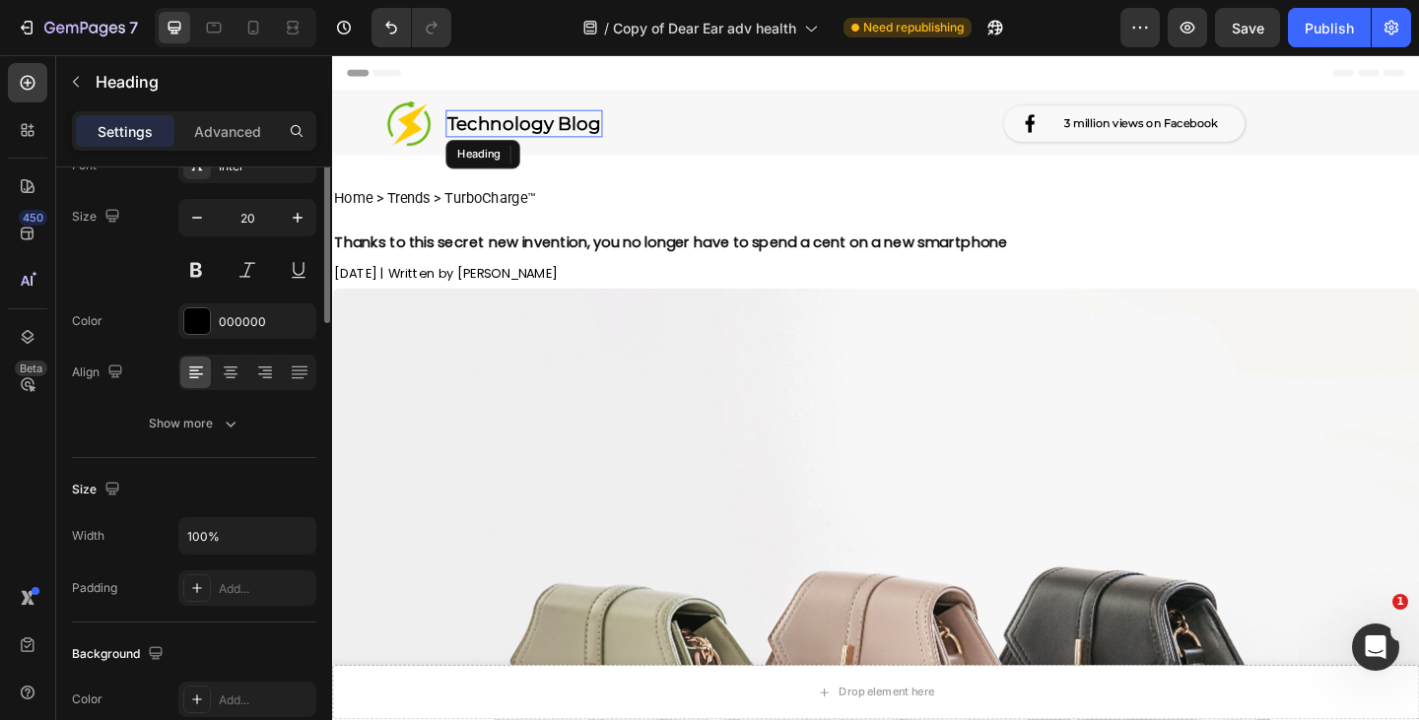
scroll to position [0, 0]
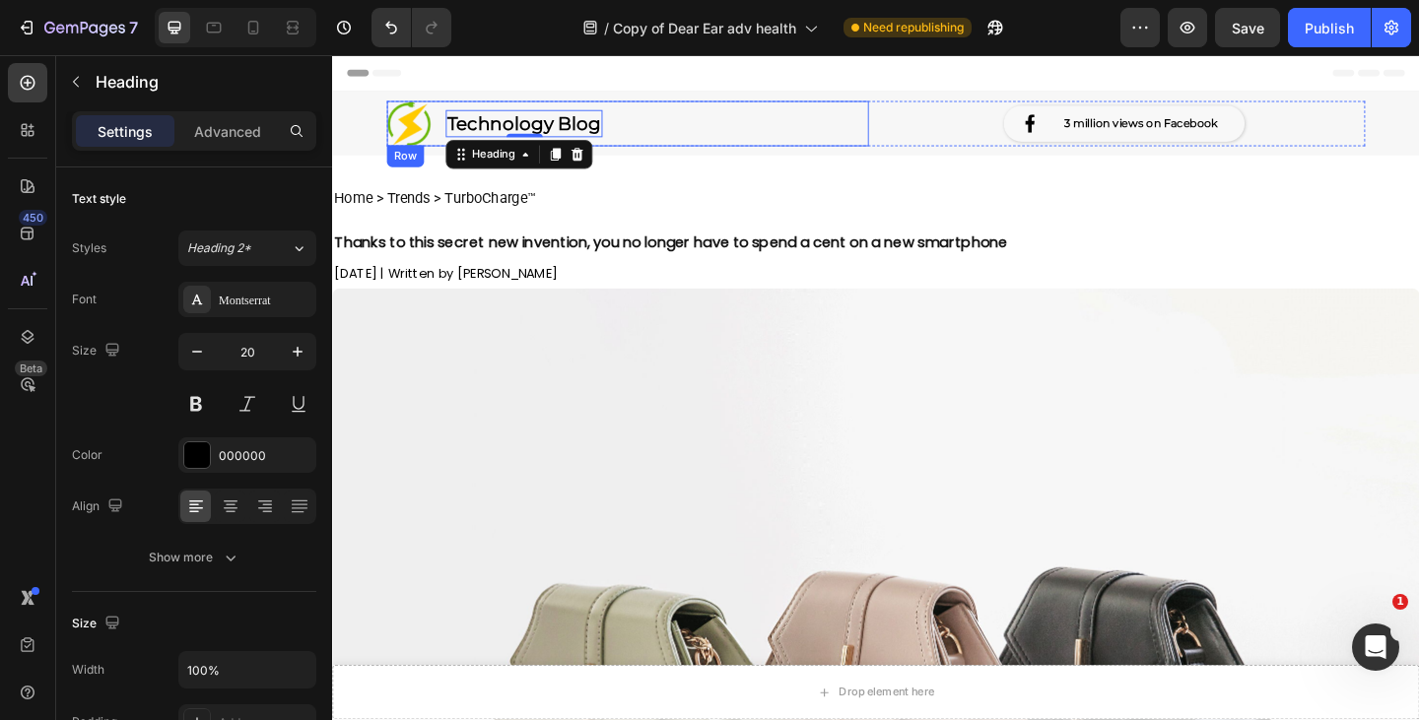
click at [772, 137] on div "Image Technology Blog Heading 0 Row" at bounding box center [653, 129] width 524 height 49
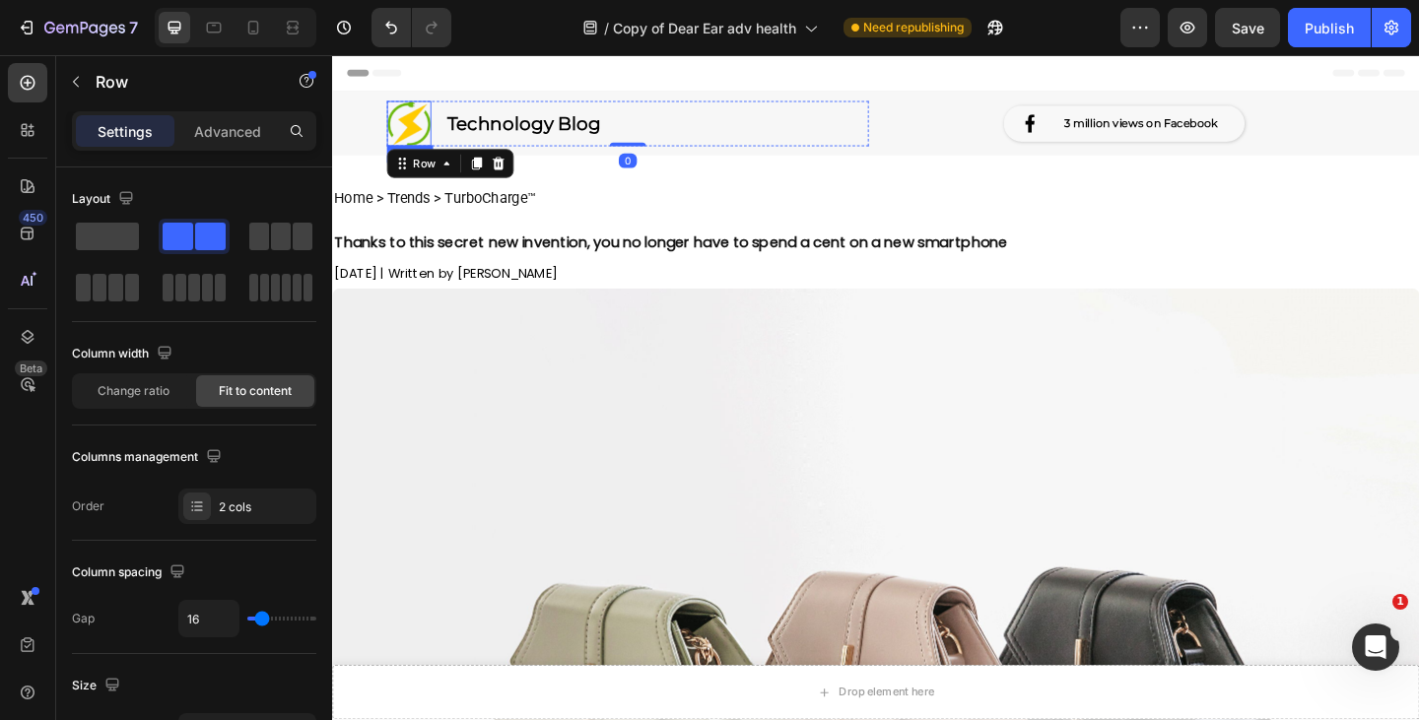
click at [406, 136] on img at bounding box center [415, 129] width 48 height 49
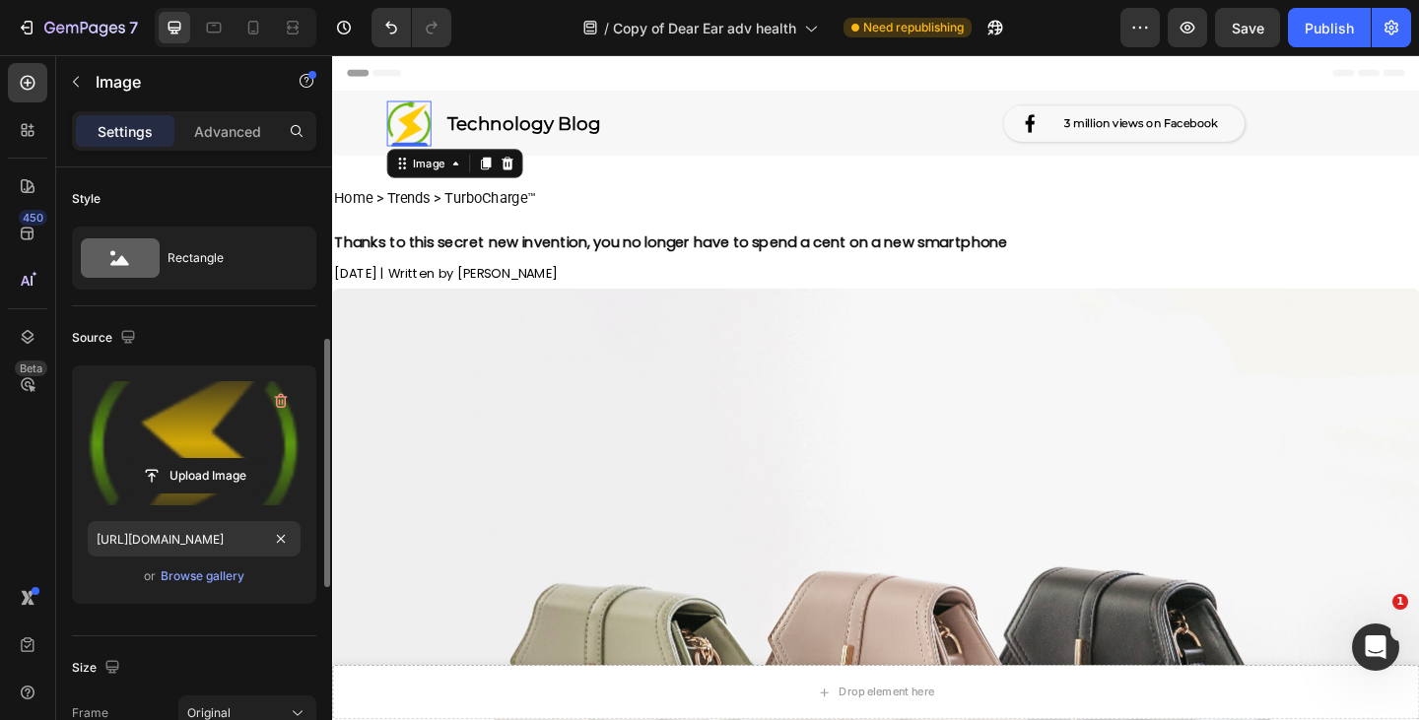
scroll to position [471, 0]
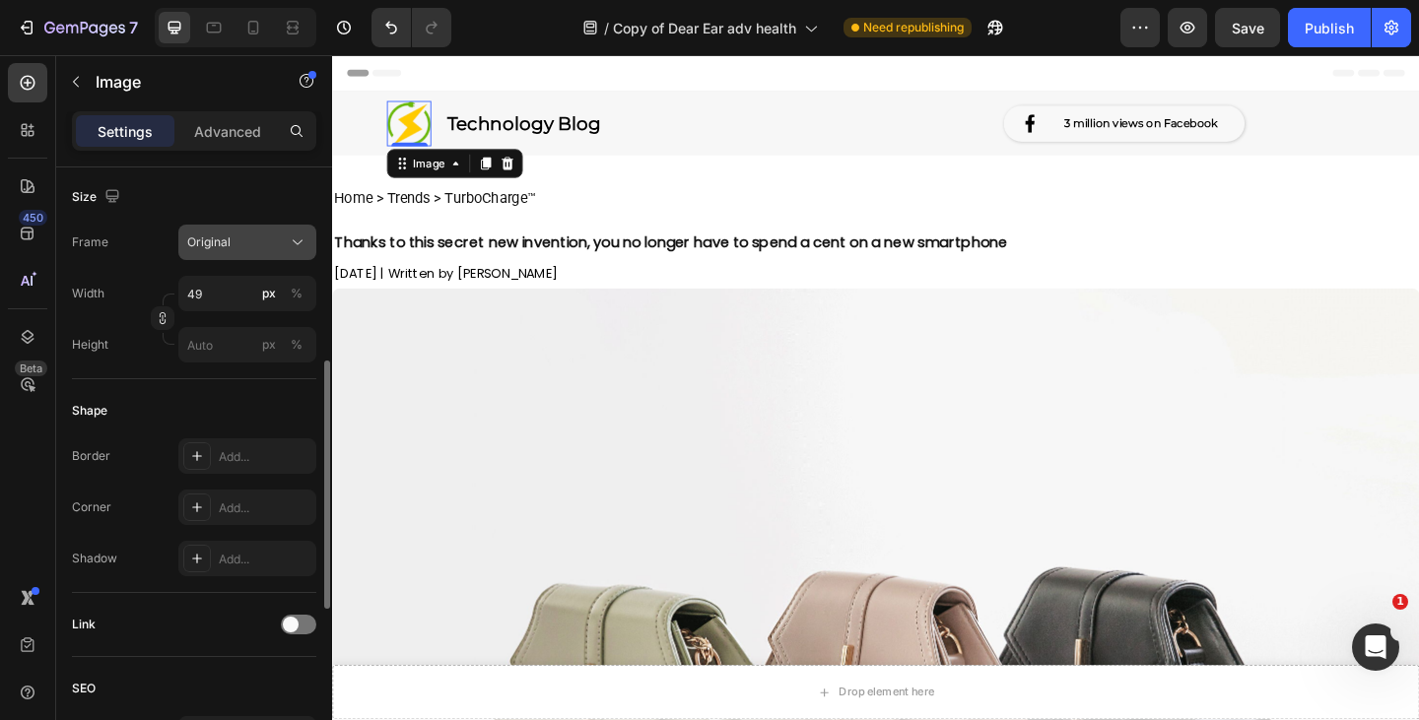
click at [288, 247] on icon at bounding box center [298, 243] width 20 height 20
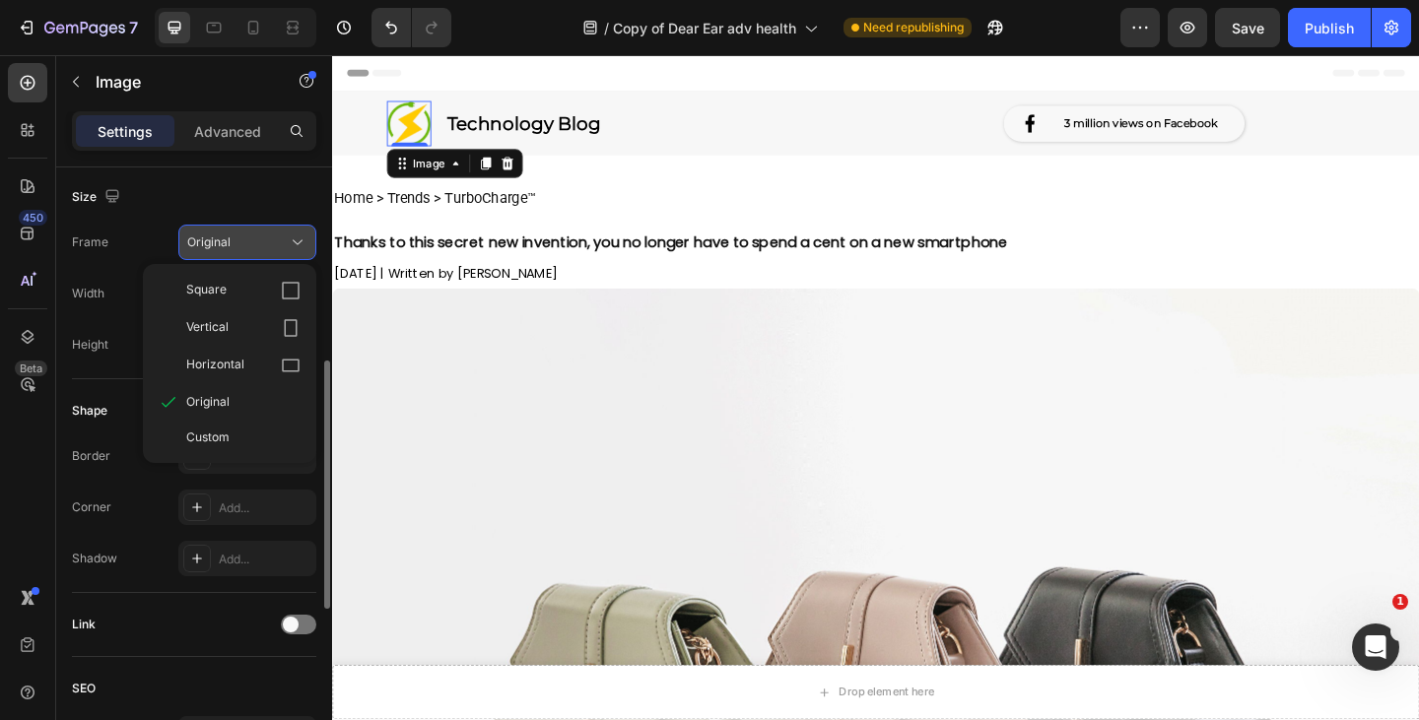
click at [288, 247] on icon at bounding box center [298, 243] width 20 height 20
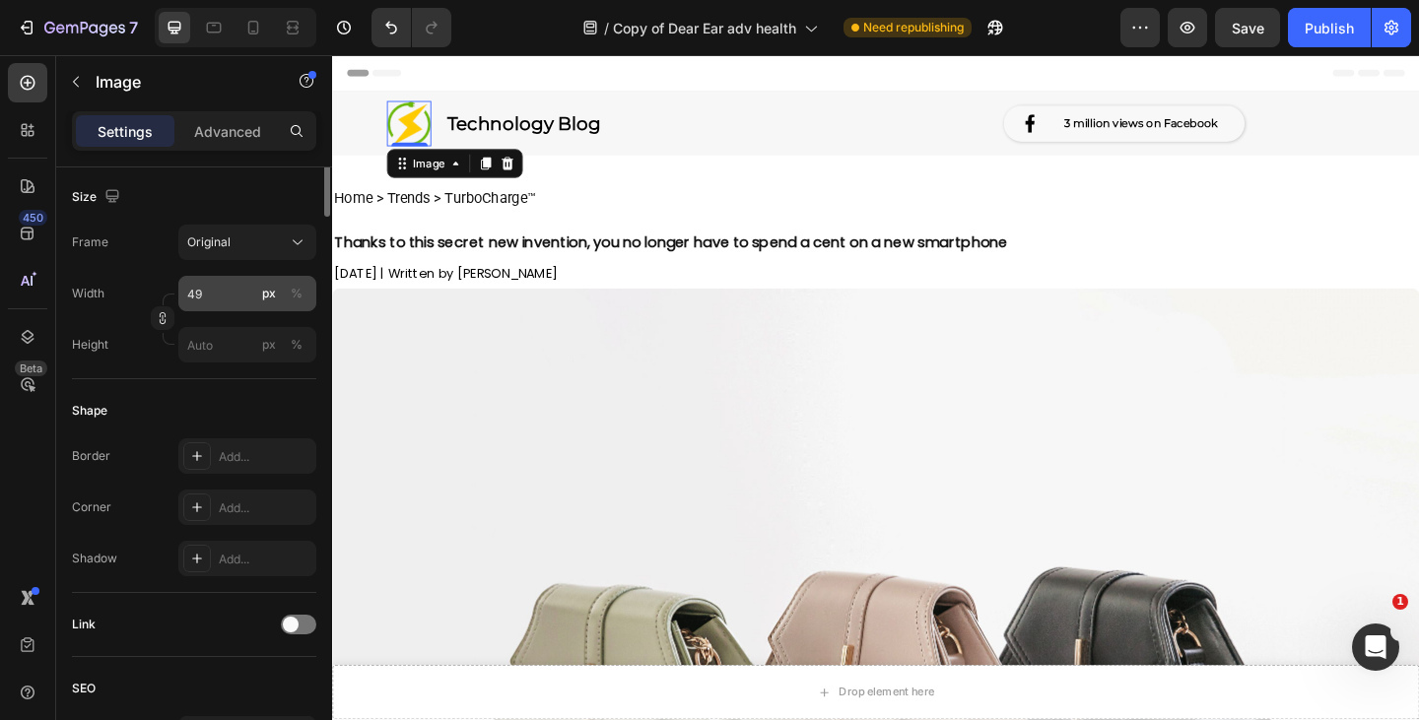
scroll to position [194, 0]
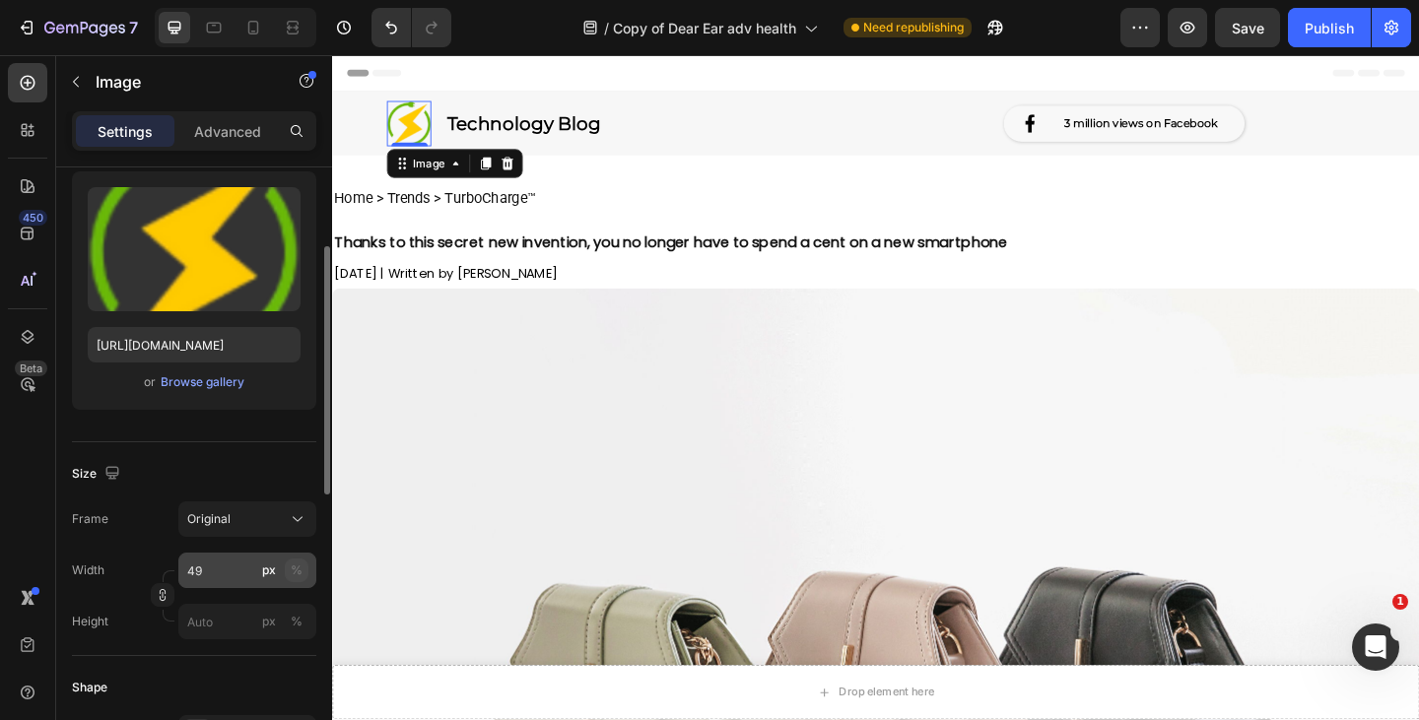
click at [294, 573] on div "%" at bounding box center [297, 571] width 12 height 18
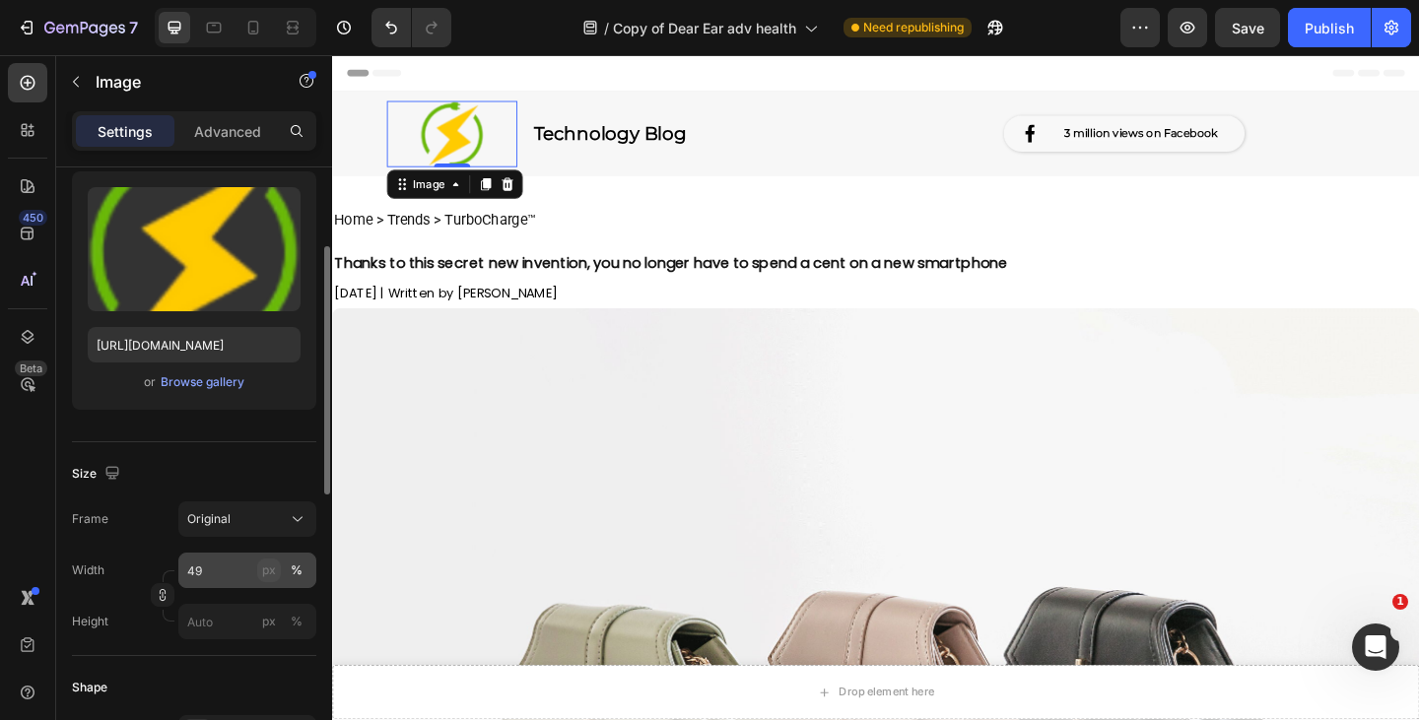
click at [273, 573] on div "px" at bounding box center [269, 571] width 14 height 18
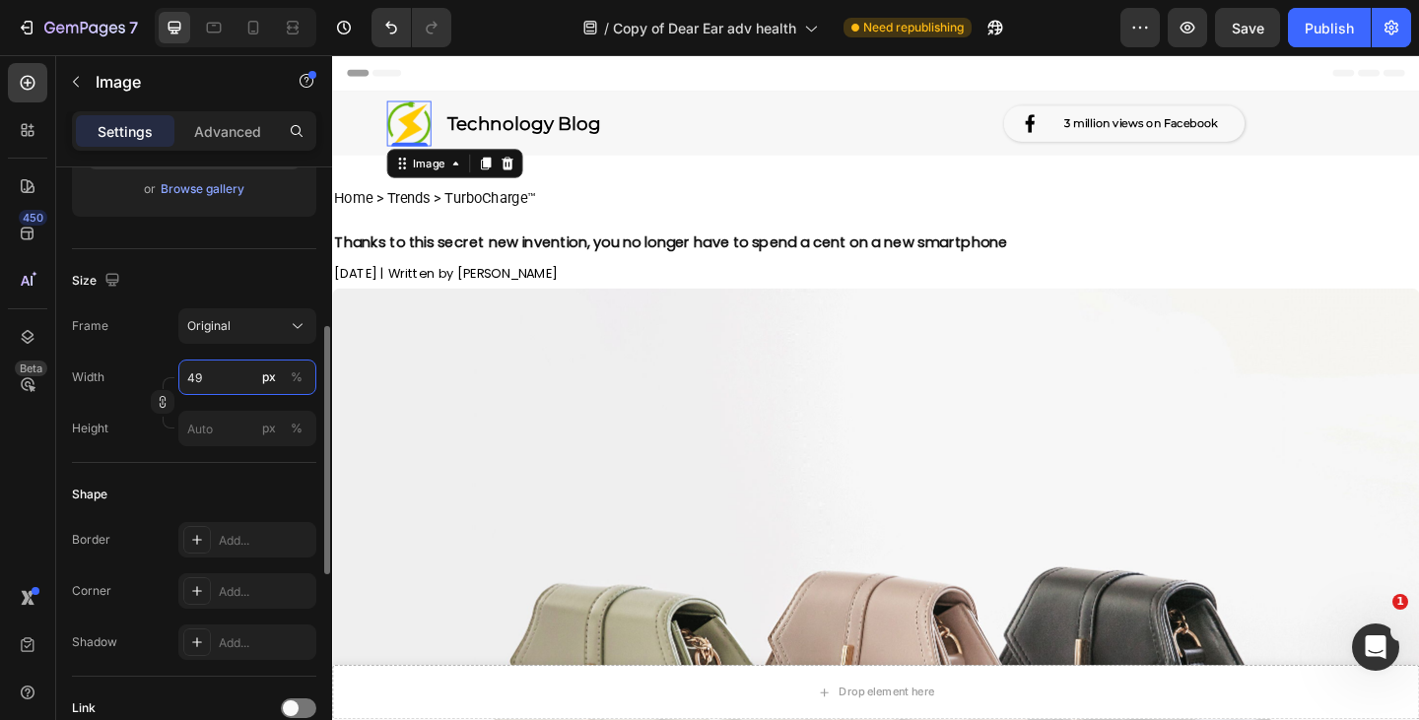
scroll to position [388, 0]
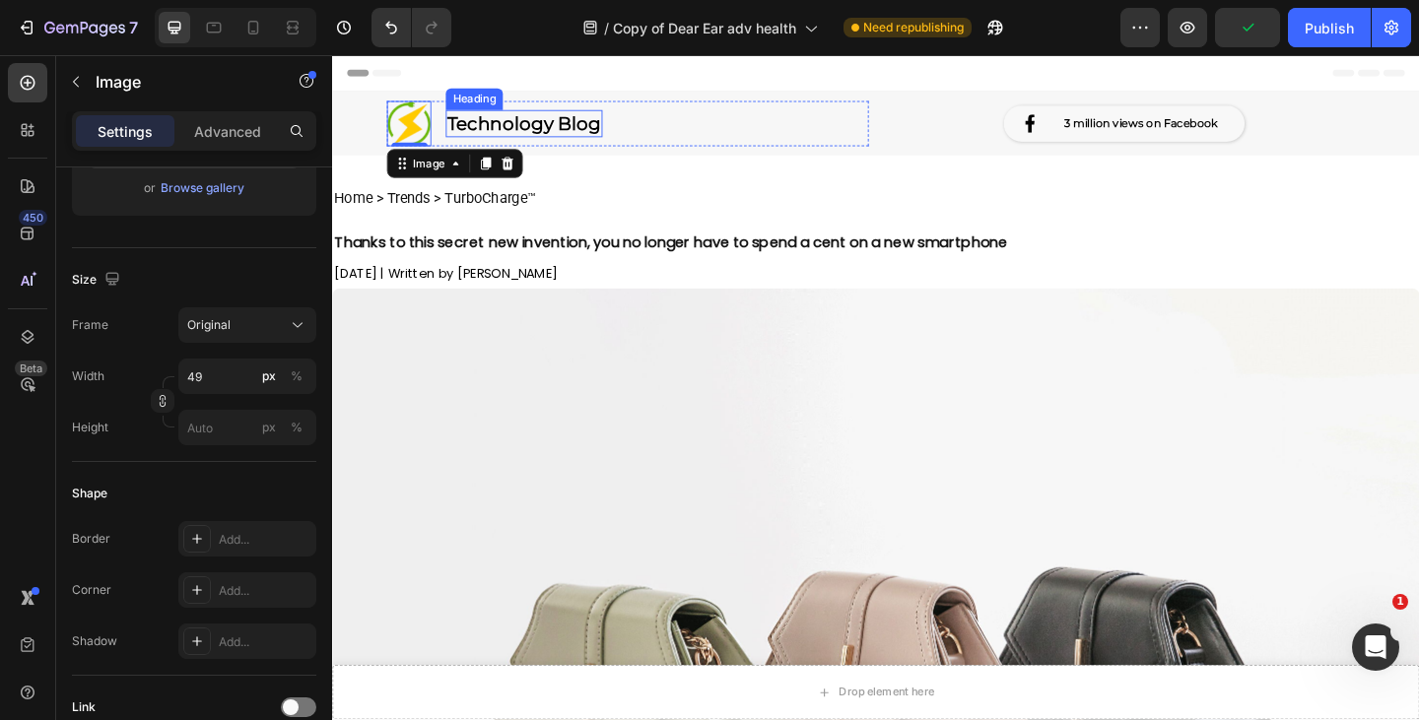
click at [513, 135] on strong "Technology Blog" at bounding box center [540, 130] width 167 height 24
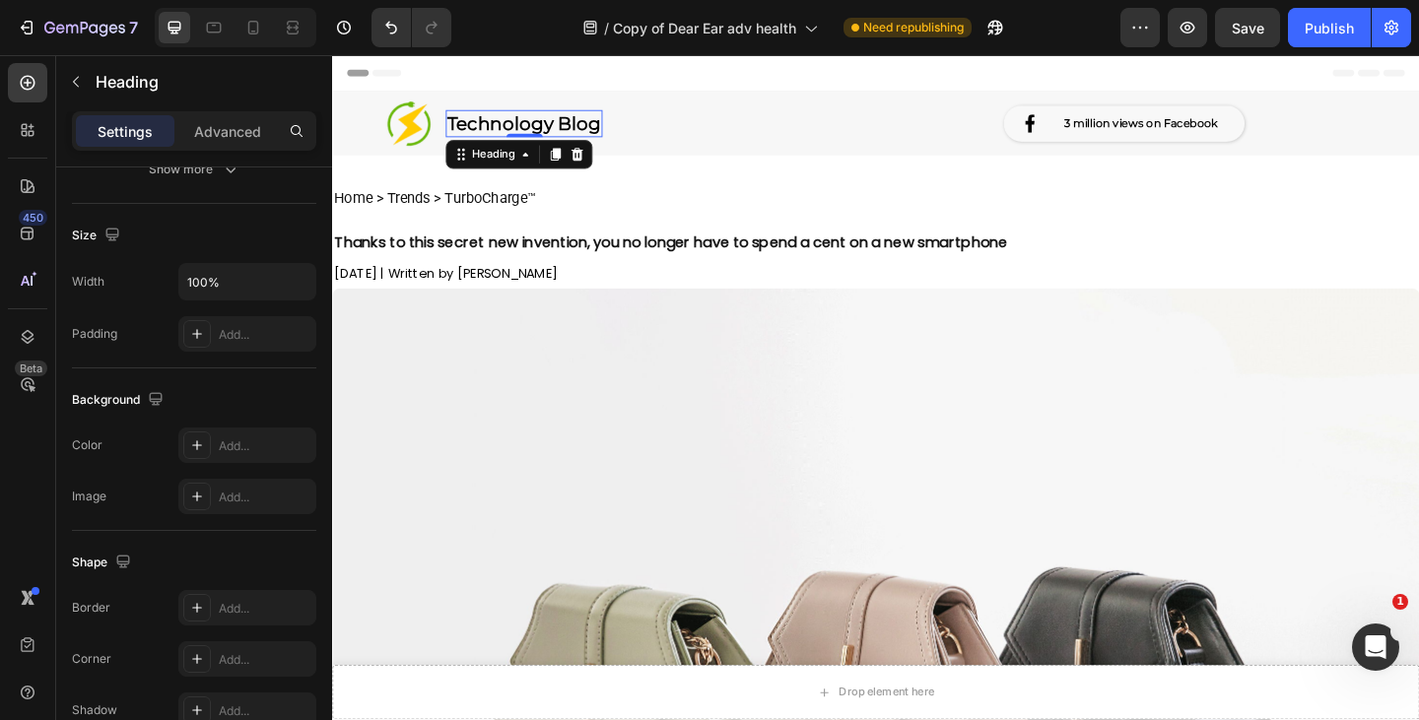
scroll to position [0, 0]
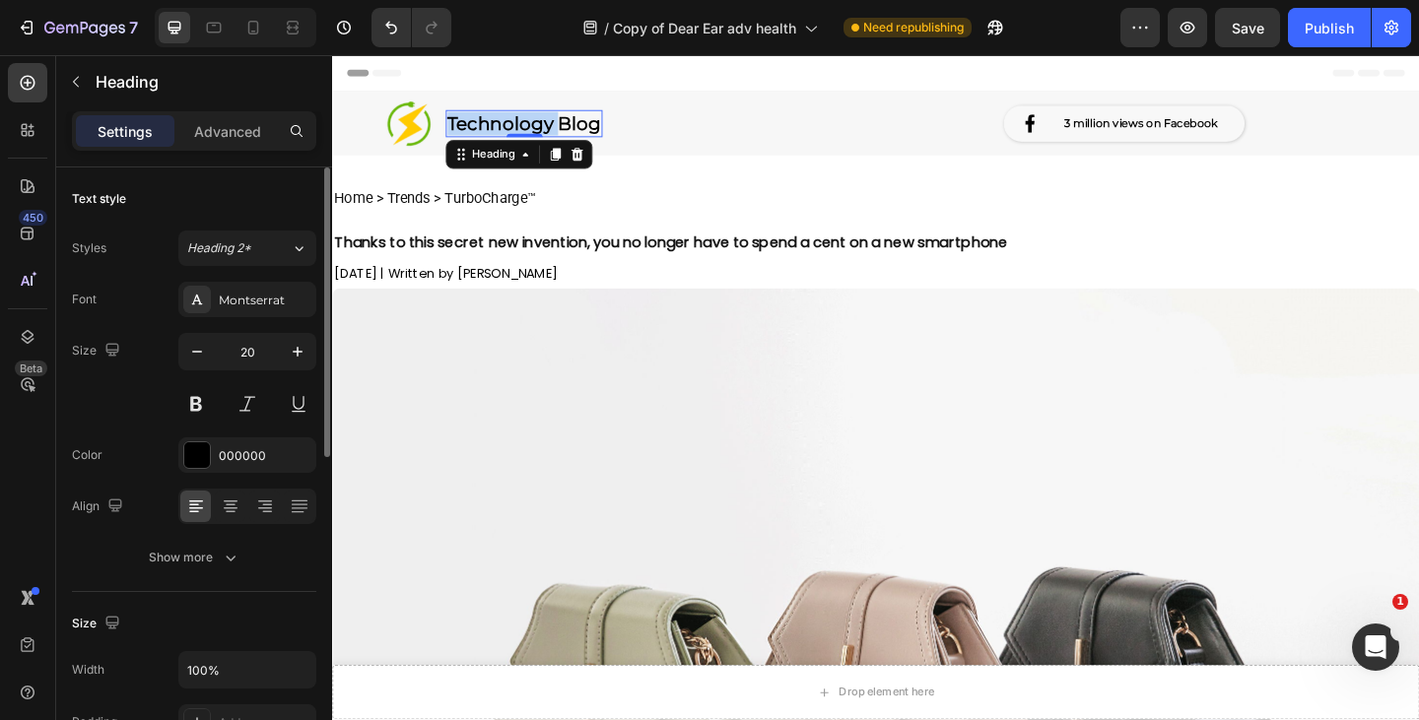
click at [504, 133] on strong "Technology Blog" at bounding box center [540, 130] width 167 height 24
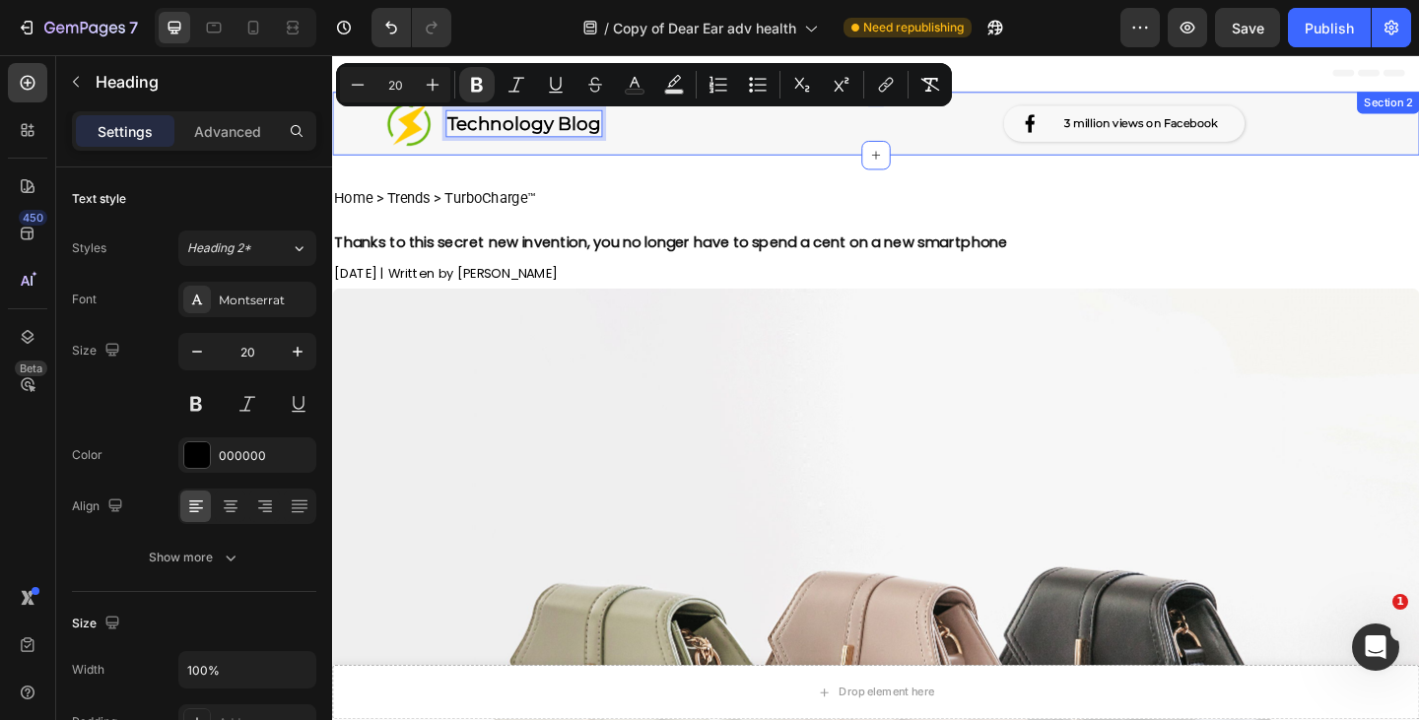
click at [354, 154] on div "Image Technology Blog Heading 0 Row Image 3 million views on Facebook Heading R…" at bounding box center [923, 129] width 1182 height 49
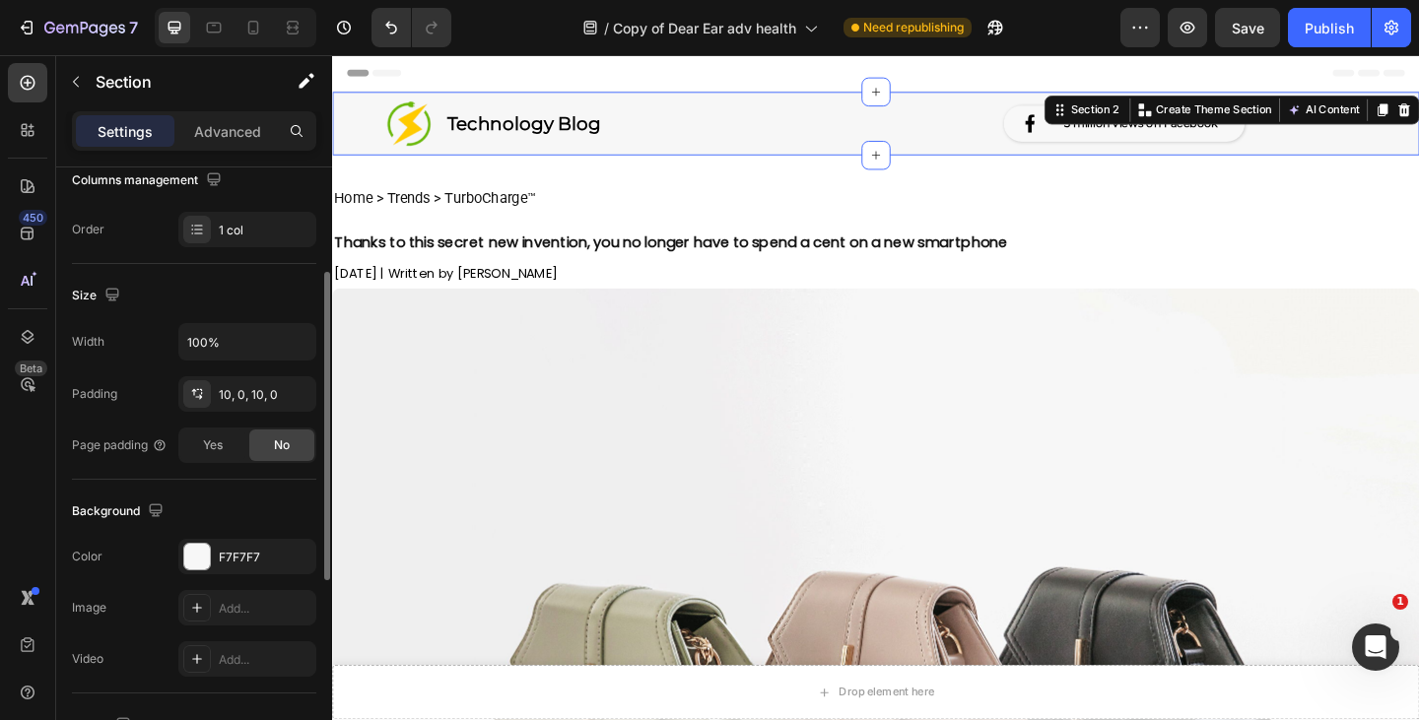
scroll to position [328, 0]
click at [244, 396] on div "10, 0, 10, 0" at bounding box center [247, 395] width 57 height 18
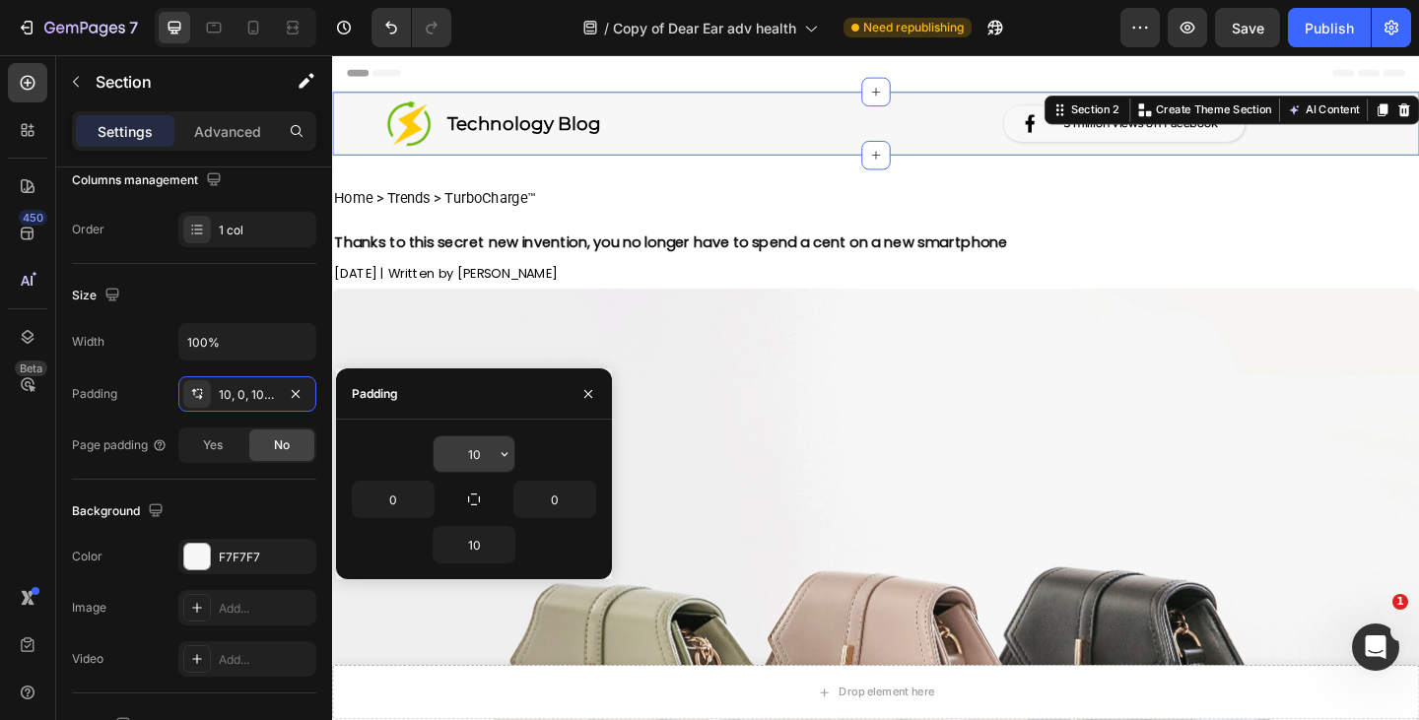
click at [482, 449] on input "10" at bounding box center [474, 453] width 81 height 35
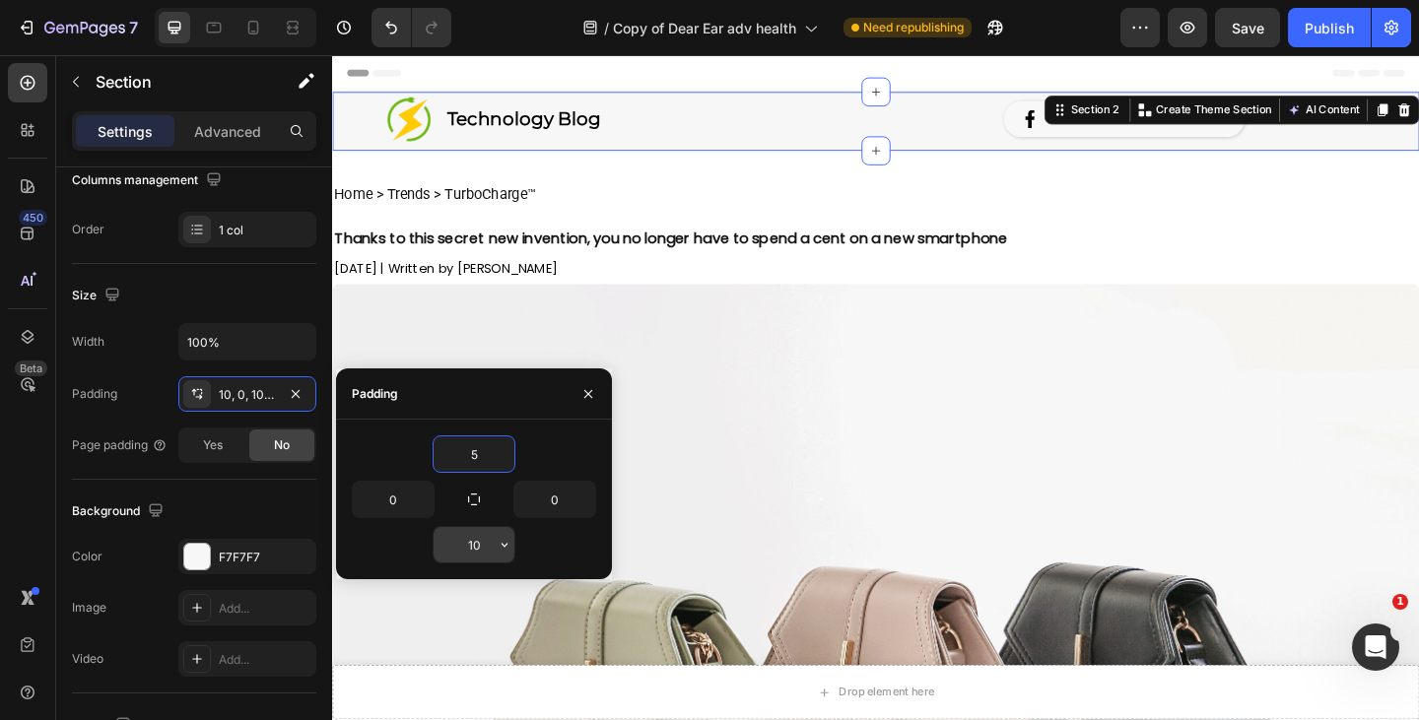
type input "5"
click at [481, 544] on input "10" at bounding box center [474, 544] width 81 height 35
type input "5"
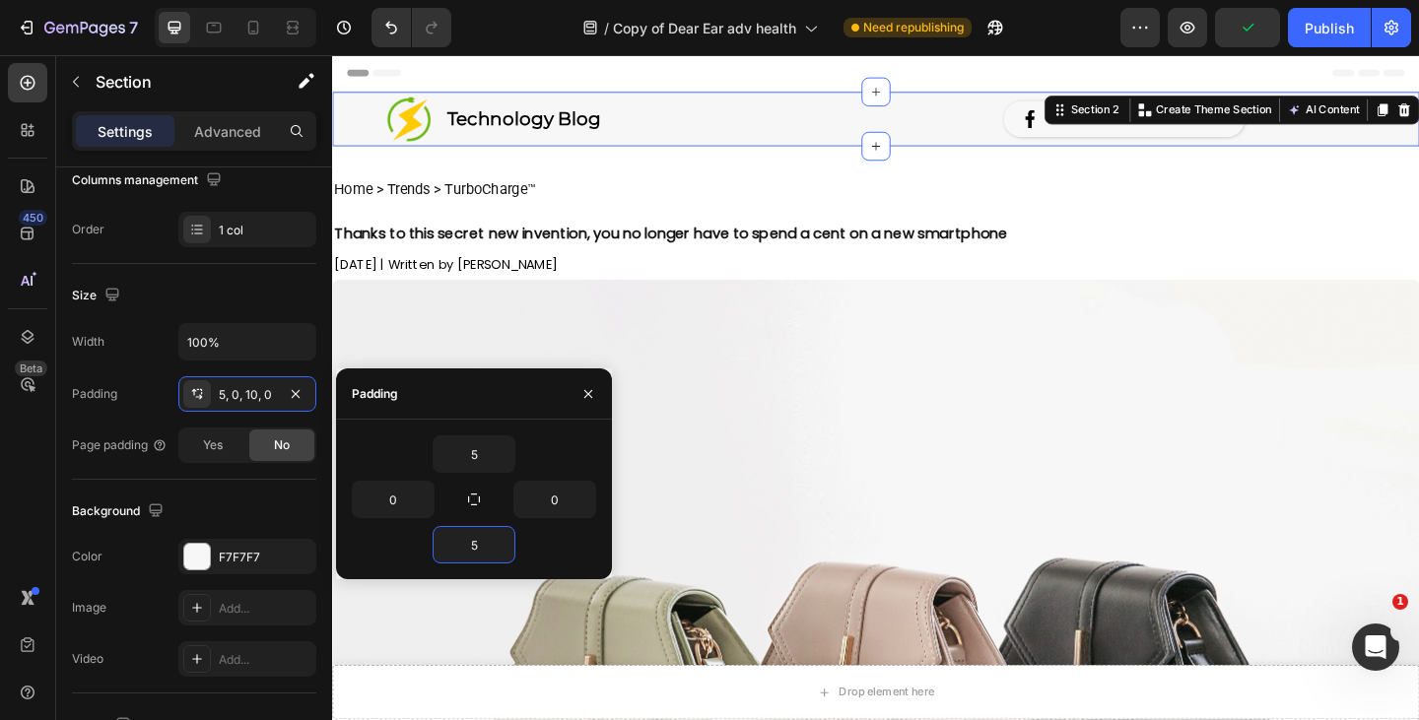
click at [997, 122] on div "Image 3 million views on Facebook Heading Row" at bounding box center [1193, 124] width 524 height 49
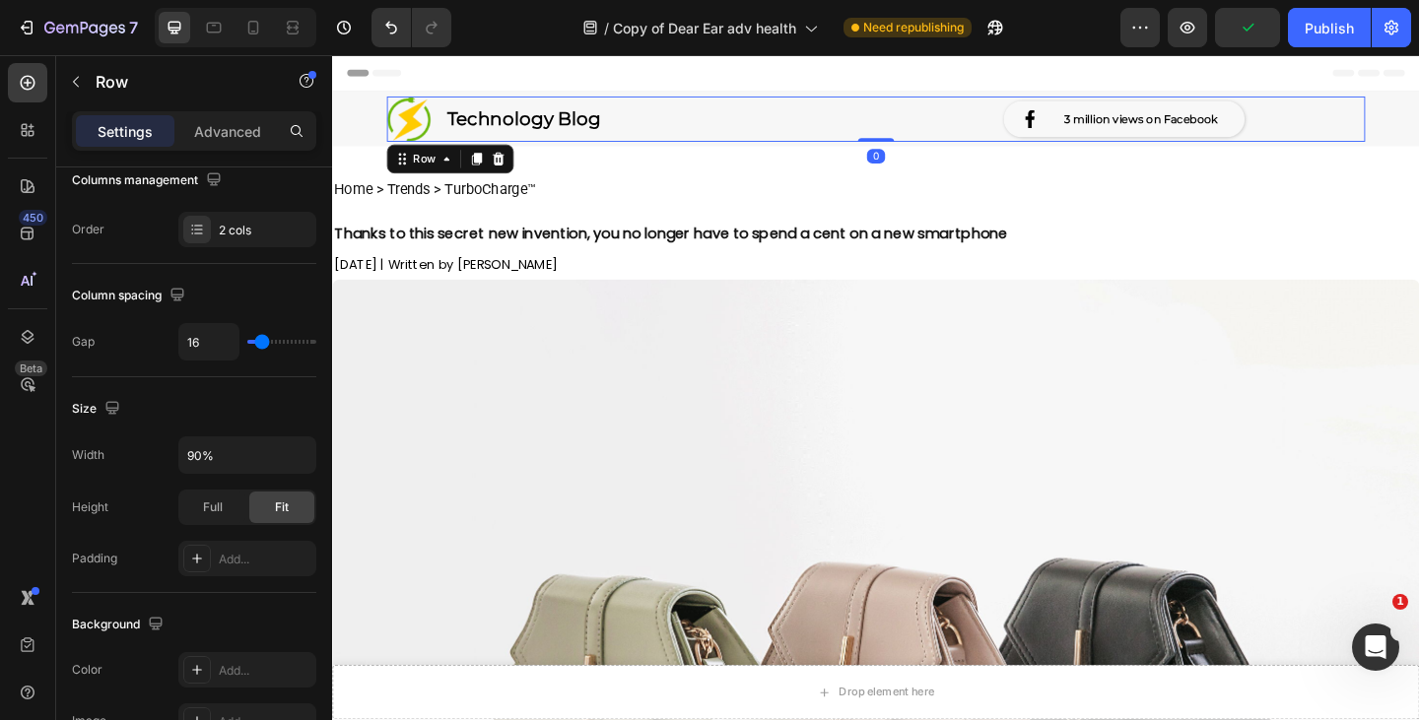
scroll to position [0, 0]
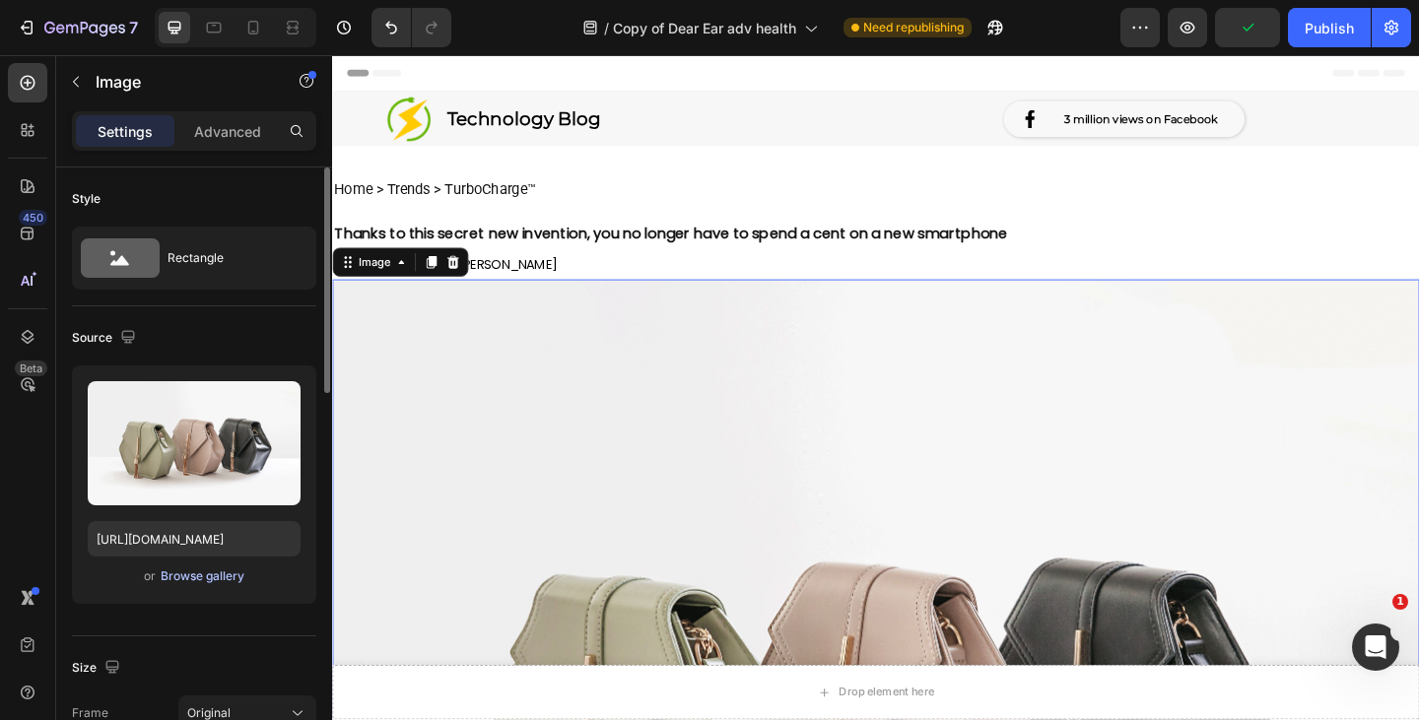
click at [201, 574] on div "Browse gallery" at bounding box center [203, 577] width 84 height 18
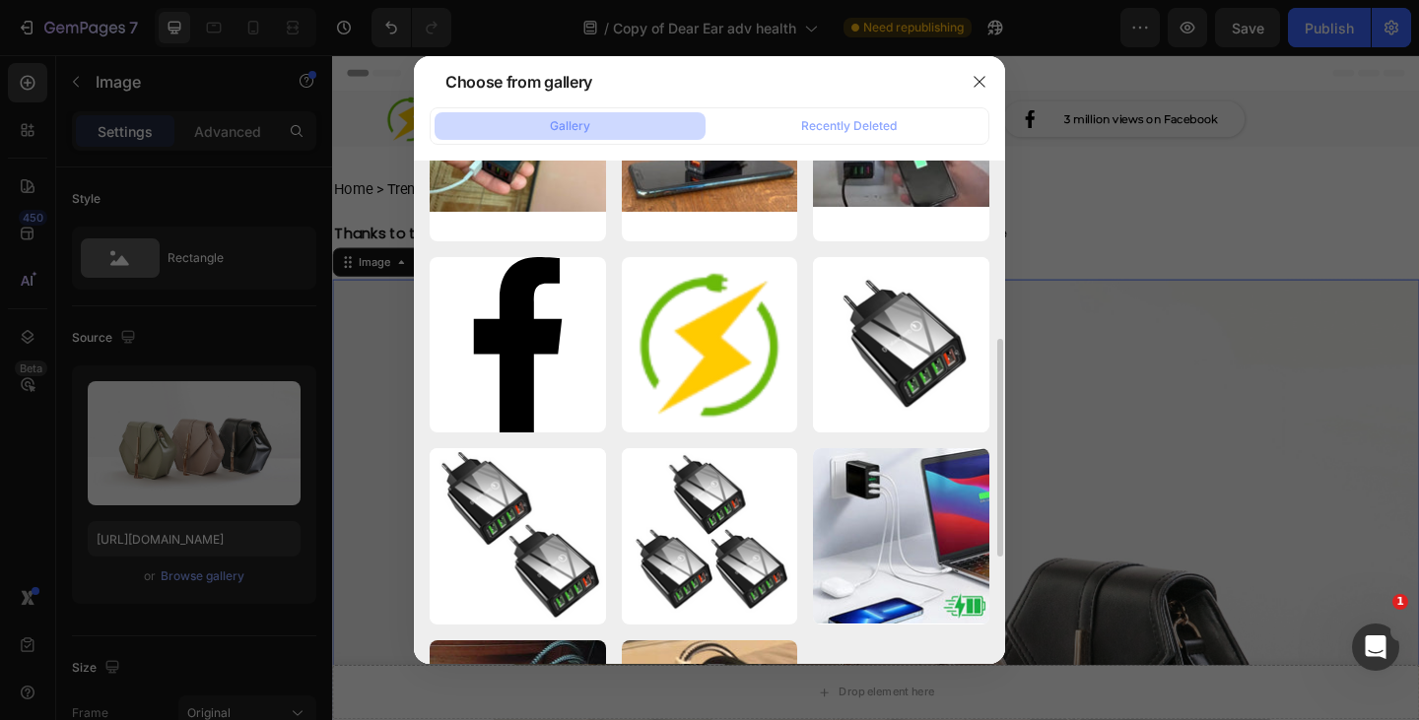
scroll to position [316, 0]
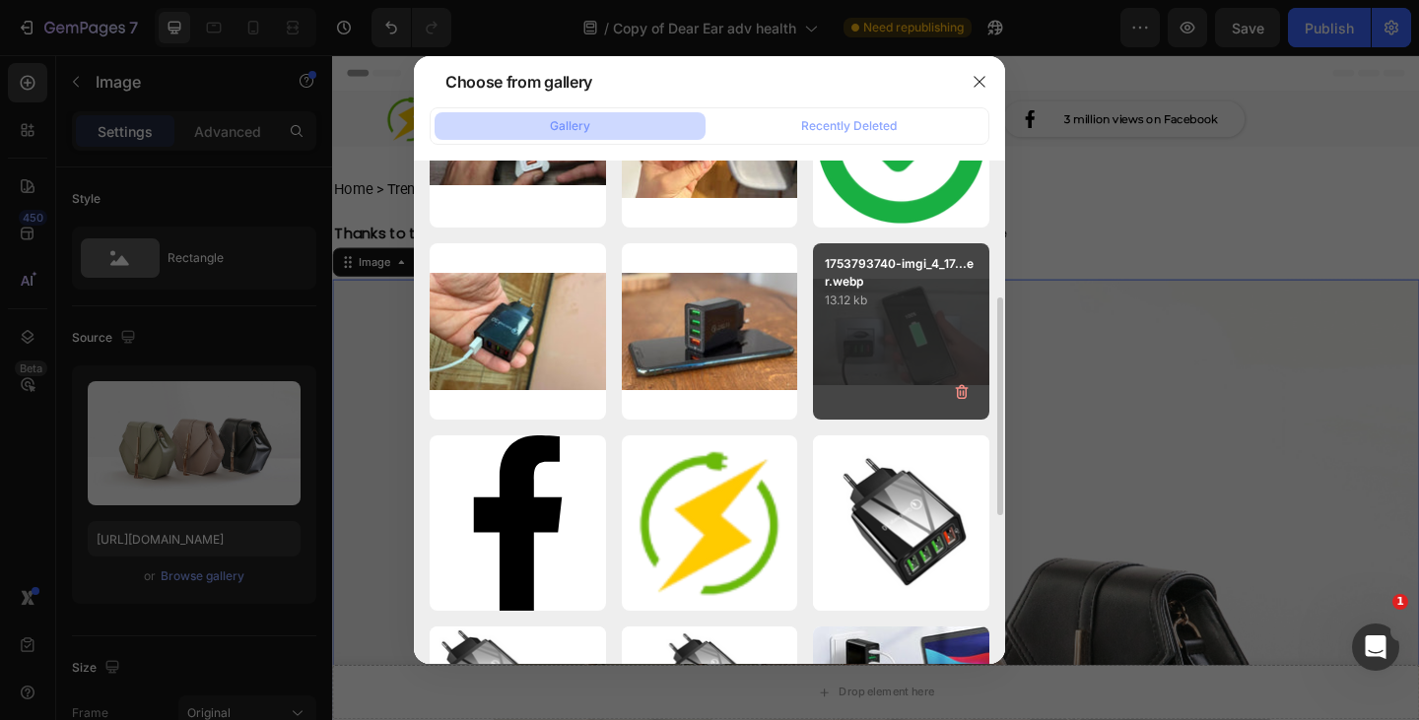
click at [885, 310] on div "1753793740-imgi_4_17...er.webp 13.12 kb" at bounding box center [901, 331] width 176 height 176
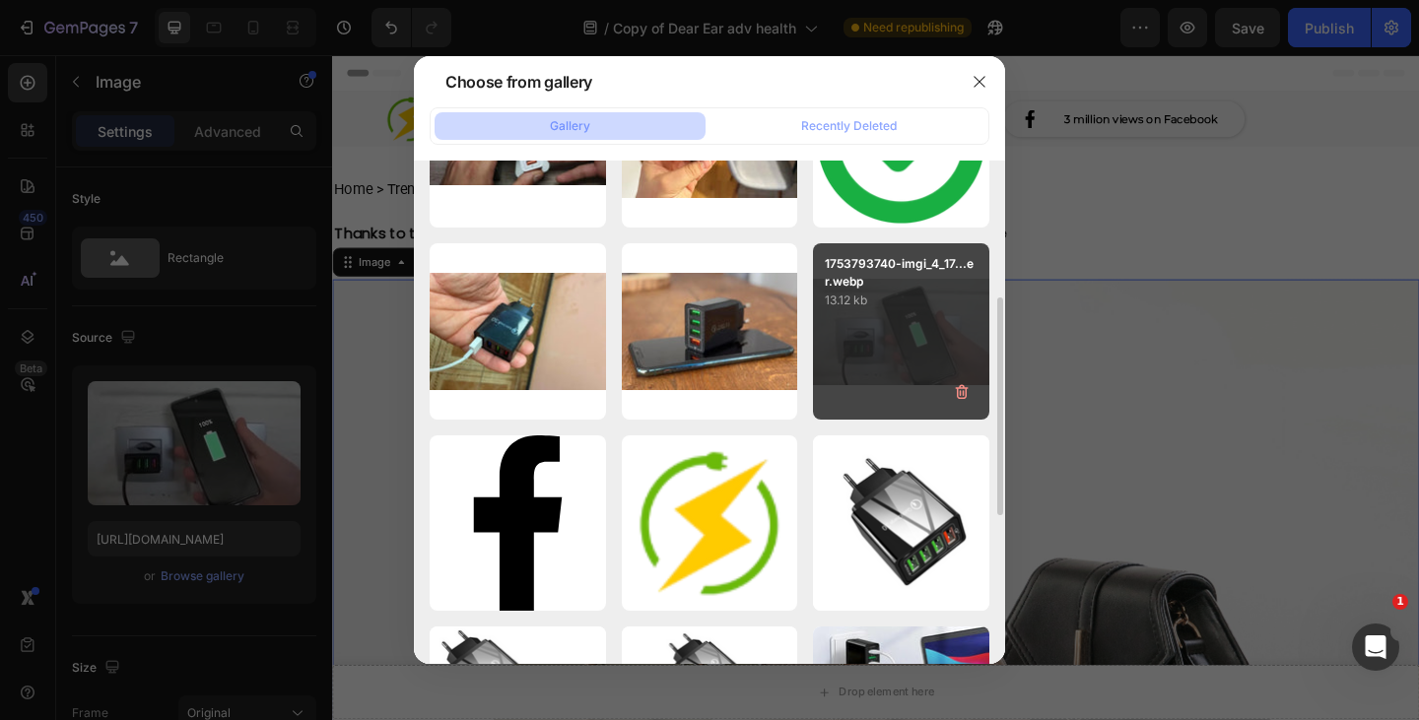
type input "[URL][DOMAIN_NAME]"
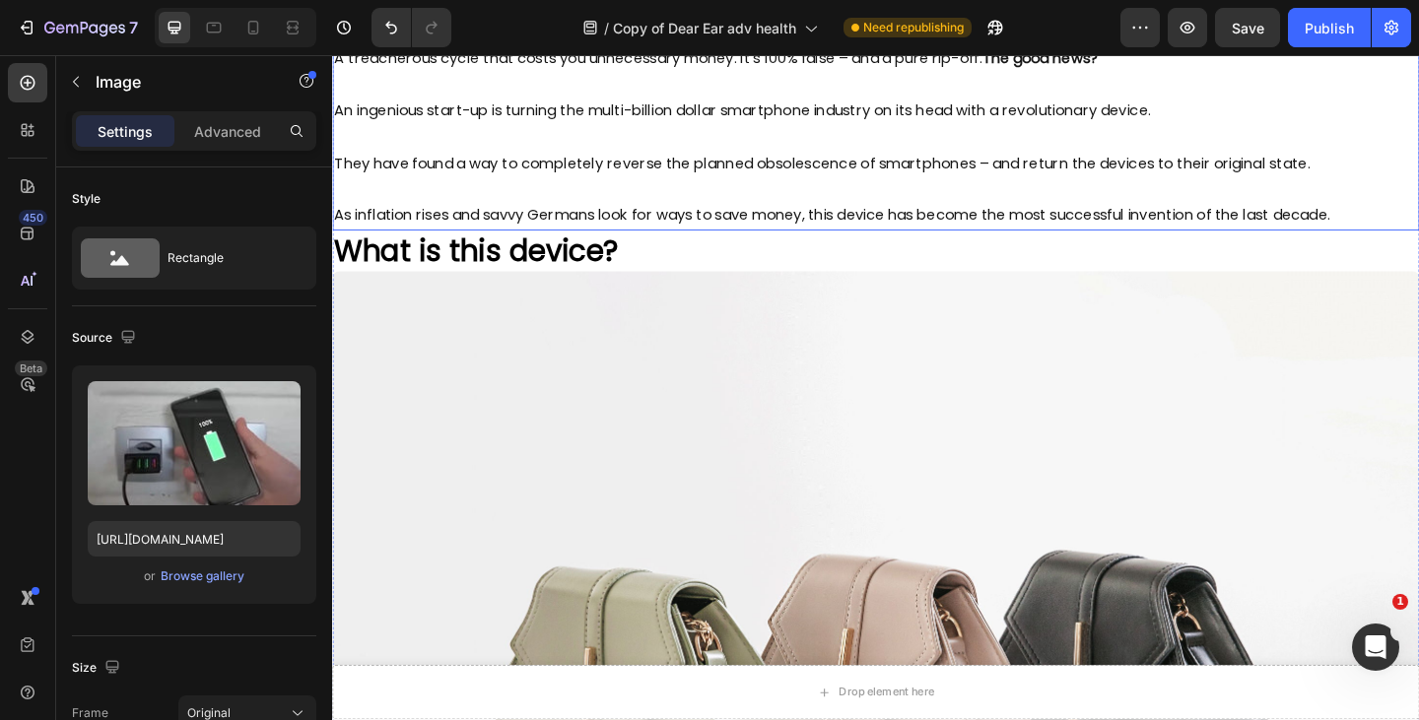
scroll to position [1351, 0]
click at [489, 408] on img at bounding box center [923, 733] width 1182 height 887
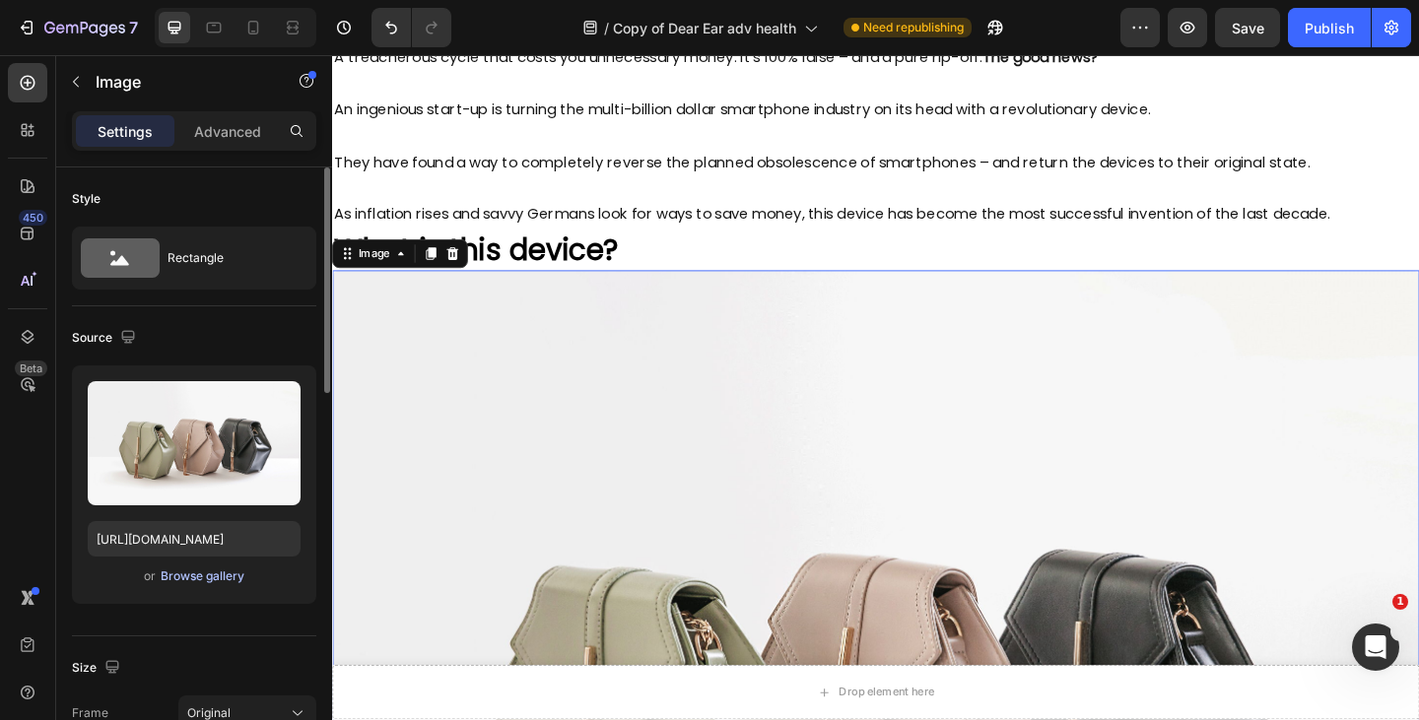
click at [184, 571] on div "Browse gallery" at bounding box center [203, 577] width 84 height 18
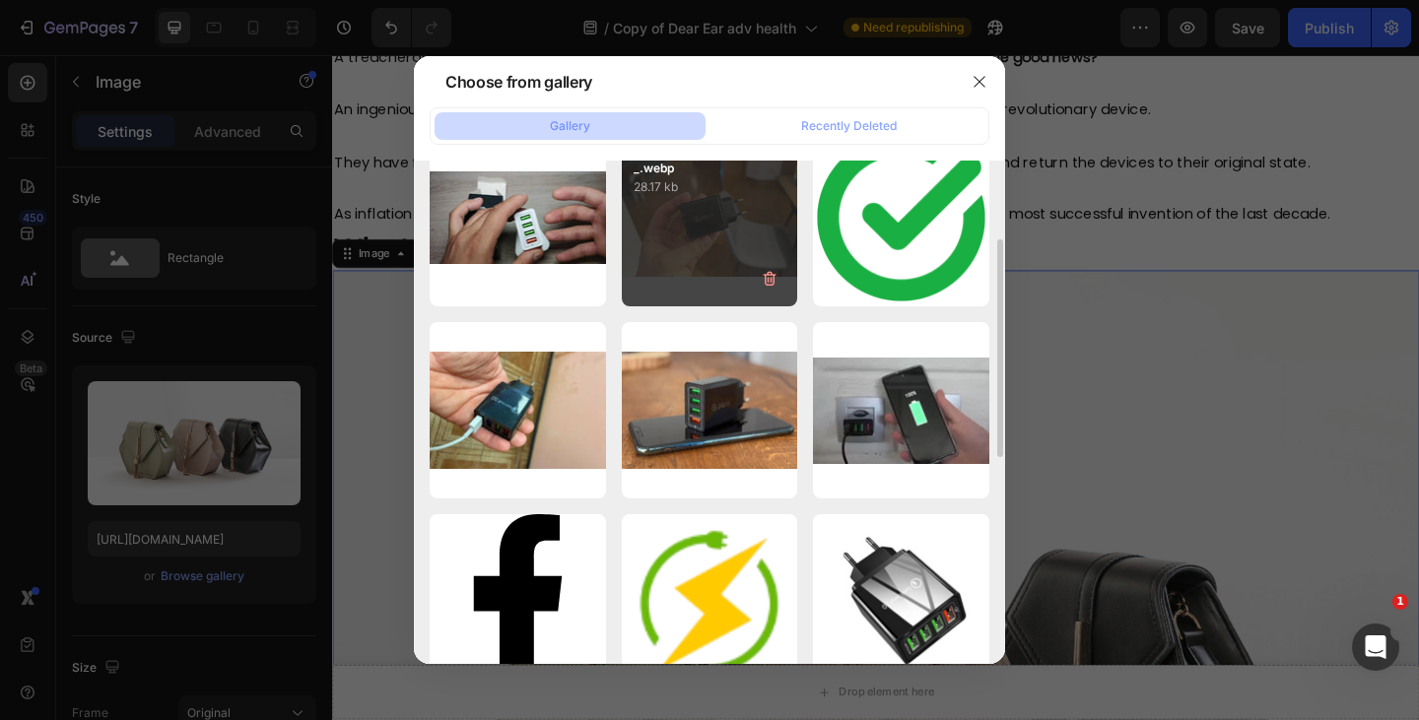
scroll to position [239, 0]
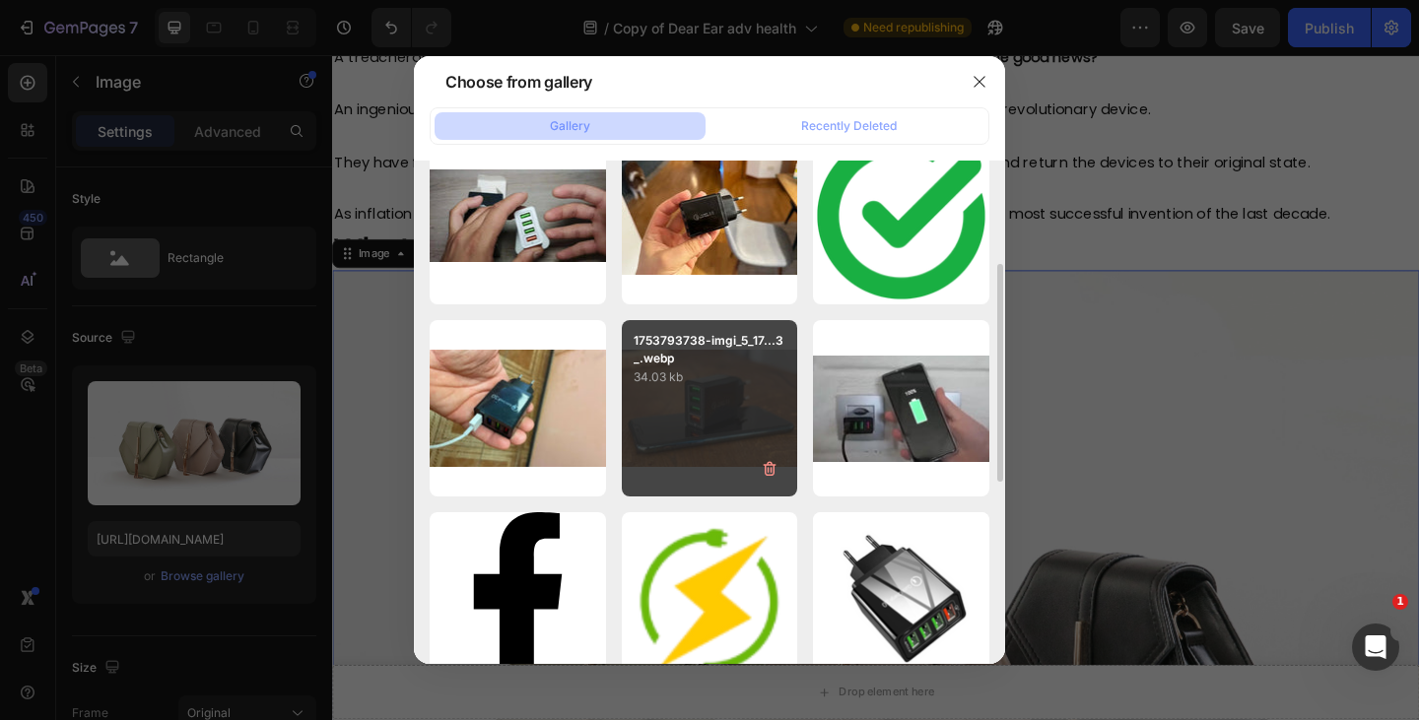
click at [674, 411] on div "1753793738-imgi_5_17...3_.webp 34.03 kb" at bounding box center [710, 408] width 176 height 176
type input "[URL][DOMAIN_NAME]"
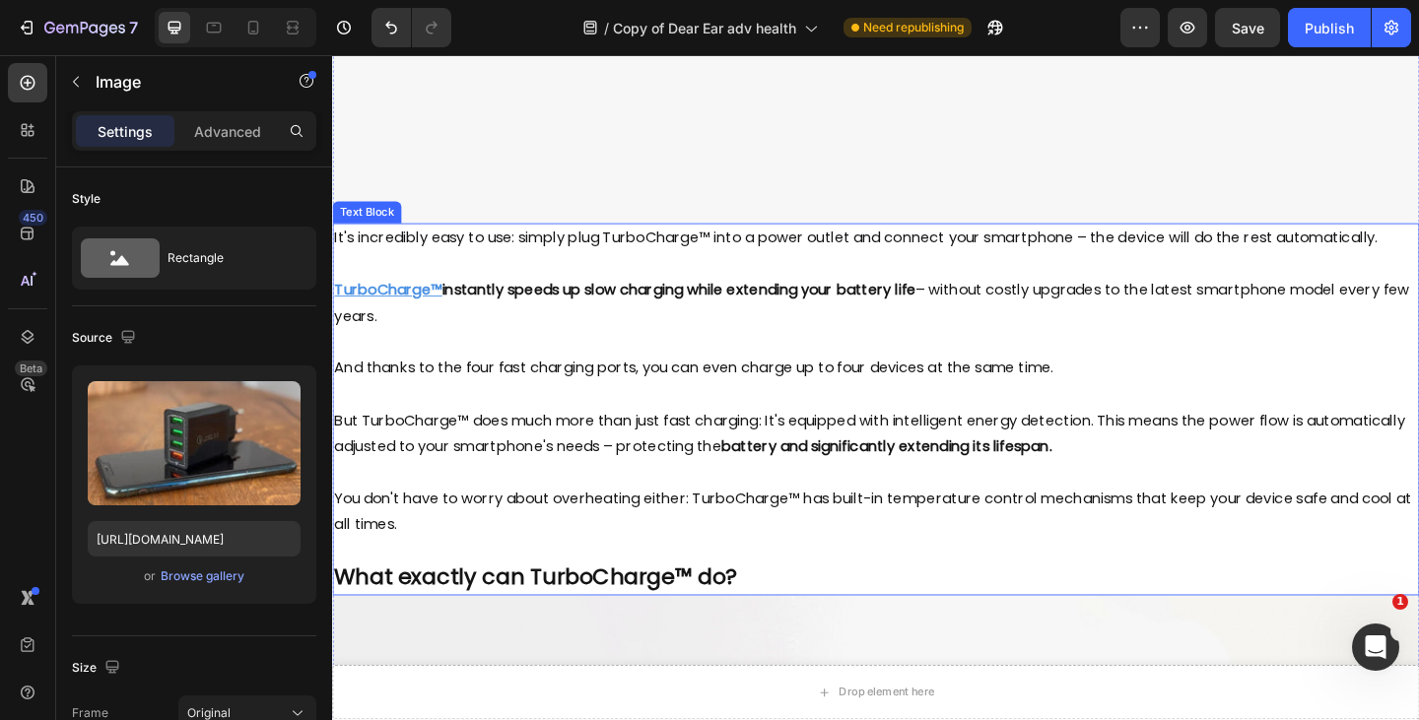
scroll to position [2572, 0]
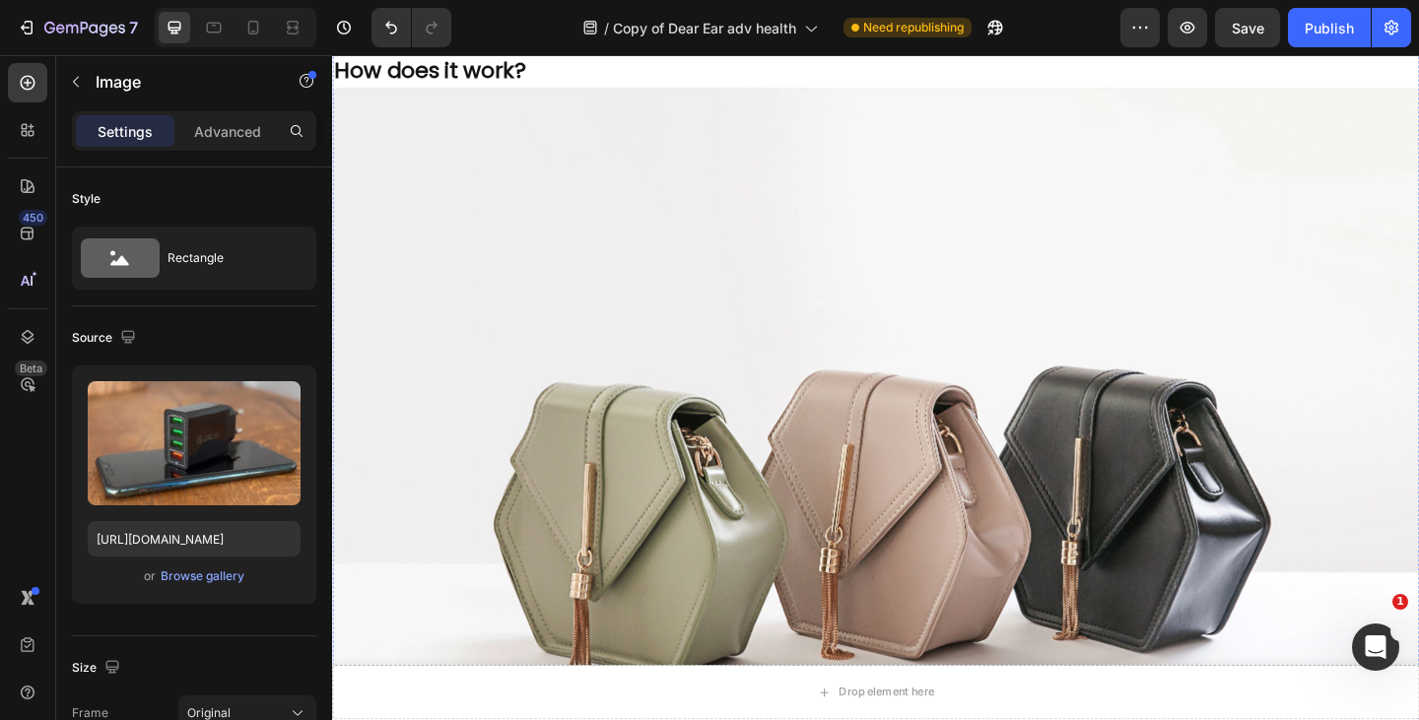
click at [568, 403] on img at bounding box center [923, 534] width 1182 height 887
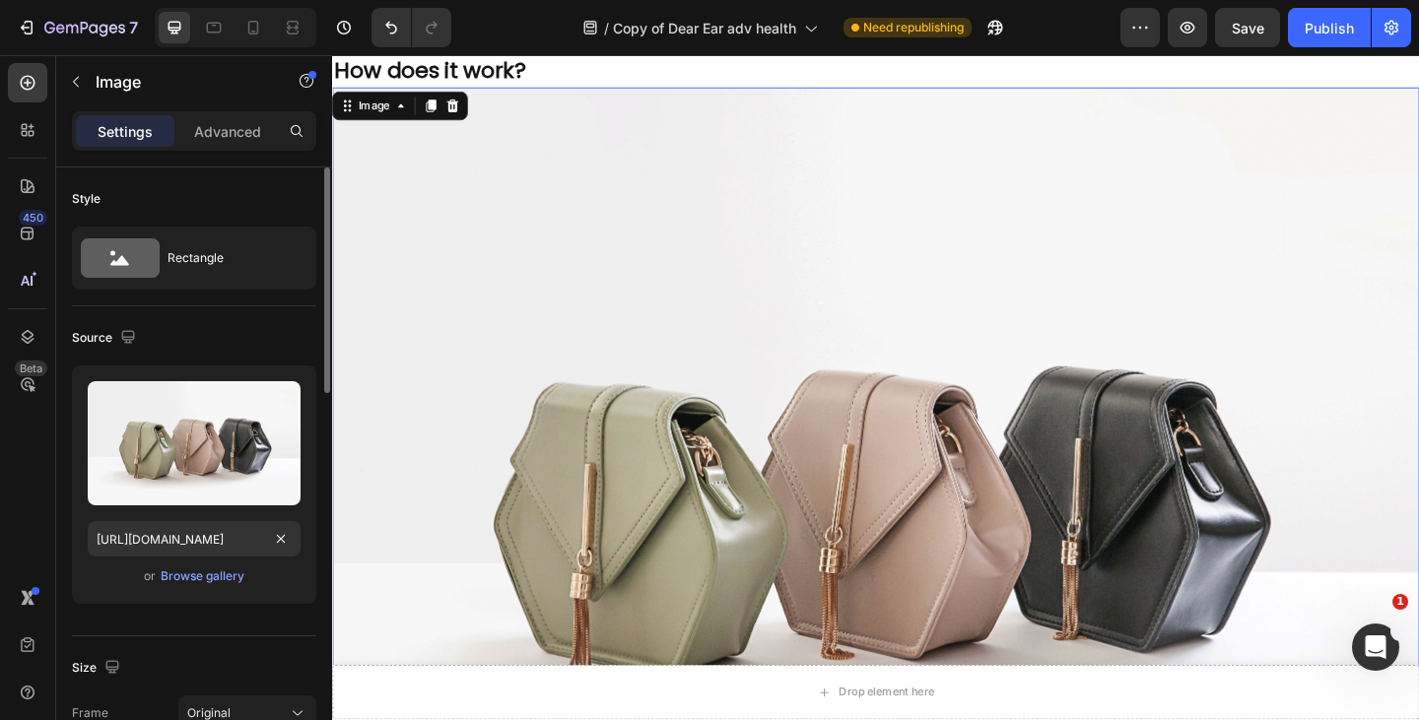
click at [199, 566] on div "or Browse gallery" at bounding box center [194, 577] width 213 height 24
click at [205, 574] on div "Browse gallery" at bounding box center [203, 577] width 84 height 18
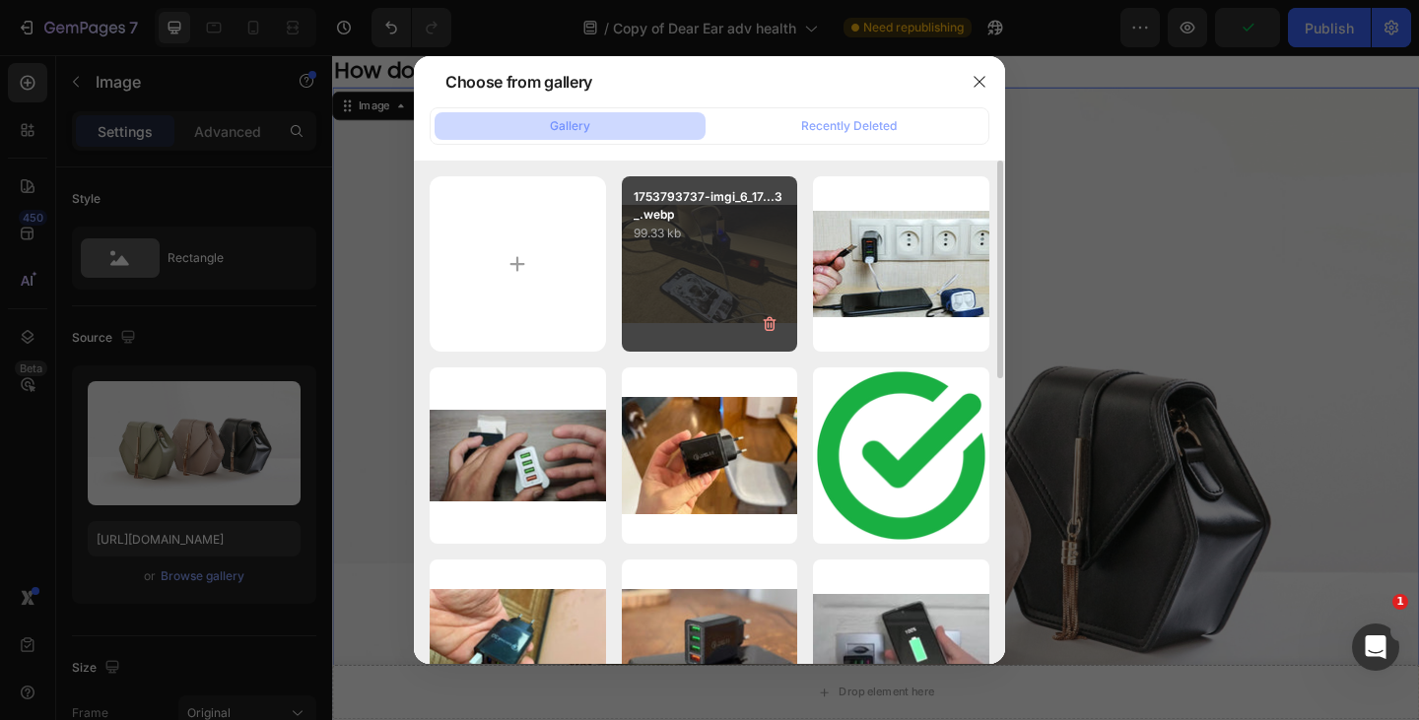
click at [661, 220] on p "1753793737-imgi_6_17...3_.webp" at bounding box center [710, 205] width 153 height 35
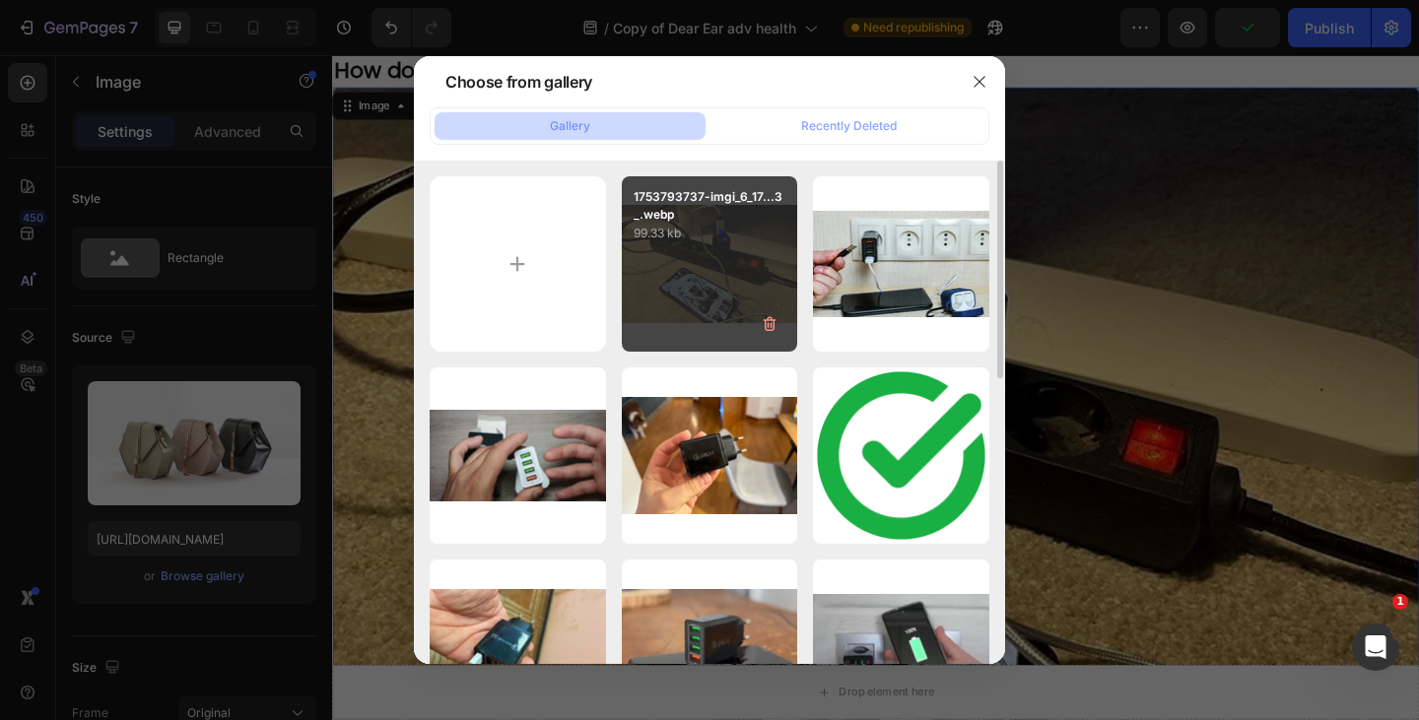
type input "[URL][DOMAIN_NAME]"
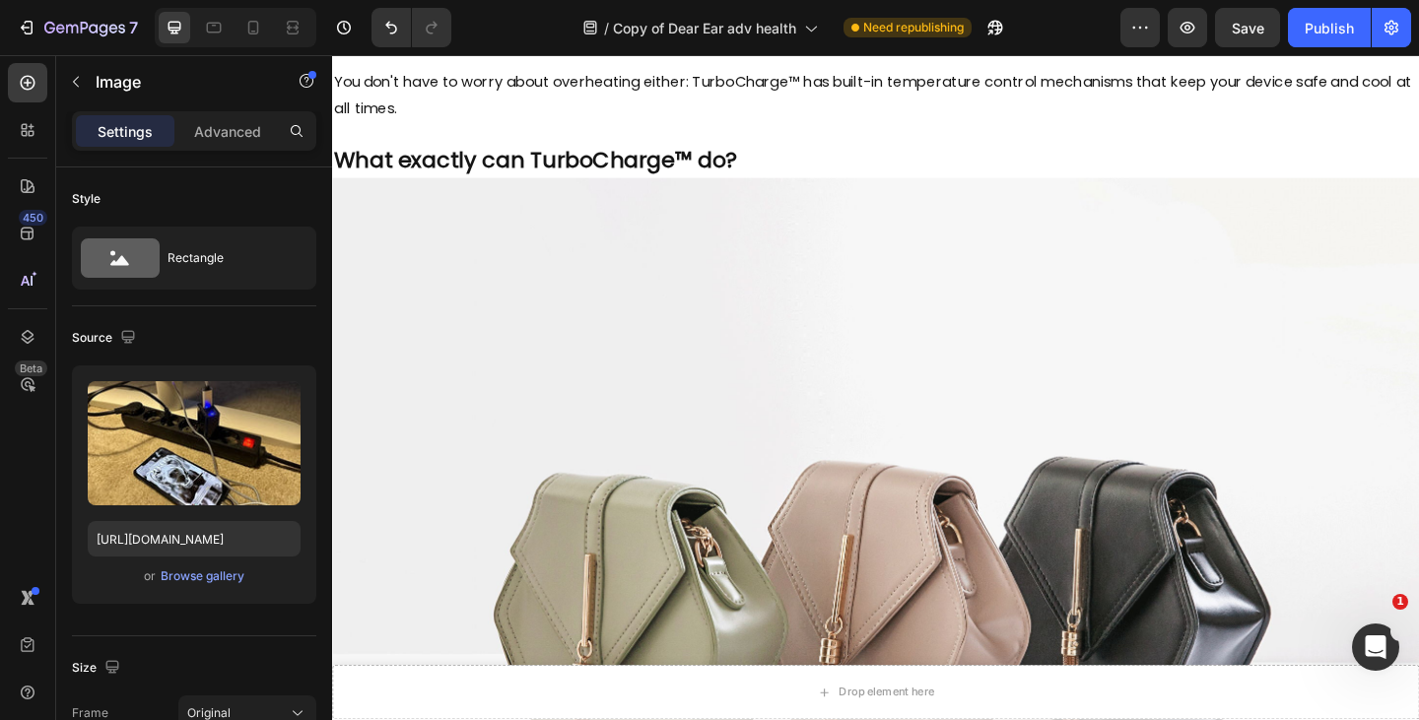
scroll to position [3684, 0]
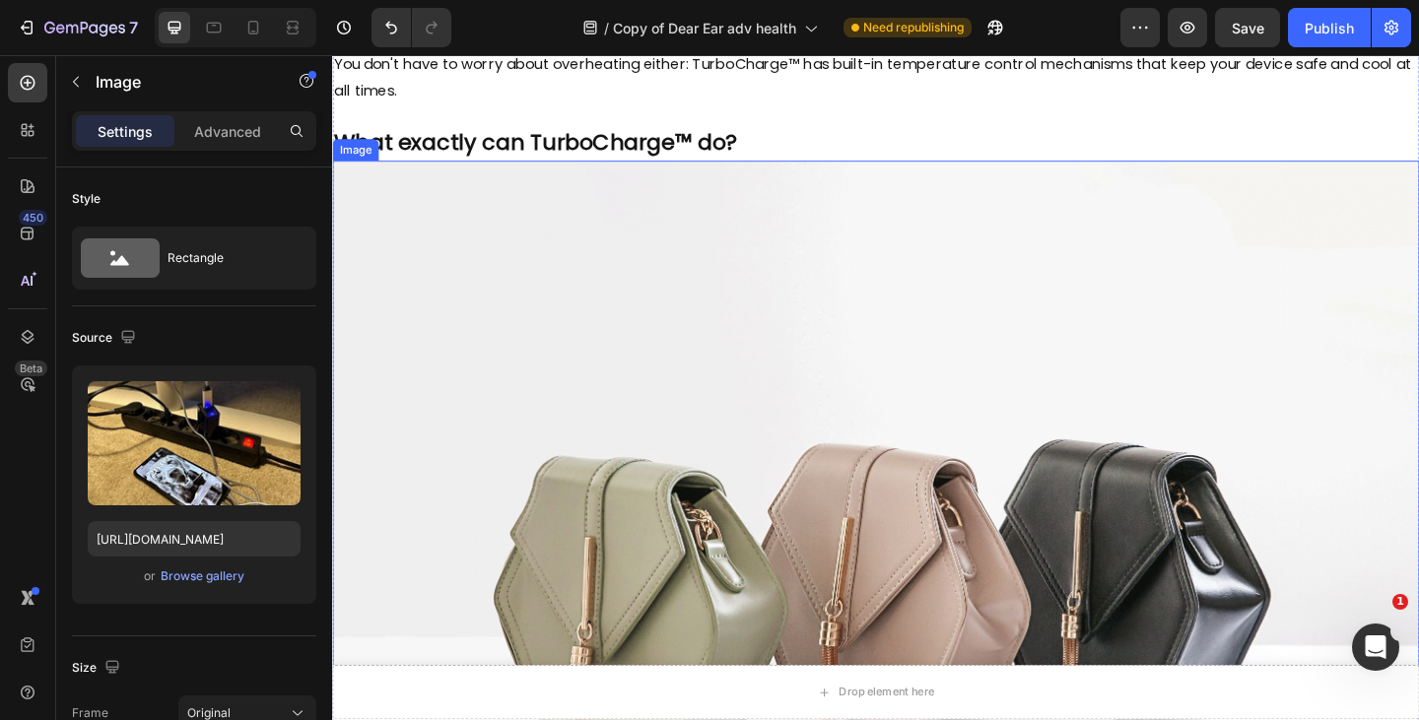
click at [532, 402] on img at bounding box center [923, 613] width 1182 height 887
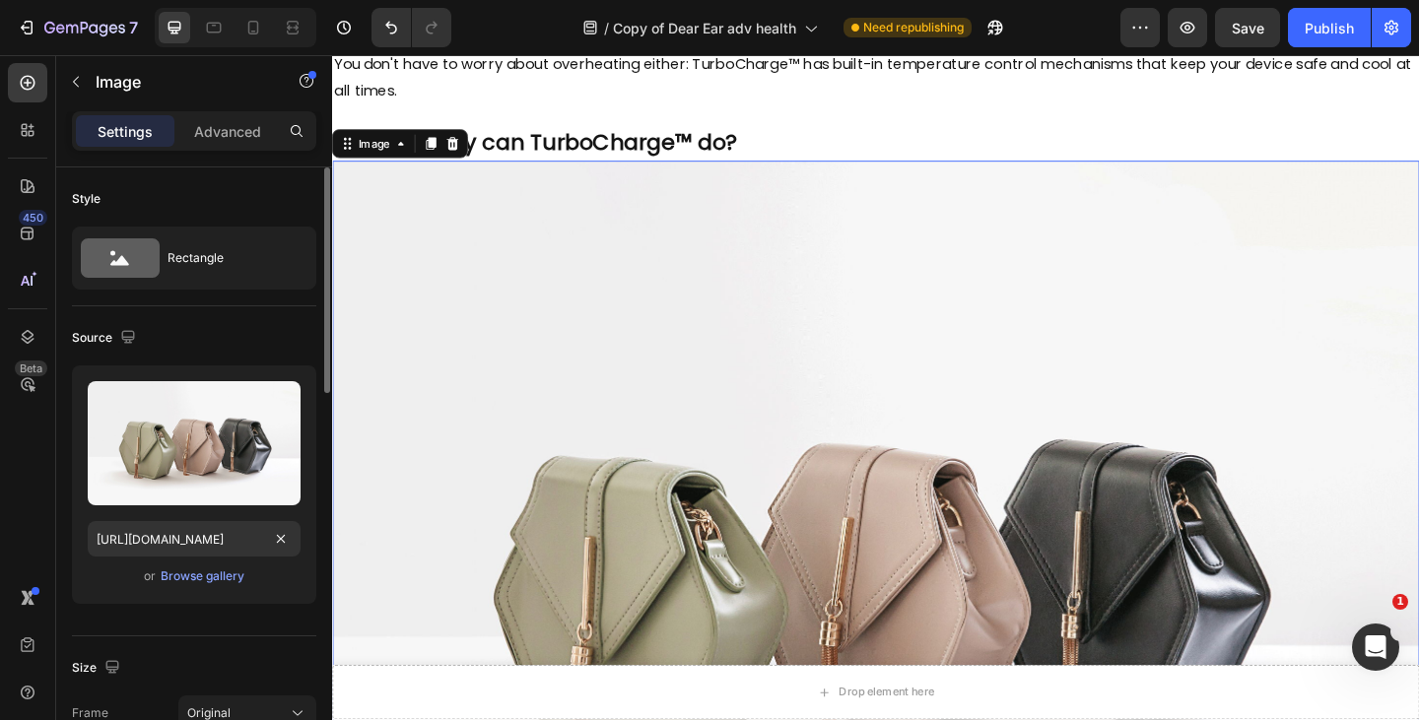
click at [195, 588] on div "Upload Image [URL][DOMAIN_NAME] or Browse gallery" at bounding box center [194, 485] width 244 height 238
click at [195, 584] on div "Browse gallery" at bounding box center [203, 577] width 84 height 18
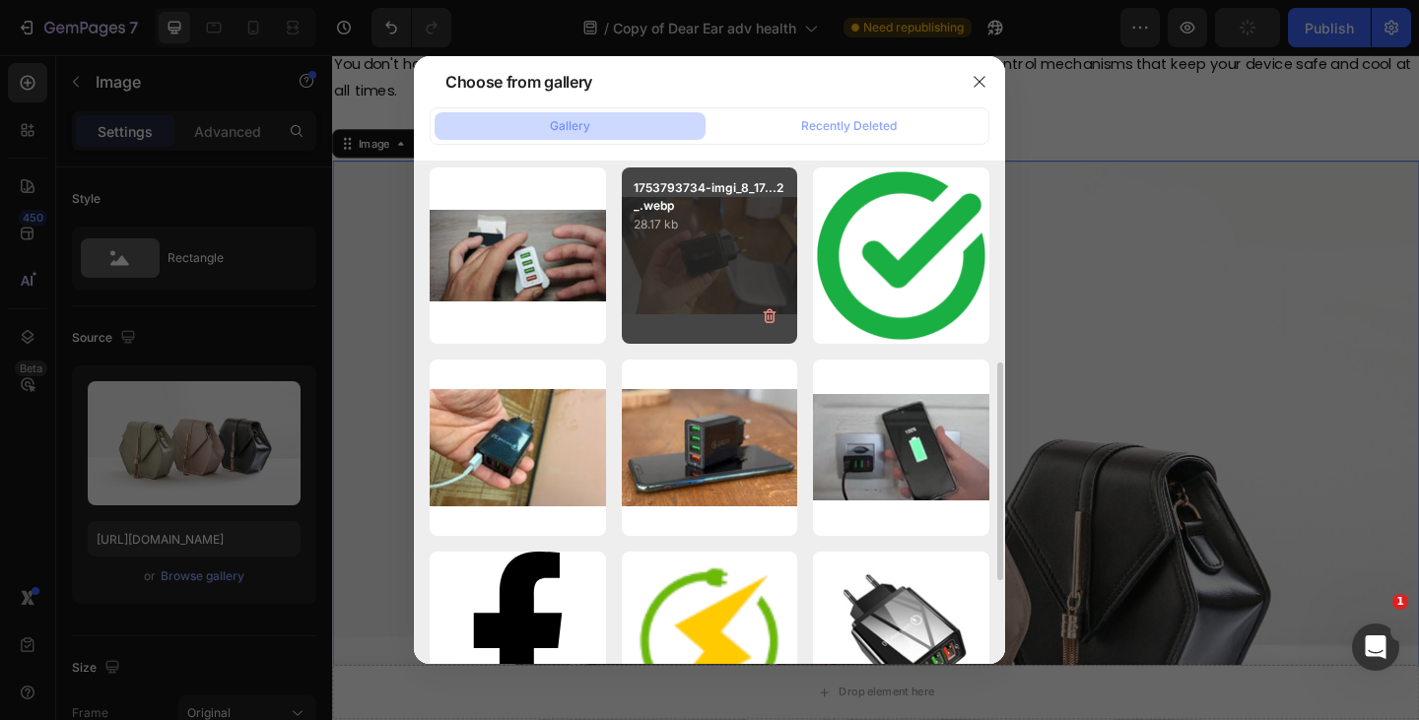
scroll to position [283, 0]
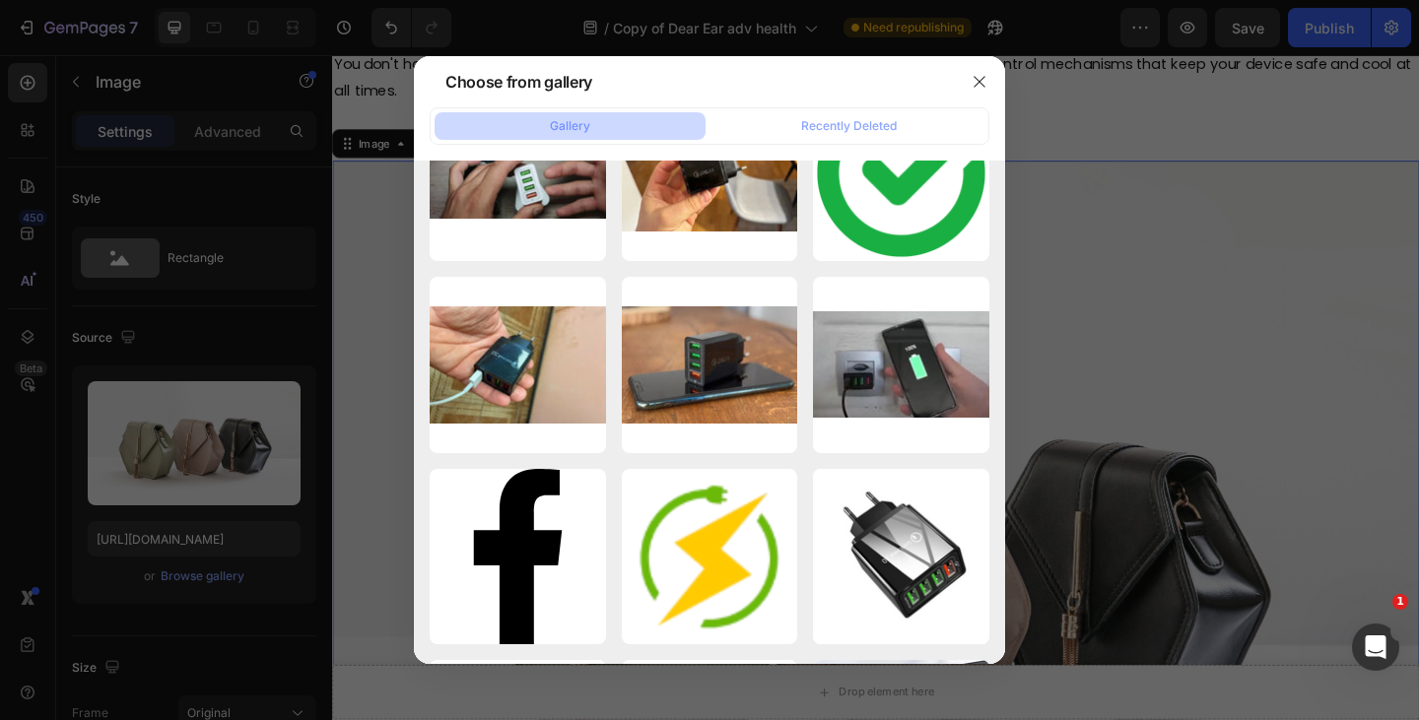
click at [0, 0] on p "27.53 kb" at bounding box center [0, 0] width 0 height 0
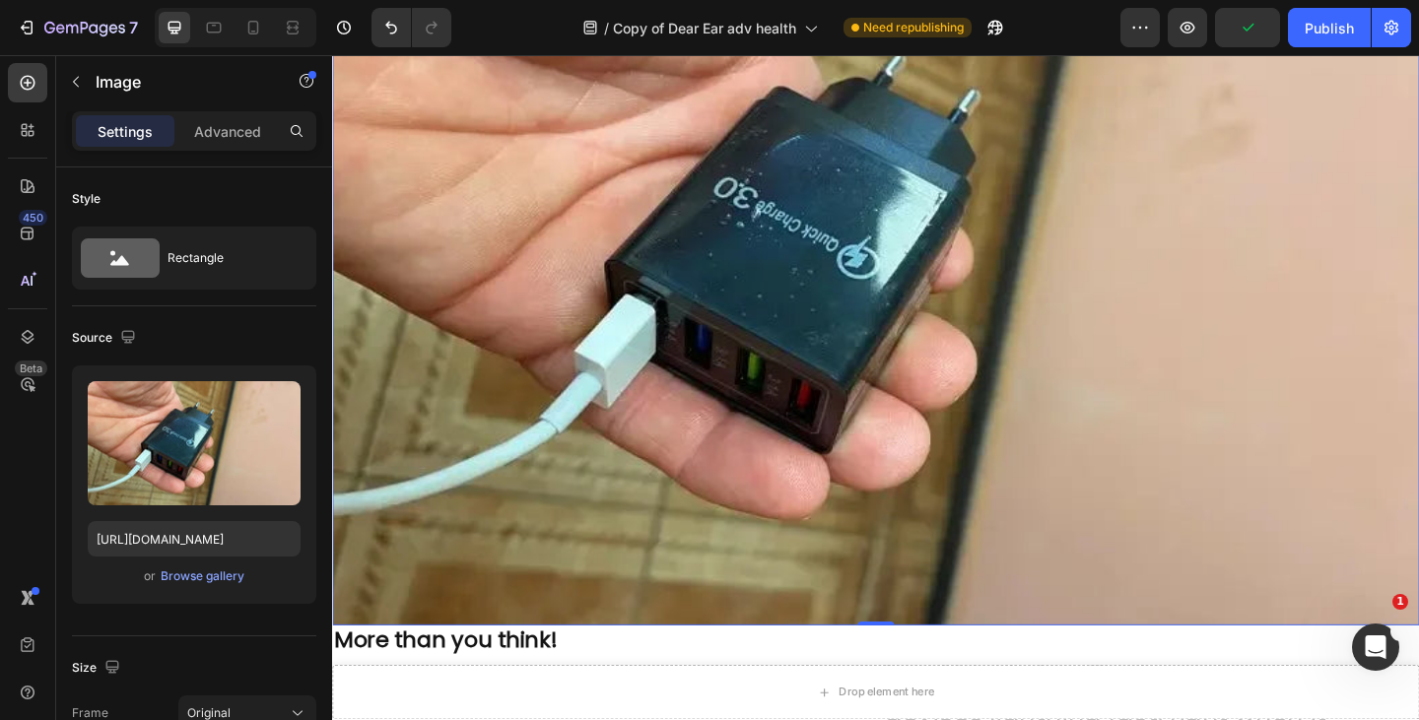
scroll to position [3962, 0]
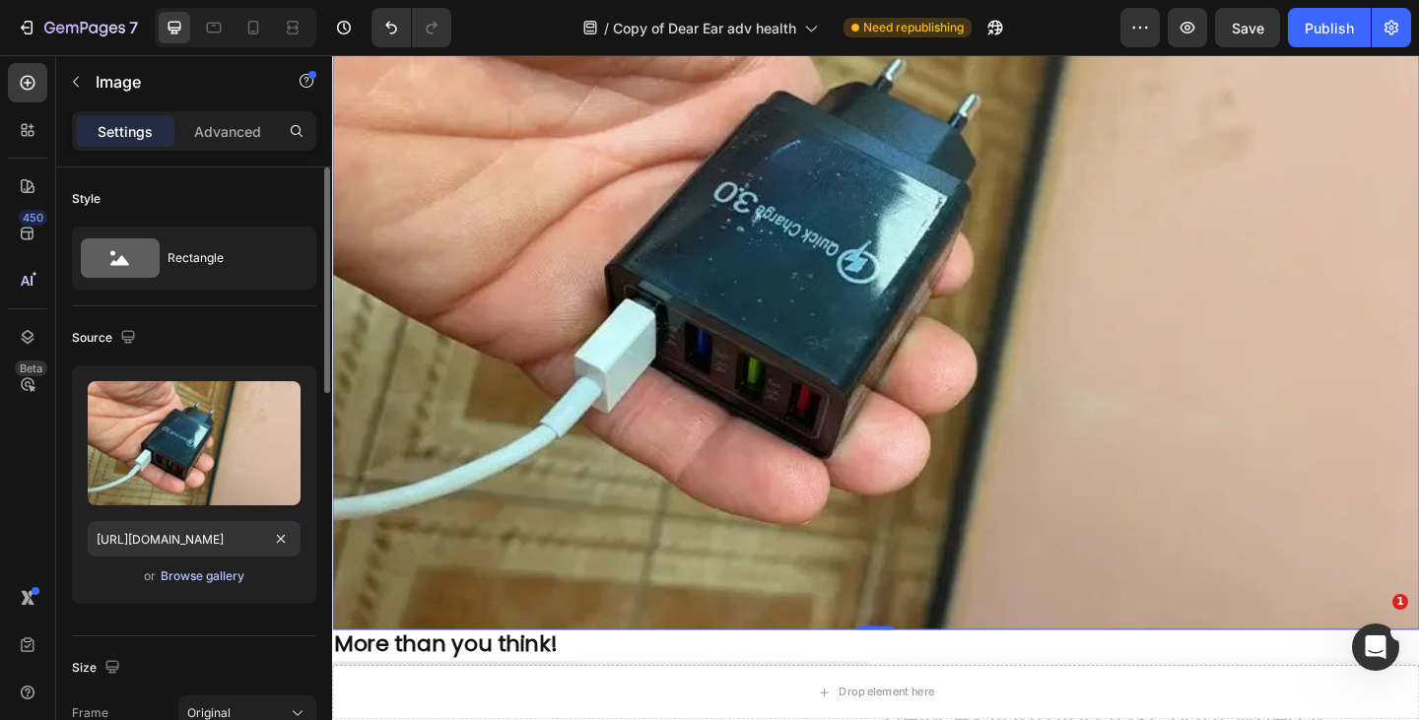
click at [192, 568] on div "Browse gallery" at bounding box center [203, 577] width 84 height 18
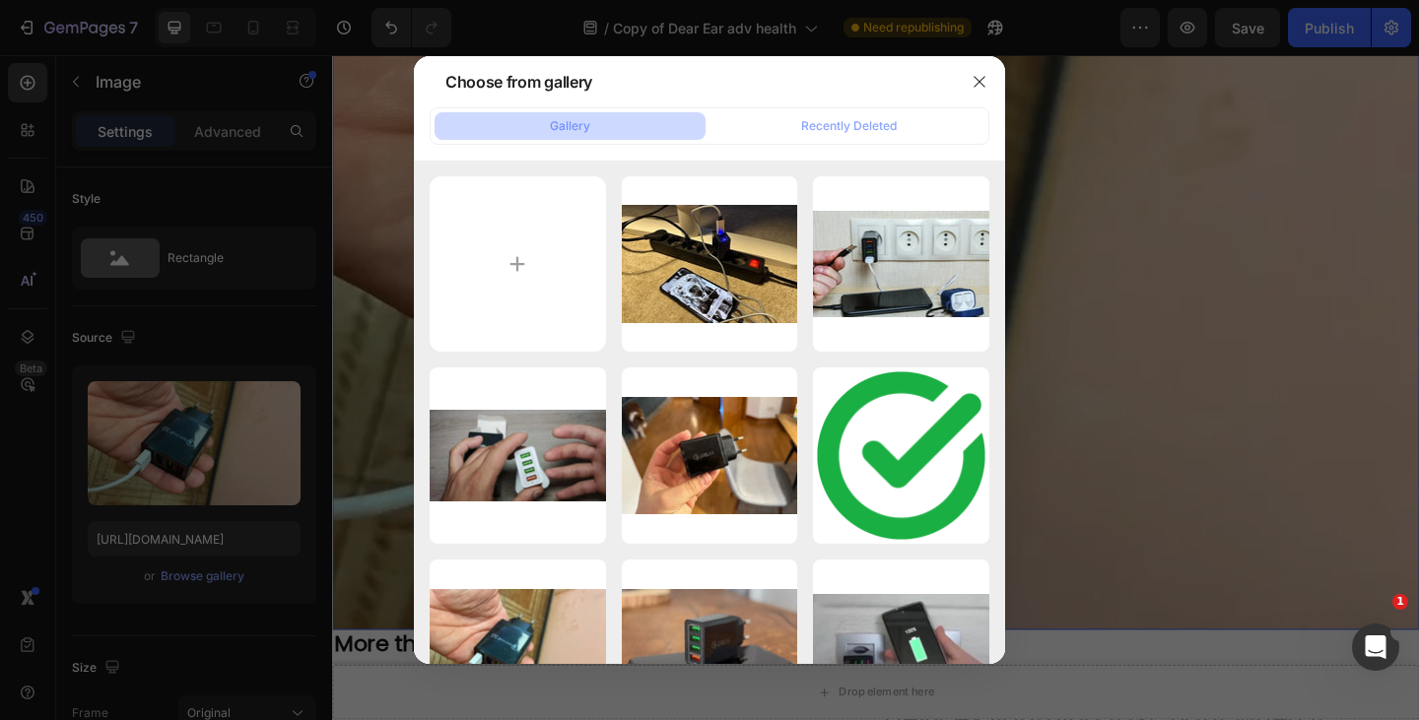
click at [0, 0] on p "28.17 kb" at bounding box center [0, 0] width 0 height 0
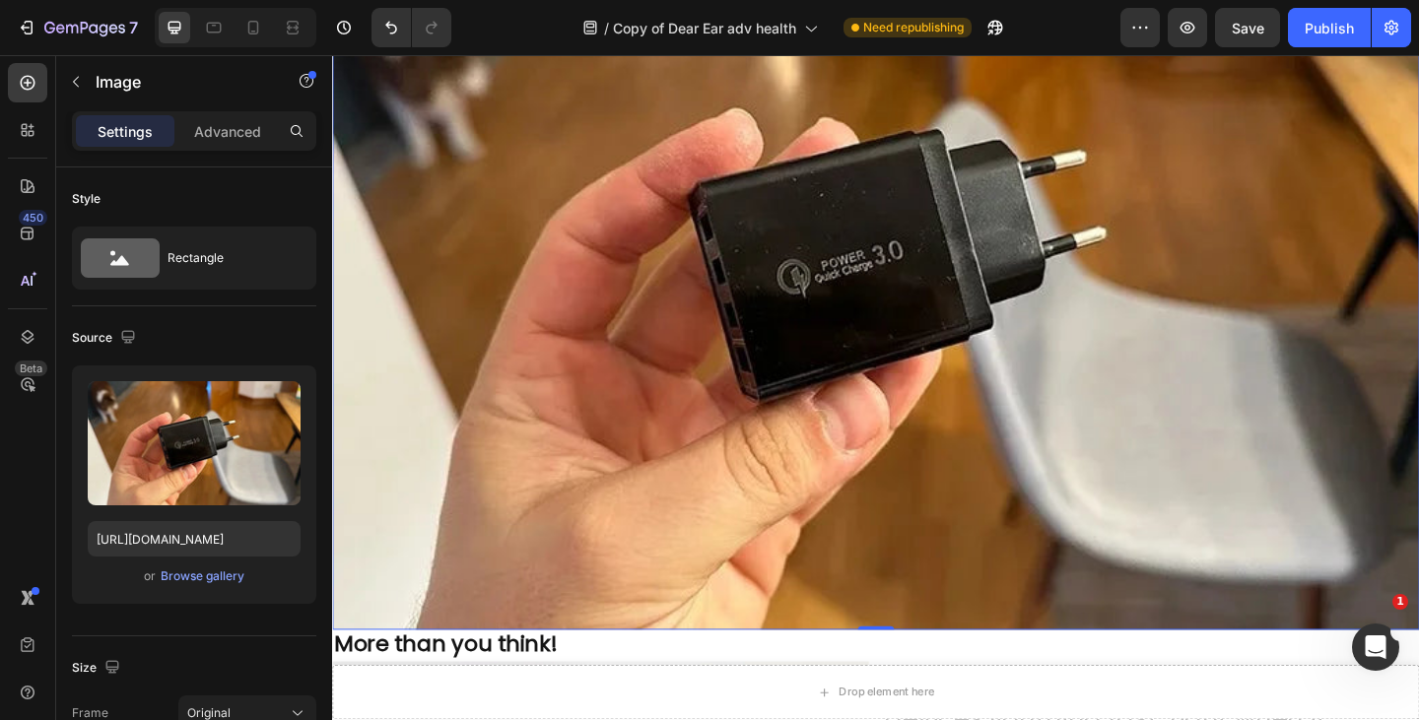
type input "[URL][DOMAIN_NAME]"
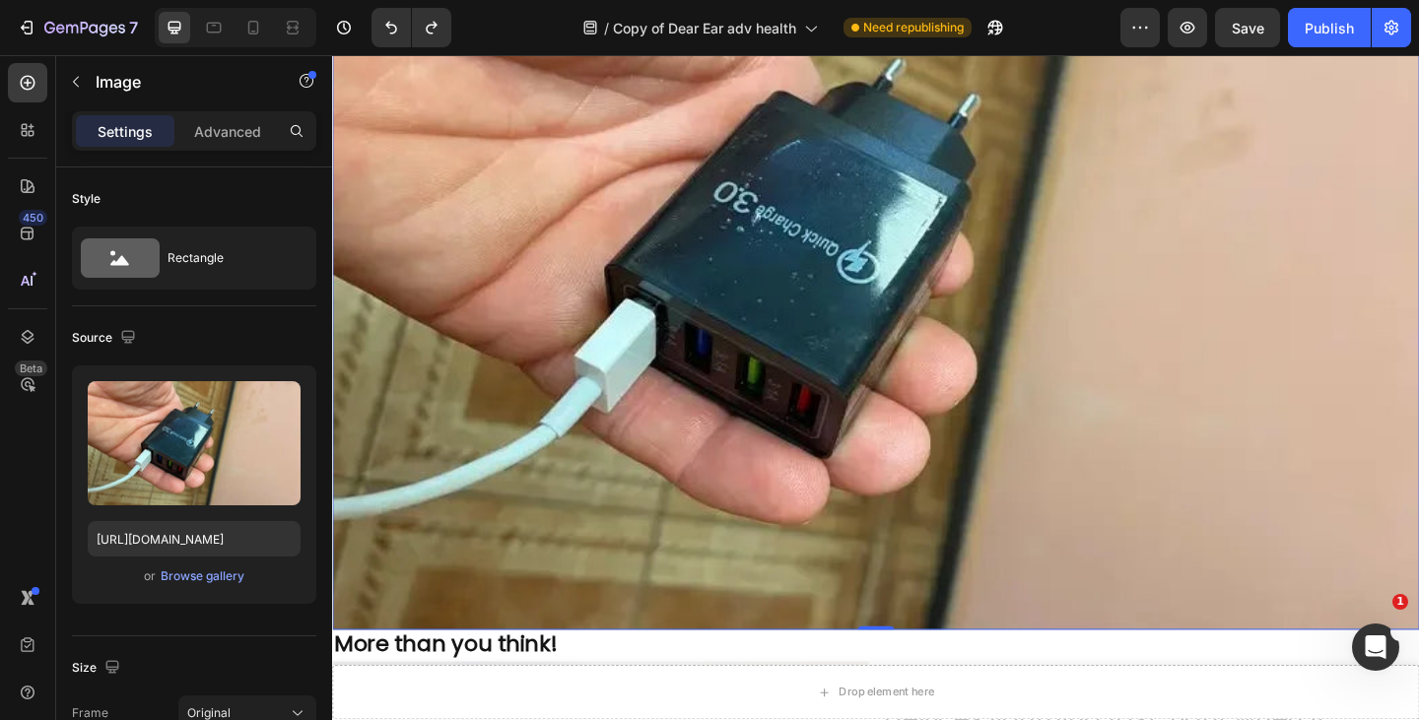
scroll to position [4327, 0]
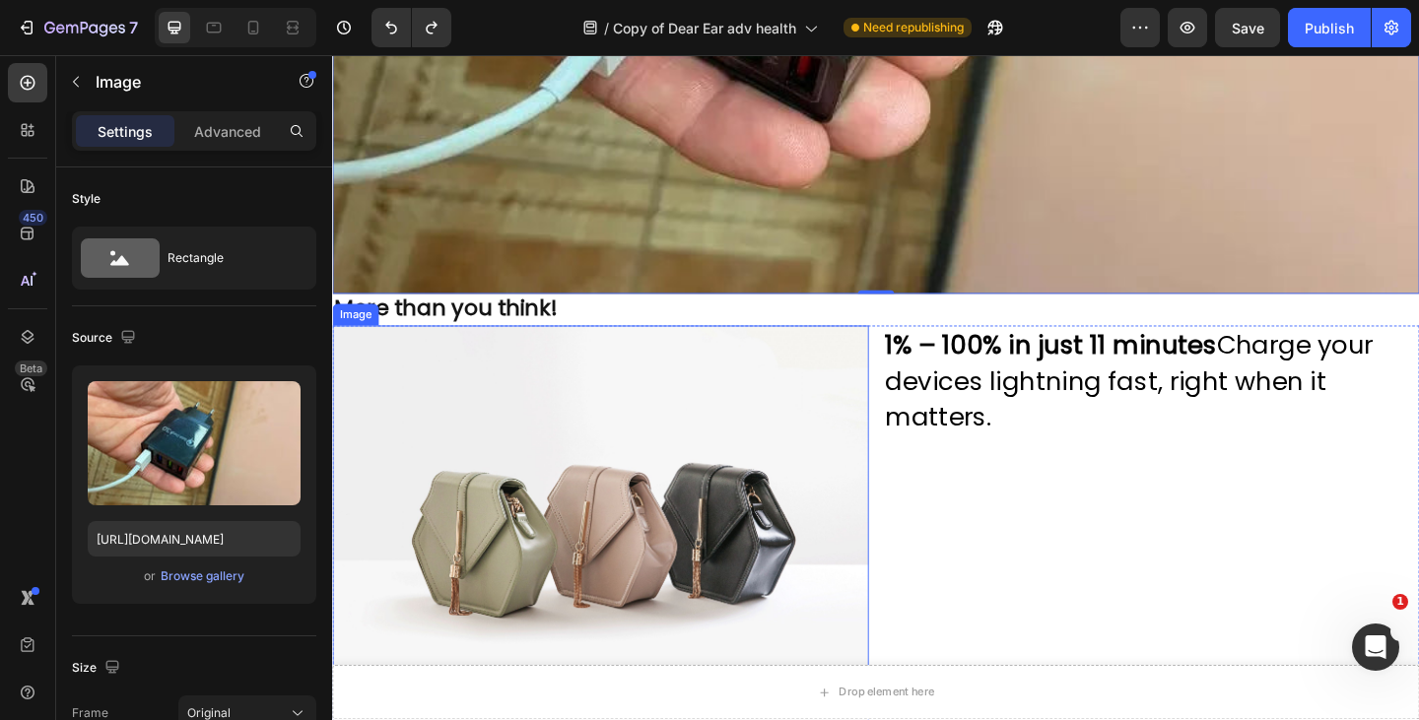
click at [462, 440] on img at bounding box center [623, 568] width 583 height 437
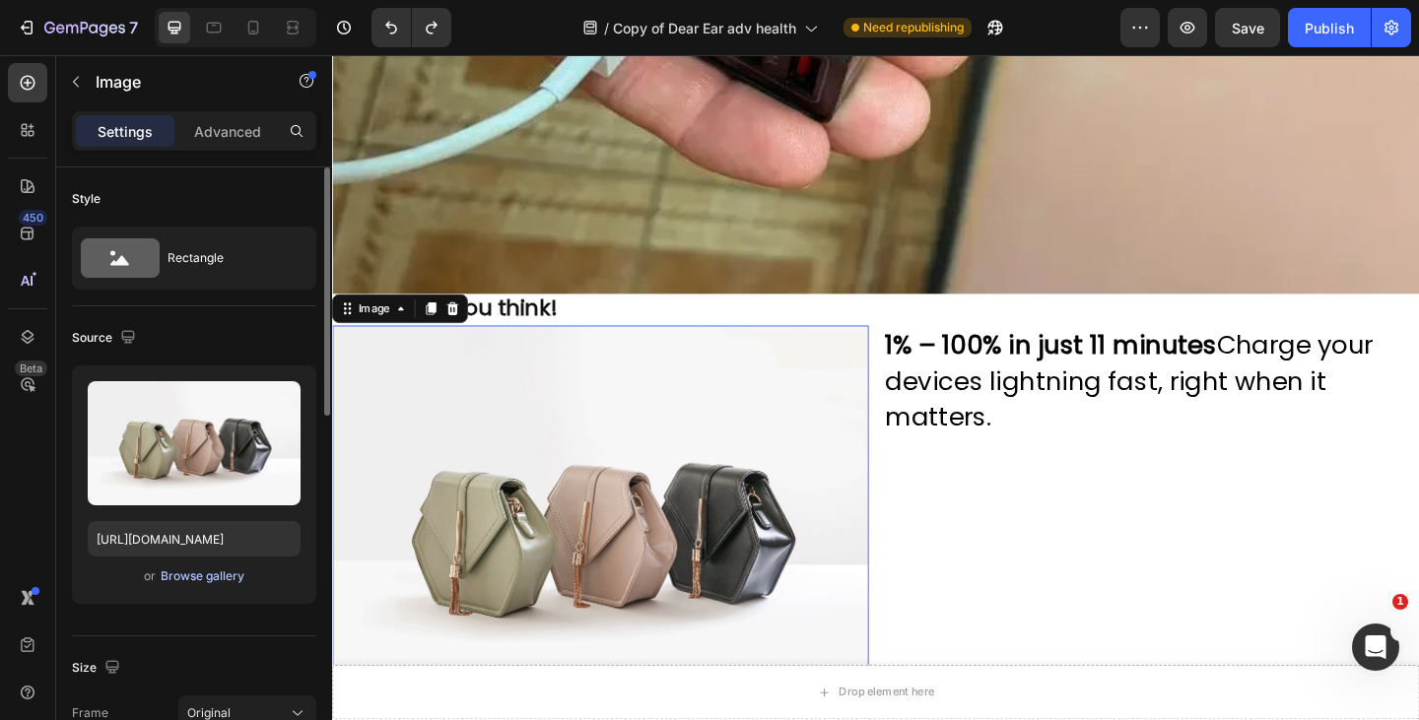
click at [178, 579] on div "Browse gallery" at bounding box center [203, 577] width 84 height 18
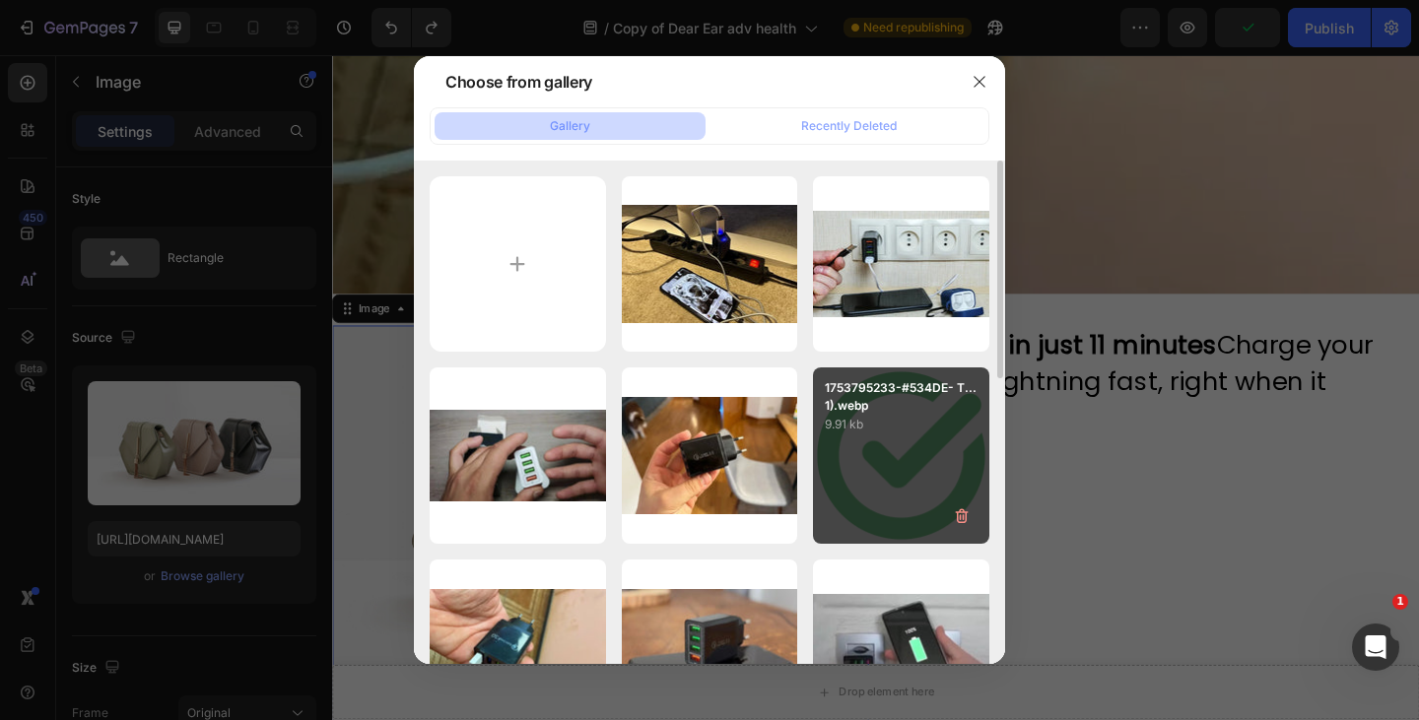
click at [866, 489] on div "1753795233-#534DE- T...1).webp 9.91 kb" at bounding box center [901, 456] width 176 height 176
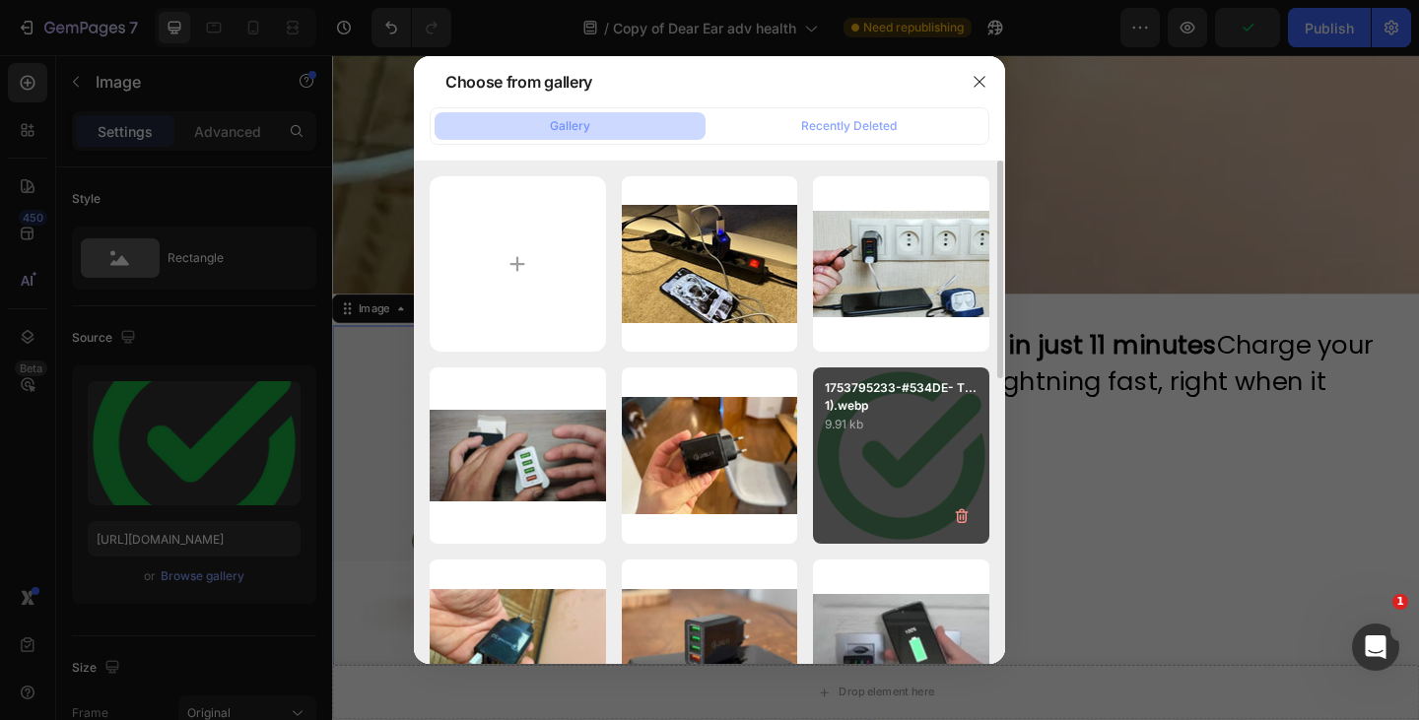
type input "[URL][DOMAIN_NAME]"
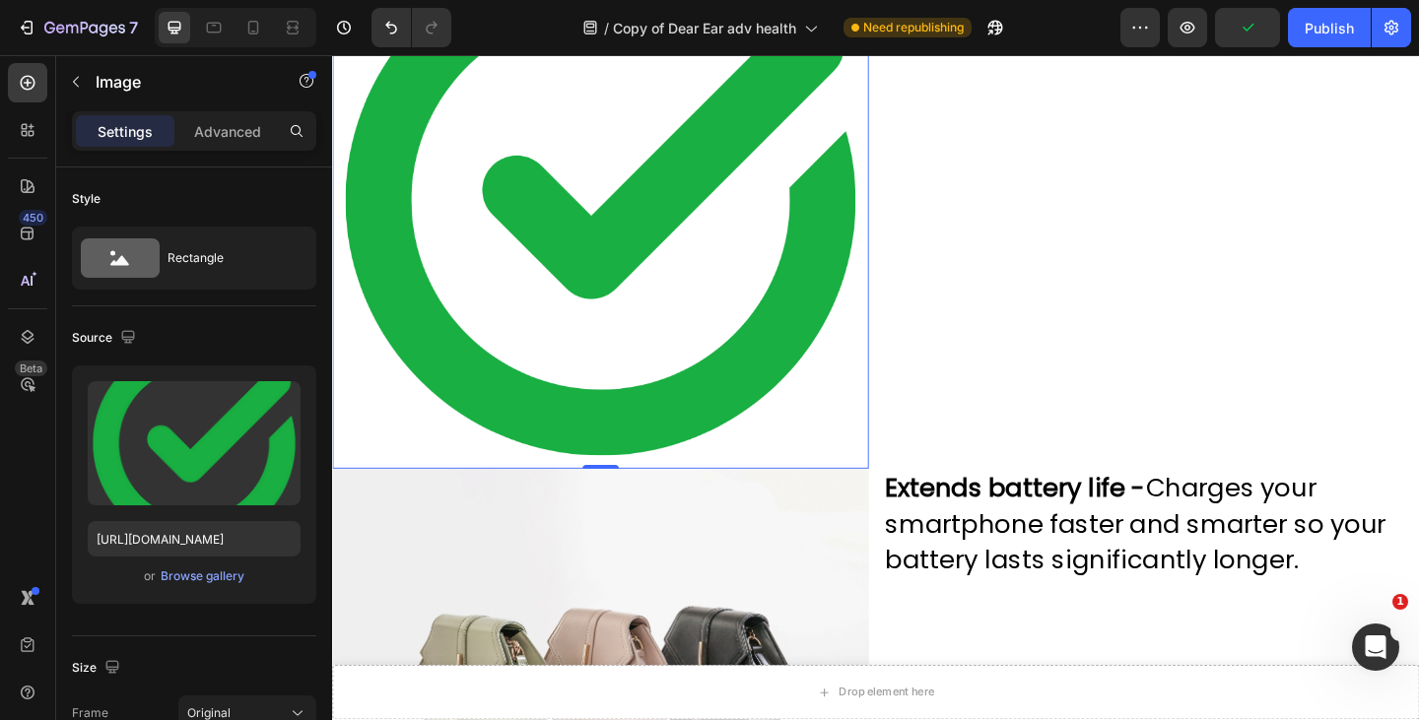
scroll to position [4806, 0]
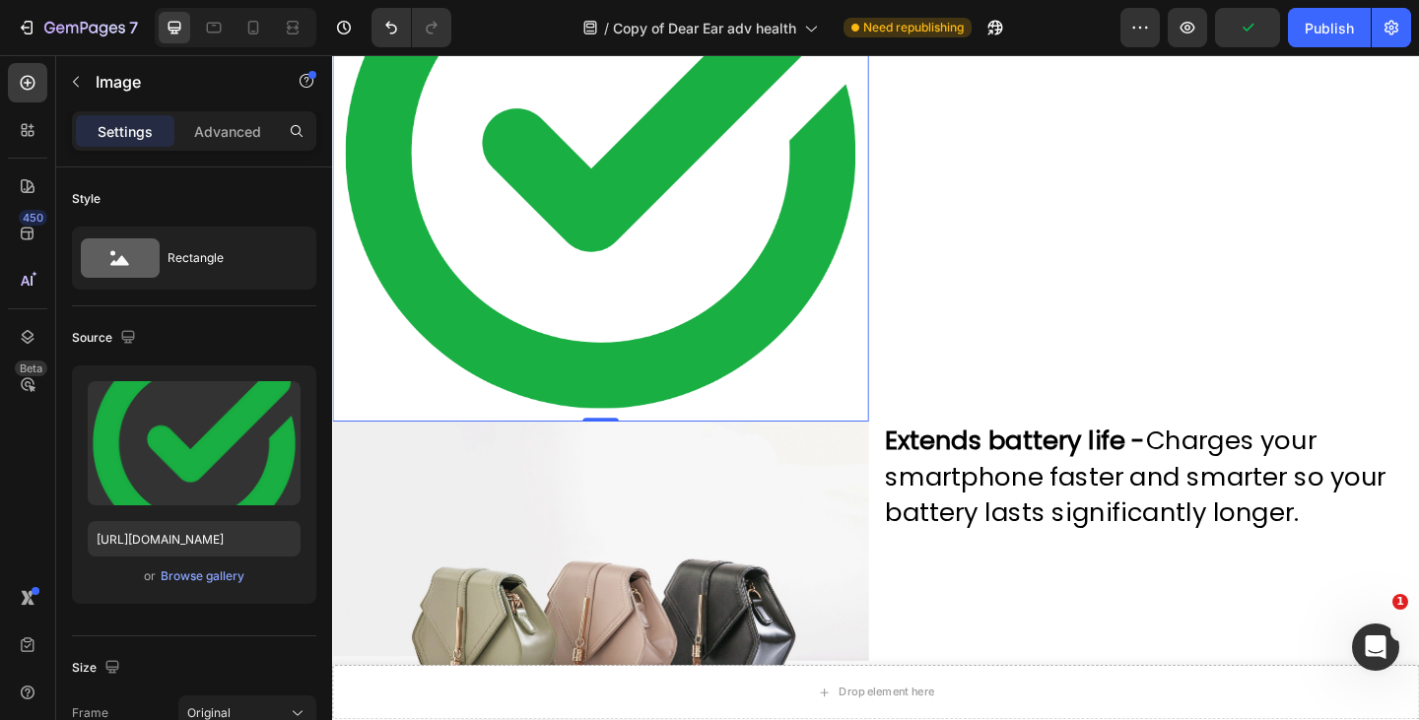
click at [633, 574] on img at bounding box center [623, 672] width 583 height 437
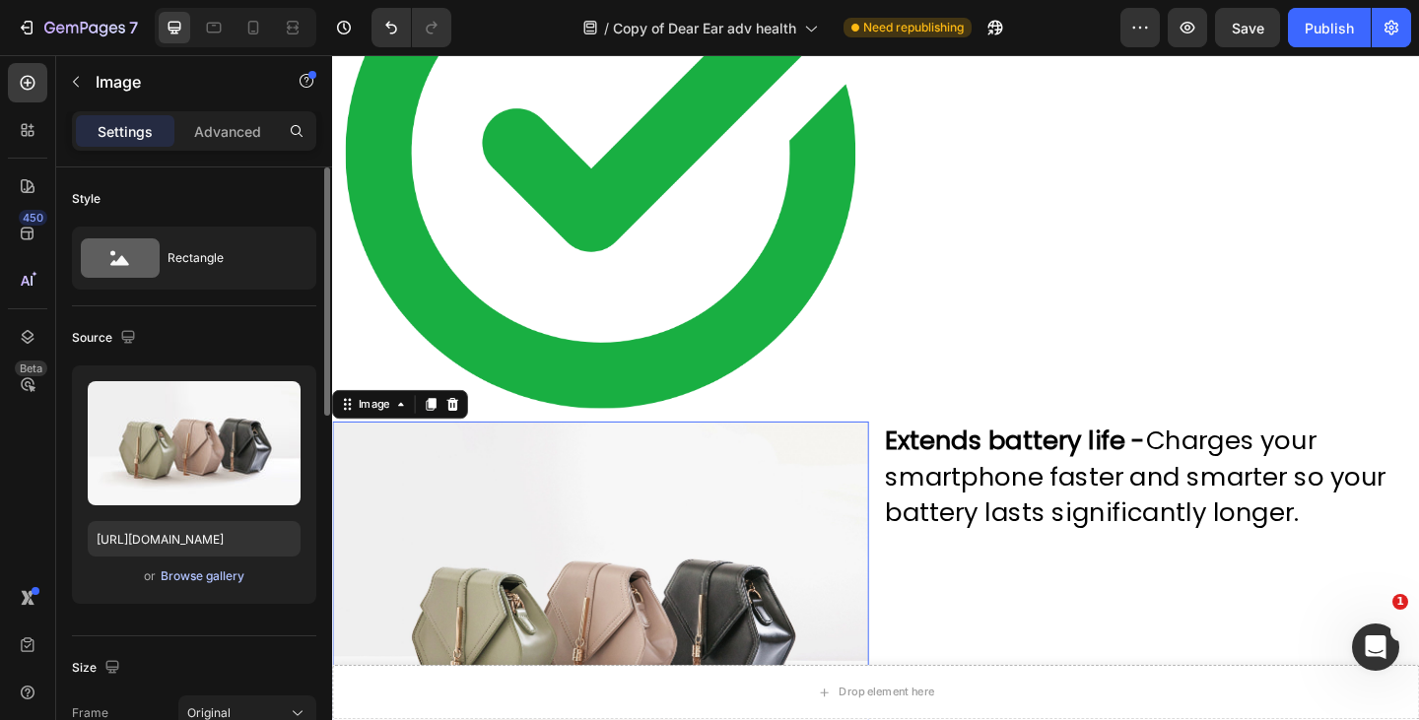
click at [222, 575] on div "Browse gallery" at bounding box center [203, 577] width 84 height 18
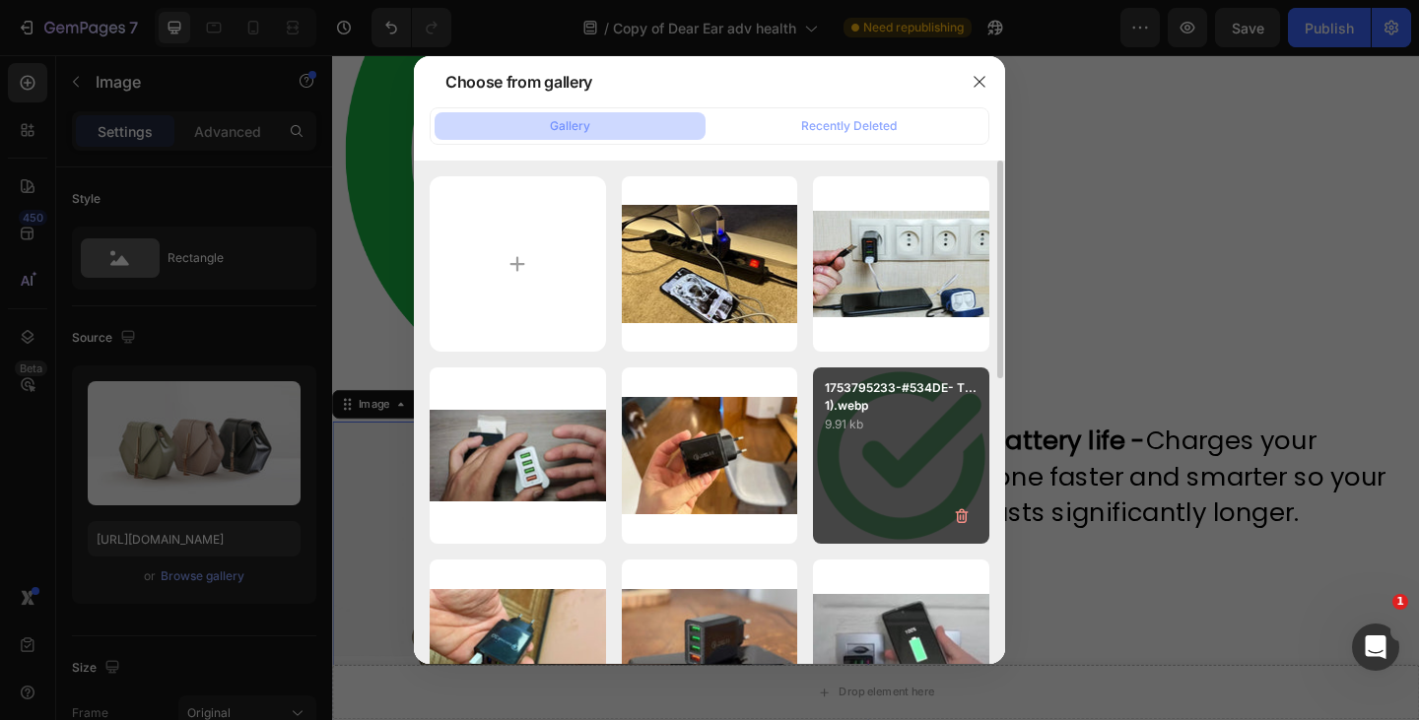
click at [911, 459] on div "1753795233-#534DE- T...1).webp 9.91 kb" at bounding box center [901, 456] width 176 height 176
type input "[URL][DOMAIN_NAME]"
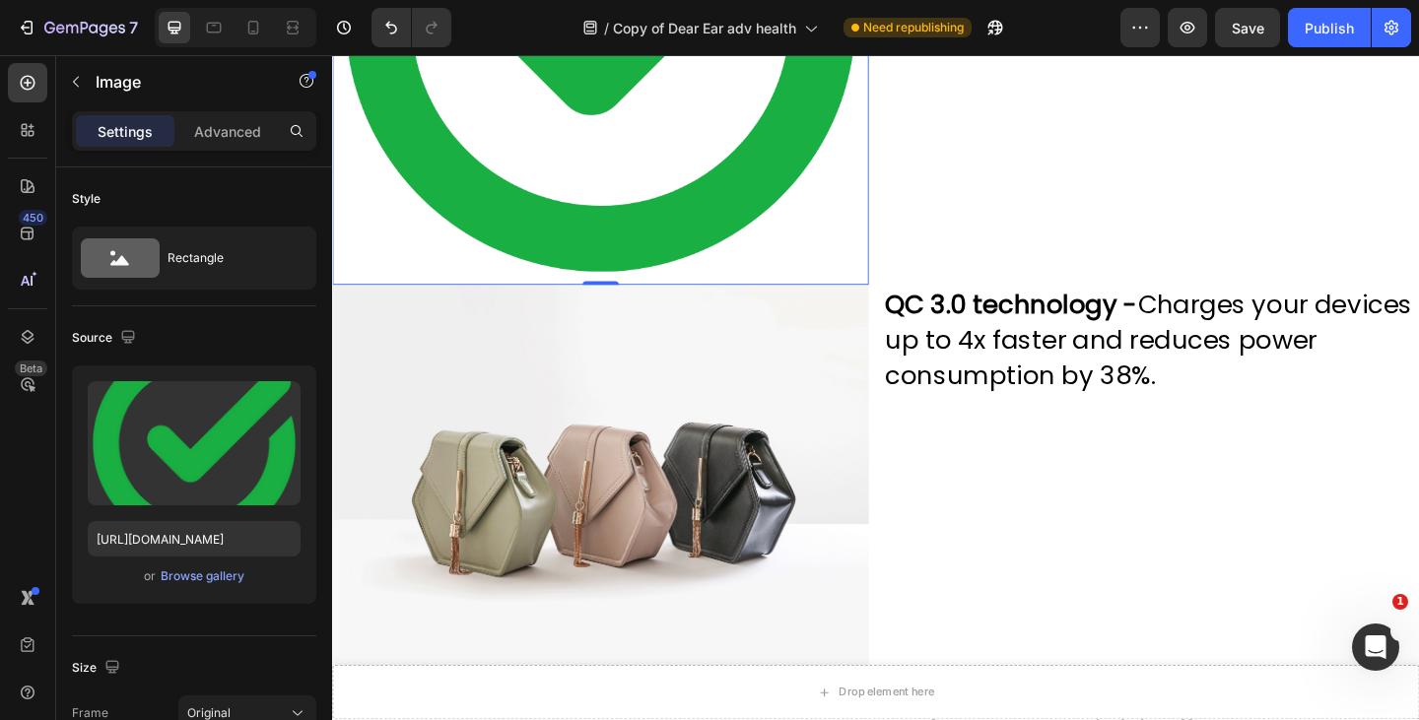
scroll to position [5543, 0]
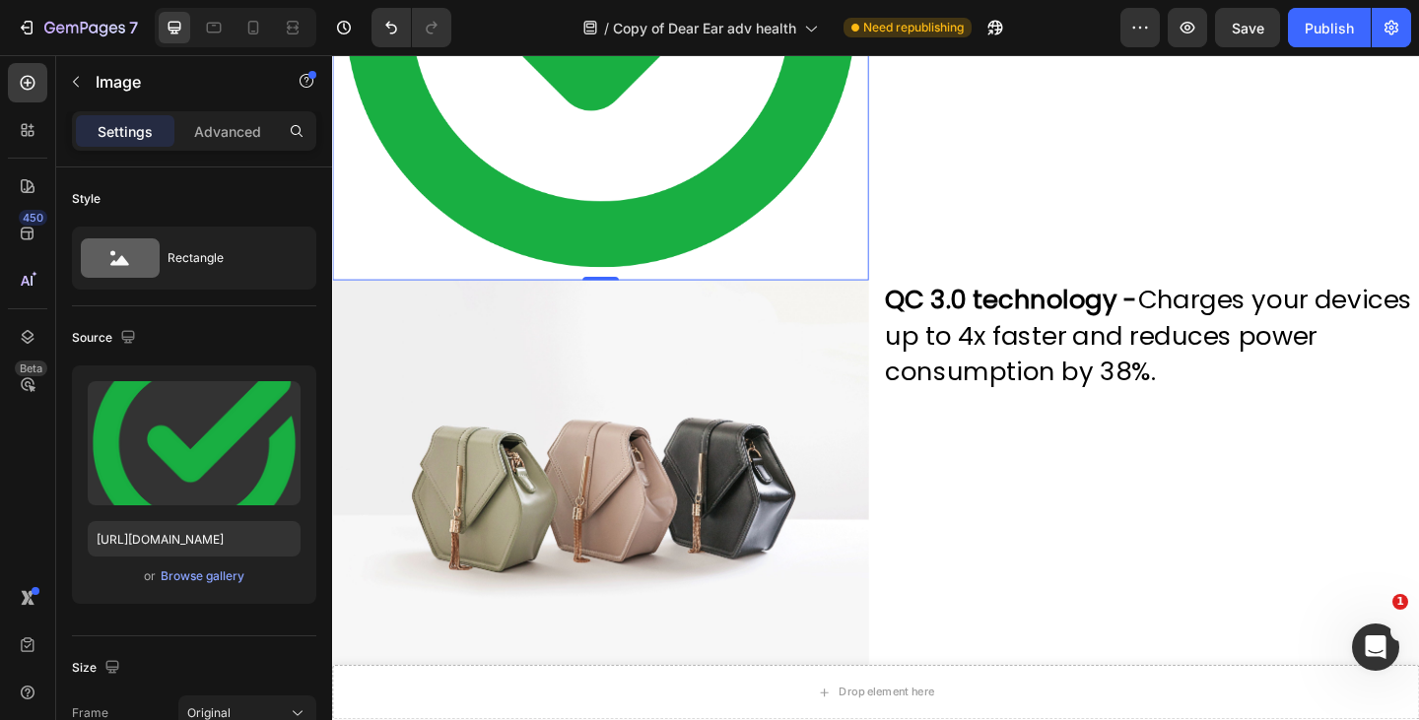
click at [675, 462] on img at bounding box center [623, 519] width 583 height 437
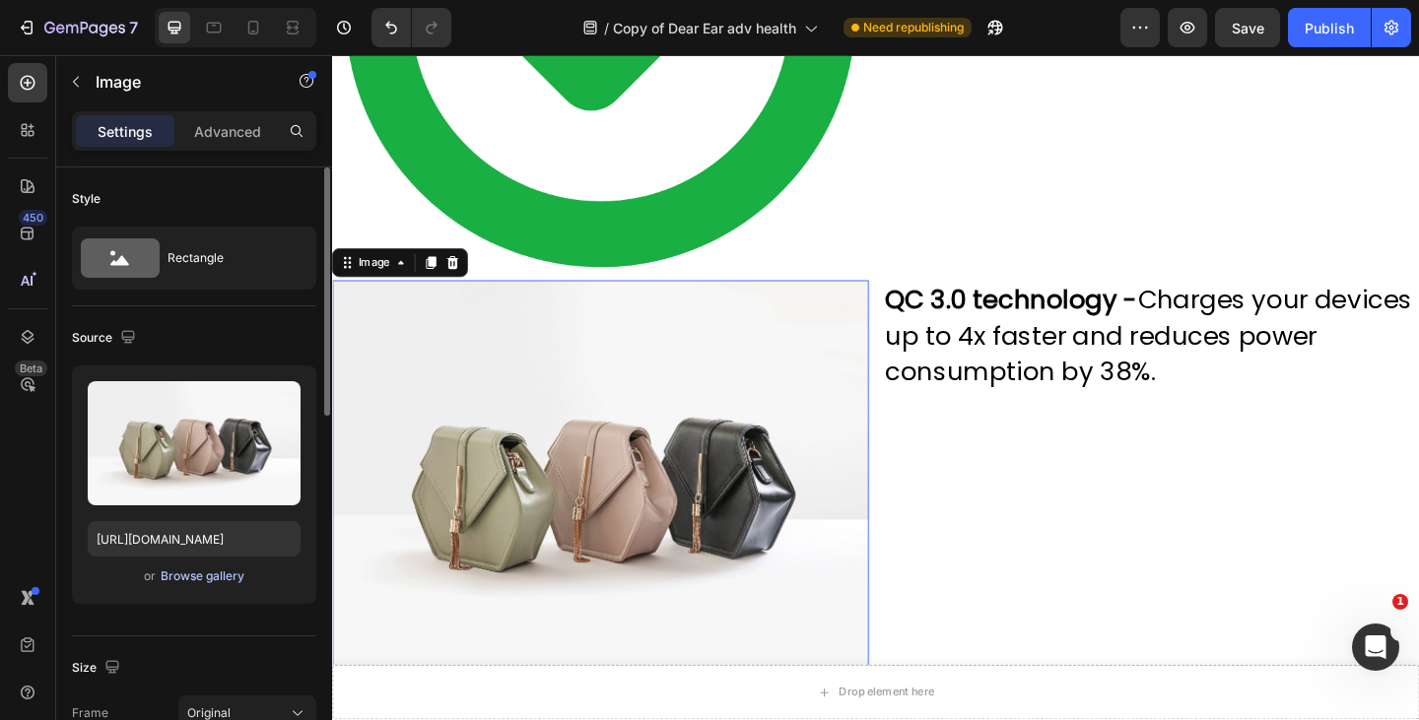
click at [203, 578] on div "Browse gallery" at bounding box center [203, 577] width 84 height 18
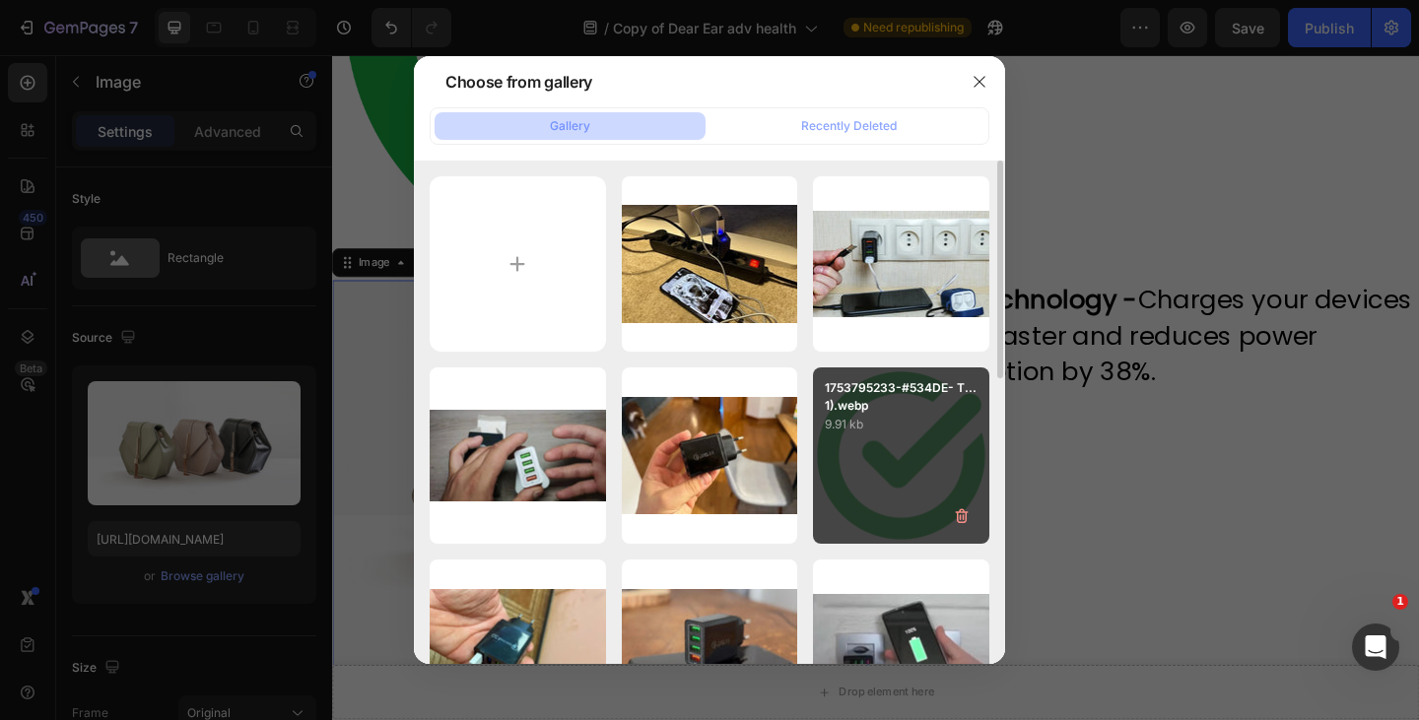
click at [860, 415] on p "9.91 kb" at bounding box center [901, 425] width 153 height 20
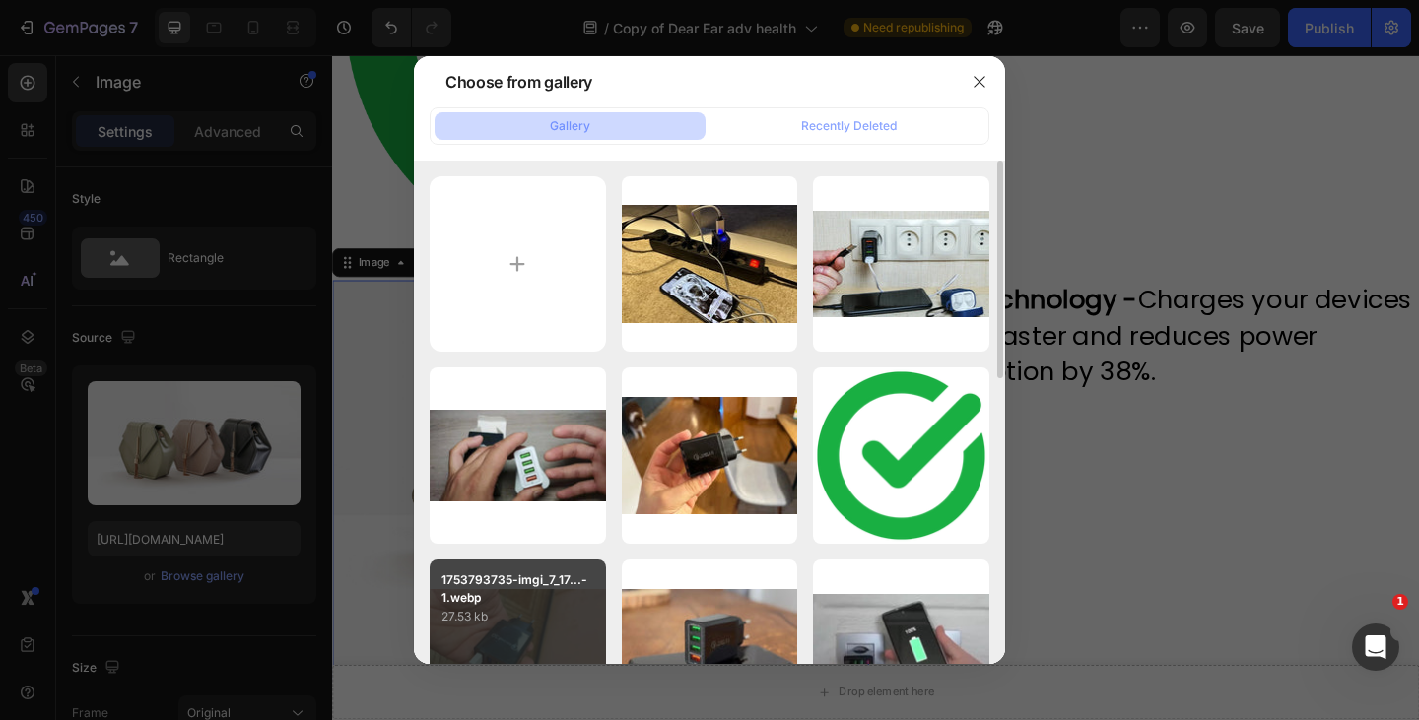
type input "[URL][DOMAIN_NAME]"
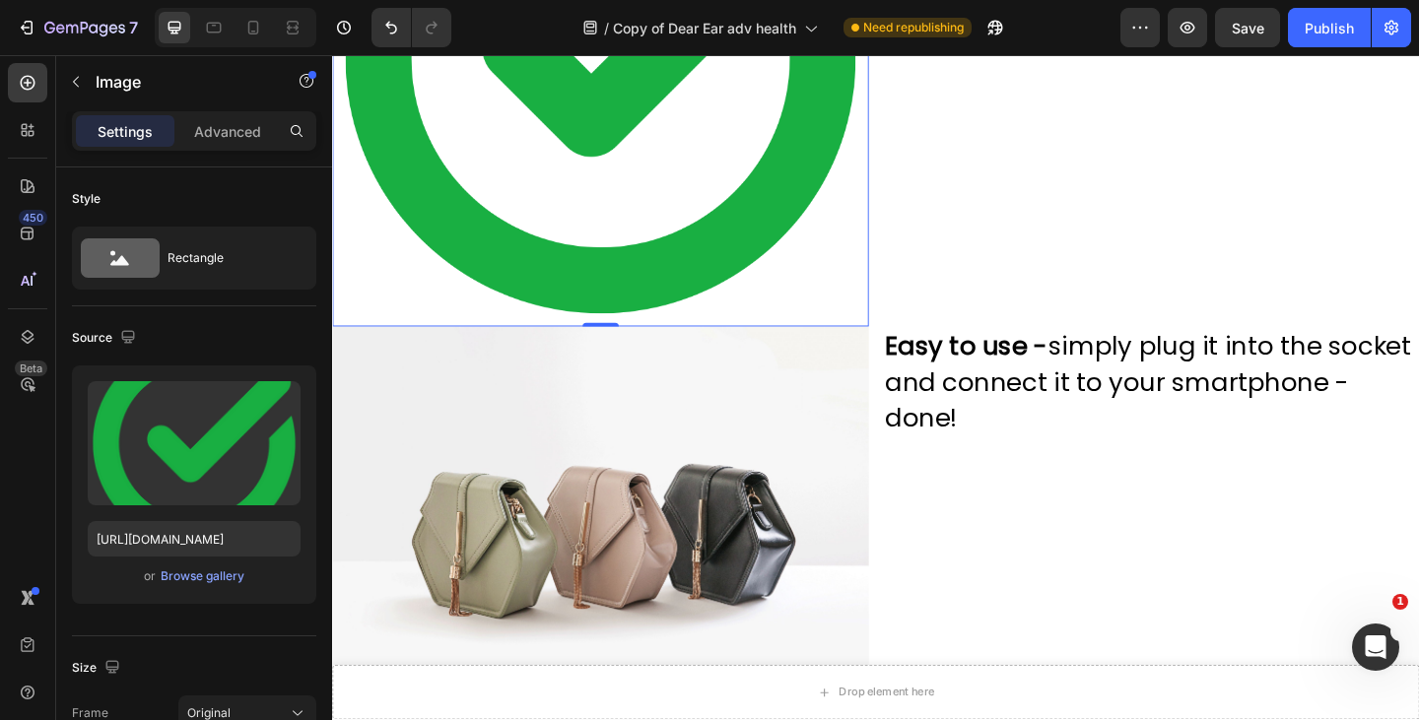
scroll to position [6162, 0]
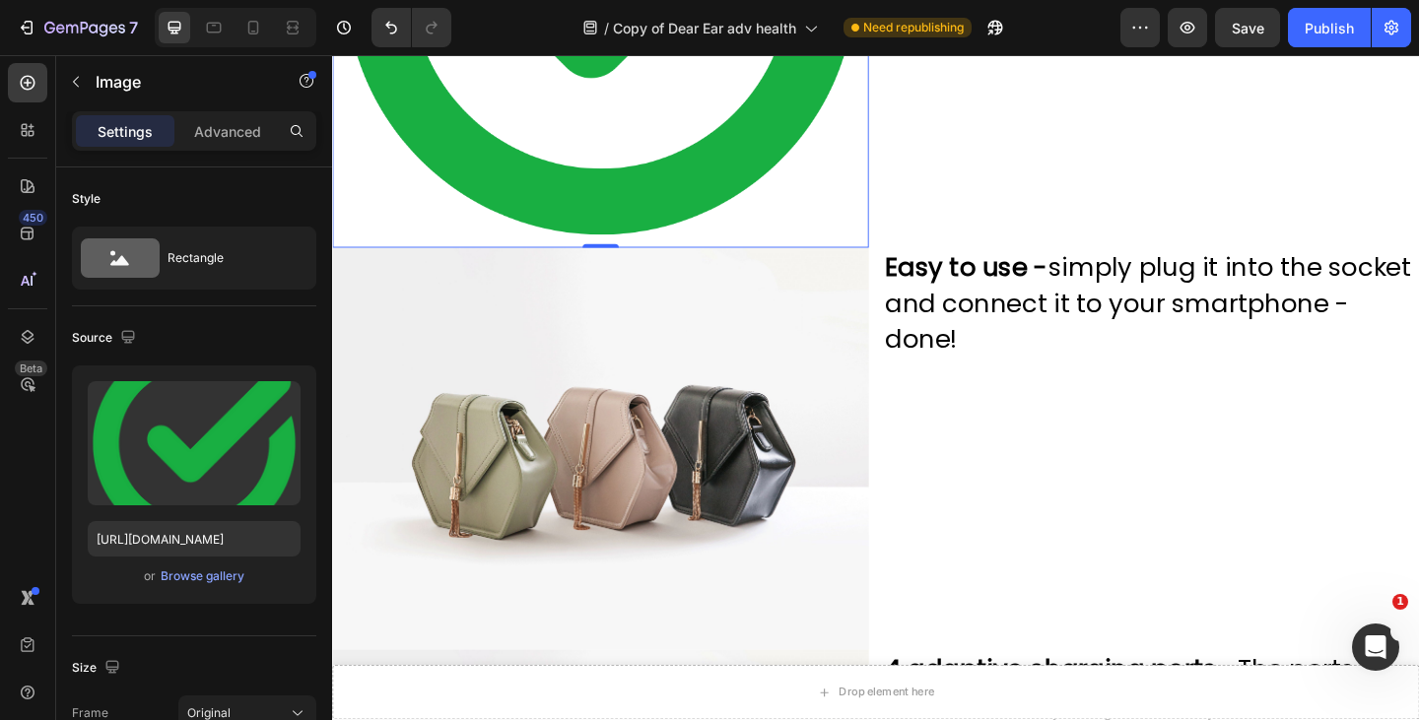
click at [568, 459] on img at bounding box center [623, 483] width 583 height 437
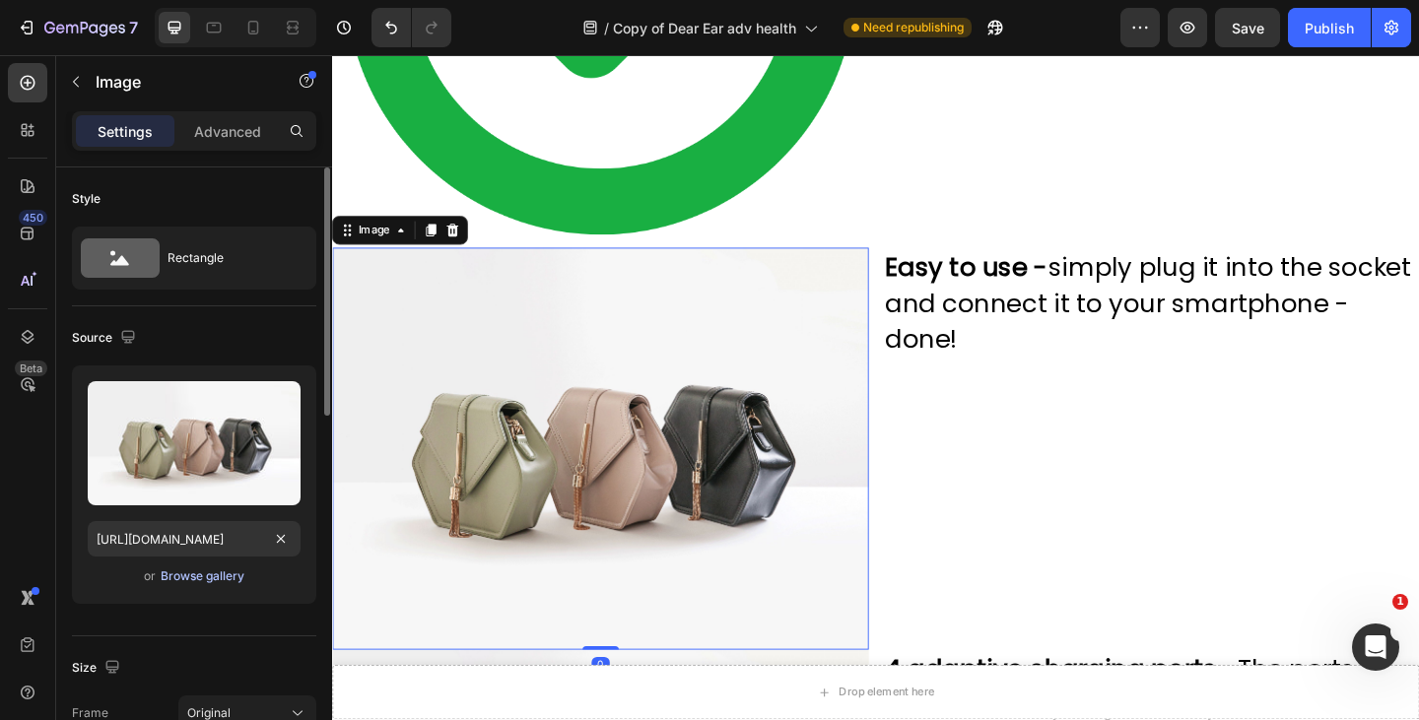
click at [208, 579] on div "Browse gallery" at bounding box center [203, 577] width 84 height 18
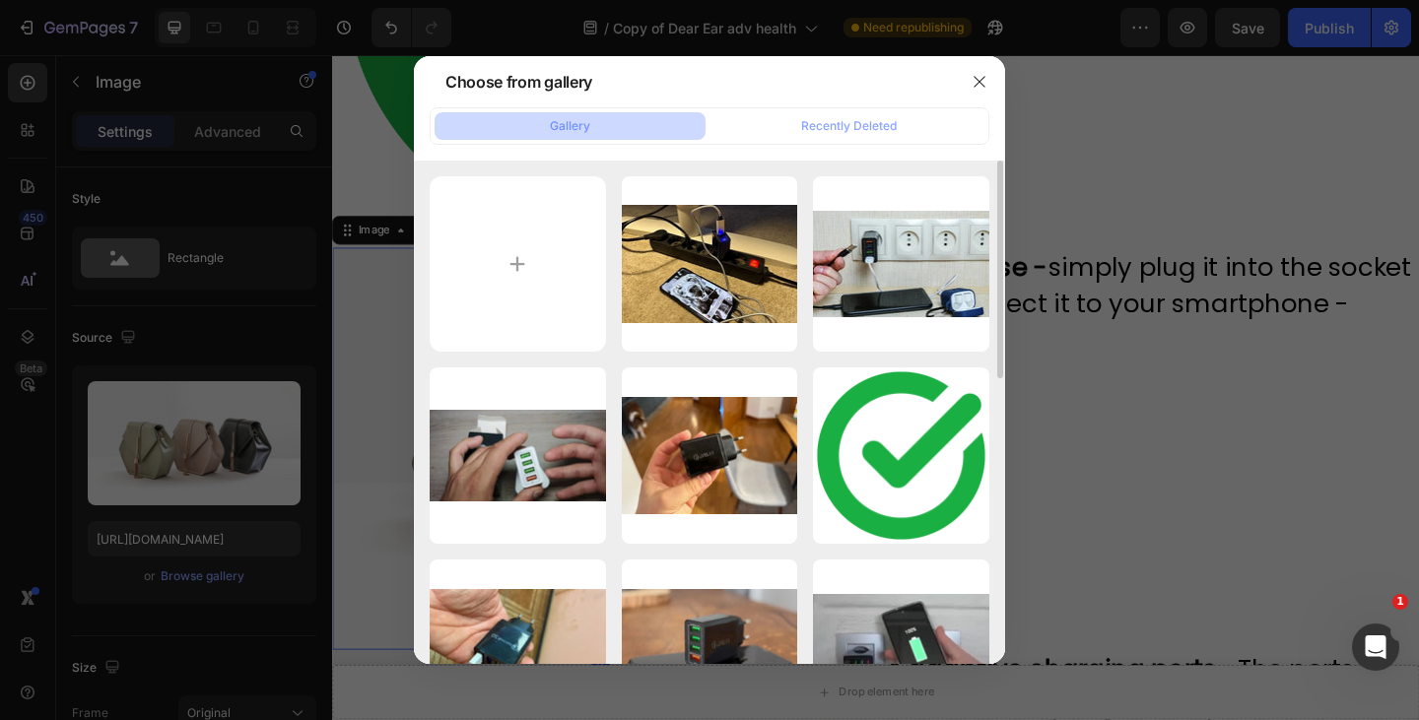
click at [0, 0] on div "1753795233-#534DE- T...1).webp 9.91 kb" at bounding box center [0, 0] width 0 height 0
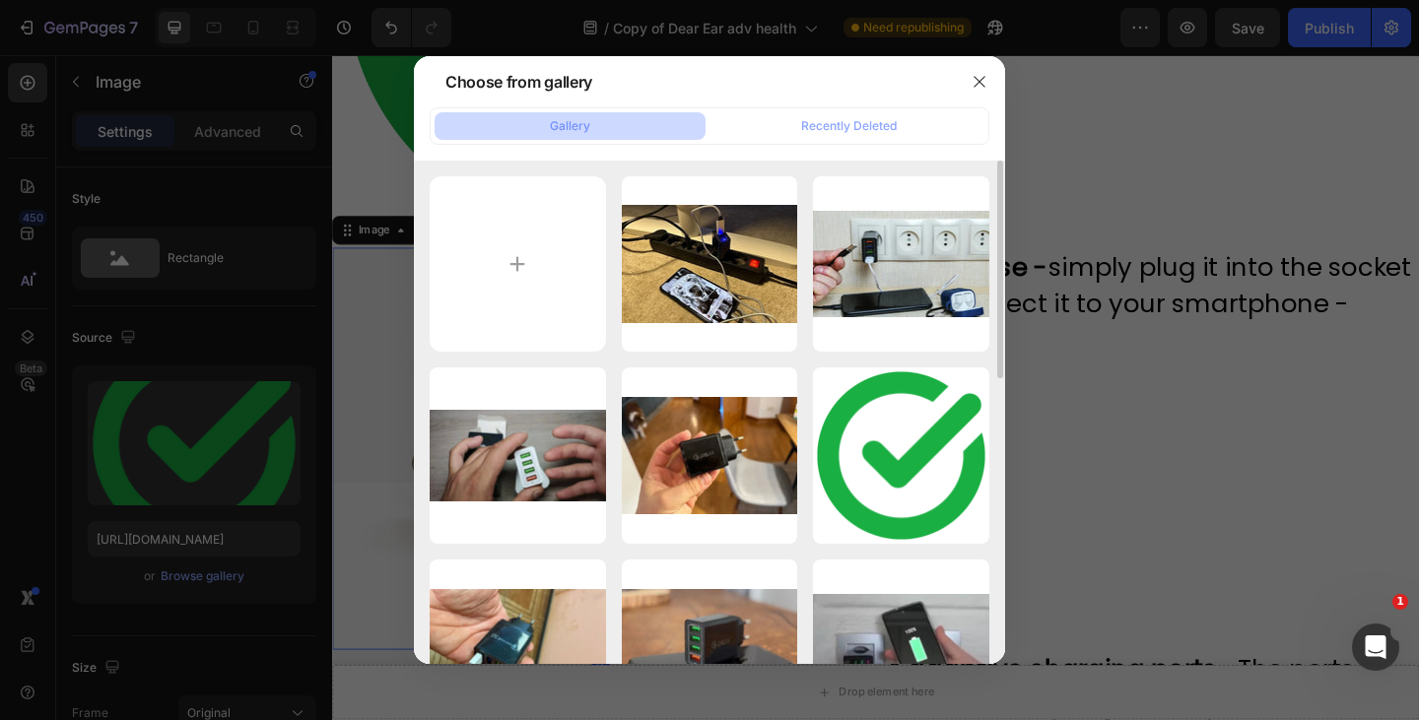
type input "[URL][DOMAIN_NAME]"
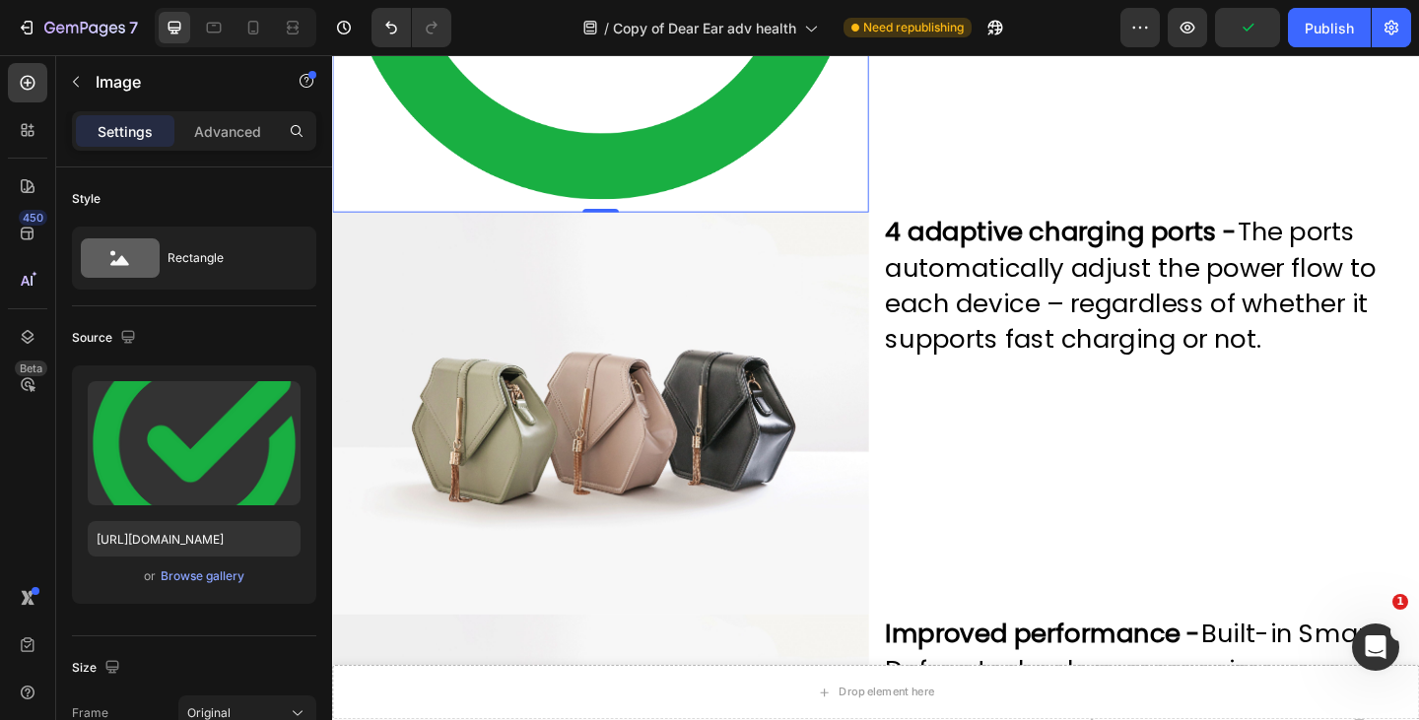
scroll to position [6783, 0]
click at [564, 384] on img at bounding box center [623, 446] width 583 height 437
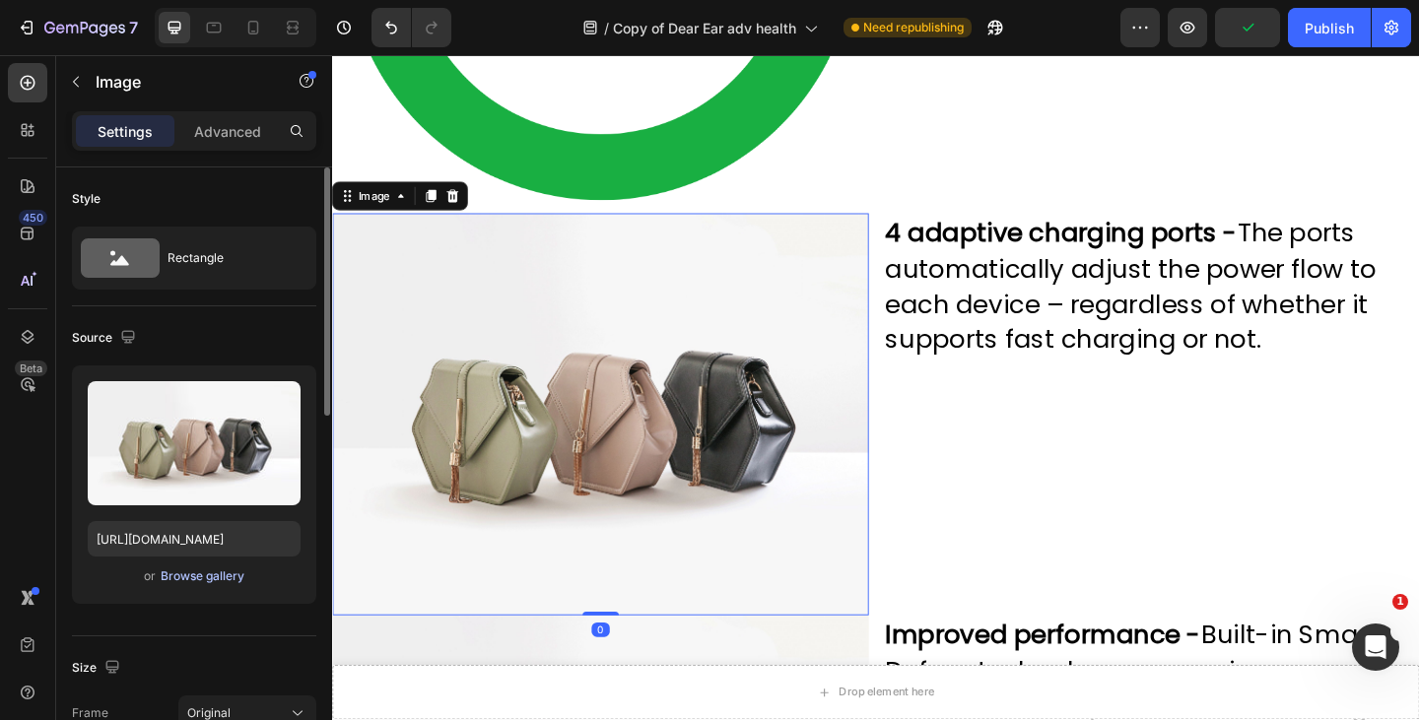
click at [206, 578] on div "Browse gallery" at bounding box center [203, 577] width 84 height 18
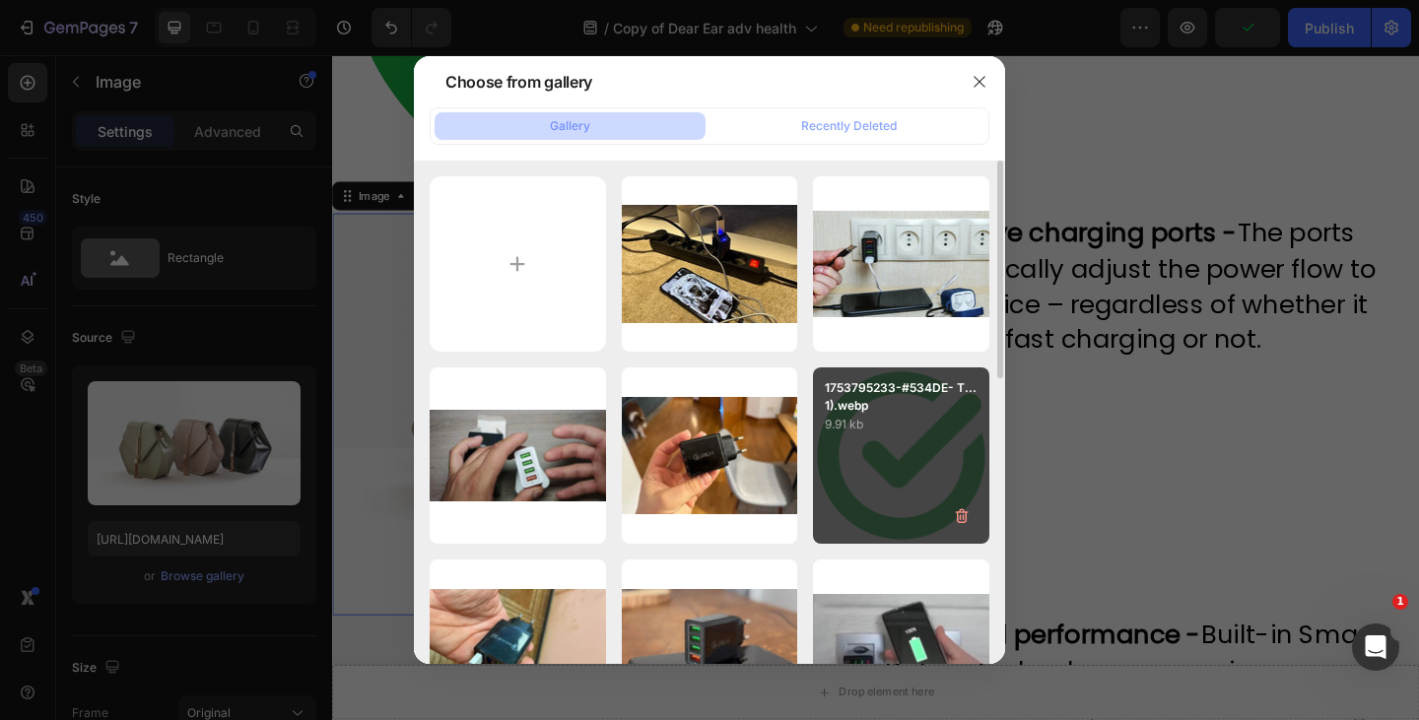
click at [887, 474] on div "1753795233-#534DE- T...1).webp 9.91 kb" at bounding box center [901, 456] width 176 height 176
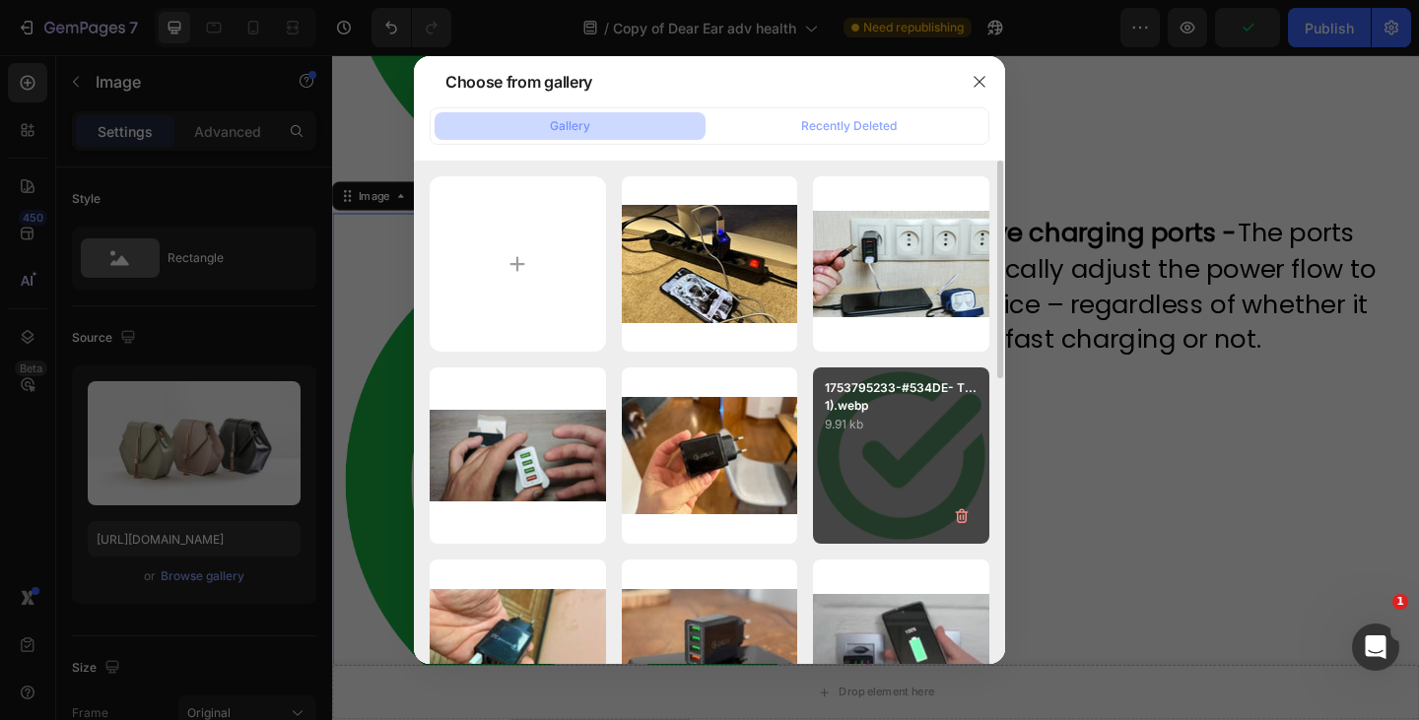
type input "[URL][DOMAIN_NAME]"
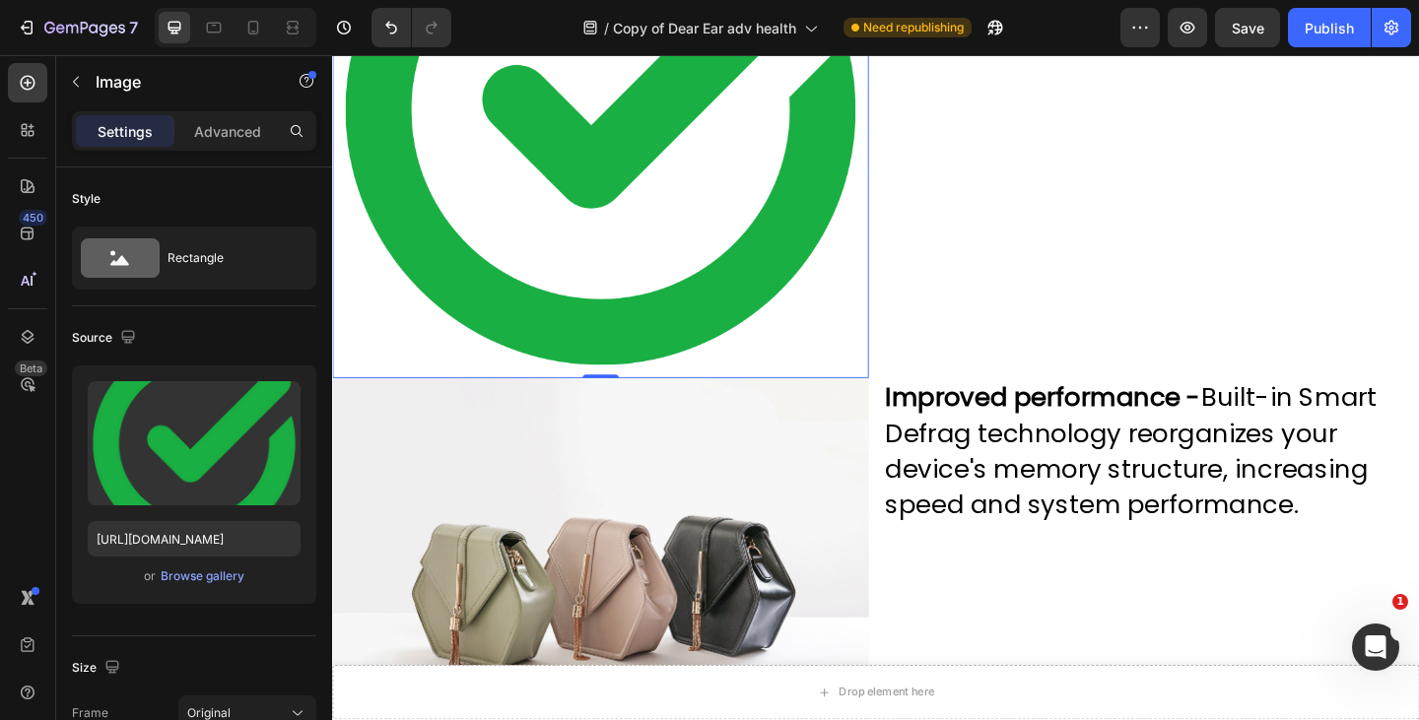
scroll to position [7188, 0]
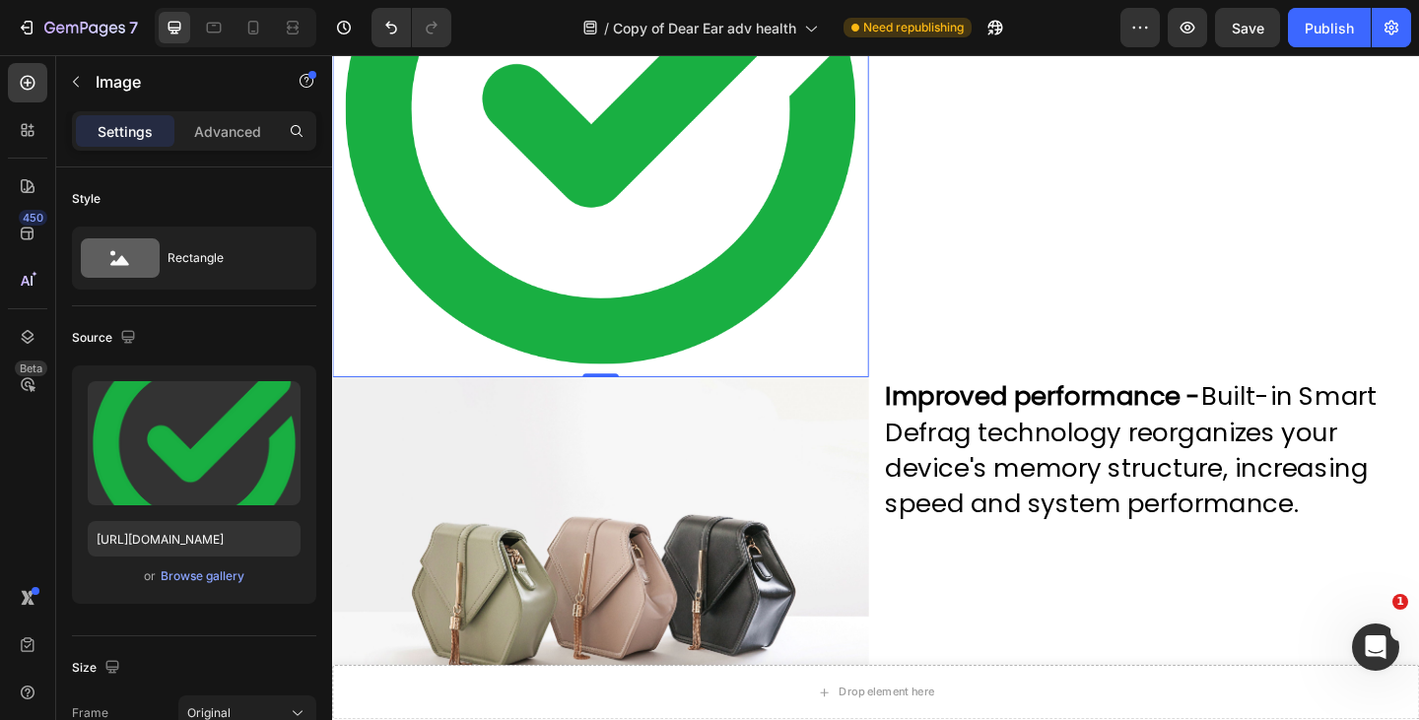
click at [661, 540] on img at bounding box center [623, 624] width 583 height 437
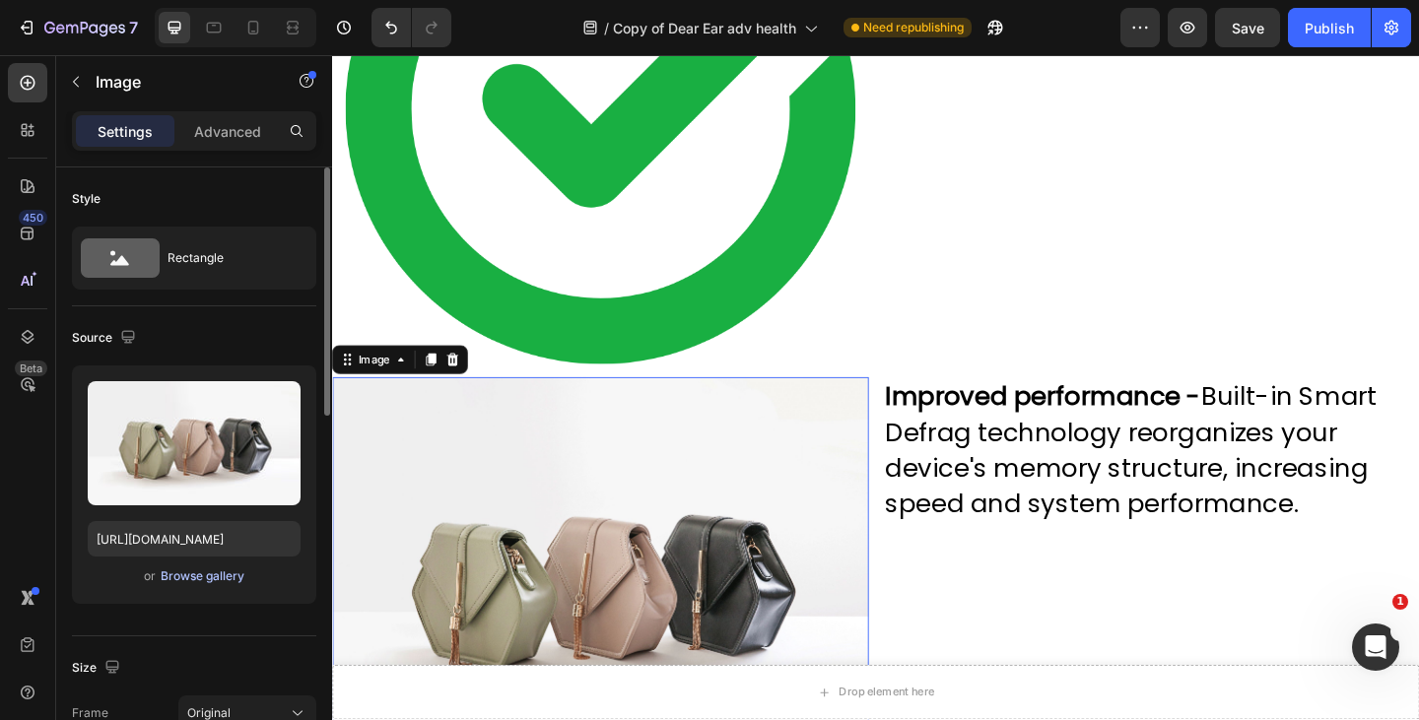
click at [203, 577] on div "Browse gallery" at bounding box center [203, 577] width 84 height 18
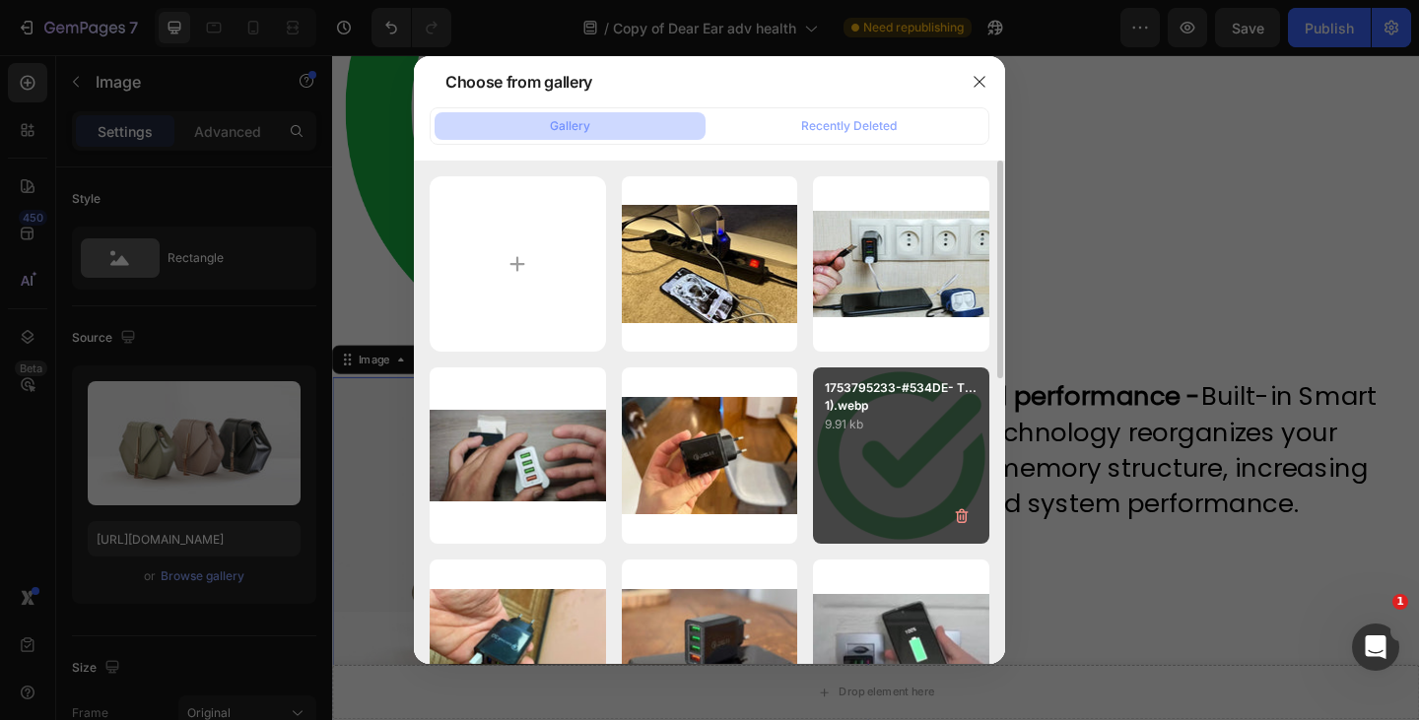
click at [887, 400] on p "1753795233-#534DE- T...1).webp" at bounding box center [901, 396] width 153 height 35
type input "[URL][DOMAIN_NAME]"
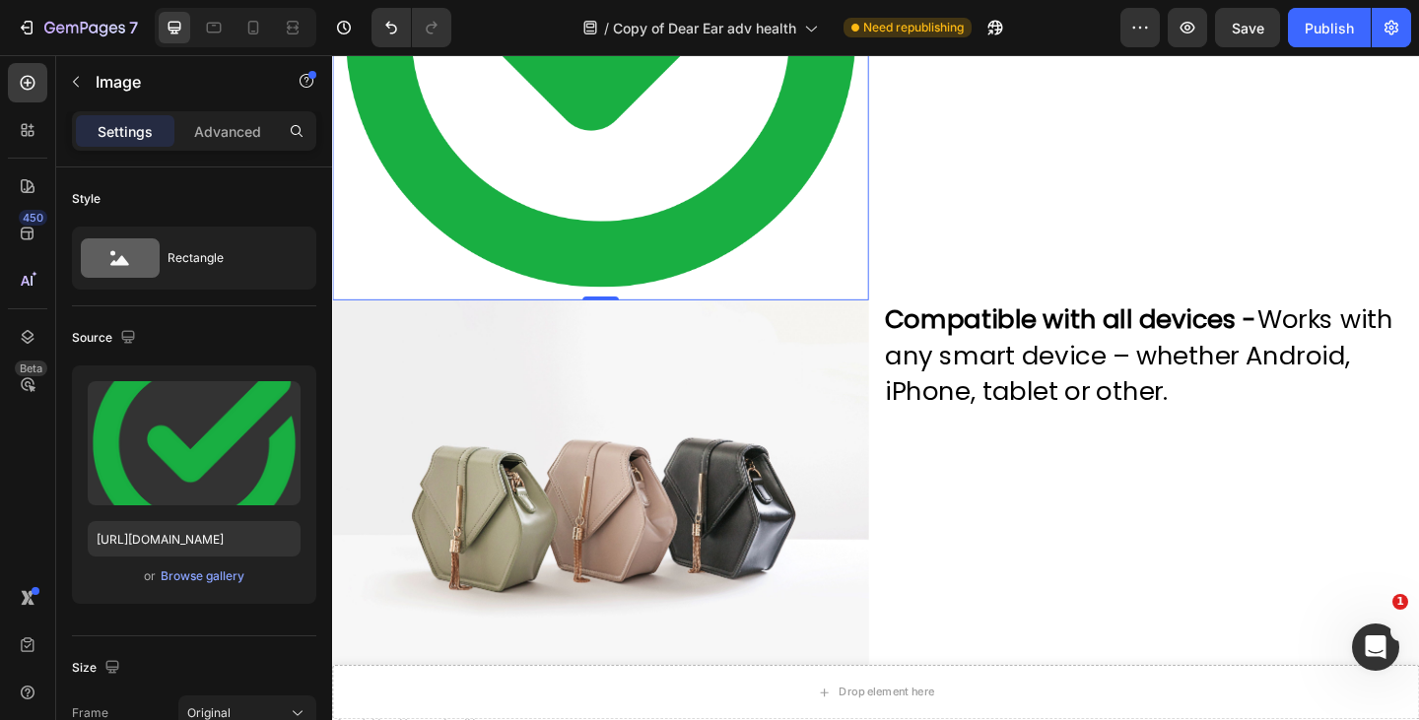
scroll to position [8010, 0]
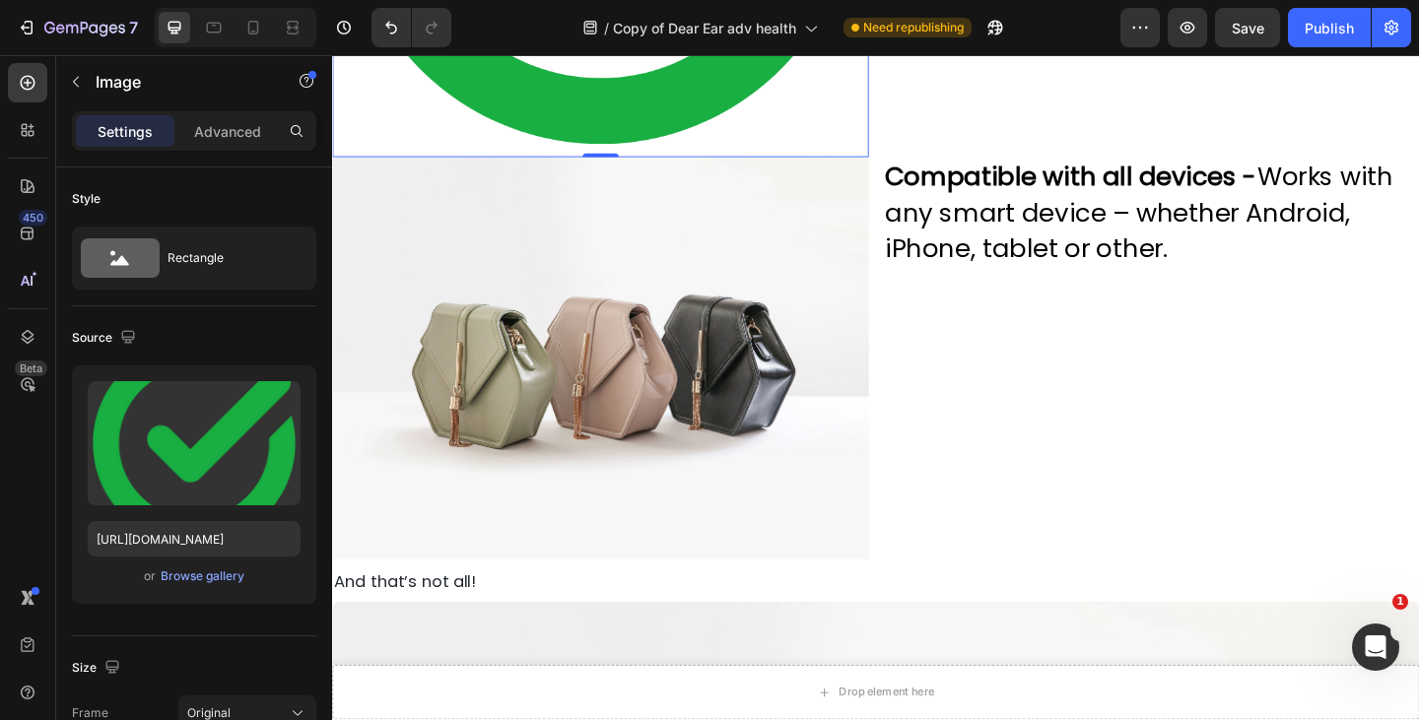
click at [672, 386] on img at bounding box center [623, 385] width 583 height 437
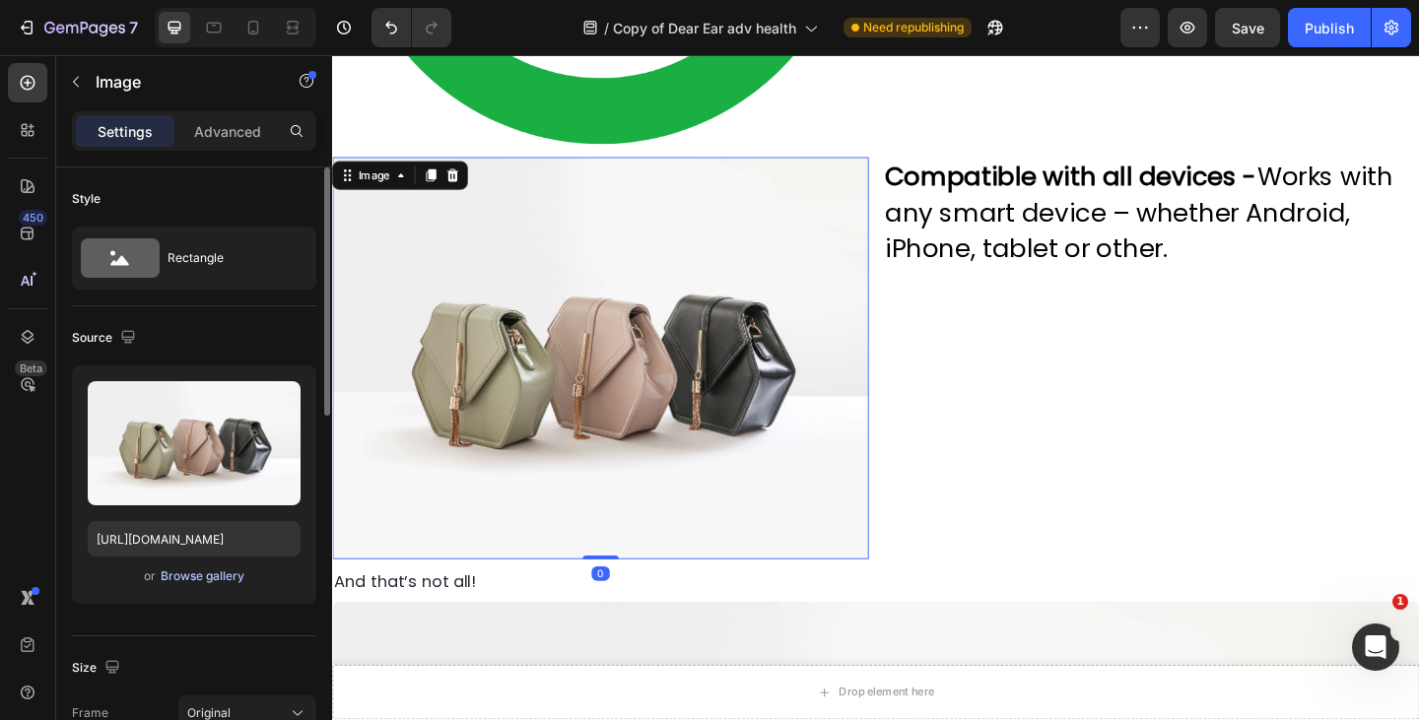
click at [200, 572] on div "Browse gallery" at bounding box center [203, 577] width 84 height 18
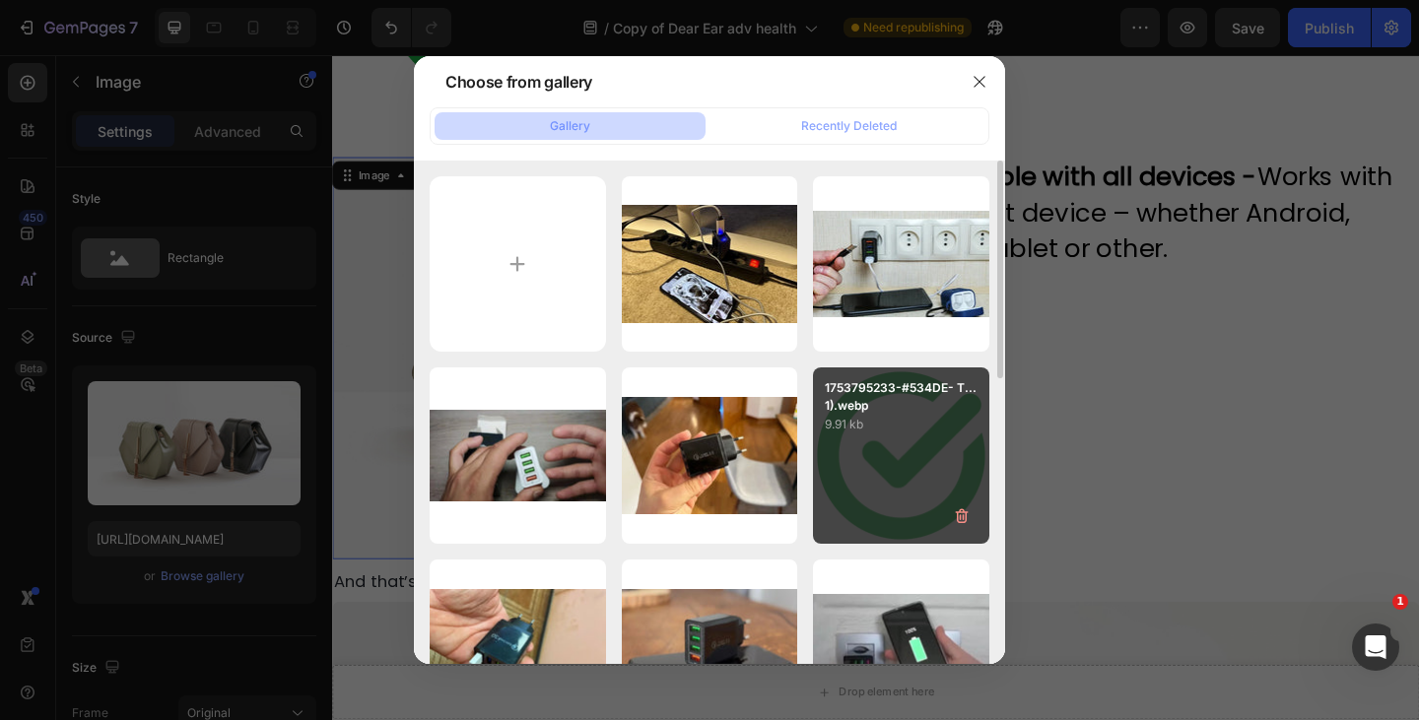
click at [889, 439] on div "1753795233-#534DE- T...1).webp 9.91 kb" at bounding box center [901, 456] width 176 height 176
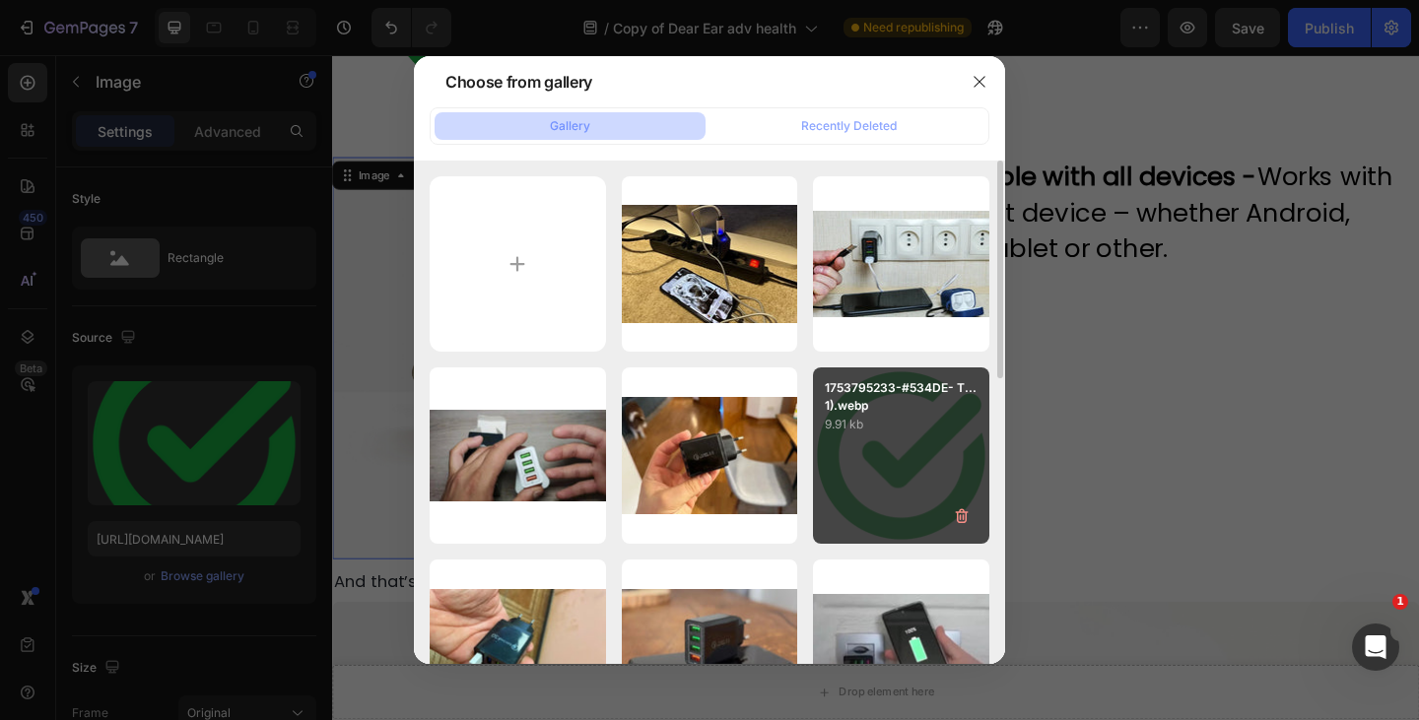
type input "[URL][DOMAIN_NAME]"
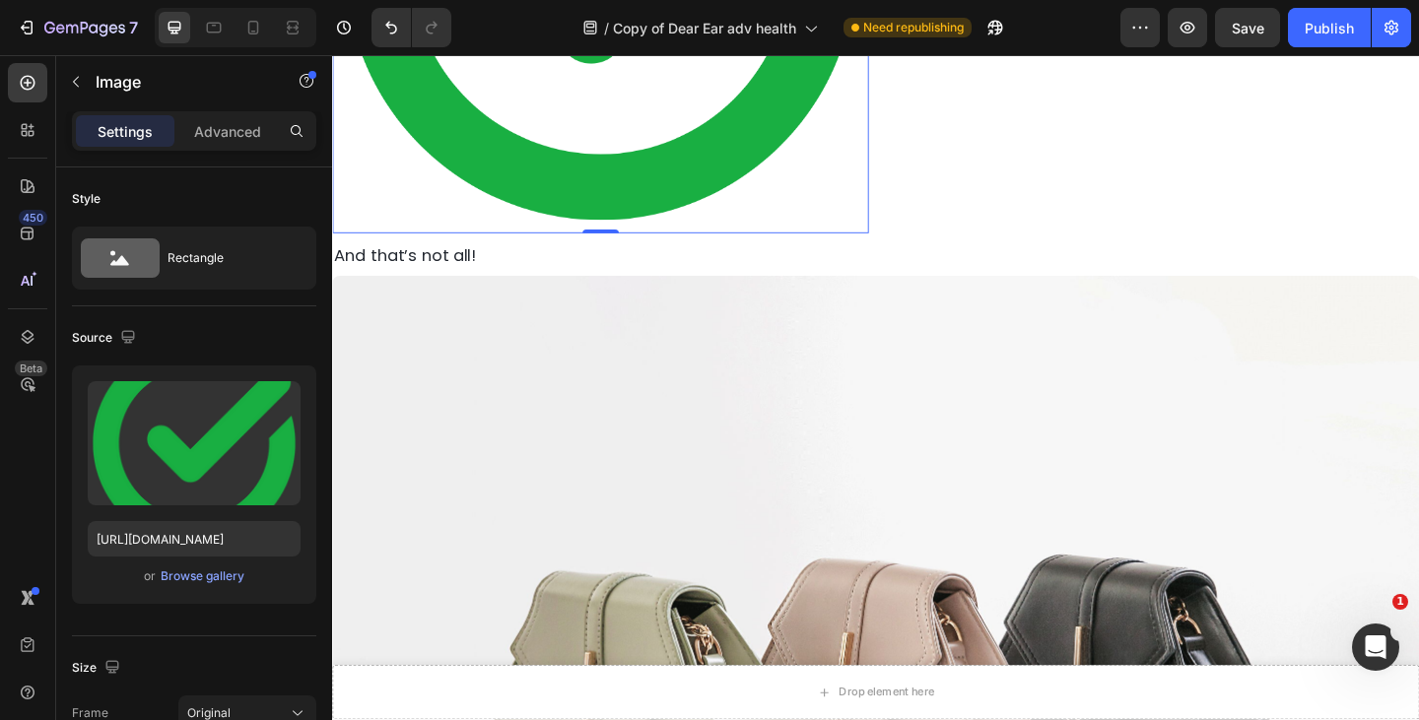
scroll to position [8518, 0]
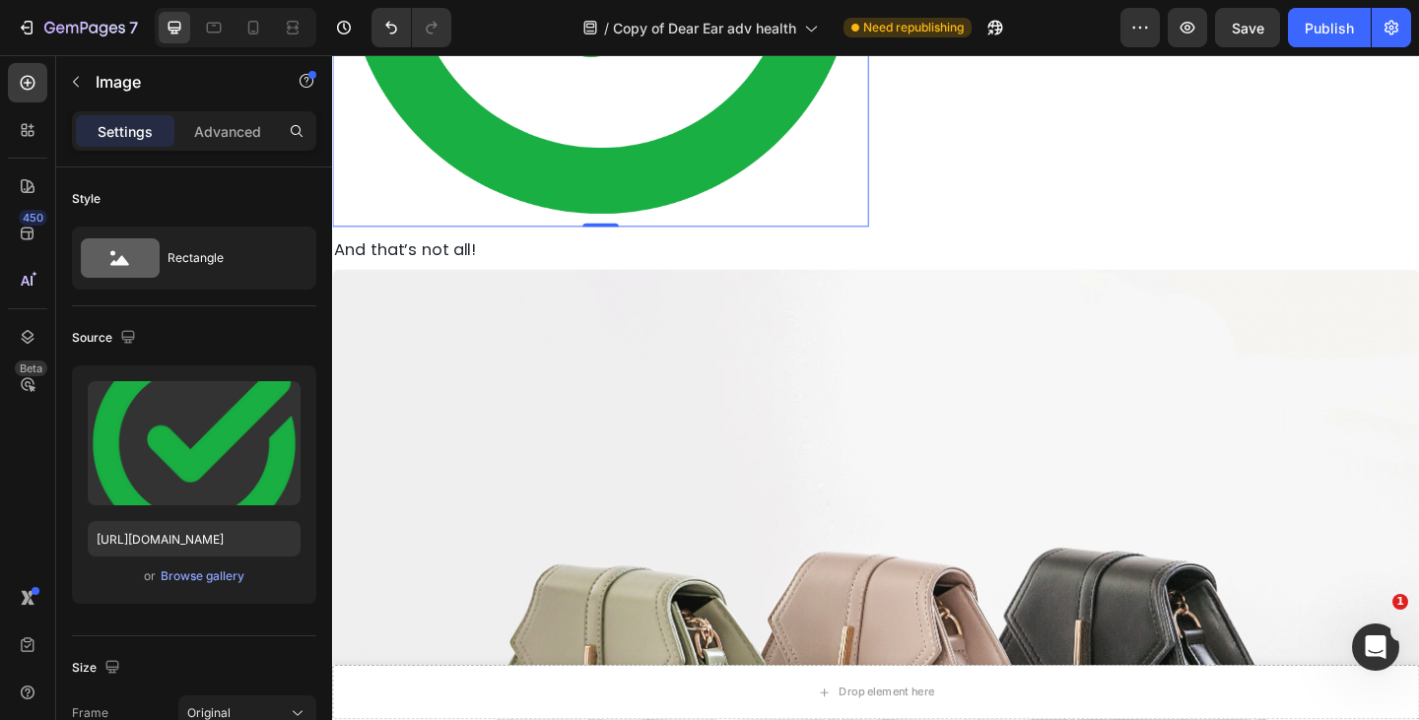
click at [578, 383] on img at bounding box center [923, 732] width 1182 height 887
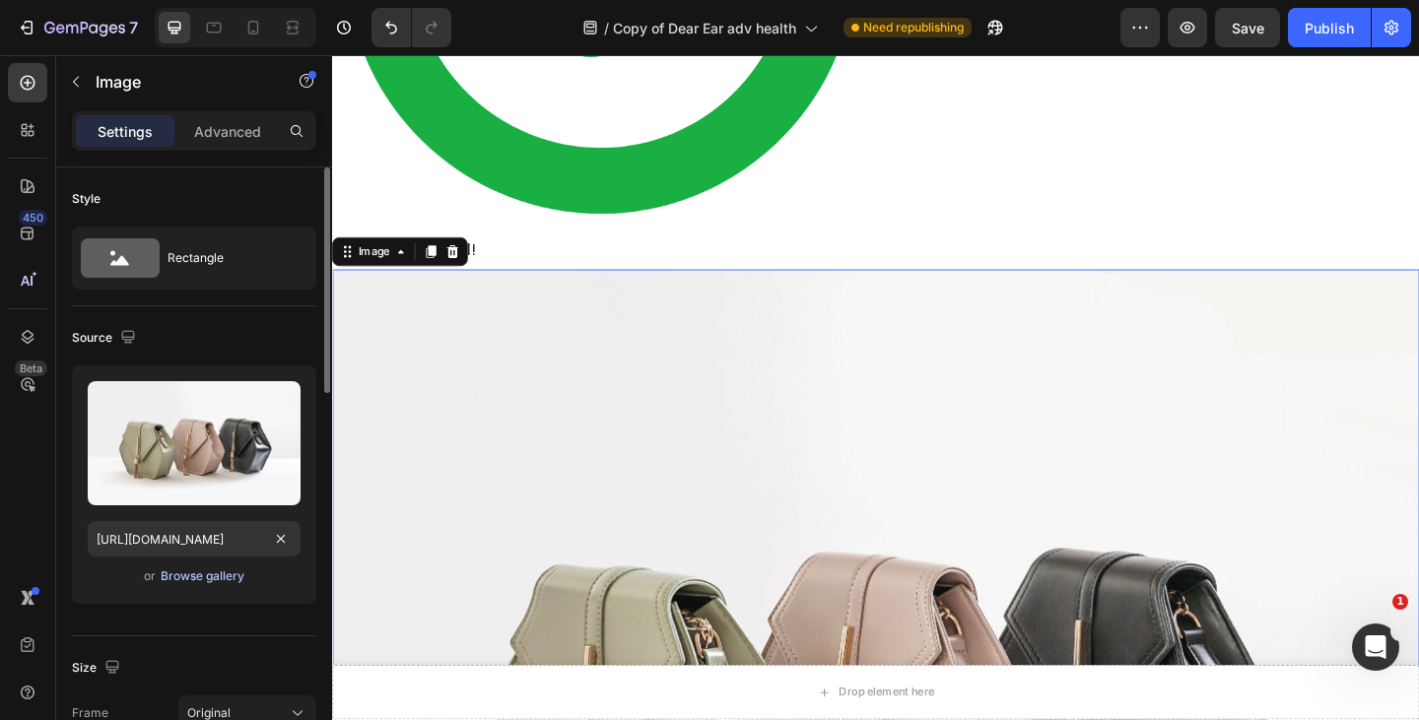
click at [195, 576] on div "Browse gallery" at bounding box center [203, 577] width 84 height 18
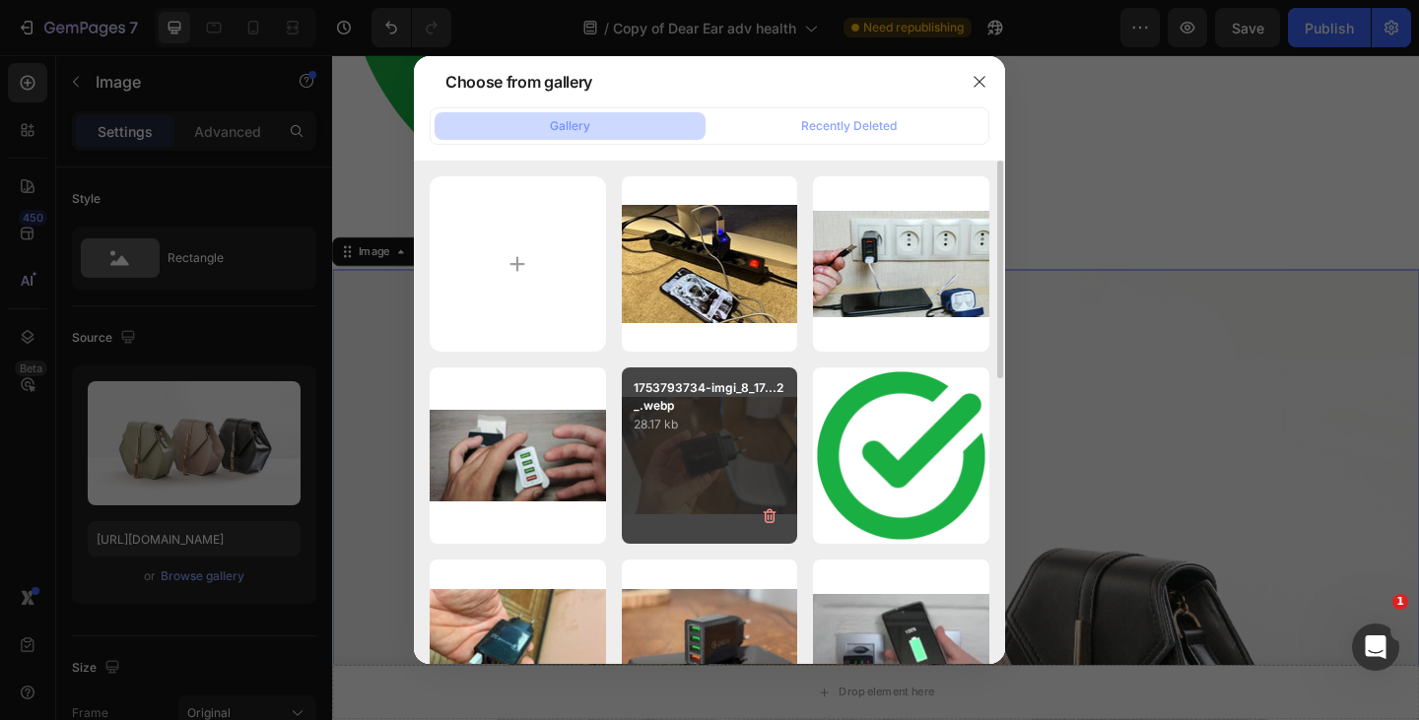
click at [730, 490] on div "1753793734-imgi_8_17...2_.webp 28.17 kb" at bounding box center [710, 456] width 176 height 176
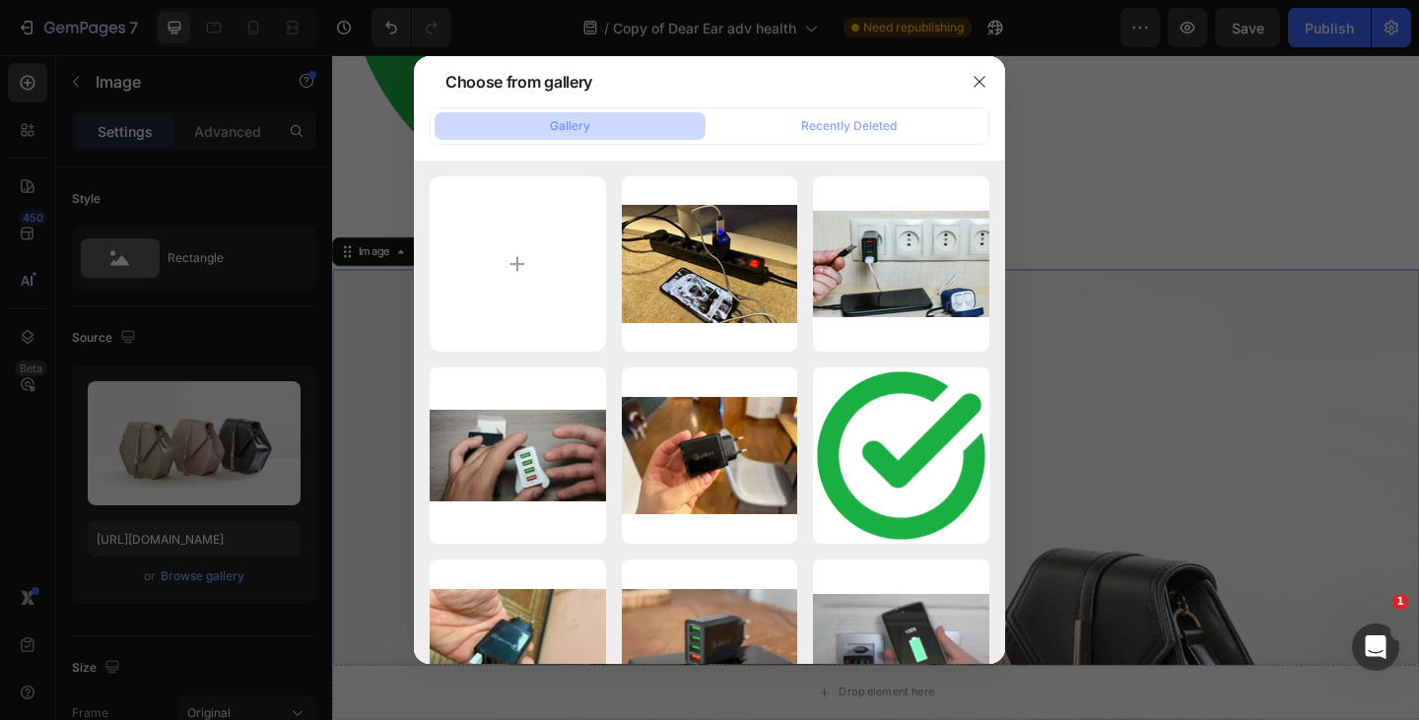
type input "[URL][DOMAIN_NAME]"
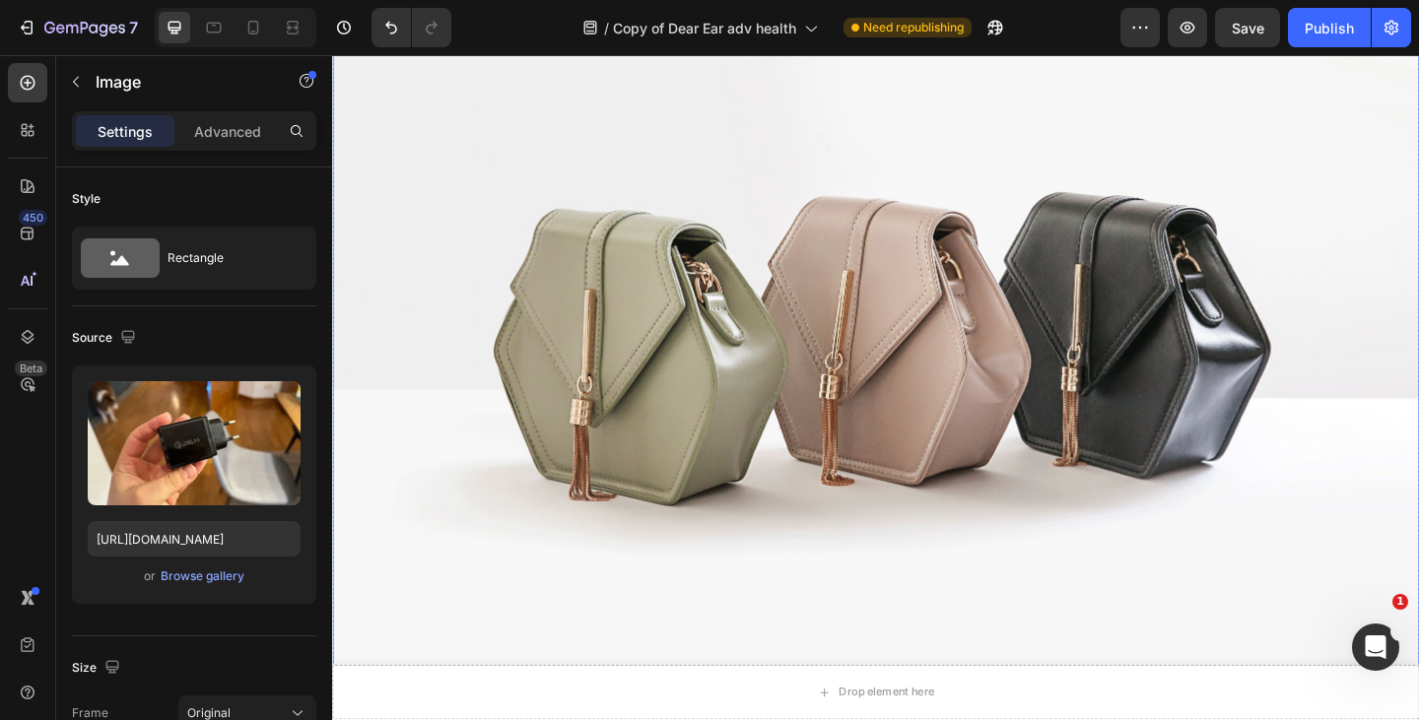
click at [456, 370] on img at bounding box center [923, 344] width 1182 height 887
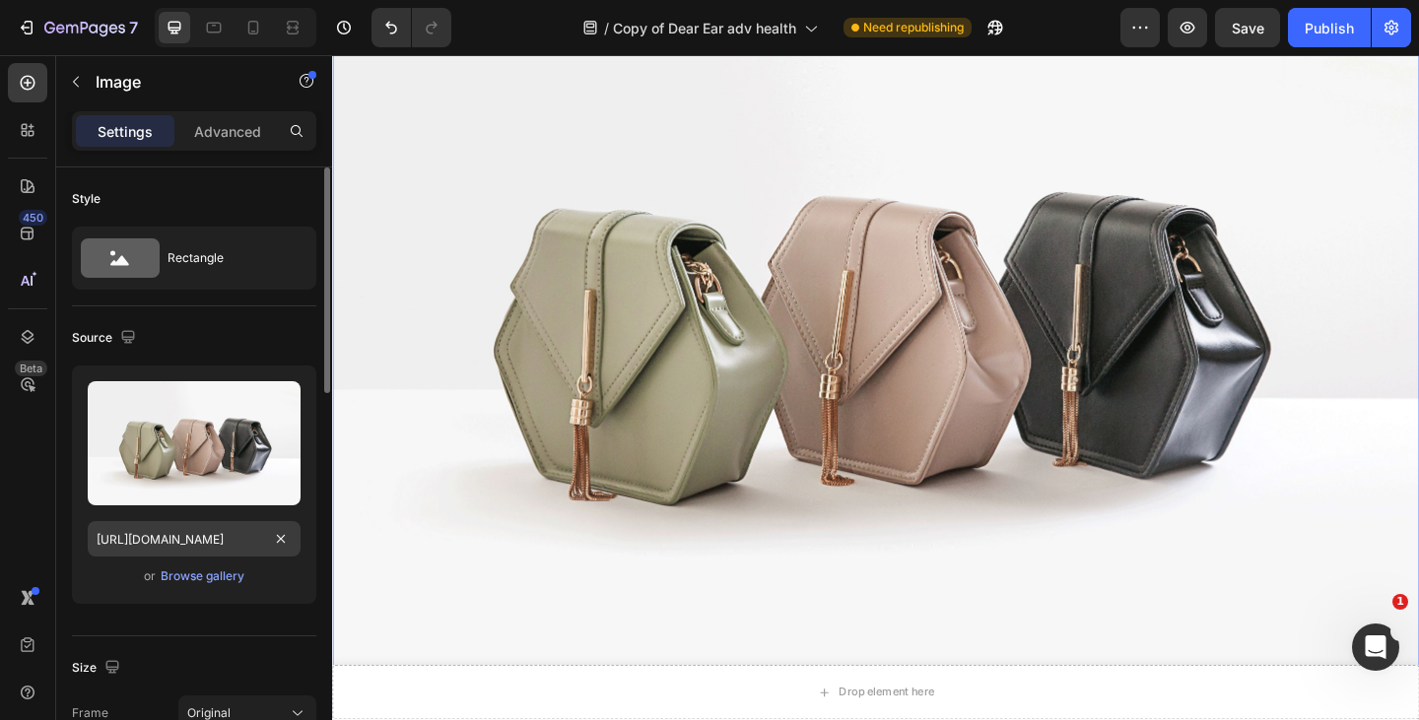
scroll to position [10242, 0]
click at [196, 578] on div "Browse gallery" at bounding box center [203, 577] width 84 height 18
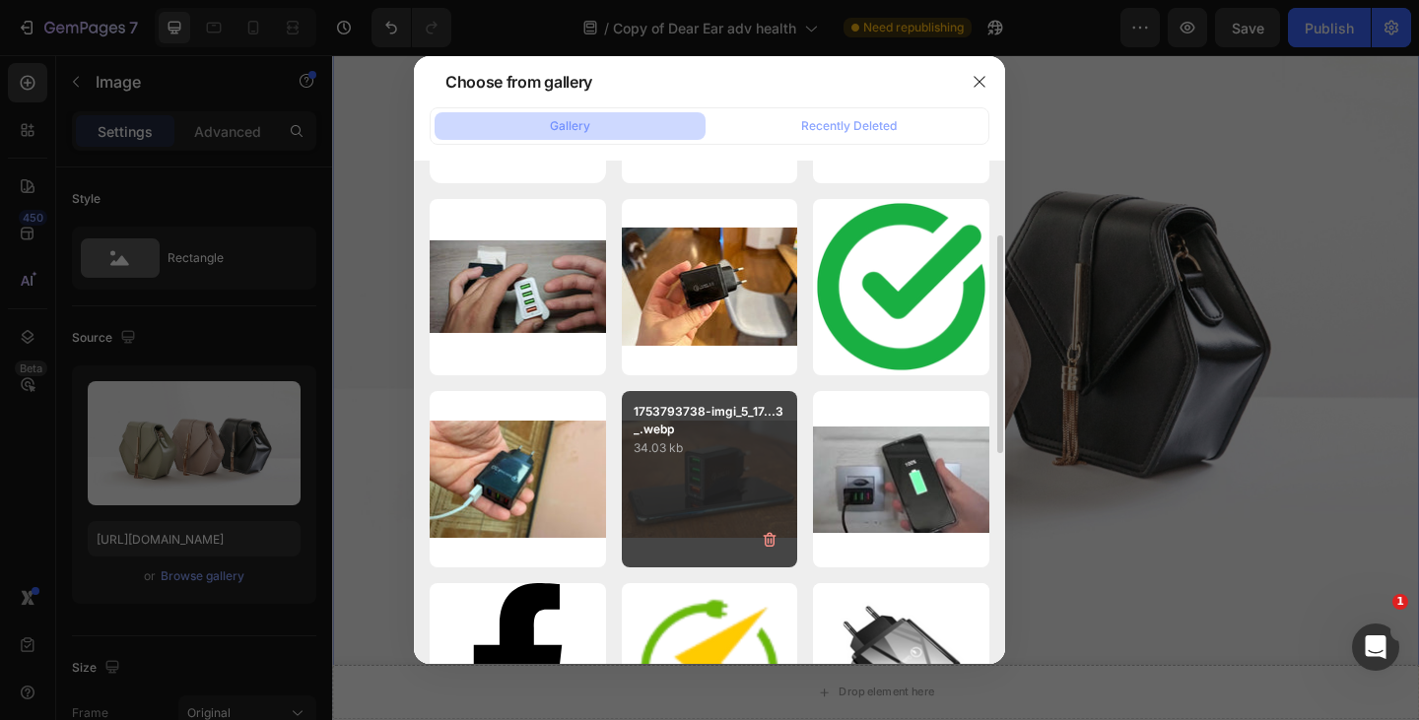
scroll to position [170, 0]
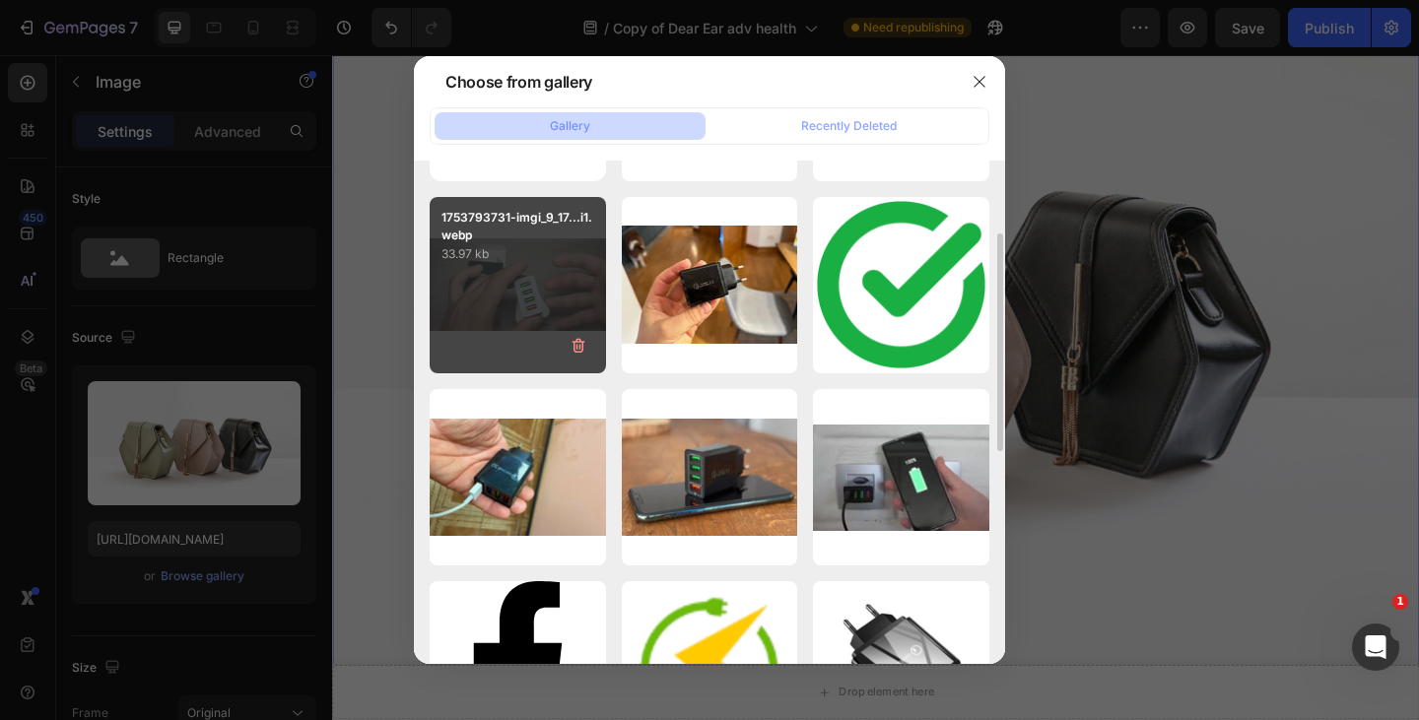
click at [507, 331] on div "1753793731-imgi_9_17...i1.webp 33.97 kb" at bounding box center [518, 285] width 176 height 176
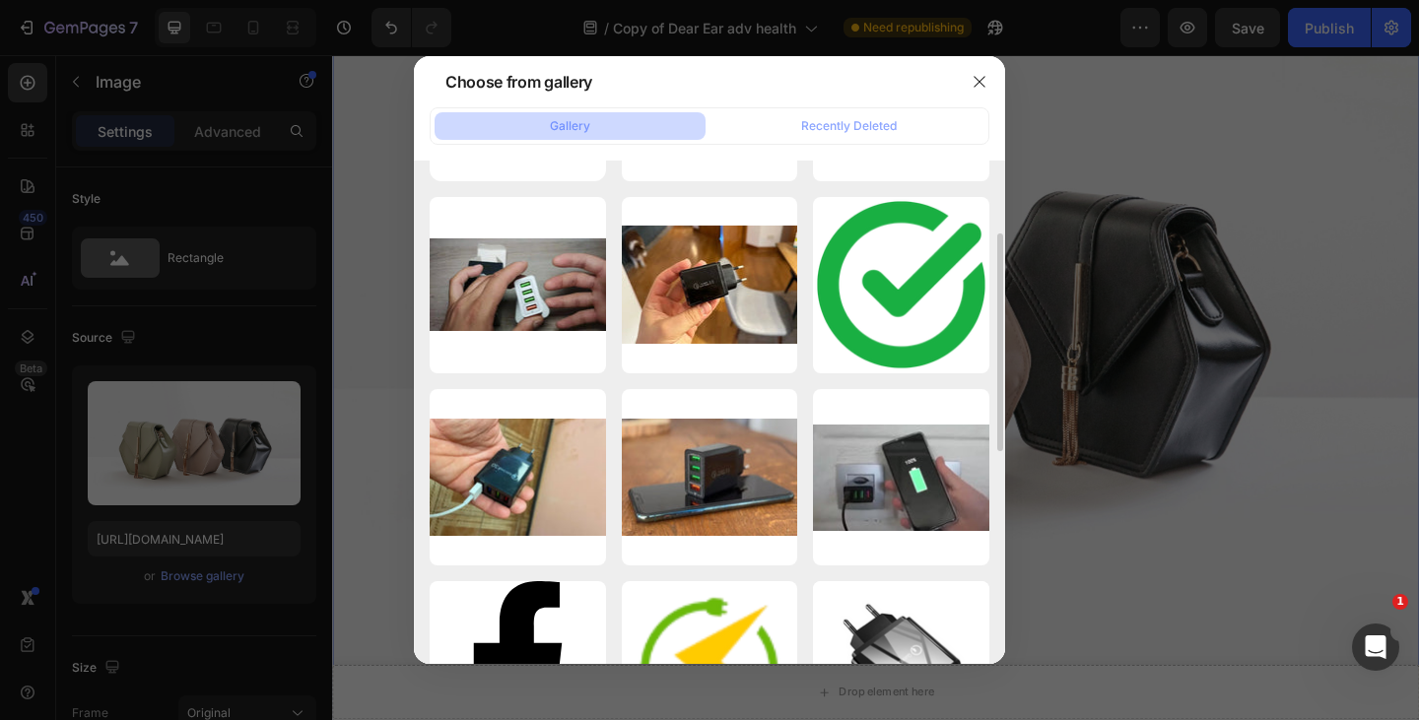
type input "[URL][DOMAIN_NAME]"
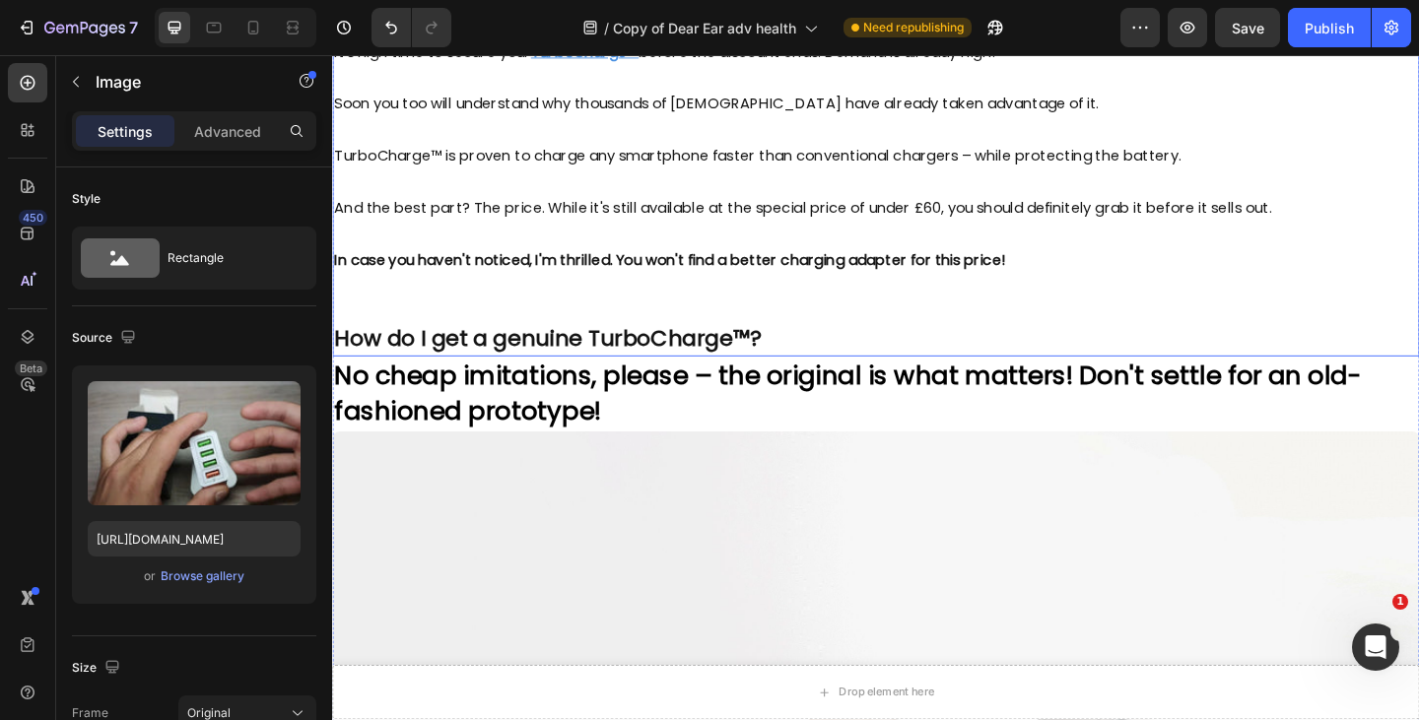
scroll to position [11852, 0]
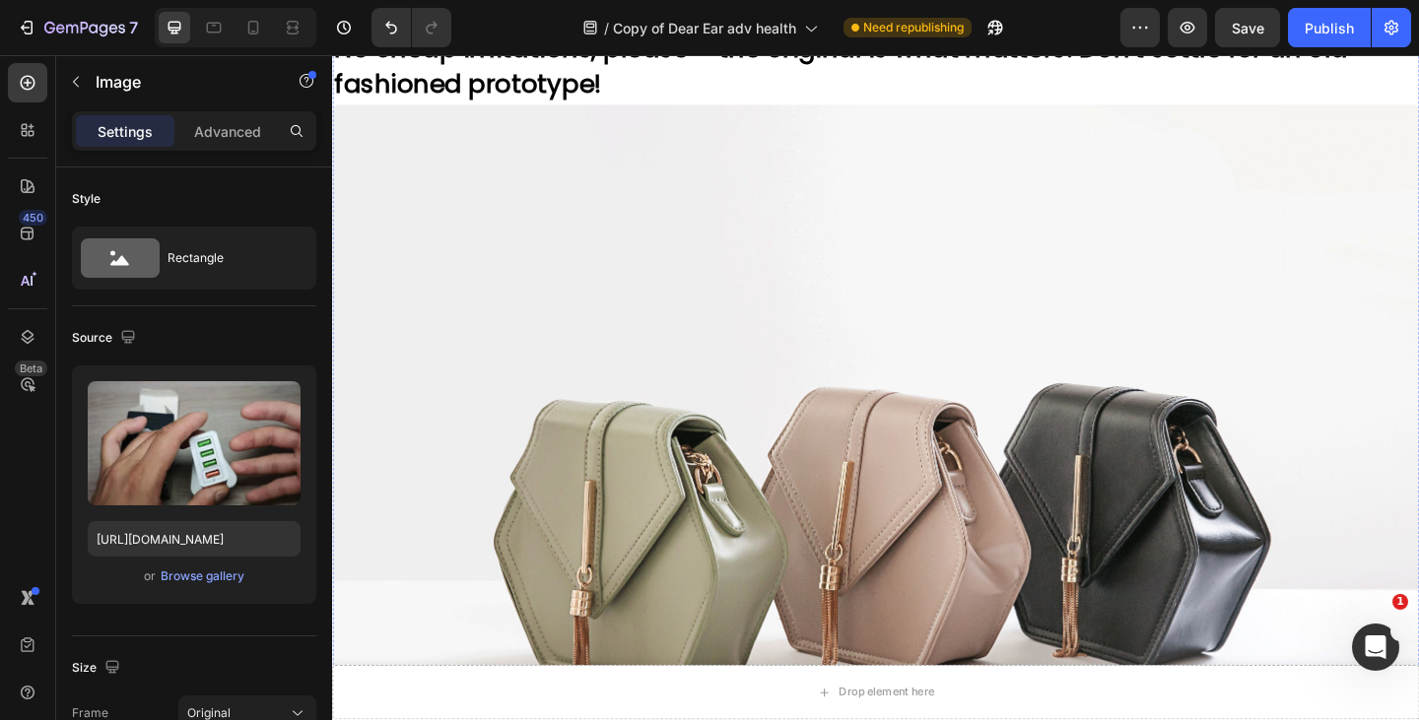
click at [488, 419] on img at bounding box center [923, 552] width 1182 height 887
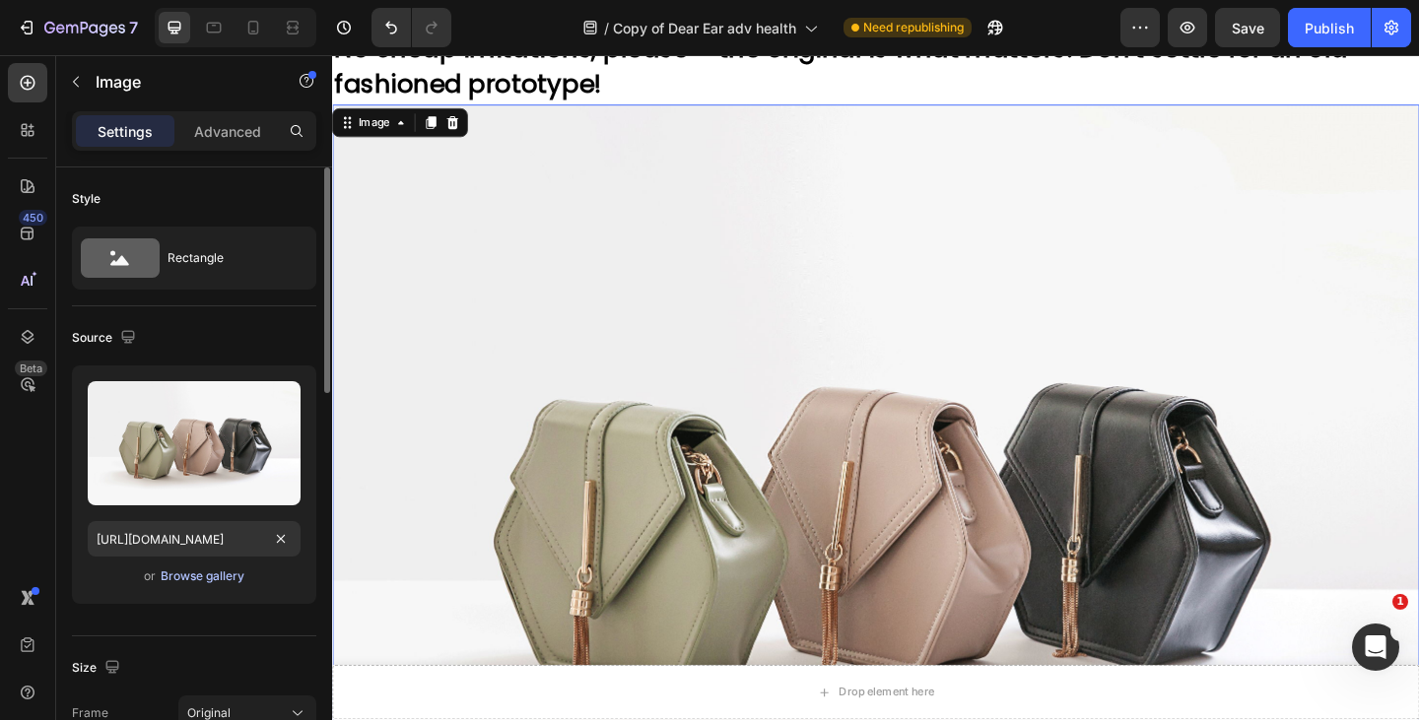
click at [206, 572] on div "Browse gallery" at bounding box center [203, 577] width 84 height 18
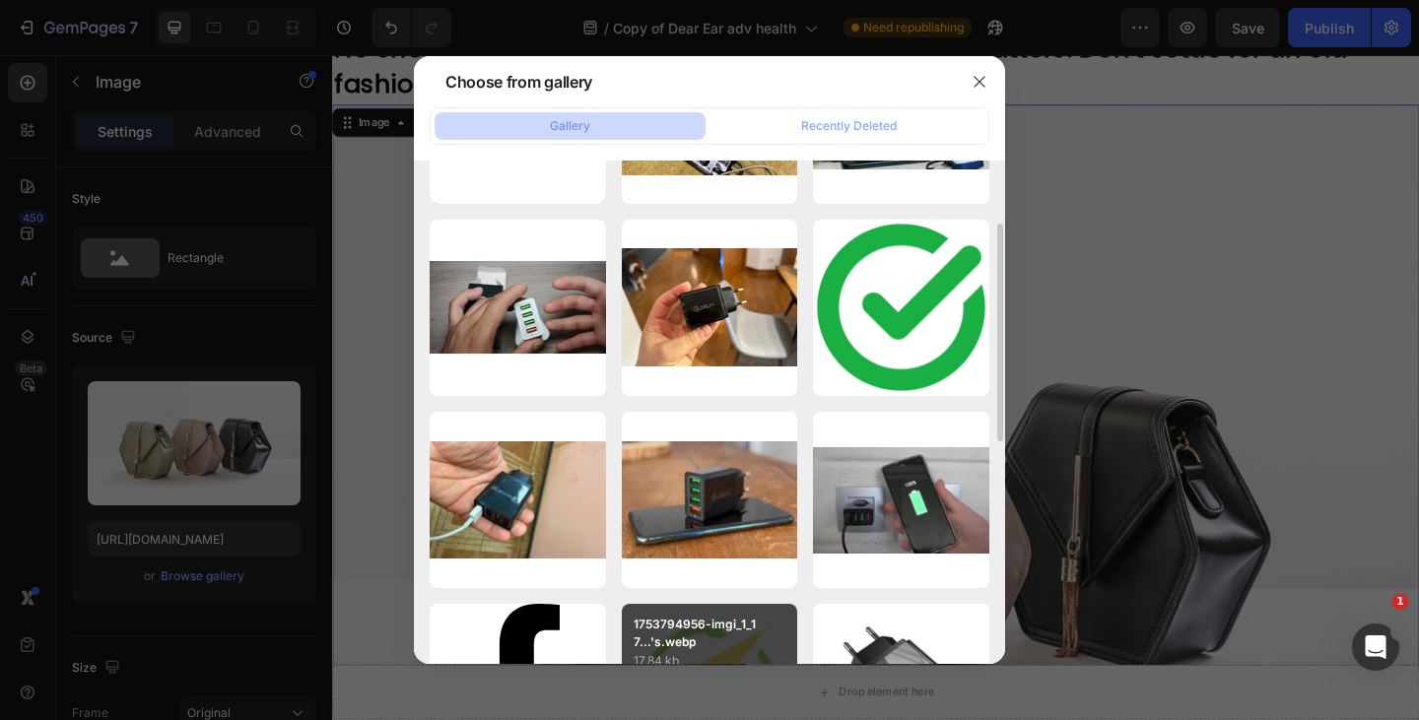
scroll to position [0, 0]
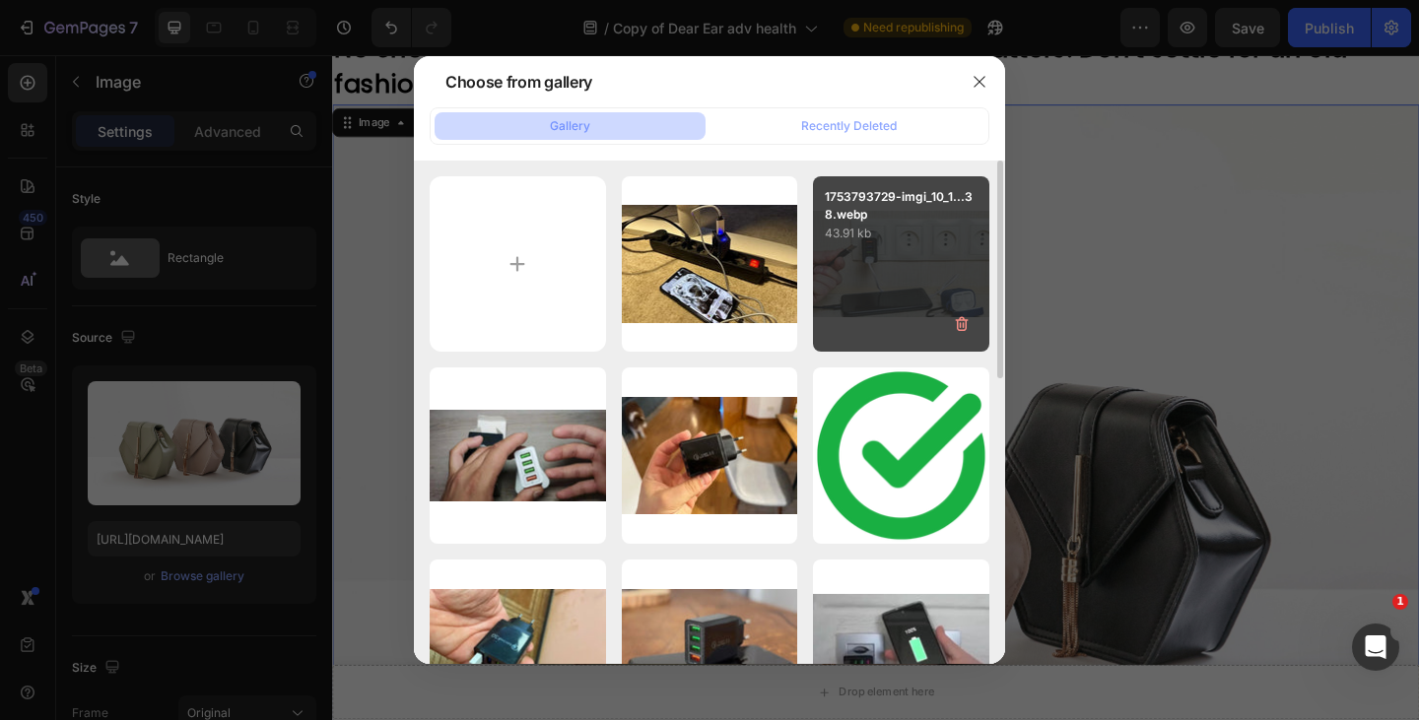
click at [853, 286] on div "1753793729-imgi_10_1...38.webp 43.91 kb" at bounding box center [901, 264] width 176 height 176
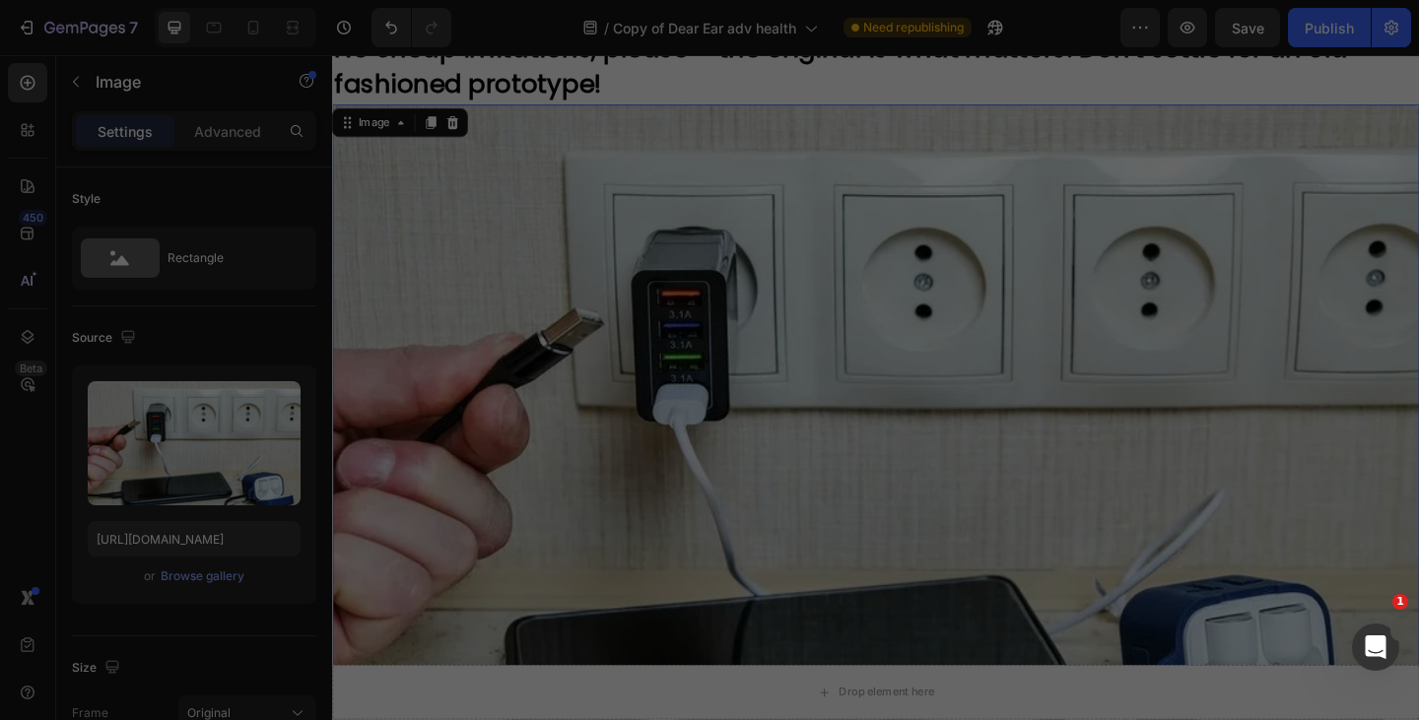
type input "[URL][DOMAIN_NAME]"
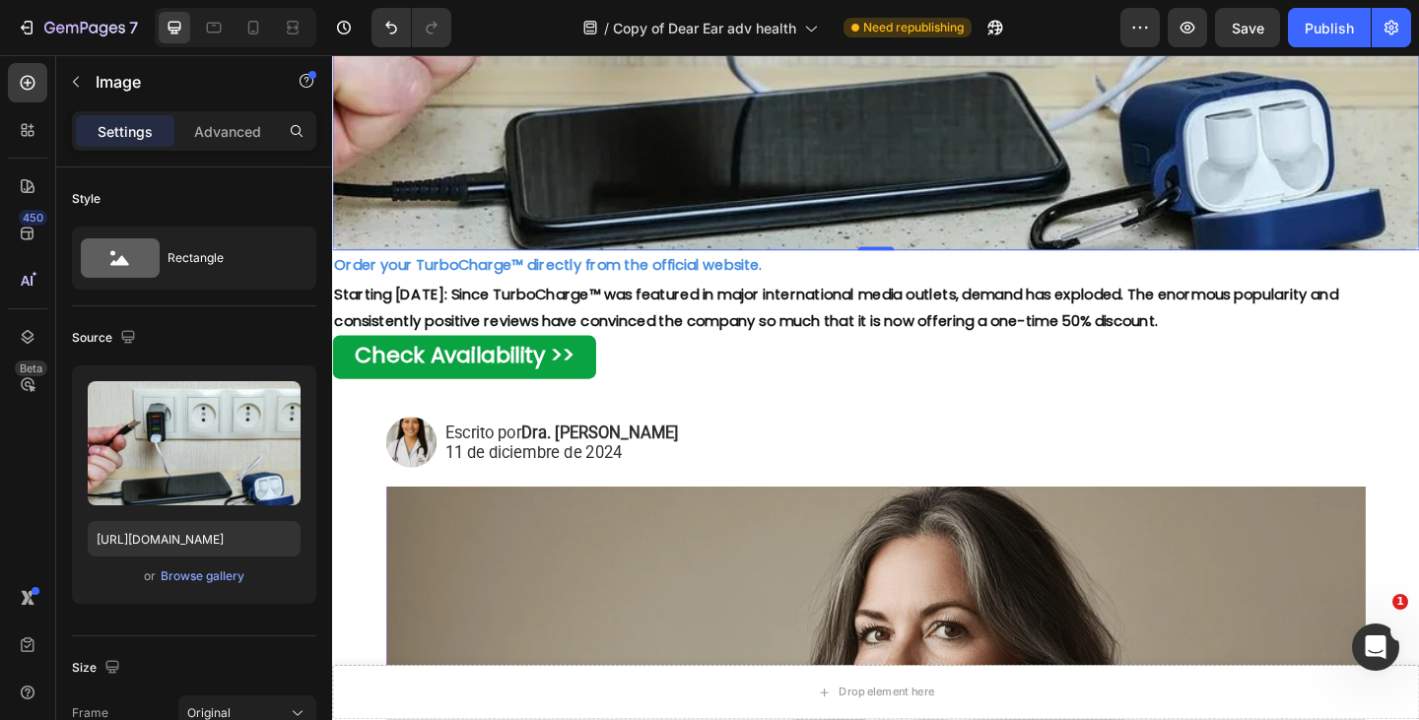
scroll to position [12381, 0]
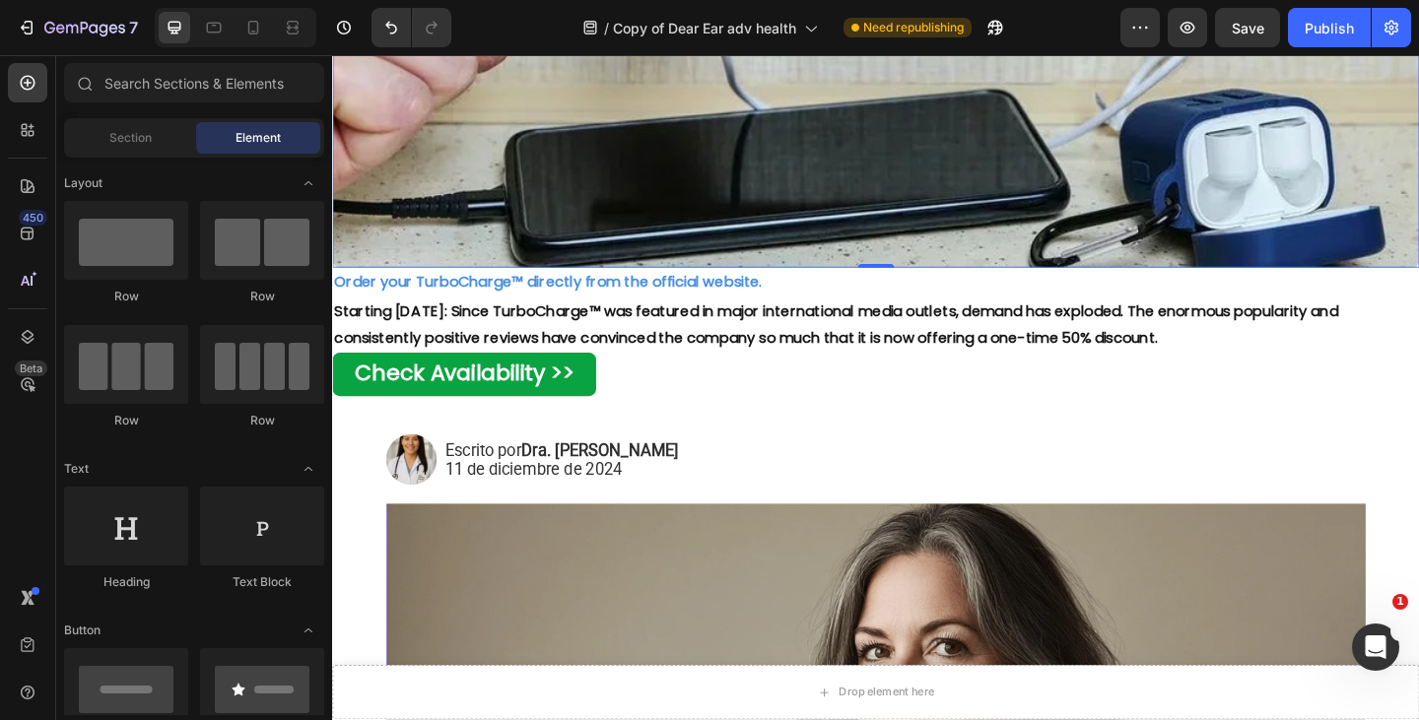
click at [31, 336] on icon at bounding box center [28, 337] width 20 height 20
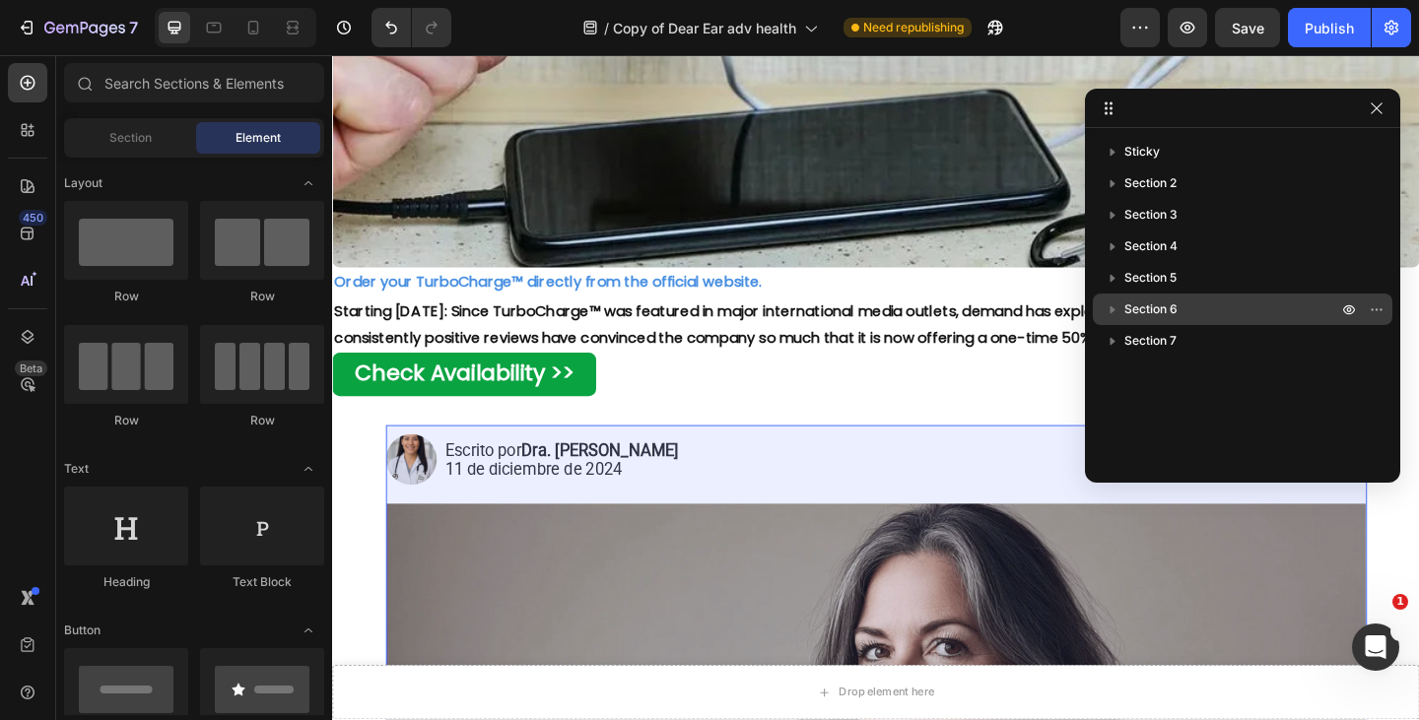
click at [1176, 309] on span "Section 6" at bounding box center [1150, 310] width 53 height 20
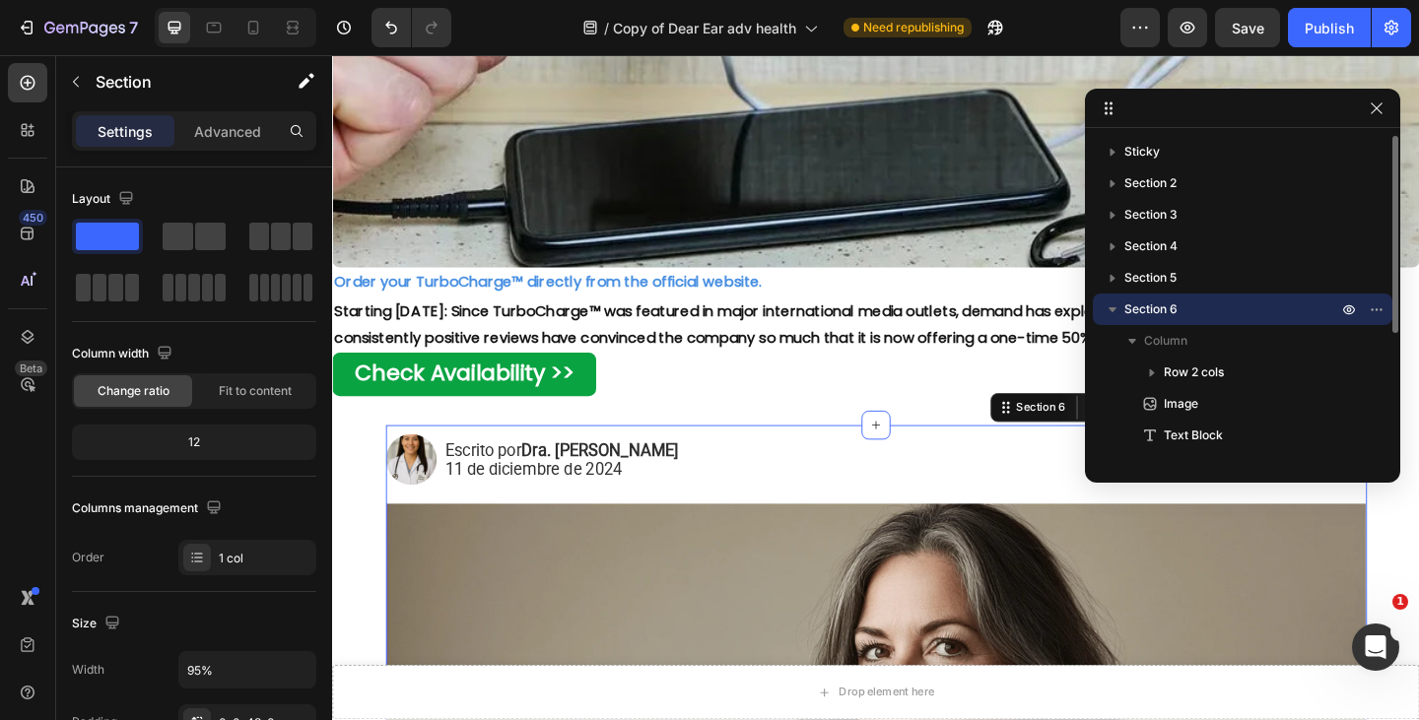
scroll to position [12631, 0]
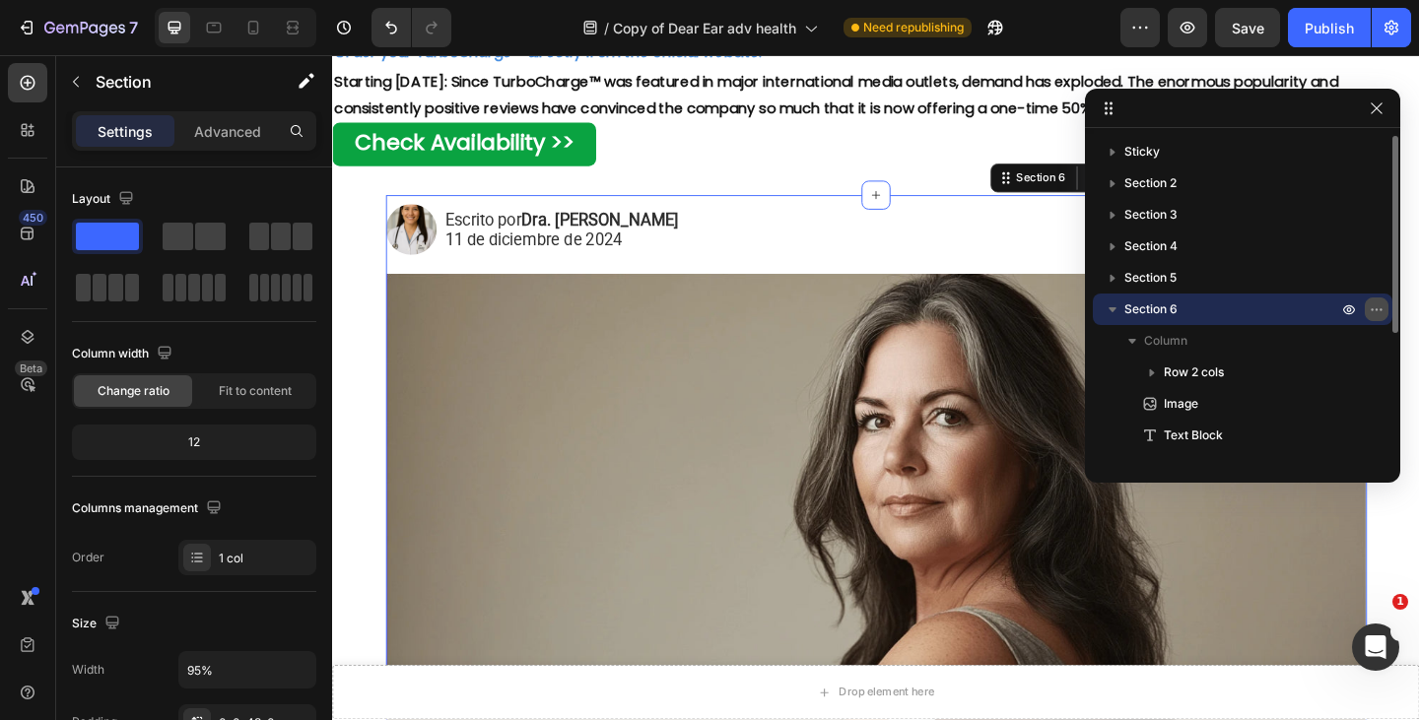
click at [1374, 304] on icon "button" at bounding box center [1377, 309] width 16 height 16
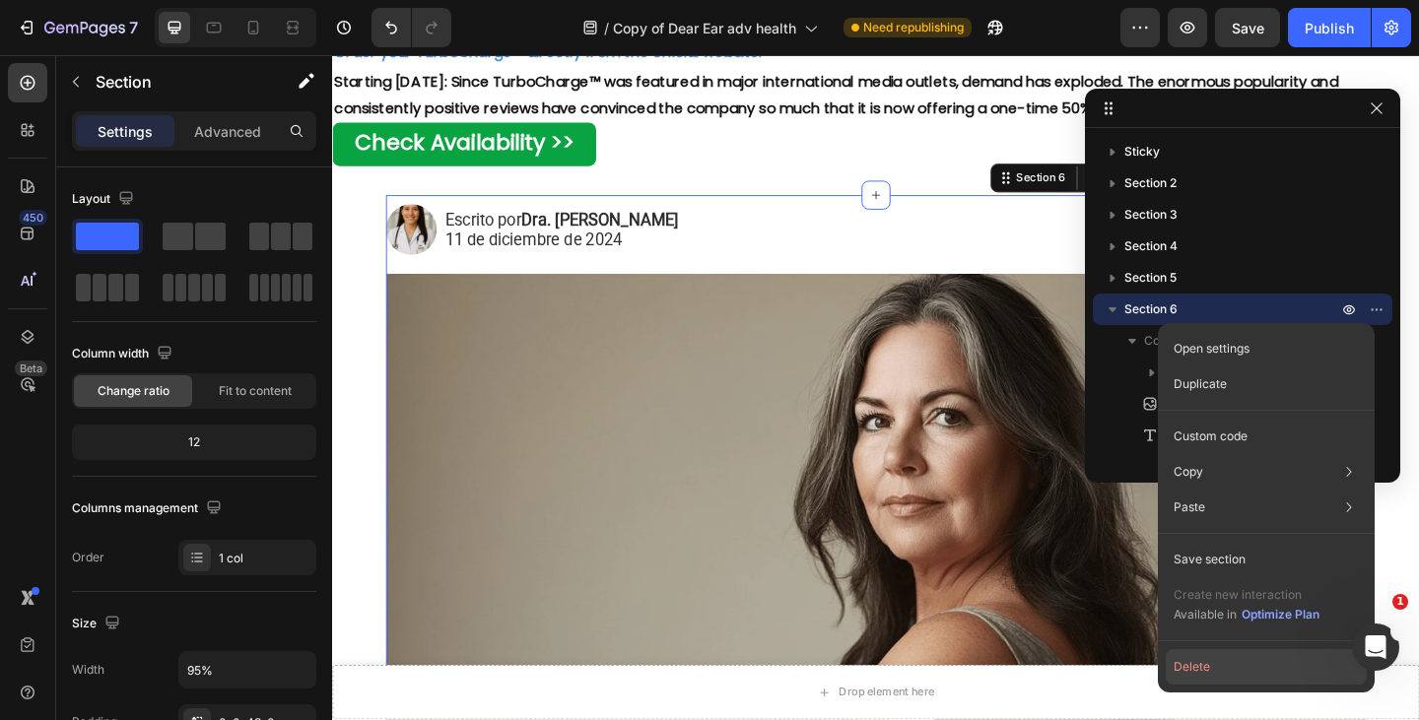
click at [1203, 669] on button "Delete" at bounding box center [1266, 666] width 201 height 35
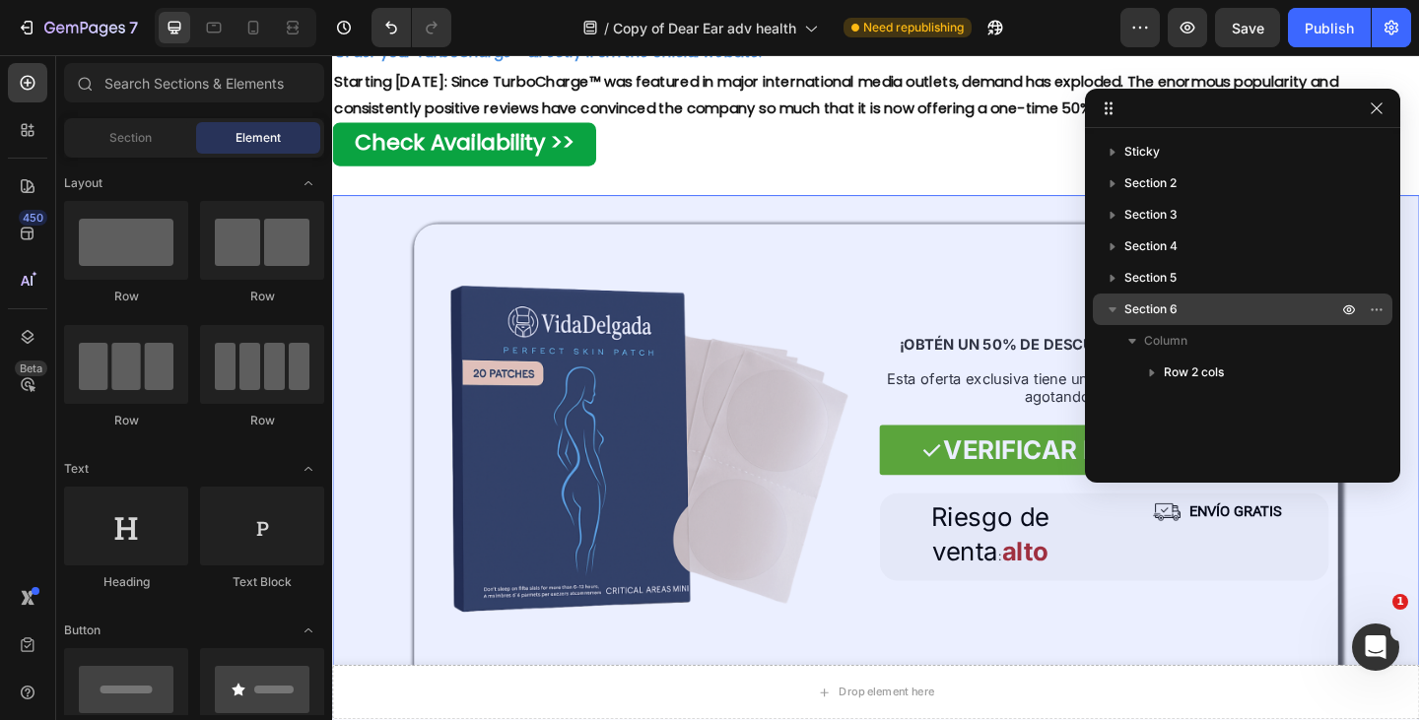
click at [1150, 314] on span "Section 6" at bounding box center [1150, 310] width 53 height 20
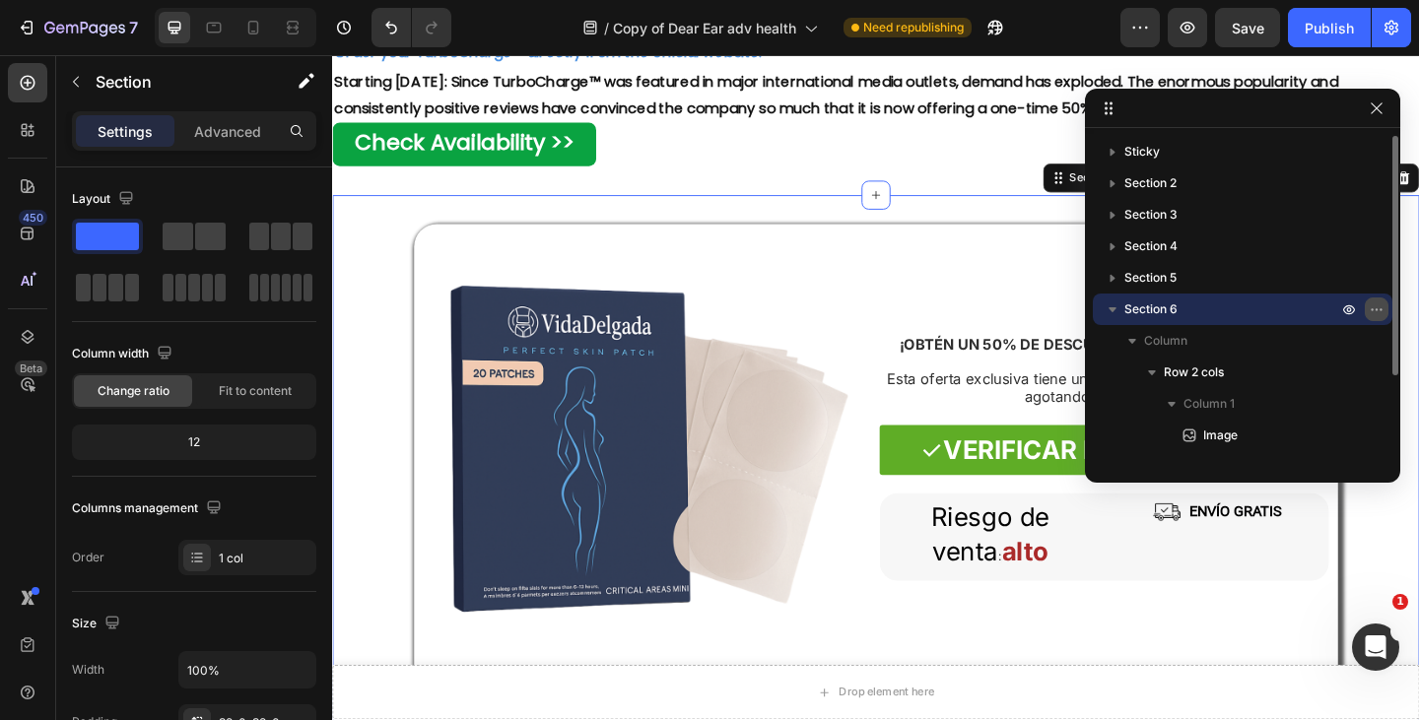
click at [1381, 310] on icon "button" at bounding box center [1380, 309] width 2 height 2
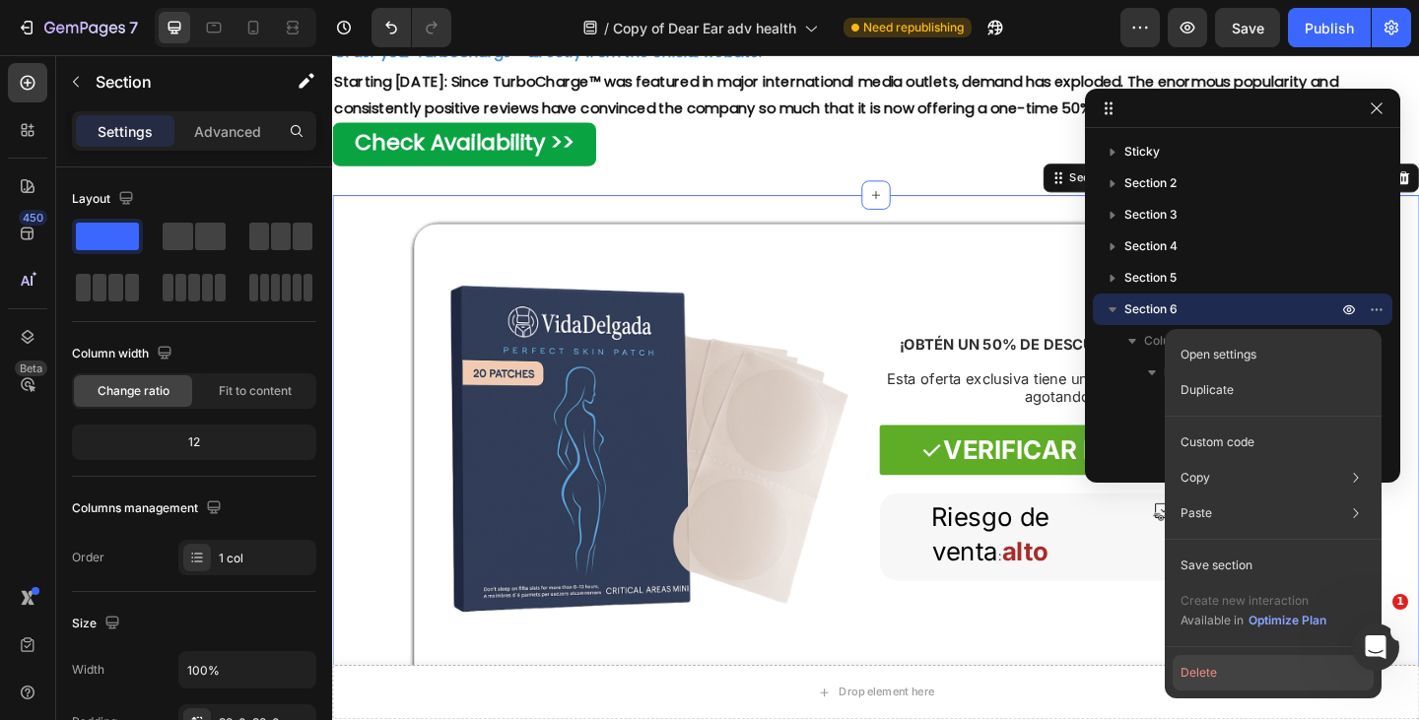
click at [1221, 673] on button "Delete" at bounding box center [1272, 672] width 201 height 35
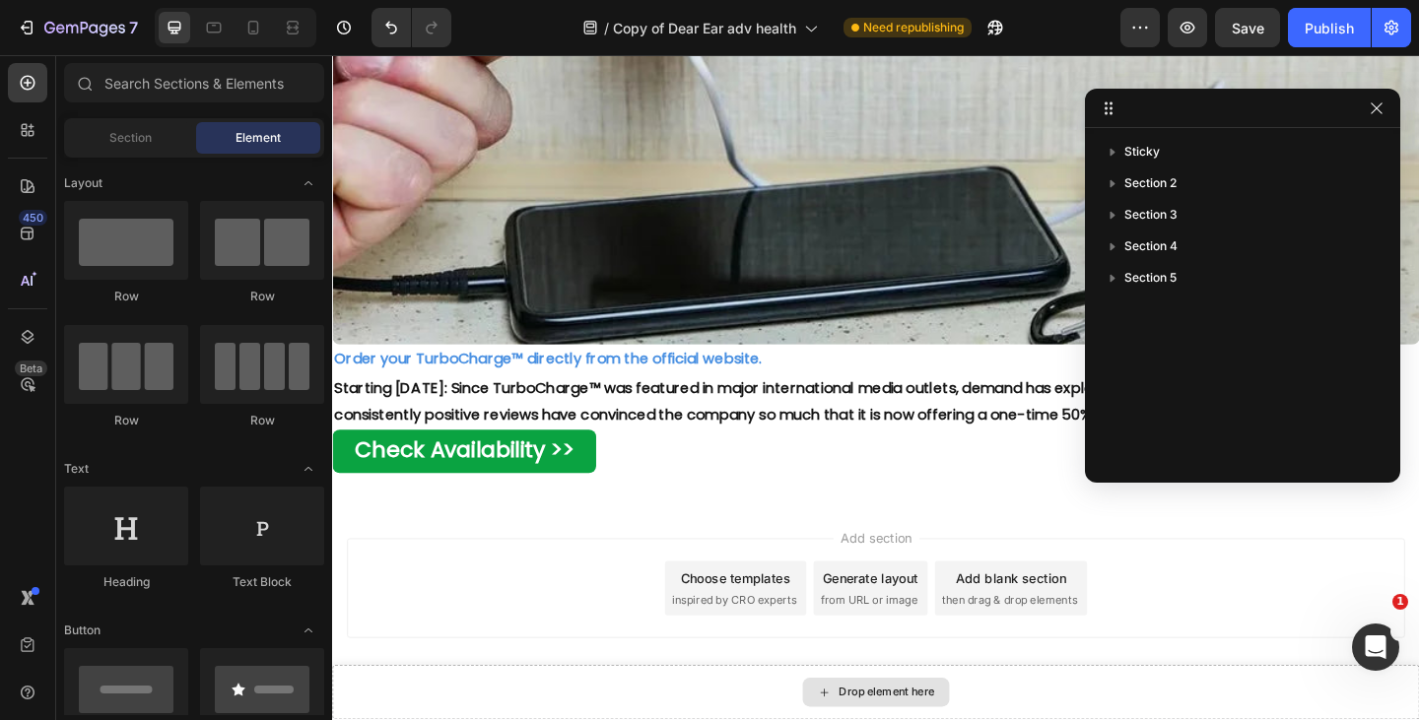
scroll to position [12214, 0]
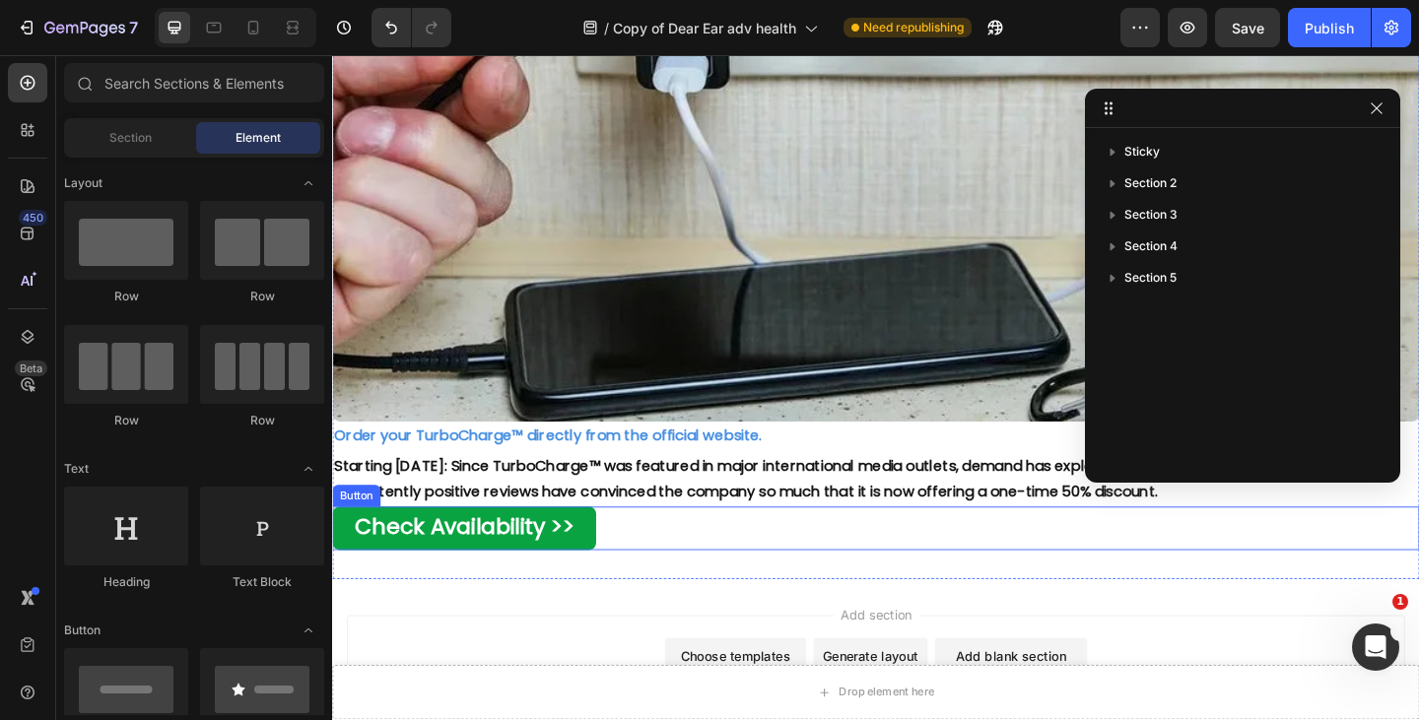
click at [666, 547] on div "Check Availability >> Button" at bounding box center [923, 570] width 1182 height 47
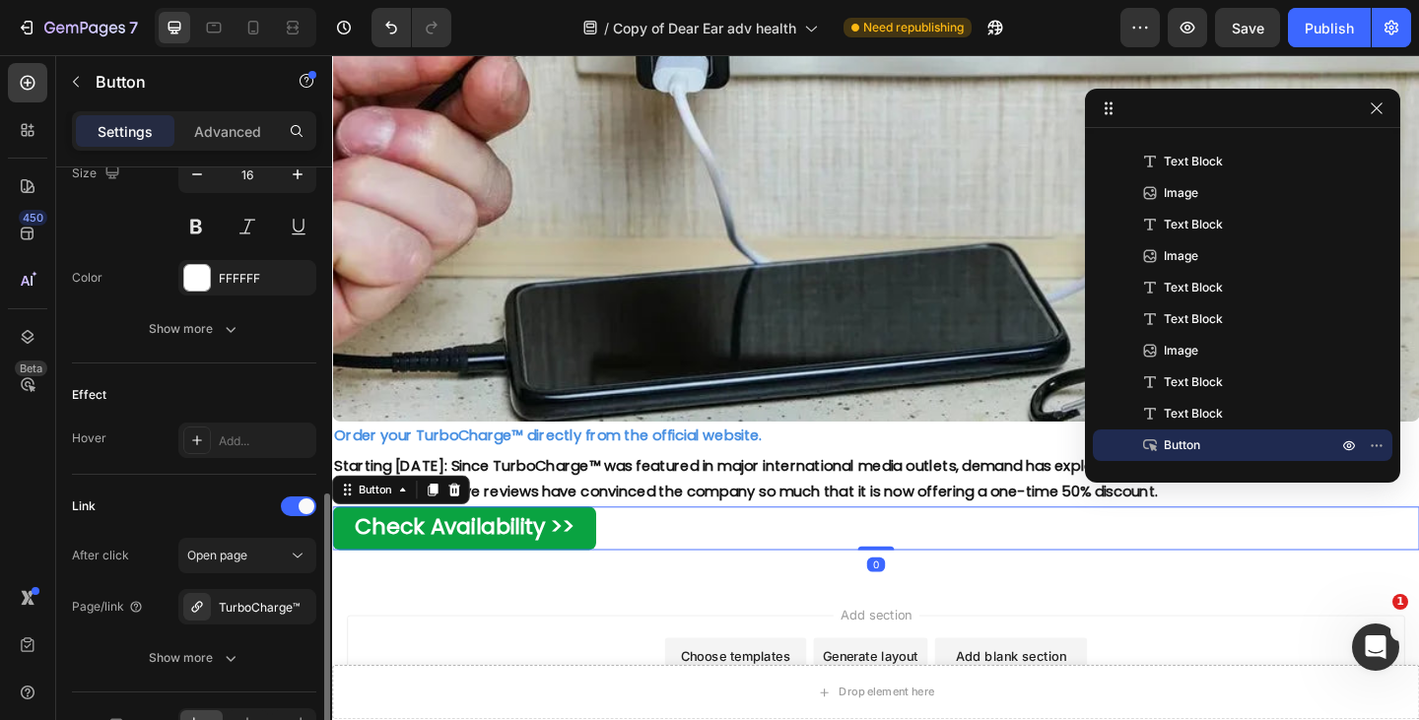
scroll to position [958, 0]
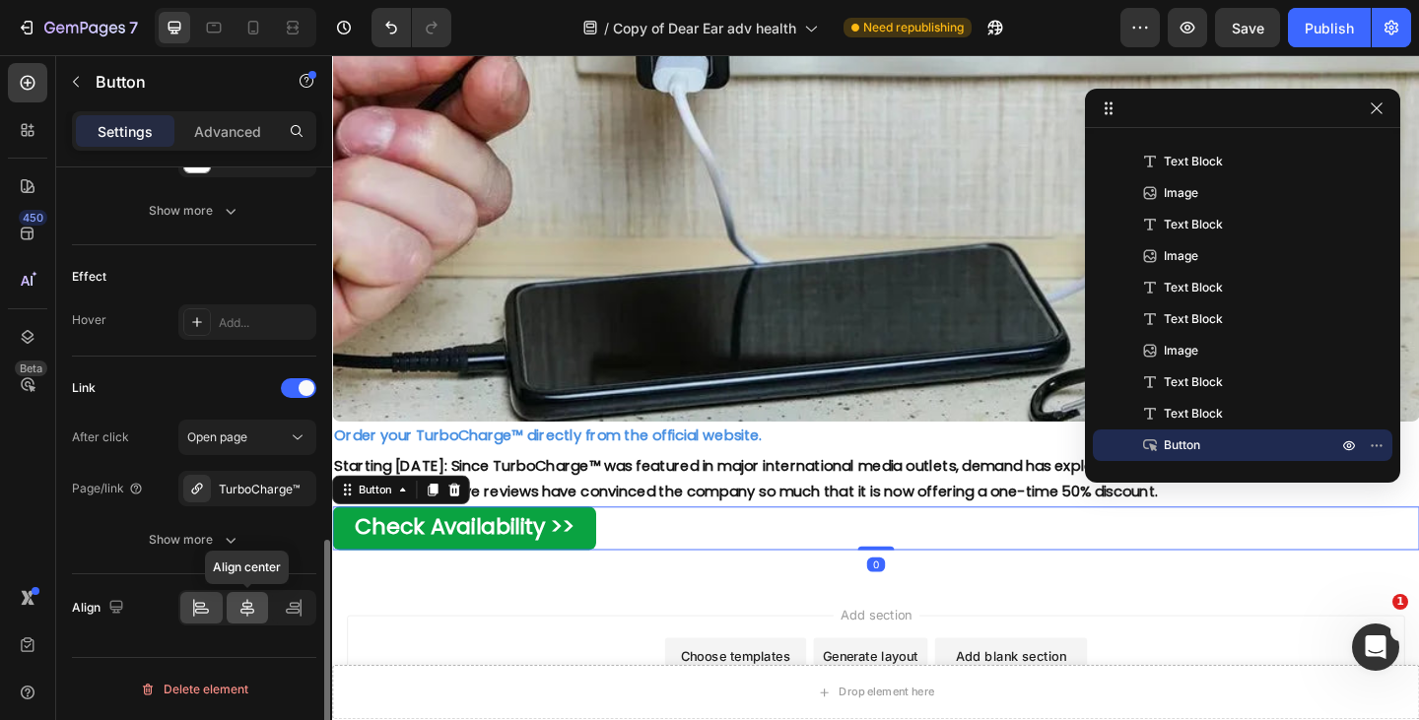
click at [251, 600] on icon at bounding box center [247, 608] width 20 height 20
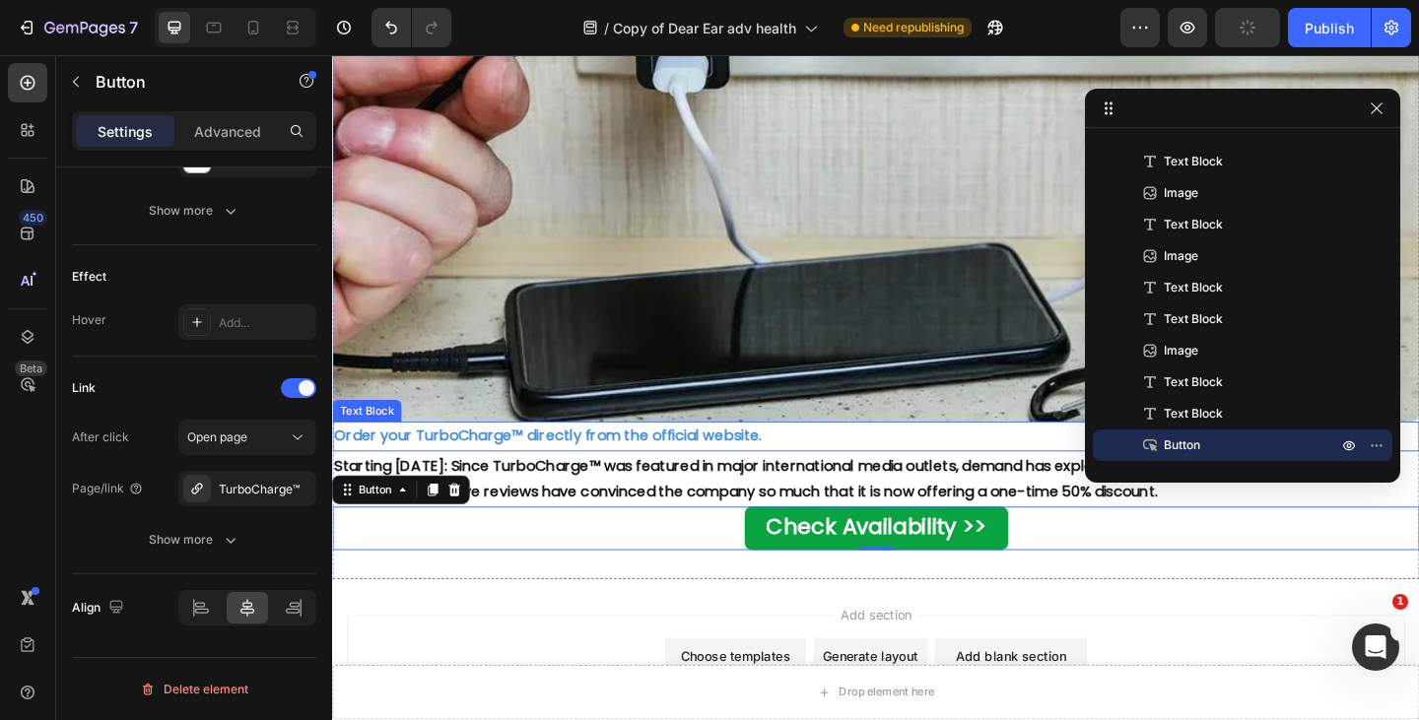
click at [707, 458] on strong "Order your TurboCharge™ directly from the official website." at bounding box center [566, 469] width 465 height 23
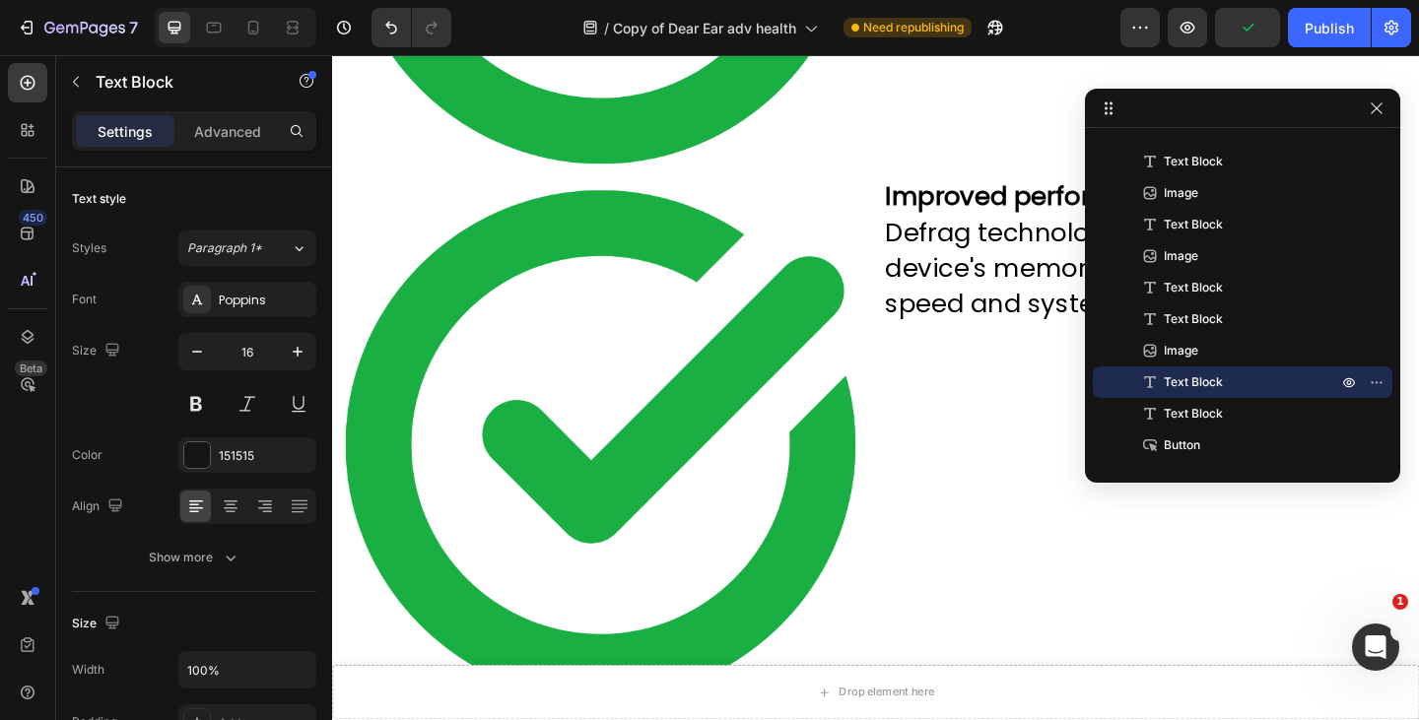
scroll to position [7149, 0]
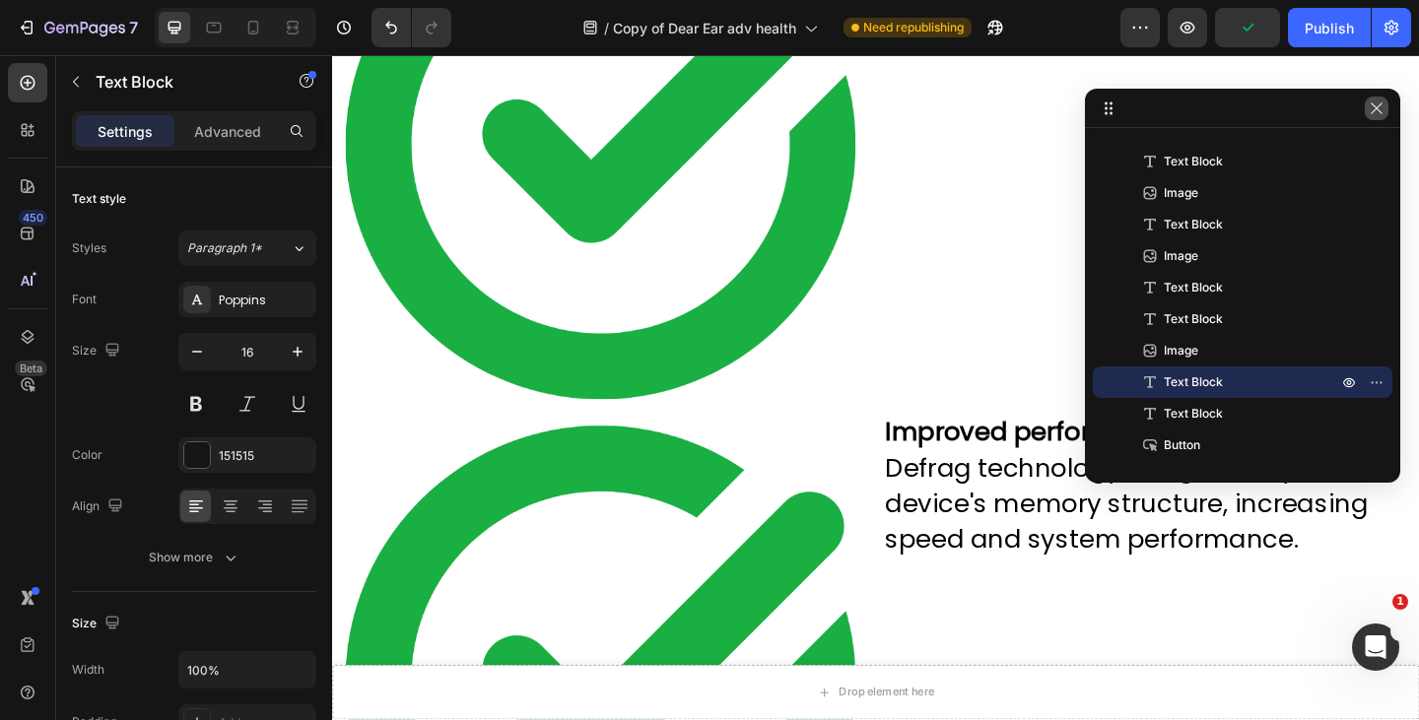
click at [1378, 101] on icon "button" at bounding box center [1377, 108] width 16 height 16
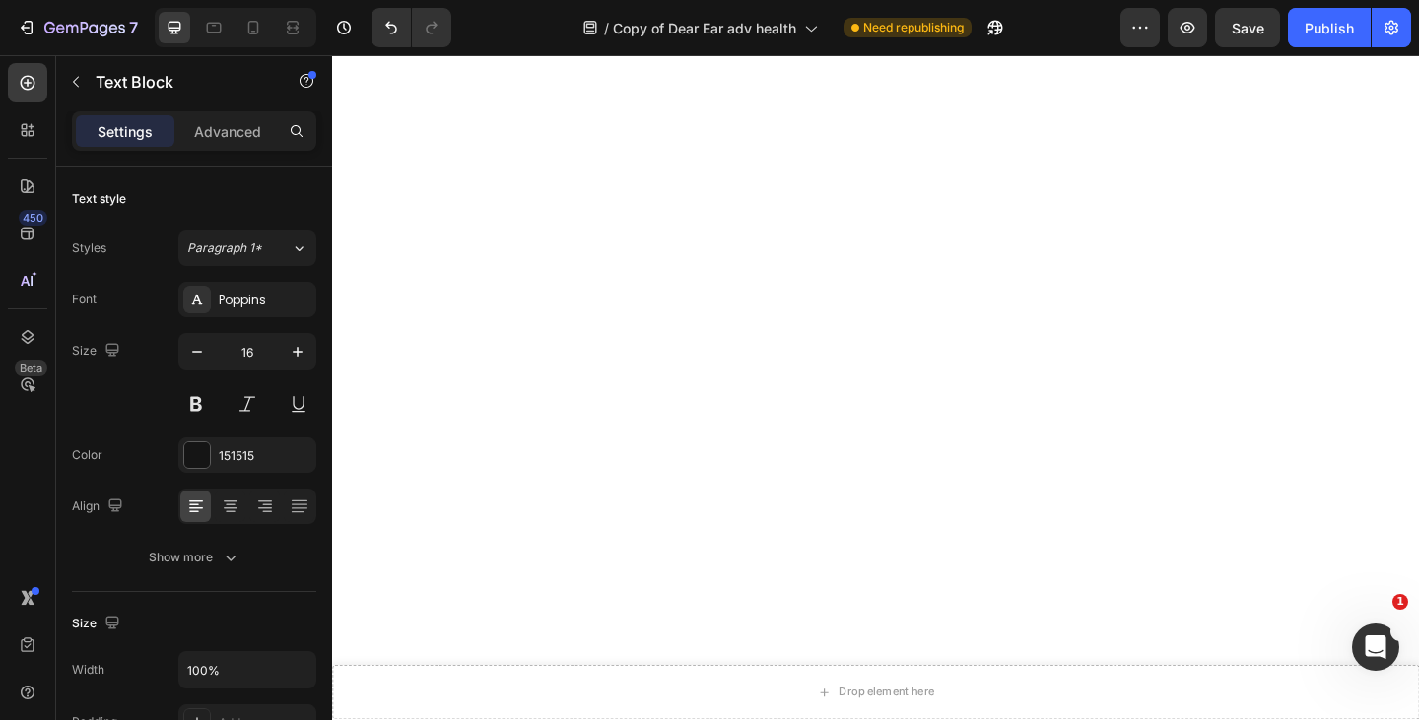
scroll to position [0, 0]
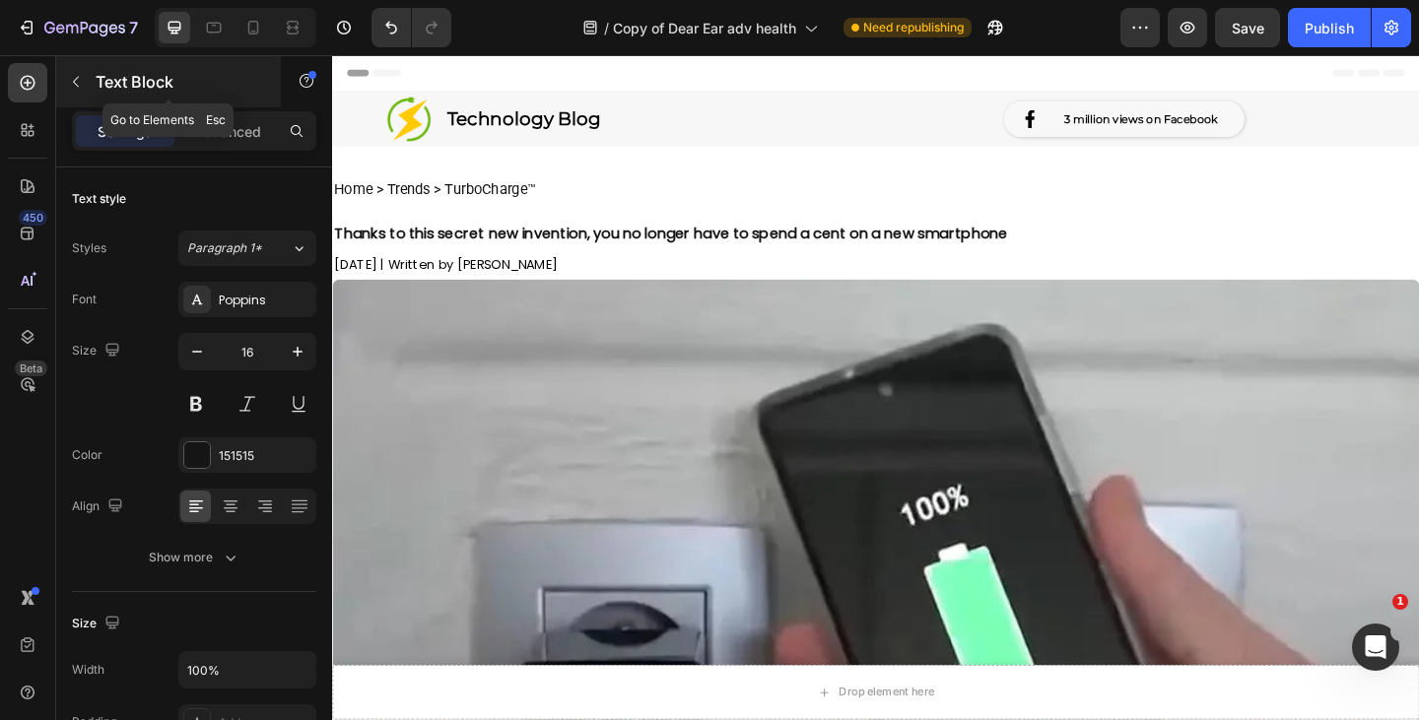
click at [67, 75] on button "button" at bounding box center [76, 82] width 32 height 32
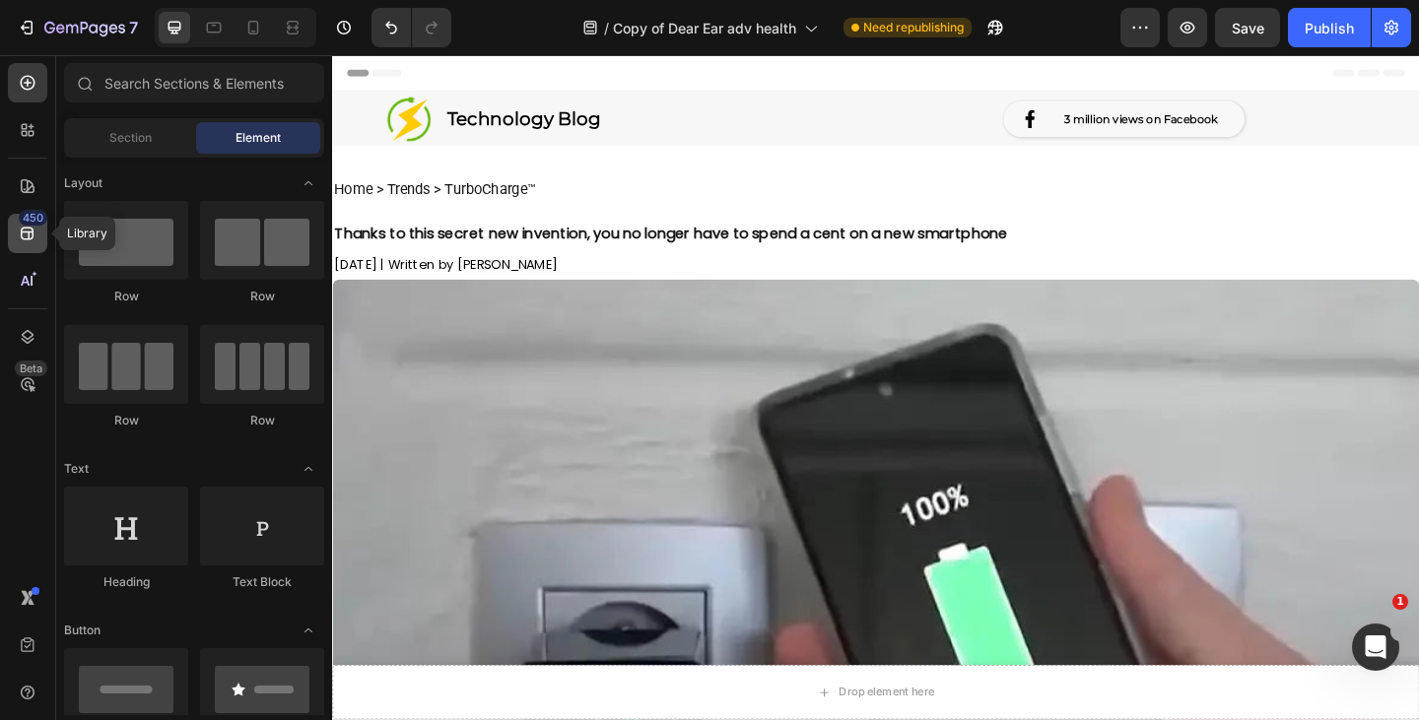
click at [34, 227] on icon at bounding box center [28, 234] width 20 height 20
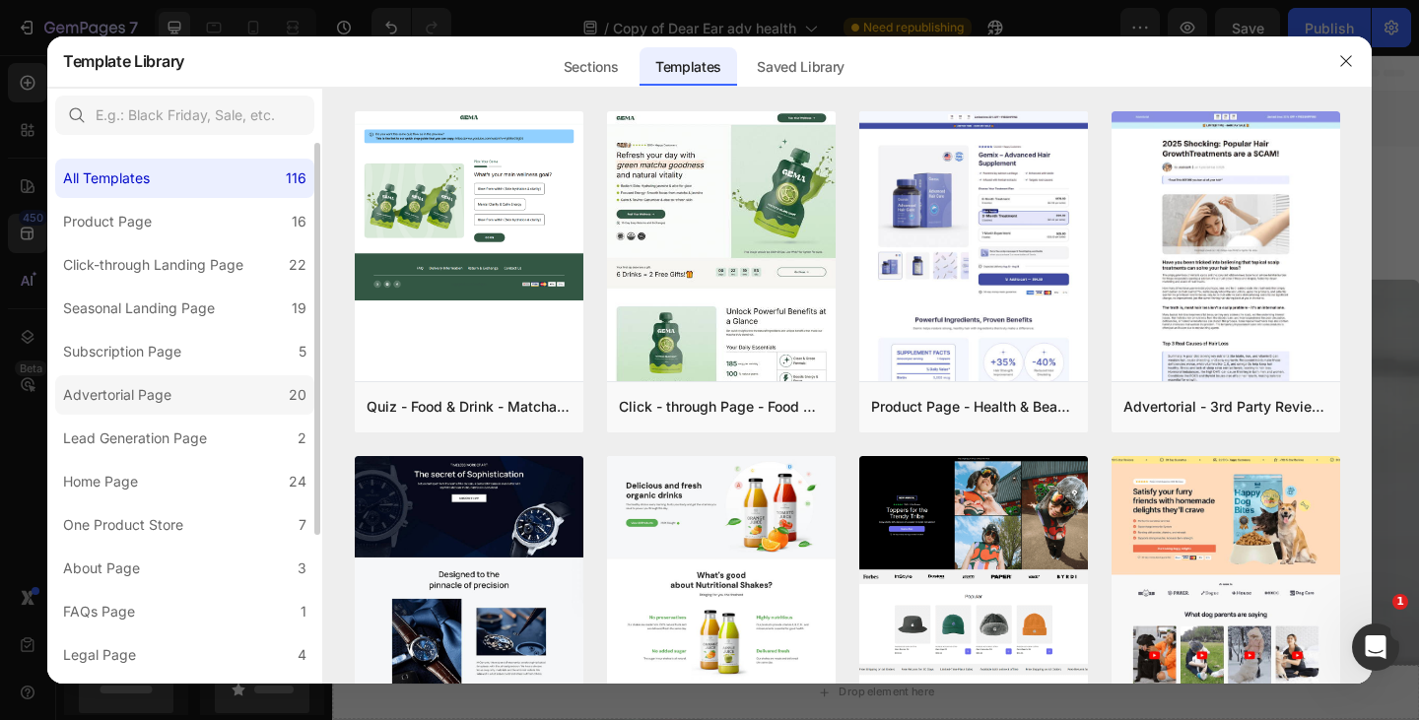
click at [194, 399] on label "Advertorial Page 20" at bounding box center [184, 394] width 259 height 39
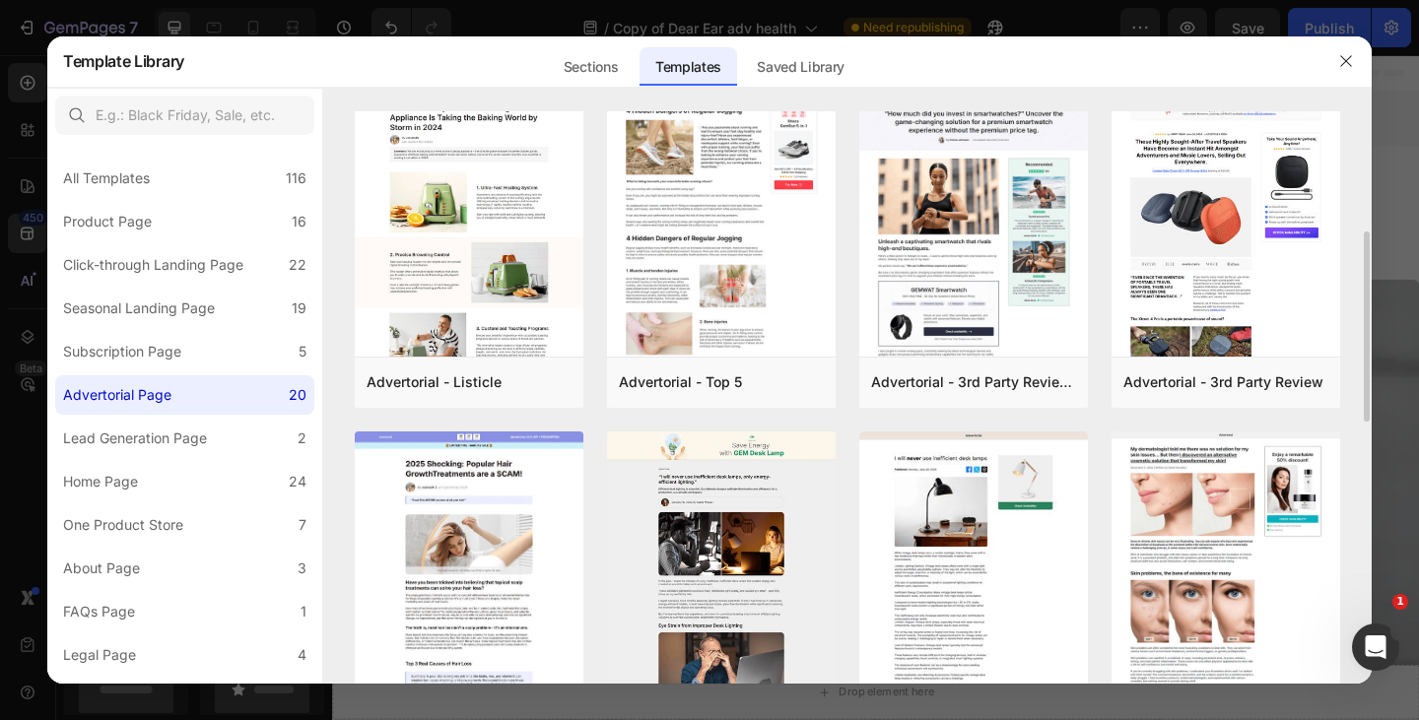
scroll to position [367, 0]
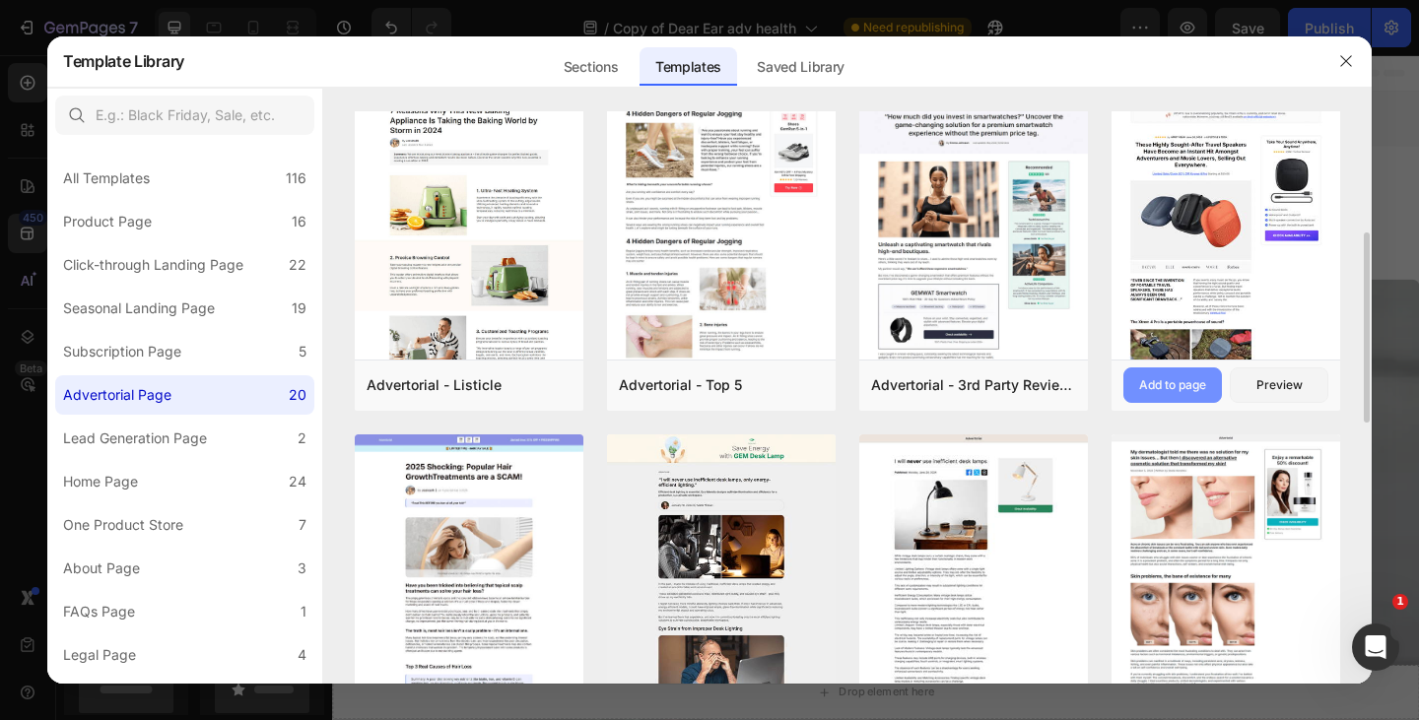
click at [1178, 382] on div "Add to page" at bounding box center [1172, 385] width 67 height 18
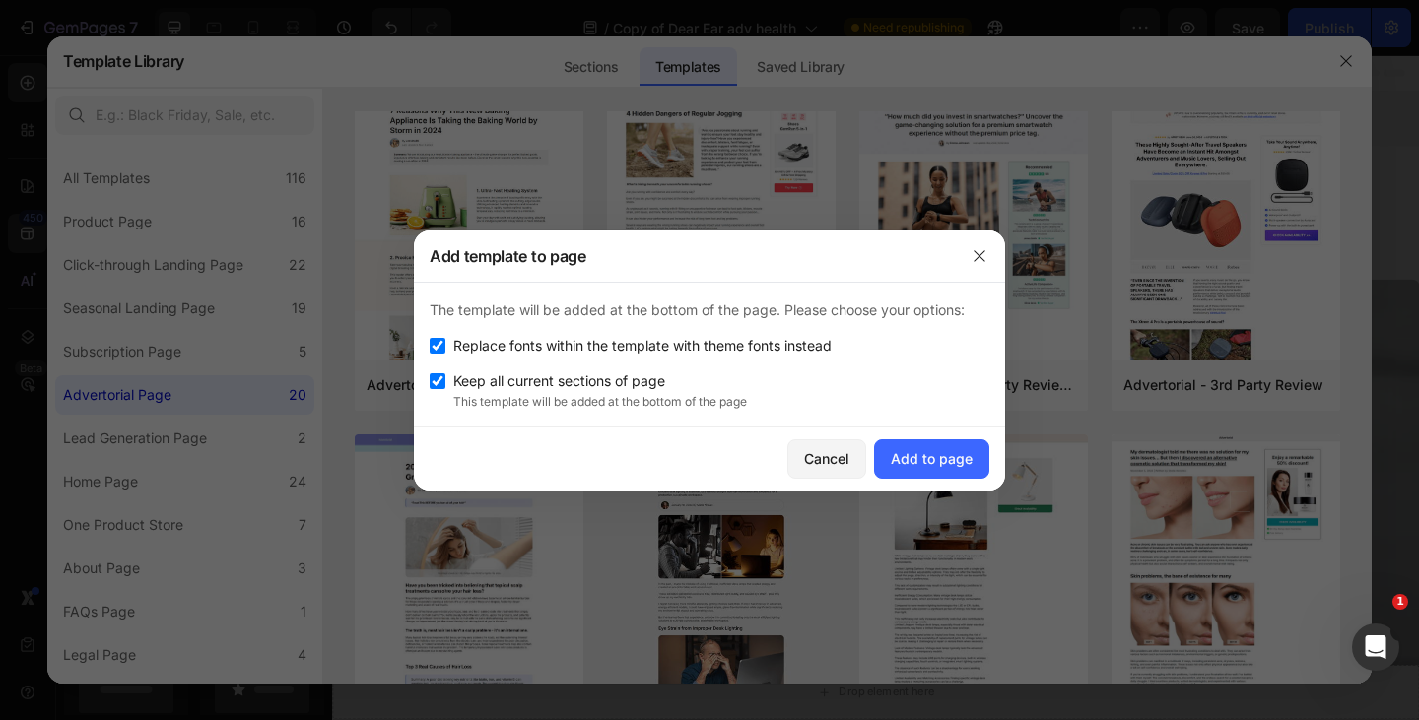
click at [579, 342] on span "Replace fonts within the template with theme fonts instead" at bounding box center [642, 346] width 378 height 24
checkbox input "false"
click at [578, 383] on span "Keep all current sections of page" at bounding box center [559, 381] width 212 height 24
click at [652, 380] on span "Keep all current sections of page" at bounding box center [559, 381] width 212 height 24
checkbox input "true"
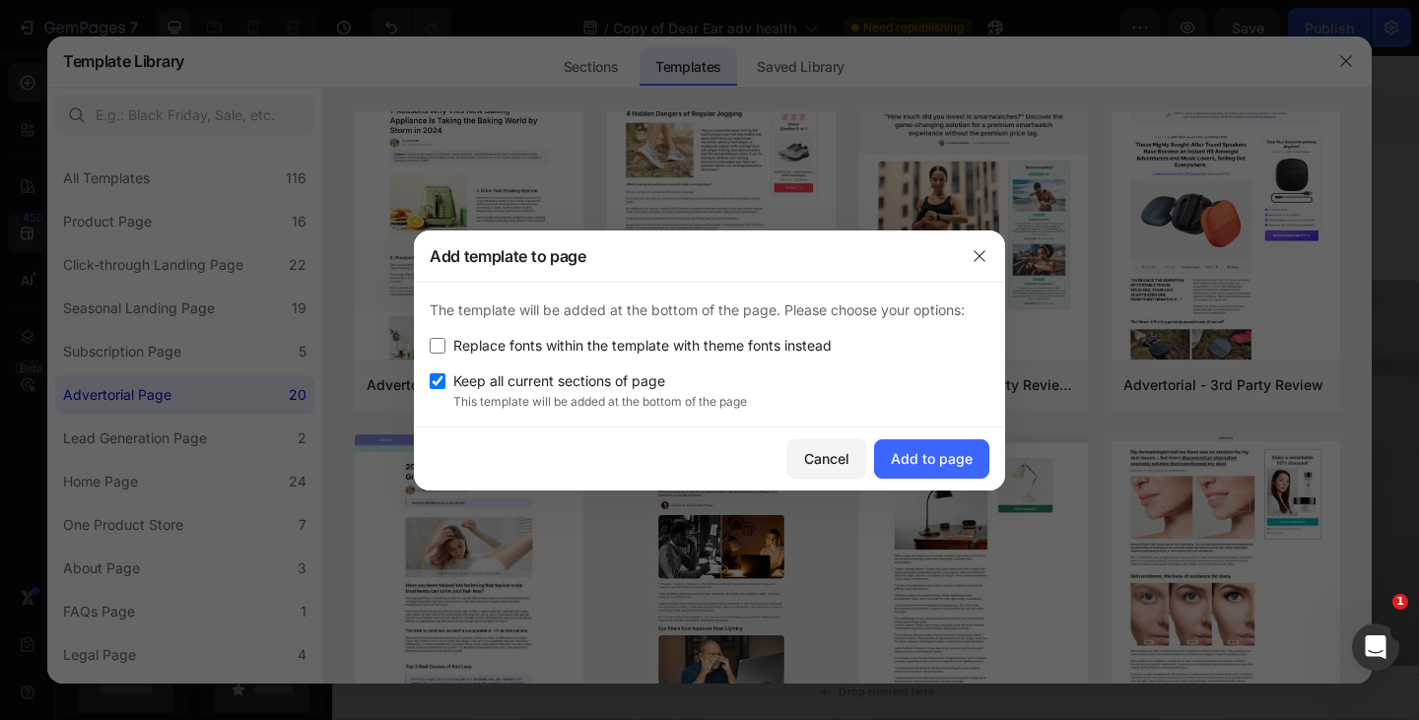
click at [779, 339] on span "Replace fonts within the template with theme fonts instead" at bounding box center [642, 346] width 378 height 24
click at [775, 347] on span "Replace fonts within the template with theme fonts instead" at bounding box center [642, 346] width 378 height 24
checkbox input "false"
click at [926, 453] on div "Add to page" at bounding box center [932, 458] width 82 height 21
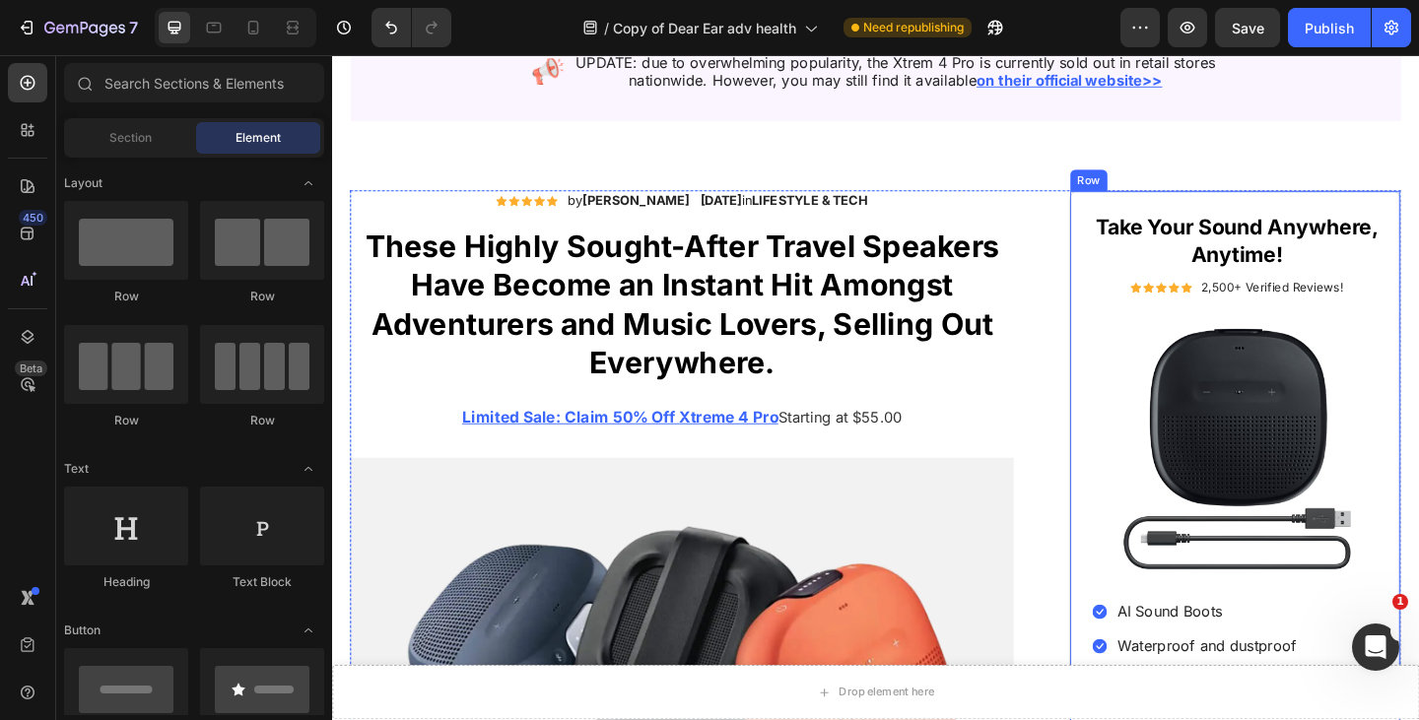
scroll to position [12844, 0]
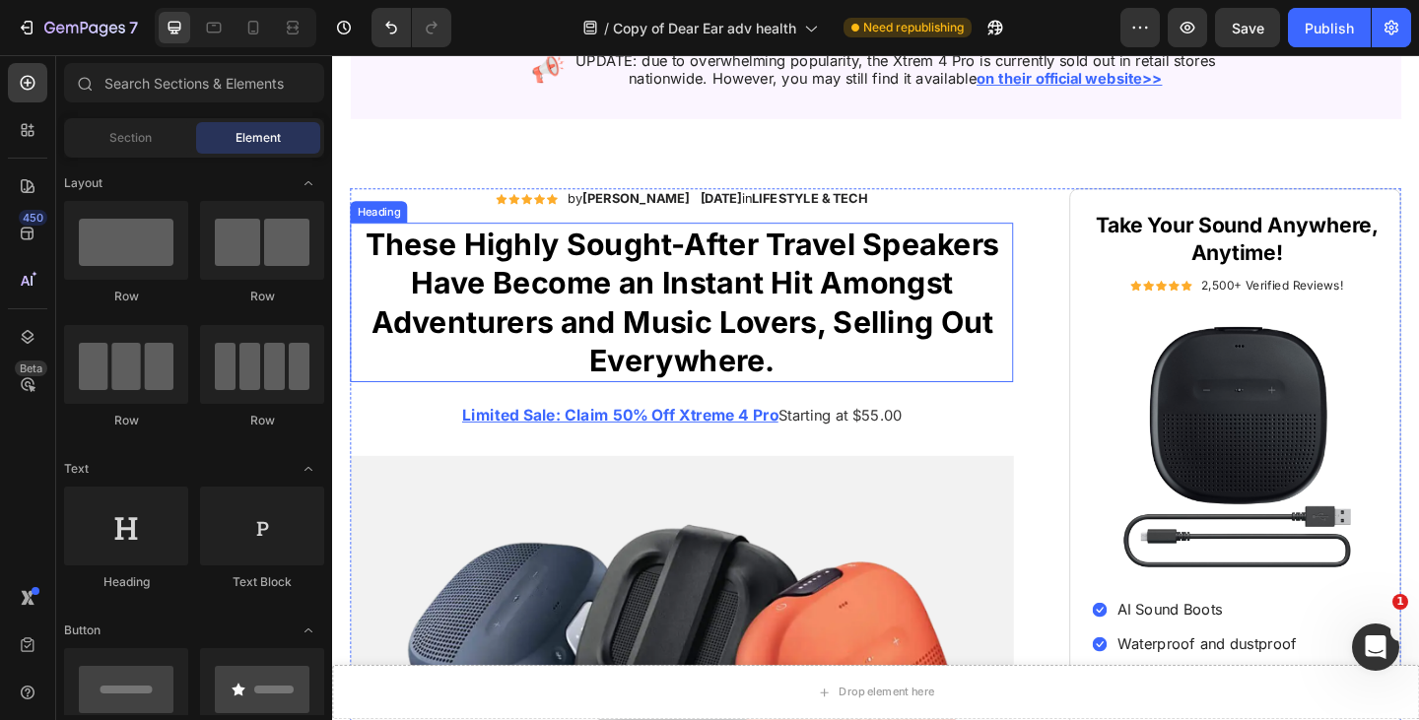
click at [884, 343] on h1 "These Highly Sought-After Travel Speakers Have Become an Instant Hit Amongst Ad…" at bounding box center [712, 324] width 721 height 173
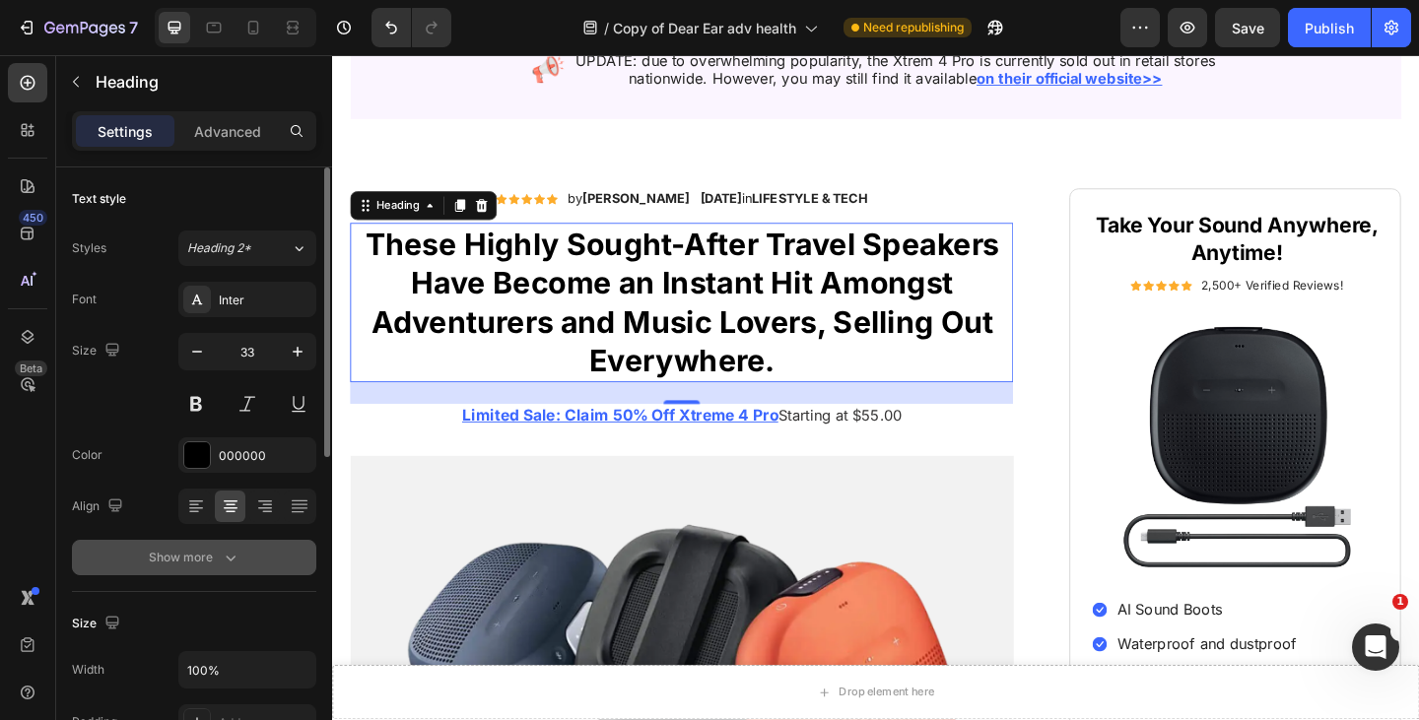
click at [217, 555] on div "Show more" at bounding box center [195, 558] width 92 height 20
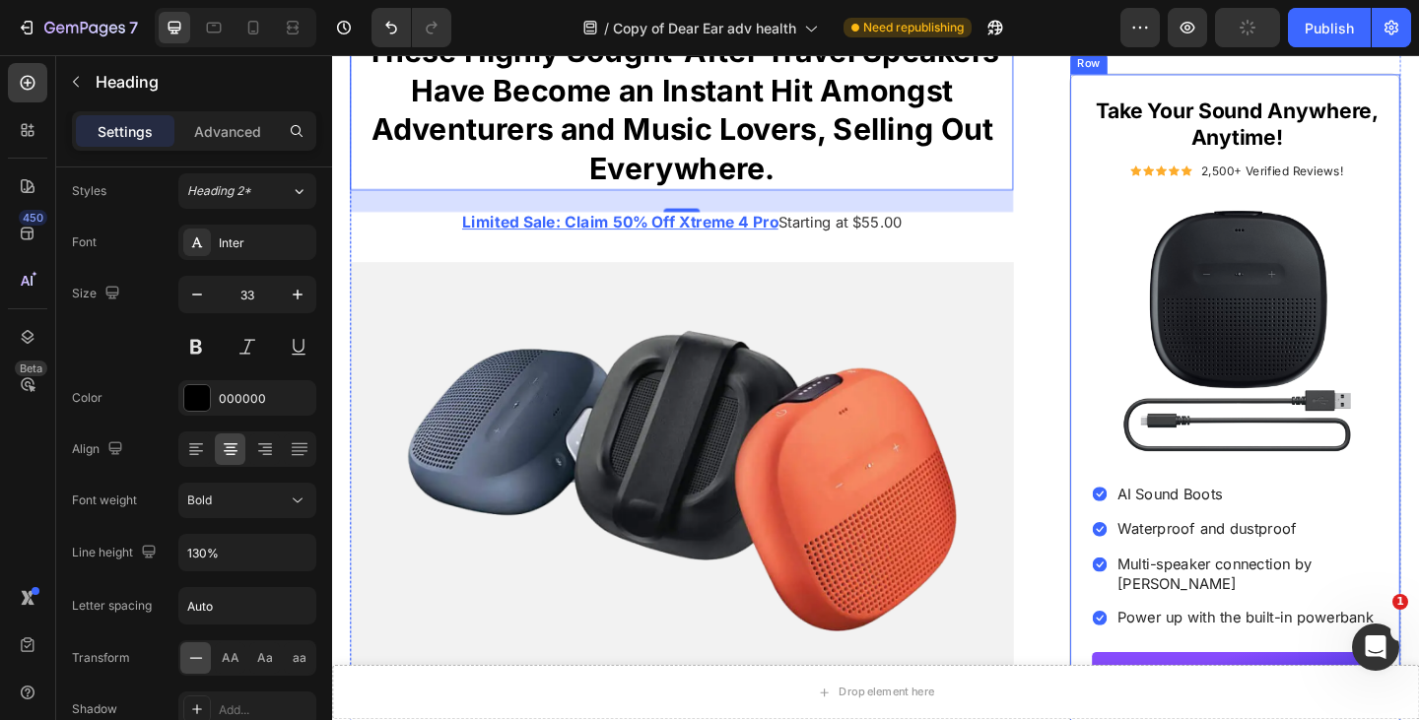
scroll to position [12672, 0]
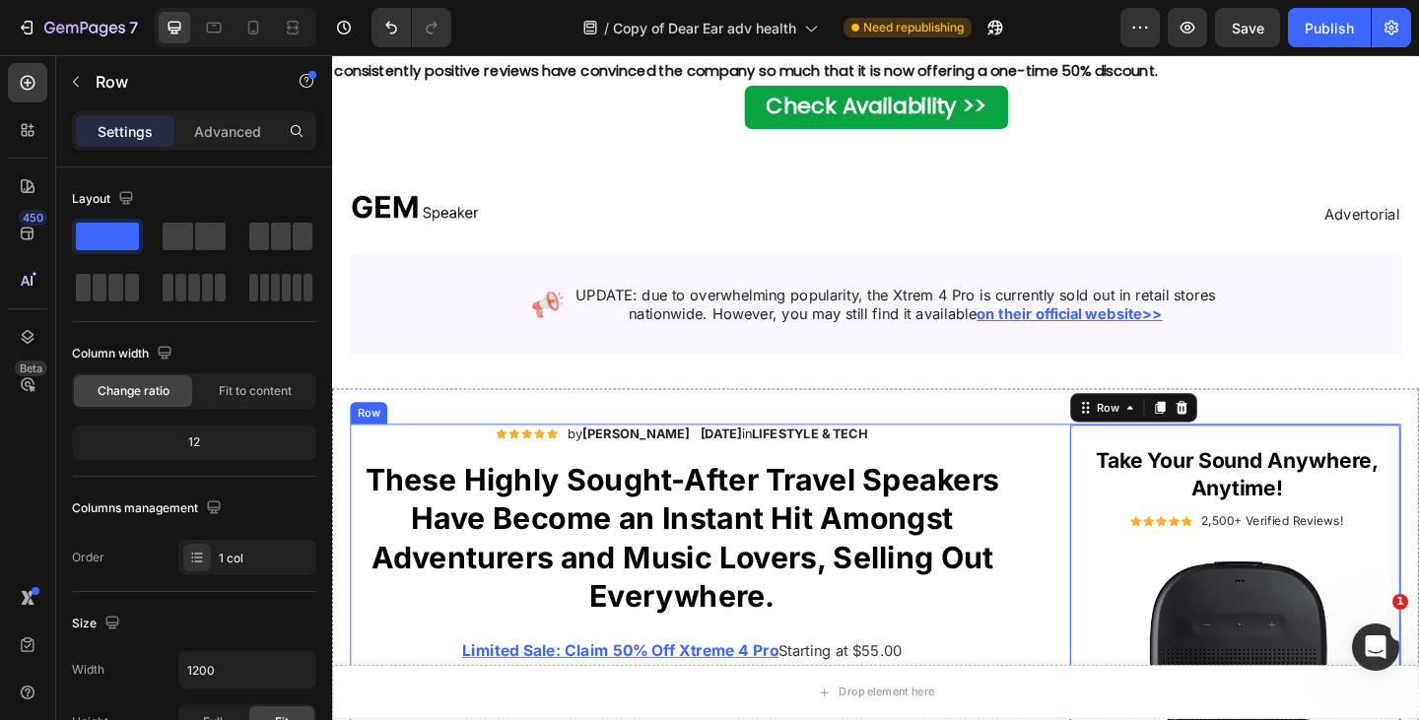
scroll to position [12424, 0]
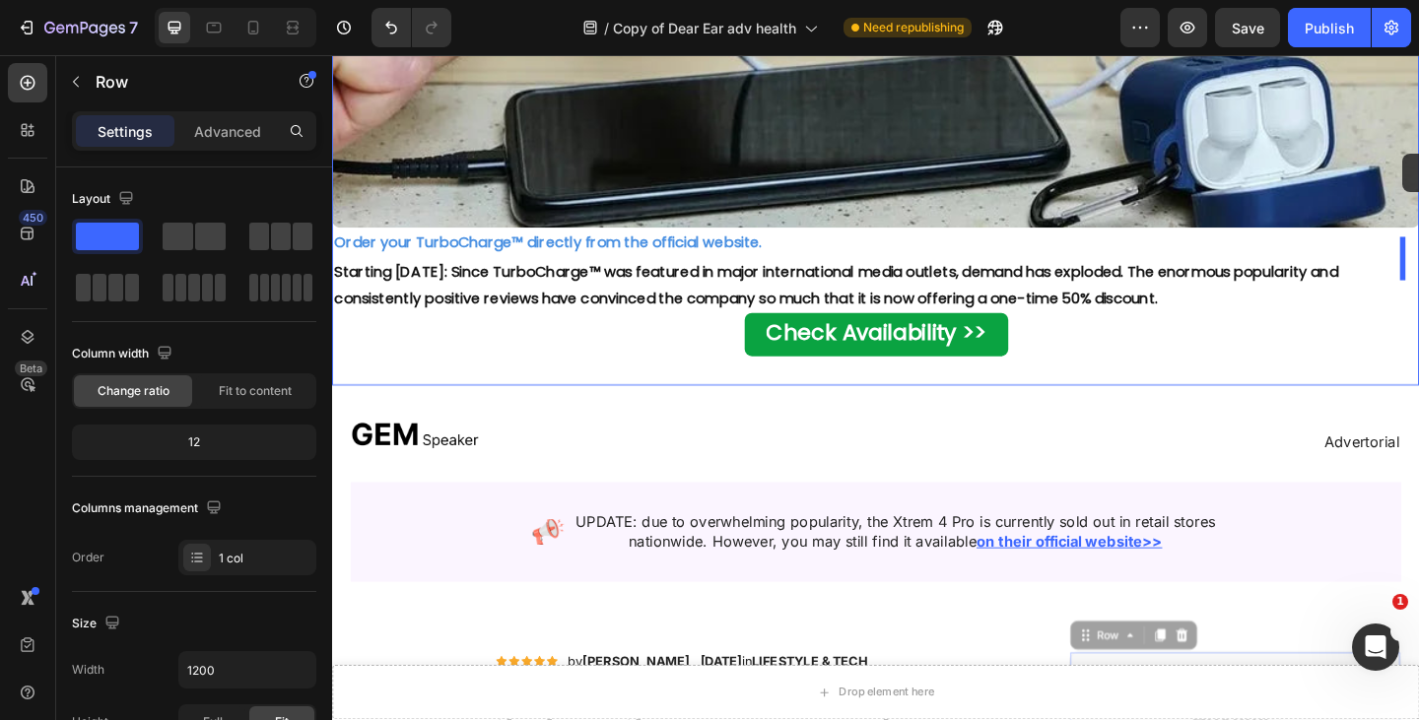
drag, startPoint x: 1167, startPoint y: 556, endPoint x: 1496, endPoint y: 163, distance: 512.7
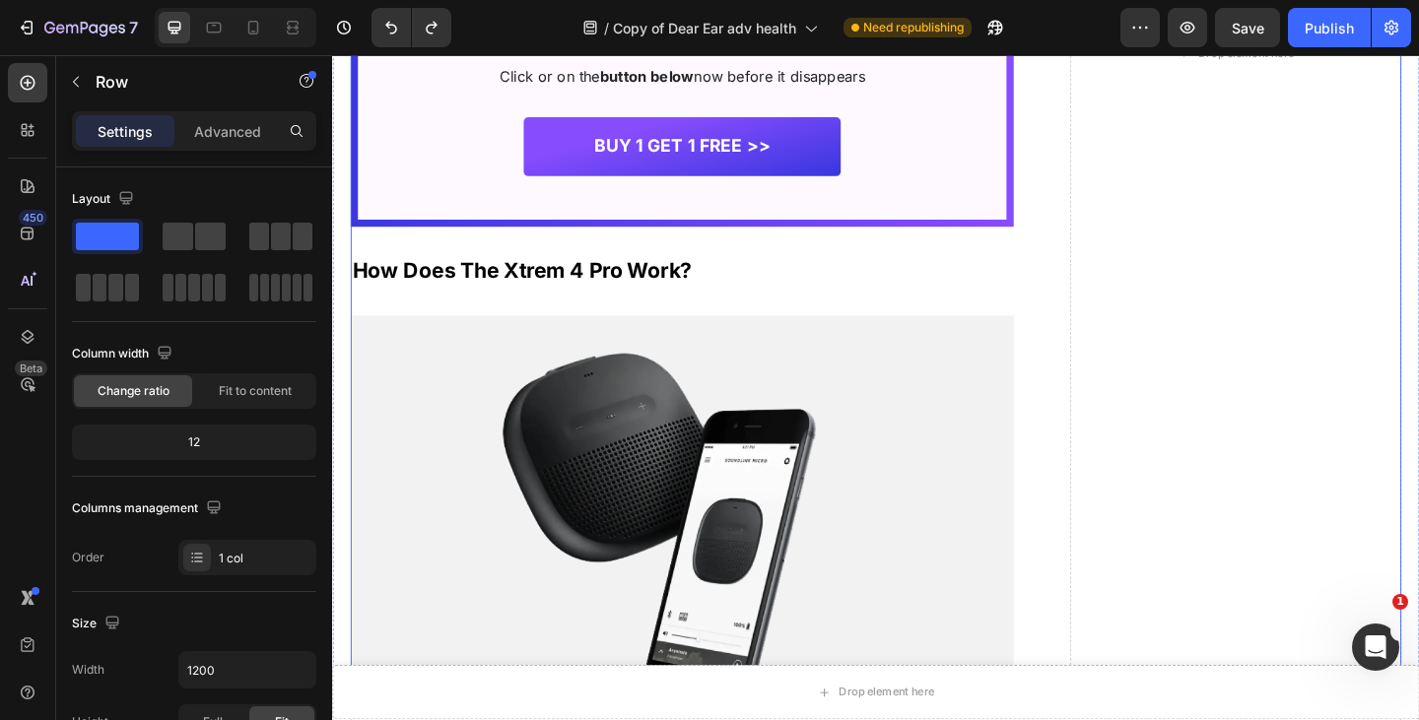
scroll to position [17072, 0]
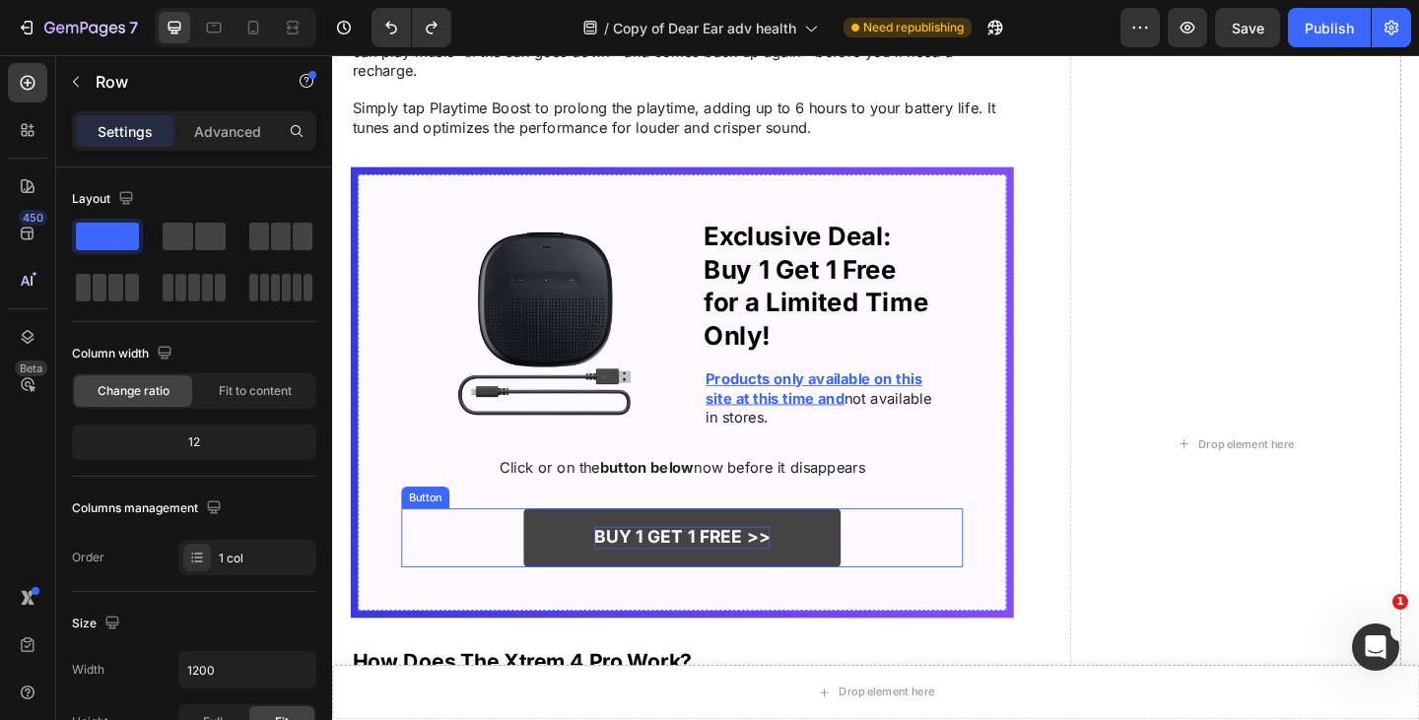
click at [754, 569] on p "Buy 1 get 1 free >>" at bounding box center [712, 581] width 191 height 25
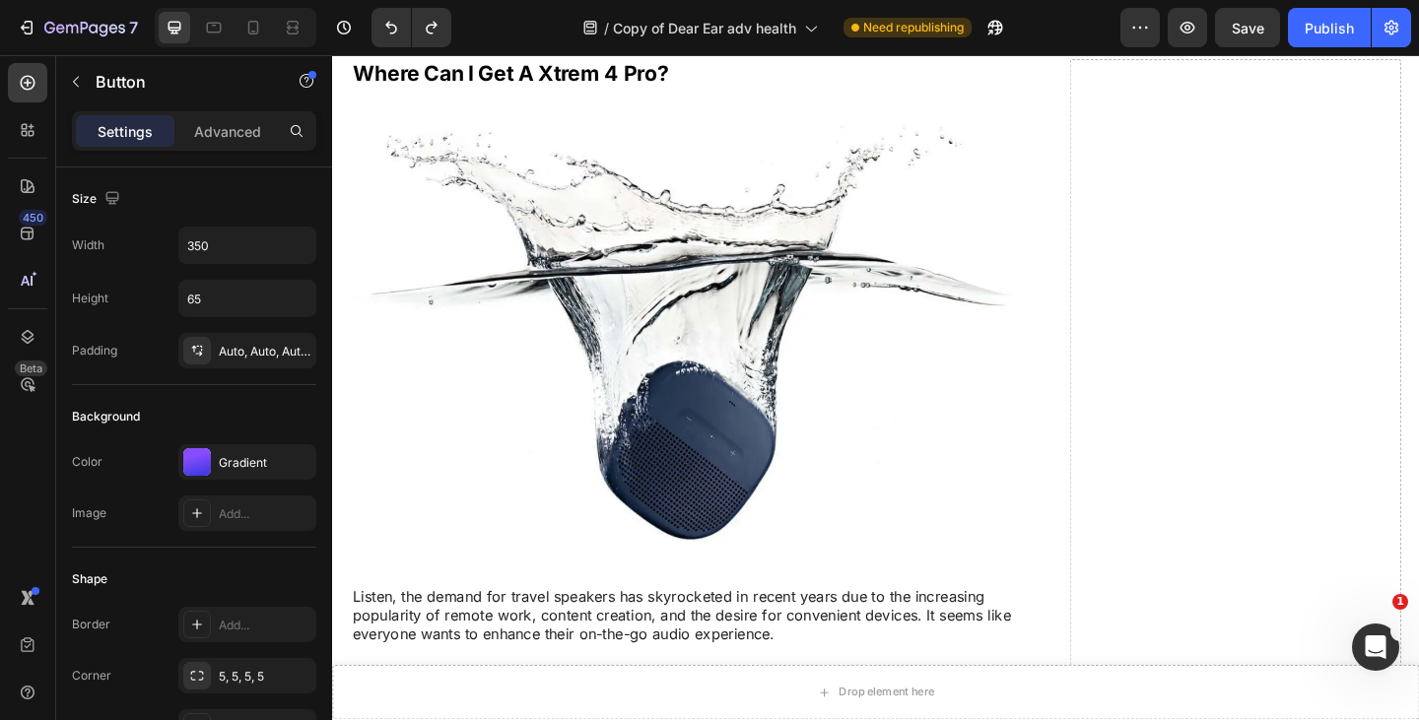
scroll to position [19612, 0]
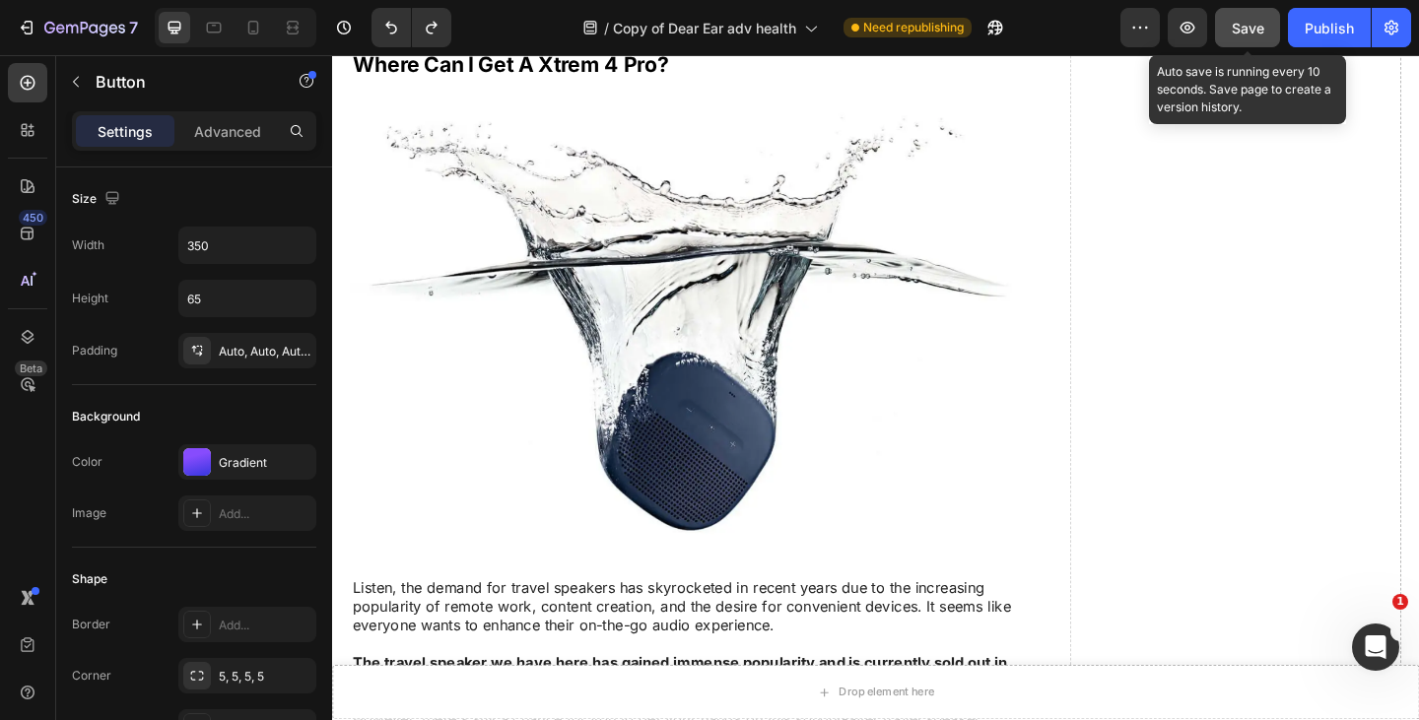
click at [1248, 38] on button "Save" at bounding box center [1247, 27] width 65 height 39
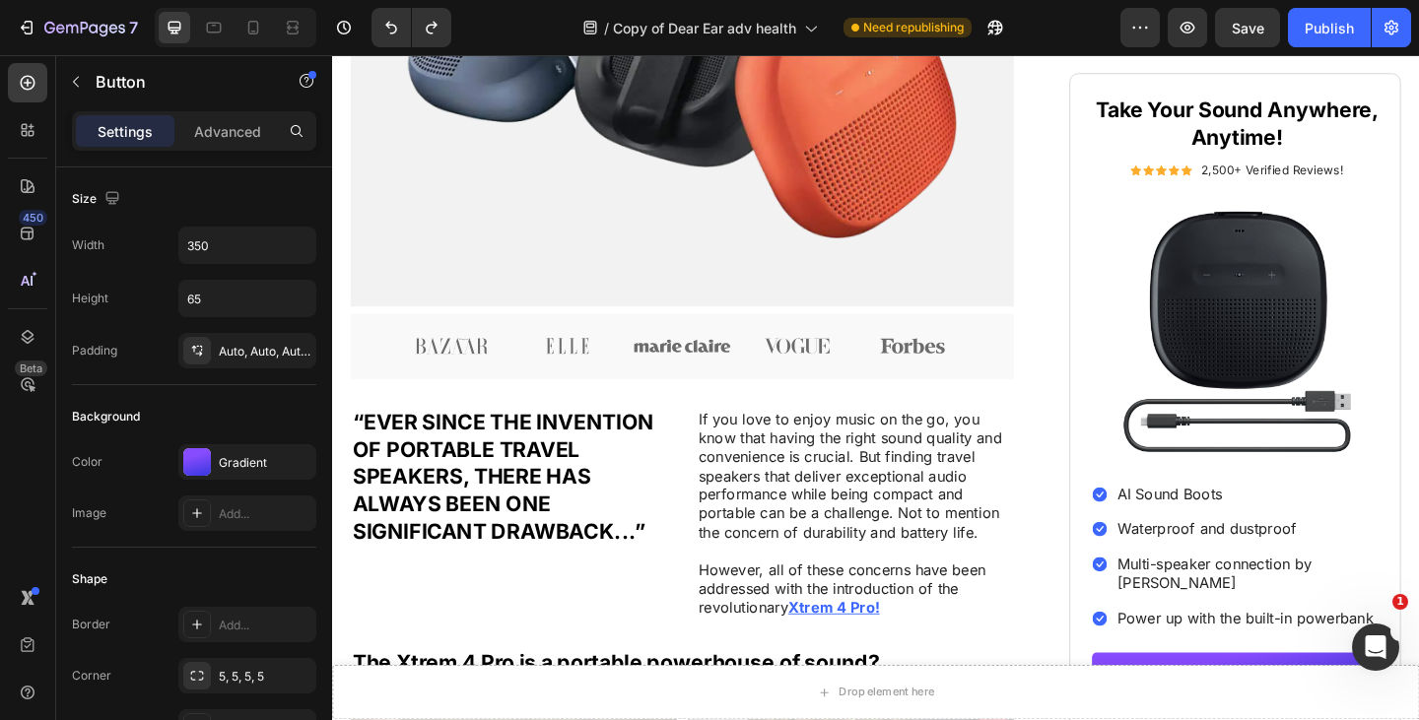
scroll to position [13454, 0]
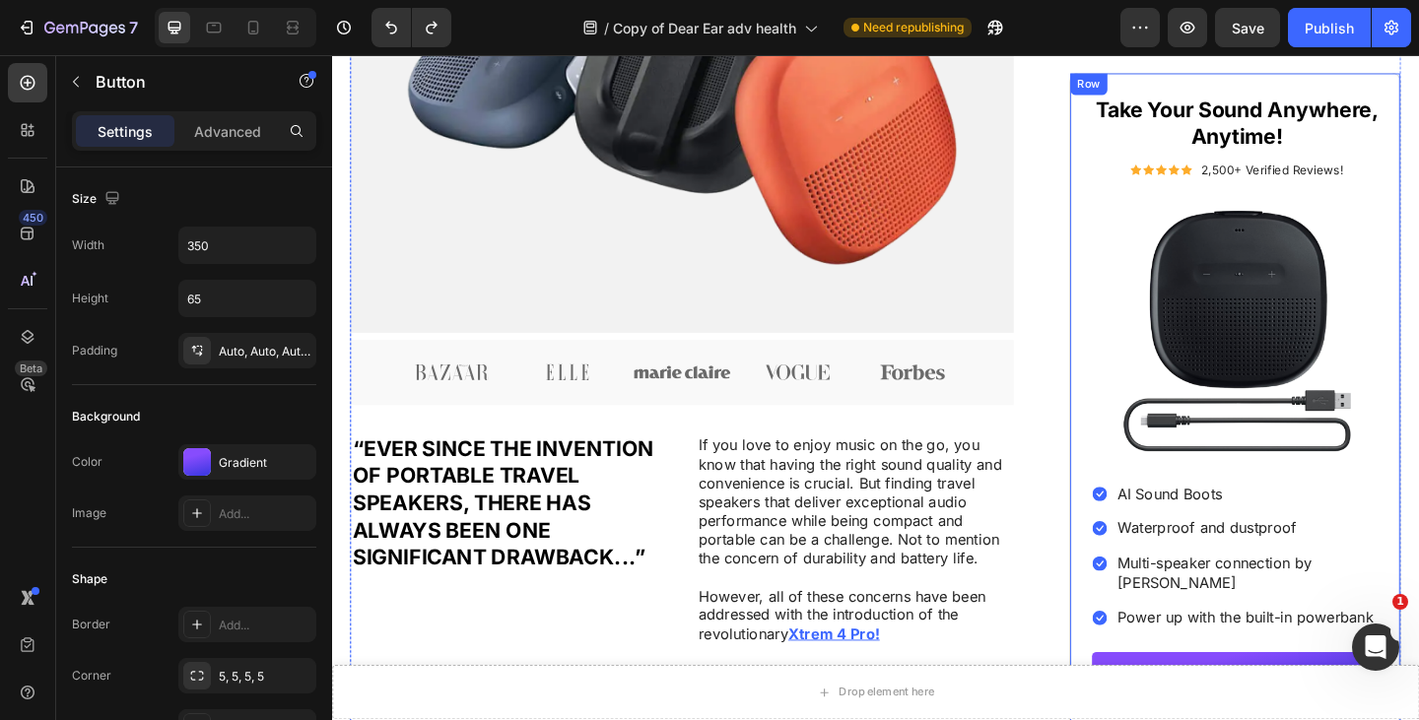
click at [1144, 226] on div "Take Your Sound Anywhere, Anytime! Heading Icon Icon Icon Icon Icon Icon List 2…" at bounding box center [1314, 434] width 361 height 718
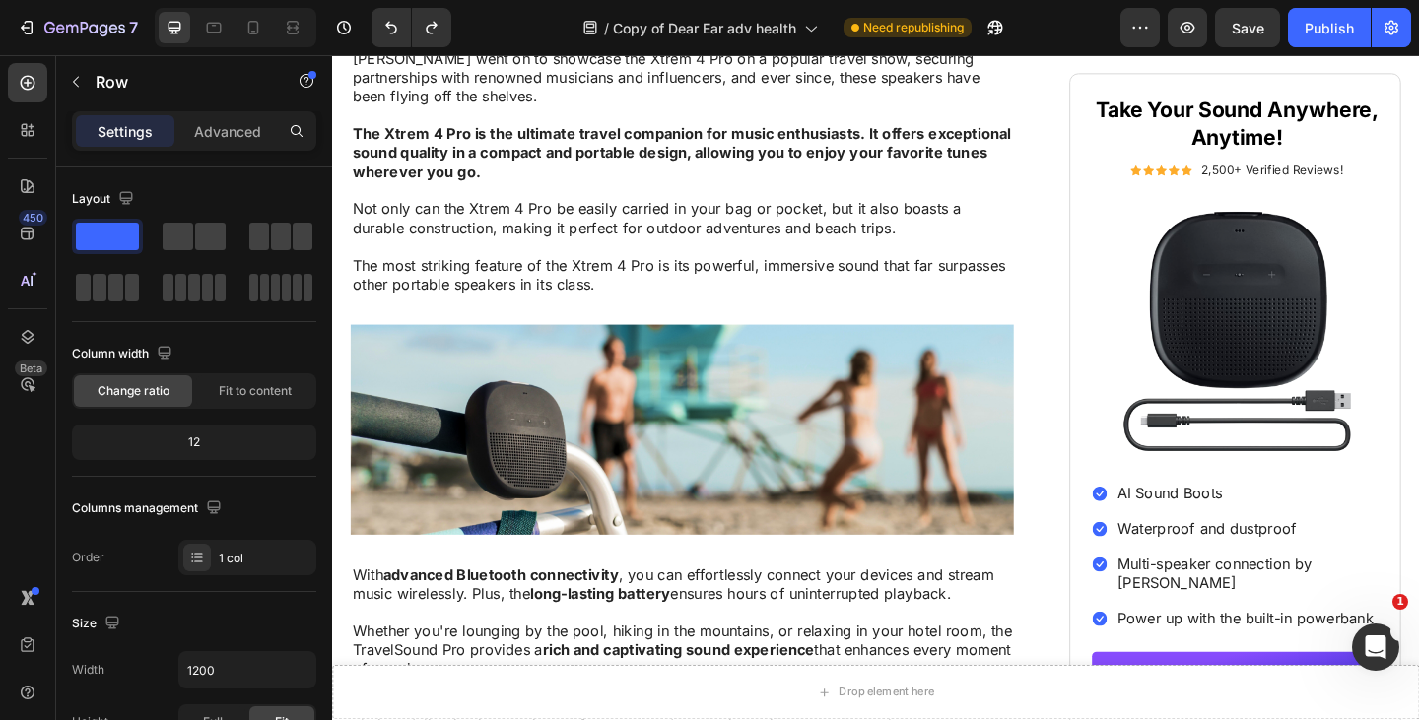
scroll to position [7053, 0]
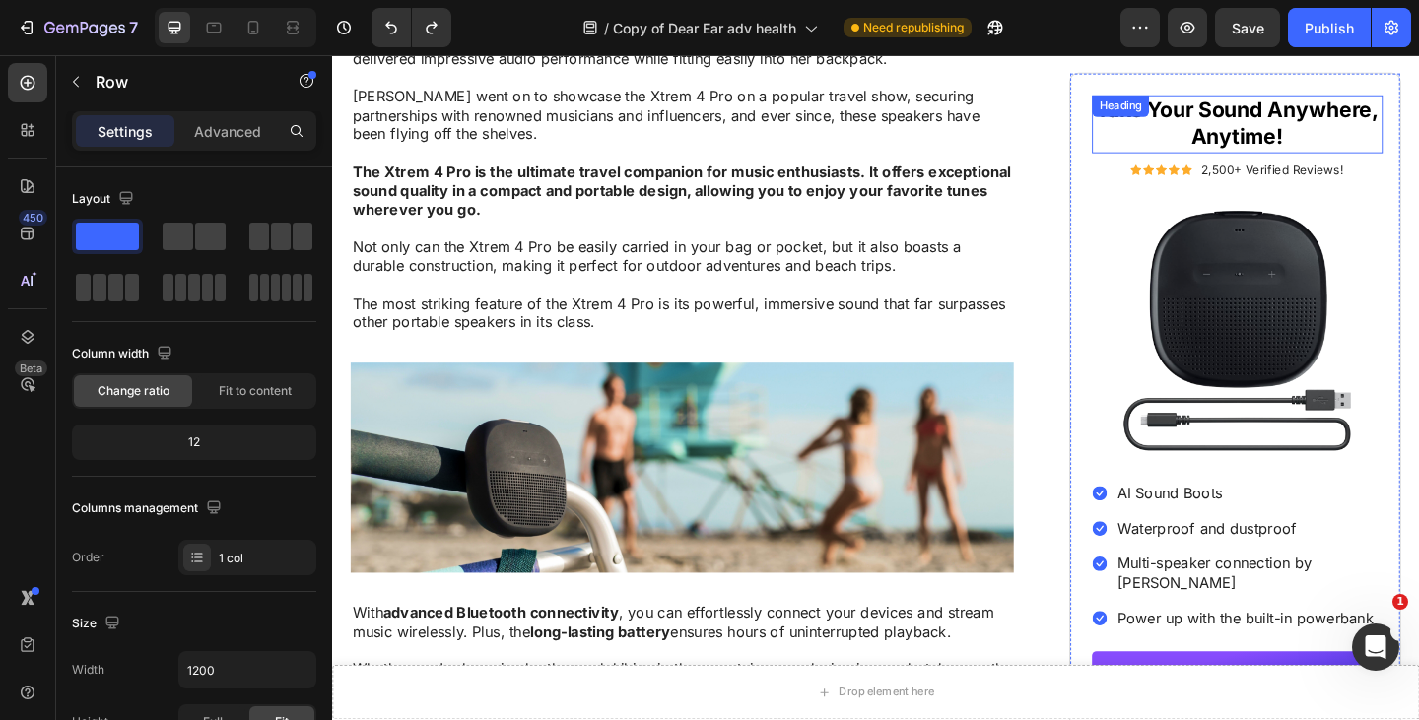
click at [1250, 129] on h2 "Take Your Sound Anywhere, Anytime!" at bounding box center [1317, 131] width 316 height 63
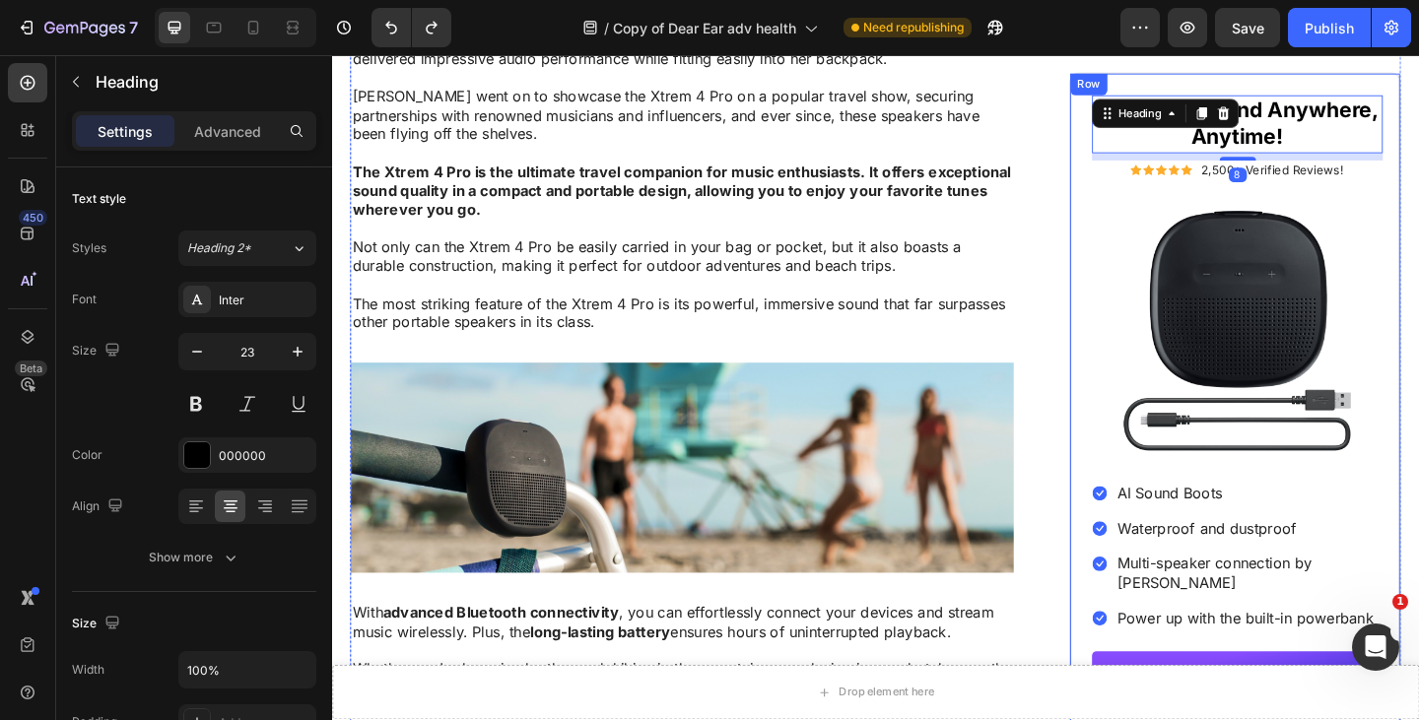
click at [1134, 142] on div "Take Your Sound Anywhere, Anytime! Heading 8 Icon Icon Icon Icon Icon Icon List…" at bounding box center [1314, 434] width 361 height 718
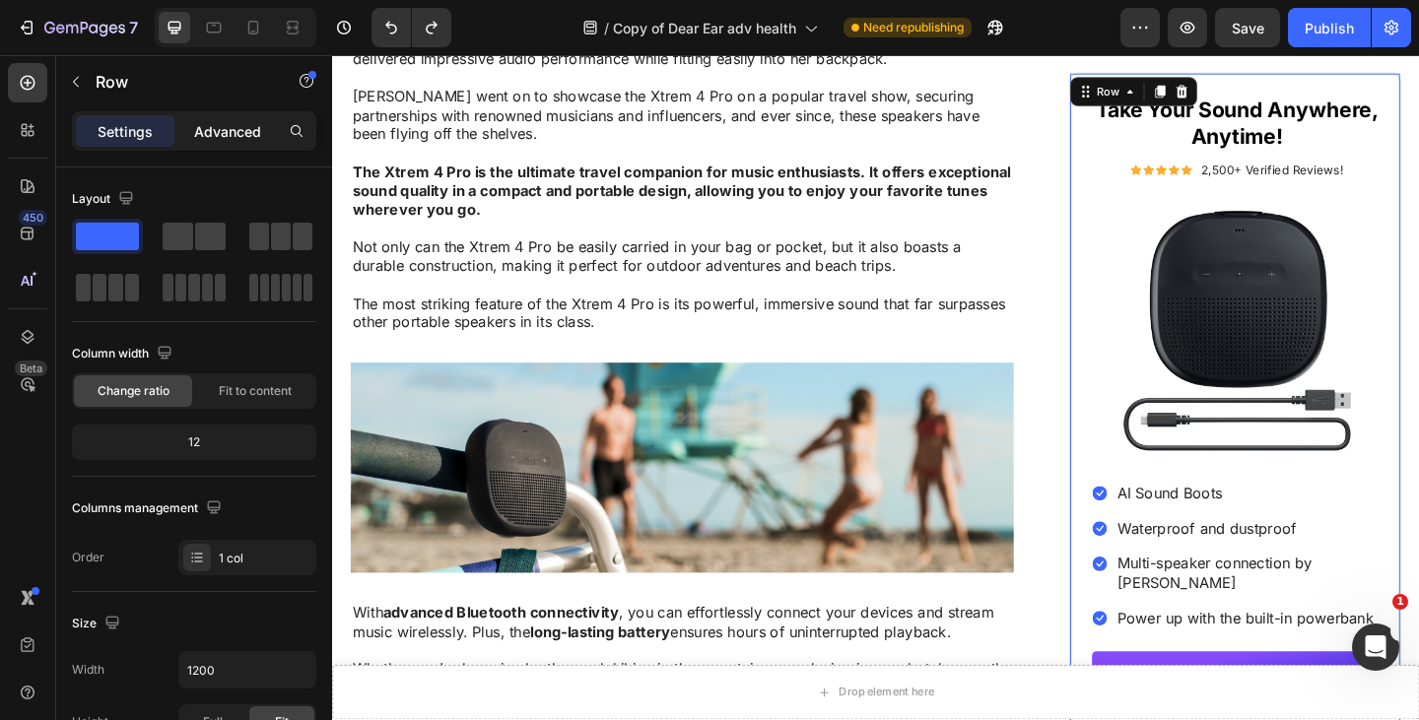
click at [220, 126] on p "Advanced" at bounding box center [227, 131] width 67 height 21
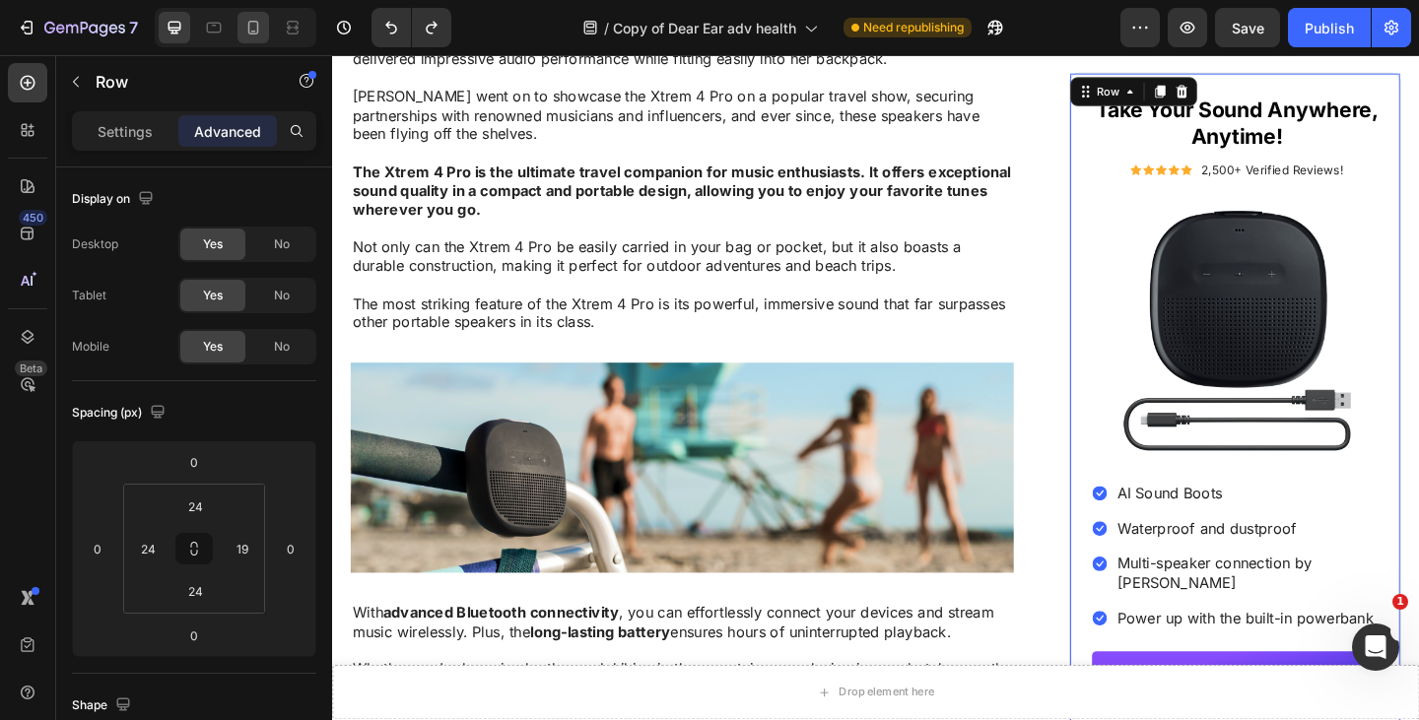
click at [248, 29] on icon at bounding box center [253, 28] width 11 height 14
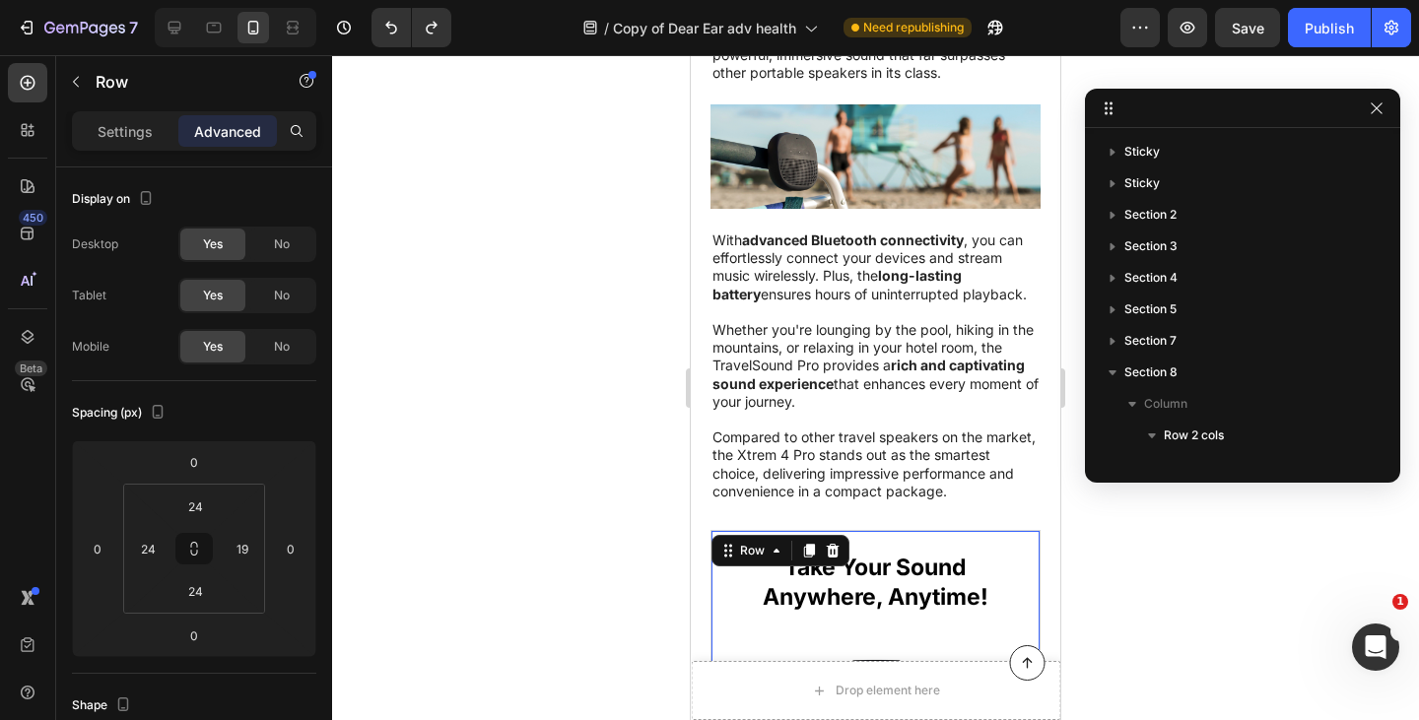
type input "21"
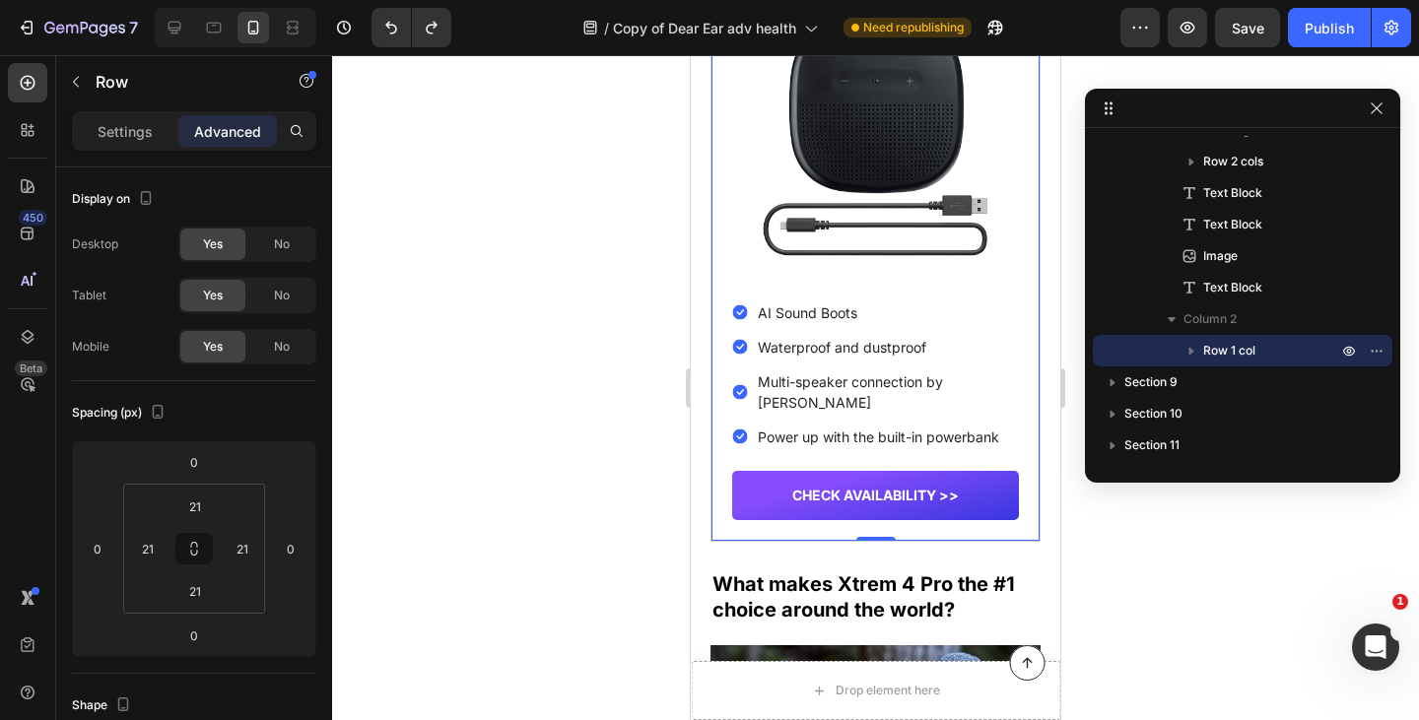
scroll to position [7695, 0]
click at [175, 25] on icon at bounding box center [175, 28] width 20 height 20
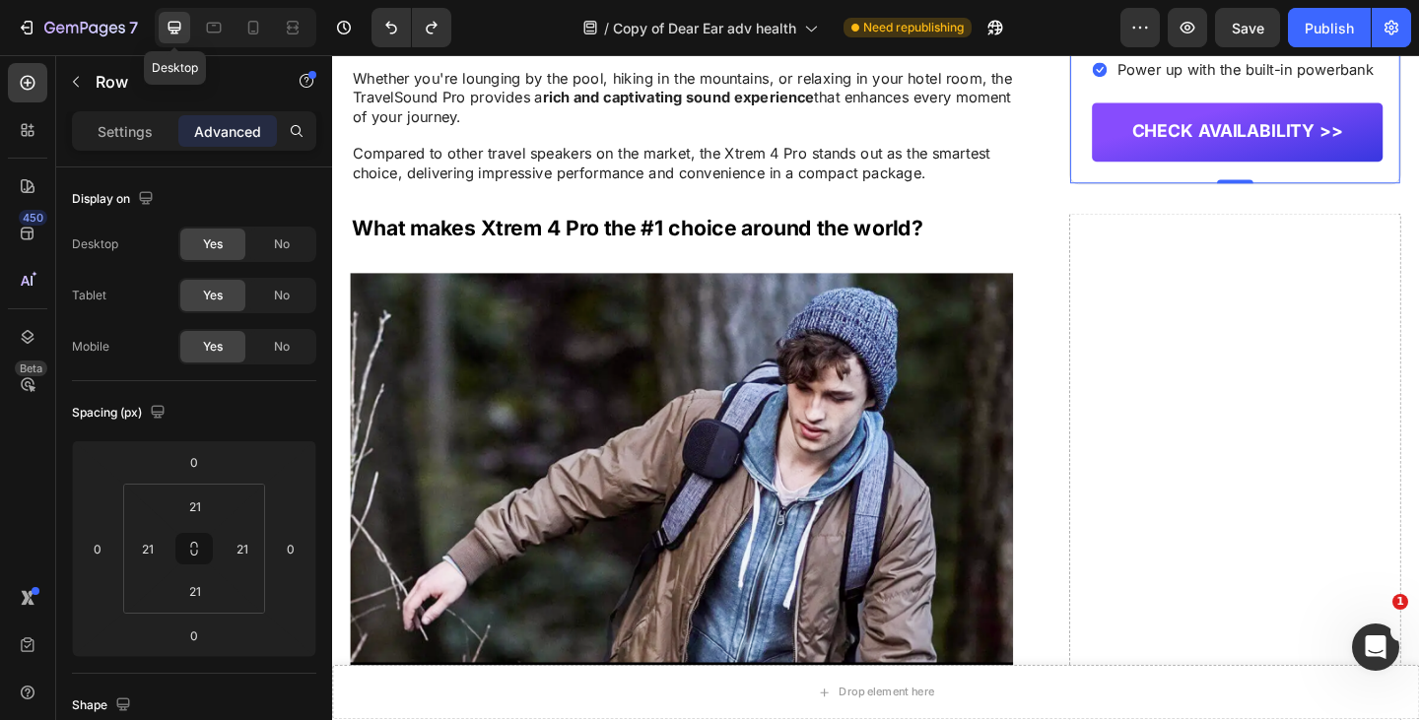
type input "24"
type input "19"
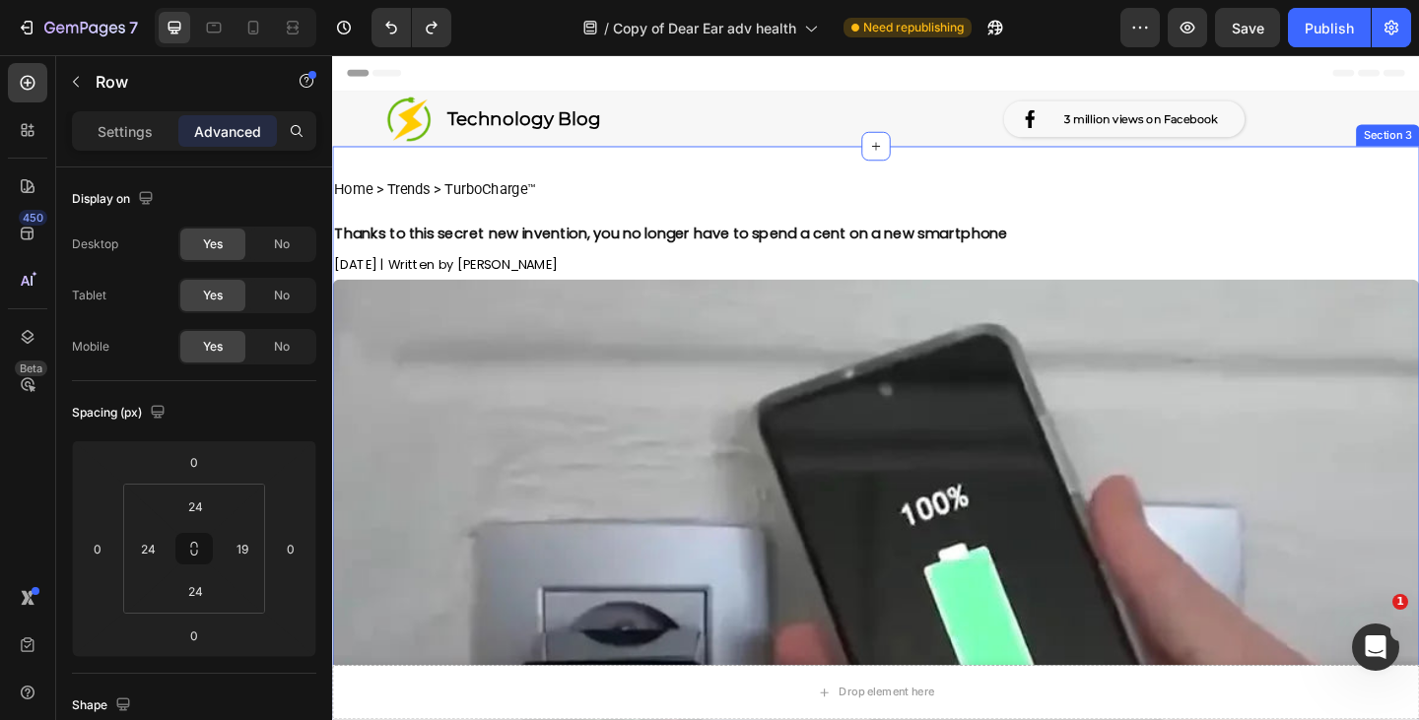
click at [428, 172] on div "Home > Trends > TurboCharge™ Text Block Thanks to this secret new invention, yo…" at bounding box center [923, 600] width 1182 height 890
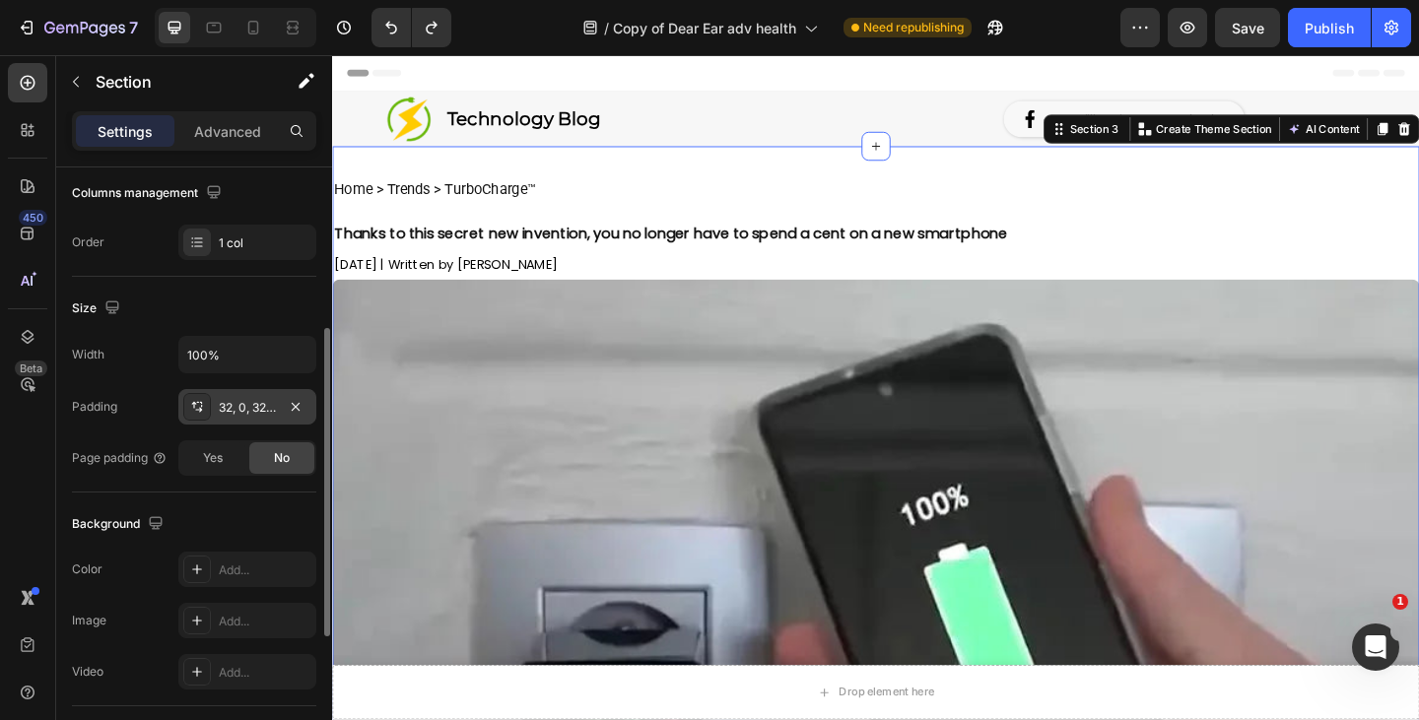
scroll to position [316, 0]
click at [218, 354] on input "100%" at bounding box center [247, 353] width 136 height 35
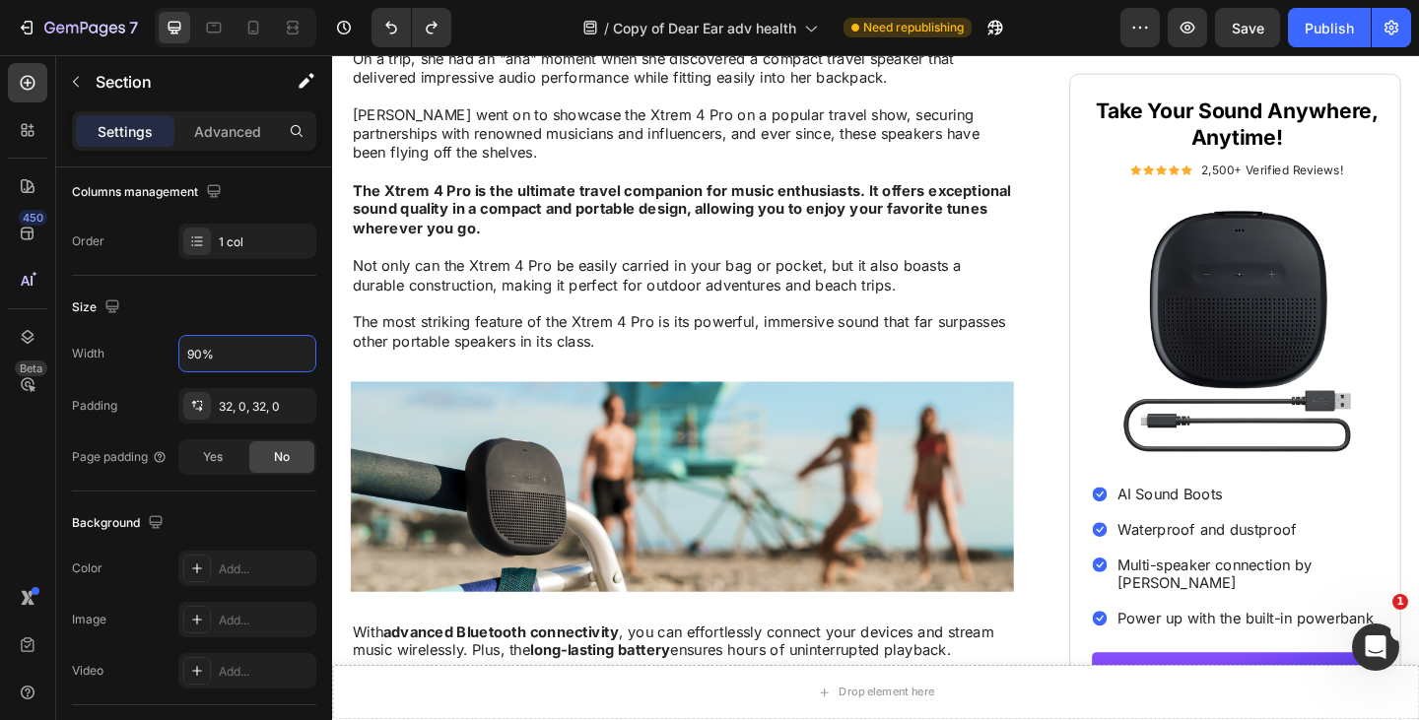
scroll to position [15093, 0]
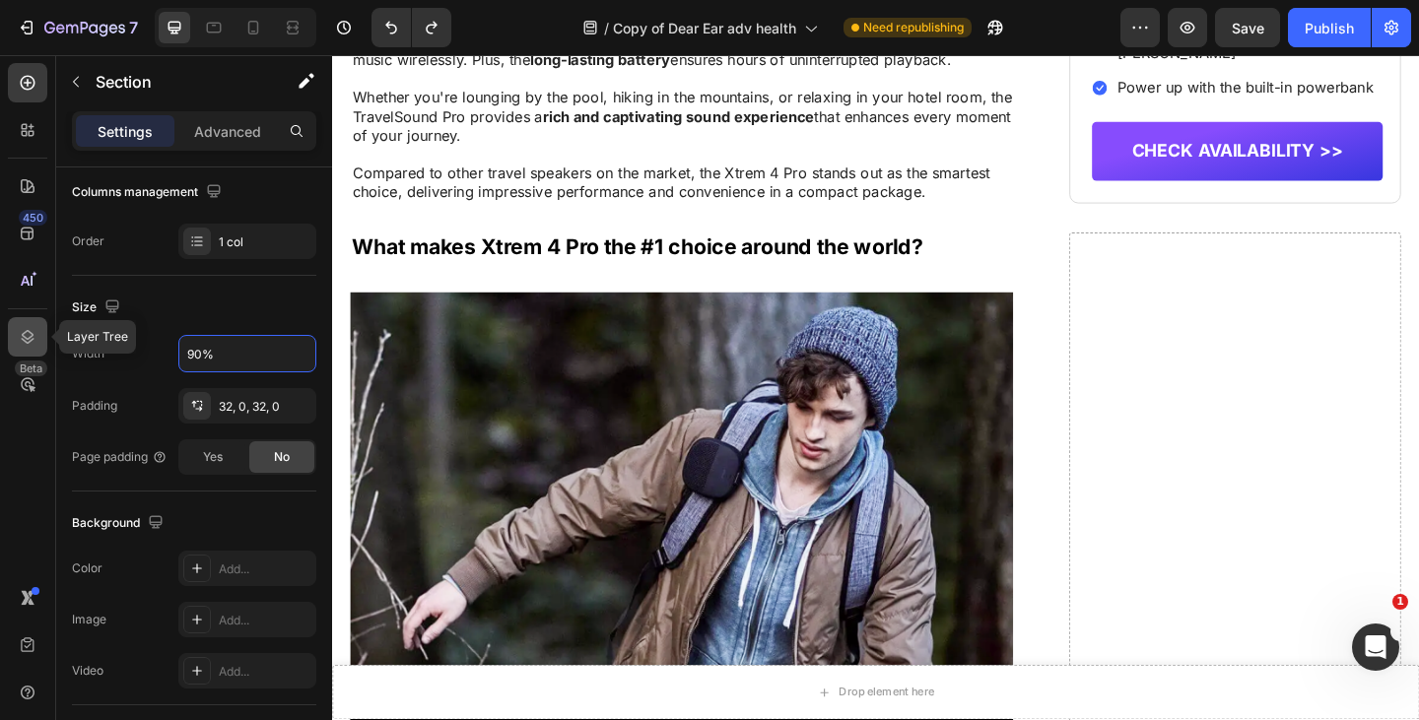
type input "90%"
click at [25, 336] on icon at bounding box center [28, 337] width 13 height 14
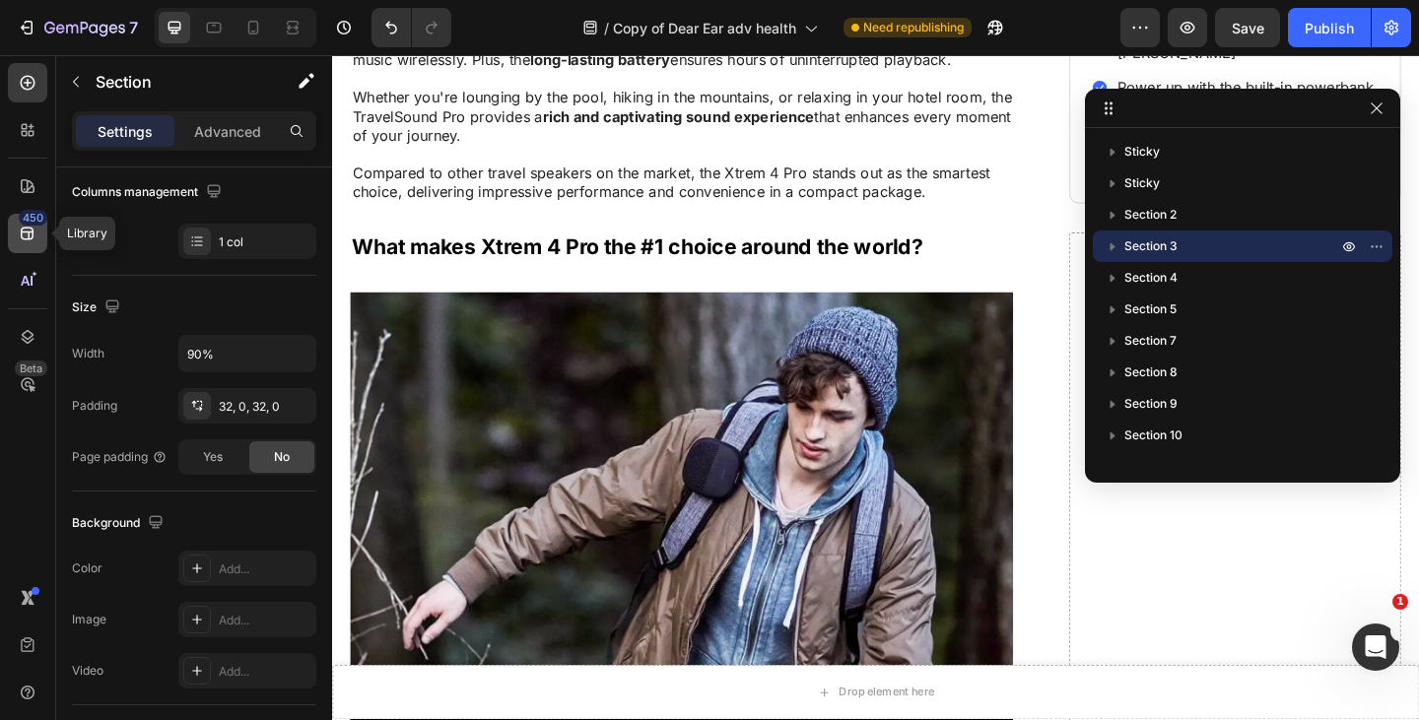
click at [24, 232] on icon at bounding box center [27, 234] width 13 height 13
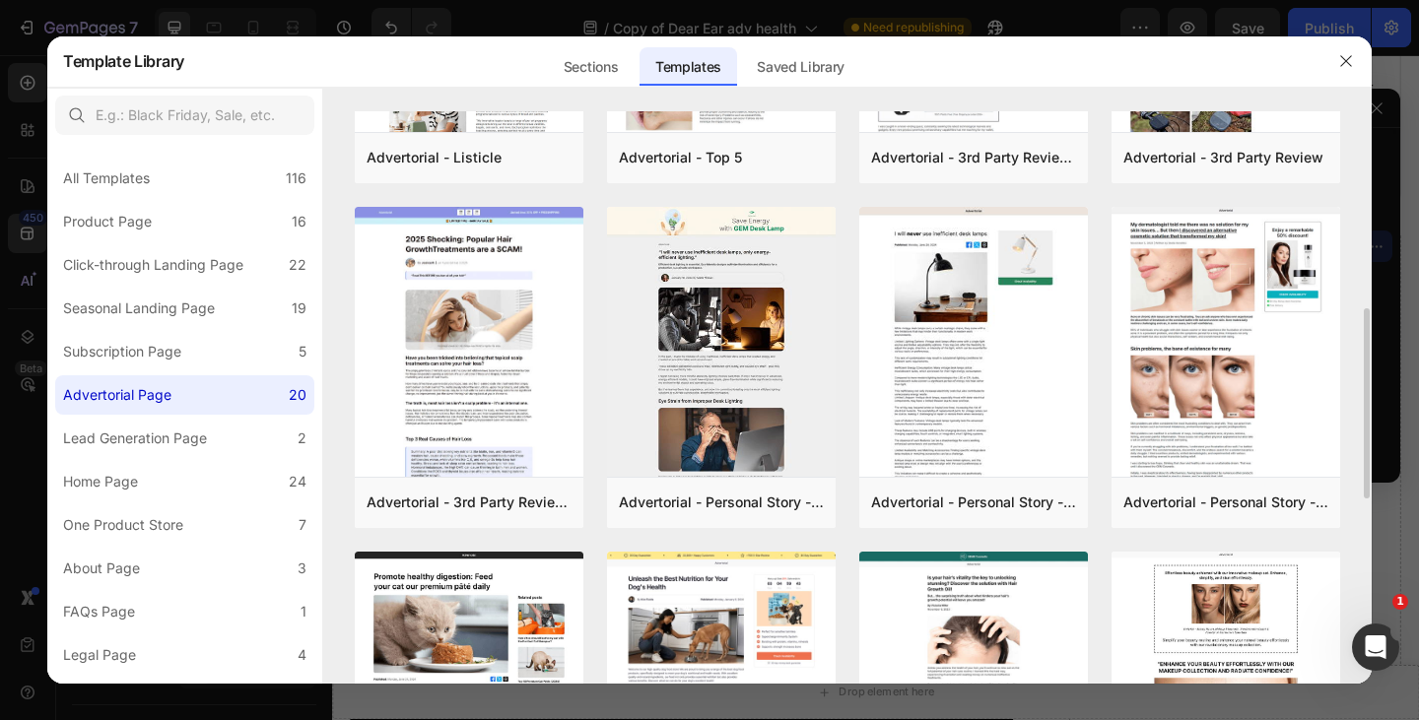
scroll to position [595, 0]
click at [1342, 51] on button "button" at bounding box center [1346, 61] width 32 height 32
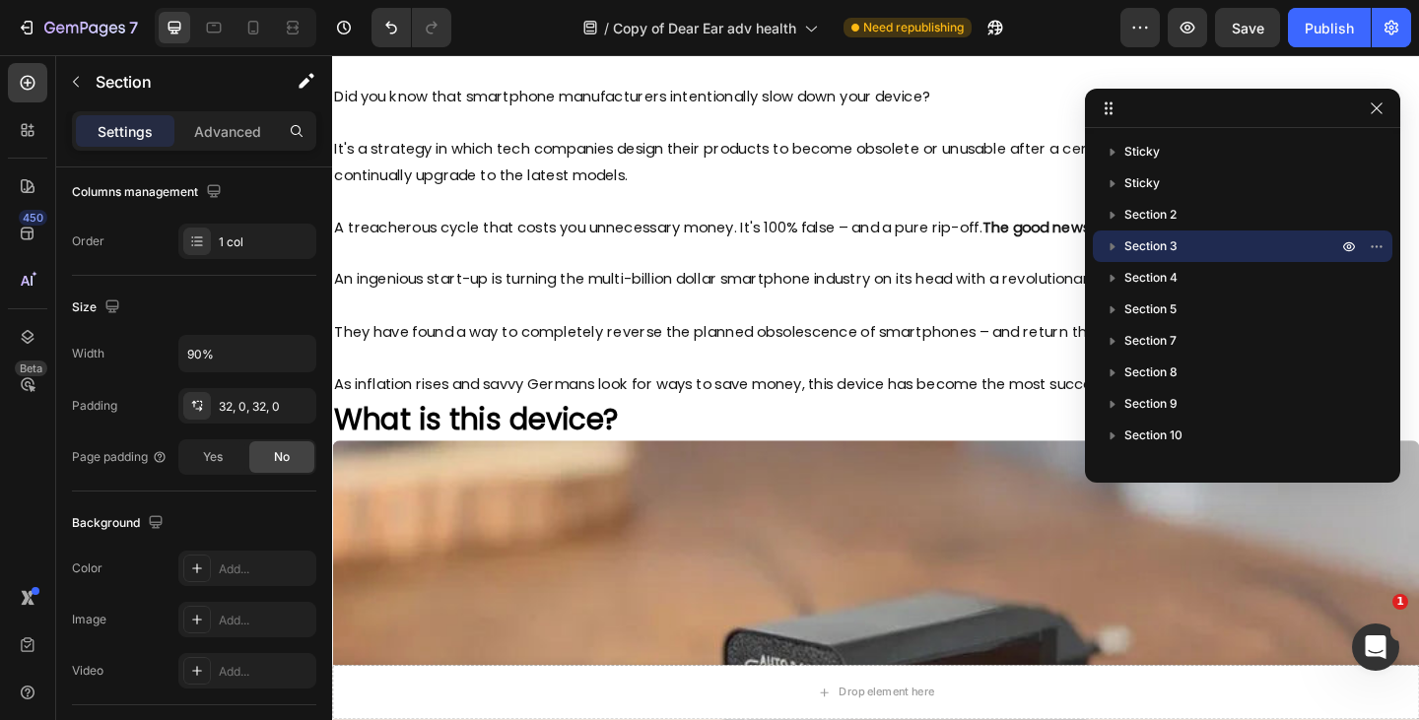
scroll to position [0, 0]
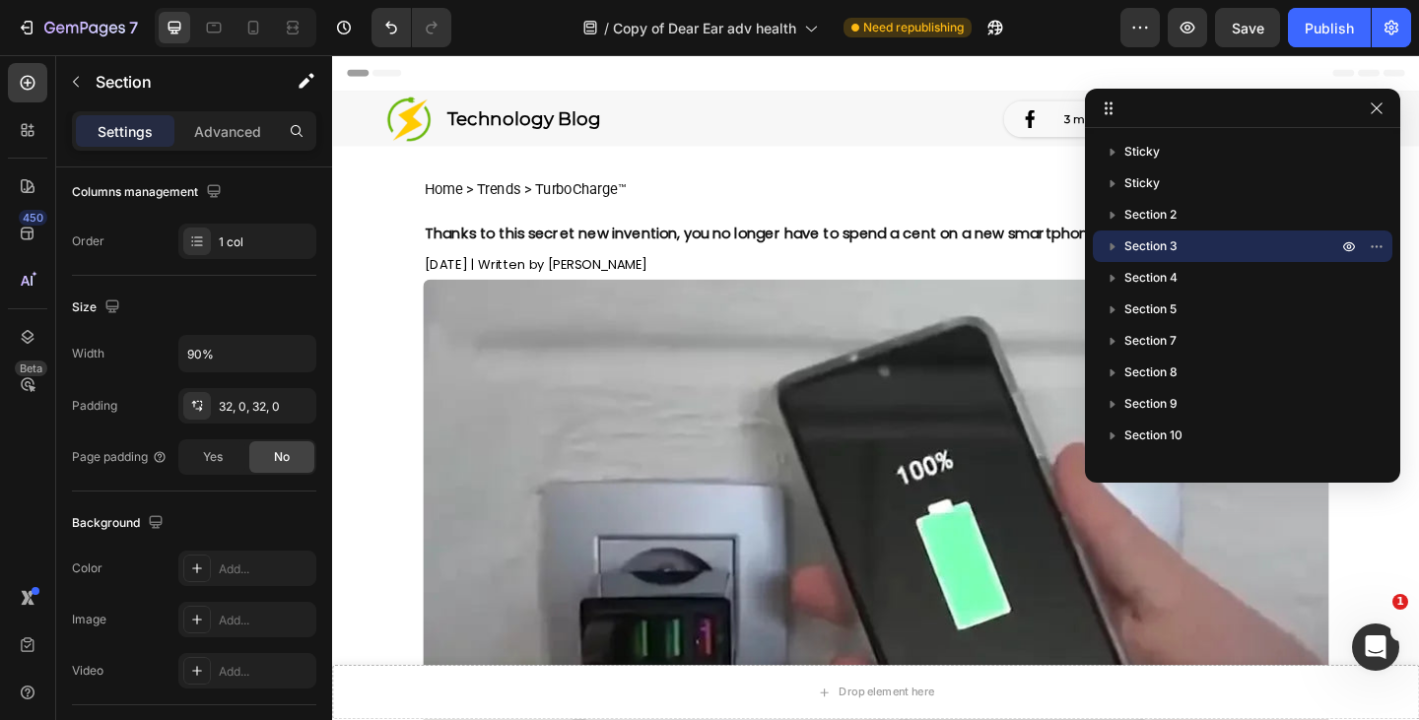
click at [496, 225] on div "Home > Trends > TurboCharge™ Text Block Thanks to this secret new invention, yo…" at bounding box center [924, 540] width 986 height 708
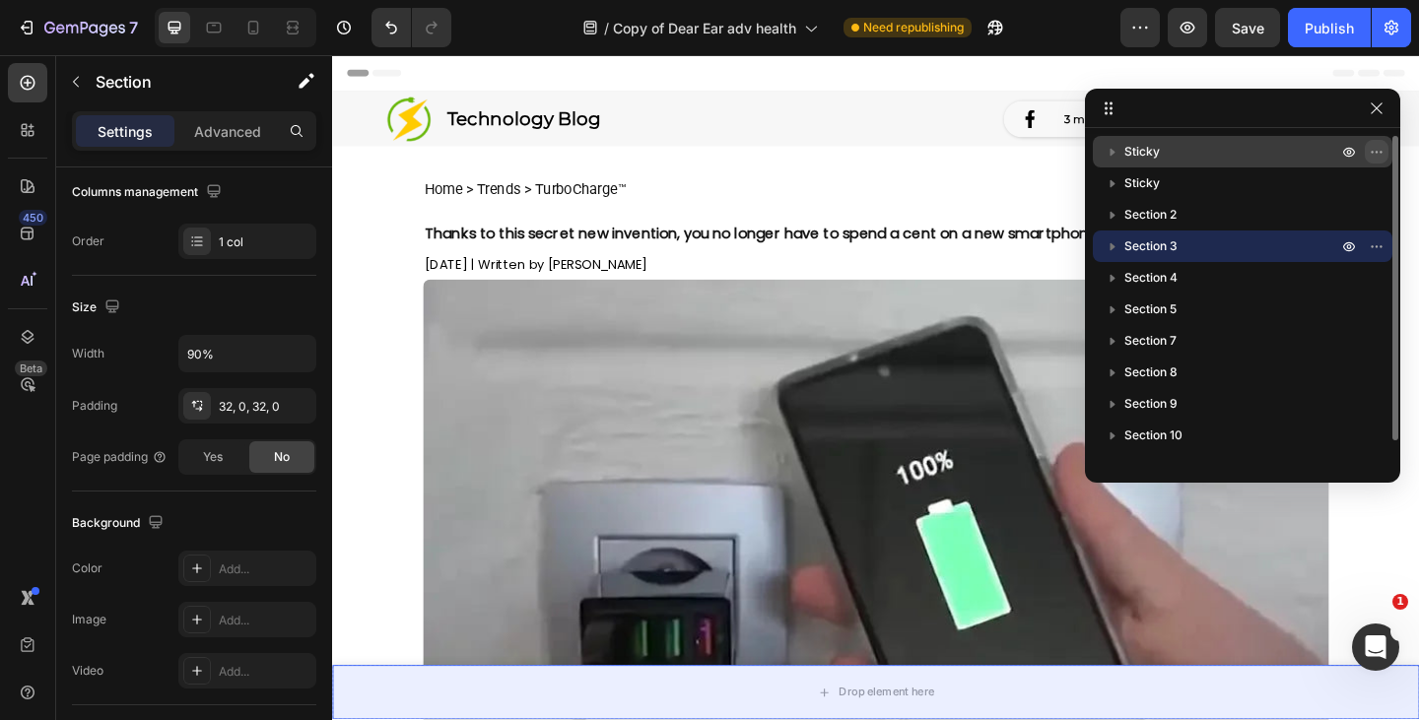
click at [1375, 149] on icon "button" at bounding box center [1377, 152] width 16 height 16
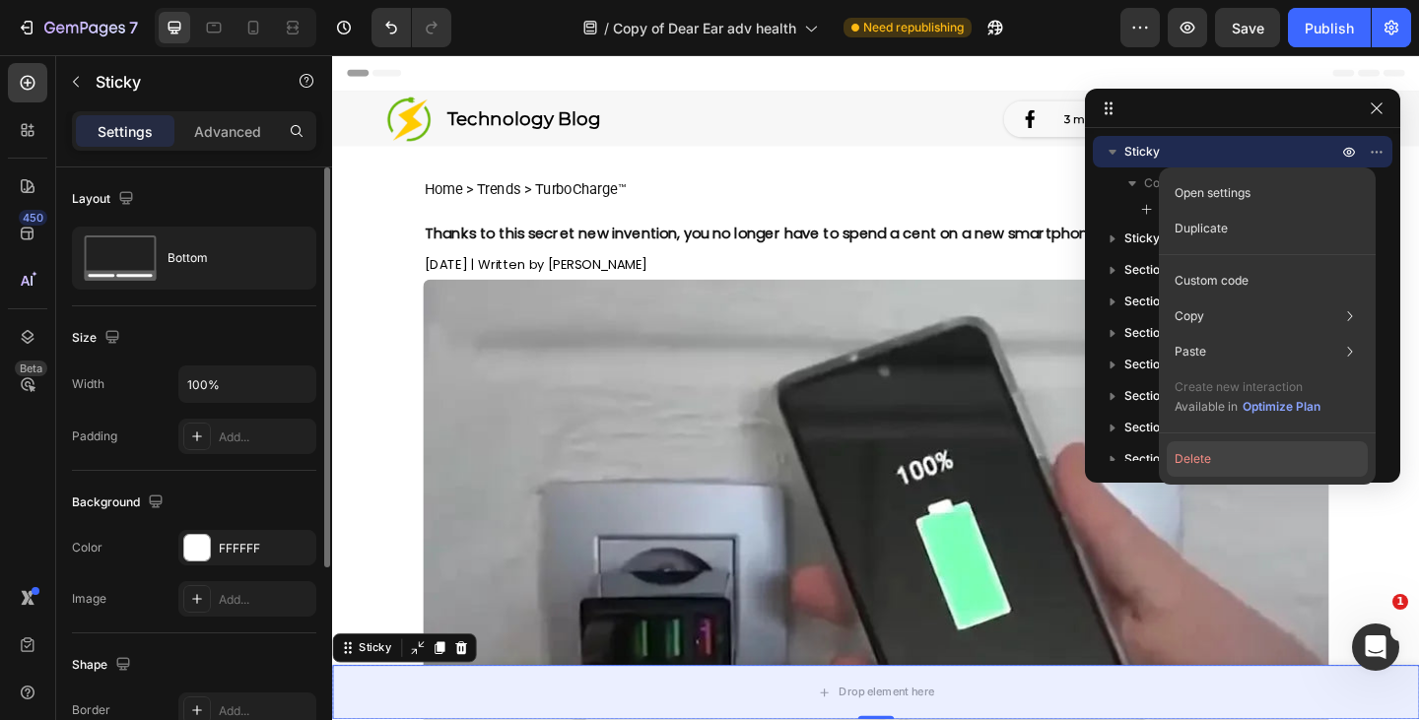
click at [1202, 458] on button "Delete" at bounding box center [1267, 458] width 201 height 35
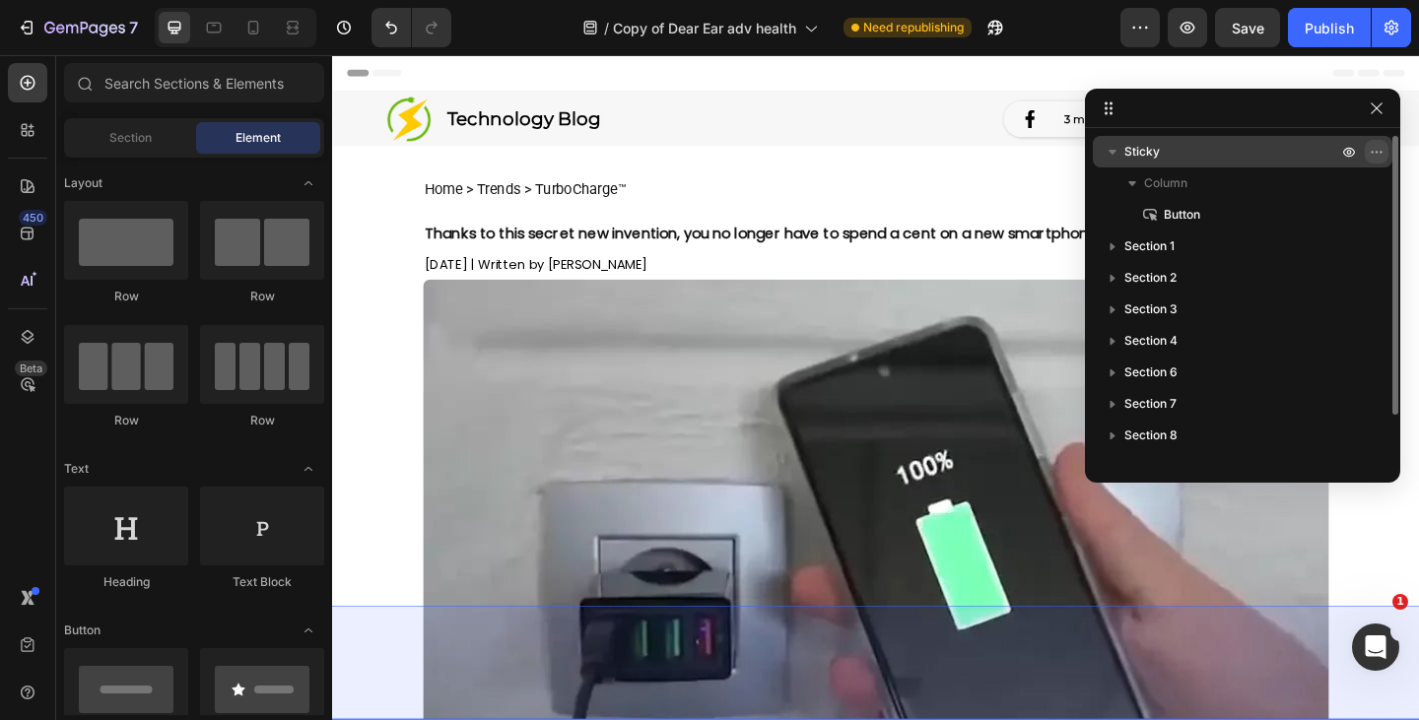
click at [1381, 146] on icon "button" at bounding box center [1377, 152] width 16 height 16
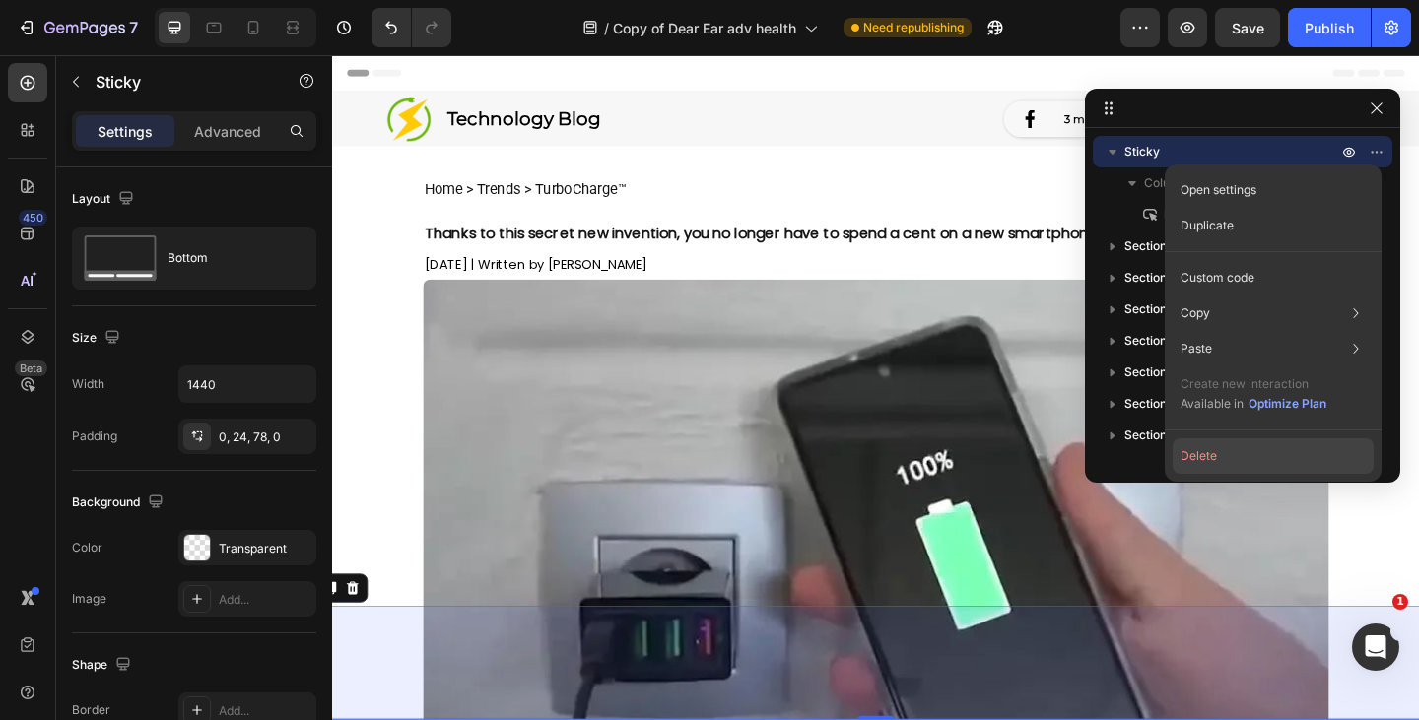
click at [1219, 456] on button "Delete" at bounding box center [1272, 455] width 201 height 35
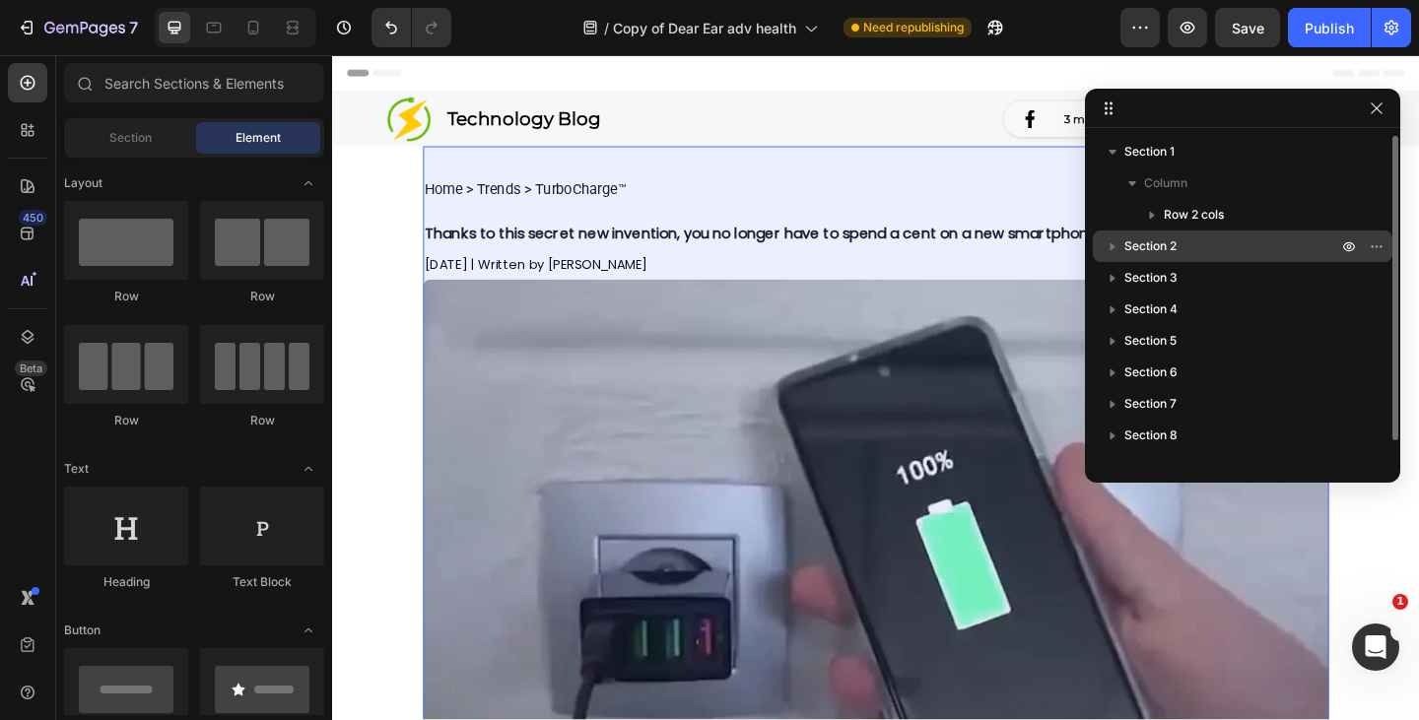
click at [1202, 240] on p "Section 2" at bounding box center [1232, 246] width 217 height 20
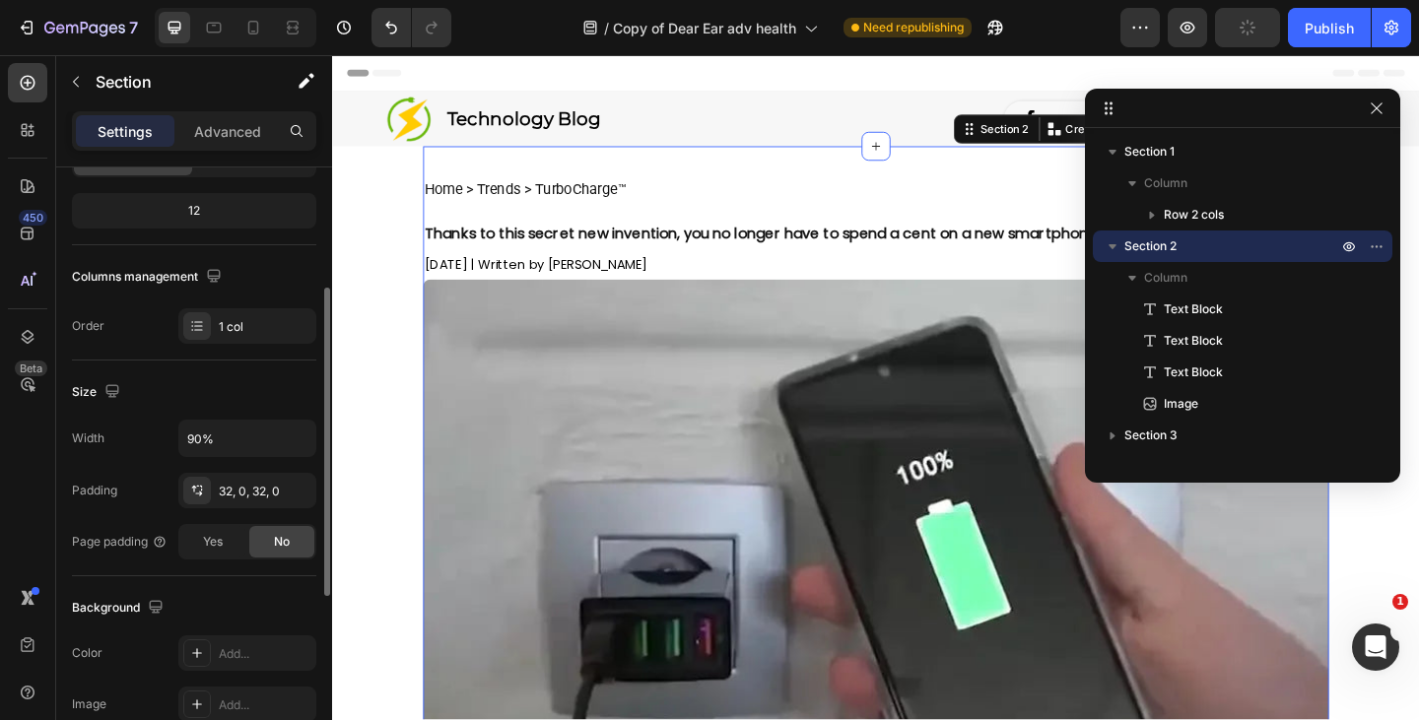
scroll to position [234, 0]
click at [249, 492] on div "32, 0, 32, 0" at bounding box center [247, 490] width 57 height 18
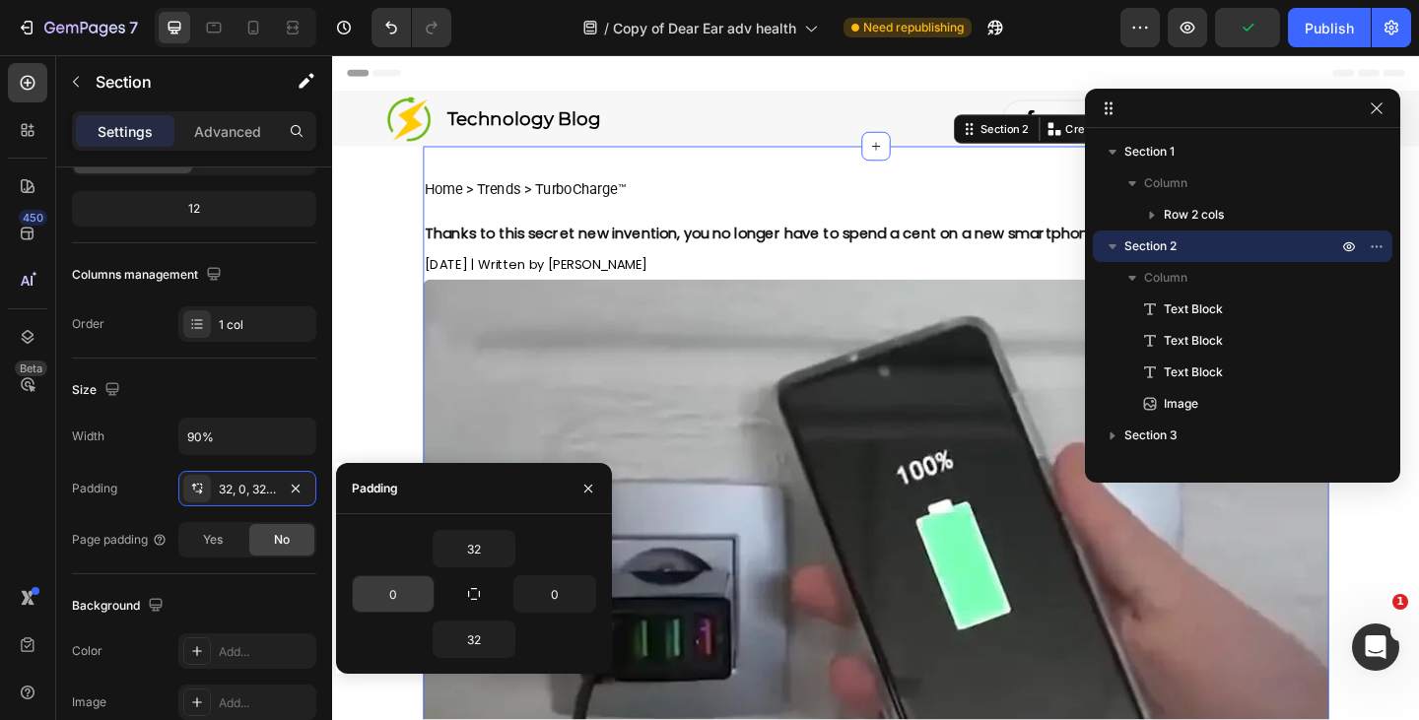
click at [395, 595] on input "0" at bounding box center [393, 593] width 81 height 35
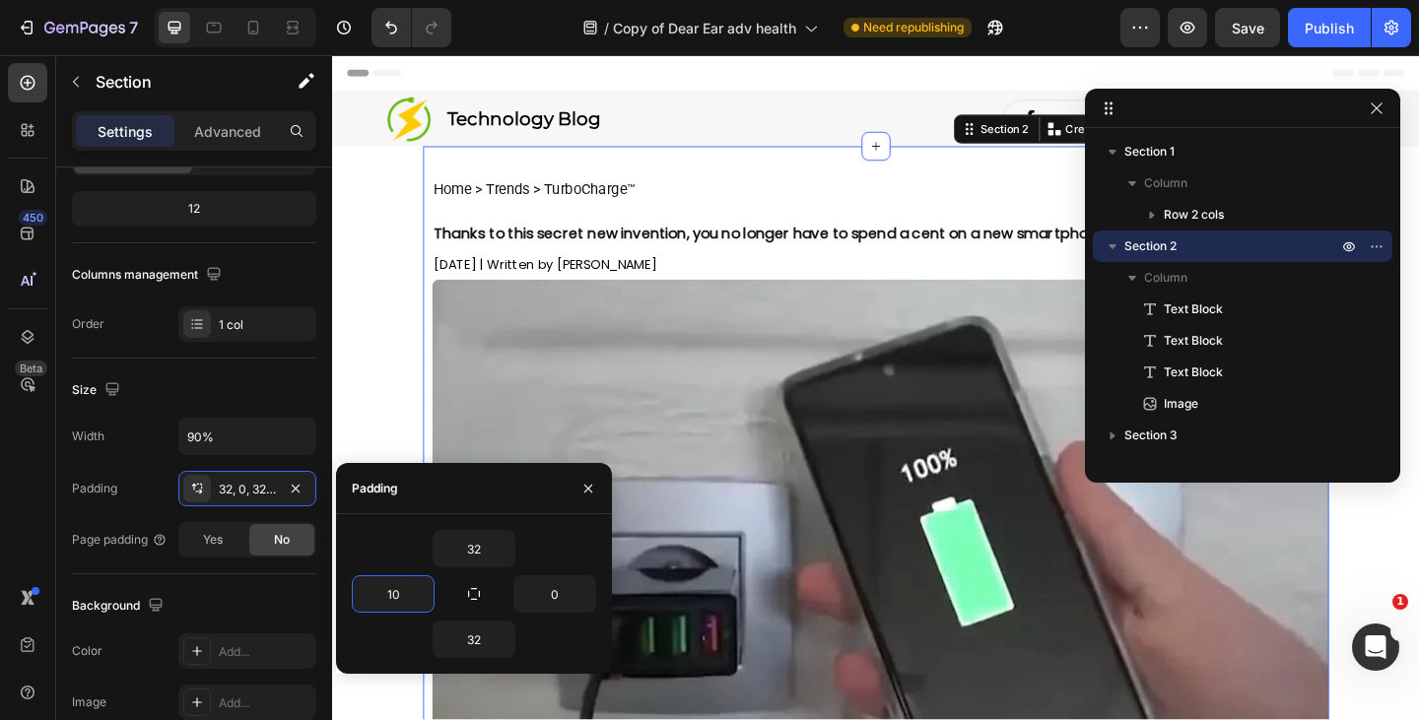
type input "1"
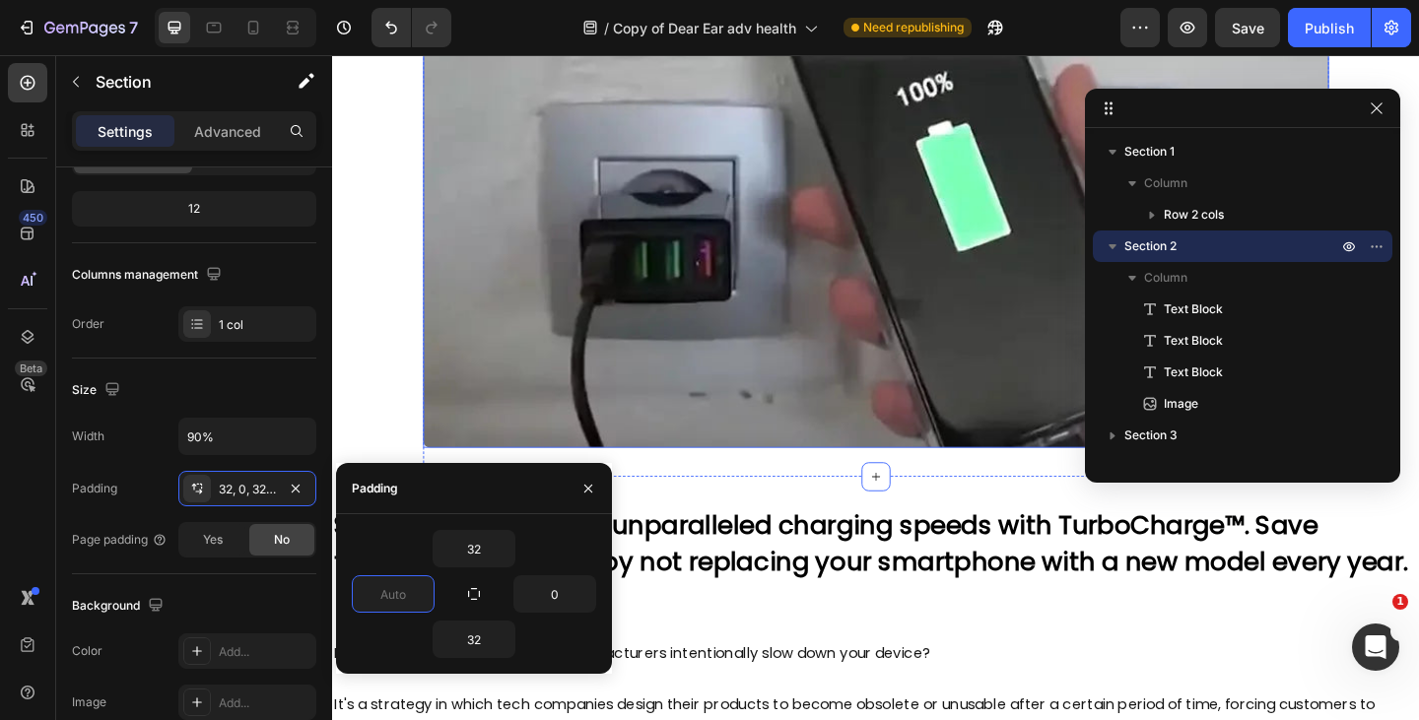
scroll to position [664, 0]
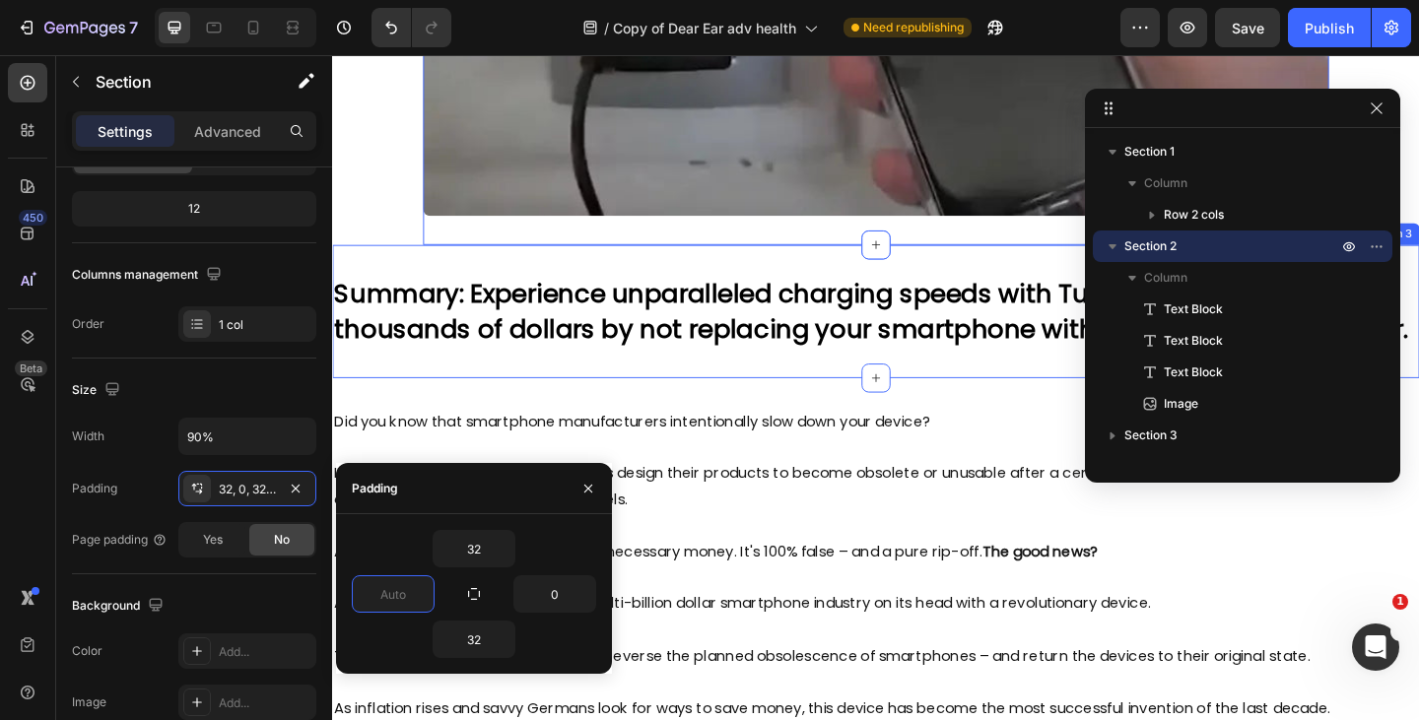
click at [412, 274] on div "Summary: Experience unparalleled charging speeds with TurboCharge™. Save thousa…" at bounding box center [923, 334] width 1182 height 144
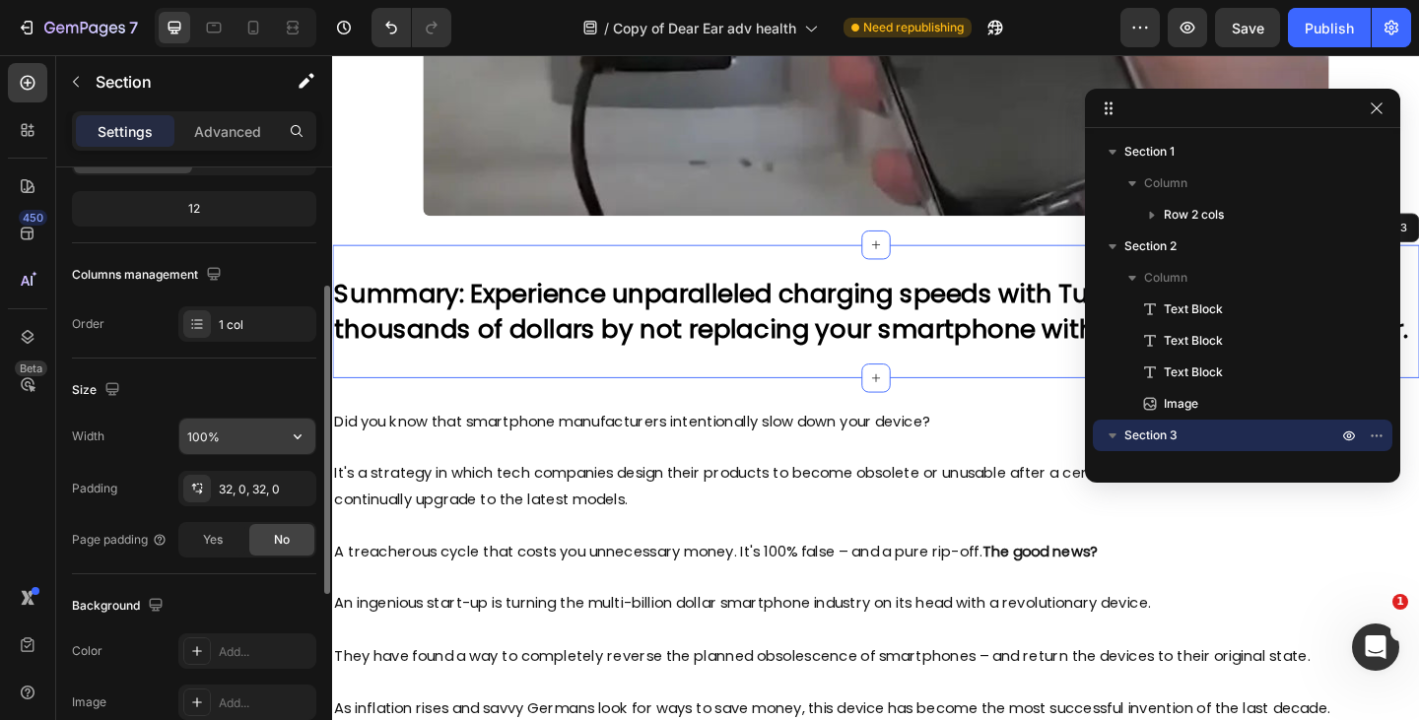
click at [221, 445] on input "100%" at bounding box center [247, 436] width 136 height 35
type input "90%"
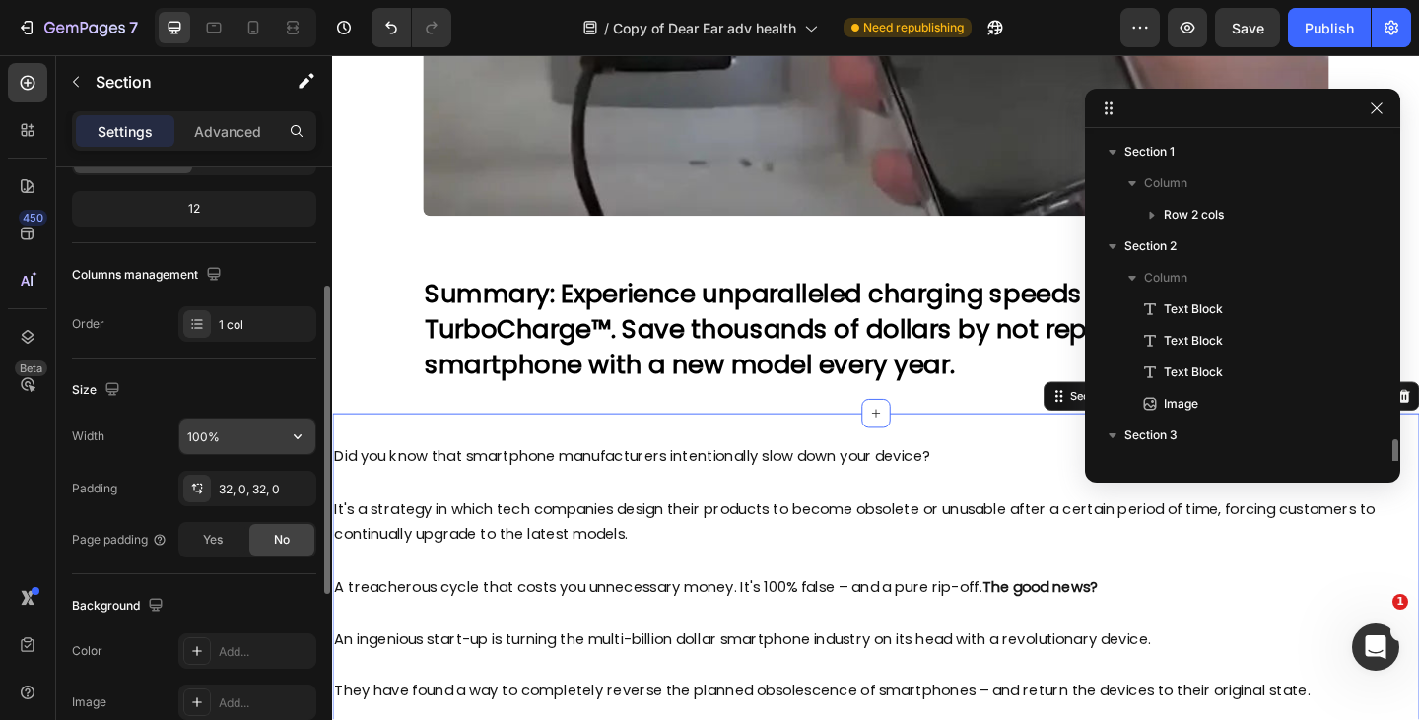
click at [234, 440] on input "100%" at bounding box center [247, 436] width 136 height 35
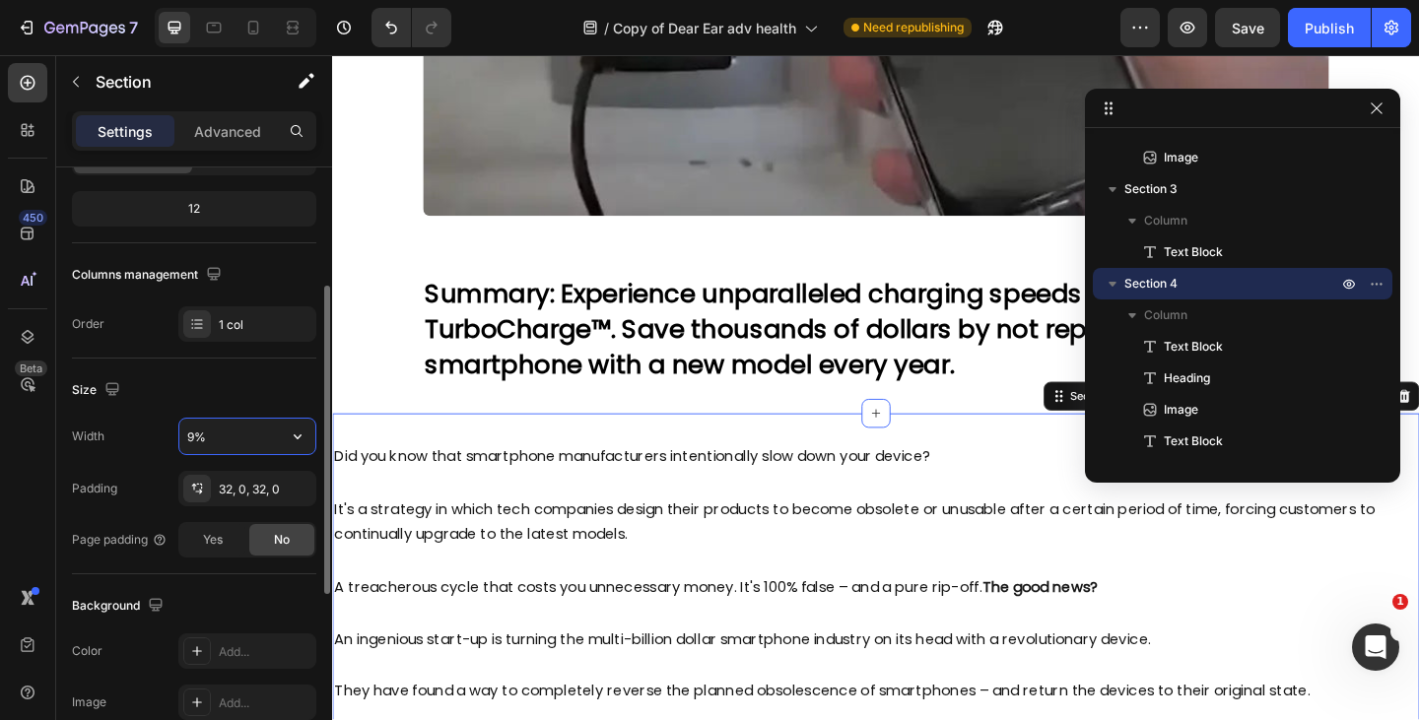
type input "90%"
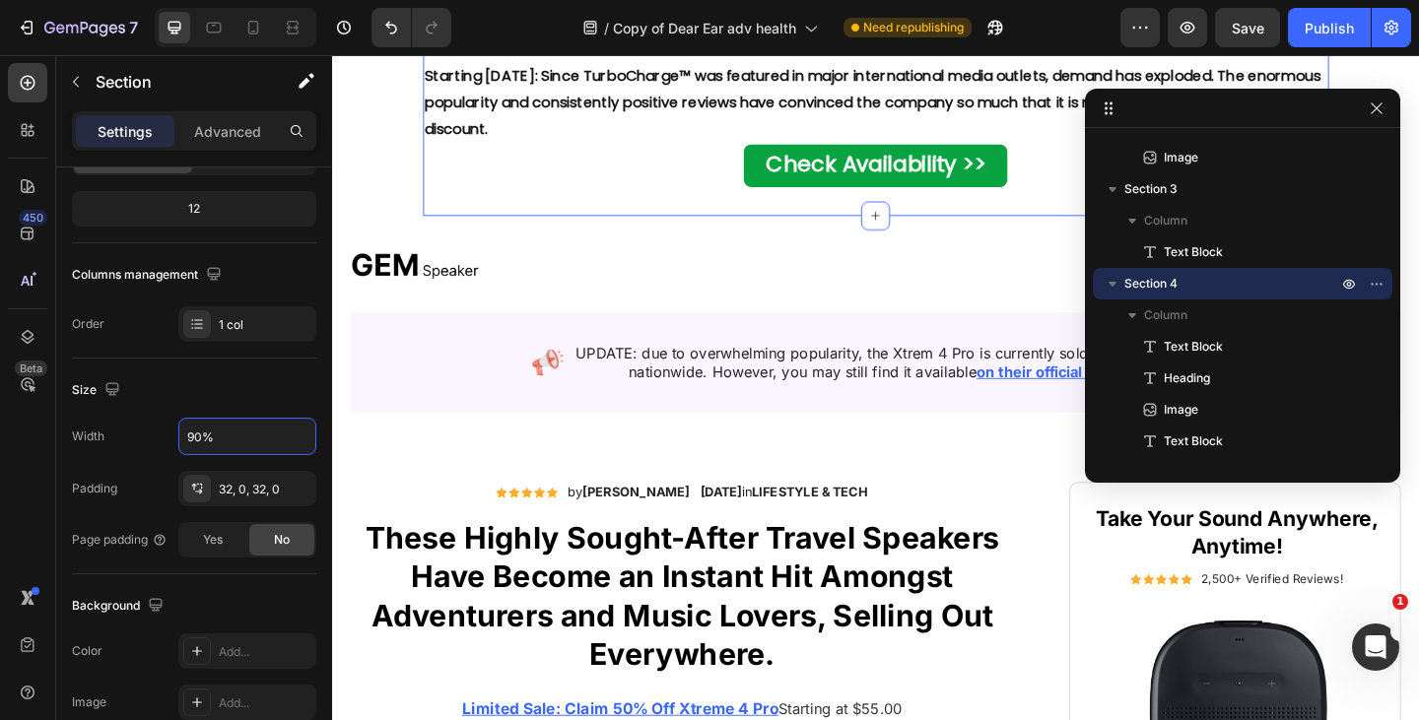
scroll to position [11318, 0]
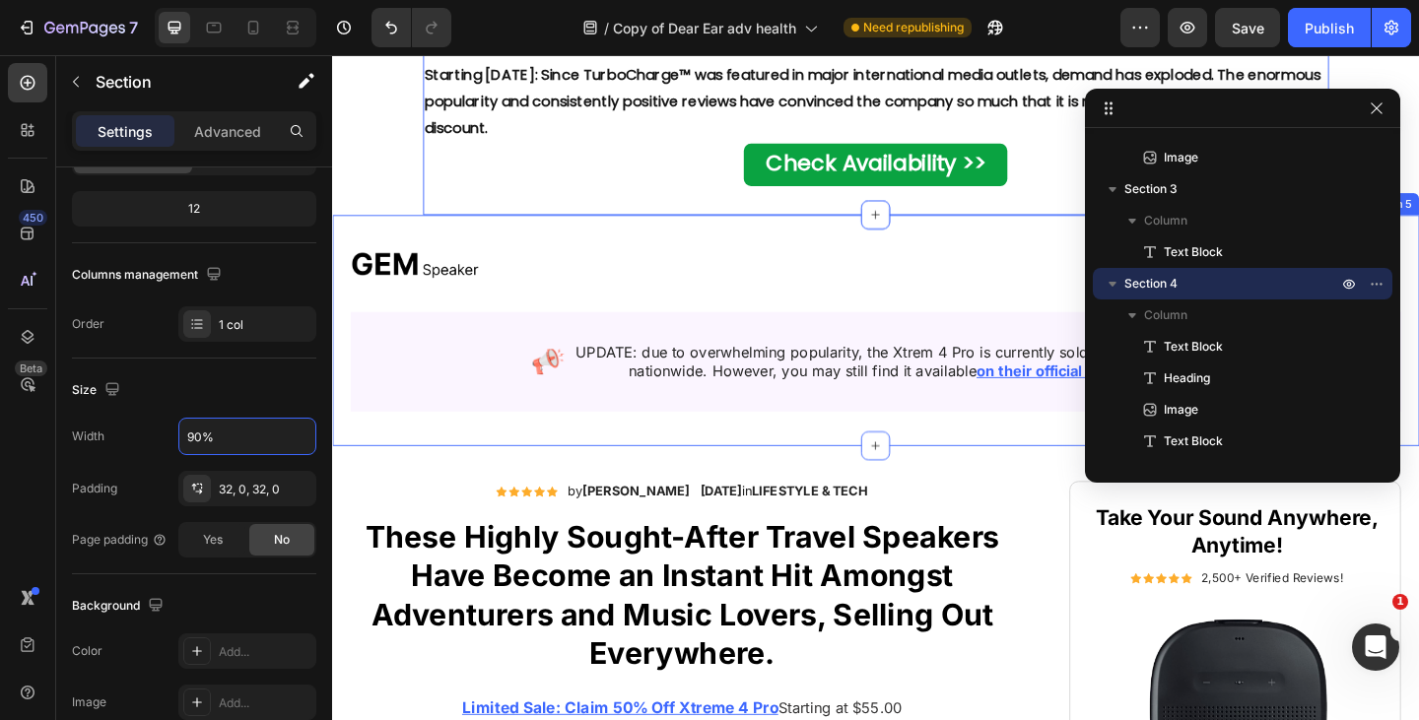
click at [345, 344] on div "Image Advertorial Text Block Row Image UPDATE: due to overwhelming popularity, …" at bounding box center [923, 355] width 1182 height 251
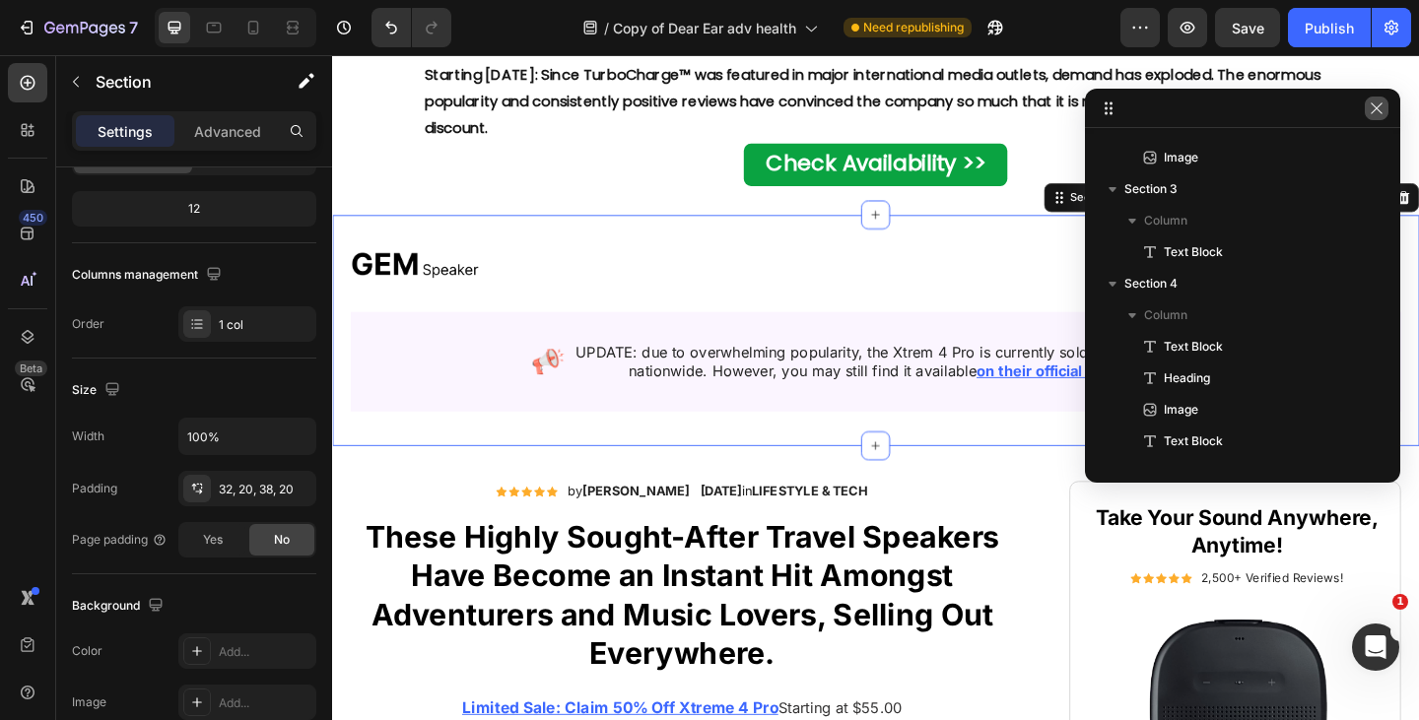
scroll to position [1098, 0]
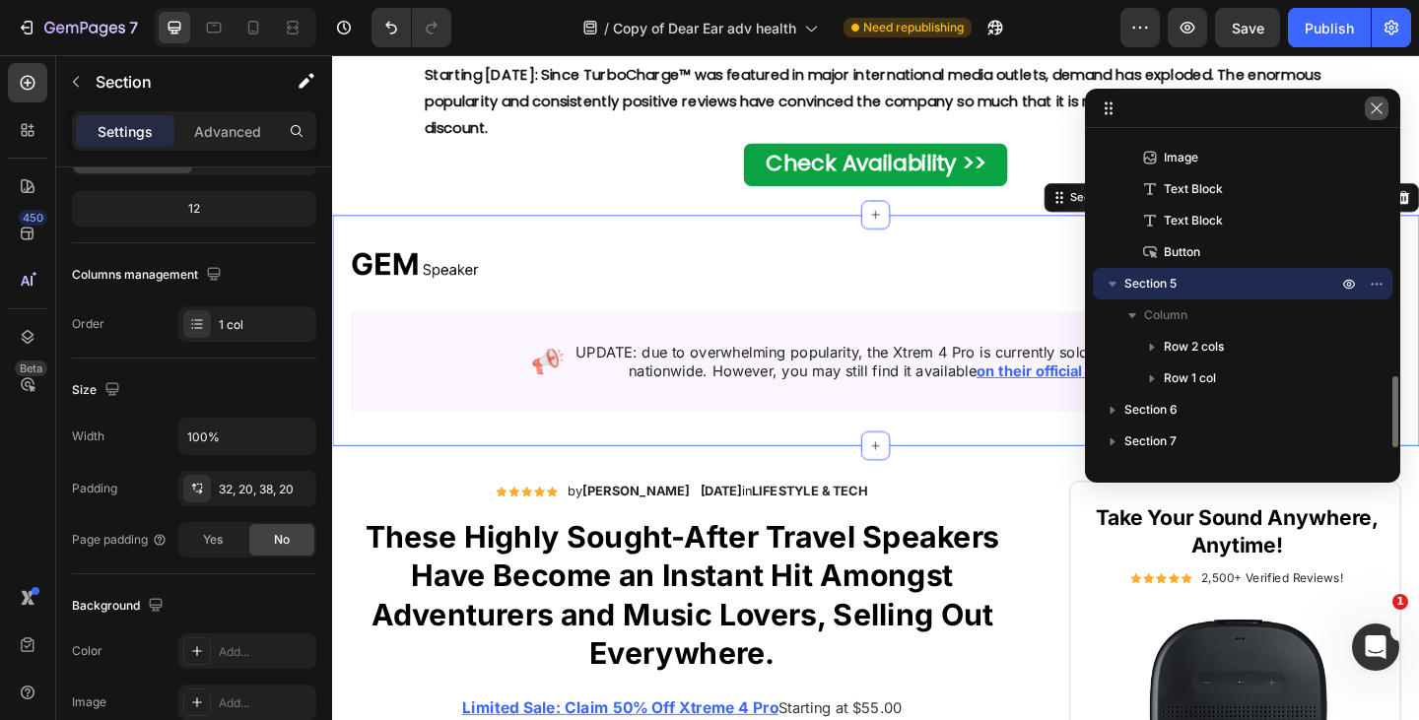
click at [1382, 111] on icon "button" at bounding box center [1377, 108] width 16 height 16
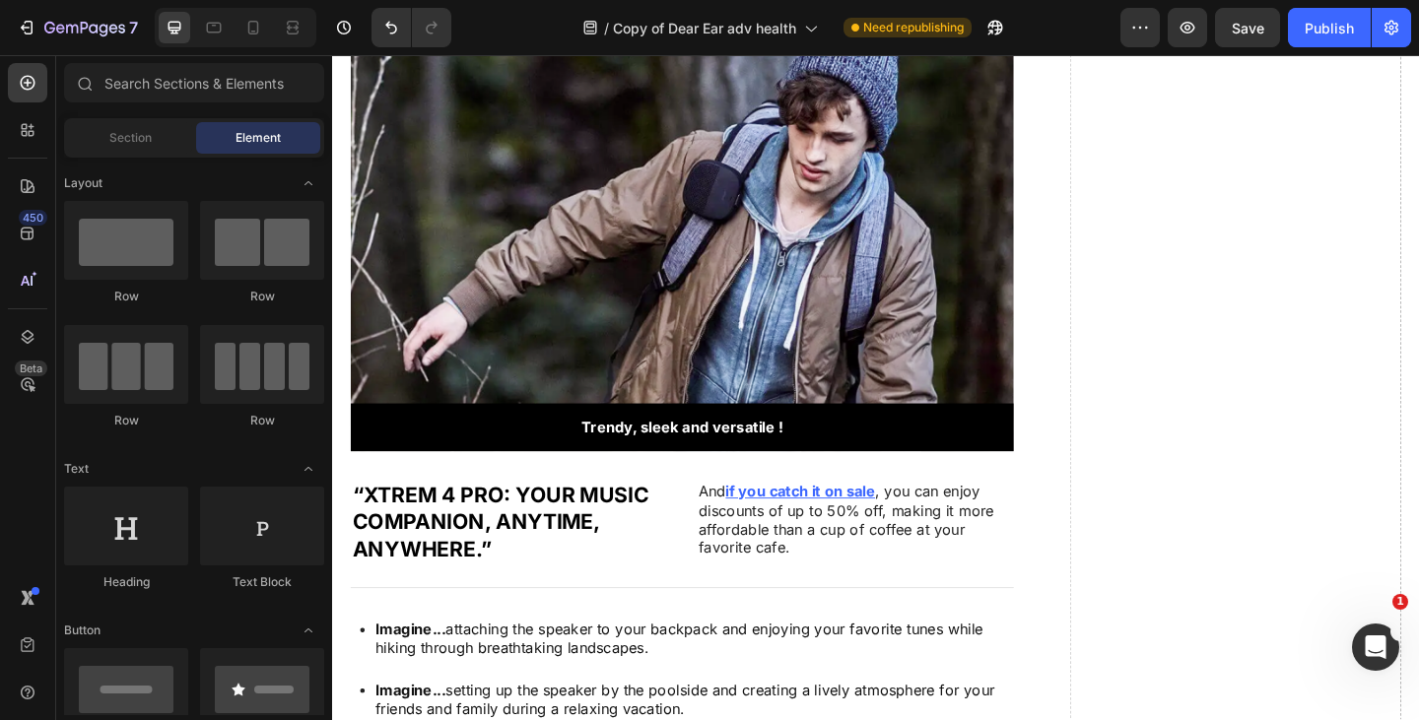
scroll to position [11292, 0]
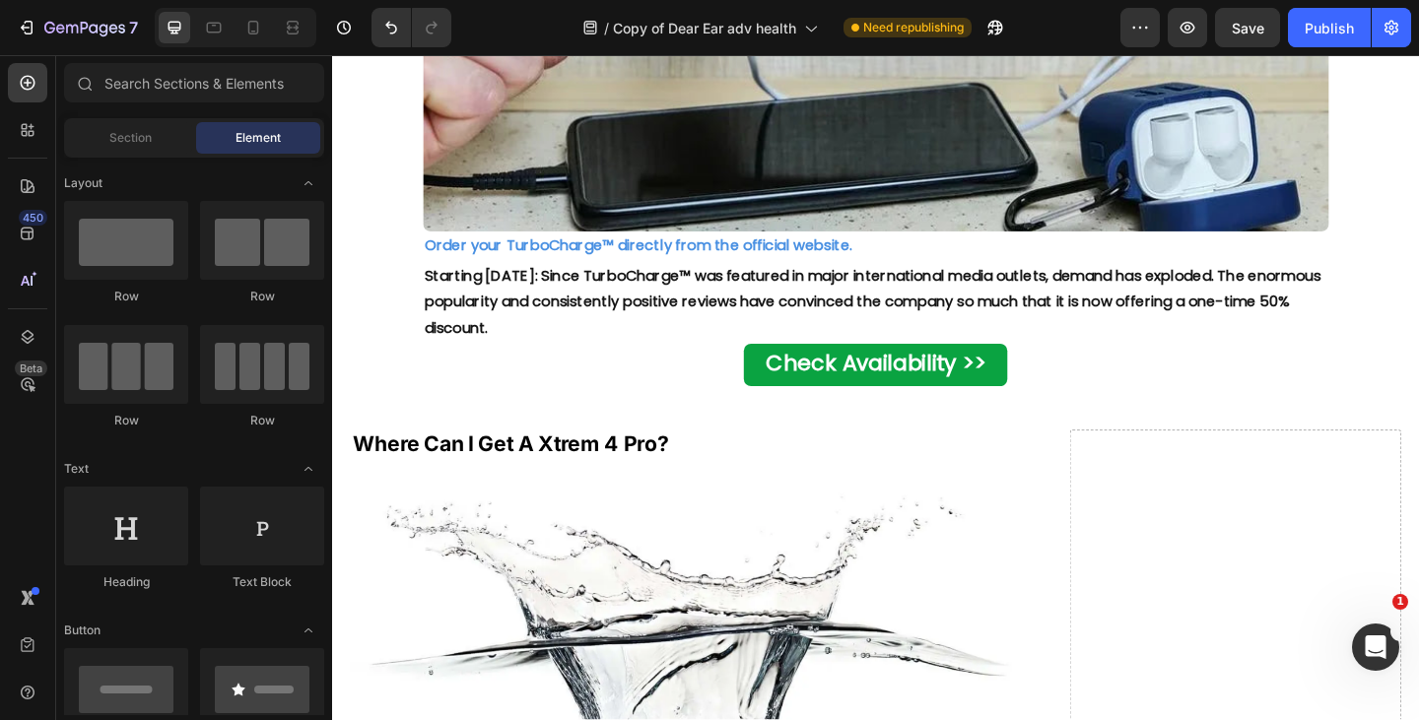
scroll to position [11103, 0]
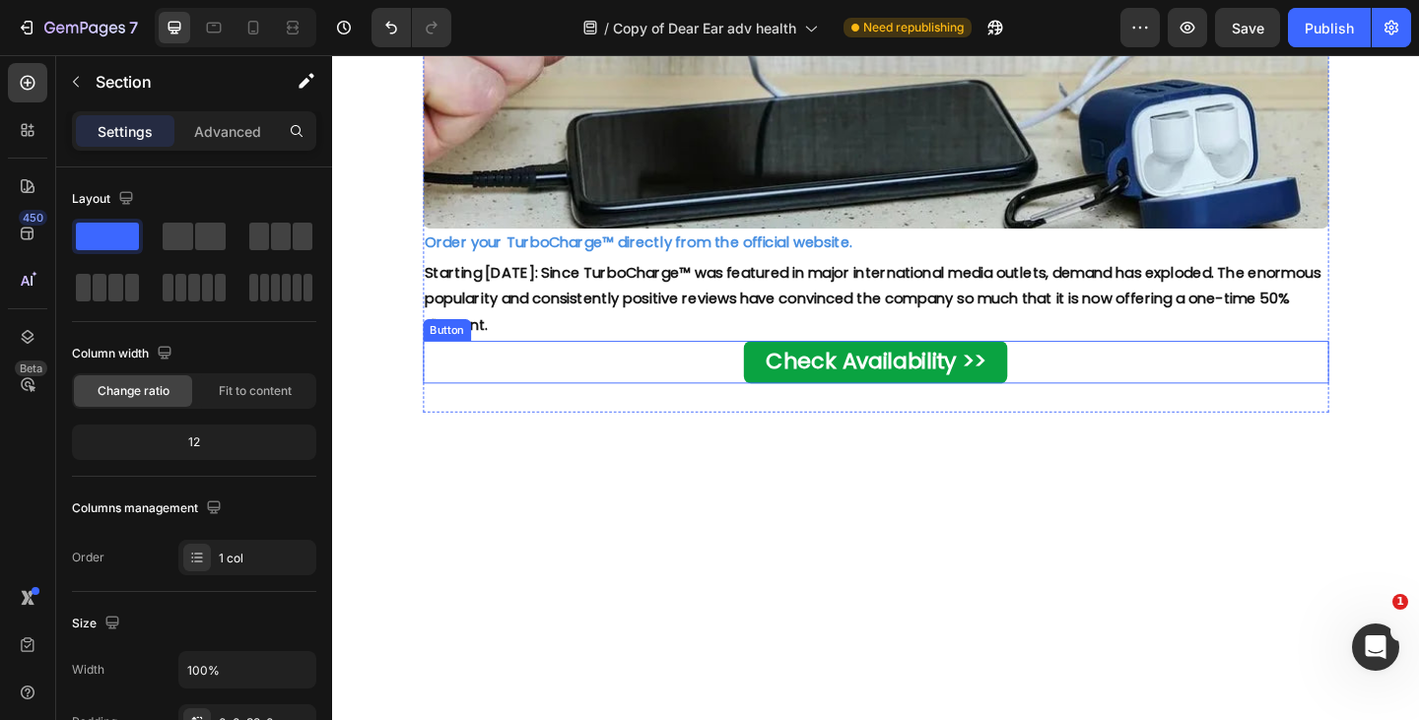
drag, startPoint x: 673, startPoint y: 478, endPoint x: 607, endPoint y: 419, distance: 88.6
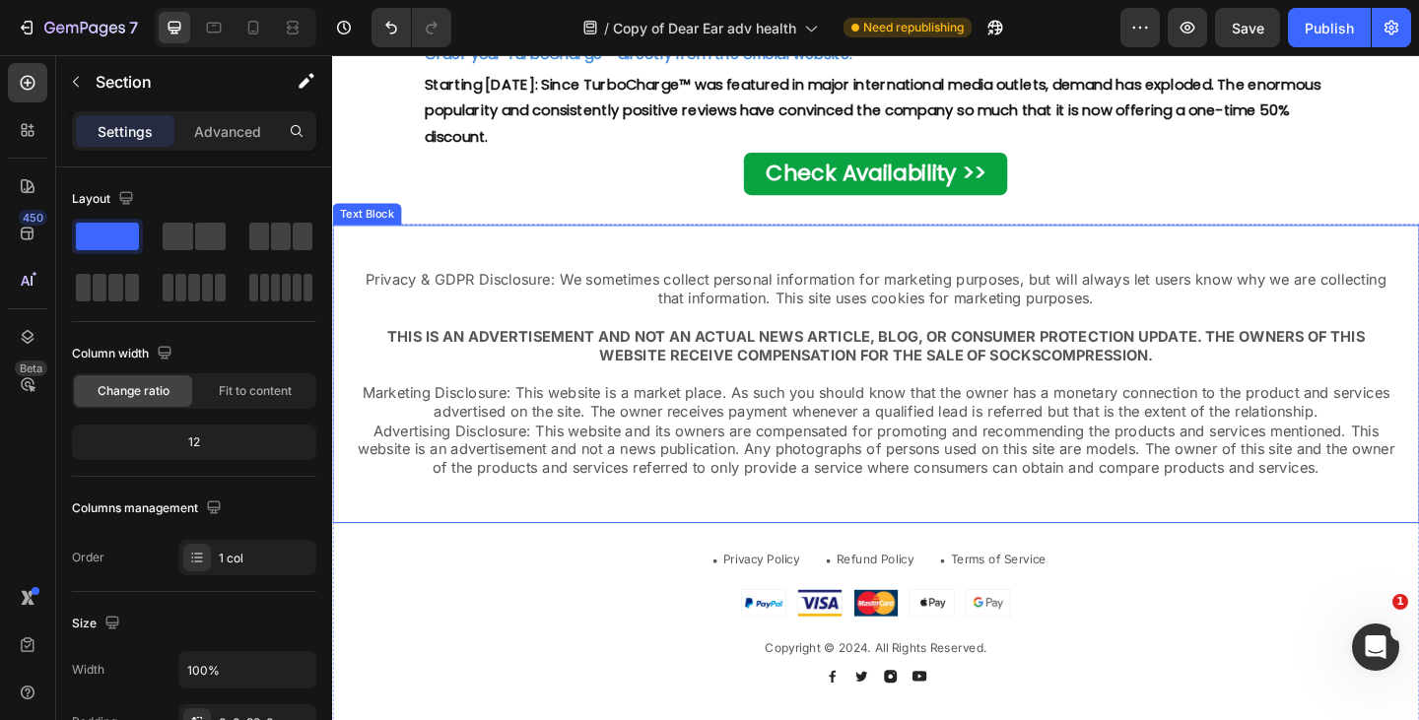
click at [345, 344] on div "Privacy & GDPR Disclosure: We sometimes collect personal information for market…" at bounding box center [923, 402] width 1182 height 326
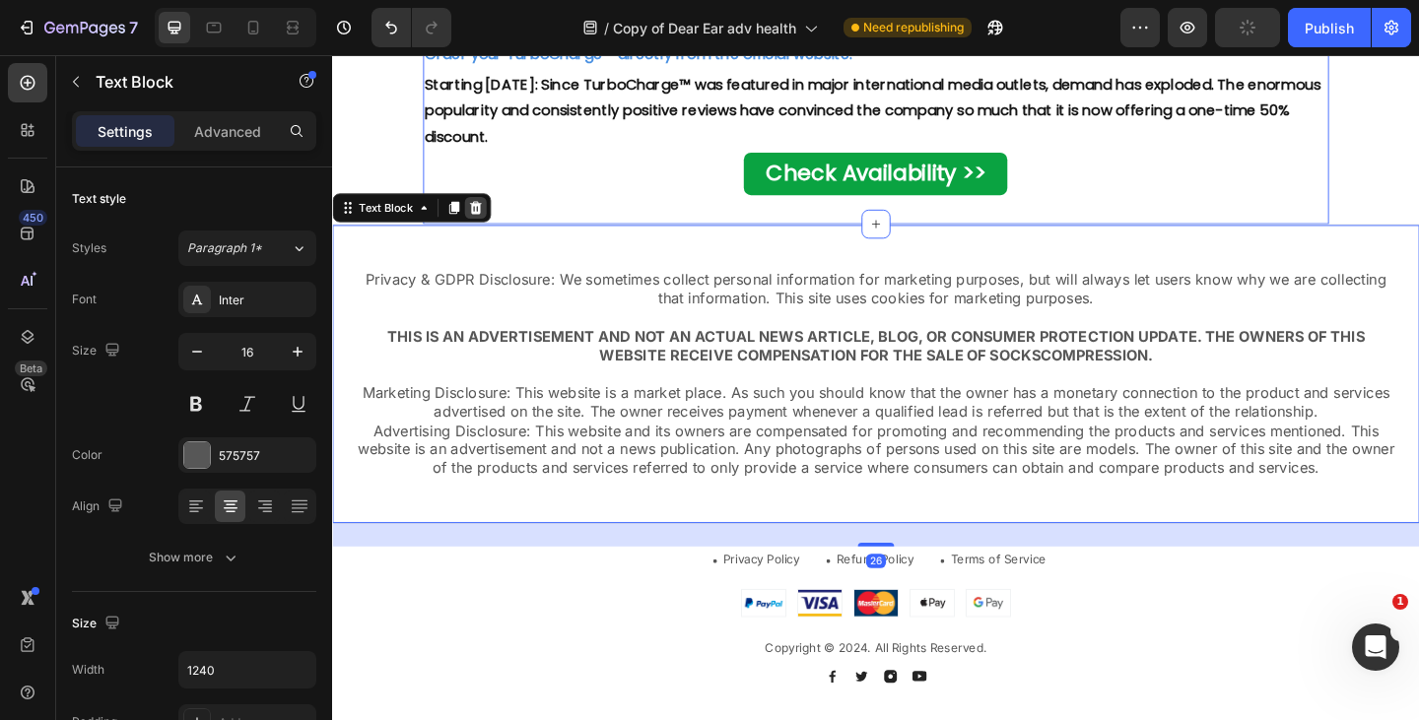
click at [492, 215] on icon at bounding box center [488, 222] width 13 height 14
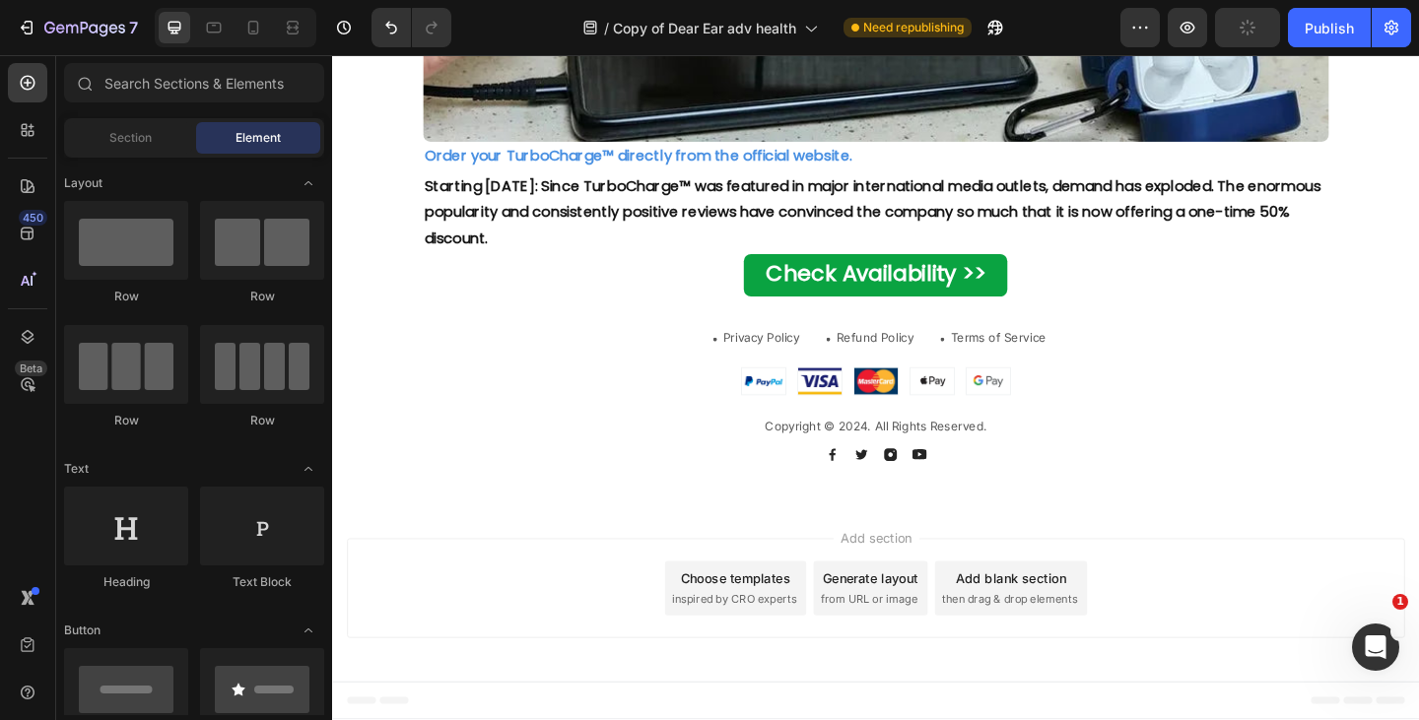
scroll to position [11191, 0]
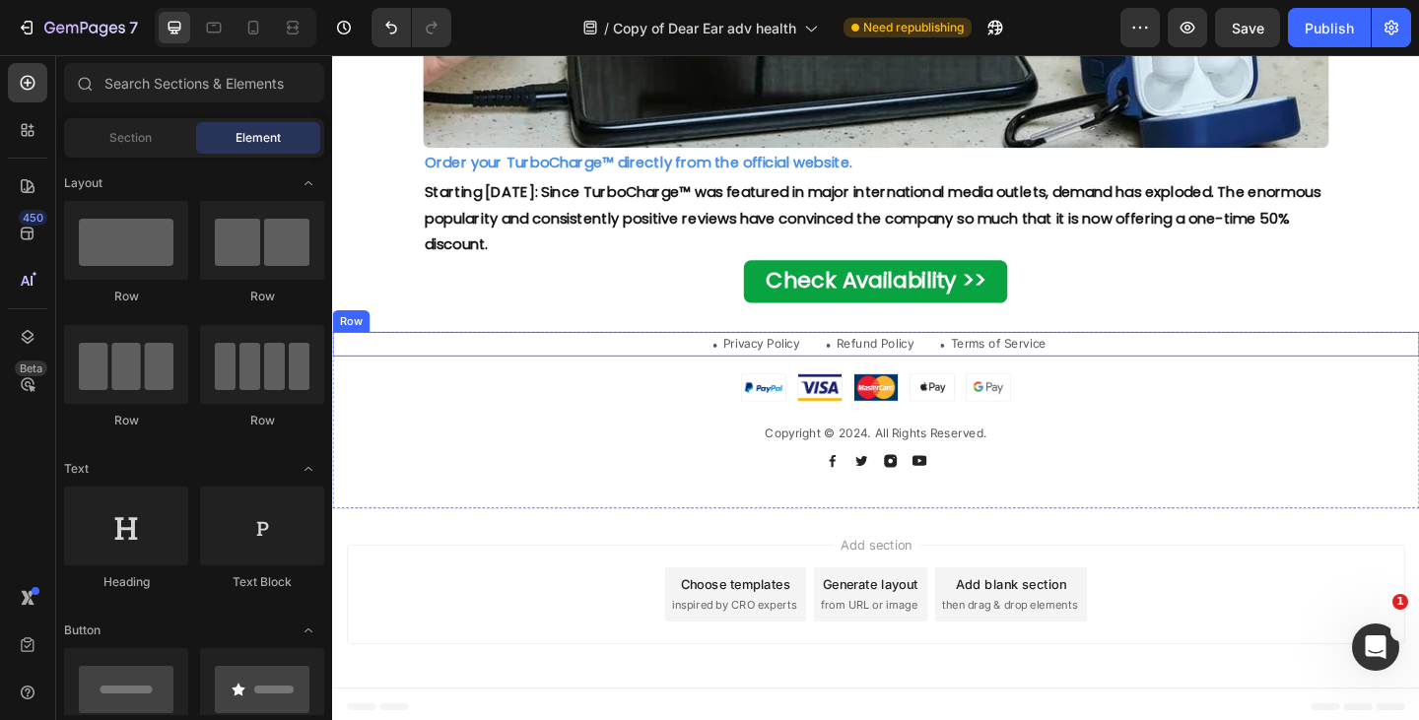
click at [355, 363] on div "Icon Privacy Policy Button Row Icon Refund Policy Button Row Icon Terms of Serv…" at bounding box center [923, 370] width 1182 height 27
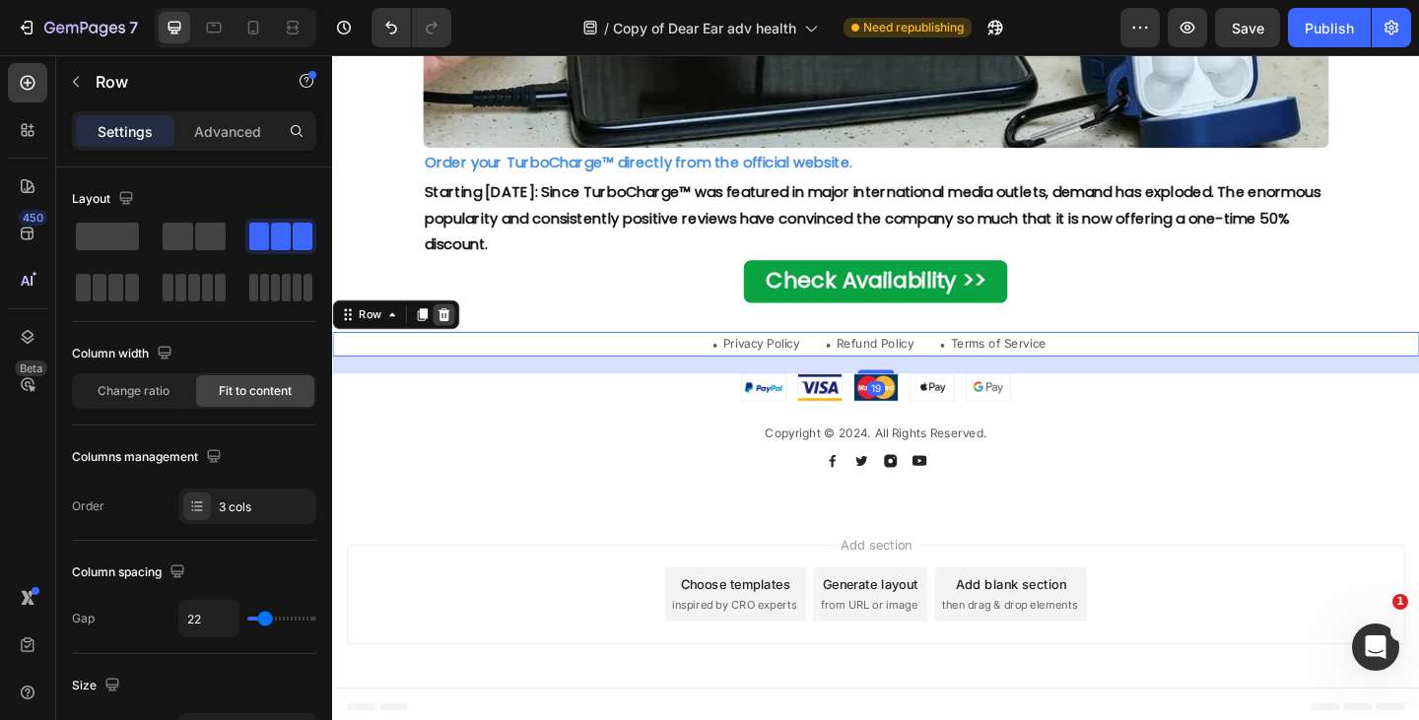
click at [451, 330] on icon at bounding box center [453, 338] width 16 height 16
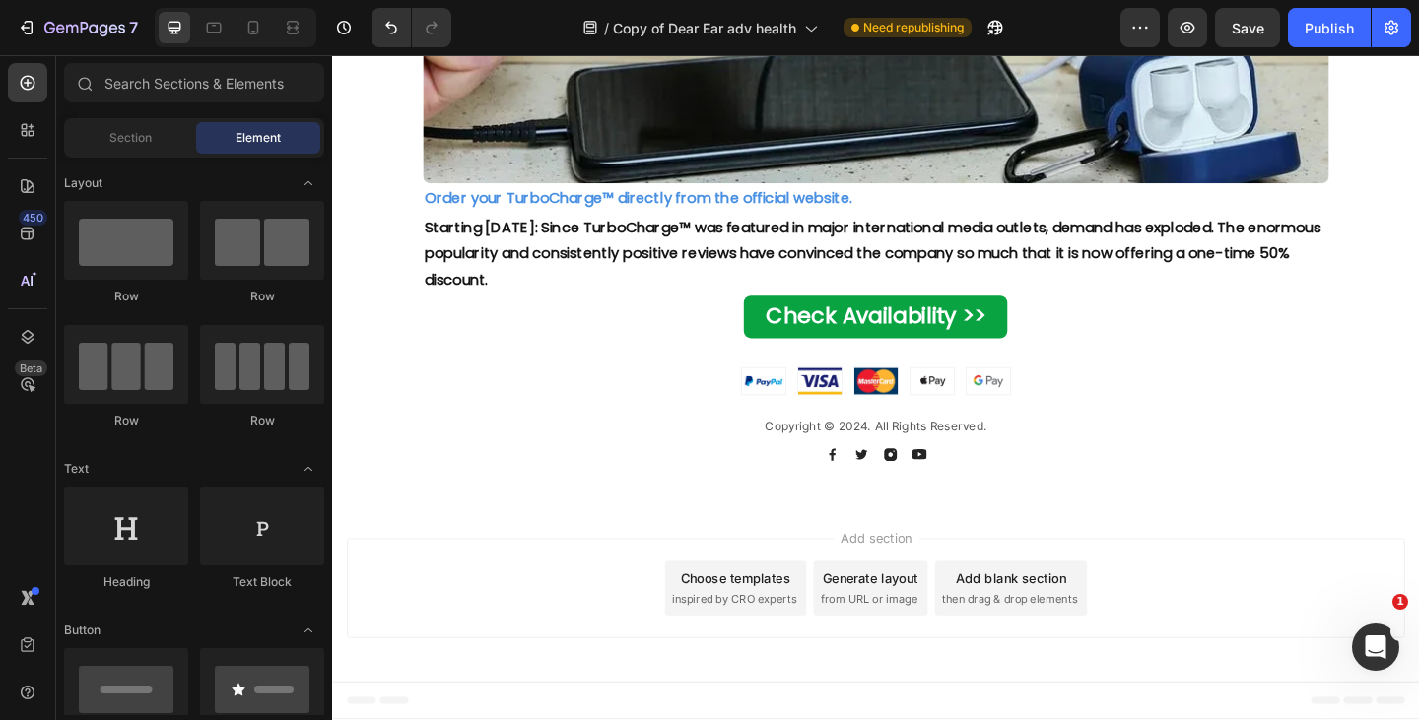
scroll to position [11146, 0]
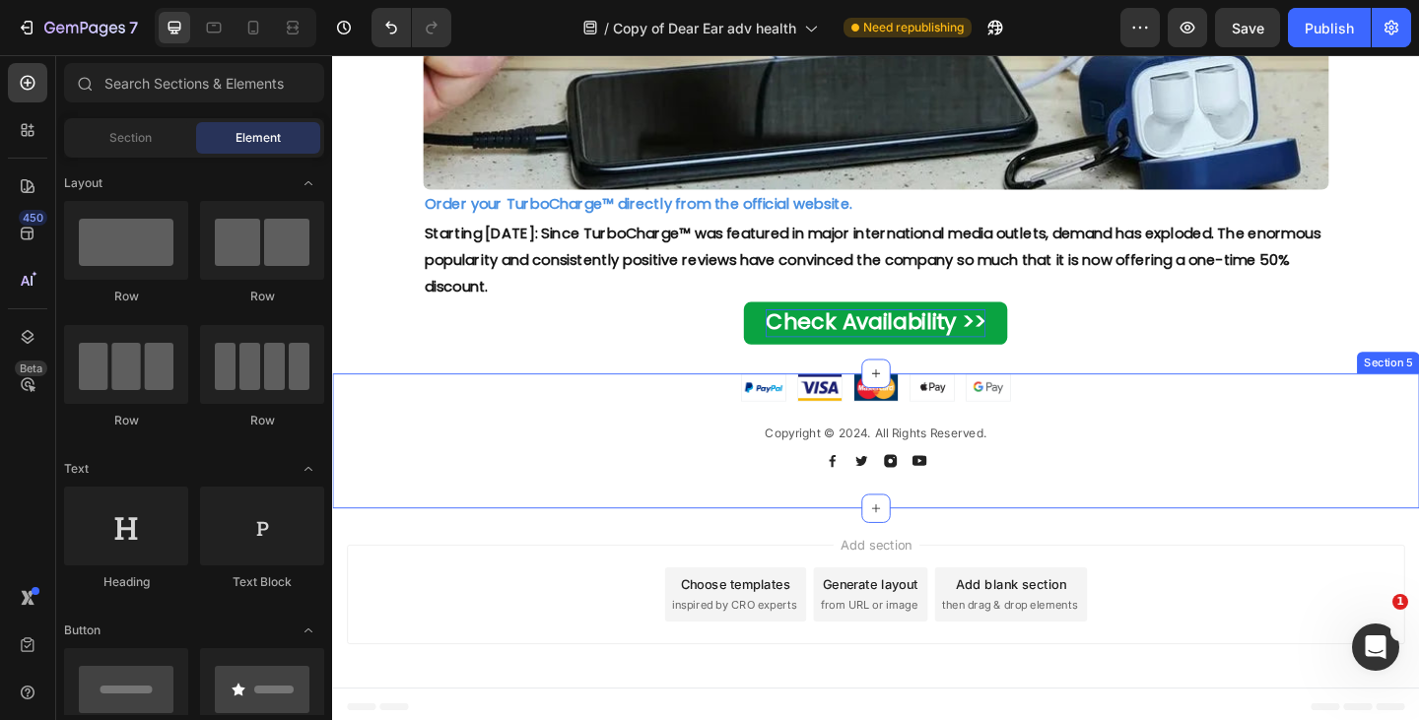
click at [359, 442] on div "Image Image Image Image Image Row Copyright © 2024. All Rights Reserved. Text B…" at bounding box center [923, 459] width 1182 height 115
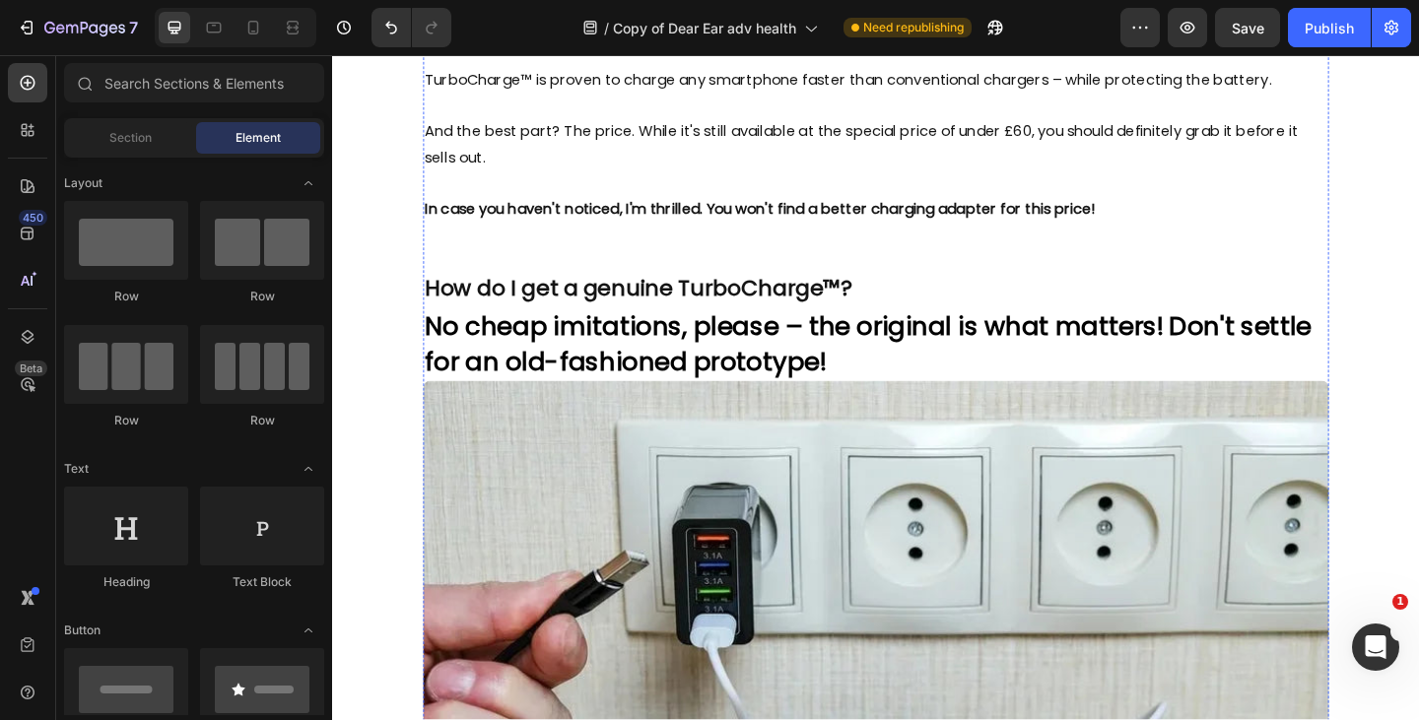
scroll to position [10347, 0]
click at [905, 305] on p "How do I get a genuine TurboCharge™?" at bounding box center [924, 313] width 982 height 32
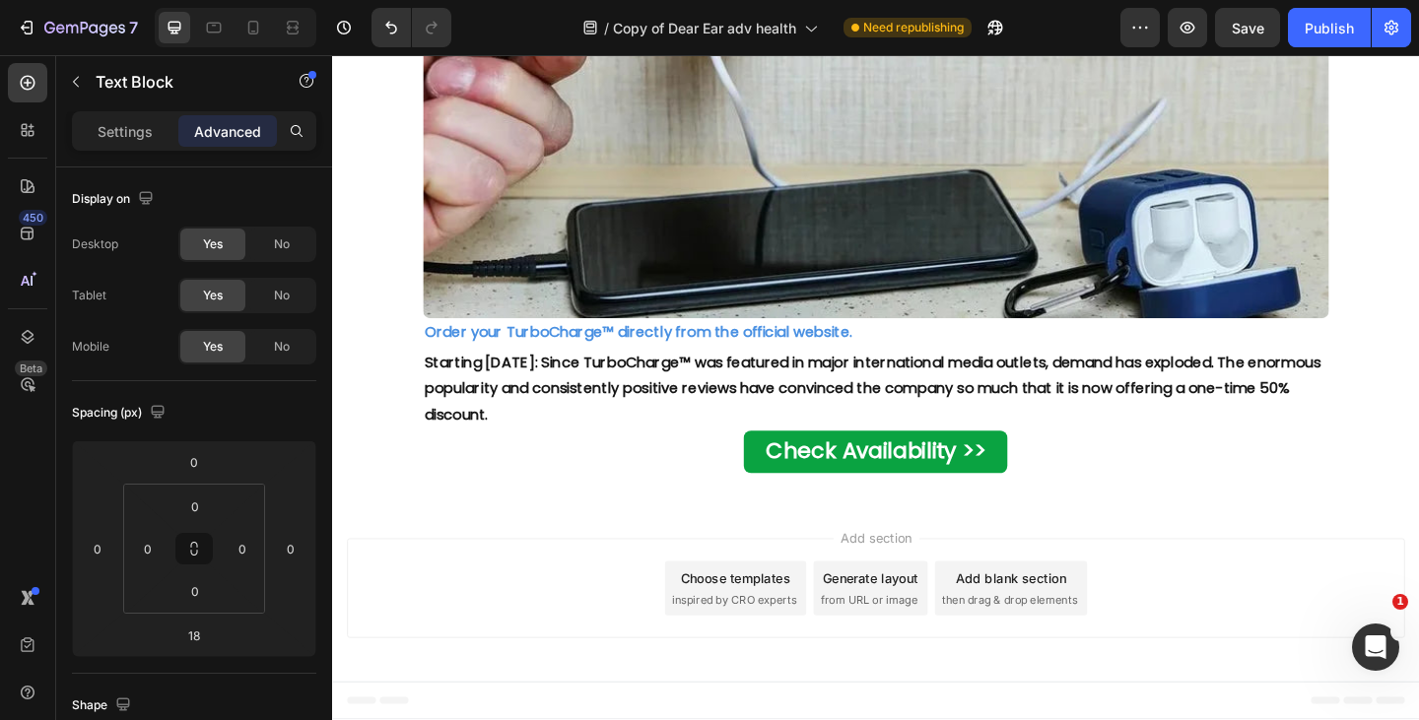
scroll to position [6972, 0]
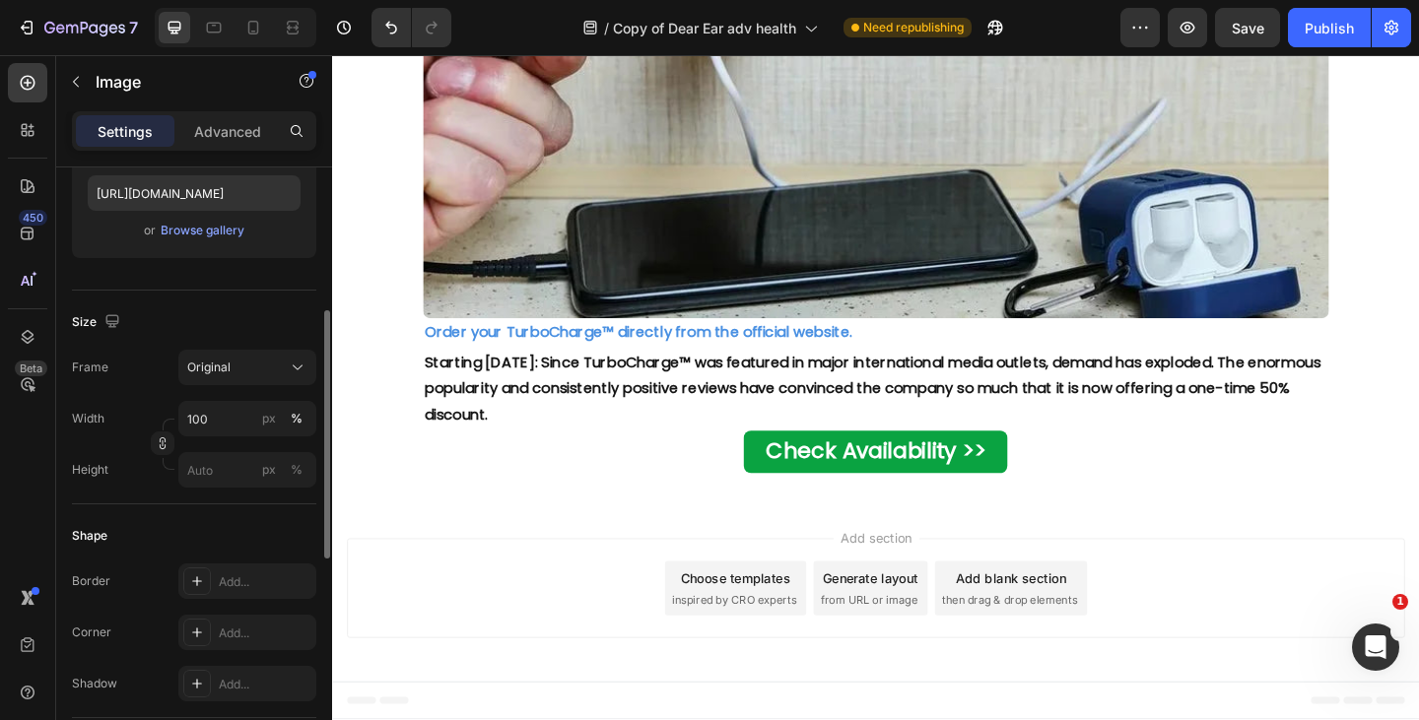
scroll to position [347, 0]
click at [216, 418] on input "100" at bounding box center [247, 417] width 138 height 35
type input "2"
type input "1"
type input "20"
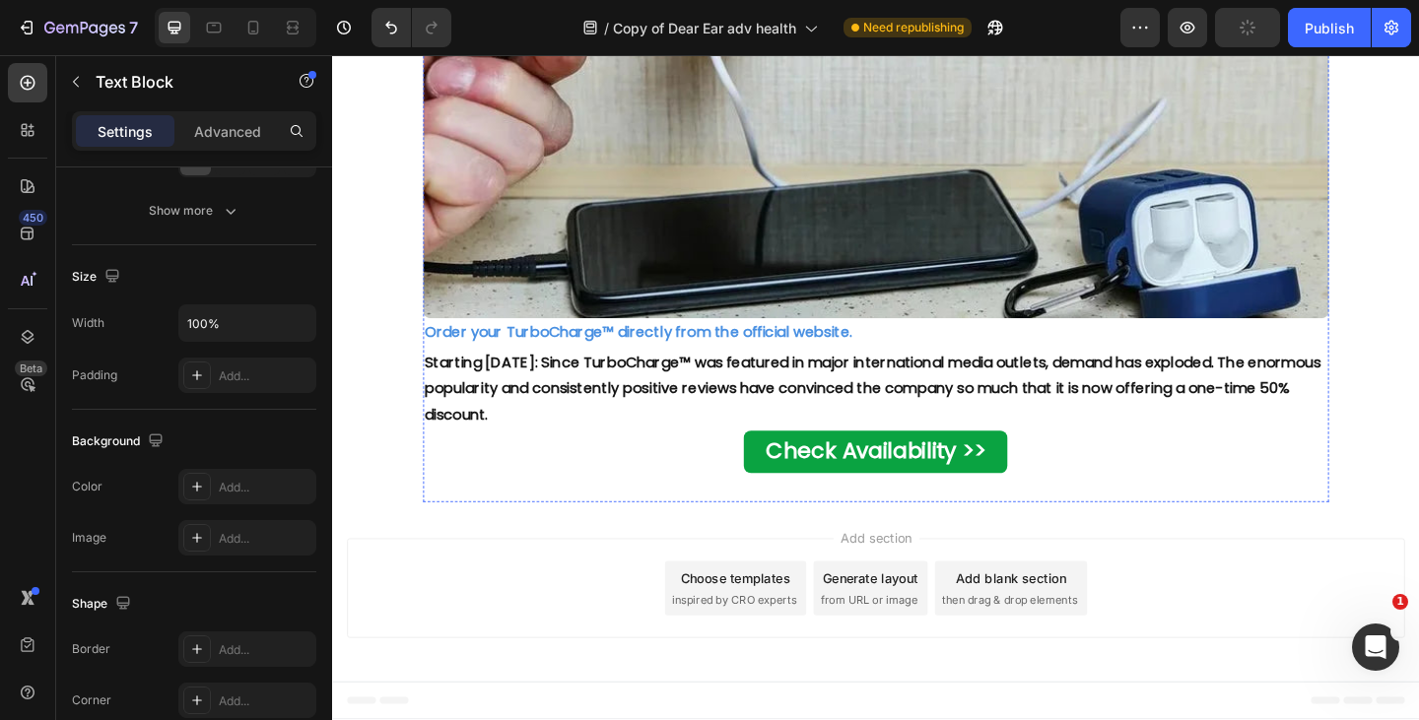
scroll to position [0, 0]
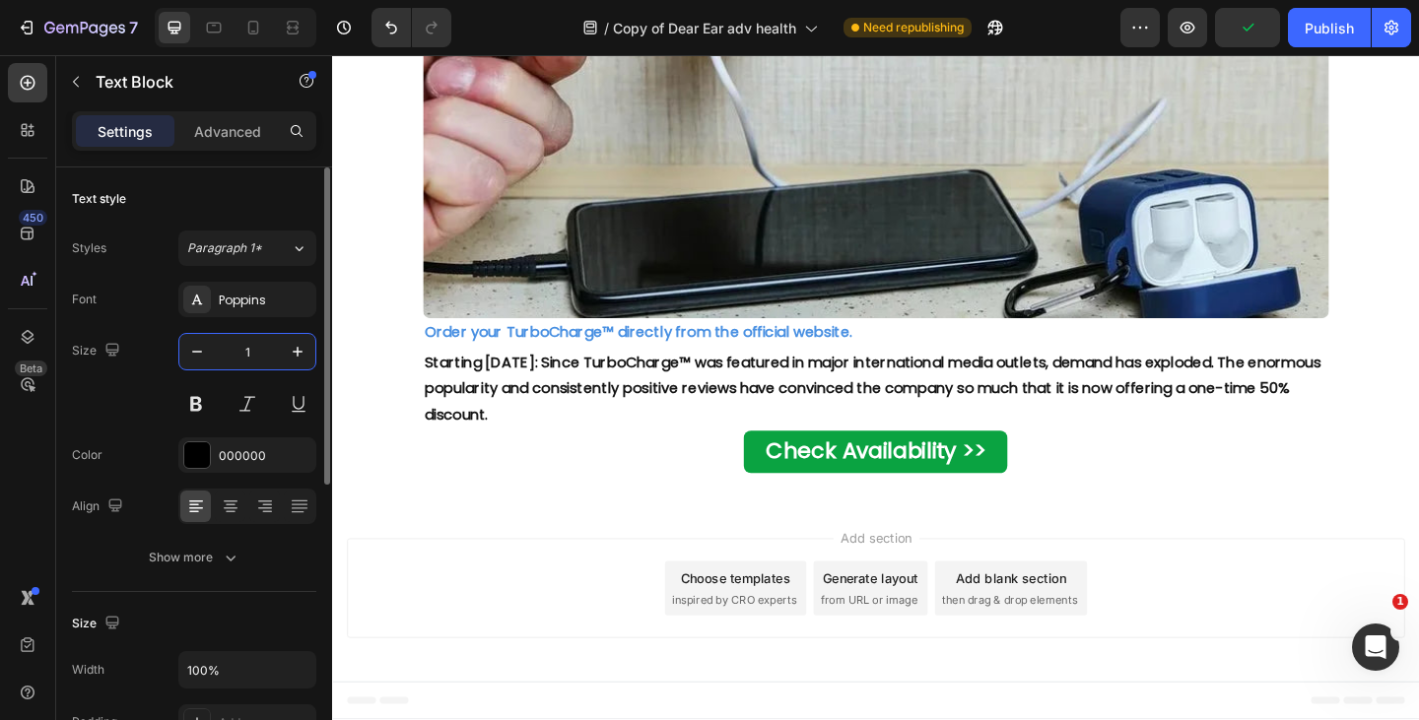
type input "18"
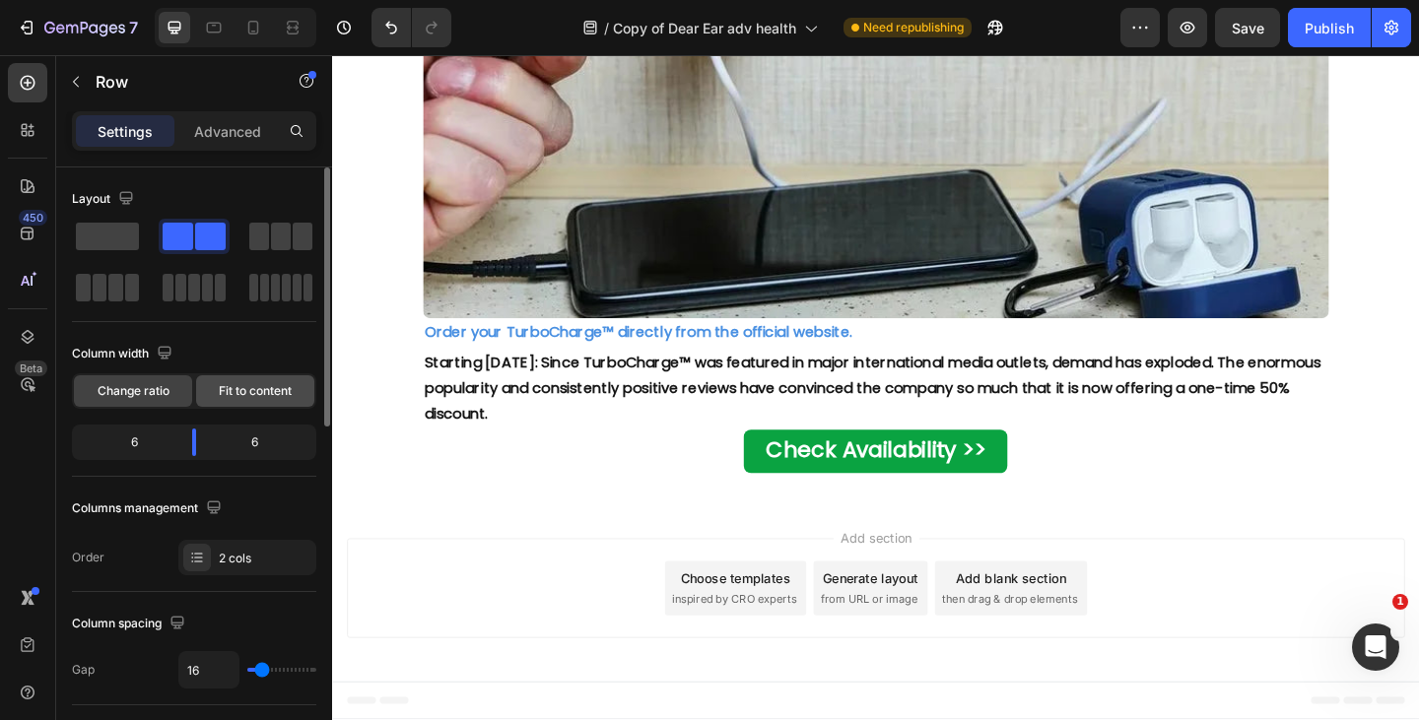
click at [265, 388] on span "Fit to content" at bounding box center [255, 391] width 73 height 18
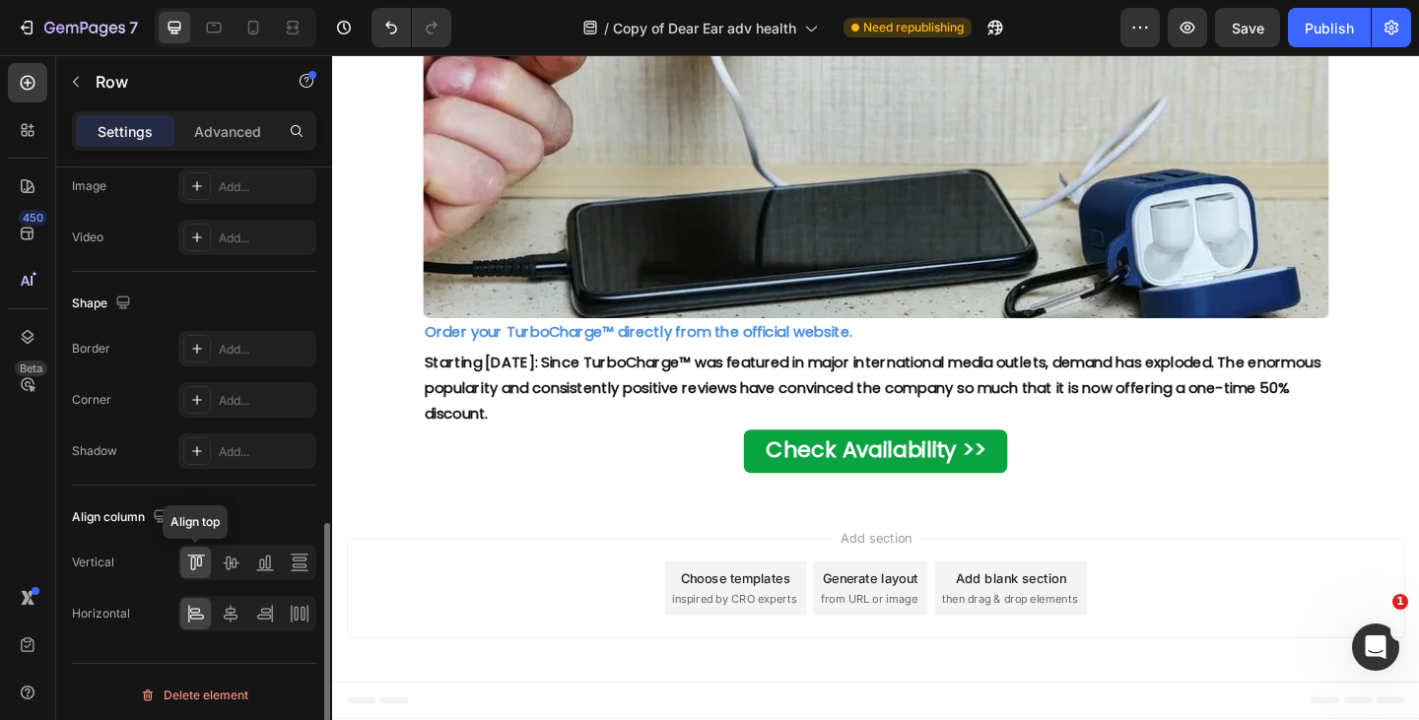
scroll to position [818, 0]
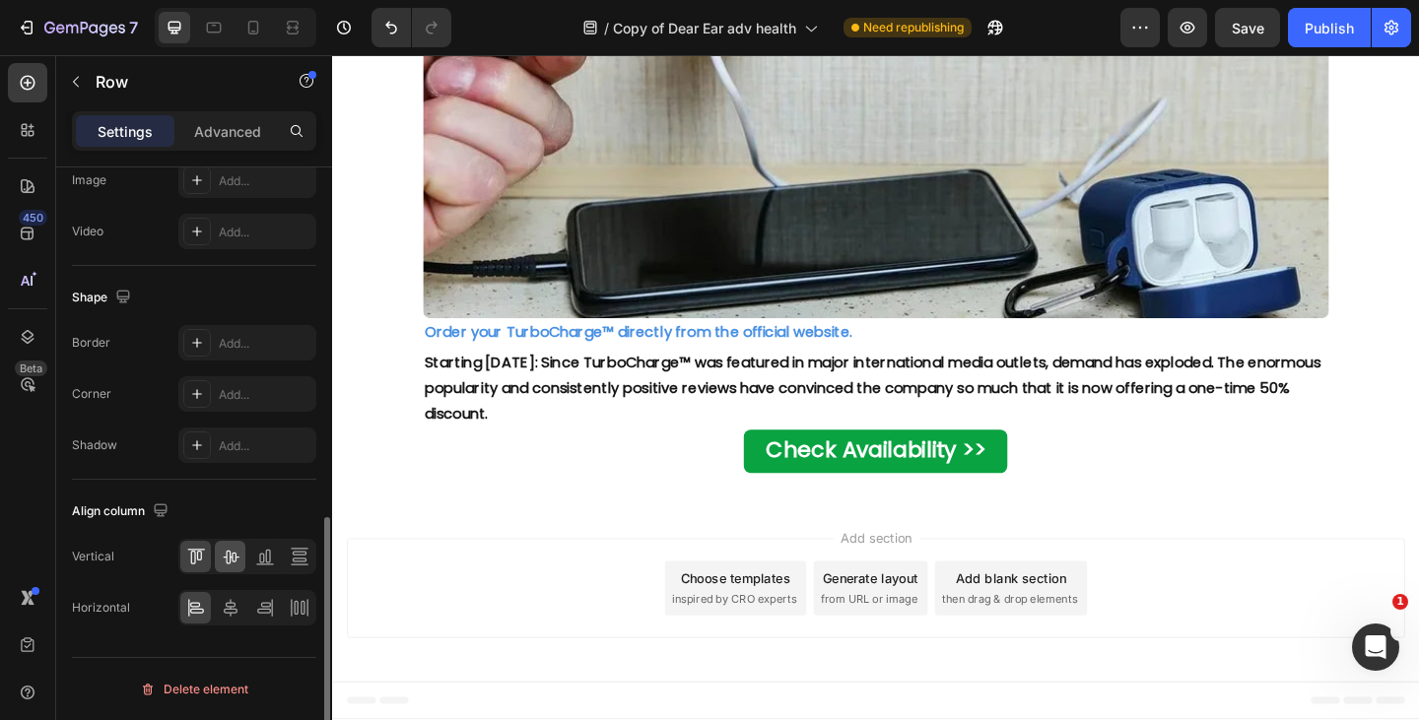
click at [230, 562] on icon at bounding box center [231, 558] width 16 height 14
click at [196, 559] on icon at bounding box center [198, 556] width 5 height 10
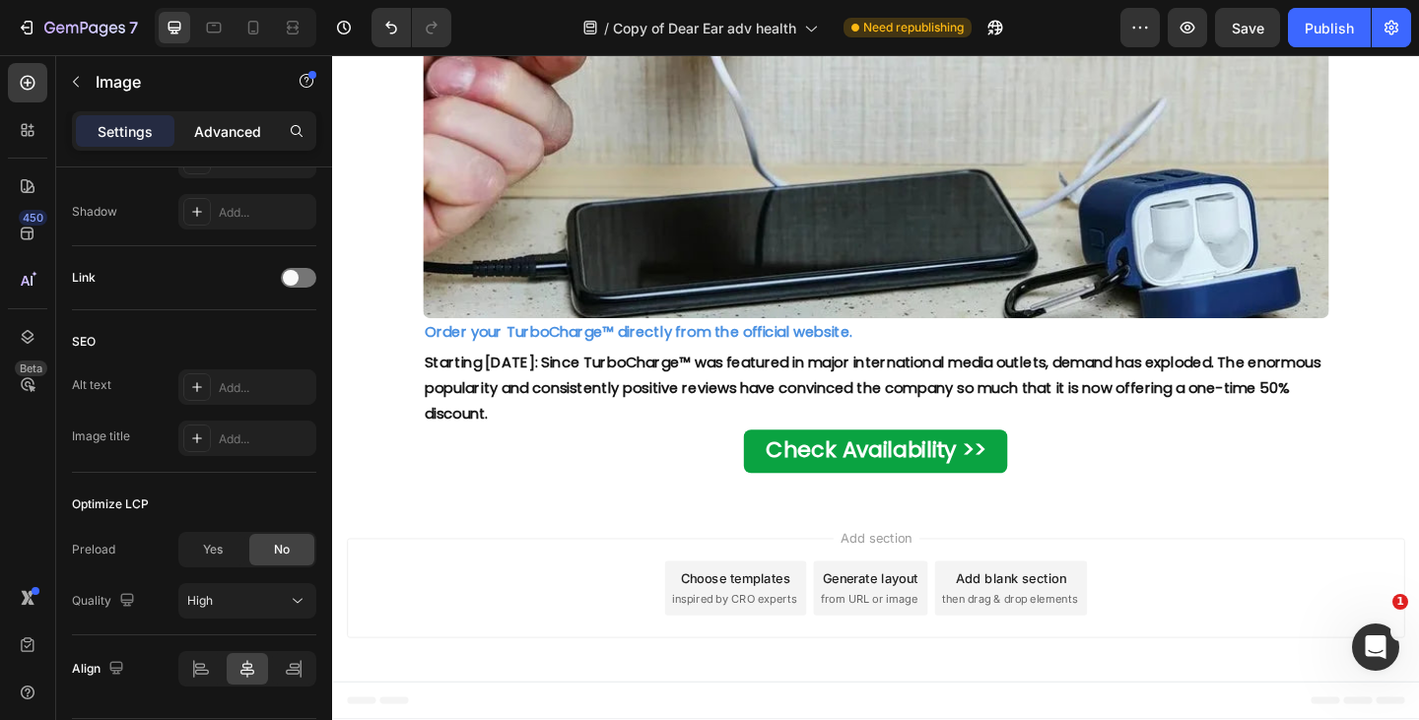
click at [206, 135] on p "Advanced" at bounding box center [227, 131] width 67 height 21
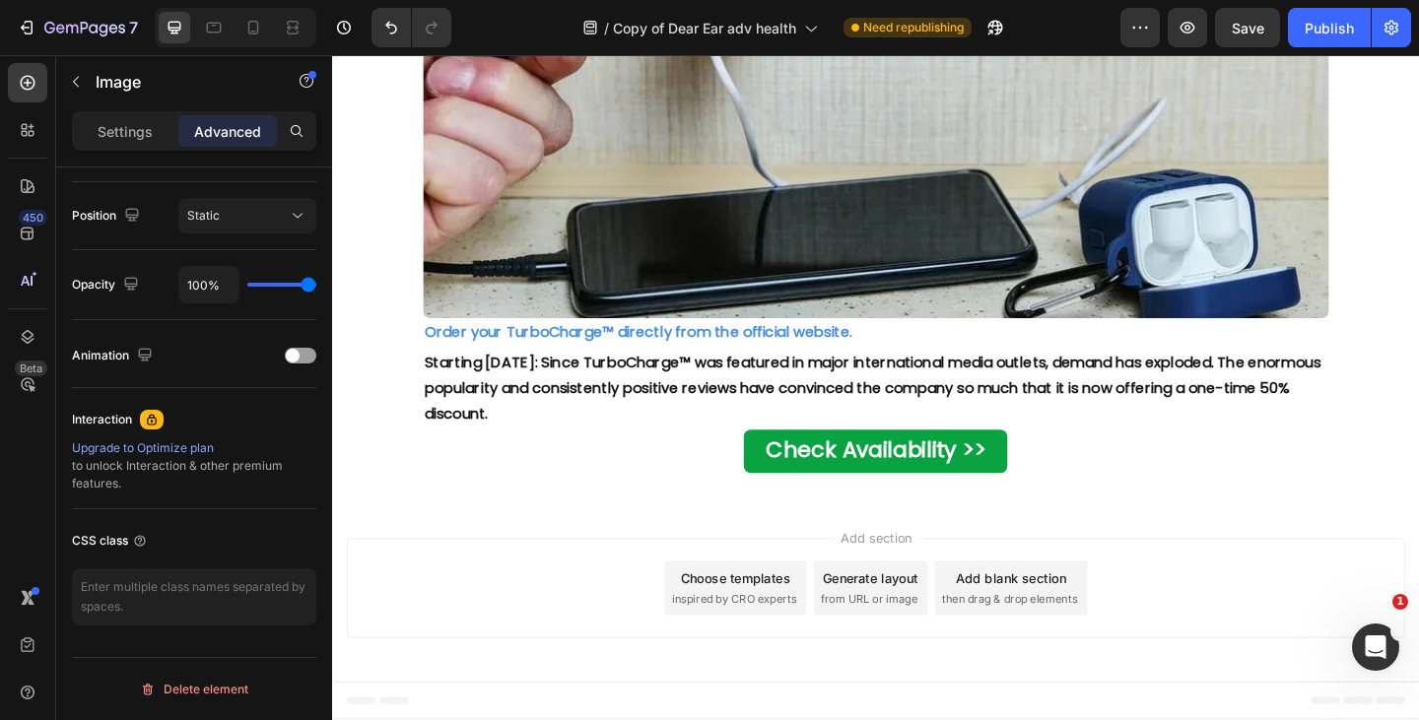
scroll to position [0, 0]
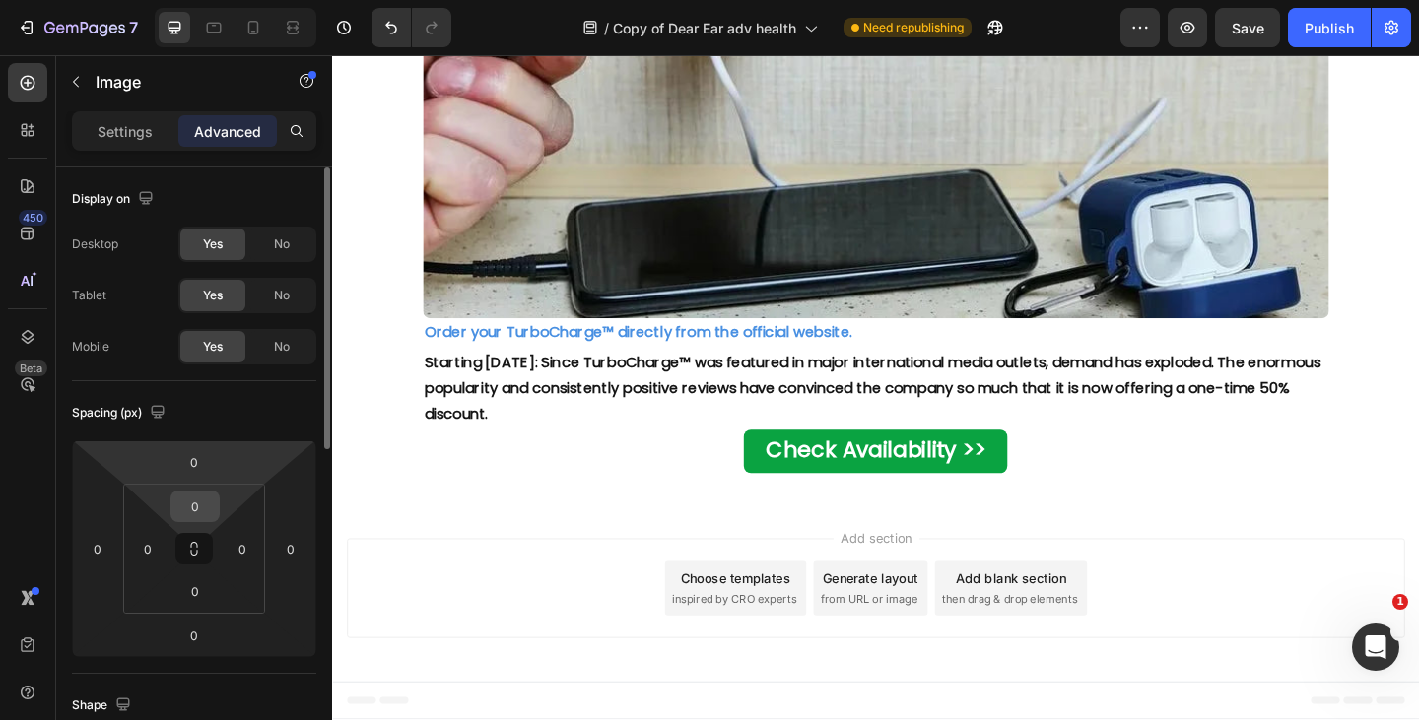
click at [198, 502] on input "0" at bounding box center [194, 507] width 39 height 30
type input "1"
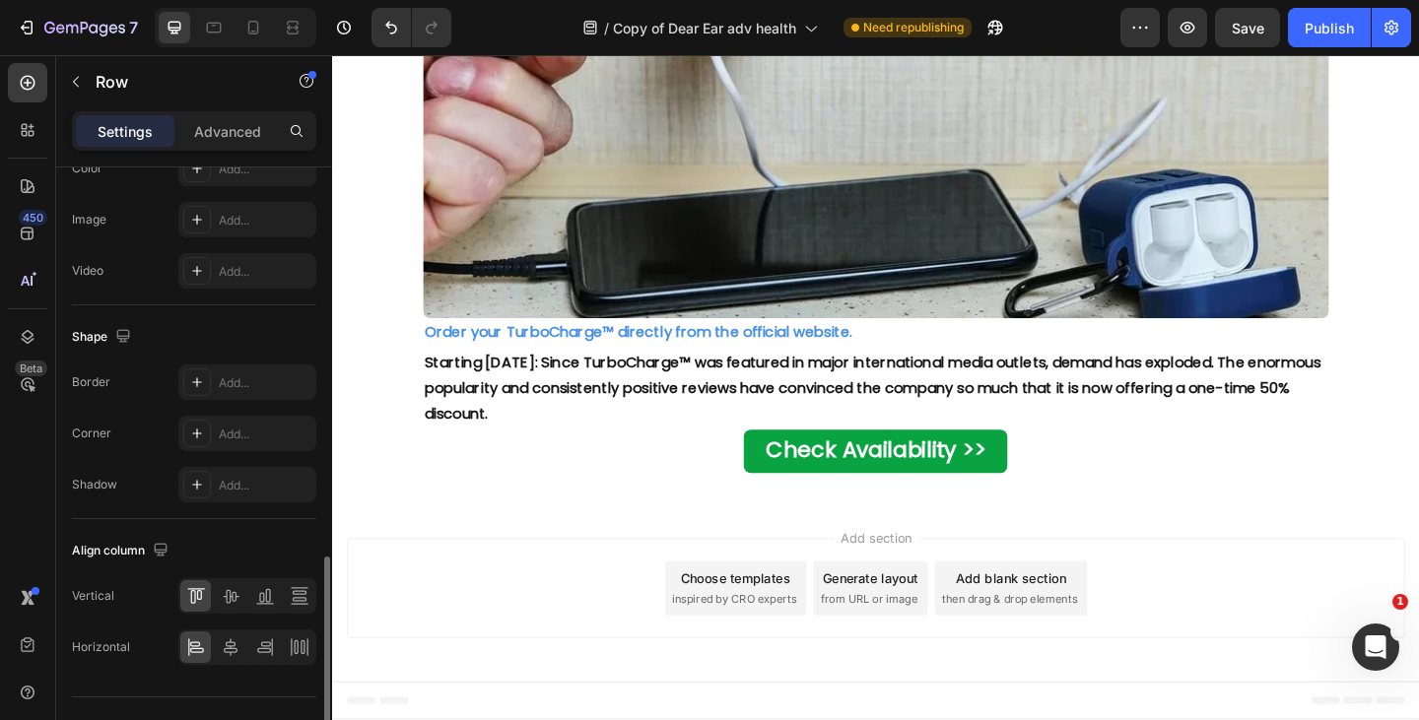
scroll to position [818, 0]
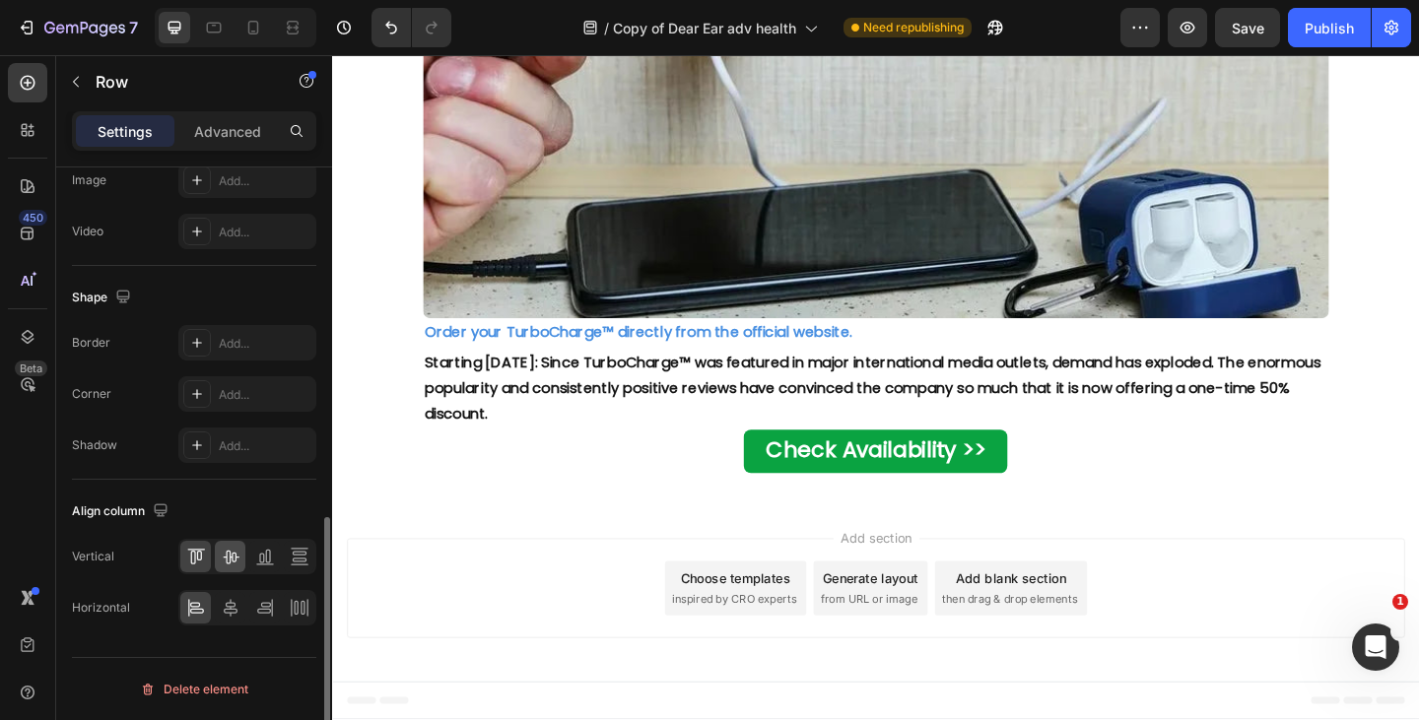
click at [231, 563] on icon at bounding box center [231, 557] width 20 height 20
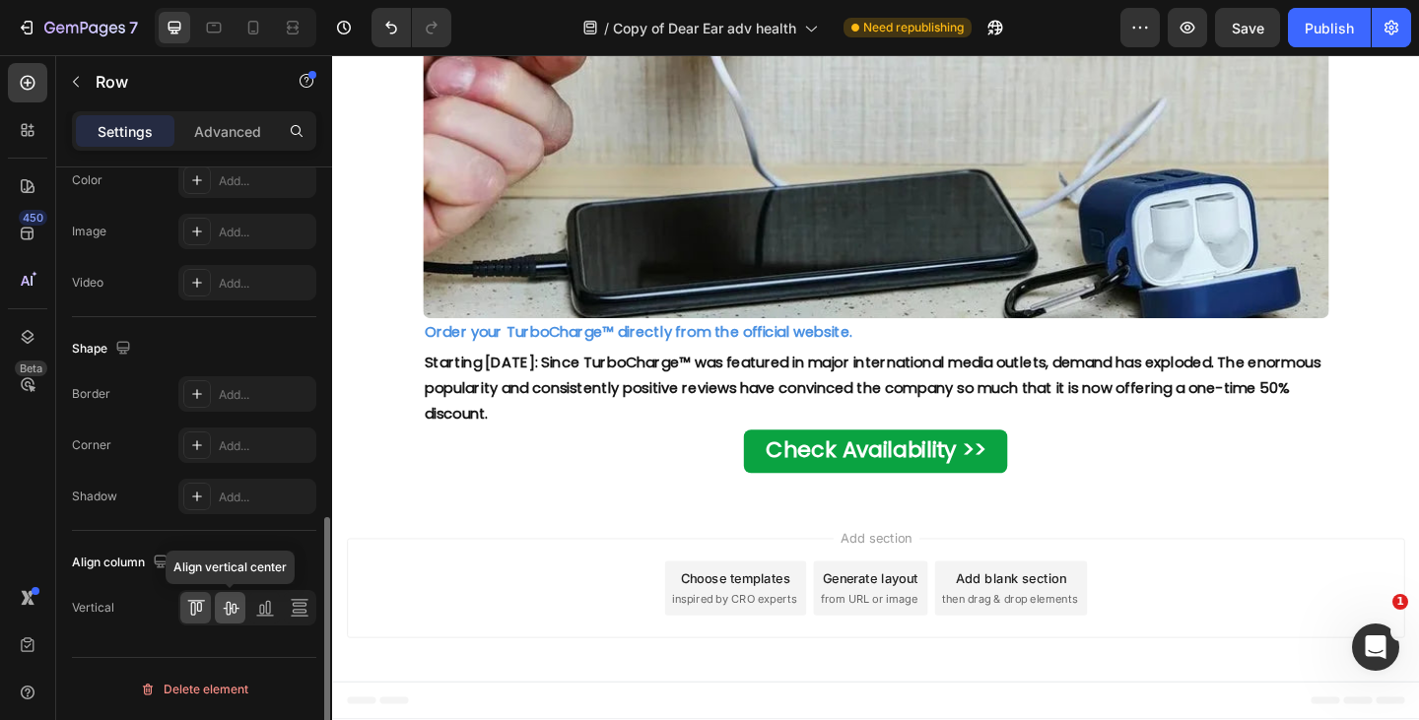
click at [230, 609] on icon at bounding box center [231, 609] width 16 height 14
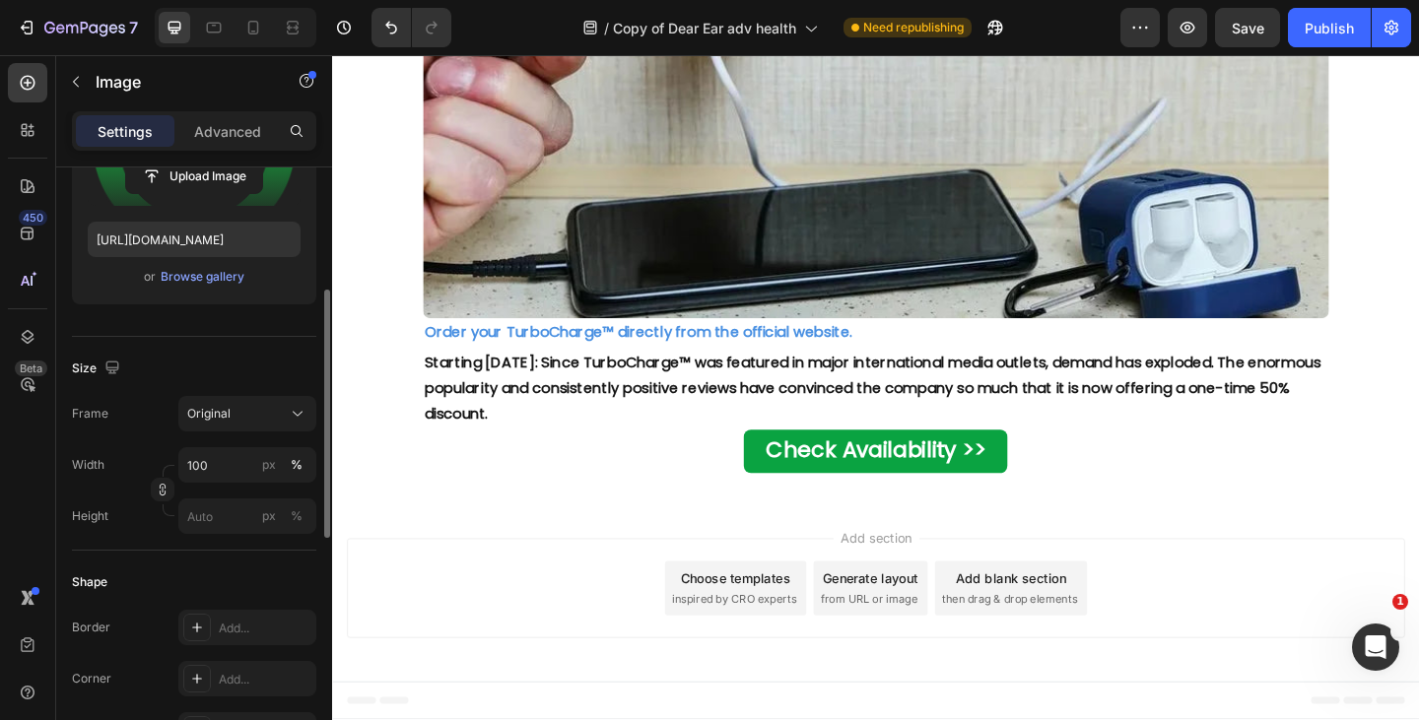
scroll to position [301, 0]
click at [220, 471] on input "100" at bounding box center [247, 463] width 138 height 35
type input "20"
click at [267, 466] on div "px" at bounding box center [269, 464] width 14 height 18
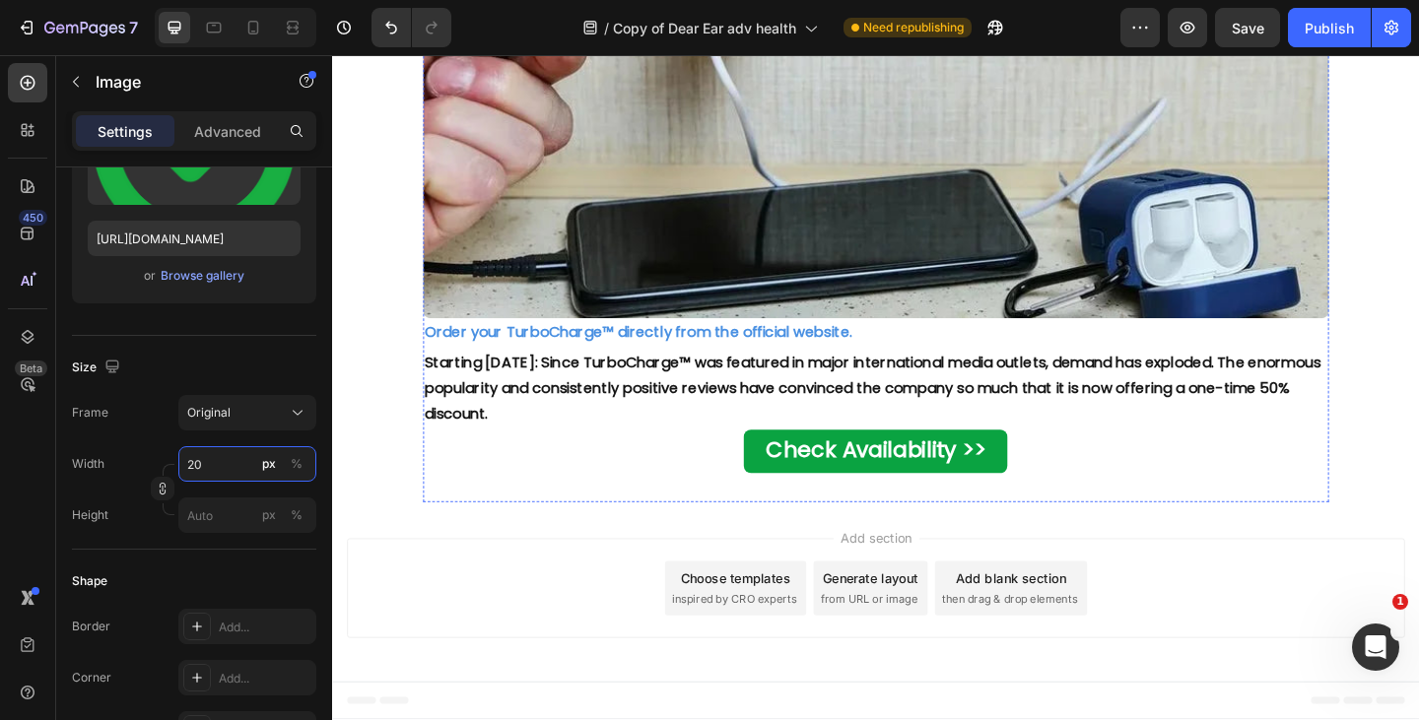
scroll to position [6682, 0]
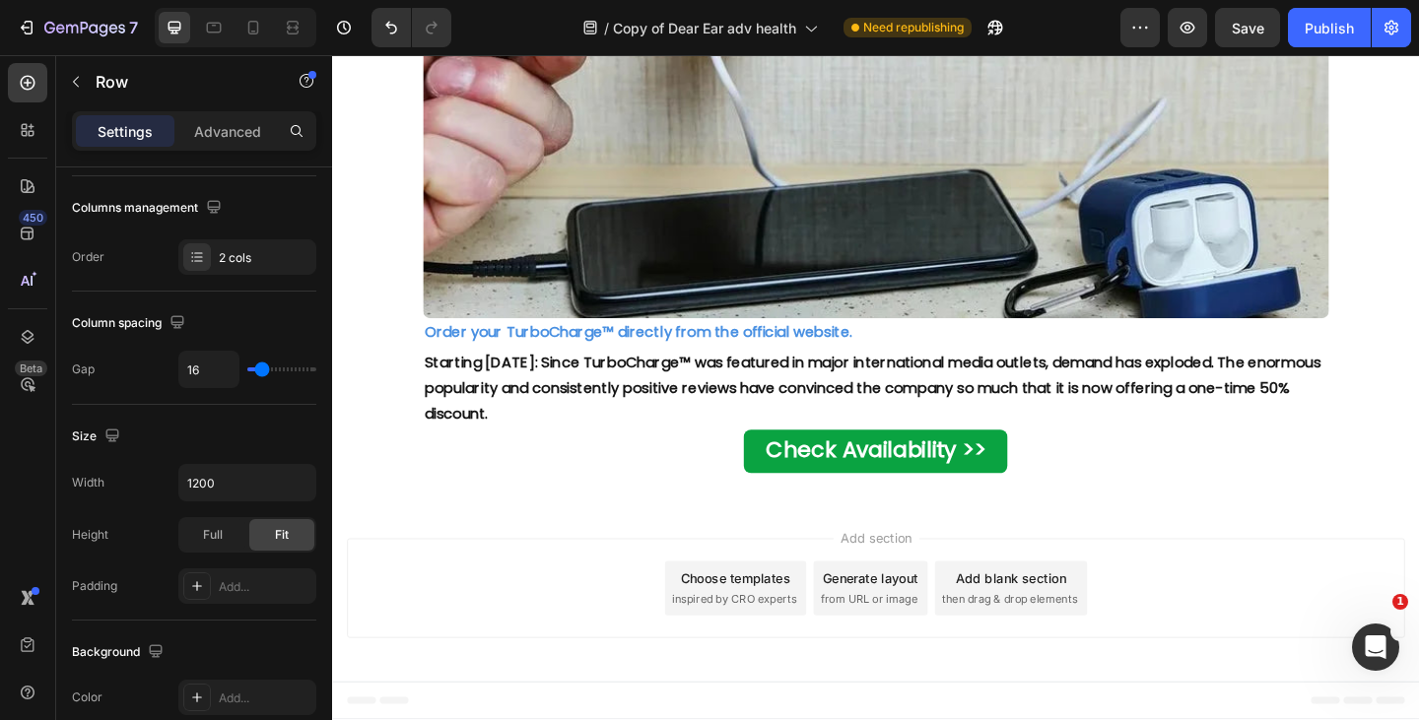
scroll to position [0, 0]
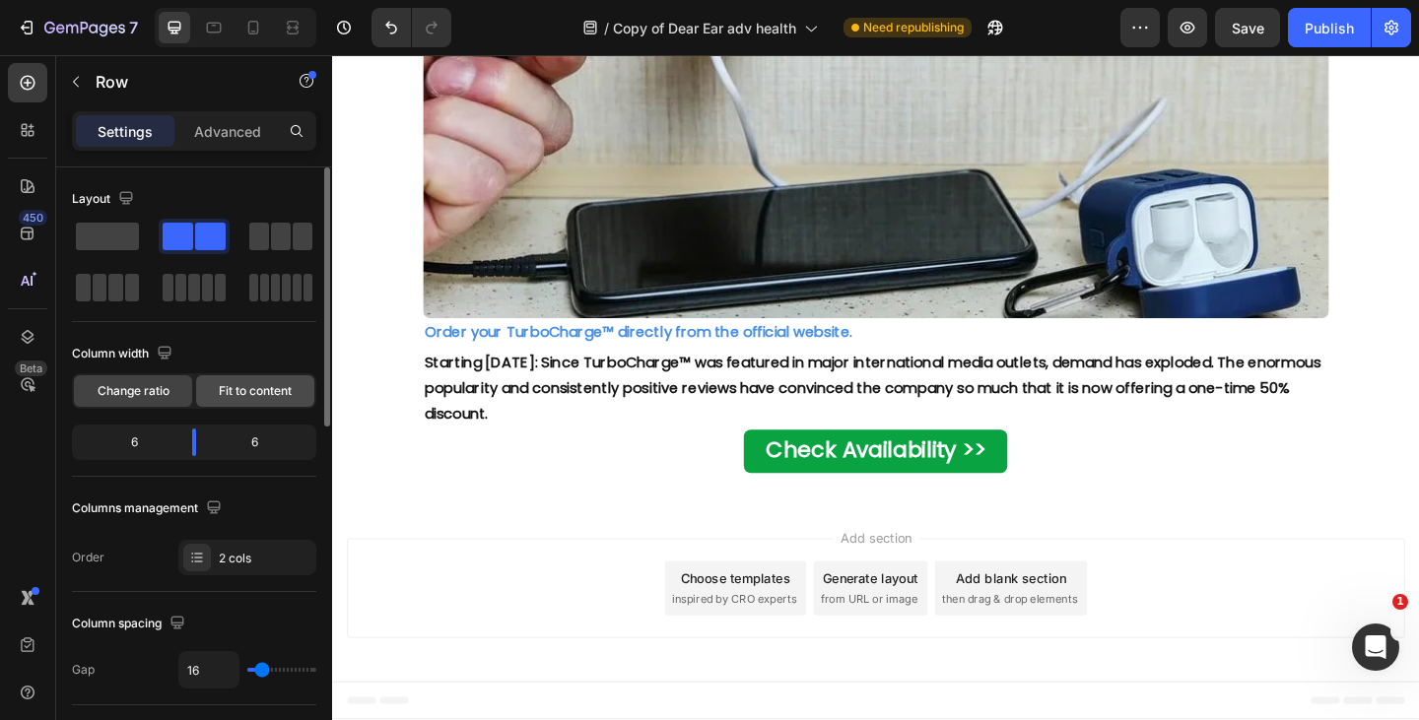
click at [249, 391] on span "Fit to content" at bounding box center [255, 391] width 73 height 18
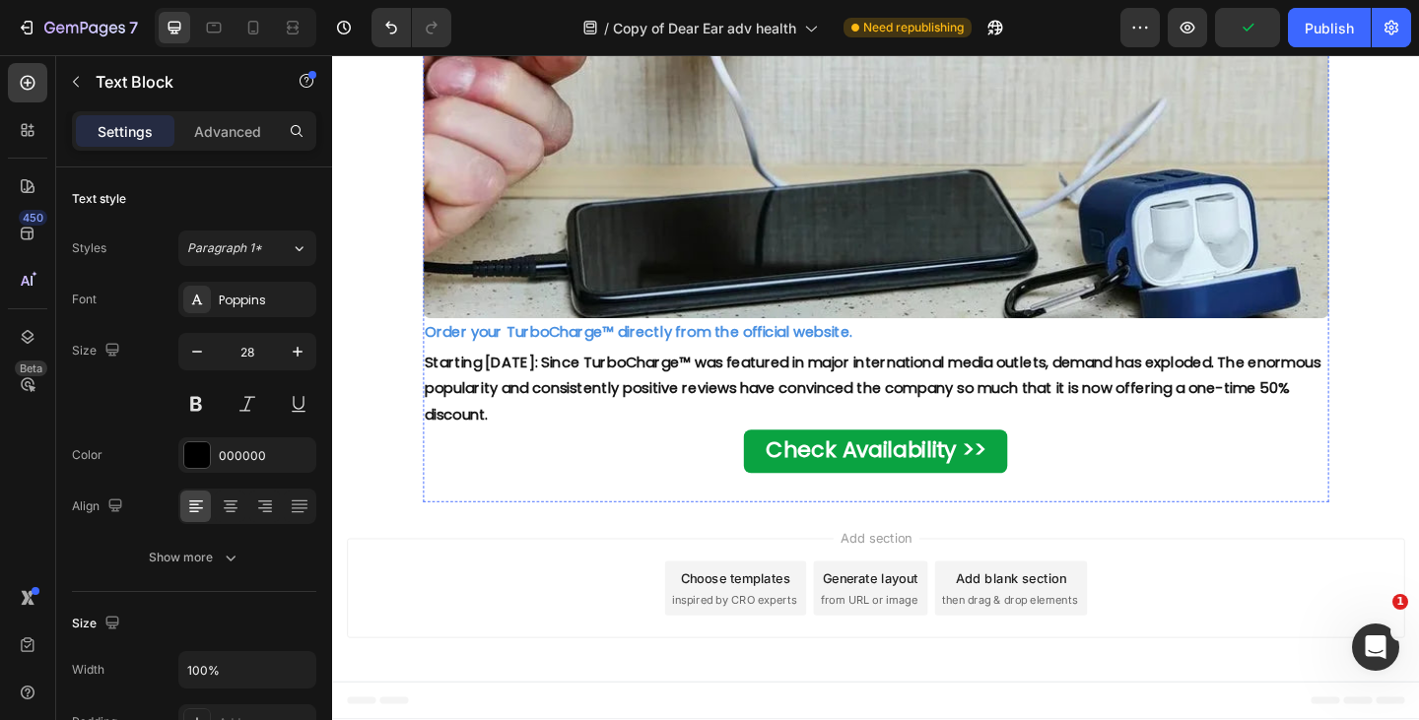
scroll to position [6466, 0]
click at [257, 357] on input "28" at bounding box center [247, 351] width 65 height 35
type input "18"
drag, startPoint x: 939, startPoint y: 265, endPoint x: 936, endPoint y: 279, distance: 14.1
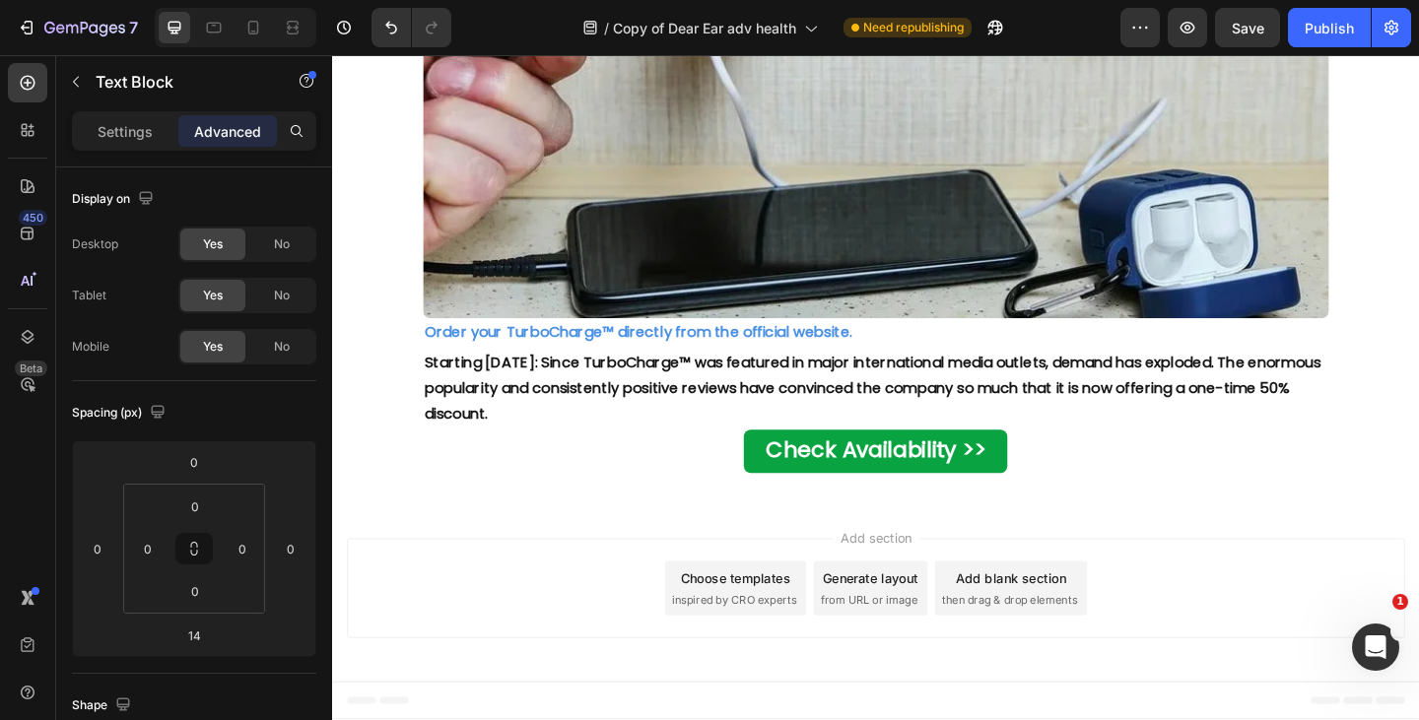
scroll to position [6250, 0]
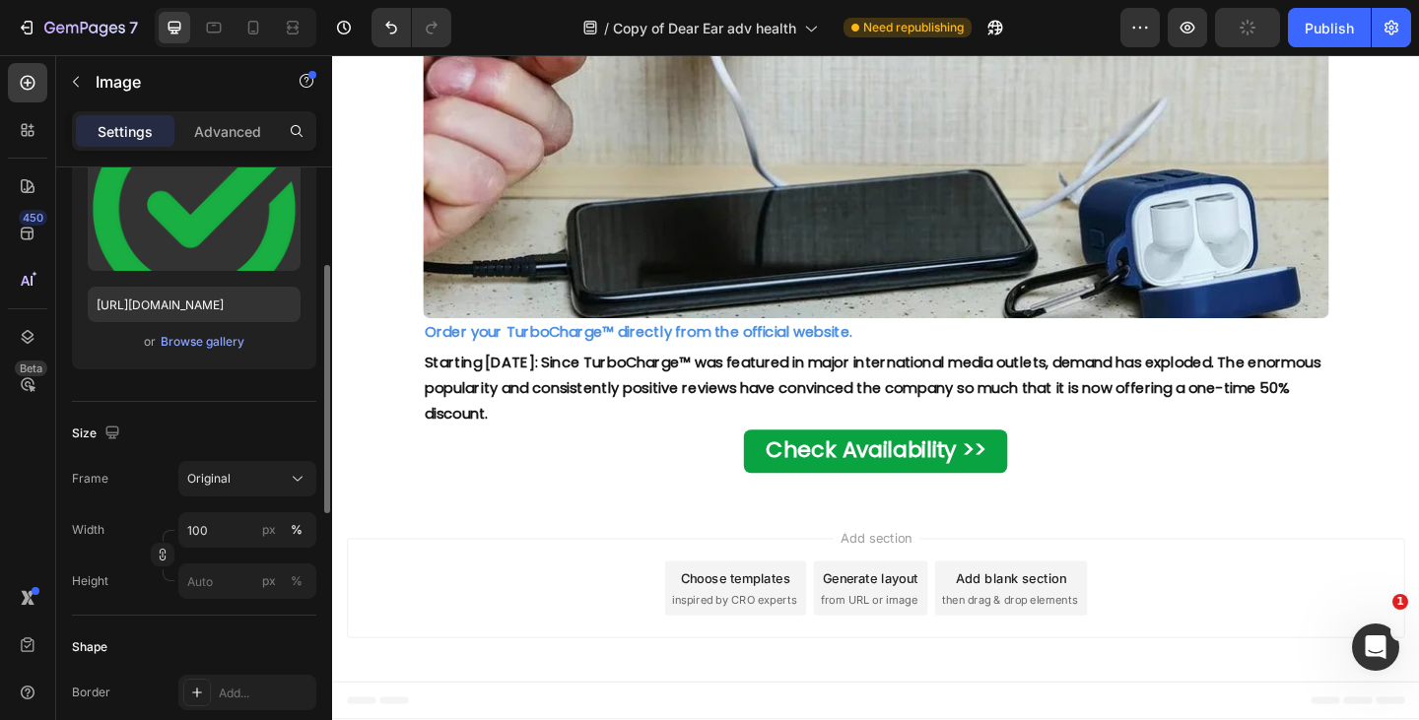
scroll to position [235, 0]
click at [265, 535] on div "px" at bounding box center [269, 529] width 14 height 18
click at [218, 527] on input "100" at bounding box center [247, 528] width 138 height 35
type input "1"
type input "20"
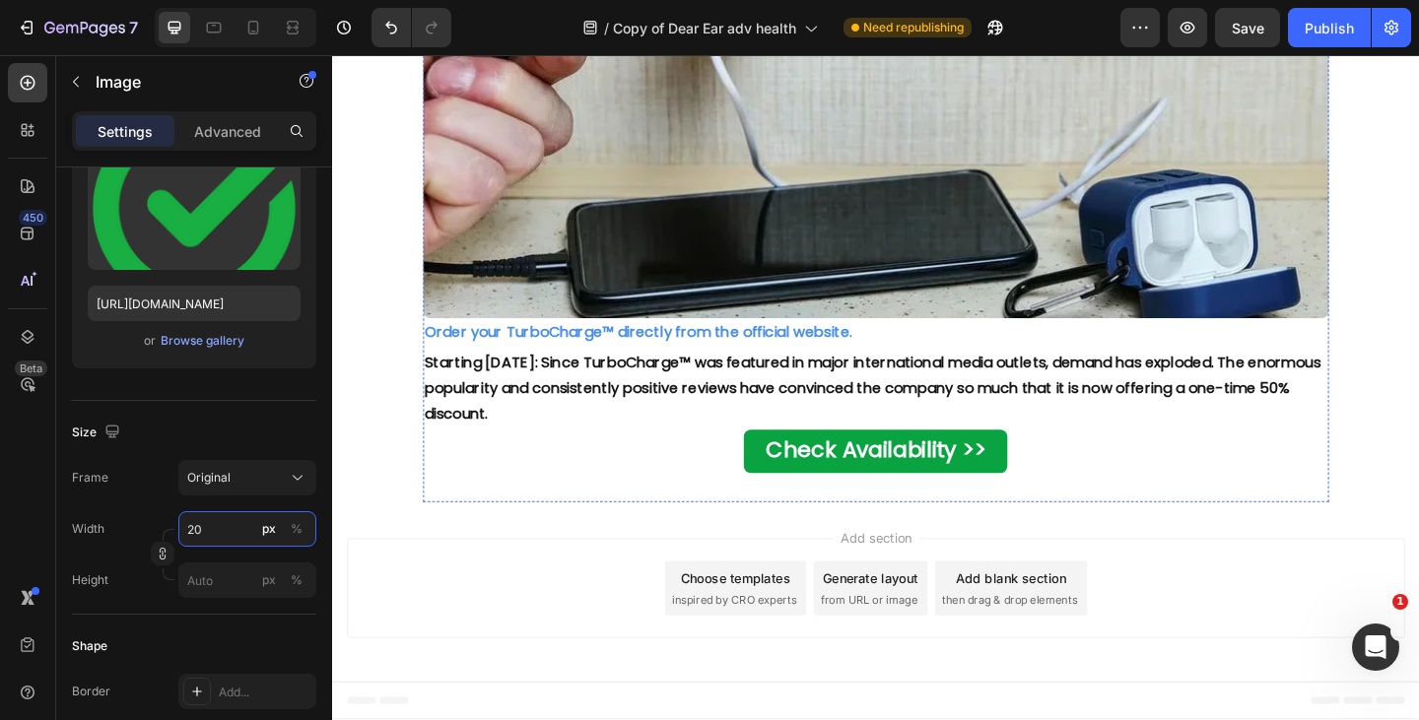
scroll to position [5893, 0]
drag, startPoint x: 569, startPoint y: 566, endPoint x: 498, endPoint y: 500, distance: 96.9
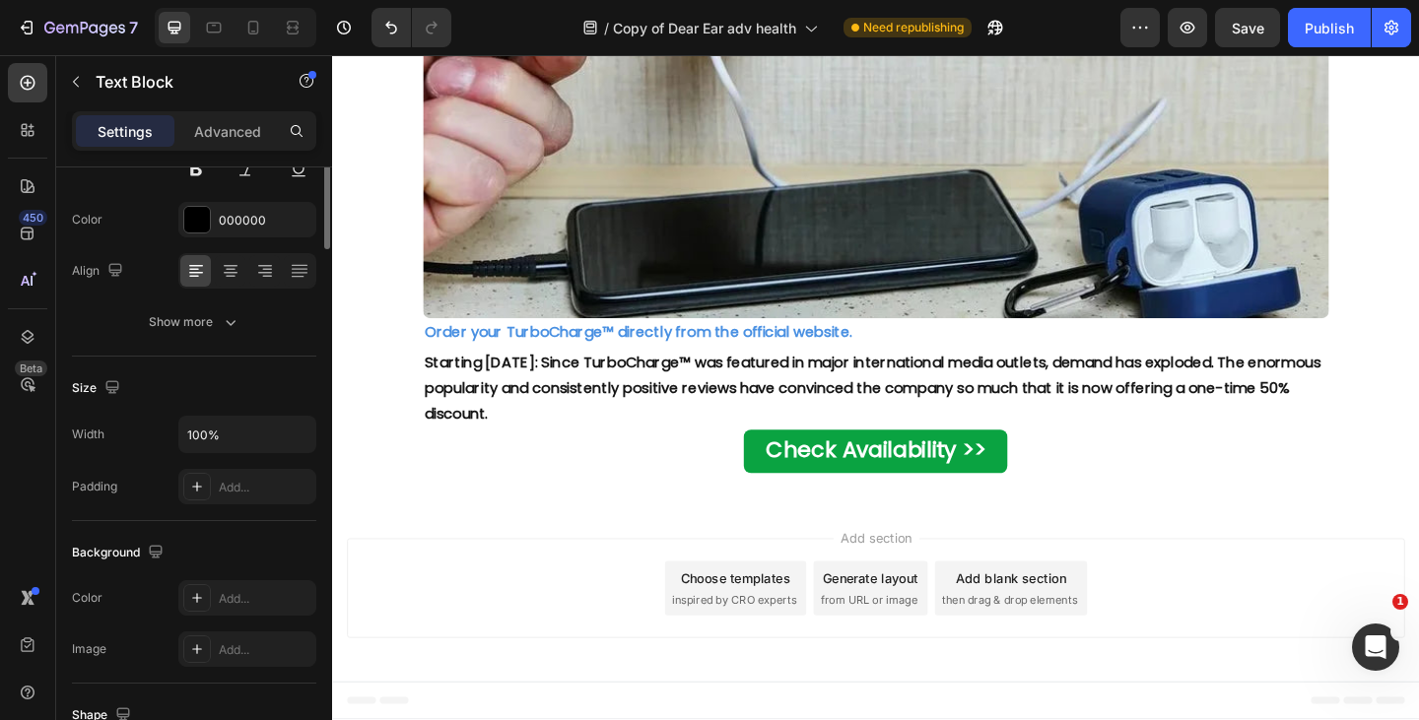
scroll to position [0, 0]
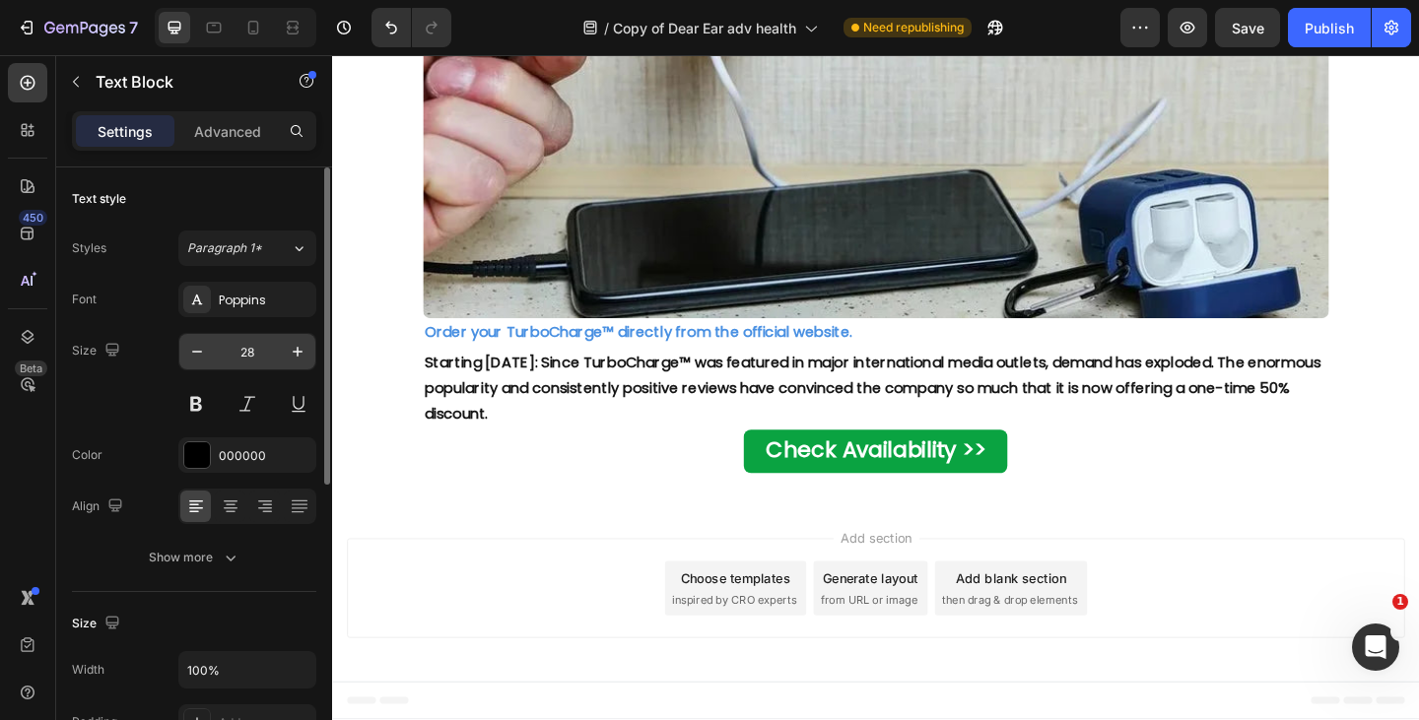
click at [257, 348] on input "28" at bounding box center [247, 351] width 65 height 35
type input "18"
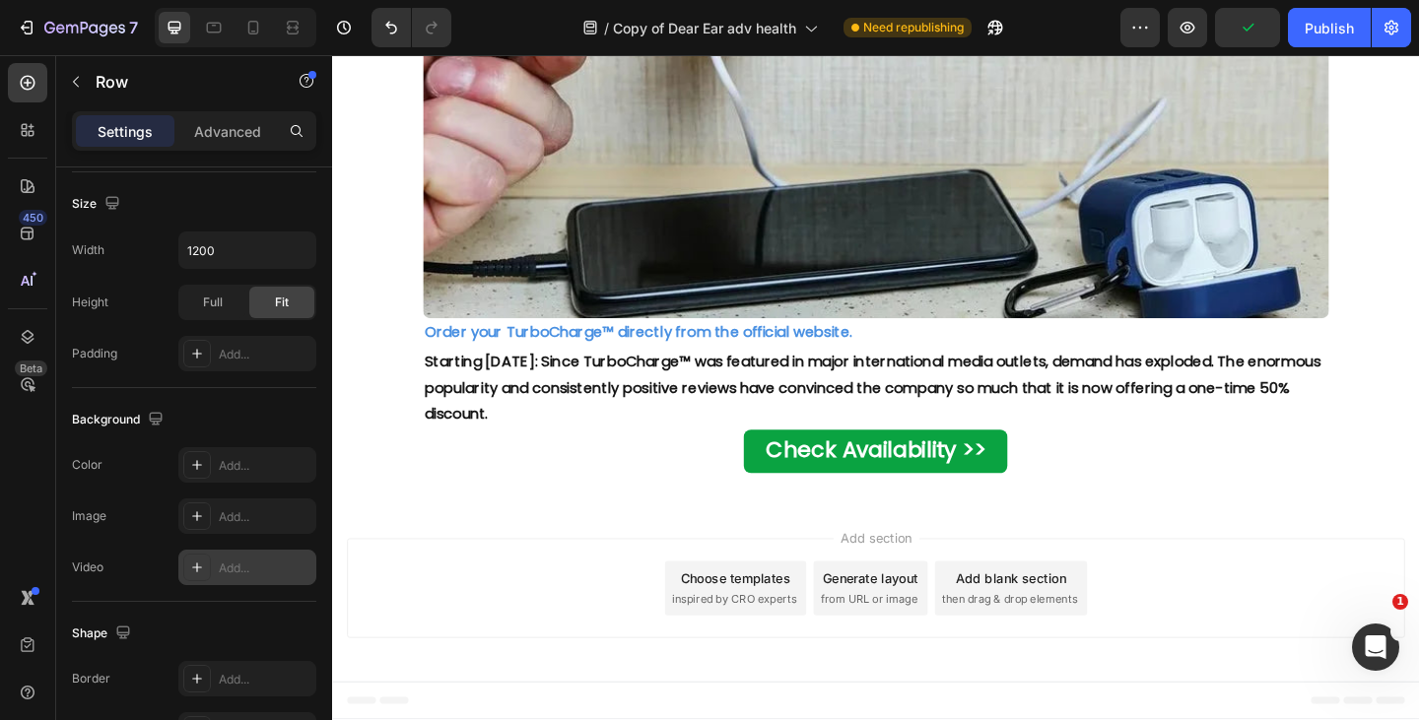
scroll to position [818, 0]
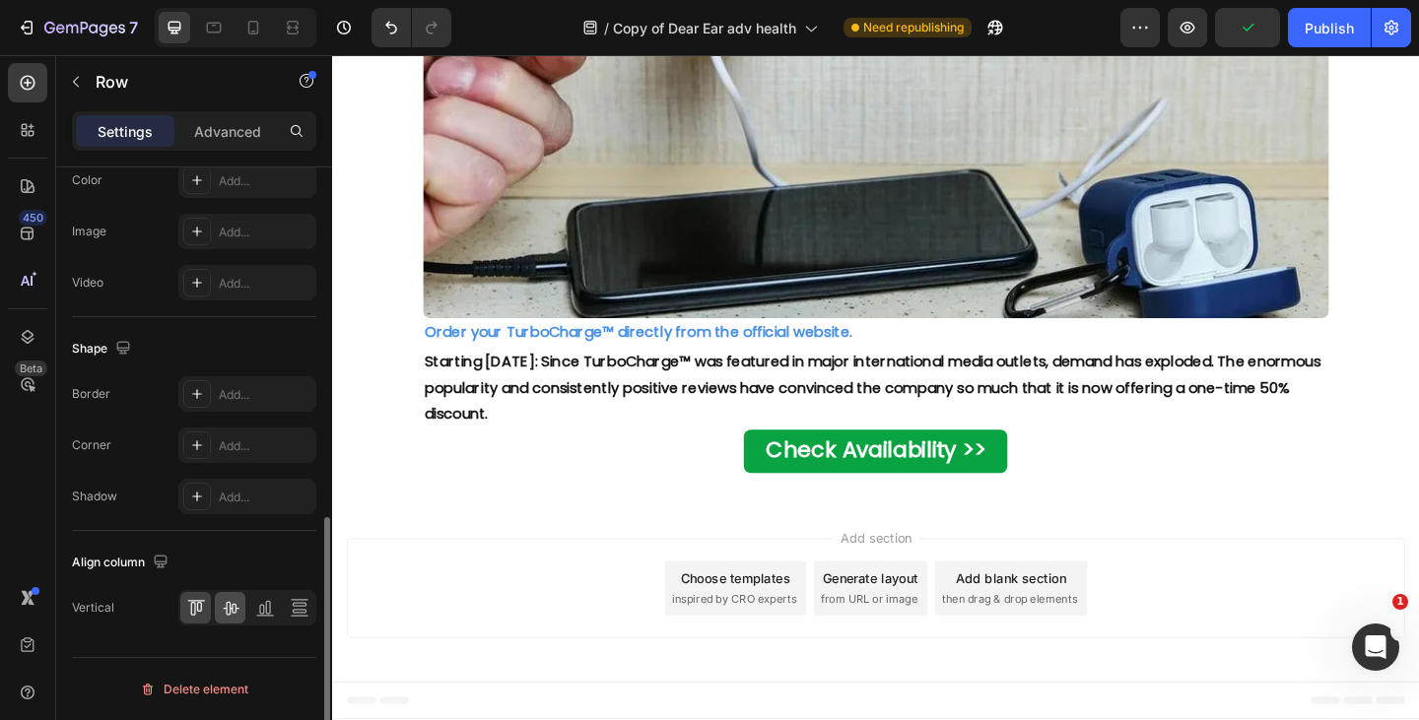
click at [224, 609] on icon at bounding box center [231, 608] width 20 height 20
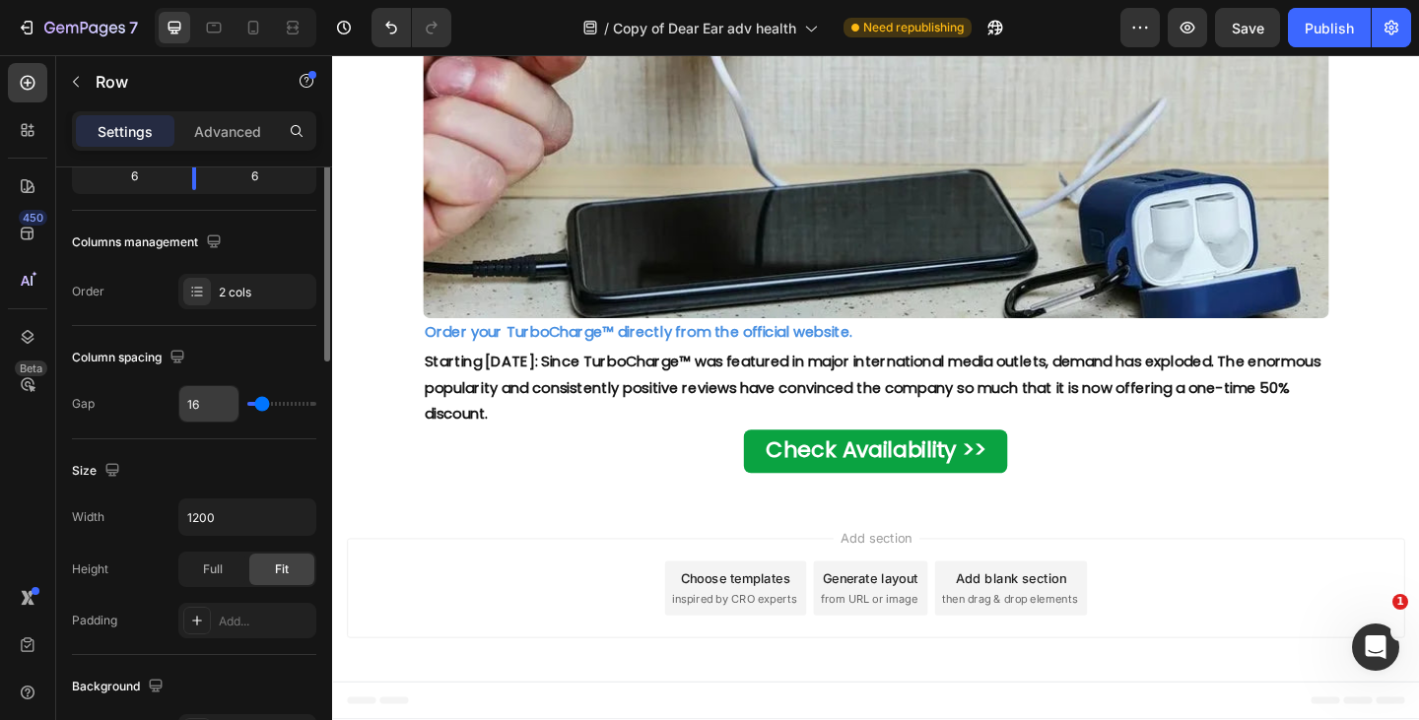
scroll to position [141, 0]
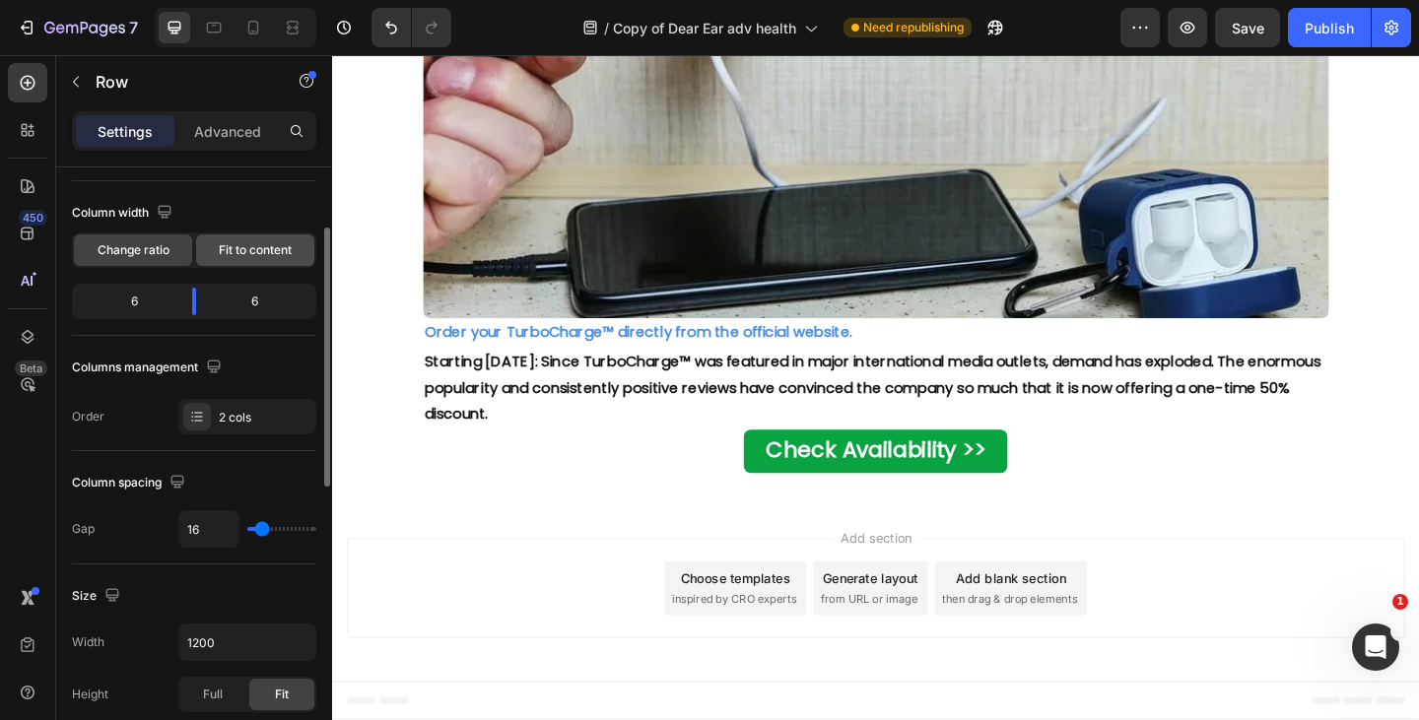
click at [255, 250] on span "Fit to content" at bounding box center [255, 250] width 73 height 18
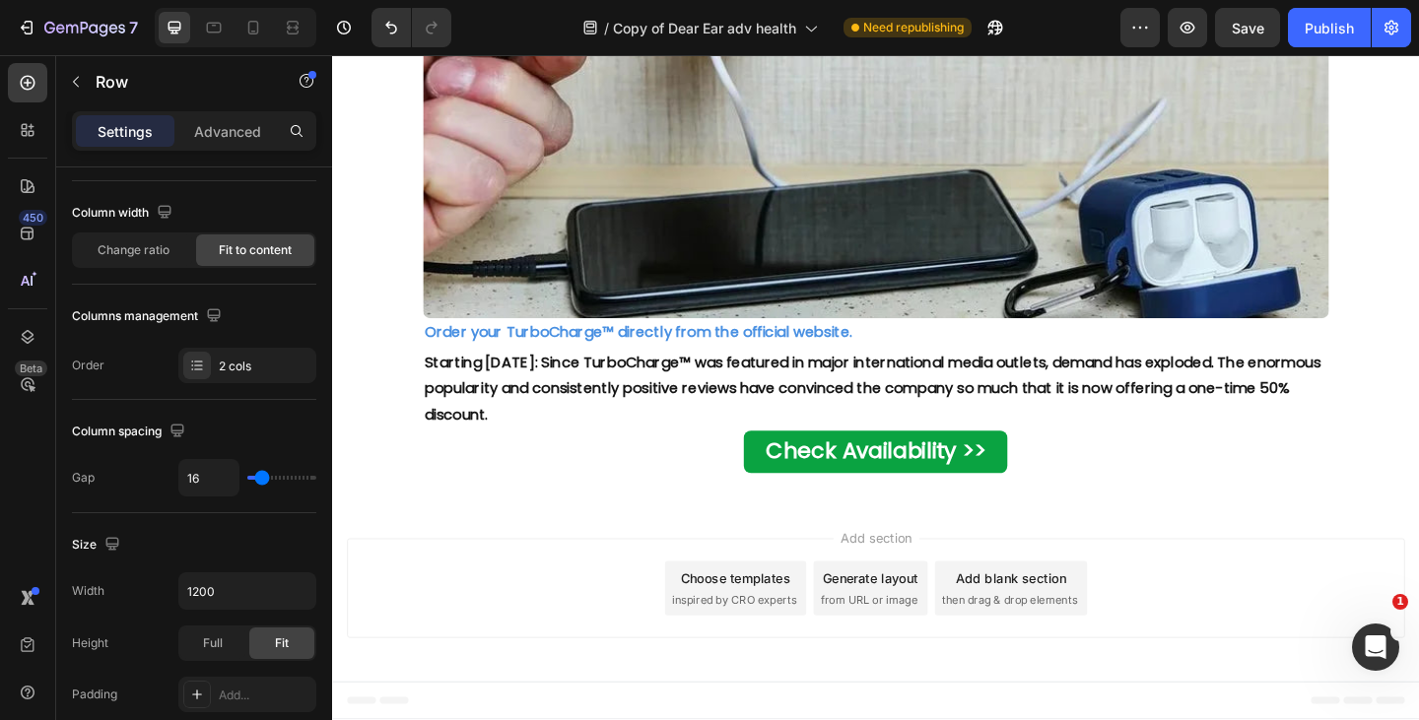
scroll to position [5701, 0]
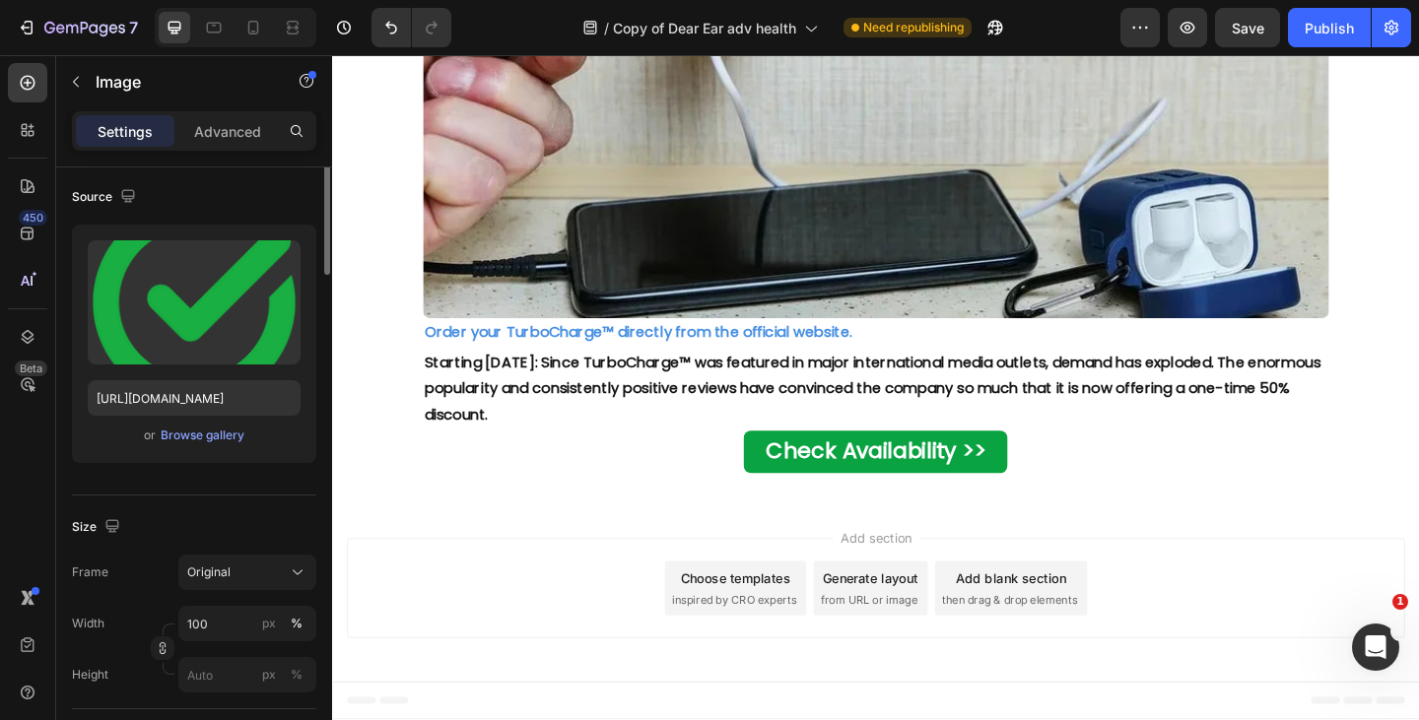
scroll to position [0, 0]
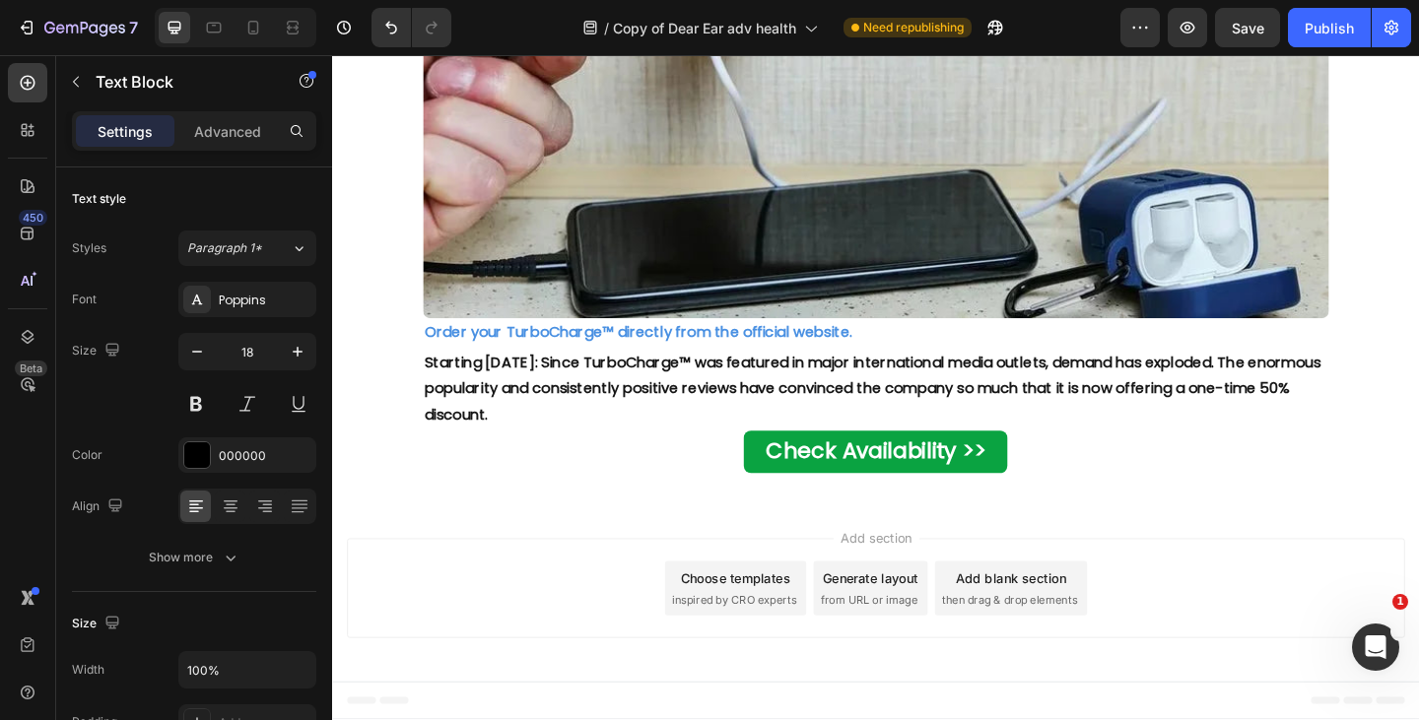
drag, startPoint x: 926, startPoint y: 551, endPoint x: 911, endPoint y: 617, distance: 67.6
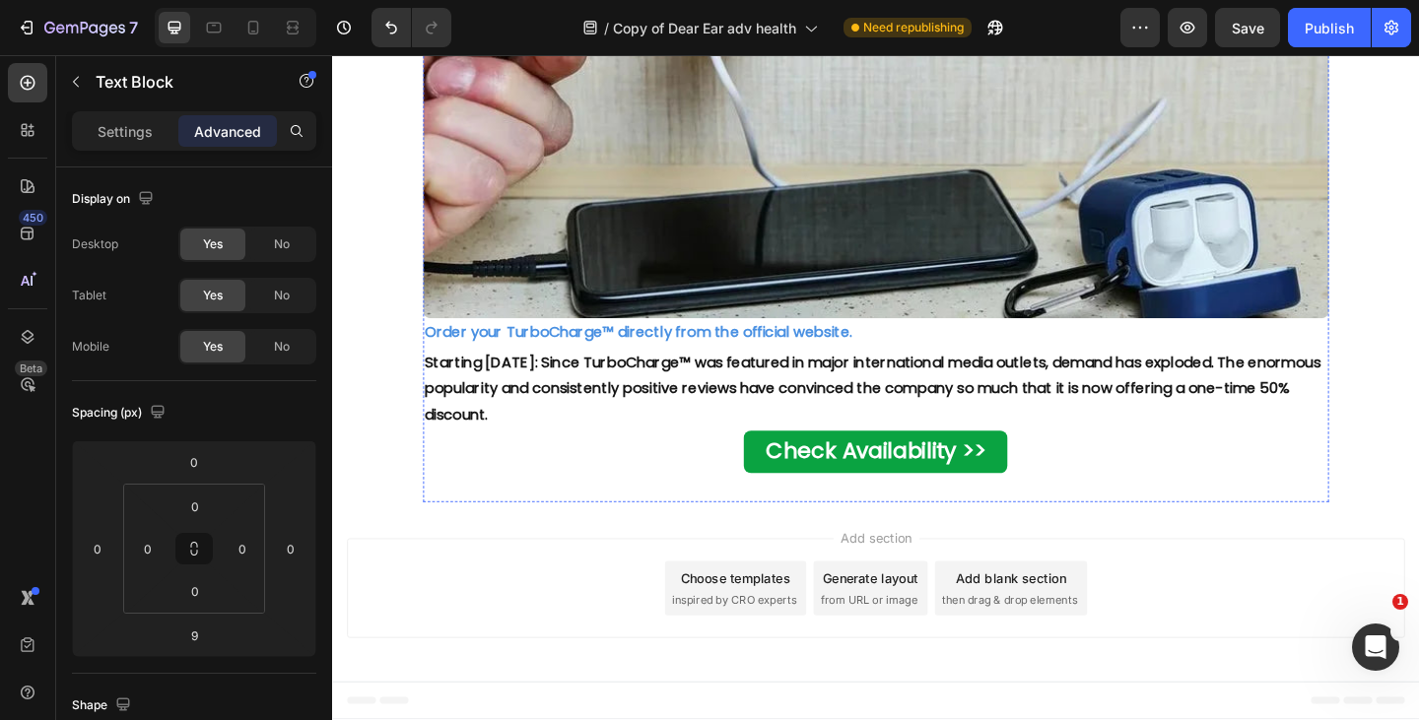
drag, startPoint x: 935, startPoint y: 629, endPoint x: 899, endPoint y: 661, distance: 48.8
type input "12"
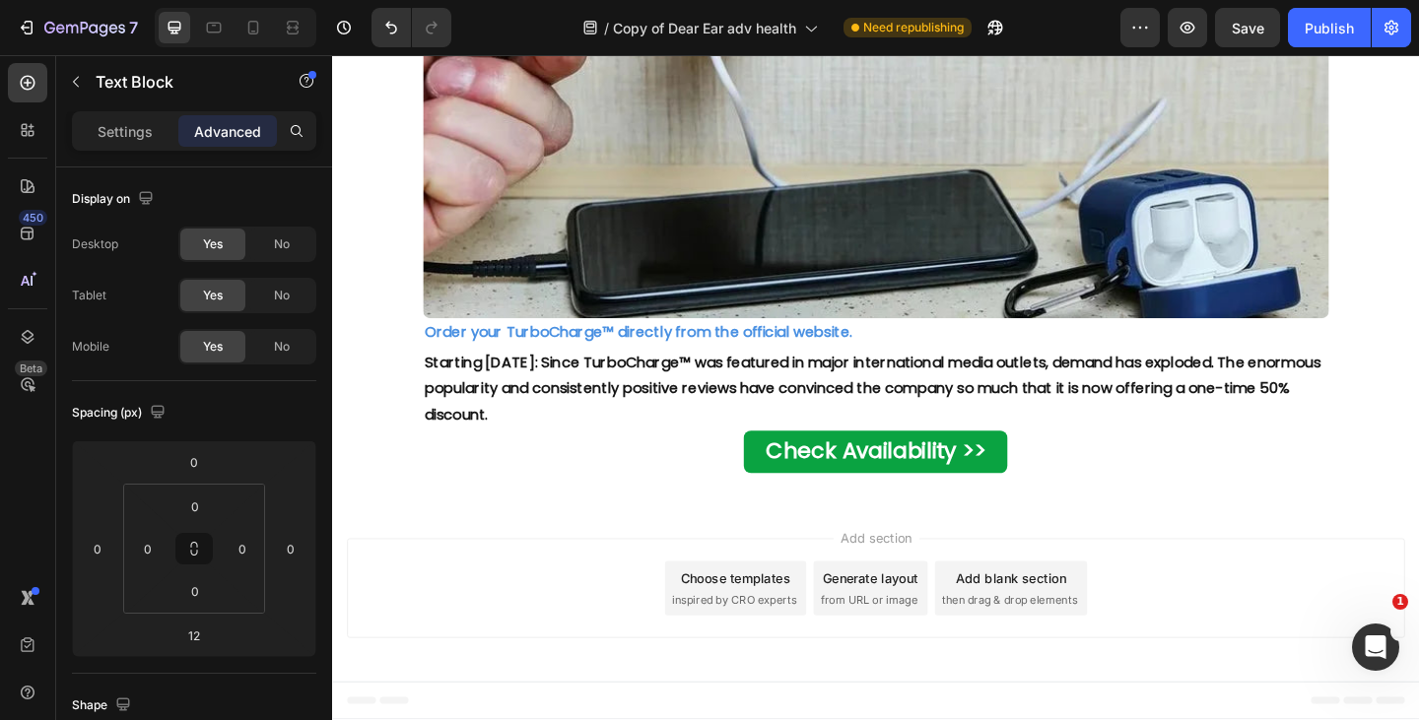
scroll to position [5712, 0]
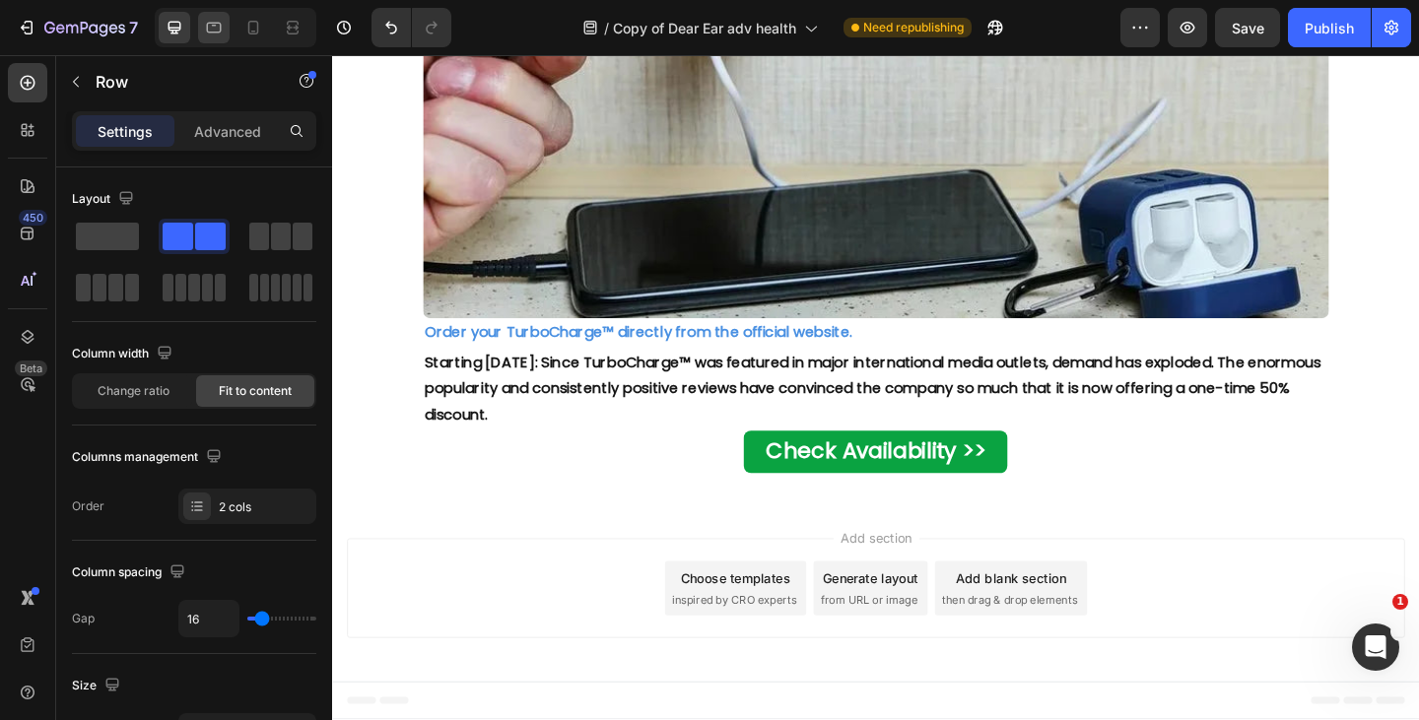
click at [220, 28] on icon at bounding box center [214, 28] width 15 height 11
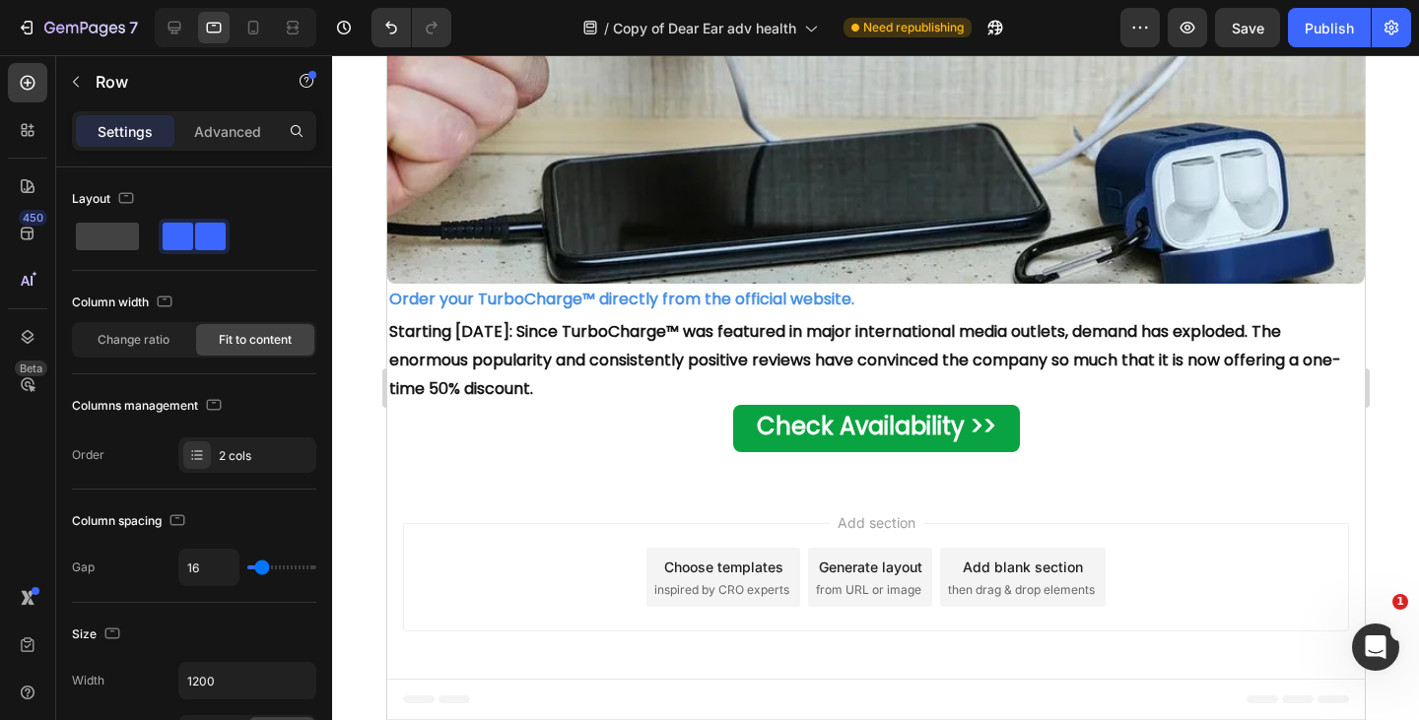
type input "100%"
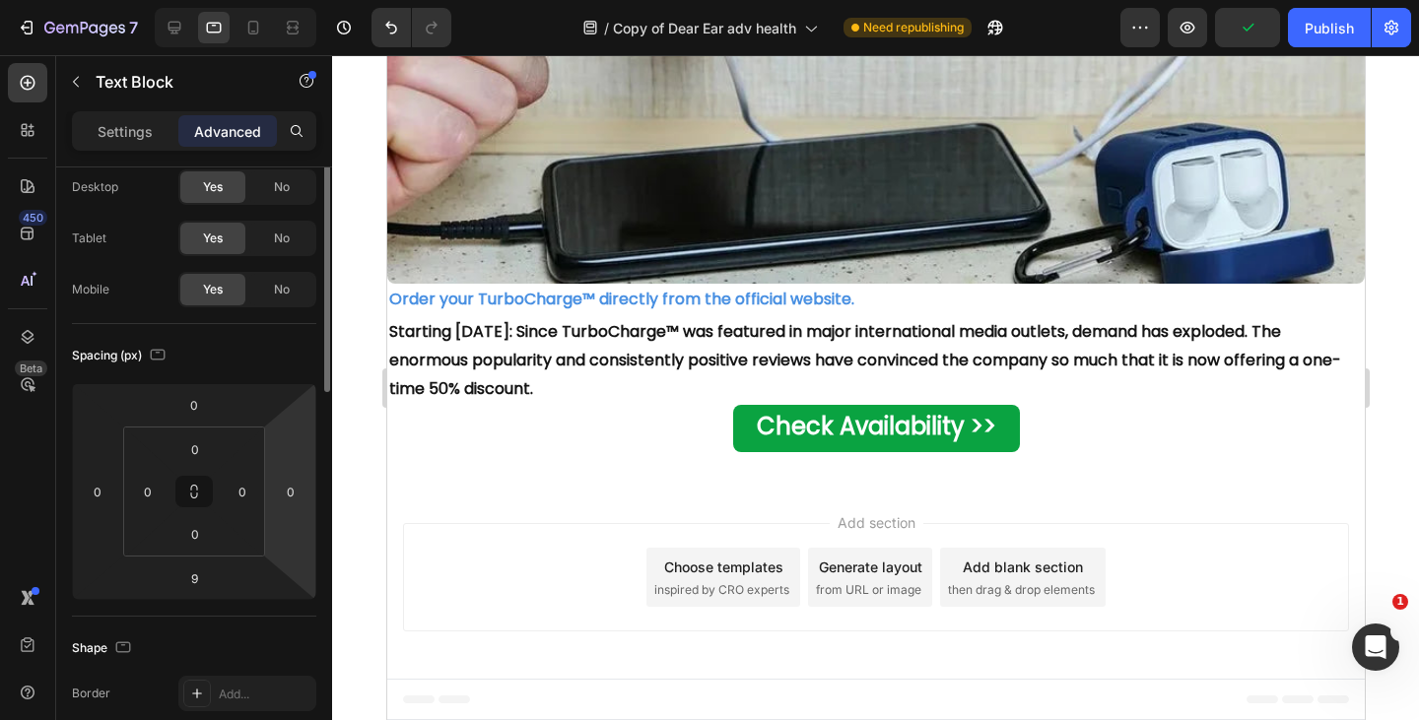
scroll to position [0, 0]
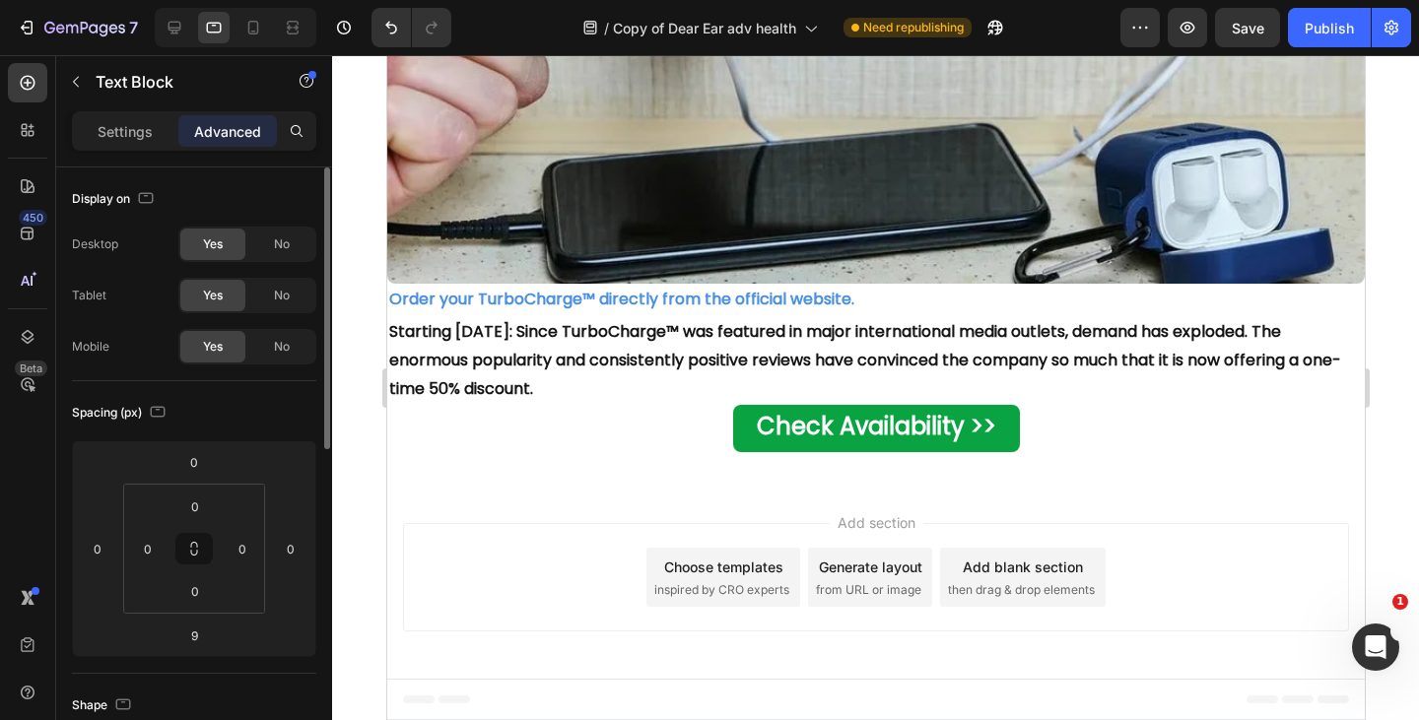
click at [128, 127] on p "Settings" at bounding box center [125, 131] width 55 height 21
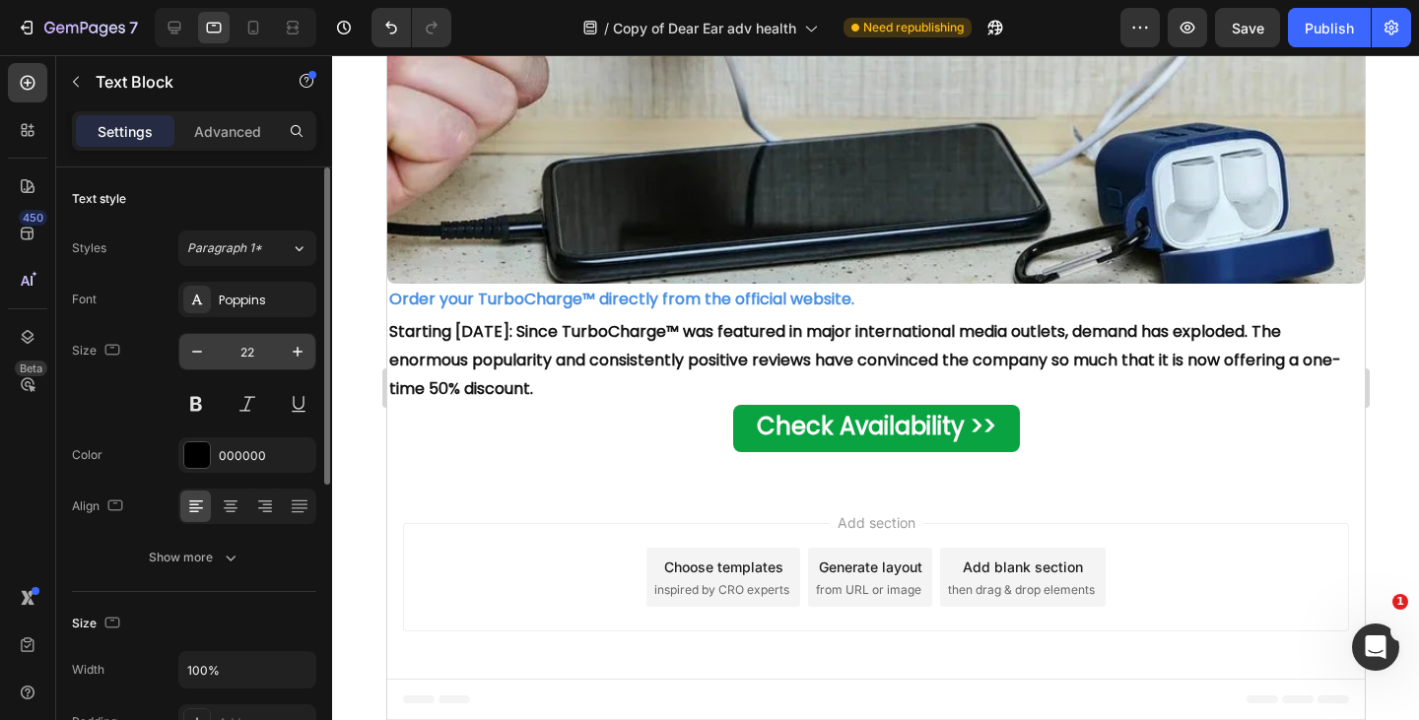
click at [259, 355] on input "22" at bounding box center [247, 351] width 65 height 35
type input "18"
click at [254, 358] on input "22" at bounding box center [247, 351] width 65 height 35
type input "18"
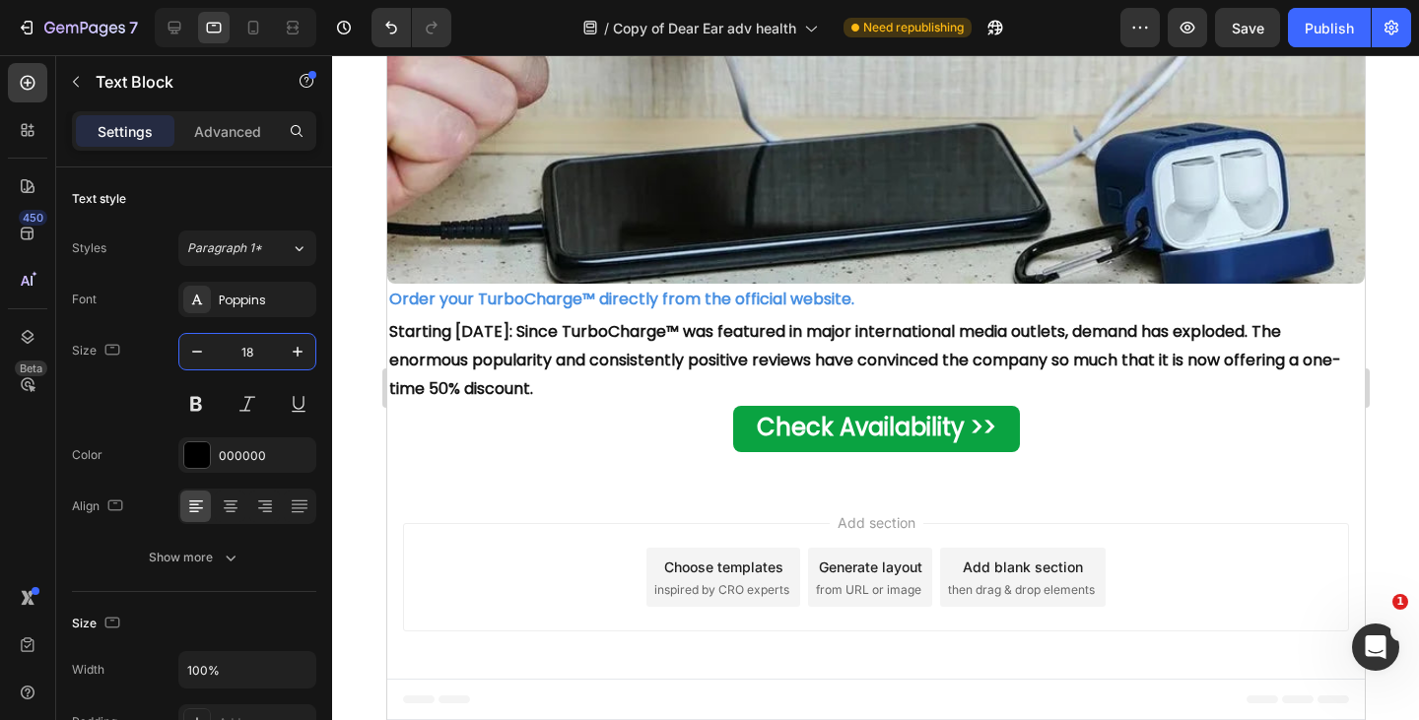
click at [259, 351] on input "22" at bounding box center [247, 351] width 65 height 35
type input "18"
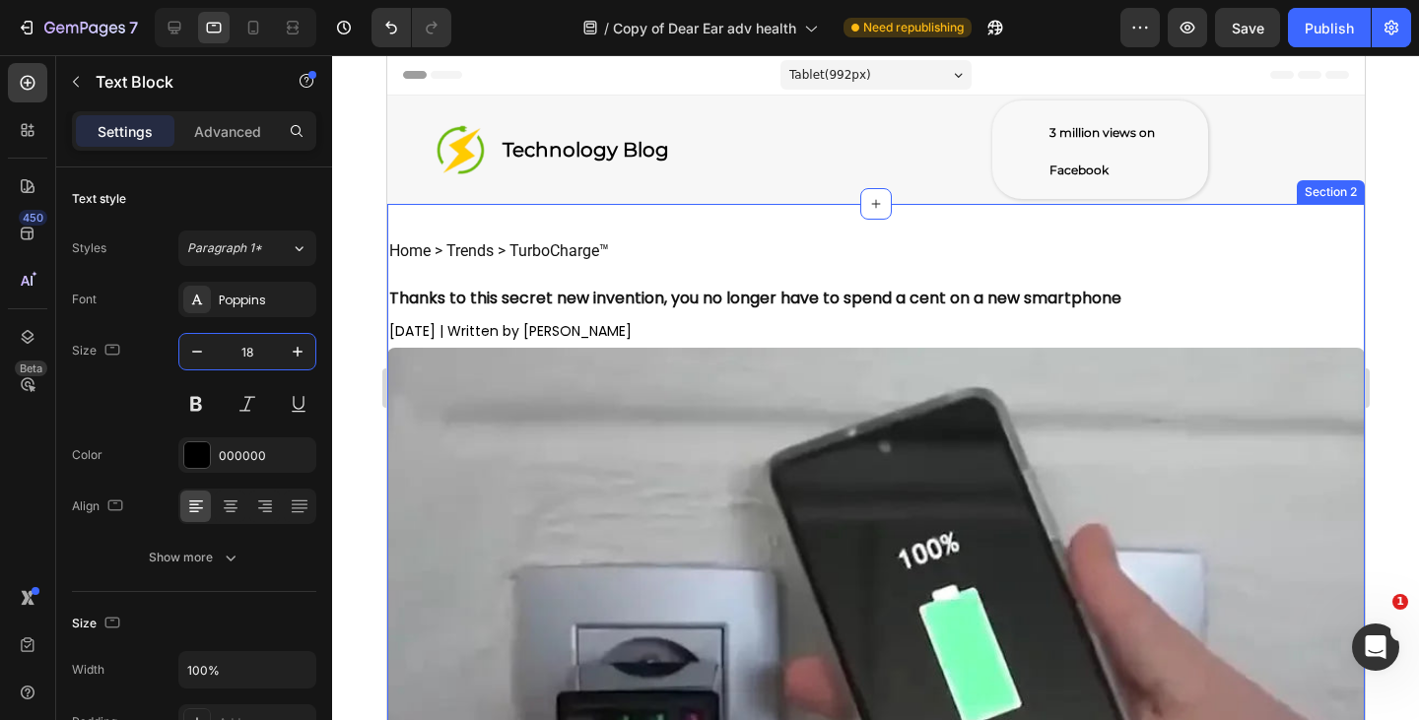
click at [502, 221] on div "Home > Trends > TurboCharge™ Text Block Thanks to this secret new invention, yo…" at bounding box center [874, 587] width 977 height 767
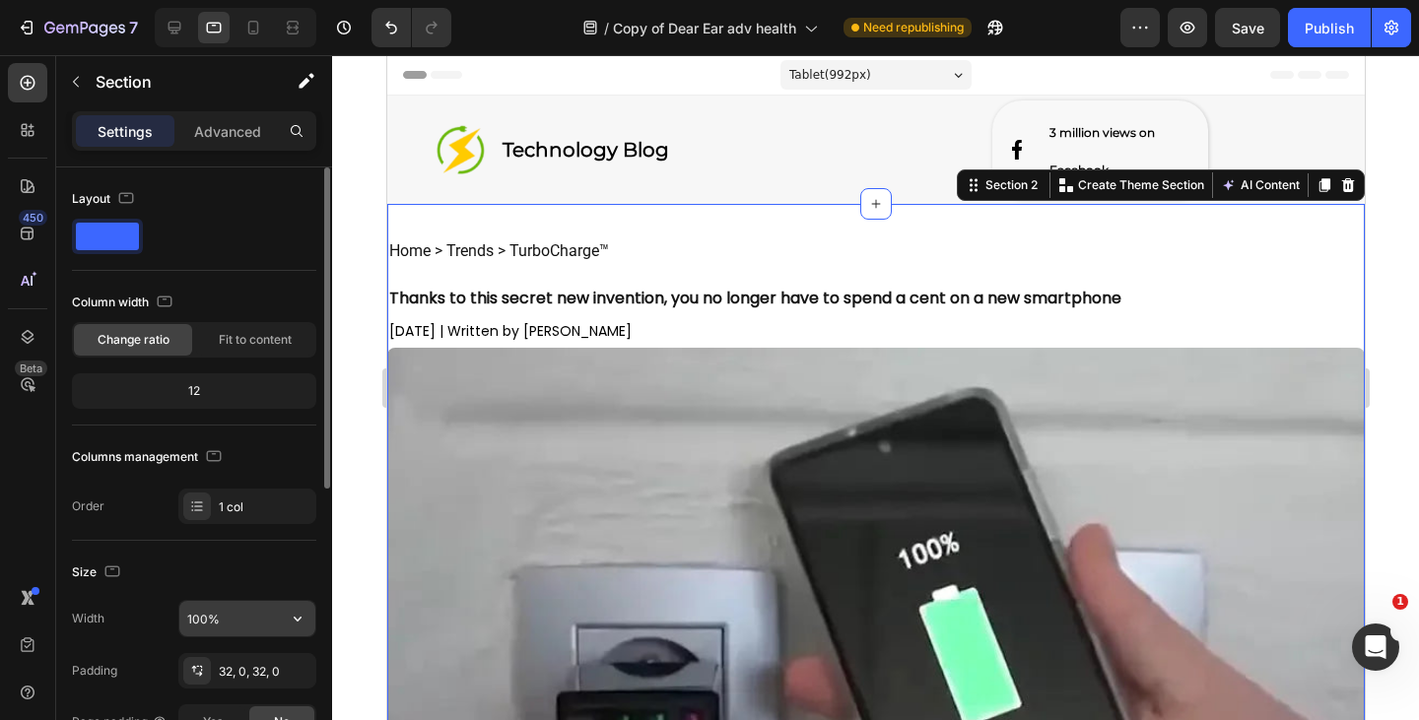
click at [216, 622] on input "100%" at bounding box center [247, 618] width 136 height 35
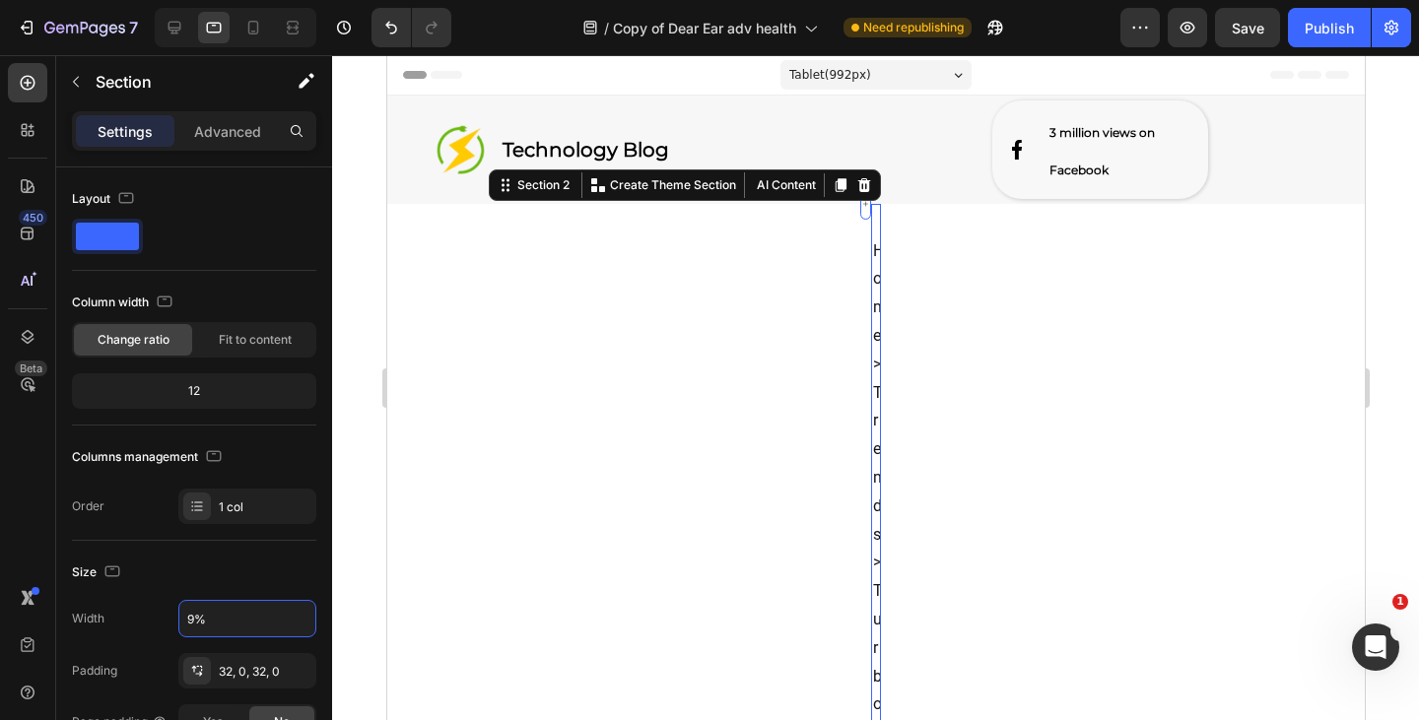
type input "95%"
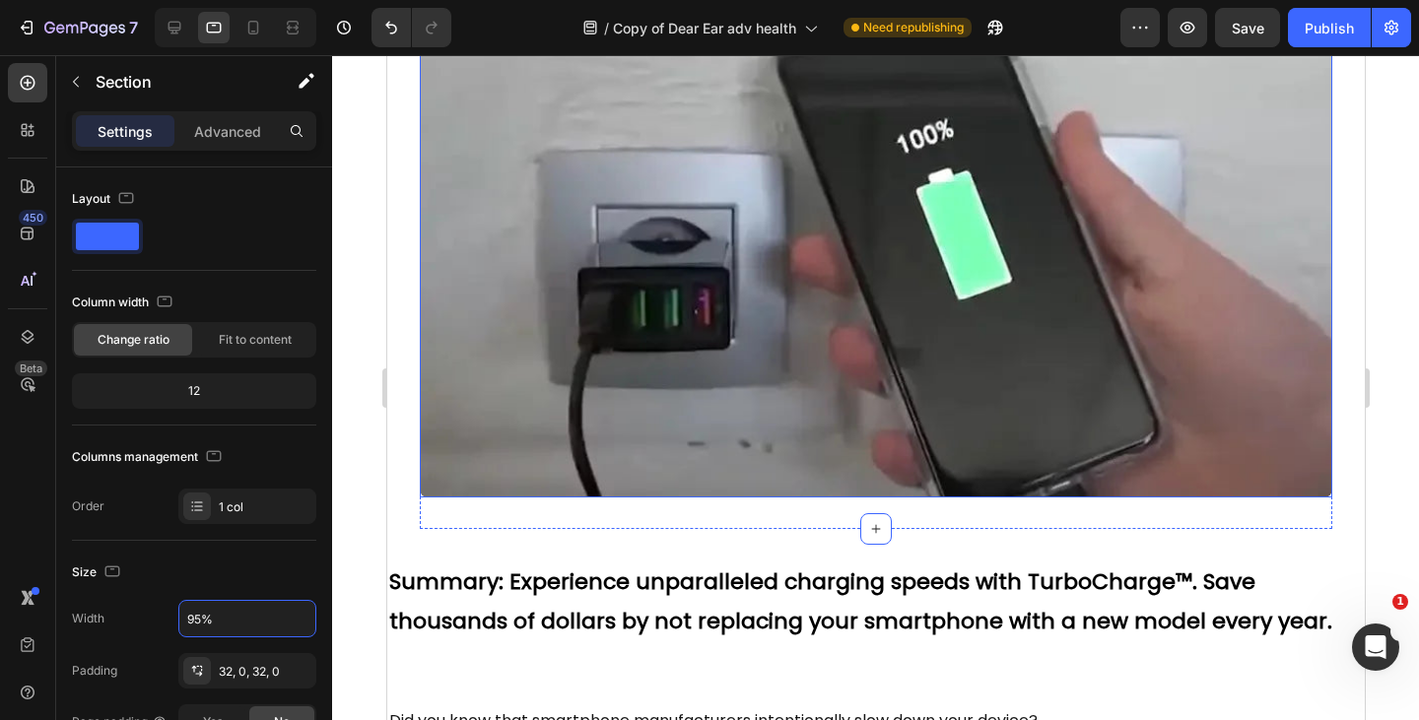
scroll to position [620, 0]
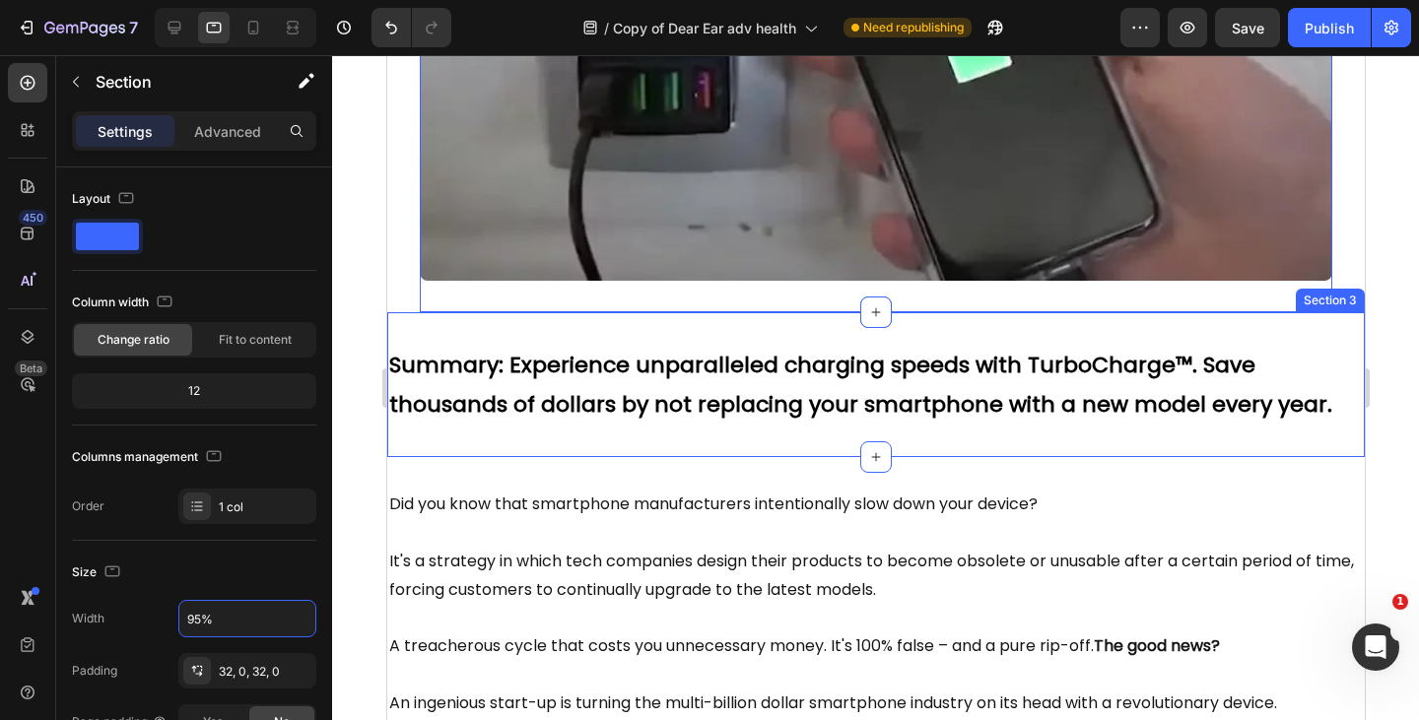
click at [484, 329] on div "Summary: Experience unparalleled charging speeds with TurboCharge™. Save thousa…" at bounding box center [874, 384] width 977 height 145
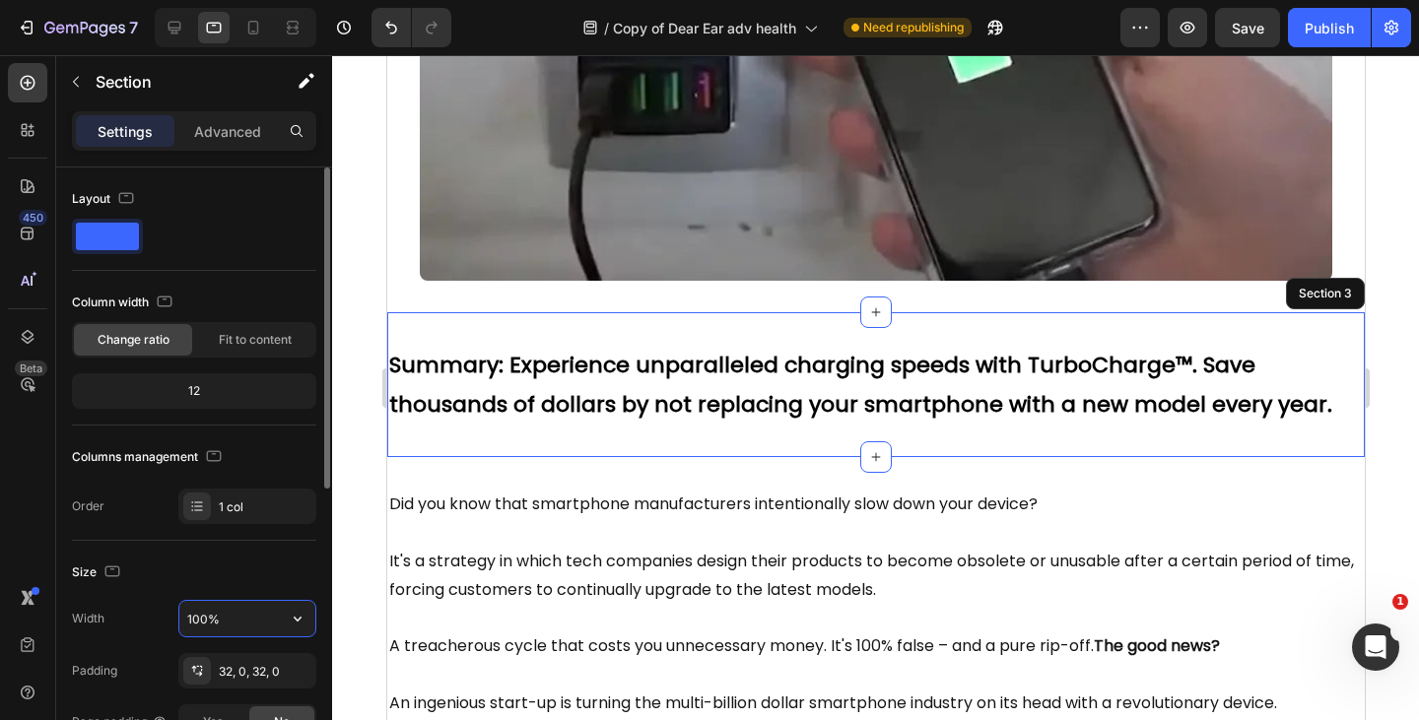
click at [244, 615] on input "100%" at bounding box center [247, 618] width 136 height 35
type input "95%"
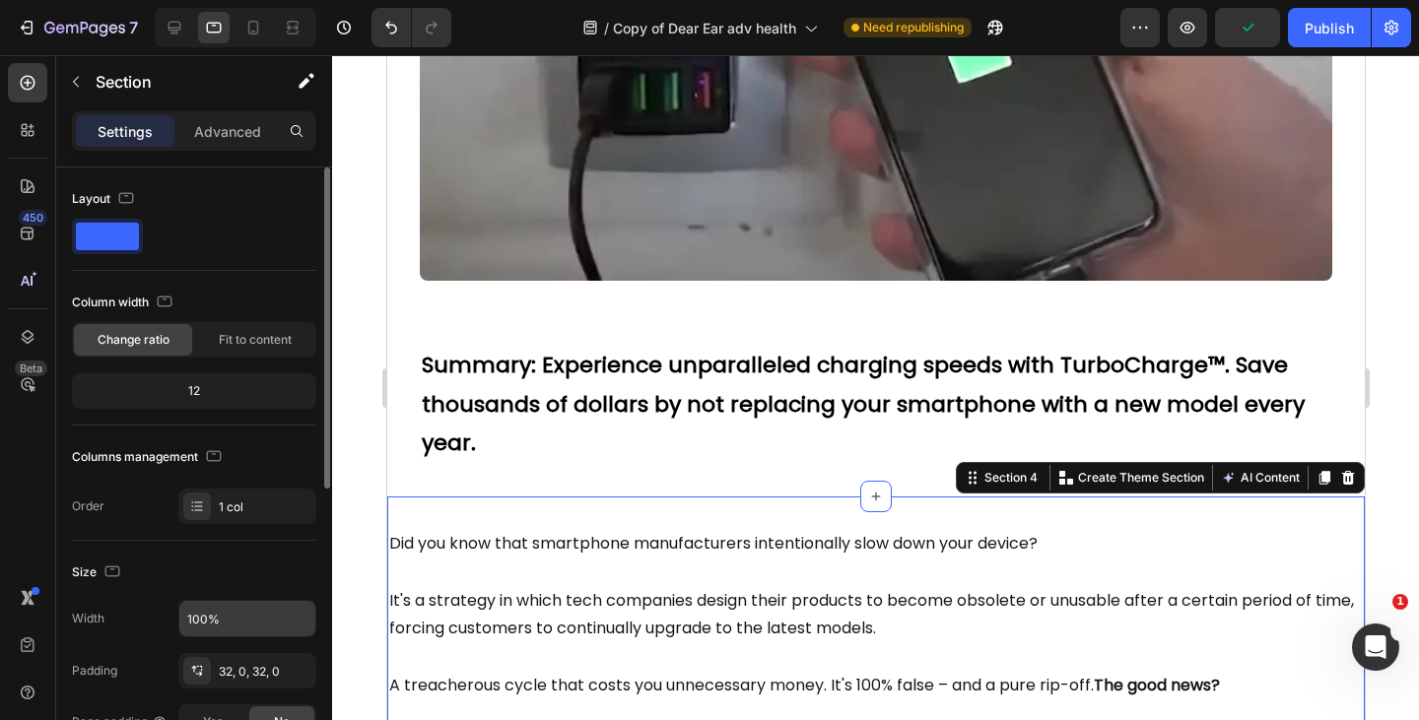
click at [217, 621] on input "100%" at bounding box center [247, 618] width 136 height 35
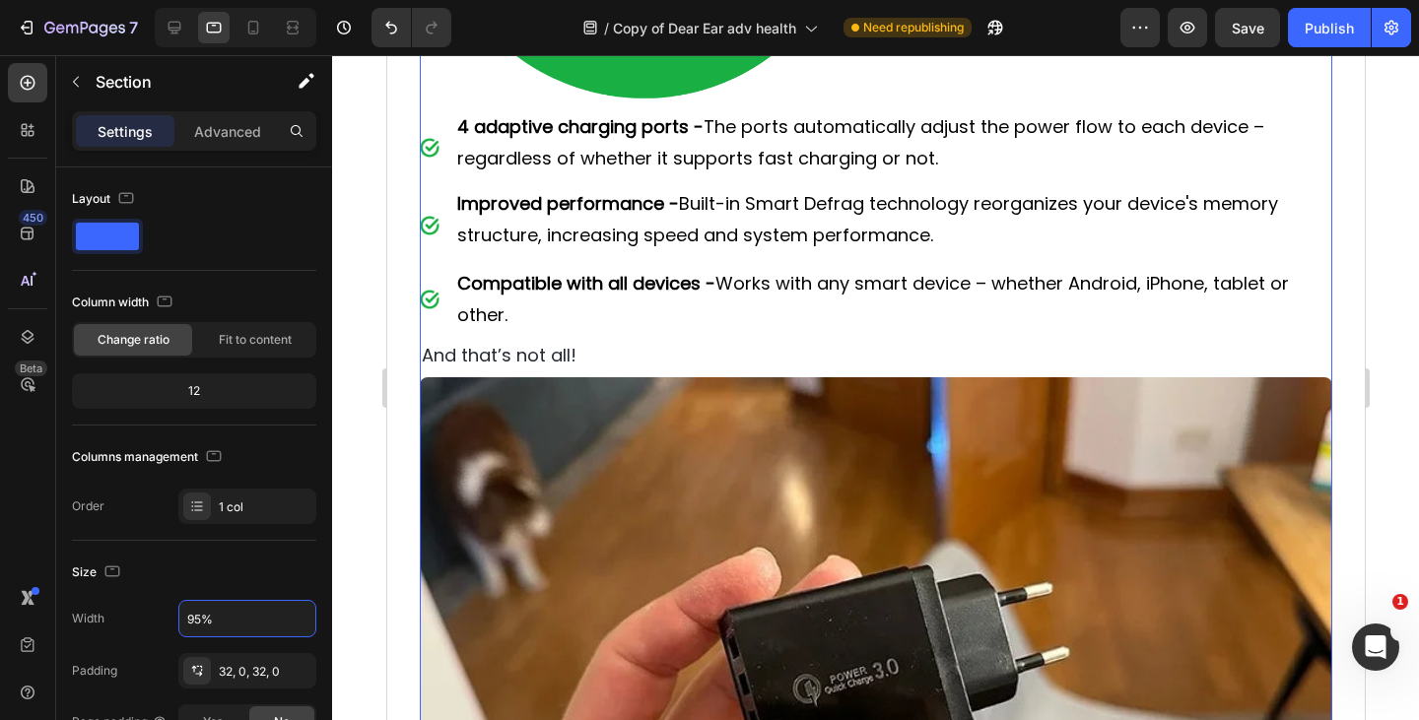
scroll to position [5701, 0]
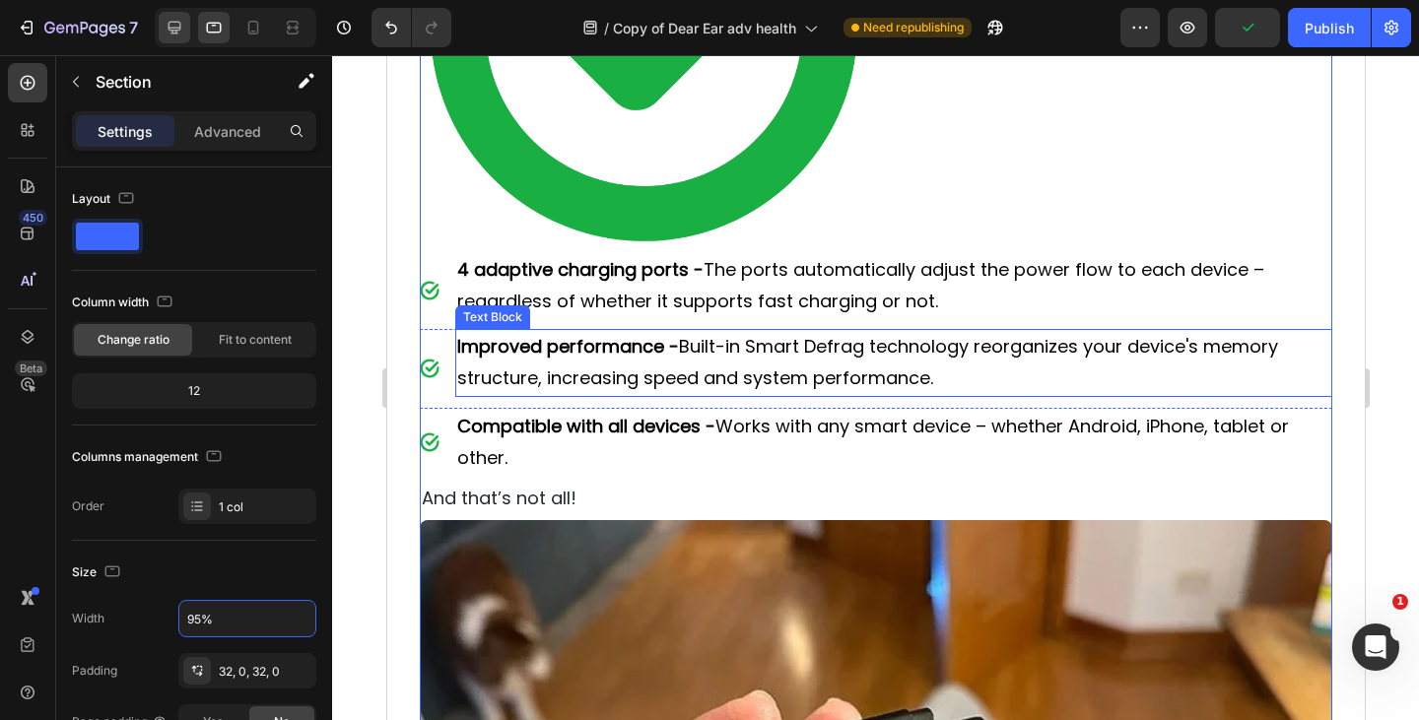
click at [167, 28] on icon at bounding box center [175, 28] width 20 height 20
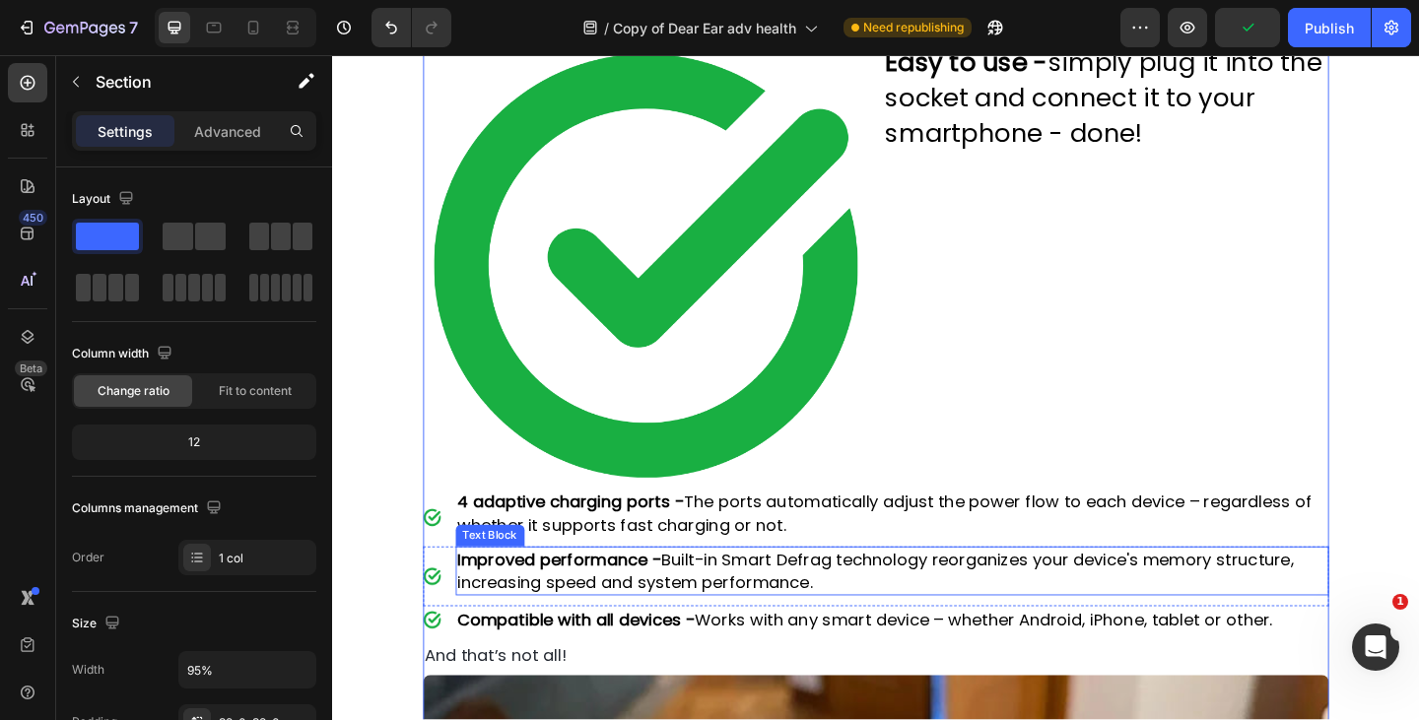
type input "90%"
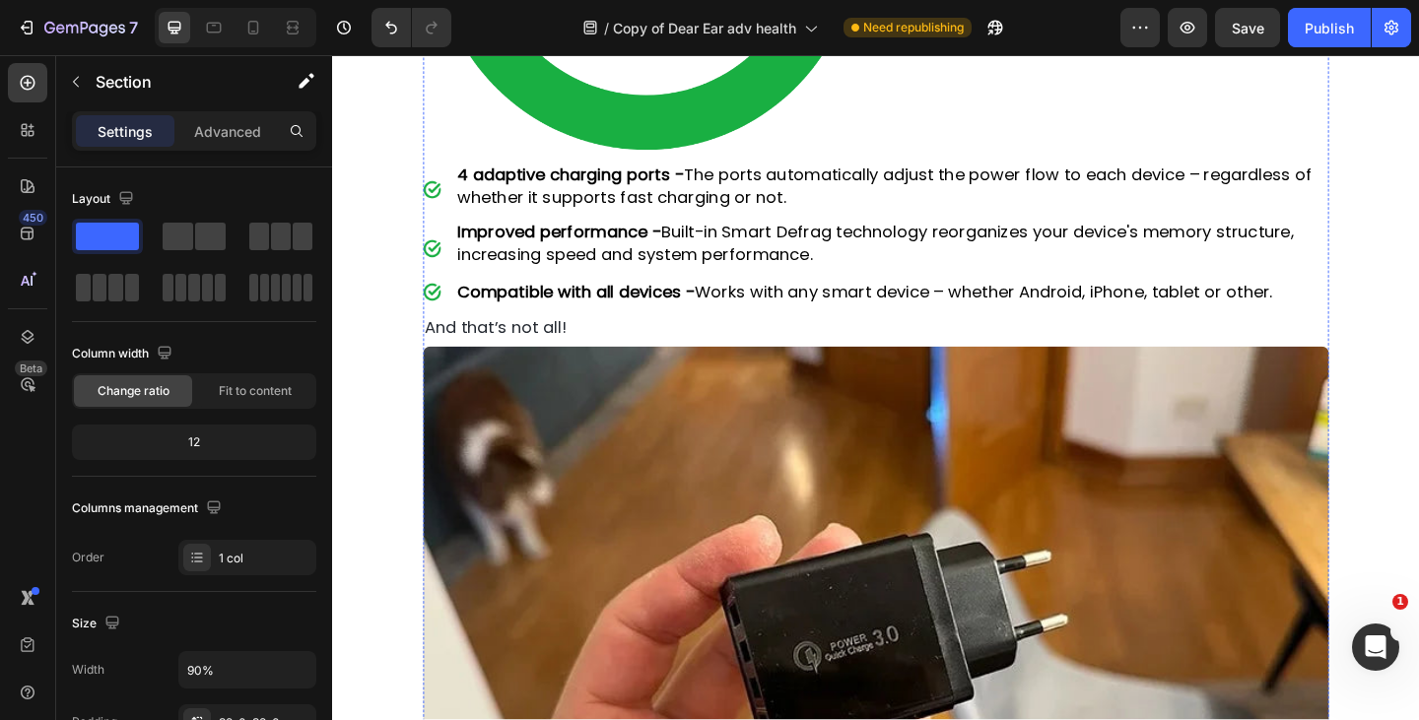
scroll to position [6009, 0]
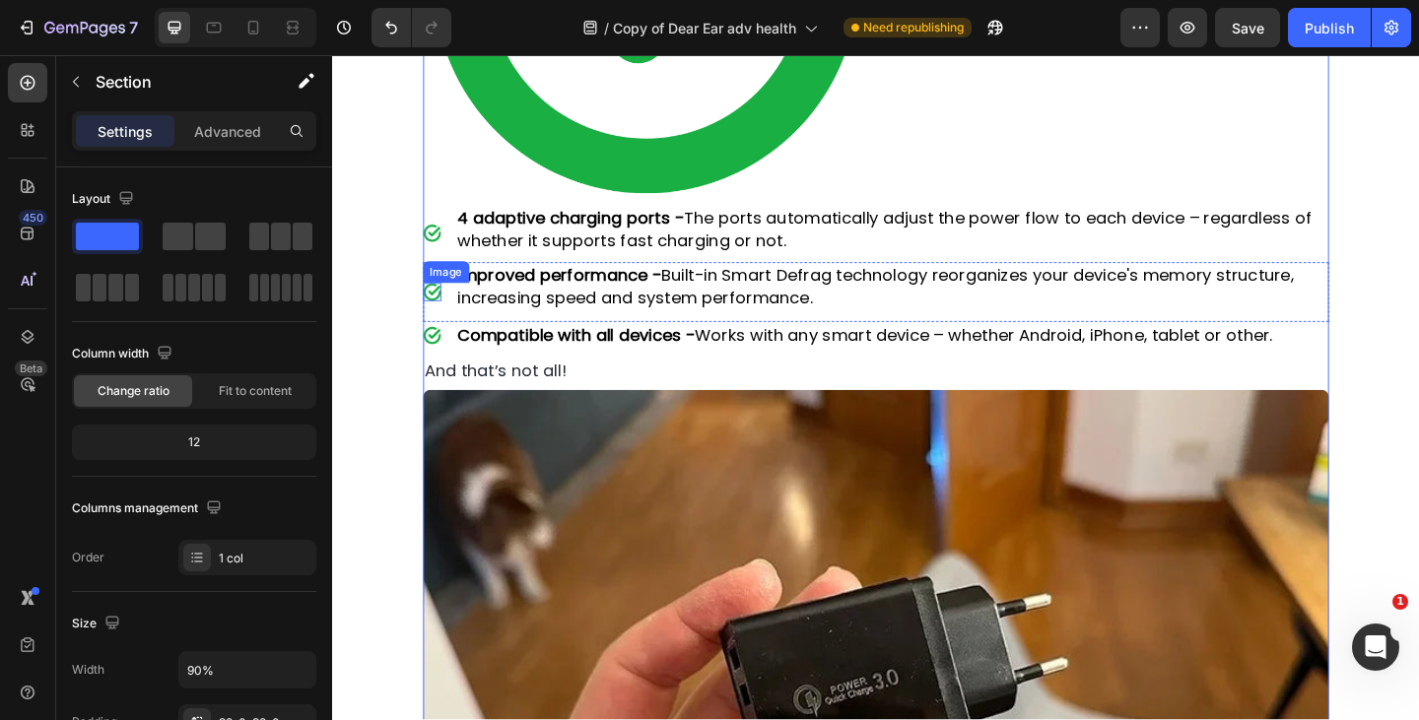
click at [437, 303] on img at bounding box center [441, 313] width 20 height 20
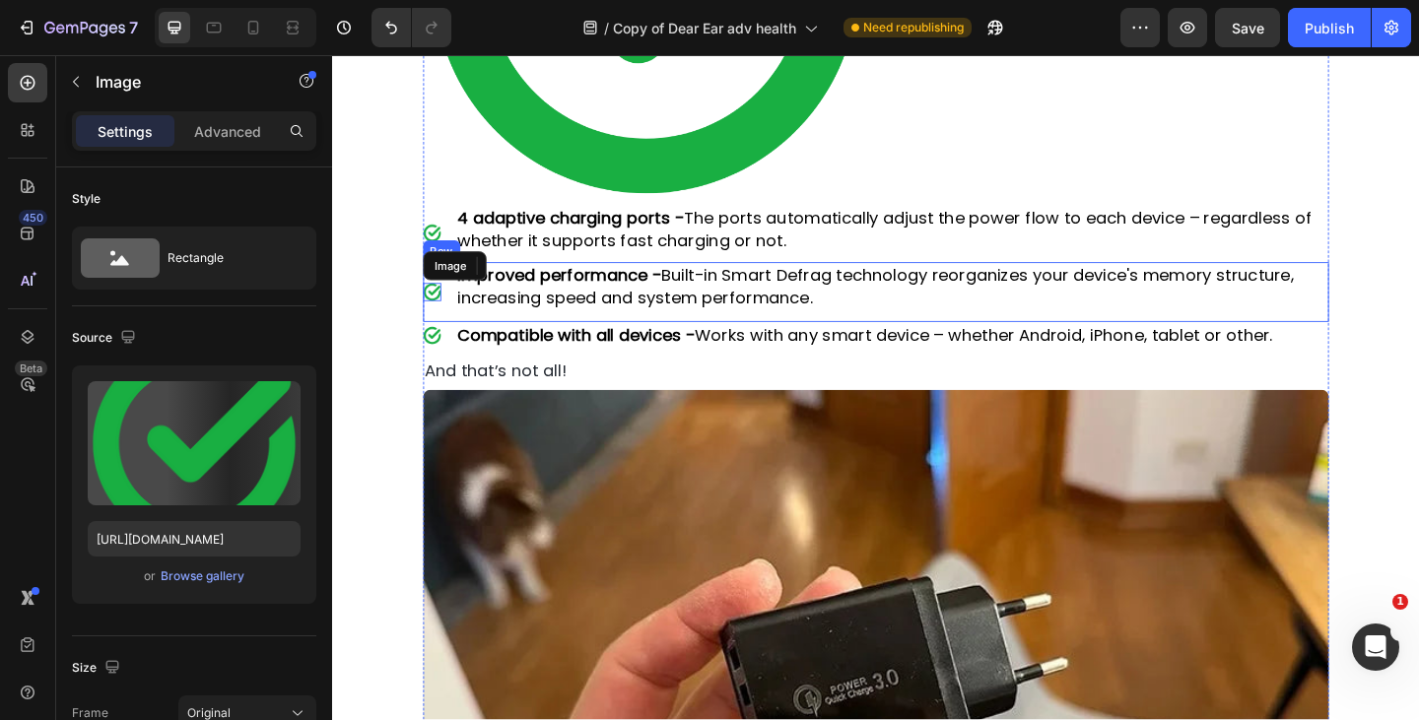
click at [456, 311] on div "Image Improved performance - Built-in Smart Defrag technology reorganizes your …" at bounding box center [924, 313] width 986 height 65
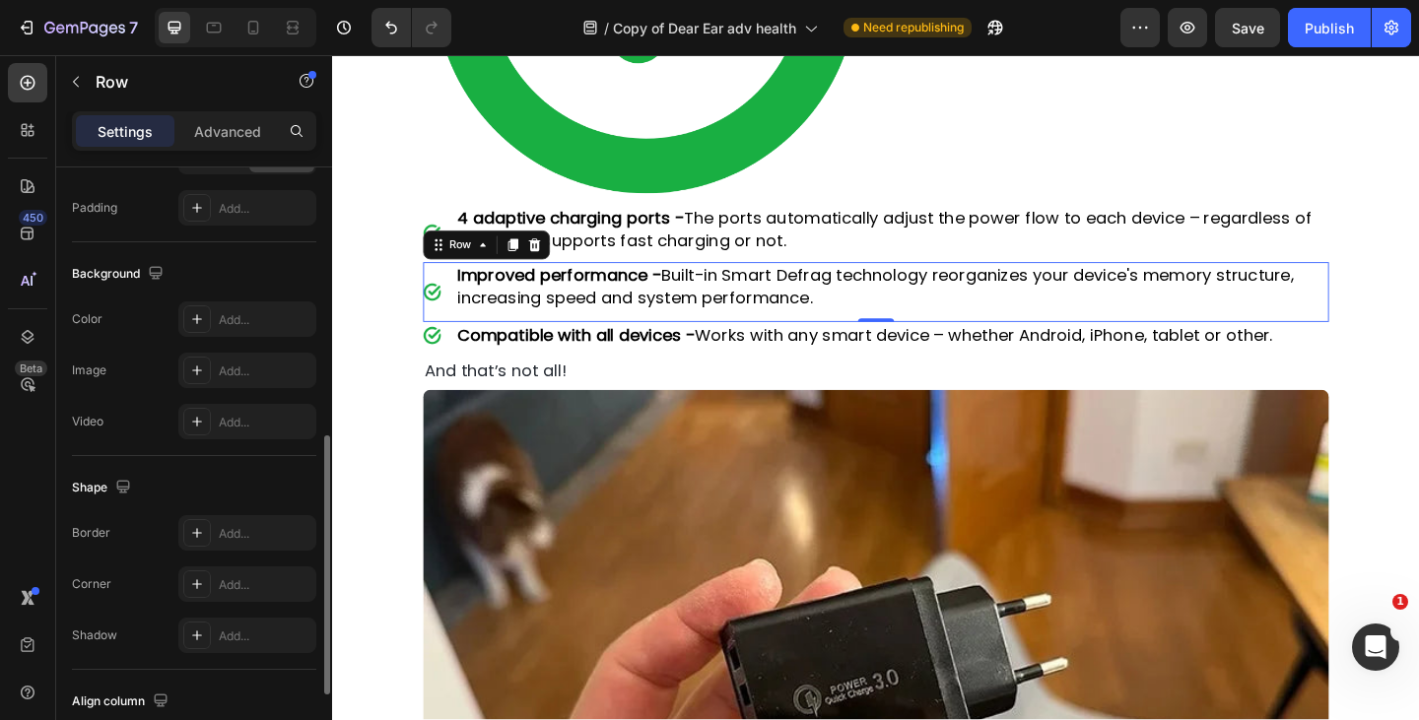
scroll to position [818, 0]
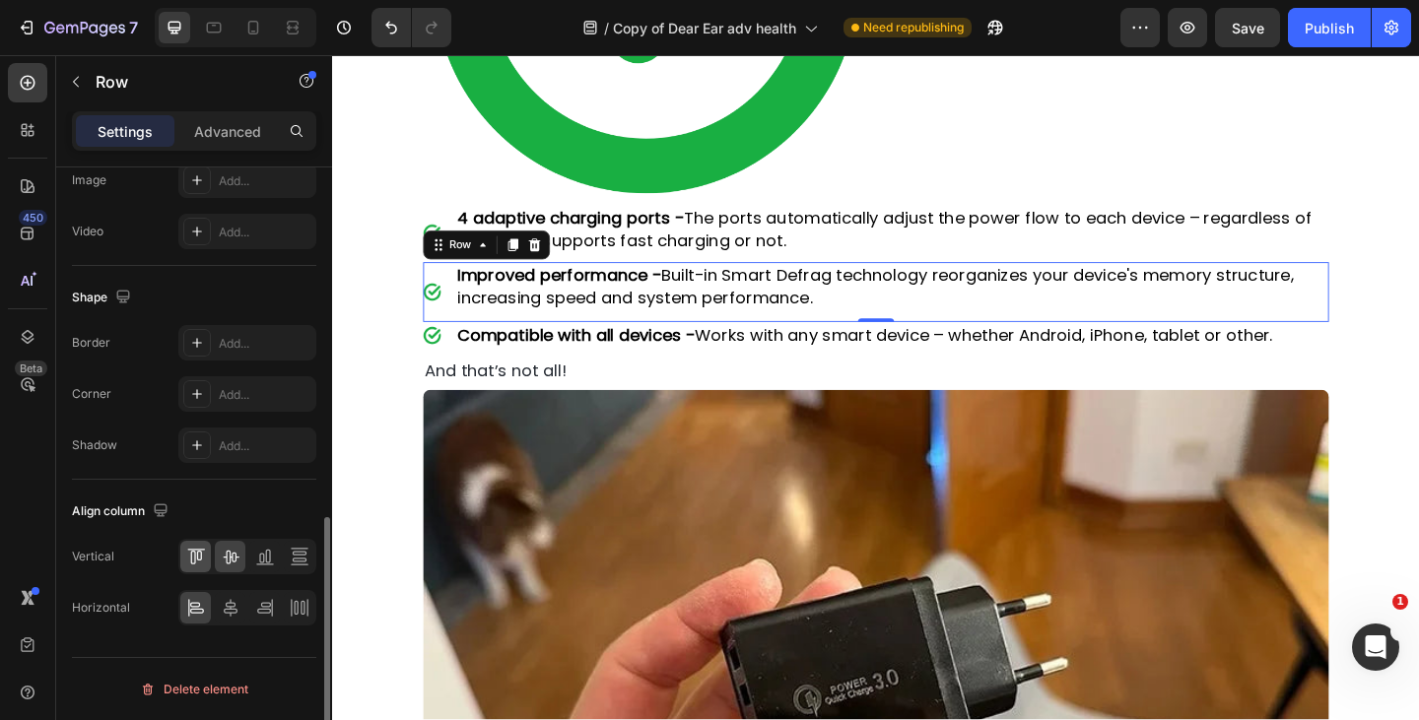
click at [196, 559] on icon at bounding box center [198, 556] width 5 height 10
click at [241, 128] on p "Advanced" at bounding box center [227, 131] width 67 height 21
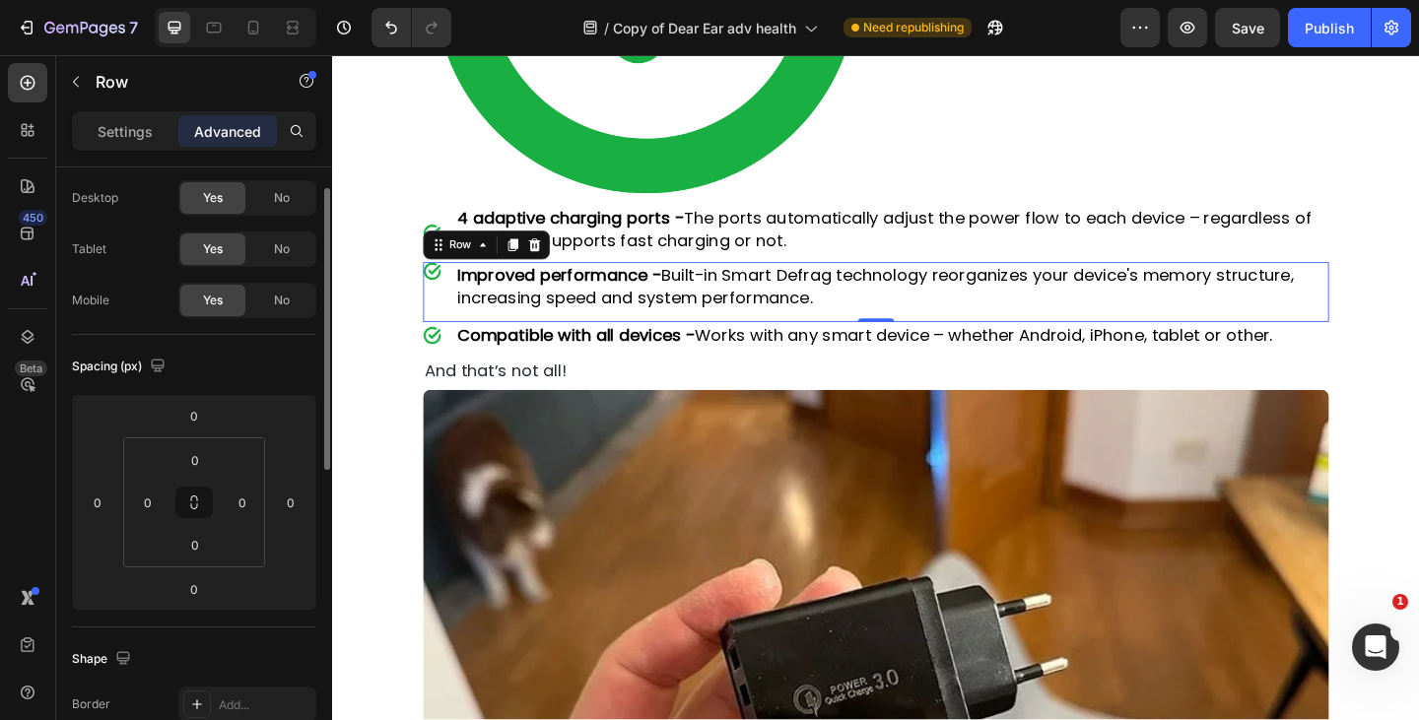
scroll to position [0, 0]
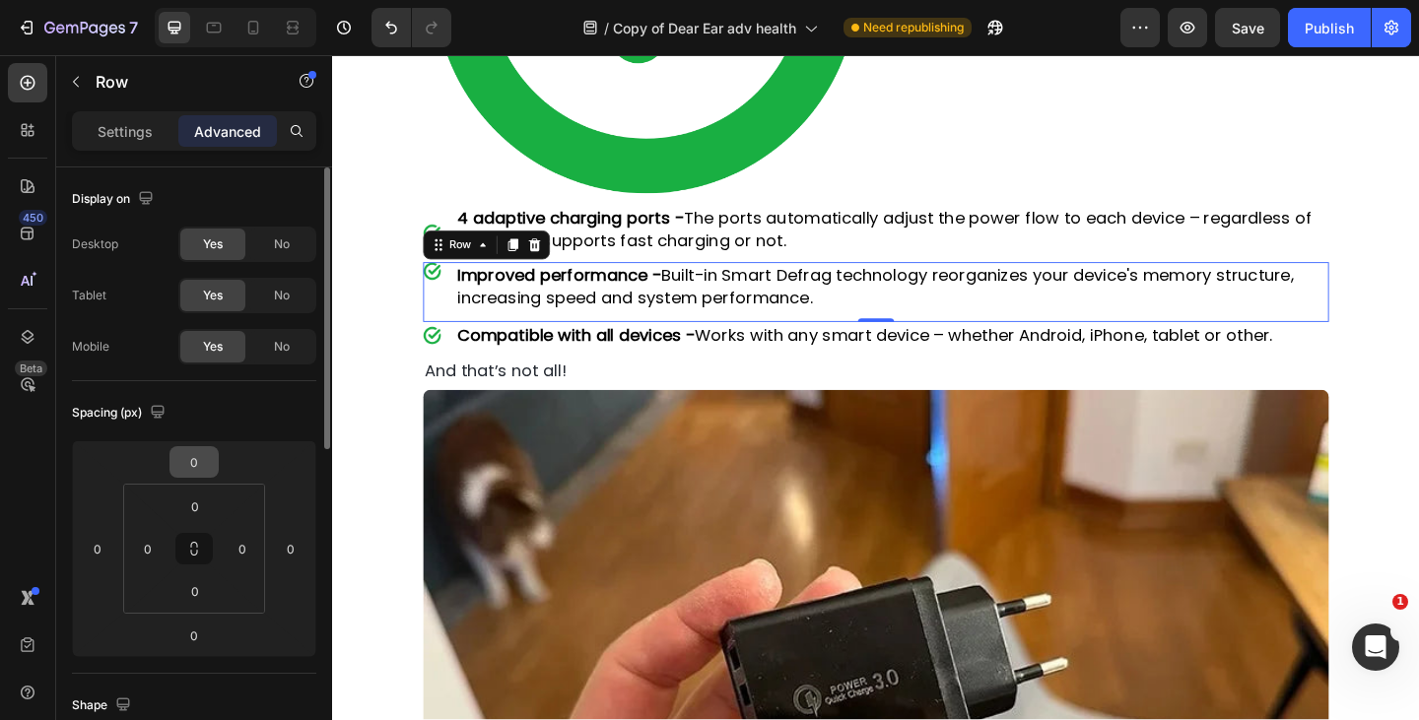
click at [194, 462] on input "0" at bounding box center [193, 462] width 39 height 30
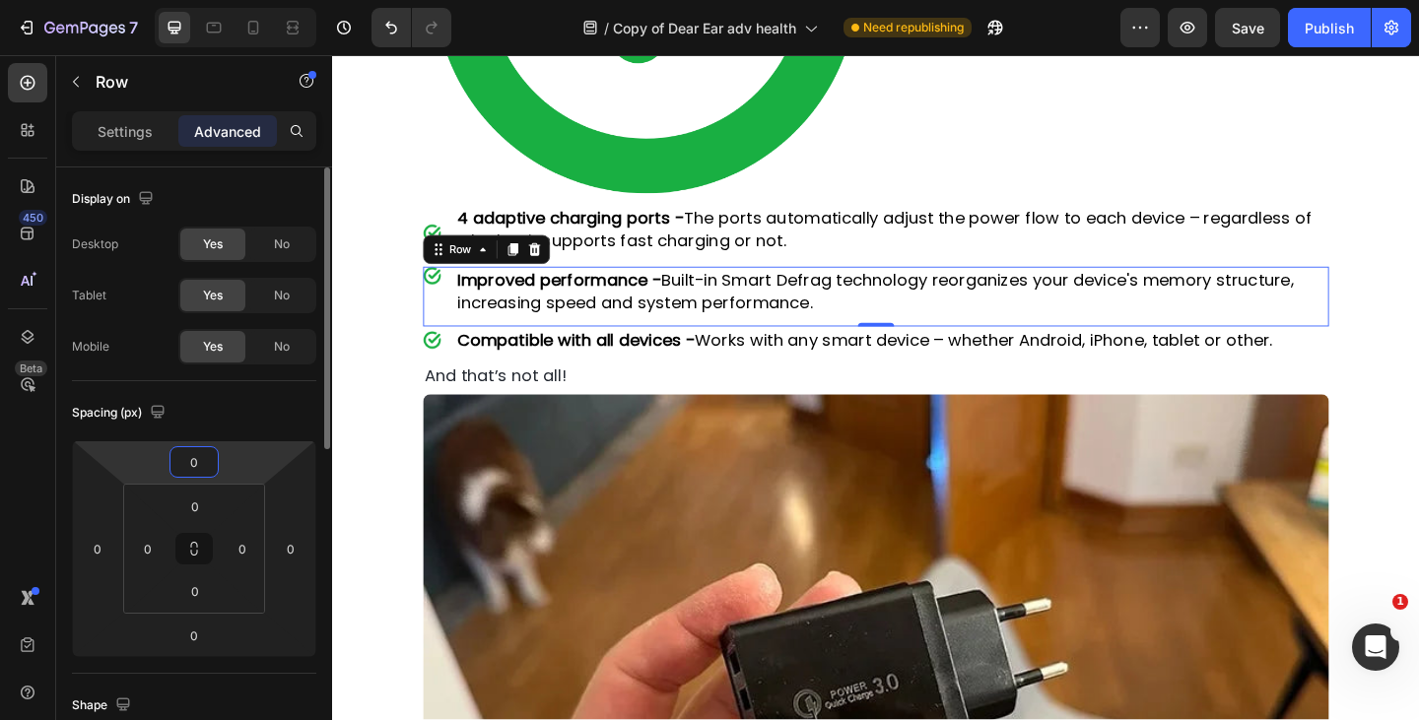
type input "05"
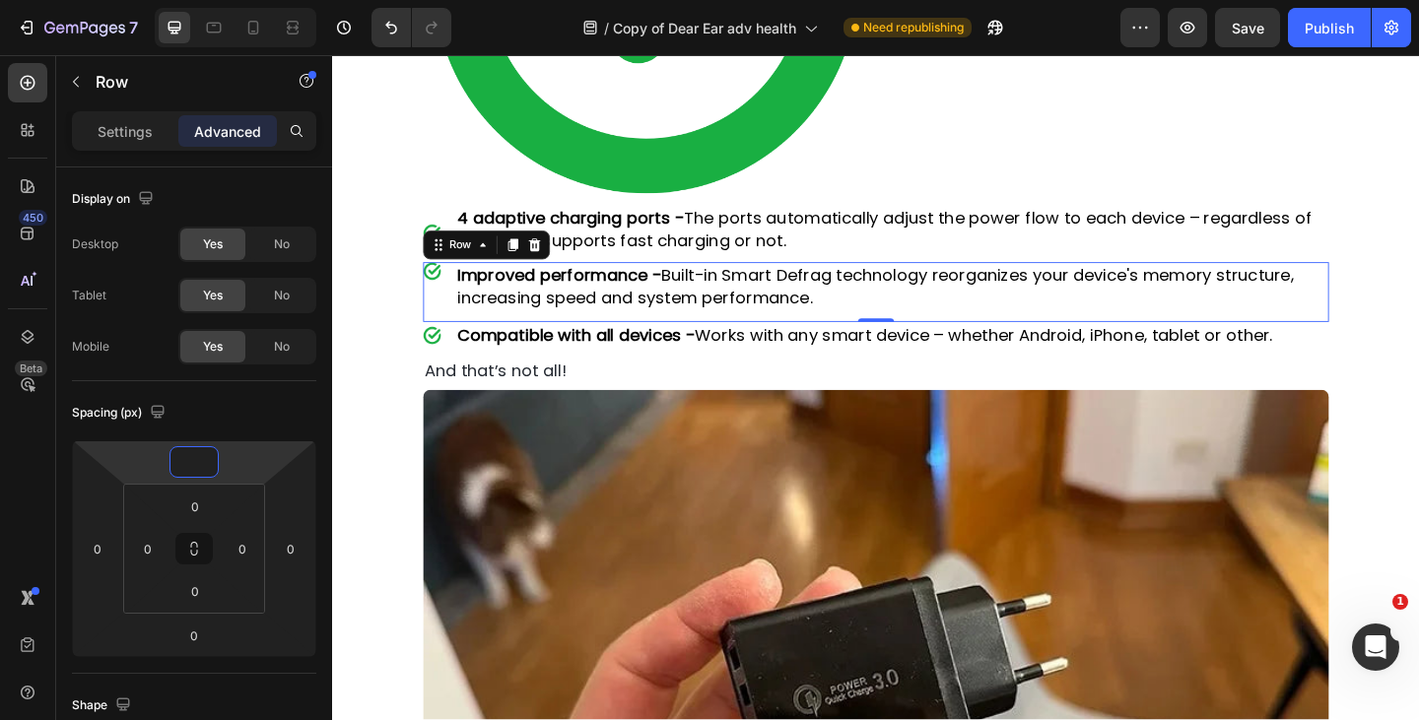
click at [439, 281] on img at bounding box center [441, 291] width 20 height 20
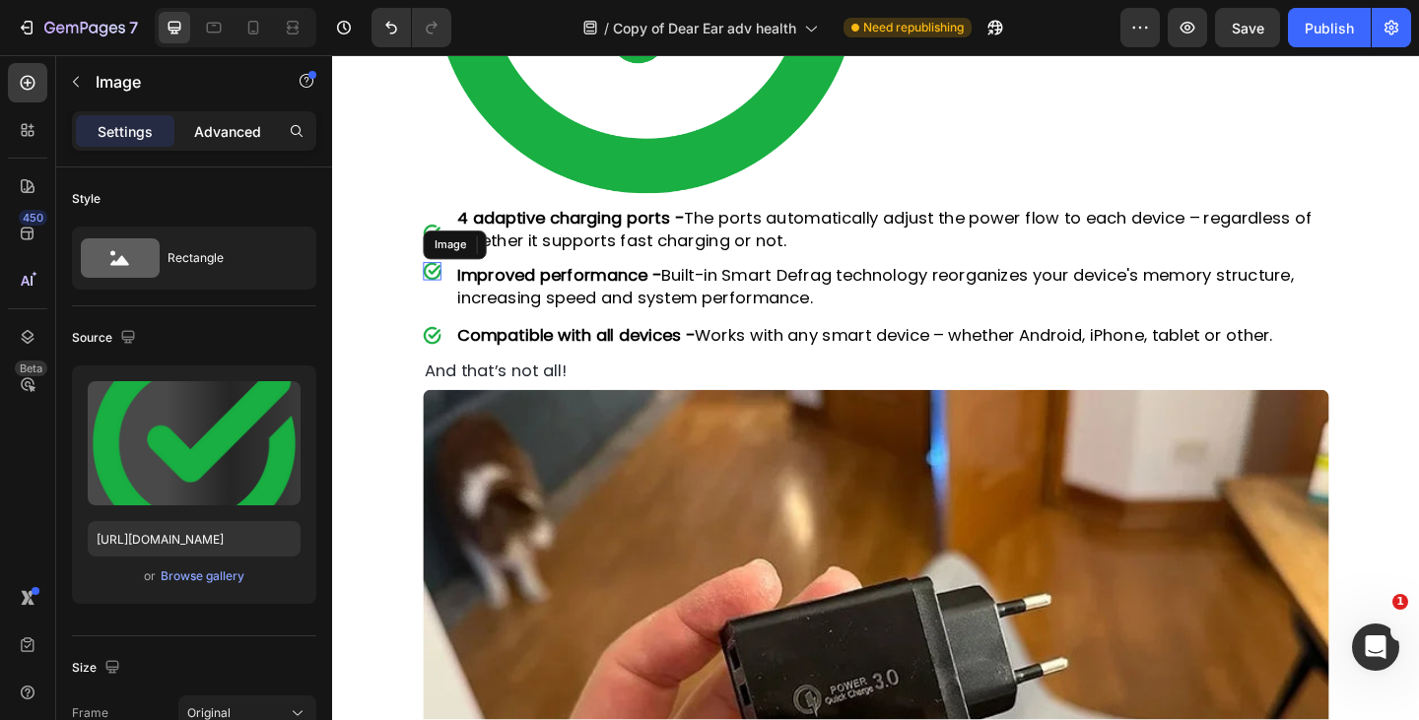
click at [243, 125] on p "Advanced" at bounding box center [227, 131] width 67 height 21
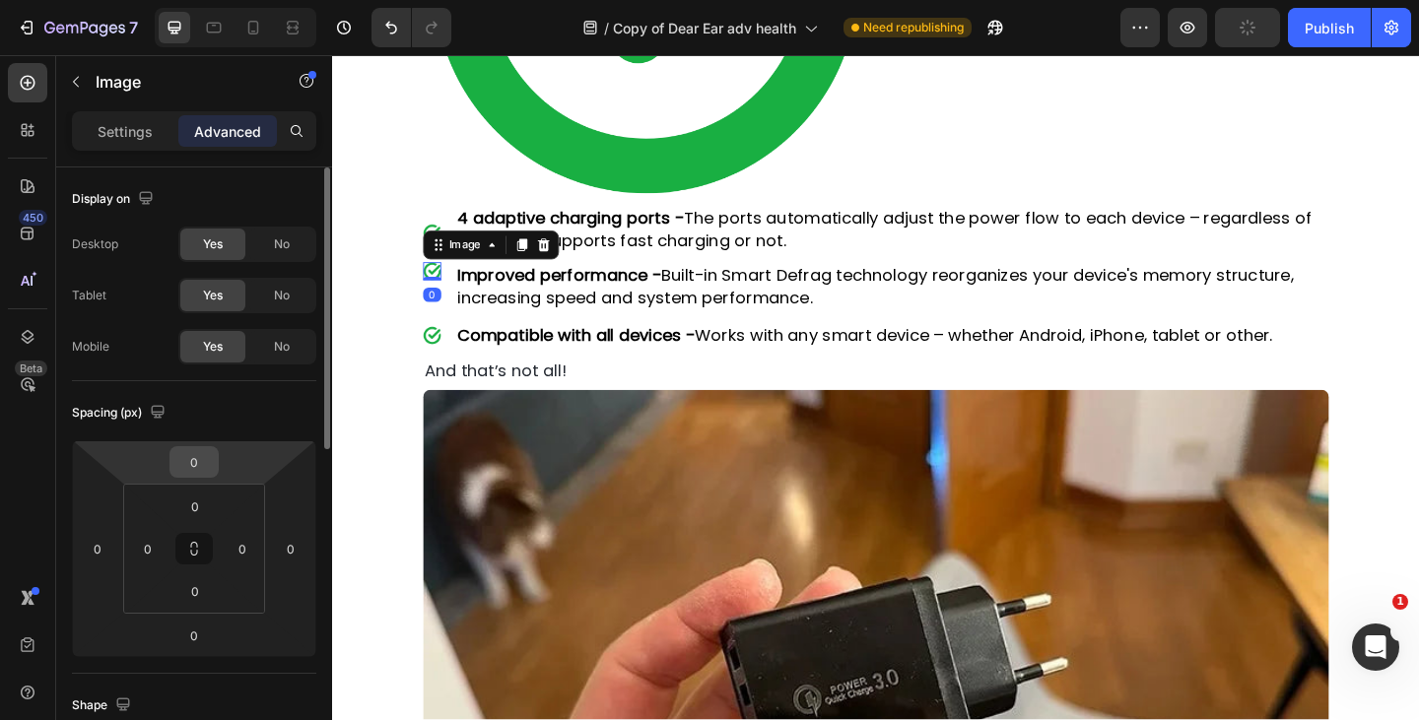
click at [197, 466] on input "0" at bounding box center [193, 462] width 39 height 30
type input "05"
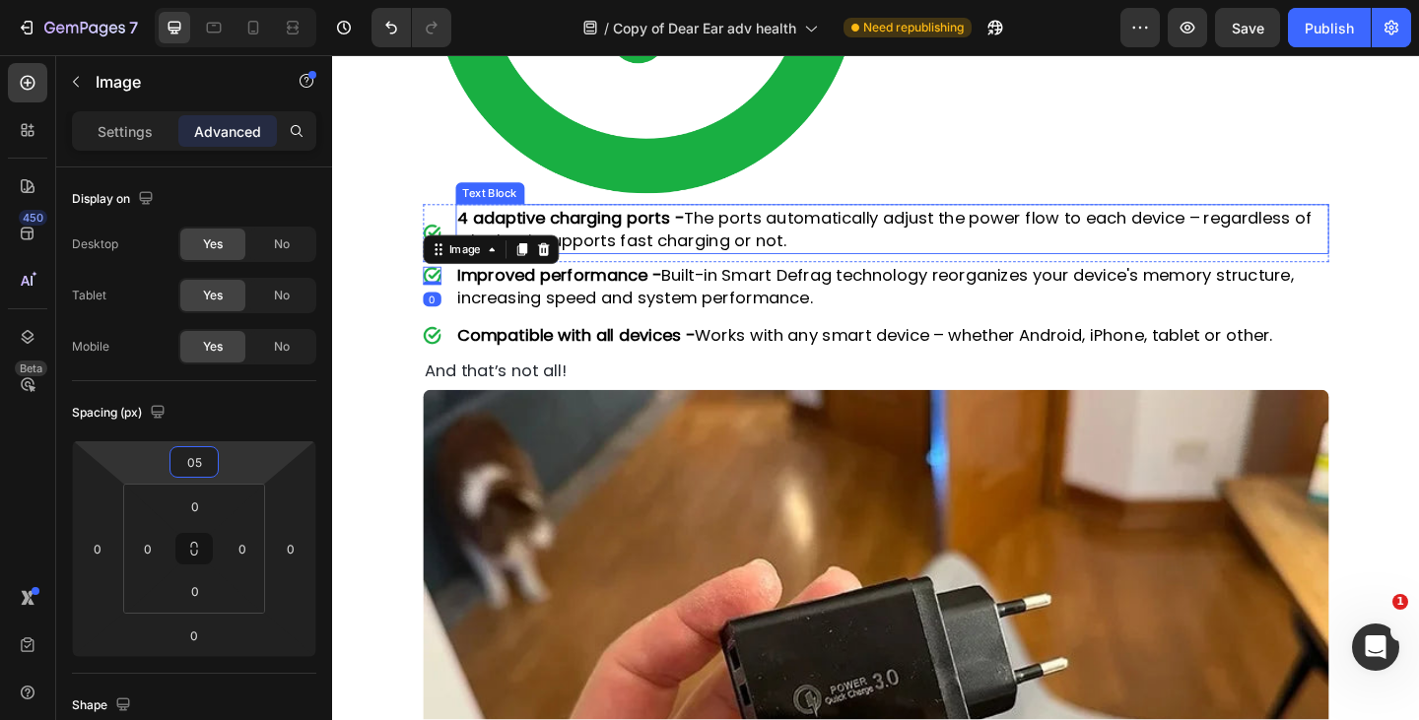
click at [671, 242] on p "4 adaptive charging ports - The ports automatically adjust the power flow to ea…" at bounding box center [941, 244] width 947 height 49
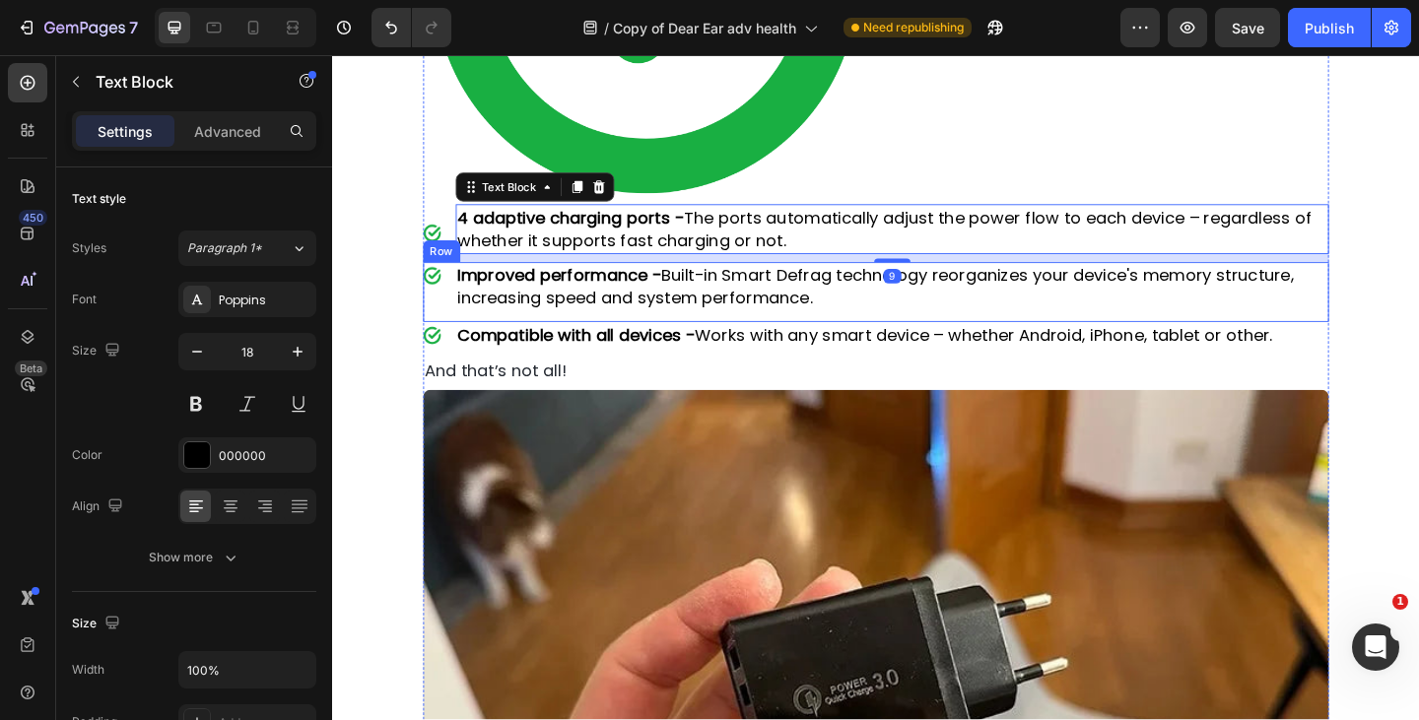
click at [438, 286] on img at bounding box center [441, 296] width 20 height 20
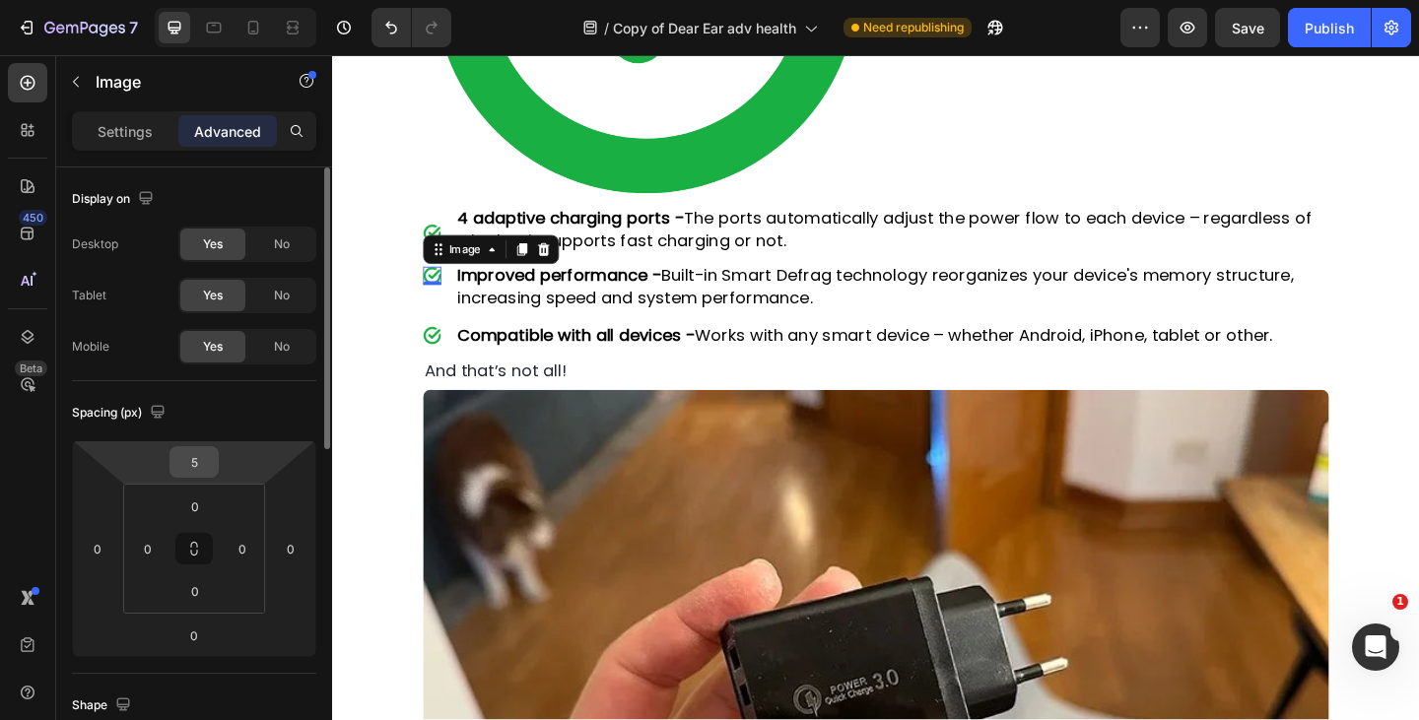
click at [197, 461] on input "5" at bounding box center [193, 462] width 39 height 30
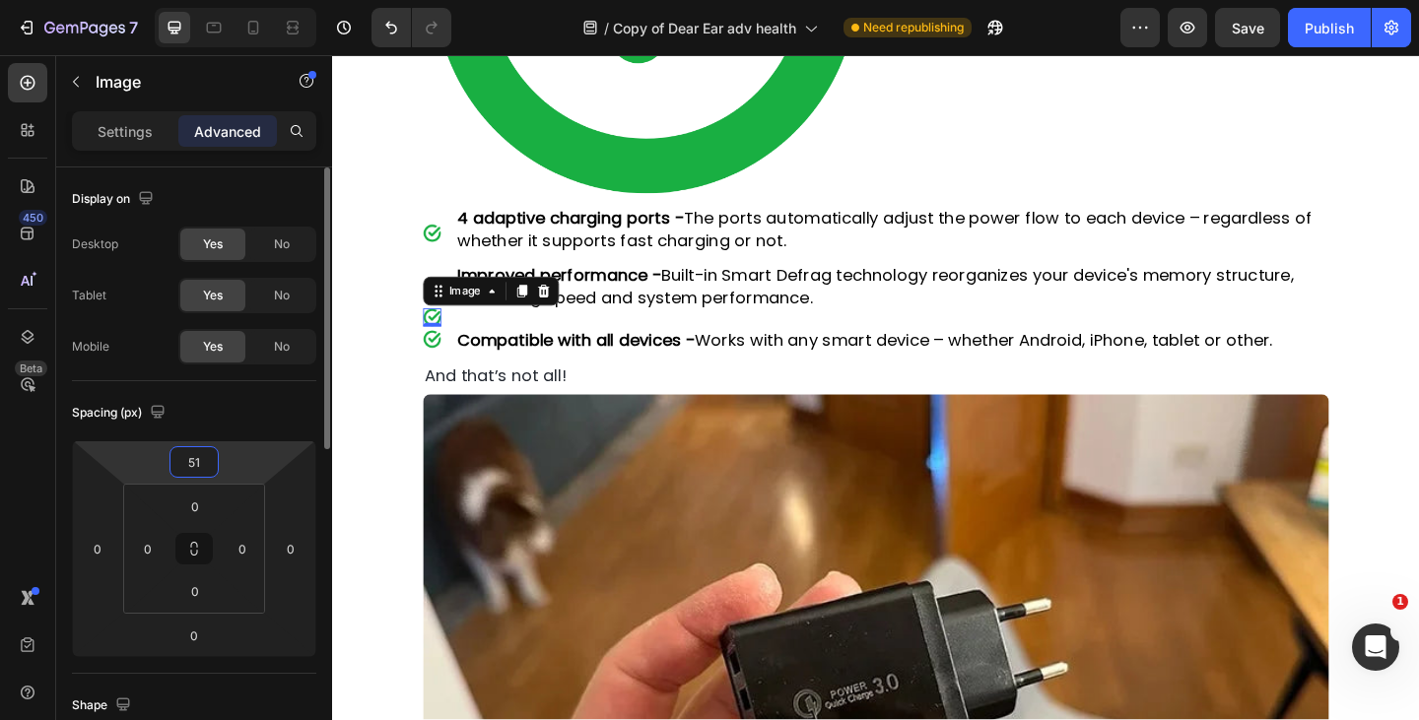
type input "0"
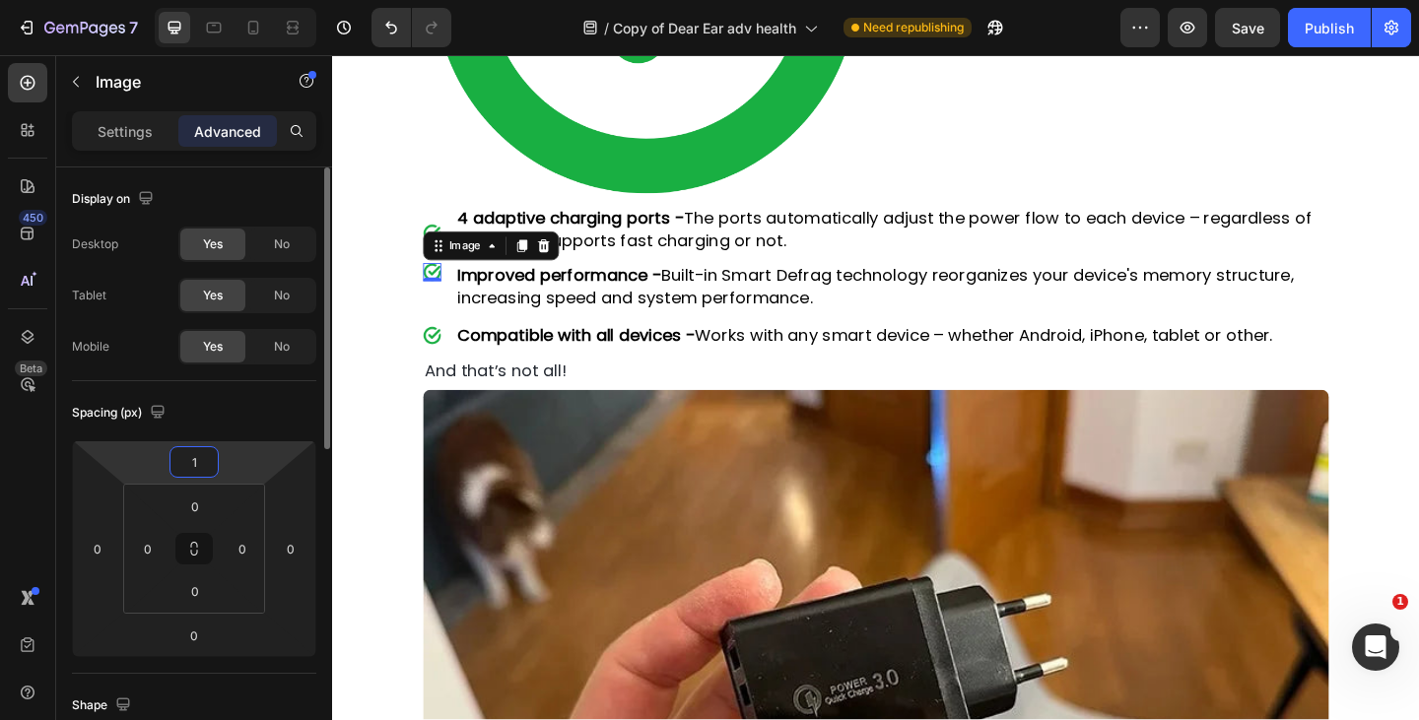
type input "10"
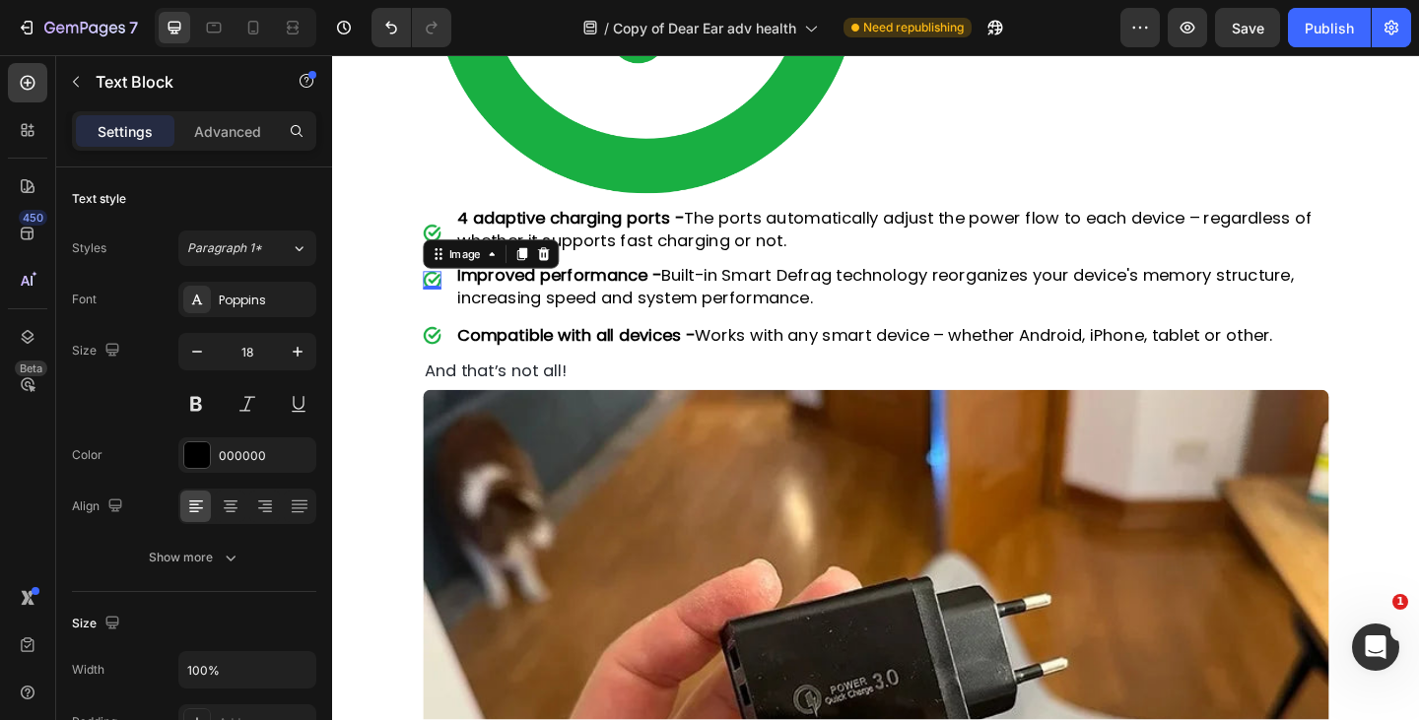
click at [684, 223] on p "4 adaptive charging ports - The ports automatically adjust the power flow to ea…" at bounding box center [941, 244] width 947 height 49
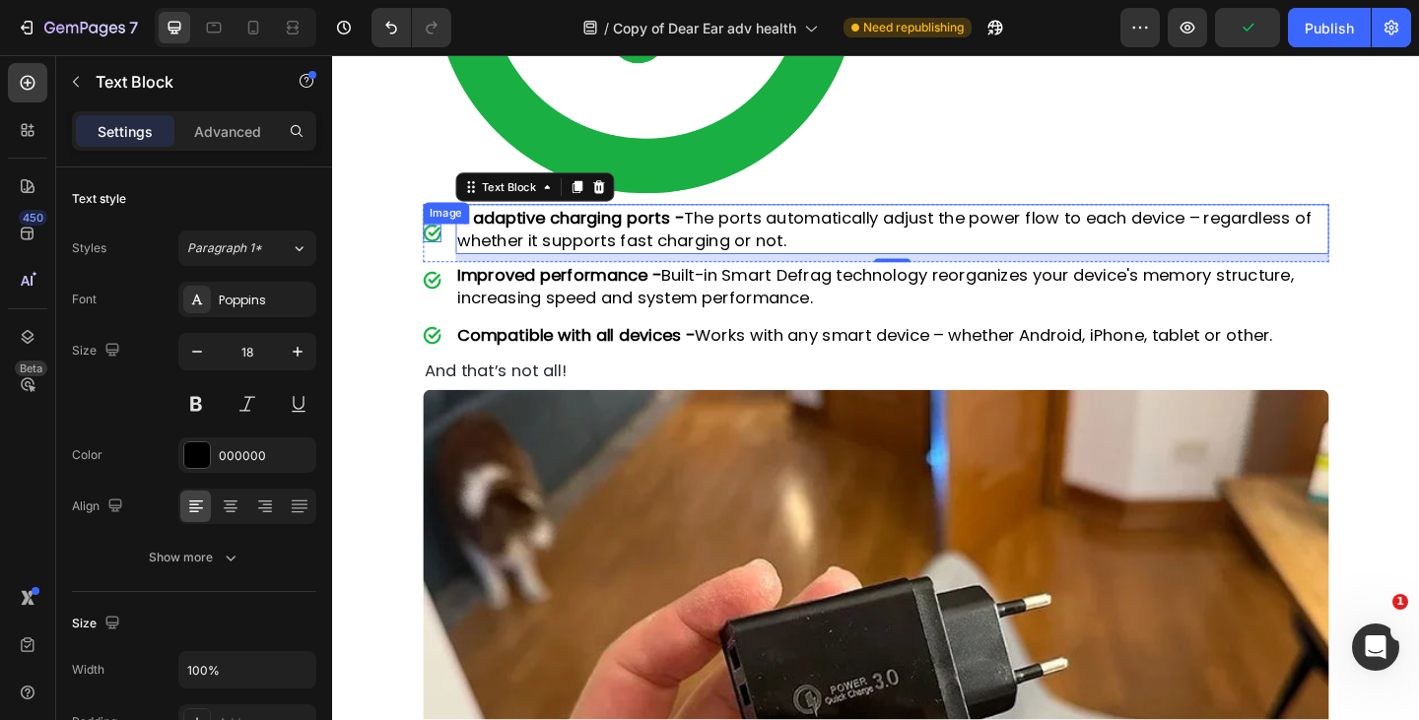
click at [448, 244] on div "Image" at bounding box center [441, 249] width 20 height 62
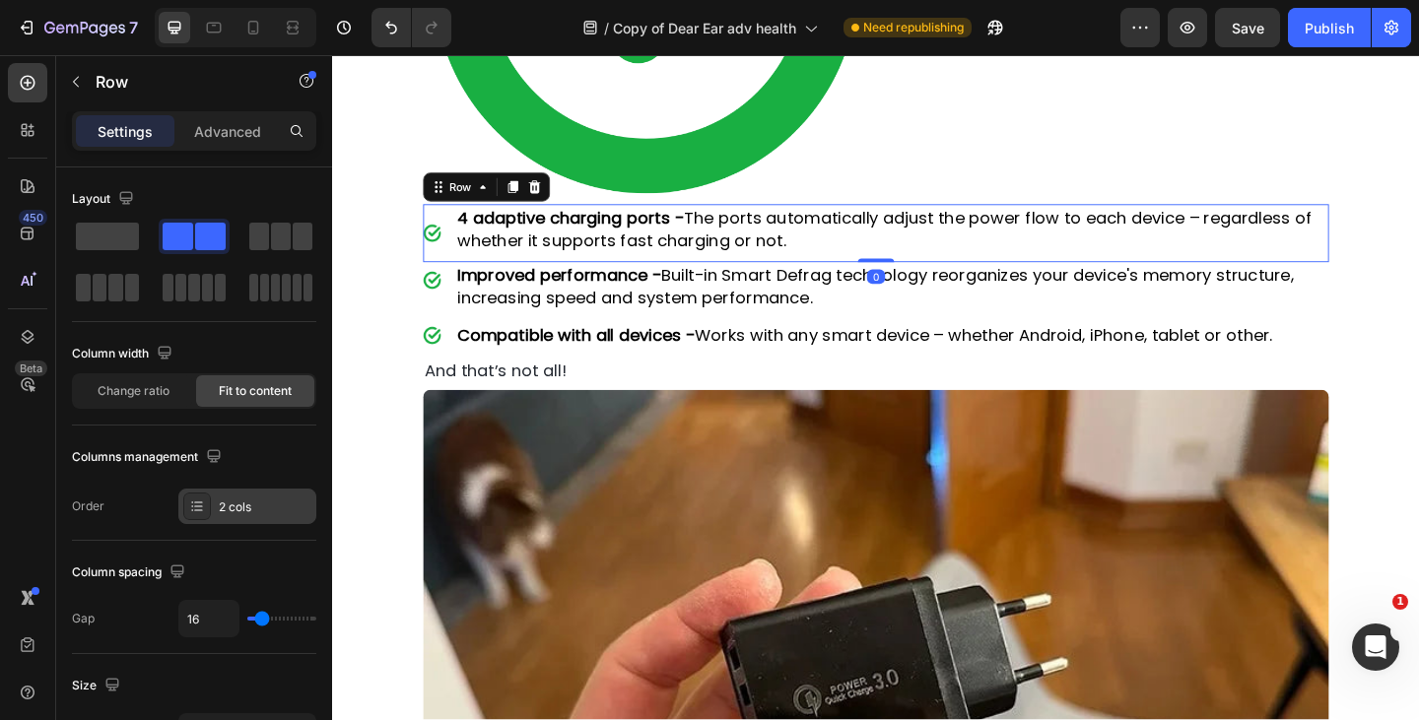
scroll to position [705, 0]
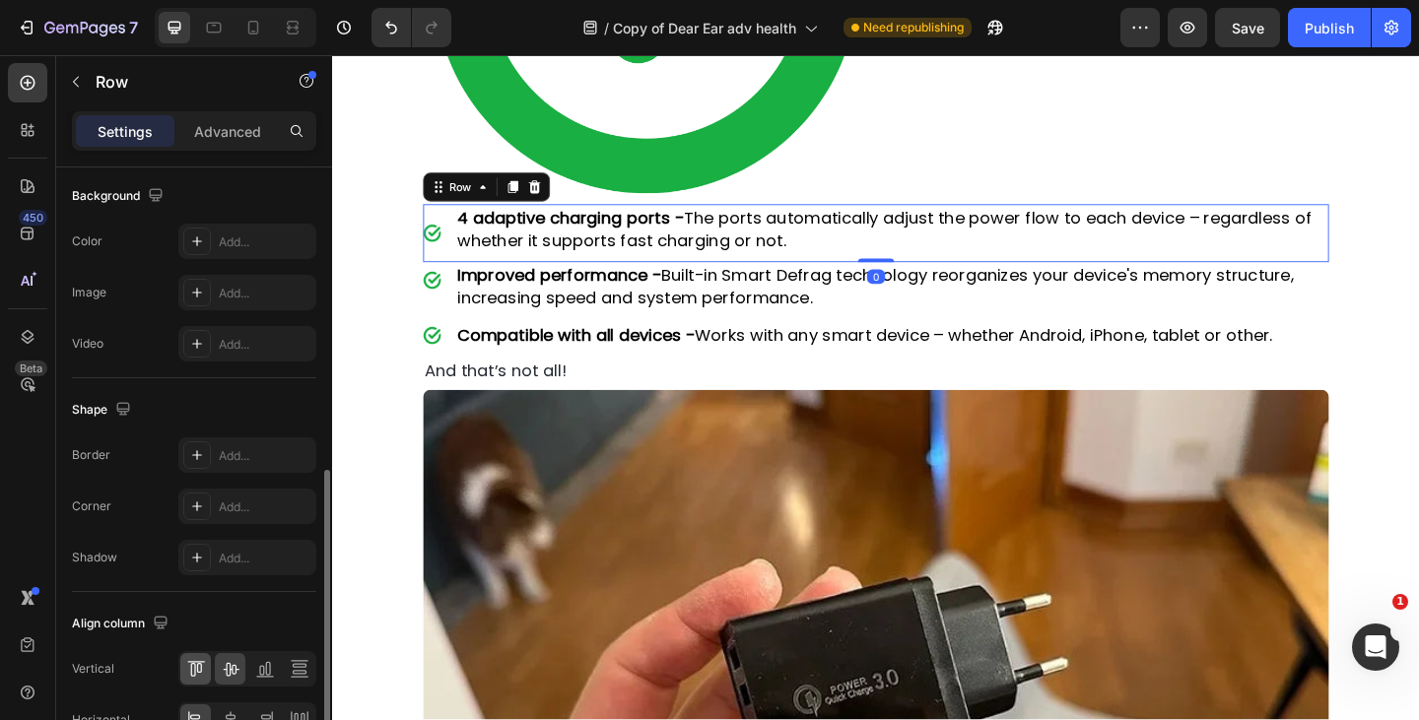
click at [195, 673] on icon at bounding box center [196, 669] width 20 height 20
click at [438, 218] on img at bounding box center [441, 228] width 20 height 20
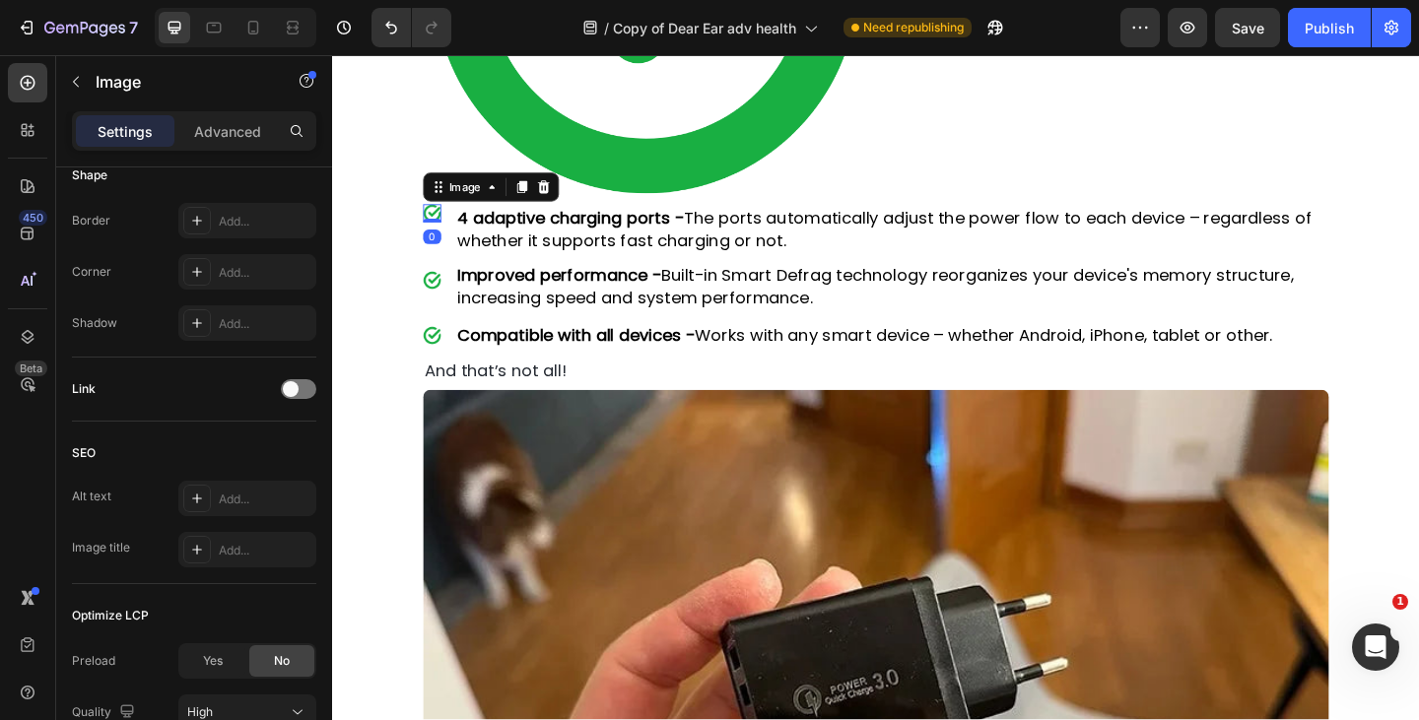
click at [226, 136] on p "Advanced" at bounding box center [227, 131] width 67 height 21
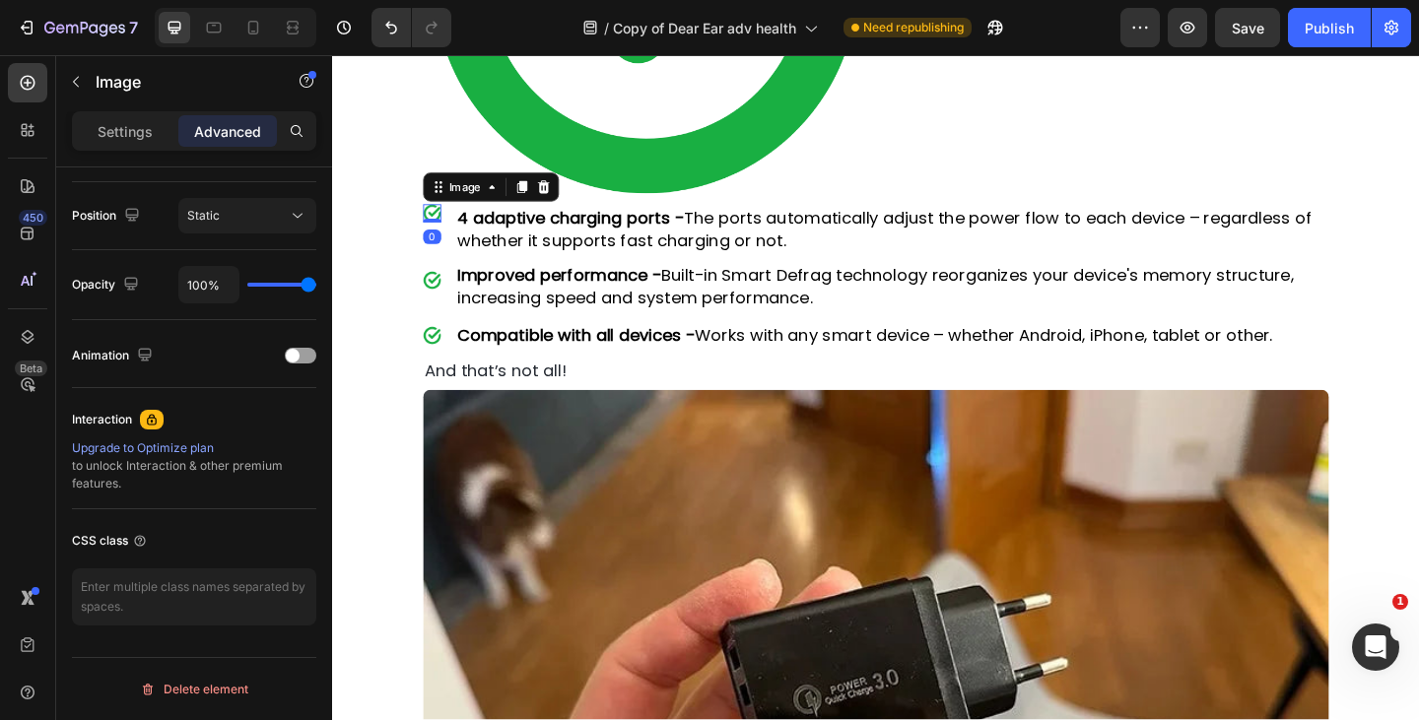
scroll to position [0, 0]
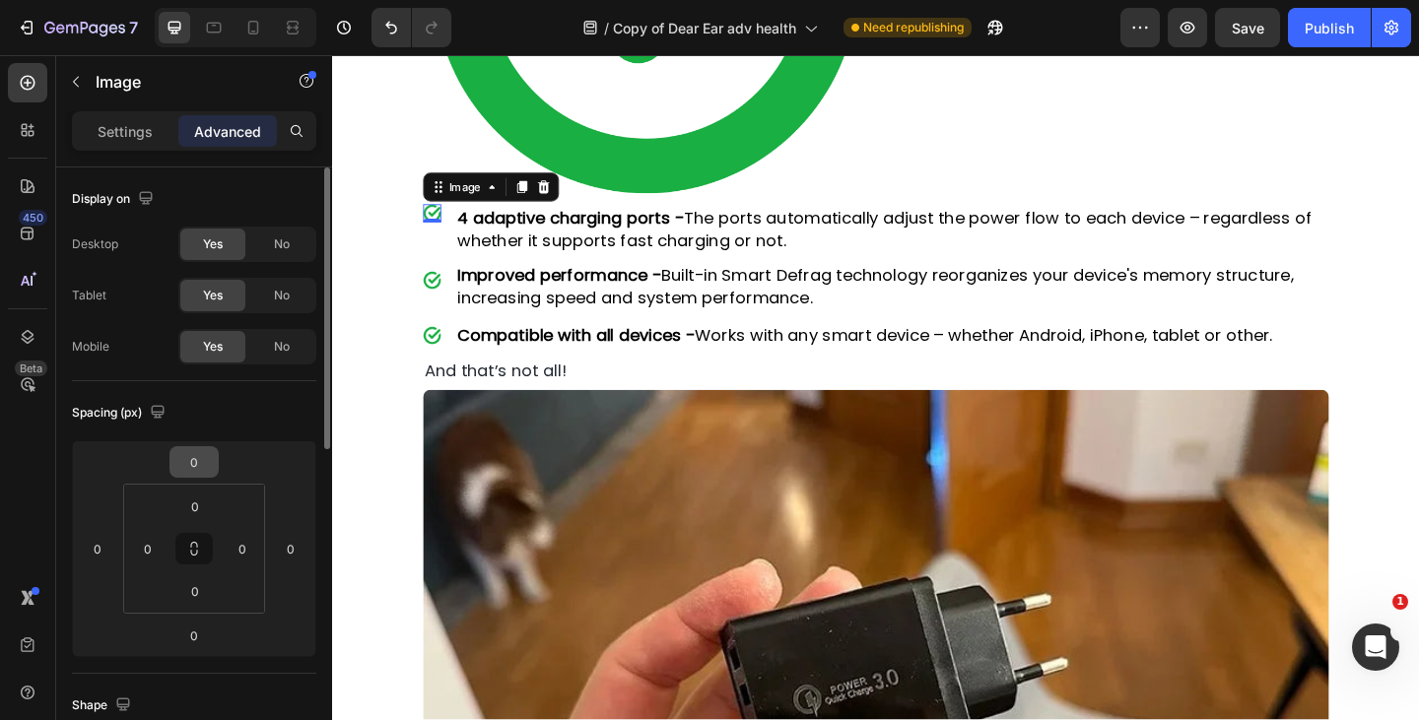
click at [196, 463] on input "0" at bounding box center [193, 462] width 39 height 30
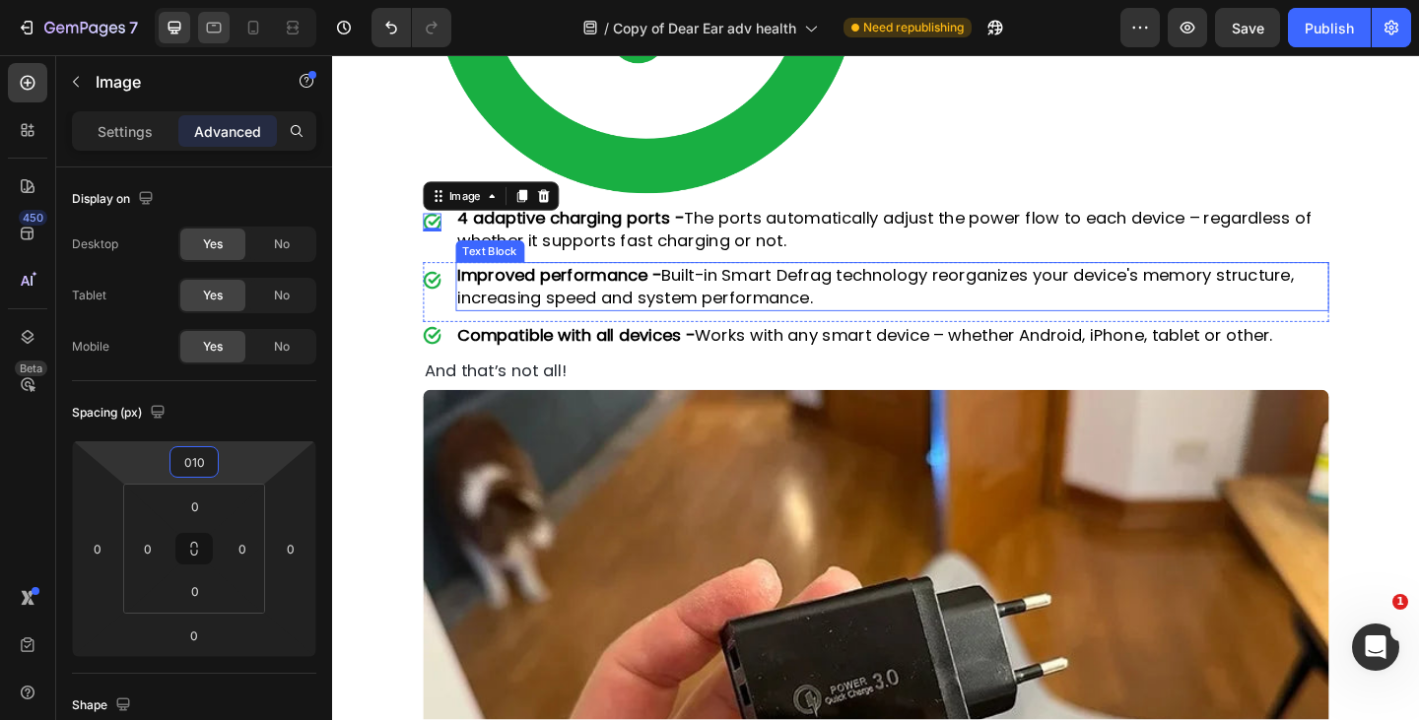
type input "10"
click at [222, 26] on icon at bounding box center [214, 28] width 20 height 20
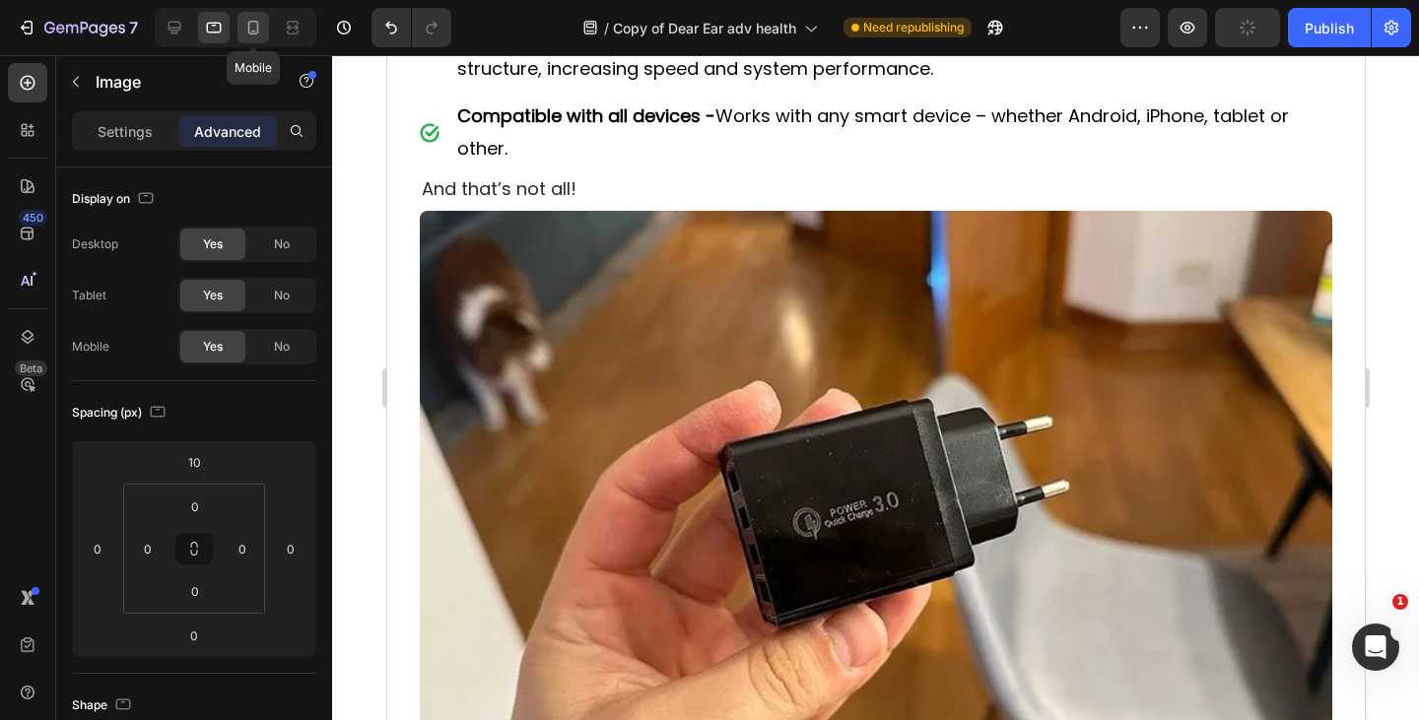
scroll to position [5811, 0]
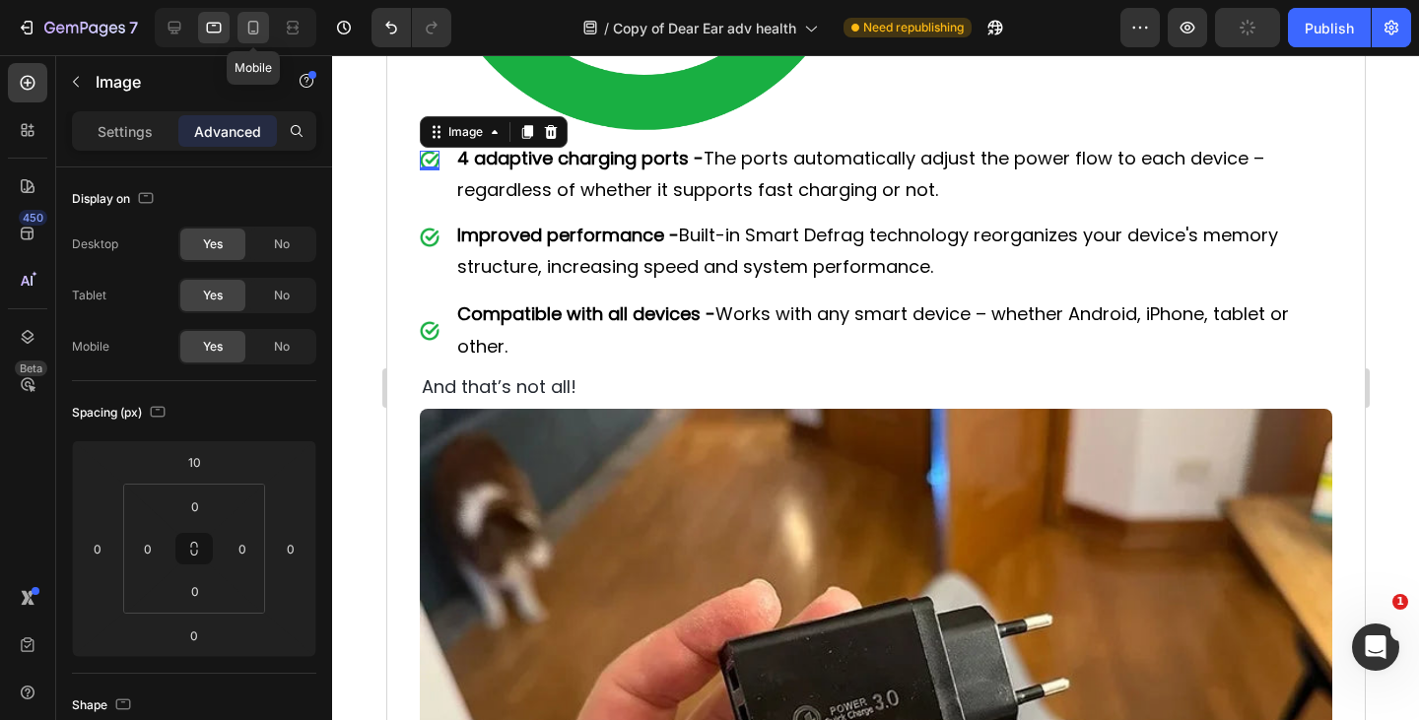
click at [267, 28] on div at bounding box center [253, 28] width 32 height 32
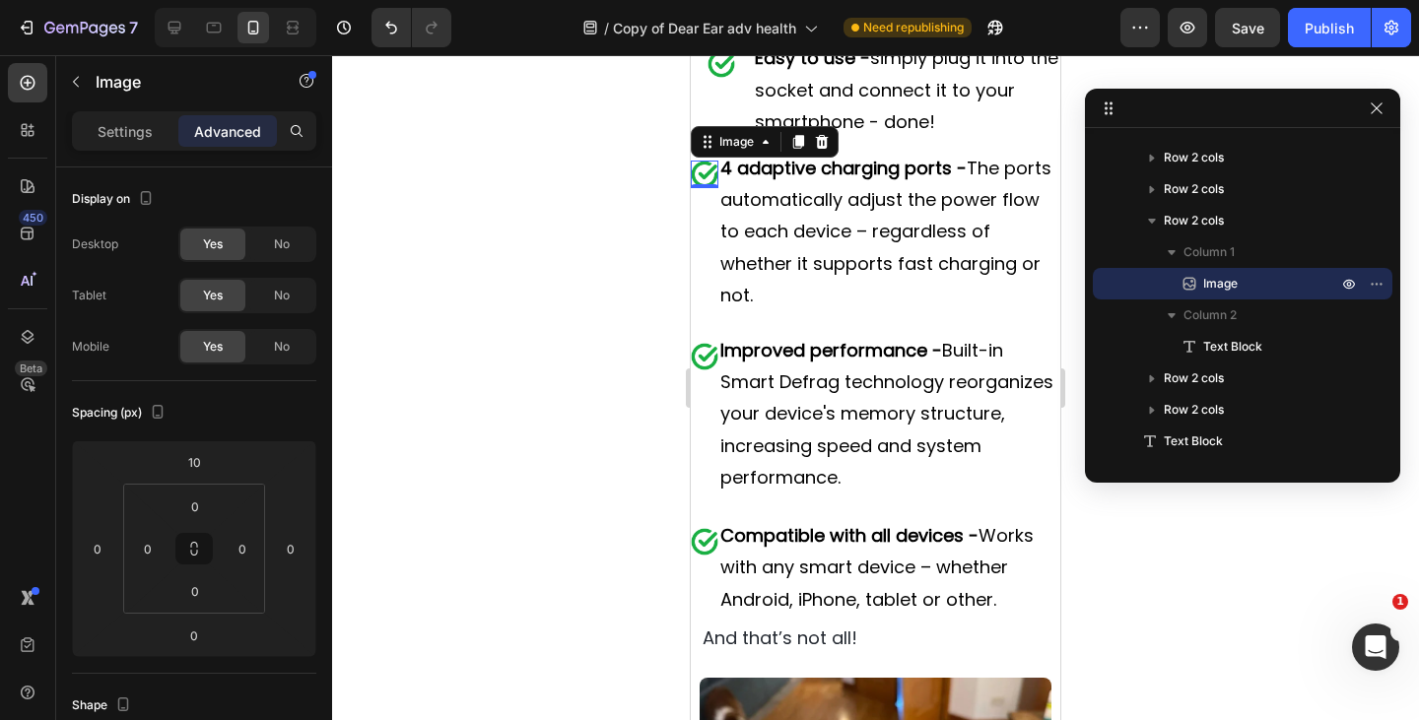
scroll to position [4499, 0]
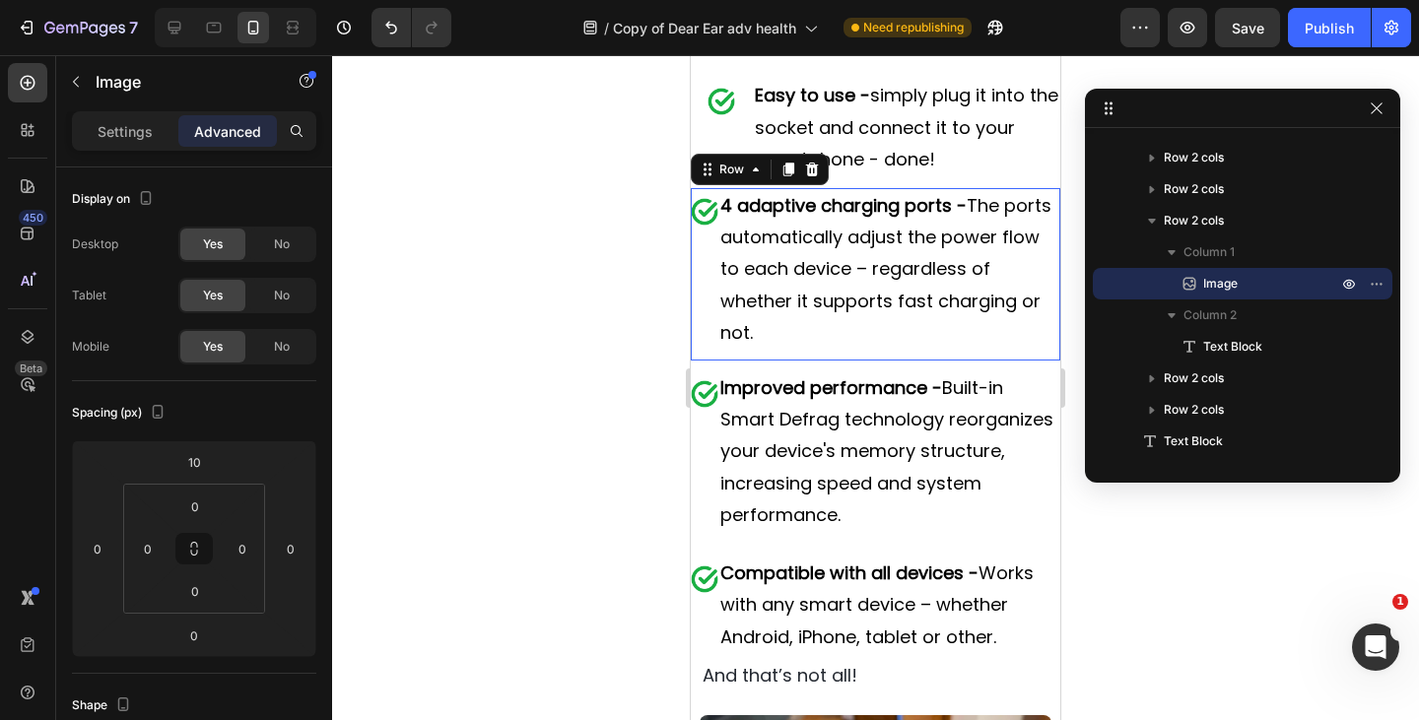
click at [700, 325] on div "Image" at bounding box center [705, 274] width 28 height 172
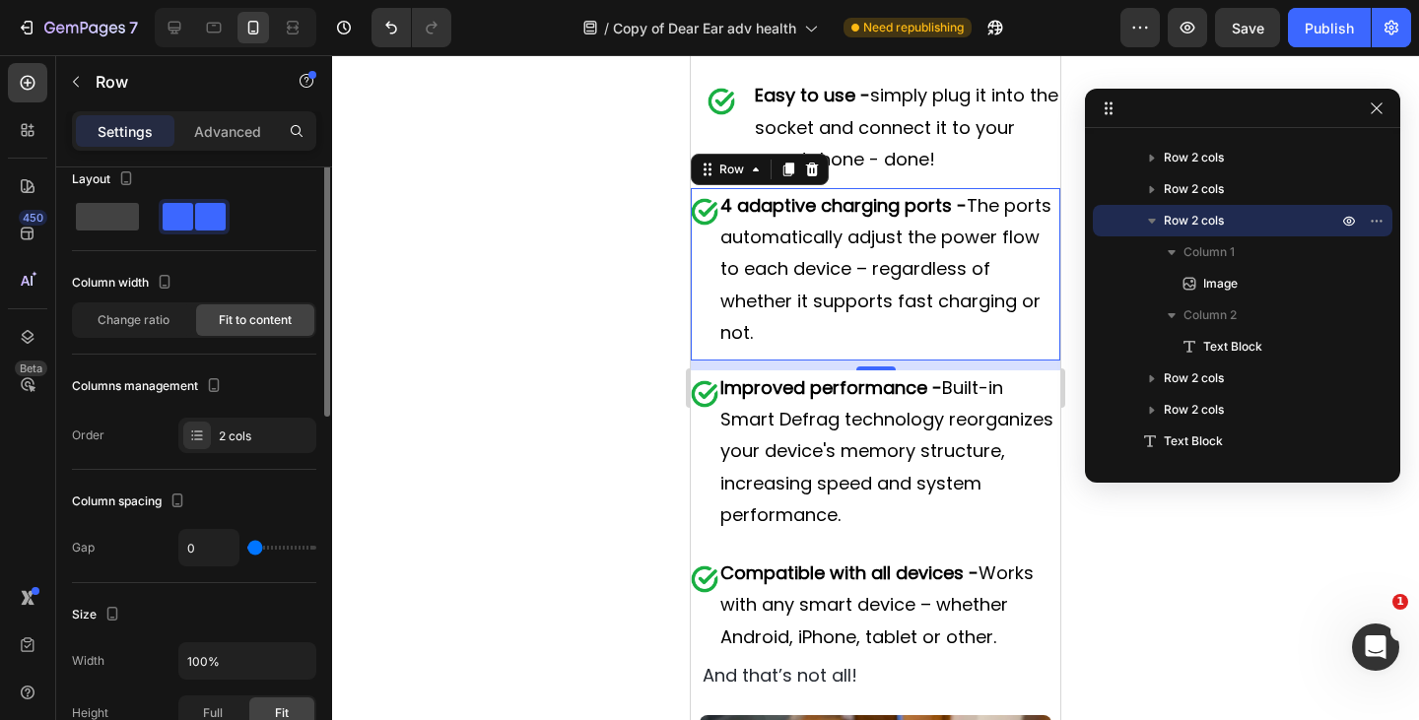
scroll to position [0, 0]
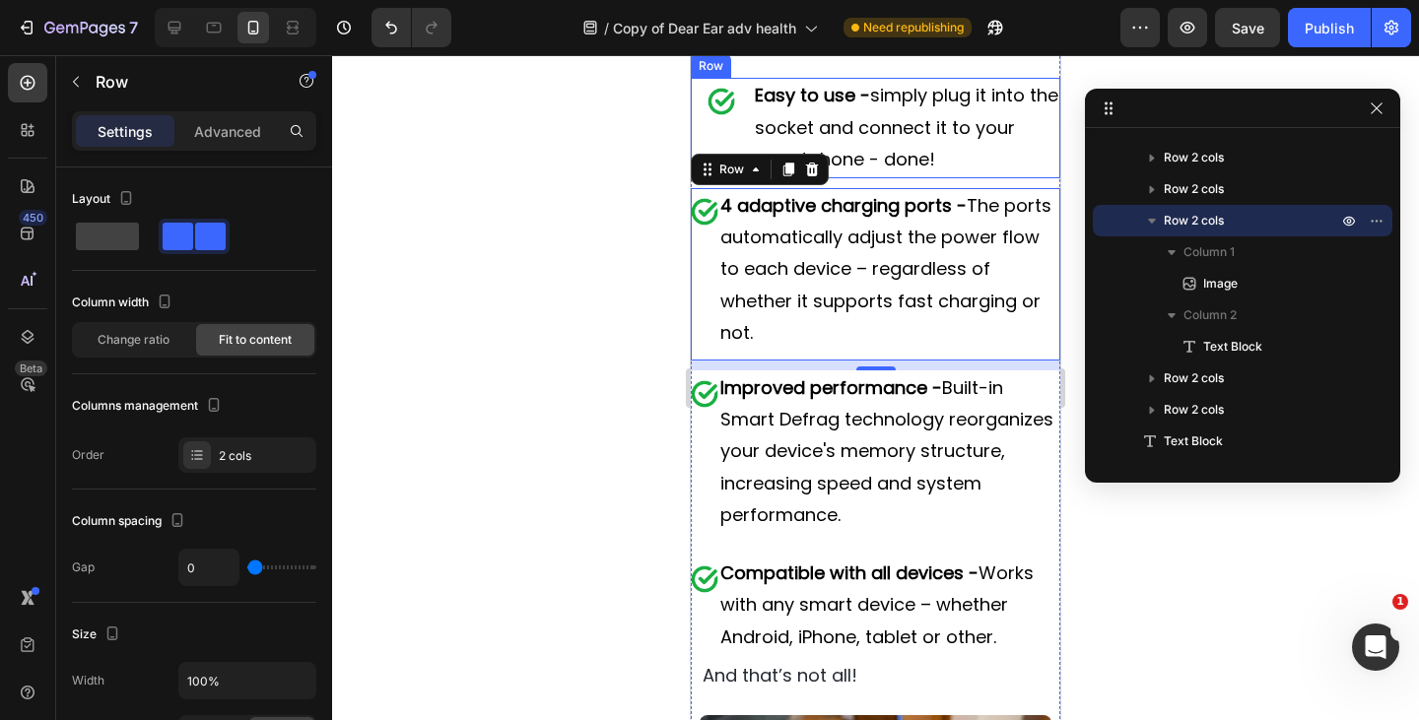
click at [738, 177] on div "Image" at bounding box center [722, 128] width 62 height 100
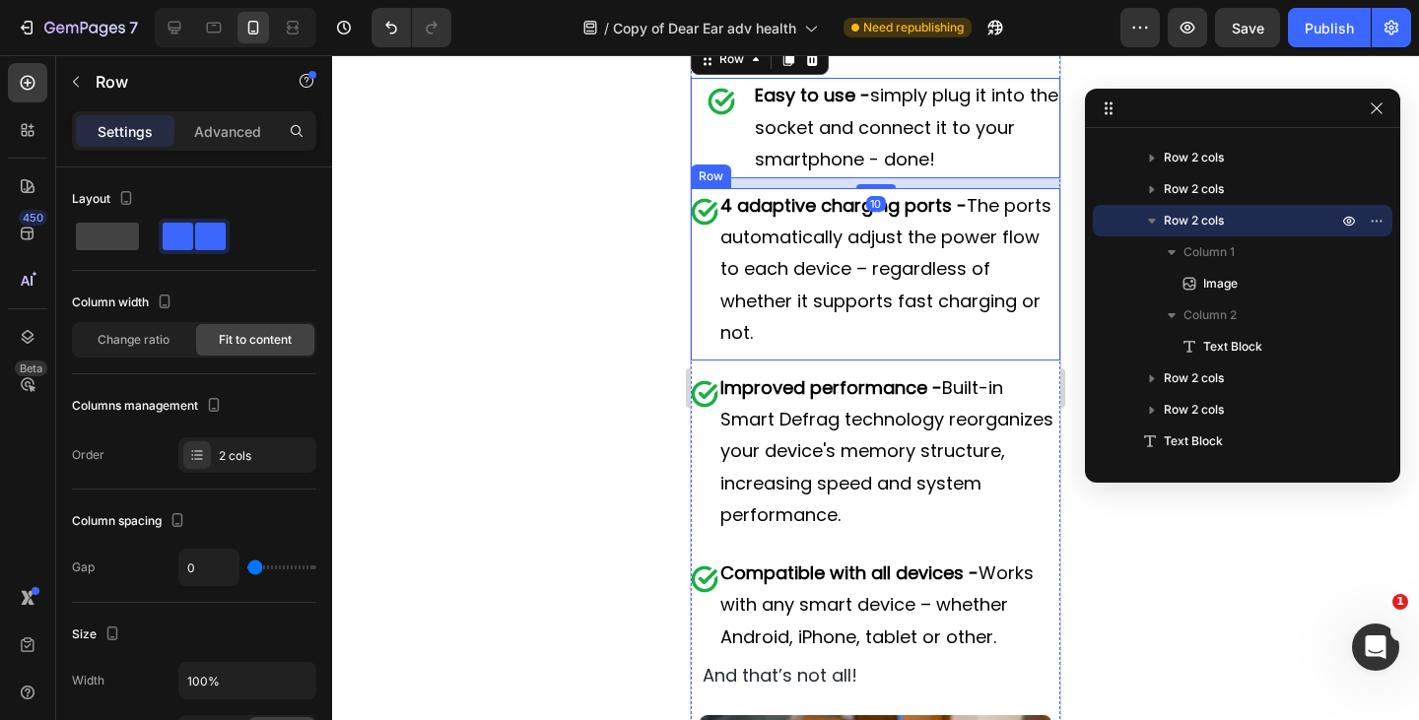
click at [701, 349] on div "Image" at bounding box center [705, 274] width 28 height 172
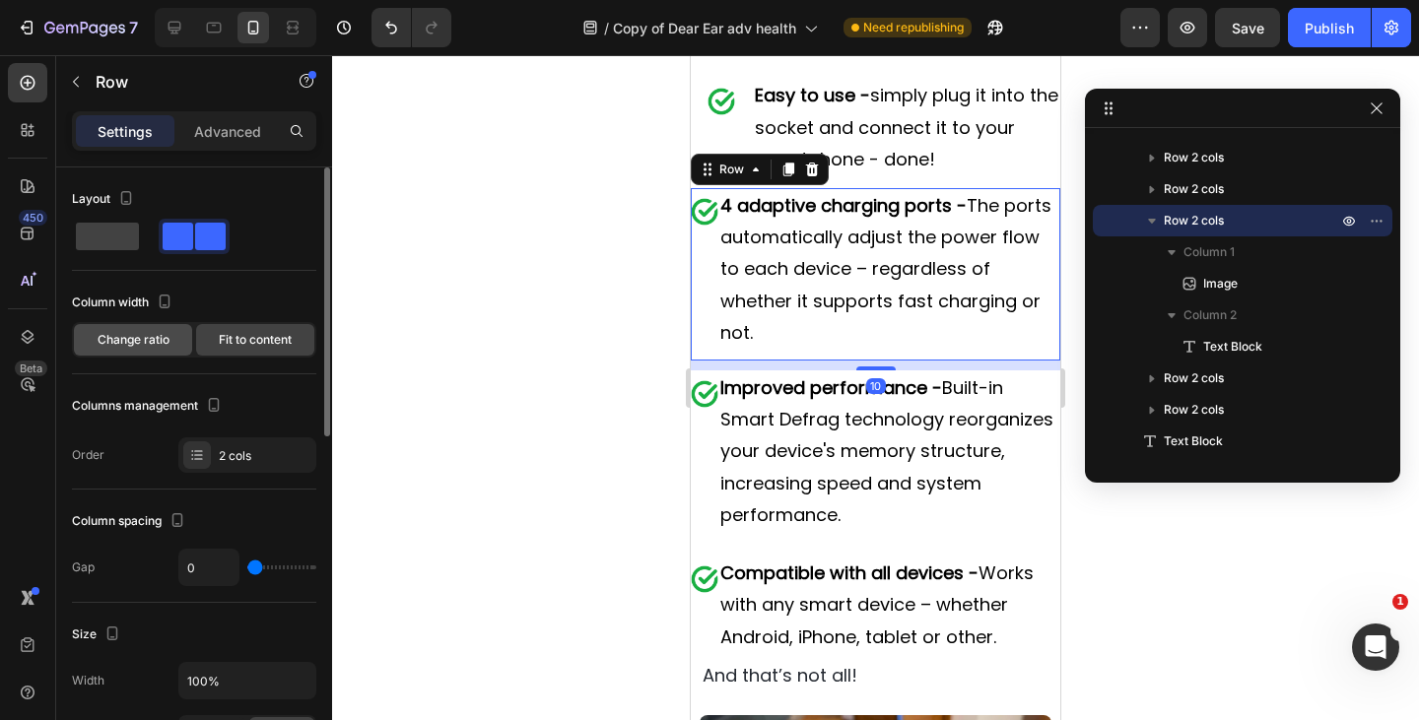
click at [131, 338] on span "Change ratio" at bounding box center [134, 340] width 72 height 18
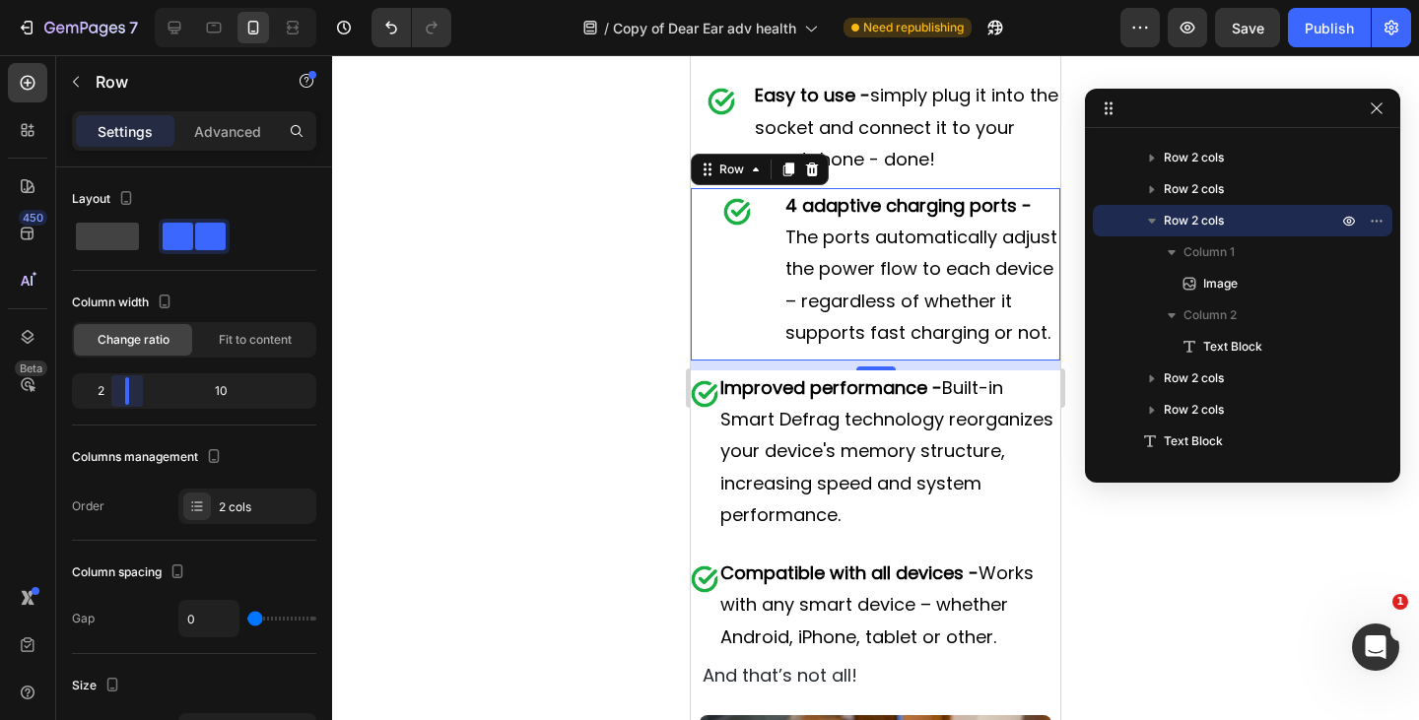
drag, startPoint x: 134, startPoint y: 379, endPoint x: 364, endPoint y: 431, distance: 235.2
click at [114, 0] on body "7 Version history / Copy of Dear Ear adv health Need republishing Preview Save …" at bounding box center [709, 0] width 1419 height 0
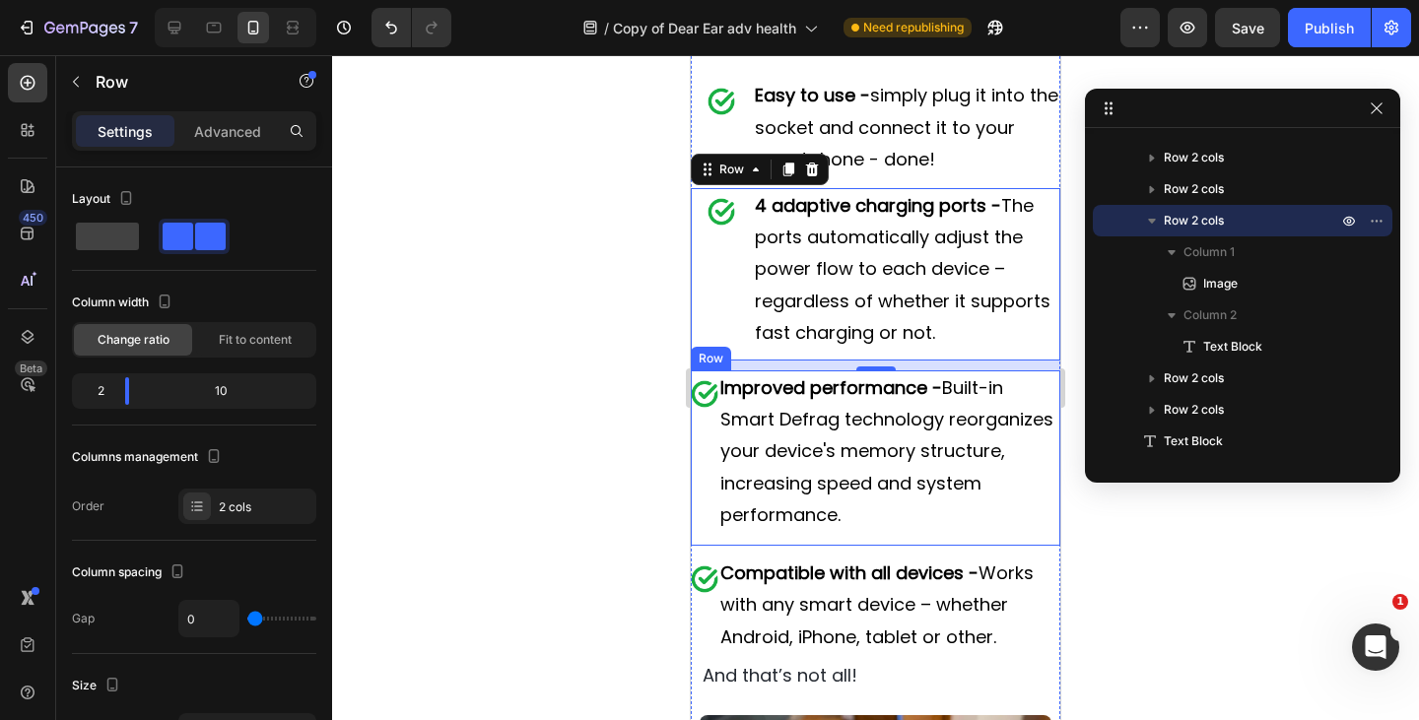
click at [708, 542] on div "Image" at bounding box center [705, 457] width 28 height 175
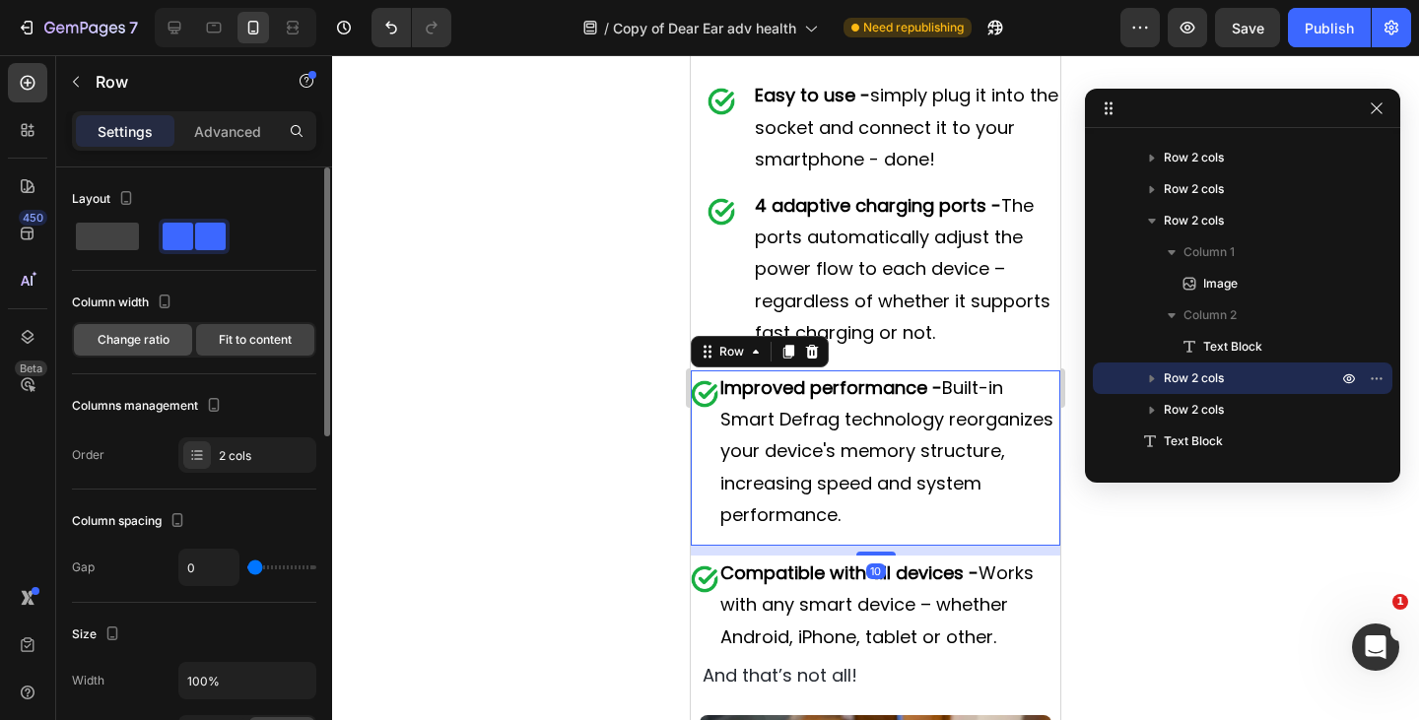
click at [133, 328] on div "Change ratio" at bounding box center [133, 340] width 118 height 32
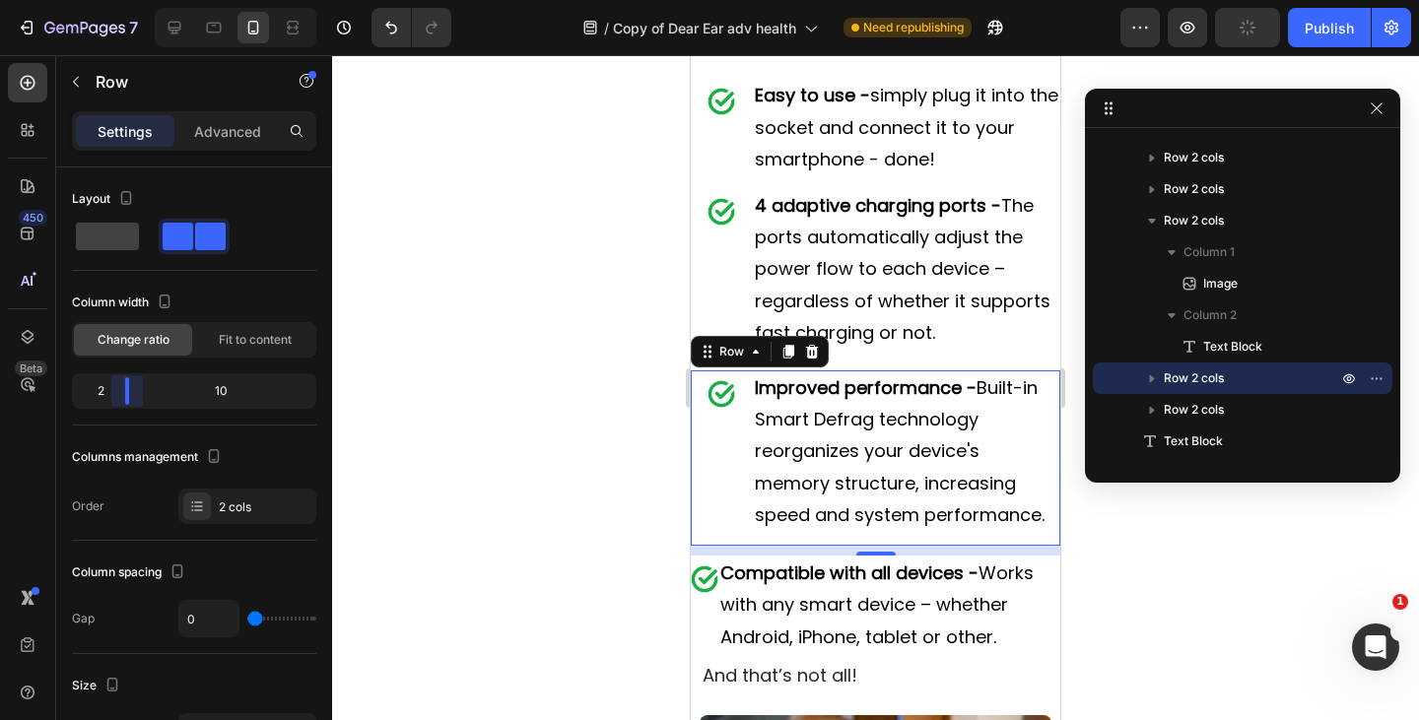
drag, startPoint x: 129, startPoint y: 397, endPoint x: 72, endPoint y: 435, distance: 68.9
click at [120, 0] on body "7 Version history / Copy of Dear Ear adv health Need republishing Preview Publi…" at bounding box center [709, 0] width 1419 height 0
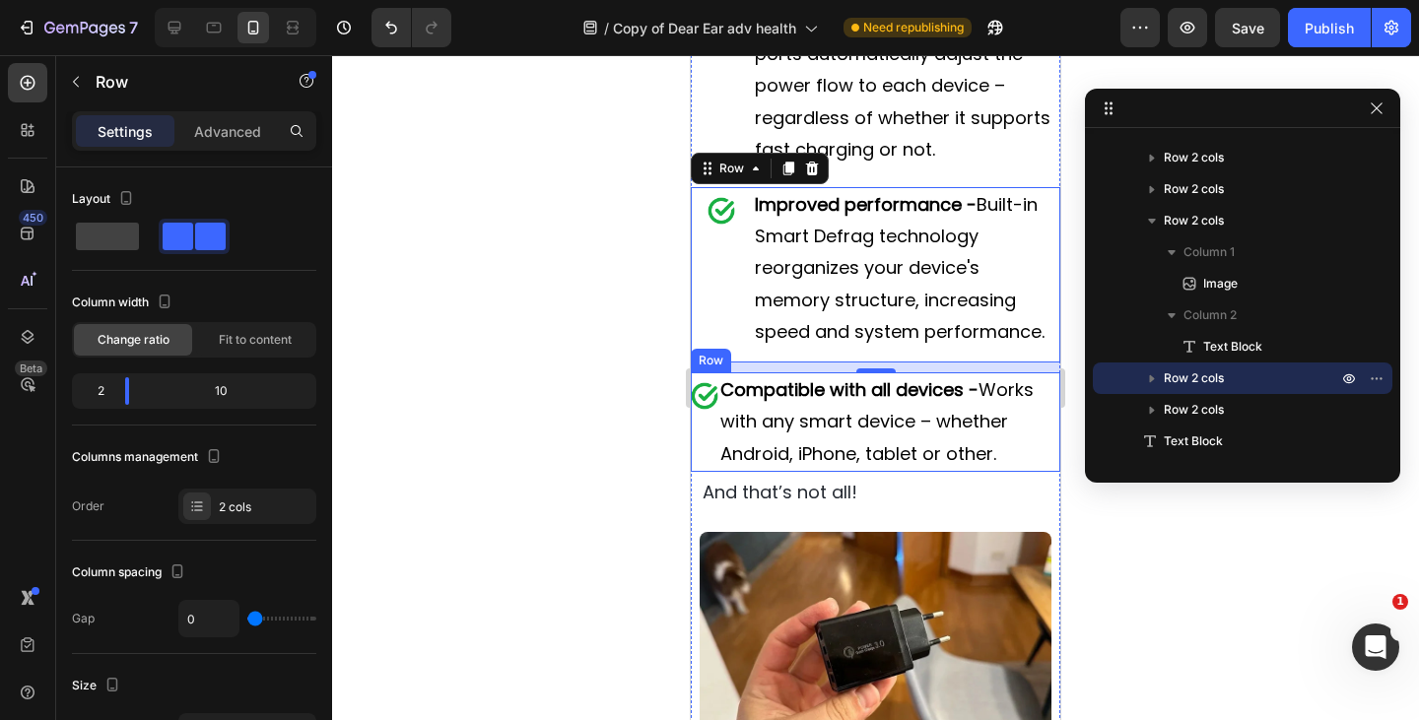
click at [703, 472] on div "Image" at bounding box center [705, 422] width 28 height 100
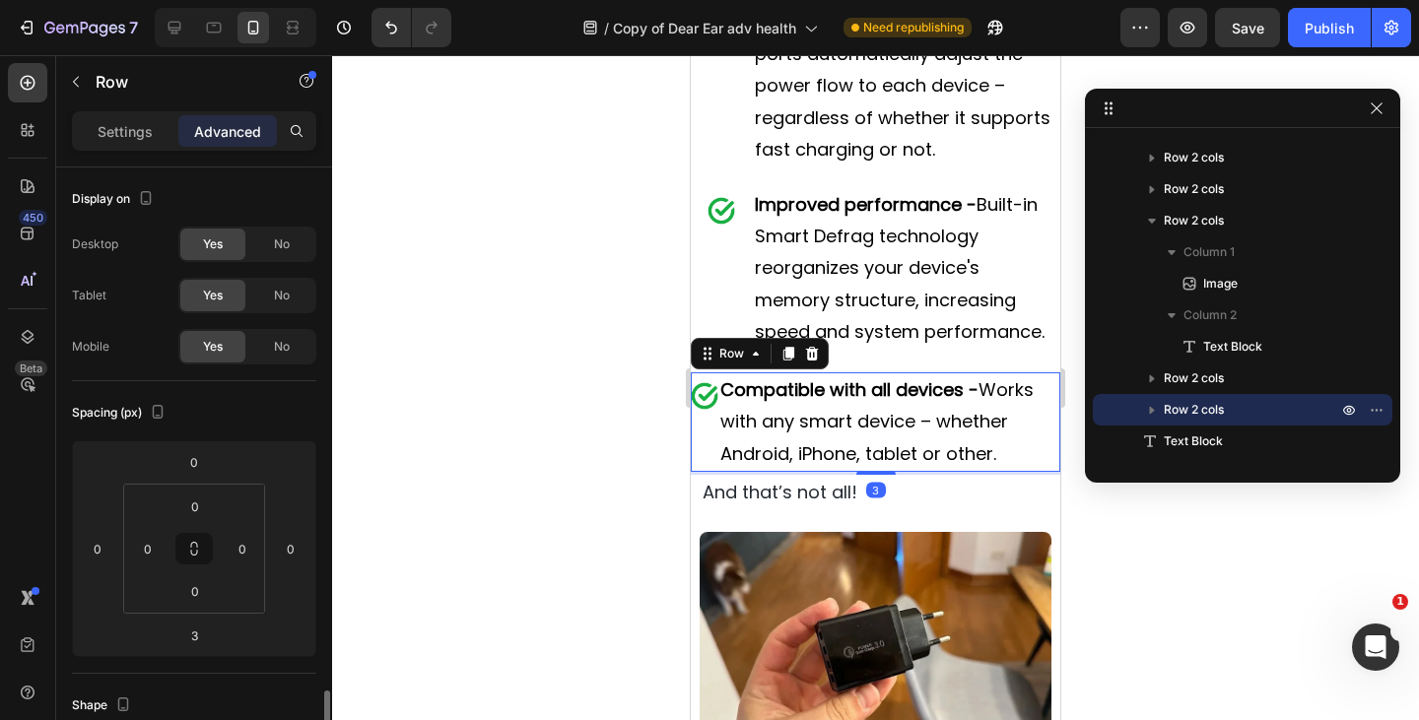
scroll to position [359, 0]
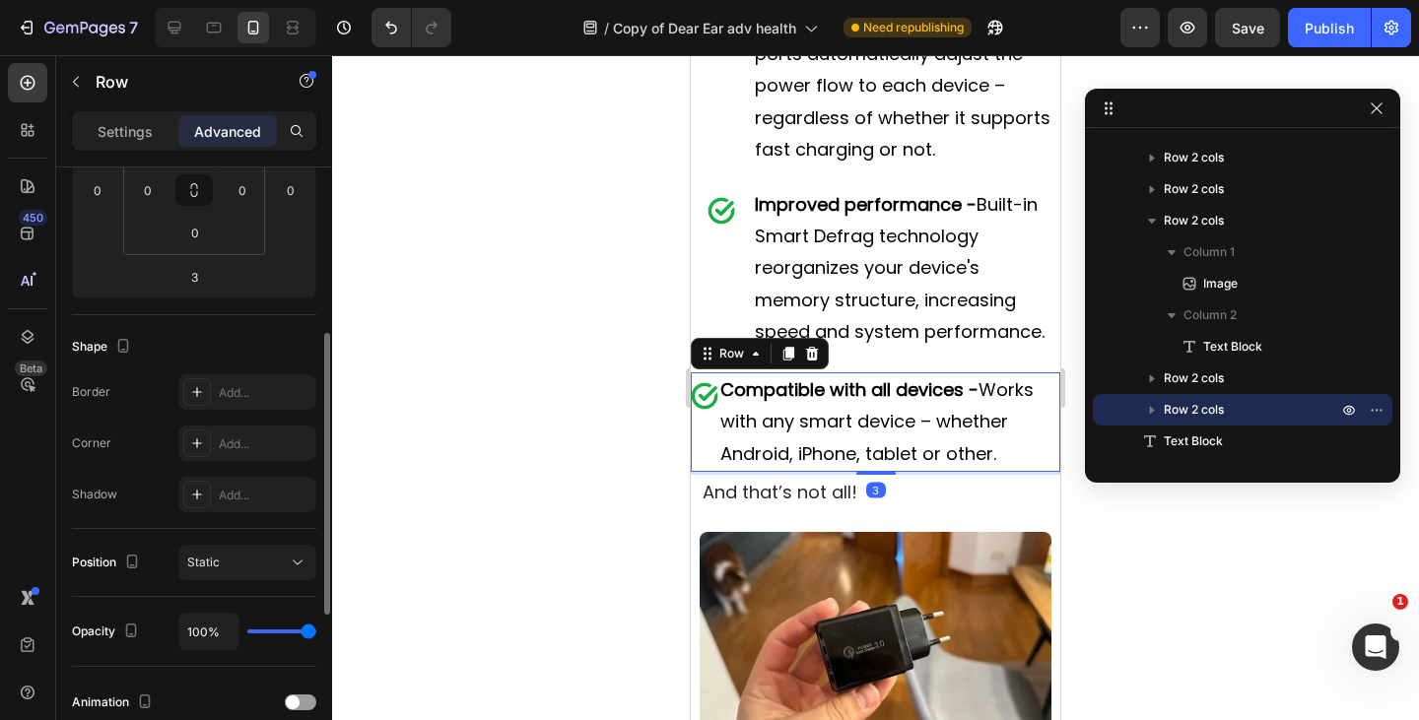
click at [117, 140] on p "Settings" at bounding box center [125, 131] width 55 height 21
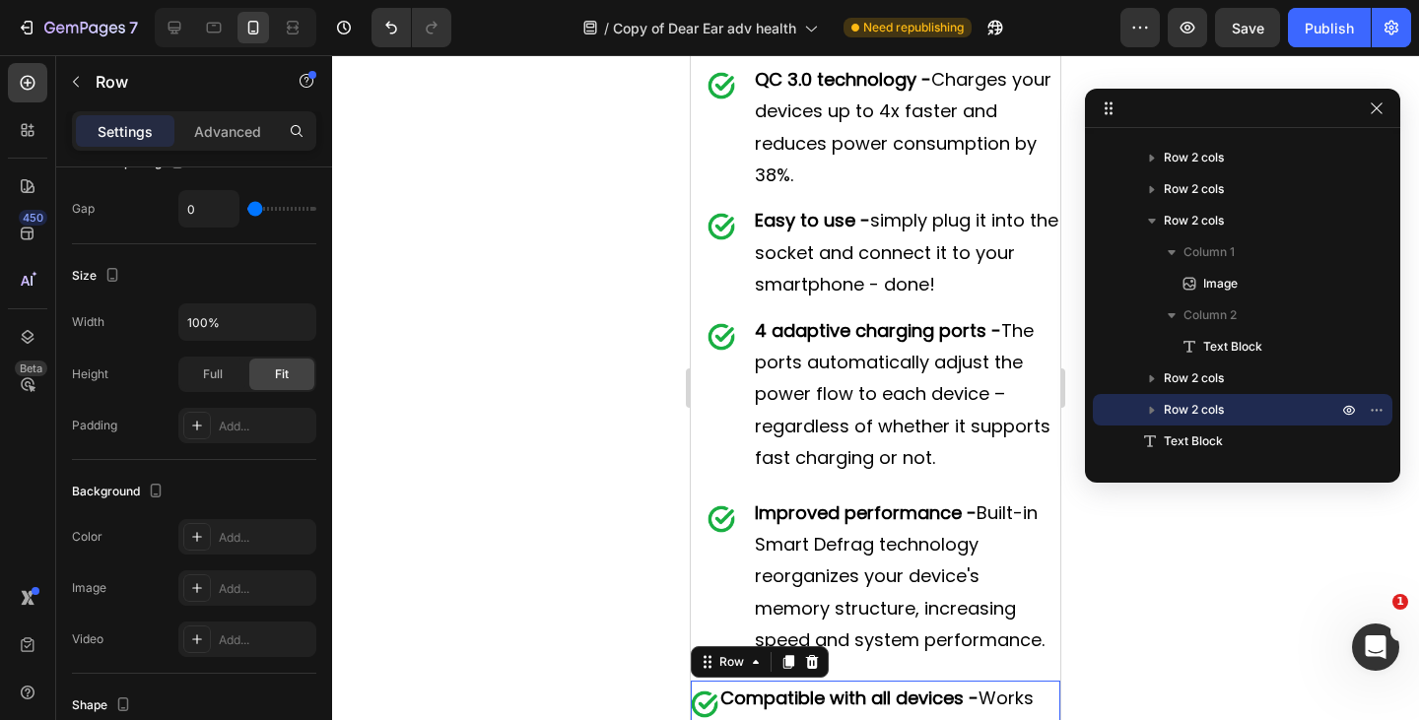
scroll to position [0, 0]
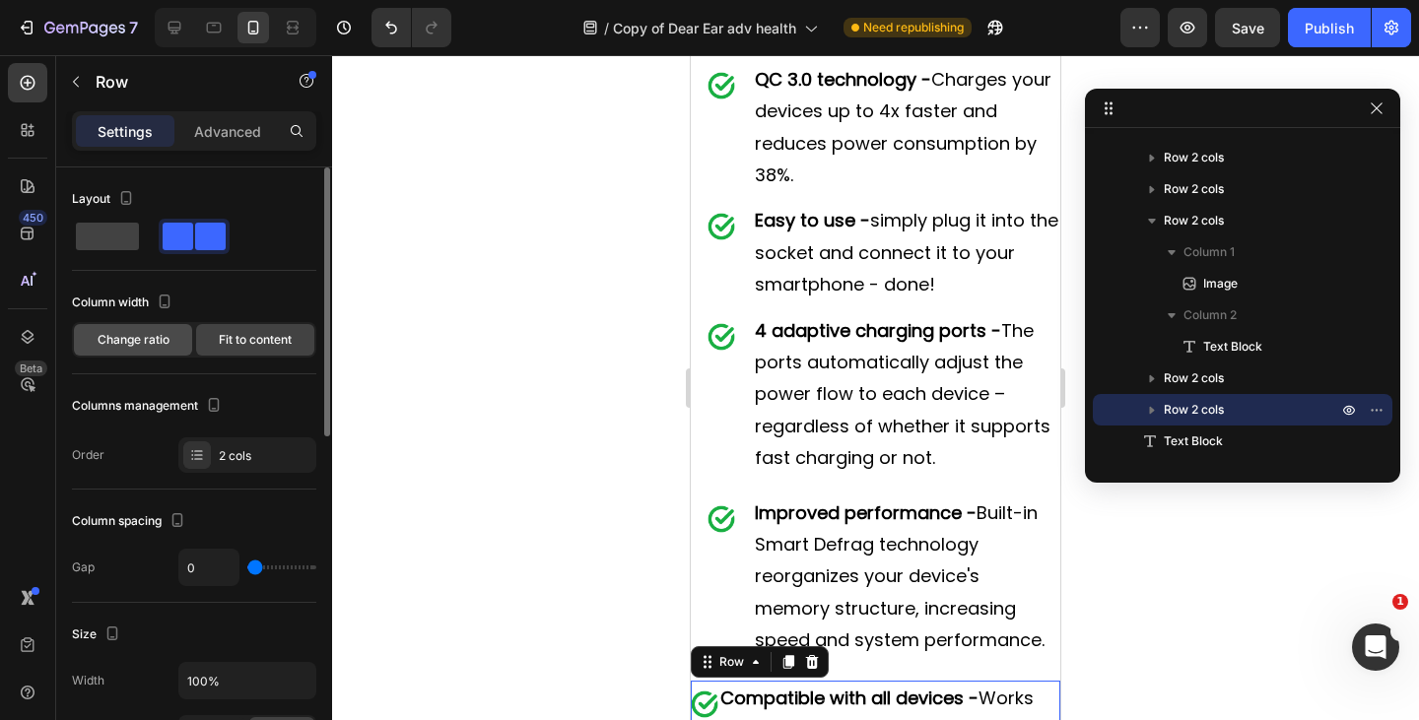
click at [145, 329] on div "Change ratio" at bounding box center [133, 340] width 118 height 32
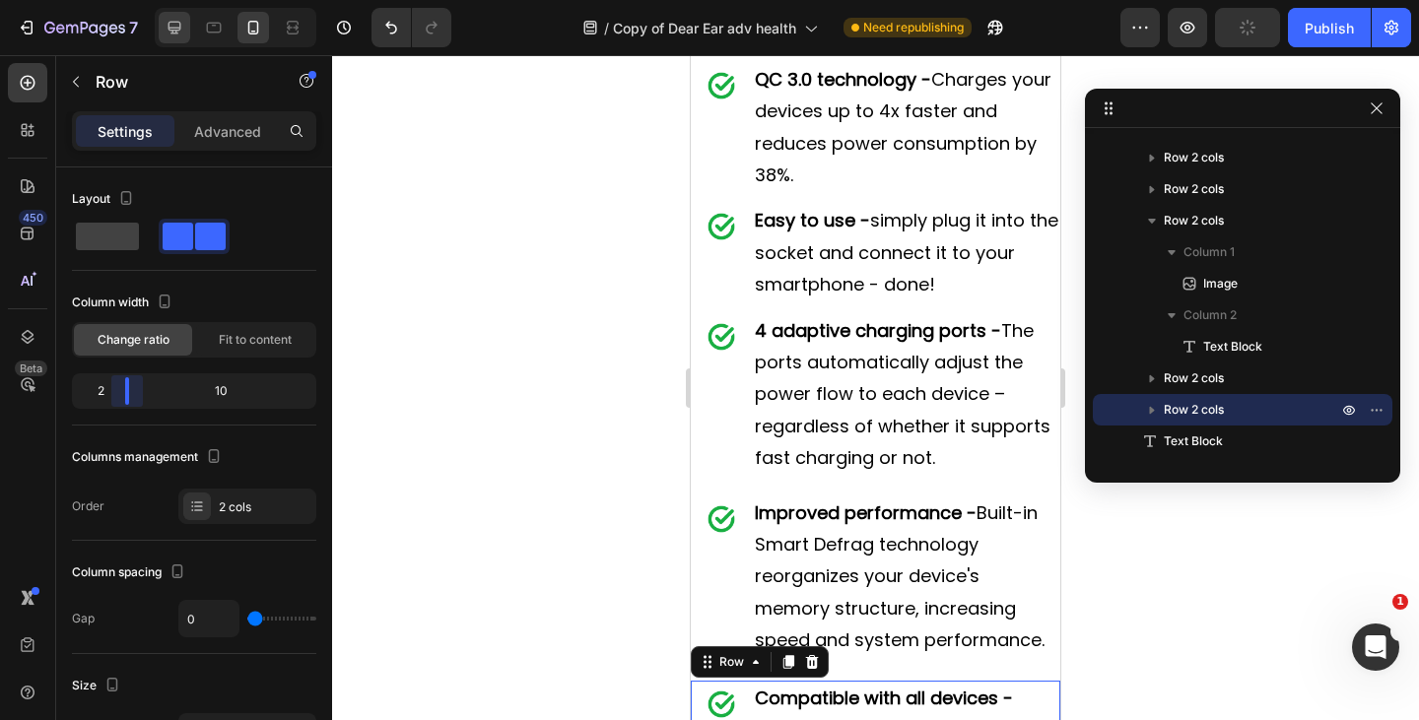
drag, startPoint x: 116, startPoint y: 398, endPoint x: 188, endPoint y: 26, distance: 379.3
click at [113, 0] on body "7 Version history / Copy of Dear Ear adv health Need republishing Preview Publi…" at bounding box center [709, 0] width 1419 height 0
click at [207, 33] on icon at bounding box center [214, 28] width 20 height 20
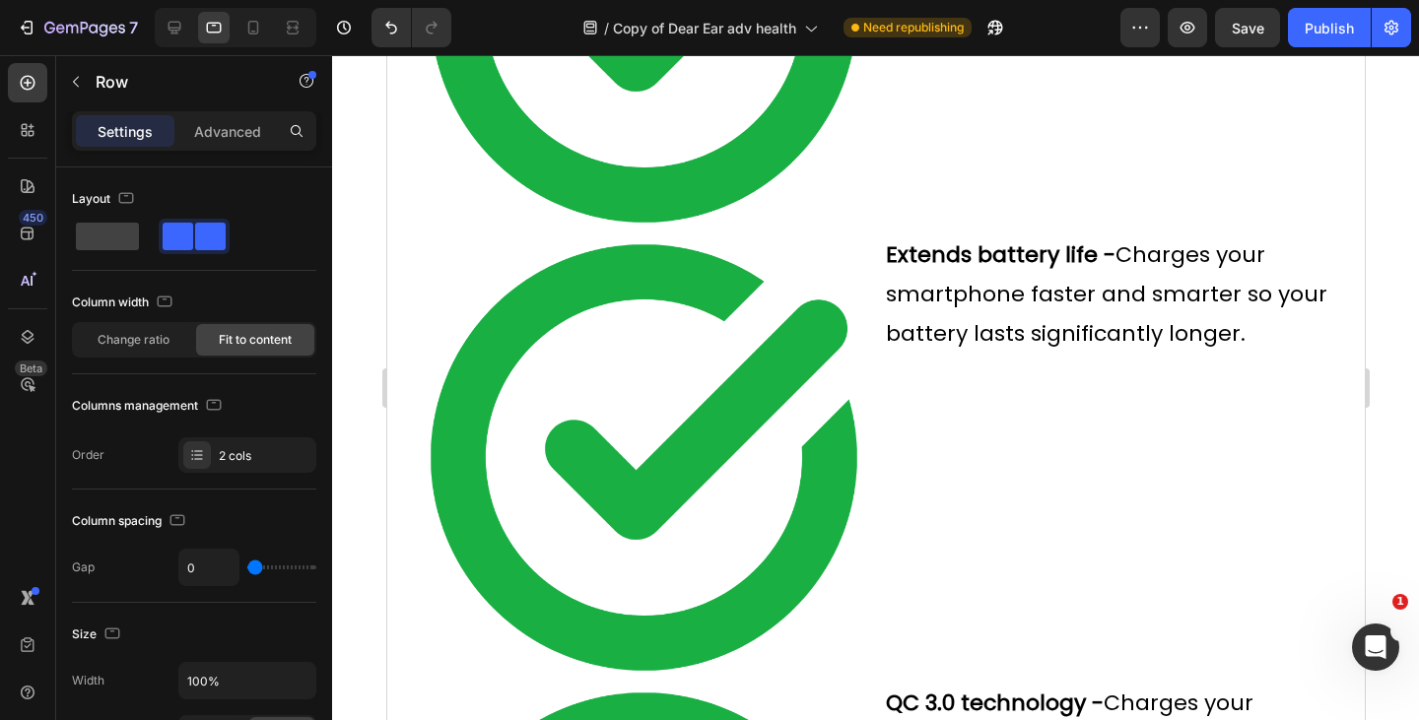
type input "16"
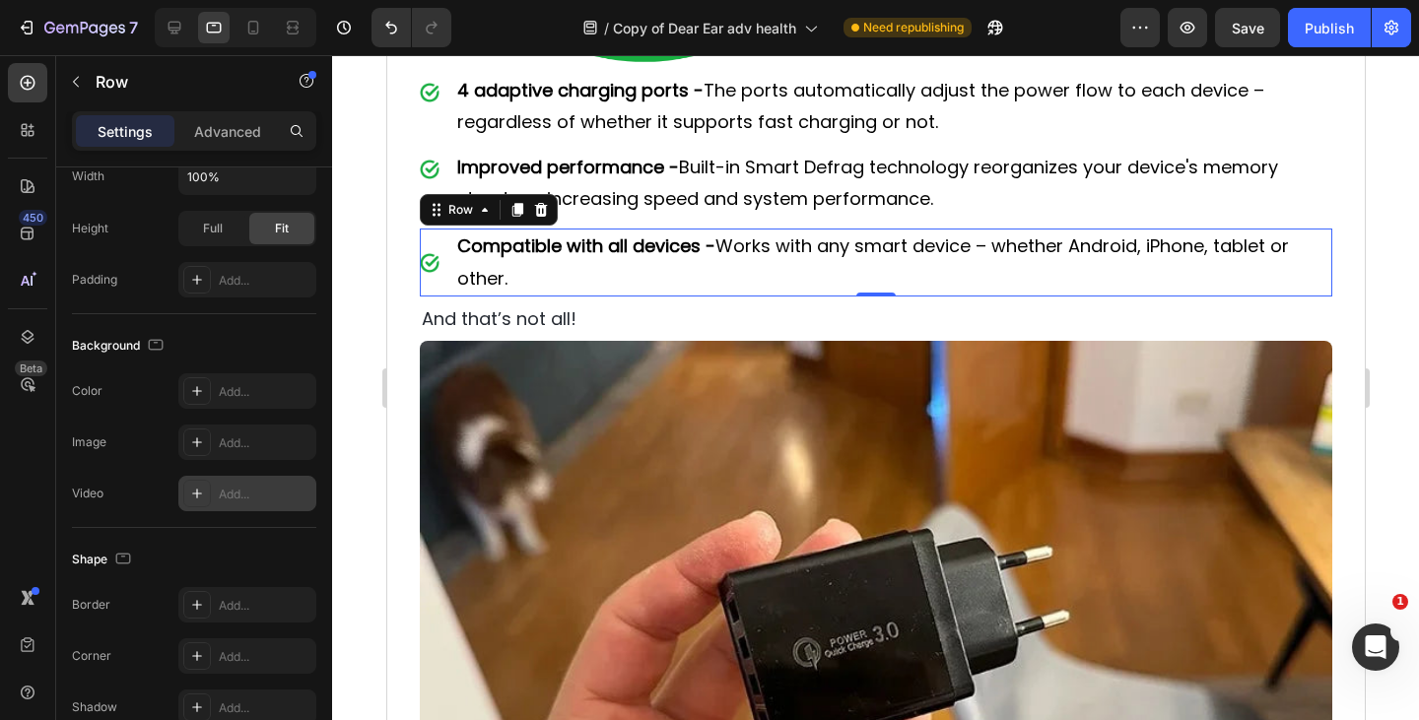
scroll to position [767, 0]
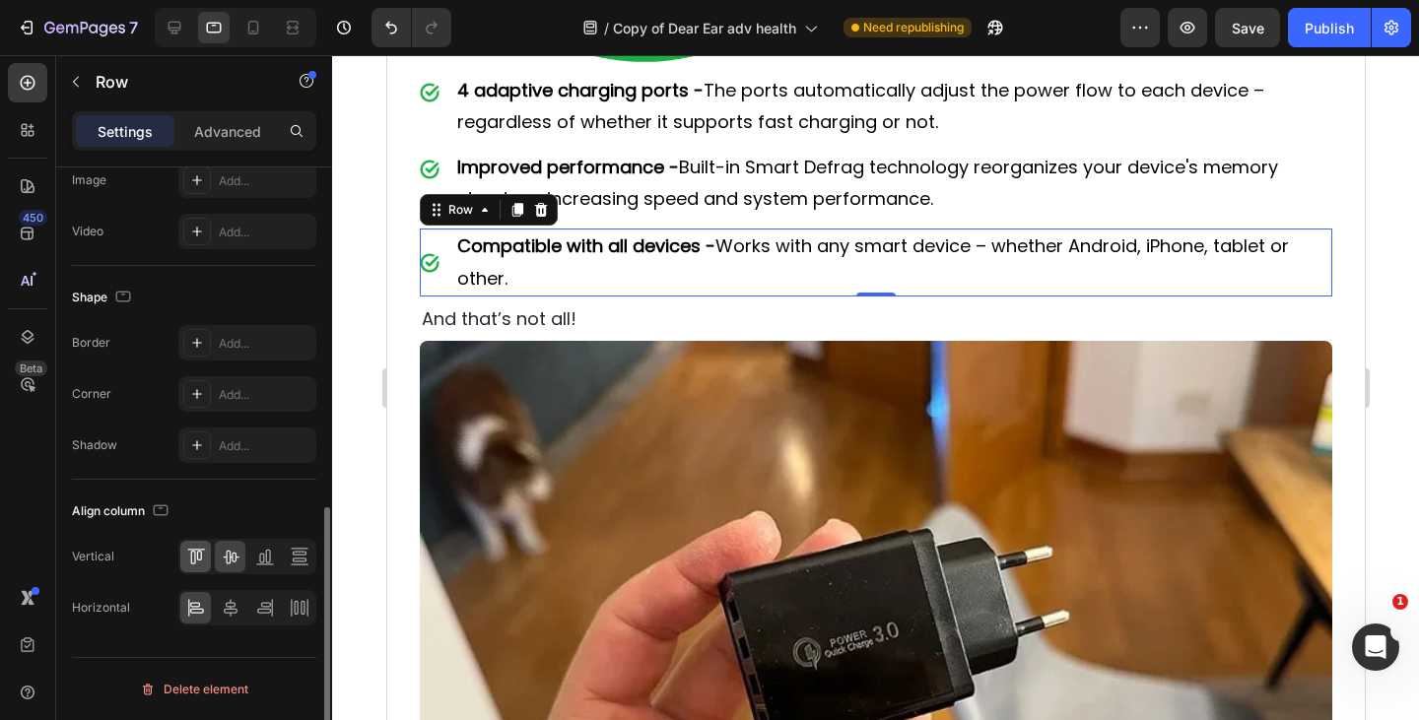
click at [202, 555] on icon at bounding box center [196, 557] width 20 height 20
click at [431, 229] on img at bounding box center [429, 239] width 20 height 20
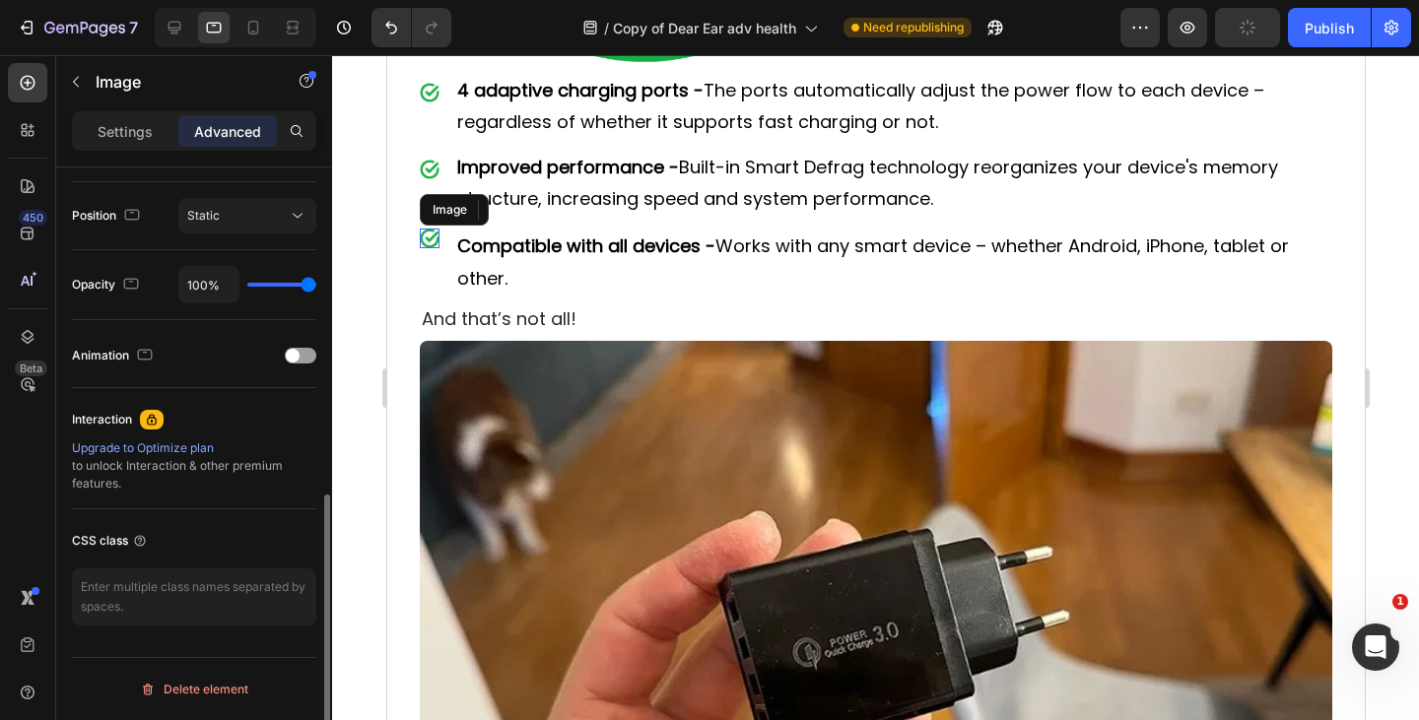
click at [238, 129] on p "Advanced" at bounding box center [227, 131] width 67 height 21
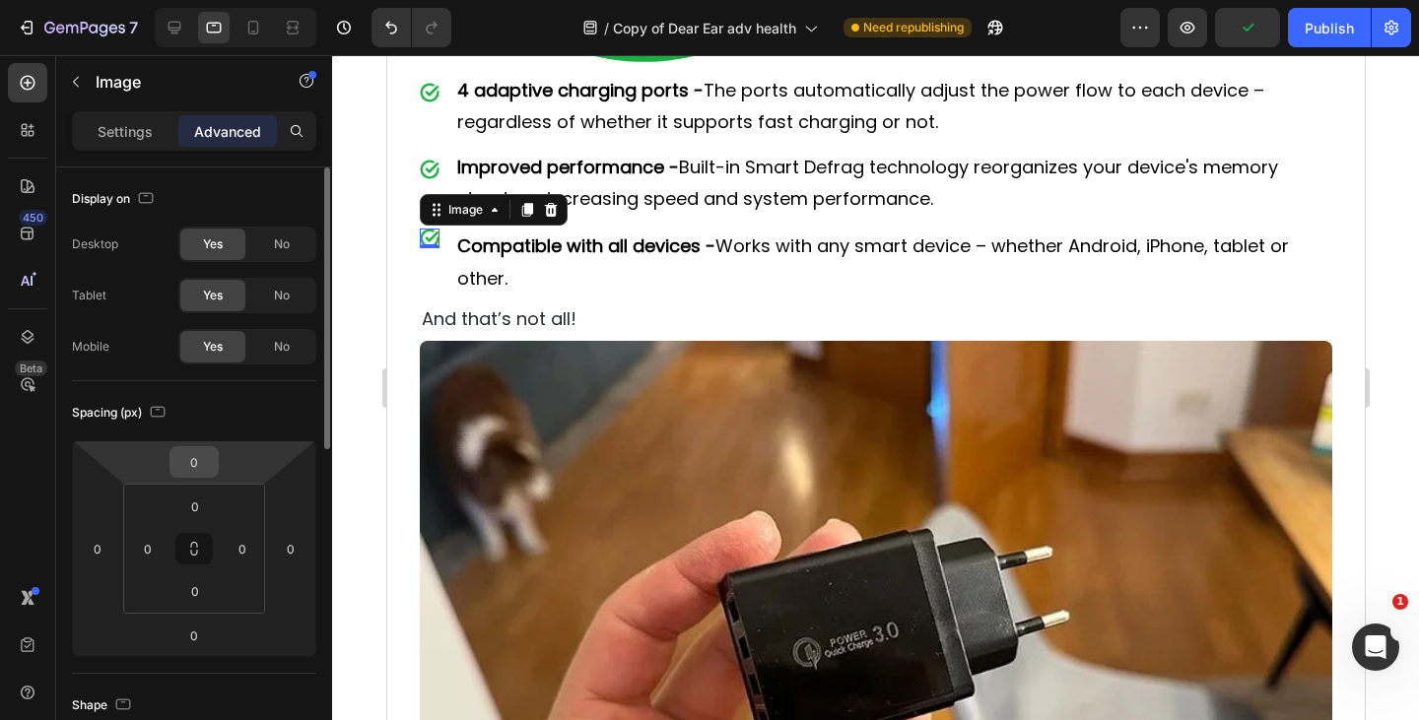
click at [198, 461] on input "0" at bounding box center [193, 462] width 39 height 30
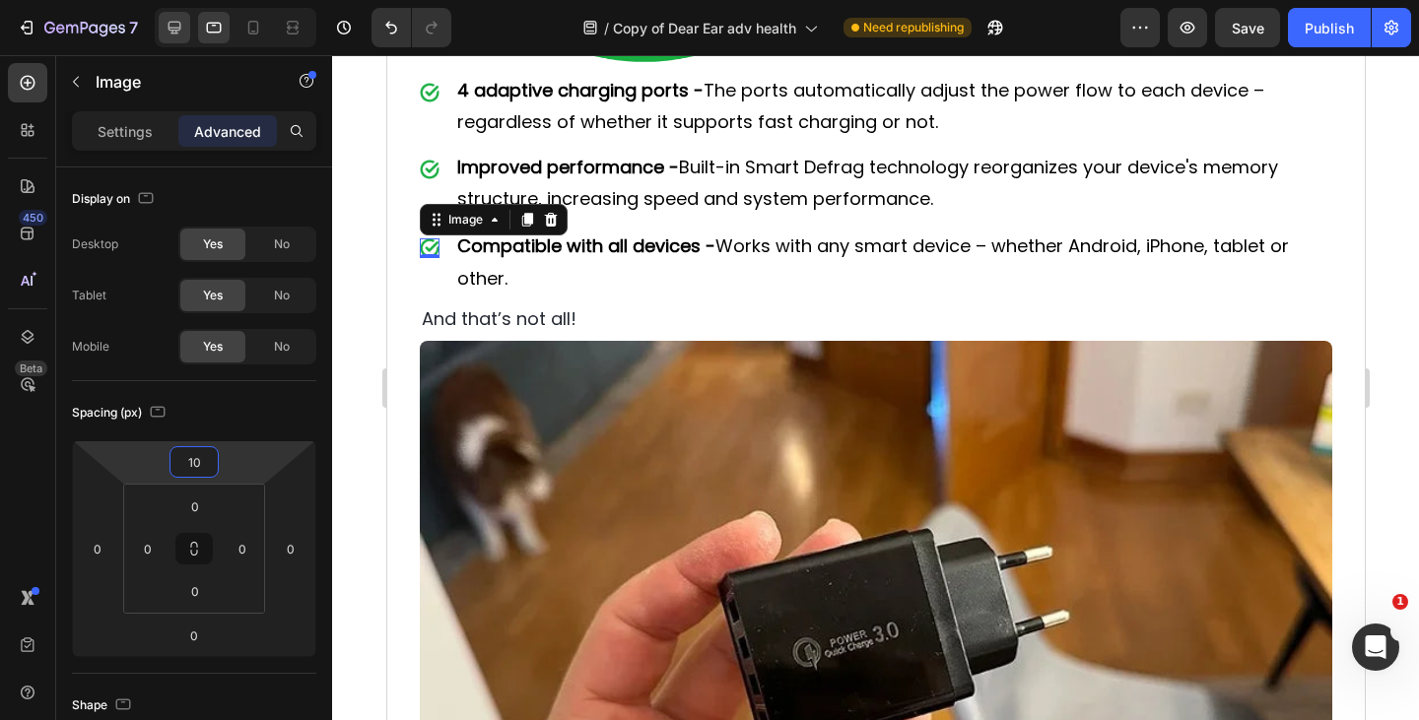
click at [176, 26] on icon at bounding box center [175, 28] width 20 height 20
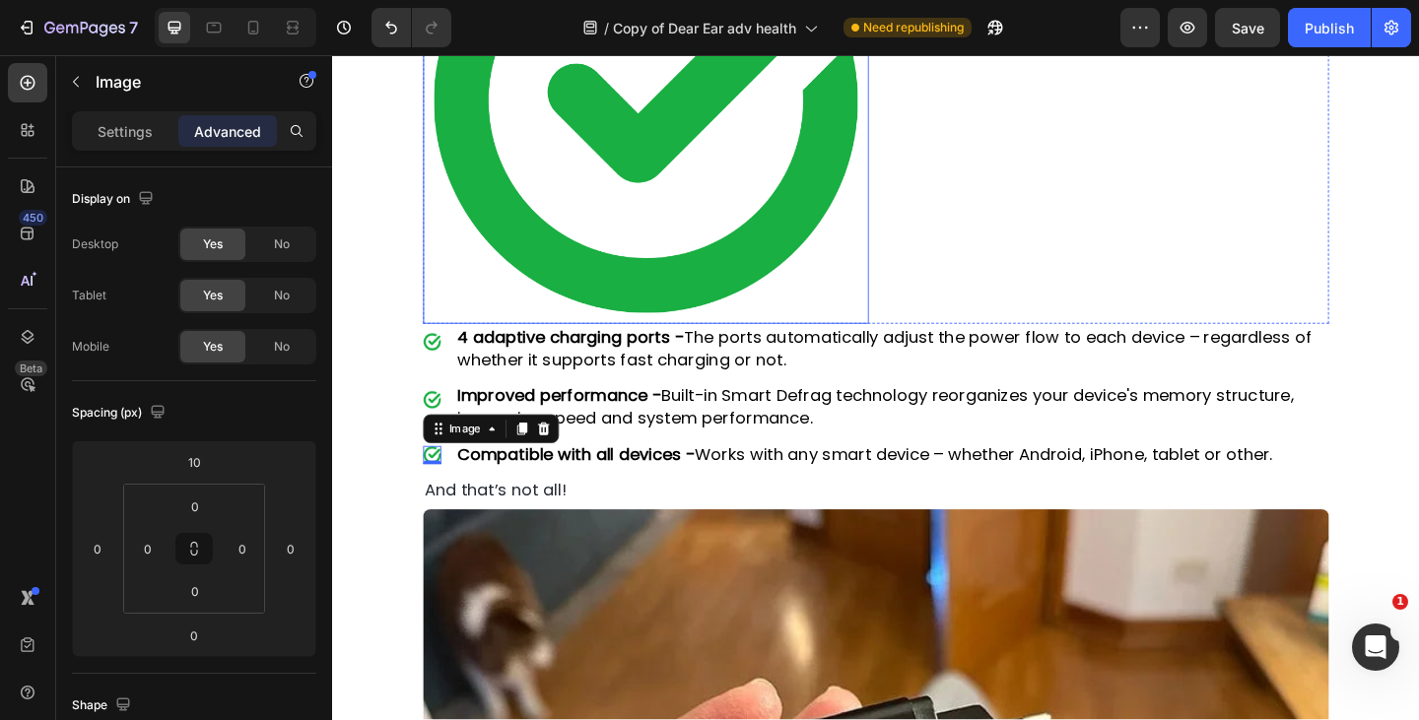
type input "0"
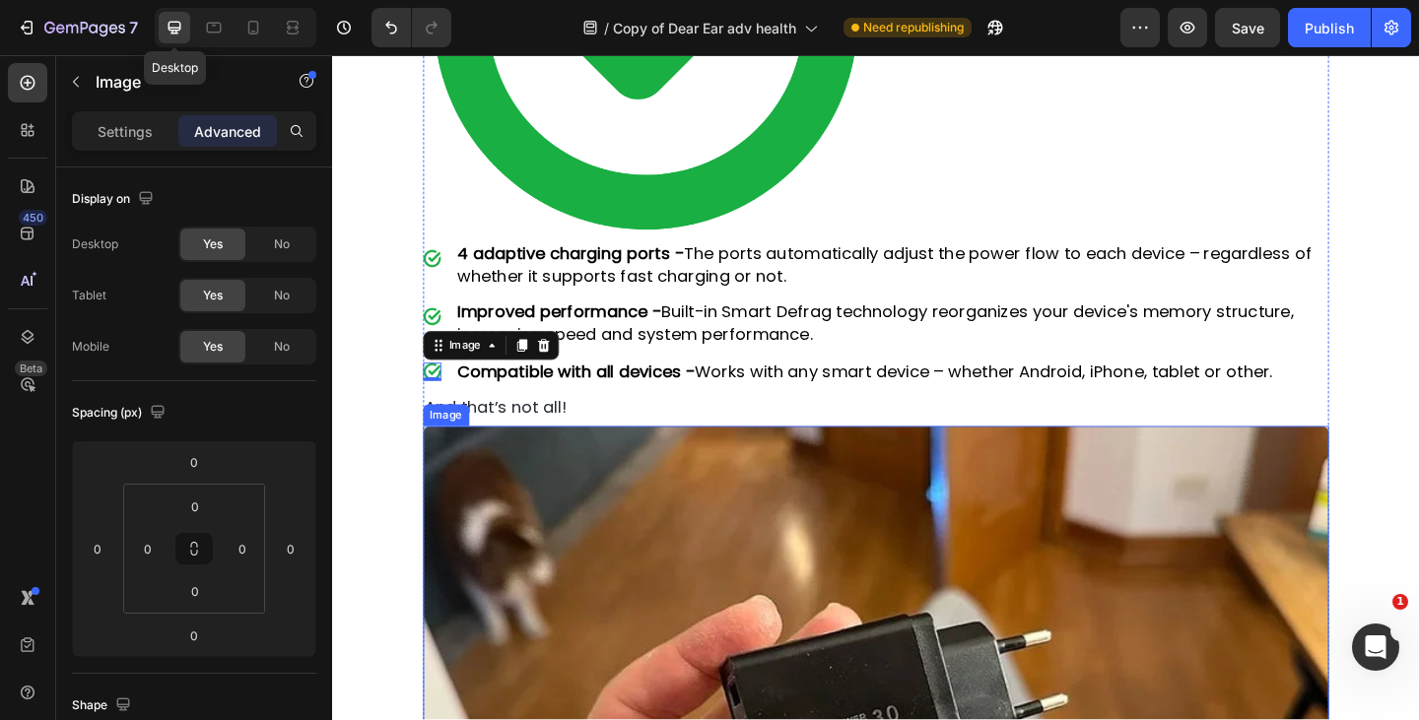
scroll to position [5964, 0]
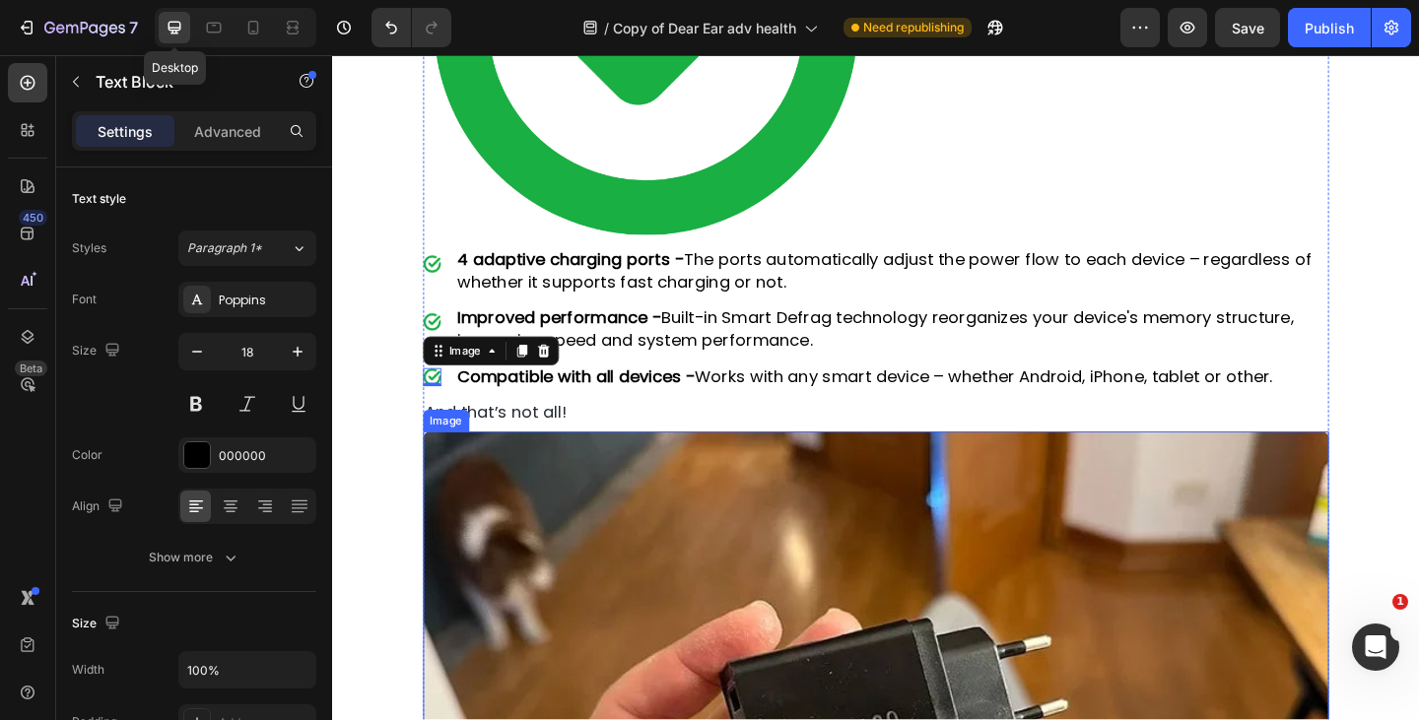
click at [805, 272] on p "4 adaptive charging ports - The ports automatically adjust the power flow to ea…" at bounding box center [941, 289] width 947 height 49
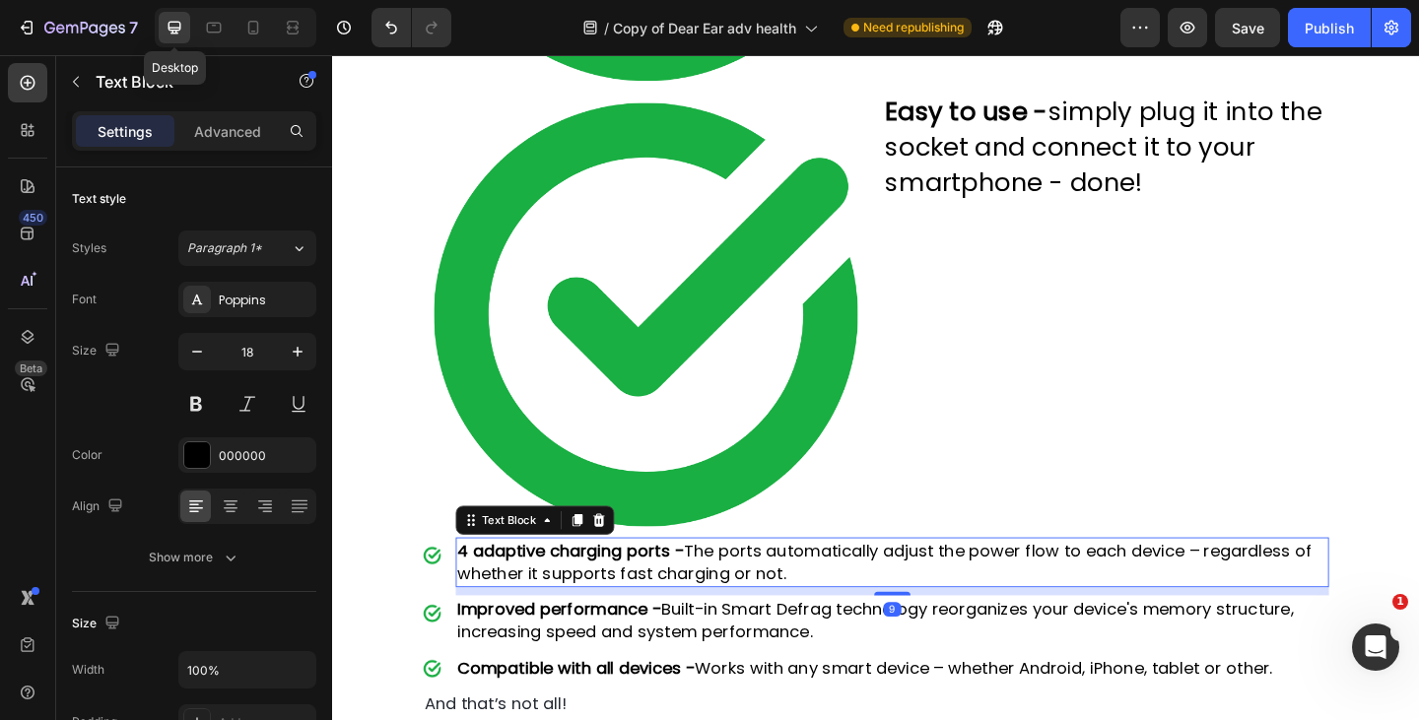
scroll to position [5645, 0]
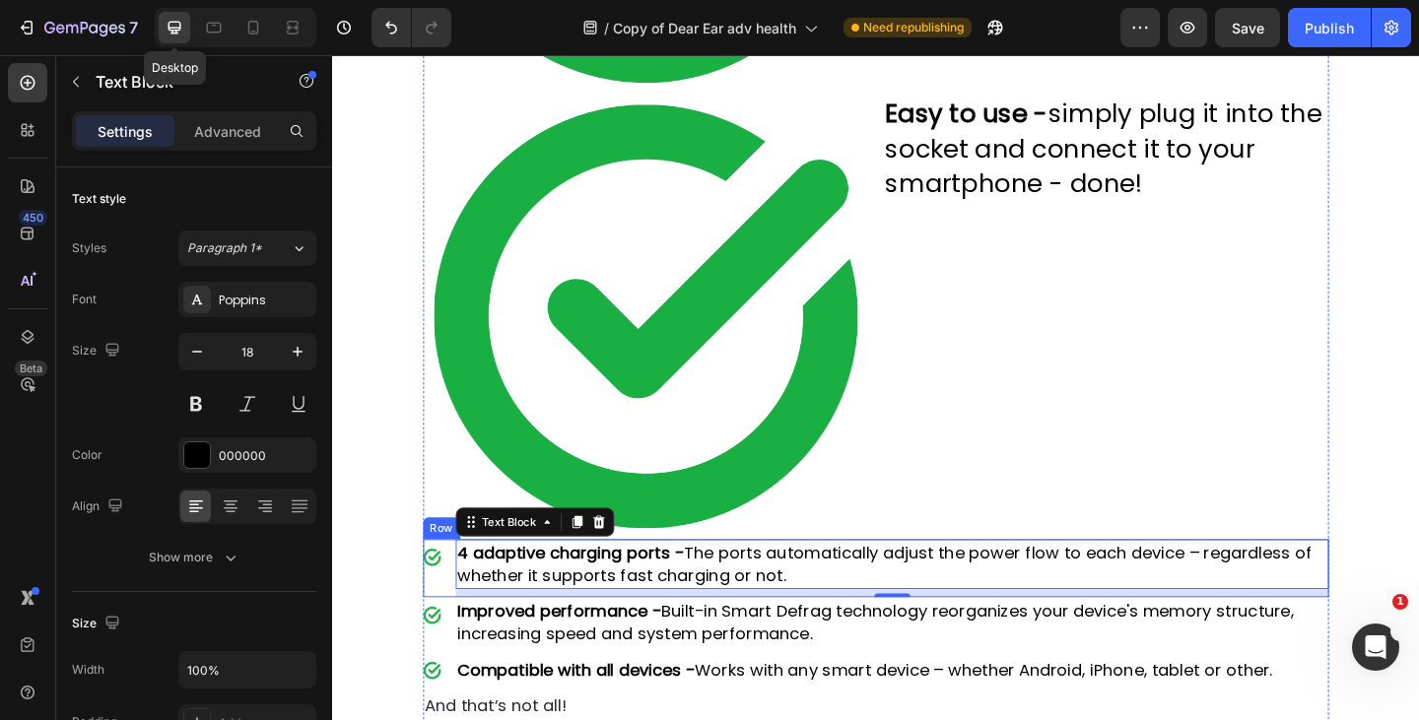
click at [462, 602] on div "Image 4 adaptive charging ports - The ports automatically adjust the power flow…" at bounding box center [924, 613] width 986 height 62
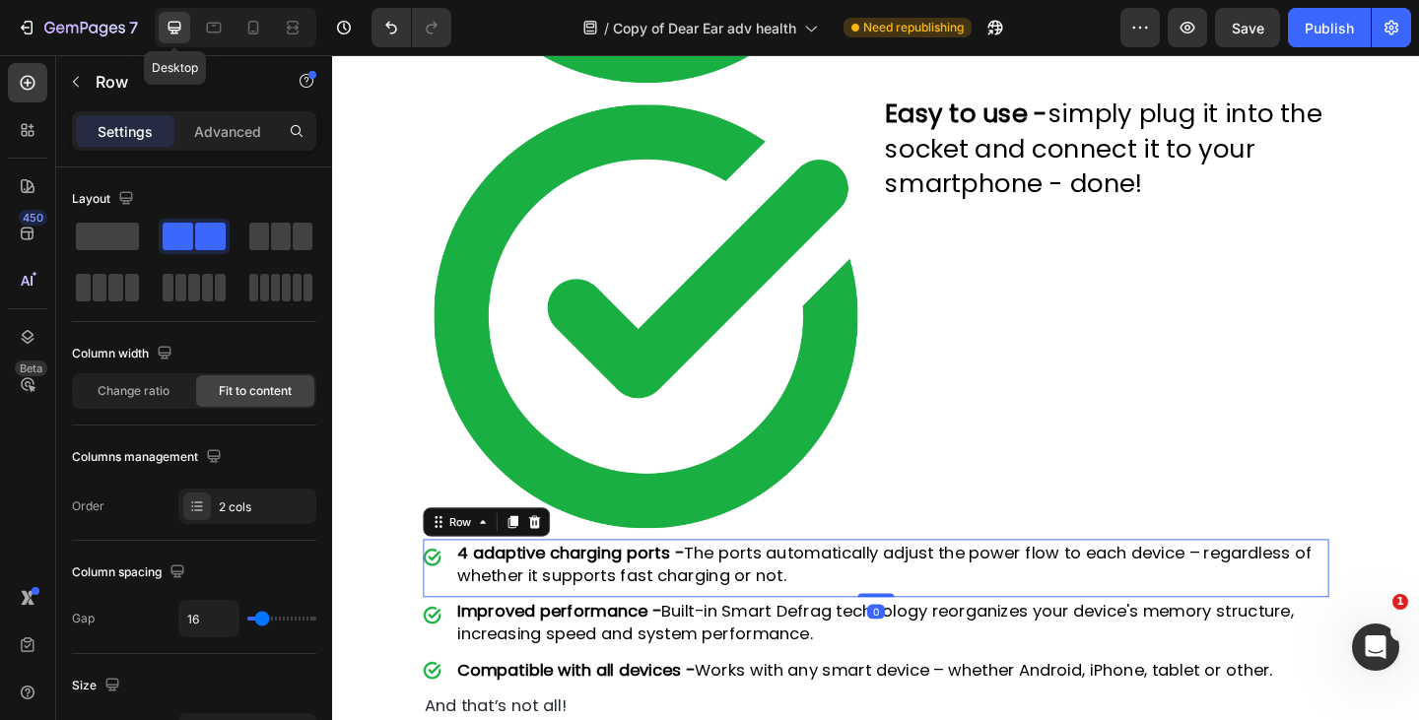
click at [253, 26] on icon at bounding box center [253, 28] width 20 height 20
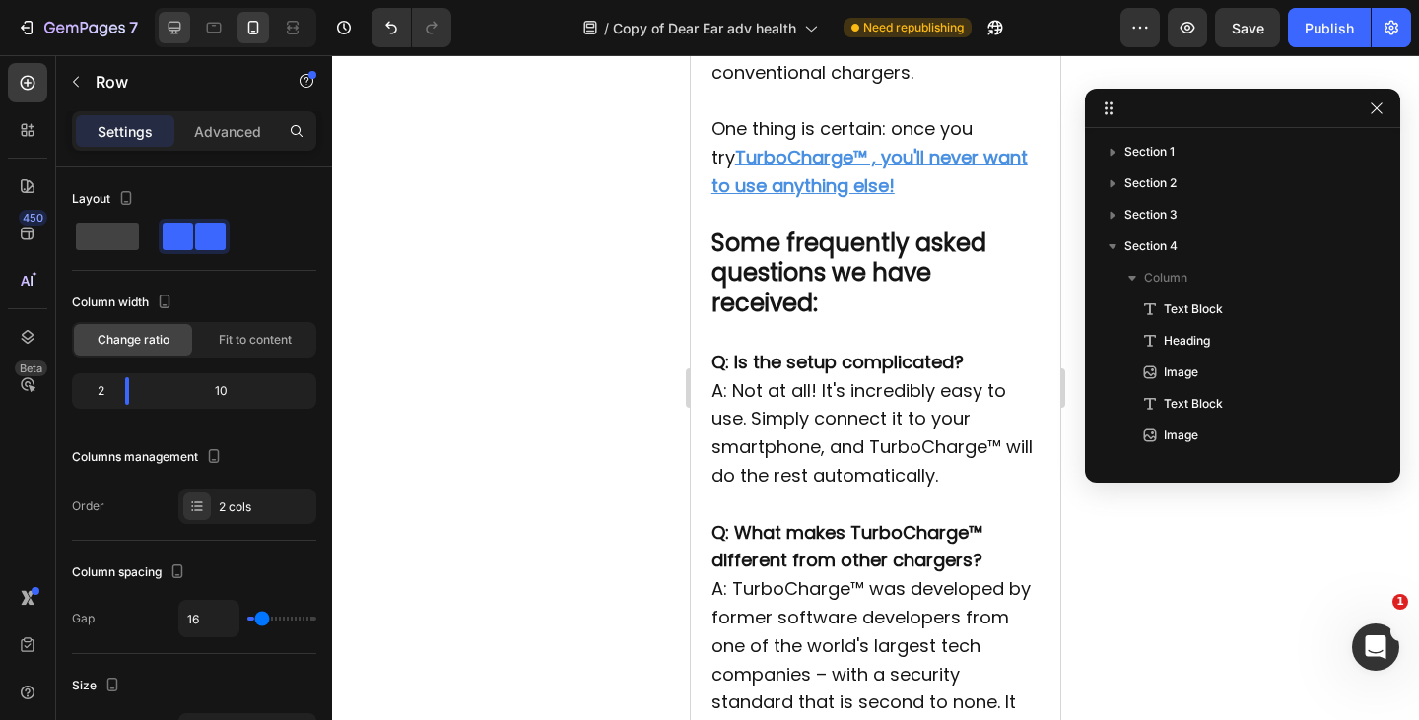
type input "0"
type input "100%"
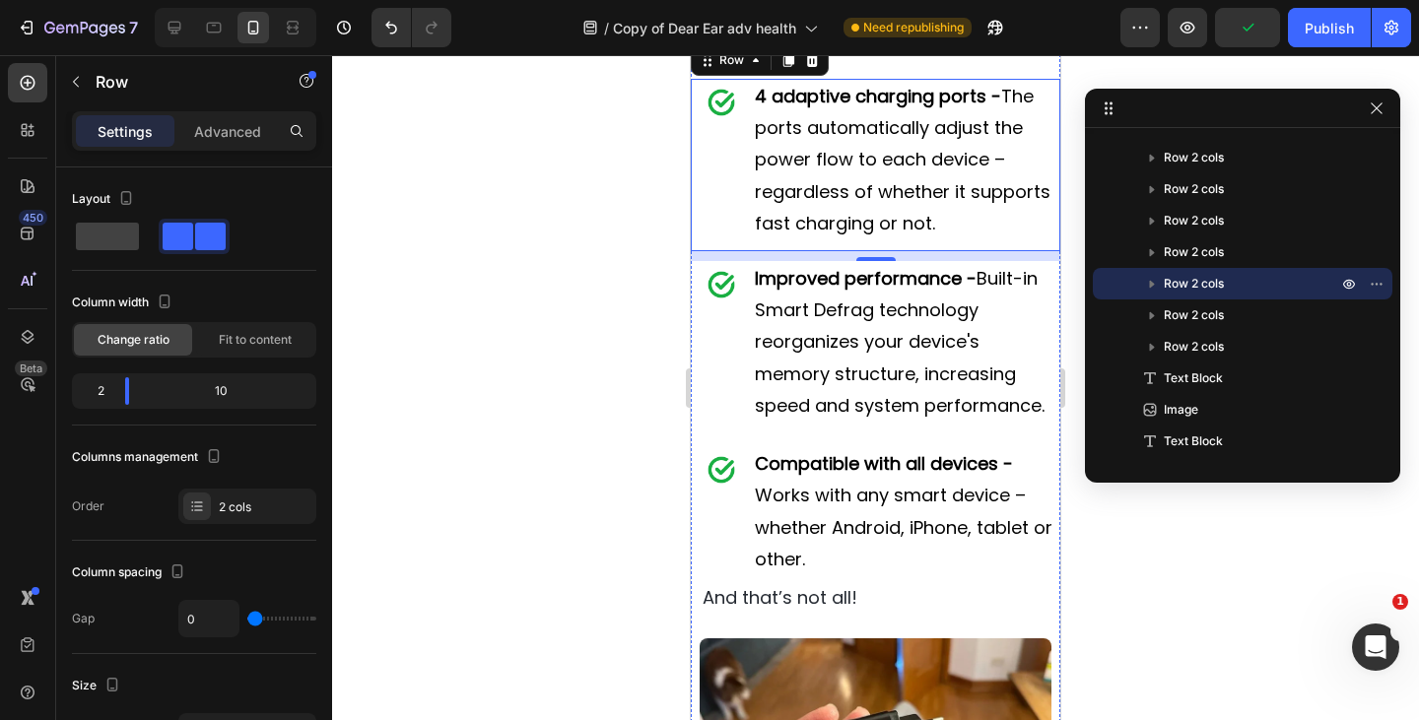
scroll to position [4437, 0]
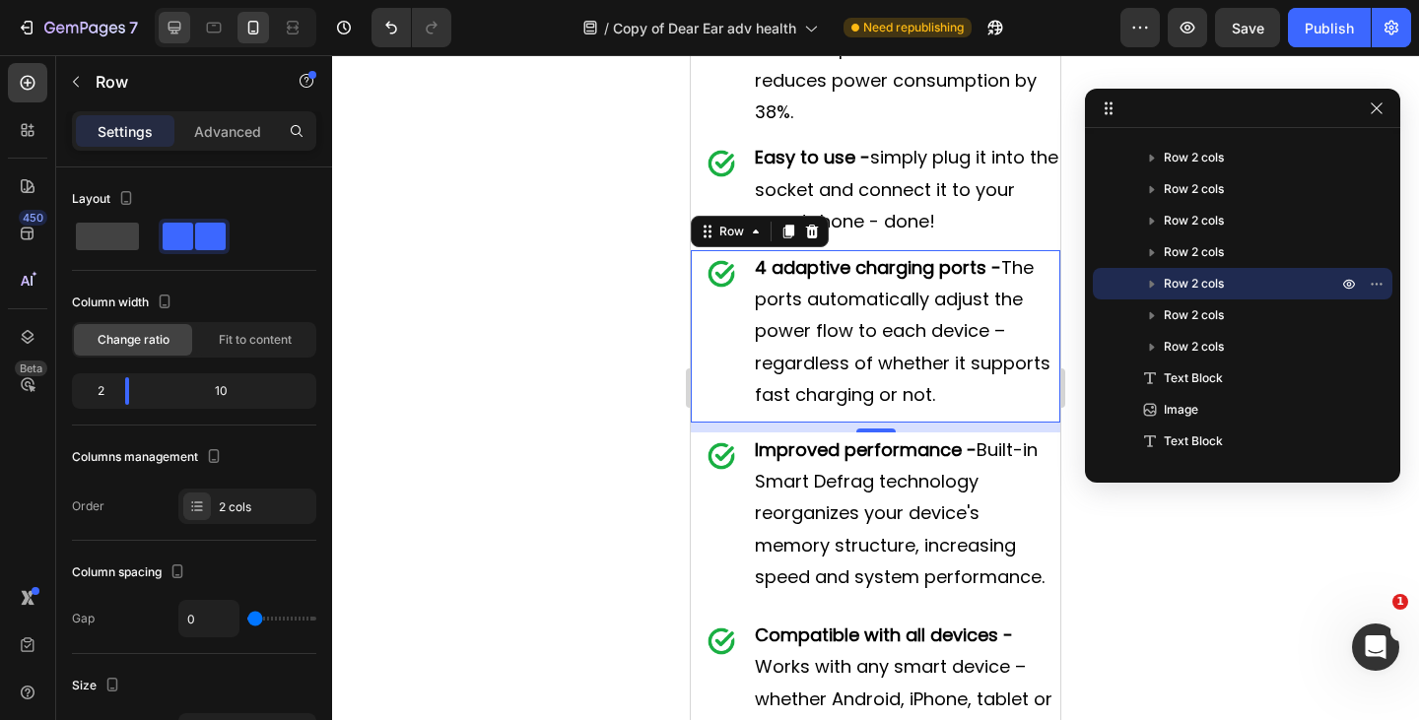
click at [176, 20] on icon at bounding box center [175, 28] width 20 height 20
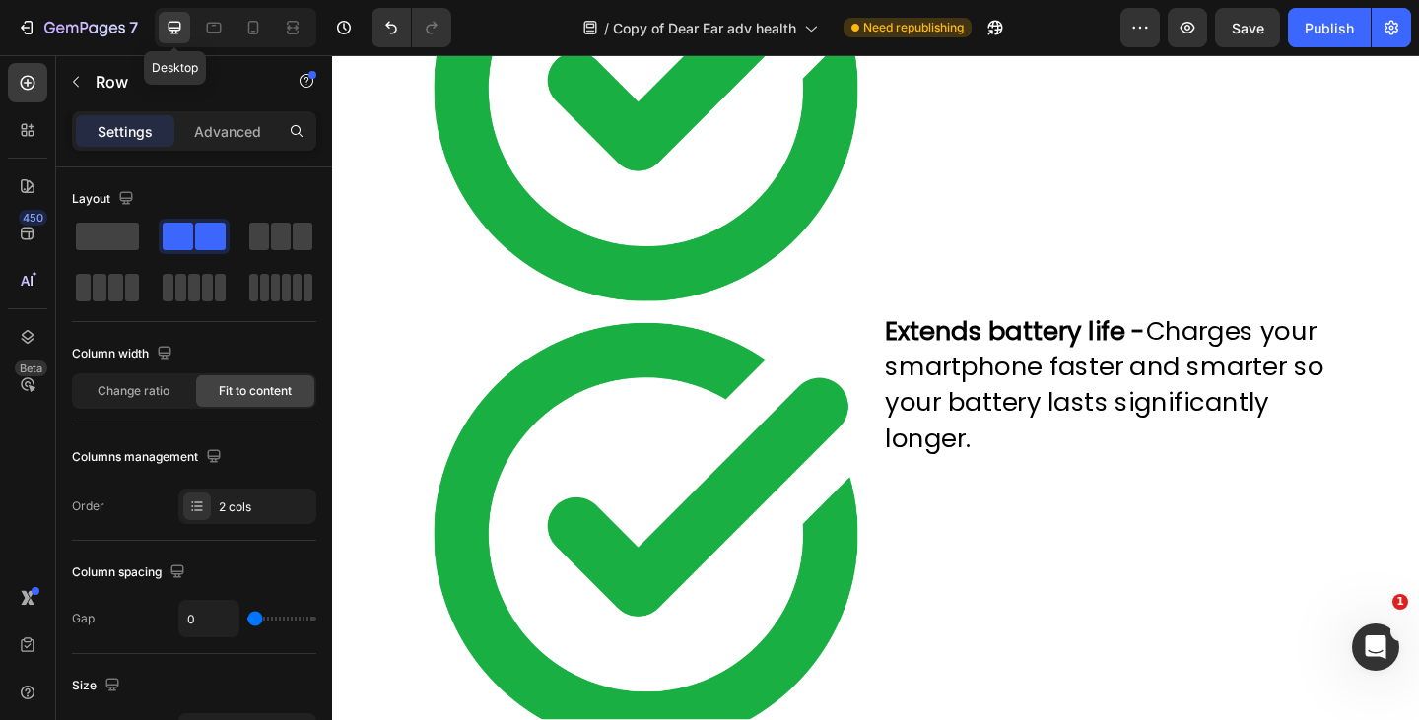
type input "16"
type input "1200"
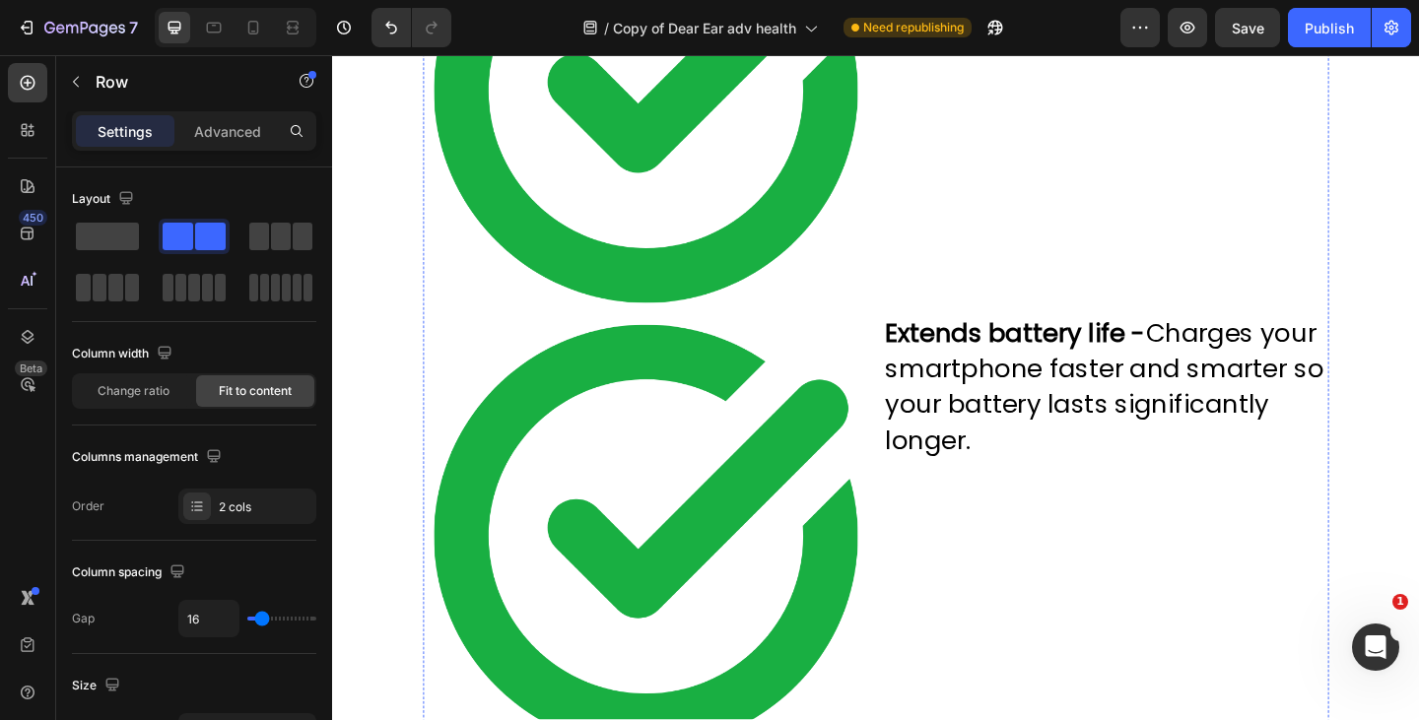
scroll to position [5974, 0]
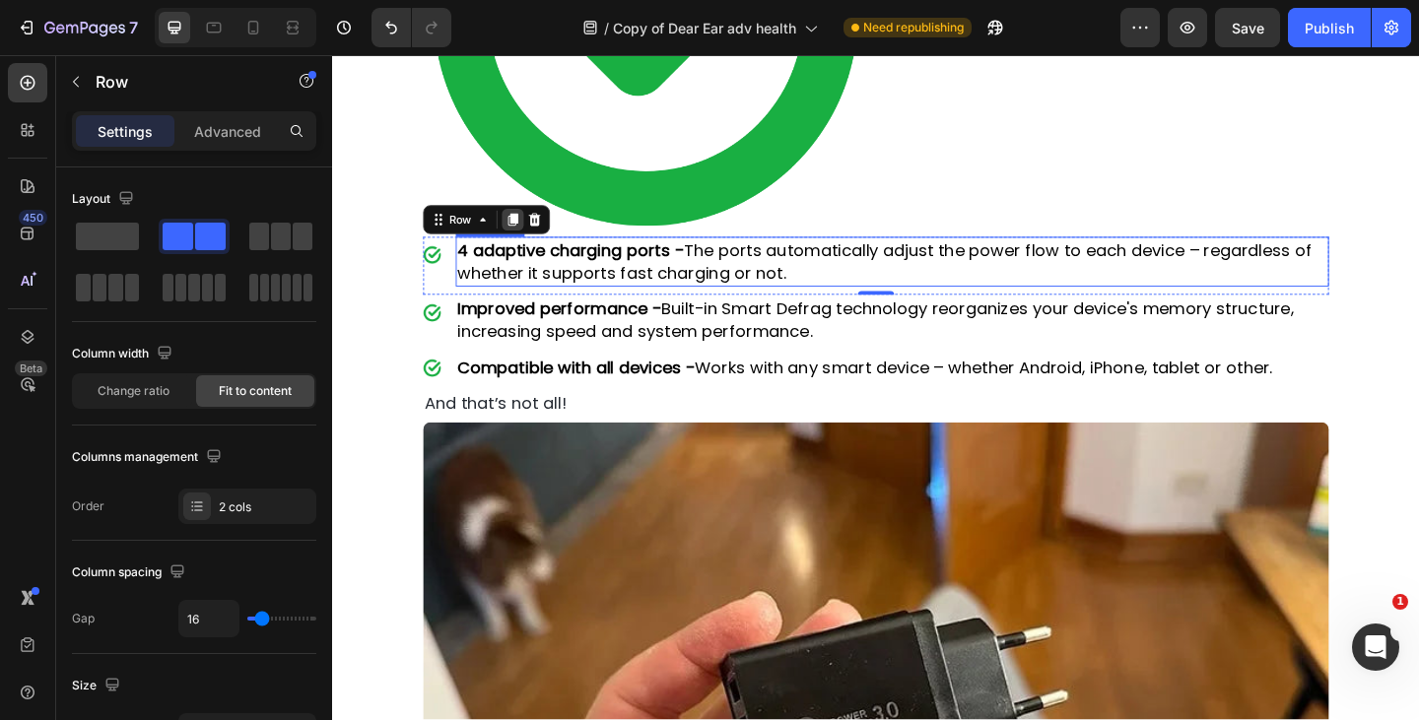
click at [524, 228] on icon at bounding box center [527, 235] width 11 height 14
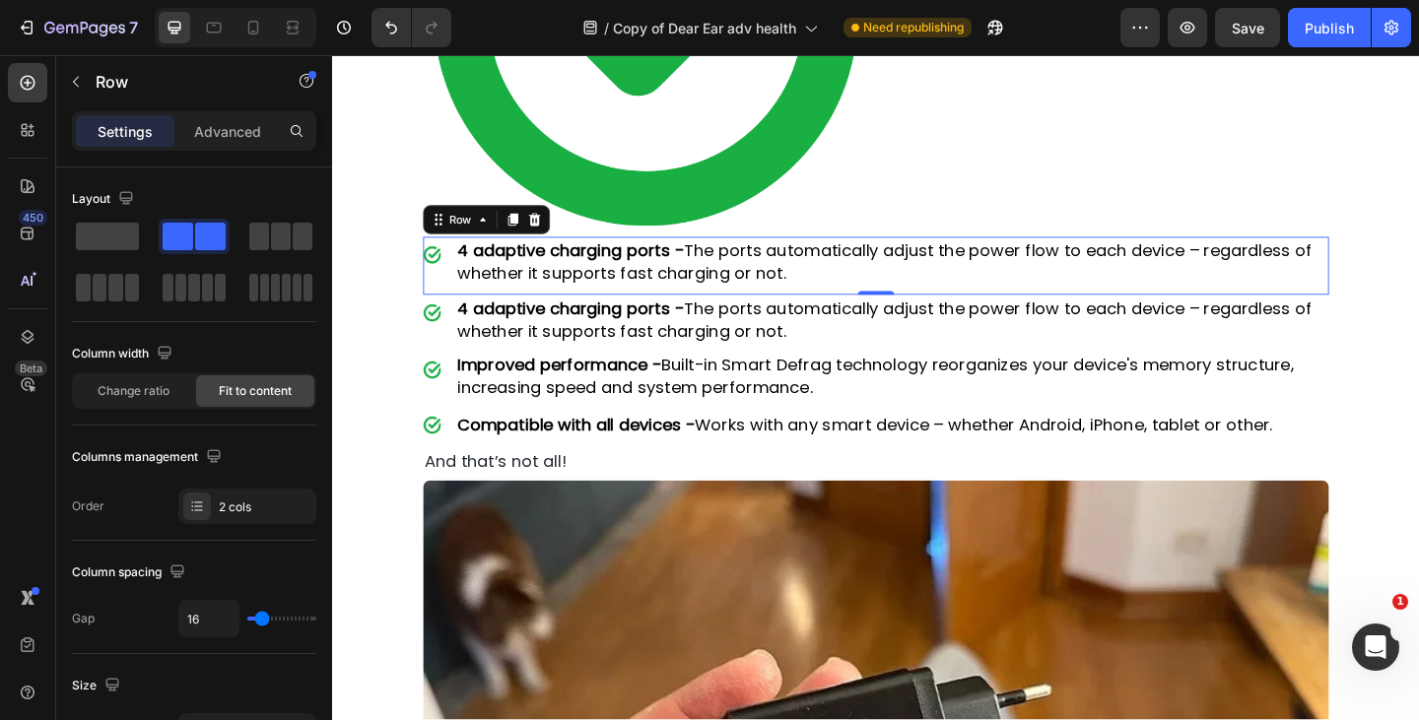
click at [527, 222] on img at bounding box center [673, 10] width 485 height 485
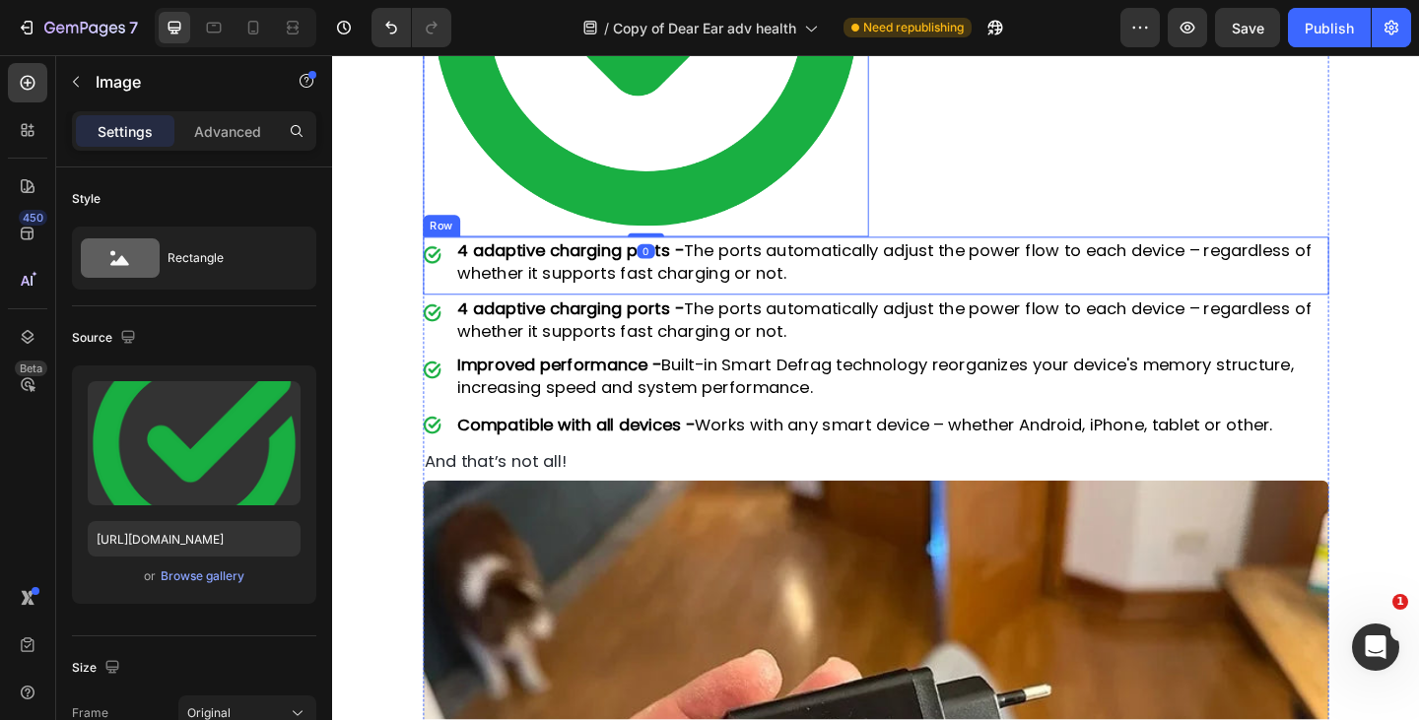
click at [447, 283] on div "Image" at bounding box center [441, 284] width 20 height 62
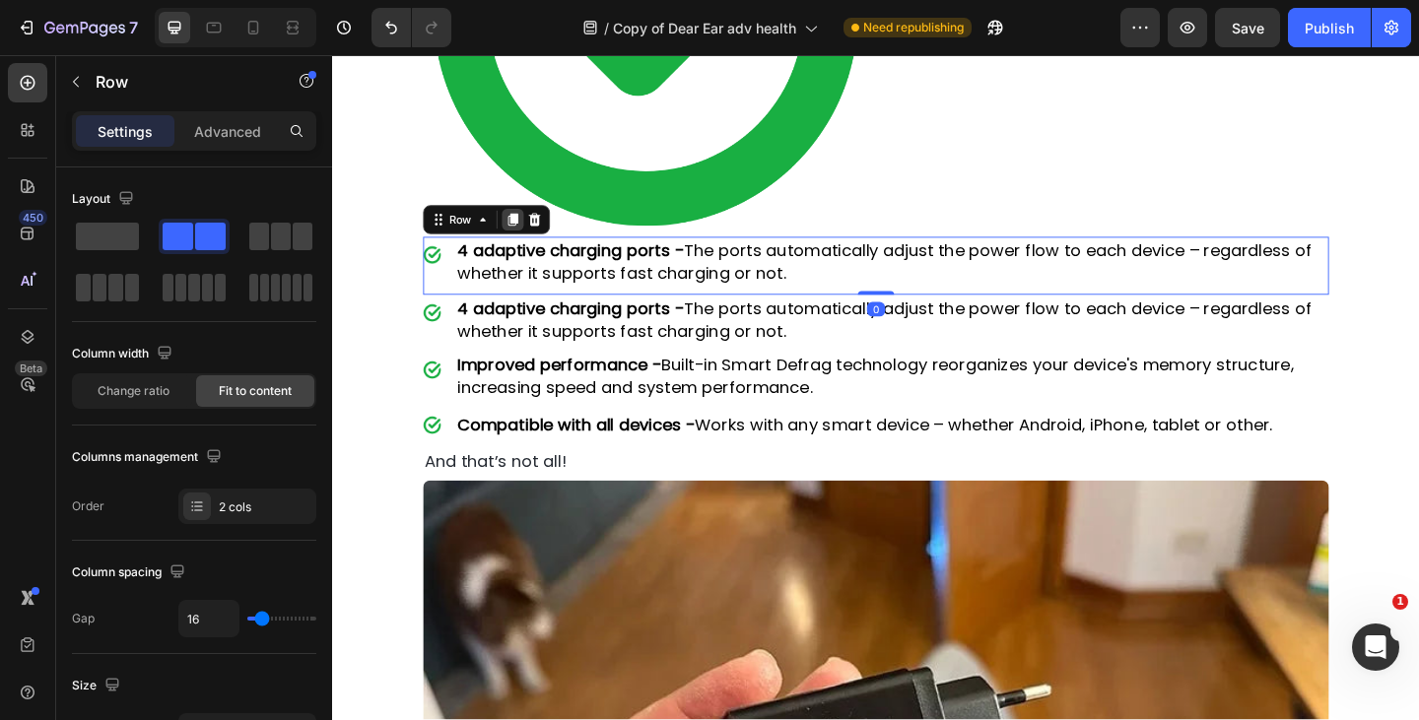
click at [522, 225] on div at bounding box center [528, 235] width 24 height 24
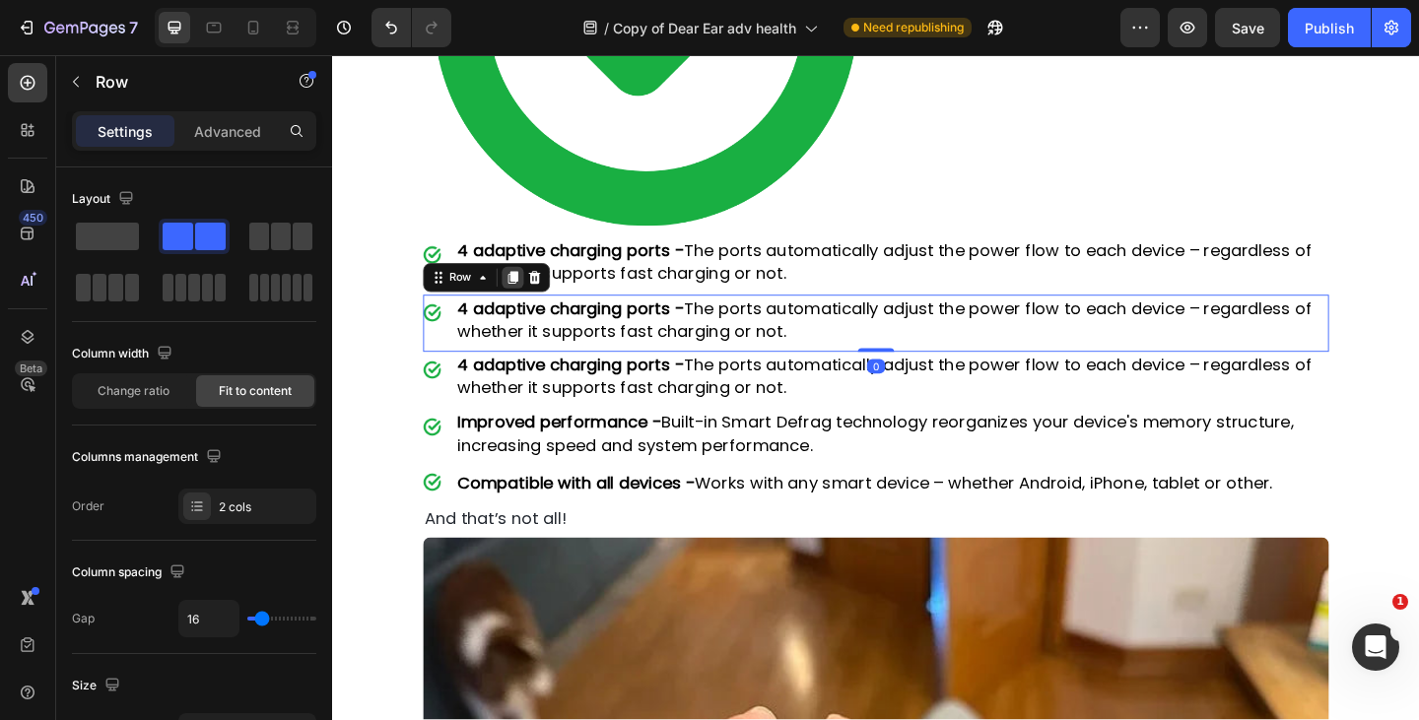
click at [526, 291] on icon at bounding box center [527, 298] width 11 height 14
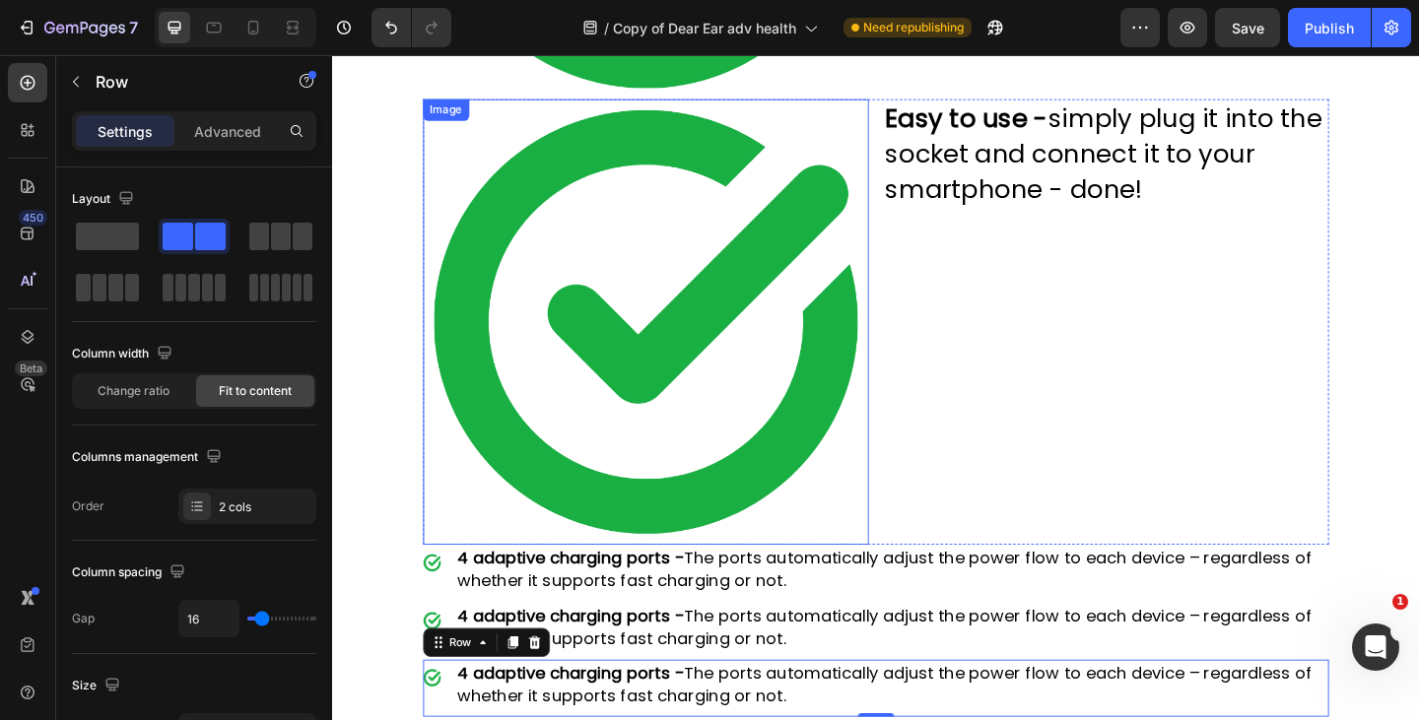
scroll to position [5571, 0]
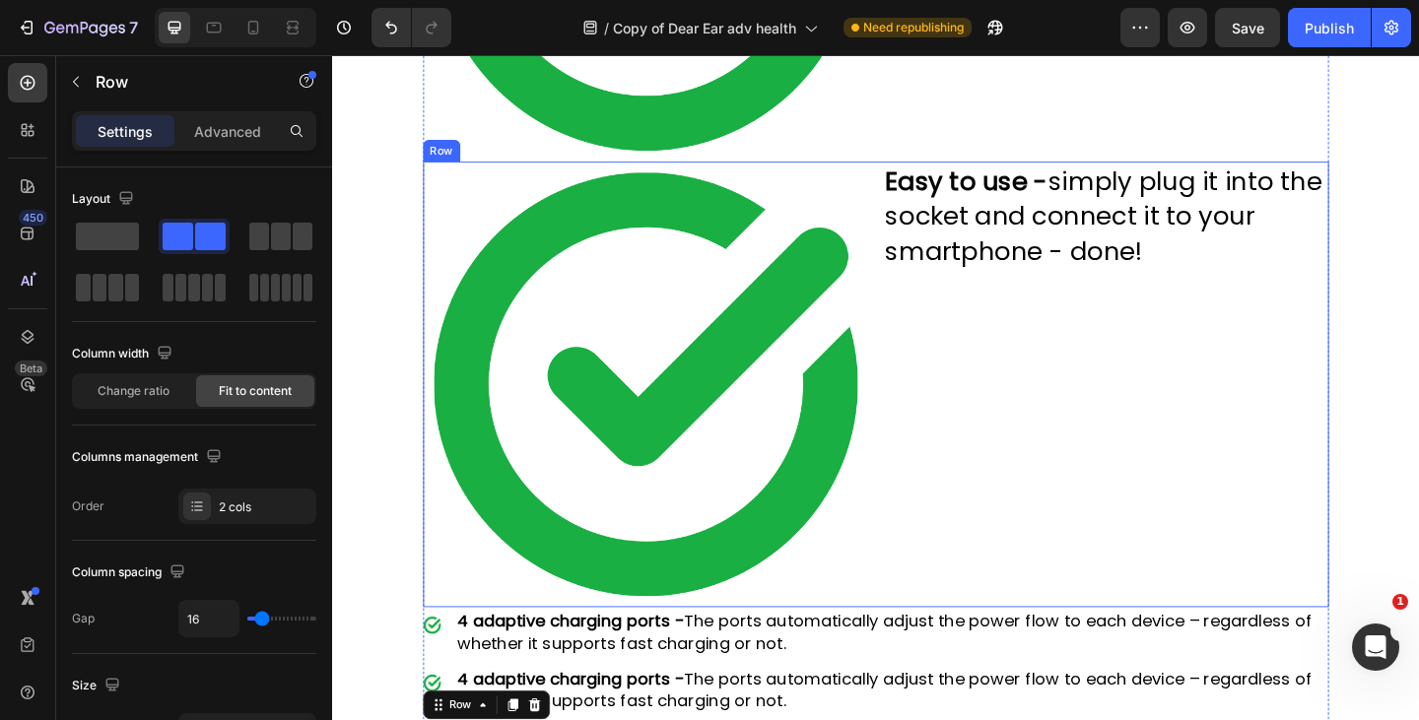
click at [1117, 270] on p "Easy to use - simply plug it into the socket and connect it to your smartphone …" at bounding box center [1173, 231] width 481 height 116
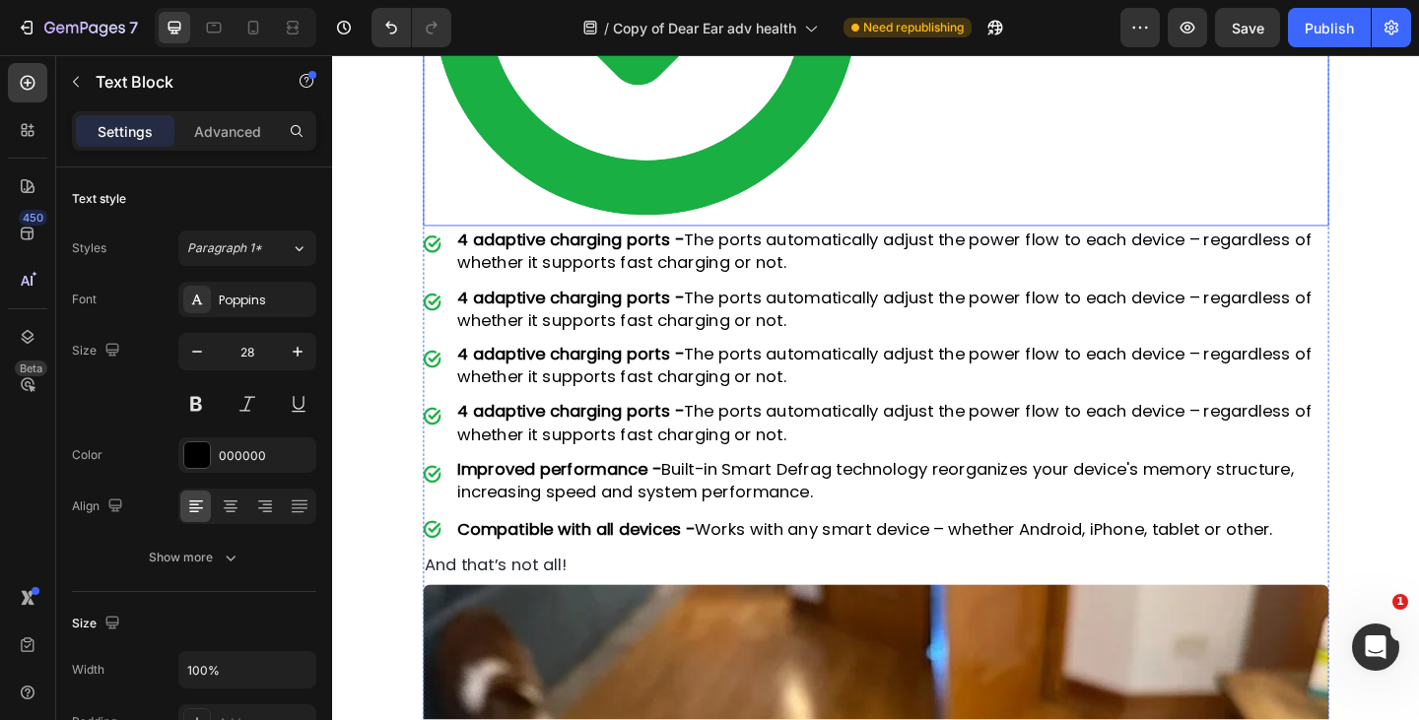
scroll to position [5989, 0]
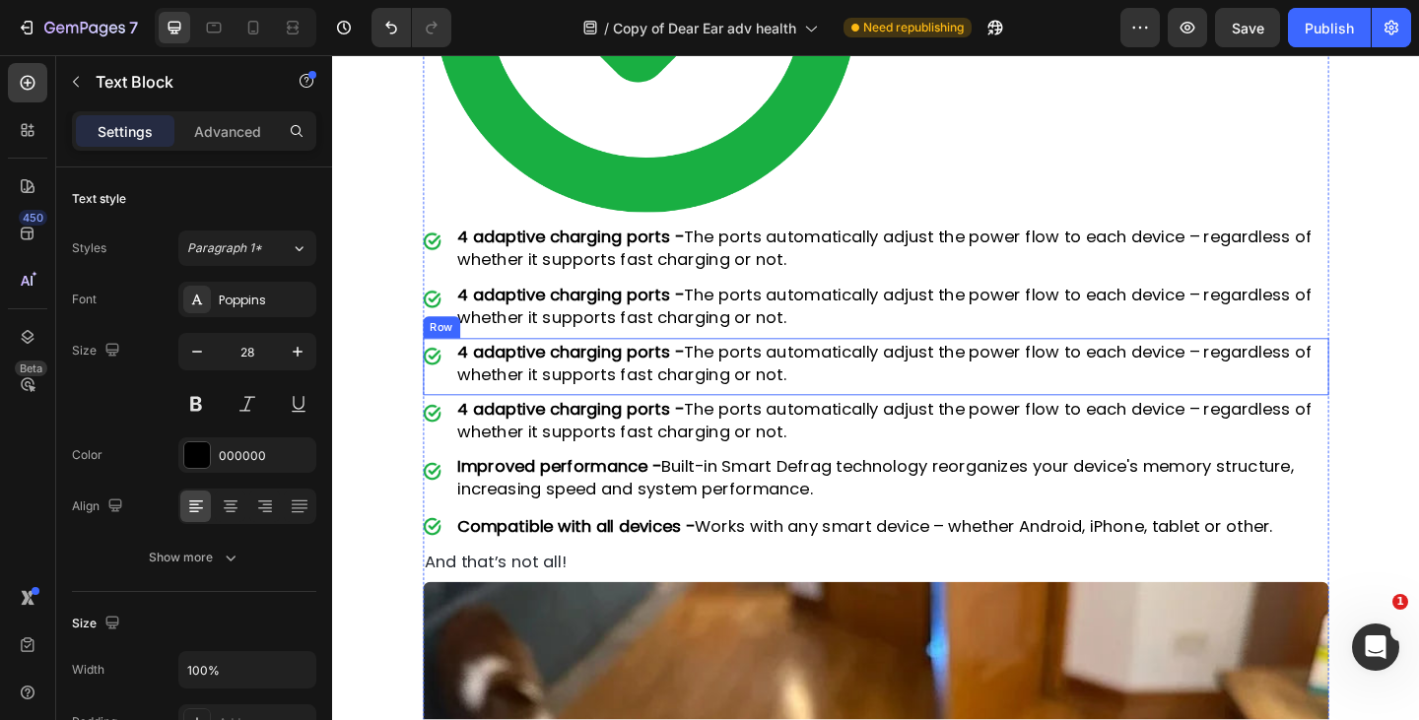
click at [635, 373] on p "4 adaptive charging ports - The ports automatically adjust the power flow to ea…" at bounding box center [941, 390] width 947 height 49
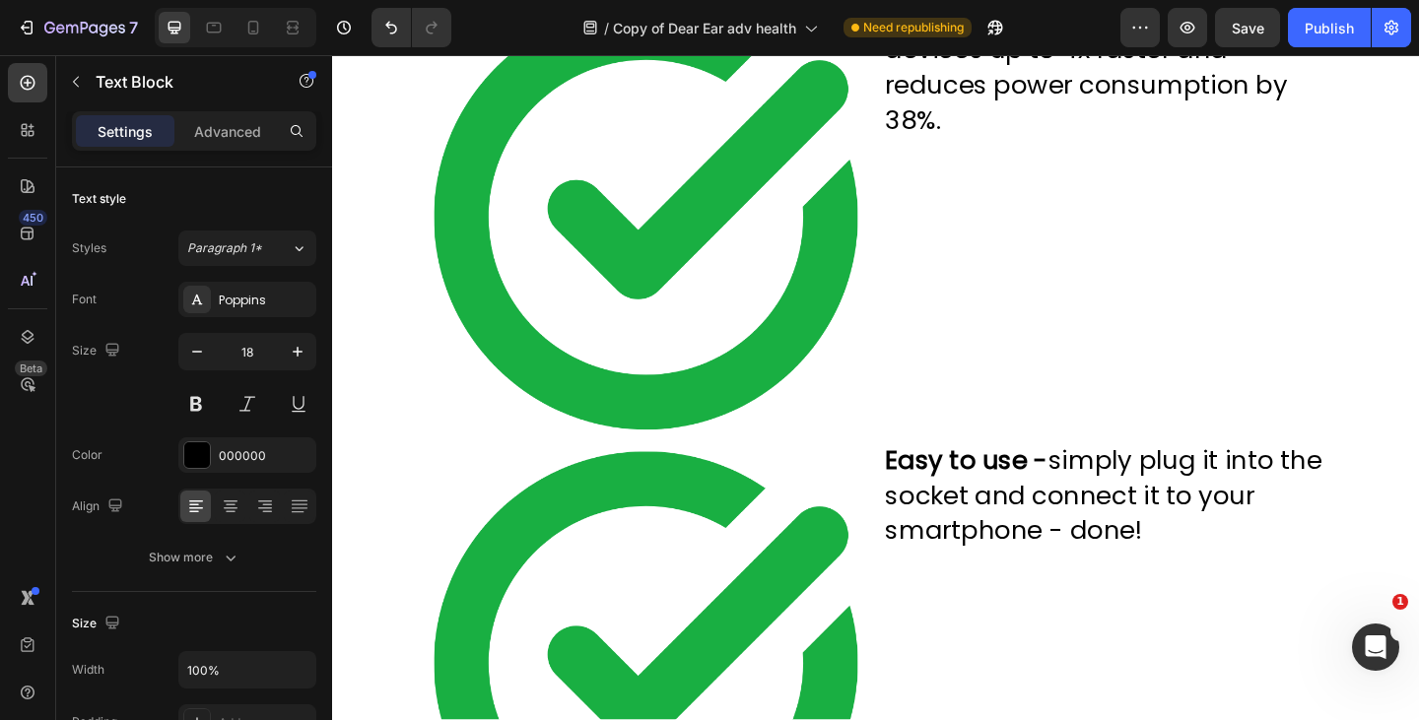
scroll to position [5214, 0]
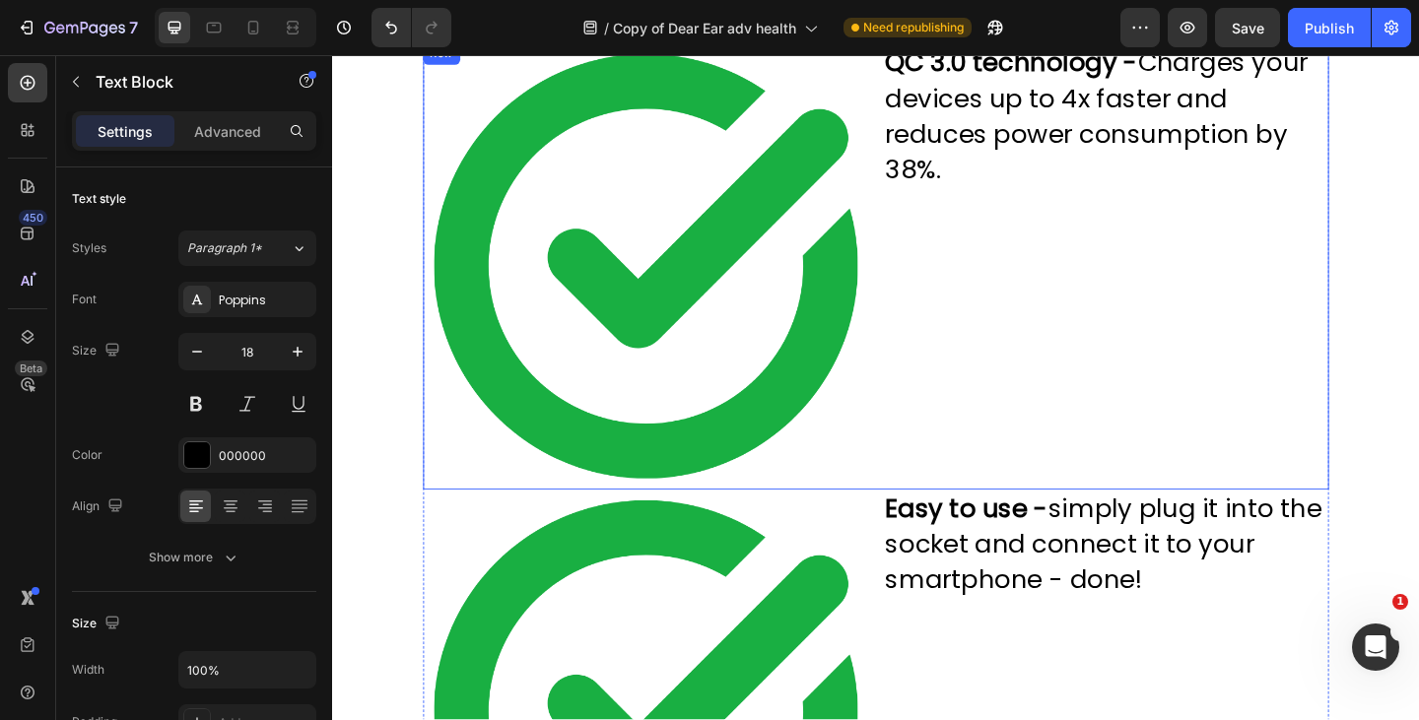
click at [1017, 145] on p "QC 3.0 technology - Charges your devices up to 4x faster and reduces power cons…" at bounding box center [1173, 121] width 481 height 155
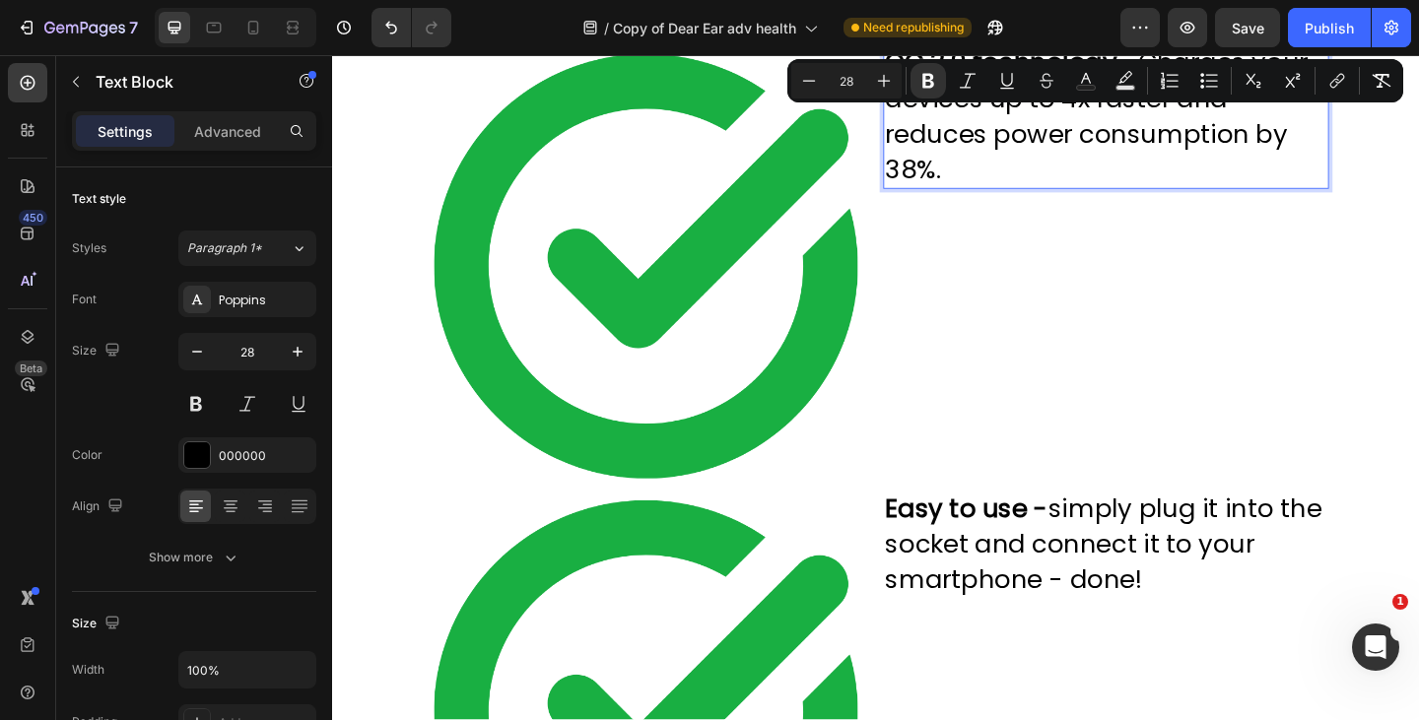
scroll to position [5917, 0]
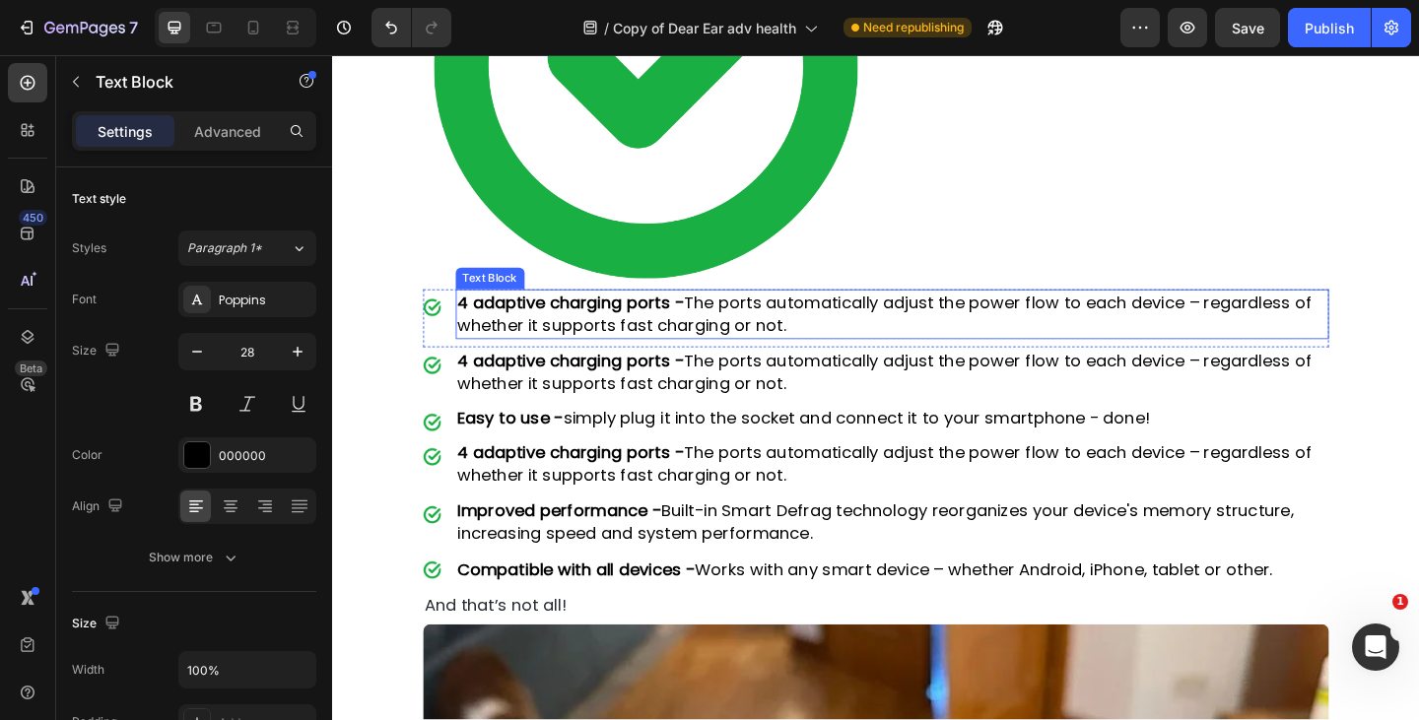
click at [657, 382] on p "4 adaptive charging ports - The ports automatically adjust the power flow to ea…" at bounding box center [941, 399] width 947 height 49
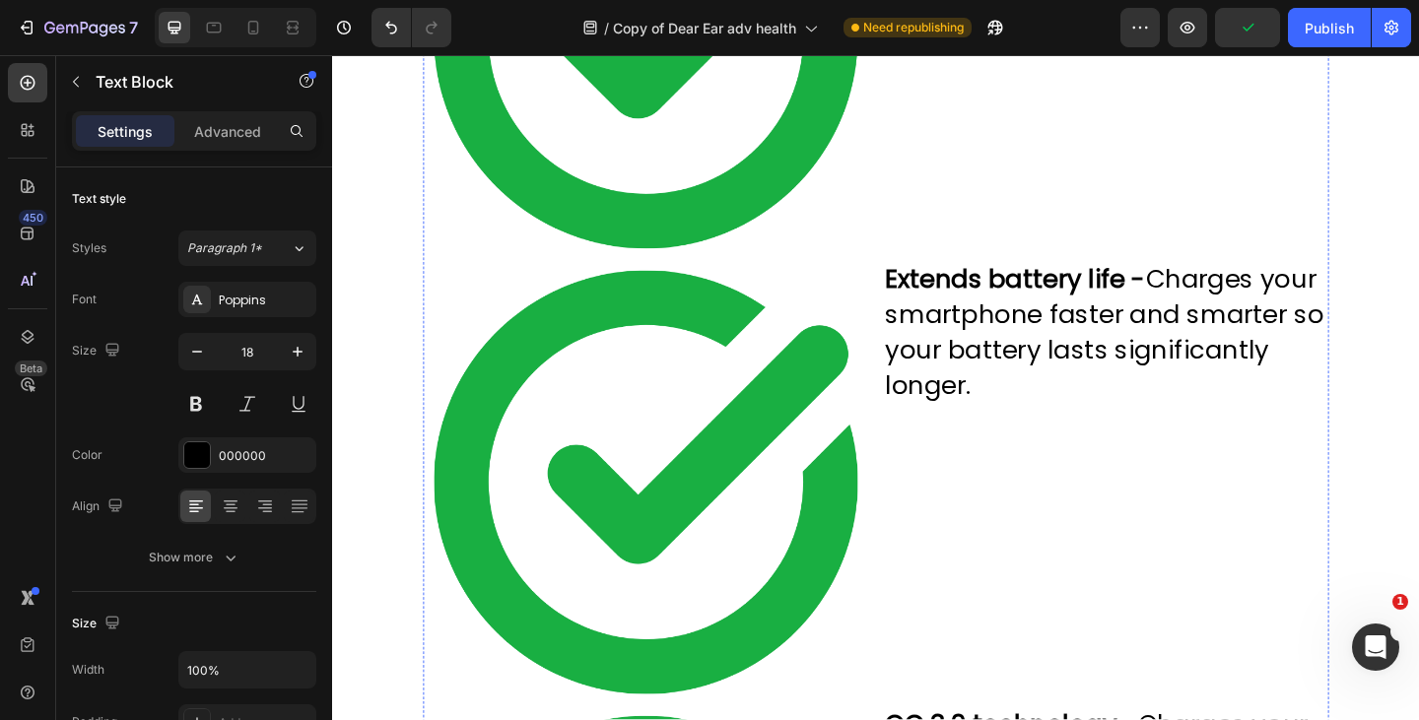
scroll to position [4495, 0]
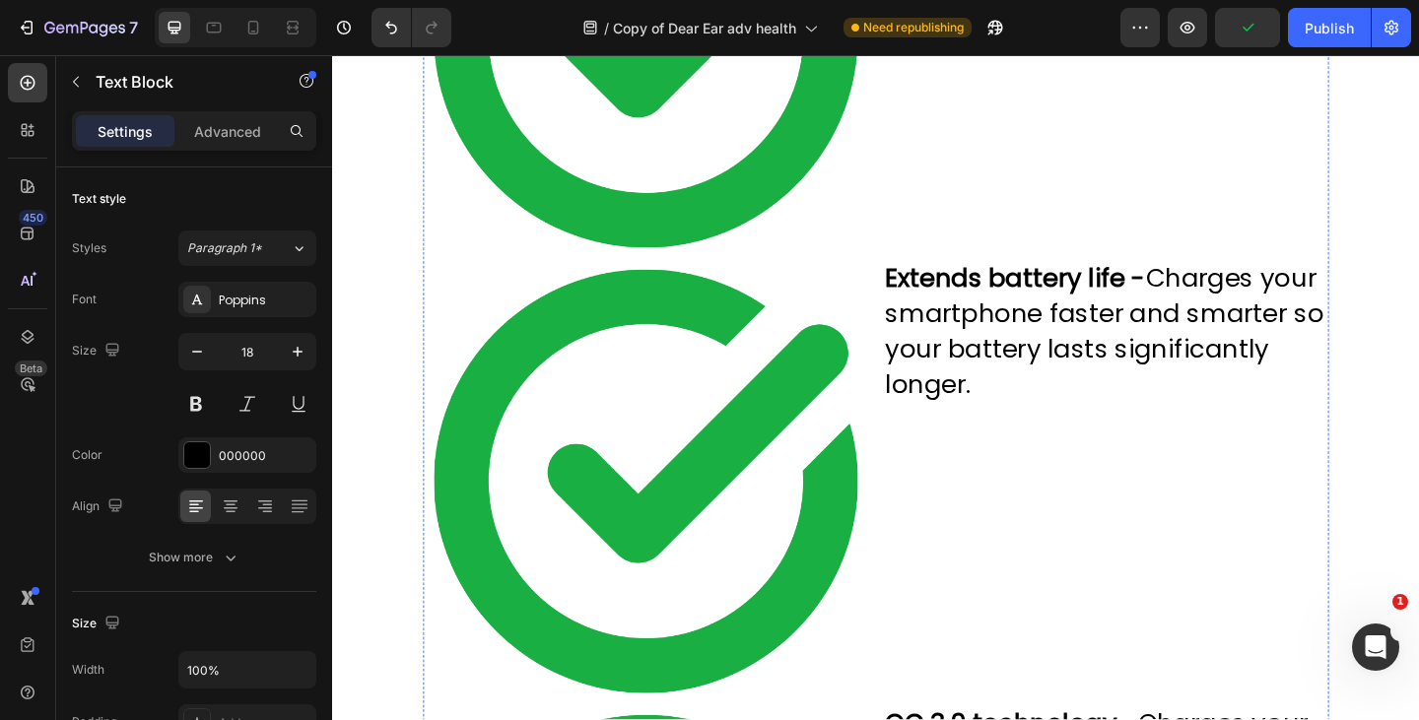
click at [1091, 367] on p "Extends battery life - Charges your smartphone faster and smarter so your batte…" at bounding box center [1173, 356] width 481 height 155
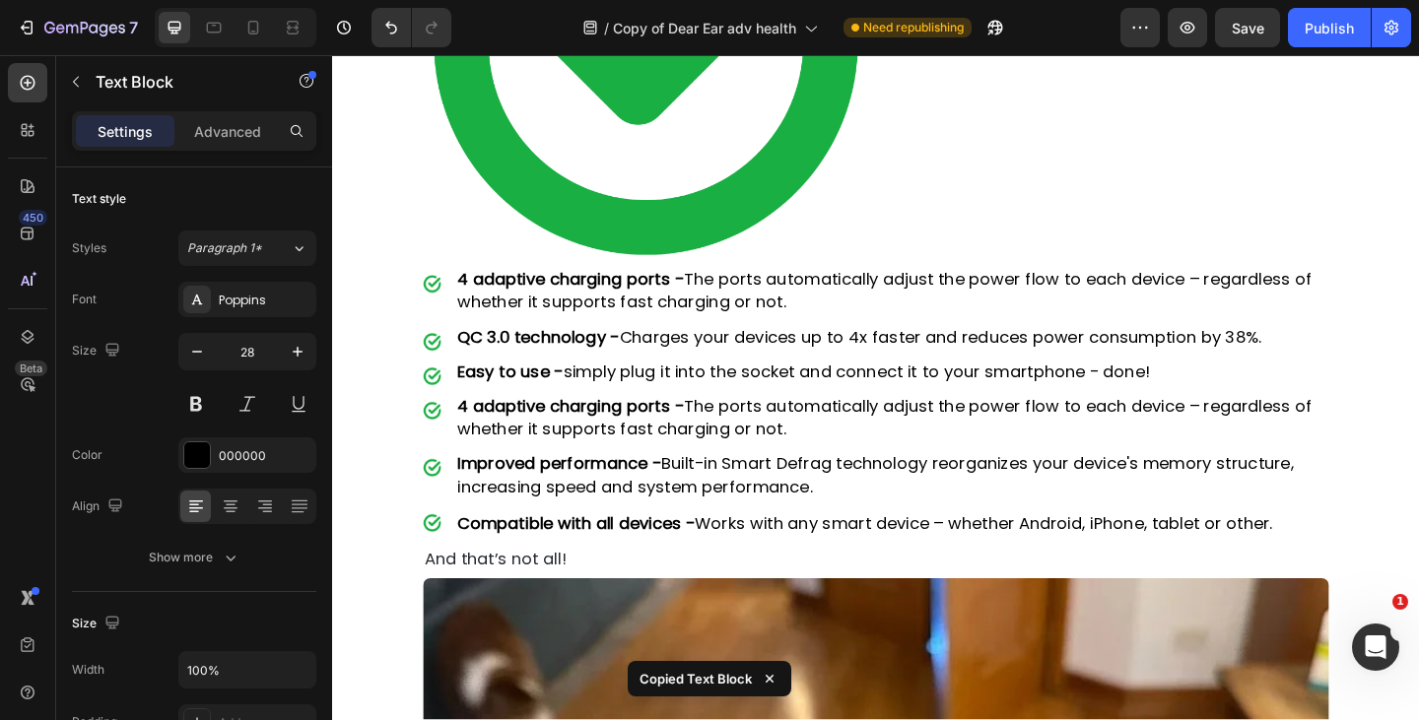
scroll to position [5941, 0]
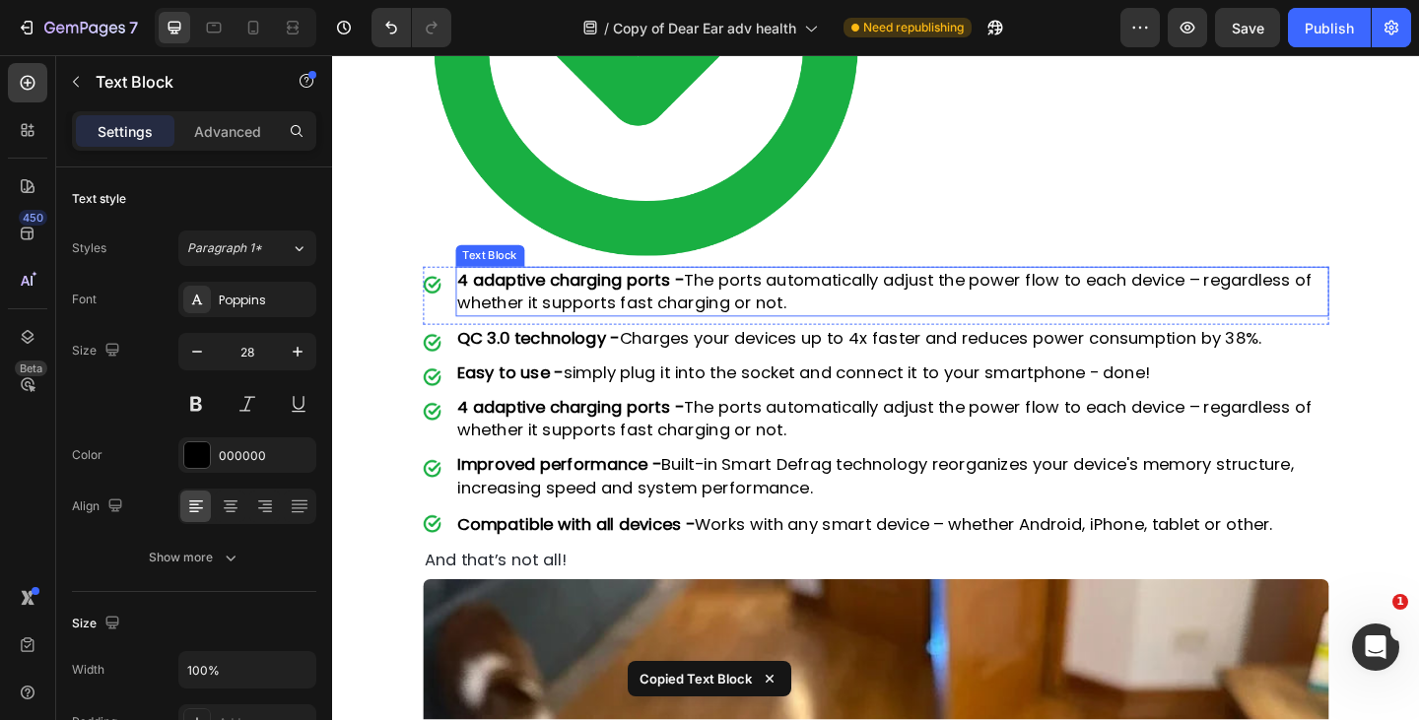
click at [728, 292] on p "4 adaptive charging ports - The ports automatically adjust the power flow to ea…" at bounding box center [941, 312] width 947 height 49
click at [689, 294] on p "4 adaptive charging ports - The ports automatically adjust the power flow to ea…" at bounding box center [941, 312] width 947 height 49
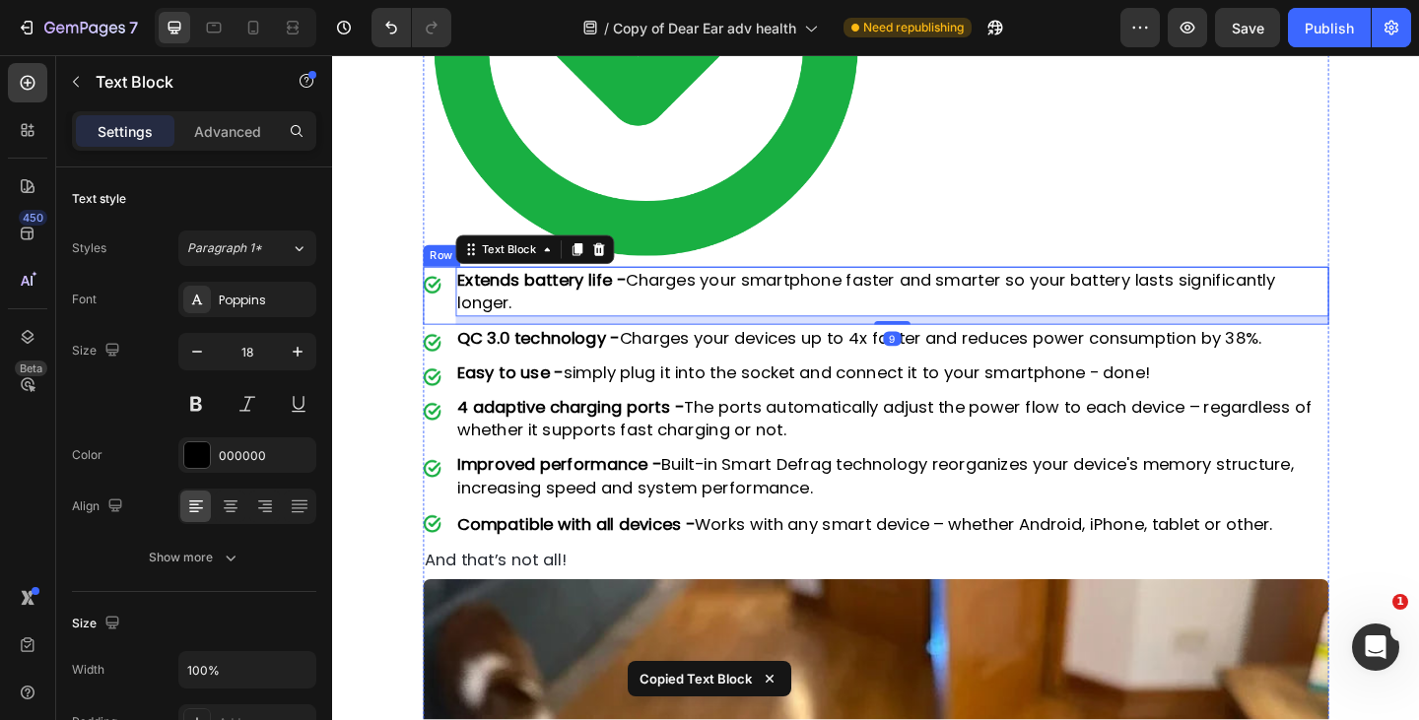
click at [445, 311] on div "Image" at bounding box center [441, 317] width 20 height 62
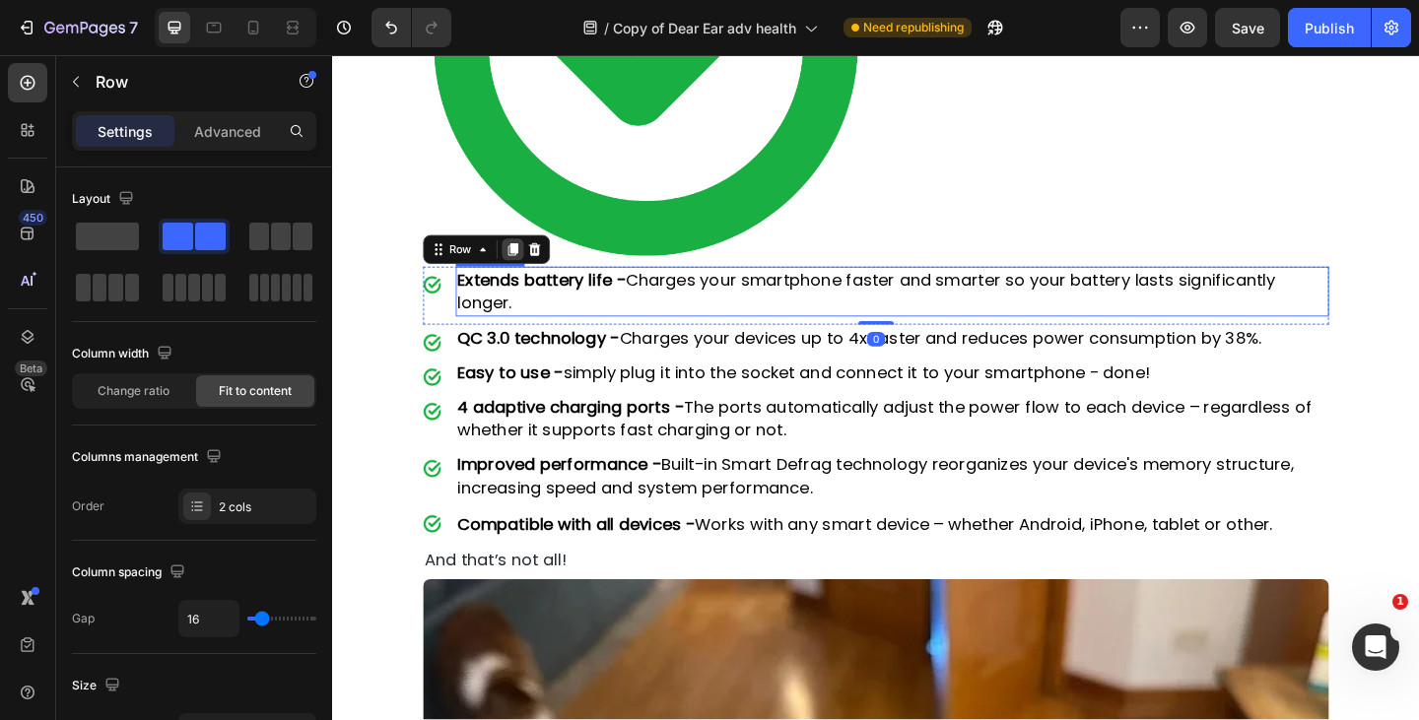
click at [524, 259] on icon at bounding box center [528, 267] width 16 height 16
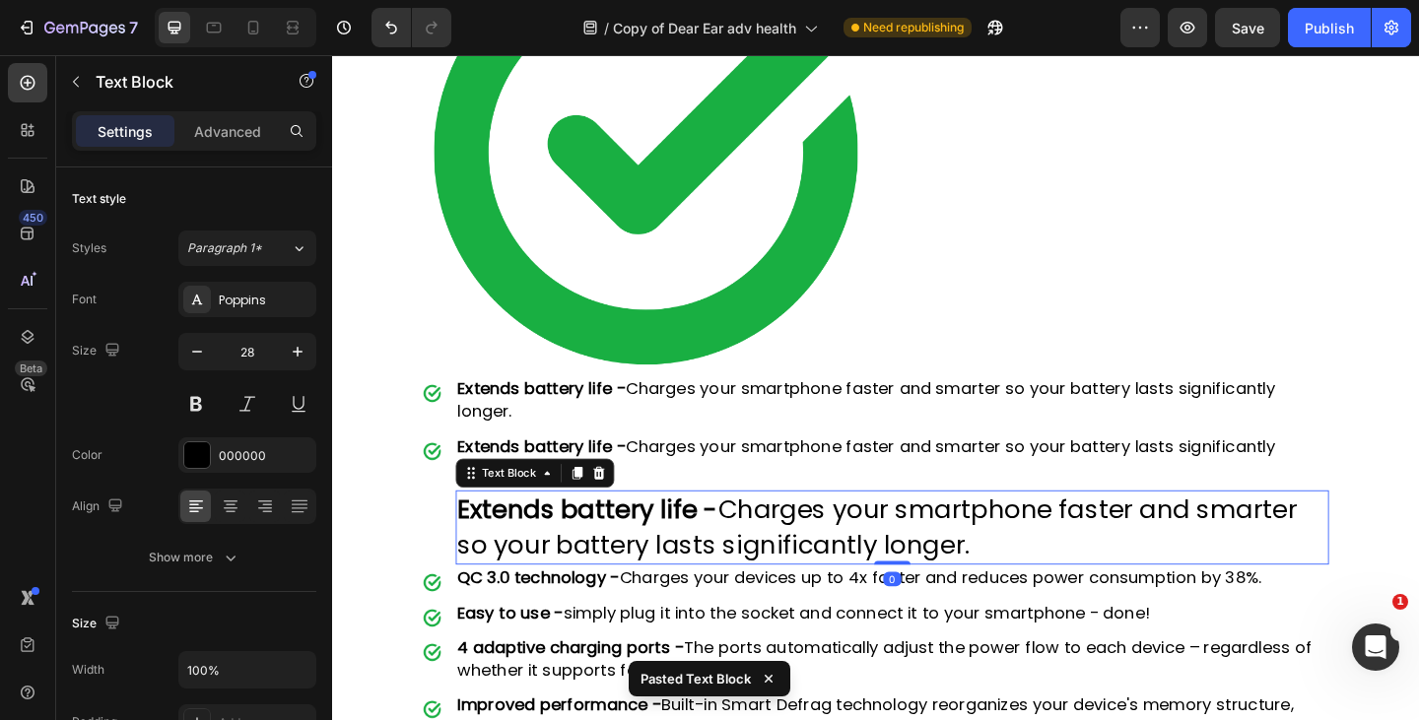
scroll to position [6016, 0]
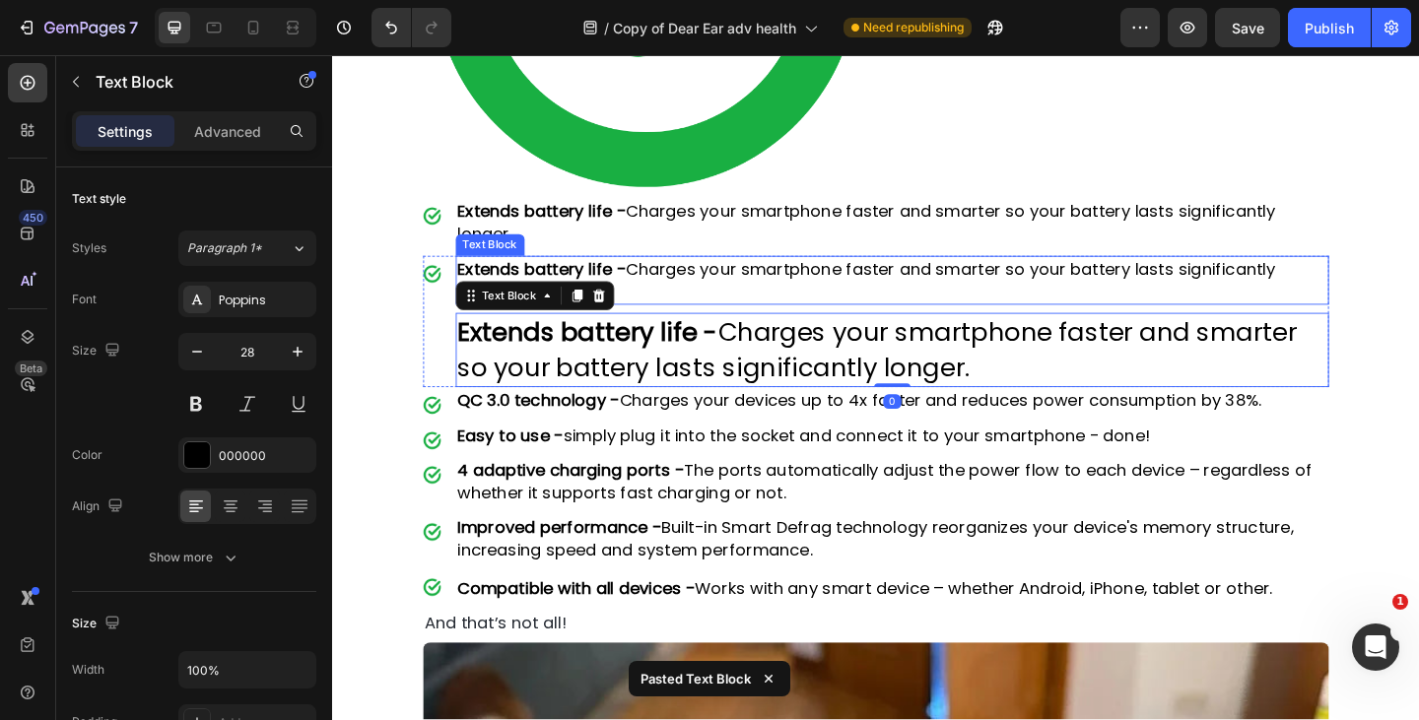
click at [622, 310] on icon at bounding box center [621, 317] width 13 height 14
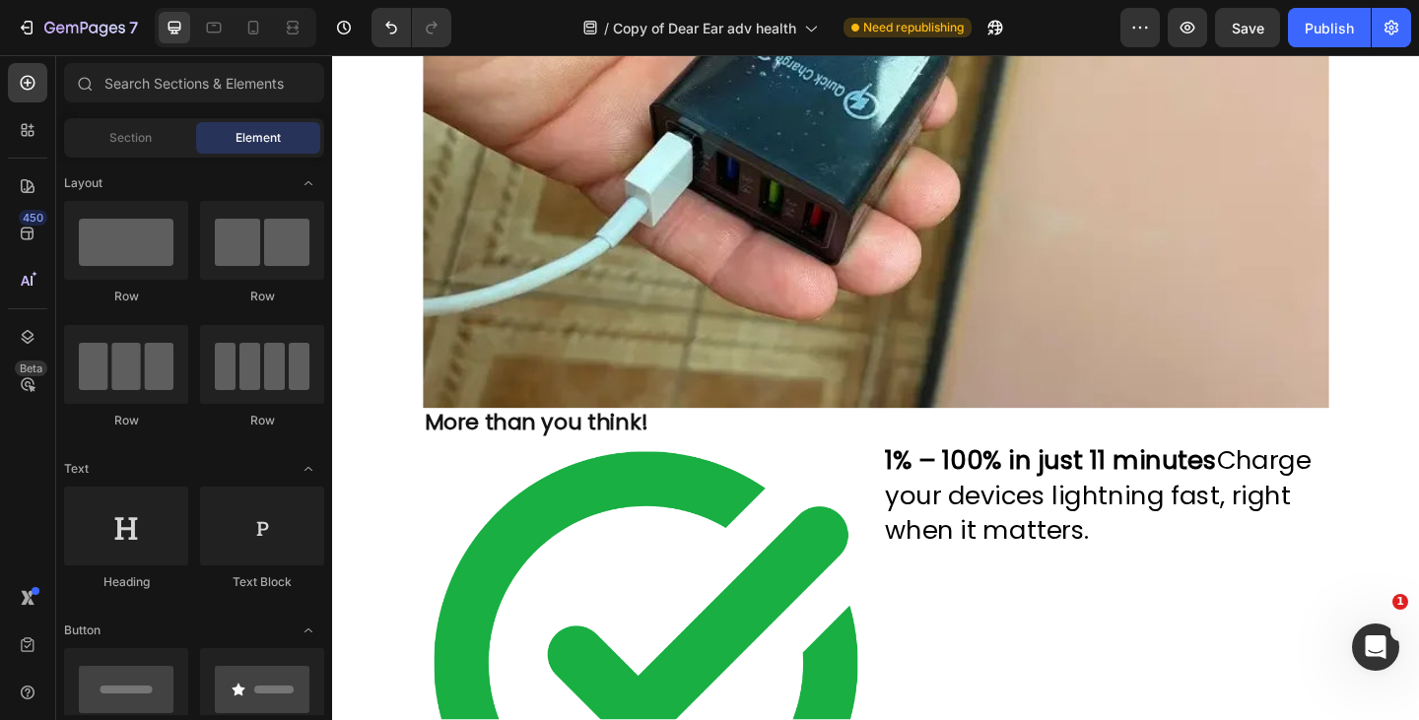
scroll to position [3802, 0]
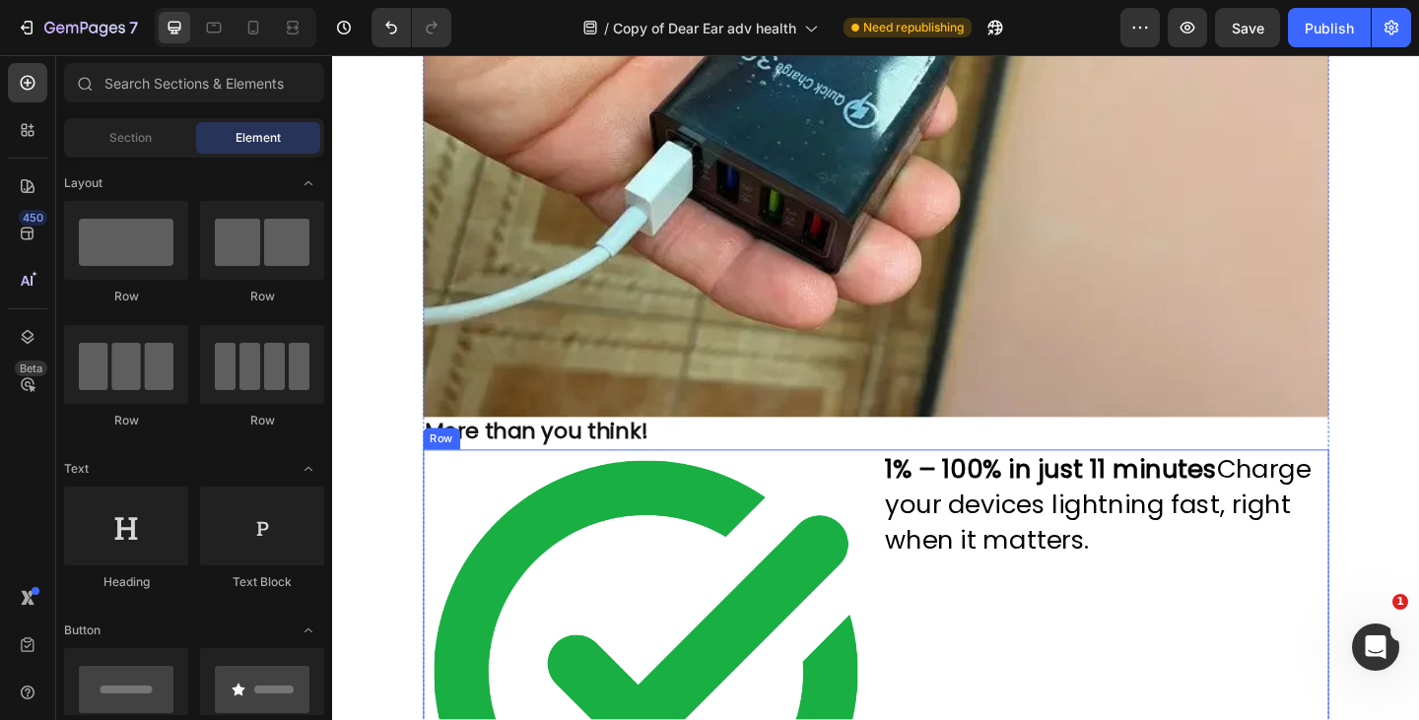
click at [1089, 586] on p "1% – 100% in just 11 minutes Charge your devices lightning fast, right when it …" at bounding box center [1173, 545] width 481 height 116
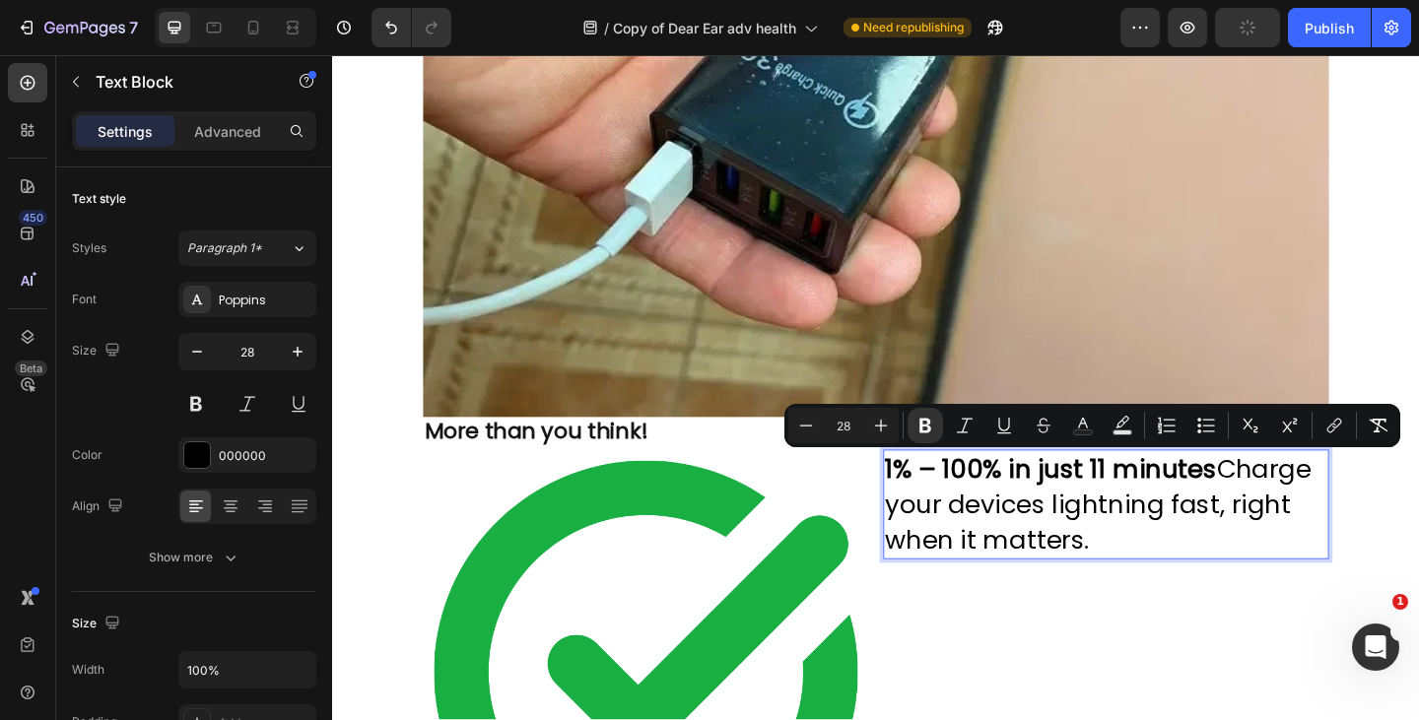
copy p "1% – 100% in just 11 minutes Charge your devices lightning fast, right when it …"
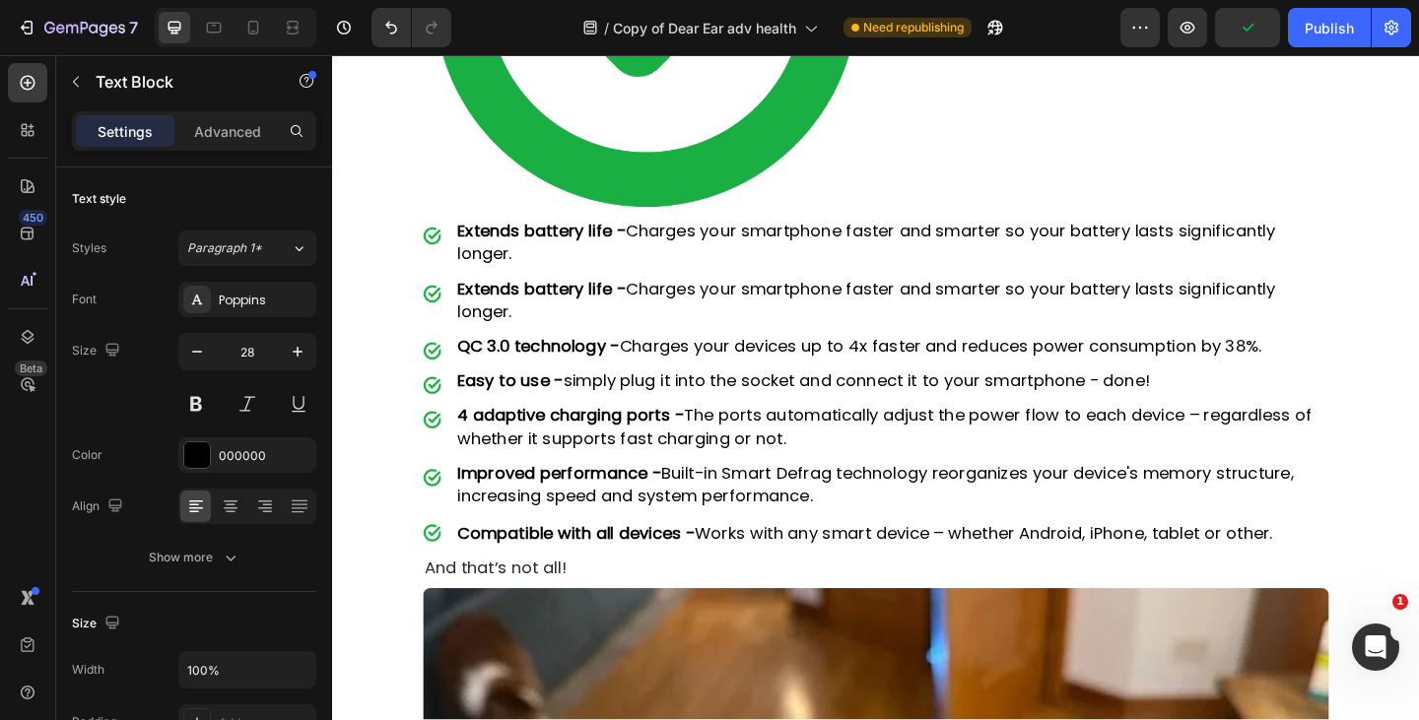
scroll to position [5996, 0]
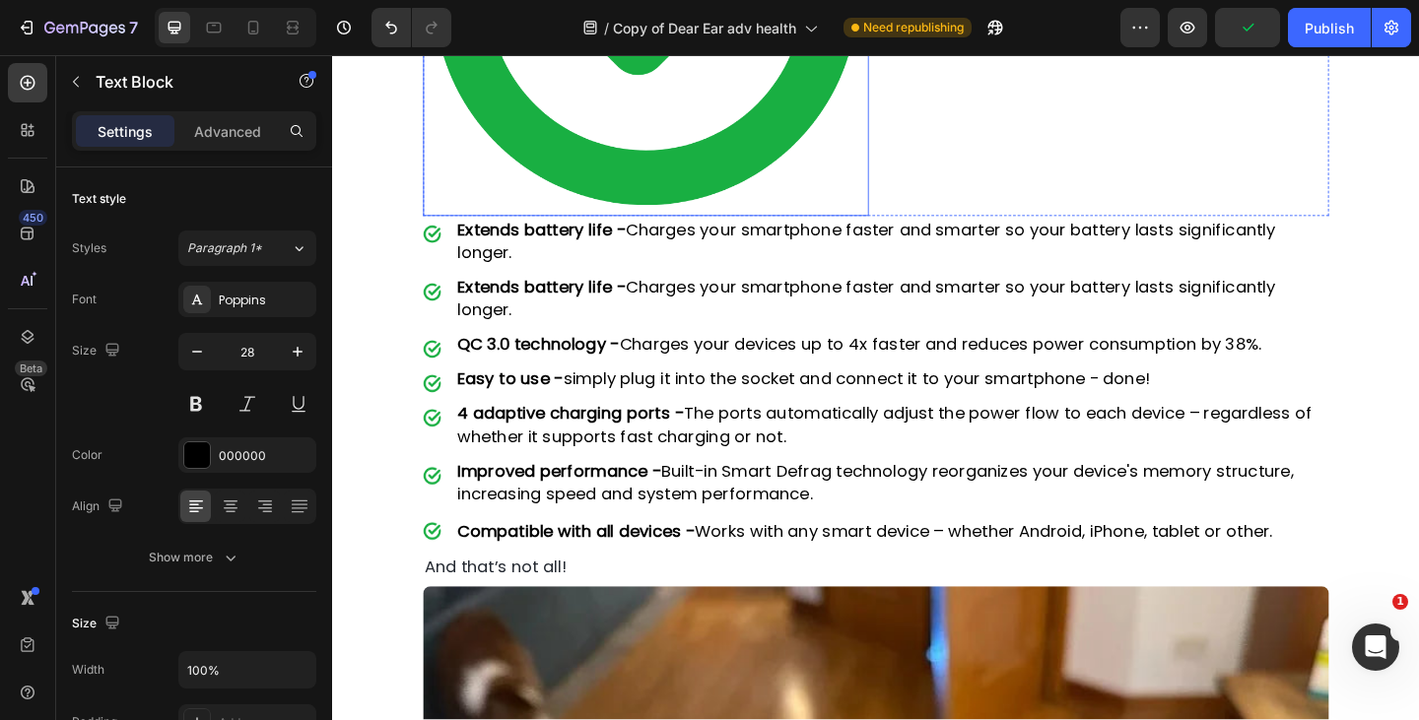
click at [754, 233] on p "Extends battery life - Charges your smartphone faster and smarter so your batte…" at bounding box center [941, 257] width 947 height 49
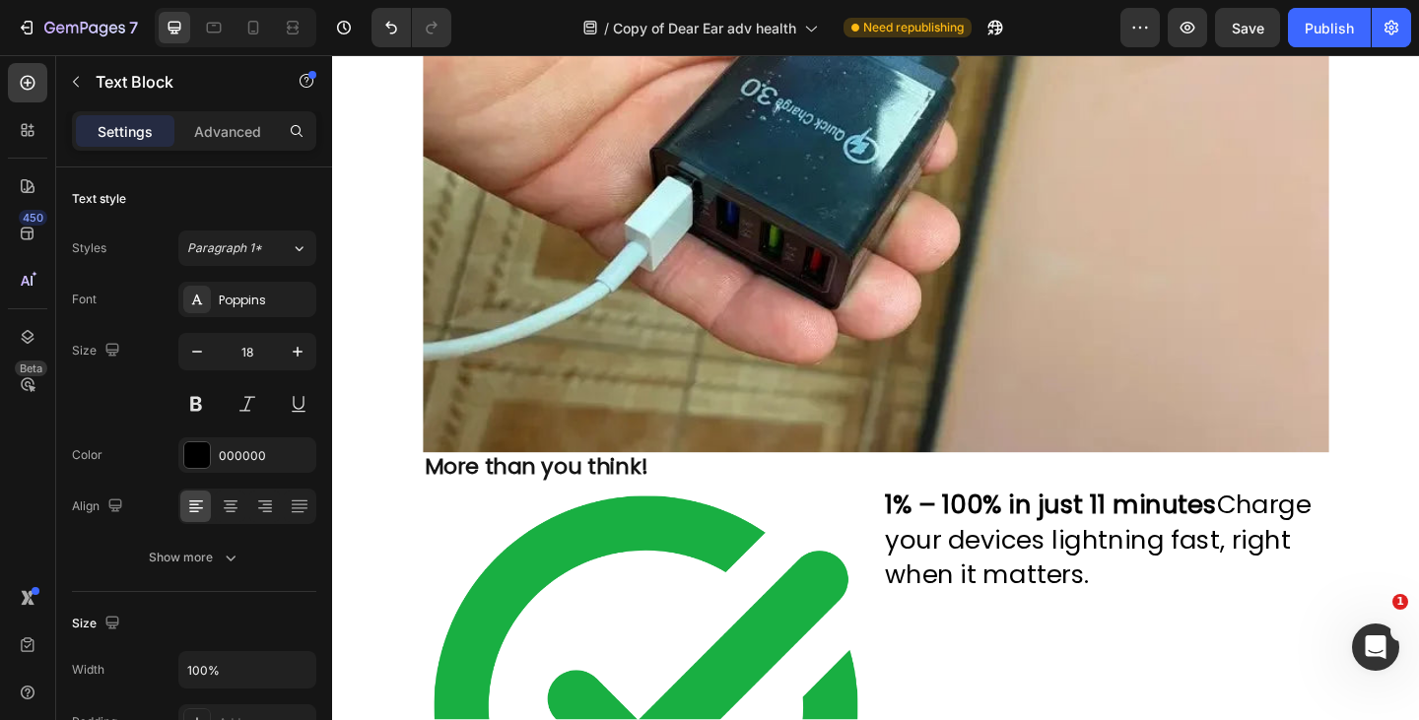
scroll to position [3765, 0]
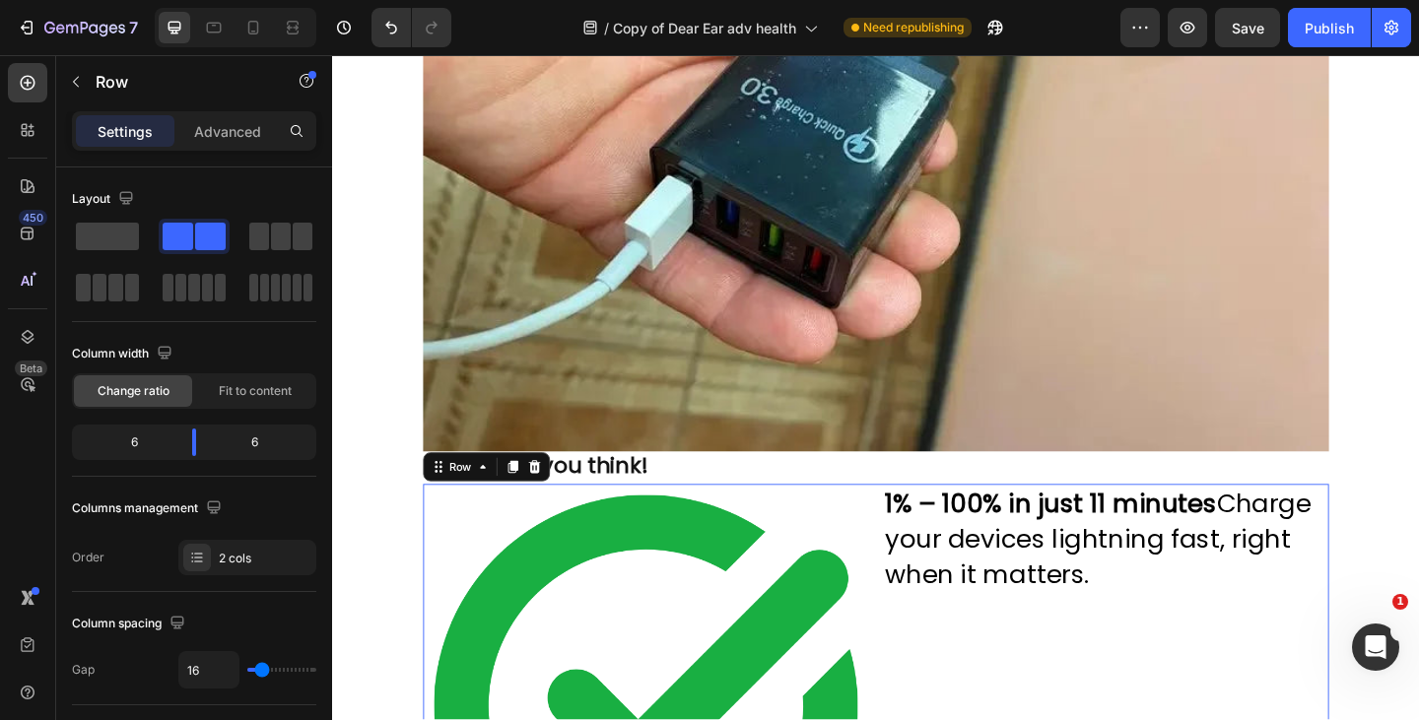
click at [553, 501] on icon at bounding box center [552, 504] width 16 height 16
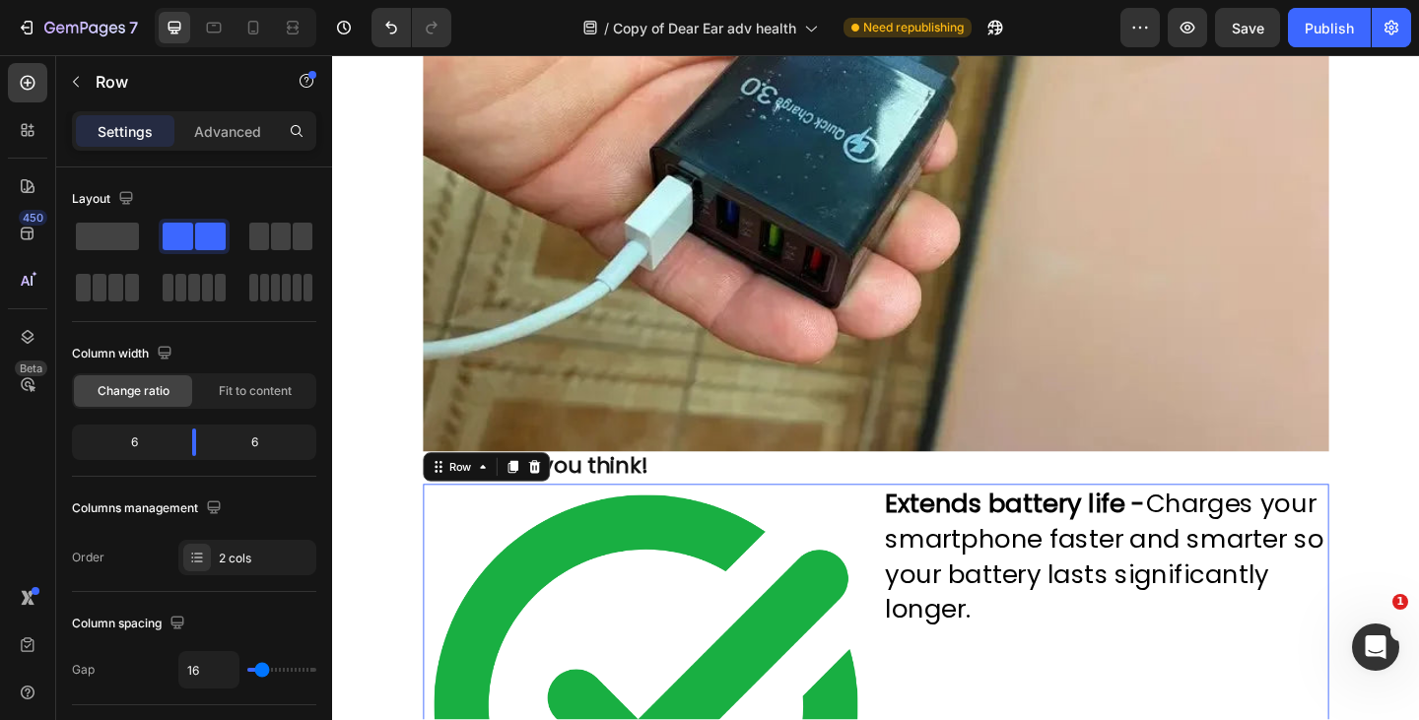
click at [552, 506] on icon at bounding box center [552, 504] width 16 height 16
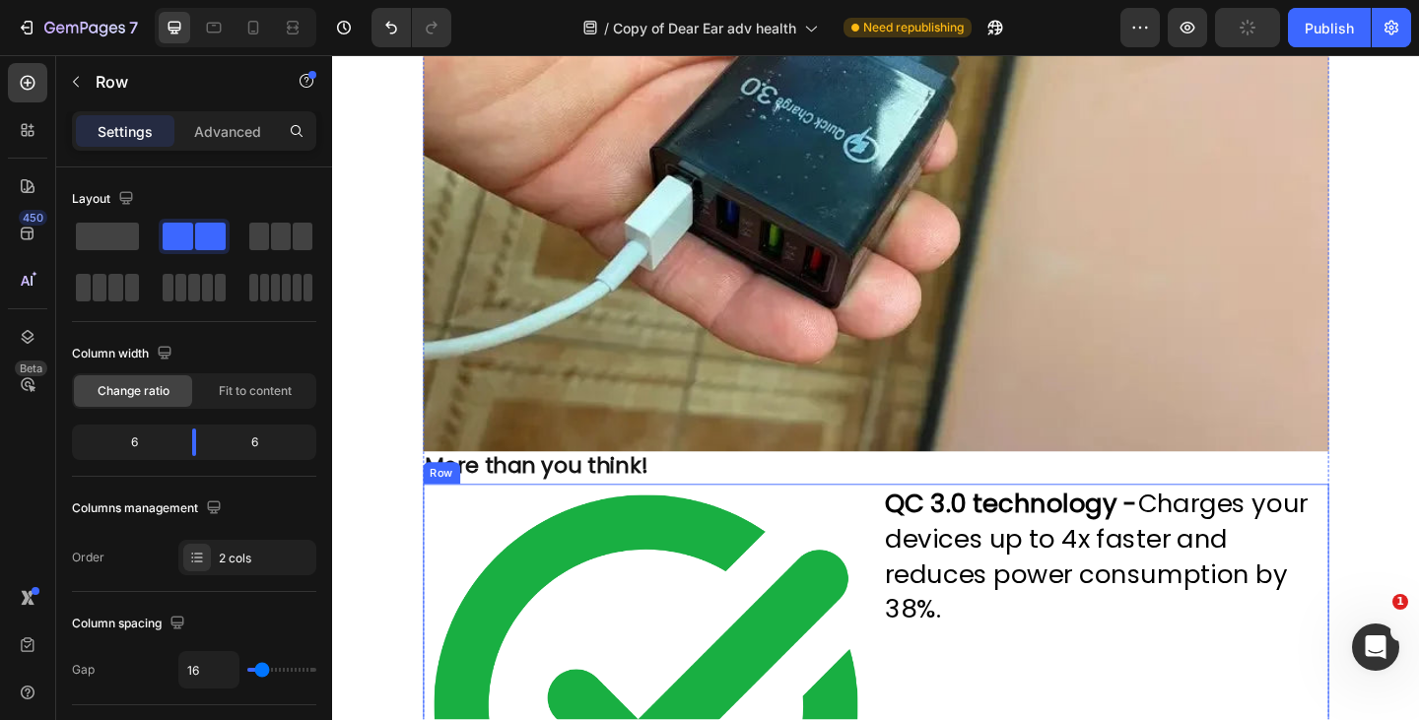
click at [550, 501] on icon at bounding box center [552, 504] width 16 height 16
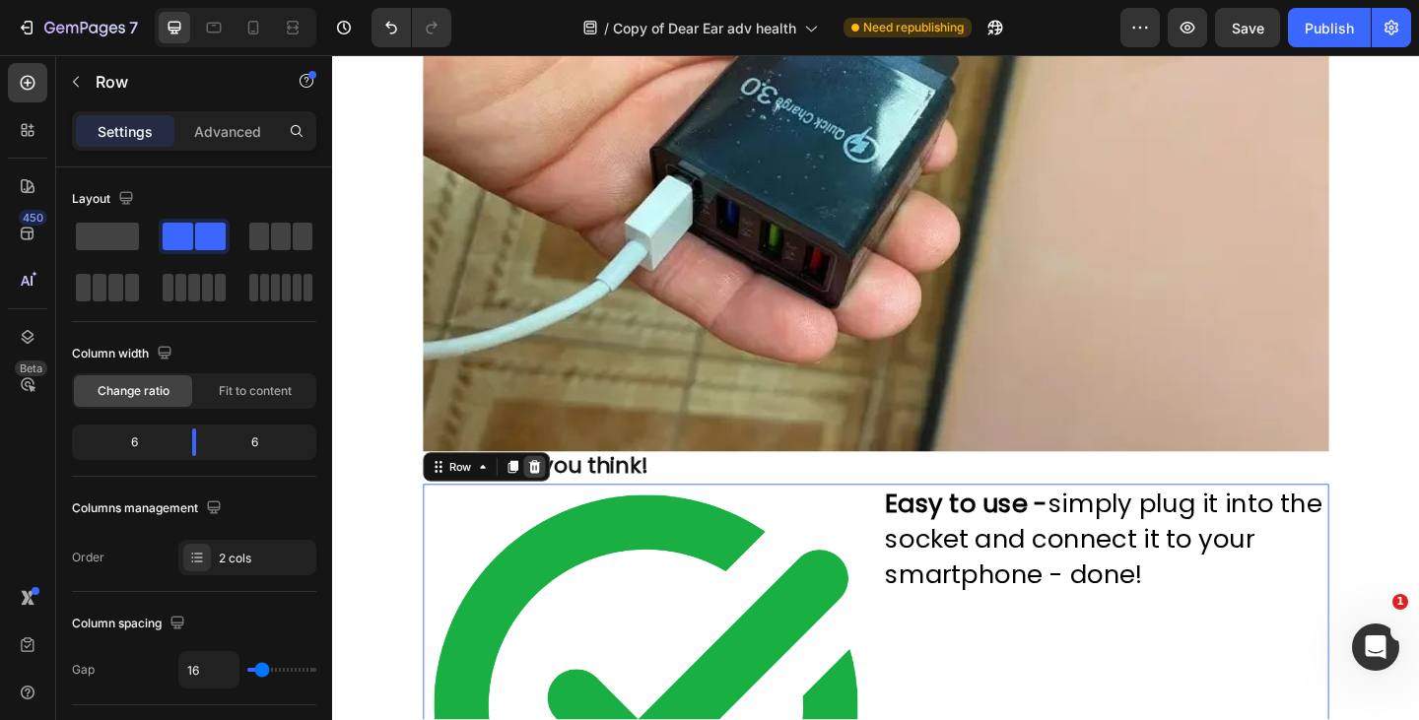
click at [548, 510] on icon at bounding box center [551, 504] width 13 height 14
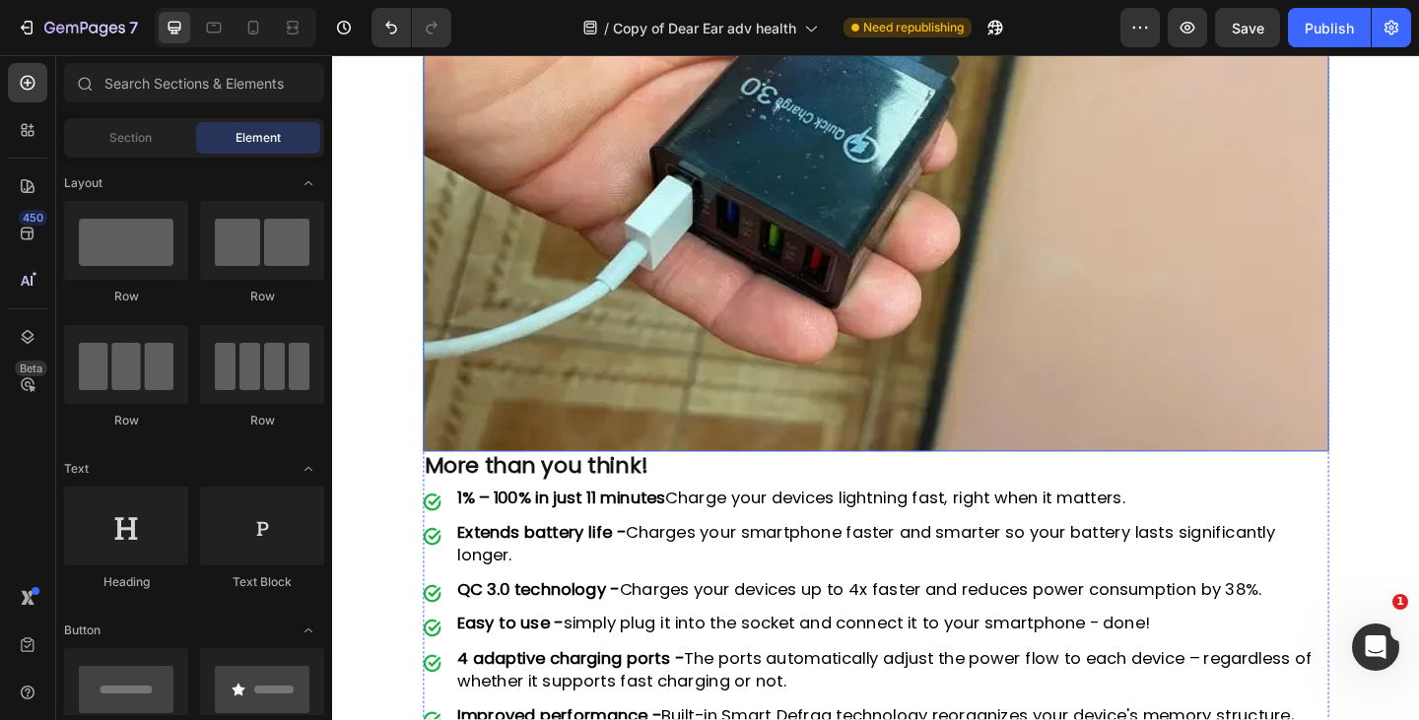
scroll to position [4004, 0]
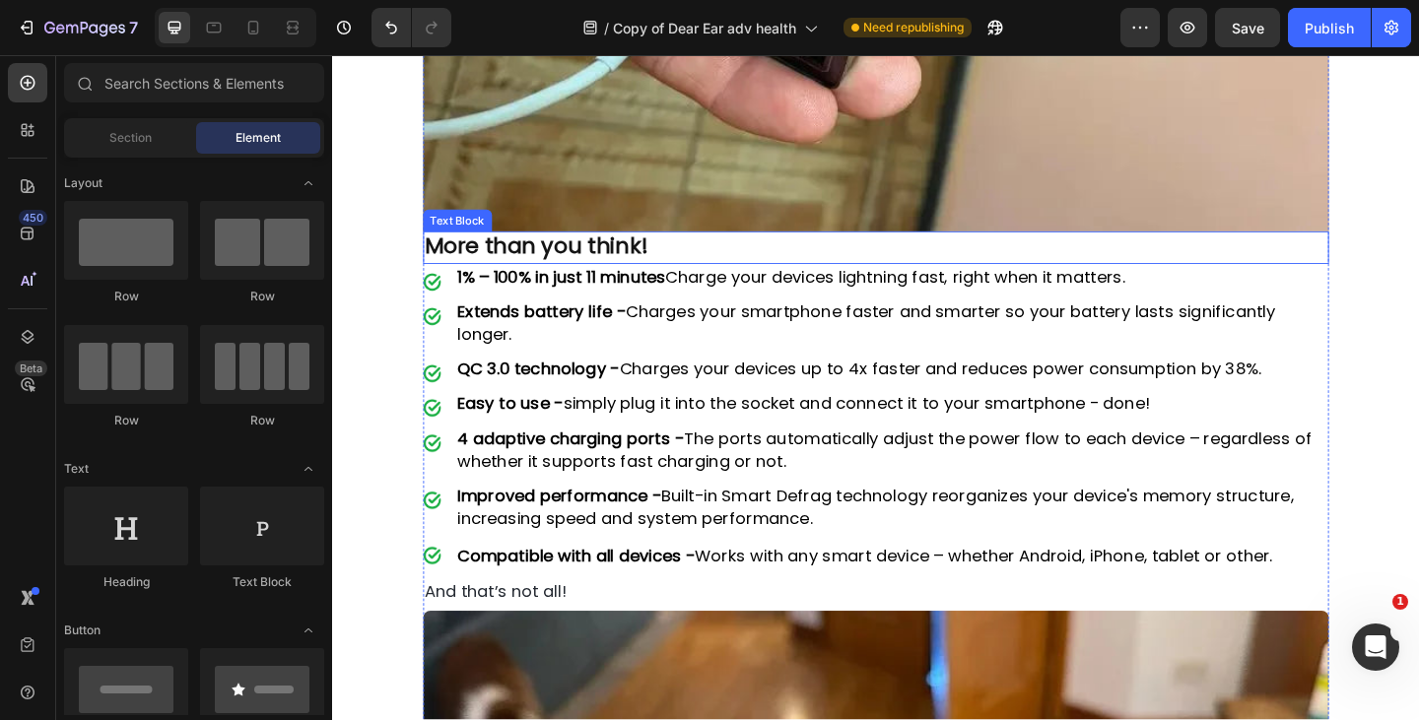
click at [655, 260] on strong "More than you think!" at bounding box center [554, 262] width 242 height 33
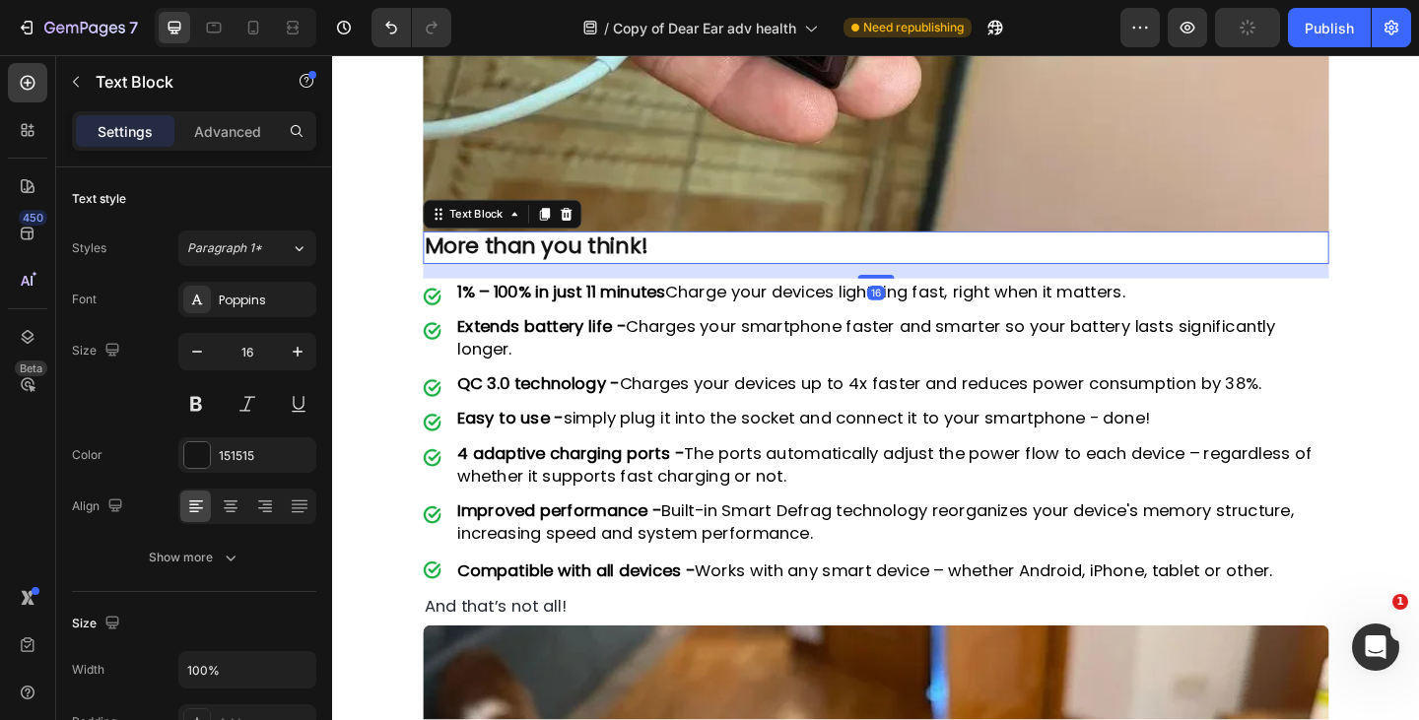
drag, startPoint x: 914, startPoint y: 282, endPoint x: 919, endPoint y: 299, distance: 17.5
click at [919, 299] on div at bounding box center [923, 297] width 39 height 4
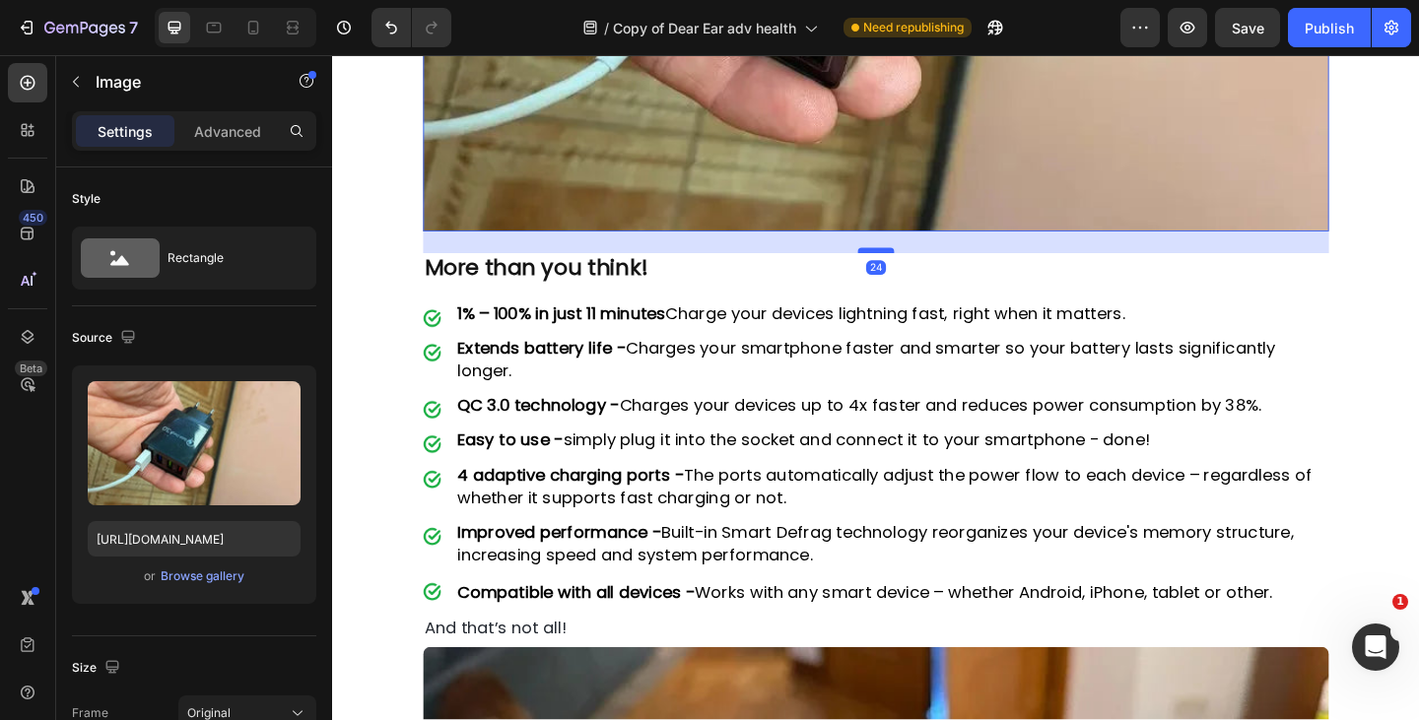
drag, startPoint x: 919, startPoint y: 250, endPoint x: 926, endPoint y: 272, distance: 22.7
click at [926, 271] on div at bounding box center [923, 268] width 39 height 6
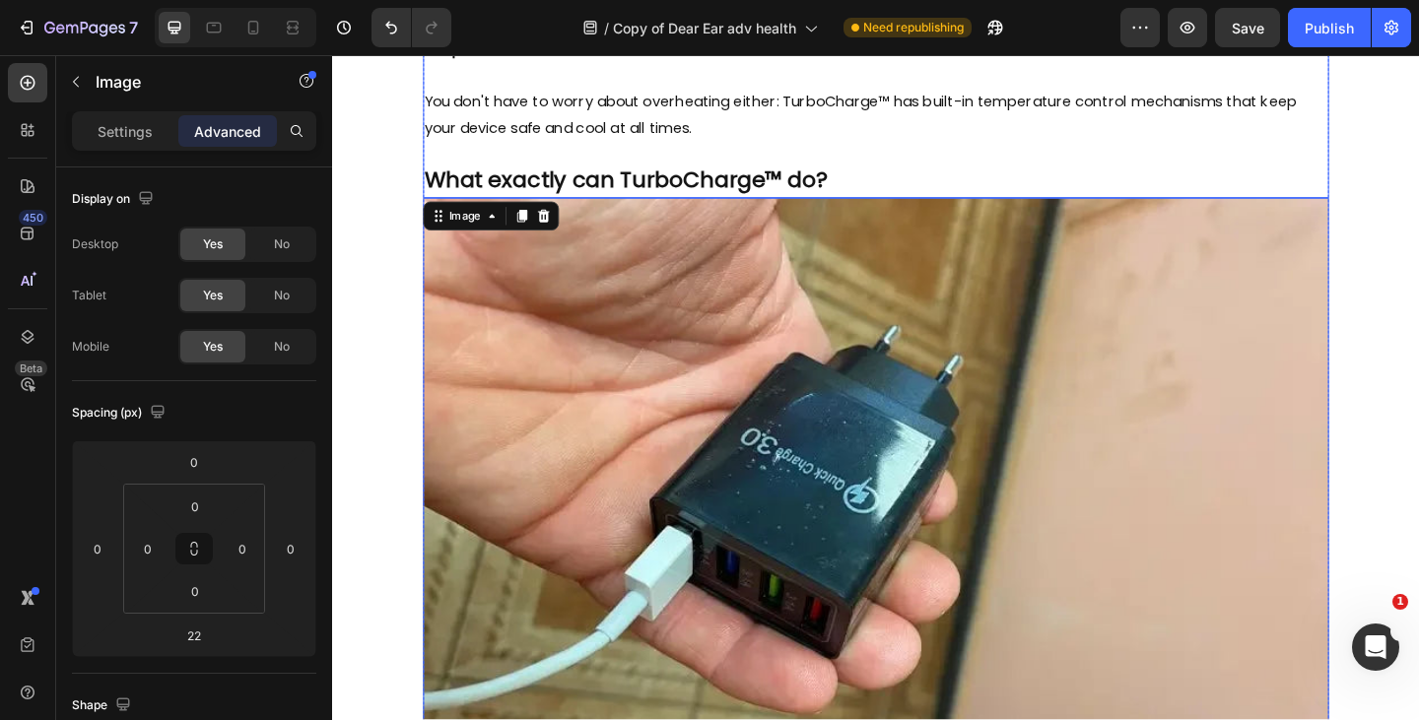
scroll to position [3284, 0]
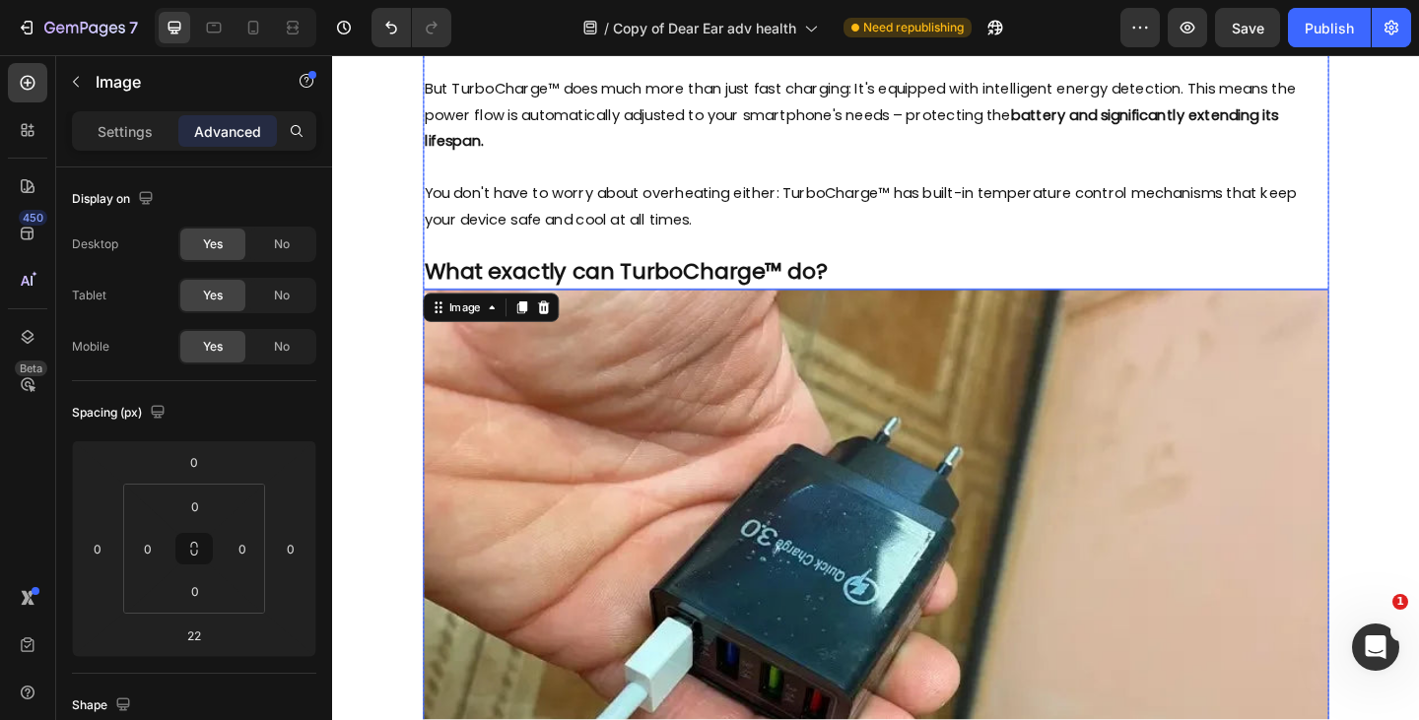
click at [859, 303] on strong "What exactly can TurboCharge™ do?" at bounding box center [651, 290] width 437 height 33
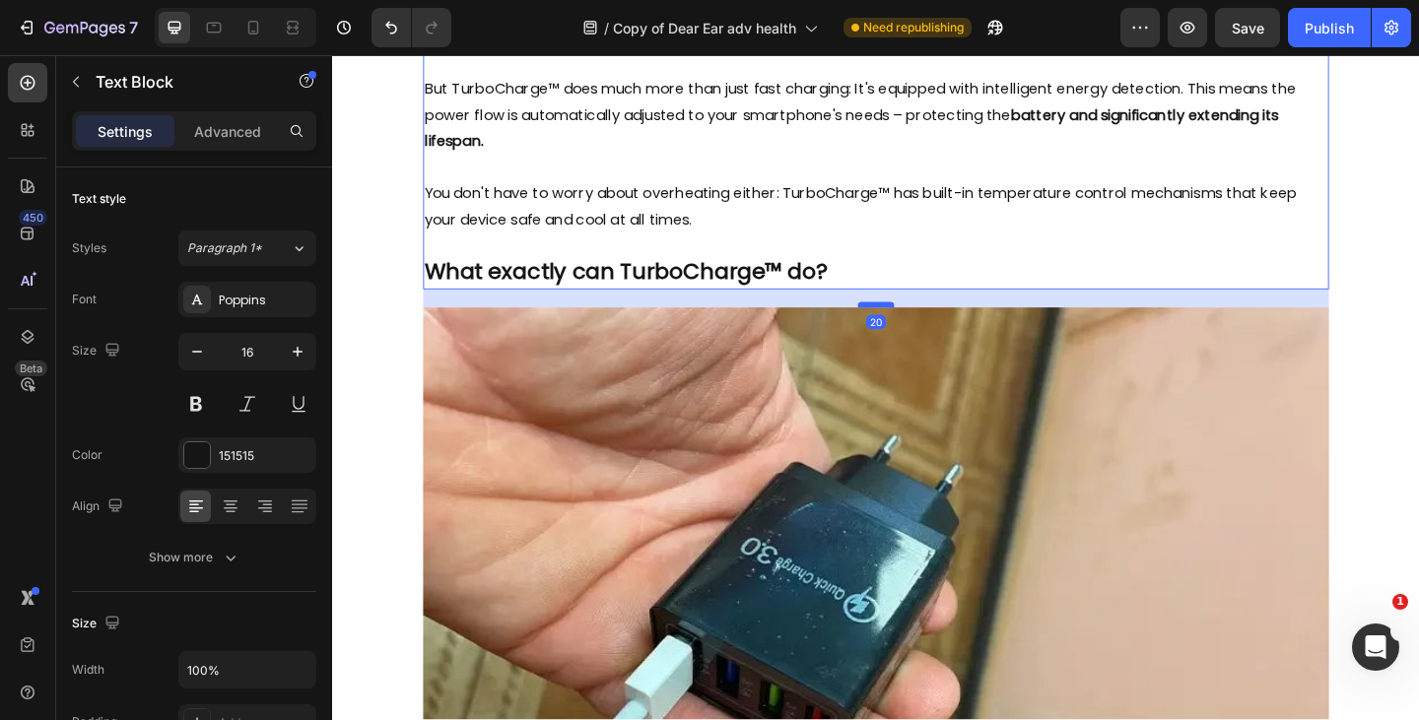
drag, startPoint x: 917, startPoint y: 318, endPoint x: 918, endPoint y: 339, distance: 20.7
click at [918, 330] on div at bounding box center [923, 327] width 39 height 6
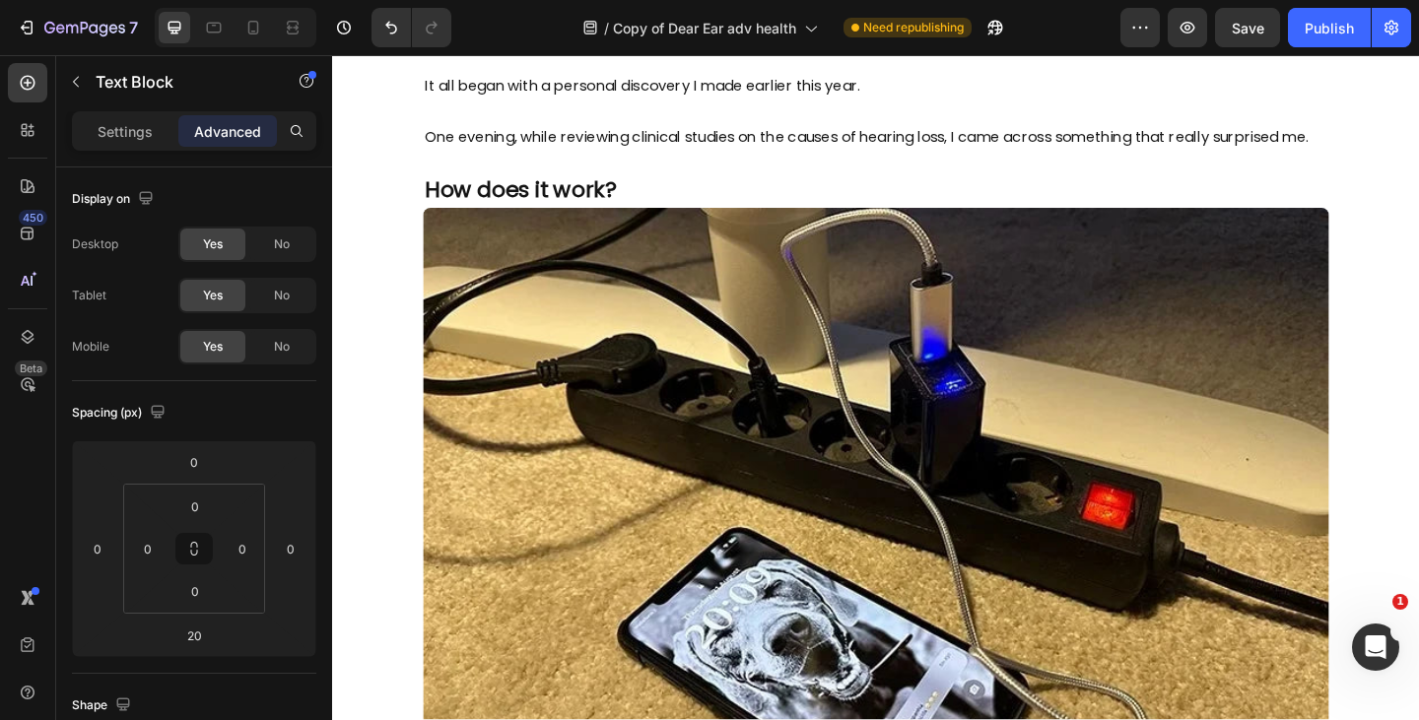
scroll to position [2148, 0]
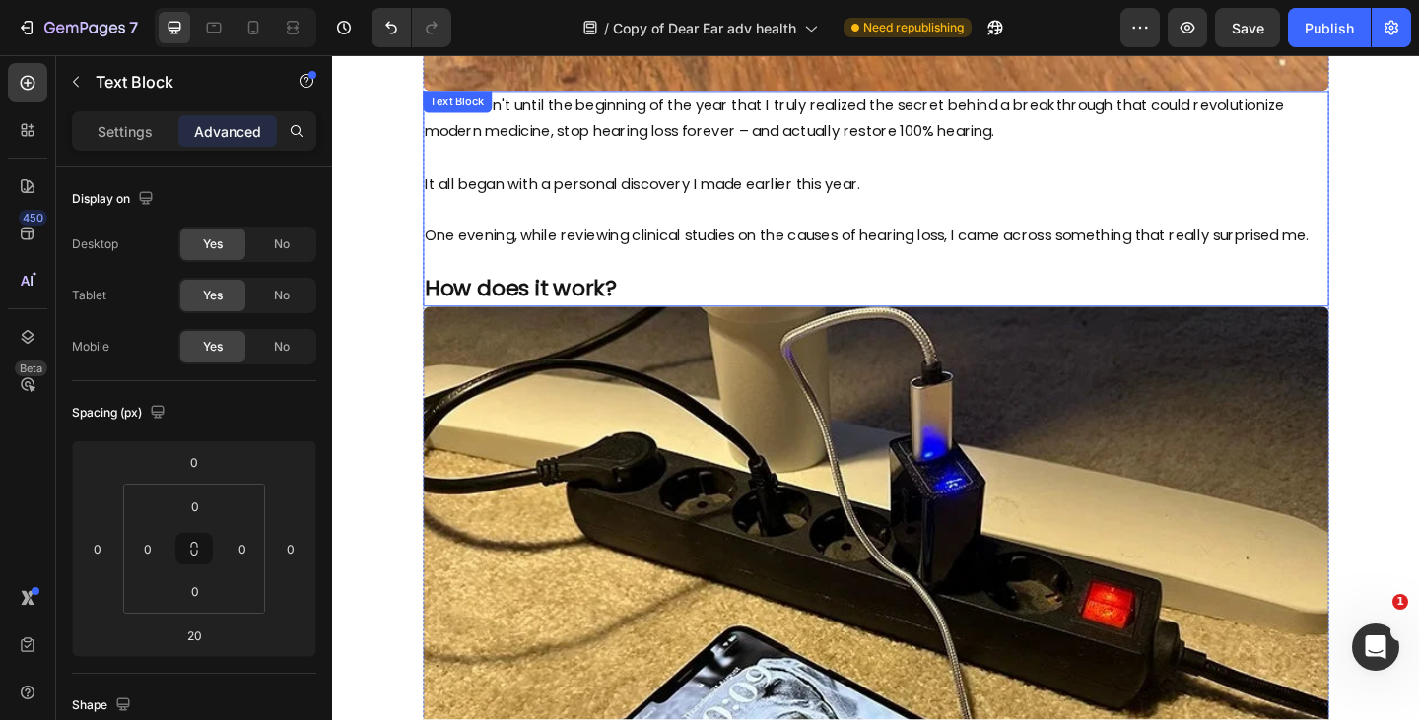
click at [713, 327] on p "How does it work?" at bounding box center [924, 312] width 982 height 32
click at [924, 329] on div "0" at bounding box center [924, 329] width 986 height 0
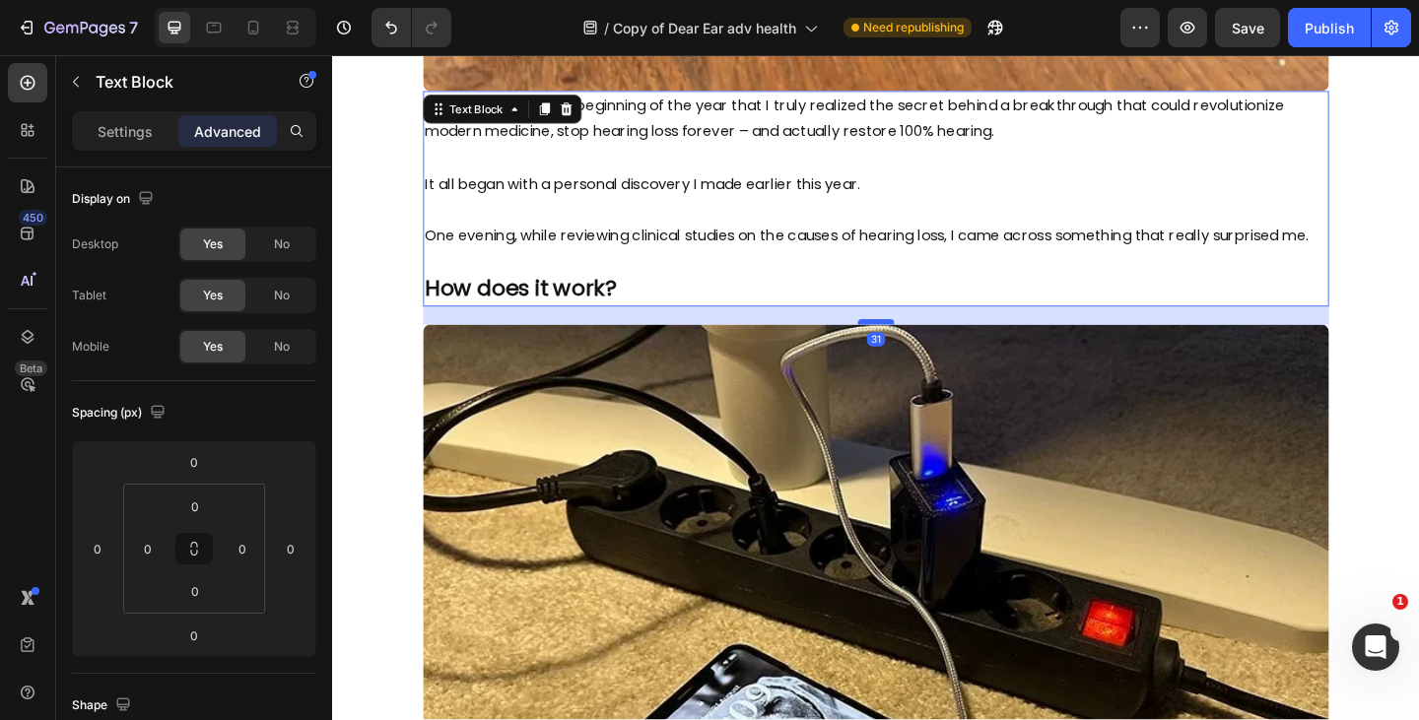
drag, startPoint x: 905, startPoint y: 350, endPoint x: 915, endPoint y: 373, distance: 25.6
click at [915, 349] on div at bounding box center [923, 346] width 39 height 6
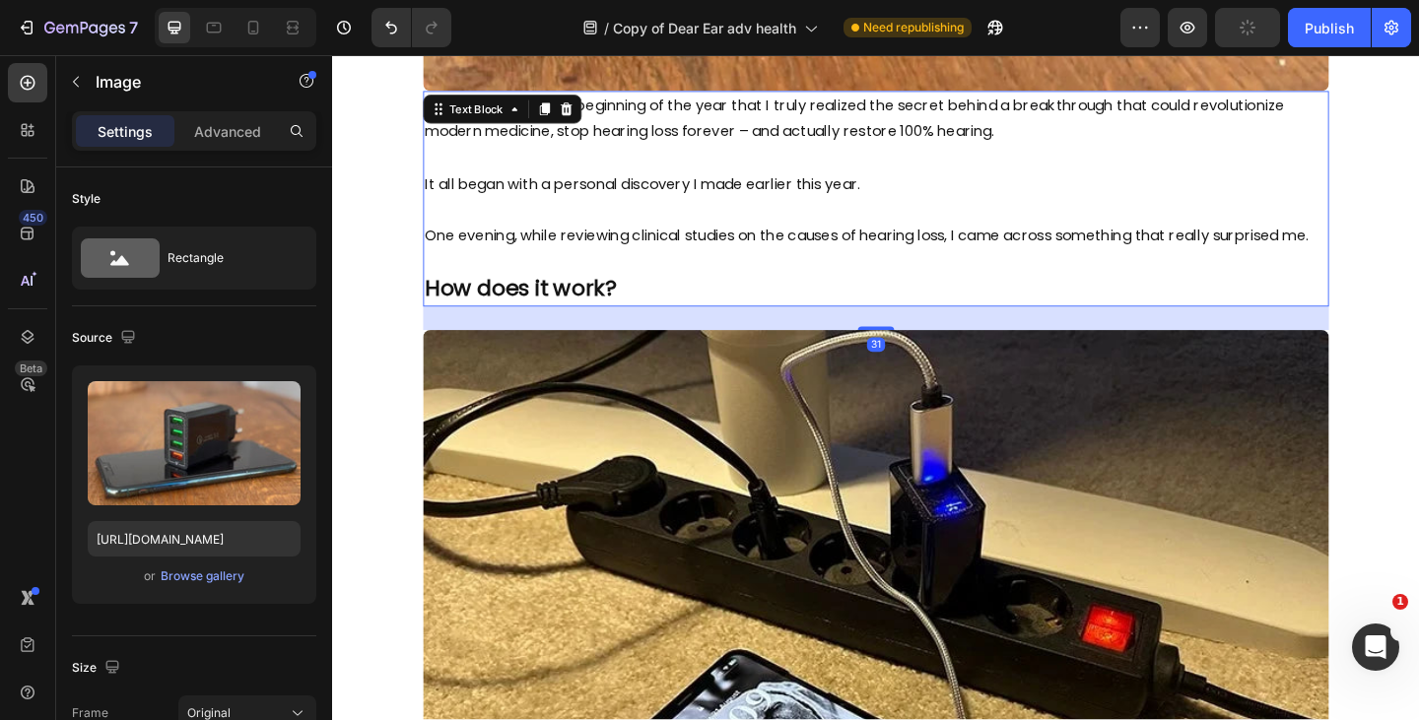
scroll to position [1765, 0]
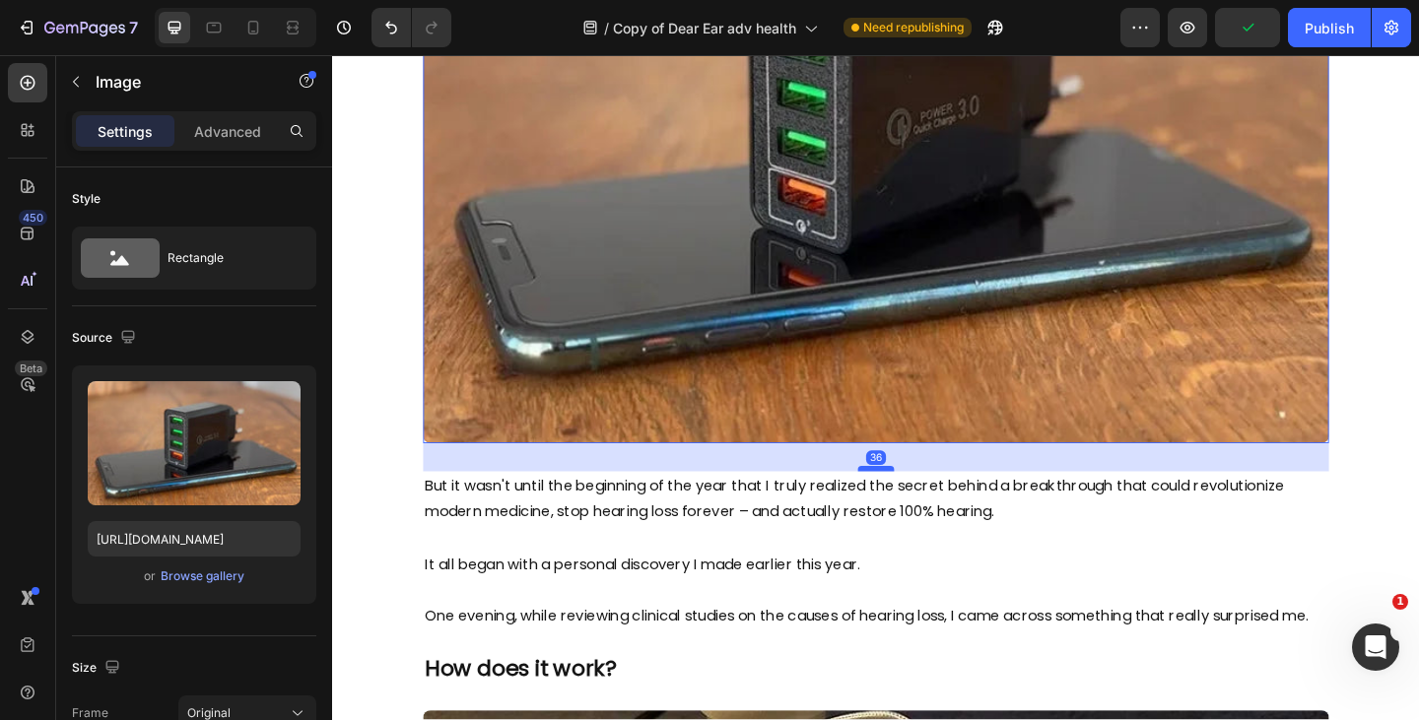
drag, startPoint x: 918, startPoint y: 467, endPoint x: 923, endPoint y: 501, distance: 33.9
click at [923, 502] on div at bounding box center [923, 505] width 39 height 6
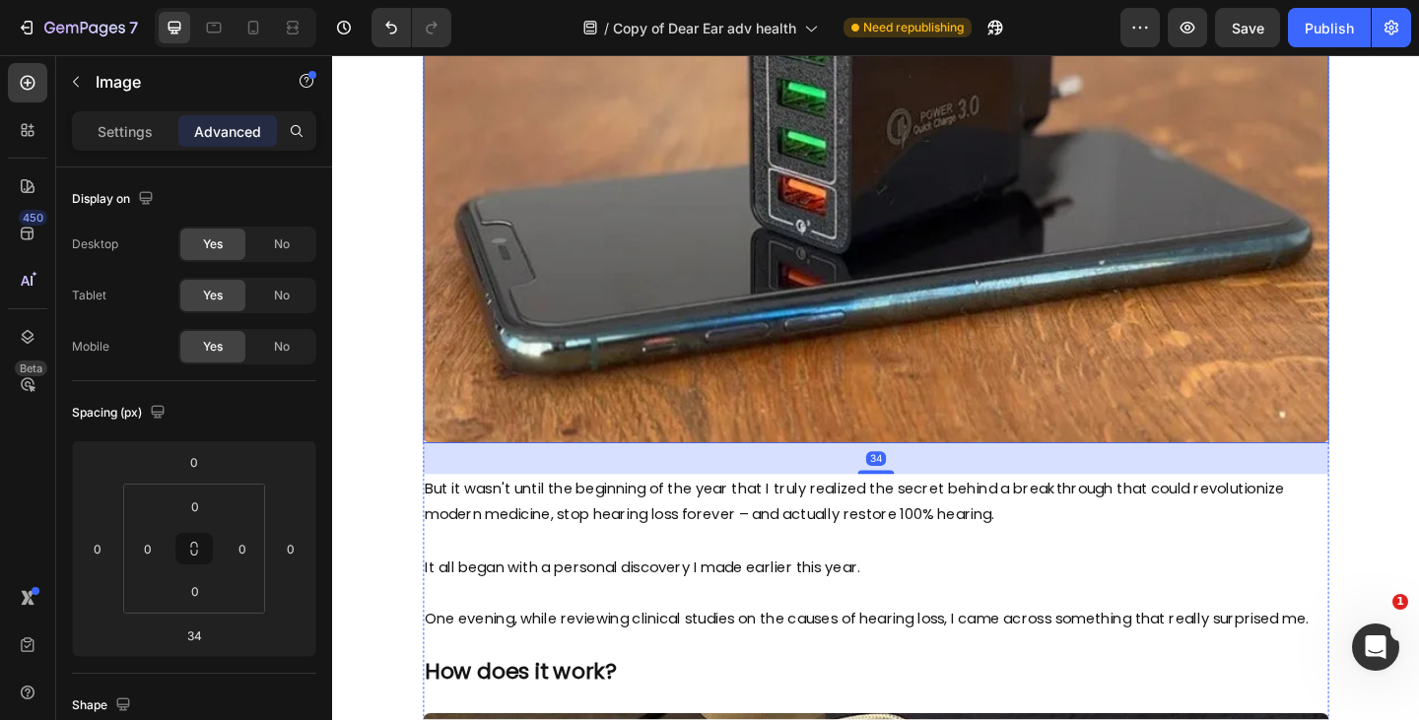
scroll to position [1056, 0]
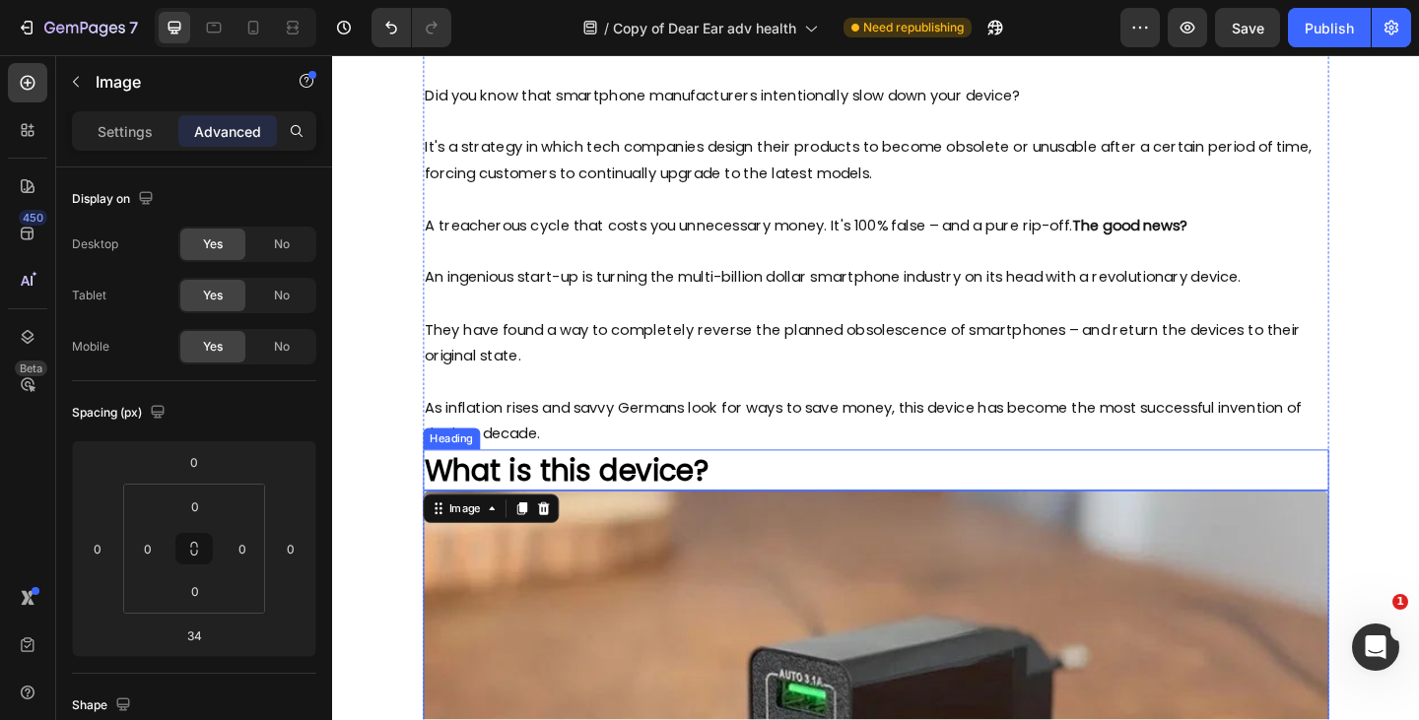
click at [772, 509] on h2 "What is this device?" at bounding box center [924, 507] width 986 height 45
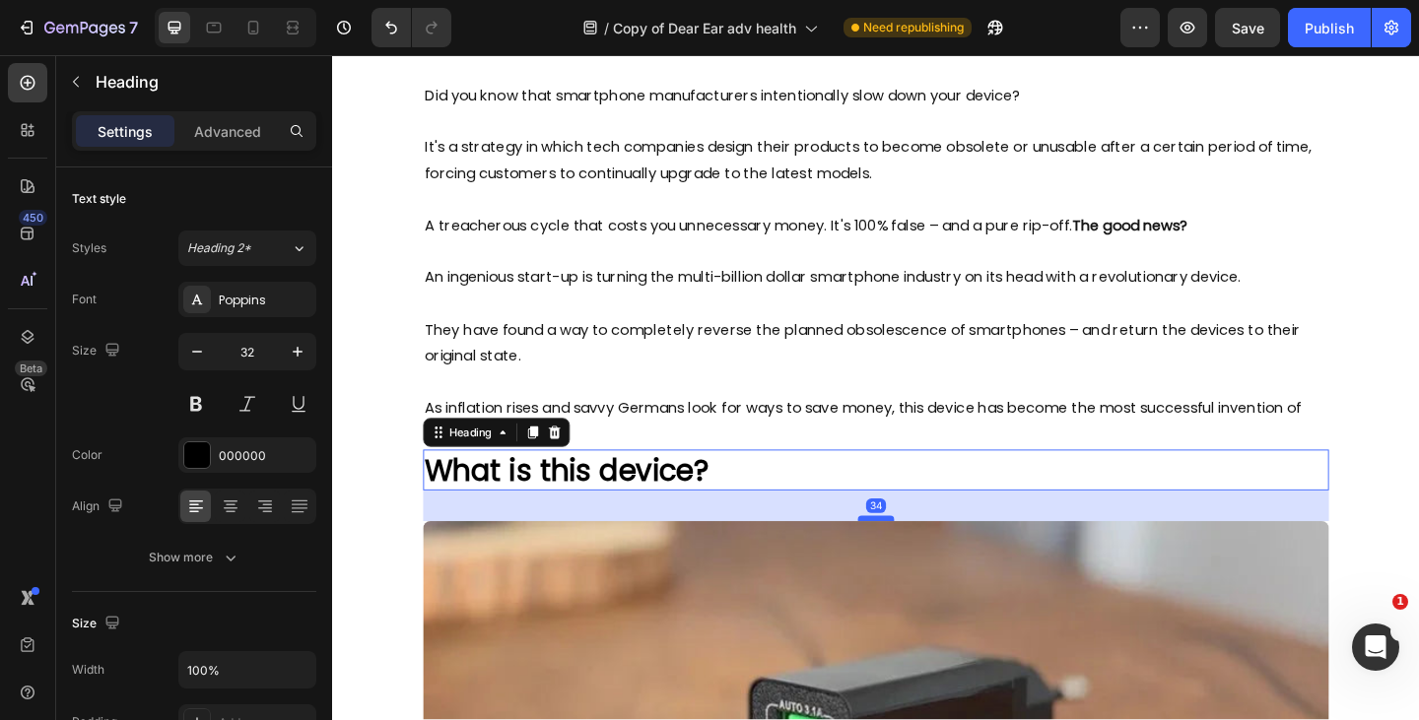
click at [916, 561] on div at bounding box center [923, 560] width 39 height 6
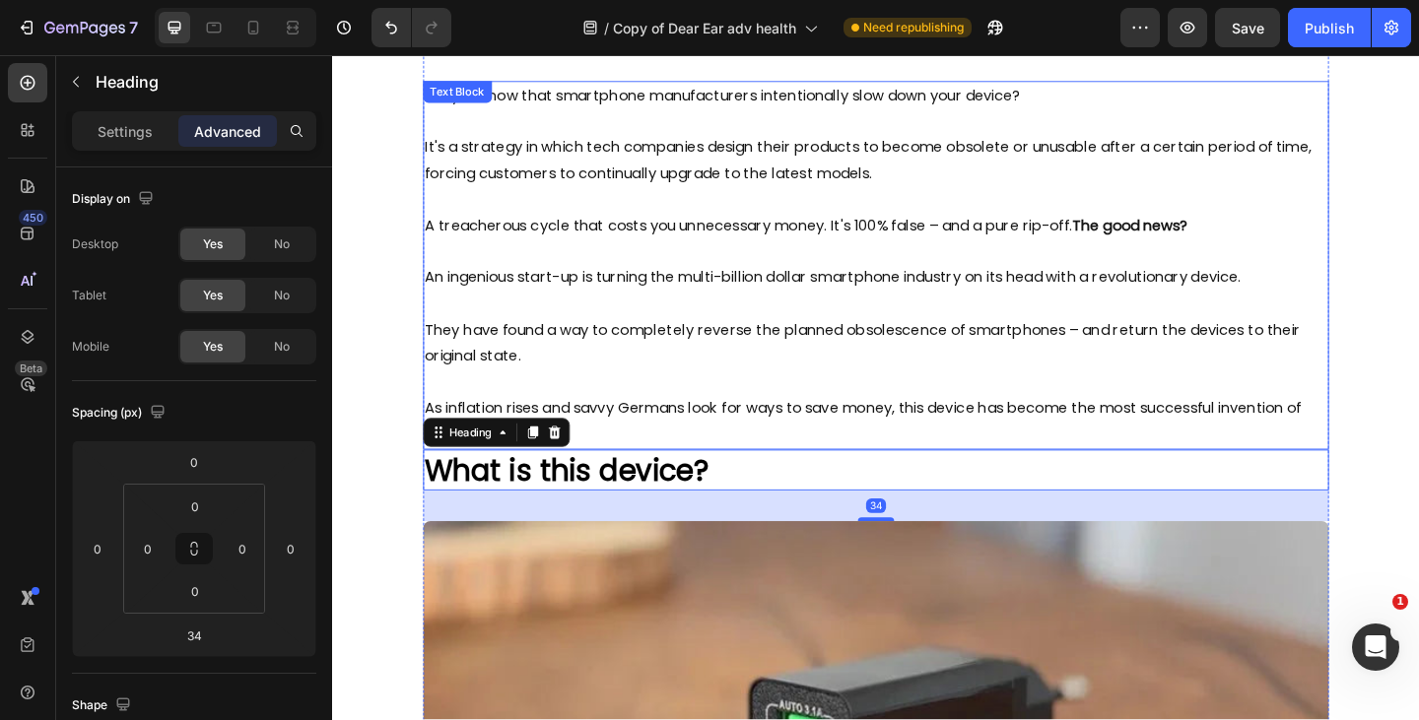
click at [879, 446] on p "As inflation rises and savvy Germans look for ways to save money, this device h…" at bounding box center [924, 454] width 982 height 57
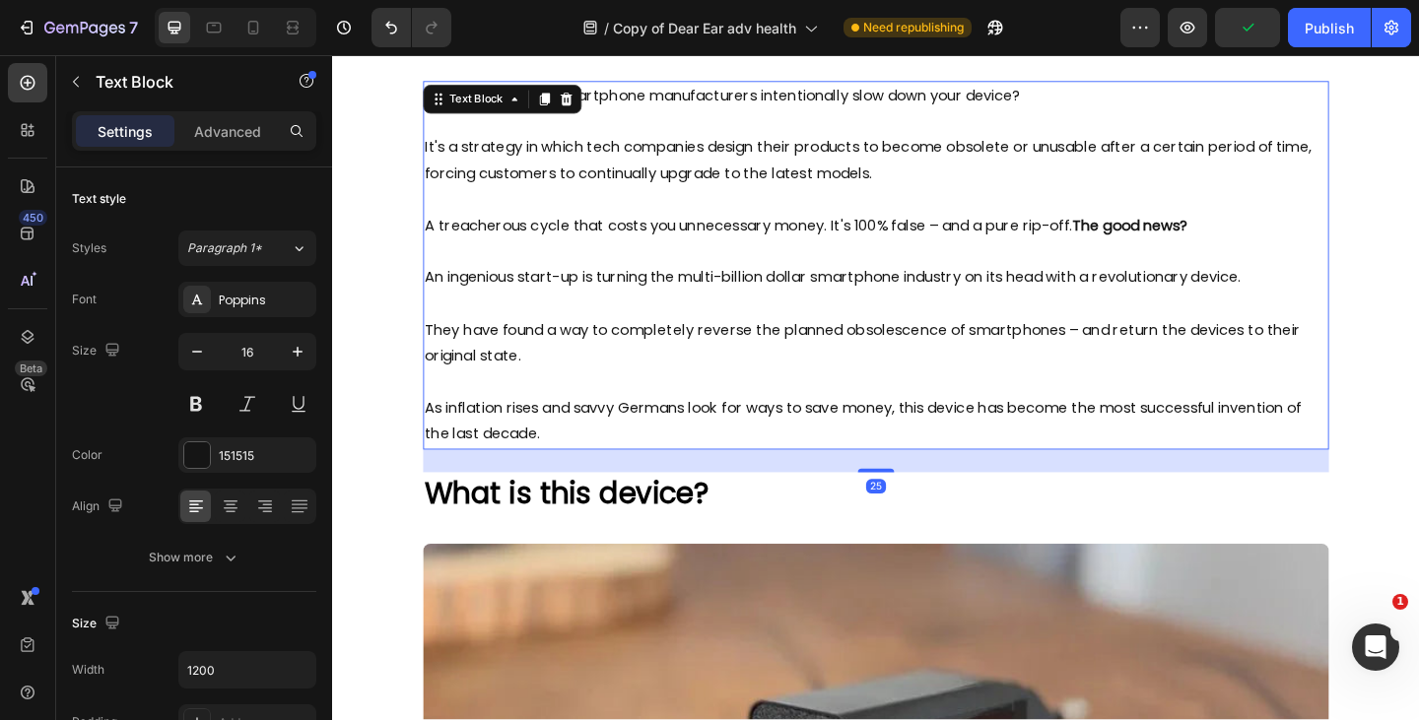
drag, startPoint x: 916, startPoint y: 481, endPoint x: 916, endPoint y: 505, distance: 24.6
click at [916, 505] on div at bounding box center [923, 507] width 39 height 4
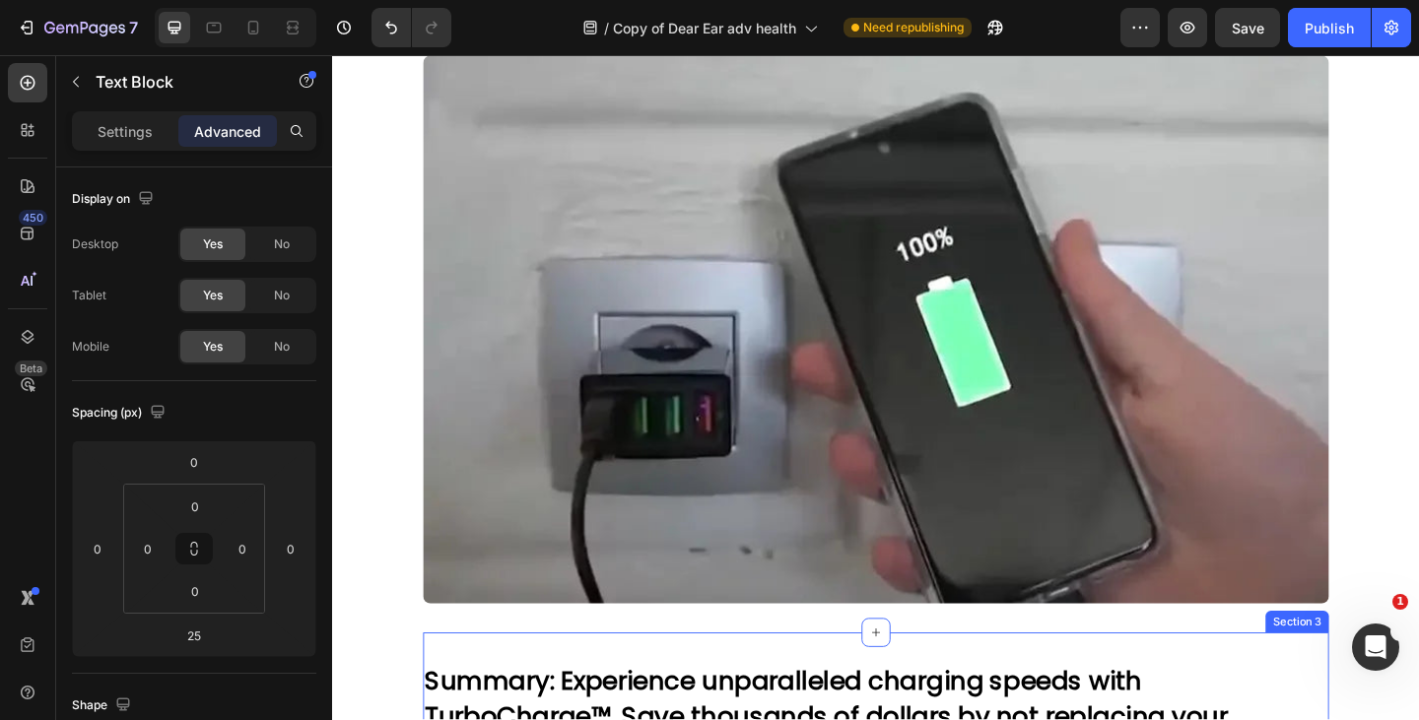
scroll to position [0, 0]
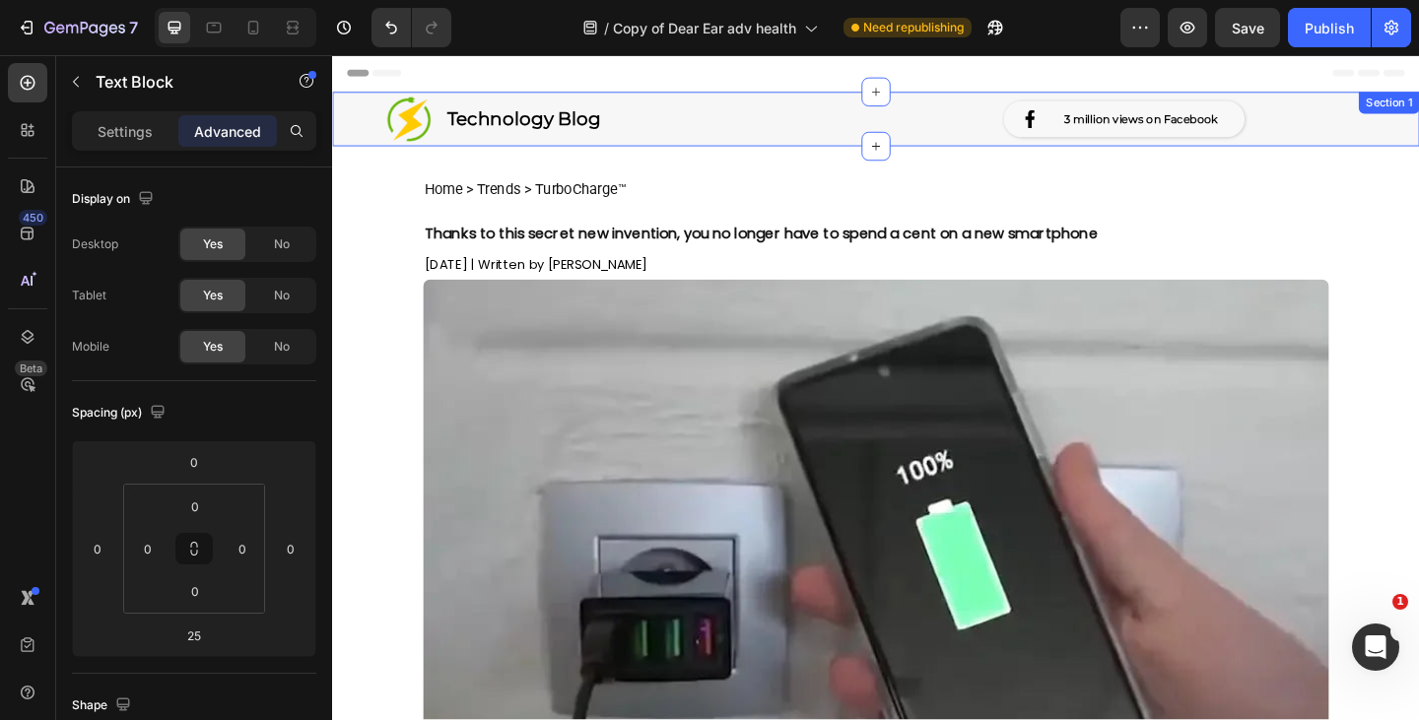
click at [419, 136] on img at bounding box center [415, 124] width 48 height 49
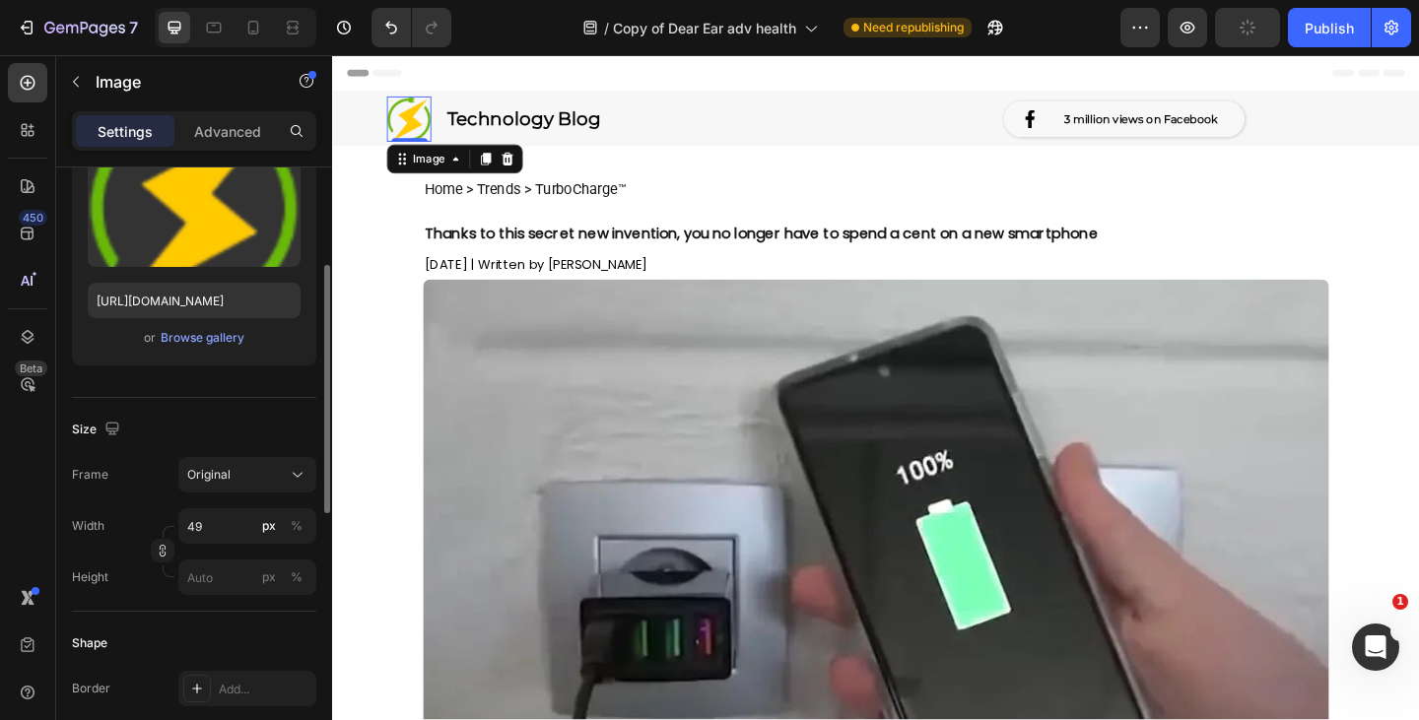
scroll to position [238, 0]
click at [213, 525] on input "49" at bounding box center [247, 525] width 138 height 35
type input "40"
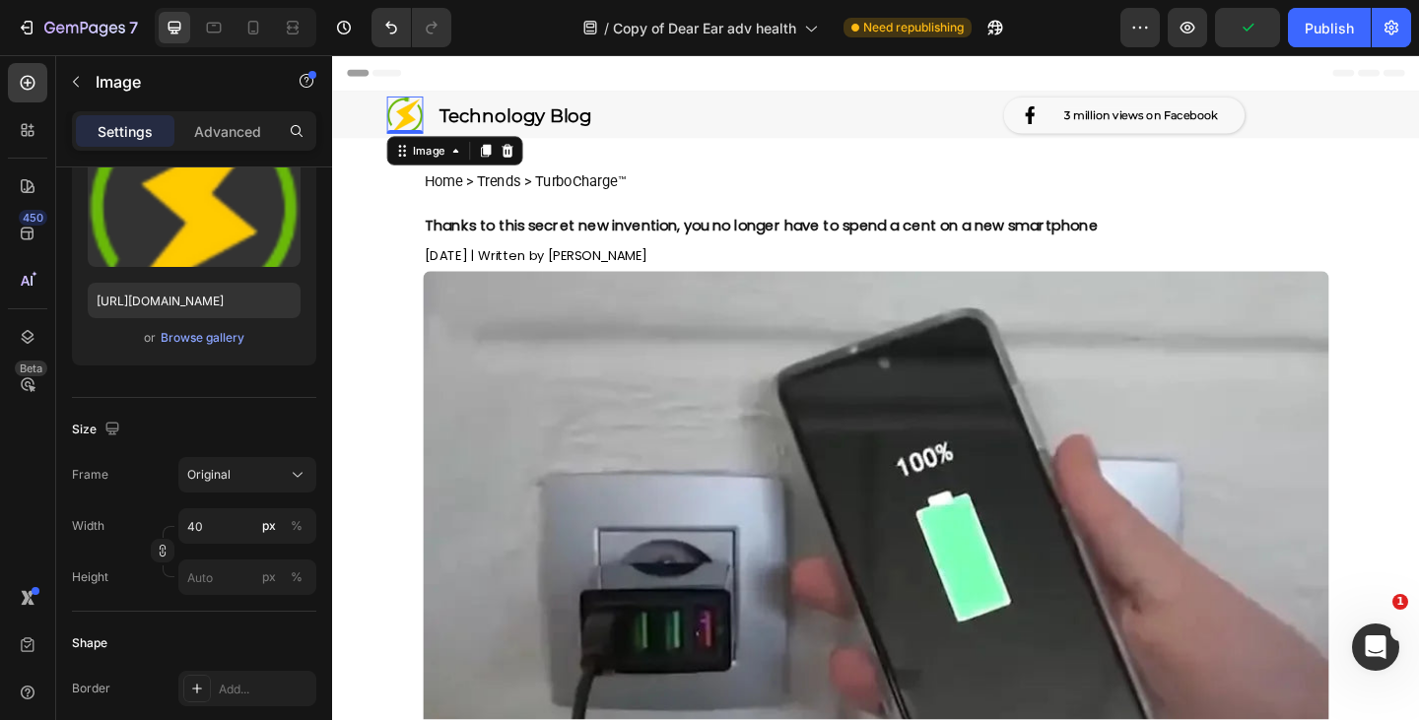
click at [764, 184] on p "Home > Trends > TurboCharge™" at bounding box center [924, 193] width 982 height 29
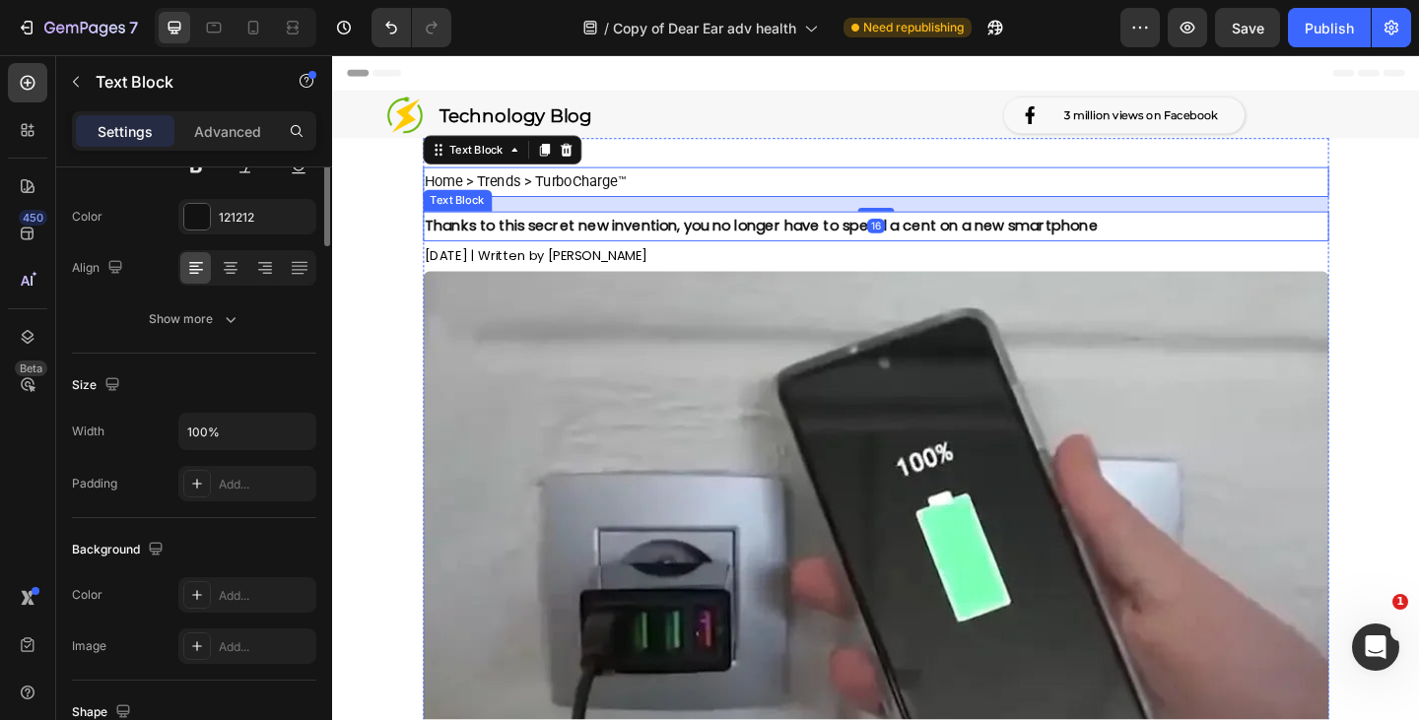
scroll to position [0, 0]
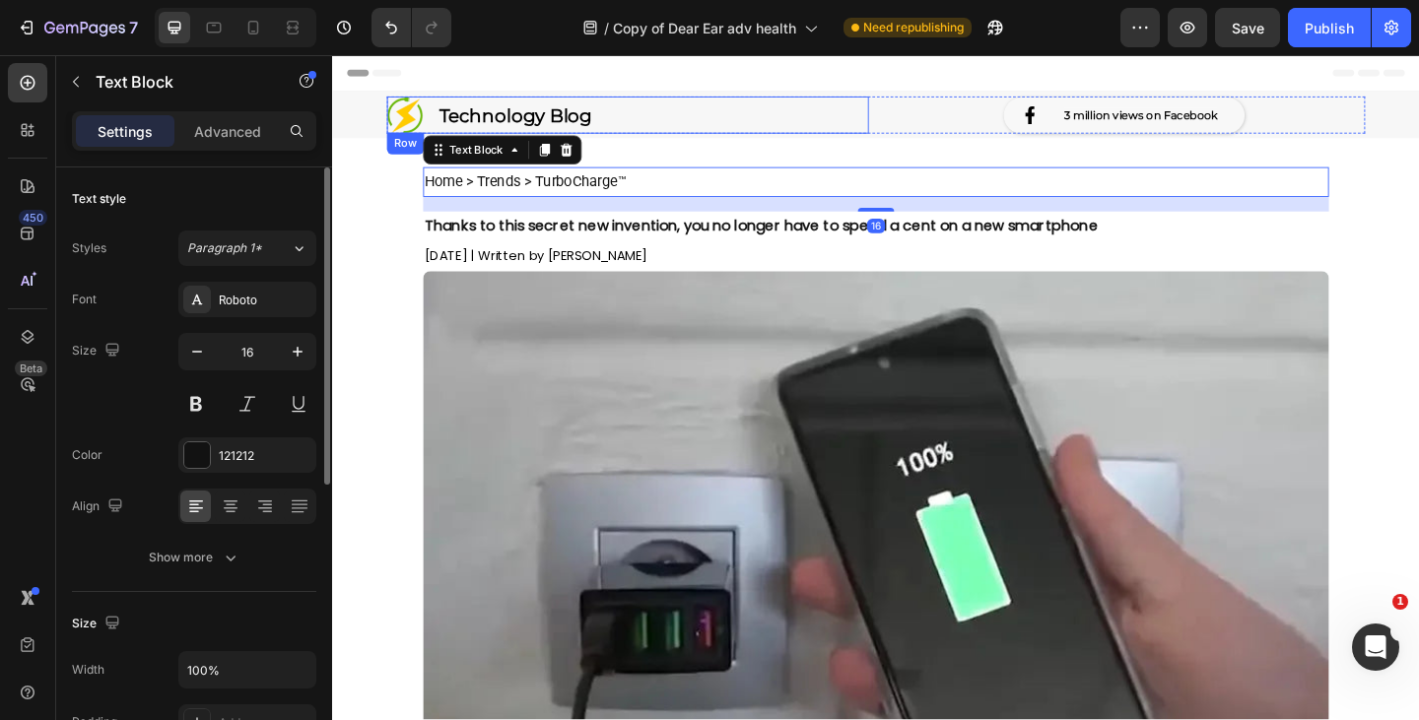
click at [722, 168] on div "Home > Trends > TurboCharge™ Text Block 16 Thanks to this secret new invention,…" at bounding box center [924, 531] width 986 height 771
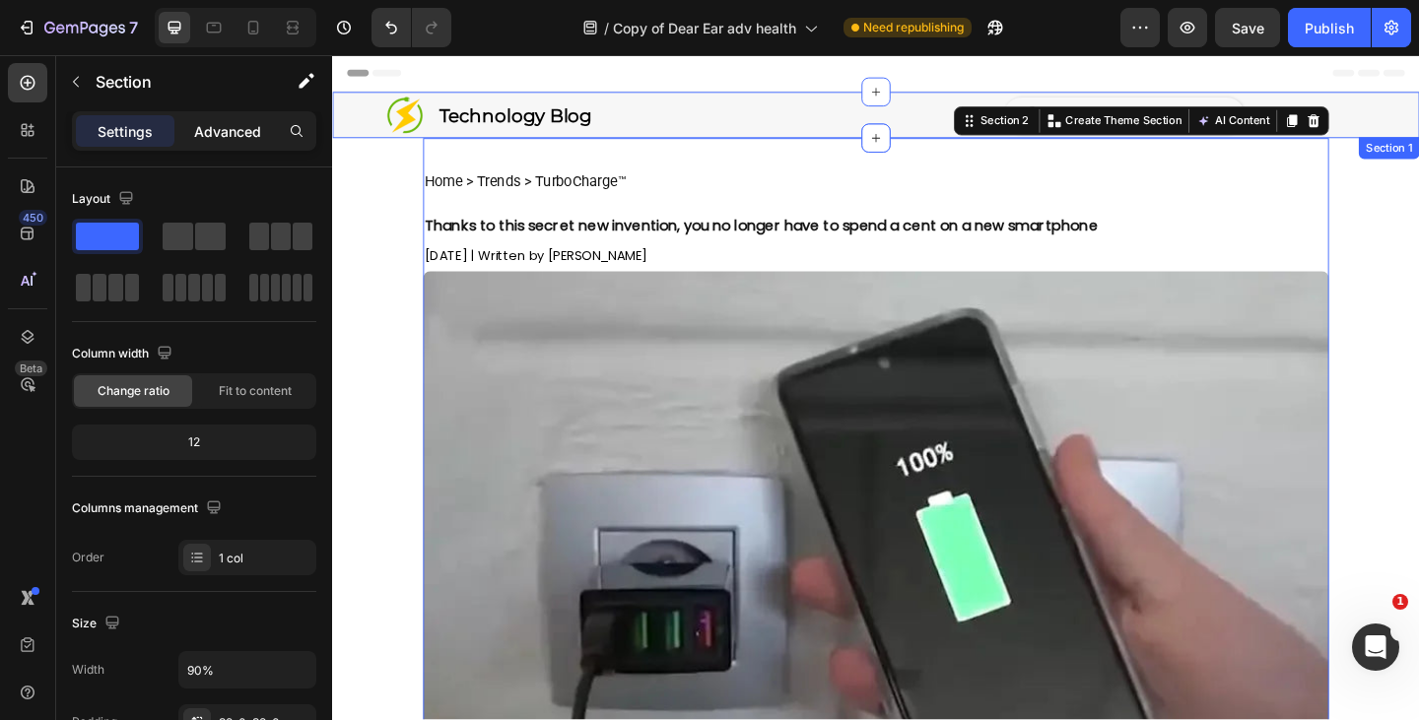
click at [216, 133] on p "Advanced" at bounding box center [227, 131] width 67 height 21
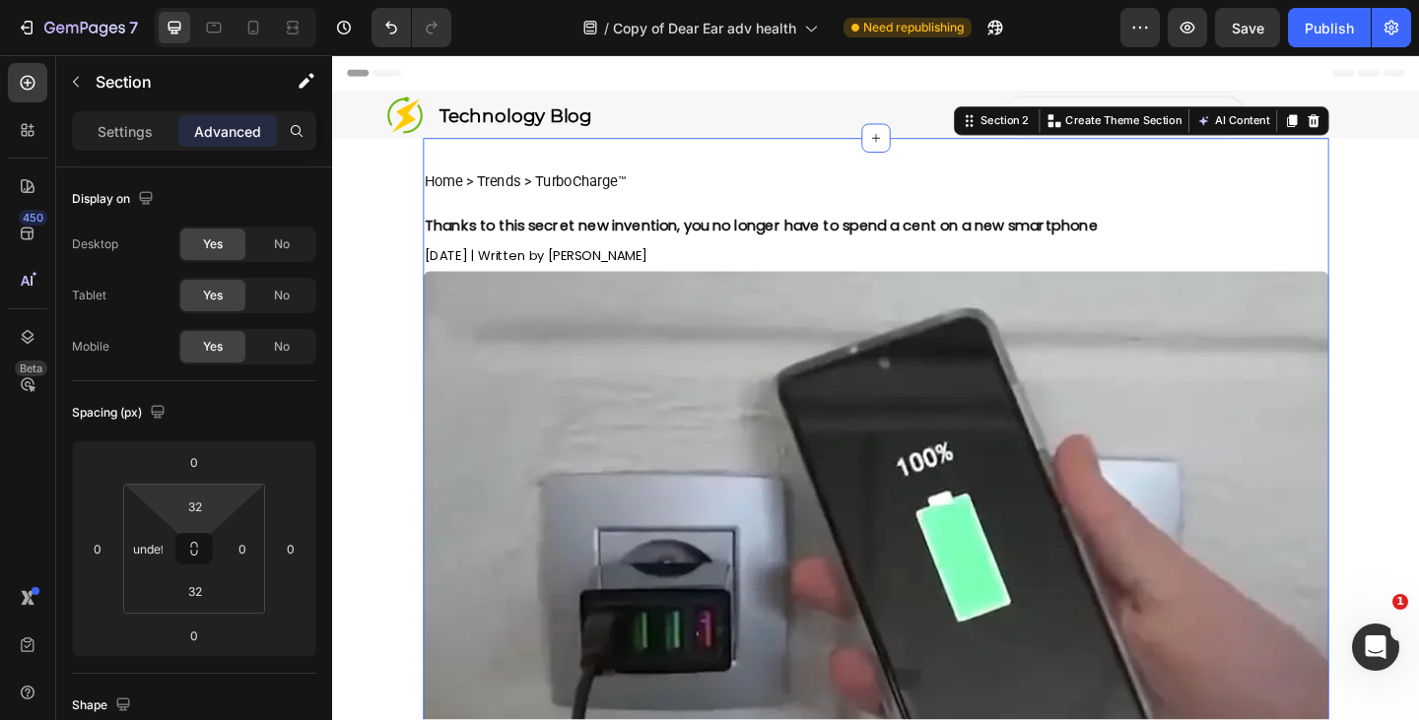
click at [202, 508] on input "32" at bounding box center [194, 507] width 39 height 30
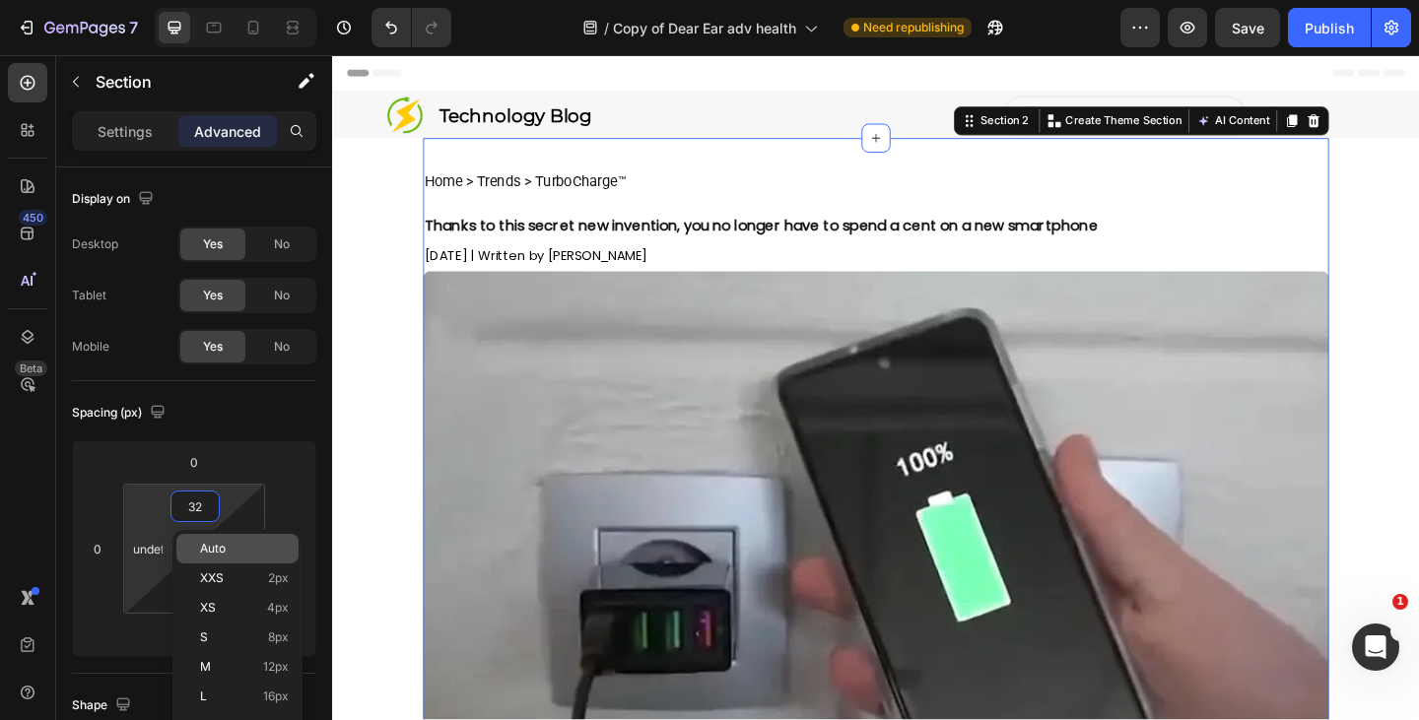
click at [155, 549] on input "undefined" at bounding box center [148, 549] width 30 height 30
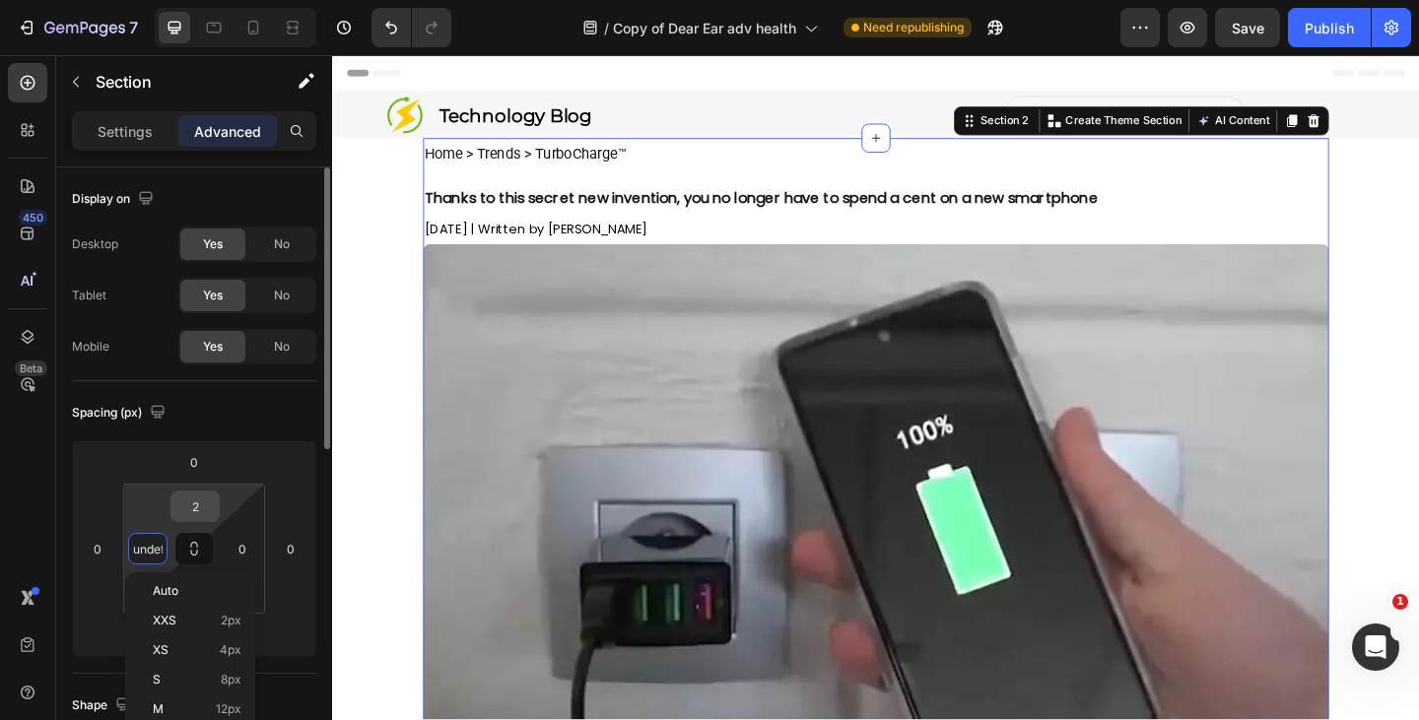
click at [202, 511] on input "2" at bounding box center [194, 507] width 39 height 30
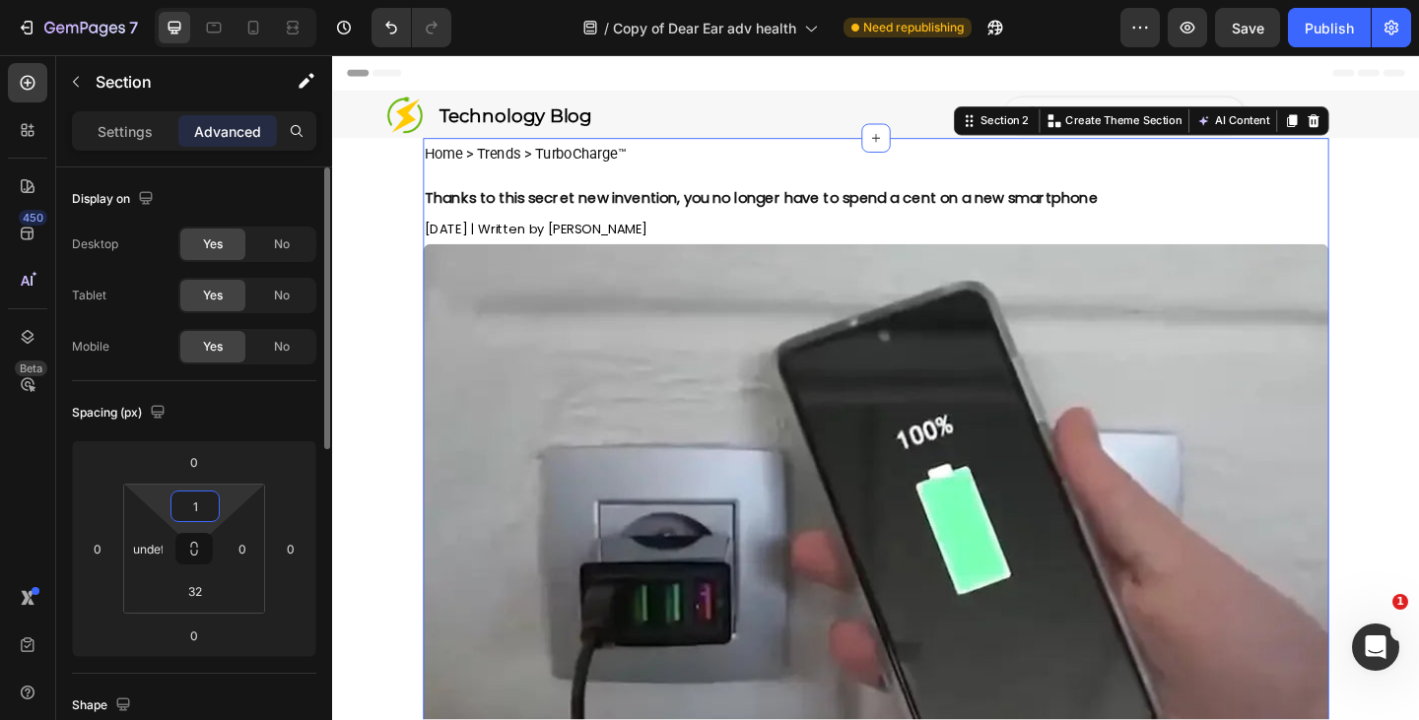
type input "15"
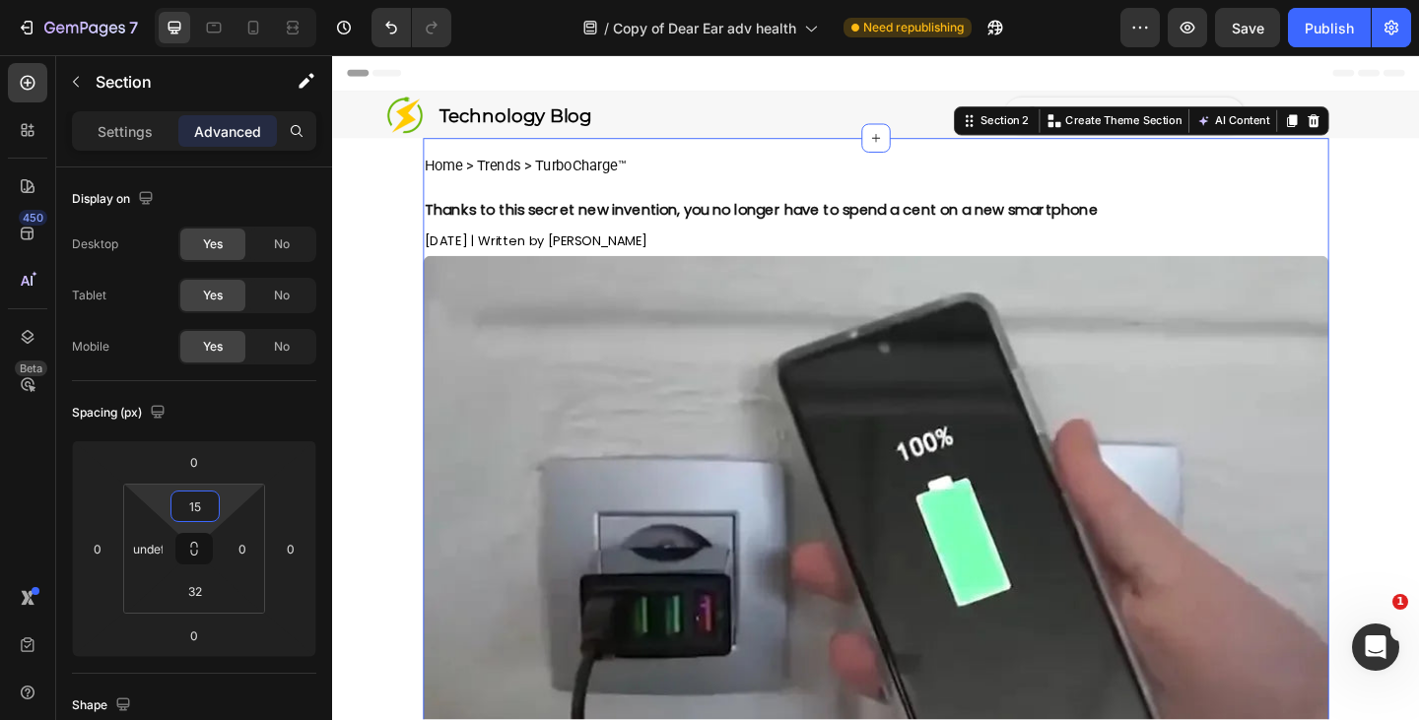
click at [635, 230] on strong "Thanks to this secret new invention, you no longer have to spend a cent on a ne…" at bounding box center [799, 224] width 732 height 23
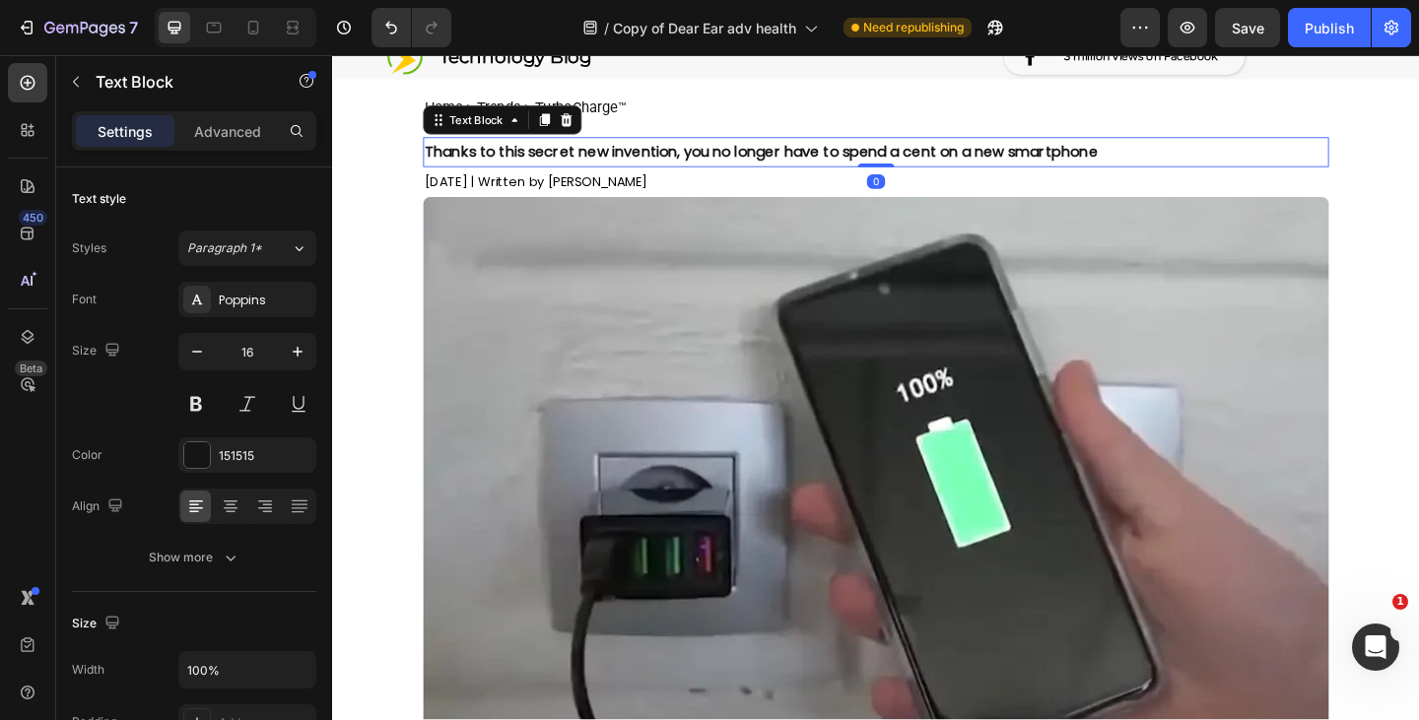
scroll to position [65, 0]
click at [251, 353] on input "16" at bounding box center [247, 351] width 65 height 35
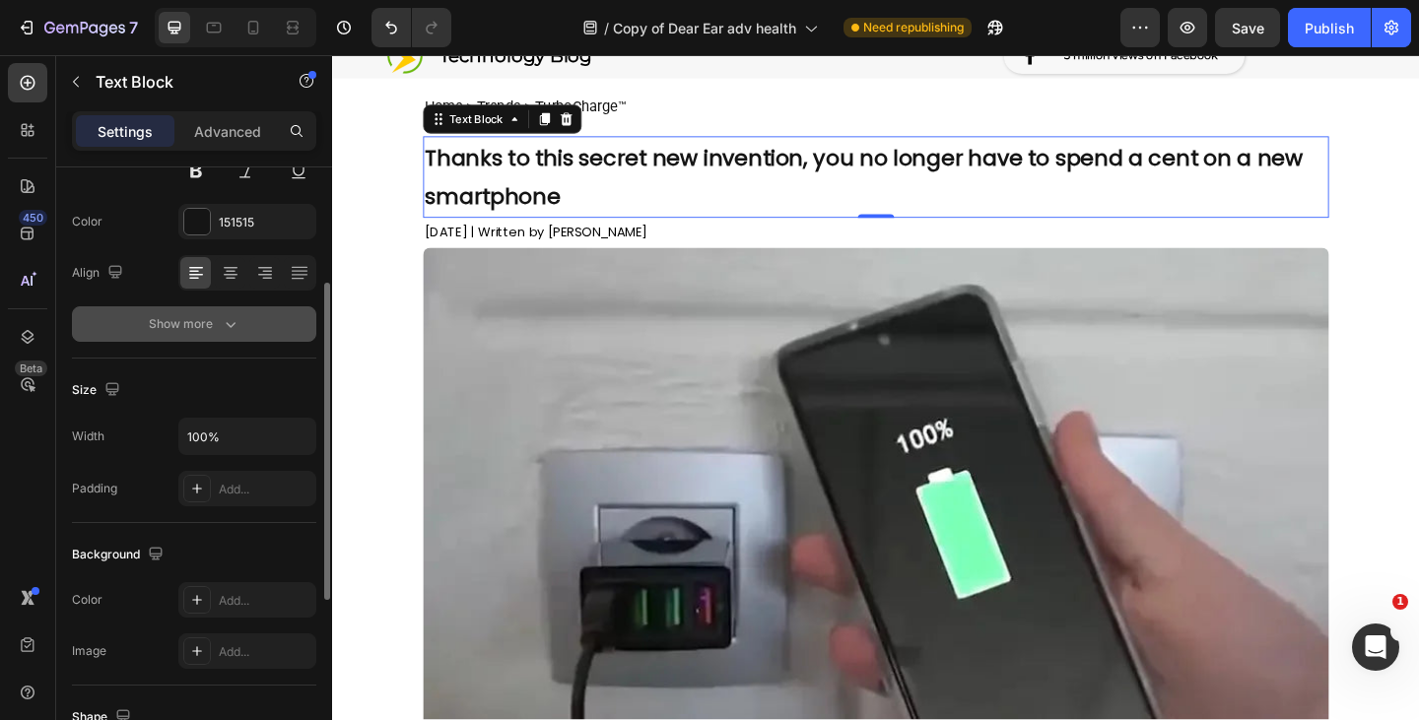
scroll to position [235, 0]
click at [171, 324] on div "Show more" at bounding box center [195, 322] width 92 height 20
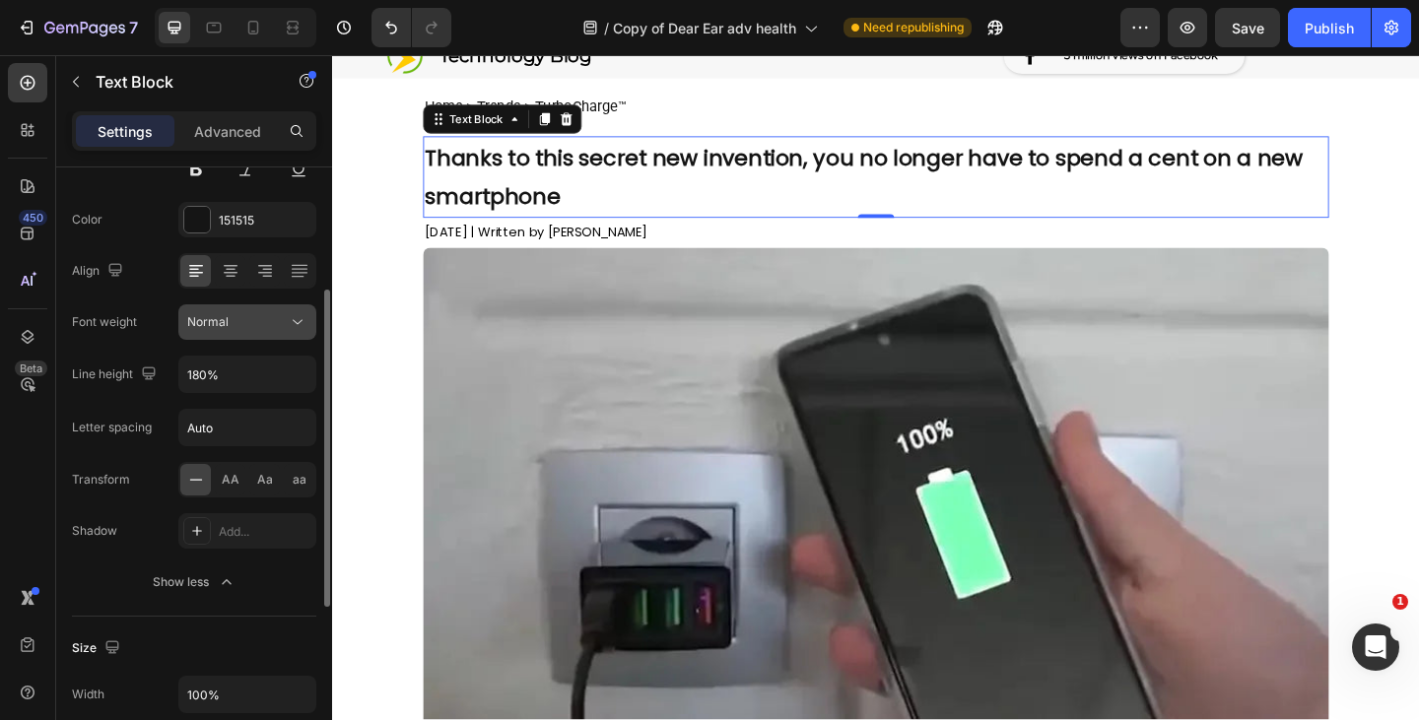
click at [246, 320] on div "Normal" at bounding box center [237, 322] width 100 height 18
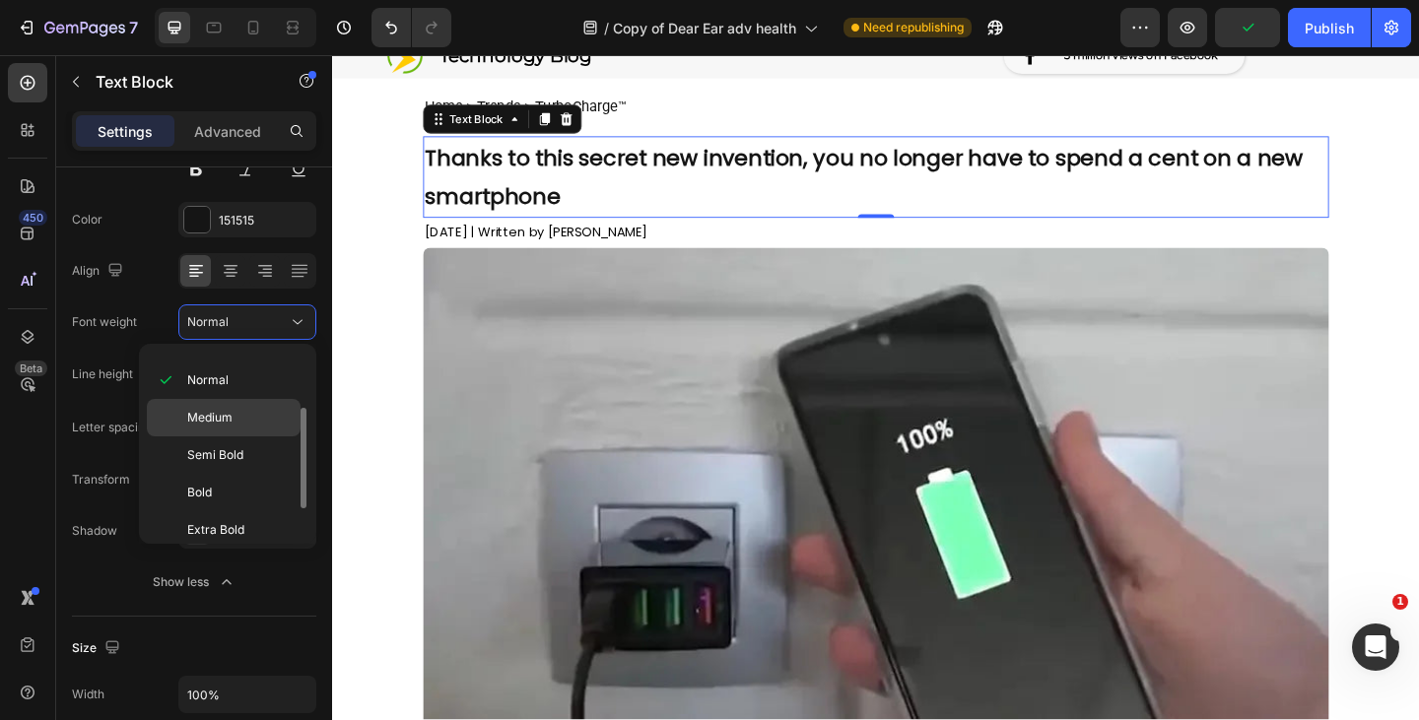
scroll to position [101, 0]
click at [207, 491] on span "Bold" at bounding box center [199, 494] width 25 height 18
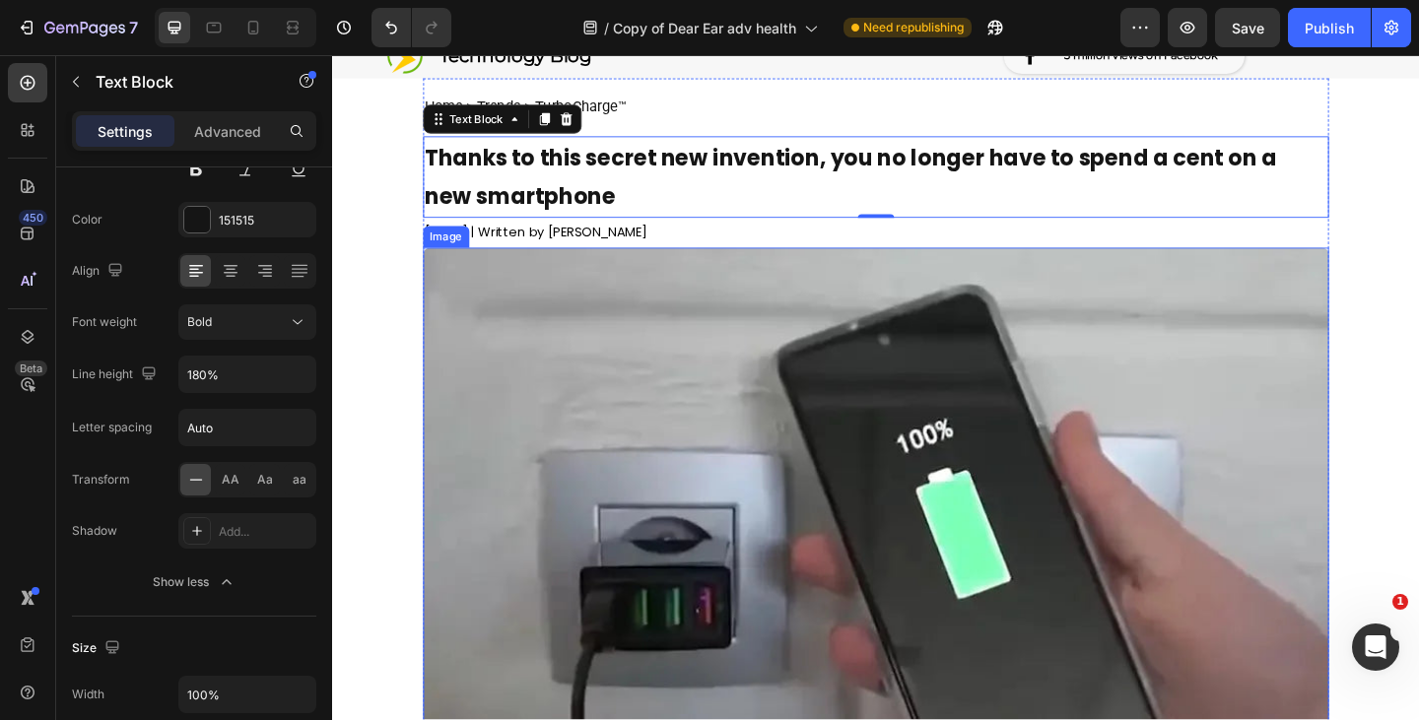
scroll to position [0, 0]
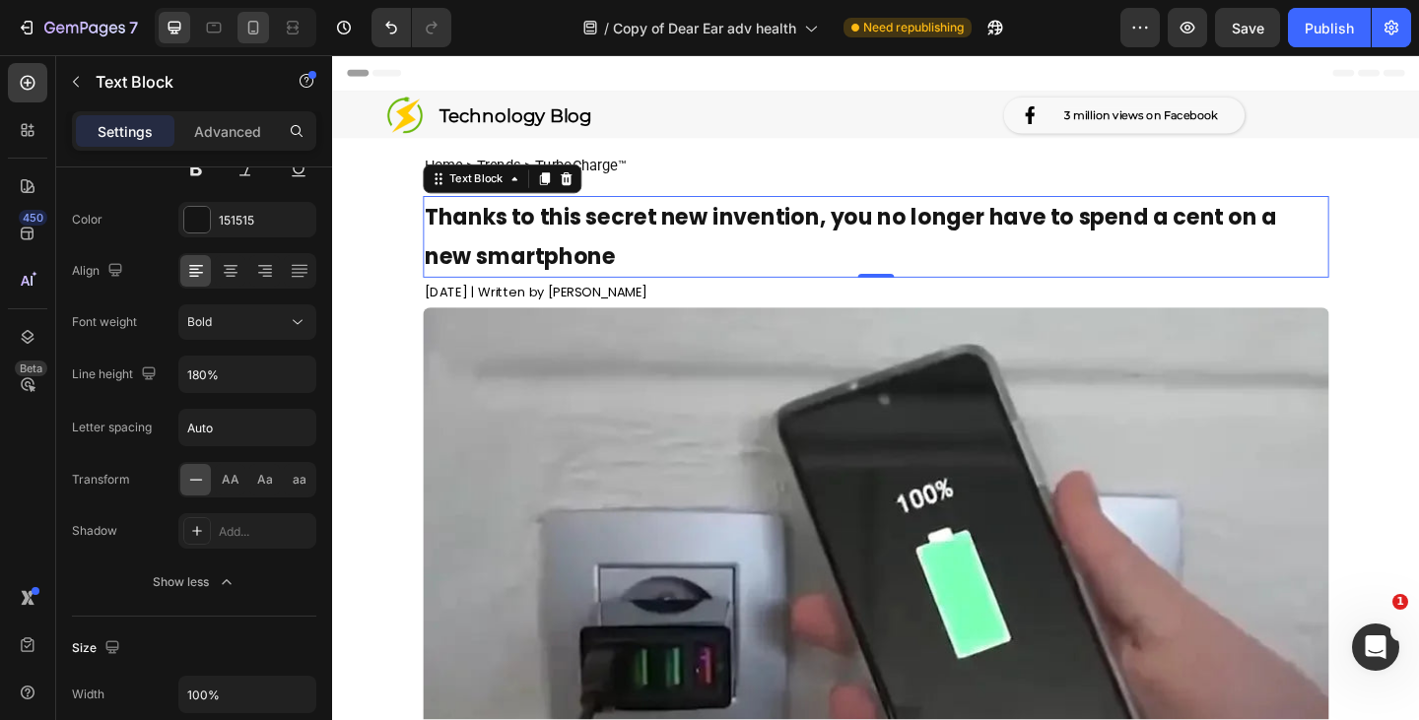
click at [253, 29] on icon at bounding box center [253, 28] width 20 height 20
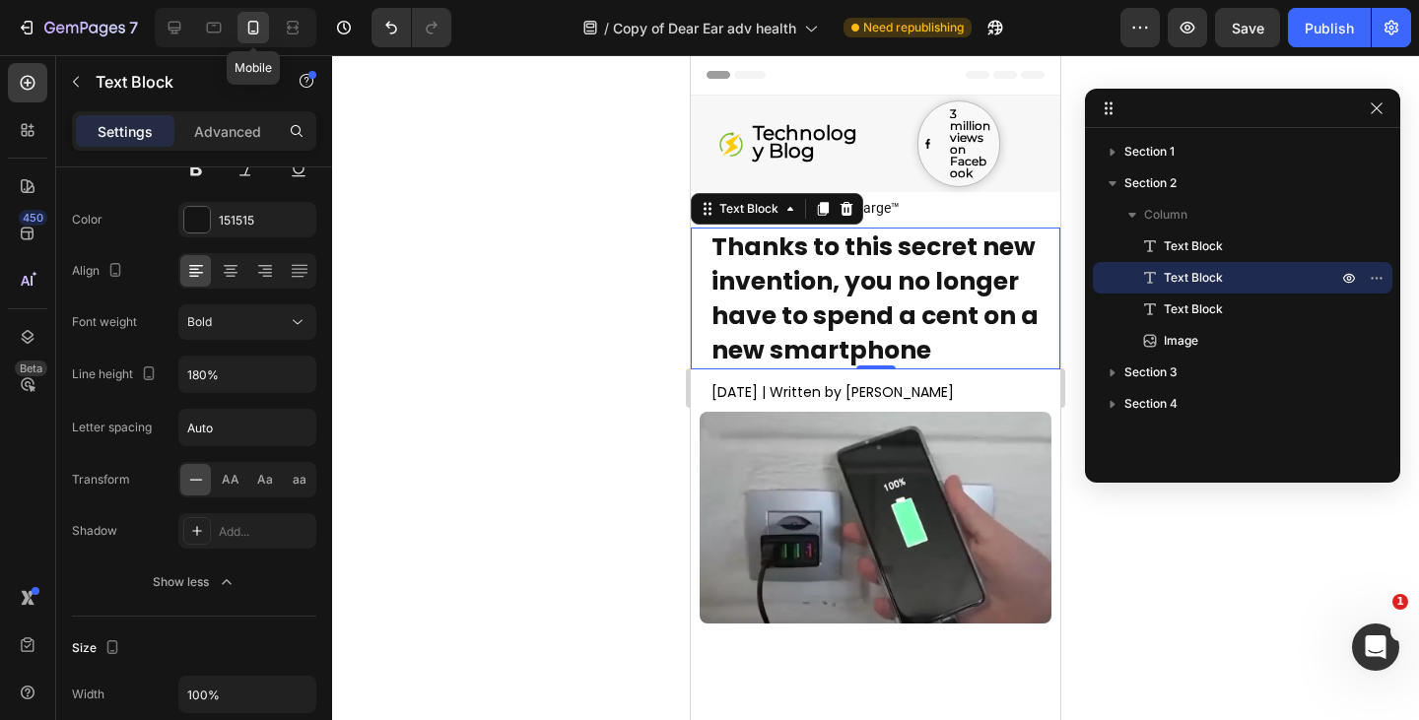
type input "25"
type input "90%"
type input "140%"
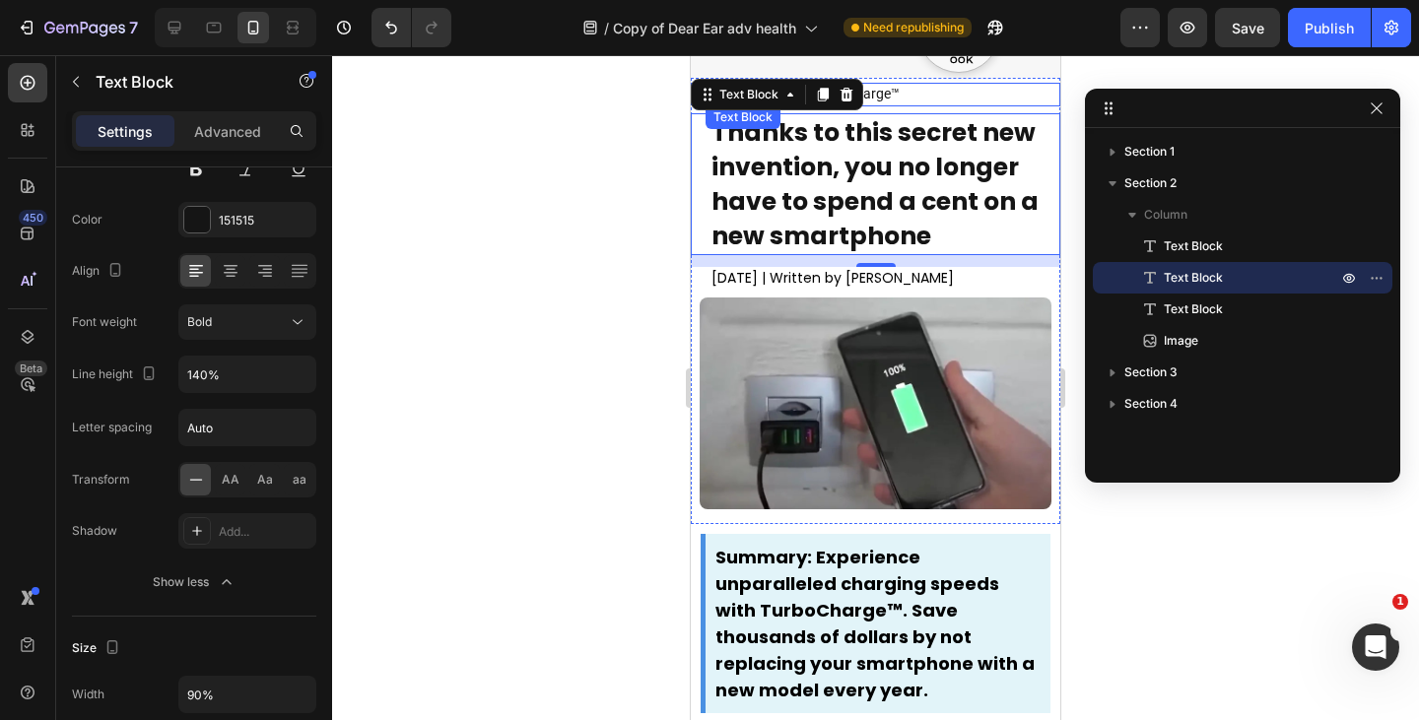
scroll to position [2, 0]
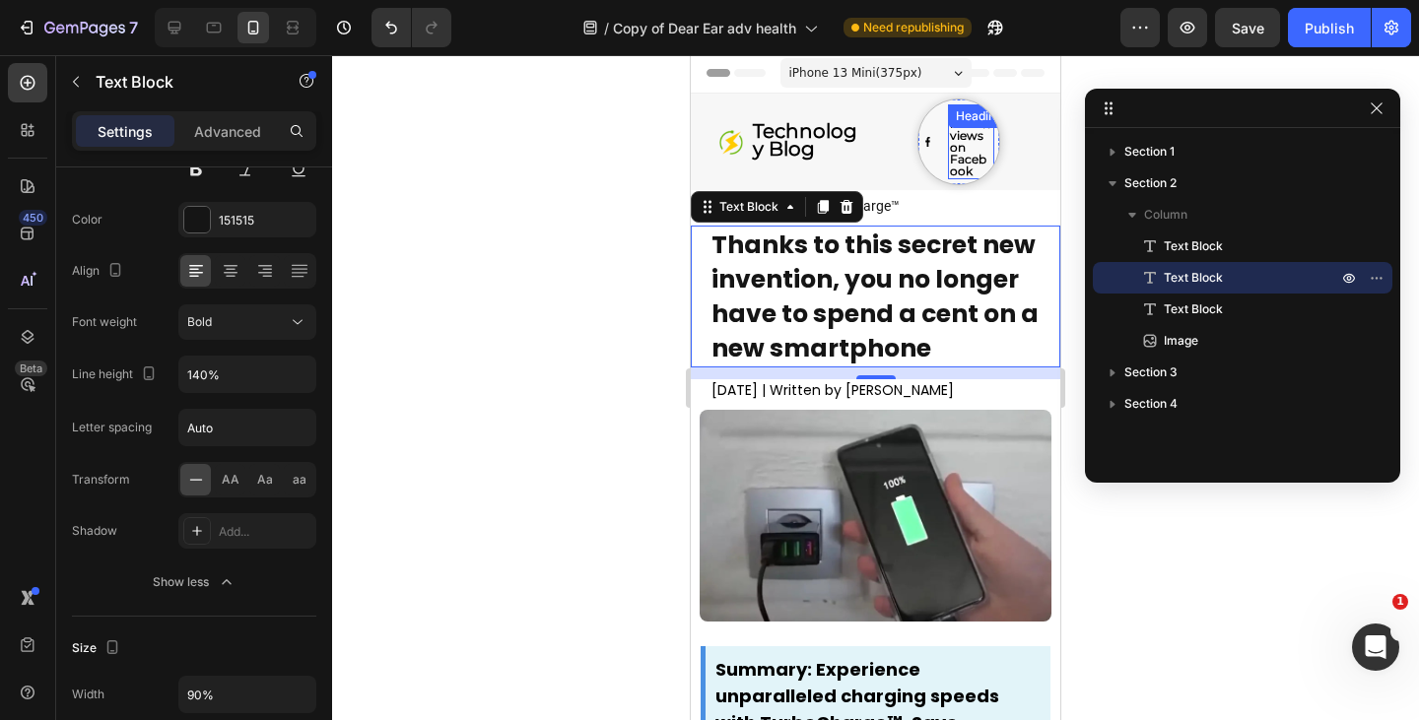
click at [952, 157] on strong "3 million views on Facebook" at bounding box center [970, 141] width 40 height 74
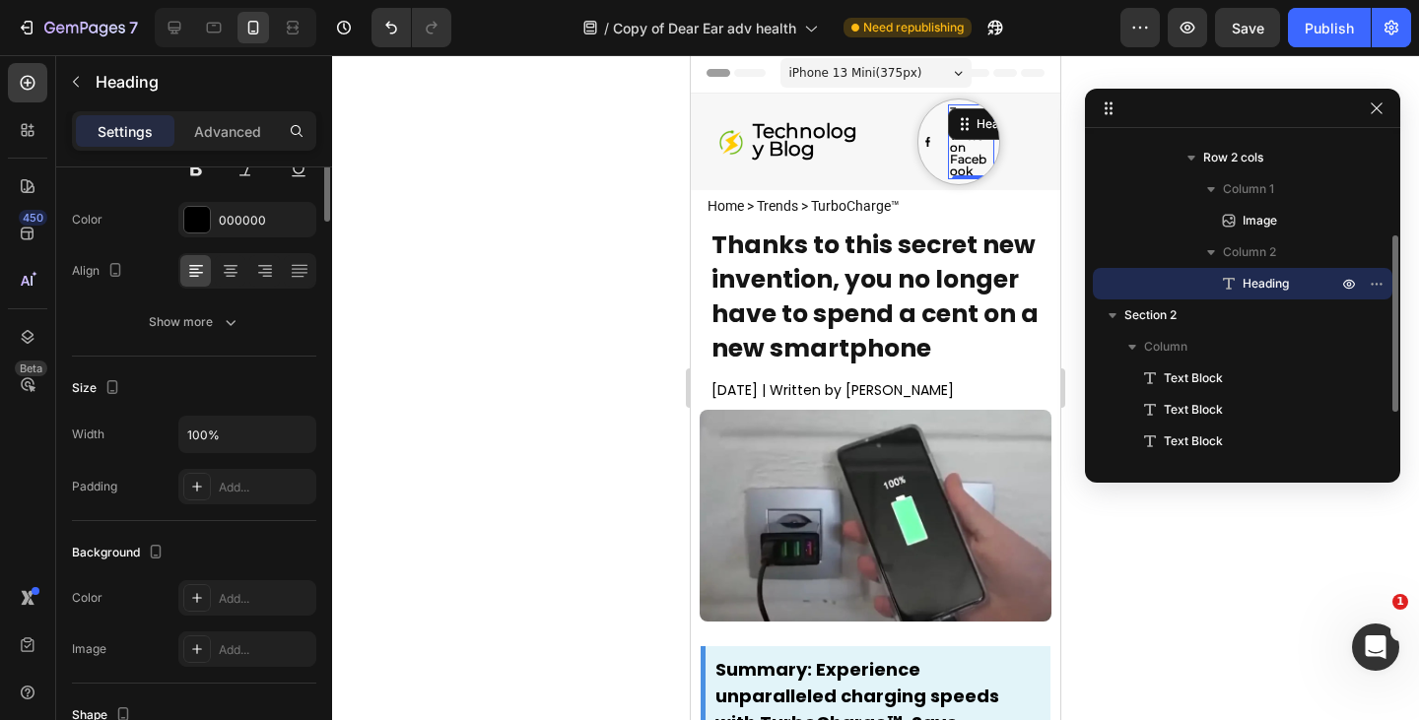
scroll to position [0, 0]
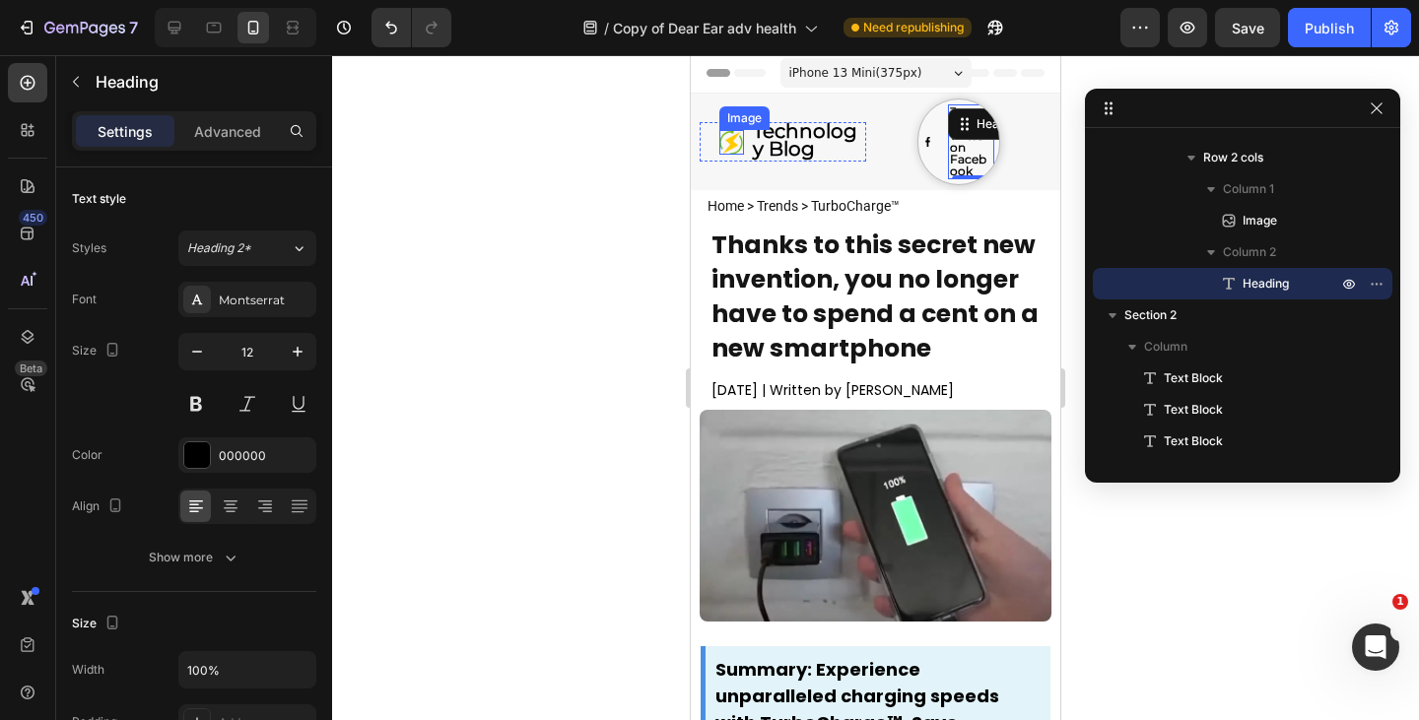
click at [726, 150] on img at bounding box center [731, 142] width 25 height 25
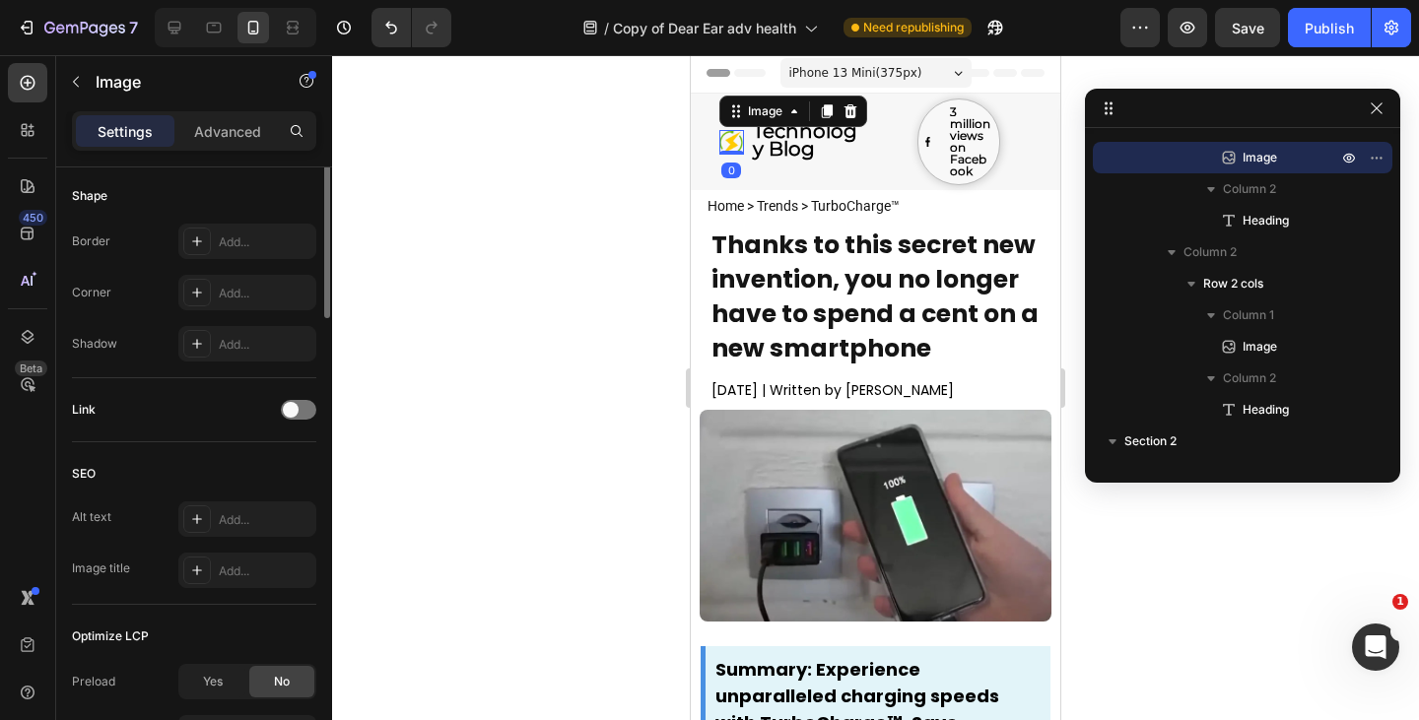
scroll to position [459, 0]
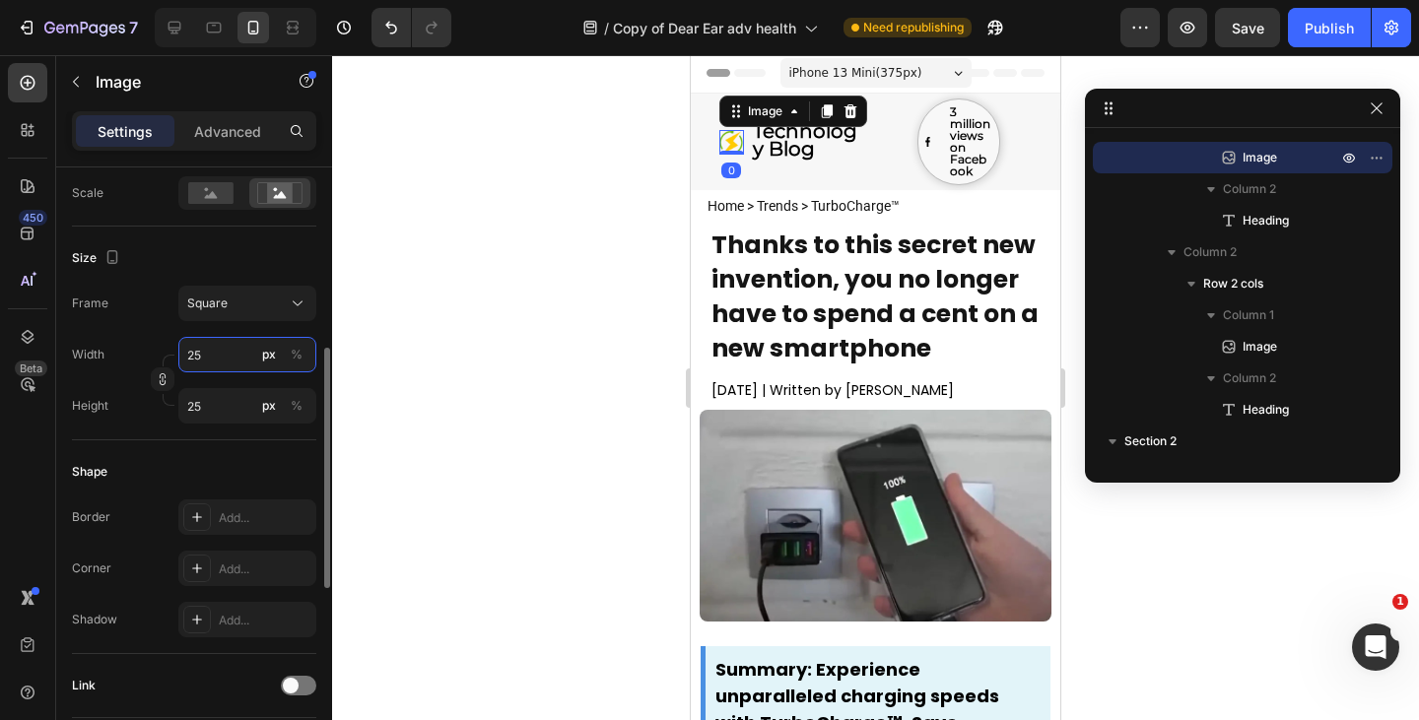
click at [211, 362] on input "25" at bounding box center [247, 354] width 138 height 35
type input "4"
type input "49"
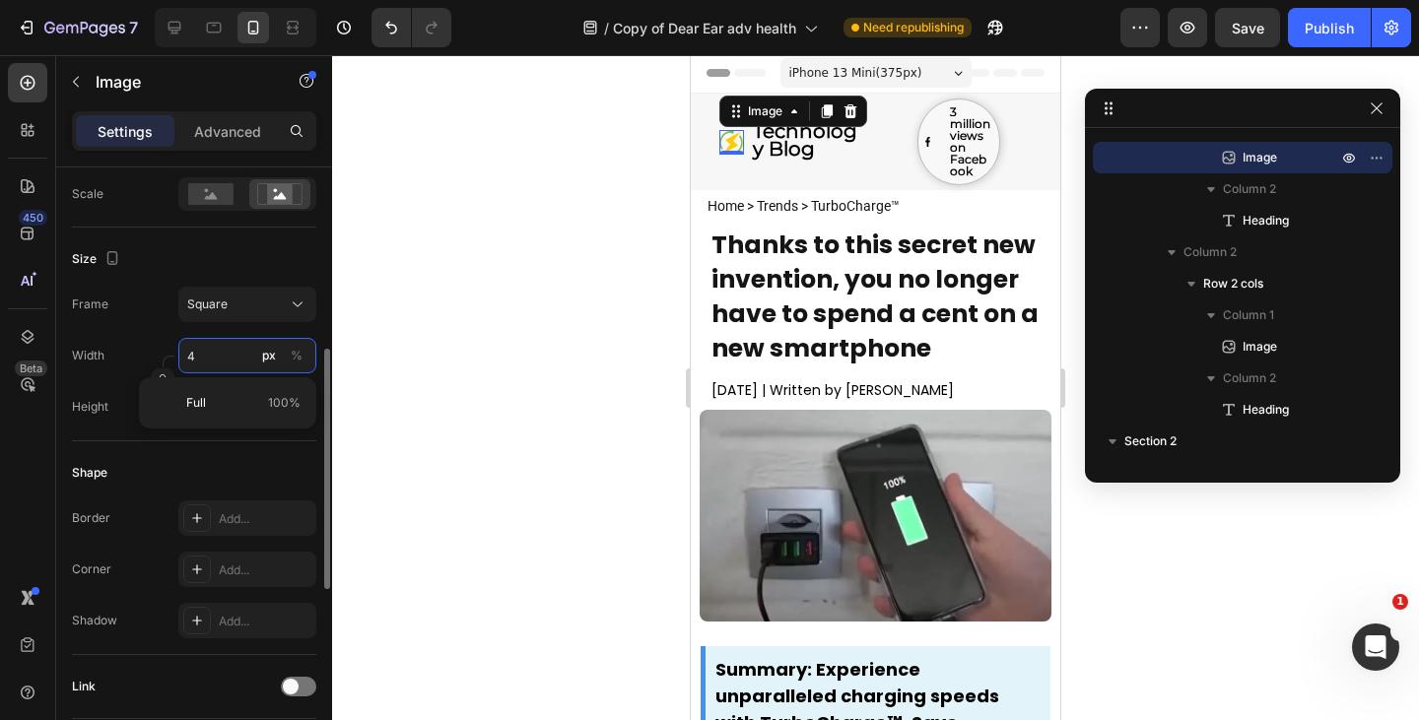
type input "49"
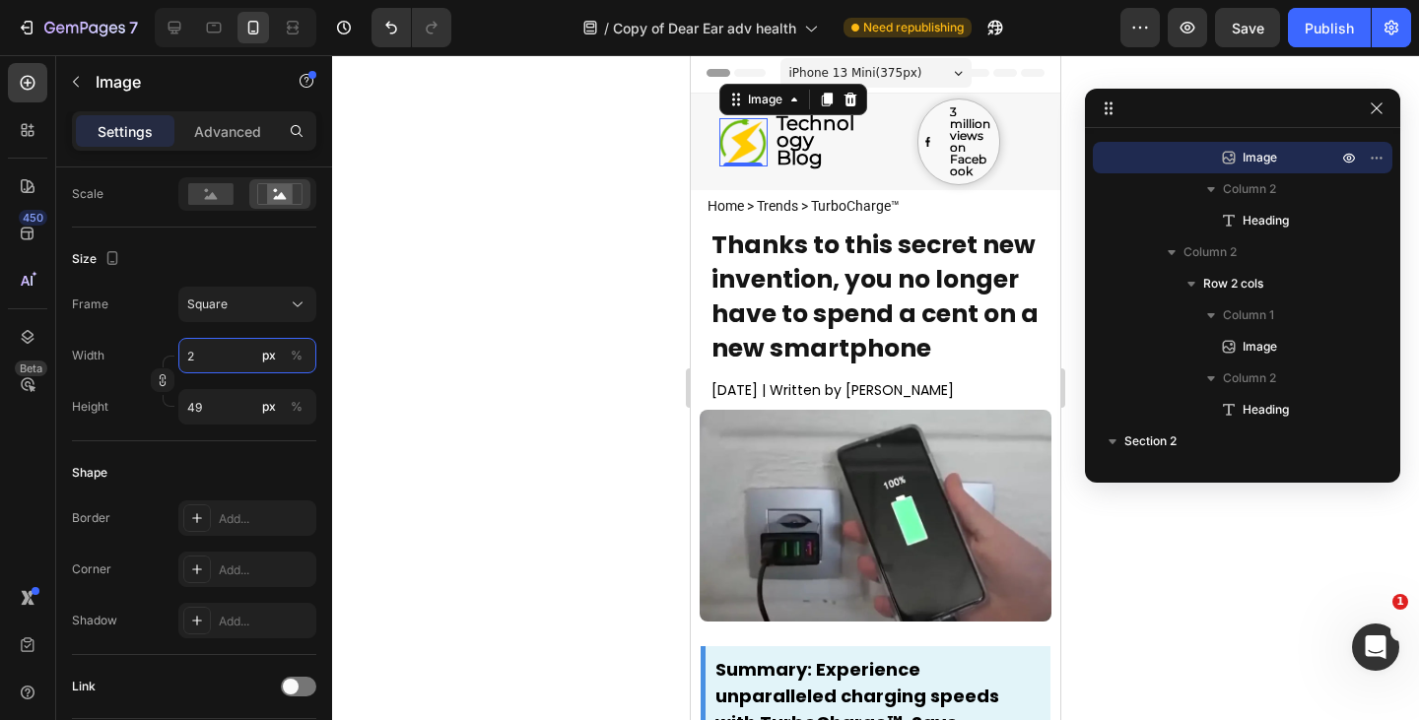
type input "25"
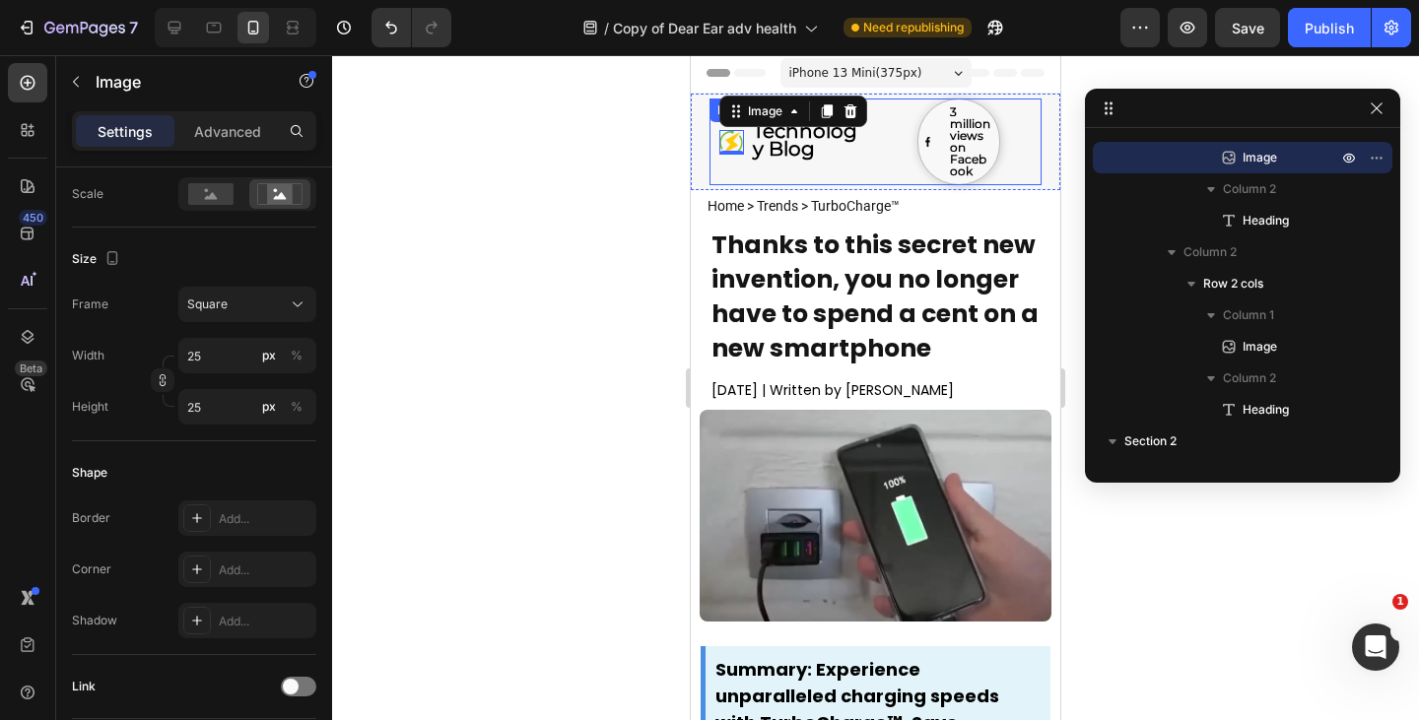
click at [793, 159] on strong "Technology Blog" at bounding box center [805, 139] width 104 height 41
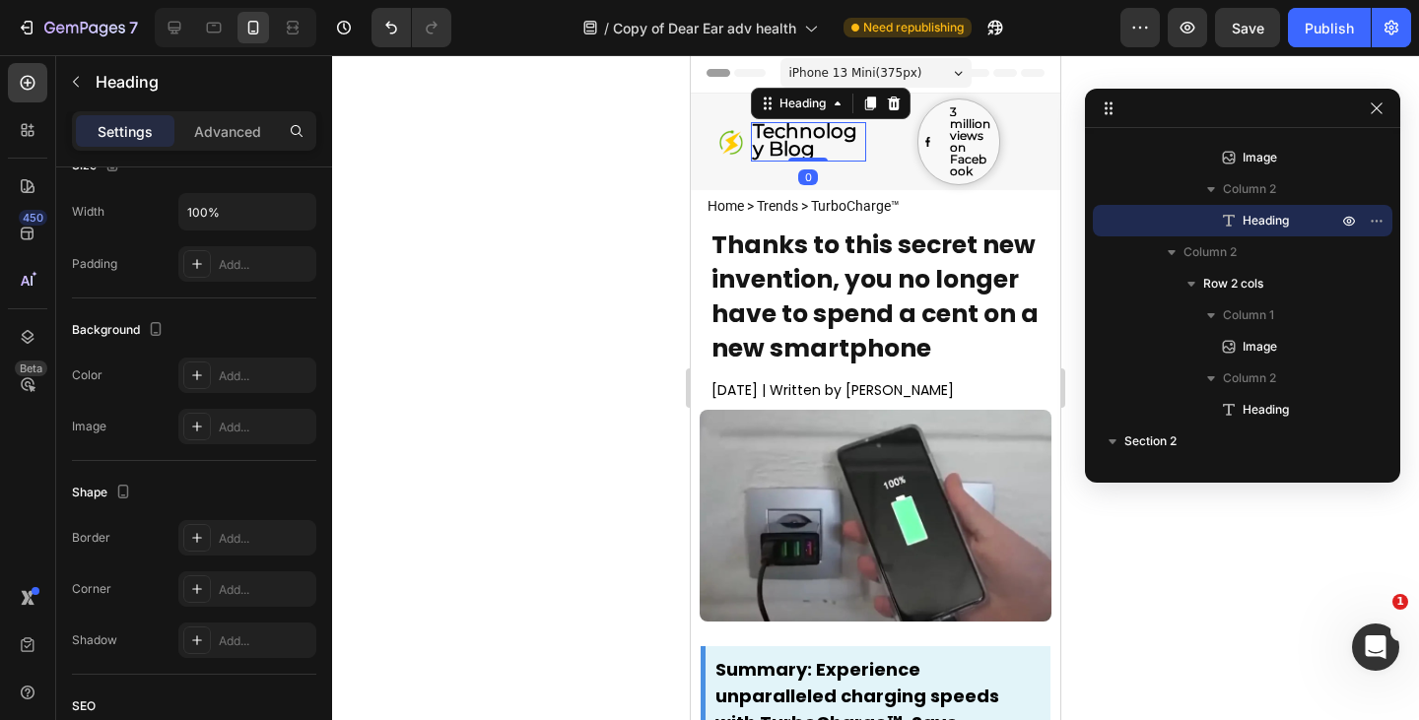
scroll to position [0, 0]
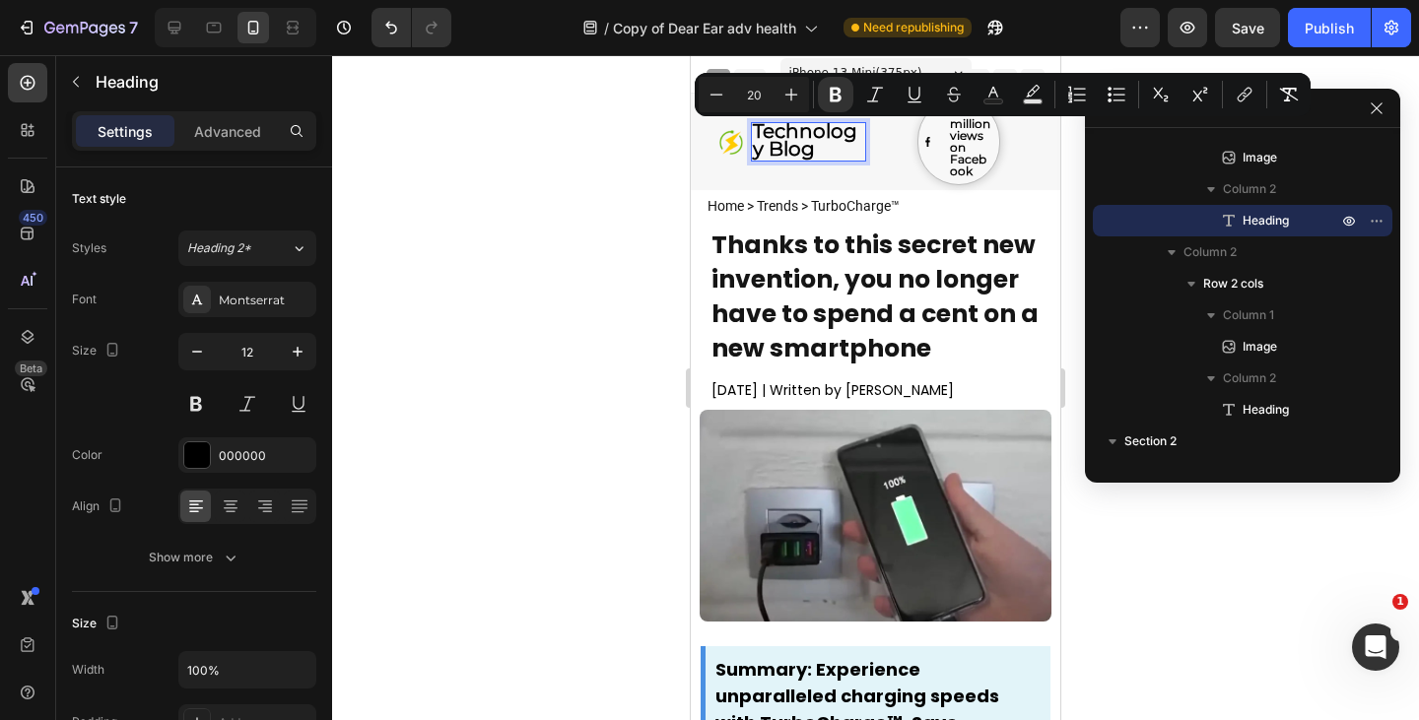
click at [758, 100] on input "20" at bounding box center [753, 95] width 39 height 24
type input "2"
type input "12"
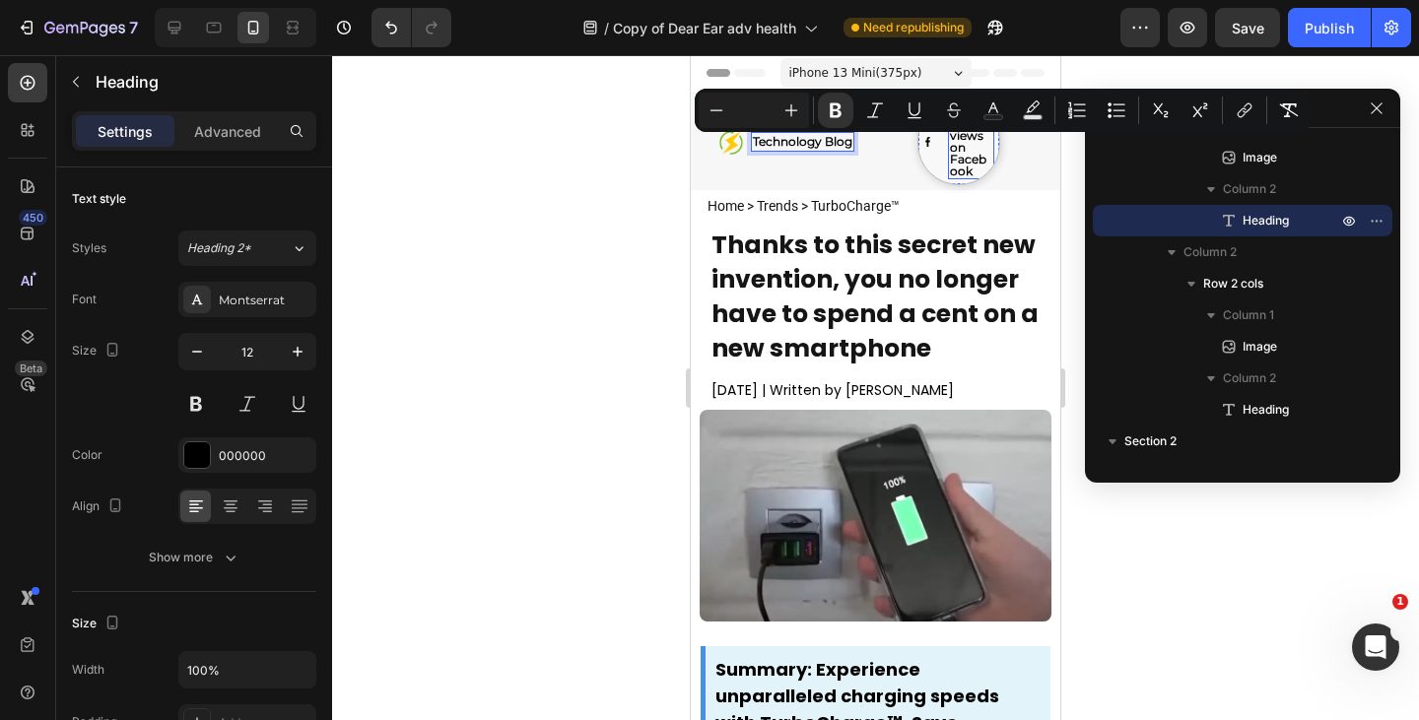
click at [955, 167] on strong "3 million views on Facebook" at bounding box center [970, 141] width 40 height 74
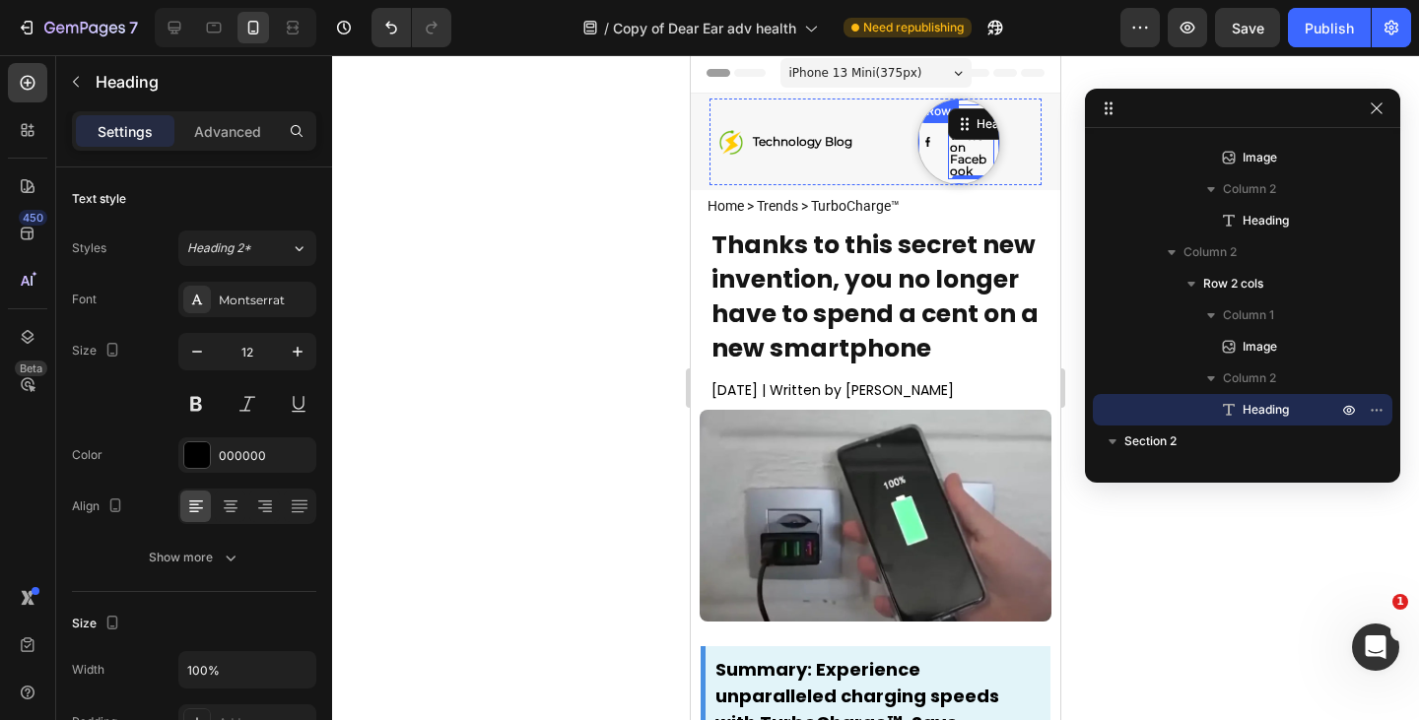
click at [923, 165] on div "Image" at bounding box center [927, 141] width 9 height 75
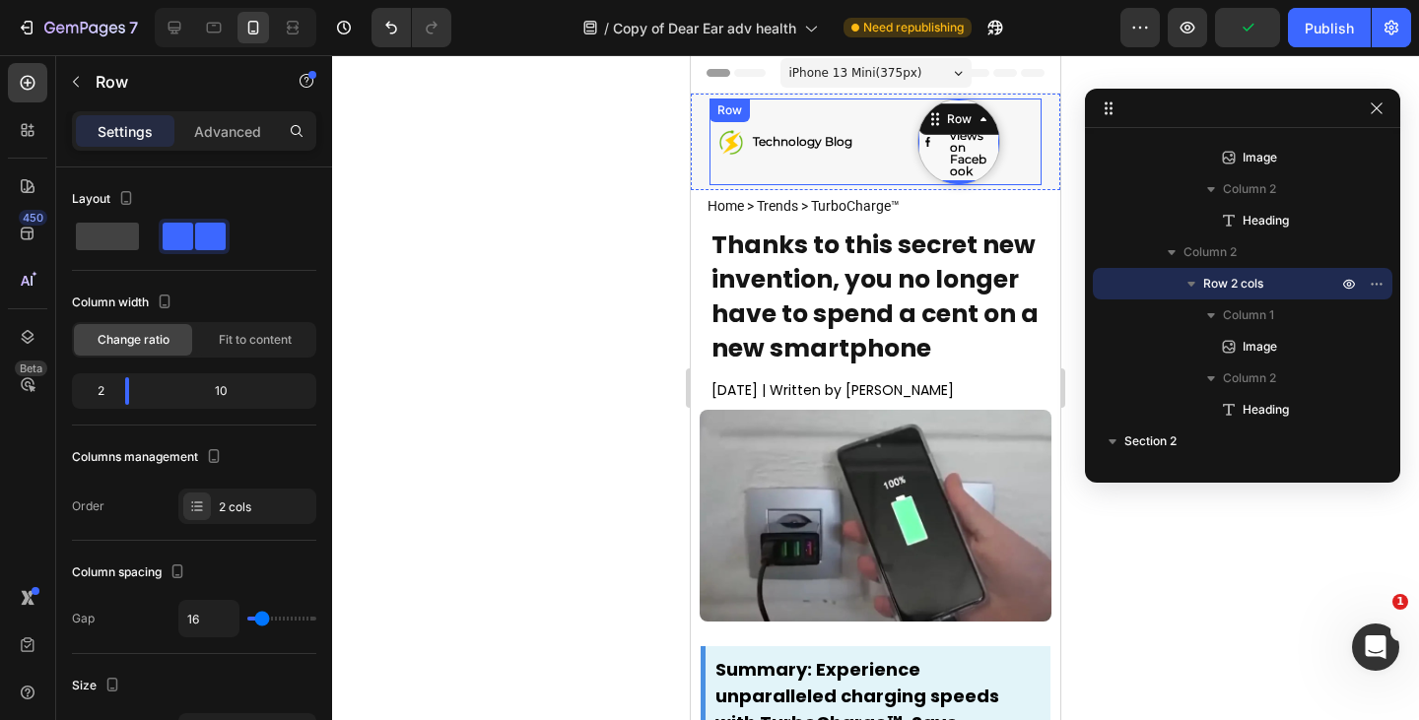
click at [1006, 163] on div "Image 3 million views on Facebook Heading Row 0" at bounding box center [959, 142] width 167 height 87
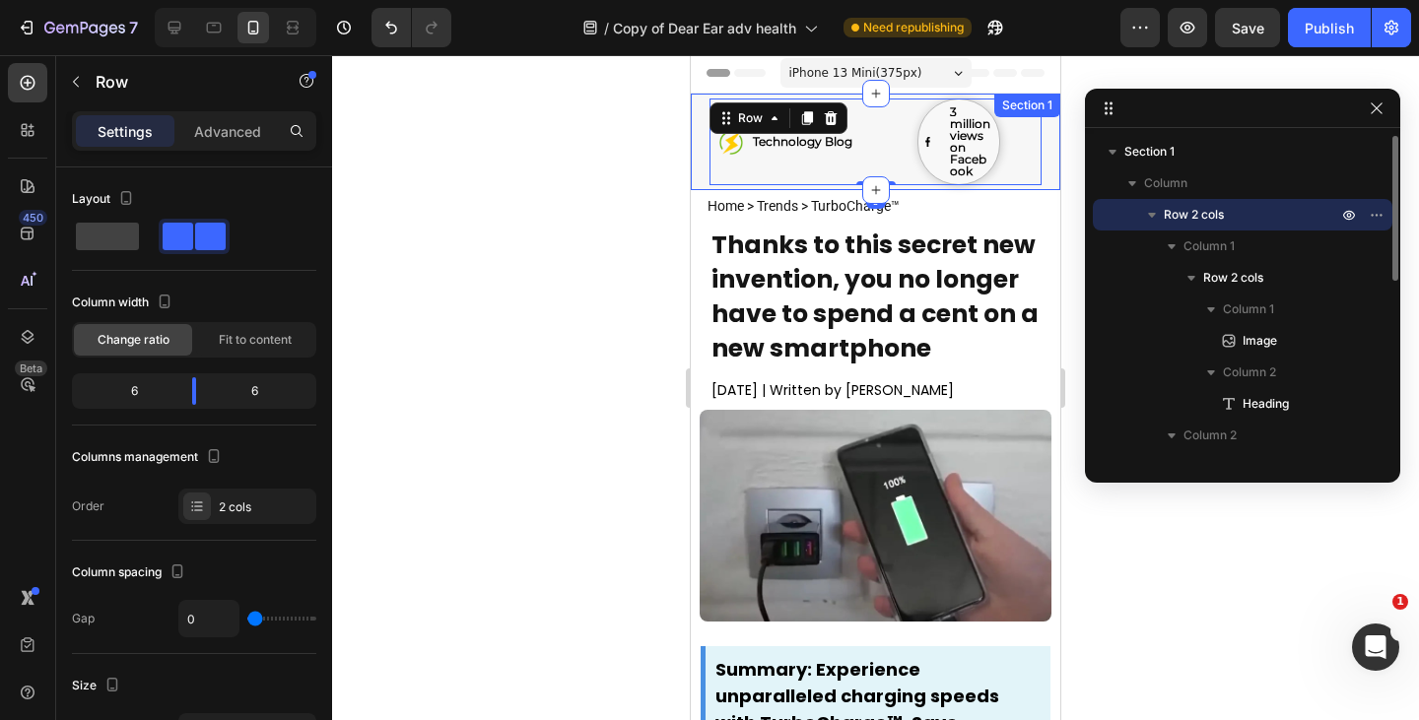
click at [1036, 157] on div "Image ⁠⁠⁠⁠⁠⁠⁠ Technology Blog Heading Row Image 3 million views on Facebook Hea…" at bounding box center [875, 142] width 369 height 87
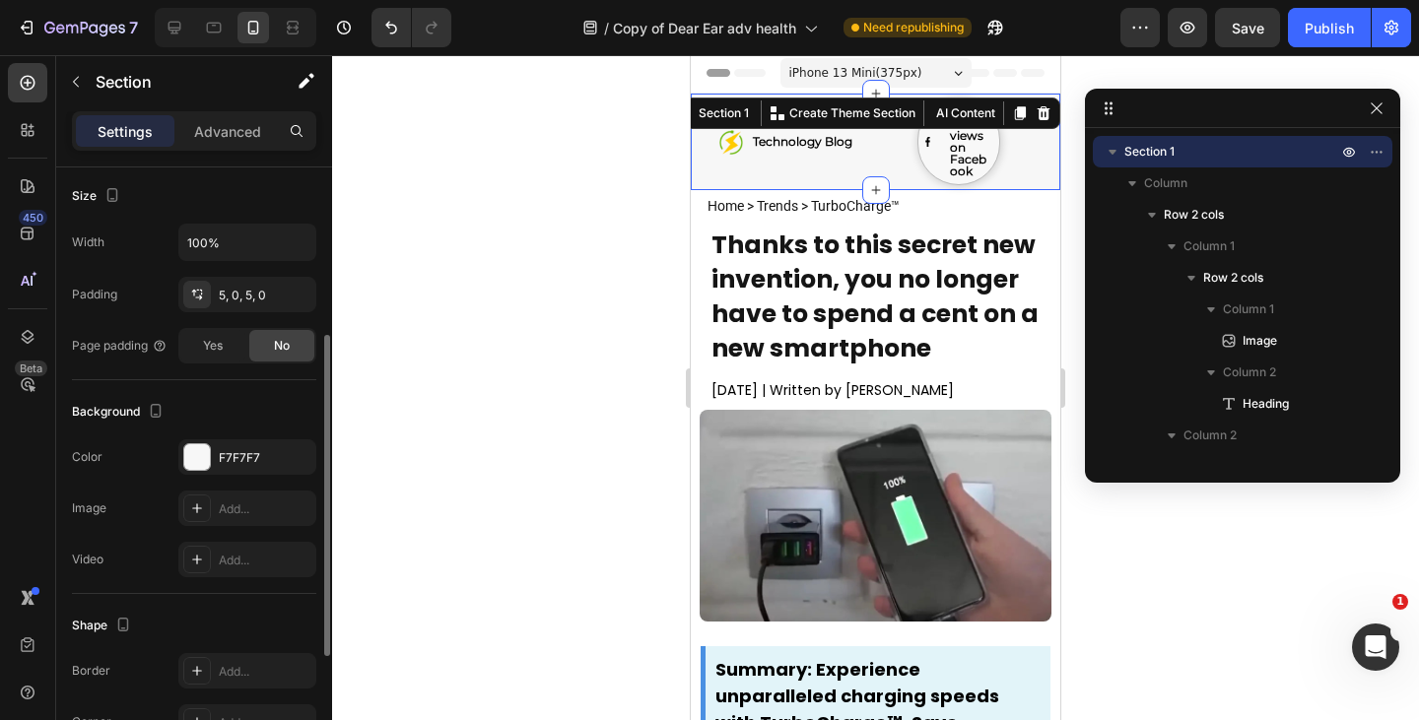
scroll to position [376, 0]
click at [252, 300] on div "5, 0, 5, 0" at bounding box center [247, 296] width 57 height 18
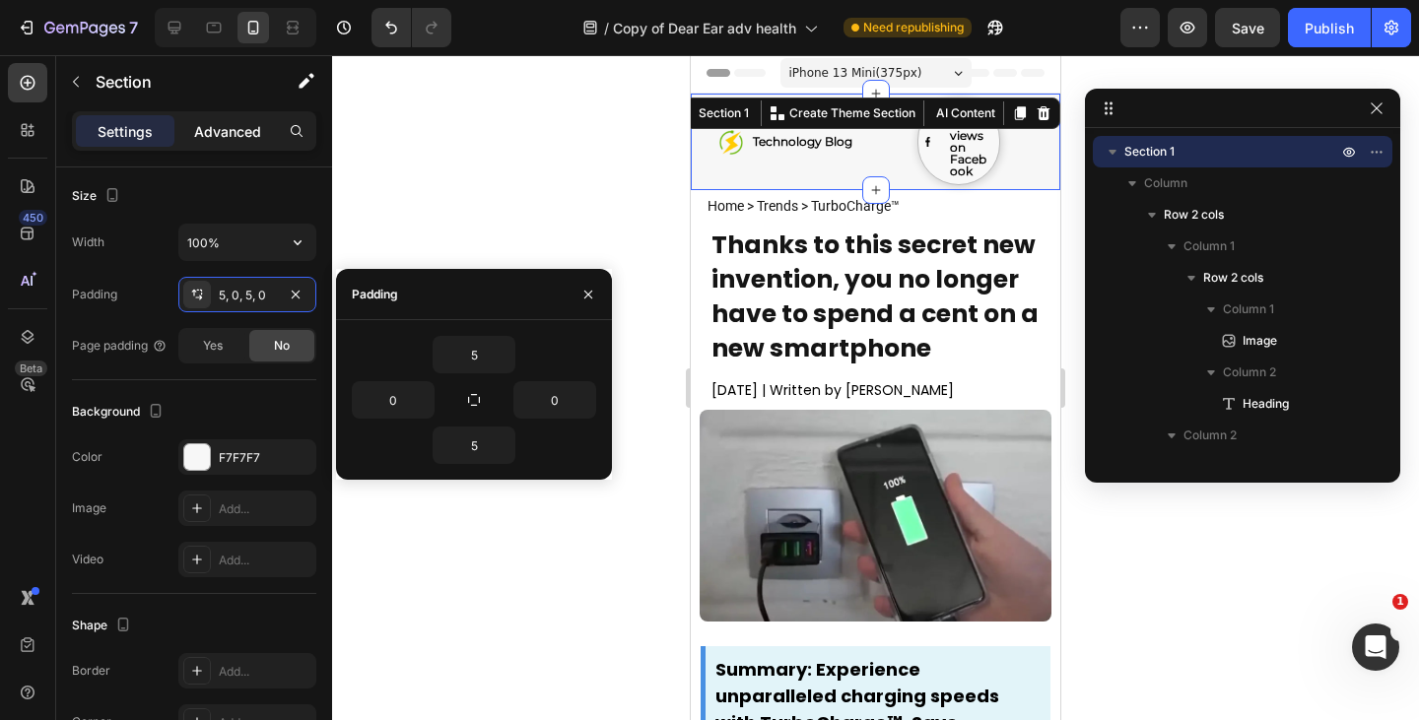
click at [209, 122] on p "Advanced" at bounding box center [227, 131] width 67 height 21
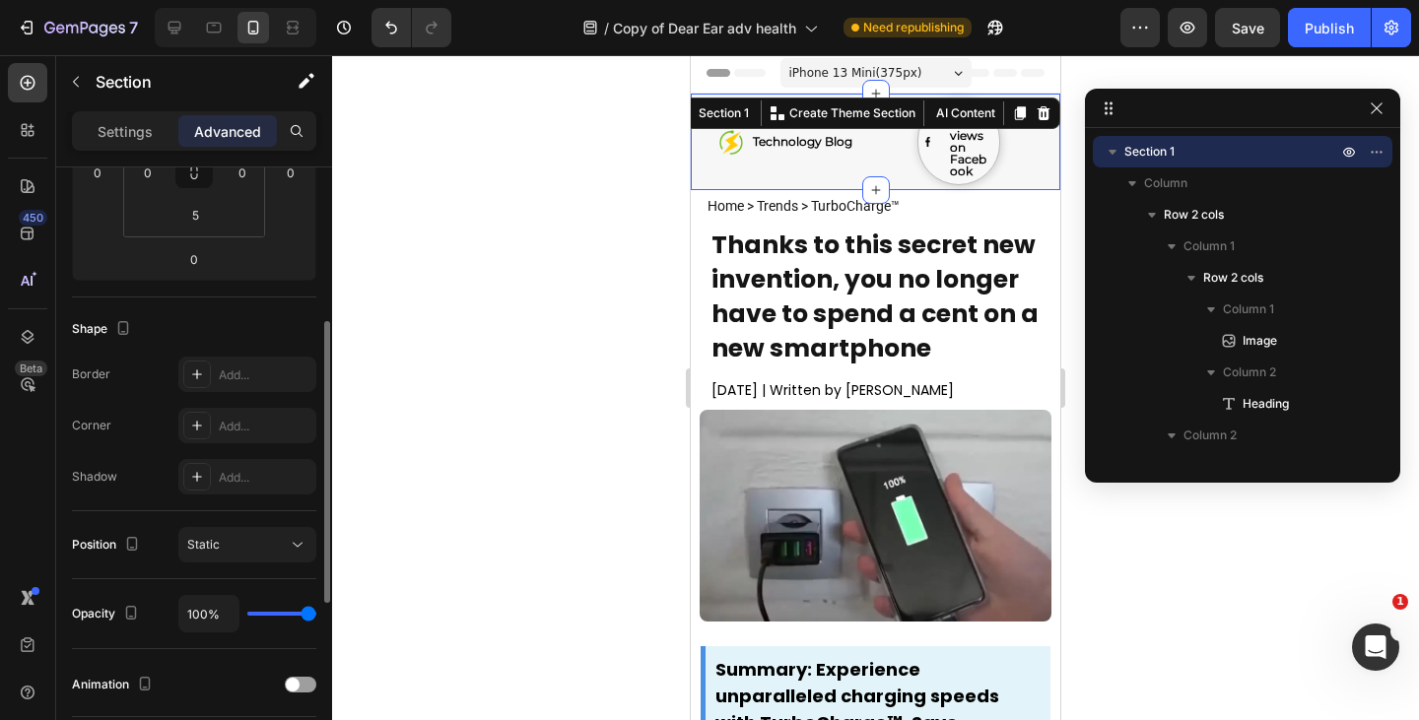
scroll to position [153, 0]
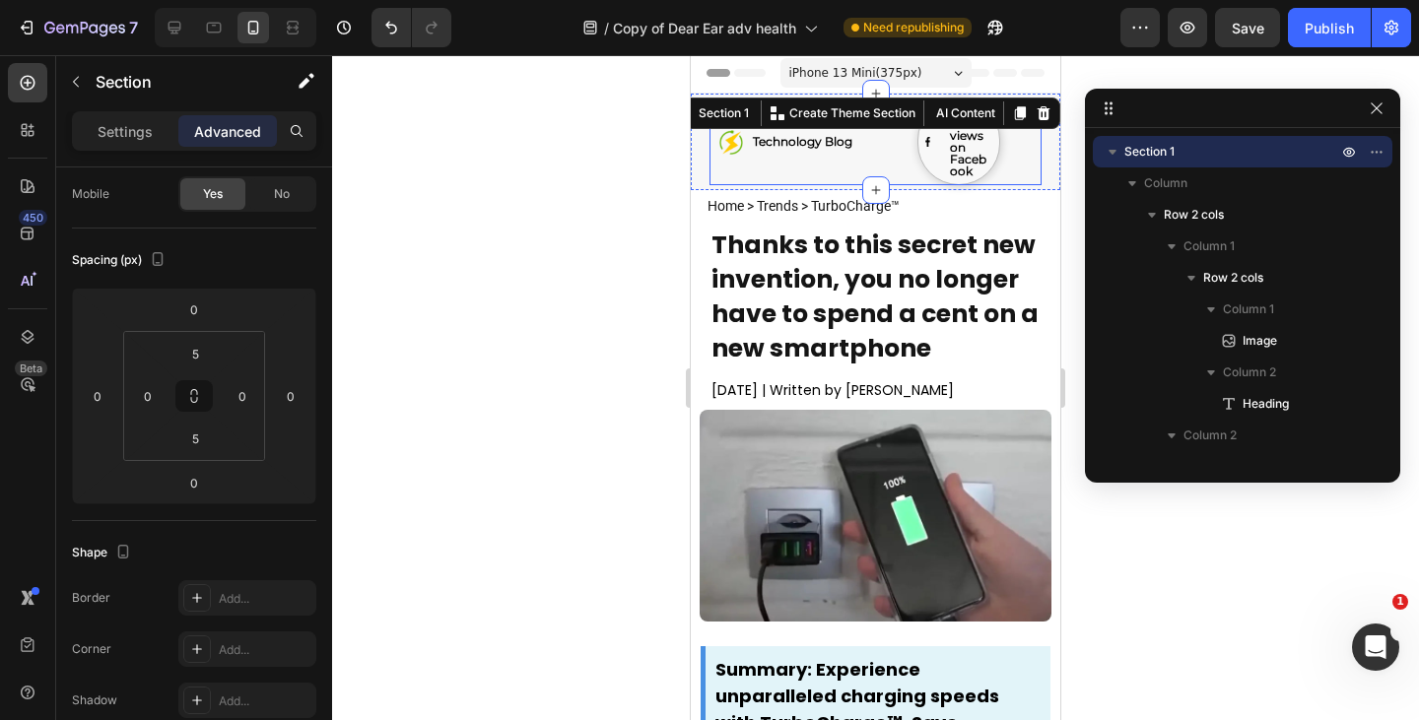
click at [807, 177] on div "Image ⁠⁠⁠⁠⁠⁠⁠ Technology Blog Heading Row" at bounding box center [792, 142] width 167 height 87
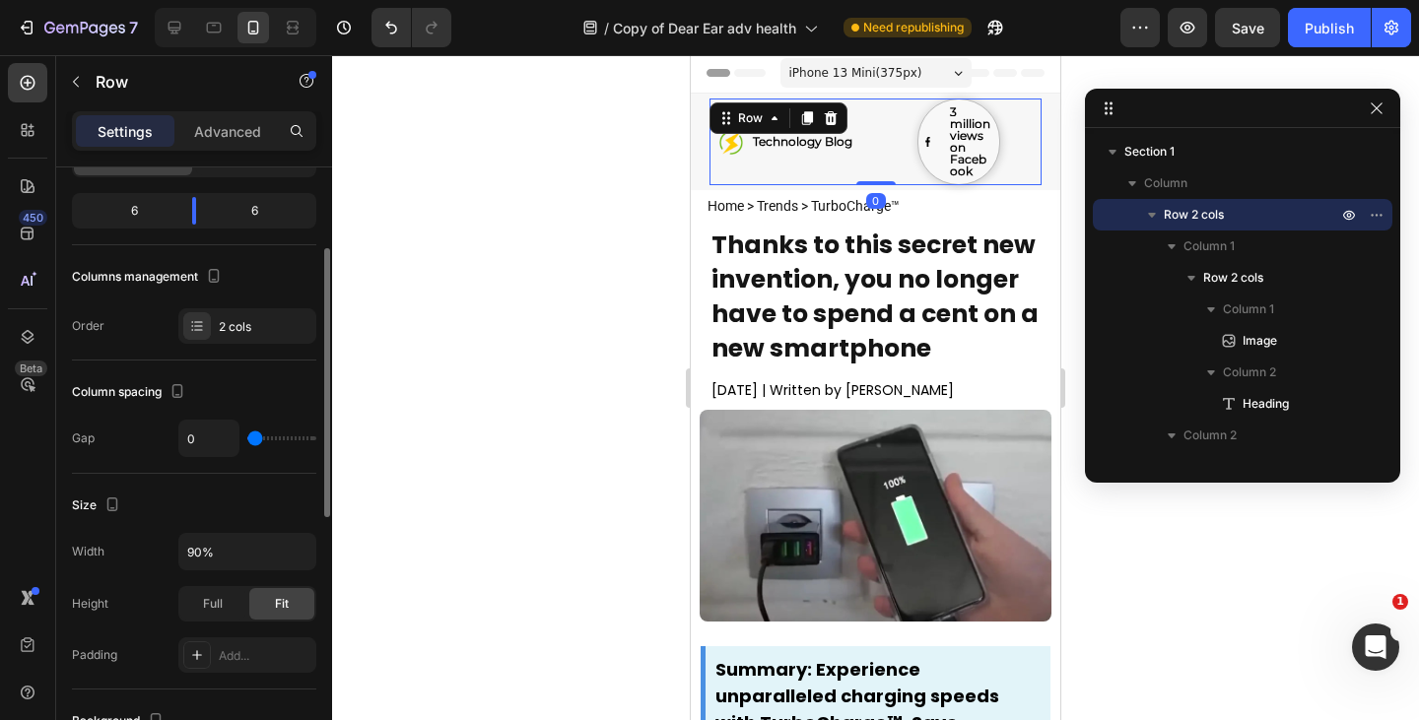
scroll to position [181, 0]
click at [234, 547] on input "90%" at bounding box center [247, 550] width 136 height 35
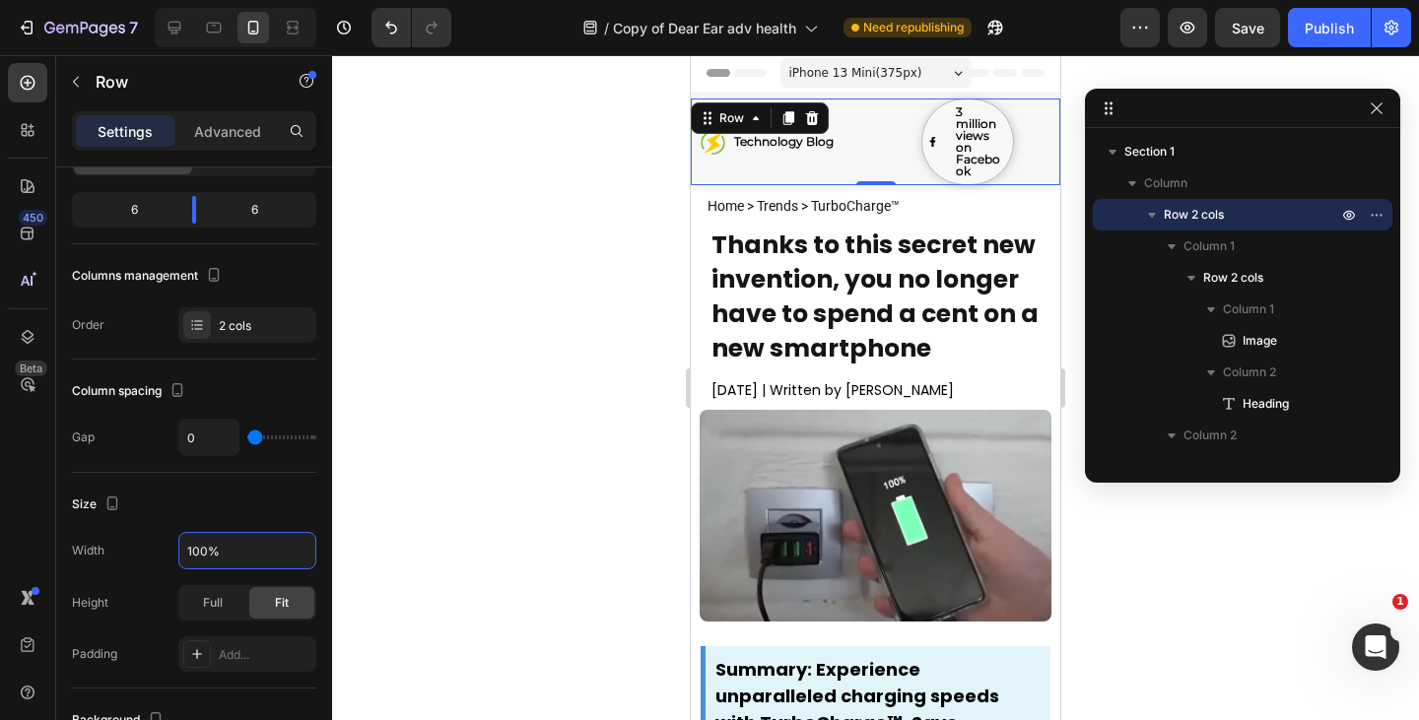
type input "100%"
click at [876, 155] on div "Image 3 million views on Facebook Heading Row" at bounding box center [968, 142] width 185 height 87
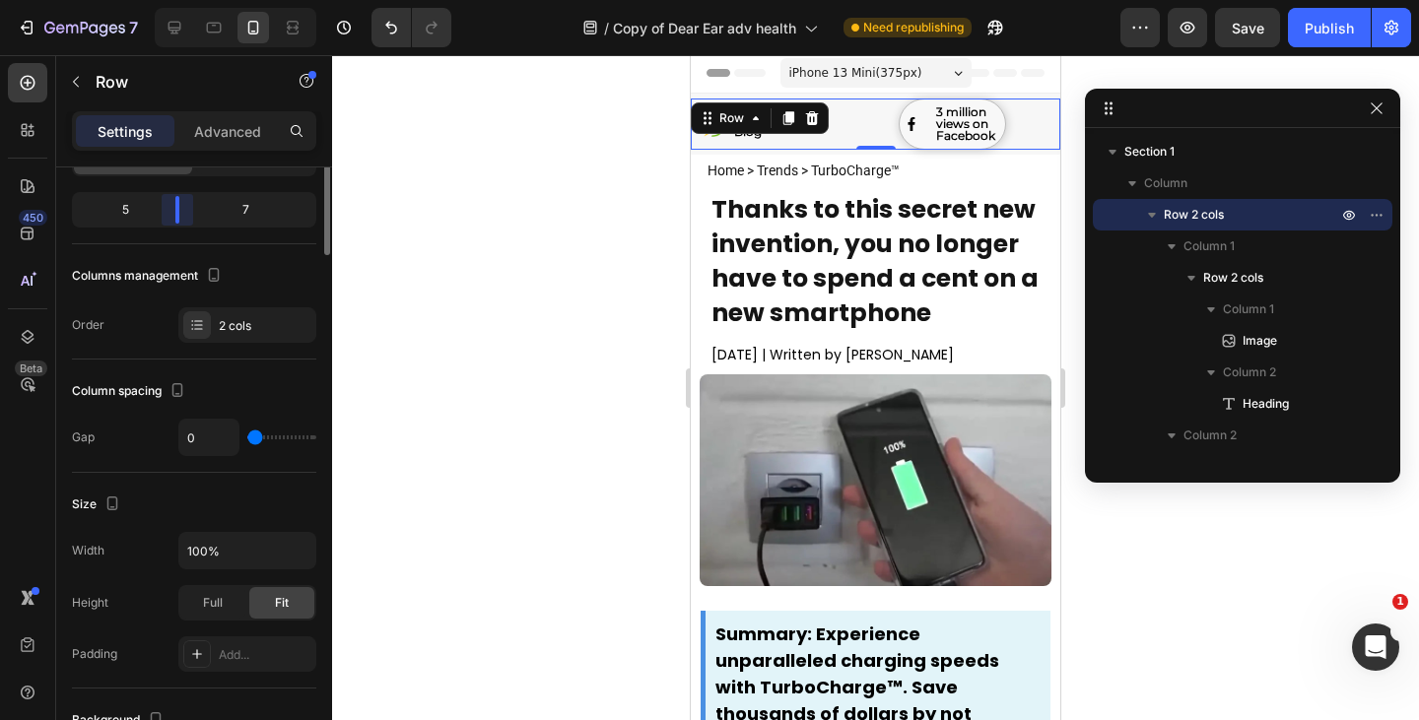
scroll to position [0, 0]
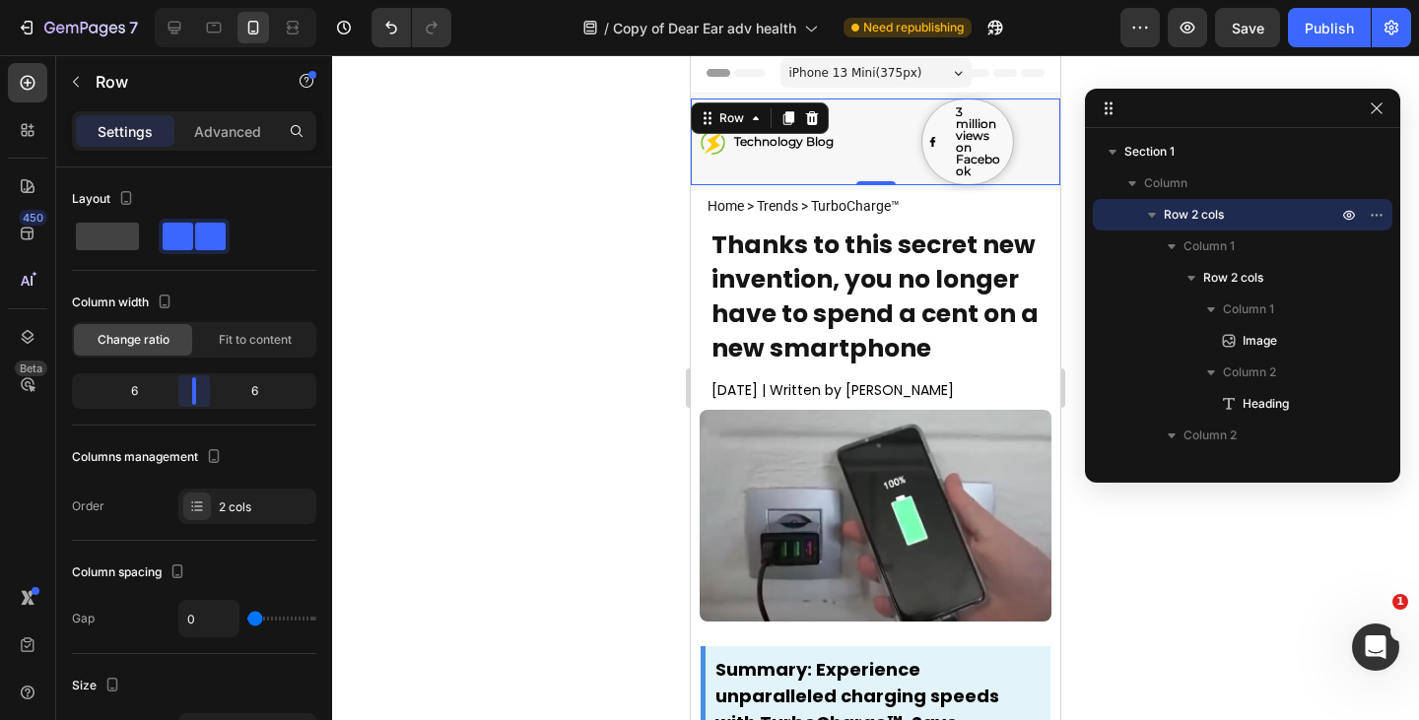
drag, startPoint x: 172, startPoint y: 394, endPoint x: 200, endPoint y: 398, distance: 27.9
click at [200, 0] on body "7 Version history / Copy of Dear Ear adv health Need republishing Preview Save …" at bounding box center [709, 0] width 1419 height 0
click at [927, 158] on div "Image" at bounding box center [932, 141] width 11 height 75
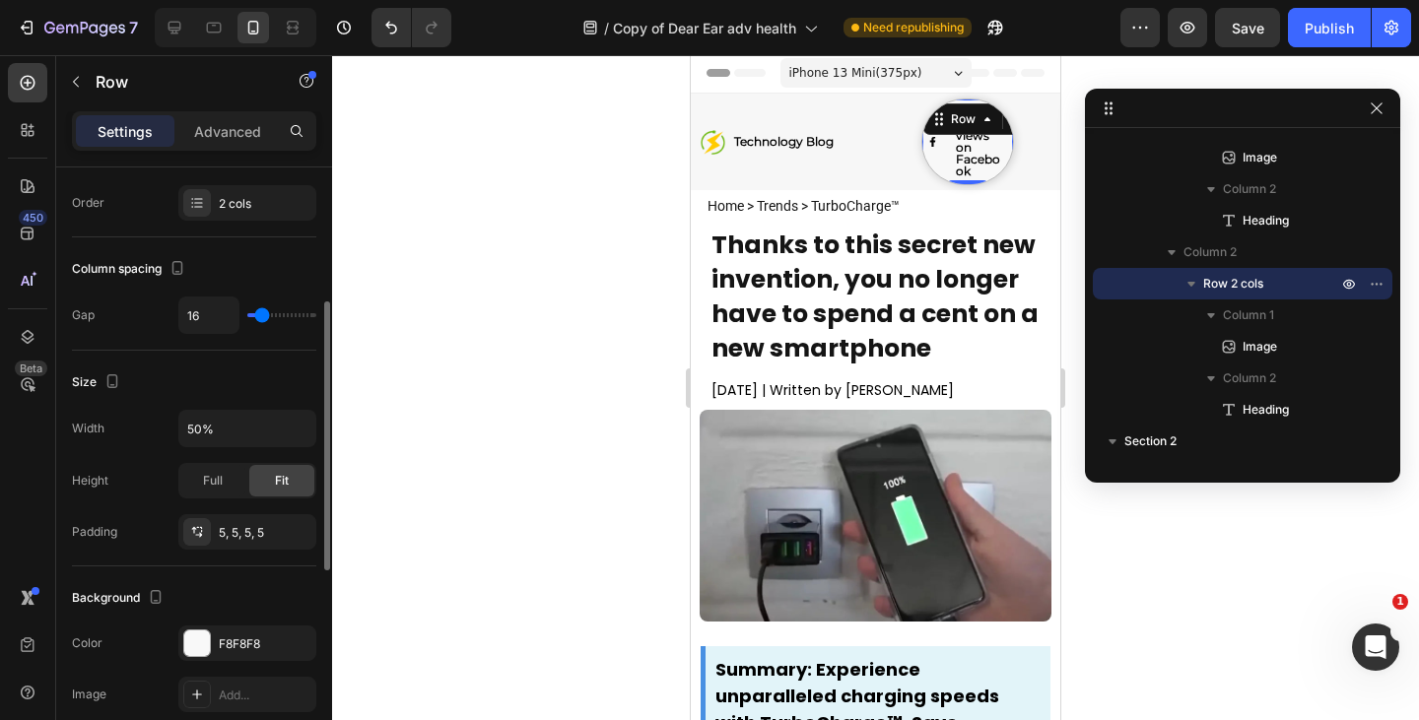
scroll to position [304, 0]
click at [238, 537] on div "5, 5, 5, 5" at bounding box center [247, 532] width 57 height 18
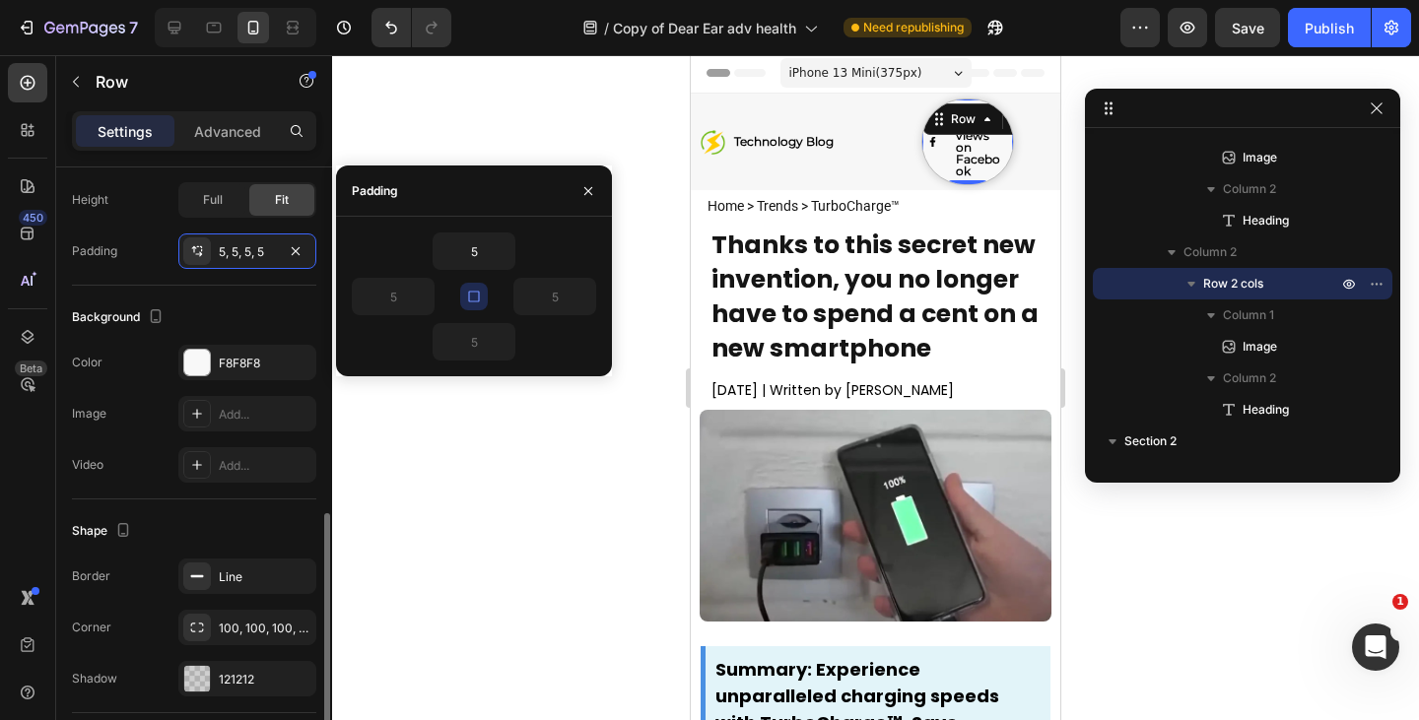
scroll to position [644, 0]
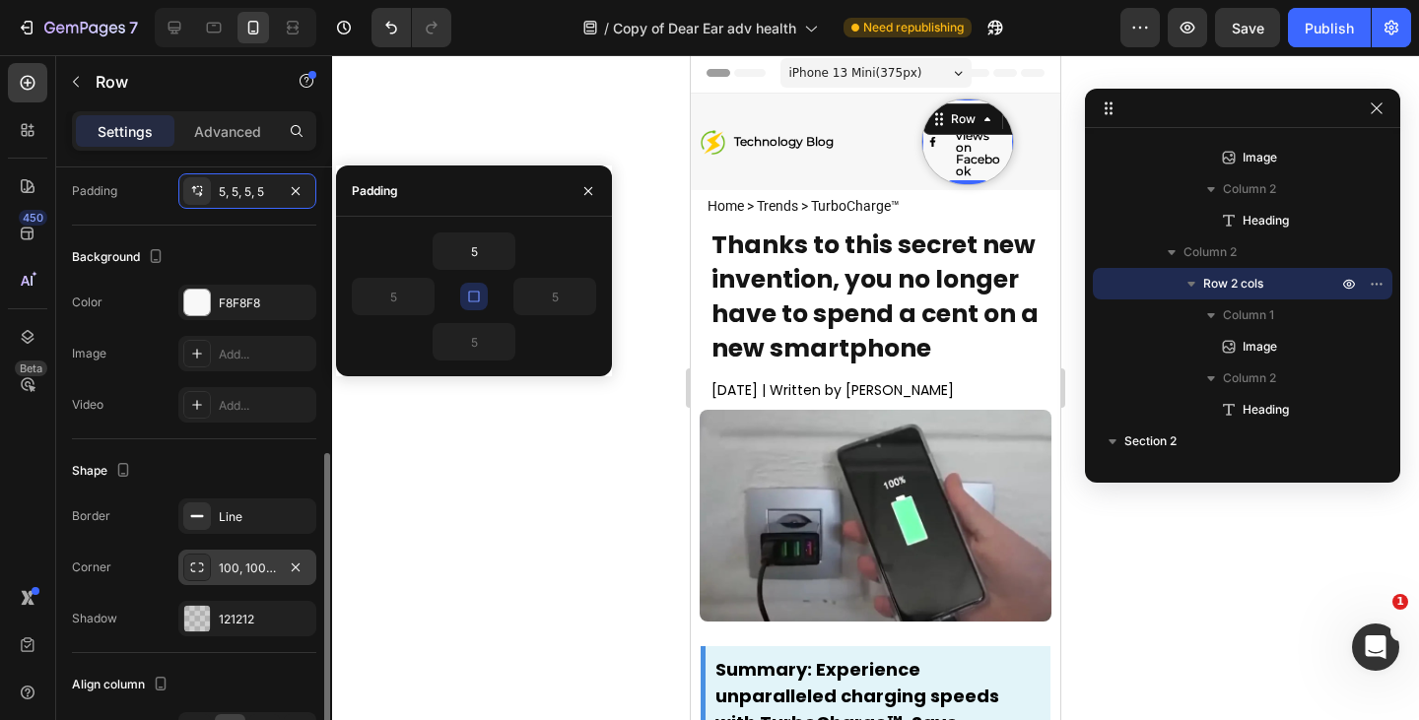
click at [225, 570] on div "100, 100, 100, 100" at bounding box center [247, 569] width 57 height 18
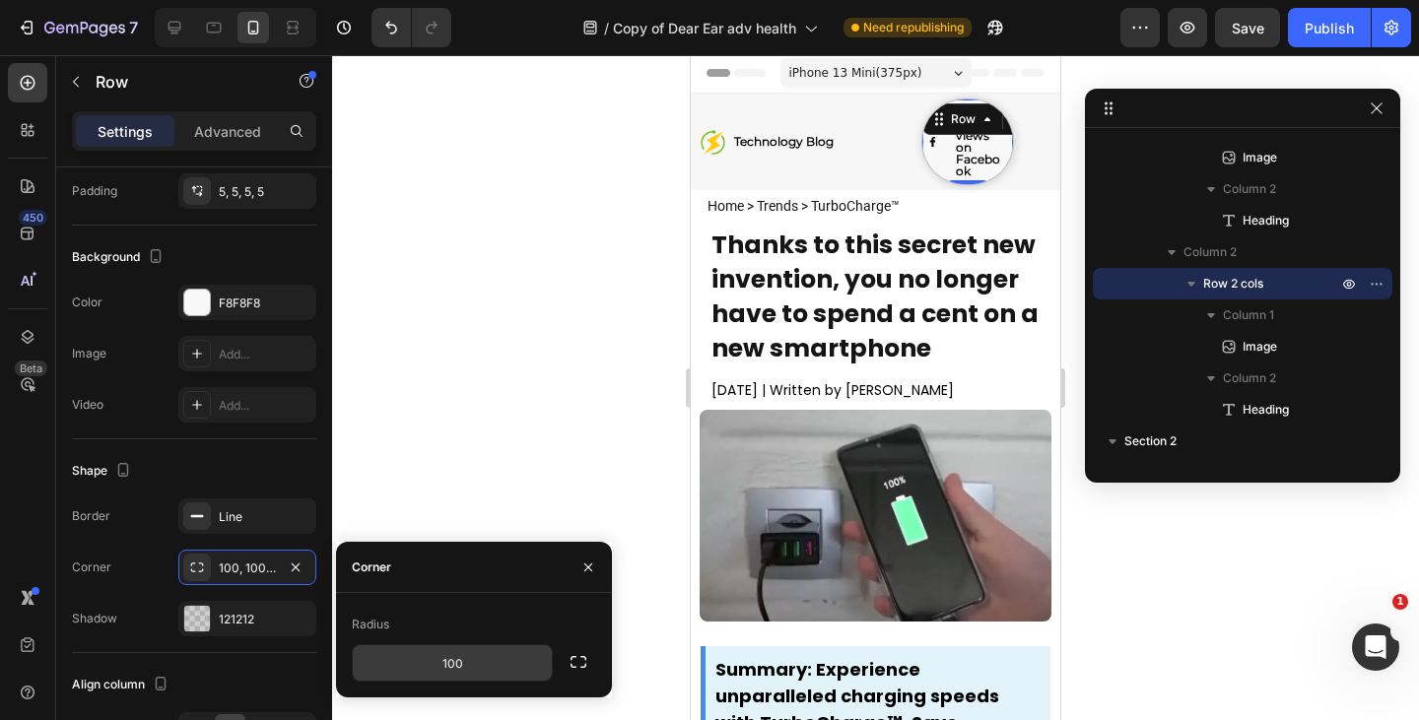
click at [470, 658] on input "100" at bounding box center [452, 662] width 199 height 35
type input "100"
click at [209, 113] on div "Settings Advanced" at bounding box center [194, 130] width 244 height 39
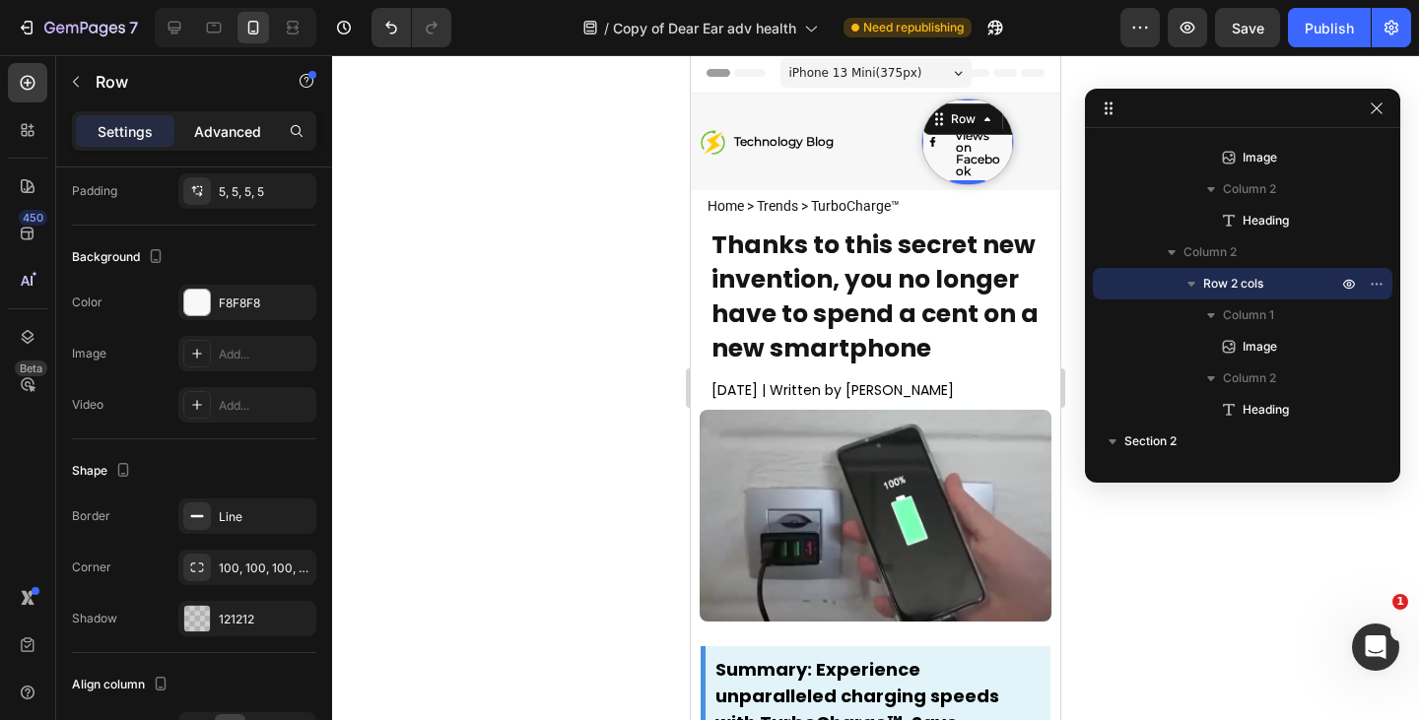
click at [227, 132] on p "Advanced" at bounding box center [227, 131] width 67 height 21
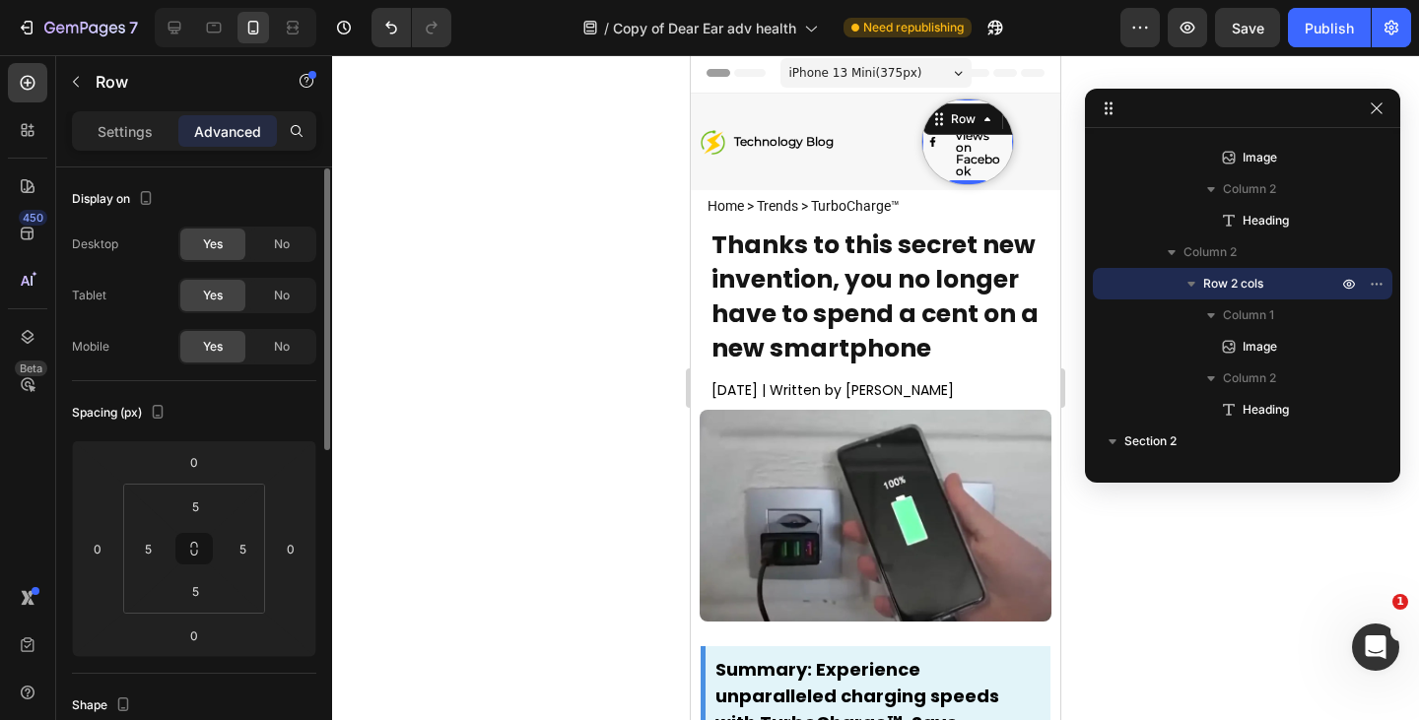
scroll to position [1, 0]
click at [150, 552] on input "5" at bounding box center [148, 548] width 30 height 30
type input "0"
click at [248, 549] on input "5" at bounding box center [243, 548] width 30 height 30
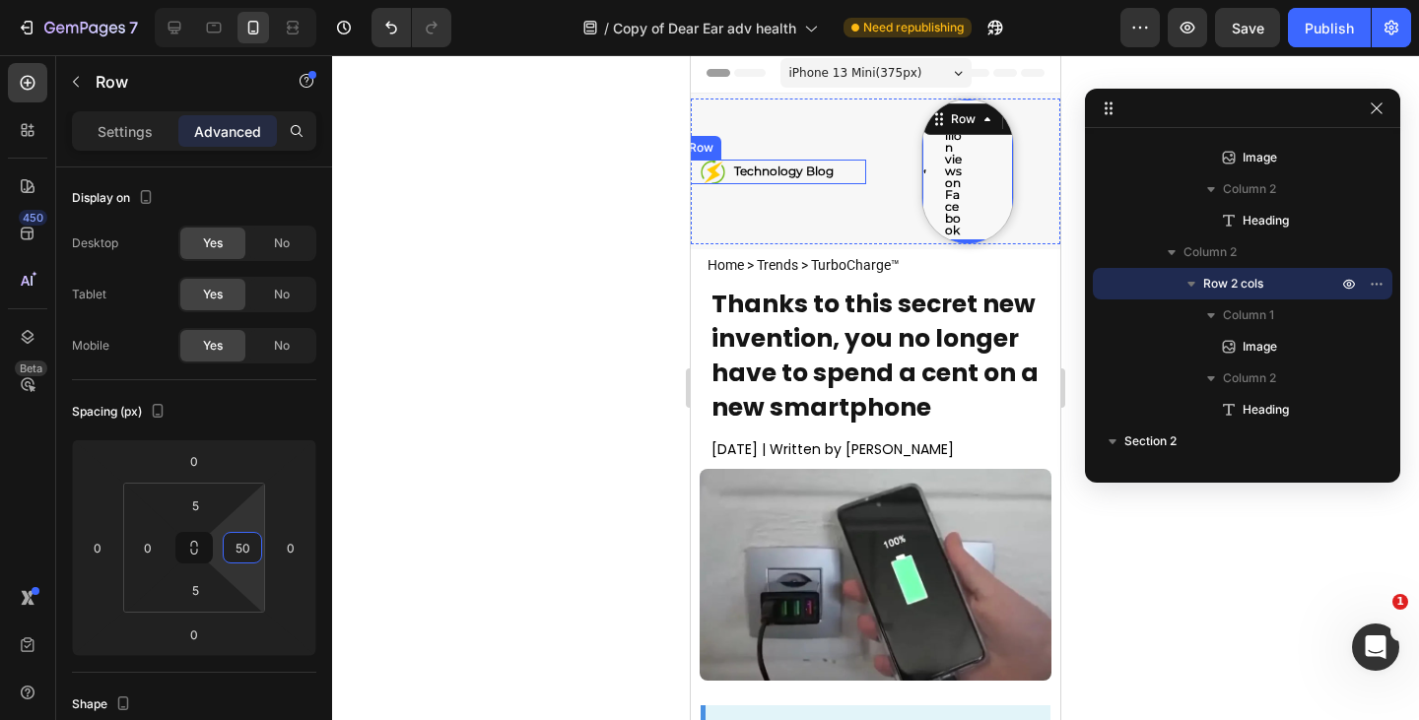
type input "0"
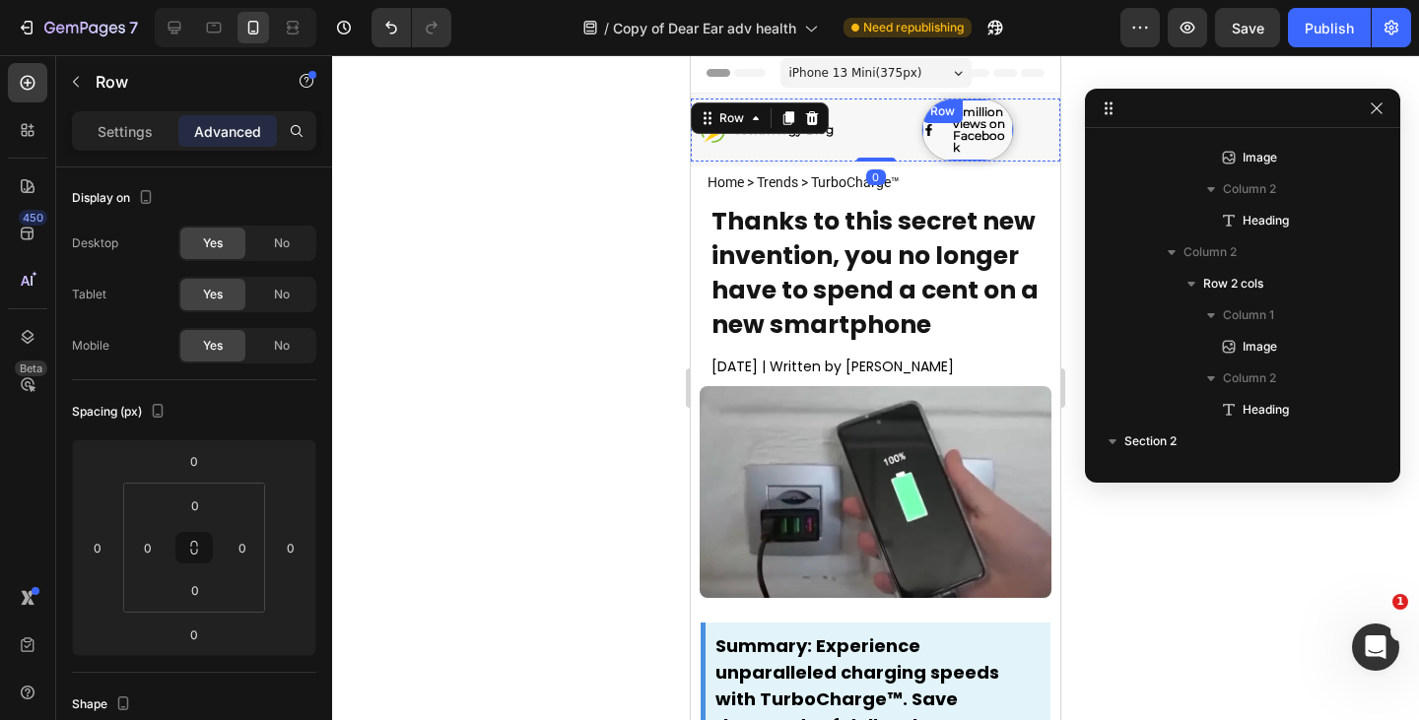
scroll to position [0, 0]
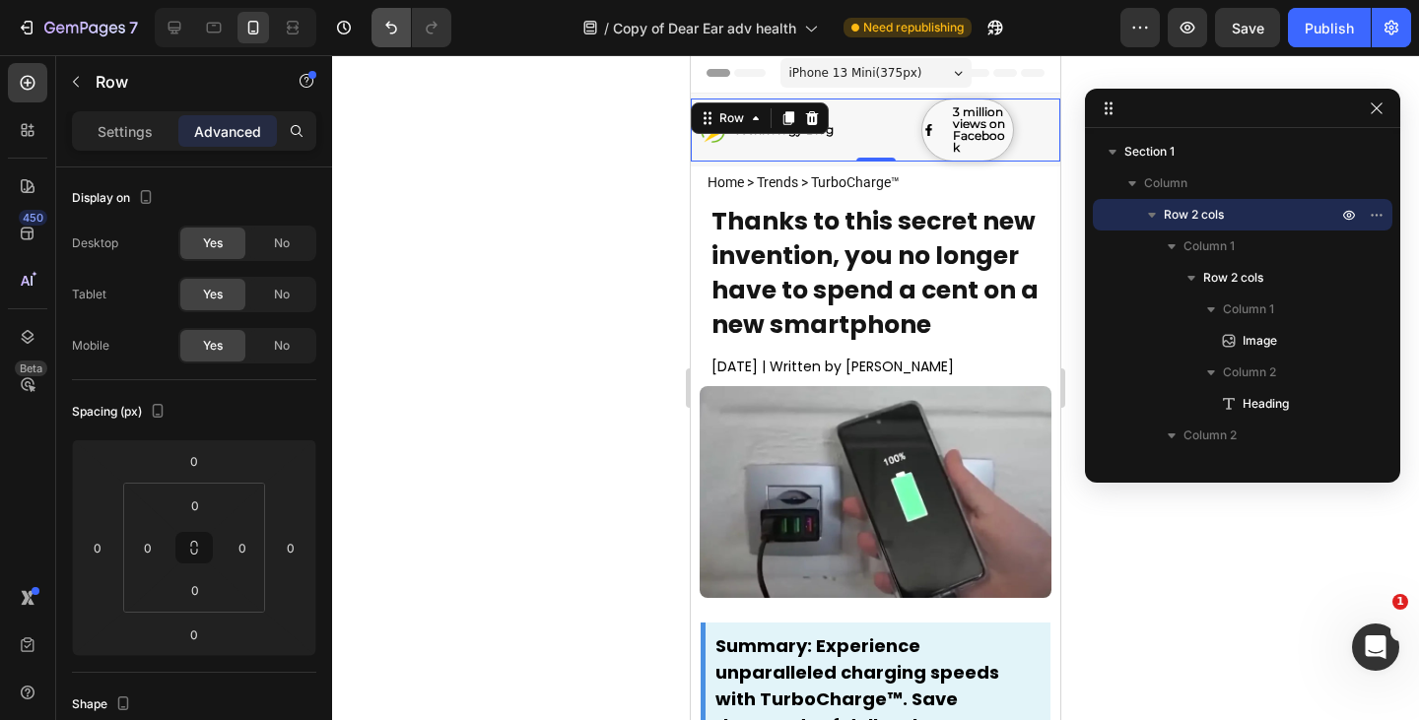
click at [390, 21] on icon "Undo/Redo" at bounding box center [391, 28] width 20 height 20
drag, startPoint x: 396, startPoint y: 26, endPoint x: 122, endPoint y: 71, distance: 277.6
click at [396, 26] on icon "Undo/Redo" at bounding box center [391, 28] width 20 height 20
click at [950, 145] on h2 "3 million views on Facebook" at bounding box center [979, 129] width 58 height 51
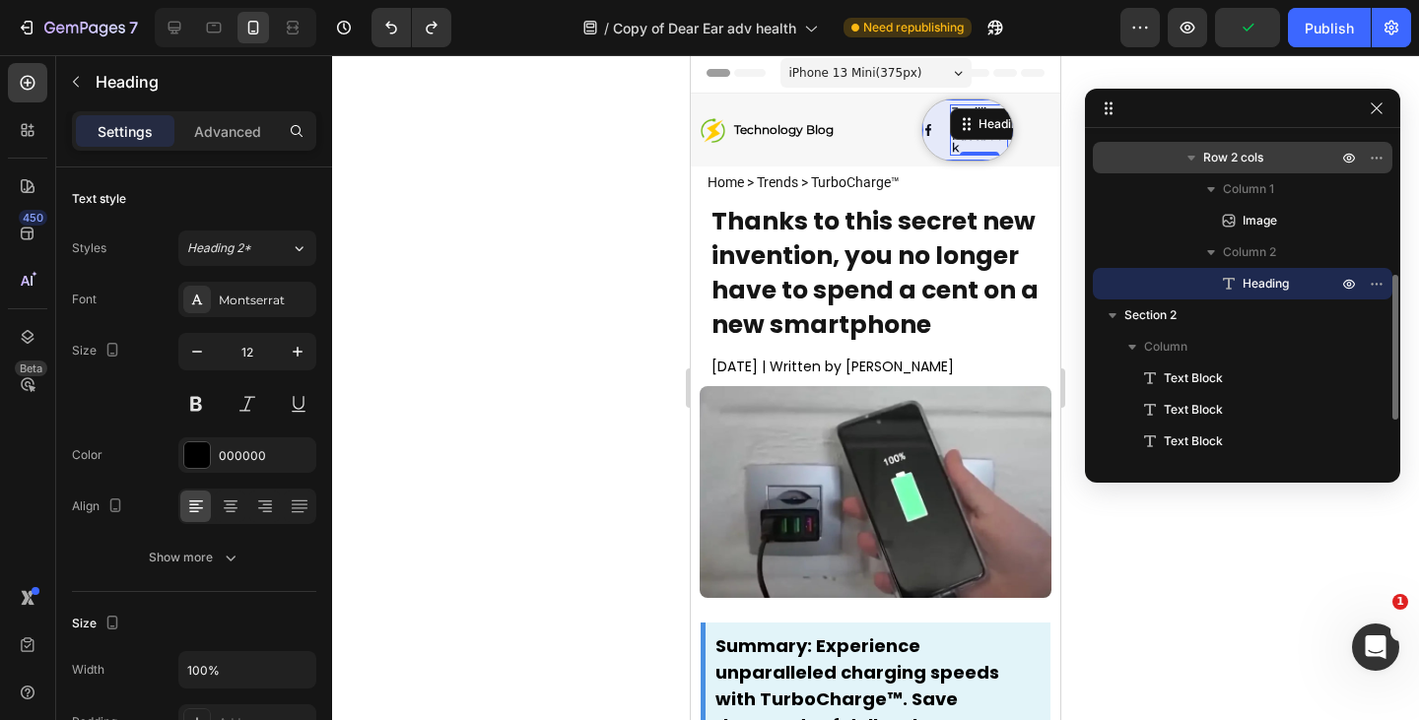
click at [1261, 161] on span "Row 2 cols" at bounding box center [1233, 158] width 60 height 20
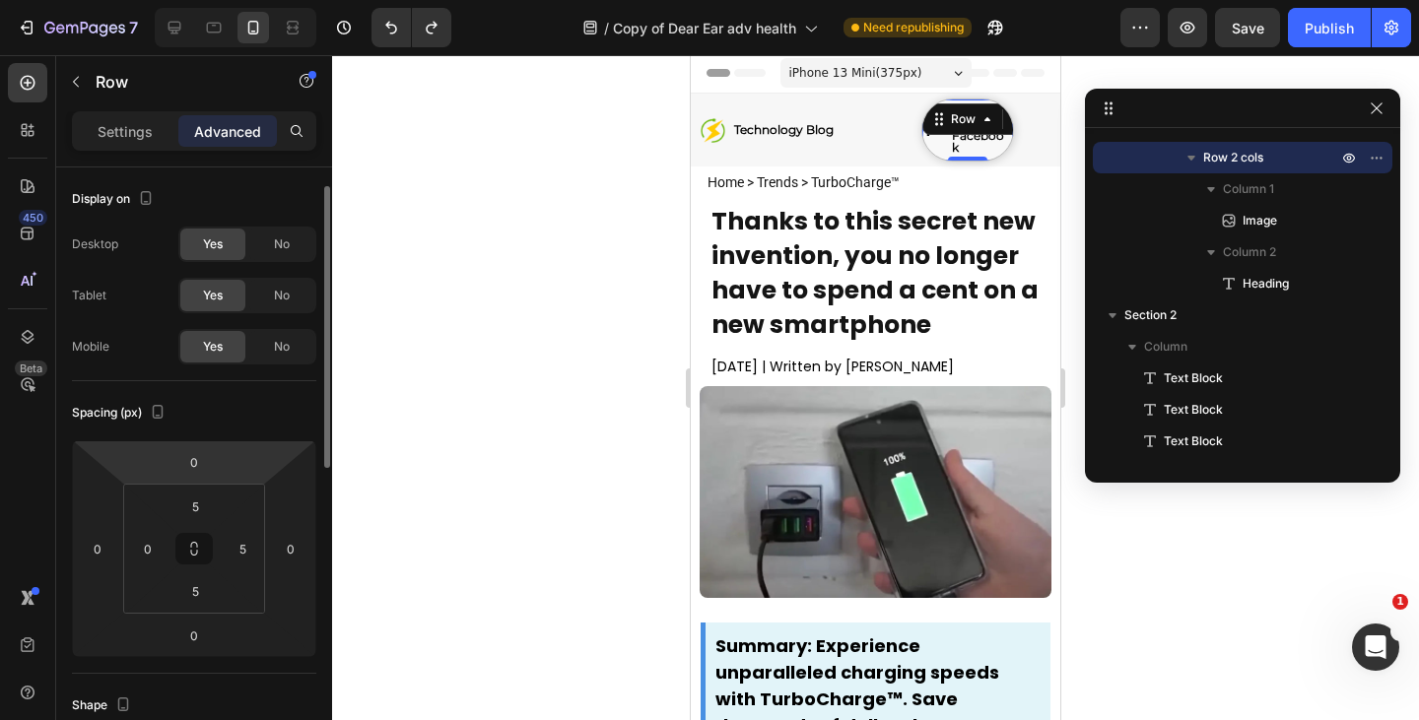
scroll to position [86, 0]
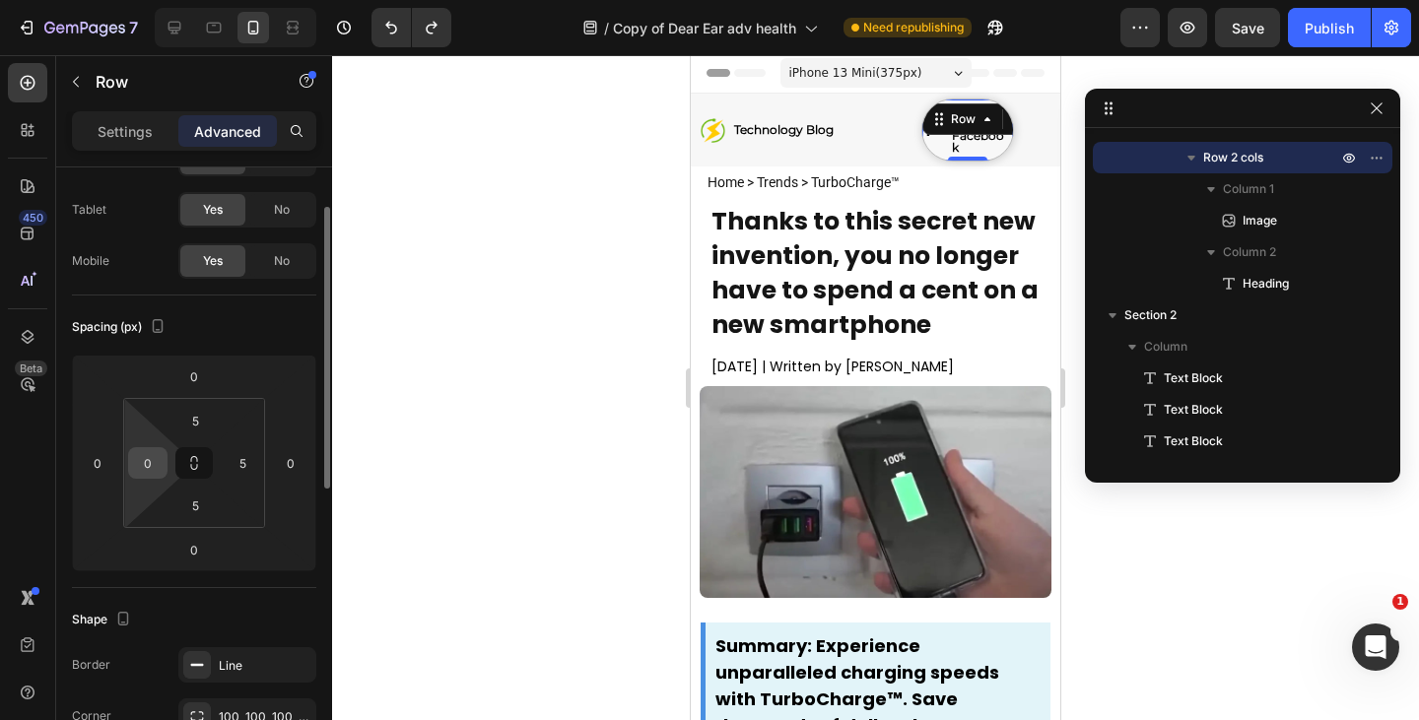
click at [149, 466] on input "0" at bounding box center [148, 463] width 30 height 30
type input "05"
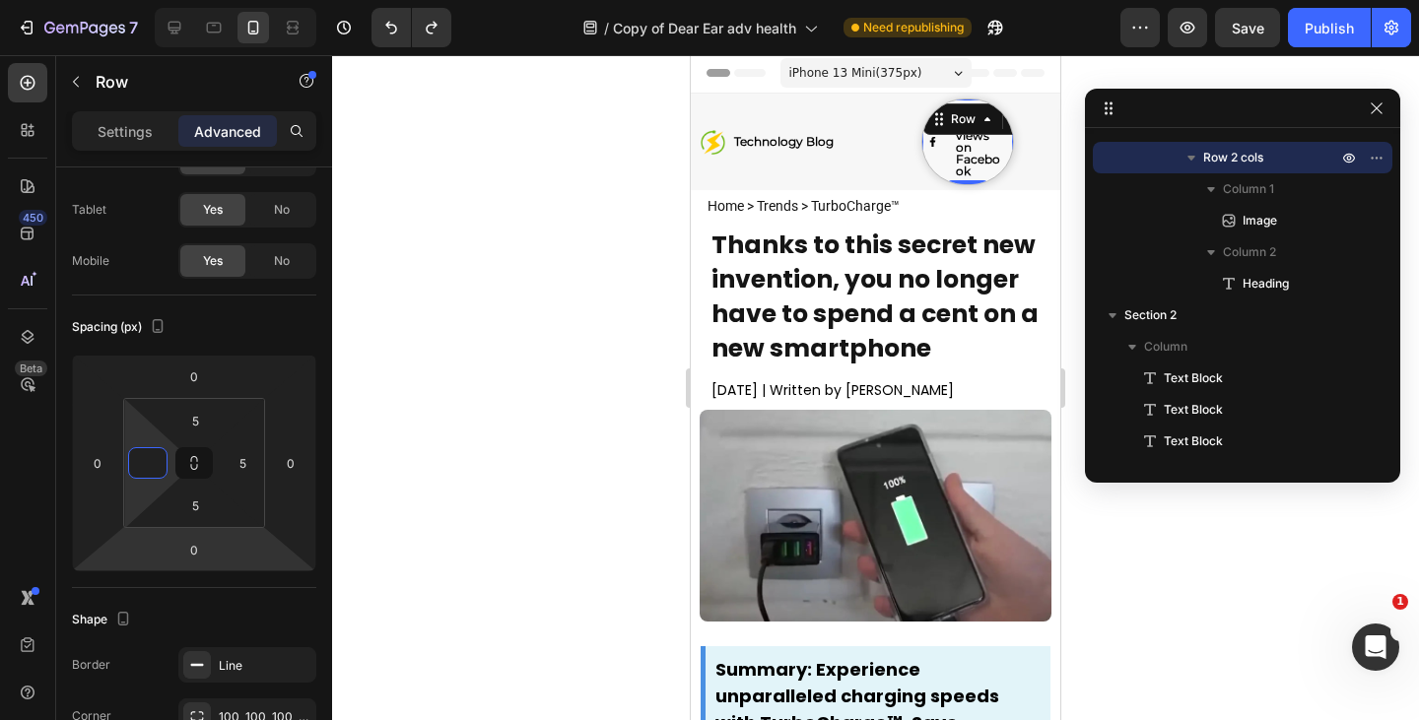
type input "5"
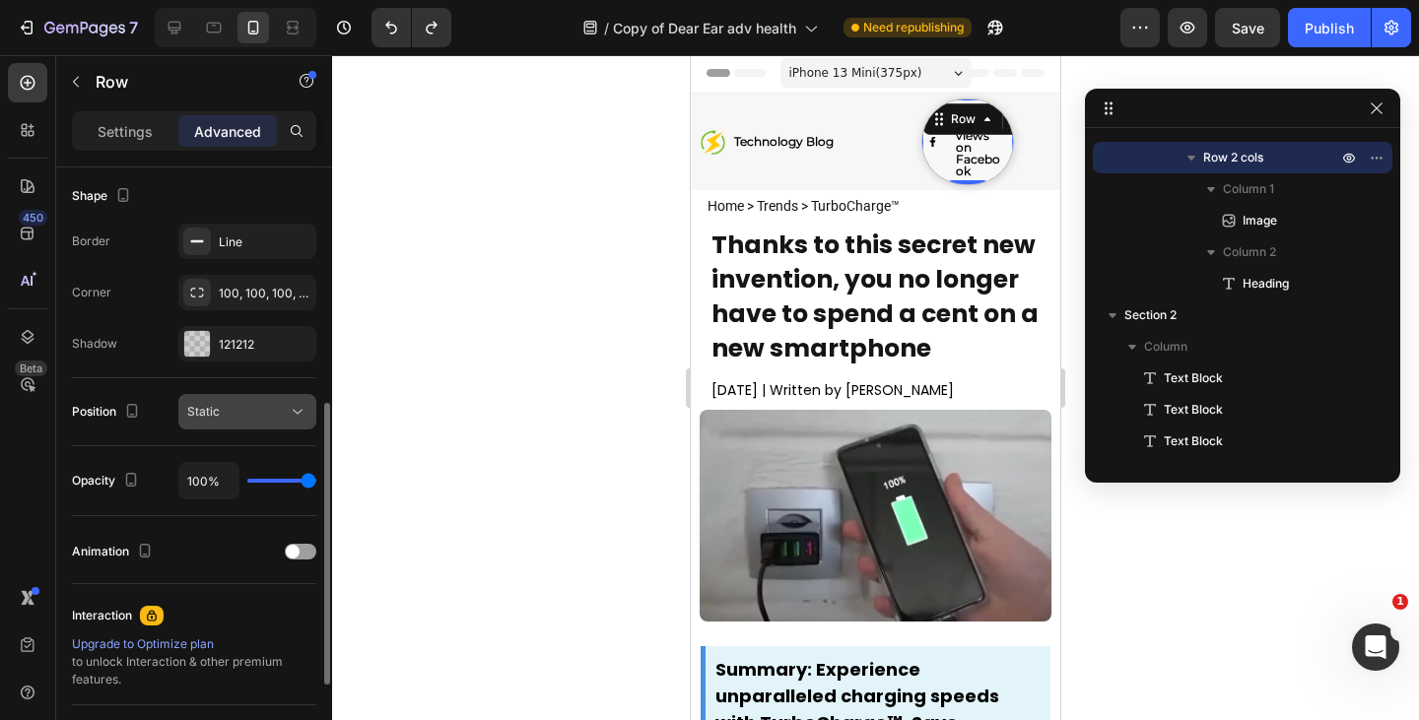
scroll to position [705, 0]
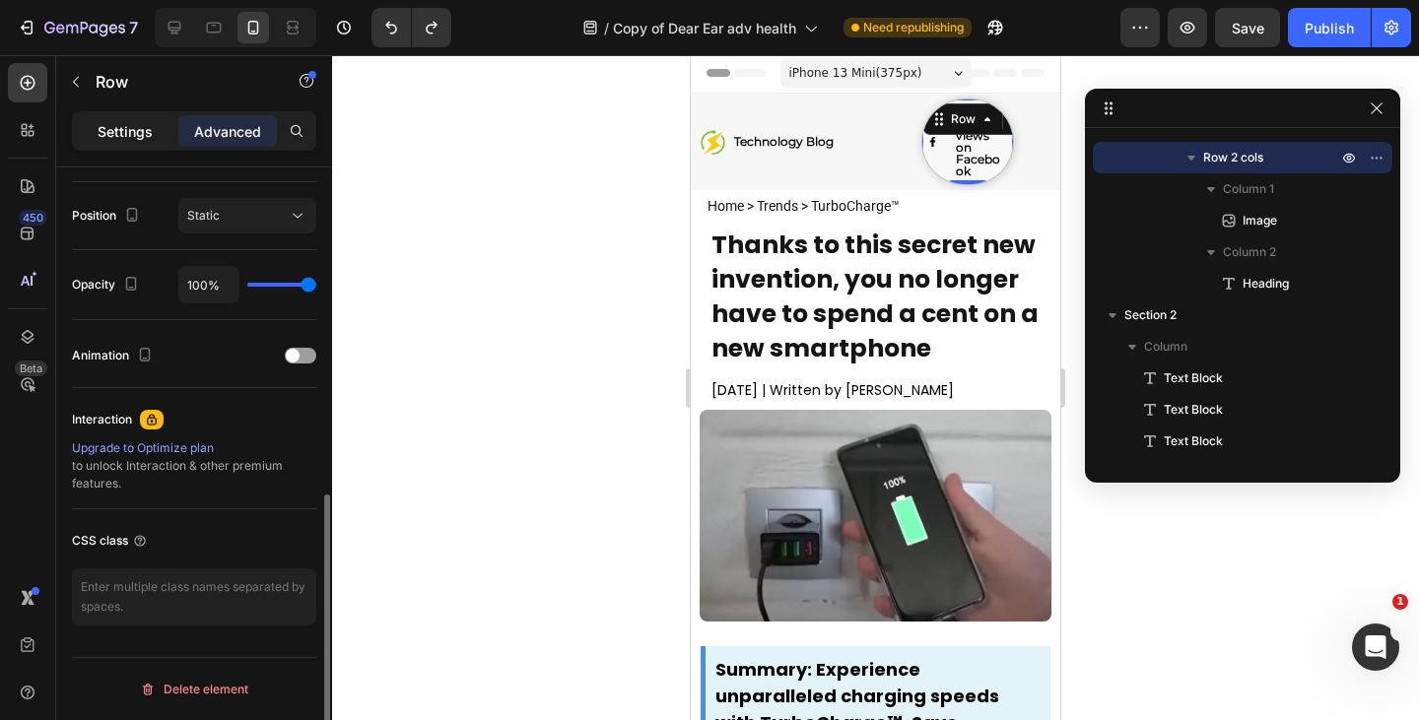
click at [114, 144] on div "Settings" at bounding box center [125, 131] width 99 height 32
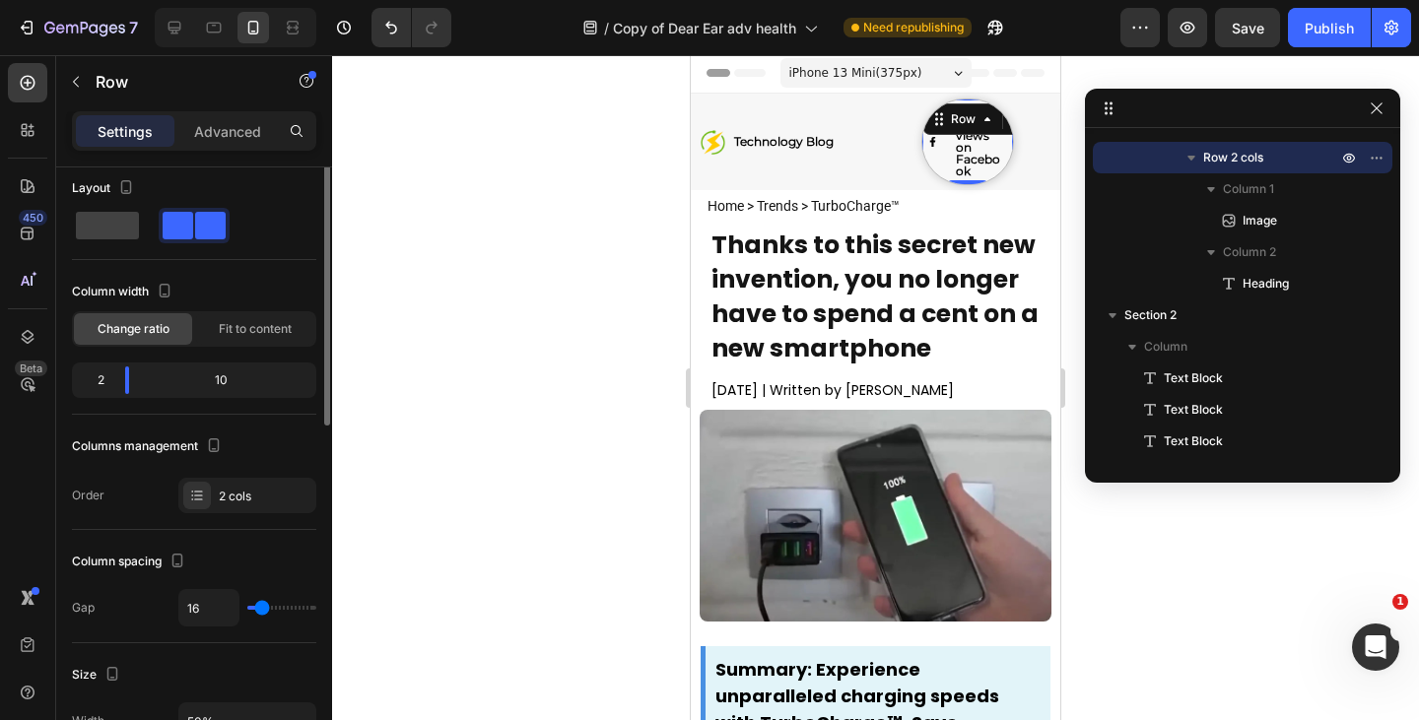
scroll to position [0, 0]
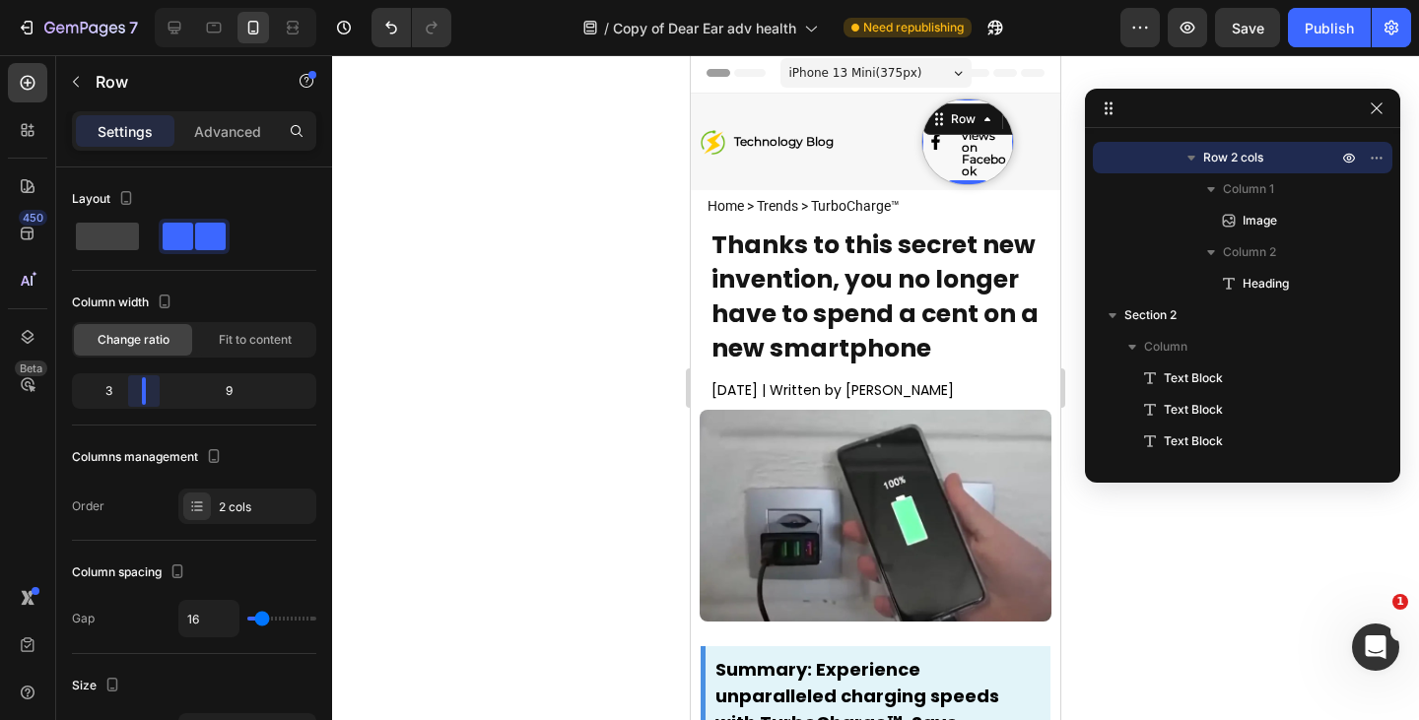
drag, startPoint x: 149, startPoint y: 398, endPoint x: 134, endPoint y: 405, distance: 16.3
click at [134, 0] on body "7 Version history / Copy of Dear Ear adv health Need republishing Preview Save …" at bounding box center [709, 0] width 1419 height 0
click at [962, 156] on strong "3 million views on Facebook" at bounding box center [984, 141] width 44 height 74
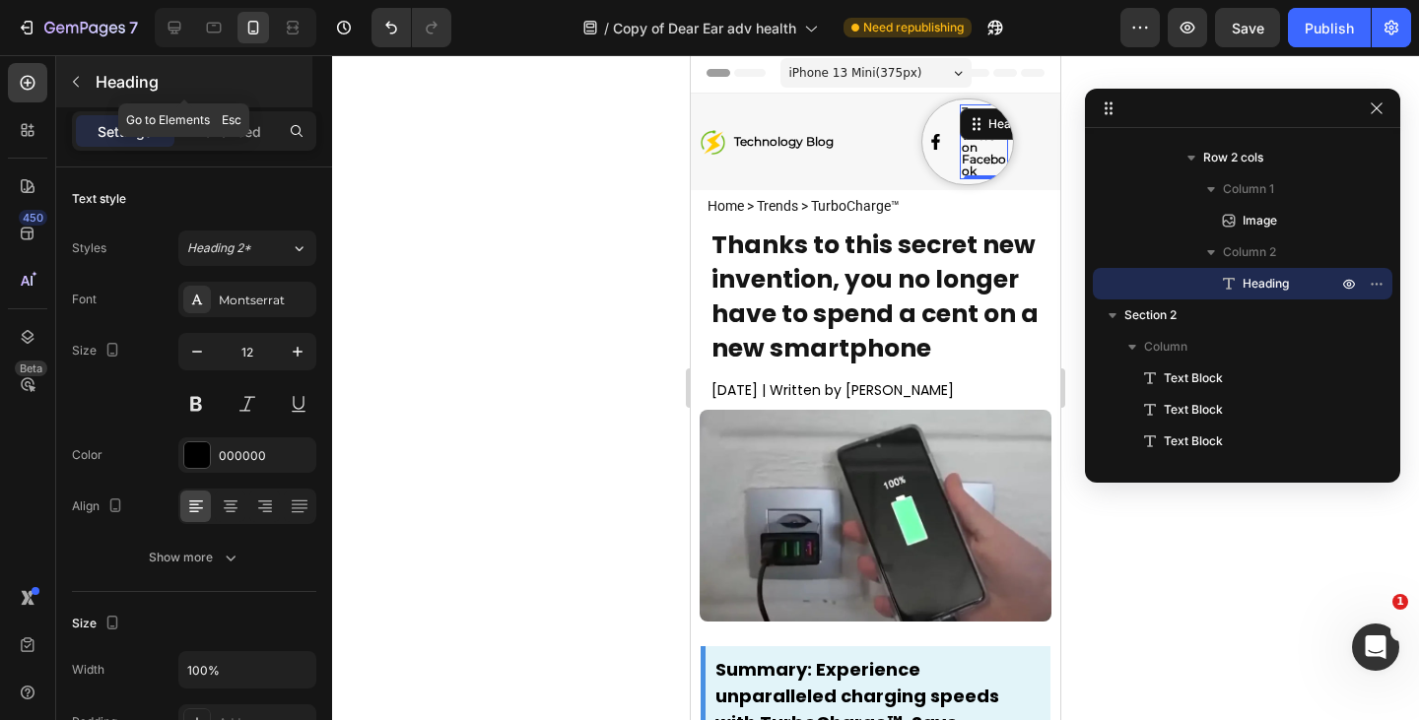
click at [73, 81] on icon "button" at bounding box center [76, 82] width 16 height 16
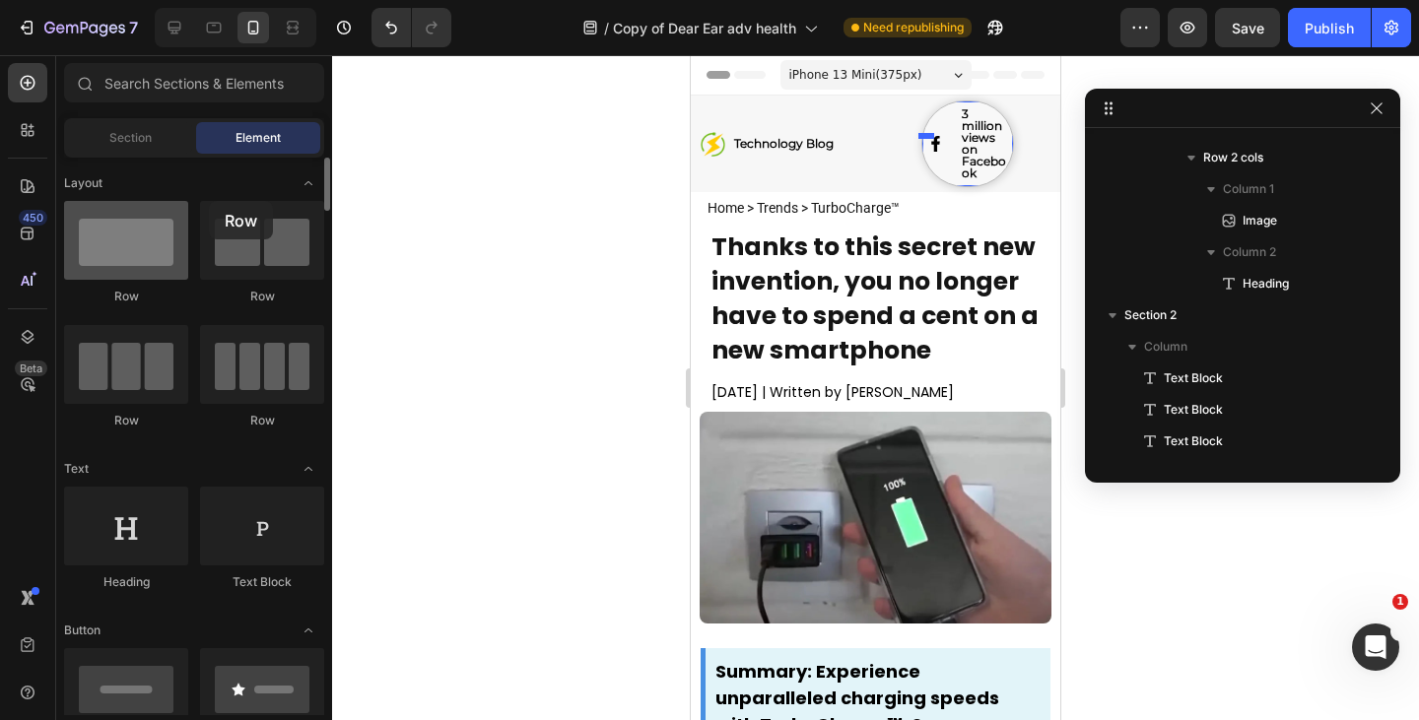
drag, startPoint x: 849, startPoint y: 122, endPoint x: 182, endPoint y: 201, distance: 671.7
click at [182, 201] on div at bounding box center [126, 240] width 124 height 79
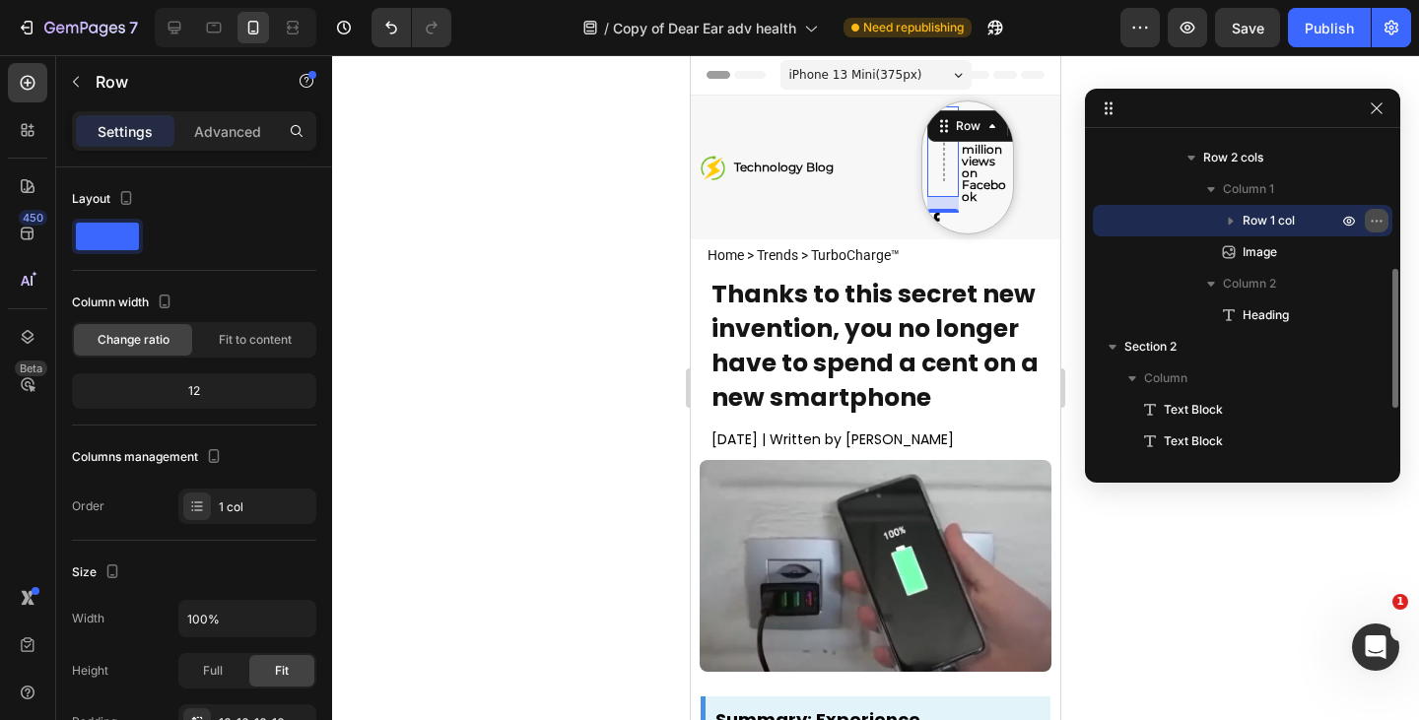
click at [1376, 222] on icon "button" at bounding box center [1377, 221] width 16 height 16
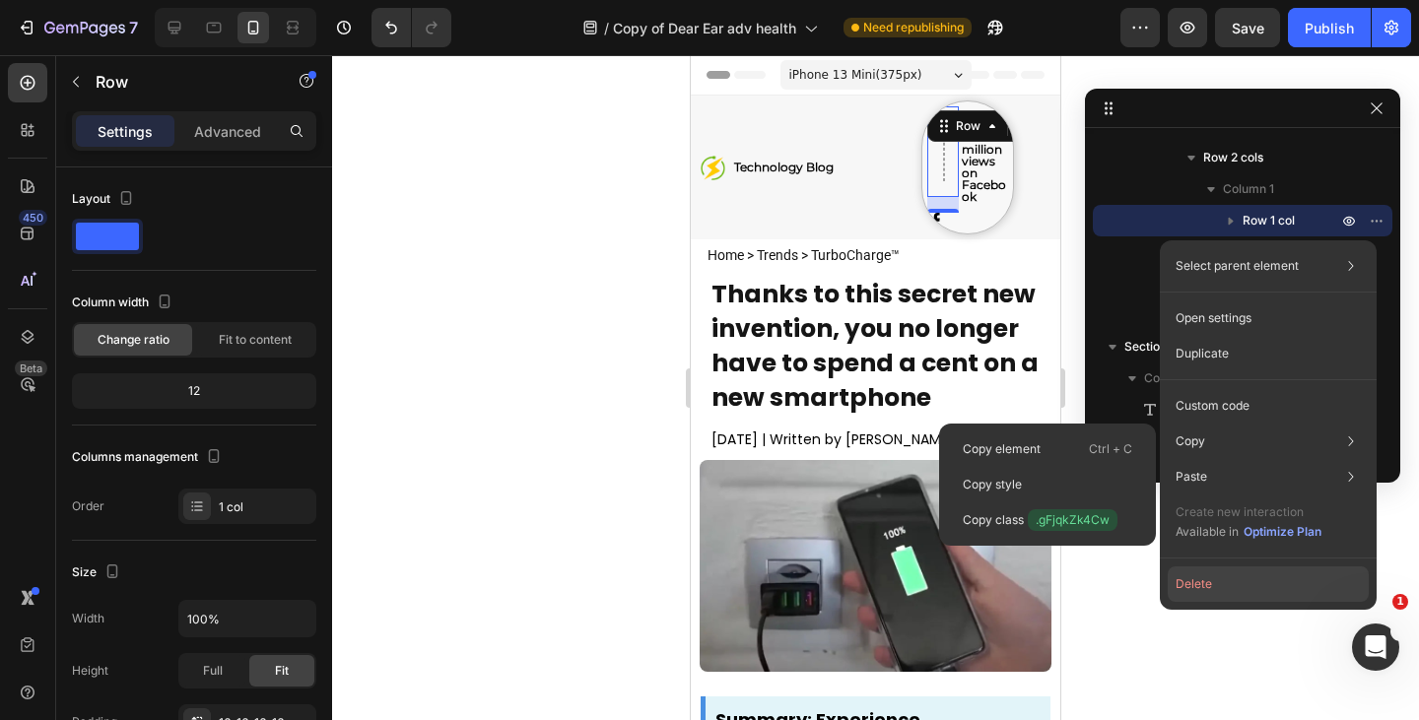
click at [1206, 591] on button "Delete" at bounding box center [1268, 584] width 201 height 35
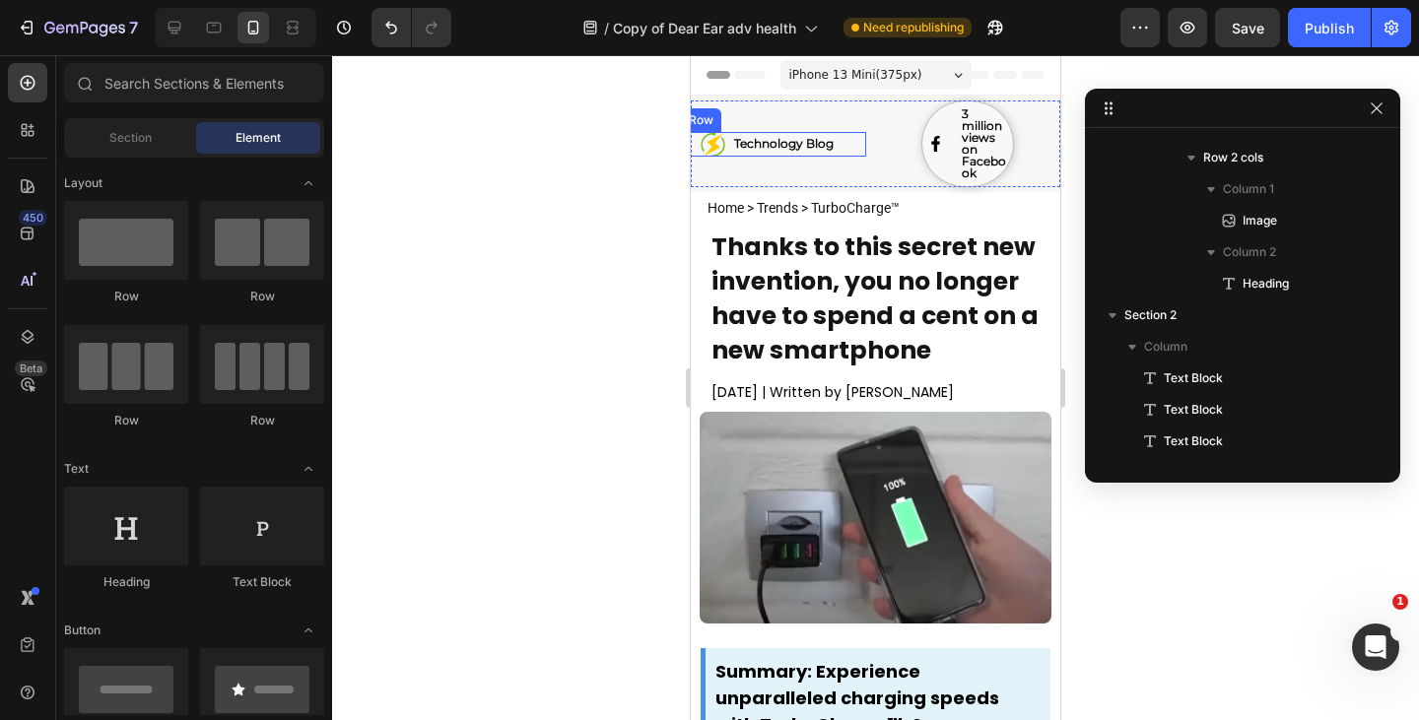
click at [846, 143] on div "Image ⁠⁠⁠⁠⁠⁠⁠ Technology Blog Heading Row" at bounding box center [773, 144] width 185 height 25
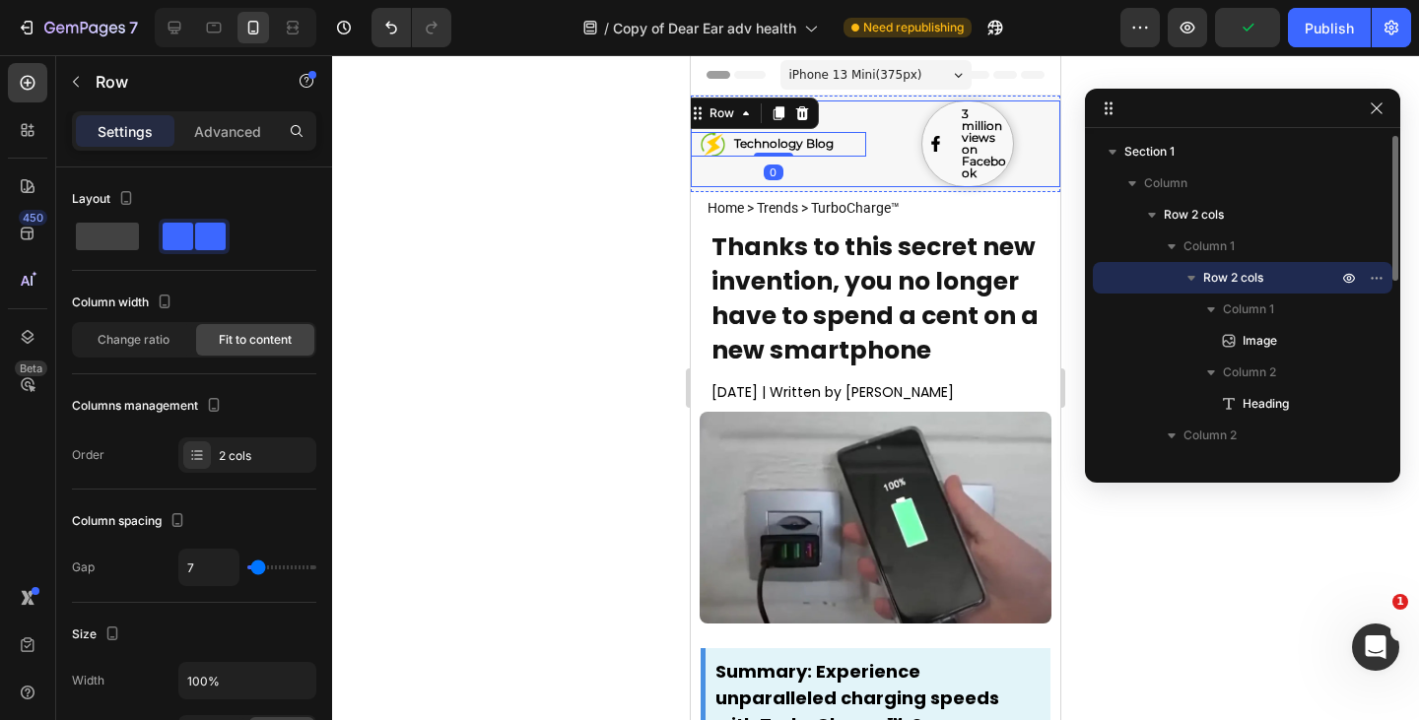
click at [855, 171] on div "Image ⁠⁠⁠⁠⁠⁠⁠ Technology Blog Heading Row 0" at bounding box center [783, 143] width 185 height 87
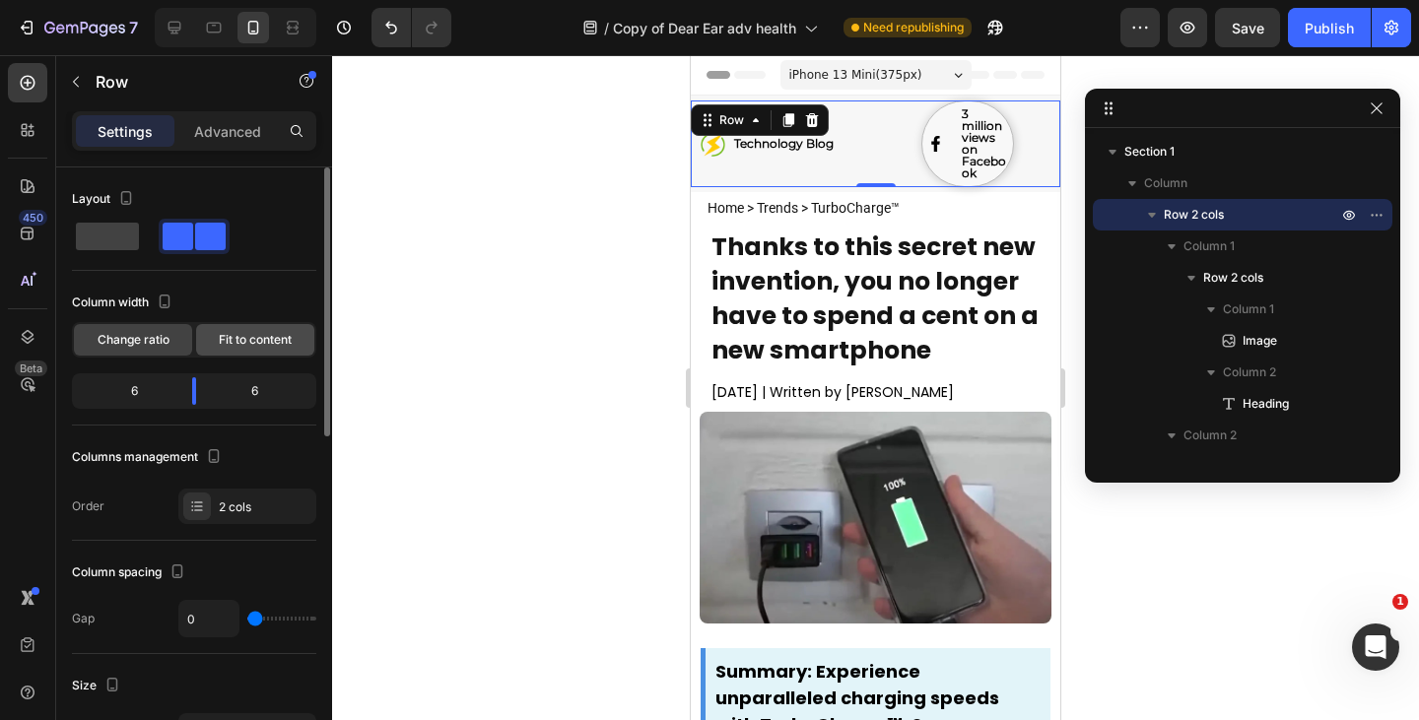
click at [234, 345] on span "Fit to content" at bounding box center [255, 340] width 73 height 18
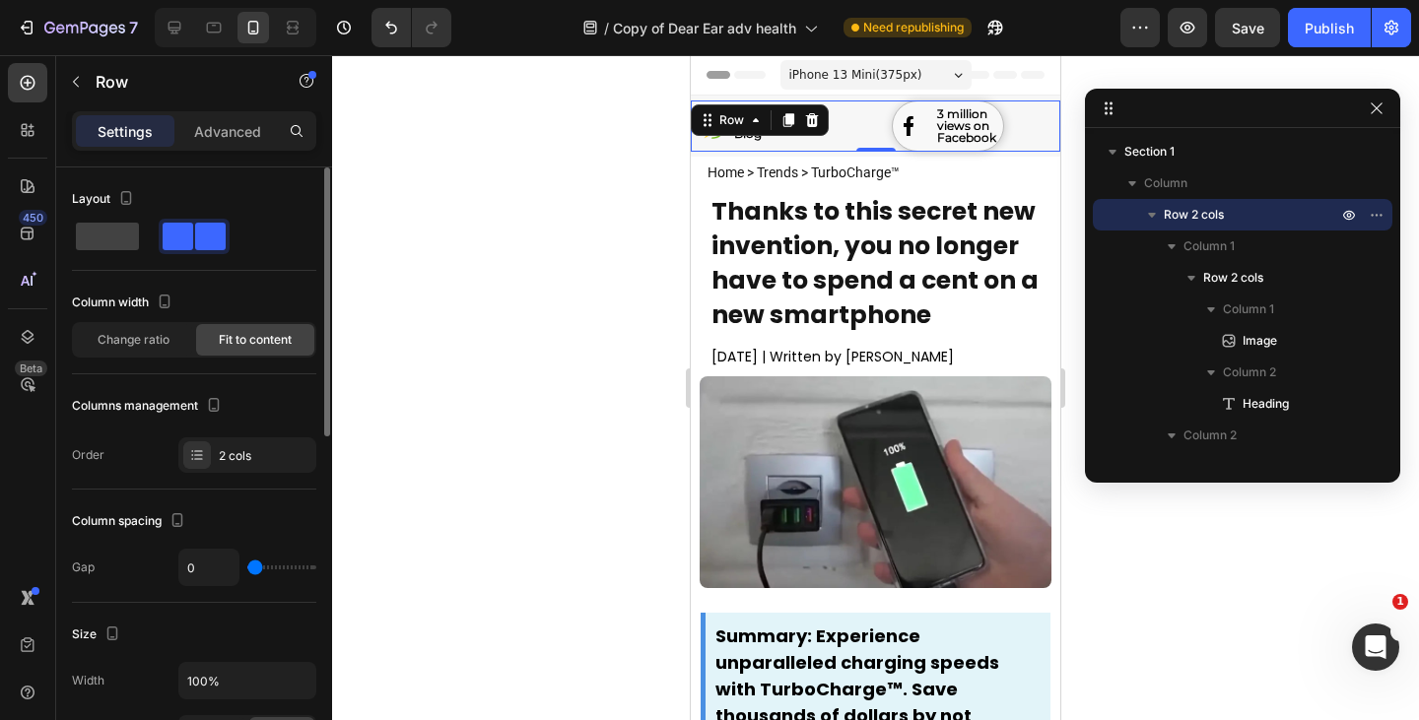
click at [234, 345] on span "Fit to content" at bounding box center [255, 340] width 73 height 18
click at [156, 342] on span "Change ratio" at bounding box center [134, 340] width 72 height 18
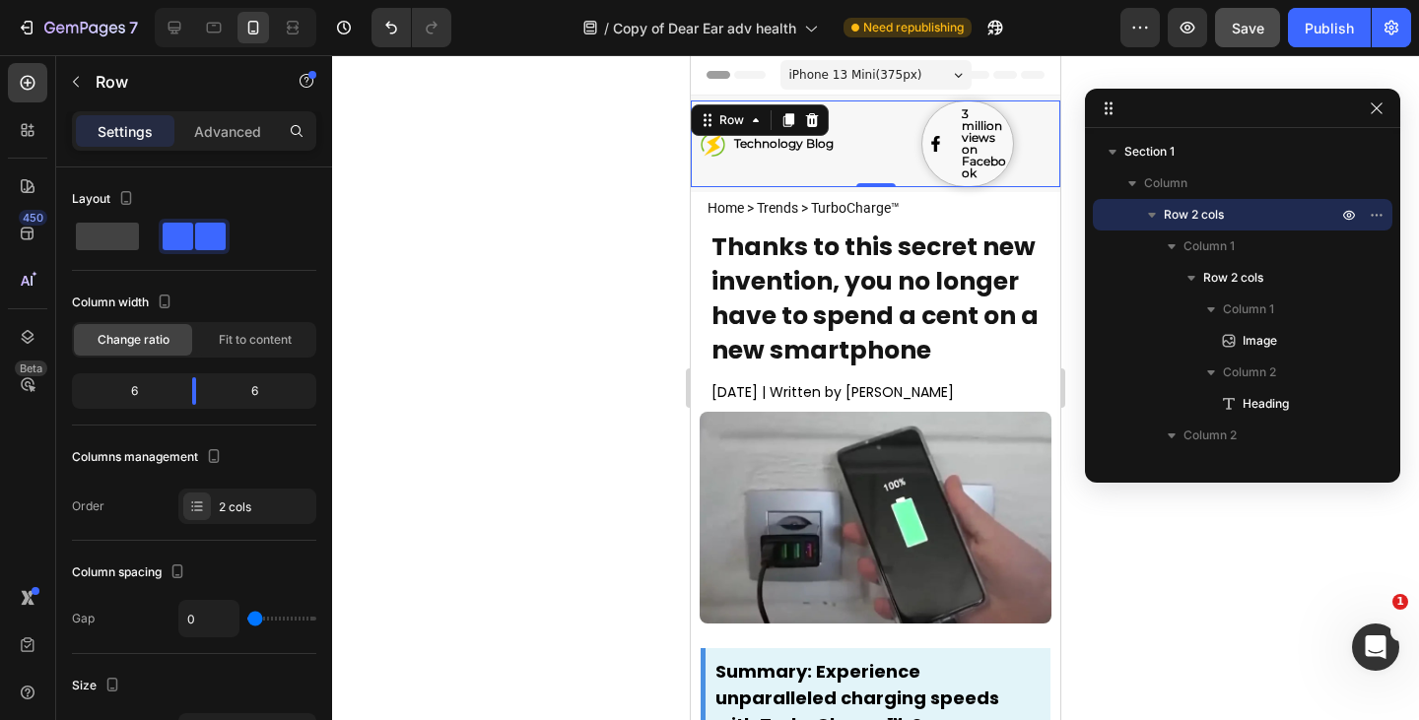
click at [1260, 34] on span "Save" at bounding box center [1248, 28] width 33 height 17
